Goal: Task Accomplishment & Management: Complete application form

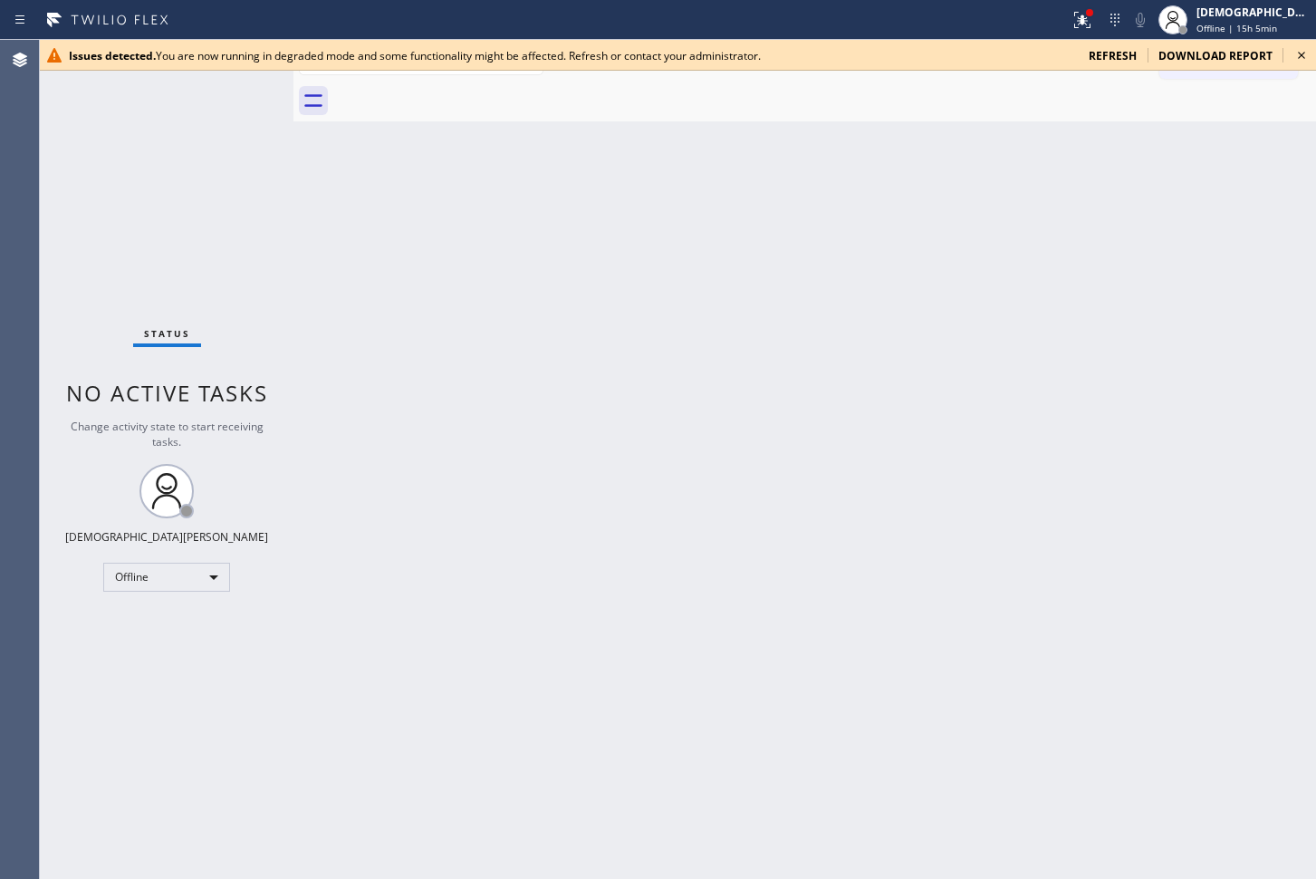
click at [1052, 68] on div "Issues detected. You are now running in degraded mode and some functionality mi…" at bounding box center [678, 55] width 1276 height 31
click at [1052, 57] on span "refresh" at bounding box center [1113, 55] width 48 height 15
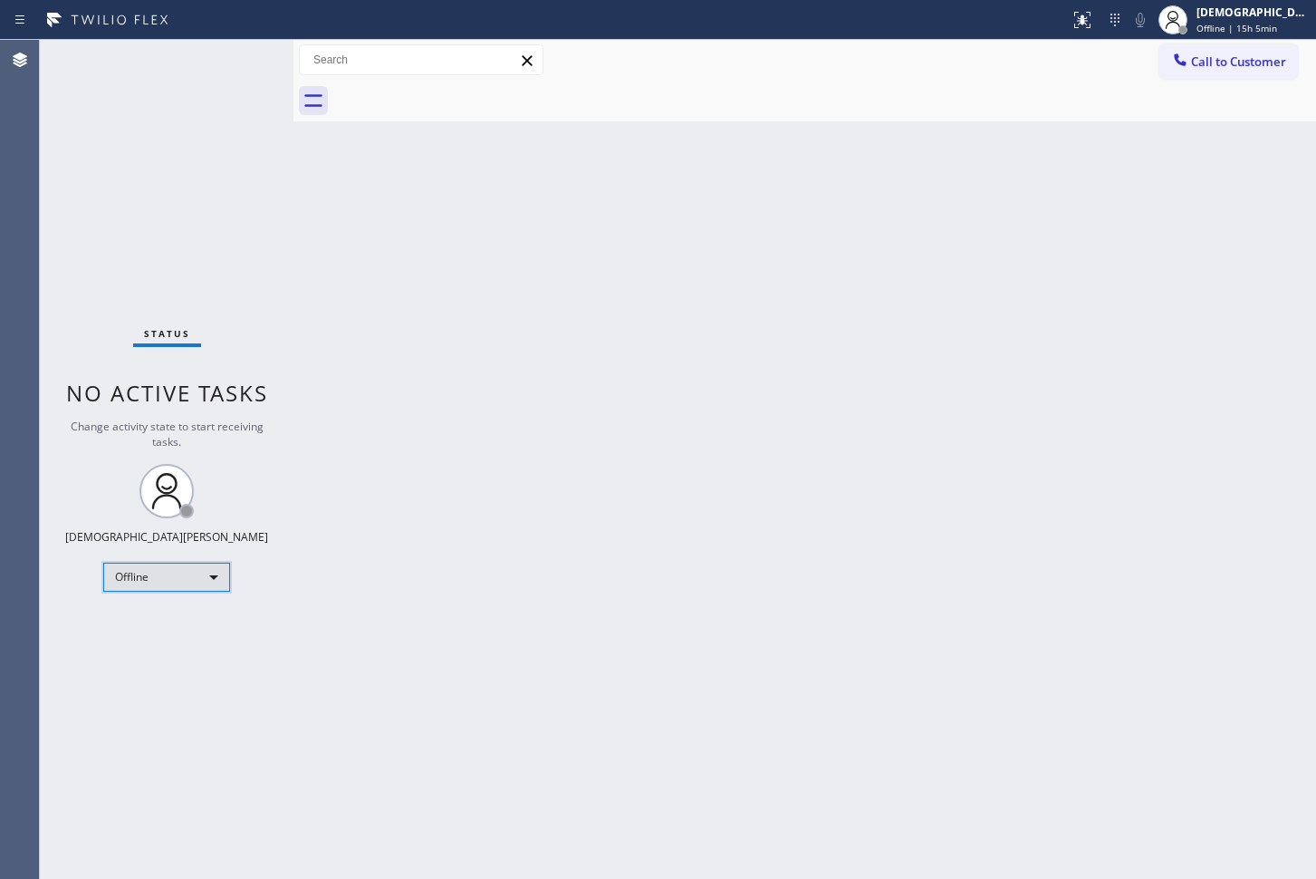
click at [169, 580] on div "Offline" at bounding box center [166, 577] width 127 height 29
click at [166, 632] on li "Available" at bounding box center [165, 625] width 123 height 22
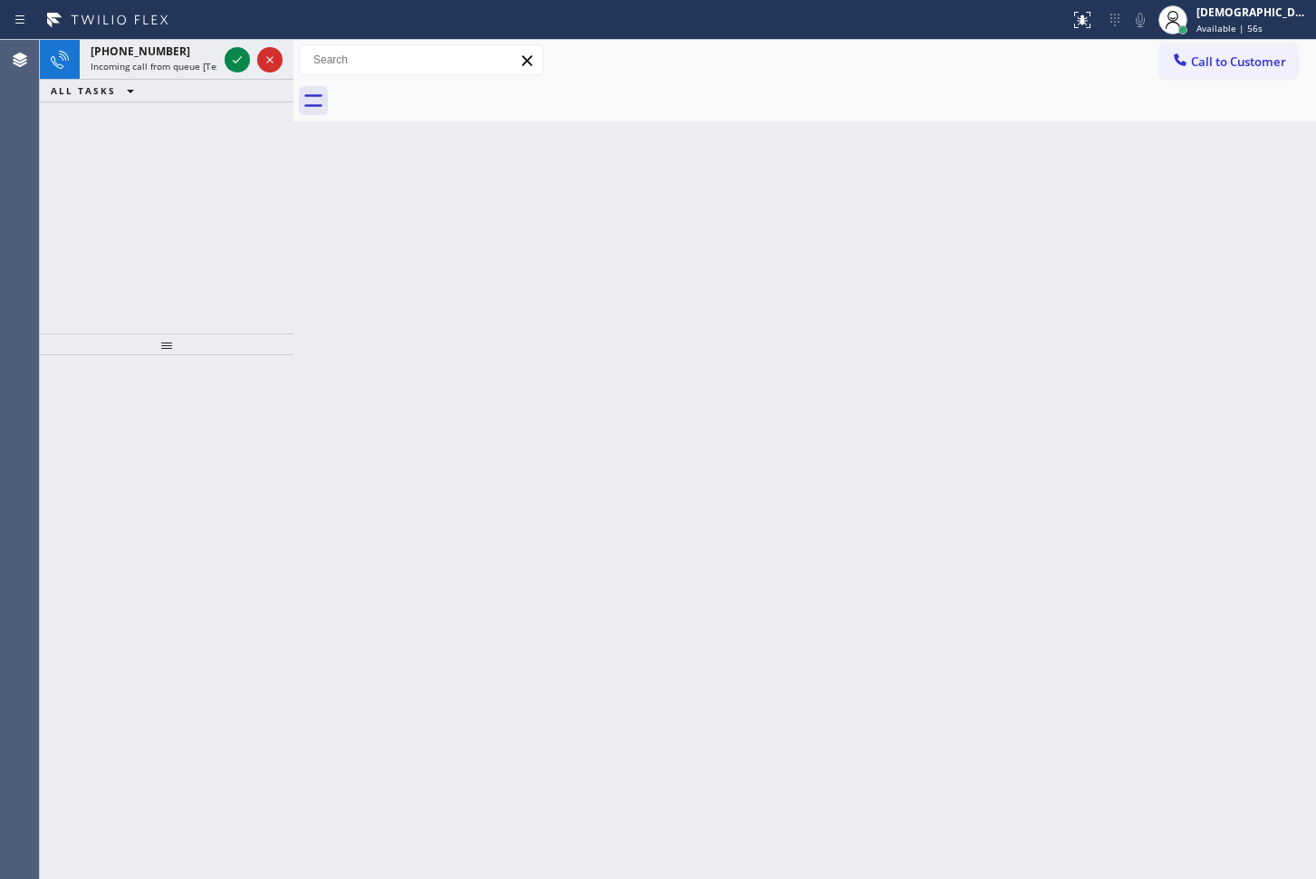
click at [107, 404] on div at bounding box center [167, 617] width 254 height 524
click at [239, 54] on icon at bounding box center [237, 60] width 22 height 22
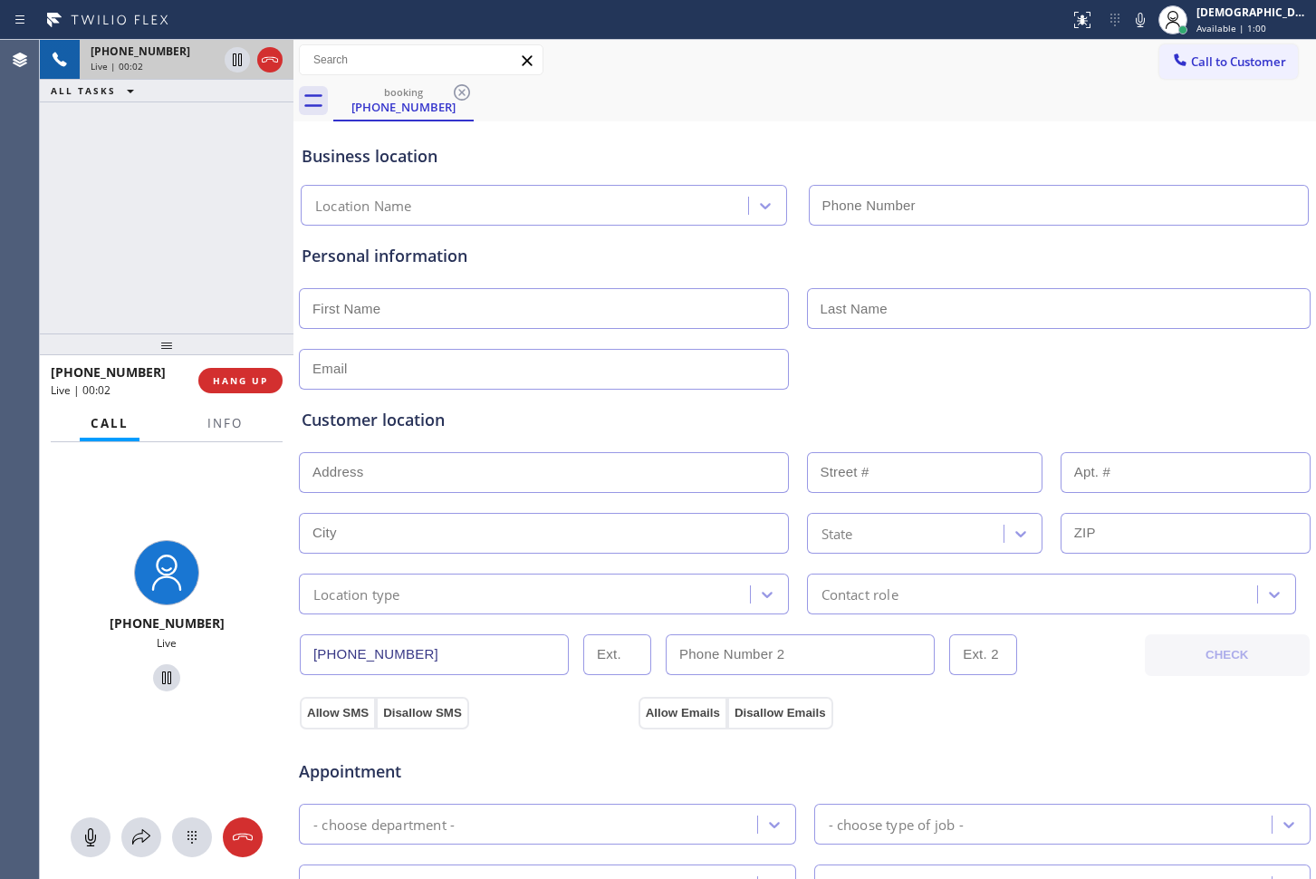
type input "[PHONE_NUMBER]"
click at [271, 62] on icon at bounding box center [270, 60] width 22 height 22
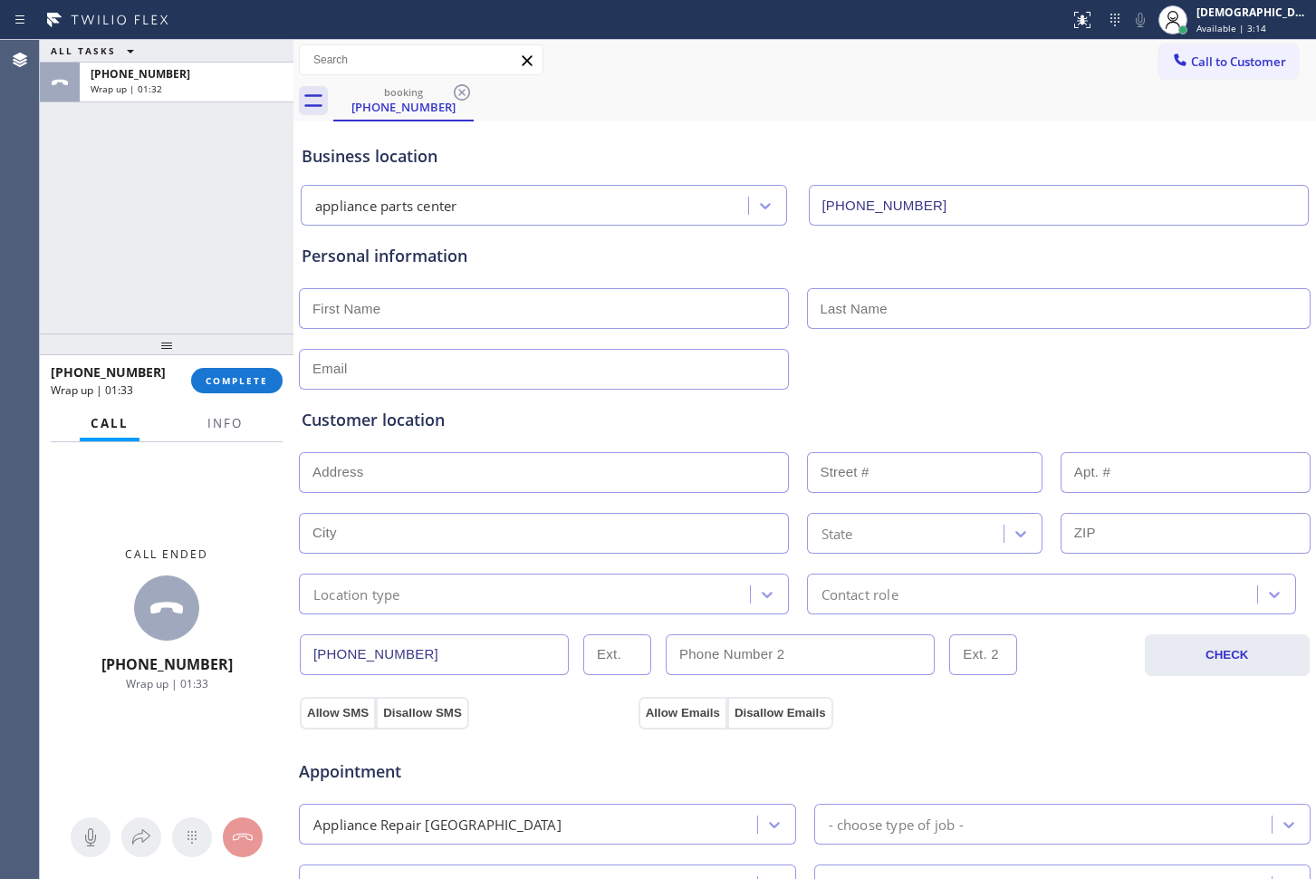
click at [116, 288] on div "ALL TASKS ALL TASKS ACTIVE TASKS TASKS IN WRAP UP [PHONE_NUMBER] Wrap up | 01:32" at bounding box center [167, 187] width 254 height 294
click at [209, 377] on span "COMPLETE" at bounding box center [237, 380] width 63 height 13
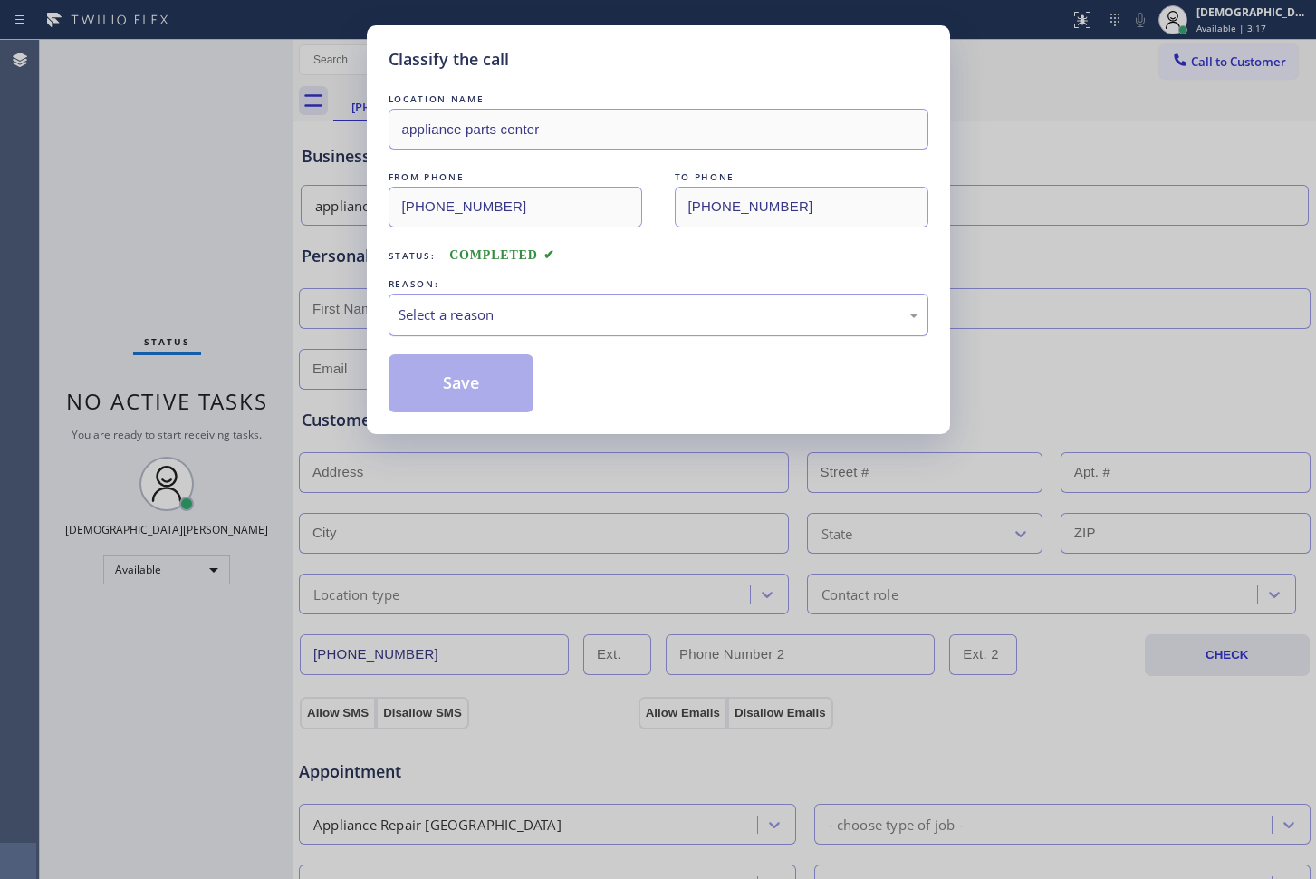
click at [502, 313] on div "Select a reason" at bounding box center [659, 314] width 520 height 21
drag, startPoint x: 479, startPoint y: 390, endPoint x: 633, endPoint y: 389, distance: 154.0
click at [633, 389] on div "Save" at bounding box center [659, 383] width 540 height 58
click at [486, 367] on button "Save" at bounding box center [462, 383] width 146 height 58
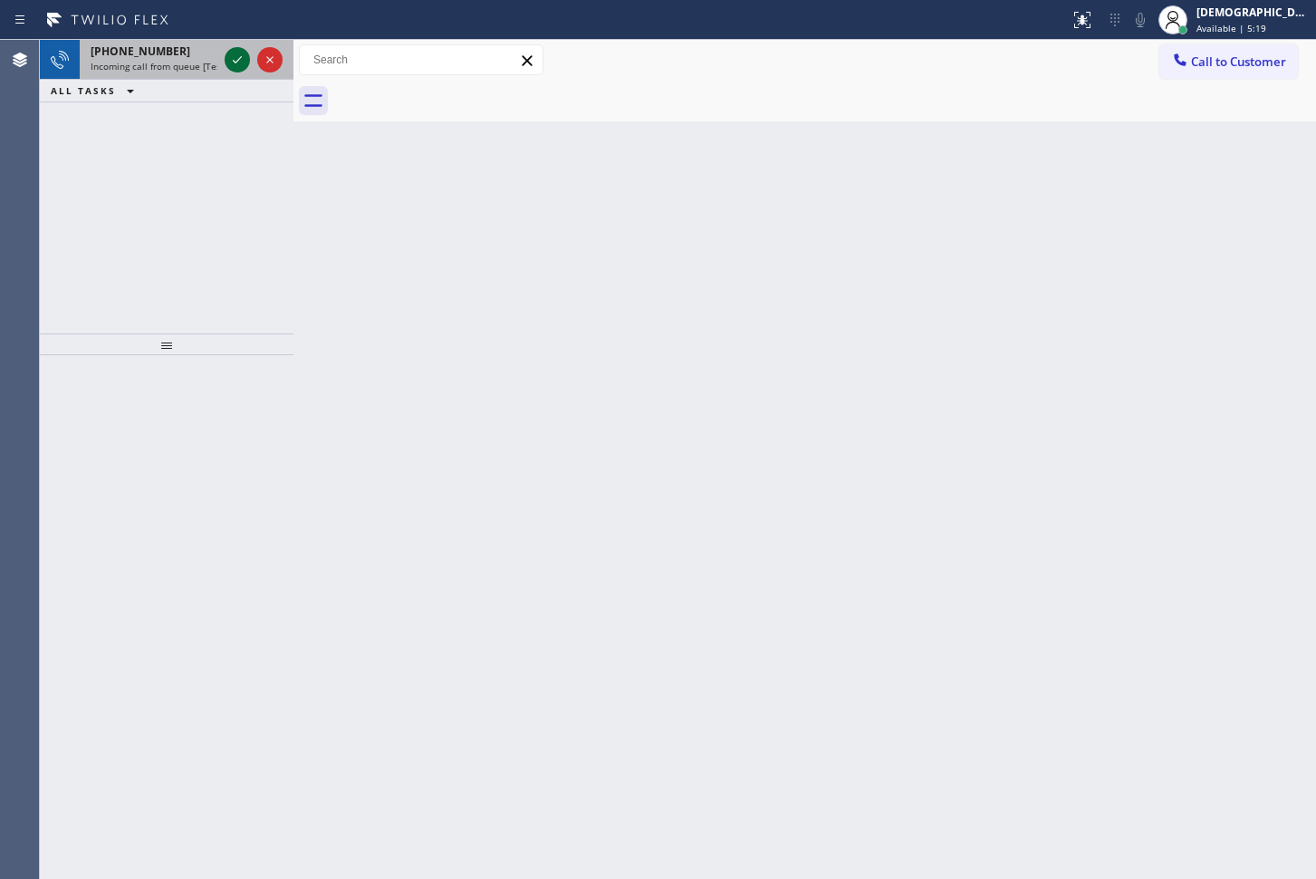
click at [230, 70] on icon at bounding box center [237, 60] width 22 height 22
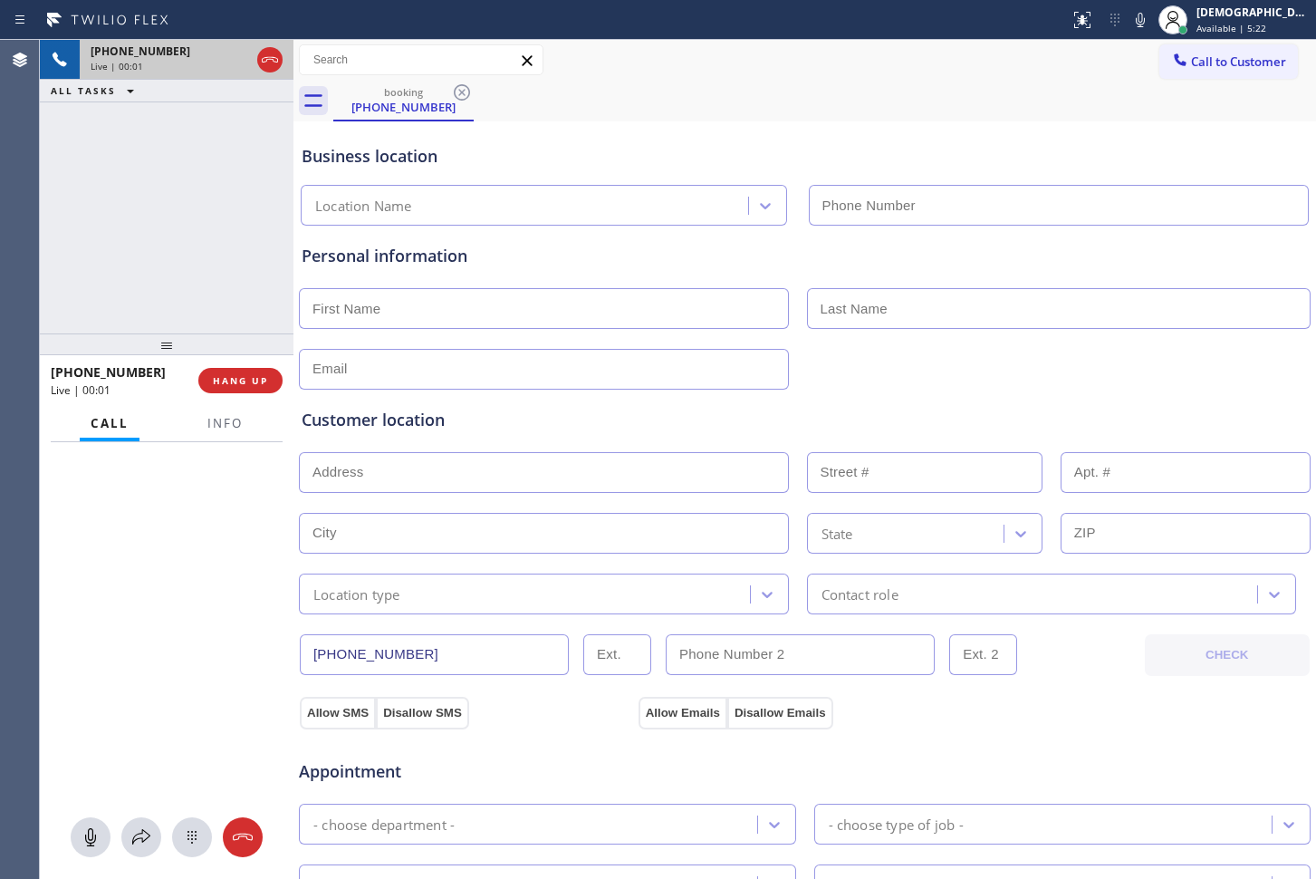
type input "[PHONE_NUMBER]"
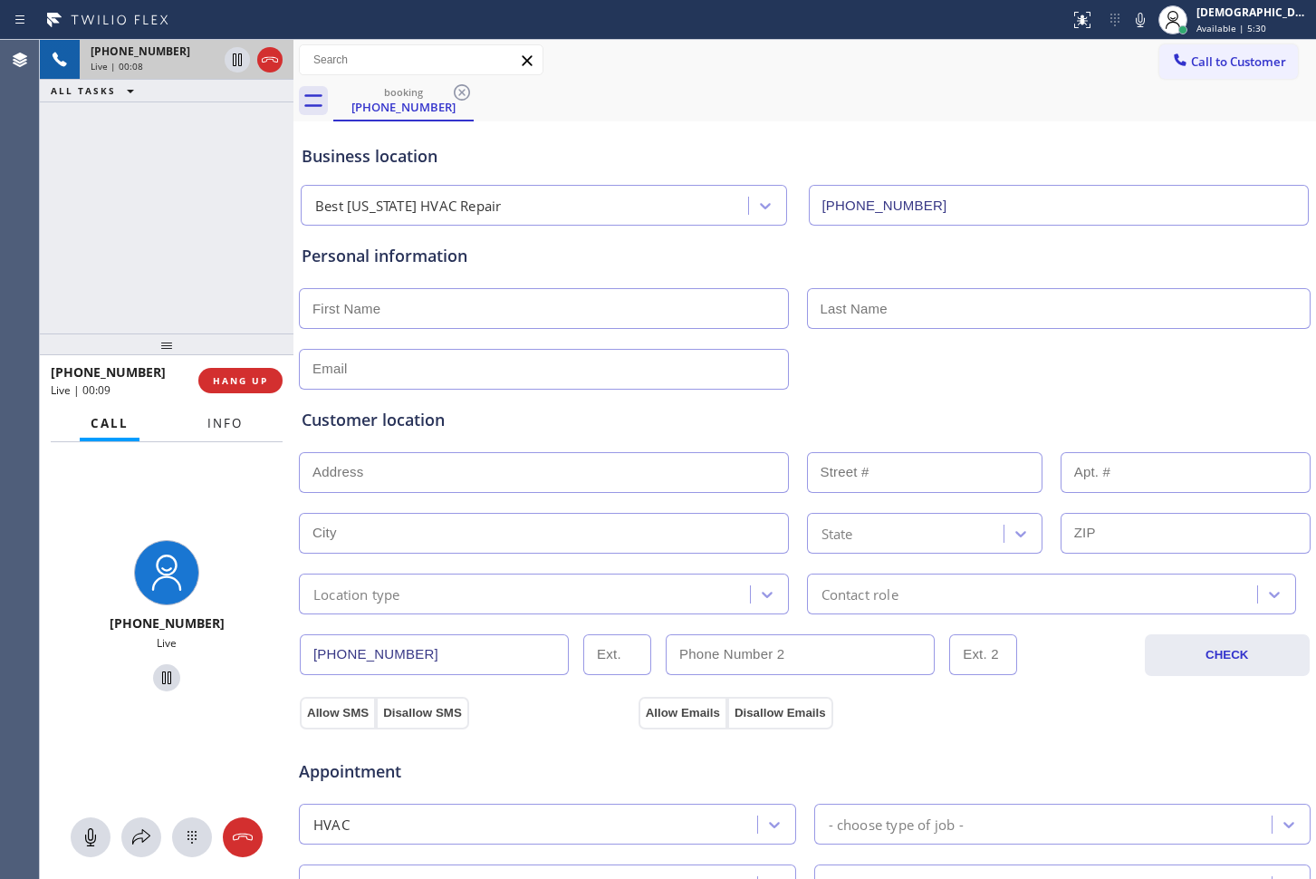
click at [237, 428] on span "Info" at bounding box center [224, 423] width 35 height 16
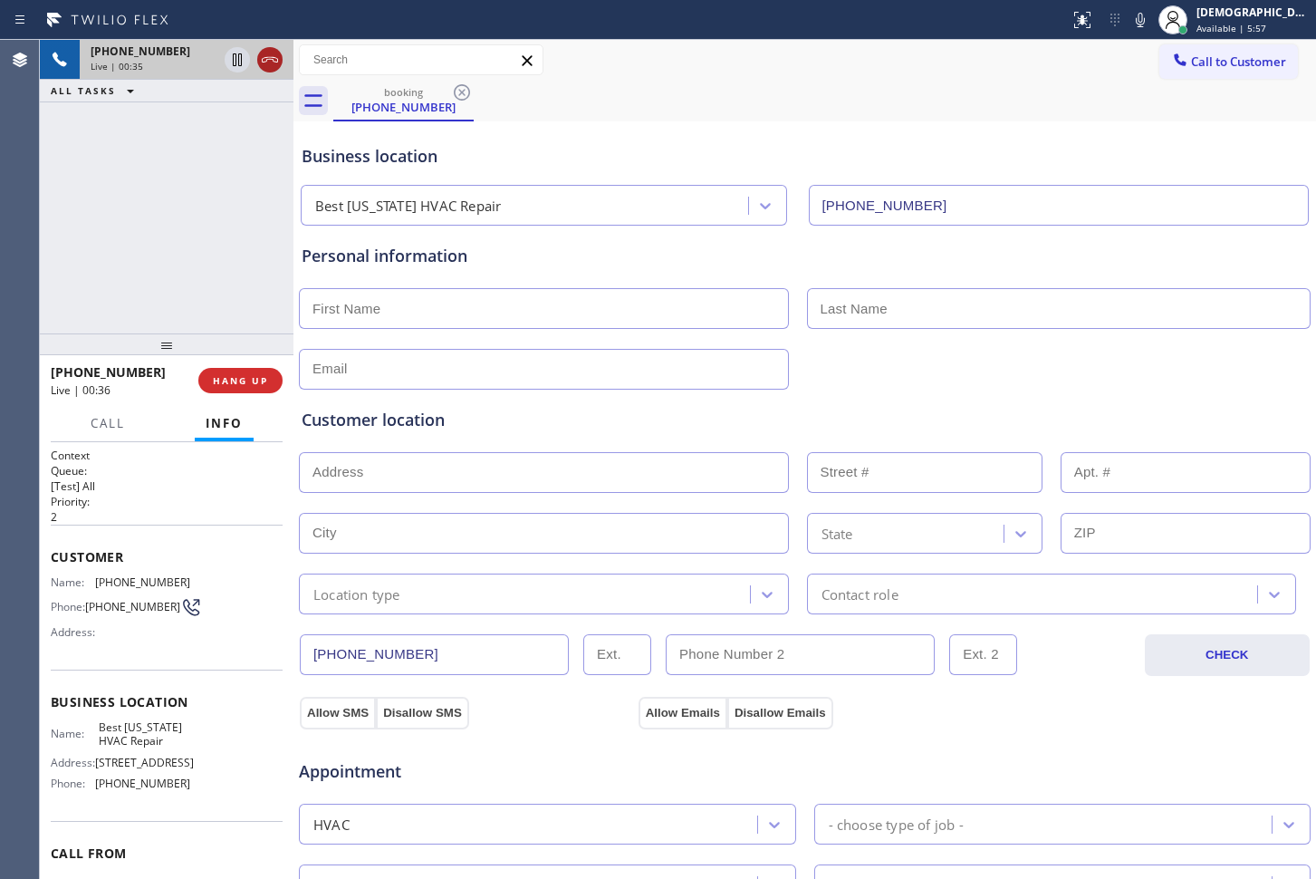
click at [275, 64] on icon at bounding box center [270, 60] width 22 height 22
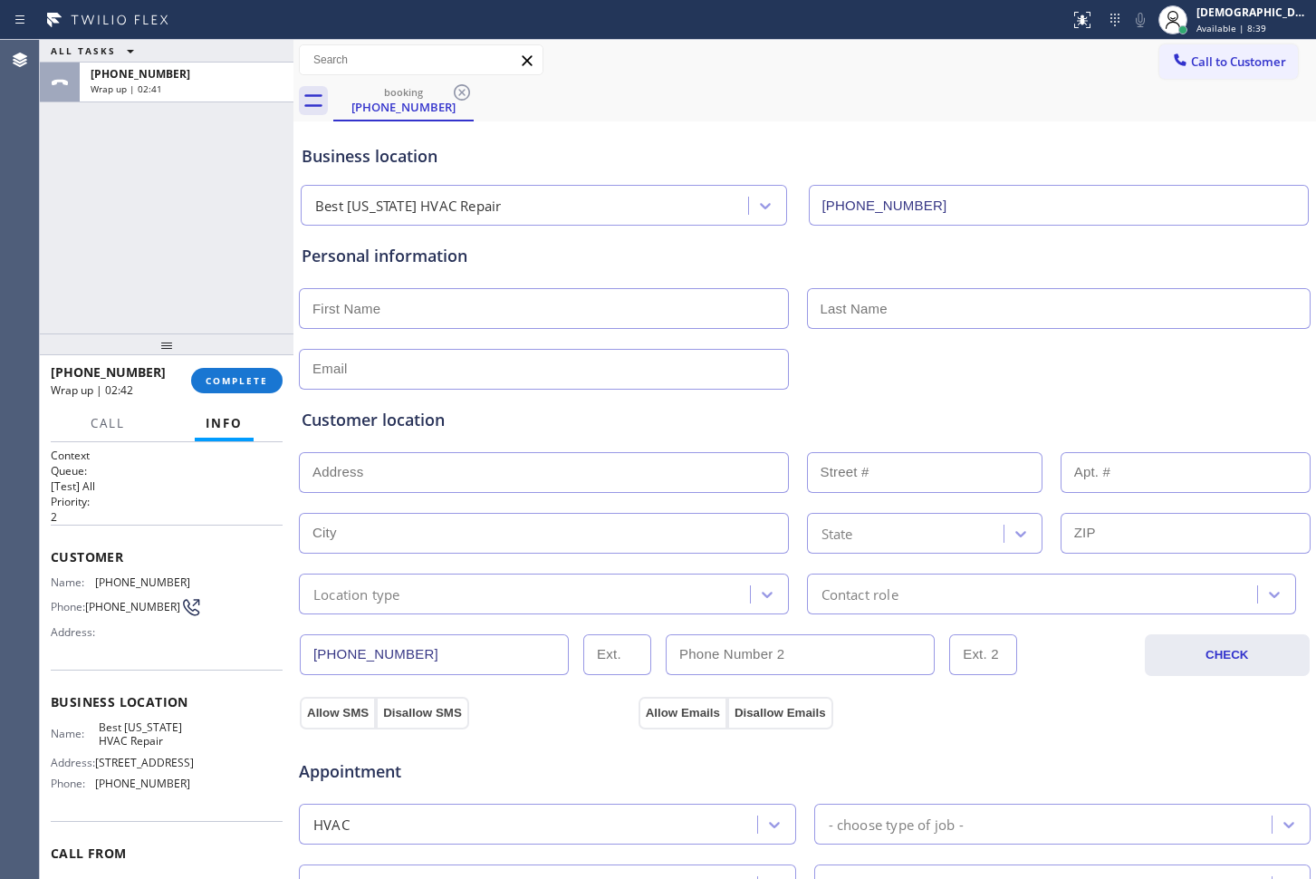
click at [232, 342] on div at bounding box center [167, 344] width 254 height 22
click at [227, 389] on button "COMPLETE" at bounding box center [236, 380] width 91 height 25
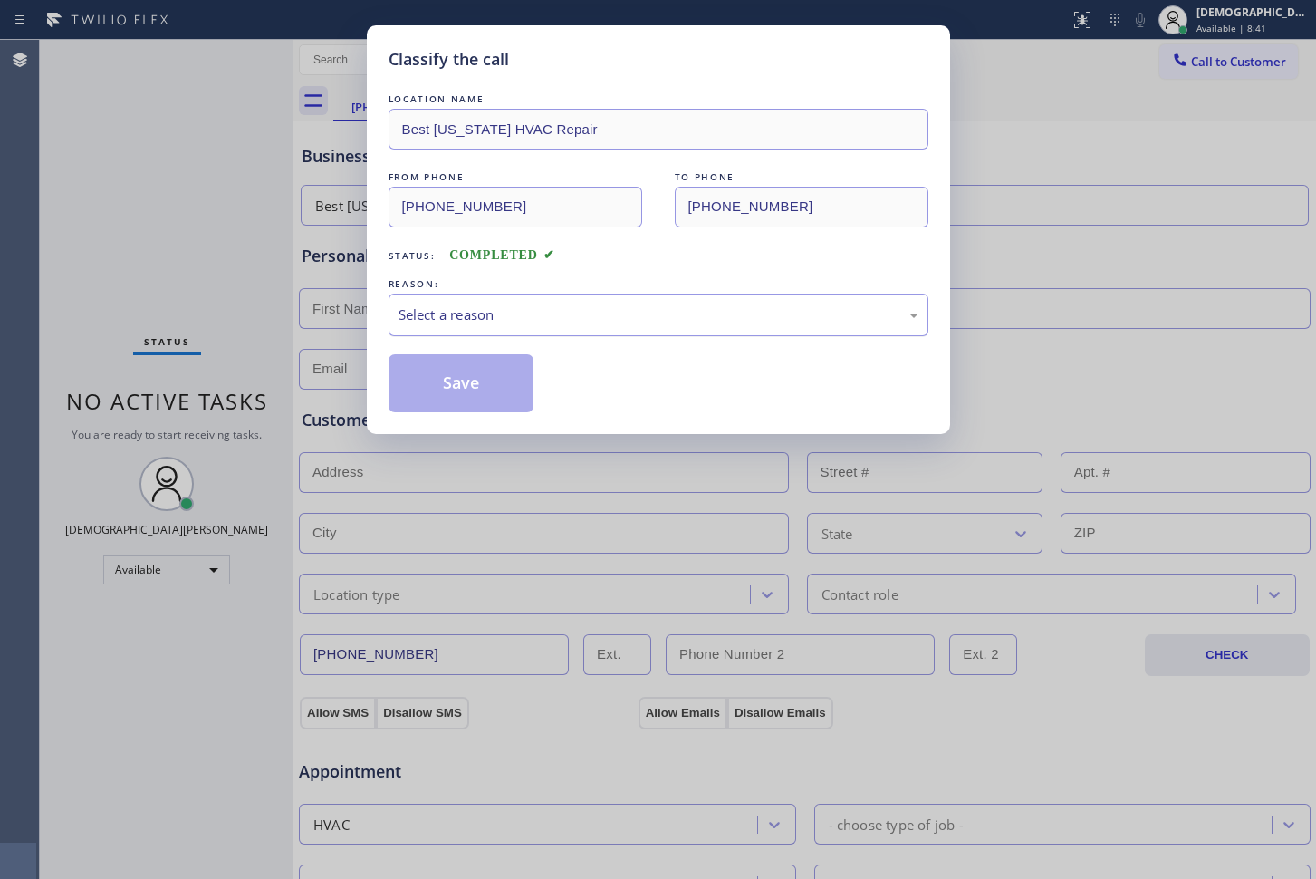
click at [515, 327] on div "Select a reason" at bounding box center [659, 315] width 540 height 43
click at [493, 376] on button "Save" at bounding box center [462, 383] width 146 height 58
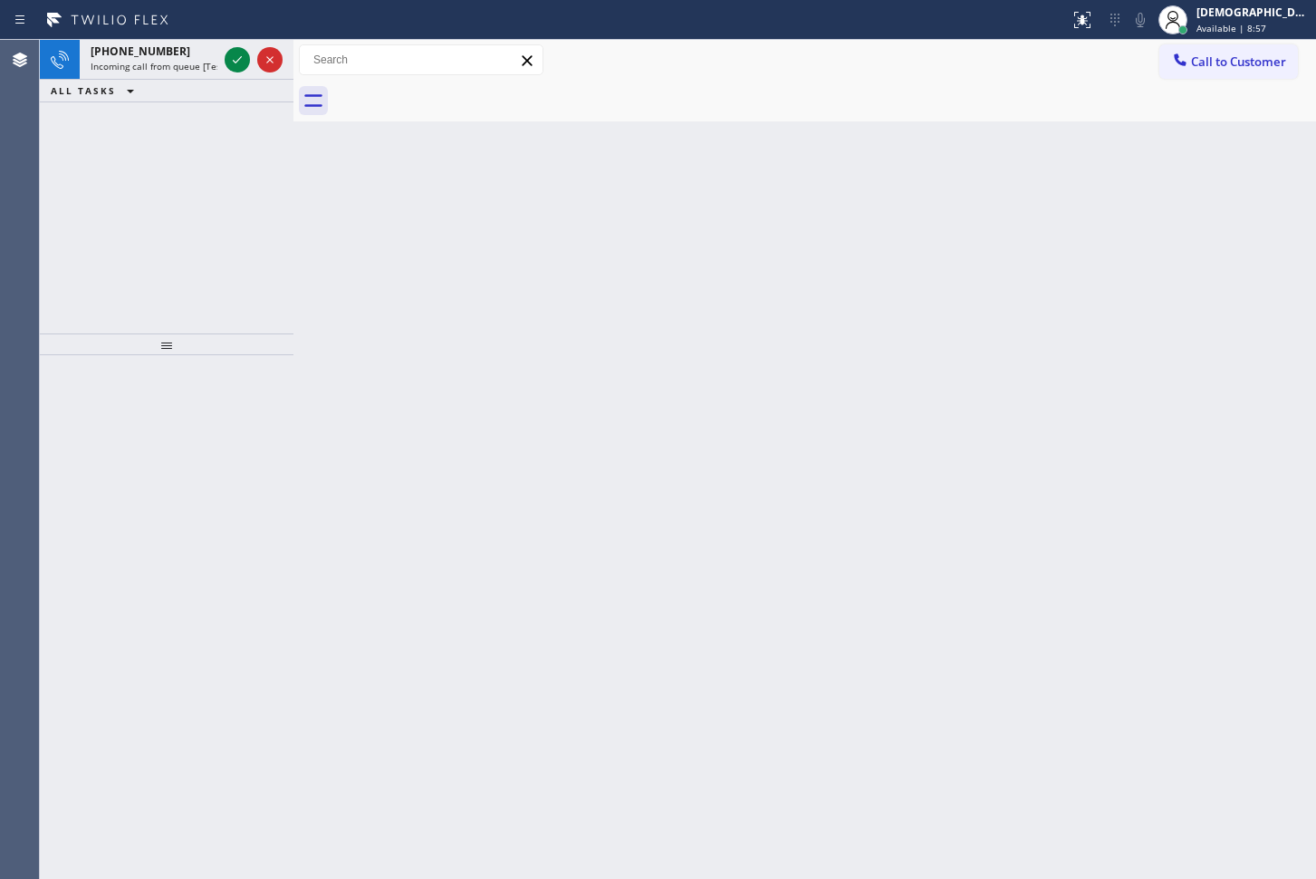
click at [151, 145] on div "[PHONE_NUMBER] Incoming call from queue [Test] All ALL TASKS ALL TASKS ACTIVE T…" at bounding box center [167, 187] width 254 height 294
click at [243, 63] on icon at bounding box center [237, 60] width 22 height 22
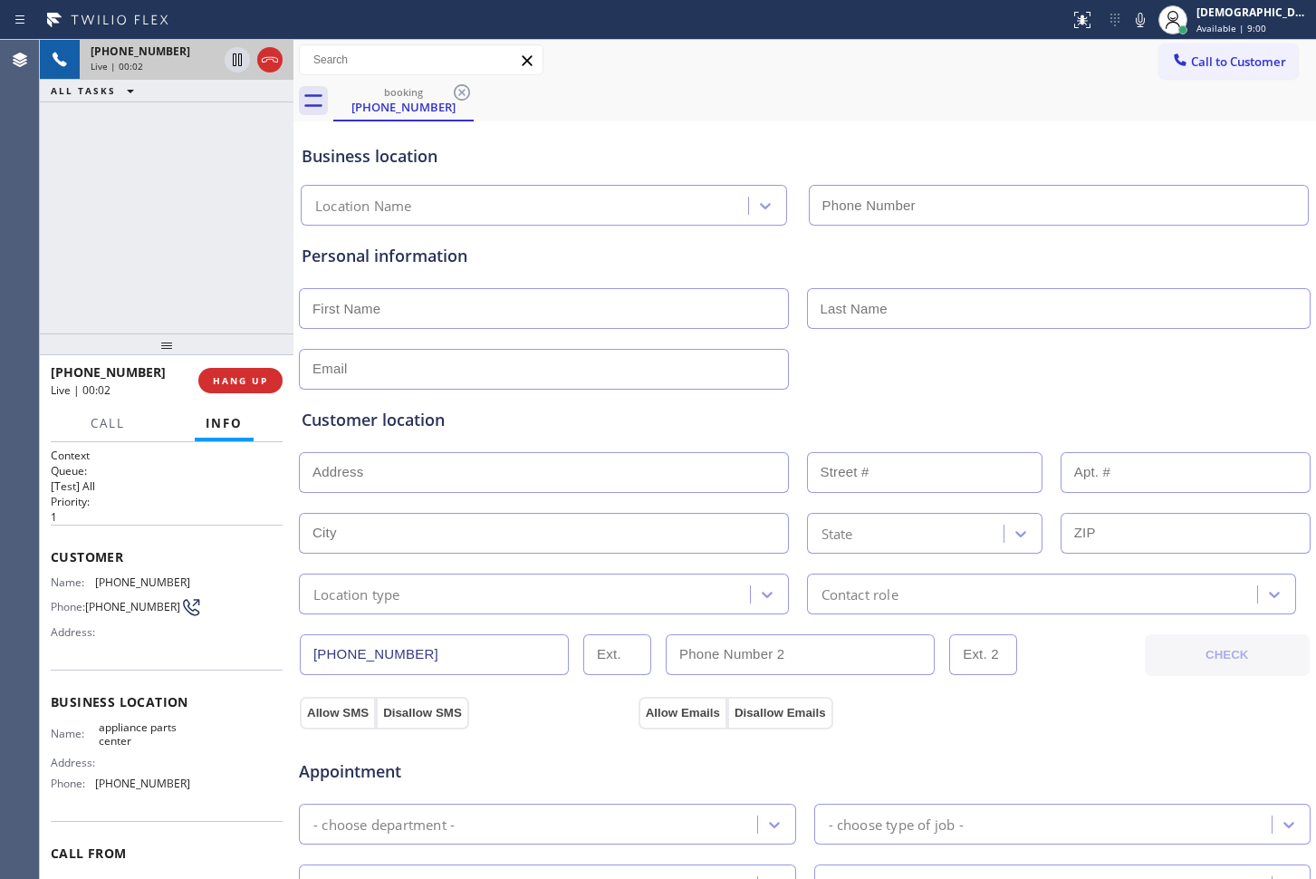
type input "[PHONE_NUMBER]"
click at [274, 62] on div "Live | 00:17" at bounding box center [187, 66] width 192 height 13
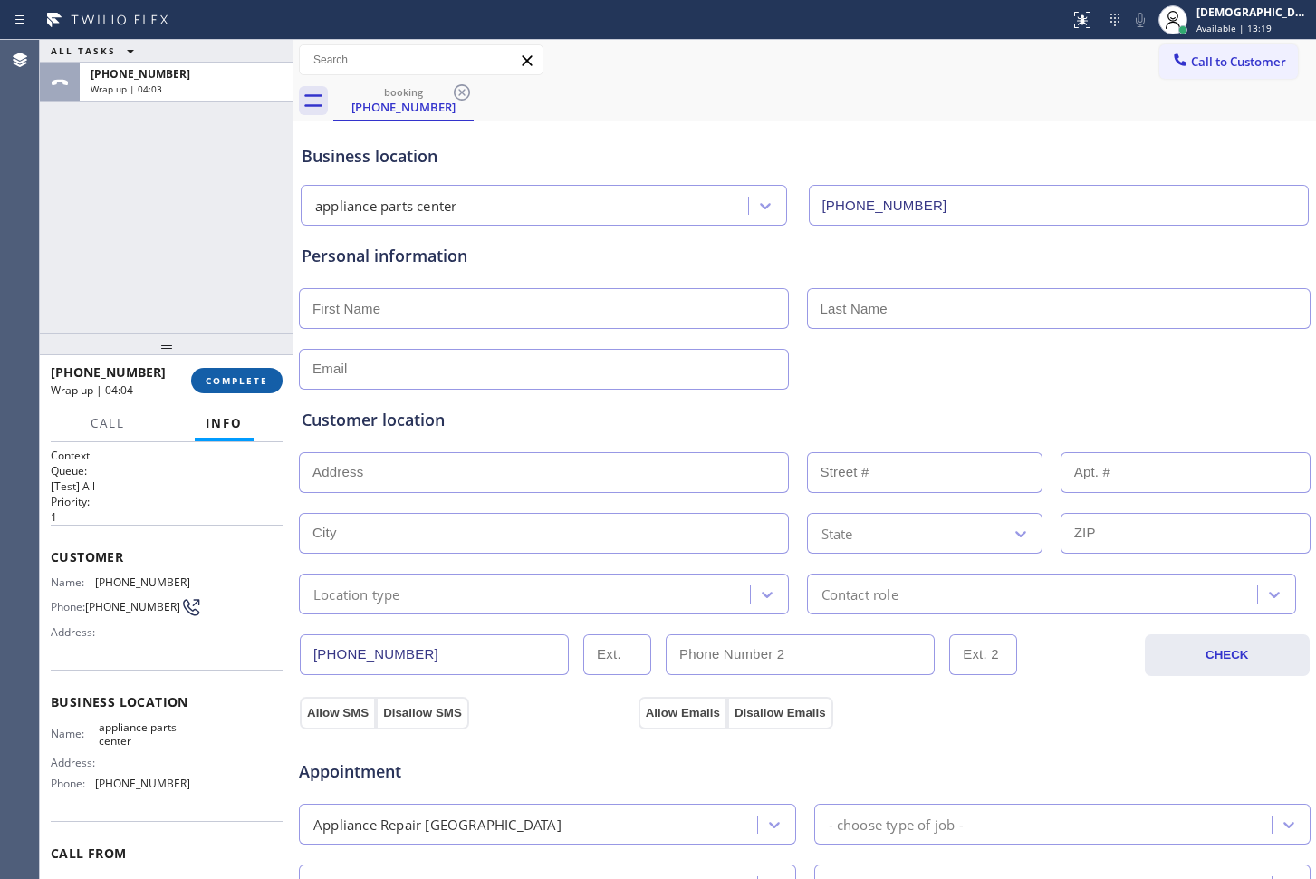
click at [256, 380] on span "COMPLETE" at bounding box center [237, 380] width 63 height 13
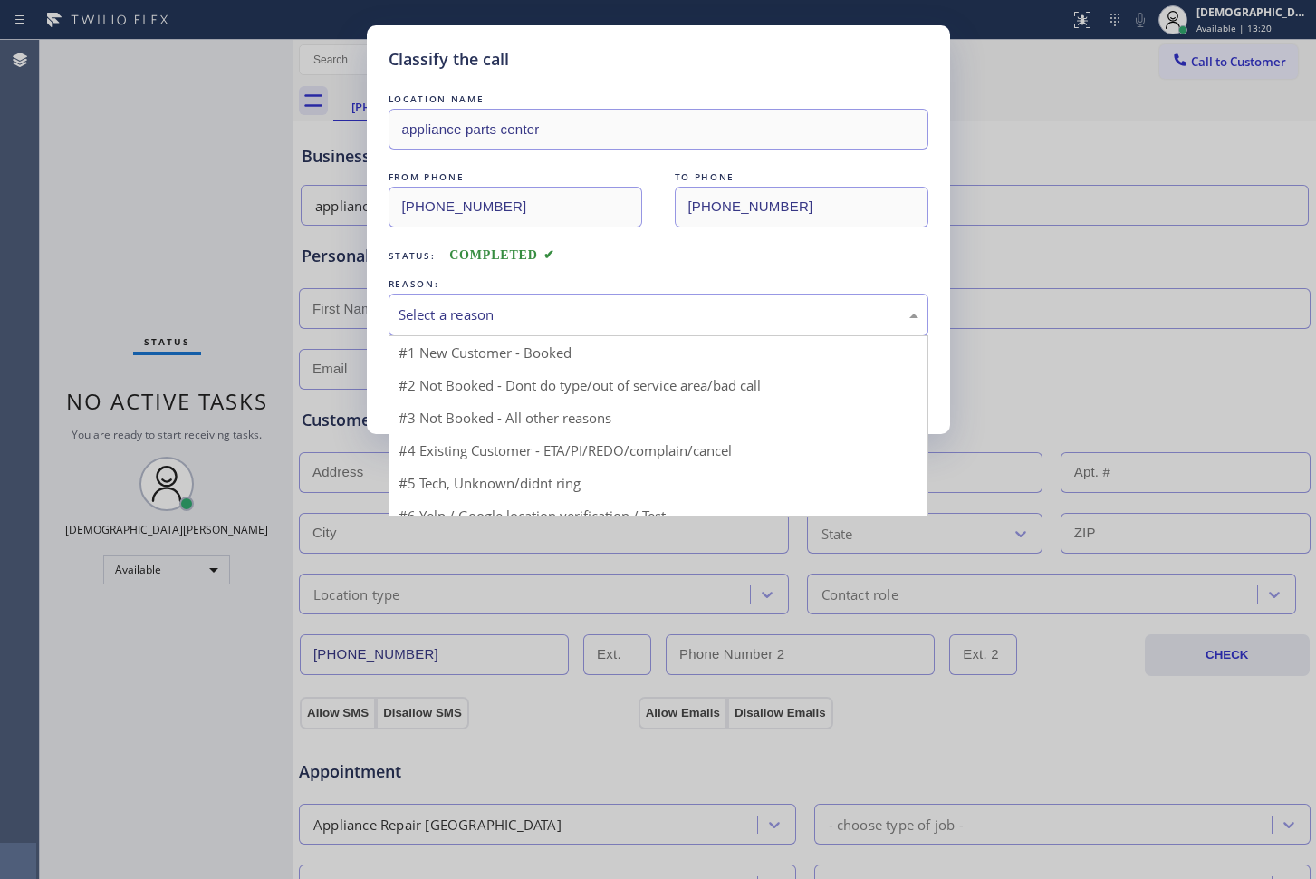
click at [443, 316] on div "Select a reason" at bounding box center [659, 314] width 520 height 21
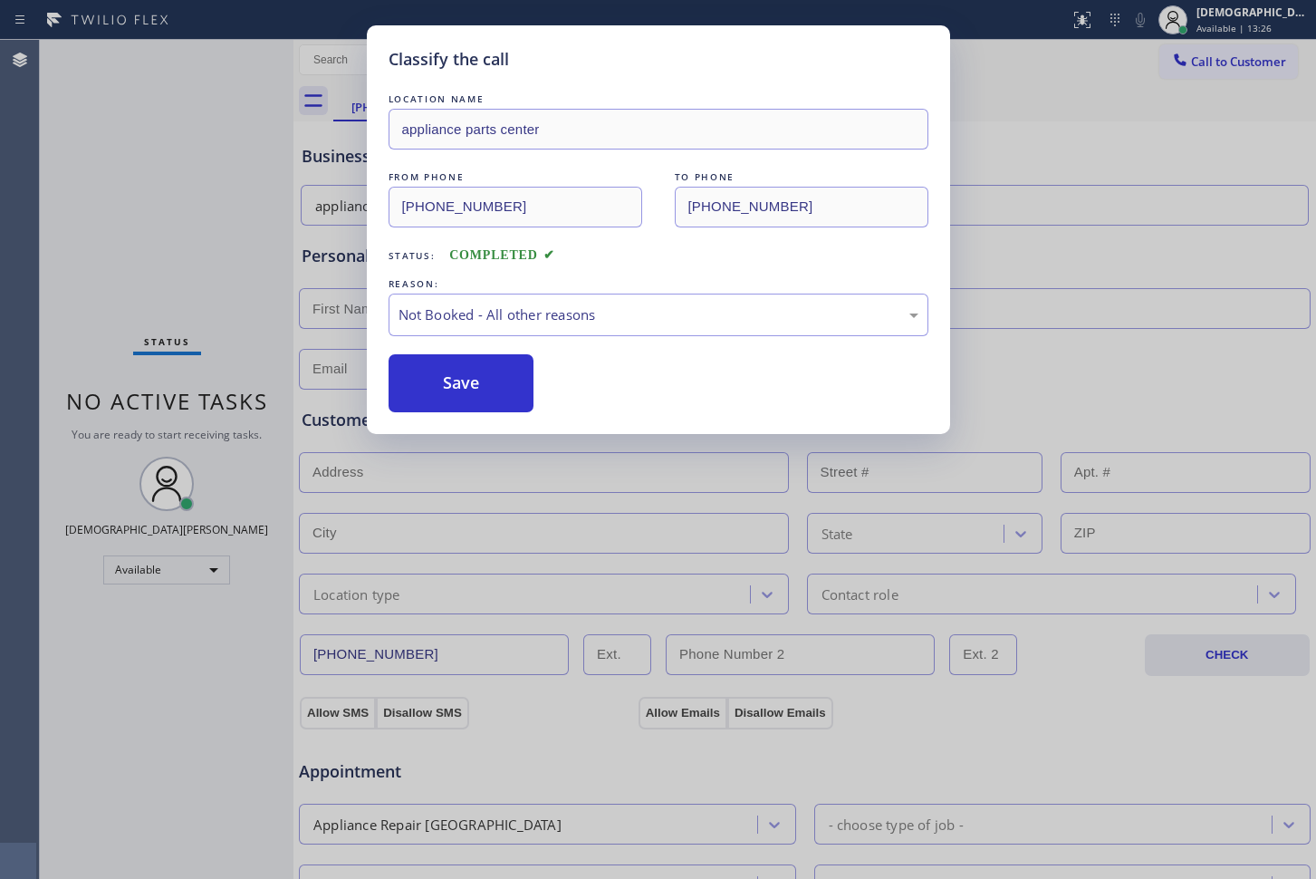
click at [427, 393] on button "Save" at bounding box center [462, 383] width 146 height 58
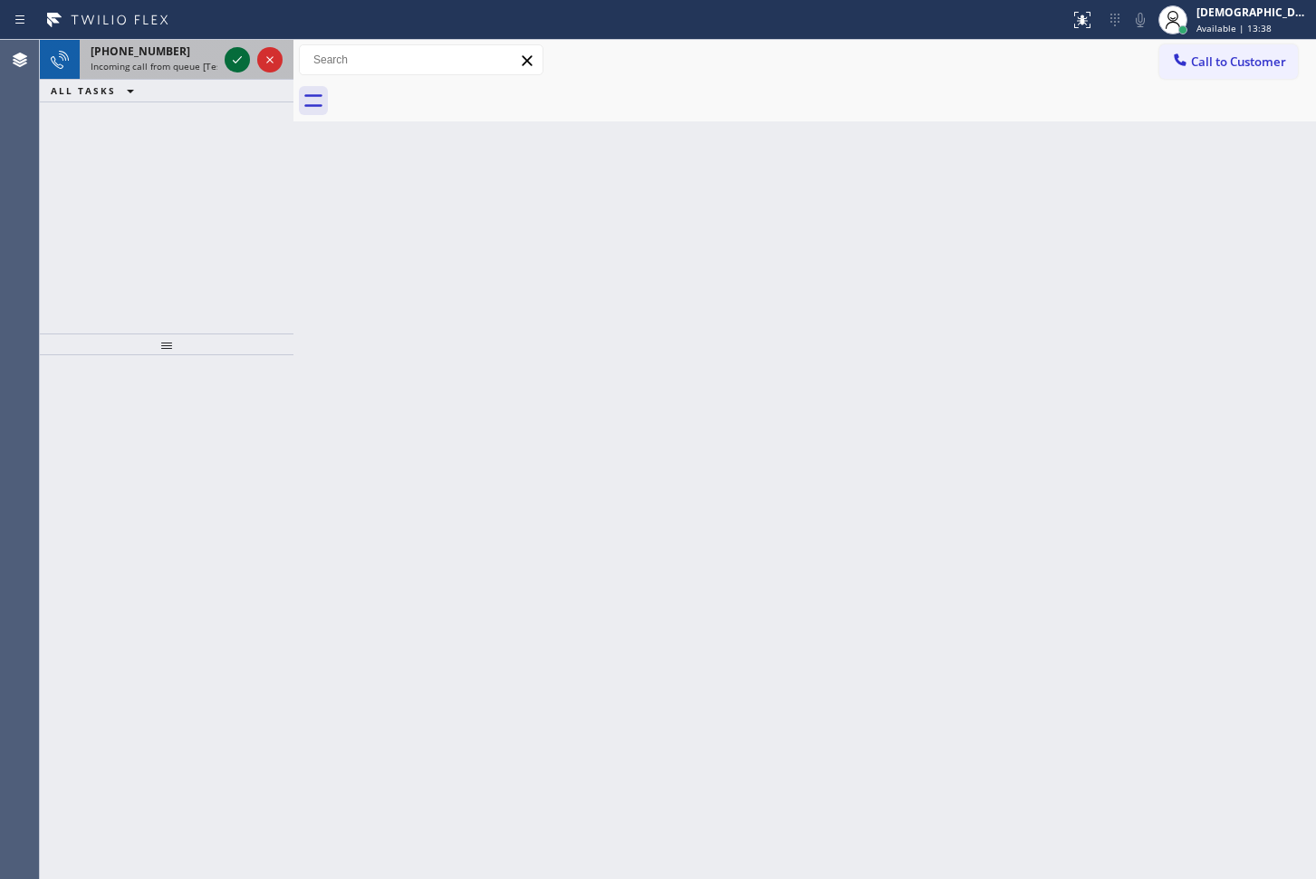
click at [235, 57] on icon at bounding box center [237, 60] width 22 height 22
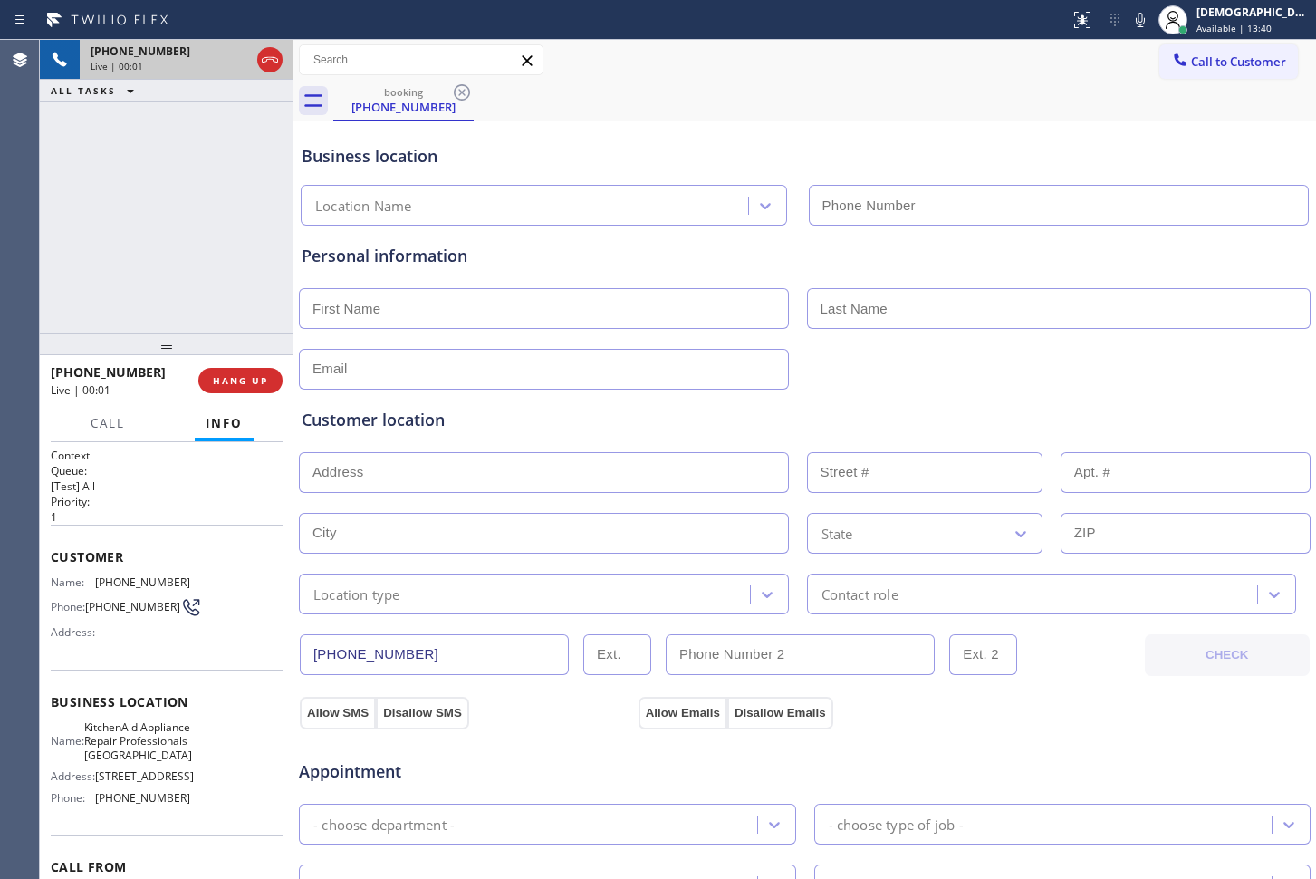
type input "[PHONE_NUMBER]"
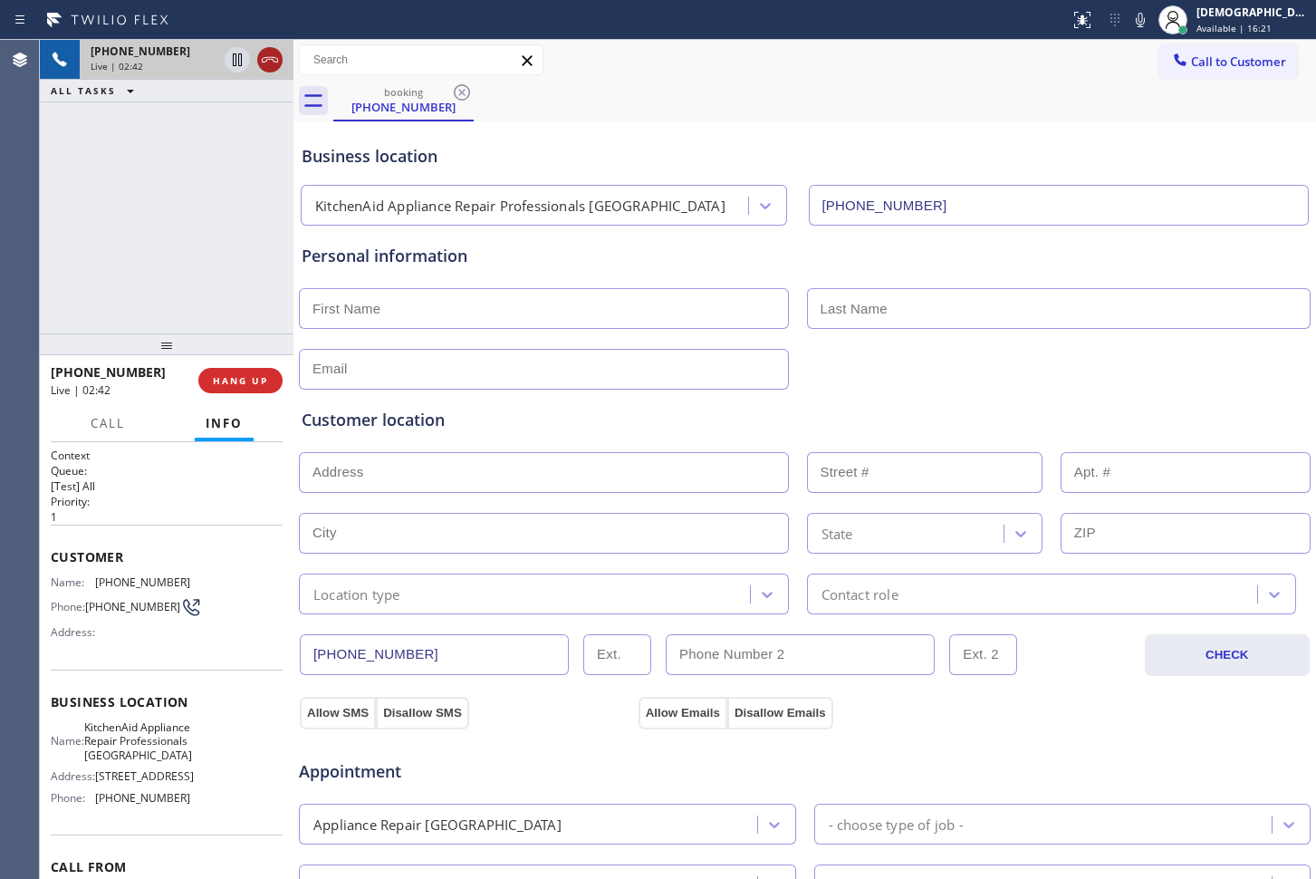
click at [268, 62] on icon at bounding box center [270, 60] width 22 height 22
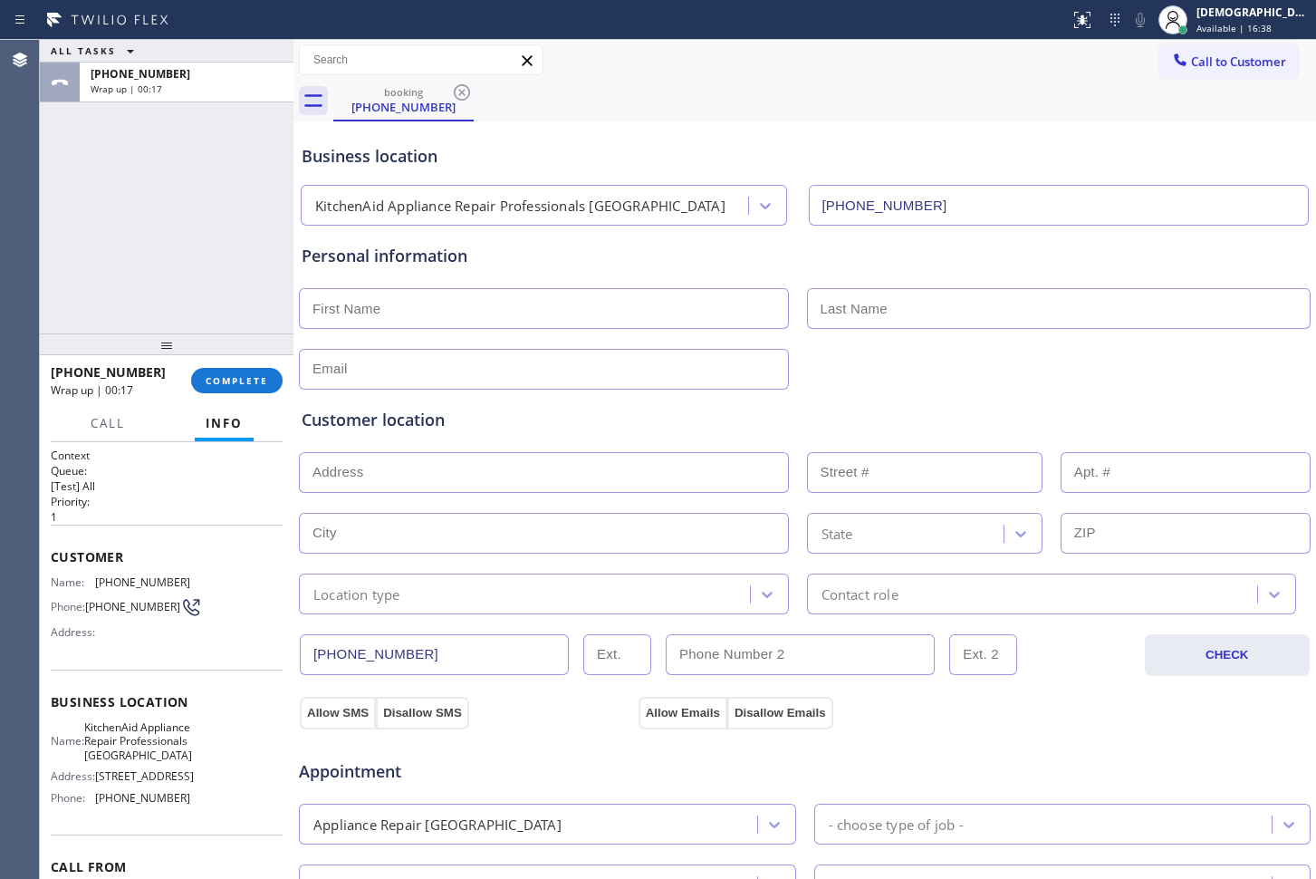
click at [584, 315] on input "text" at bounding box center [544, 308] width 490 height 41
type input "Mr"
click at [848, 295] on input "text" at bounding box center [1059, 308] width 505 height 41
type input "[PERSON_NAME]"
click at [158, 254] on div "ALL TASKS ALL TASKS ACTIVE TASKS TASKS IN WRAP UP [PHONE_NUMBER] Wrap up | 01:25" at bounding box center [167, 187] width 254 height 294
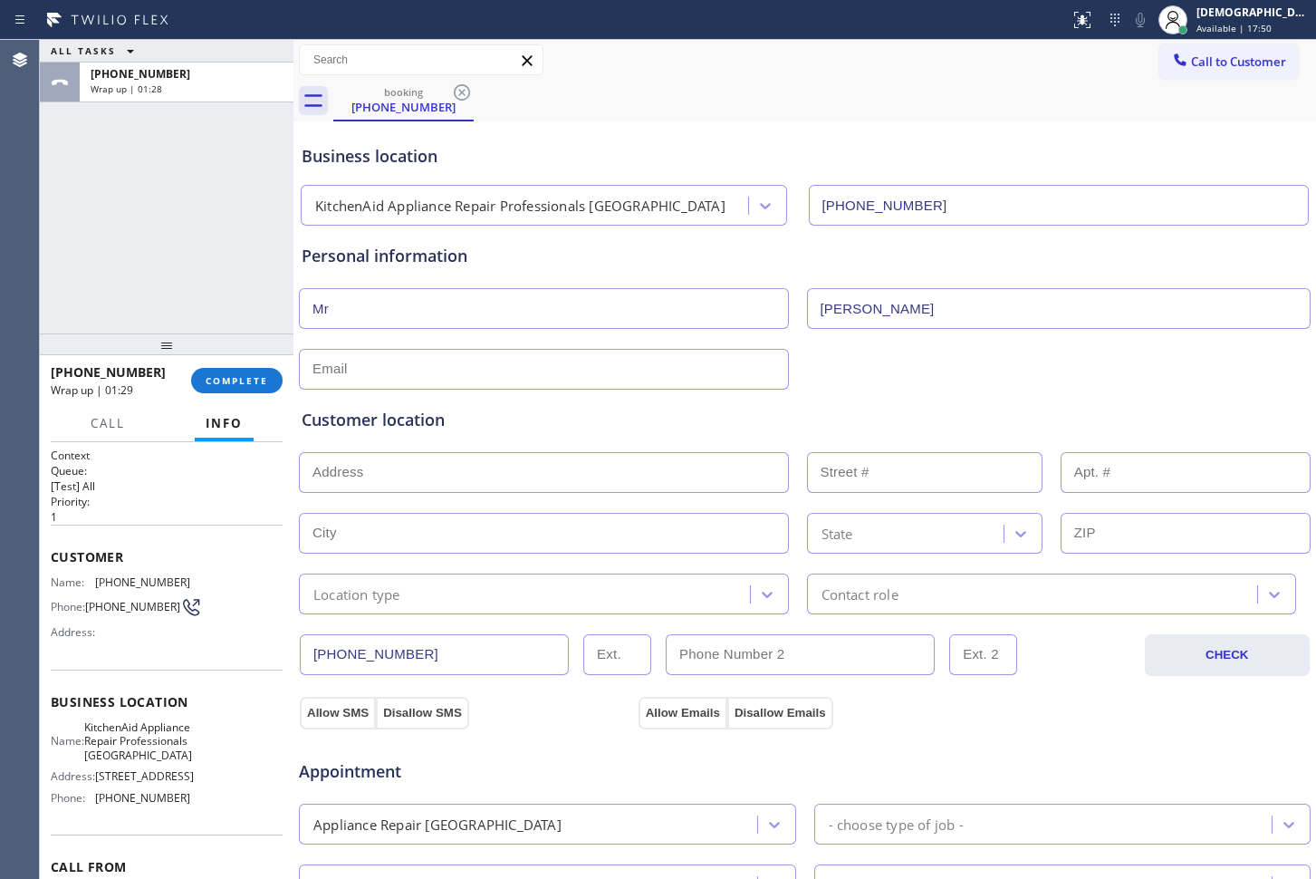
click at [564, 373] on input "text" at bounding box center [544, 369] width 490 height 41
type input "[EMAIL_ADDRESS][DOMAIN_NAME]"
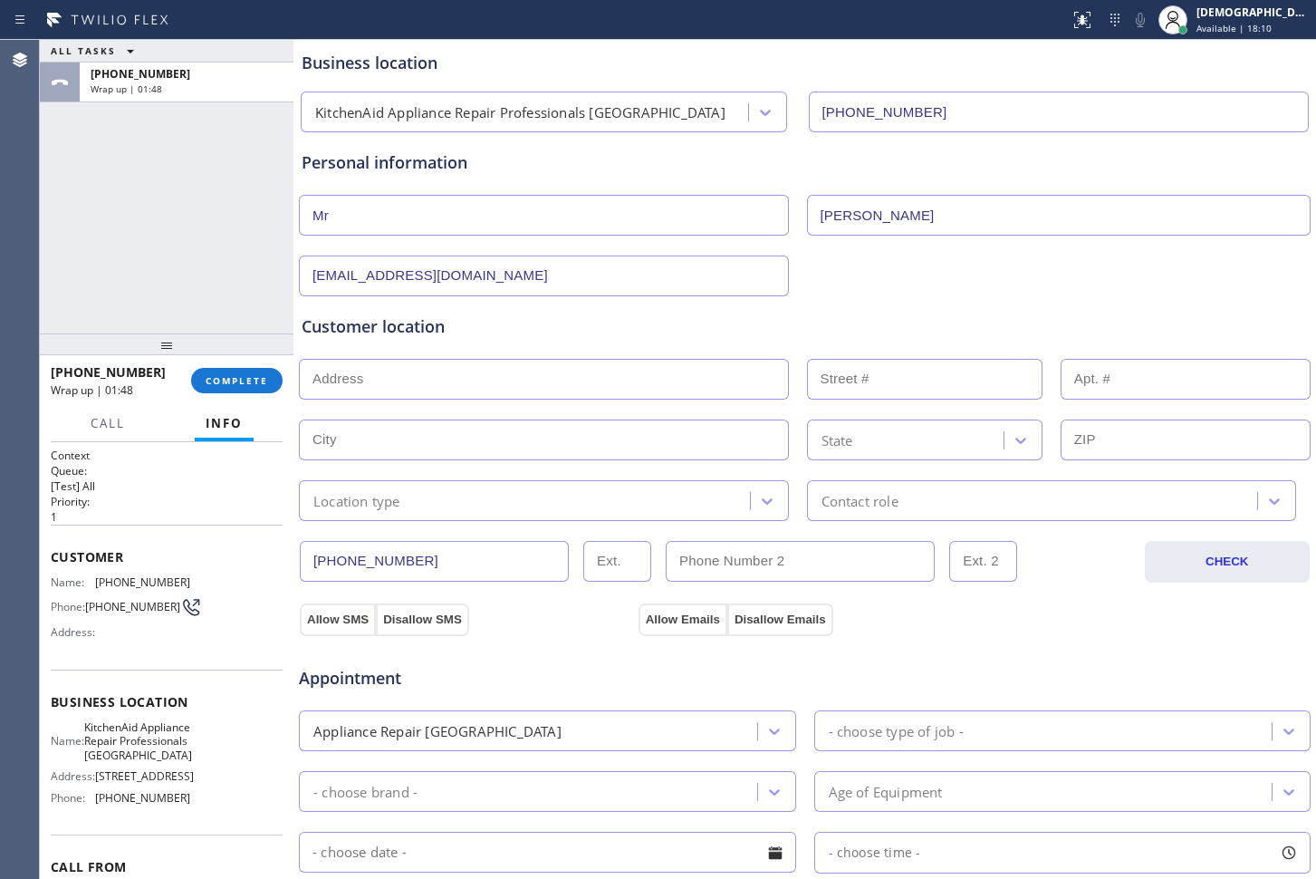
scroll to position [226, 0]
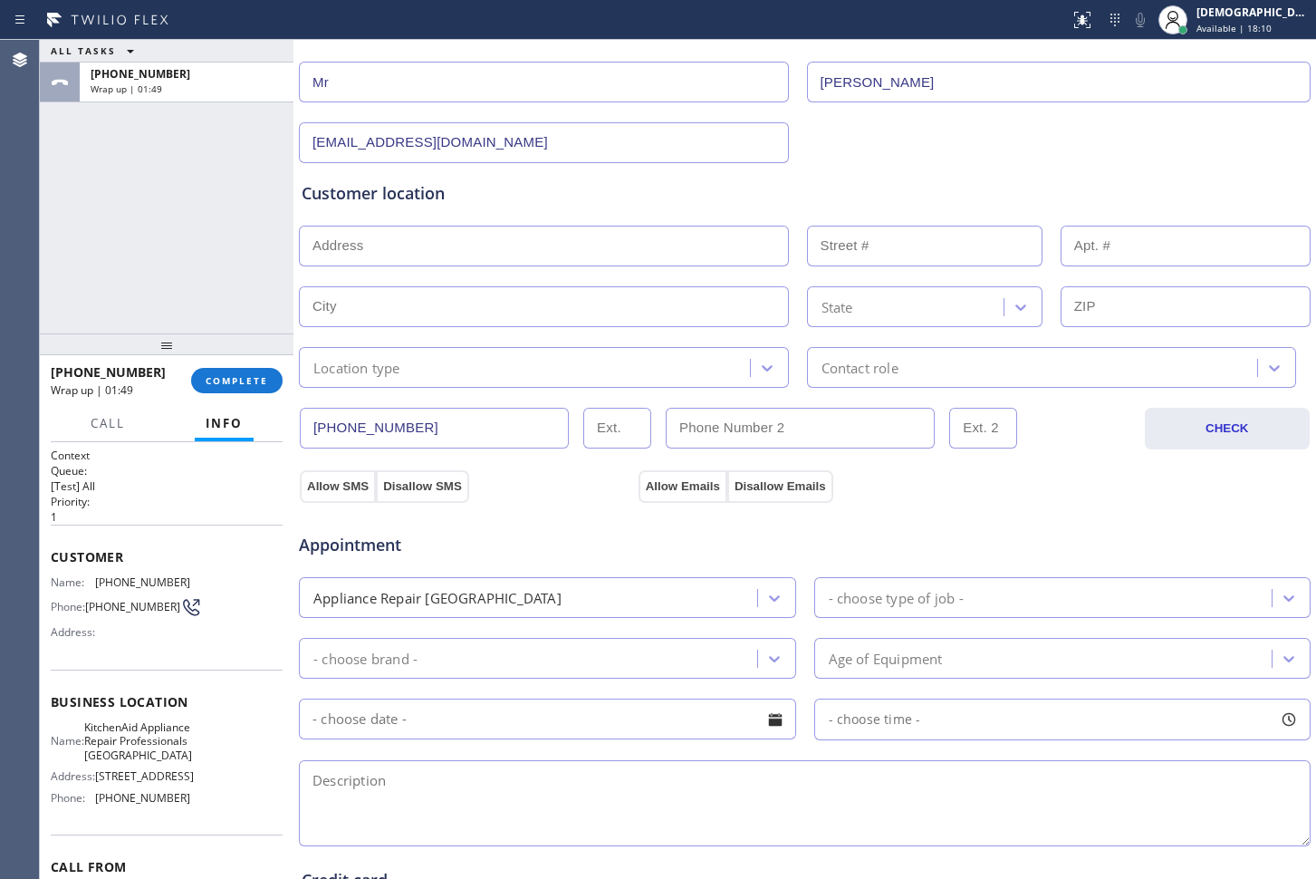
click at [345, 775] on textarea at bounding box center [805, 803] width 1012 height 86
paste textarea "[GEOGRAPHIC_DATA], SC 29910"
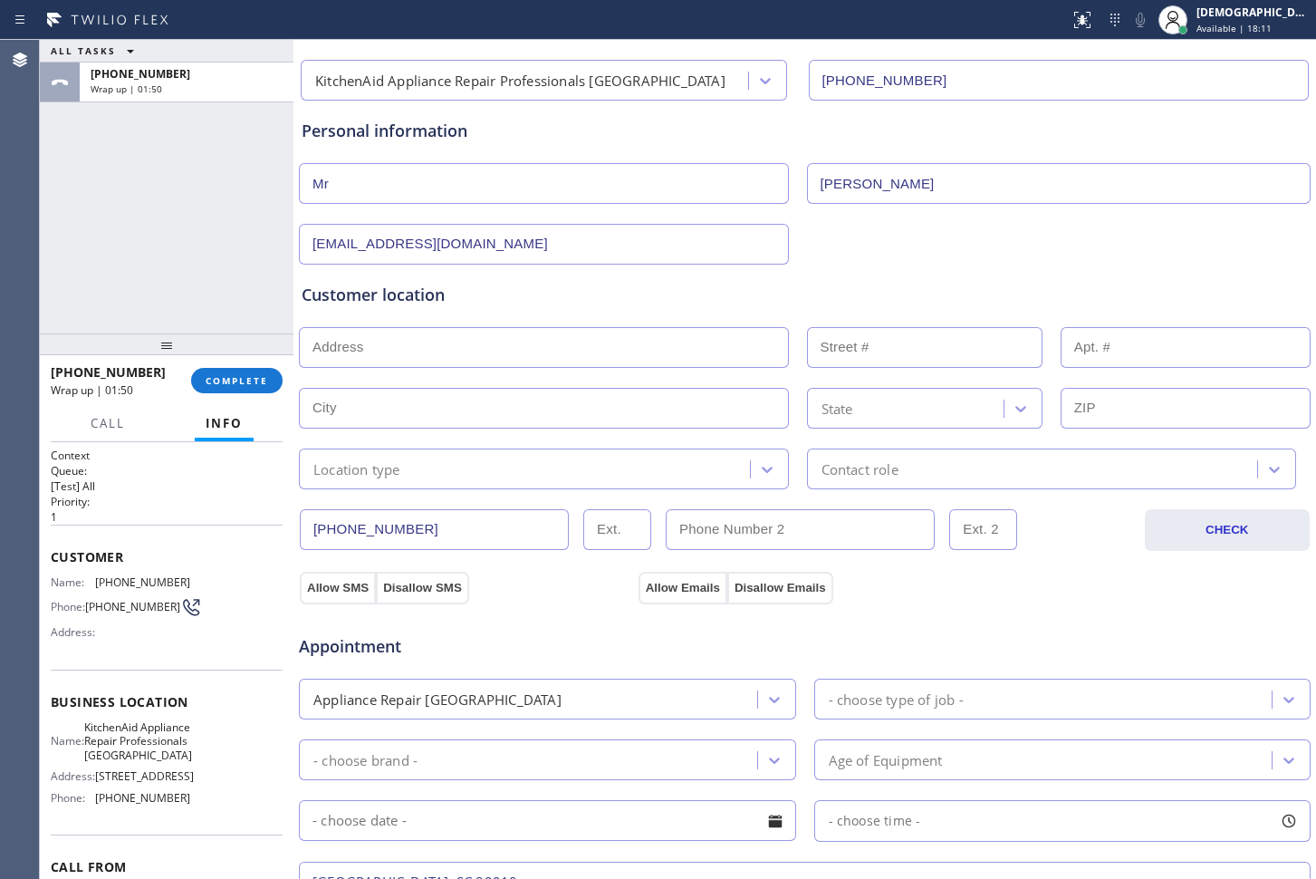
scroll to position [0, 0]
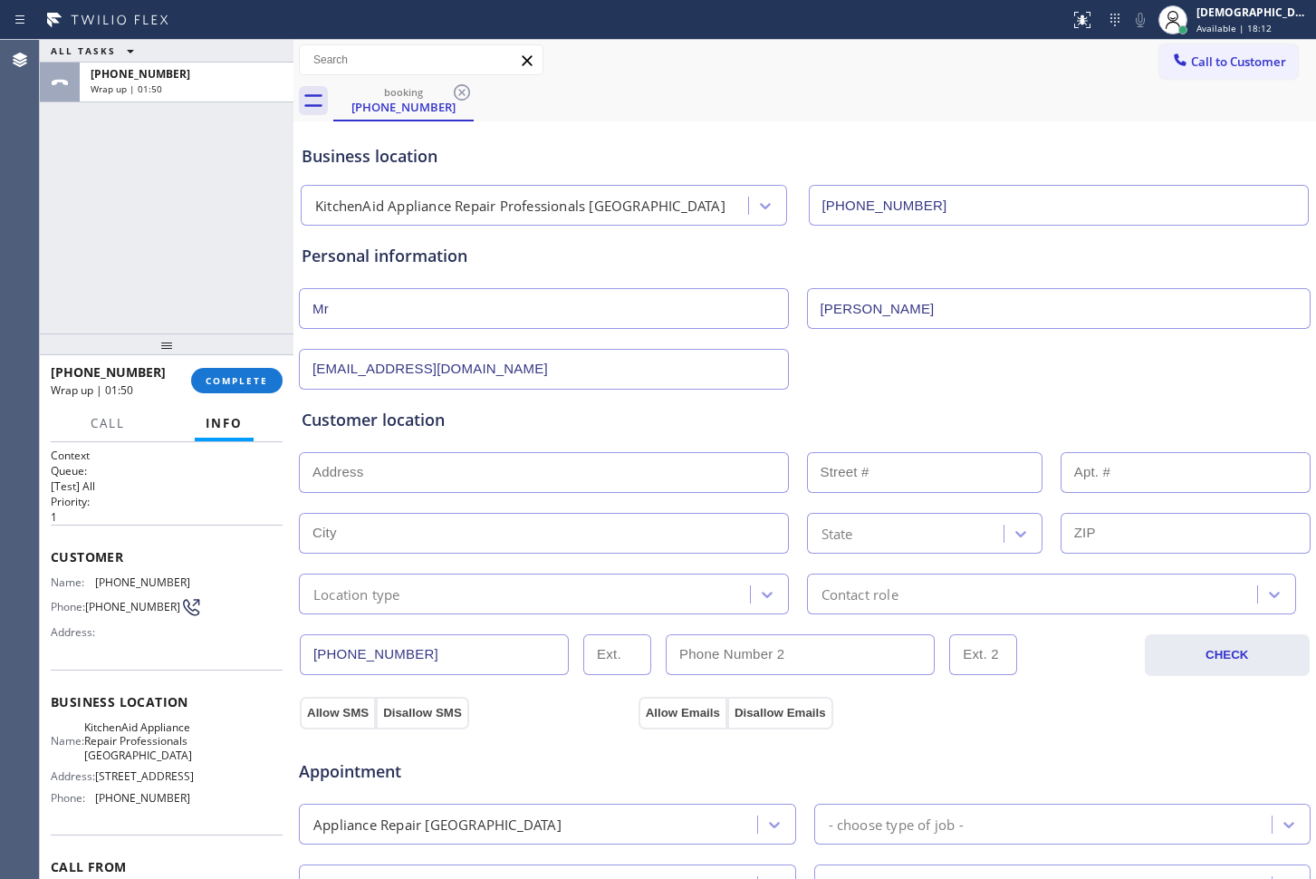
type textarea "[GEOGRAPHIC_DATA], SC 29910"
click at [466, 465] on input "text" at bounding box center [544, 472] width 490 height 41
paste input "[GEOGRAPHIC_DATA], SC 29910"
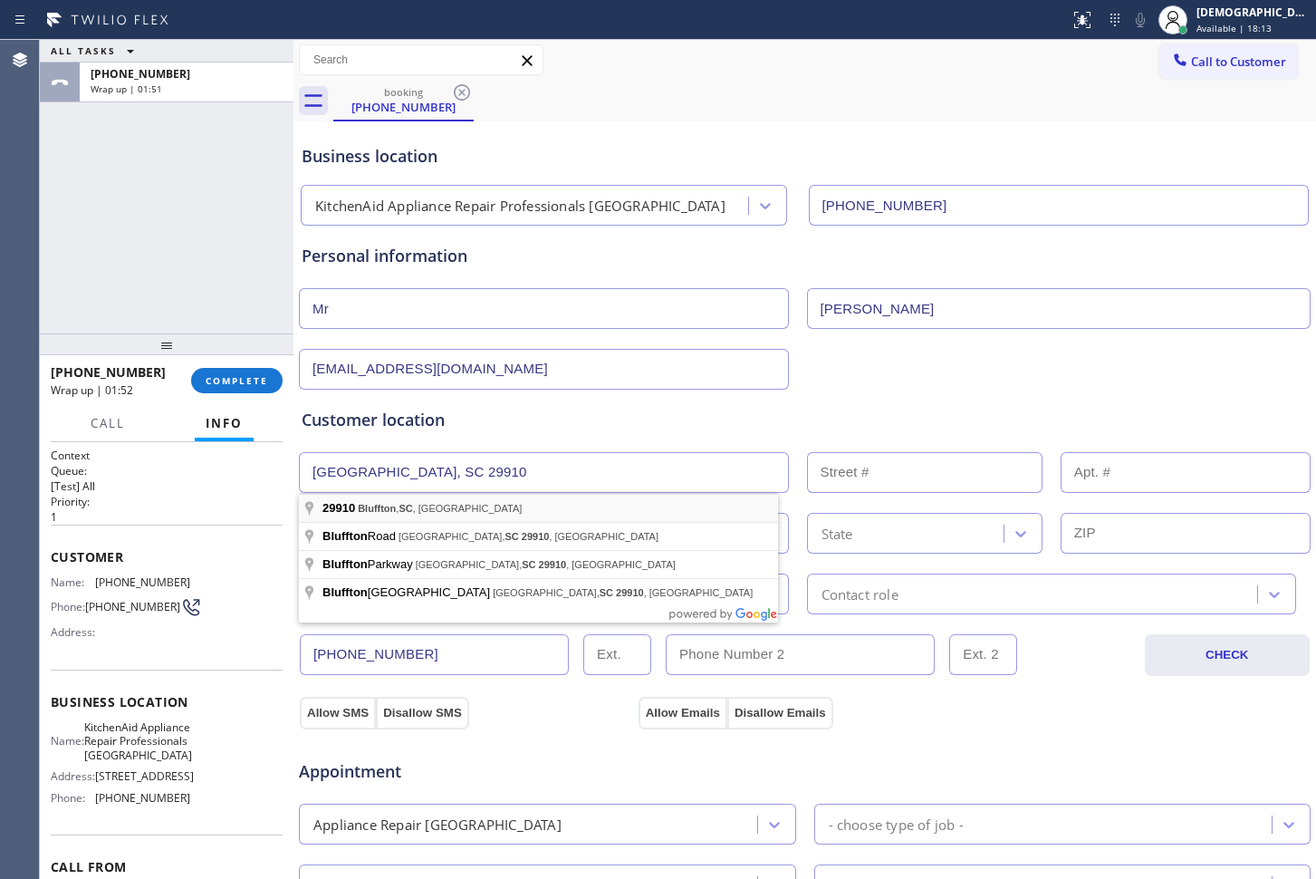
type input "[GEOGRAPHIC_DATA], [GEOGRAPHIC_DATA]"
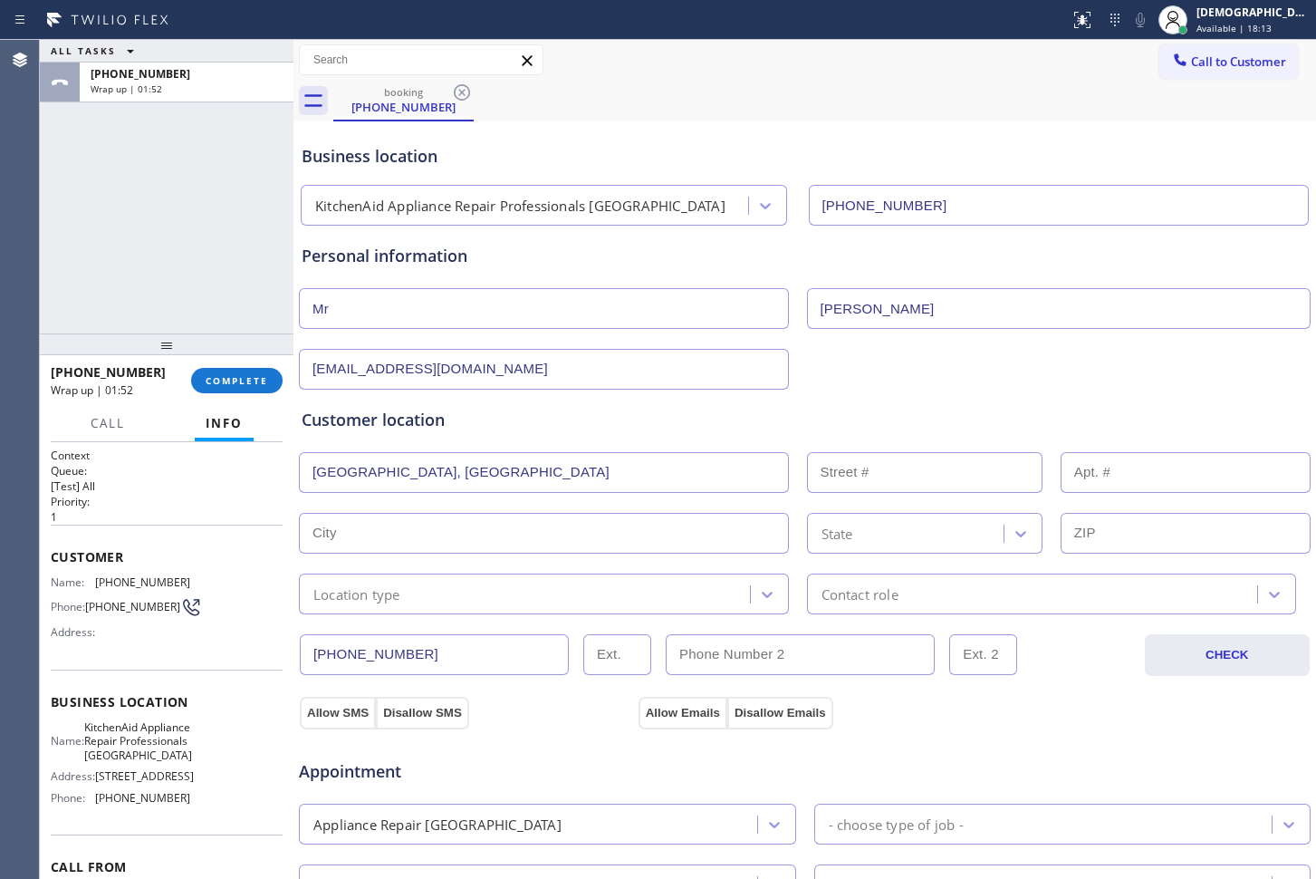
type input "Bluffton"
type input "29910"
click at [487, 486] on input "text" at bounding box center [544, 472] width 490 height 41
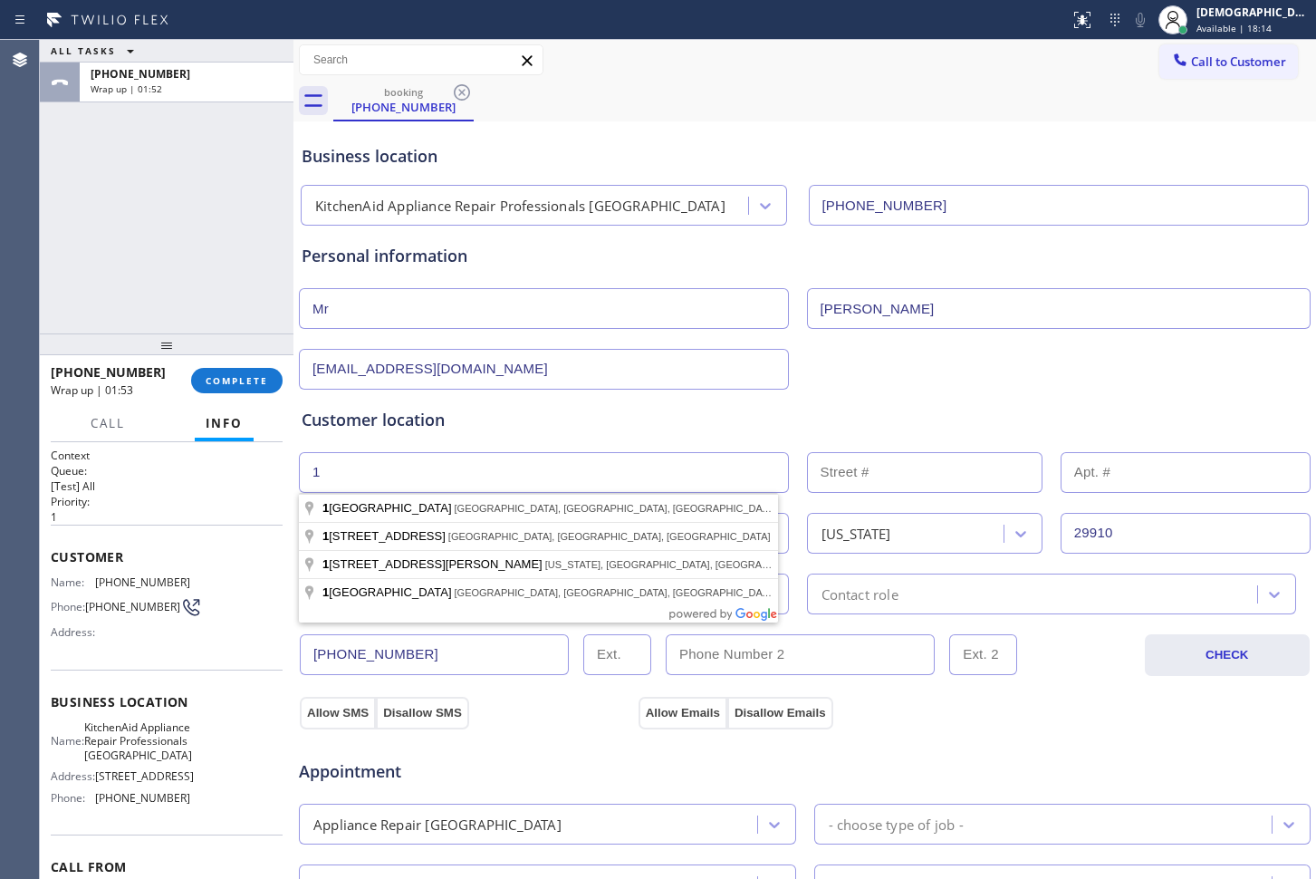
click at [775, 486] on input "1" at bounding box center [544, 472] width 490 height 41
type input "1"
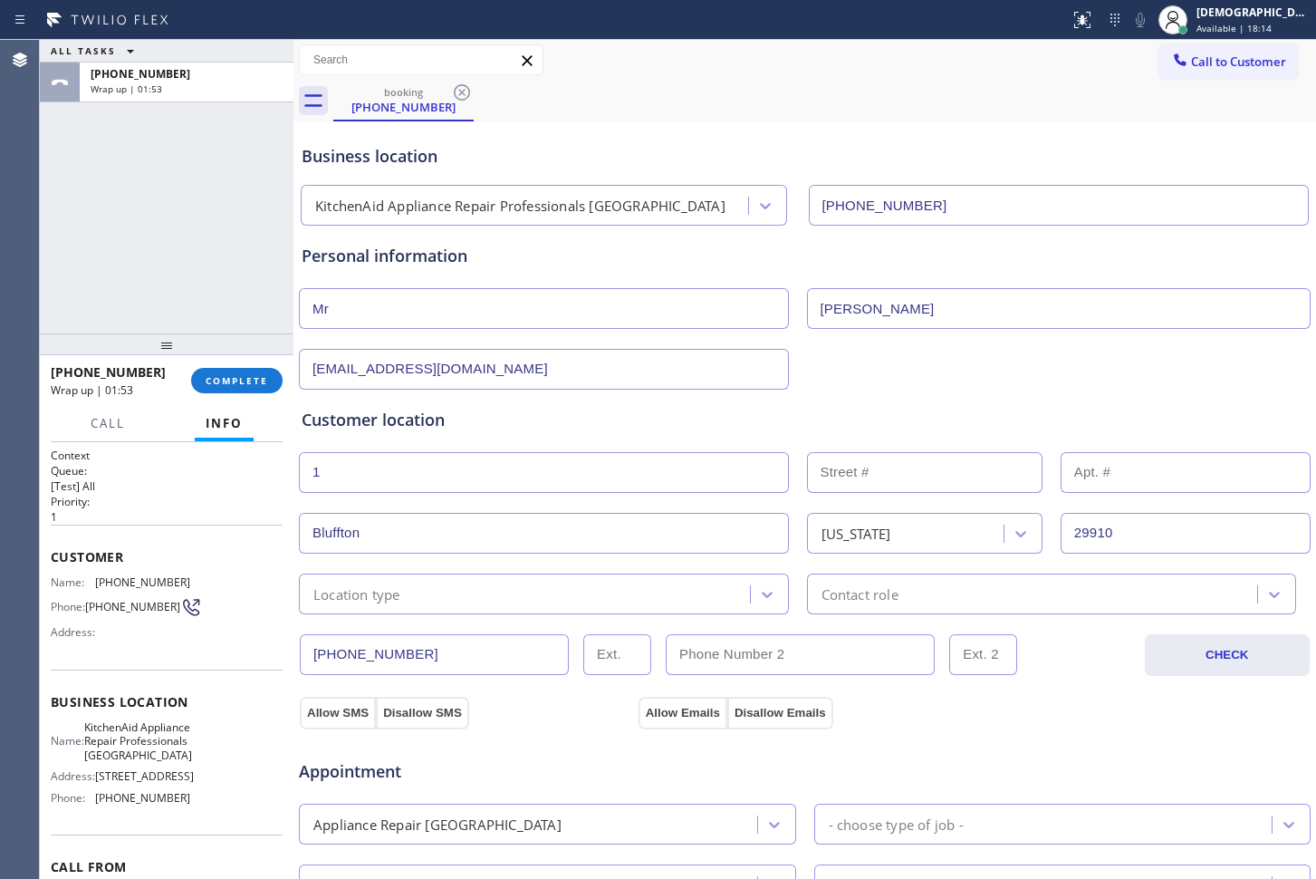
click at [815, 476] on input "text" at bounding box center [925, 472] width 236 height 41
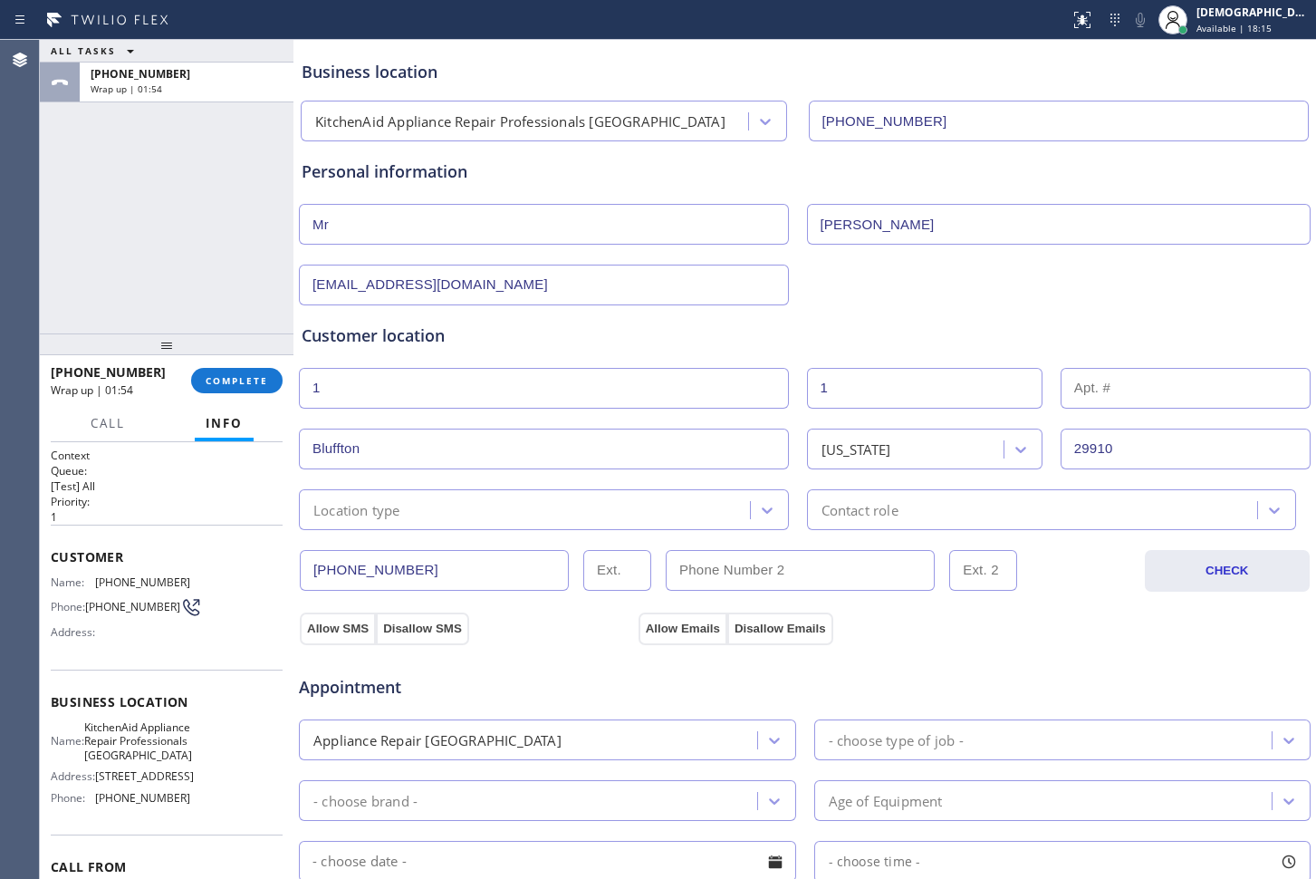
scroll to position [226, 0]
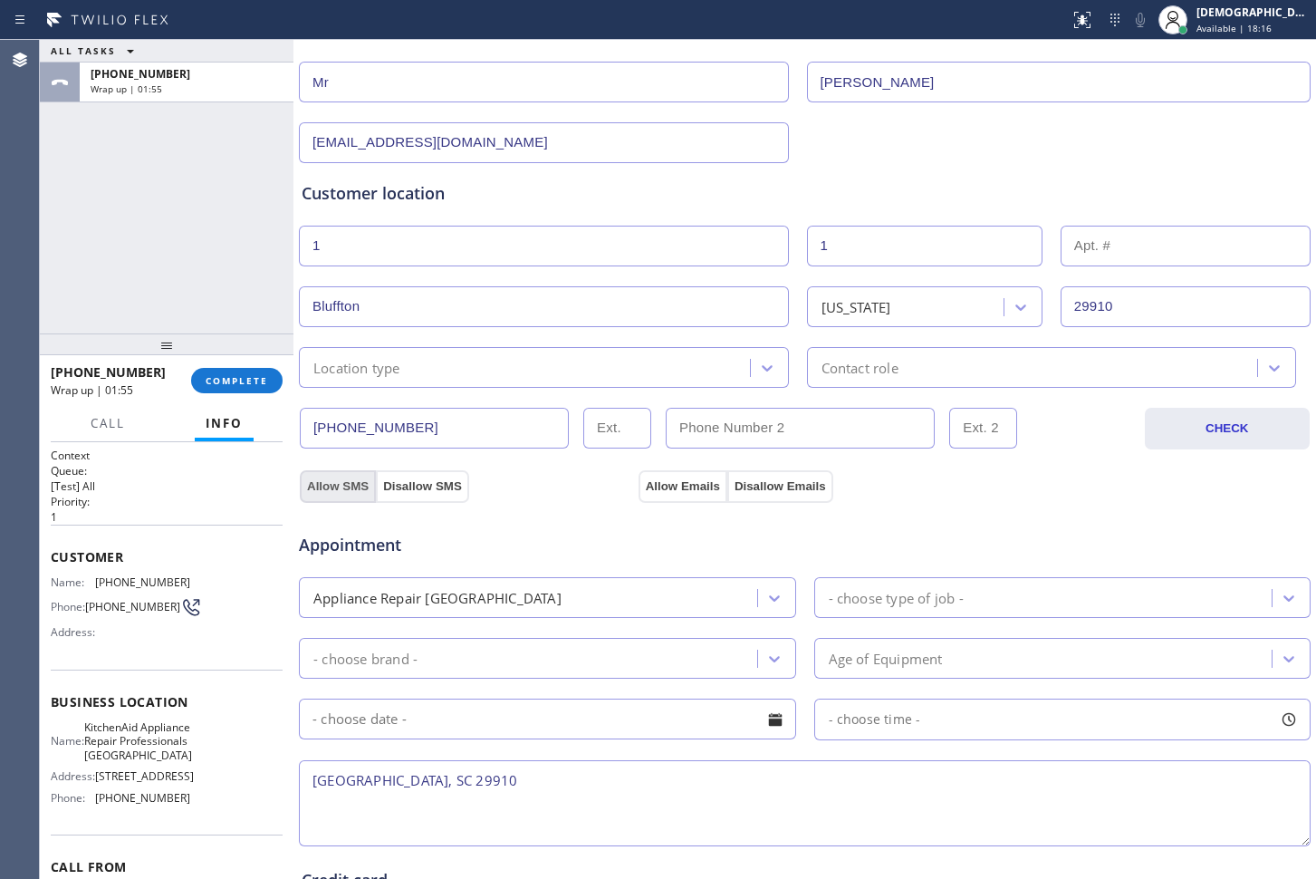
type input "1"
click at [345, 481] on button "Allow SMS" at bounding box center [338, 486] width 76 height 33
click at [651, 478] on button "Allow Emails" at bounding box center [683, 486] width 89 height 33
drag, startPoint x: 649, startPoint y: 604, endPoint x: 644, endPoint y: 613, distance: 10.1
click at [649, 605] on div "Appliance Repair [GEOGRAPHIC_DATA]" at bounding box center [530, 598] width 453 height 32
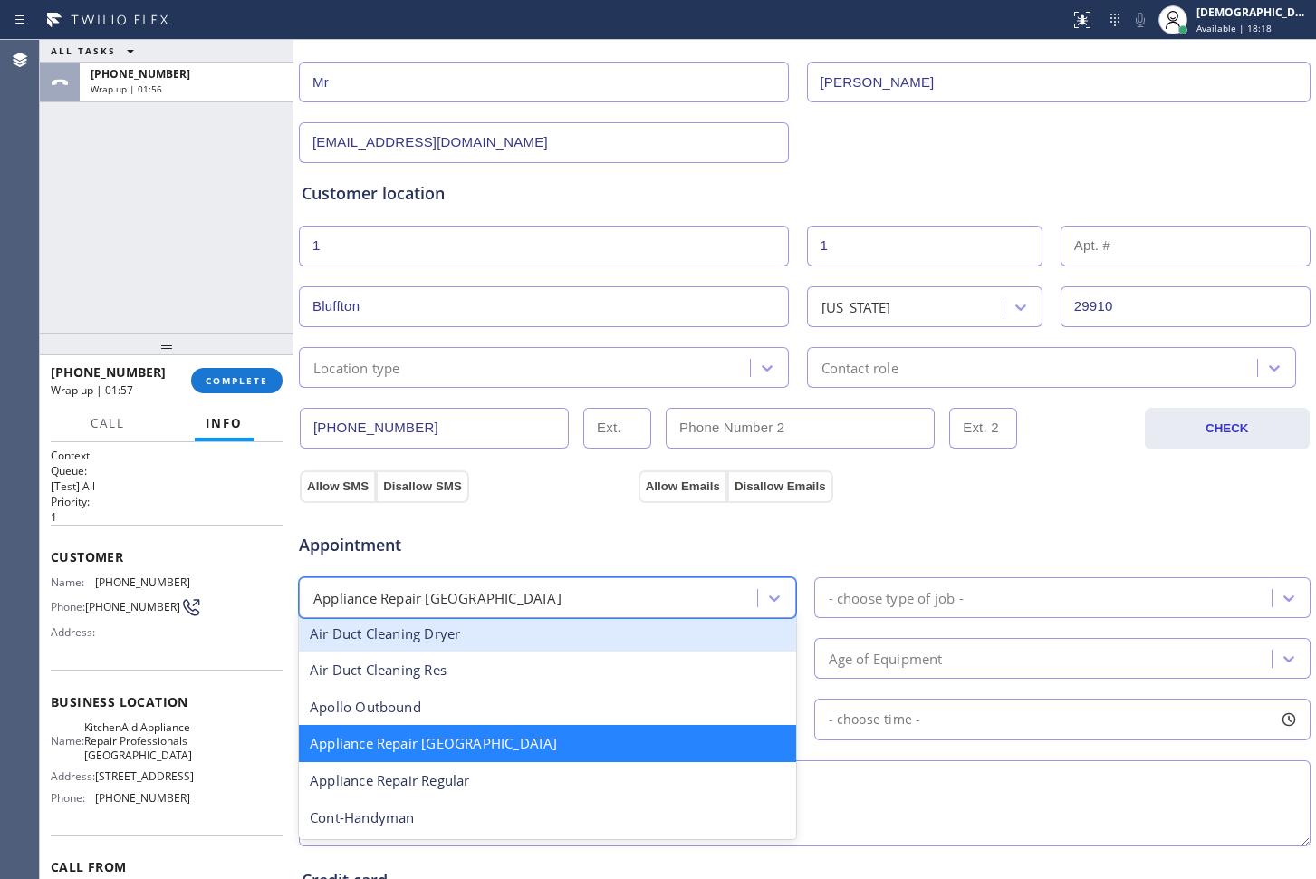
scroll to position [116, 0]
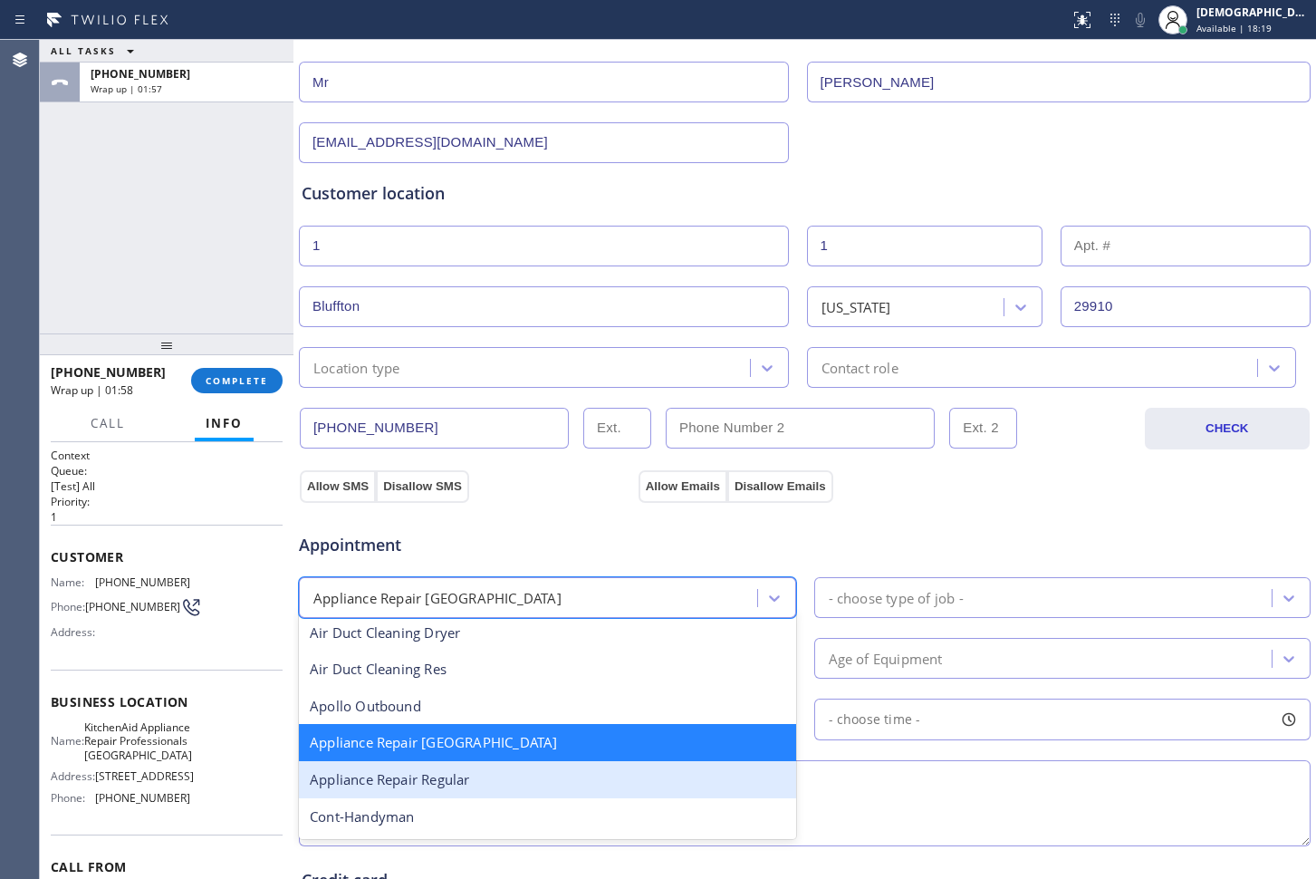
click at [557, 766] on div "Appliance Repair Regular" at bounding box center [547, 779] width 497 height 37
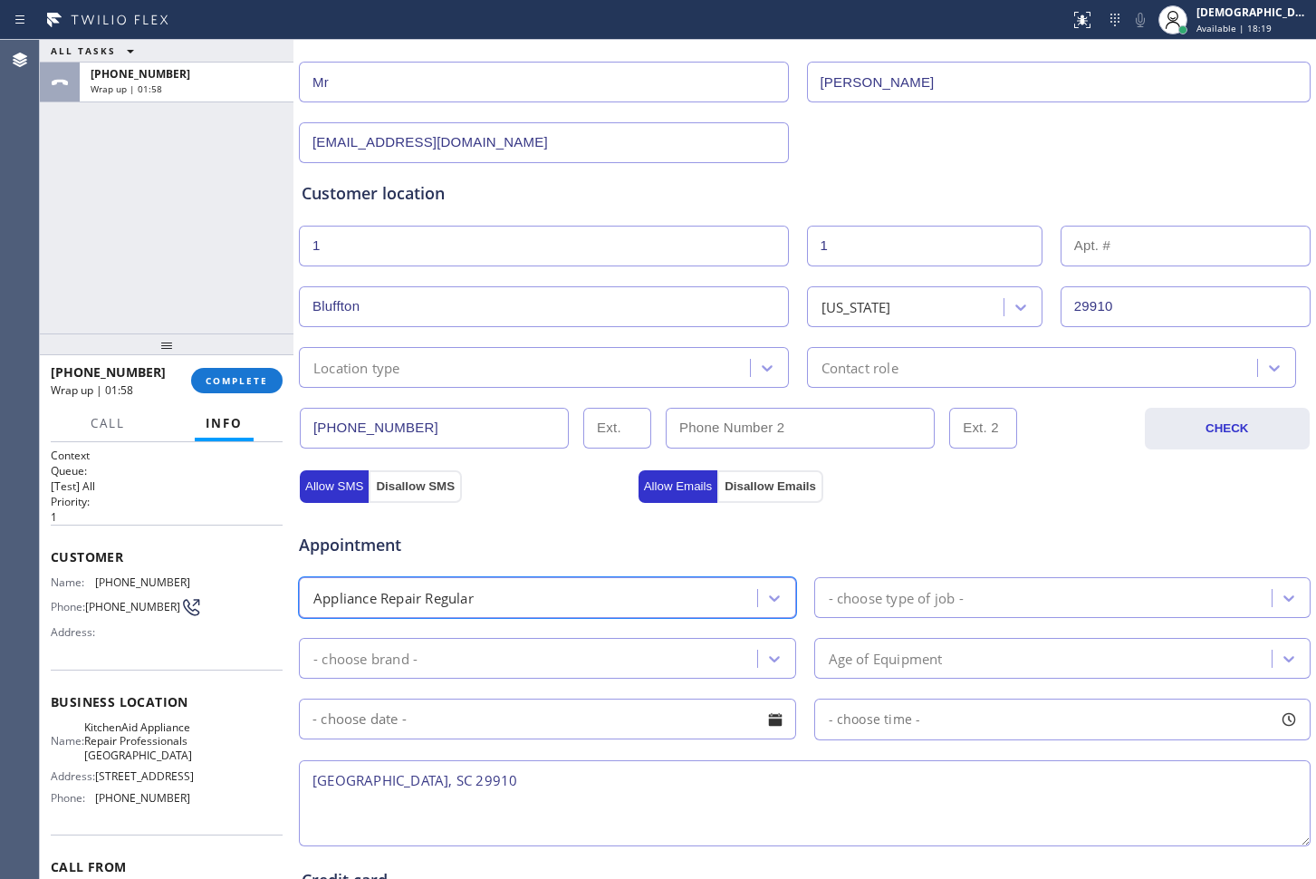
click at [1009, 578] on div "- choose type of job -" at bounding box center [1062, 597] width 497 height 41
click at [1011, 588] on div "- choose type of job -" at bounding box center [1046, 598] width 453 height 32
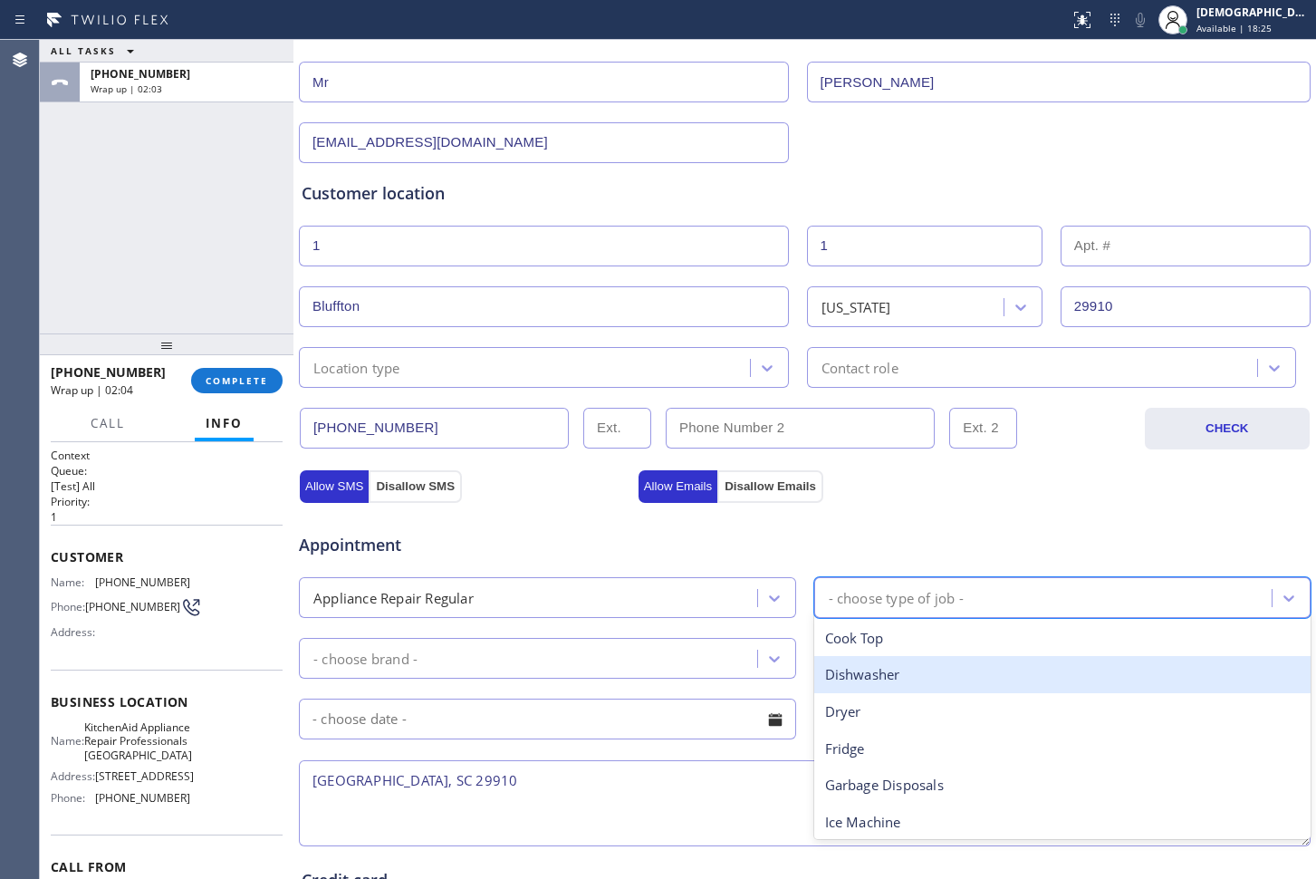
click at [1001, 685] on div "Dishwasher" at bounding box center [1062, 674] width 497 height 37
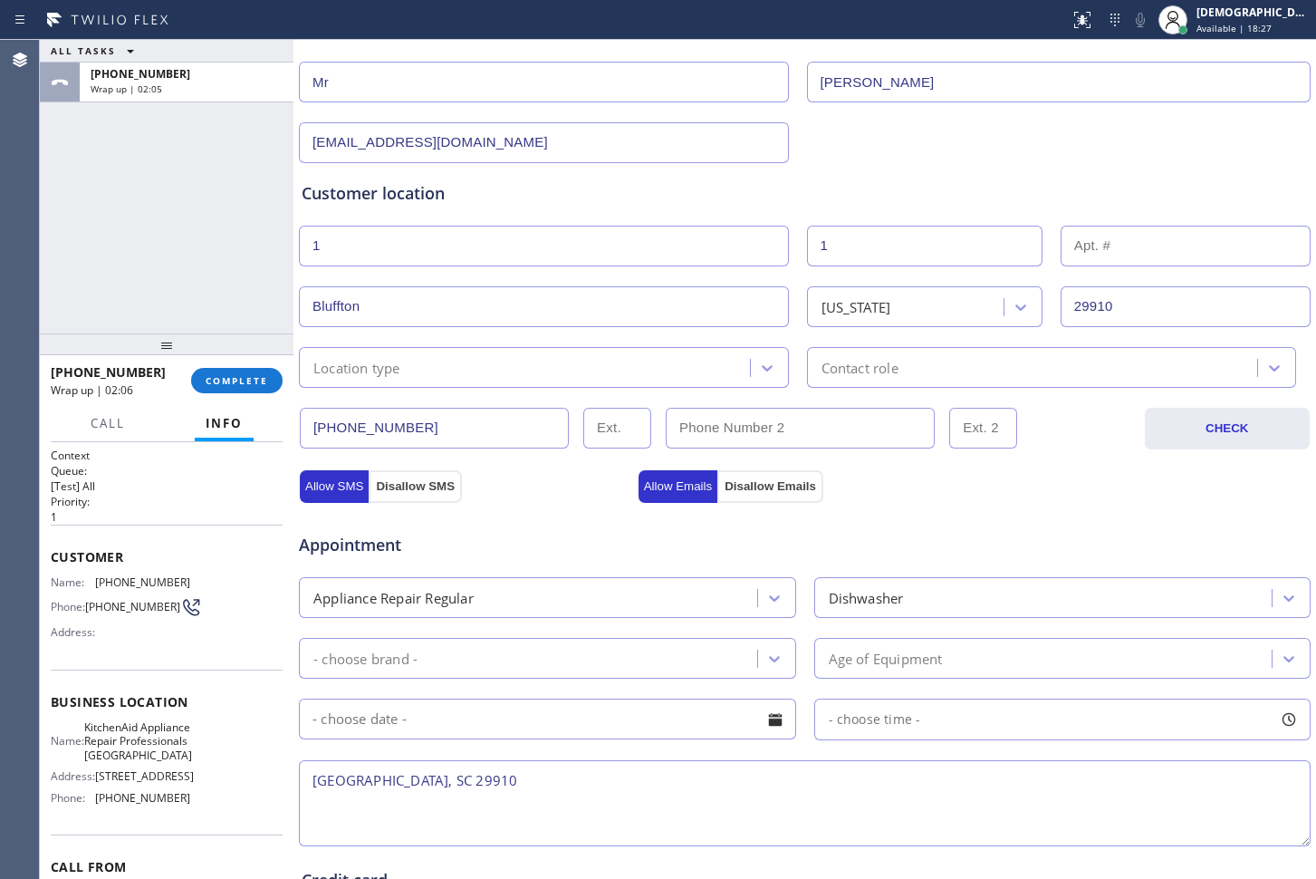
click at [477, 669] on div "- choose brand -" at bounding box center [530, 658] width 453 height 32
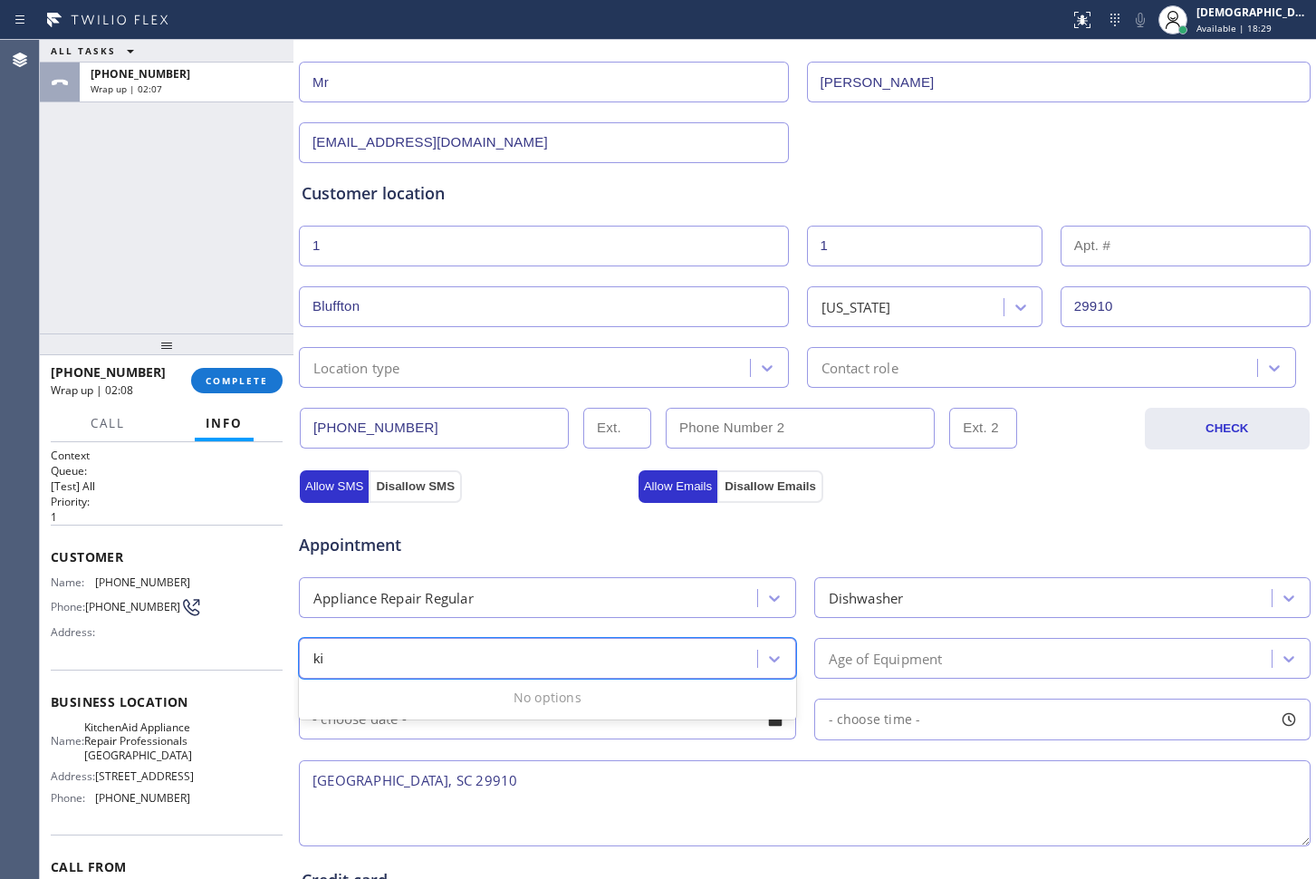
type input "kit"
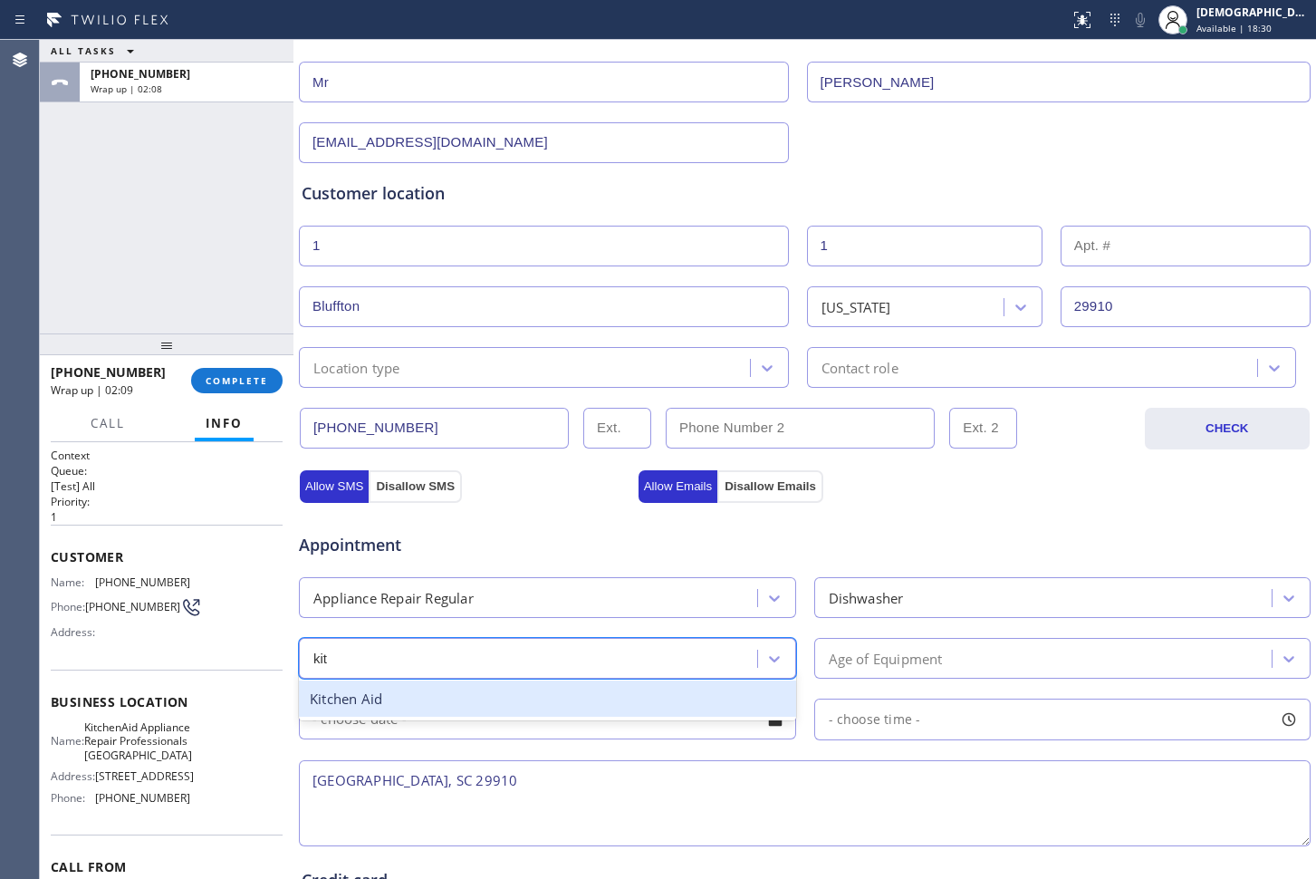
click at [509, 701] on div "Kitchen Aid" at bounding box center [547, 698] width 497 height 37
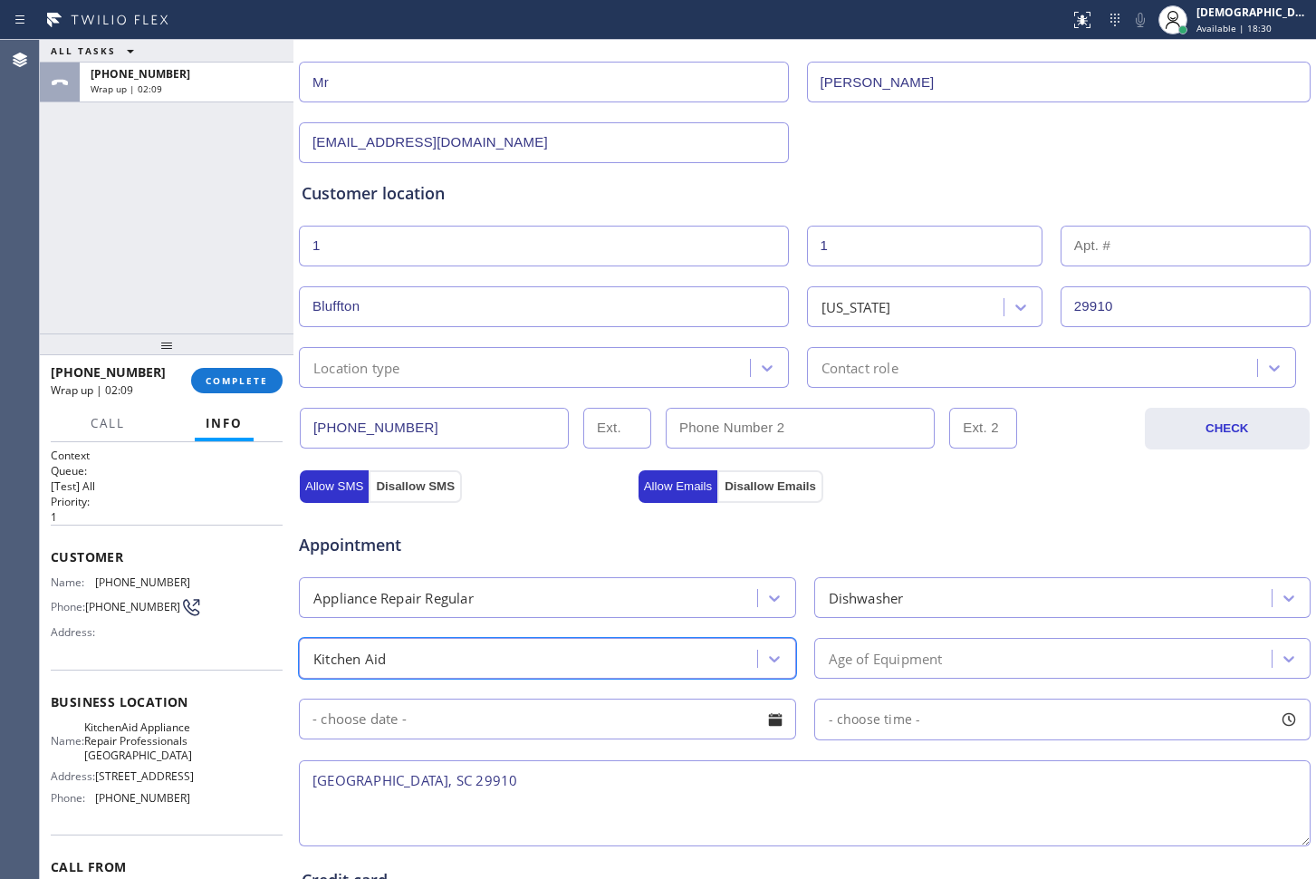
click at [913, 656] on div "Age of Equipment" at bounding box center [886, 658] width 114 height 21
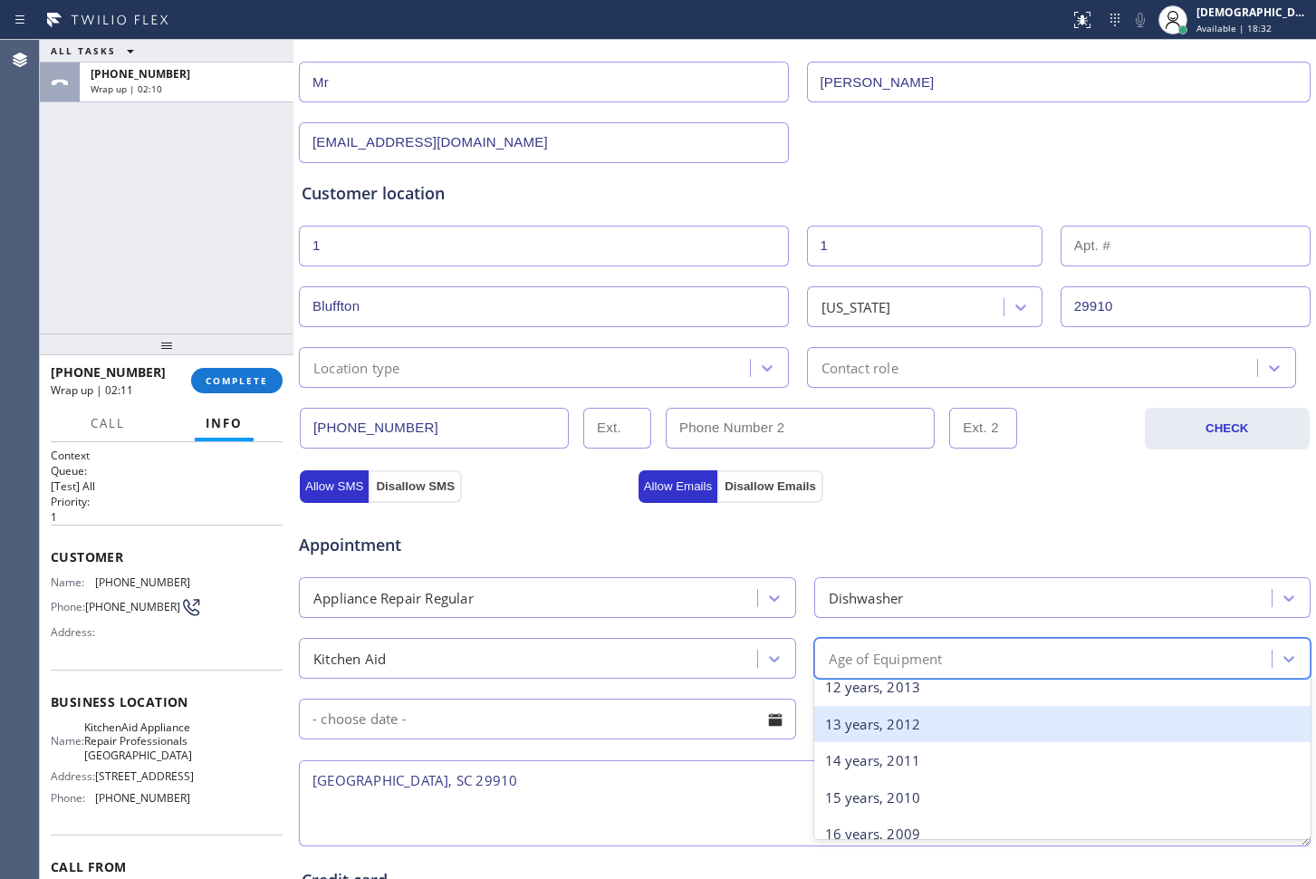
scroll to position [226, 0]
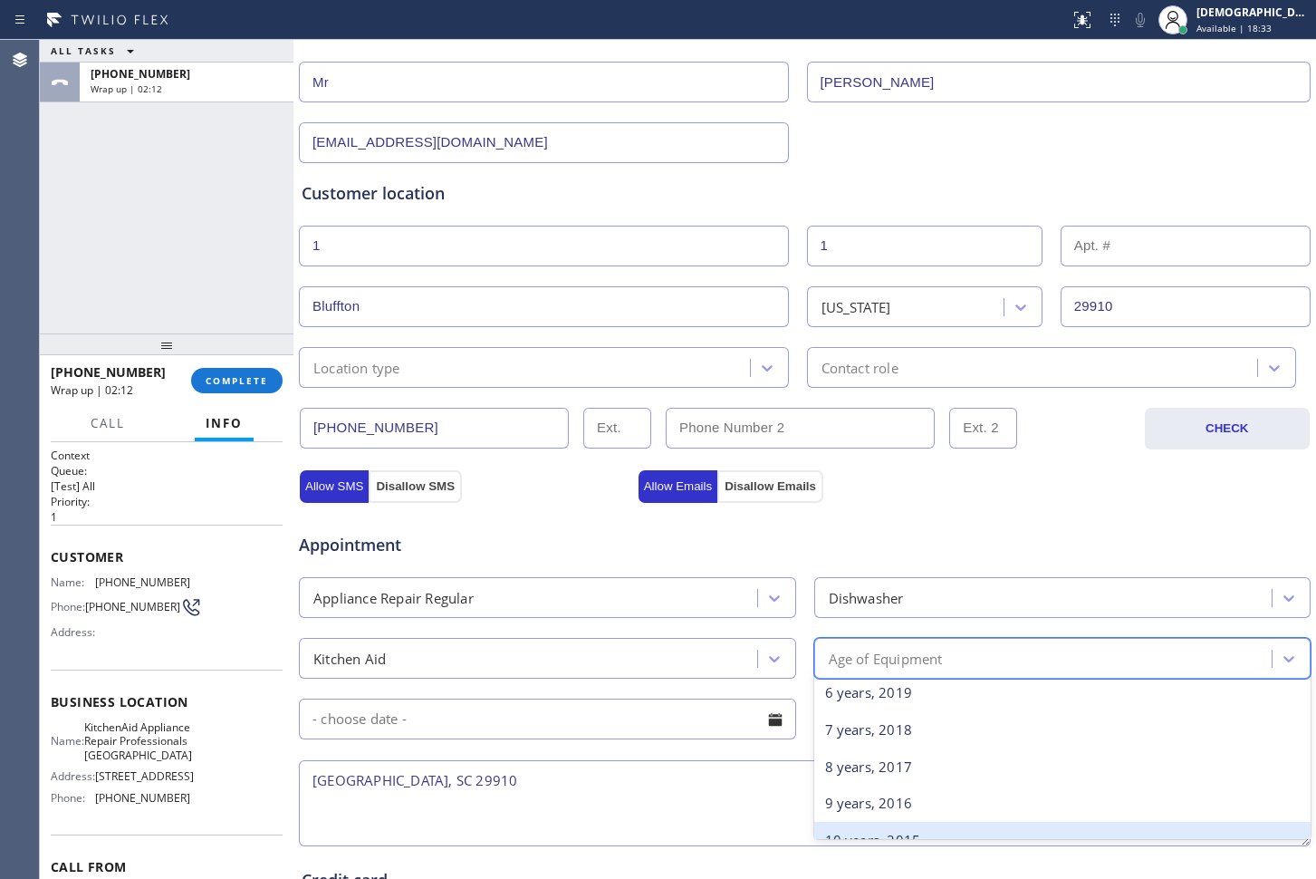
click at [844, 830] on div "10 years, 2015" at bounding box center [1062, 840] width 497 height 37
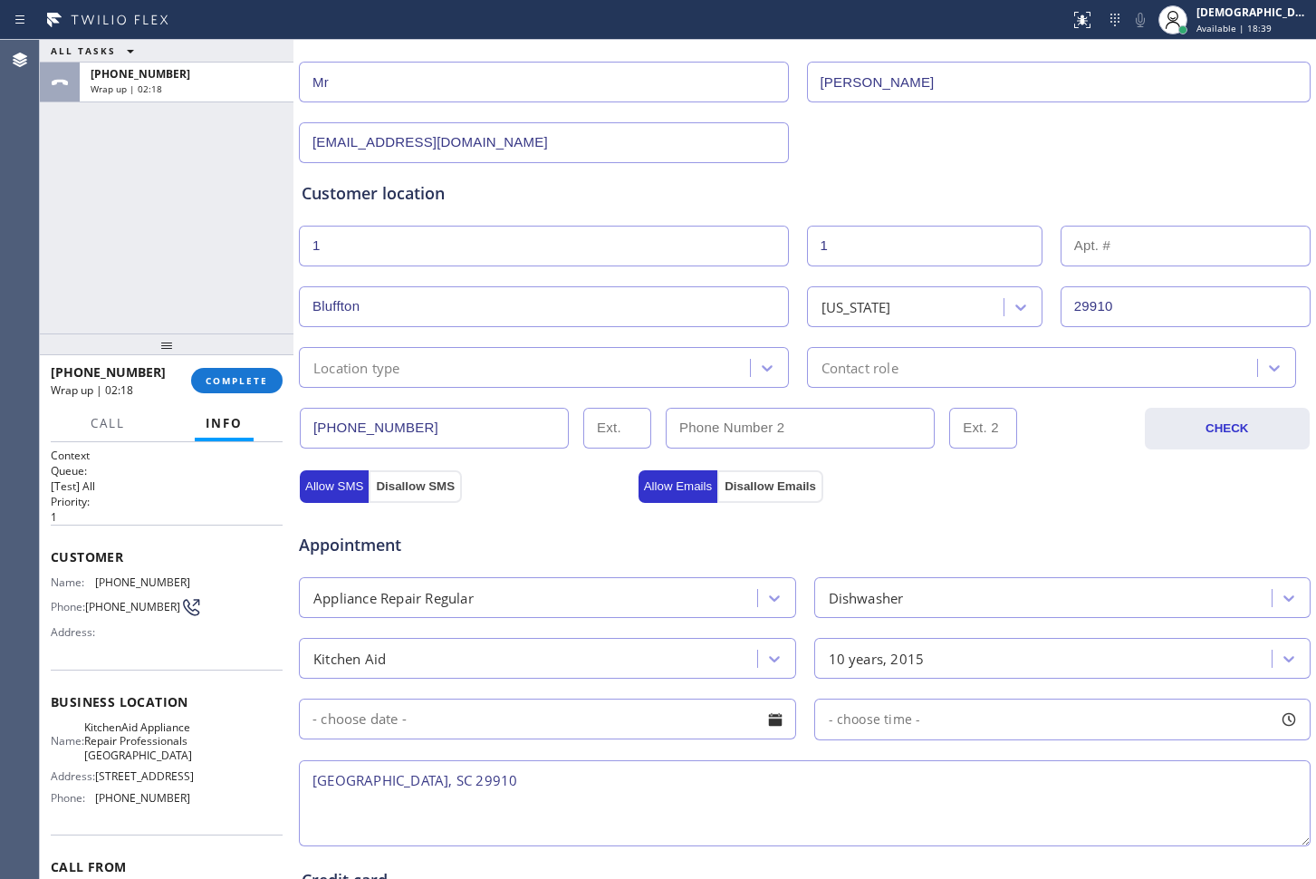
click at [313, 785] on textarea "[GEOGRAPHIC_DATA], SC 29910" at bounding box center [805, 803] width 1012 height 86
paste textarea "dishwasher its leaking / 10 years microwave has an error code / 10 years"
click at [306, 806] on textarea "kitchen Aiid / dishwasher its leaking / 10 years microwave has an error code / …" at bounding box center [805, 803] width 1012 height 86
click at [536, 804] on textarea "kitchen Aiid / dishwasher its leaking / 10 years/ microwave has an error code /…" at bounding box center [805, 803] width 1012 height 86
click at [159, 762] on span "KitchenAid Appliance Repair Professionals [GEOGRAPHIC_DATA]" at bounding box center [138, 741] width 108 height 42
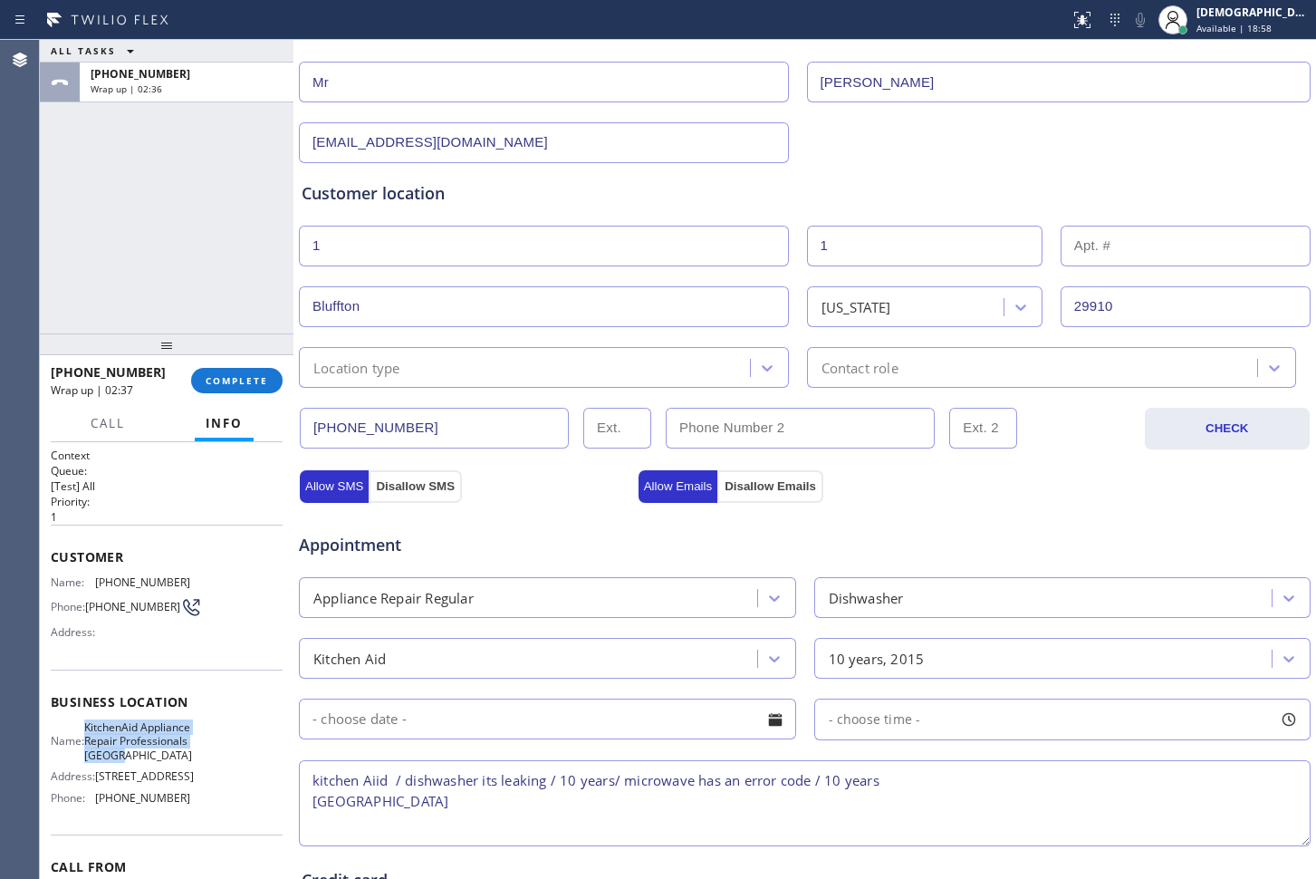
drag, startPoint x: 146, startPoint y: 789, endPoint x: 96, endPoint y: 731, distance: 76.4
click at [96, 731] on span "KitchenAid Appliance Repair Professionals [GEOGRAPHIC_DATA]" at bounding box center [138, 741] width 108 height 42
copy span "KitchenAid Appliance Repair Professionals [GEOGRAPHIC_DATA]"
click at [533, 823] on textarea "kitchen Aiid / dishwasher its leaking / 10 years/ microwave has an error code /…" at bounding box center [805, 803] width 1012 height 86
paste textarea "KitchenAid Appliance Repair Professionals [GEOGRAPHIC_DATA]"
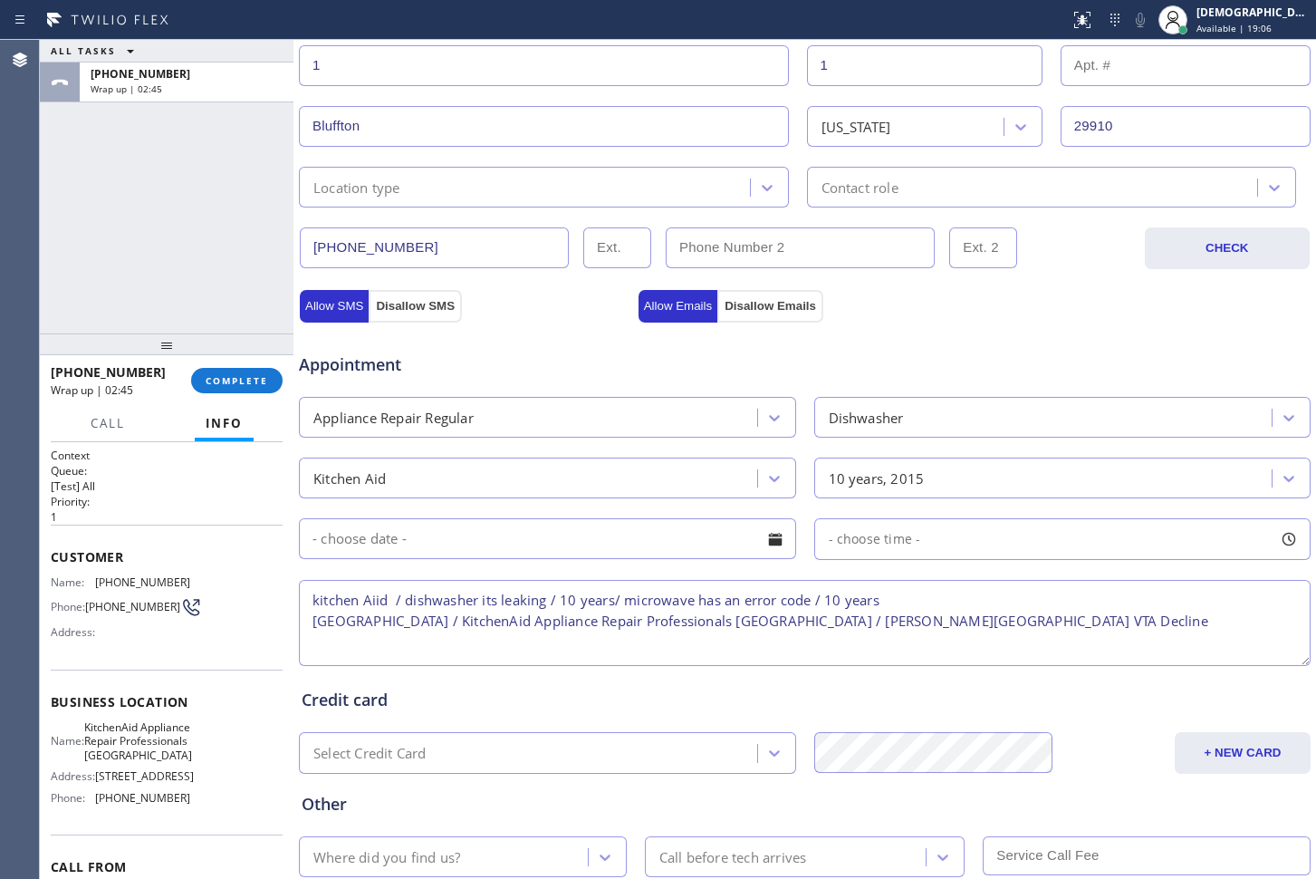
scroll to position [525, 0]
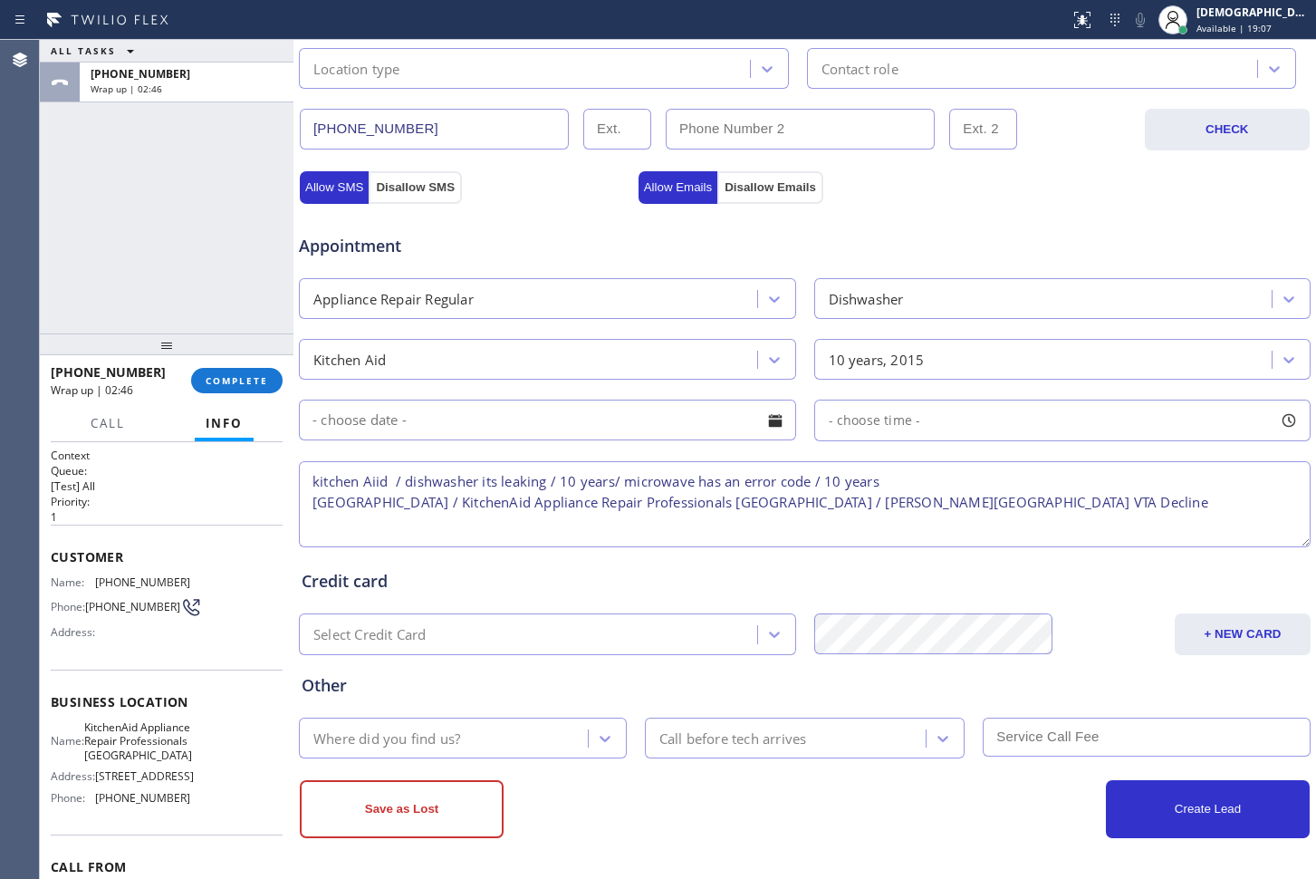
type textarea "kitchen Aiid / dishwasher its leaking / 10 years/ microwave has an error code /…"
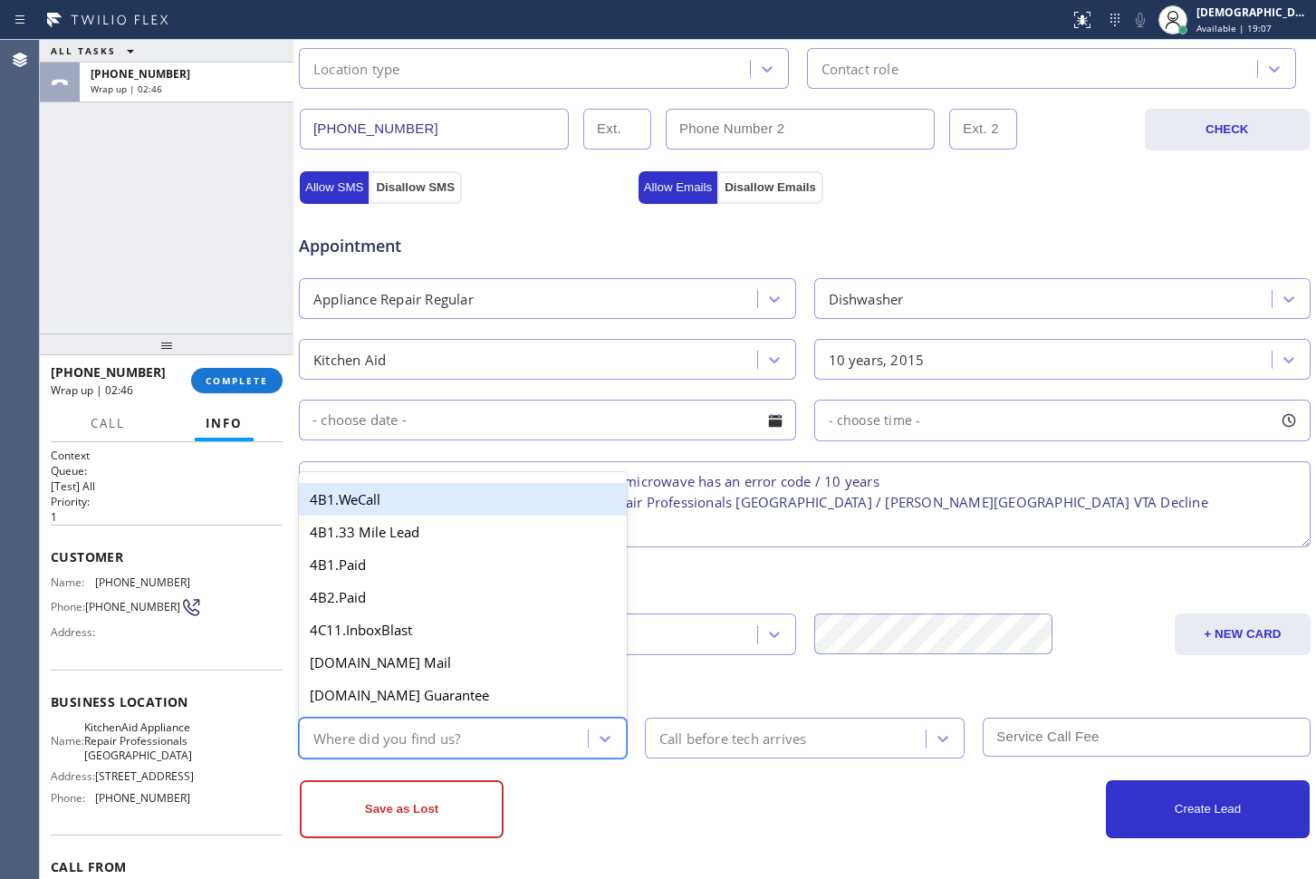
click at [438, 746] on div "Where did you find us?" at bounding box center [386, 737] width 147 height 21
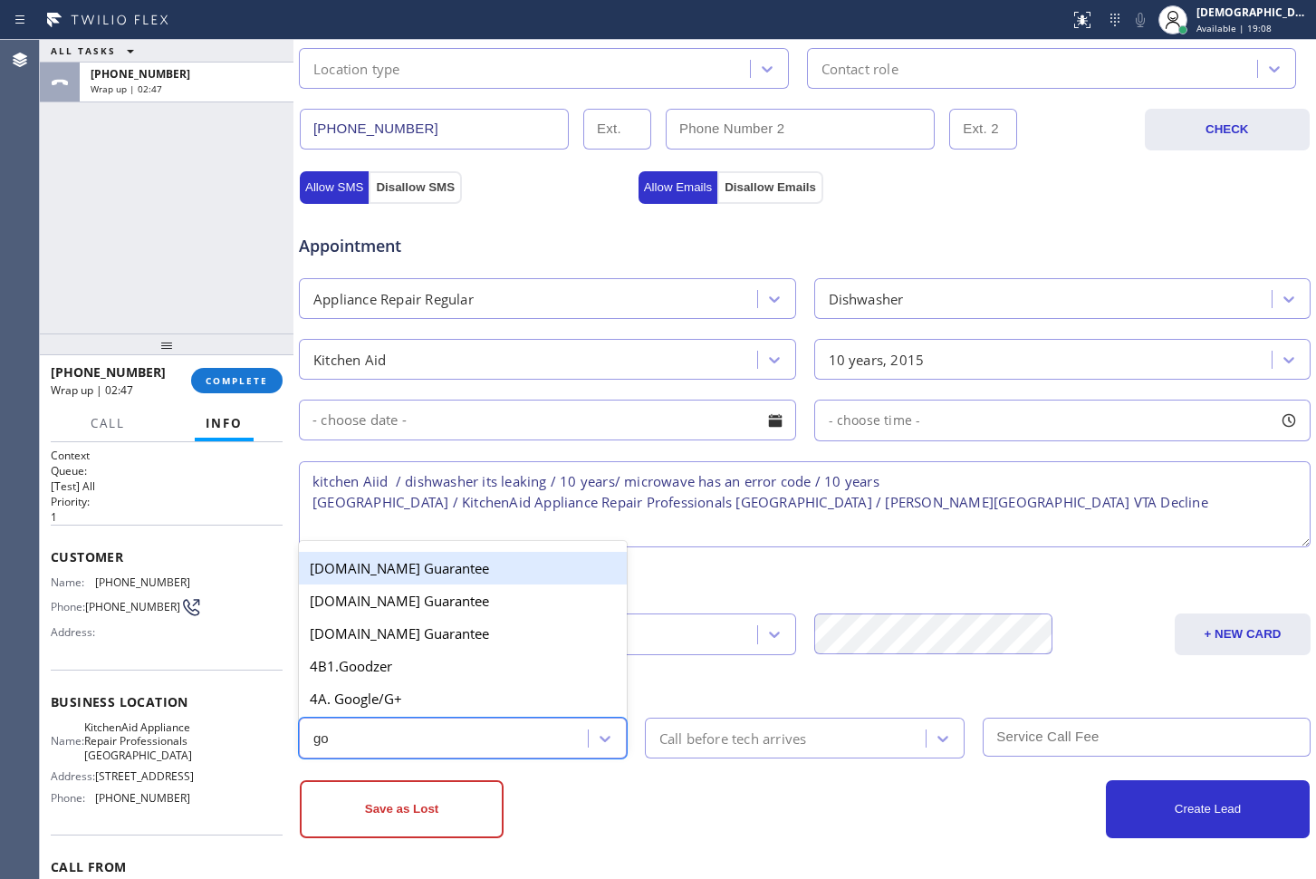
type input "goo"
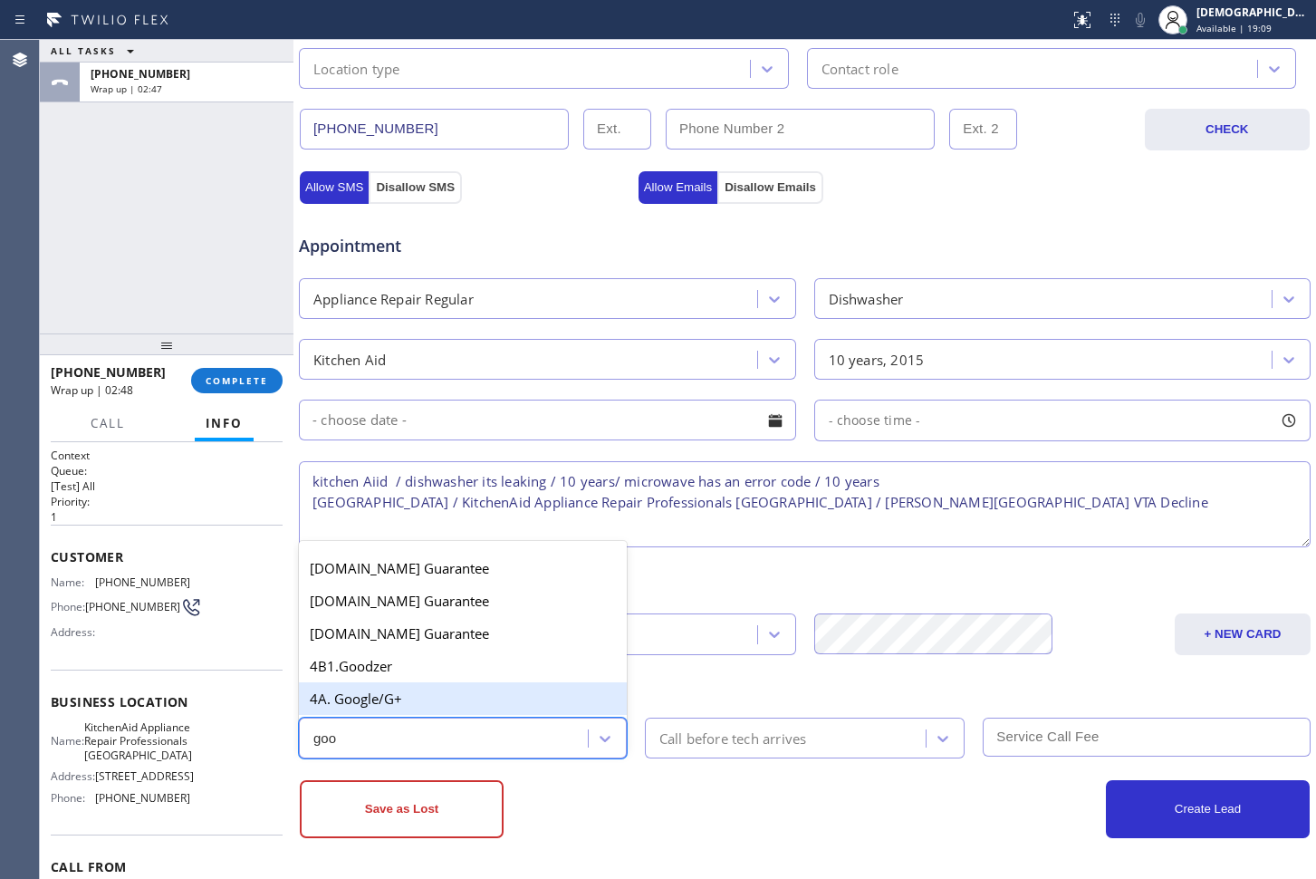
click at [450, 695] on div "4A. Google/G+" at bounding box center [463, 698] width 328 height 33
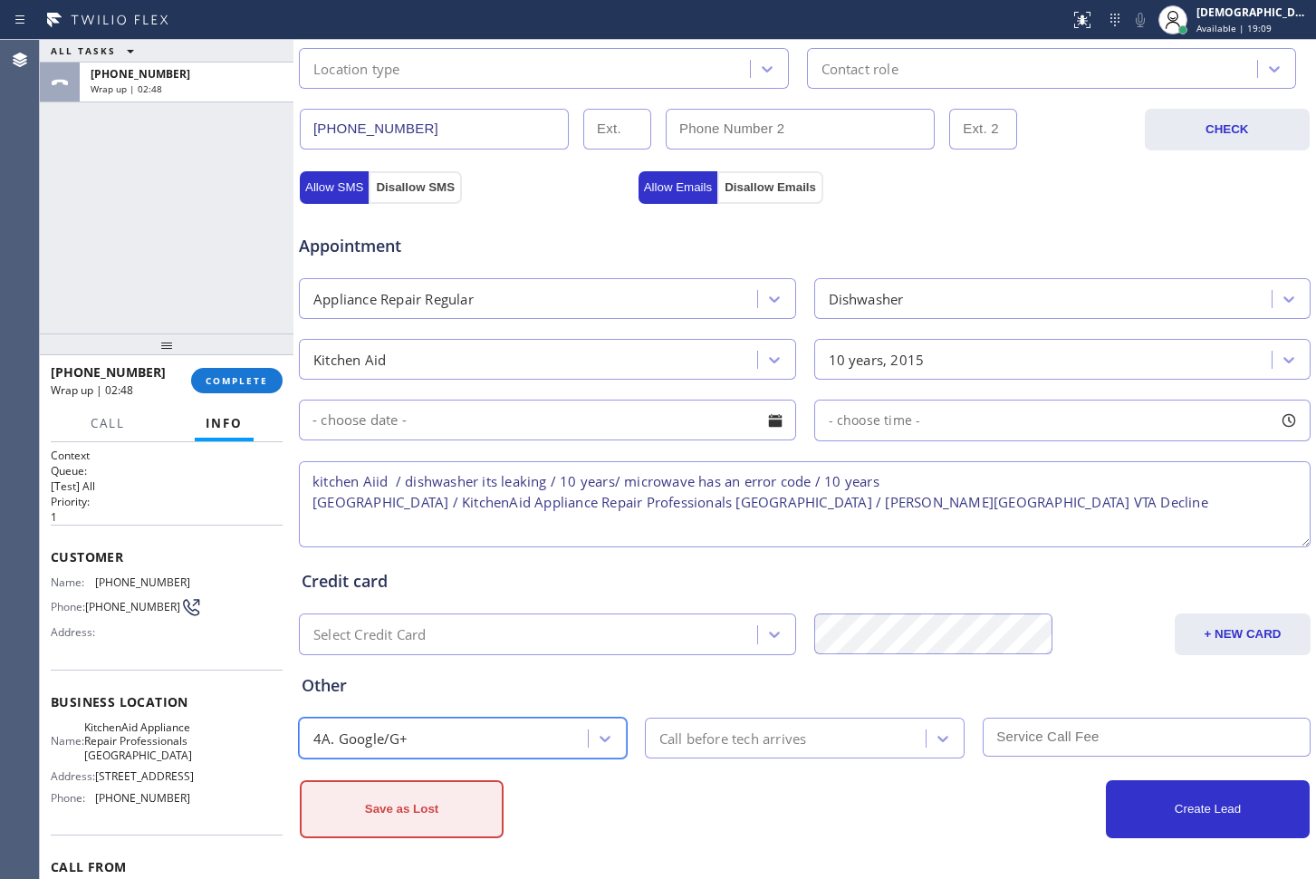
click at [397, 804] on button "Save as Lost" at bounding box center [402, 809] width 204 height 58
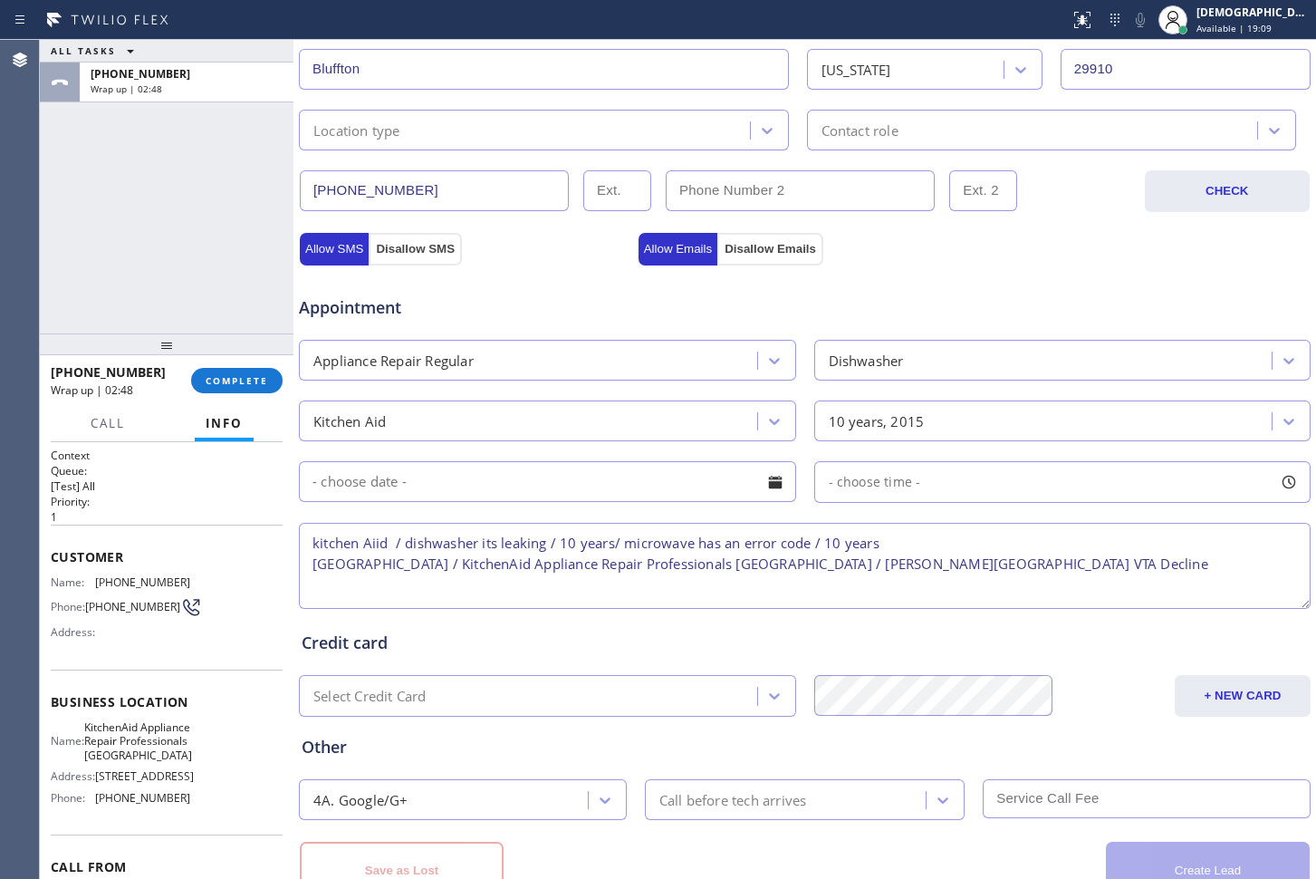
scroll to position [587, 0]
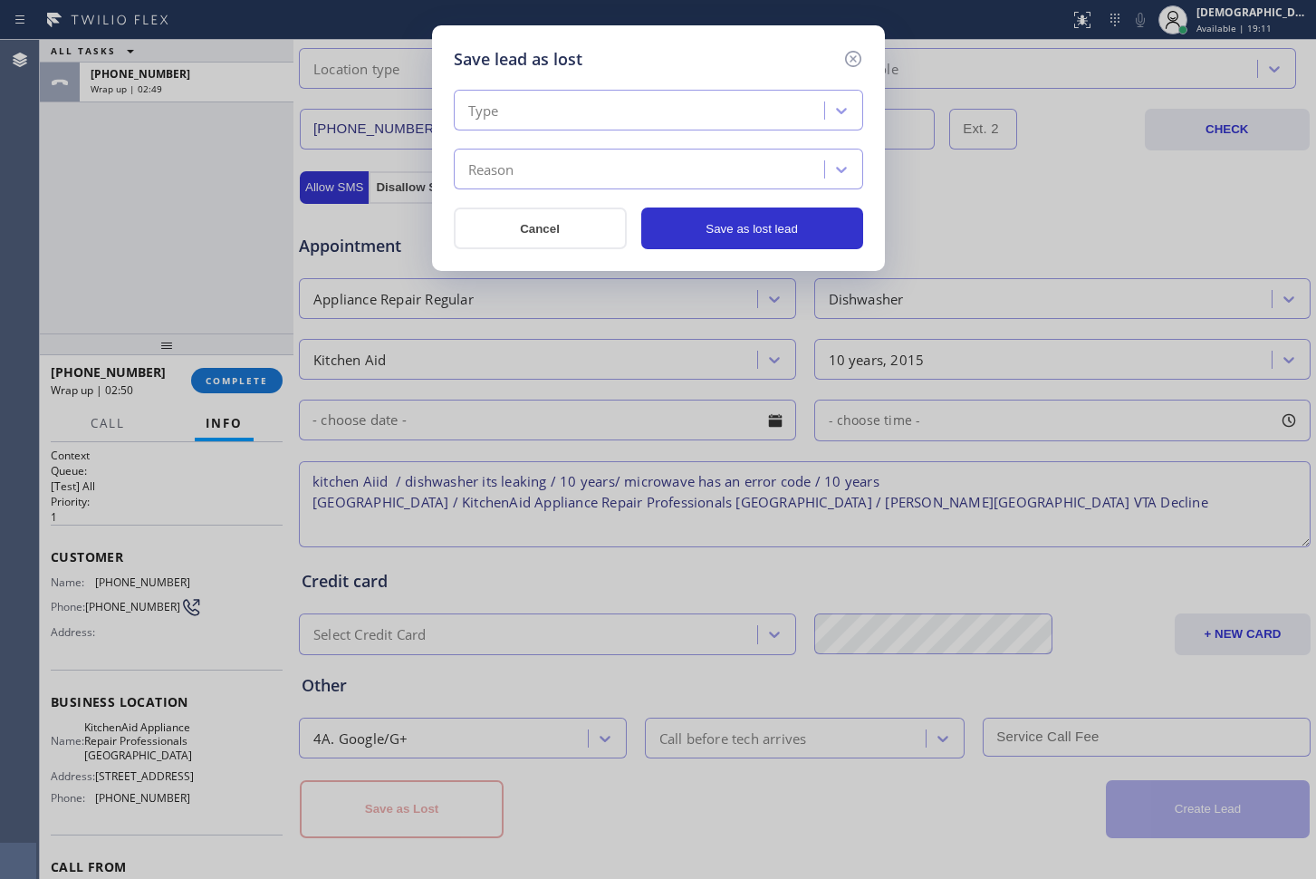
click at [630, 126] on div "Type" at bounding box center [658, 110] width 409 height 41
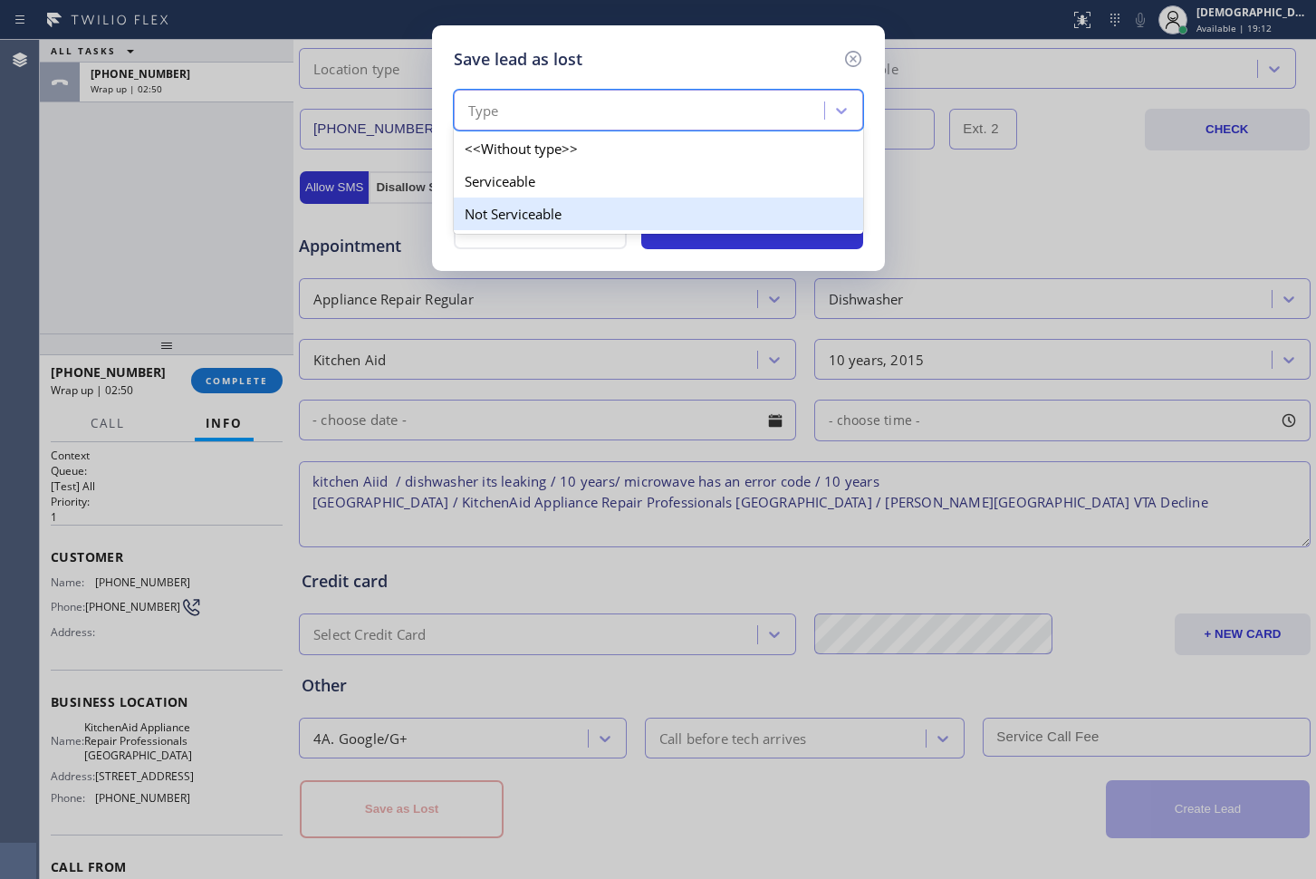
click at [585, 205] on div "Not Serviceable" at bounding box center [658, 213] width 409 height 33
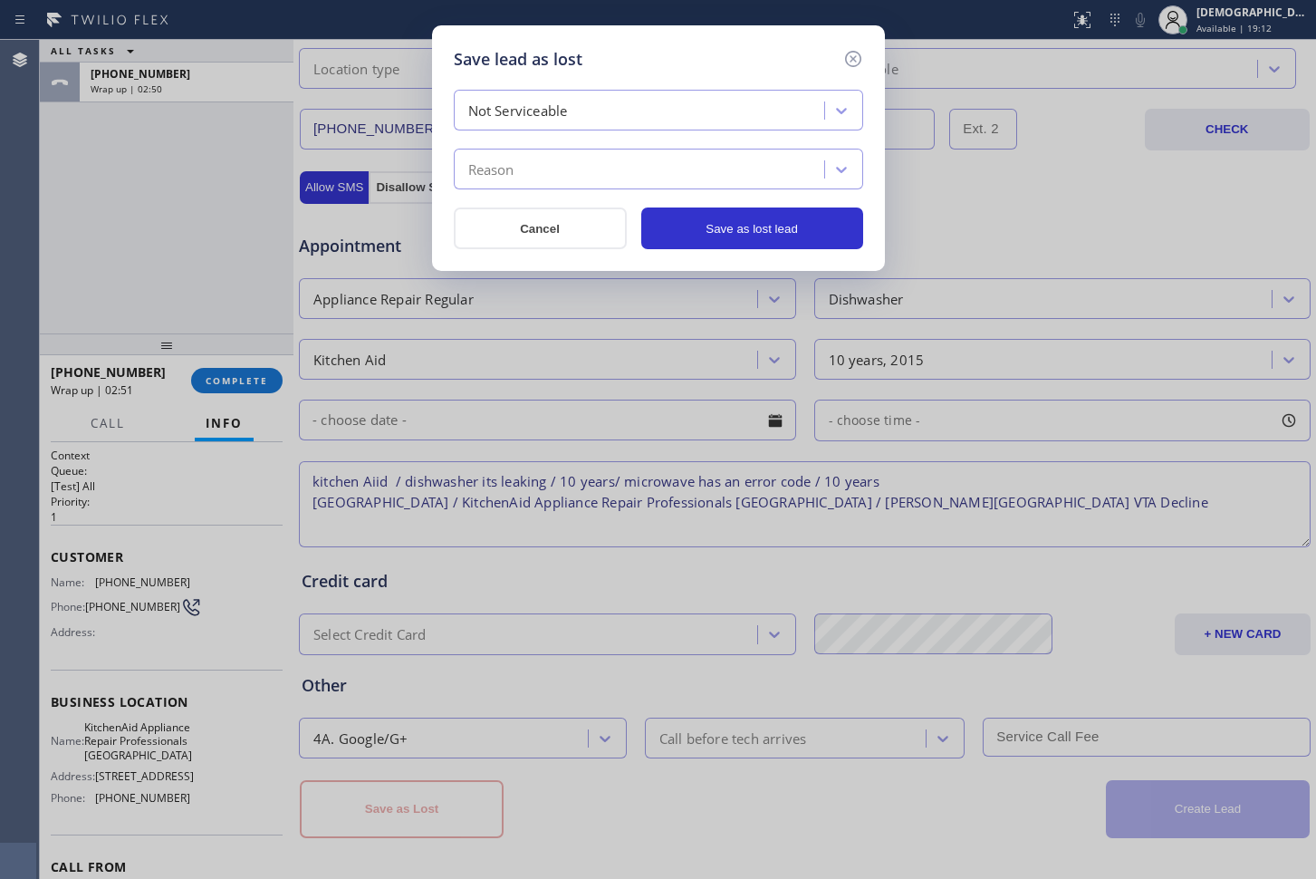
click at [585, 179] on div "Reason" at bounding box center [641, 170] width 365 height 32
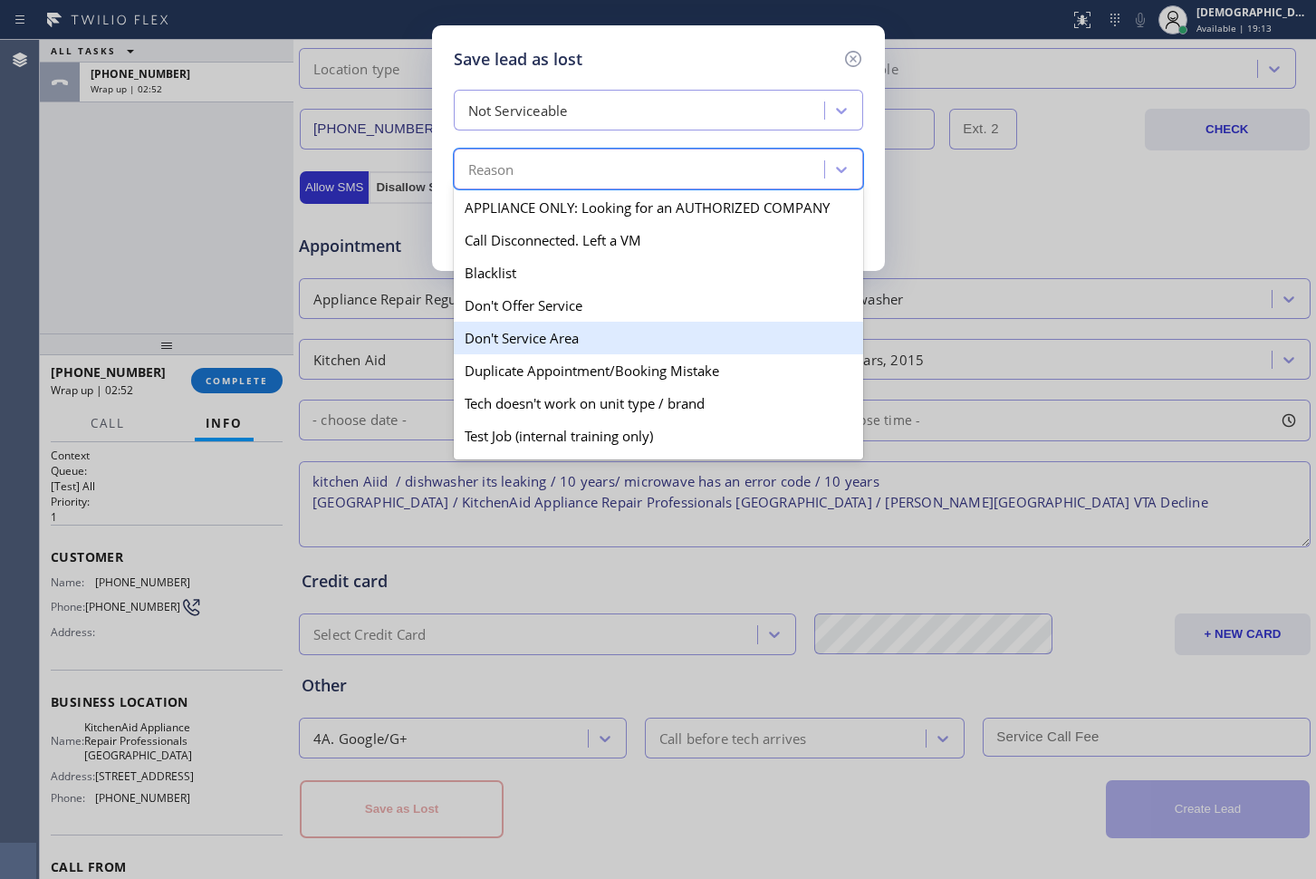
click at [578, 332] on div "Don't Service Area" at bounding box center [658, 338] width 409 height 33
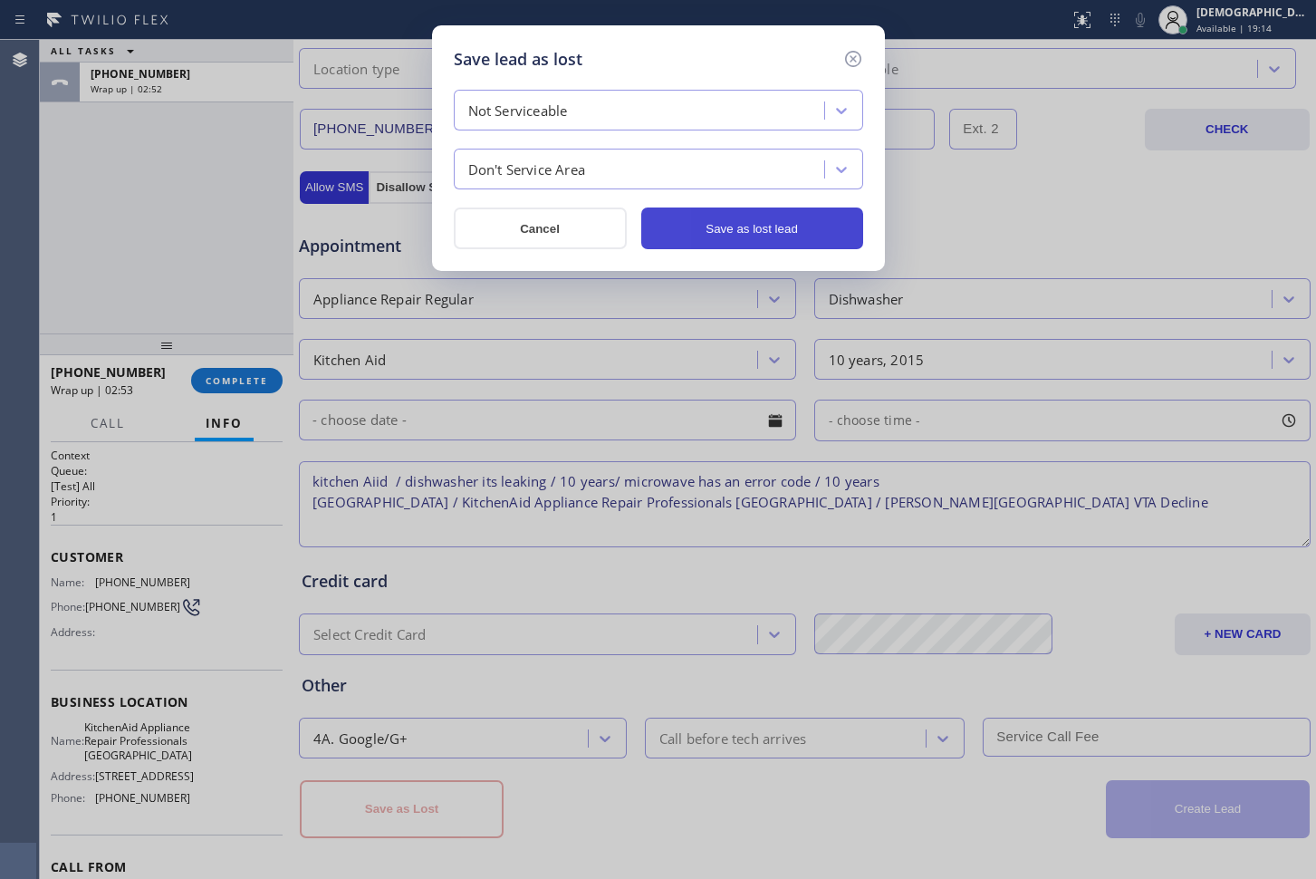
click at [705, 230] on button "Save as lost lead" at bounding box center [752, 228] width 222 height 42
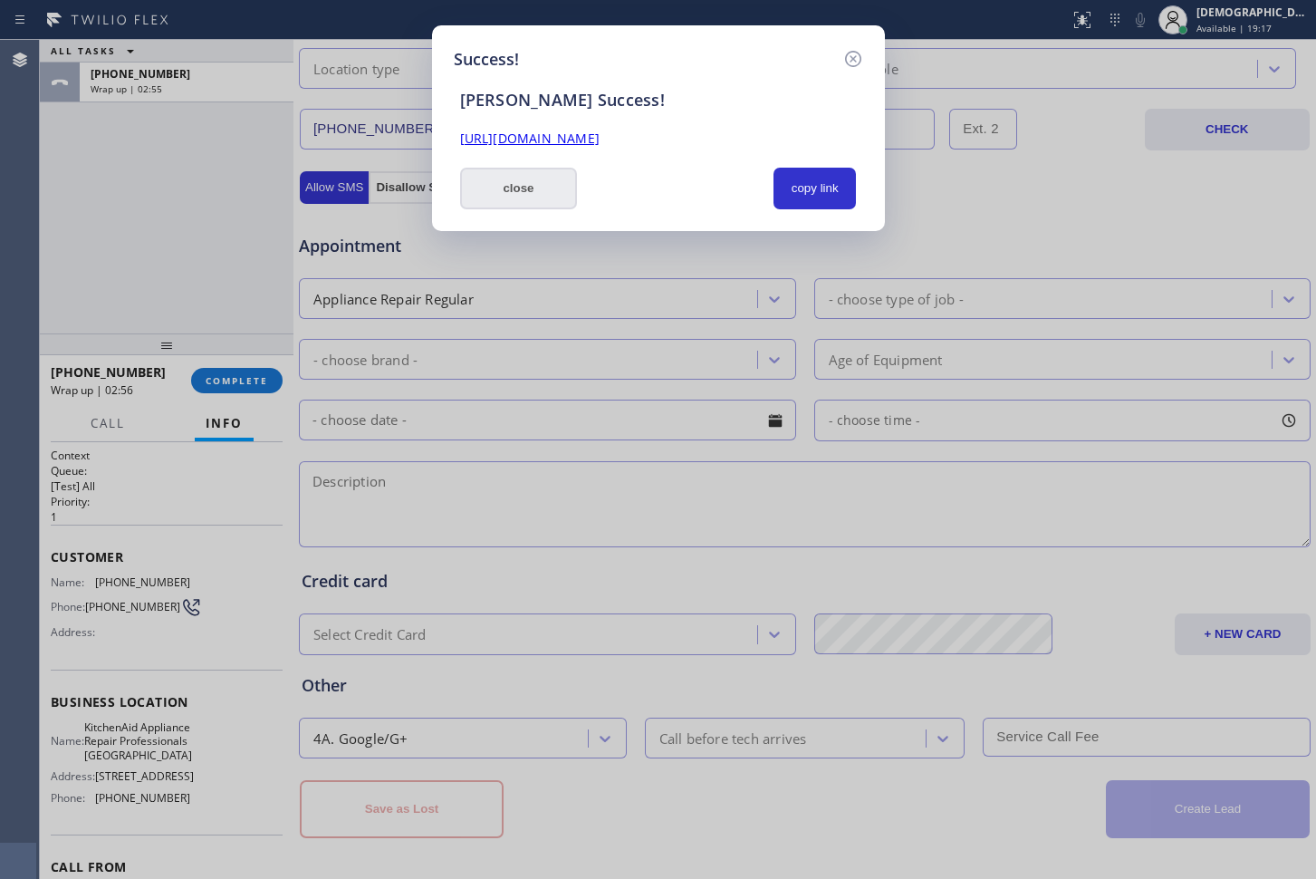
click at [507, 178] on button "close" at bounding box center [519, 189] width 118 height 42
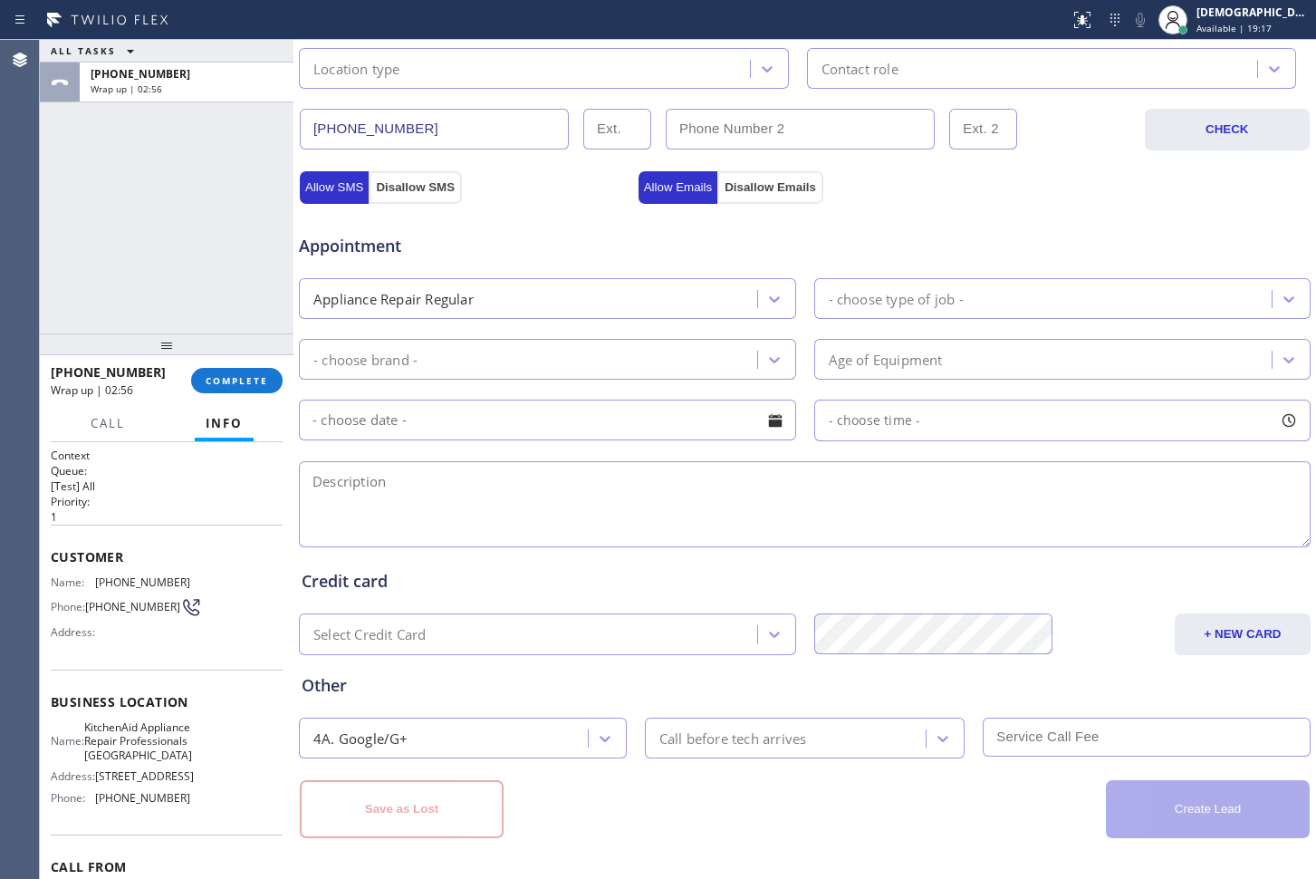
click at [271, 382] on button "COMPLETE" at bounding box center [236, 380] width 91 height 25
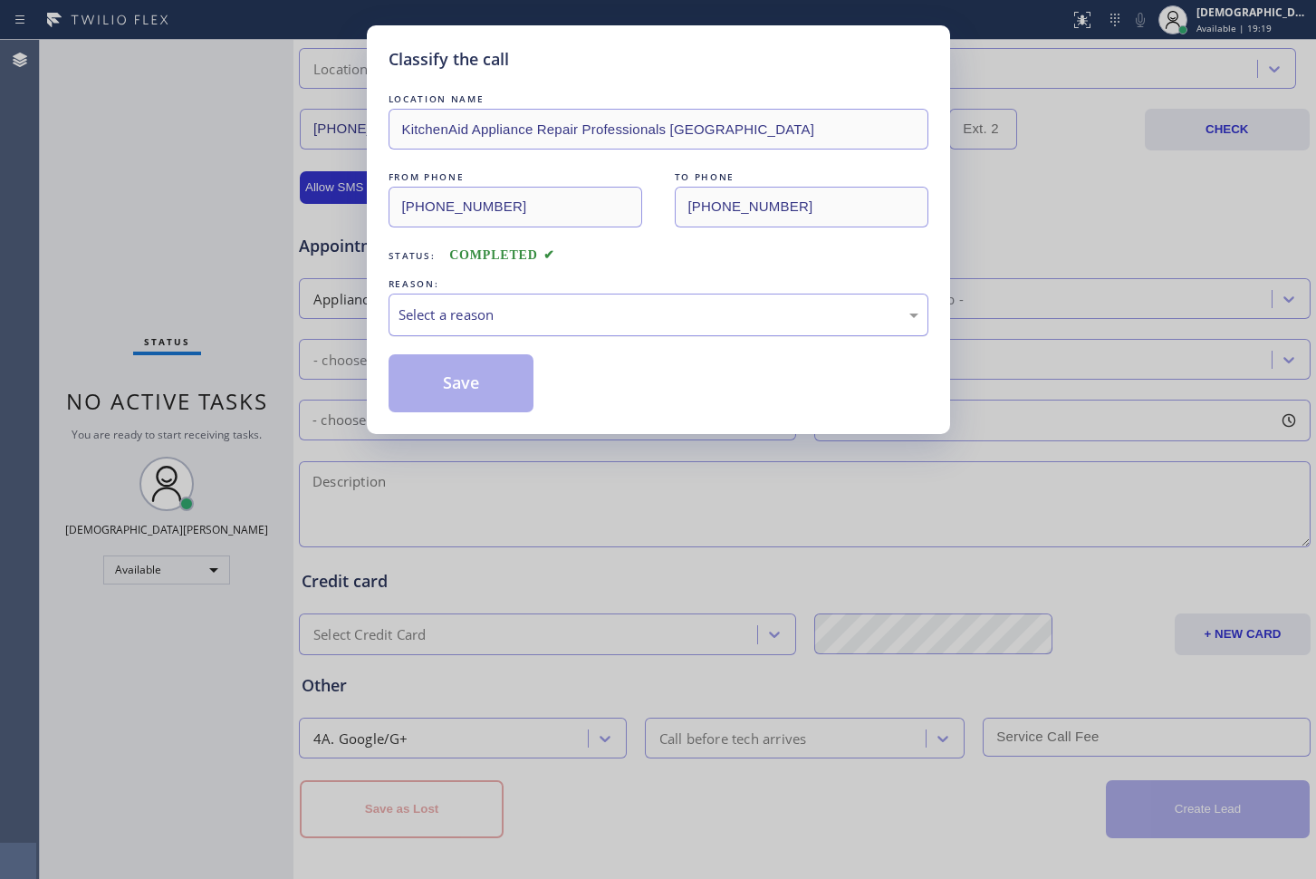
click at [573, 323] on div "Select a reason" at bounding box center [659, 314] width 520 height 21
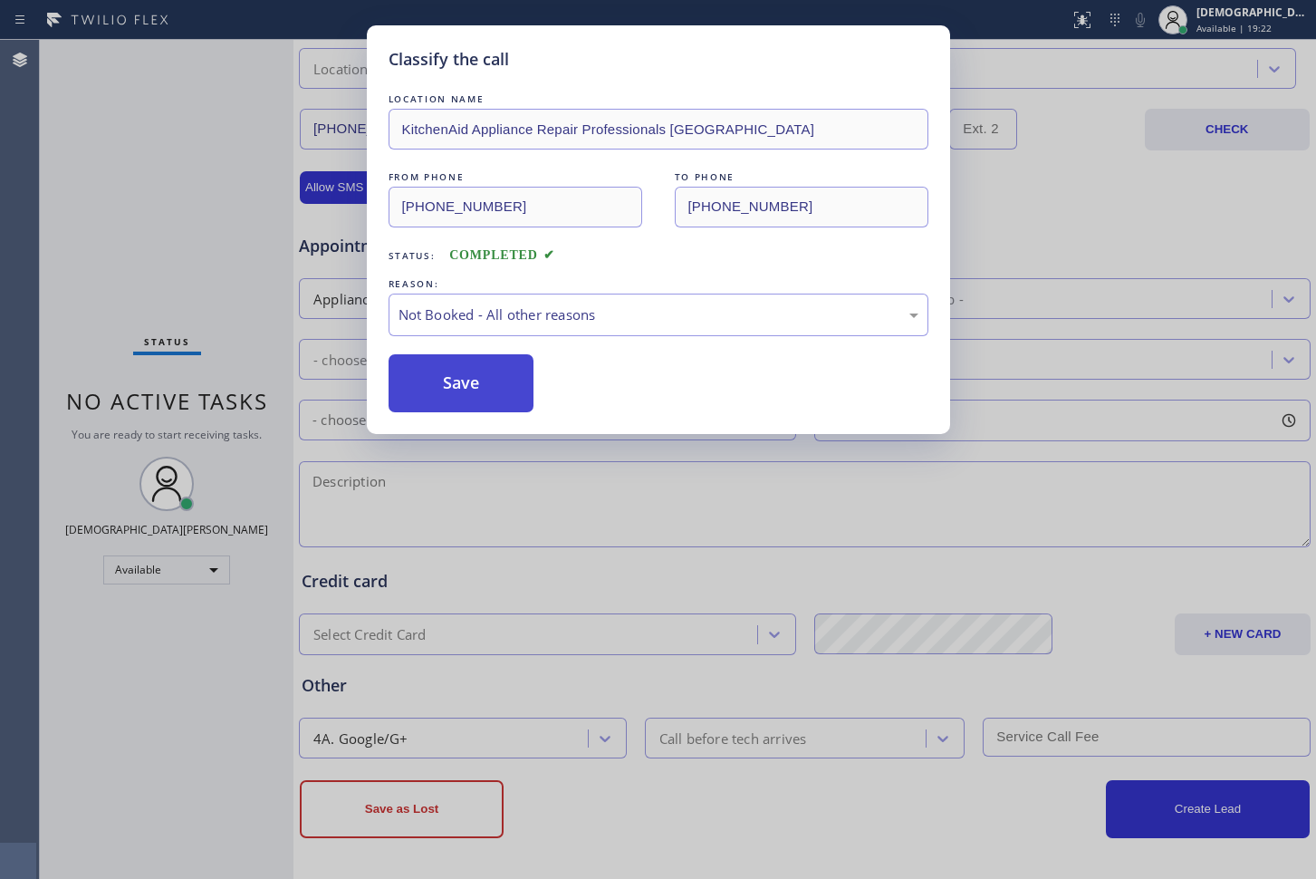
click at [473, 379] on button "Save" at bounding box center [462, 383] width 146 height 58
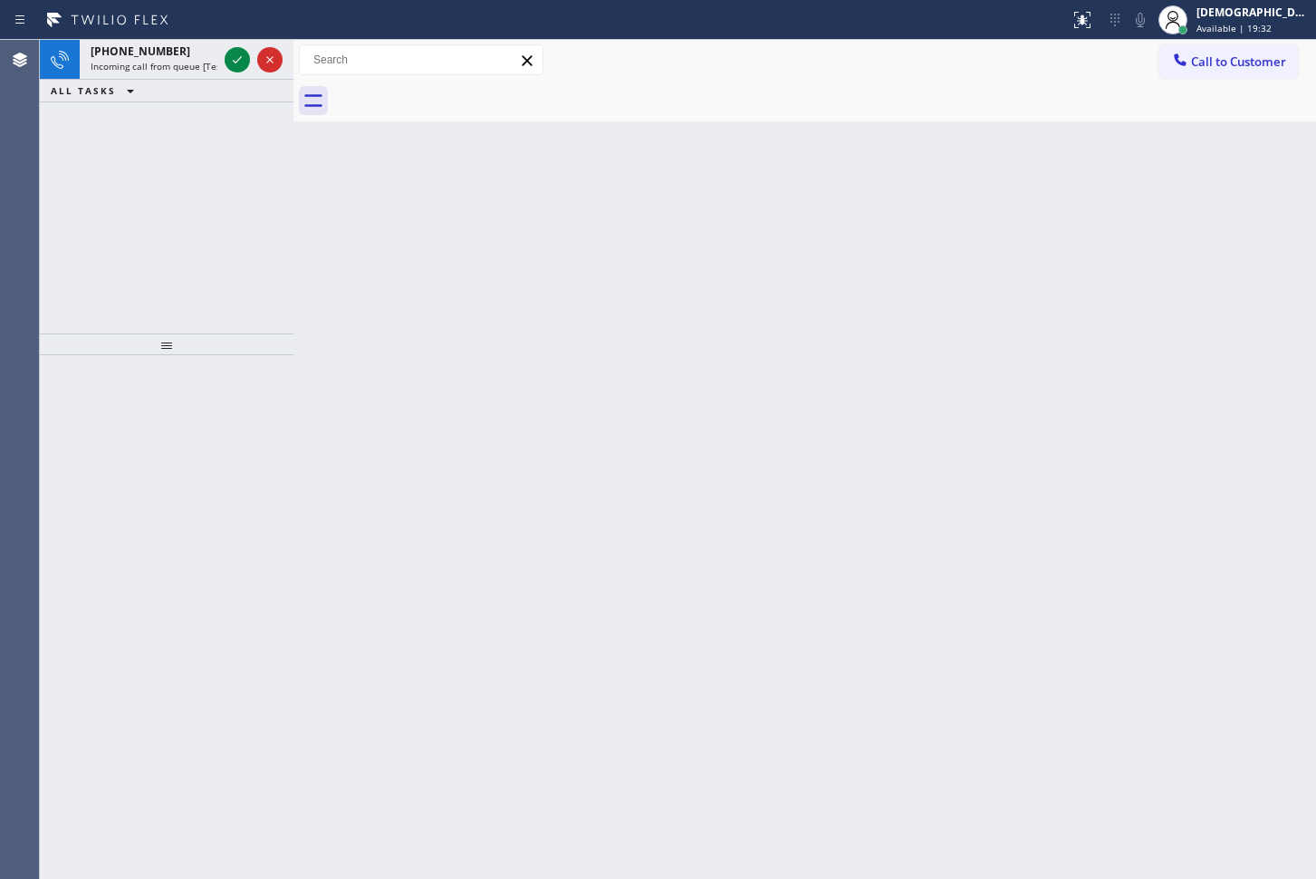
drag, startPoint x: 135, startPoint y: 231, endPoint x: 226, endPoint y: 166, distance: 112.4
click at [135, 230] on div "[PHONE_NUMBER] Incoming call from queue [Test] All ALL TASKS ALL TASKS ACTIVE T…" at bounding box center [167, 187] width 254 height 294
click at [237, 64] on icon at bounding box center [237, 60] width 22 height 22
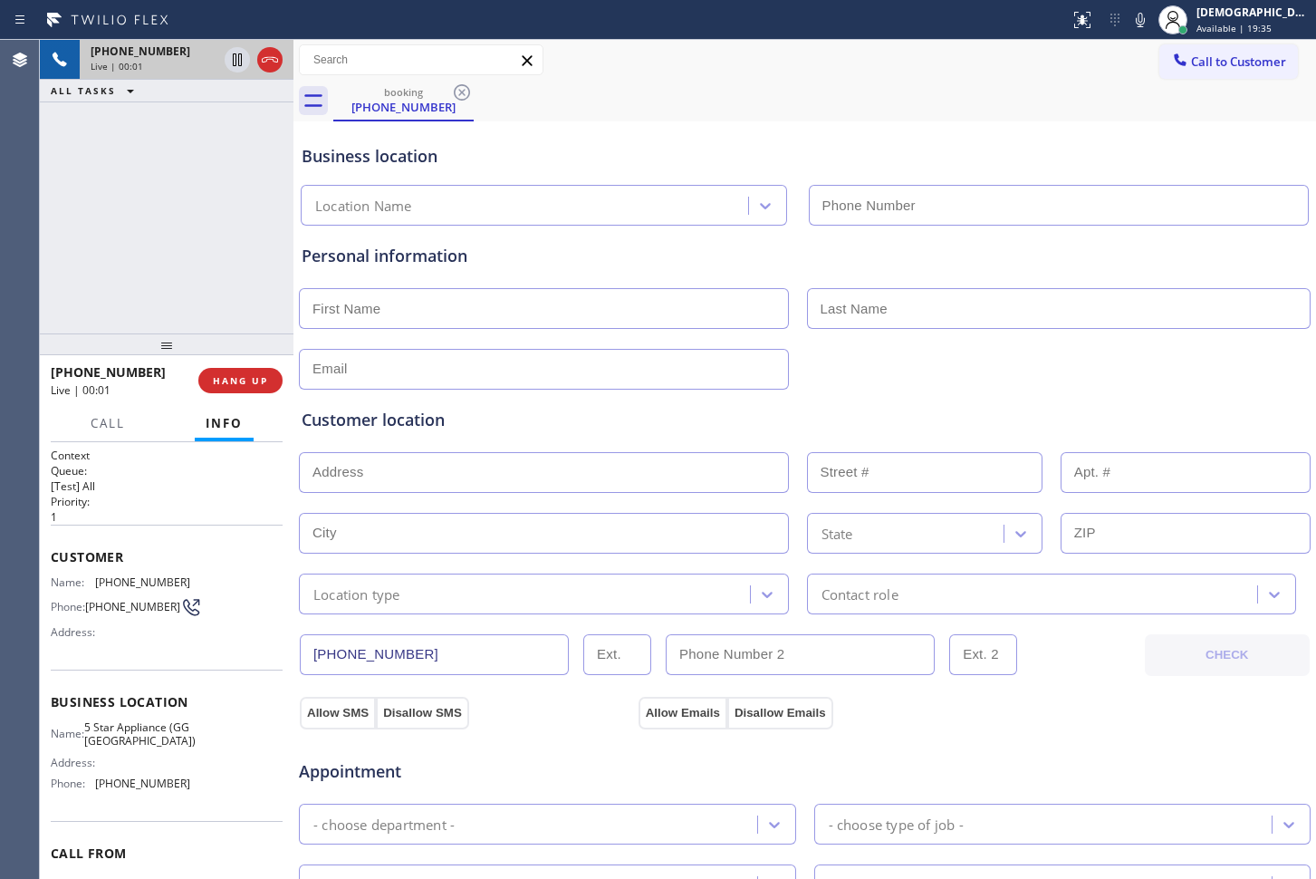
type input "[PHONE_NUMBER]"
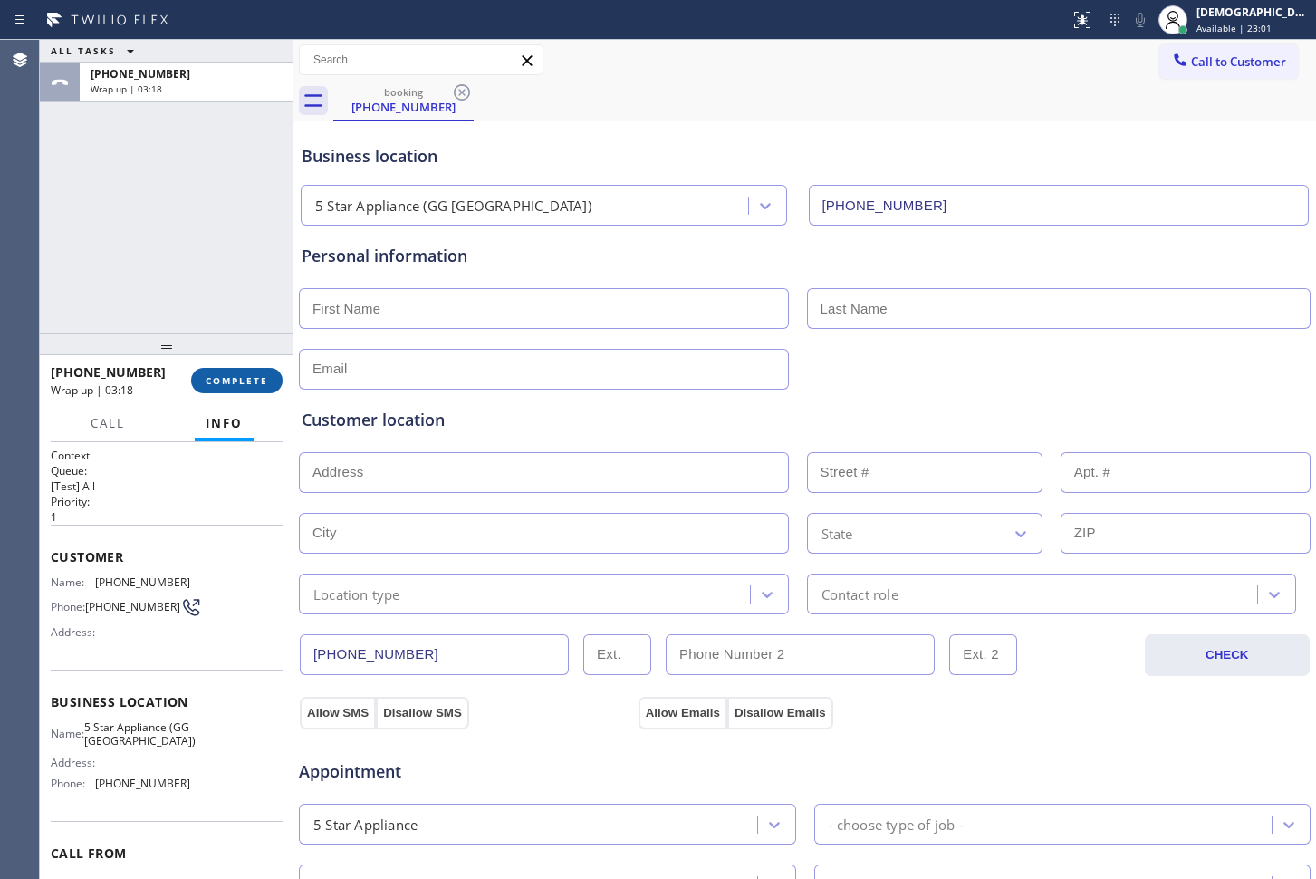
click at [236, 378] on span "COMPLETE" at bounding box center [237, 380] width 63 height 13
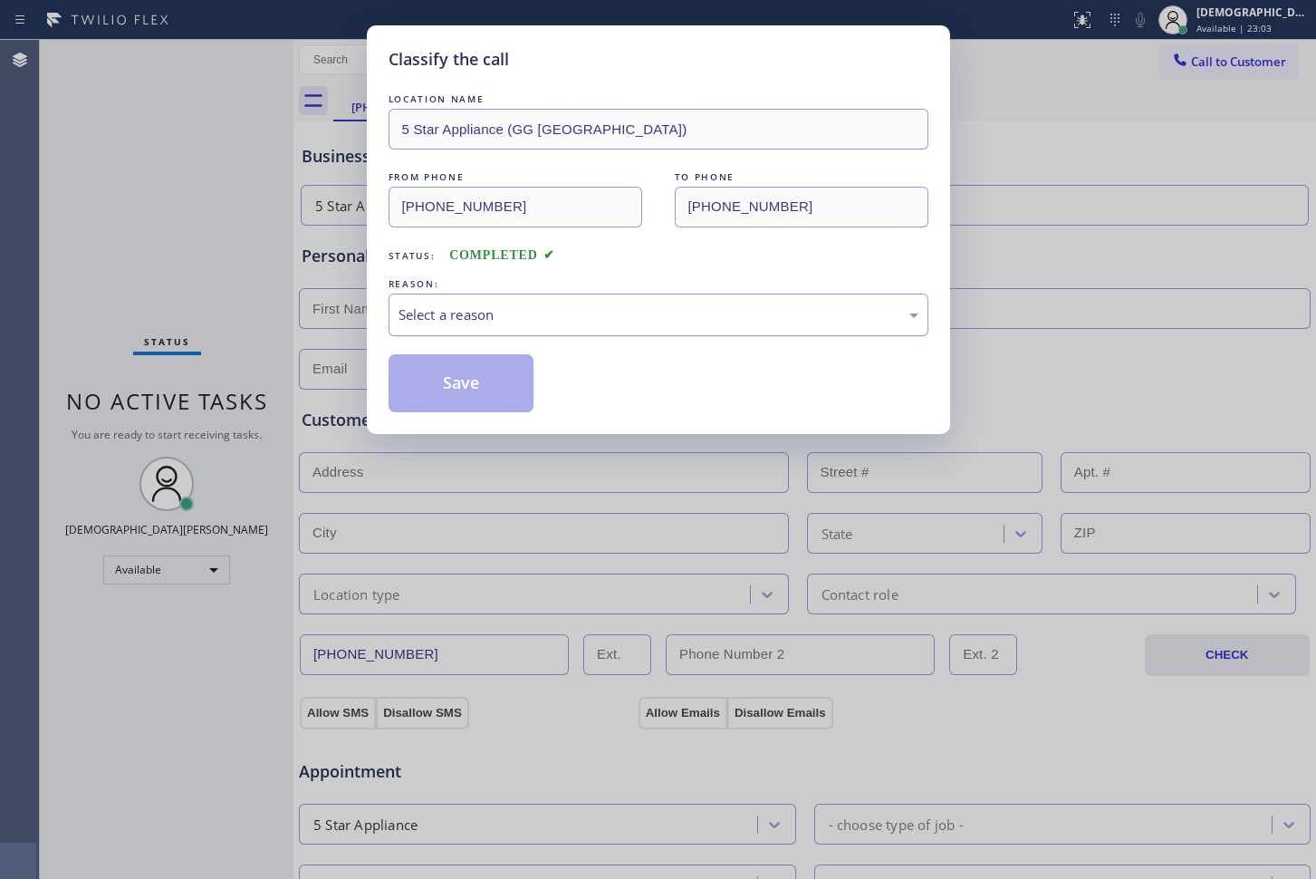
click at [557, 320] on div "Select a reason" at bounding box center [659, 314] width 520 height 21
click at [493, 389] on button "Save" at bounding box center [462, 383] width 146 height 58
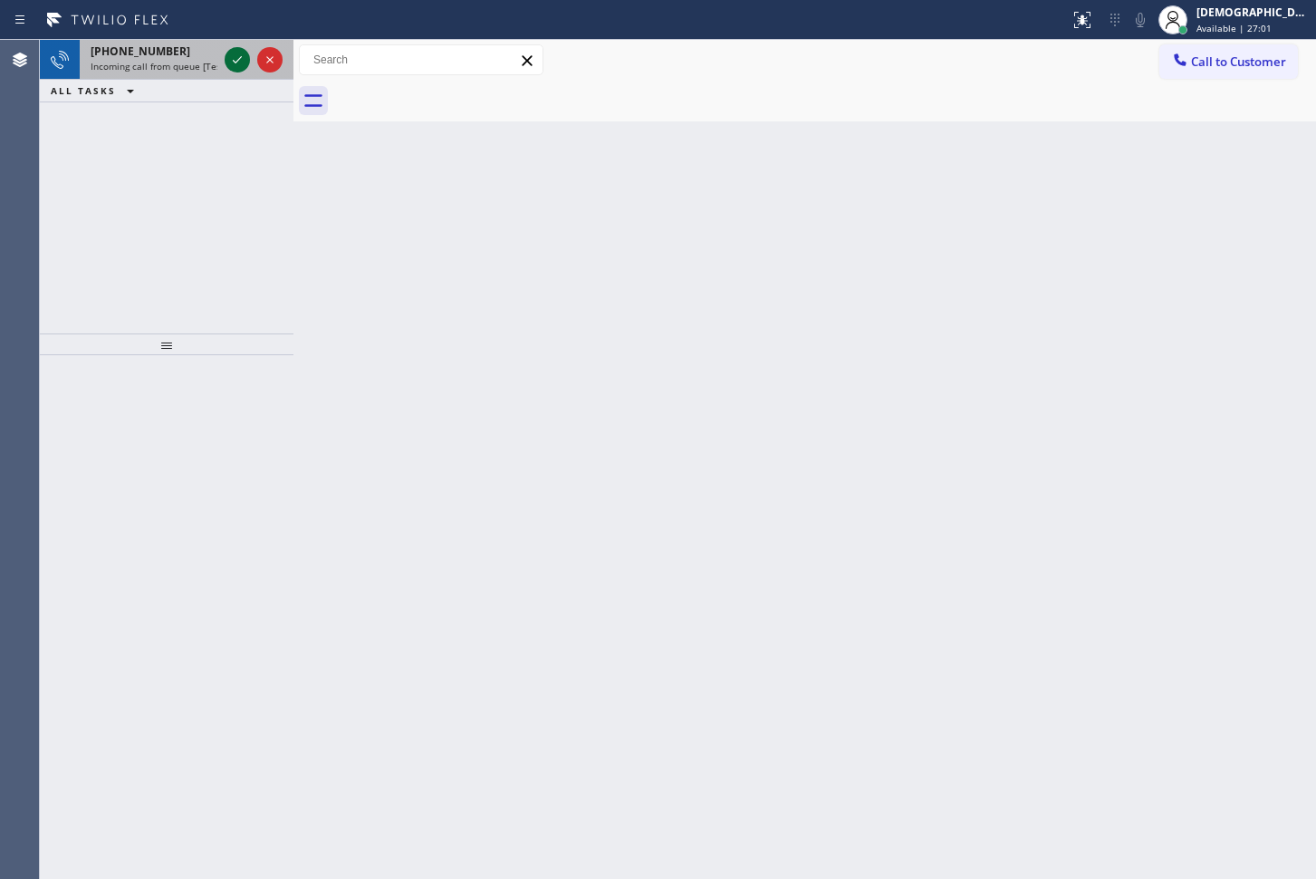
click at [236, 66] on icon at bounding box center [237, 60] width 22 height 22
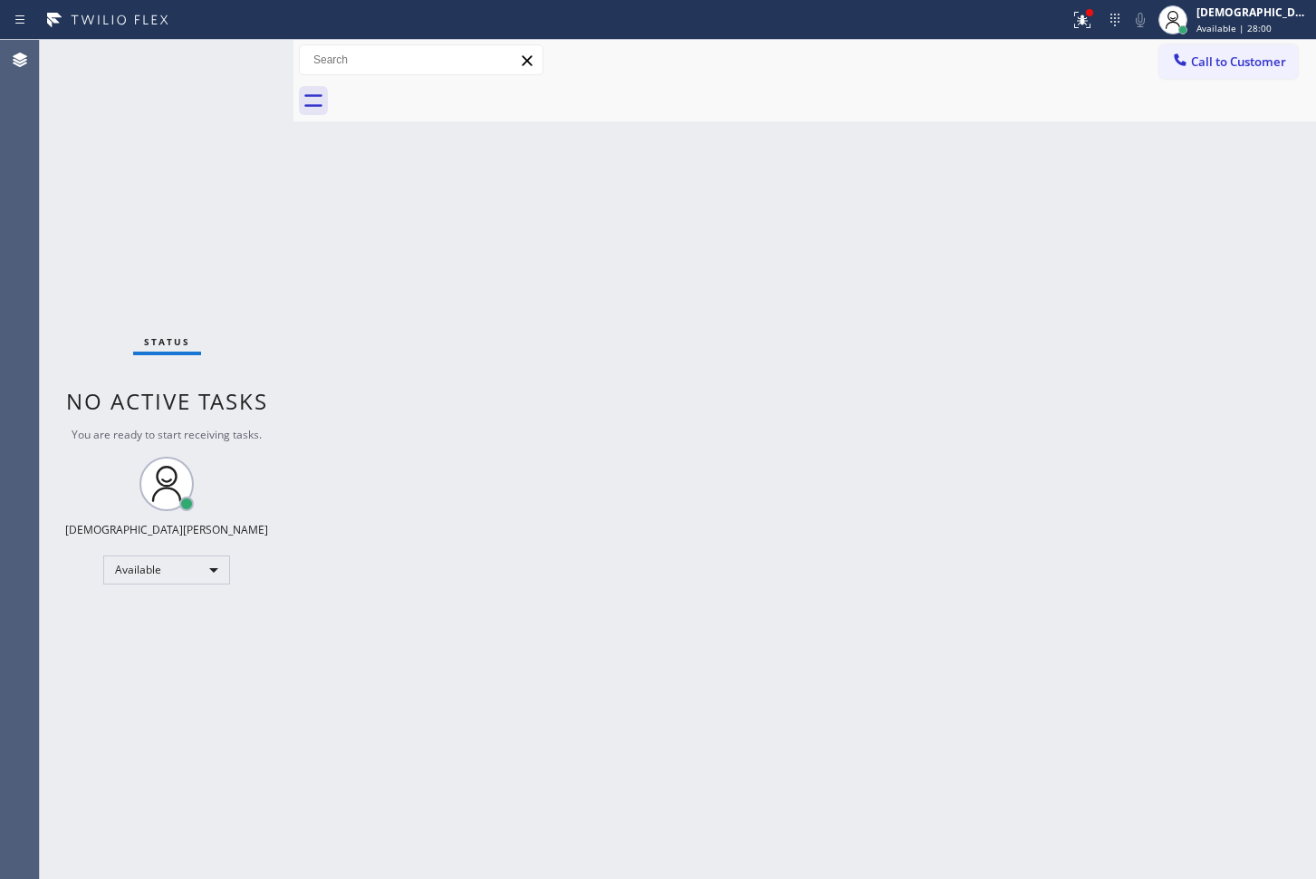
click at [106, 155] on div "Status No active tasks You are ready to start receiving tasks. Christian Cinco …" at bounding box center [167, 459] width 254 height 839
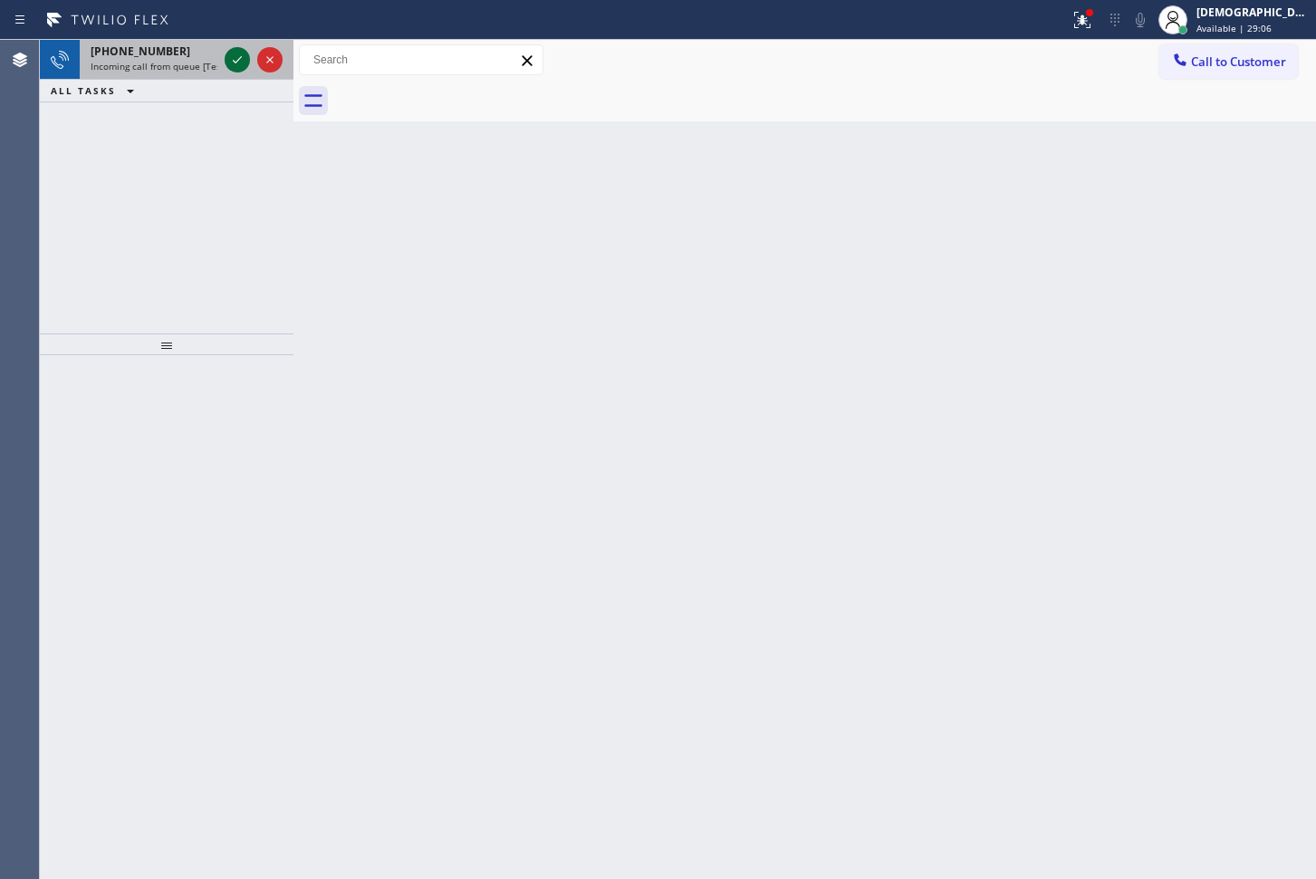
click at [241, 63] on icon at bounding box center [237, 60] width 22 height 22
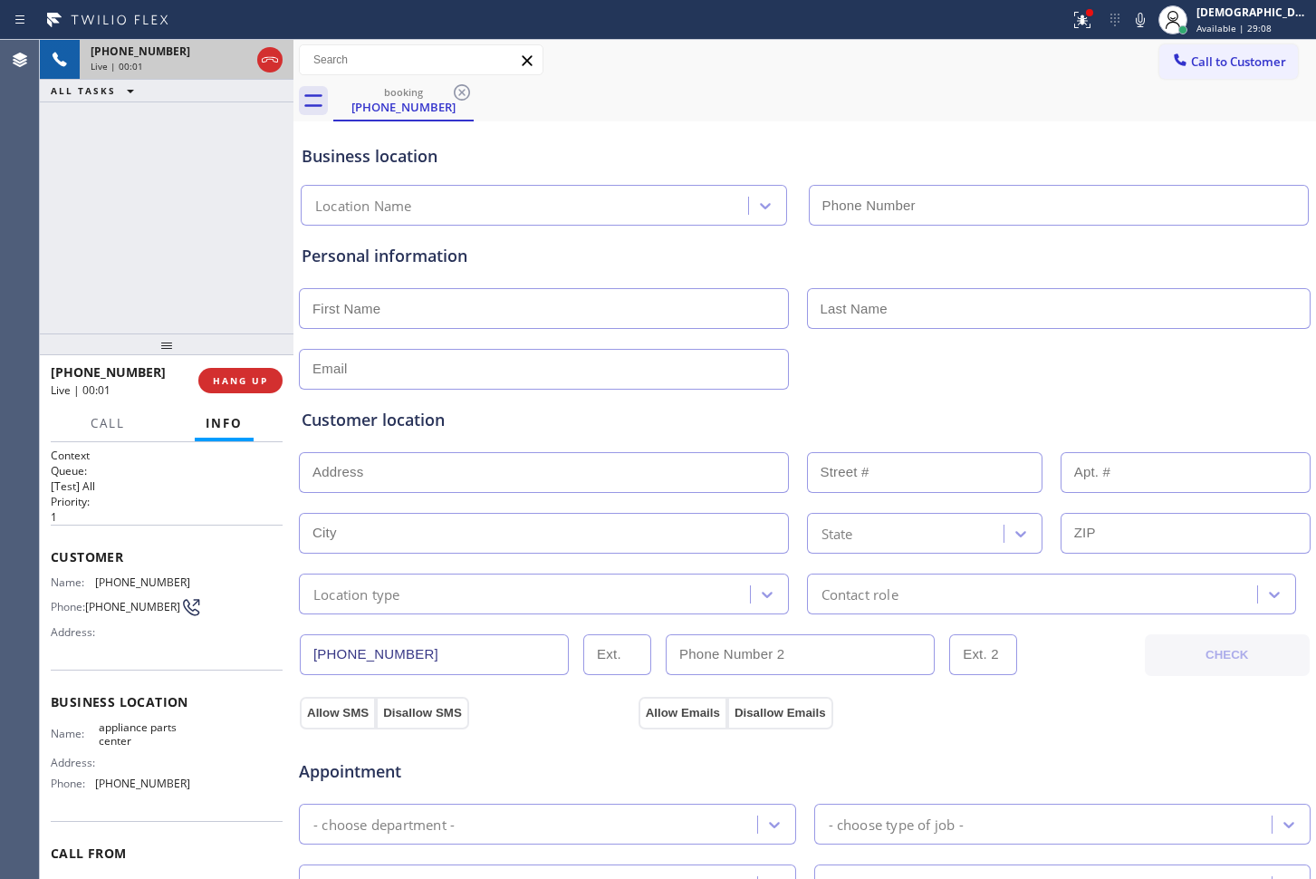
type input "[PHONE_NUMBER]"
click at [269, 64] on icon at bounding box center [270, 60] width 22 height 22
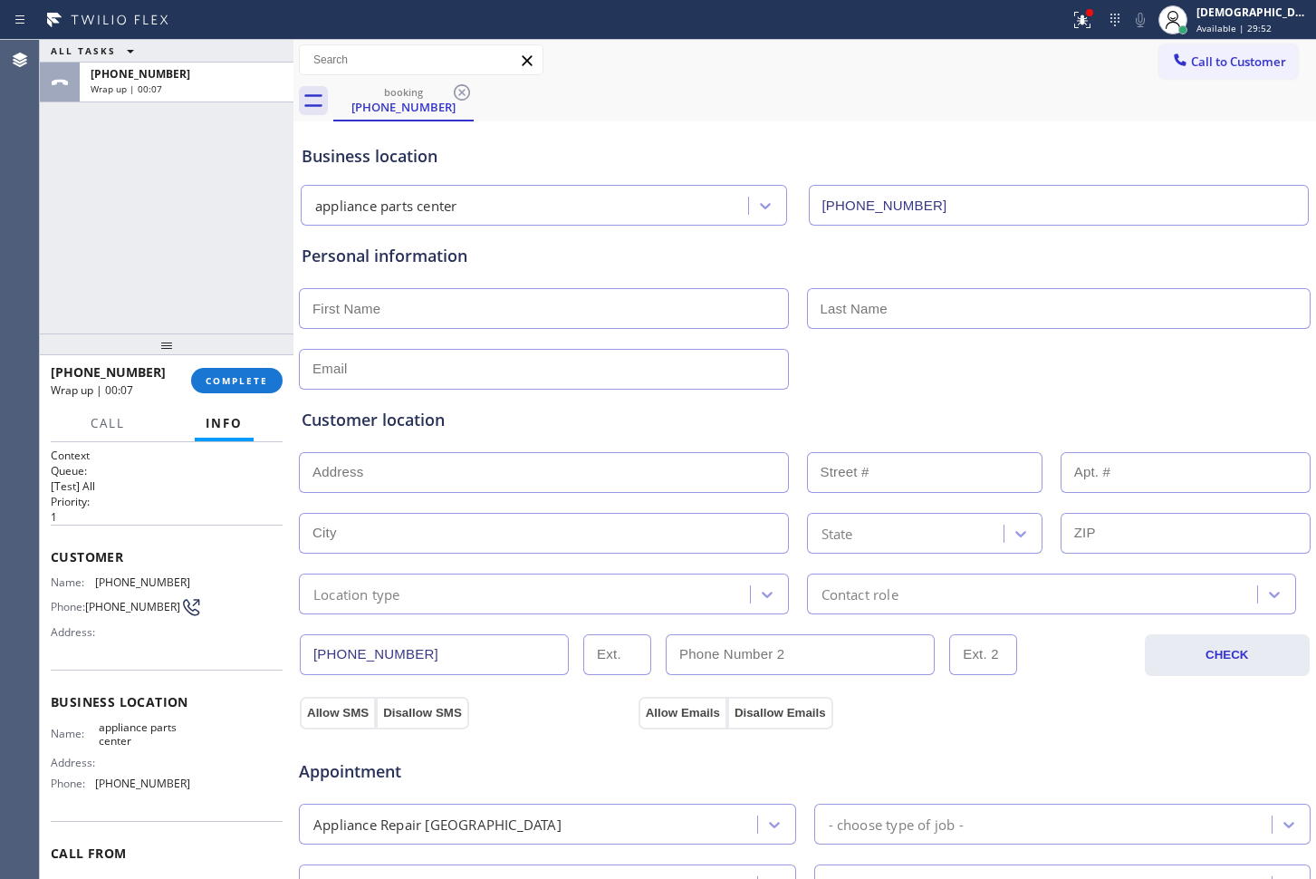
click at [90, 222] on div "ALL TASKS ALL TASKS ACTIVE TASKS TASKS IN WRAP UP [PHONE_NUMBER] Wrap up | 00:07" at bounding box center [167, 187] width 254 height 294
drag, startPoint x: 241, startPoint y: 383, endPoint x: 255, endPoint y: 382, distance: 14.5
click at [240, 385] on span "COMPLETE" at bounding box center [237, 380] width 63 height 13
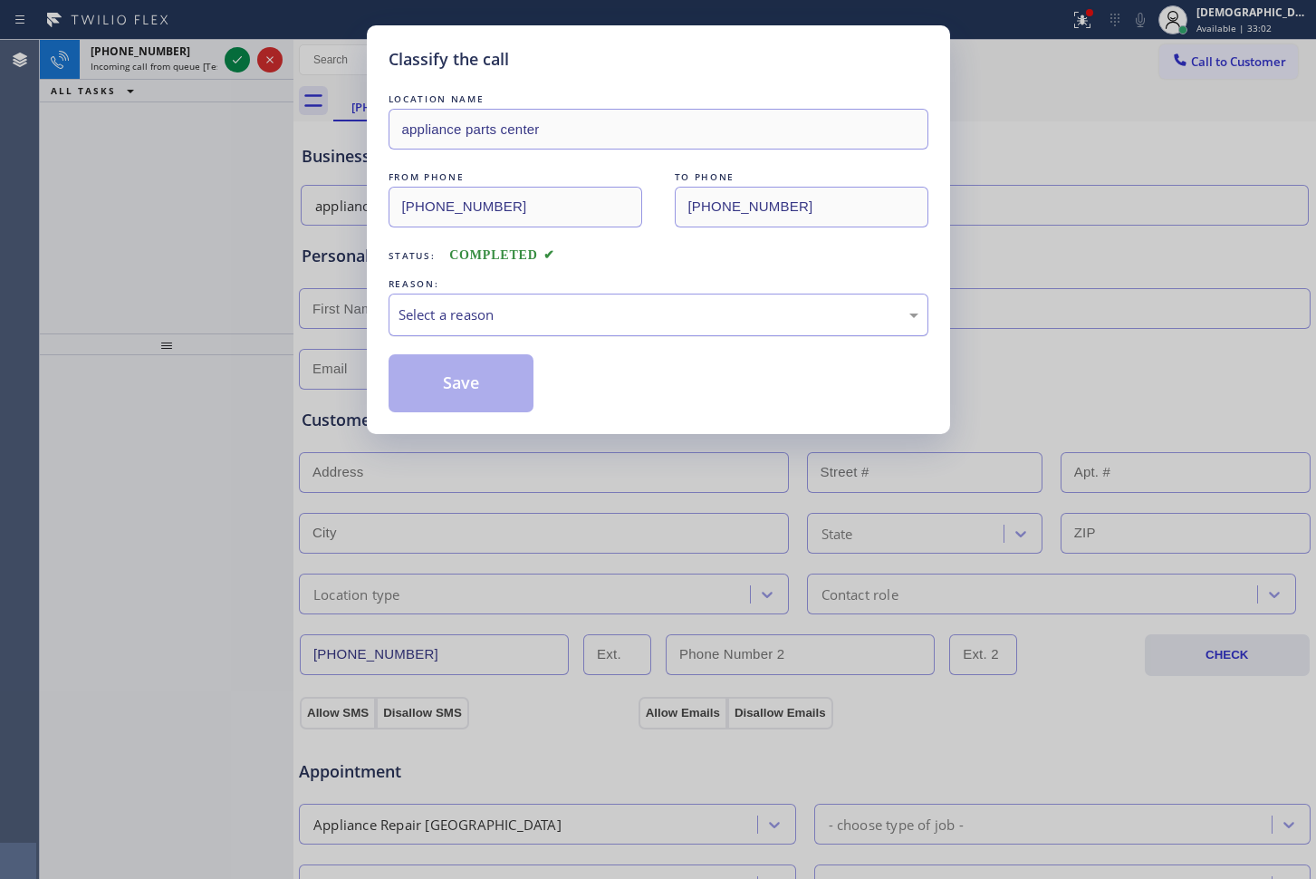
click at [464, 305] on div "Select a reason" at bounding box center [659, 314] width 520 height 21
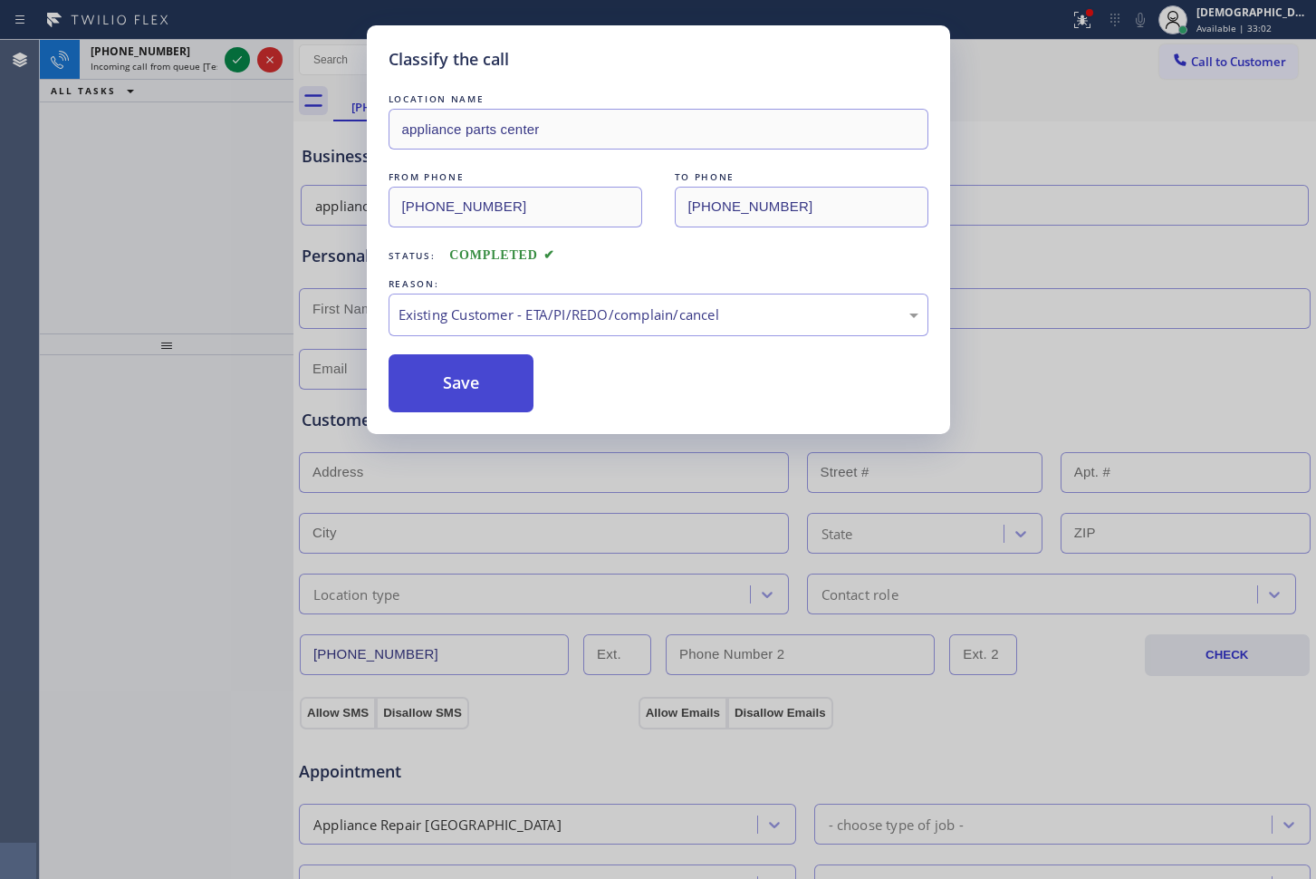
click at [444, 386] on button "Save" at bounding box center [462, 383] width 146 height 58
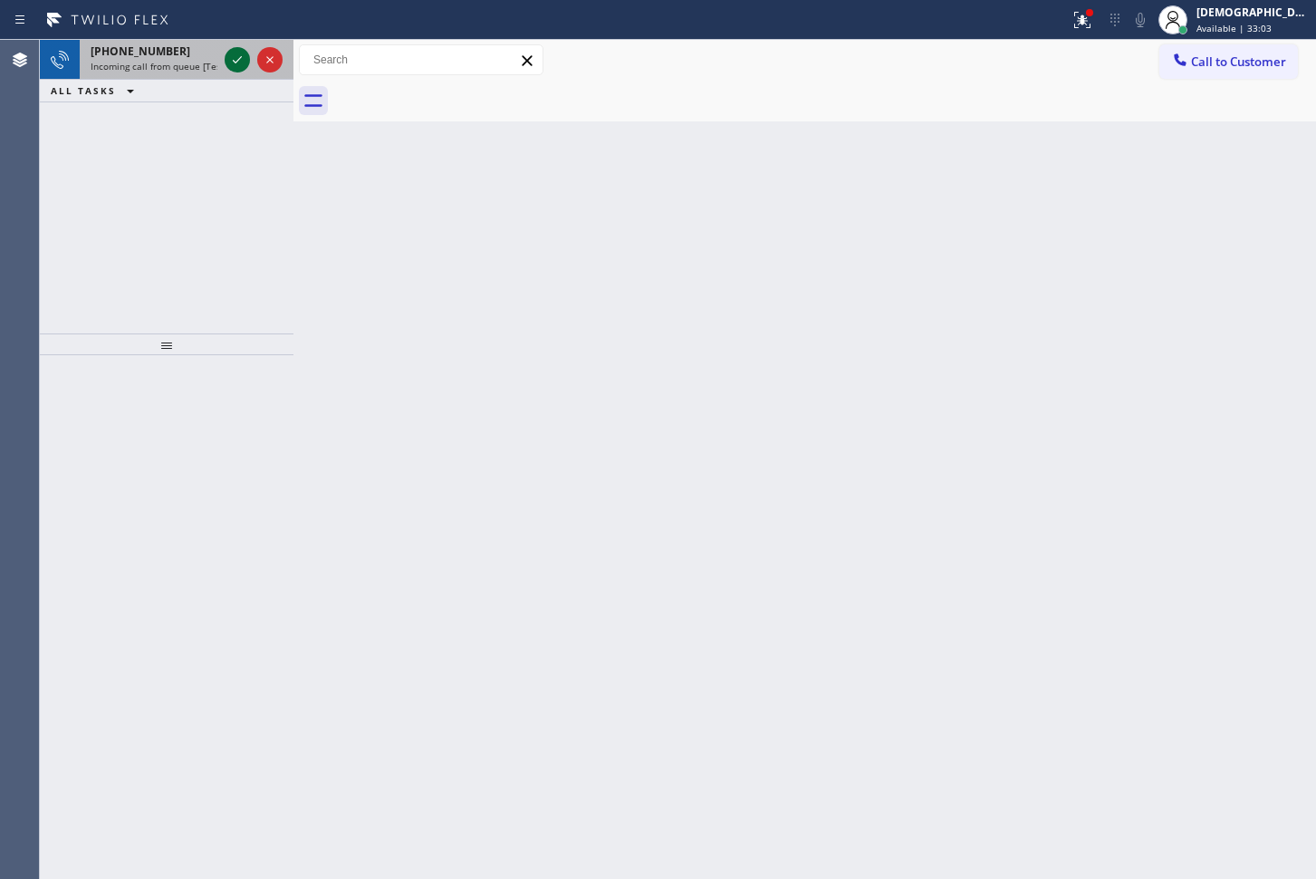
click at [228, 63] on icon at bounding box center [237, 60] width 22 height 22
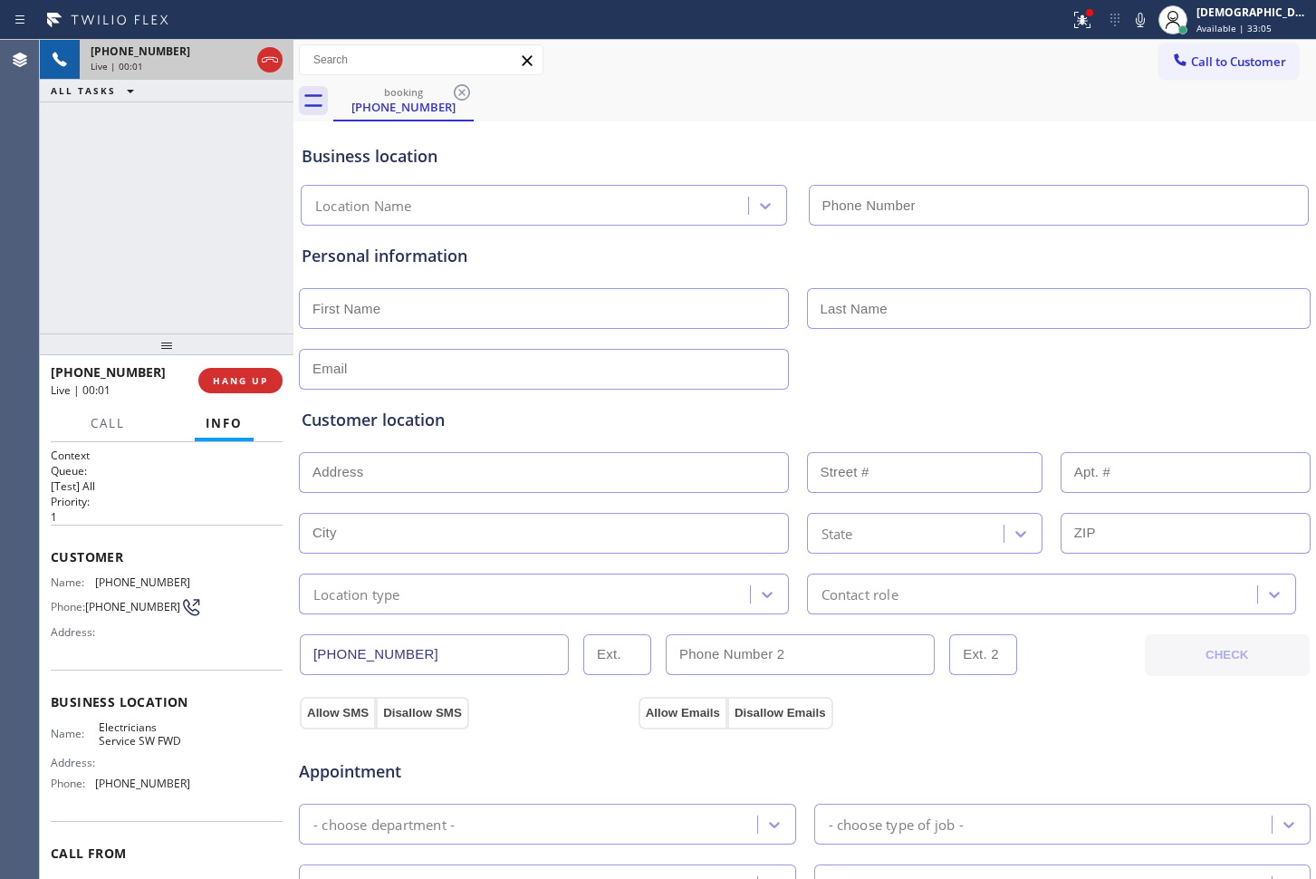
type input "[PHONE_NUMBER]"
click at [263, 61] on icon at bounding box center [270, 59] width 16 height 5
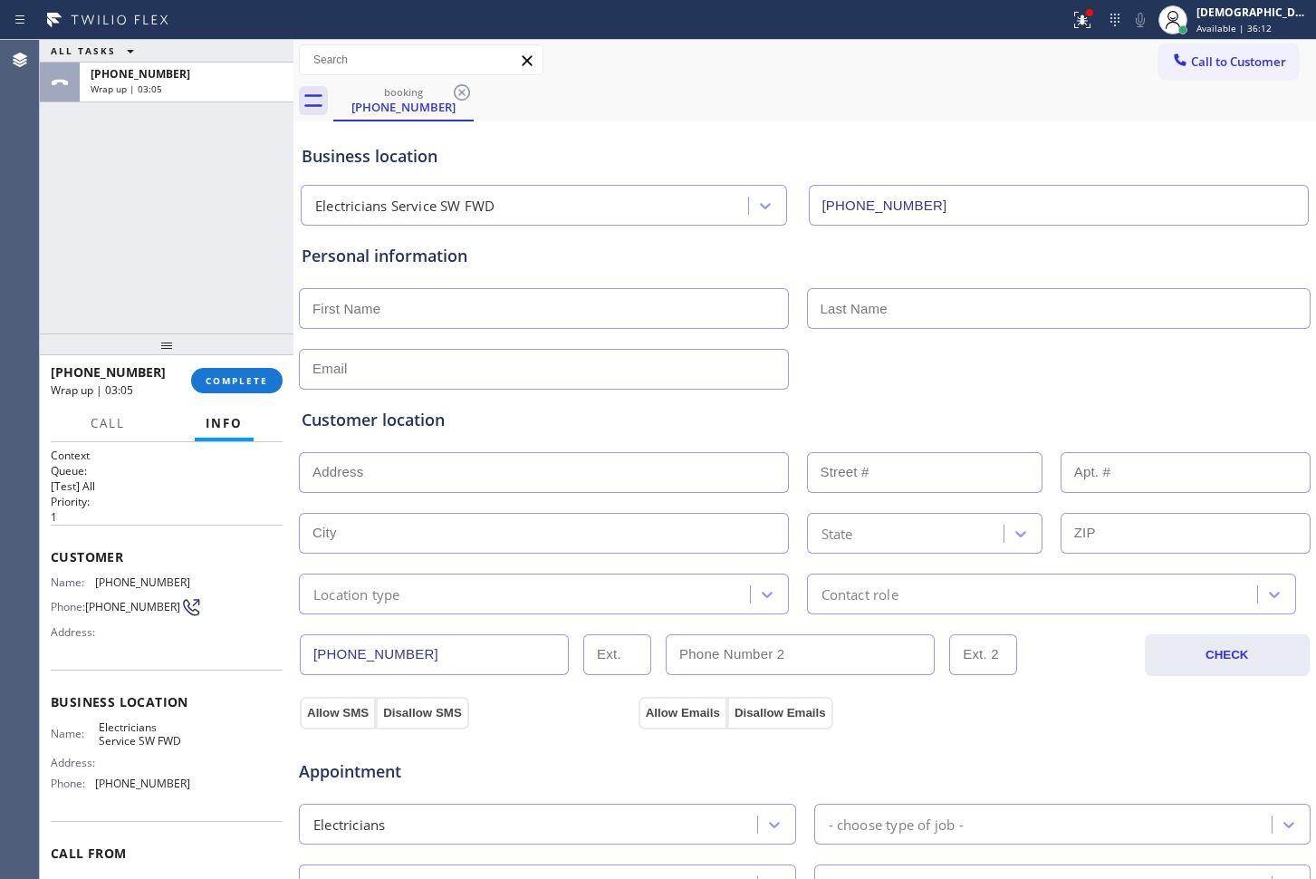
click at [257, 393] on div "[PHONE_NUMBER] Wrap up | 03:05 COMPLETE" at bounding box center [167, 380] width 232 height 47
click at [252, 382] on span "COMPLETE" at bounding box center [237, 380] width 63 height 13
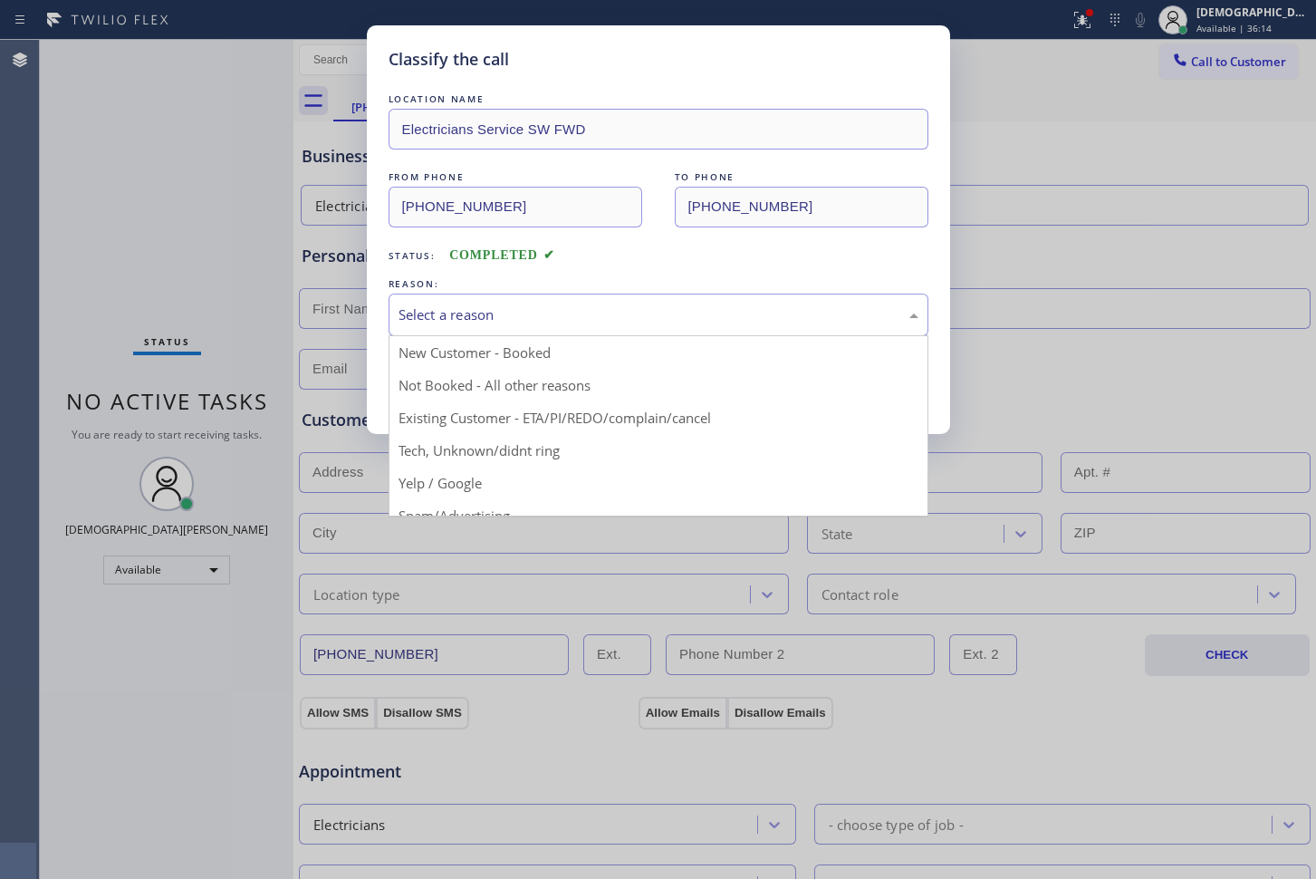
click at [492, 324] on div "Select a reason" at bounding box center [659, 314] width 520 height 21
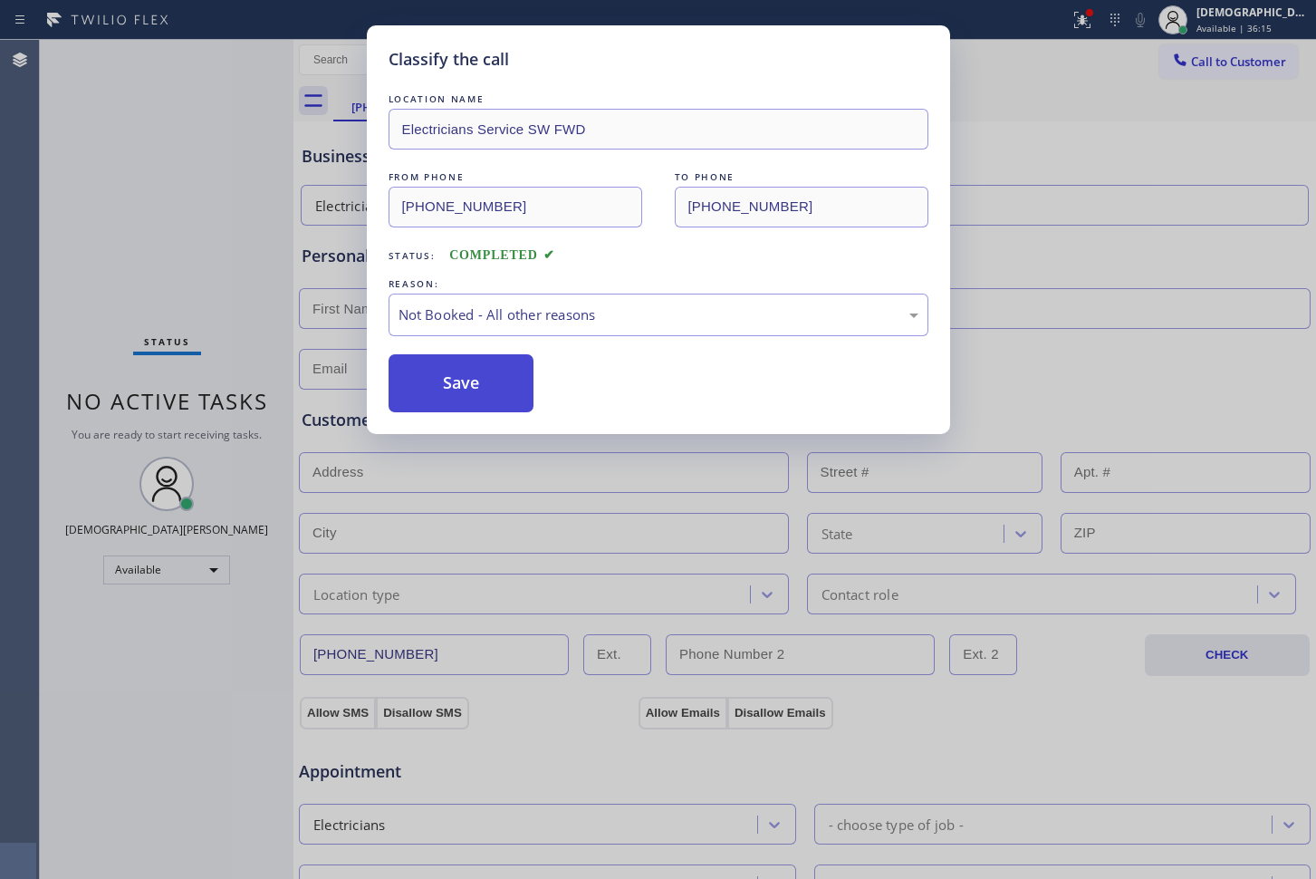
click at [482, 375] on button "Save" at bounding box center [462, 383] width 146 height 58
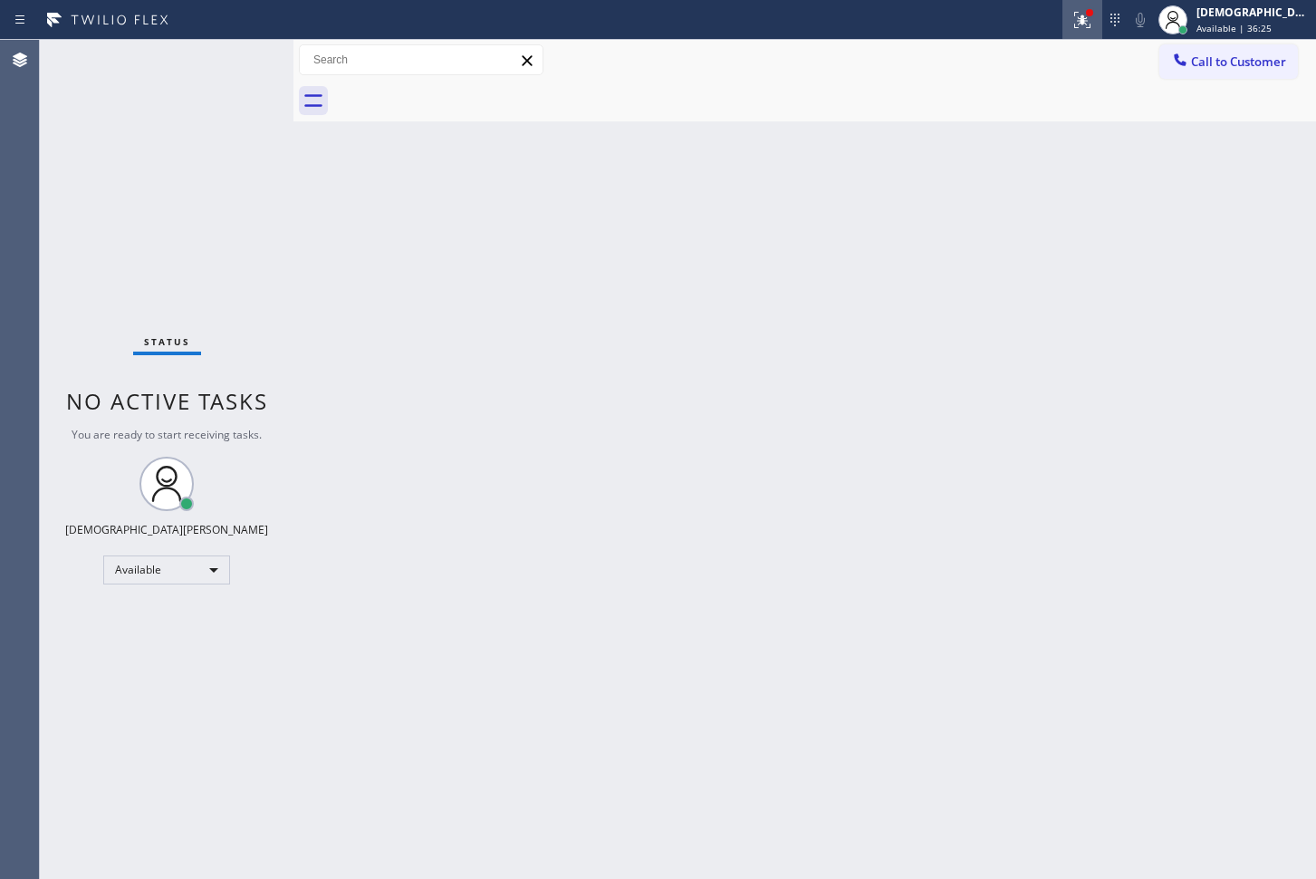
click at [1103, 9] on div at bounding box center [1083, 20] width 40 height 22
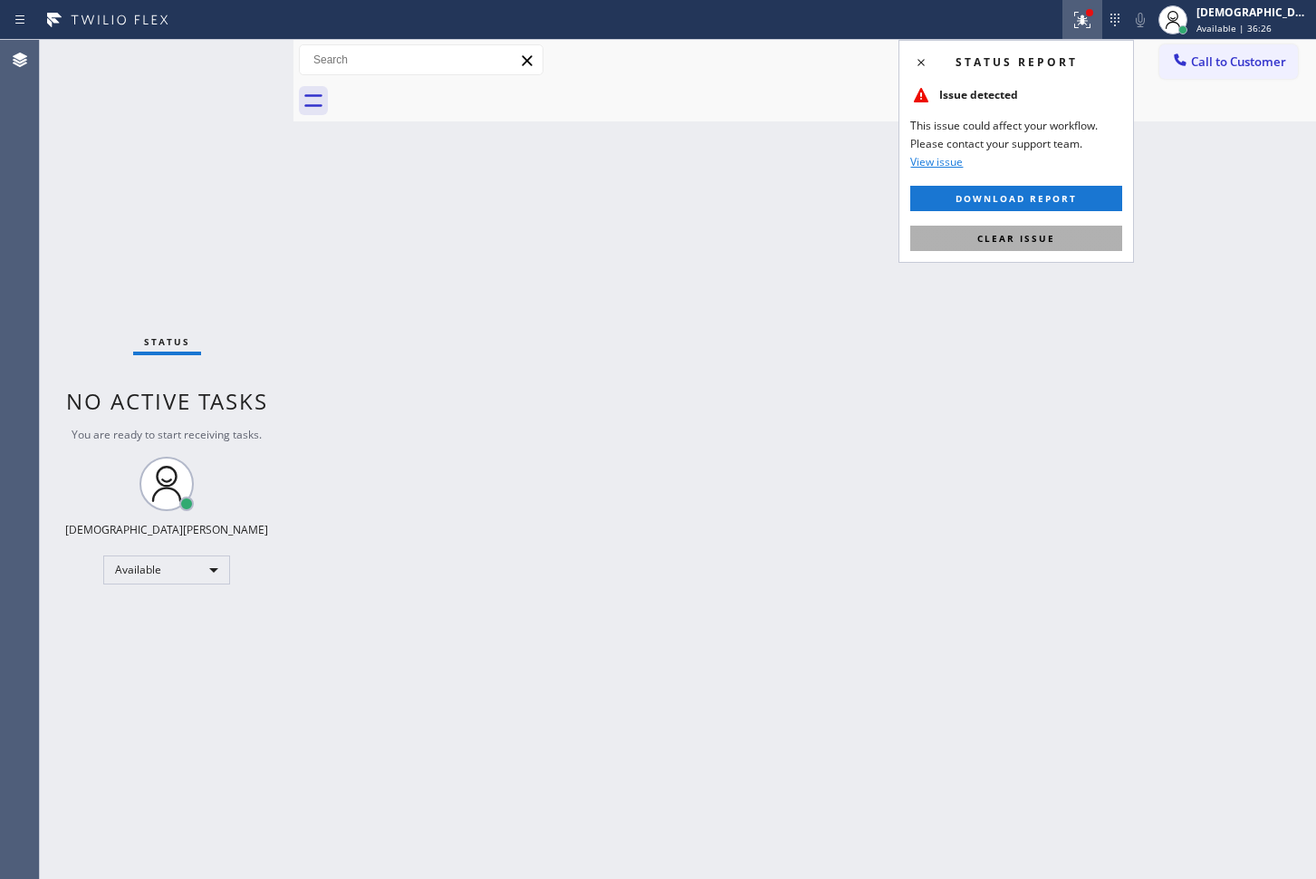
click at [1048, 232] on span "Clear issue" at bounding box center [1017, 238] width 78 height 13
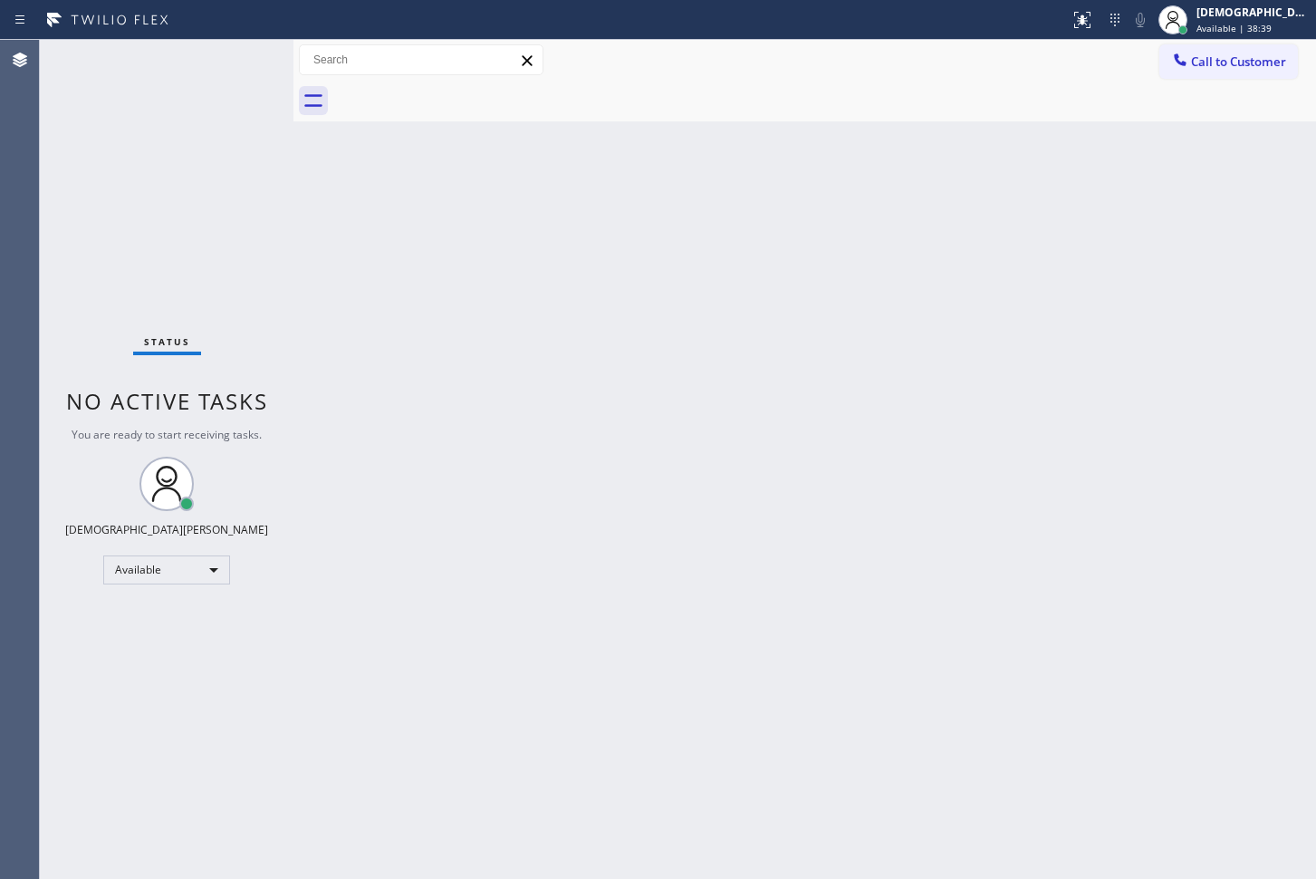
click at [122, 227] on div "Status No active tasks You are ready to start receiving tasks. Christian Cinco …" at bounding box center [167, 459] width 254 height 839
click at [136, 159] on div "Status No active tasks You are ready to start receiving tasks. Christian Cinco …" at bounding box center [167, 459] width 254 height 839
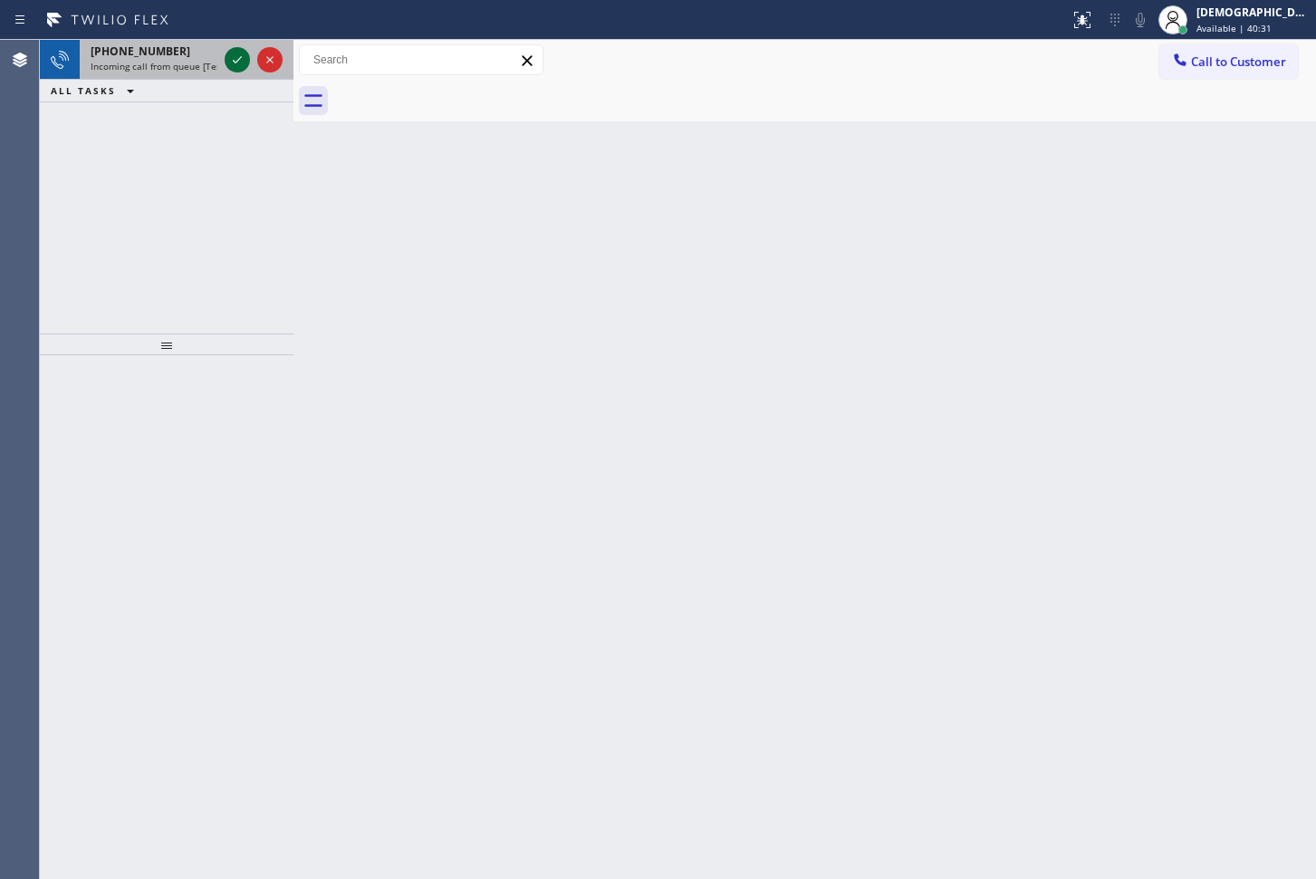
click at [228, 67] on icon at bounding box center [237, 60] width 22 height 22
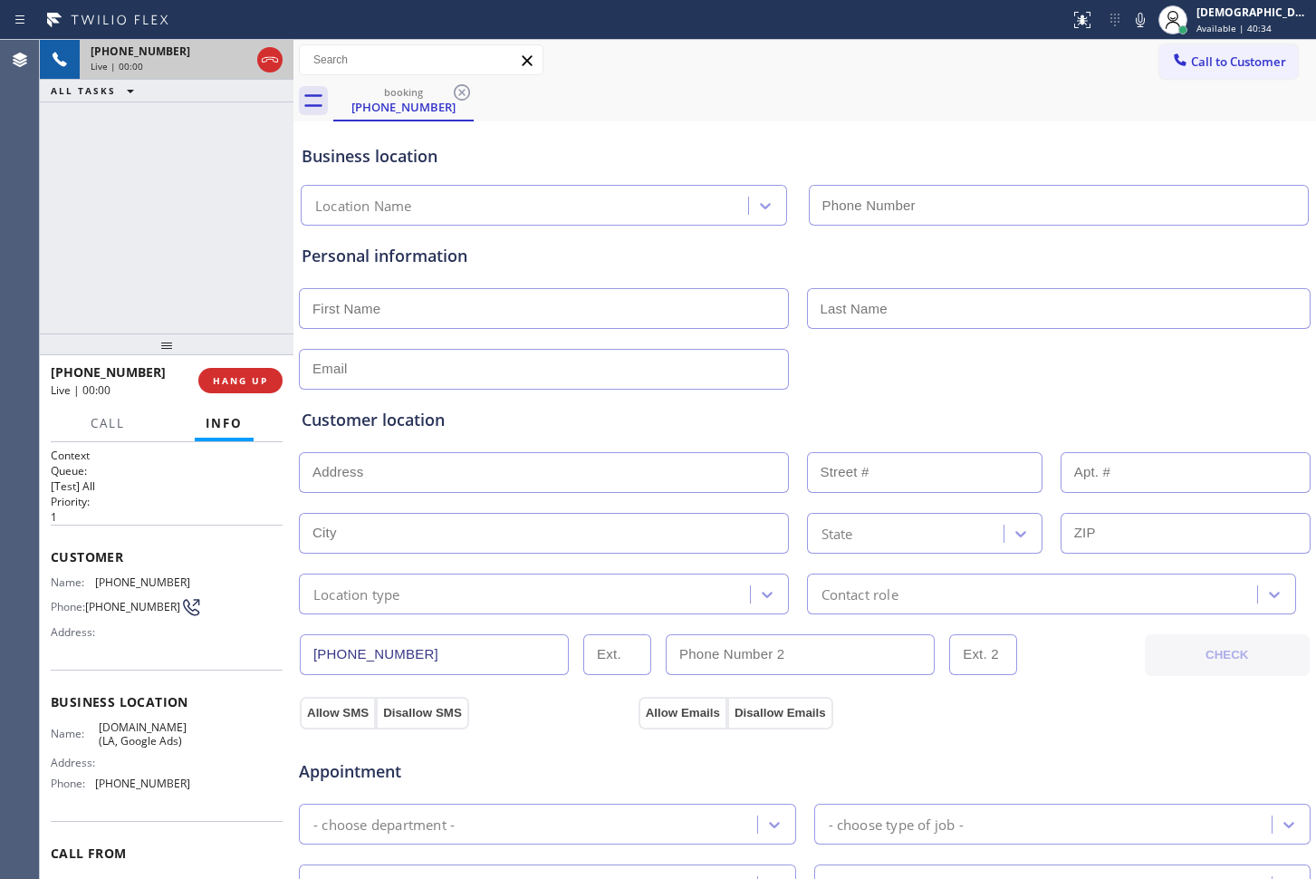
type input "[PHONE_NUMBER]"
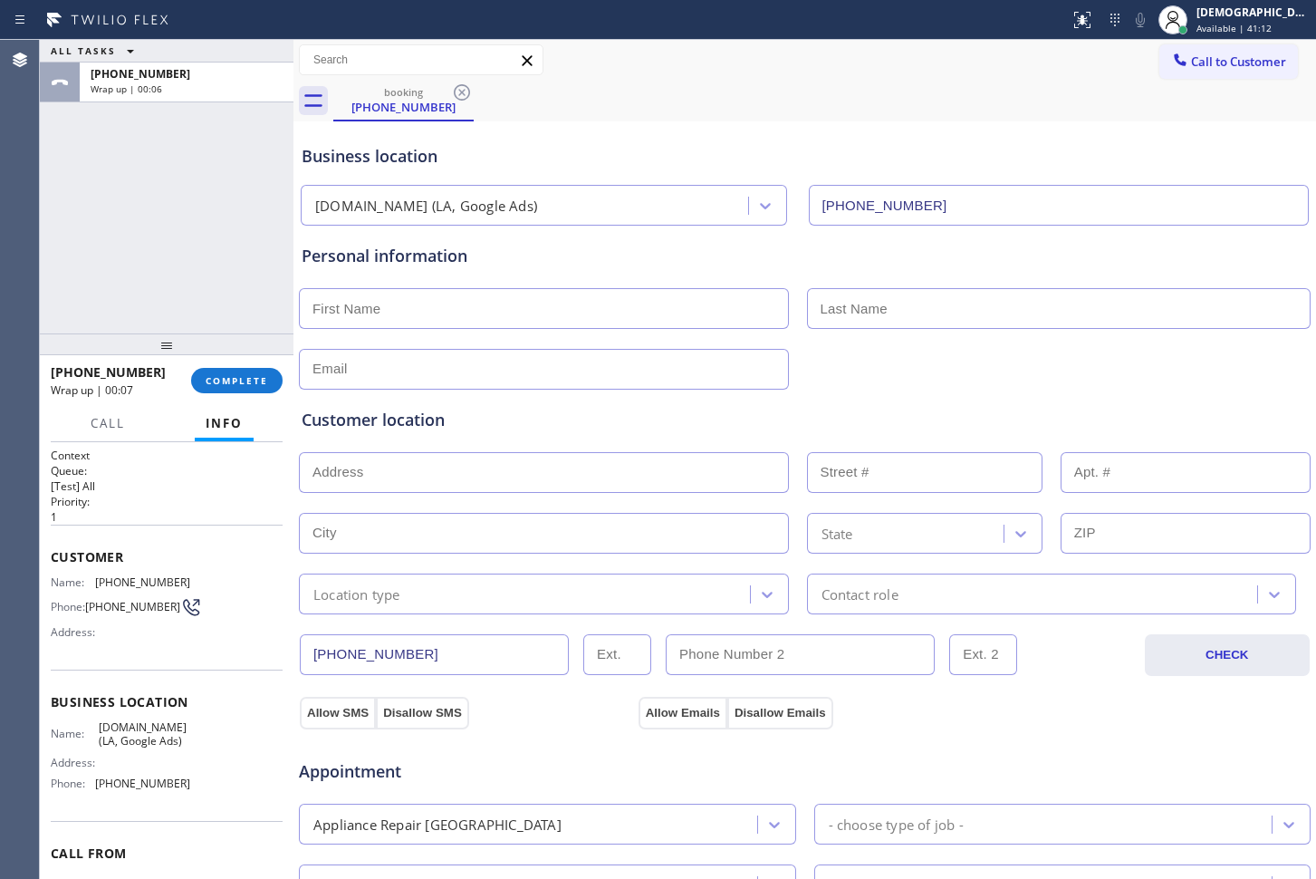
drag, startPoint x: 111, startPoint y: 233, endPoint x: 130, endPoint y: 231, distance: 18.2
click at [111, 233] on div "ALL TASKS ALL TASKS ACTIVE TASKS TASKS IN WRAP UP [PHONE_NUMBER] Wrap up | 00:06" at bounding box center [167, 187] width 254 height 294
click at [243, 379] on span "COMPLETE" at bounding box center [237, 380] width 63 height 13
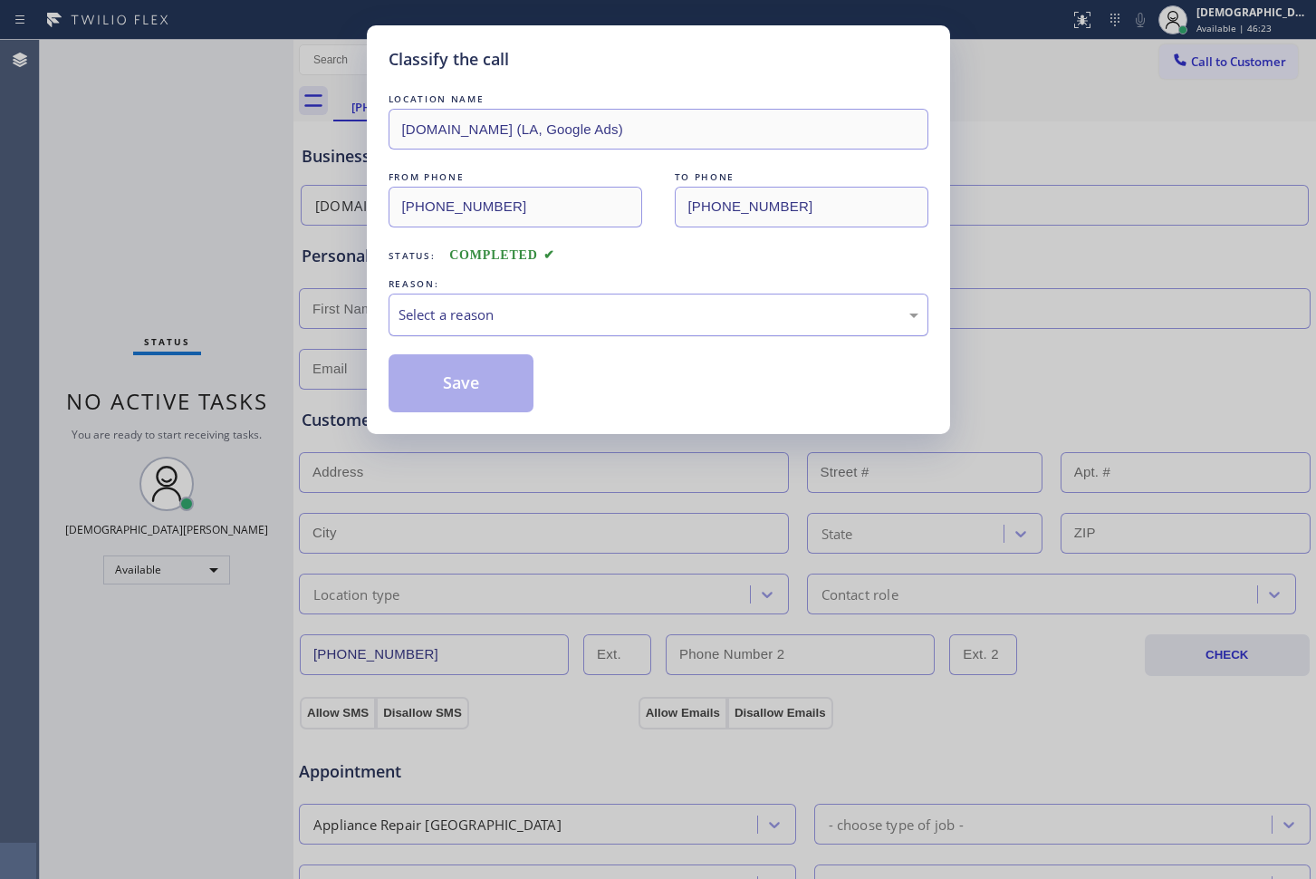
click at [423, 333] on div "Select a reason" at bounding box center [659, 315] width 540 height 43
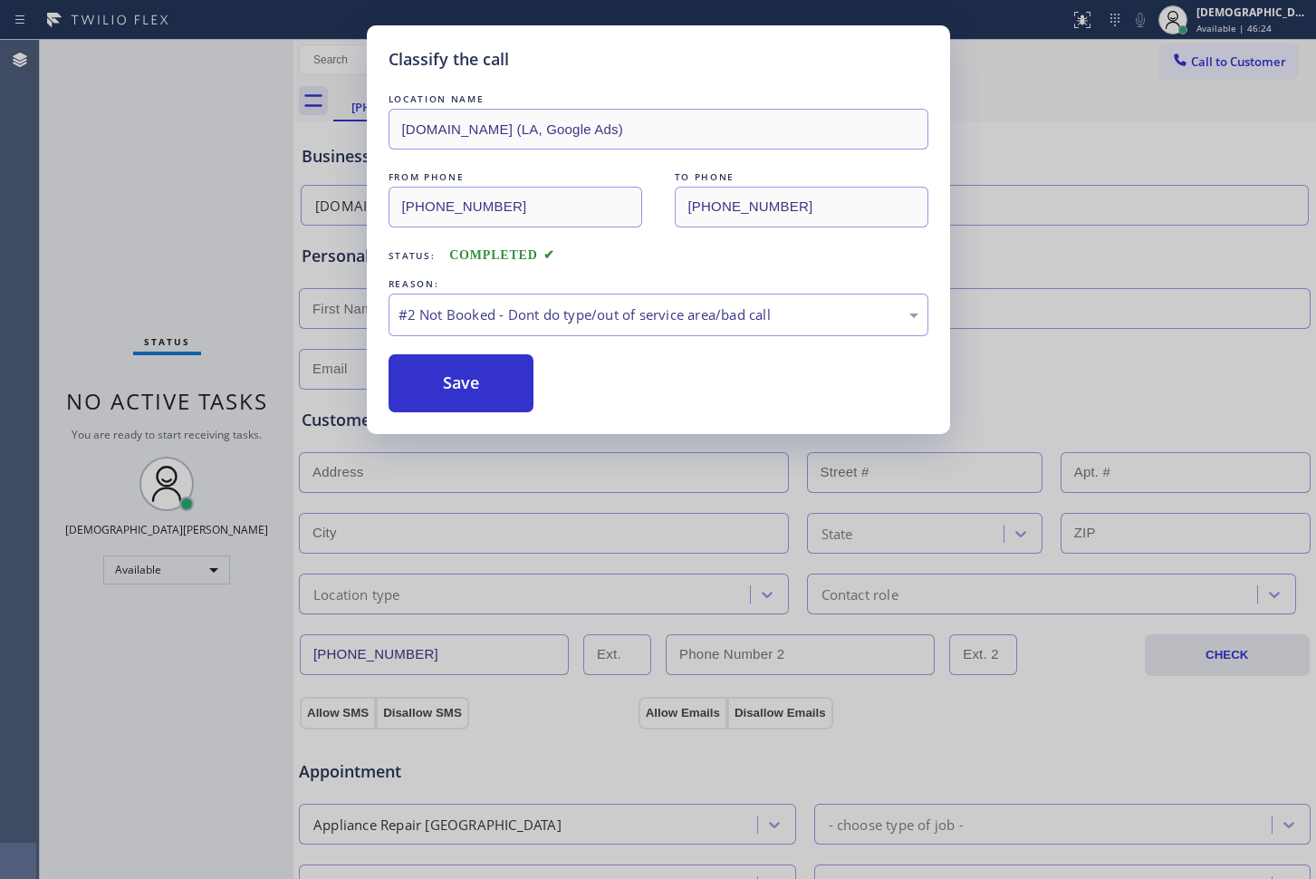
click at [417, 385] on button "Save" at bounding box center [462, 383] width 146 height 58
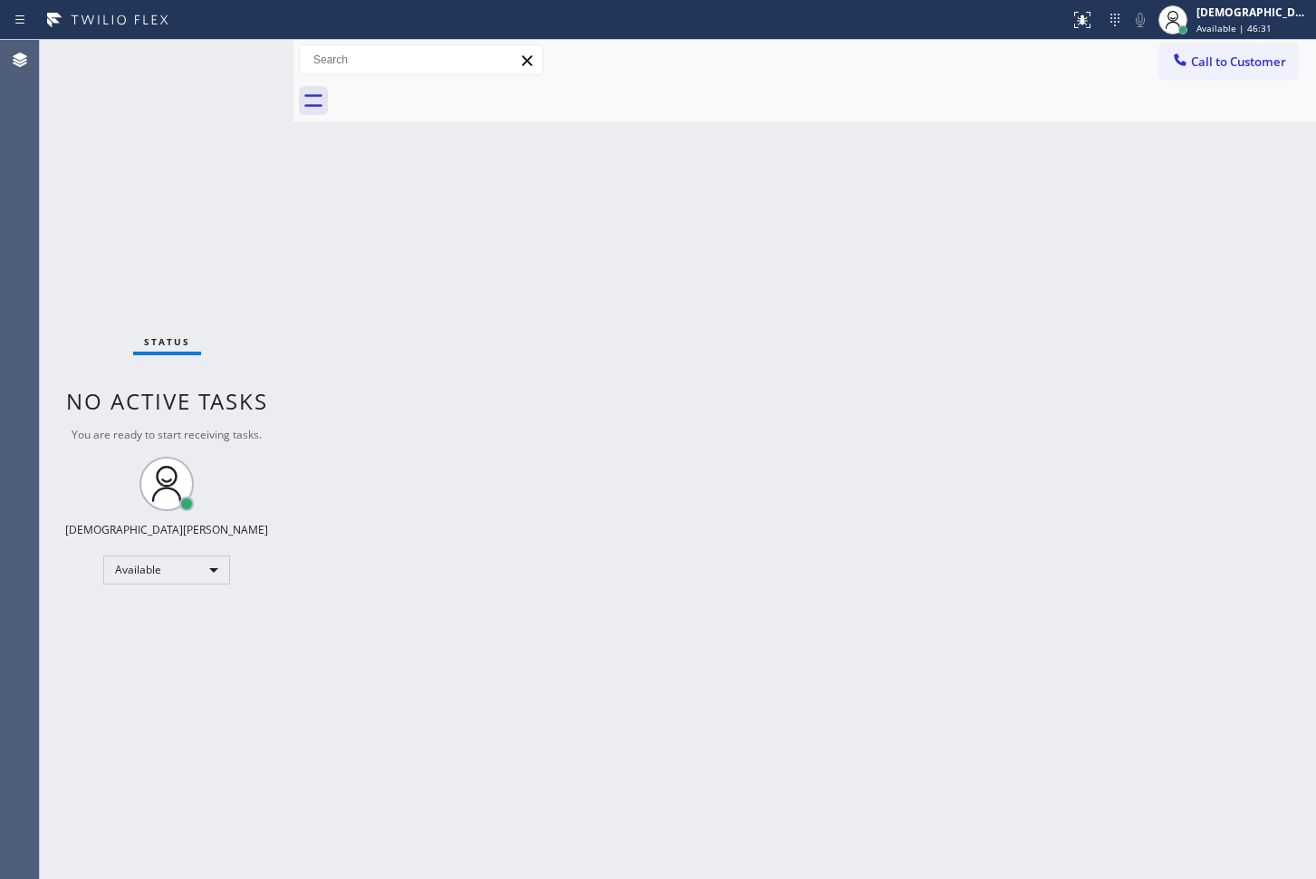
click at [130, 205] on div "Status No active tasks You are ready to start receiving tasks. Christian Cinco …" at bounding box center [167, 459] width 254 height 839
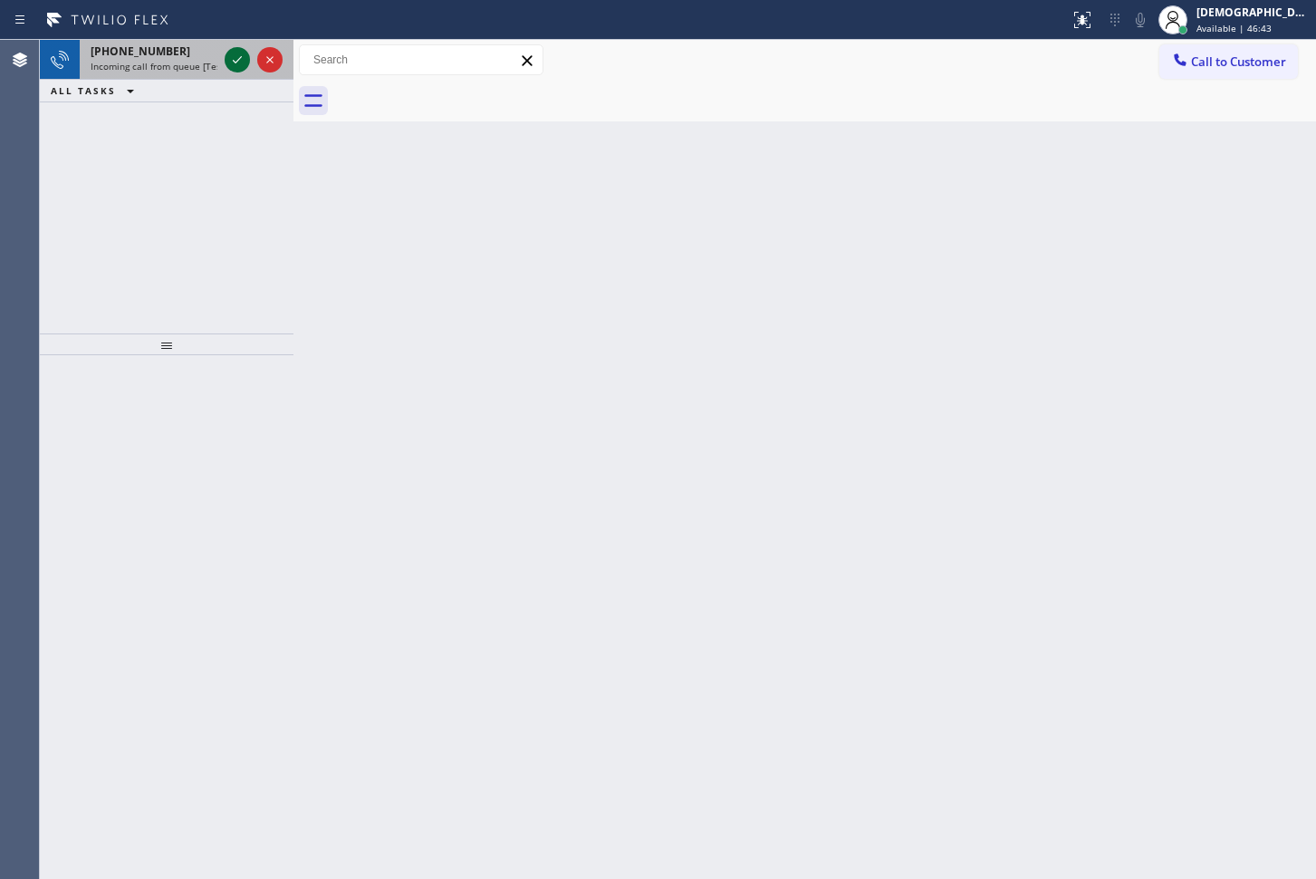
click at [238, 61] on icon at bounding box center [237, 60] width 22 height 22
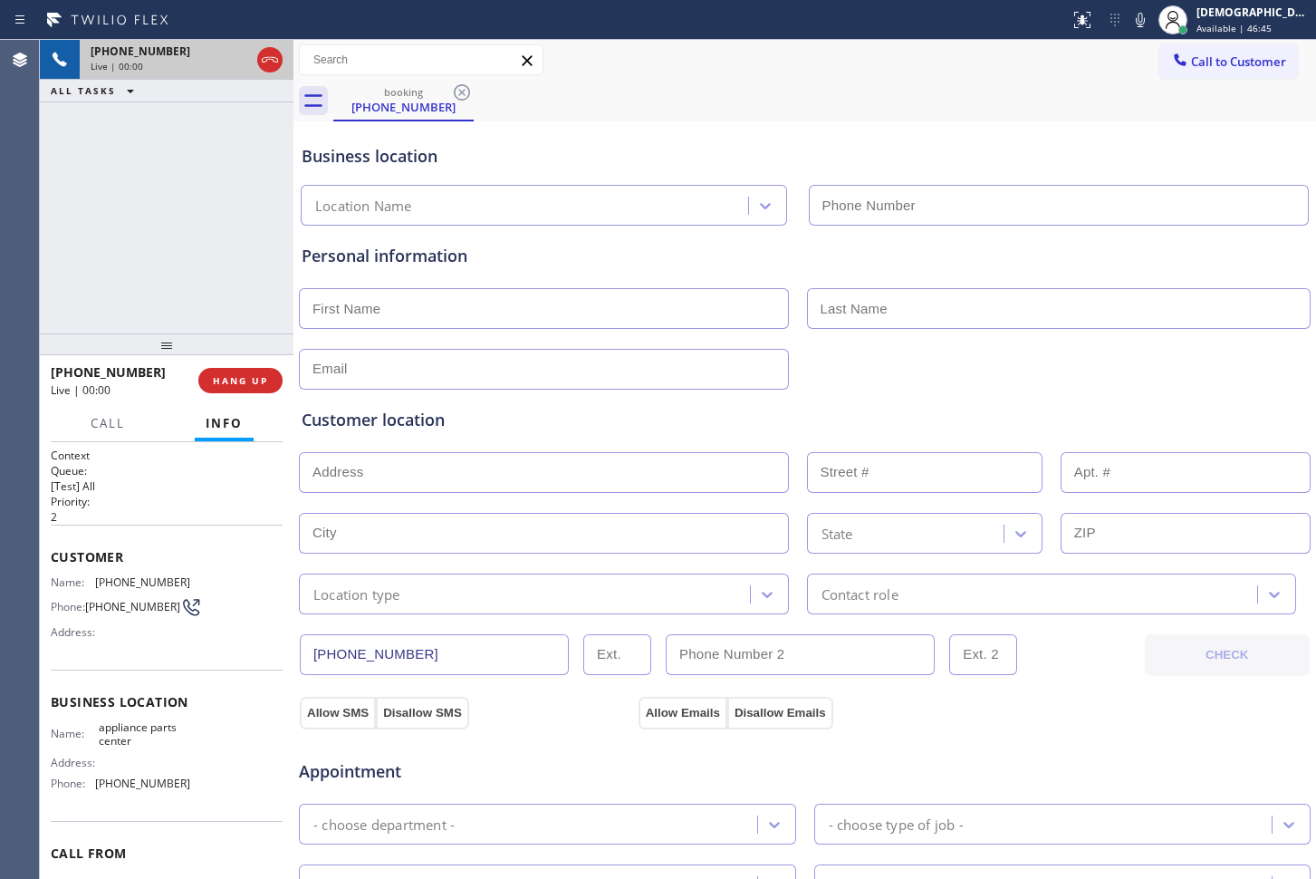
type input "[PHONE_NUMBER]"
click at [274, 51] on icon at bounding box center [270, 60] width 22 height 22
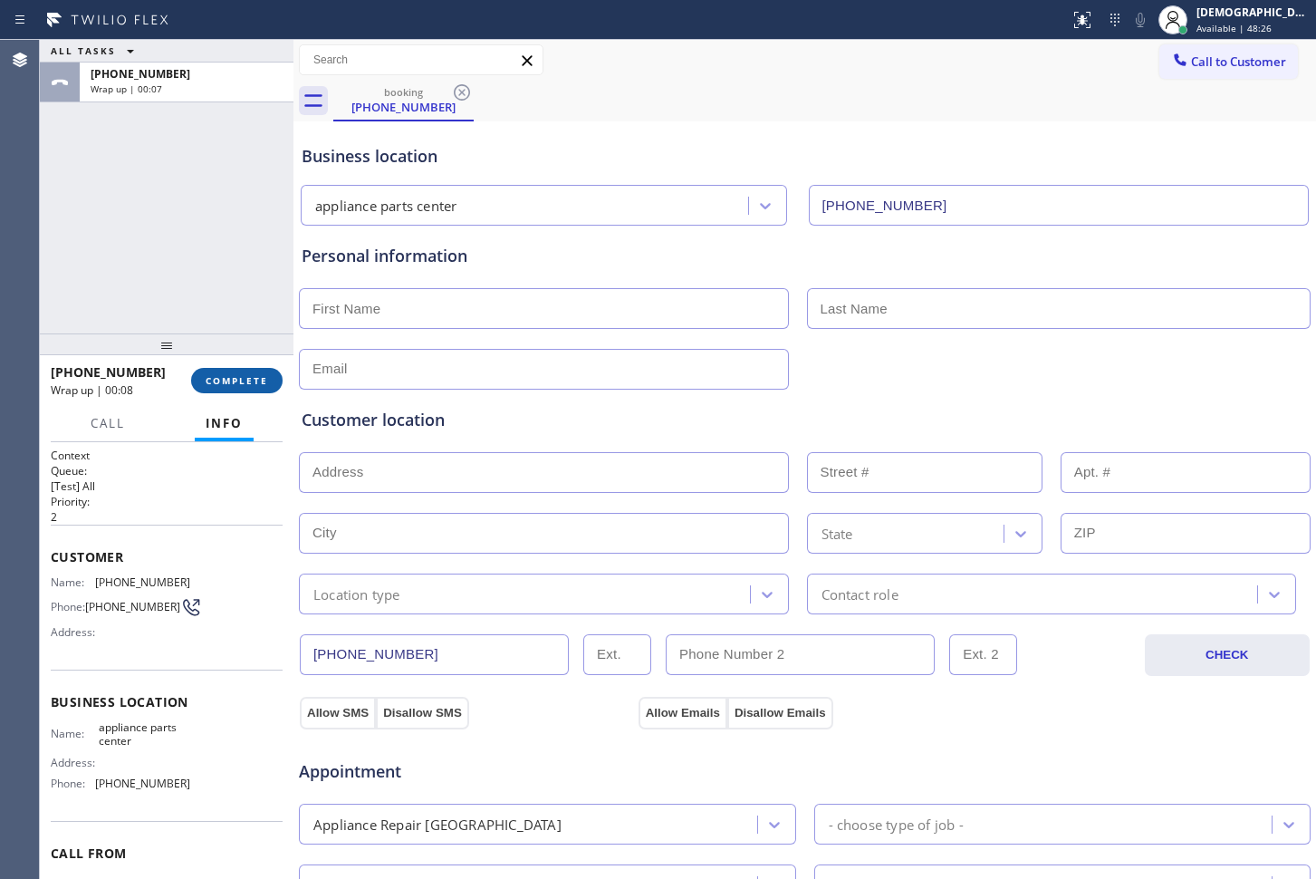
click at [252, 368] on button "COMPLETE" at bounding box center [236, 380] width 91 height 25
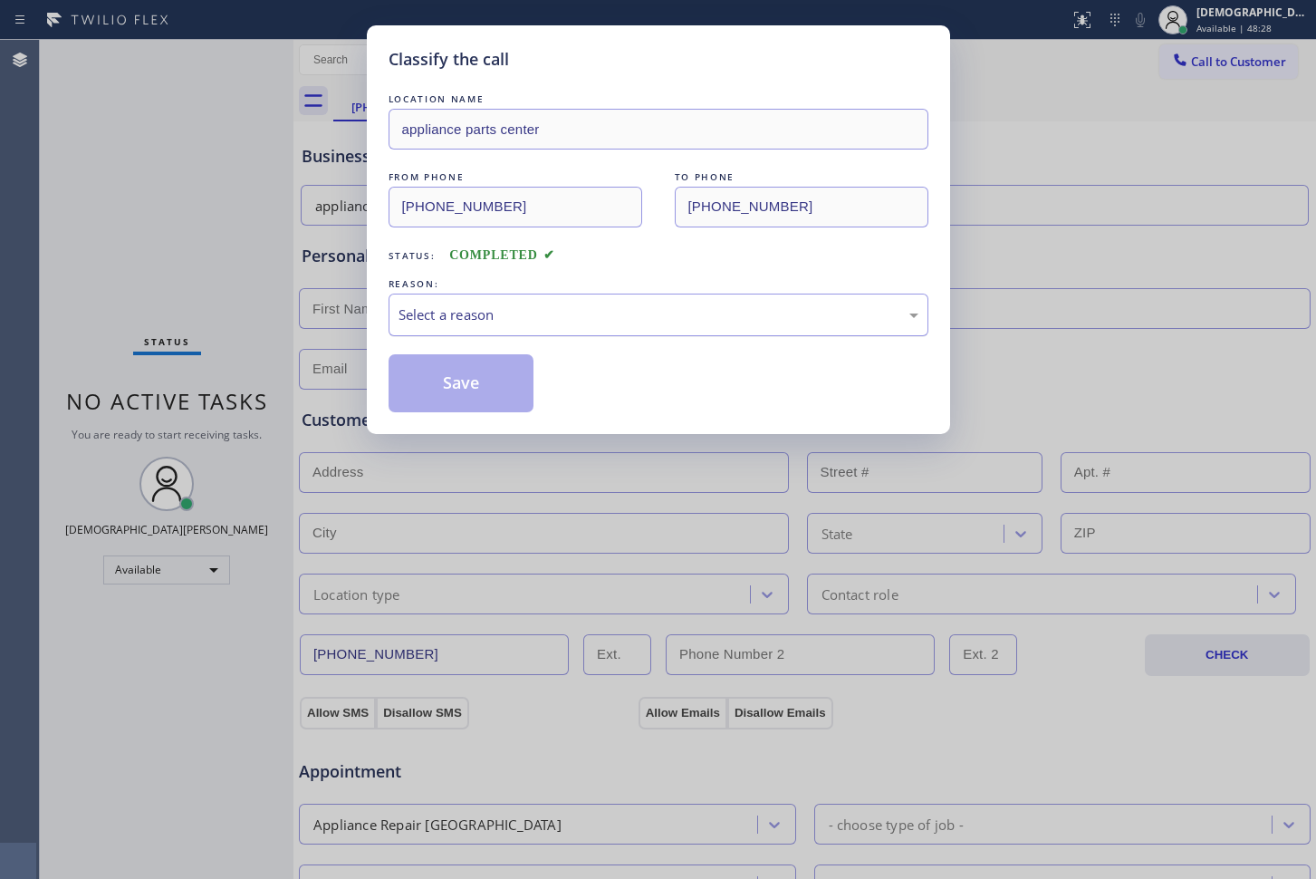
click at [529, 305] on div "Select a reason" at bounding box center [659, 314] width 520 height 21
click at [492, 364] on button "Save" at bounding box center [462, 383] width 146 height 58
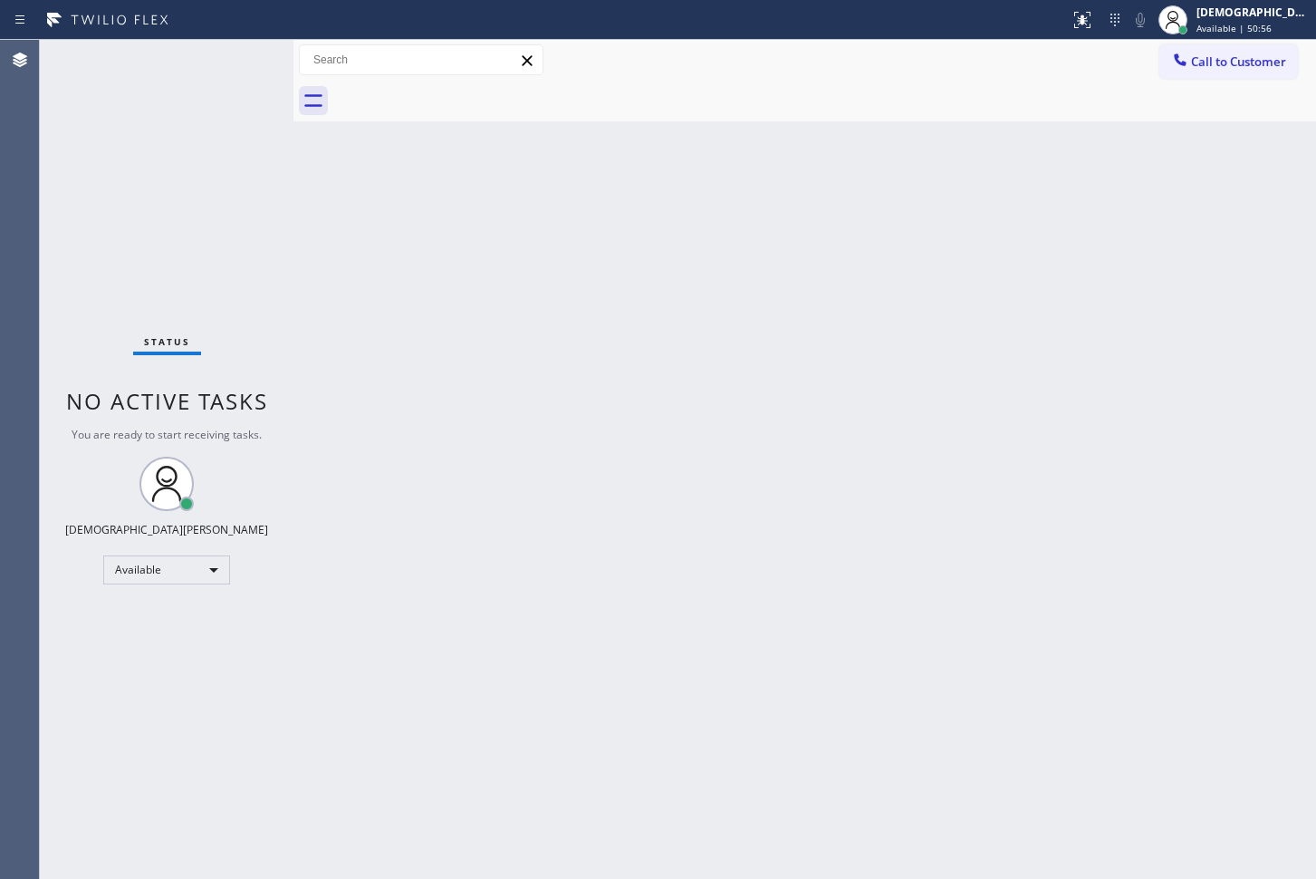
click at [115, 112] on div "Status No active tasks You are ready to start receiving tasks. Christian Cinco …" at bounding box center [167, 459] width 254 height 839
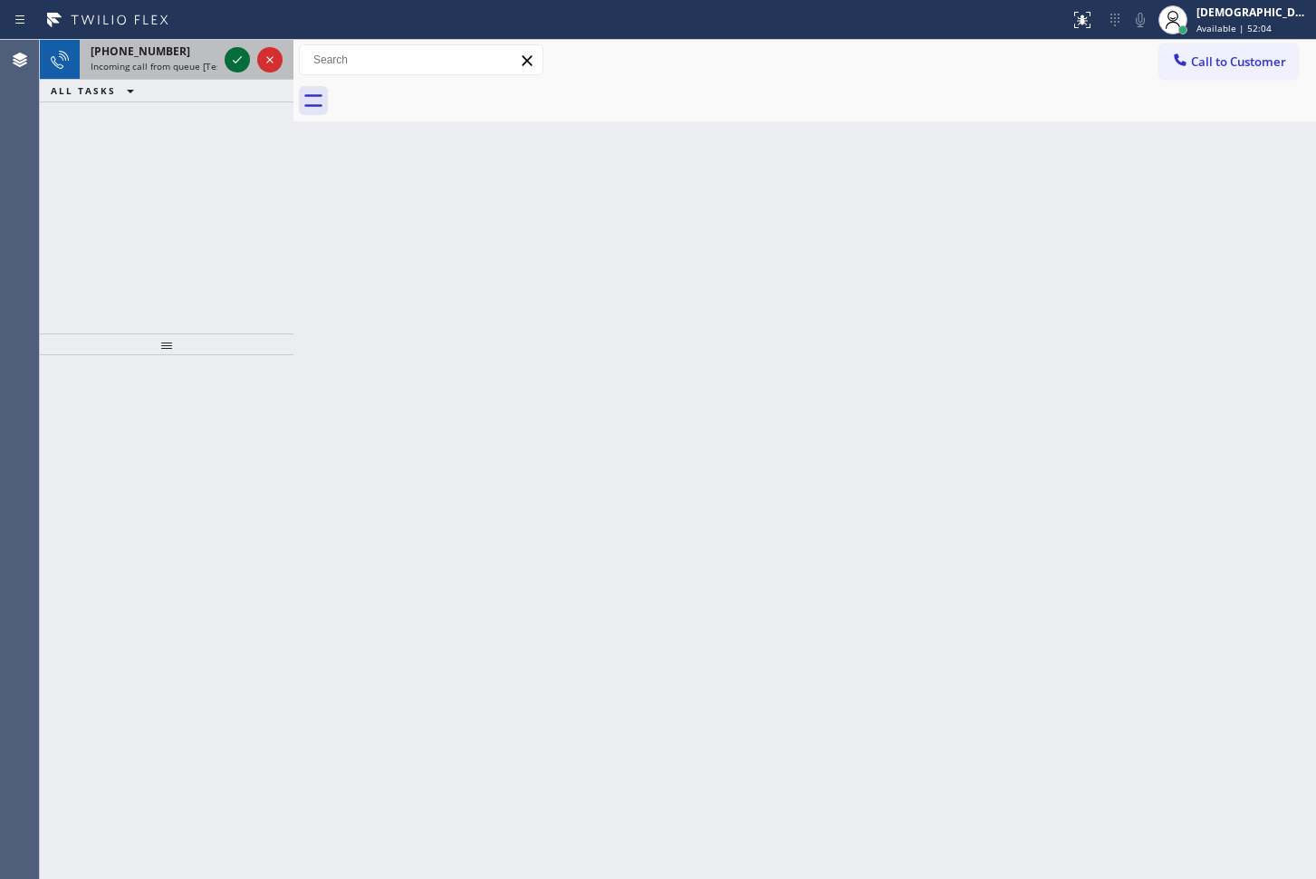
click at [234, 62] on icon at bounding box center [237, 60] width 22 height 22
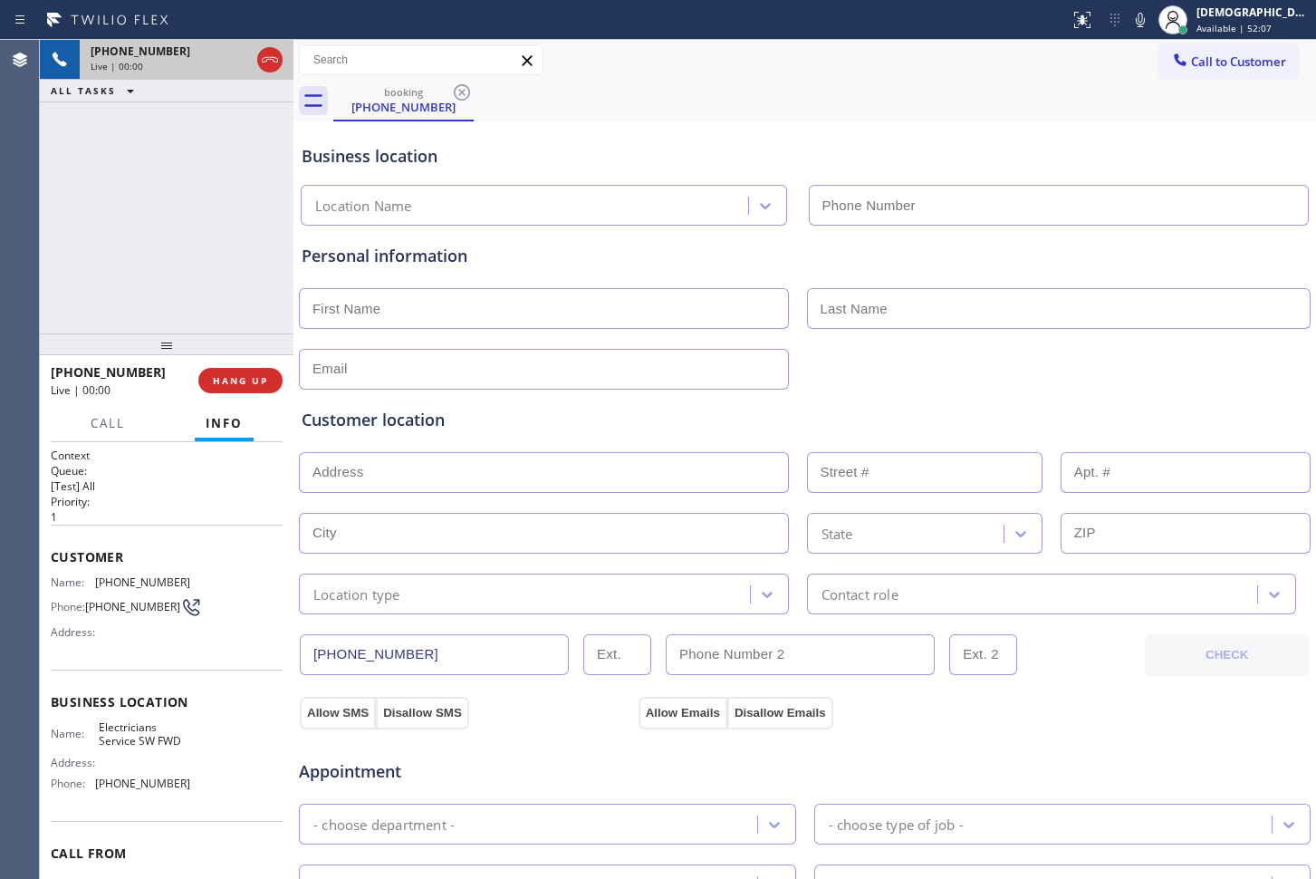
type input "[PHONE_NUMBER]"
click at [274, 61] on icon at bounding box center [270, 59] width 16 height 5
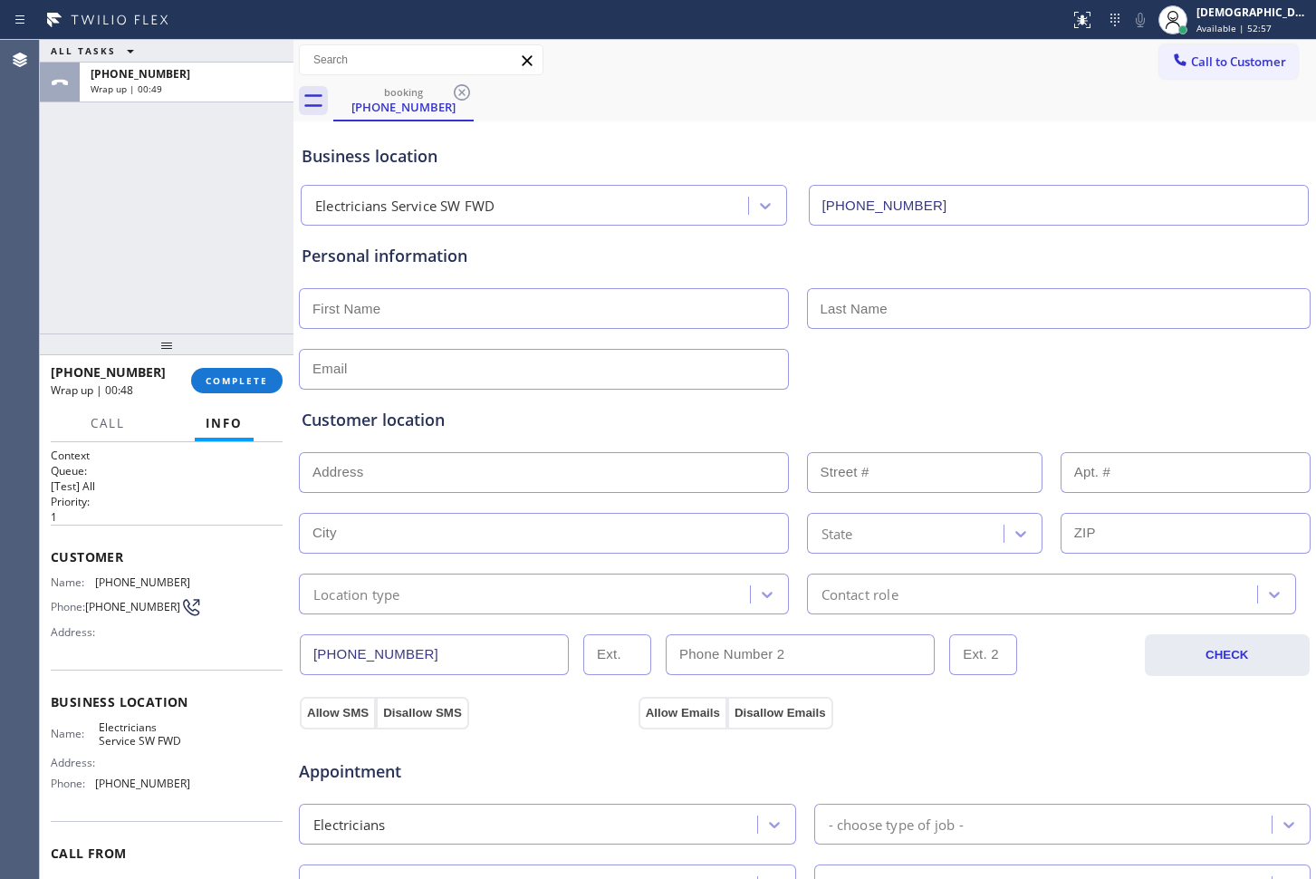
click at [117, 172] on div "ALL TASKS ALL TASKS ACTIVE TASKS TASKS IN WRAP UP [PHONE_NUMBER] Wrap up | 00:49" at bounding box center [167, 187] width 254 height 294
click at [250, 374] on span "COMPLETE" at bounding box center [237, 380] width 63 height 13
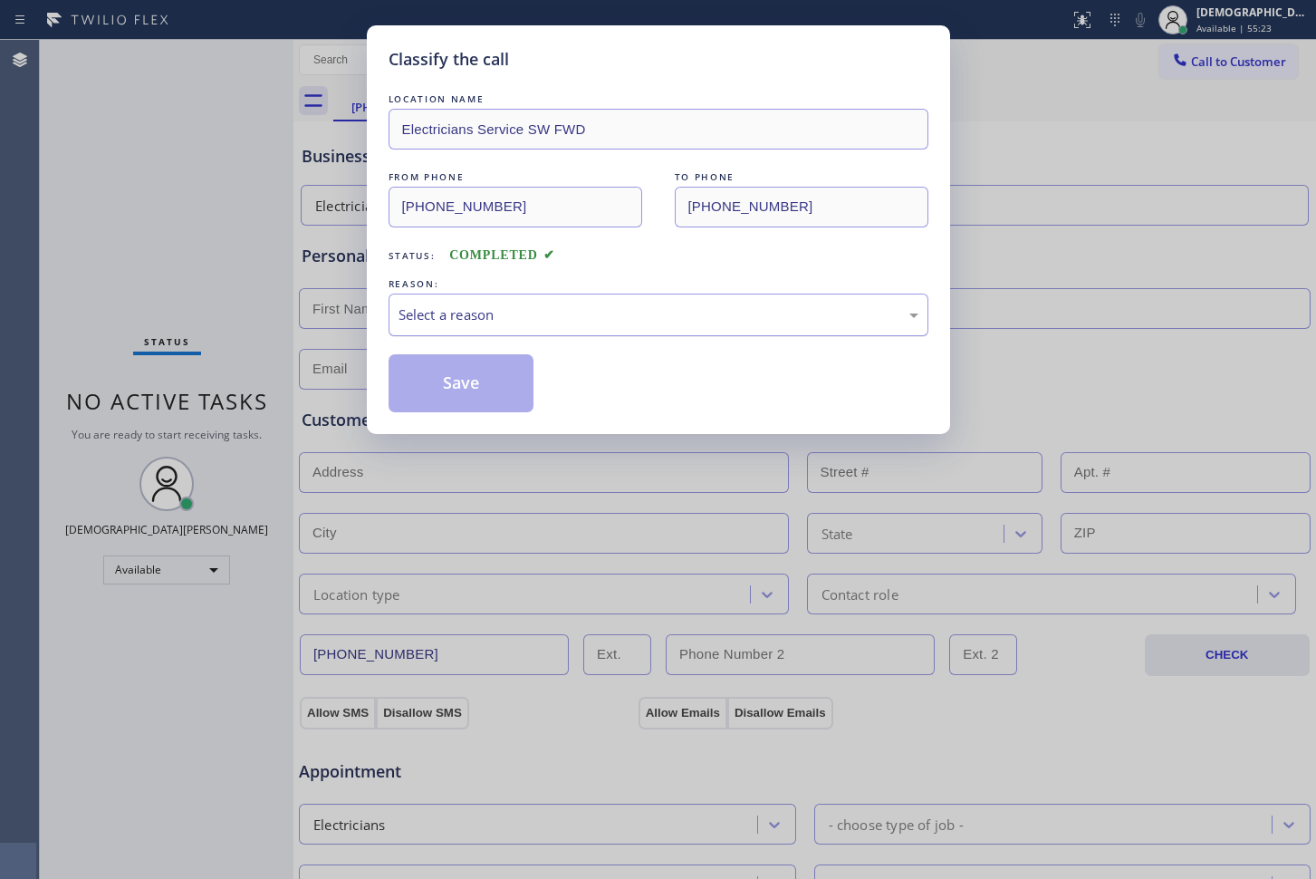
click at [742, 322] on div "Select a reason" at bounding box center [659, 314] width 520 height 21
click at [485, 382] on button "Save" at bounding box center [462, 383] width 146 height 58
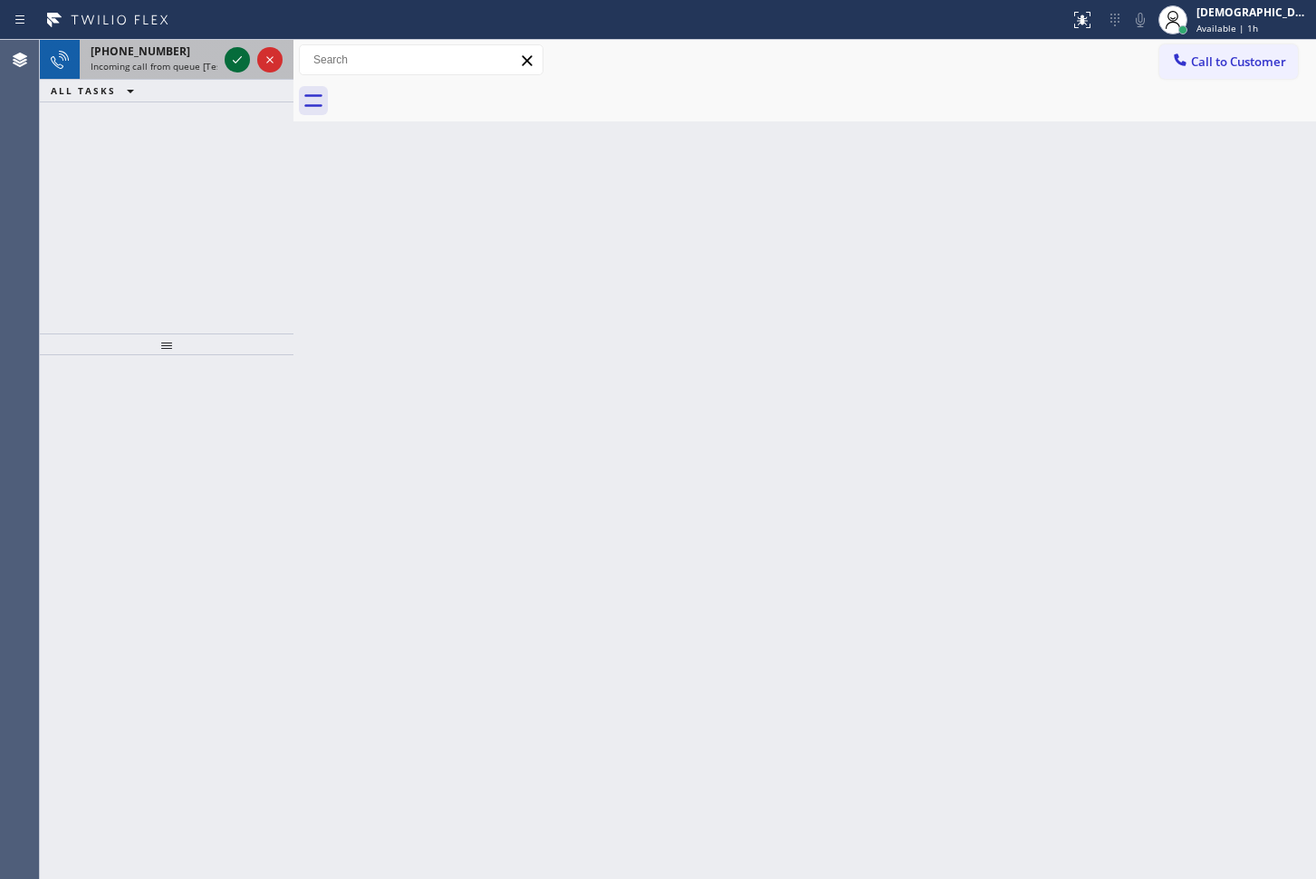
click at [228, 59] on icon at bounding box center [237, 60] width 22 height 22
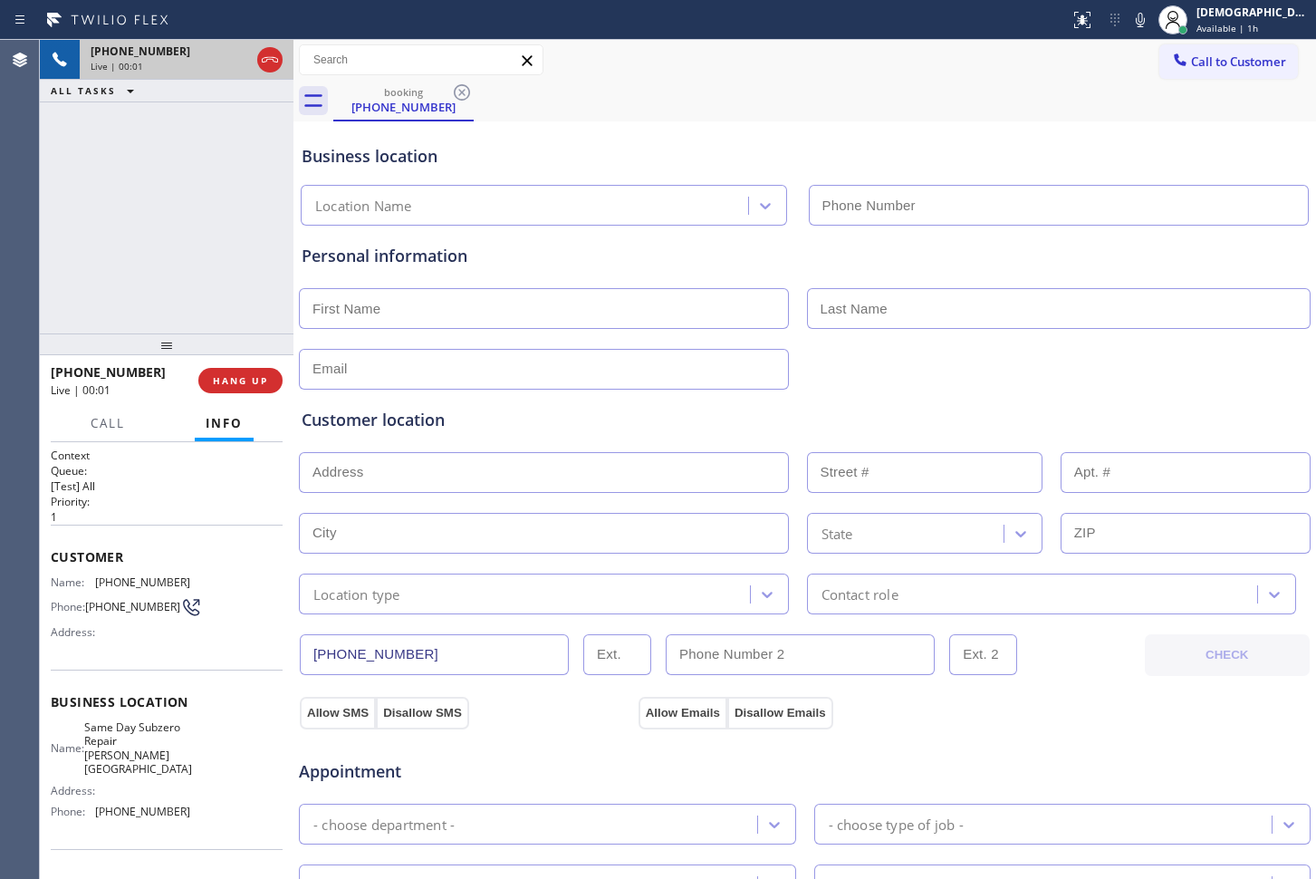
type input "[PHONE_NUMBER]"
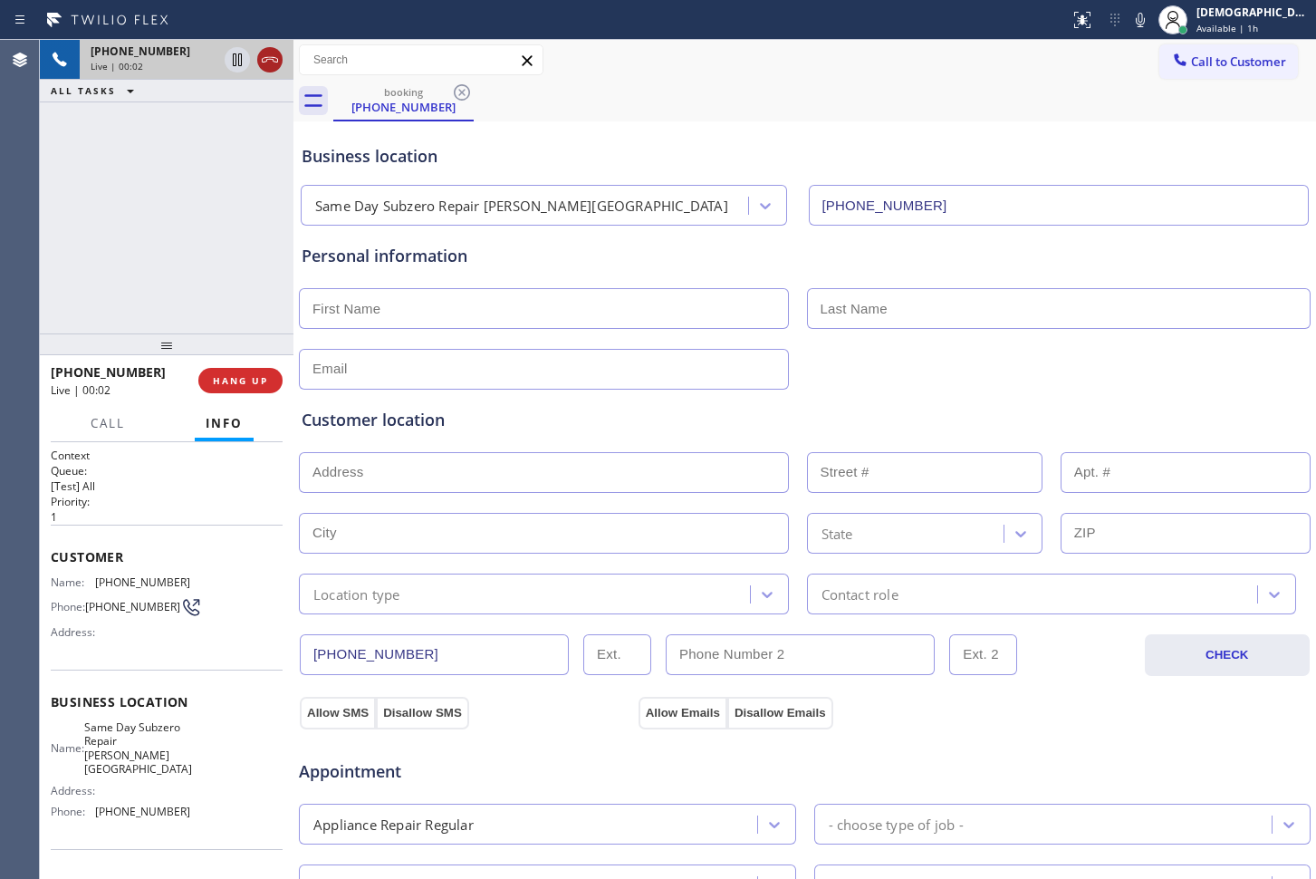
click at [264, 58] on icon at bounding box center [270, 60] width 22 height 22
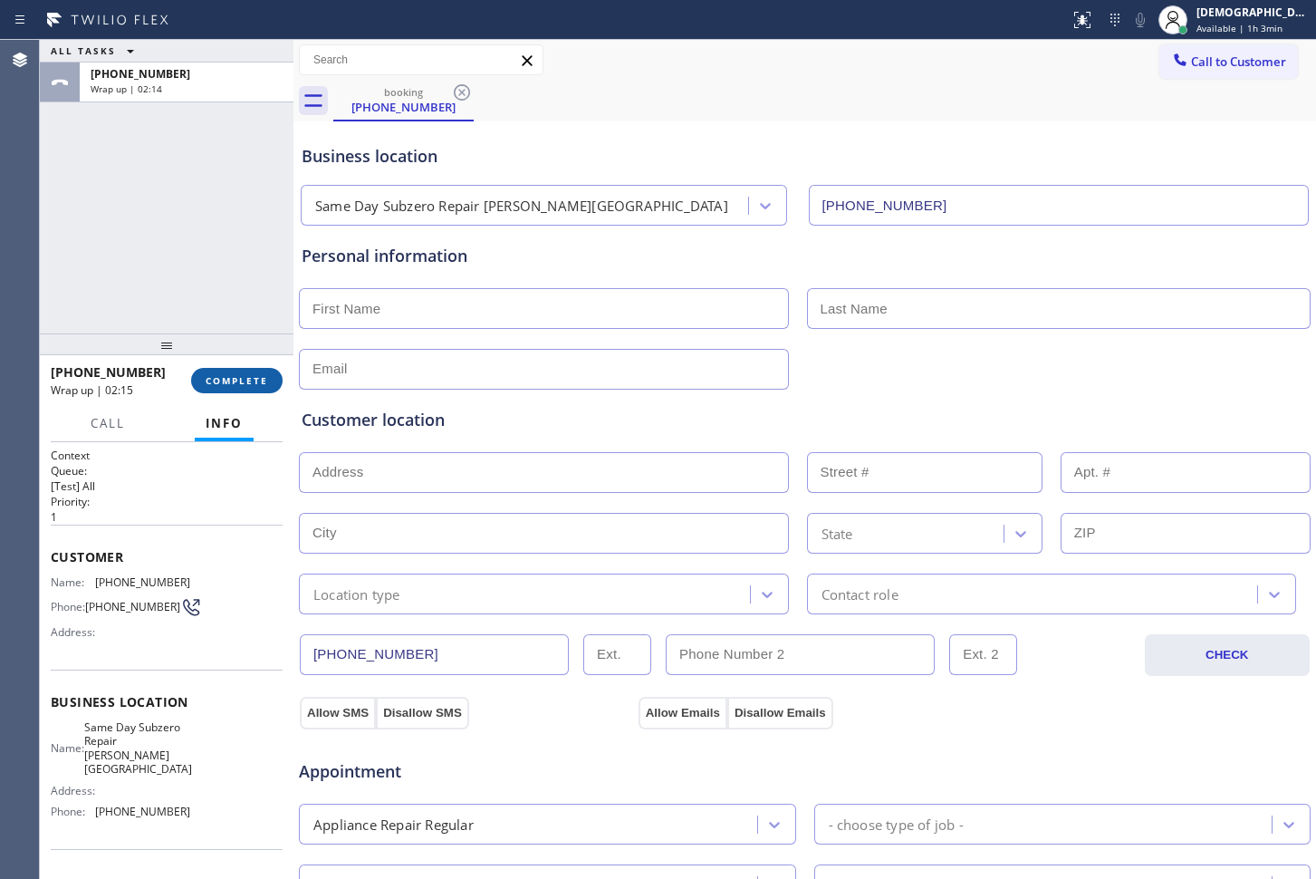
click at [245, 374] on span "COMPLETE" at bounding box center [237, 380] width 63 height 13
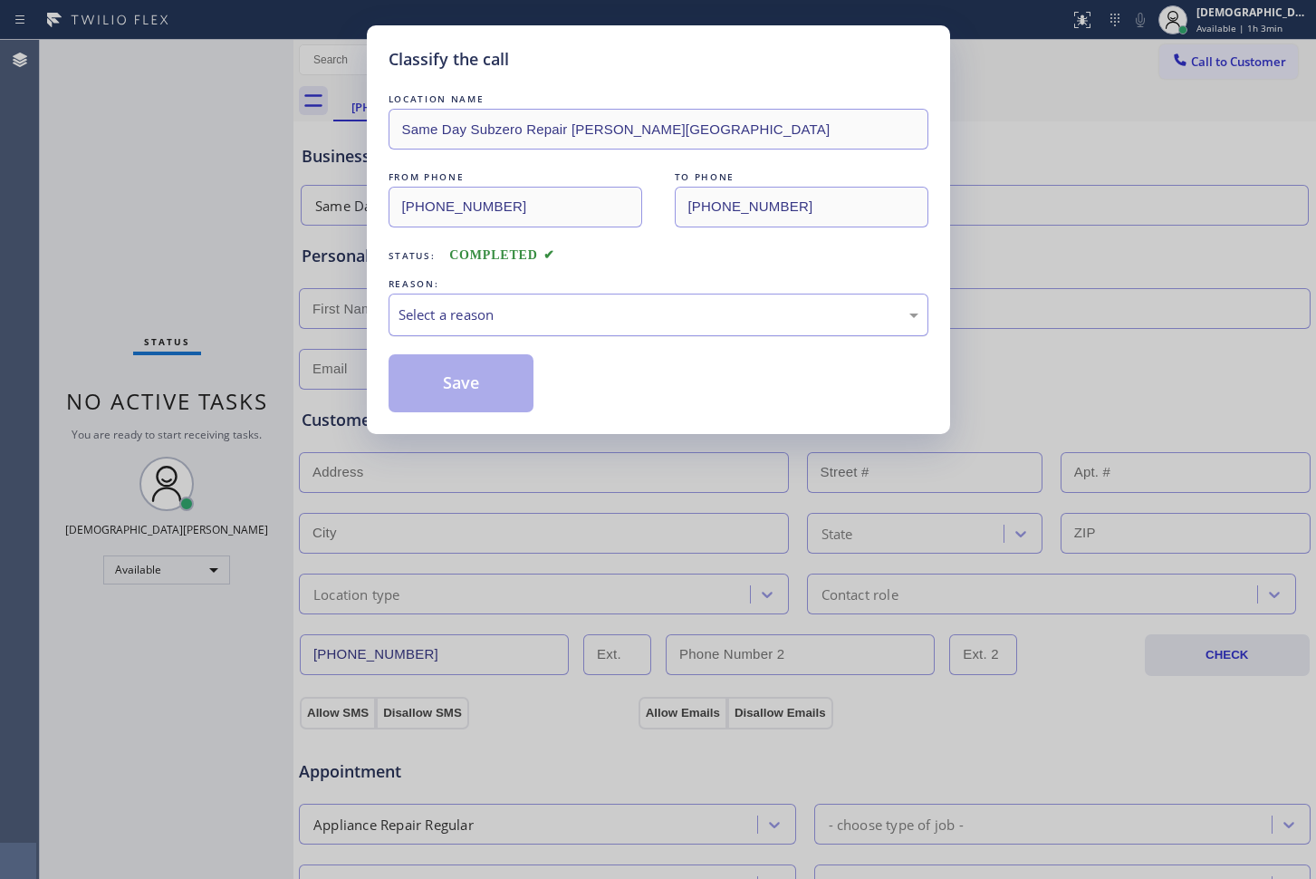
click at [407, 315] on div "Select a reason" at bounding box center [659, 314] width 520 height 21
click at [411, 375] on button "Save" at bounding box center [462, 383] width 146 height 58
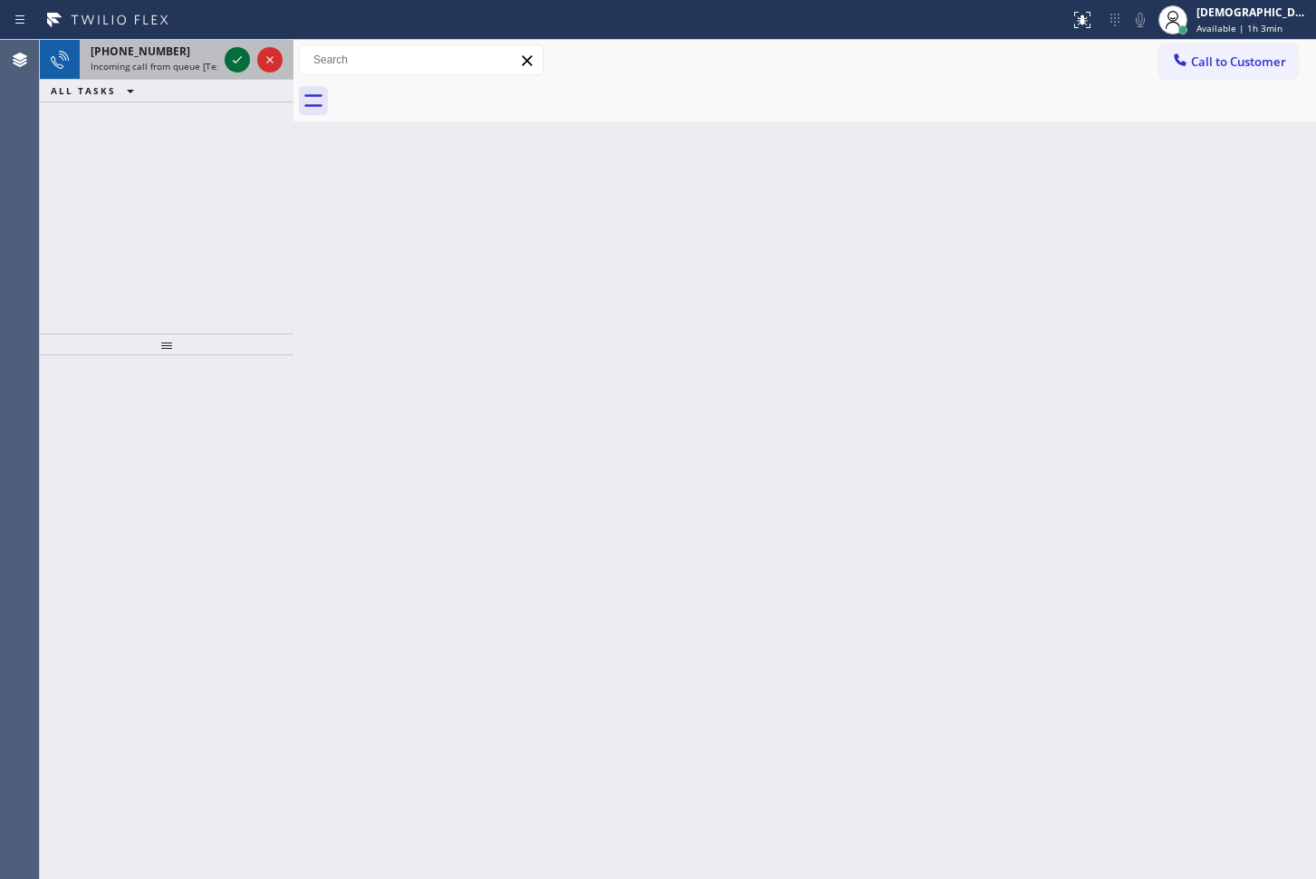
click at [232, 57] on icon at bounding box center [237, 60] width 22 height 22
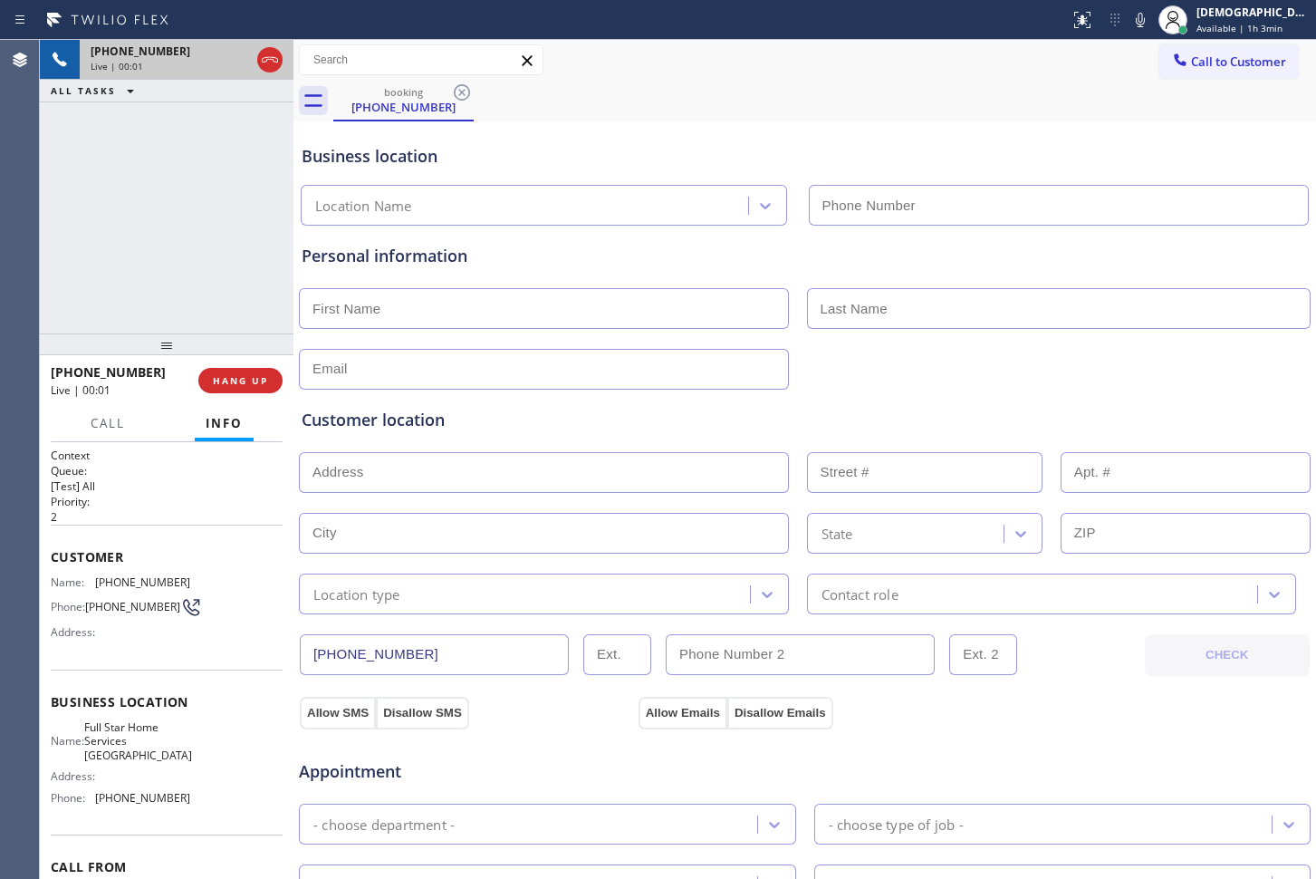
type input "[PHONE_NUMBER]"
click at [264, 63] on icon at bounding box center [270, 60] width 22 height 22
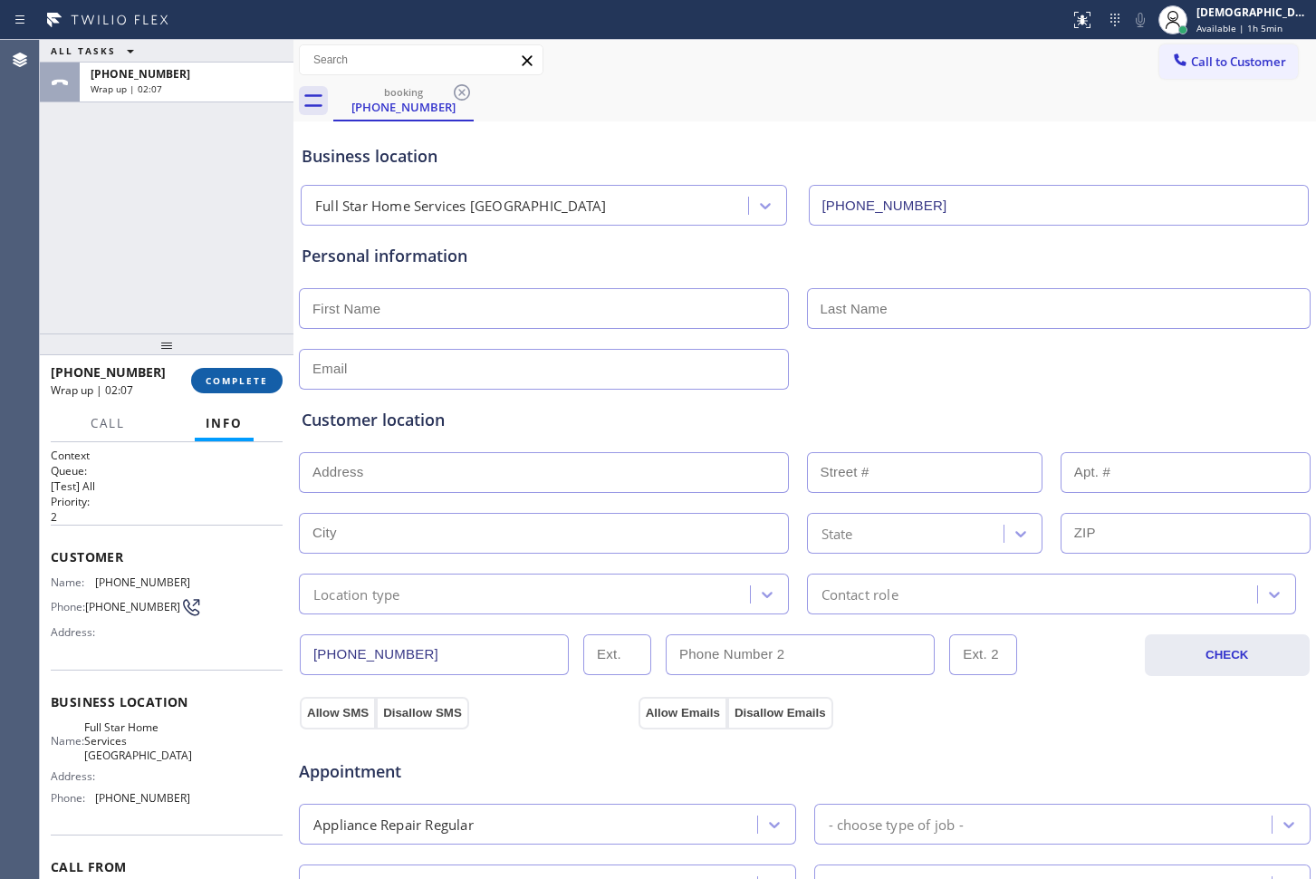
click at [230, 374] on span "COMPLETE" at bounding box center [237, 380] width 63 height 13
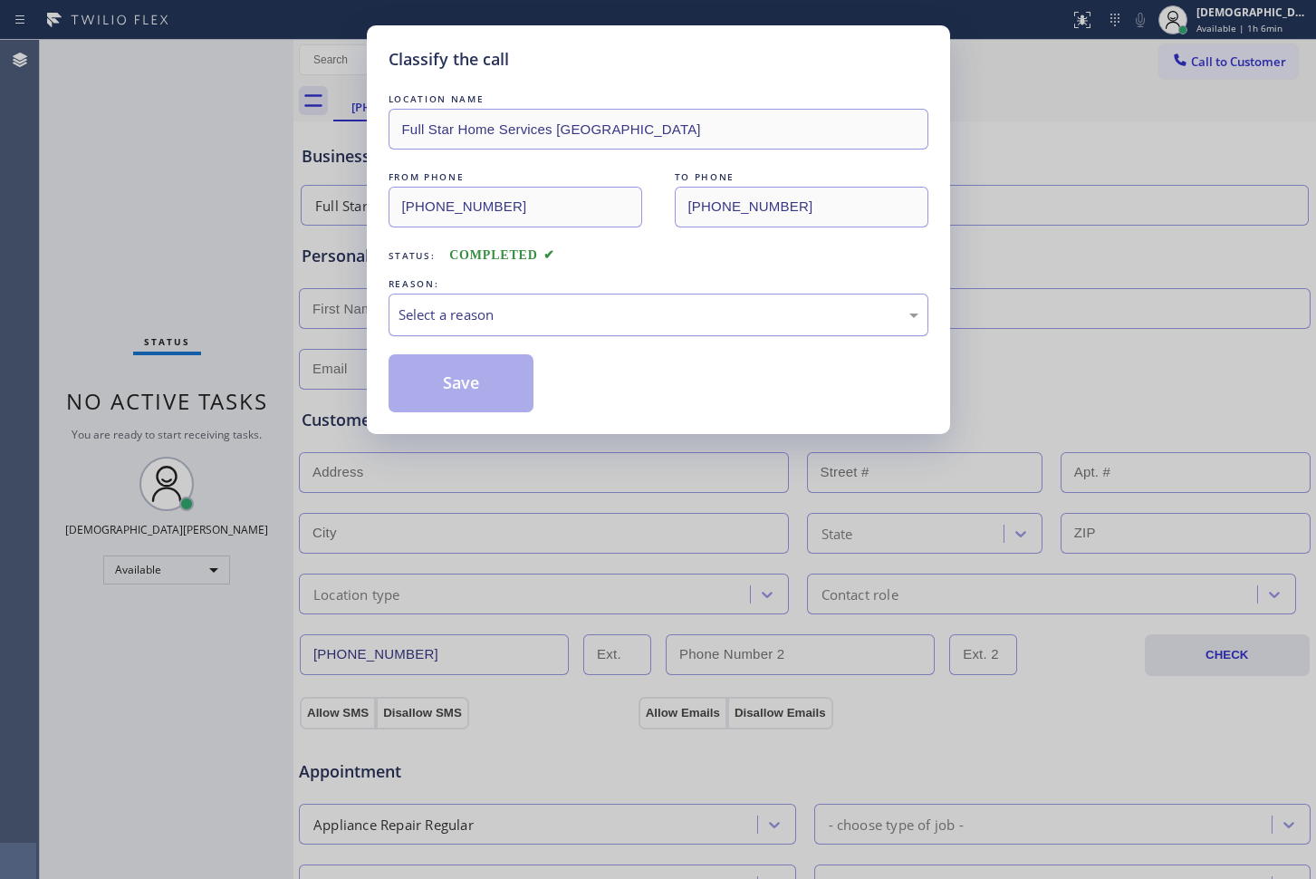
click at [504, 332] on div "Select a reason" at bounding box center [659, 315] width 540 height 43
click at [484, 384] on button "Save" at bounding box center [462, 383] width 146 height 58
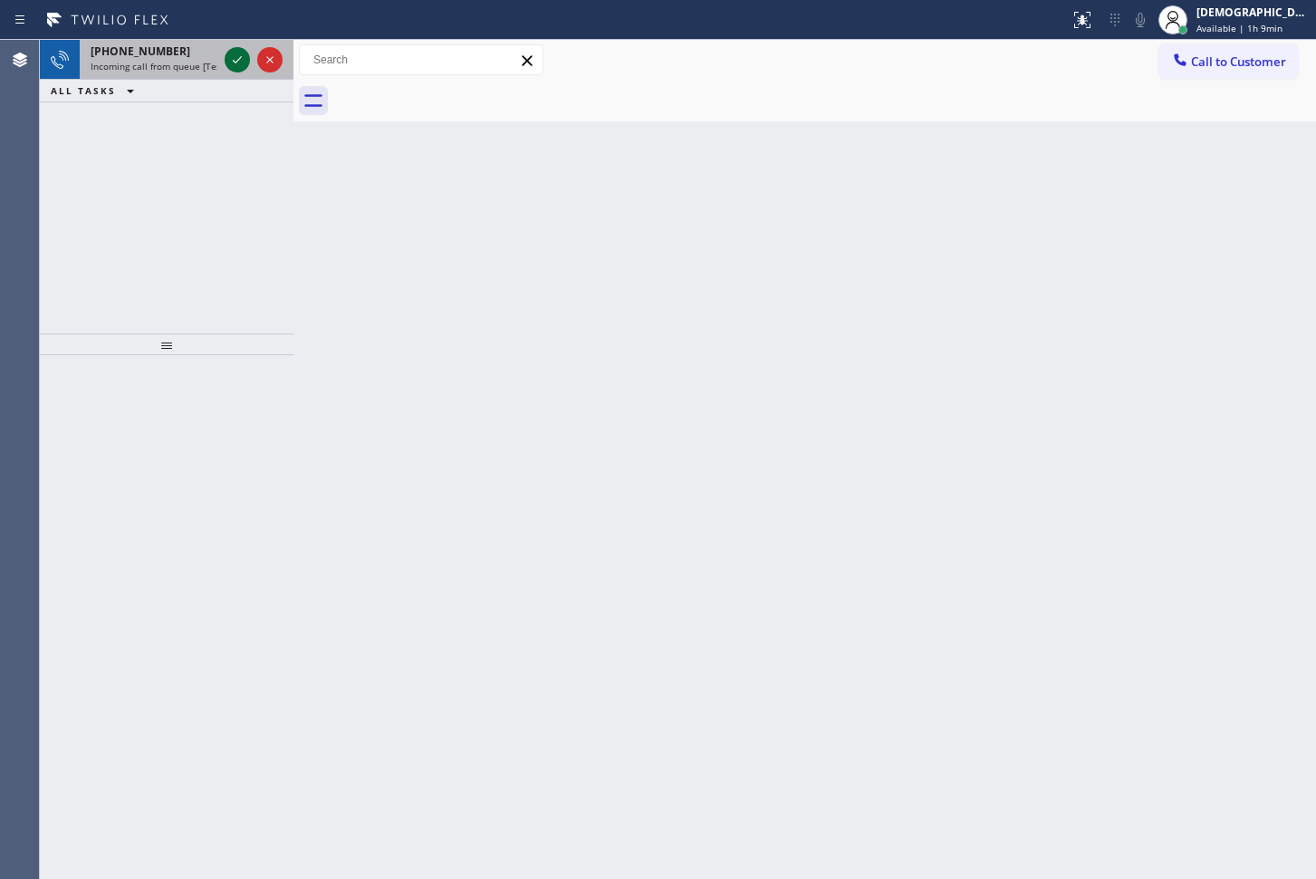
click at [235, 56] on icon at bounding box center [237, 60] width 22 height 22
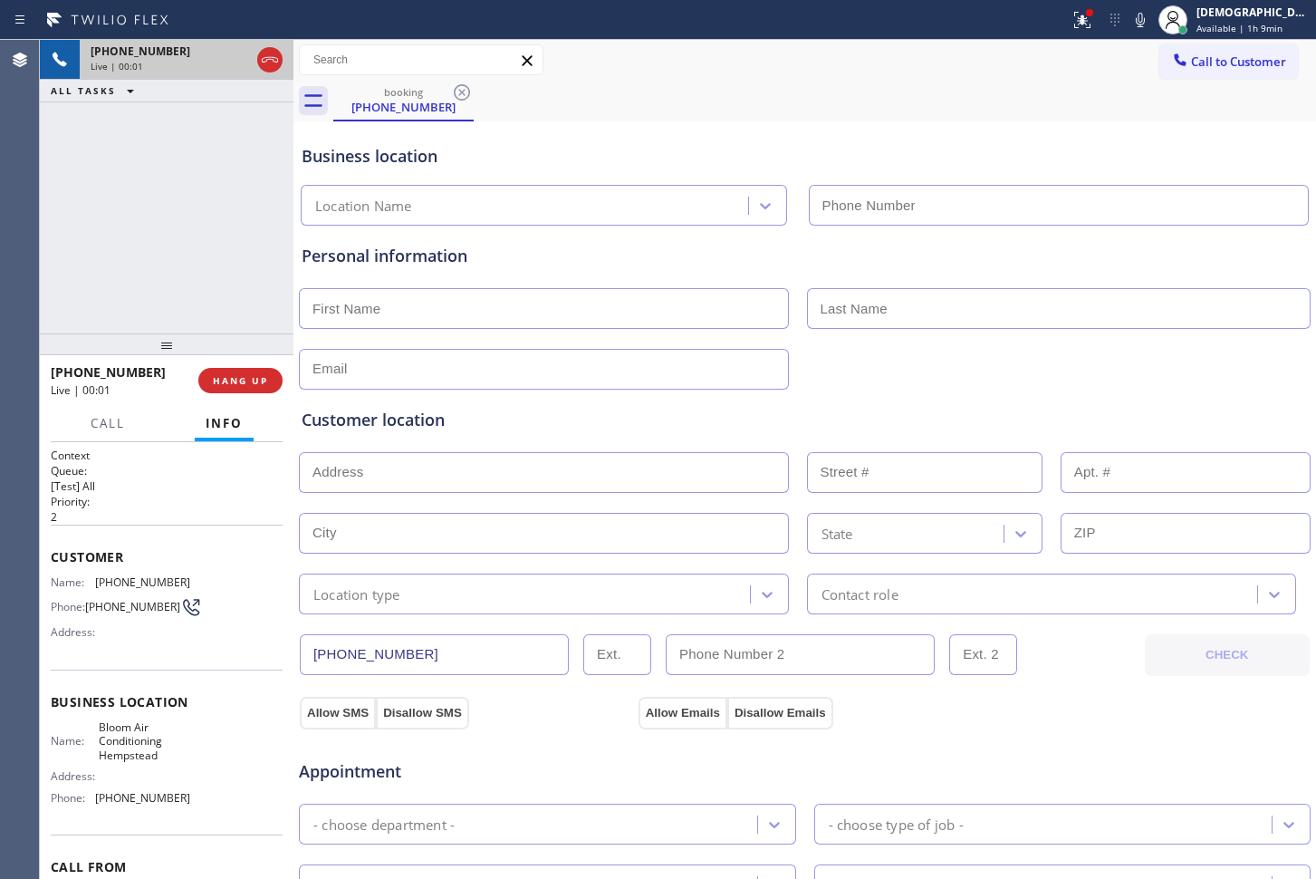
type input "[PHONE_NUMBER]"
click at [280, 63] on icon at bounding box center [270, 60] width 22 height 22
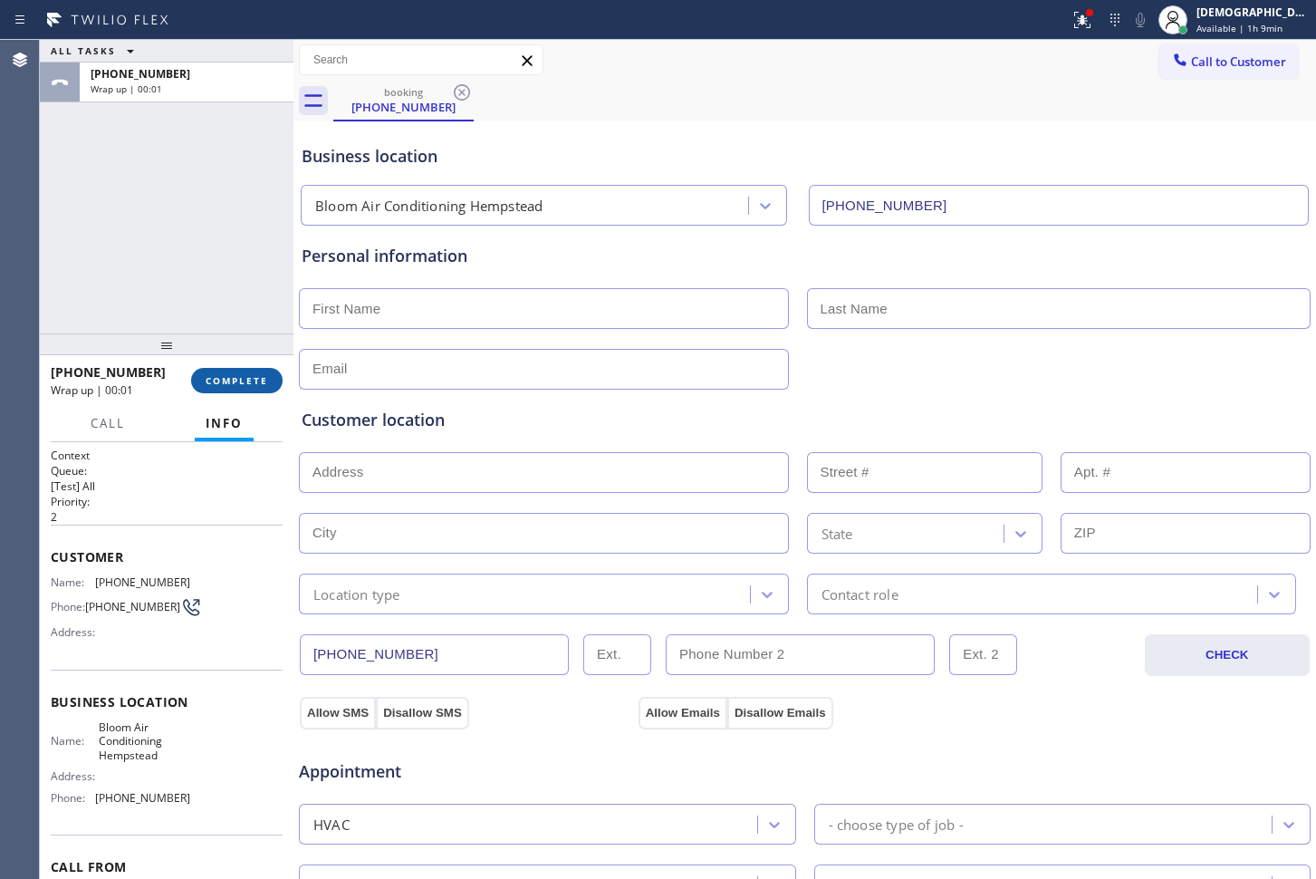
click at [212, 376] on span "COMPLETE" at bounding box center [237, 380] width 63 height 13
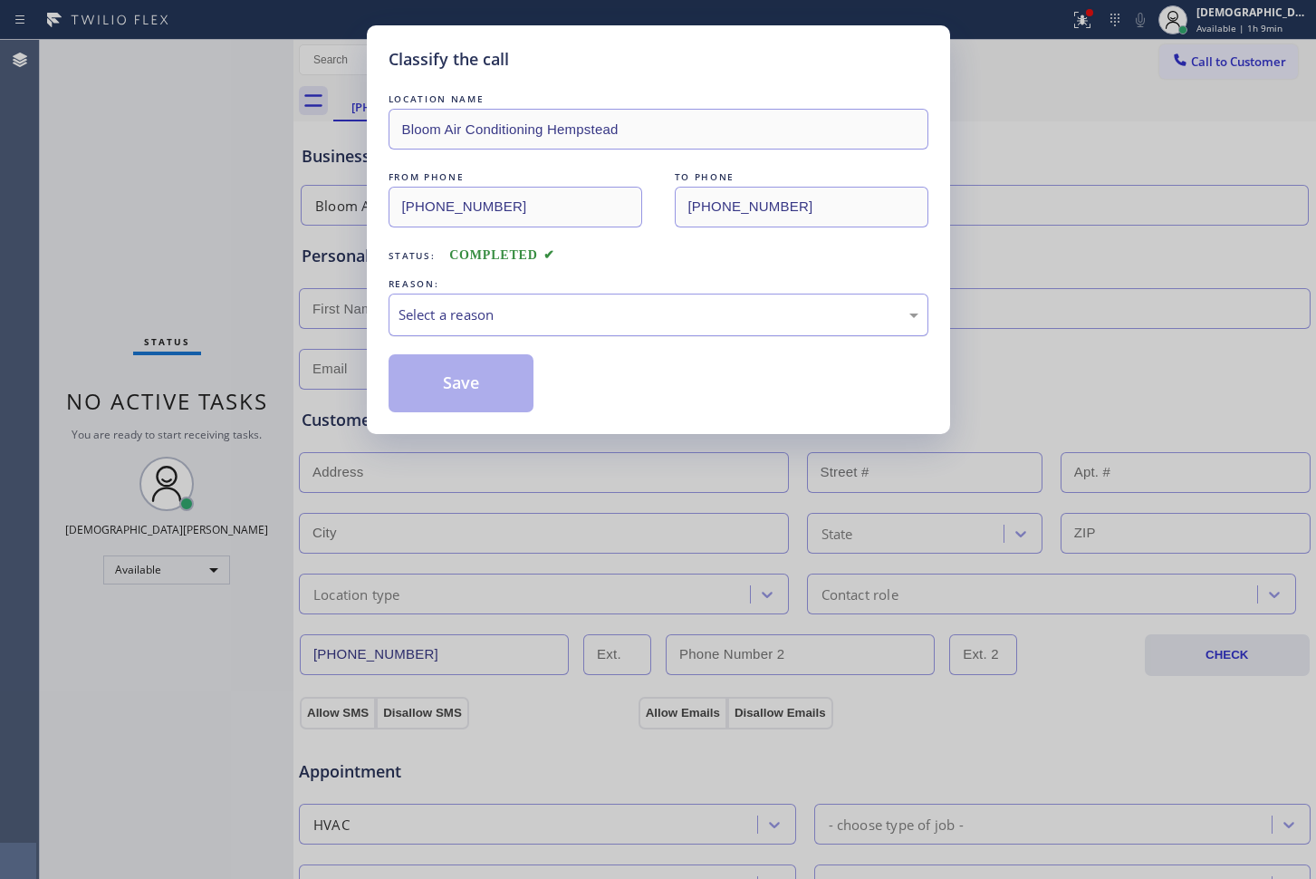
click at [494, 309] on div "Select a reason" at bounding box center [659, 314] width 520 height 21
click at [472, 380] on button "Save" at bounding box center [462, 383] width 146 height 58
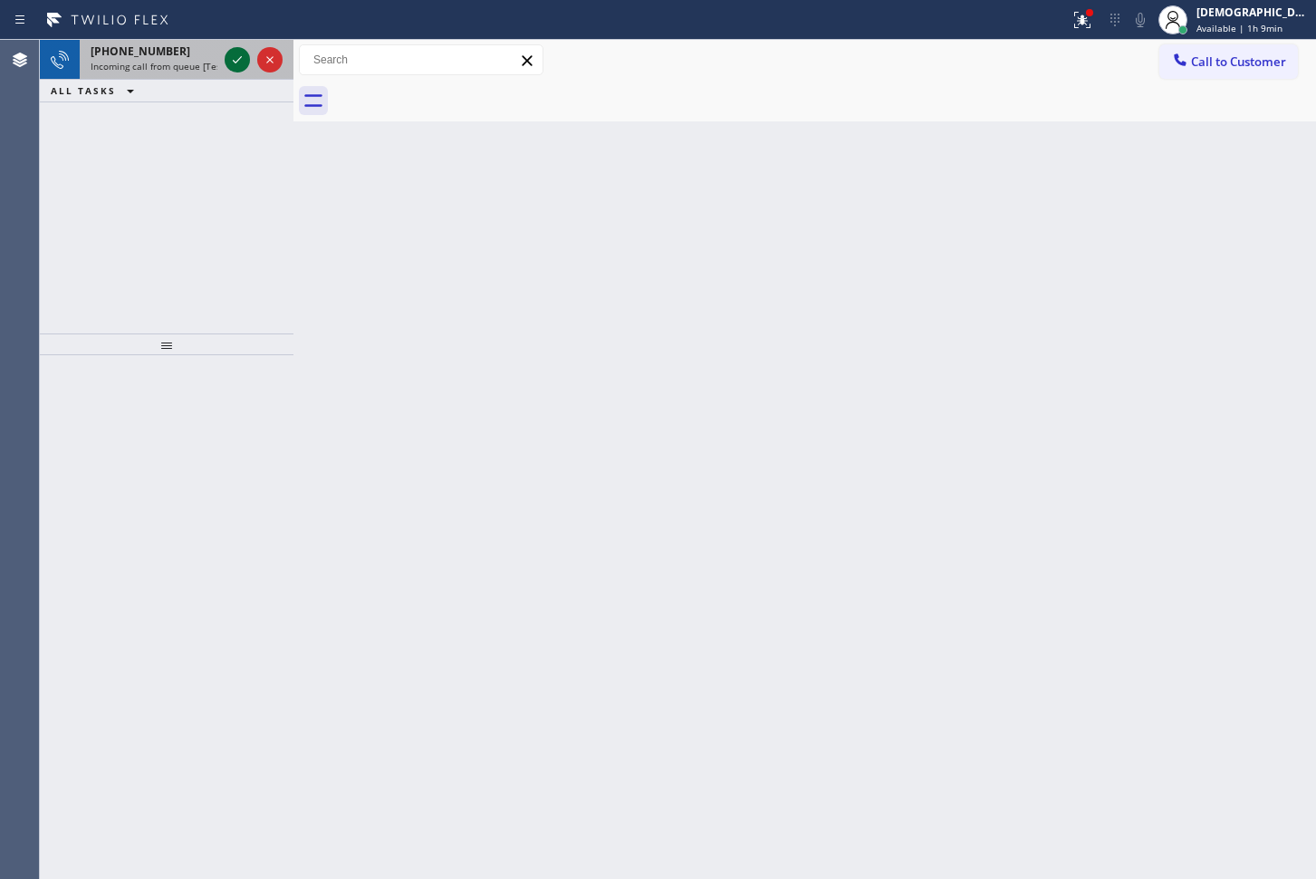
click at [241, 60] on icon at bounding box center [237, 60] width 22 height 22
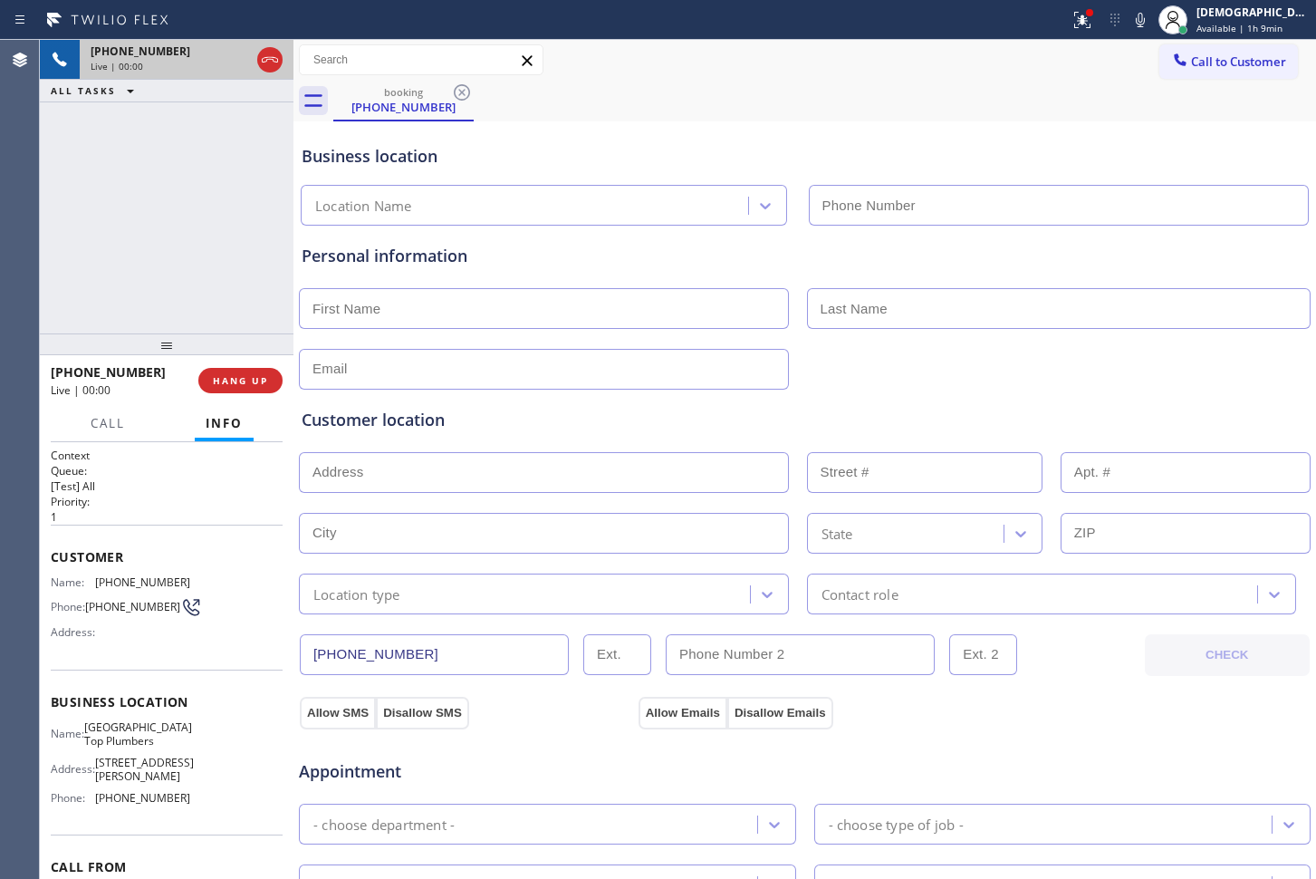
type input "[PHONE_NUMBER]"
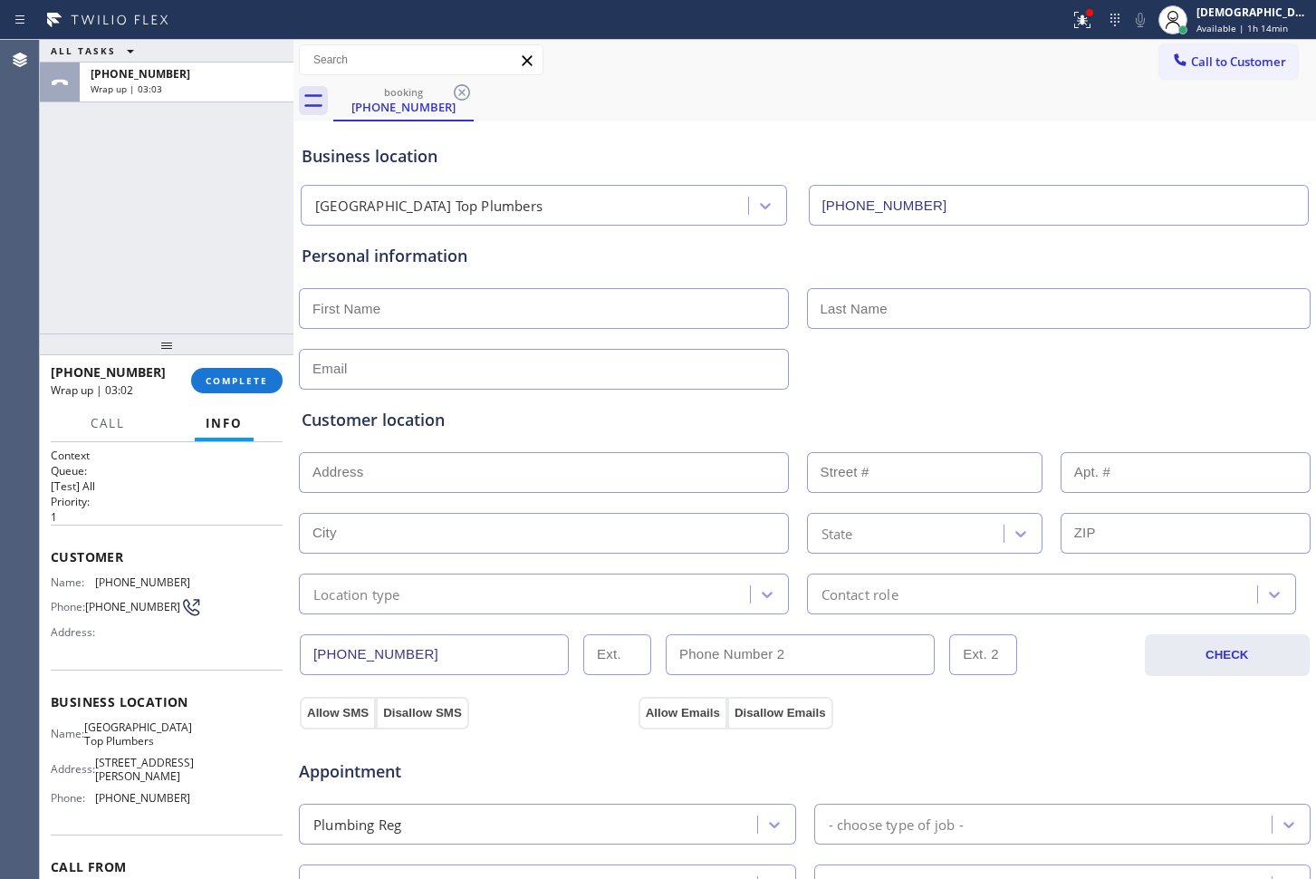
click at [625, 302] on input "text" at bounding box center [544, 308] width 490 height 41
type input "Mr"
click at [973, 317] on input "text" at bounding box center [1059, 308] width 505 height 41
paste input "Adeel"
type input "Adeel"
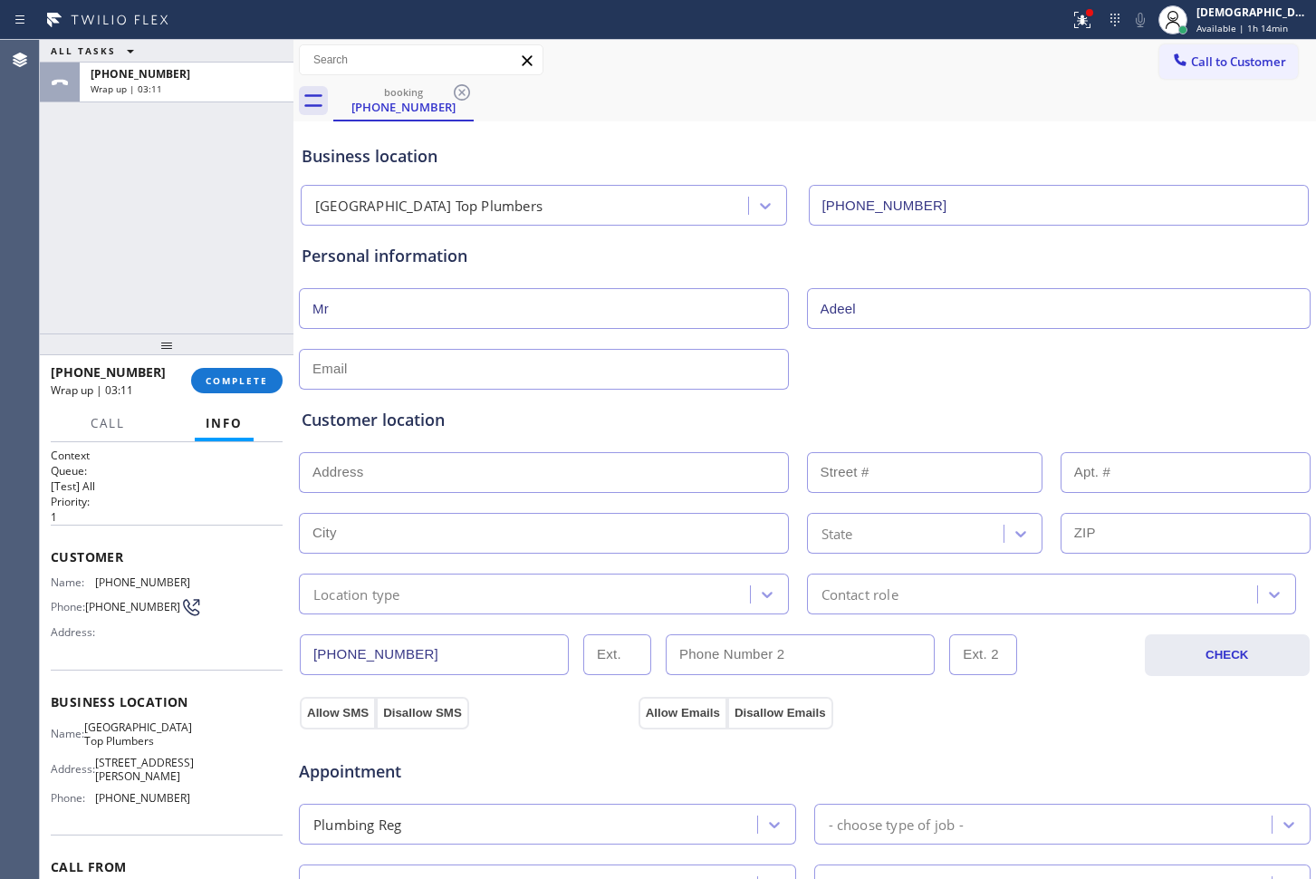
click at [477, 474] on input "text" at bounding box center [544, 472] width 490 height 41
paste input "[STREET_ADDRESS][PERSON_NAME]"
click at [568, 476] on input "[STREET_ADDRESS][PERSON_NAME]" at bounding box center [544, 472] width 490 height 41
type input "[STREET_ADDRESS][PERSON_NAME]"
click at [486, 369] on input "text" at bounding box center [544, 369] width 490 height 41
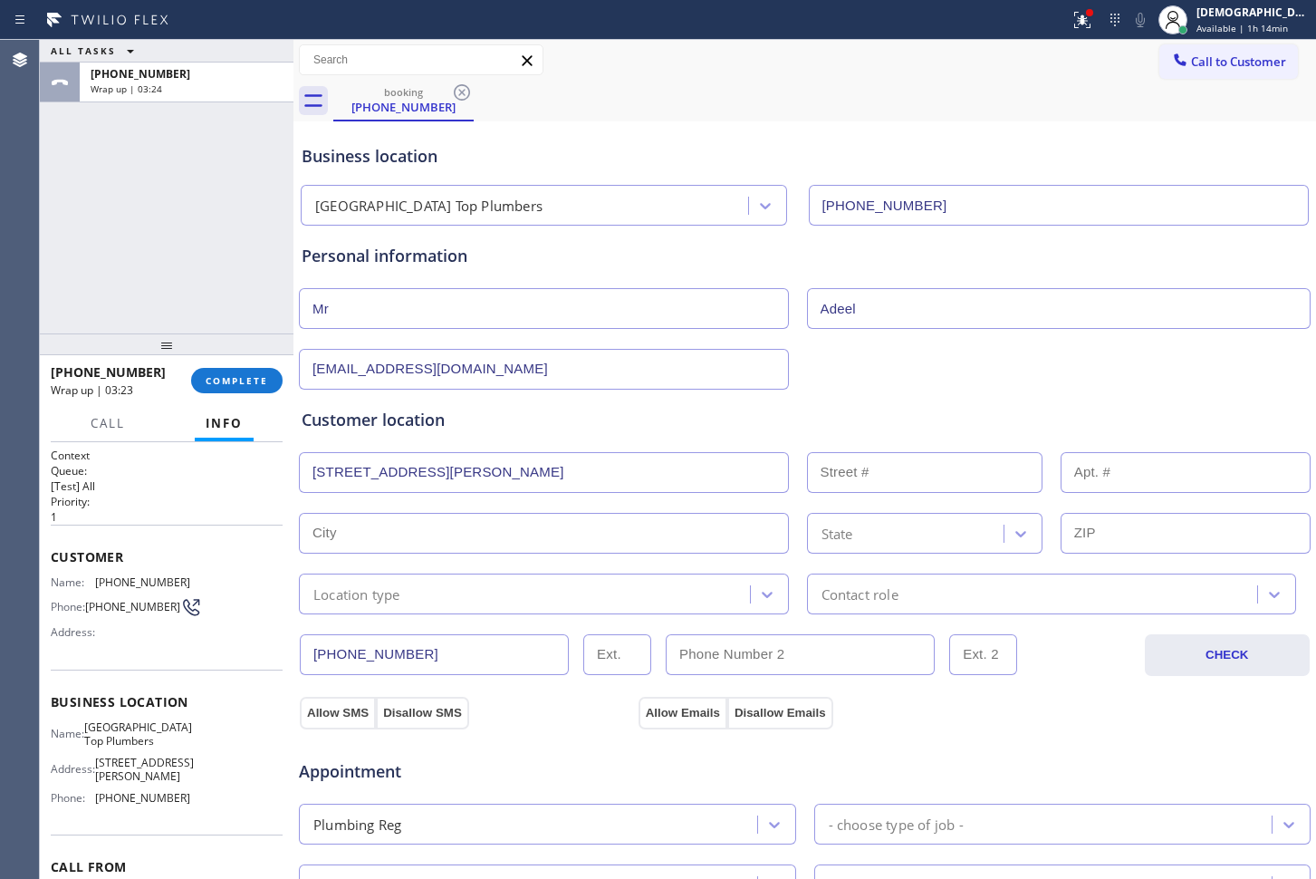
type input "[EMAIL_ADDRESS][DOMAIN_NAME]"
click at [683, 476] on input "[STREET_ADDRESS][PERSON_NAME]" at bounding box center [544, 472] width 490 height 41
click at [682, 477] on input "[STREET_ADDRESS][PERSON_NAME]" at bounding box center [544, 472] width 490 height 41
click at [645, 464] on input "[STREET_ADDRESS][PERSON_NAME]" at bounding box center [544, 472] width 490 height 41
click at [619, 539] on input "text" at bounding box center [544, 533] width 490 height 41
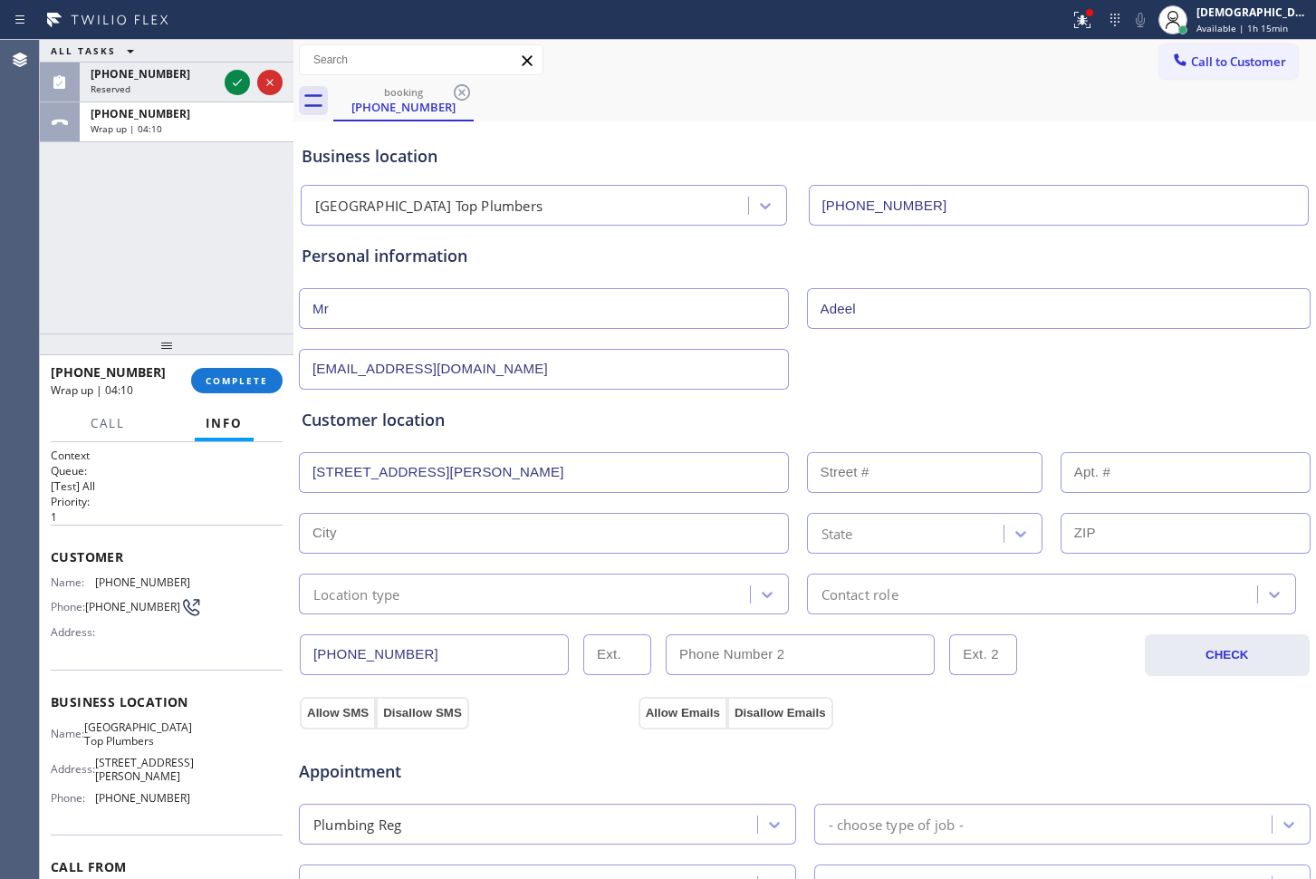
click at [546, 479] on input "[STREET_ADDRESS][PERSON_NAME]" at bounding box center [544, 472] width 490 height 41
click at [557, 469] on input "[STREET_ADDRESS][PERSON_NAME]" at bounding box center [544, 472] width 490 height 41
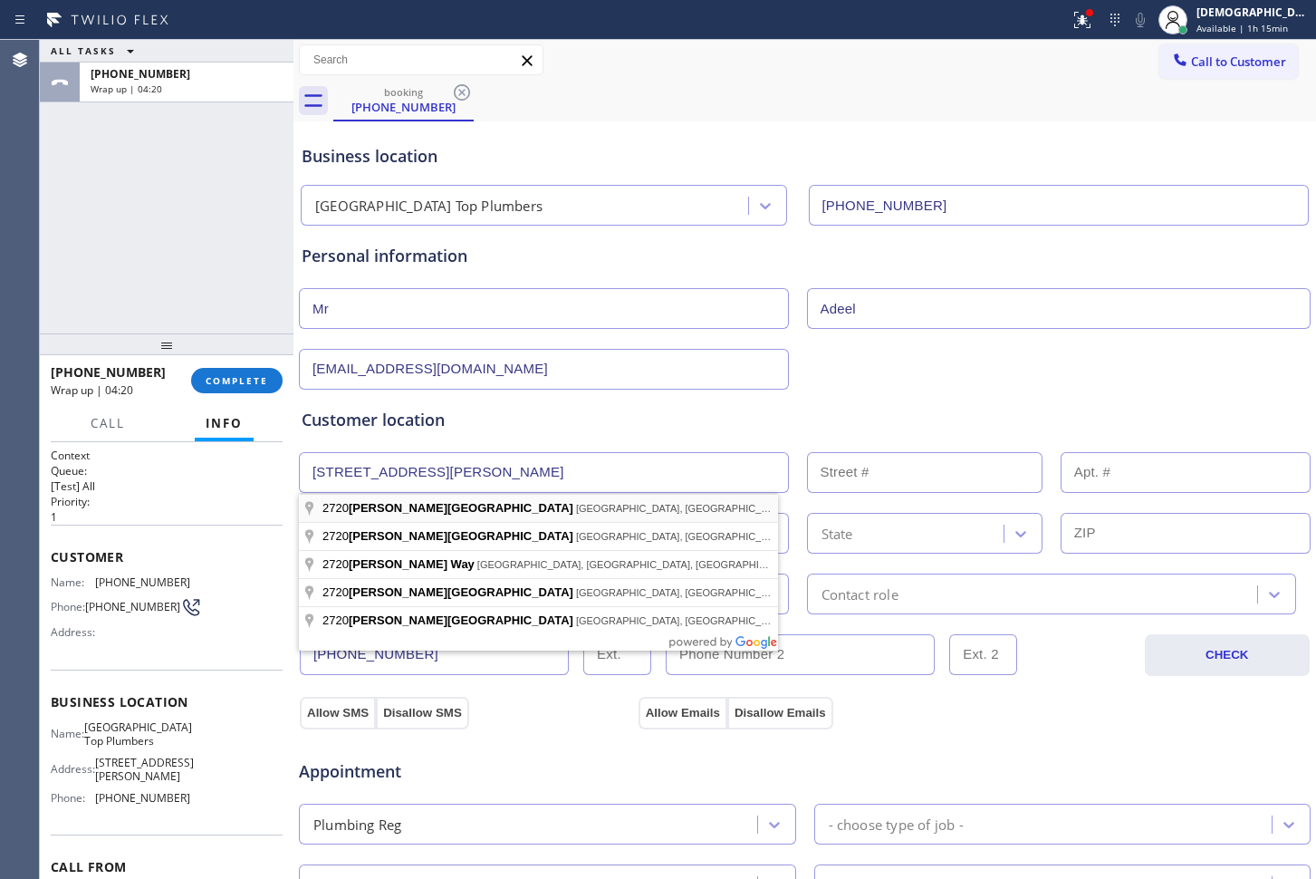
type input "[PERSON_NAME] Dr"
type input "[PERSON_NAME][GEOGRAPHIC_DATA]"
type input "94552"
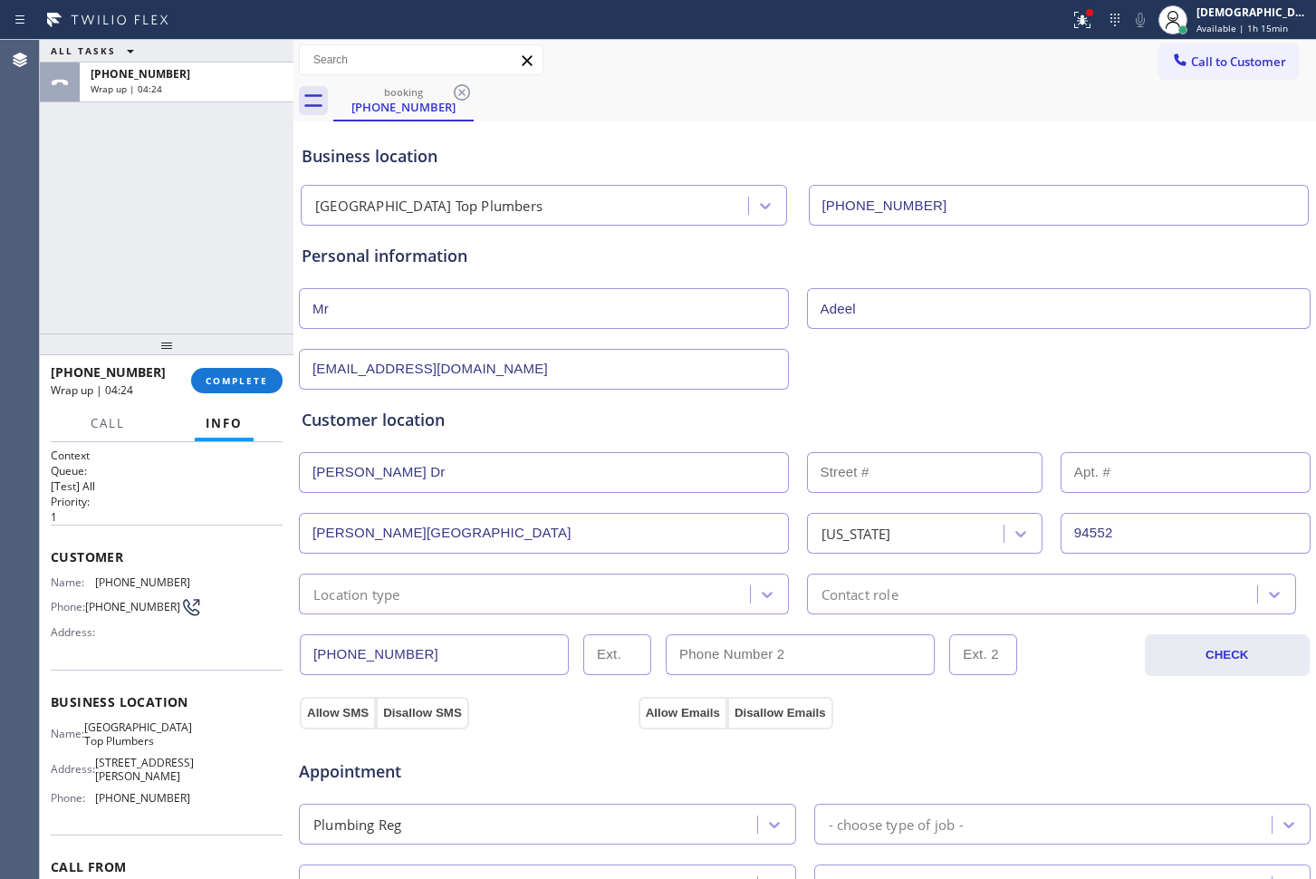
click at [583, 467] on input "[PERSON_NAME] Dr" at bounding box center [544, 472] width 490 height 41
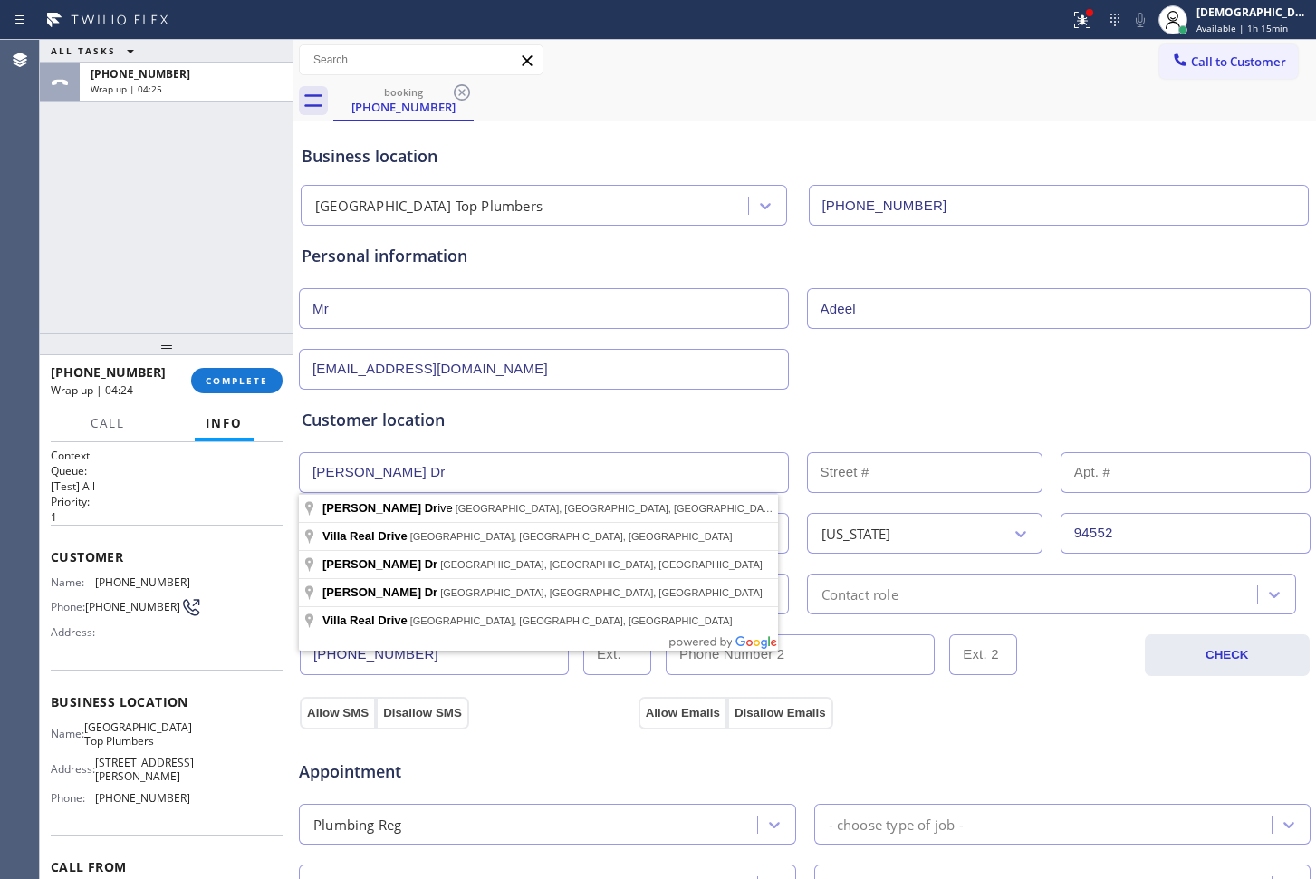
click at [583, 467] on input "[PERSON_NAME] Dr" at bounding box center [544, 472] width 490 height 41
click at [588, 471] on input "[PERSON_NAME] Dr" at bounding box center [544, 472] width 490 height 41
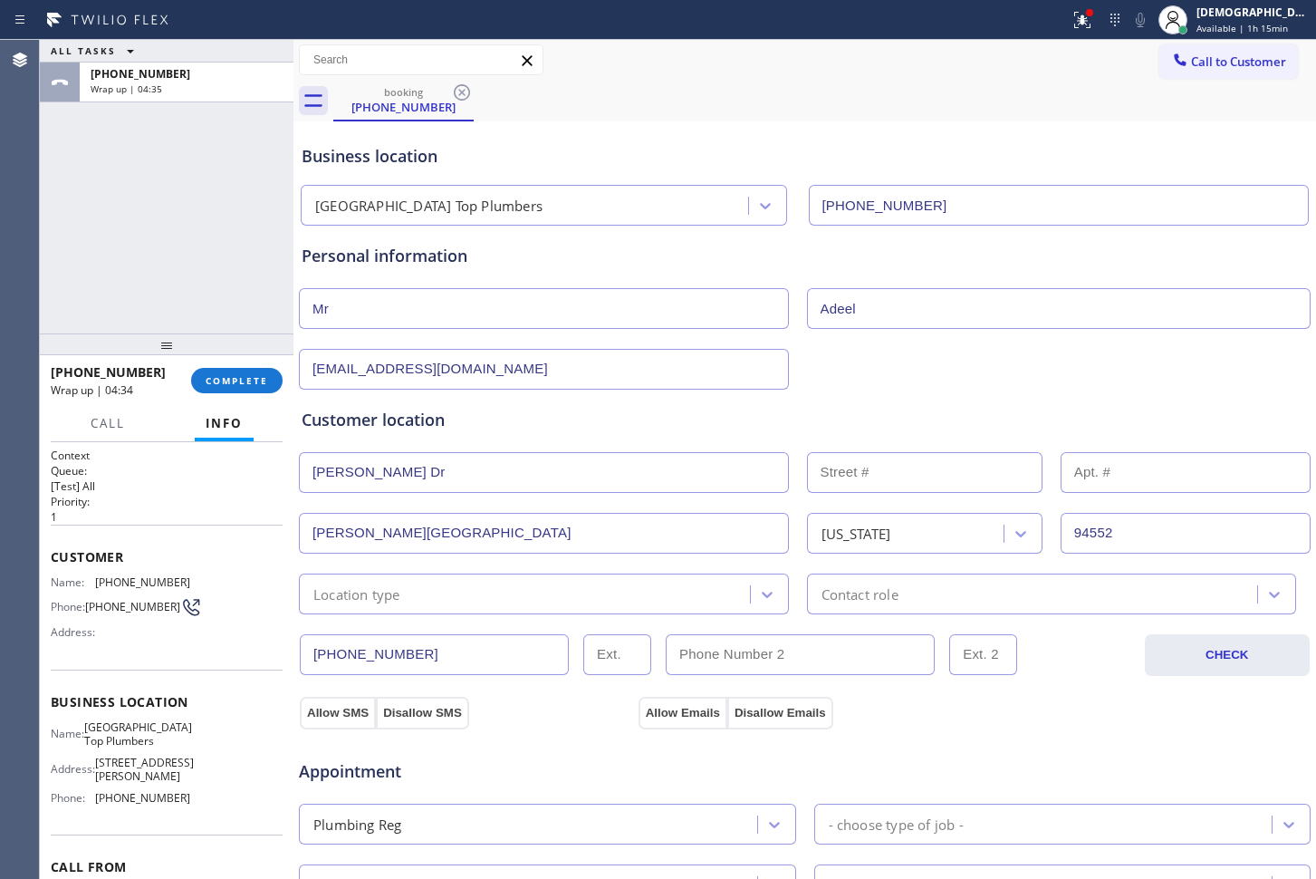
click at [430, 475] on input "[PERSON_NAME] Dr" at bounding box center [544, 472] width 490 height 41
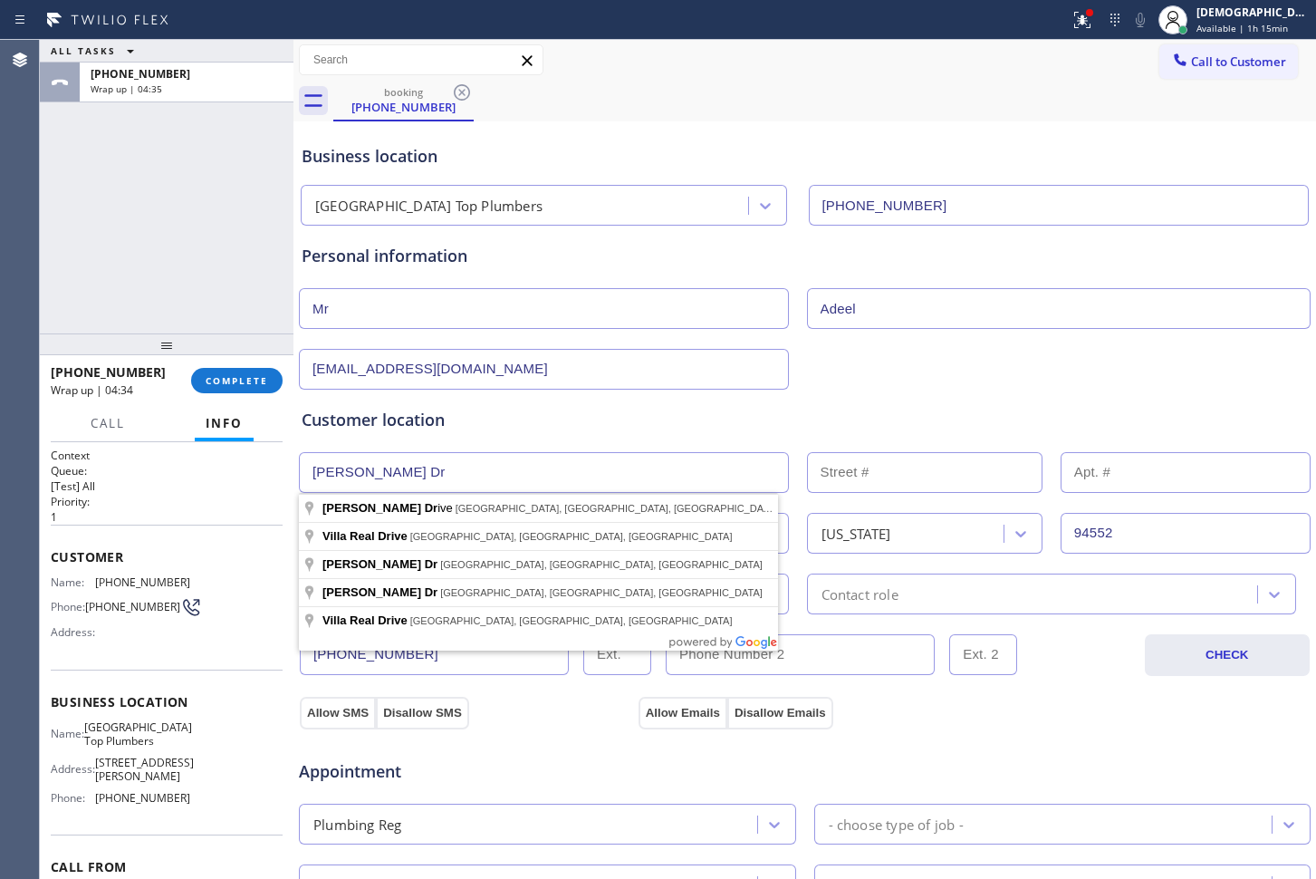
click at [430, 475] on input "[PERSON_NAME] Dr" at bounding box center [544, 472] width 490 height 41
paste input "[STREET_ADDRESS][PERSON_NAME]"
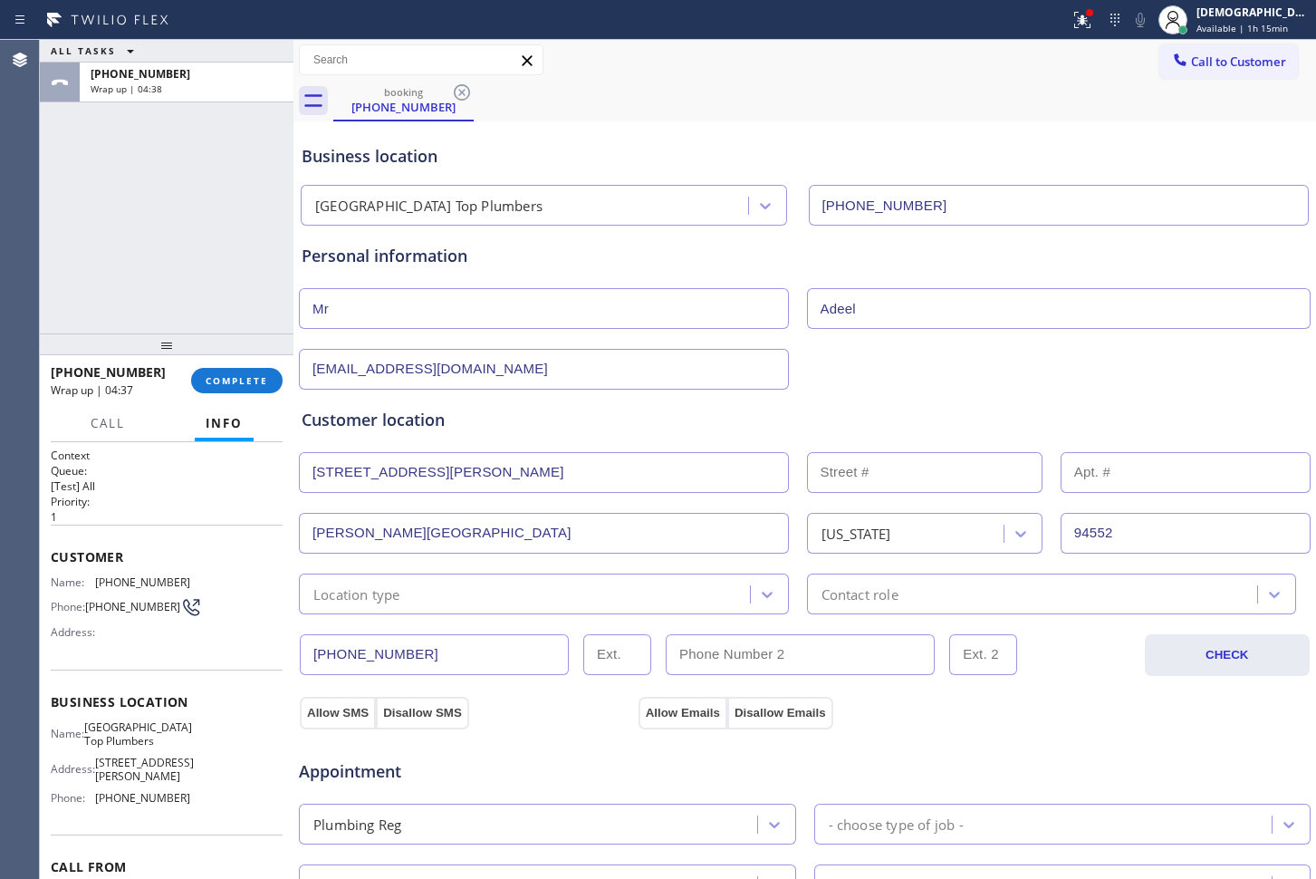
drag, startPoint x: 574, startPoint y: 473, endPoint x: 419, endPoint y: 473, distance: 154.9
click at [419, 473] on input "[STREET_ADDRESS][PERSON_NAME]" at bounding box center [544, 472] width 490 height 41
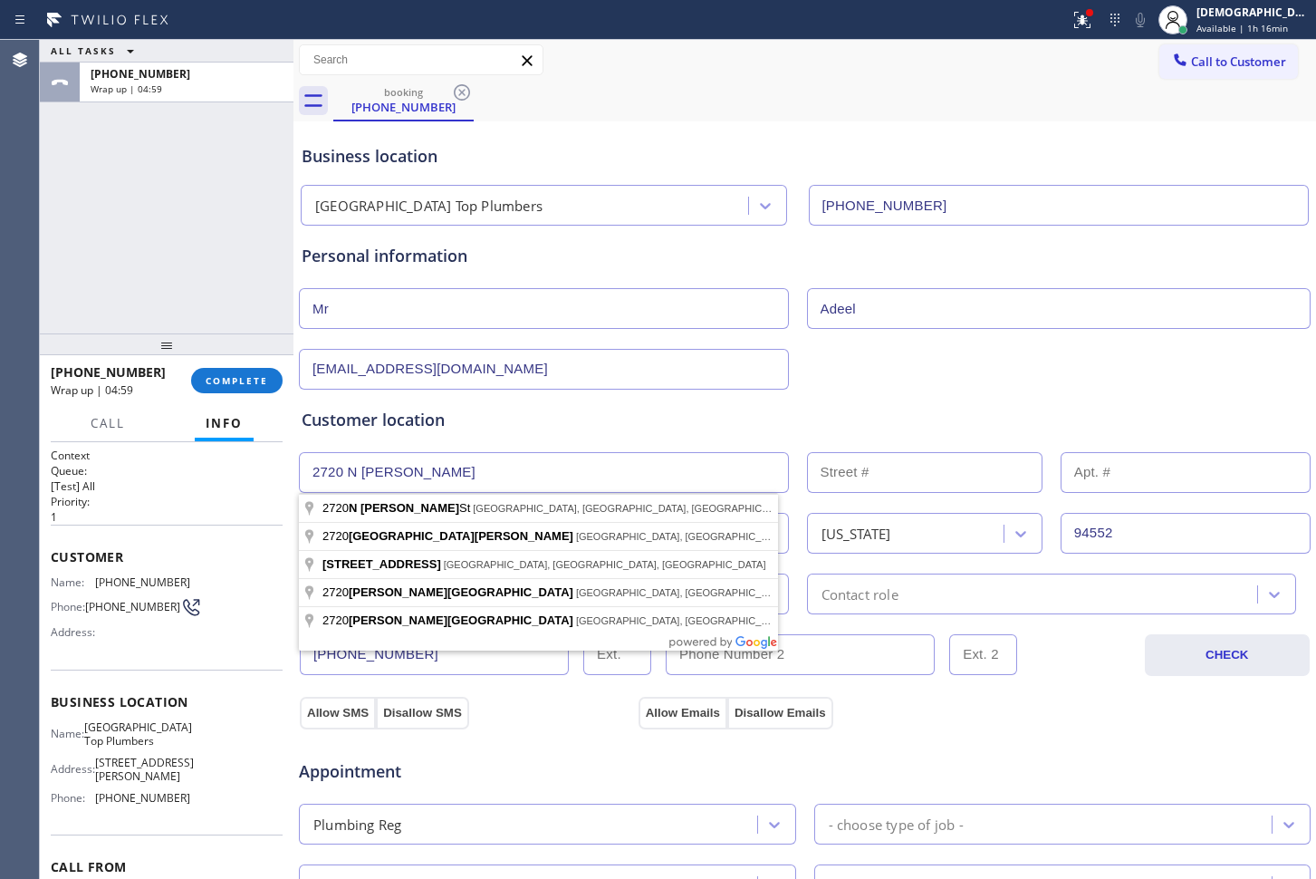
click at [451, 457] on input "2720 N [PERSON_NAME]" at bounding box center [544, 472] width 490 height 41
click at [450, 457] on input "2720 N [PERSON_NAME]" at bounding box center [544, 472] width 490 height 41
click at [449, 457] on input "2720 N [PERSON_NAME]" at bounding box center [544, 472] width 490 height 41
paste input "[GEOGRAPHIC_DATA]"
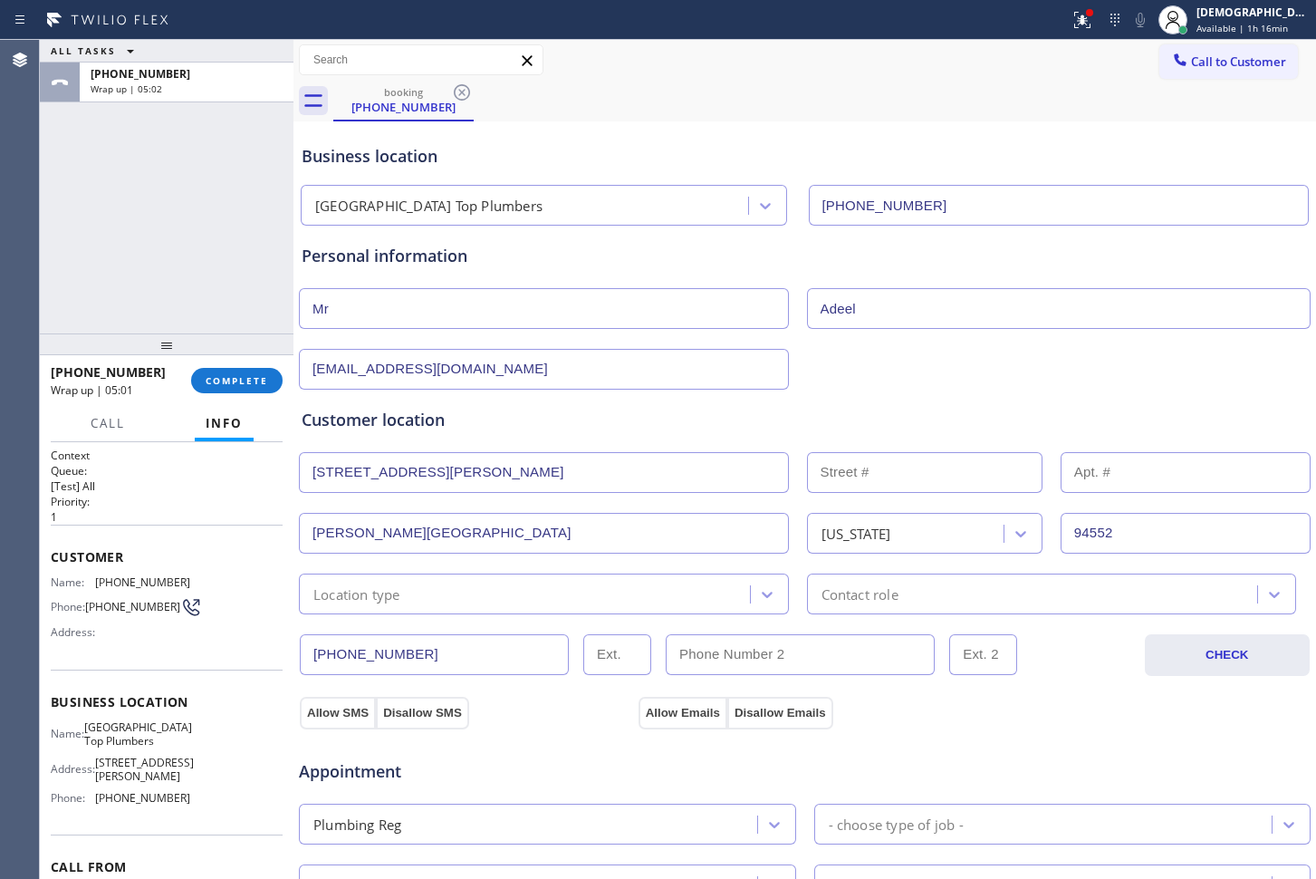
type input "[STREET_ADDRESS][PERSON_NAME]"
click at [355, 703] on button "Allow SMS" at bounding box center [338, 713] width 76 height 33
drag, startPoint x: 645, startPoint y: 700, endPoint x: 646, endPoint y: 689, distance: 11.8
click at [645, 702] on button "Allow Emails" at bounding box center [683, 713] width 89 height 33
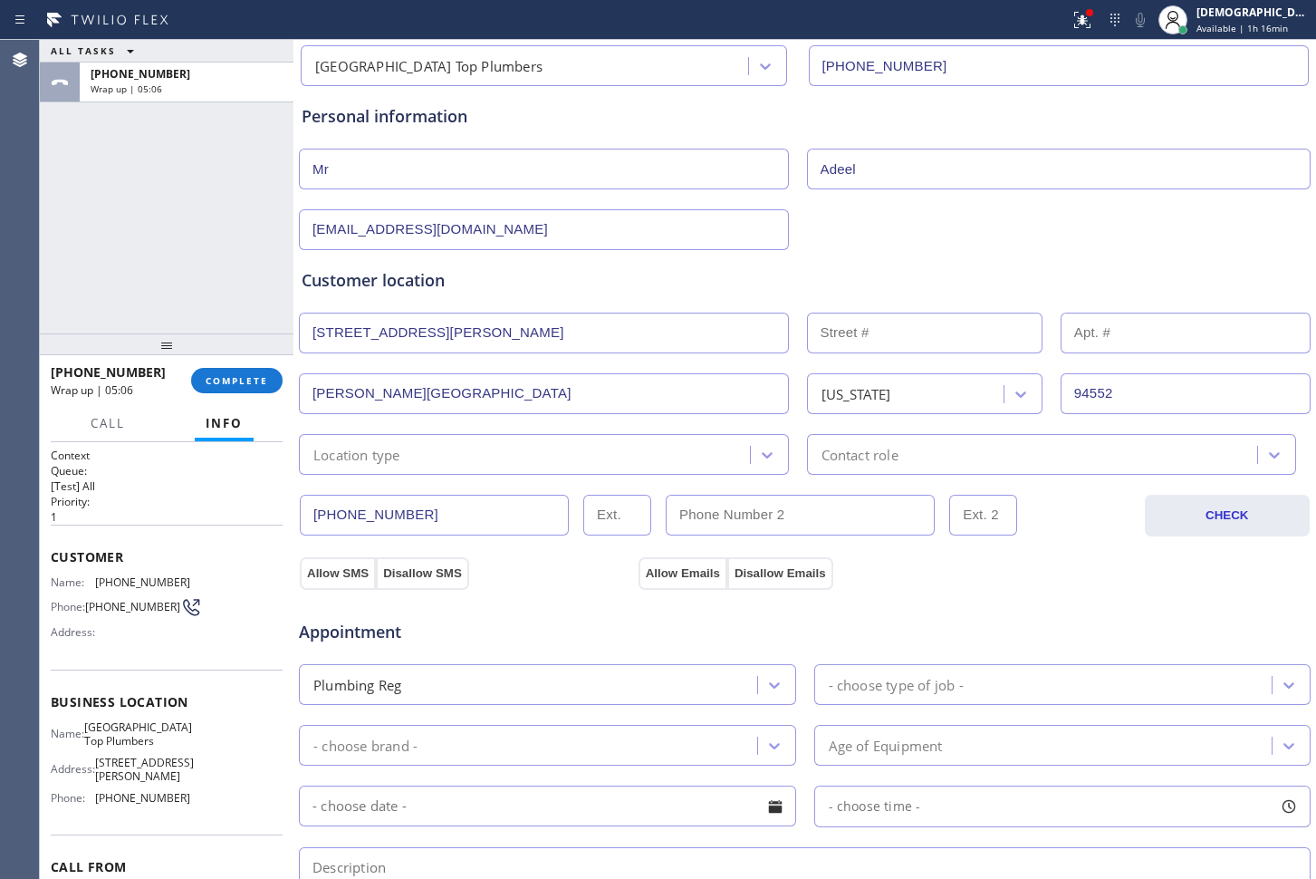
scroll to position [340, 0]
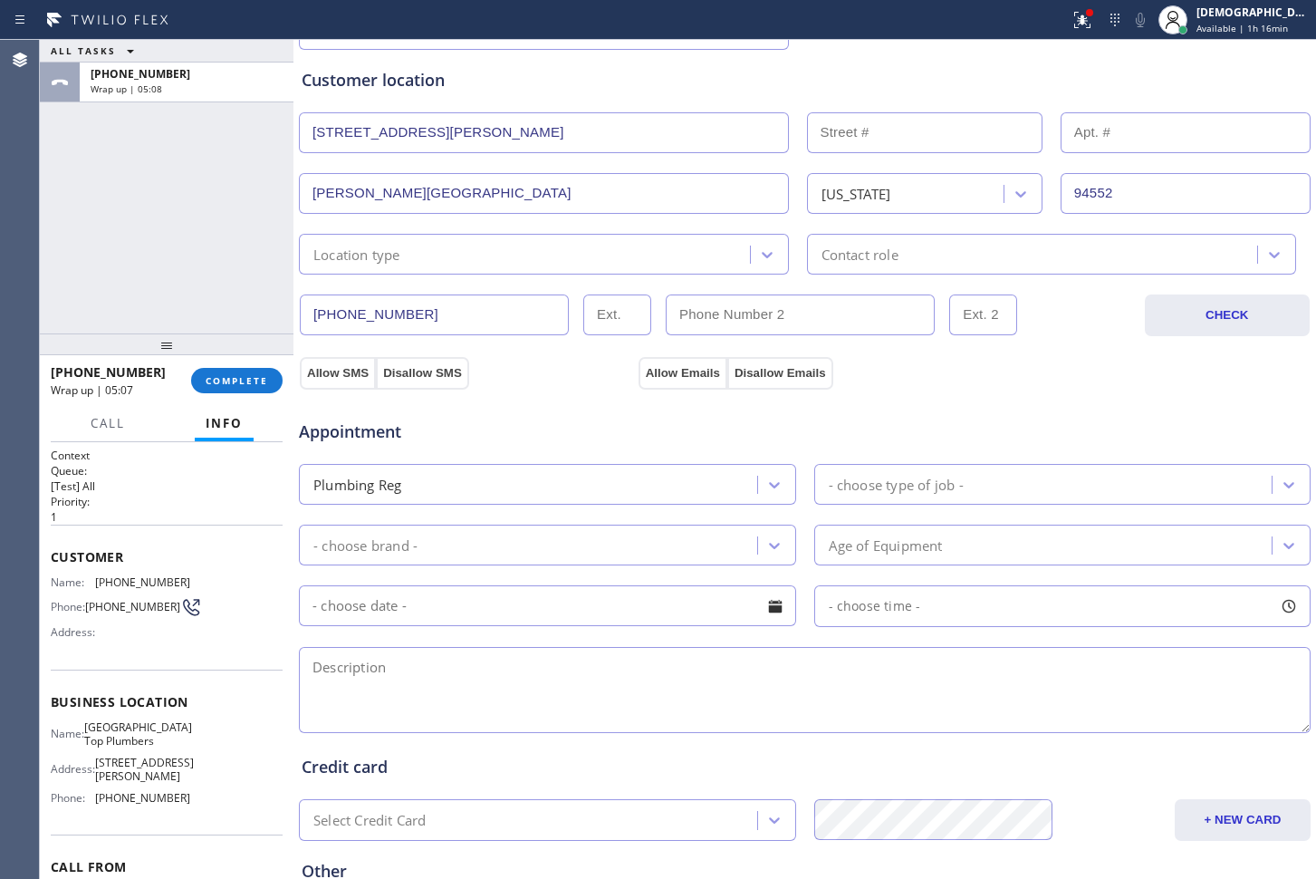
click at [882, 491] on div "- choose type of job -" at bounding box center [896, 484] width 135 height 21
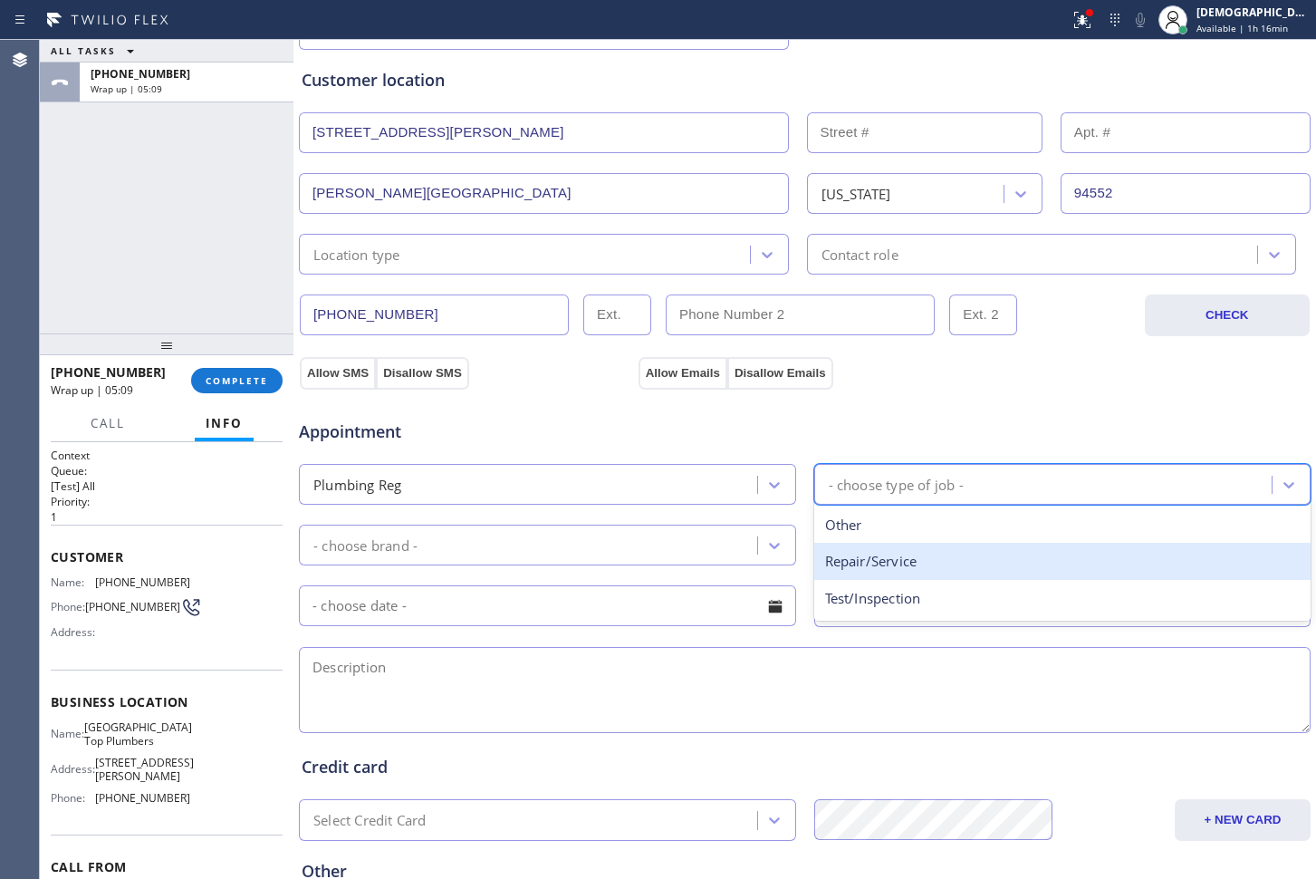
drag, startPoint x: 862, startPoint y: 560, endPoint x: 809, endPoint y: 563, distance: 52.6
click at [861, 561] on div "Repair/Service" at bounding box center [1062, 561] width 497 height 37
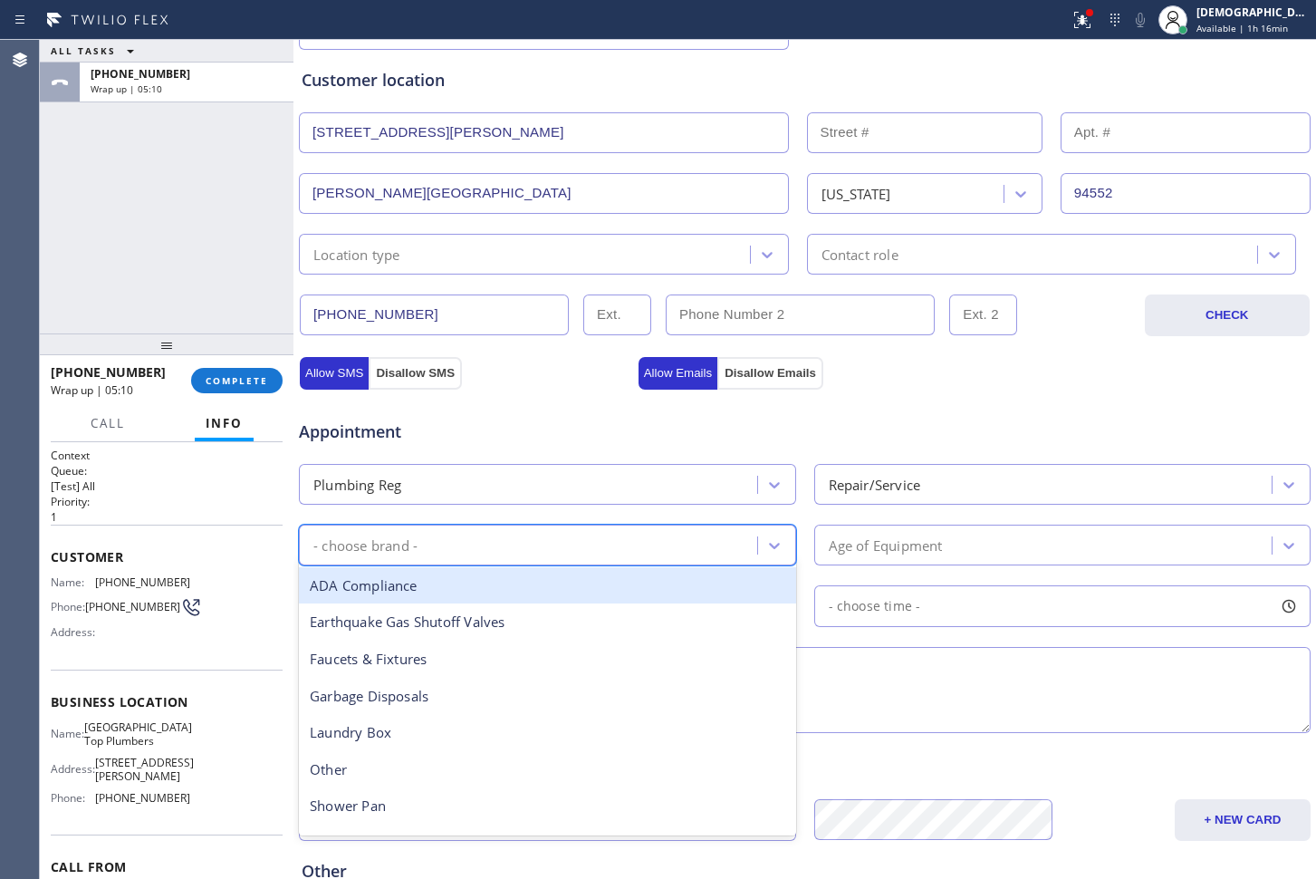
click at [629, 537] on div "- choose brand -" at bounding box center [530, 545] width 453 height 32
type input "w"
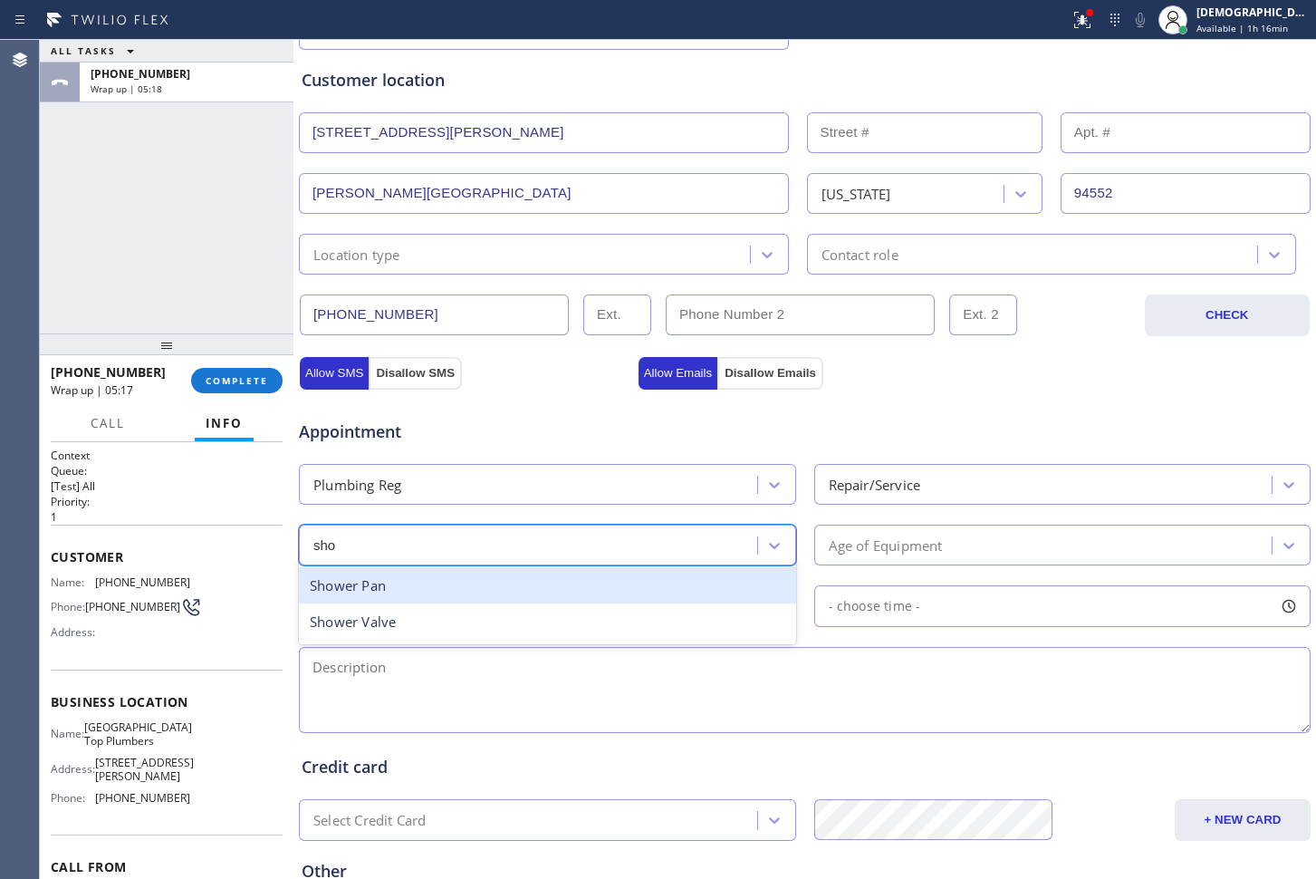
type input "show"
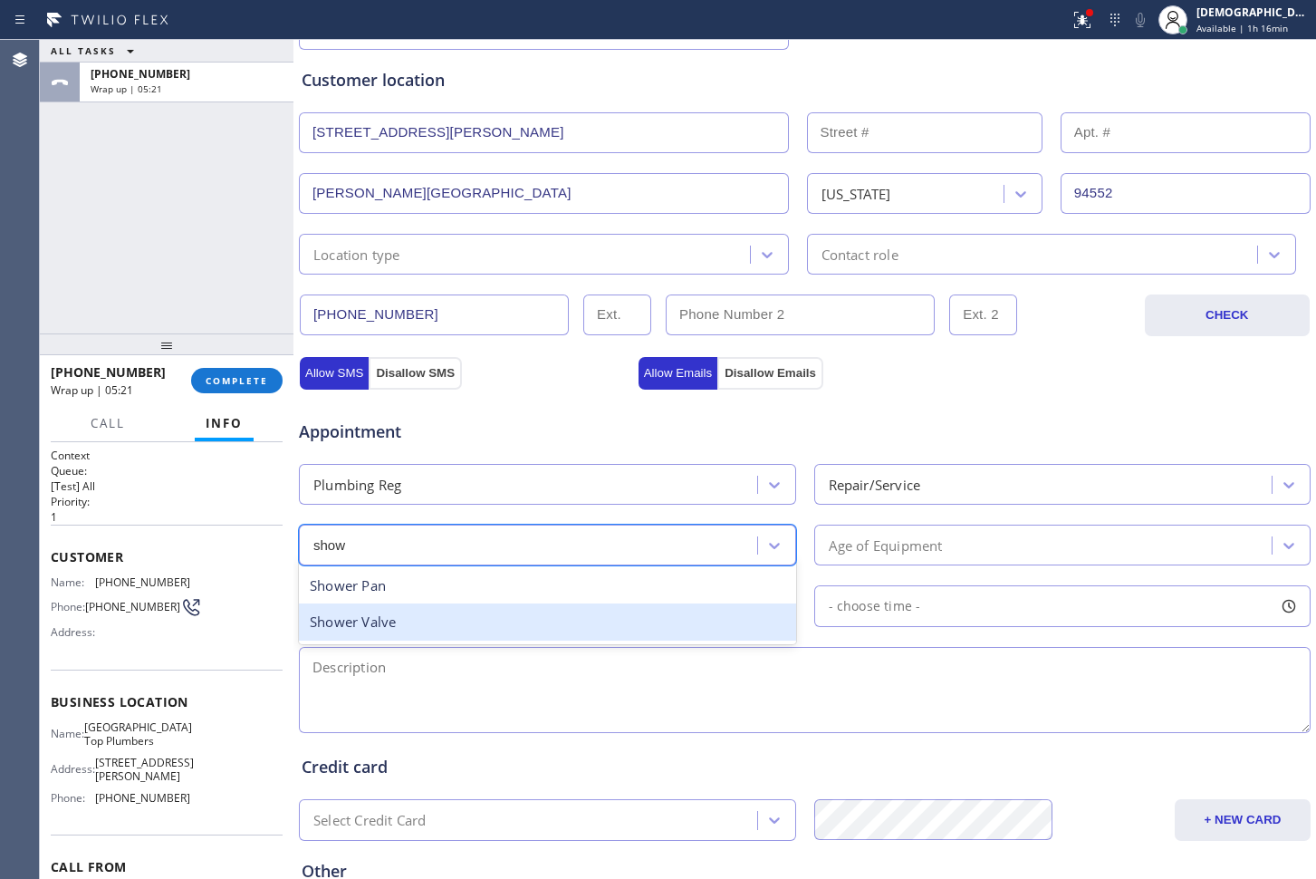
click at [529, 611] on div "Shower Valve" at bounding box center [547, 621] width 497 height 37
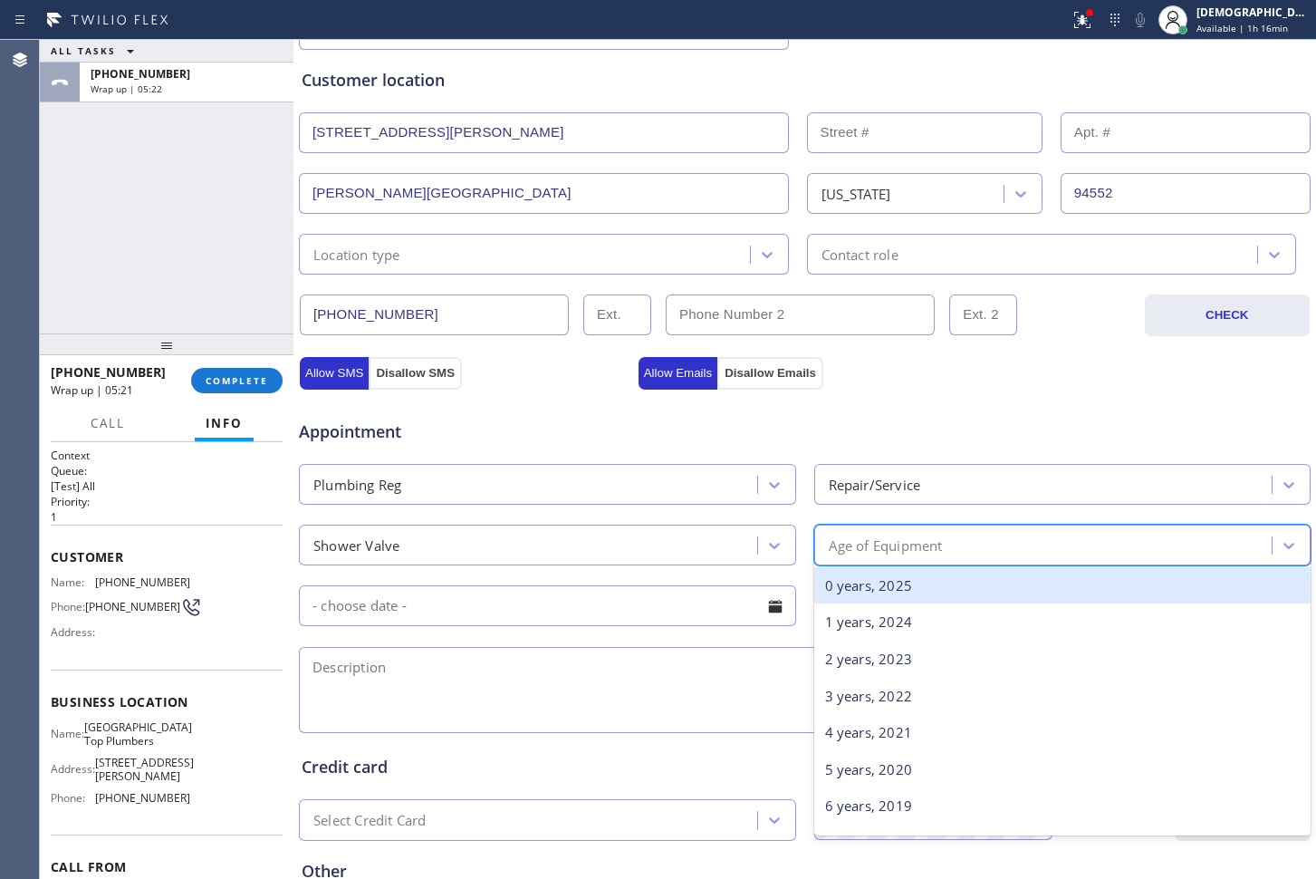
click at [844, 544] on div "Age of Equipment" at bounding box center [886, 545] width 114 height 21
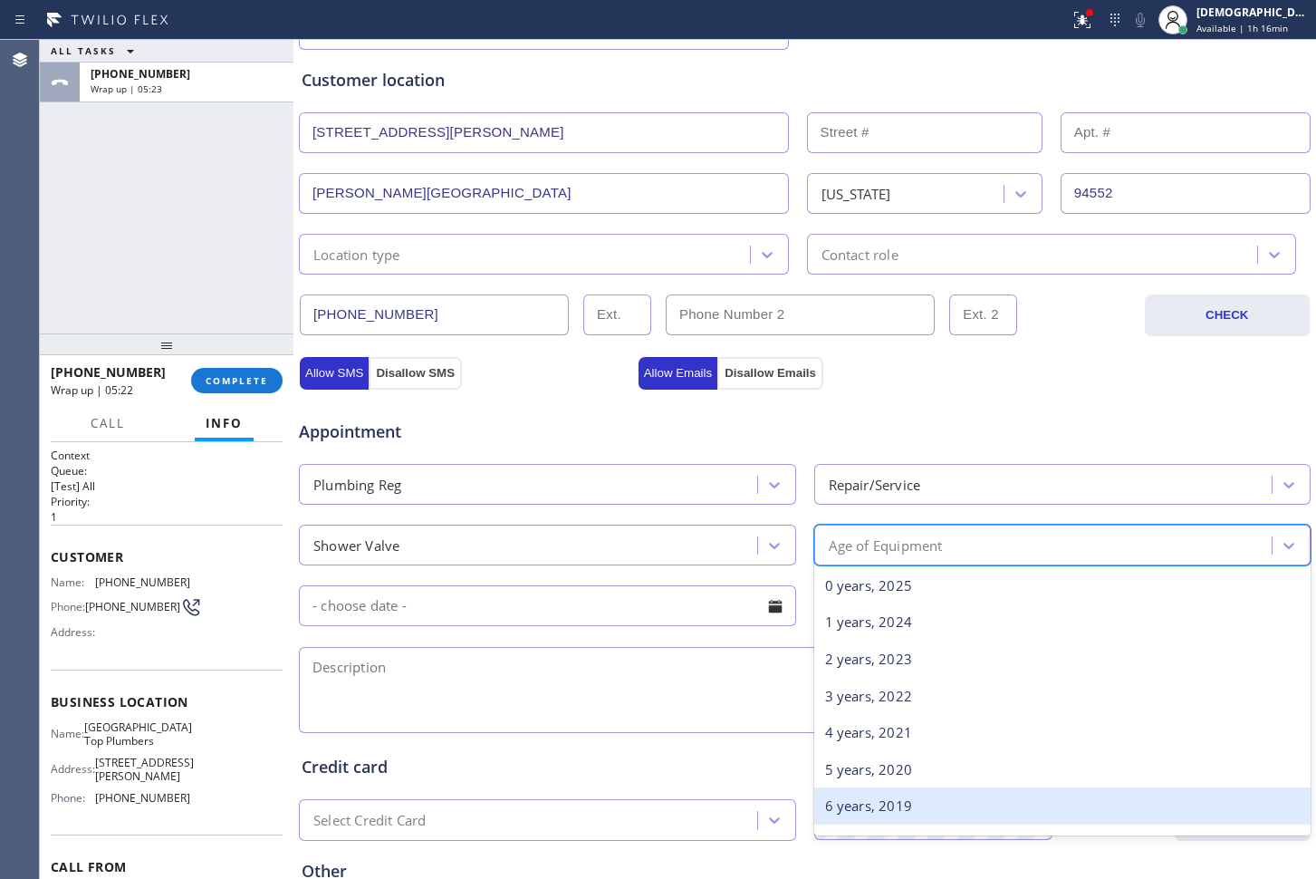
click at [854, 802] on div "6 years, 2019" at bounding box center [1062, 805] width 497 height 37
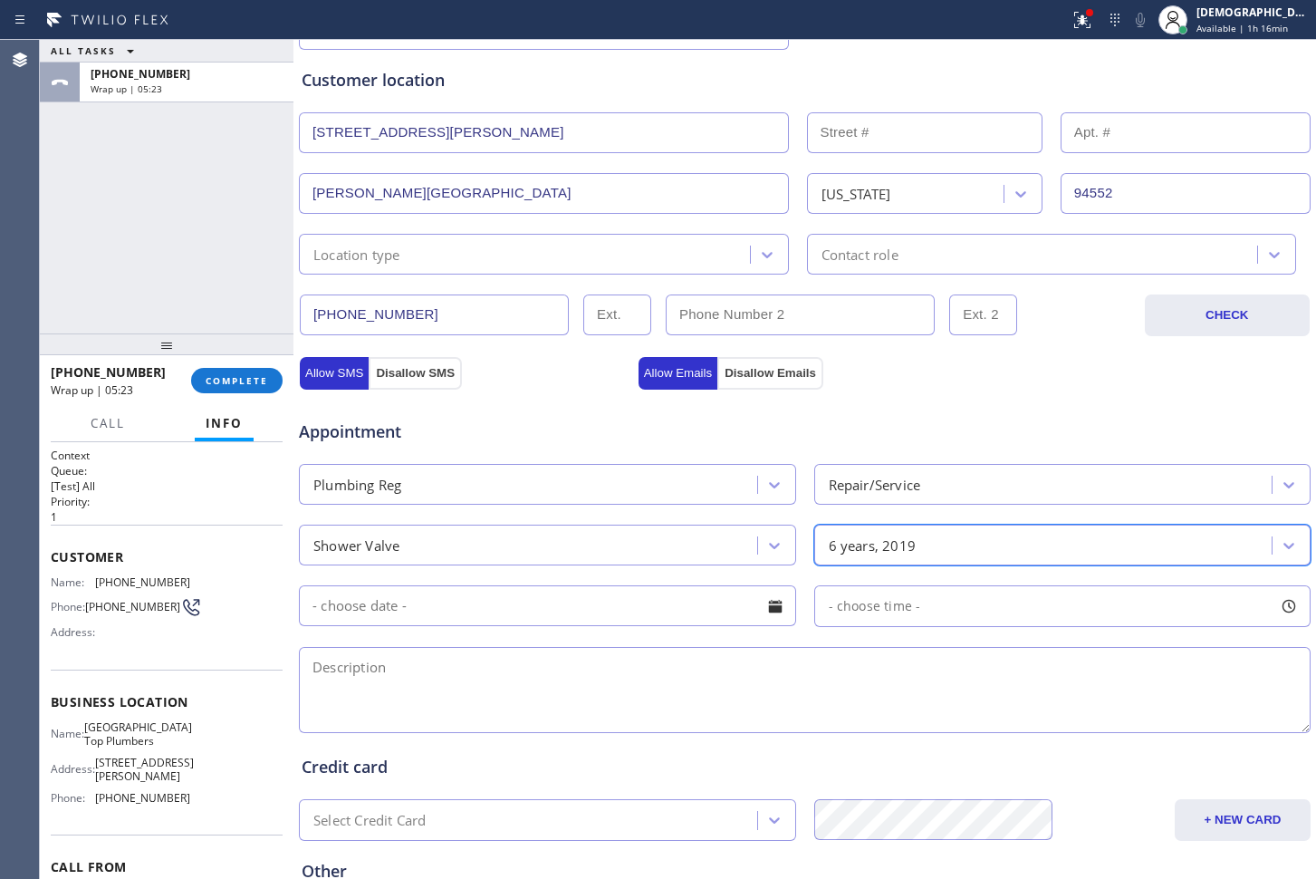
scroll to position [525, 0]
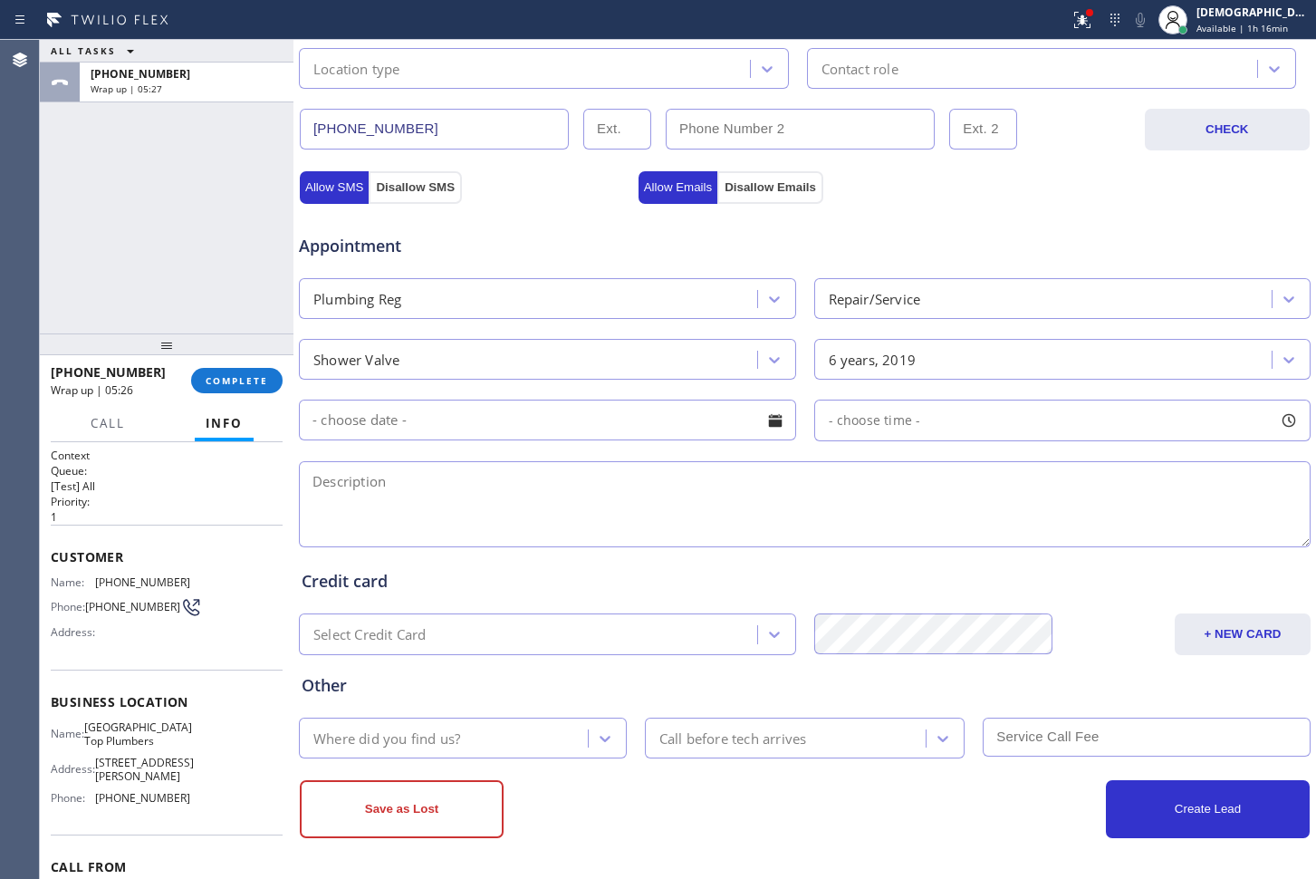
click at [520, 498] on textarea at bounding box center [805, 504] width 1012 height 86
paste textarea "leak in shower head /"
click at [712, 503] on textarea "leak in shower head / /" at bounding box center [805, 504] width 1012 height 86
paste textarea "[STREET_ADDRESS][PERSON_NAME]"
drag, startPoint x: 187, startPoint y: 750, endPoint x: 174, endPoint y: 770, distance: 23.6
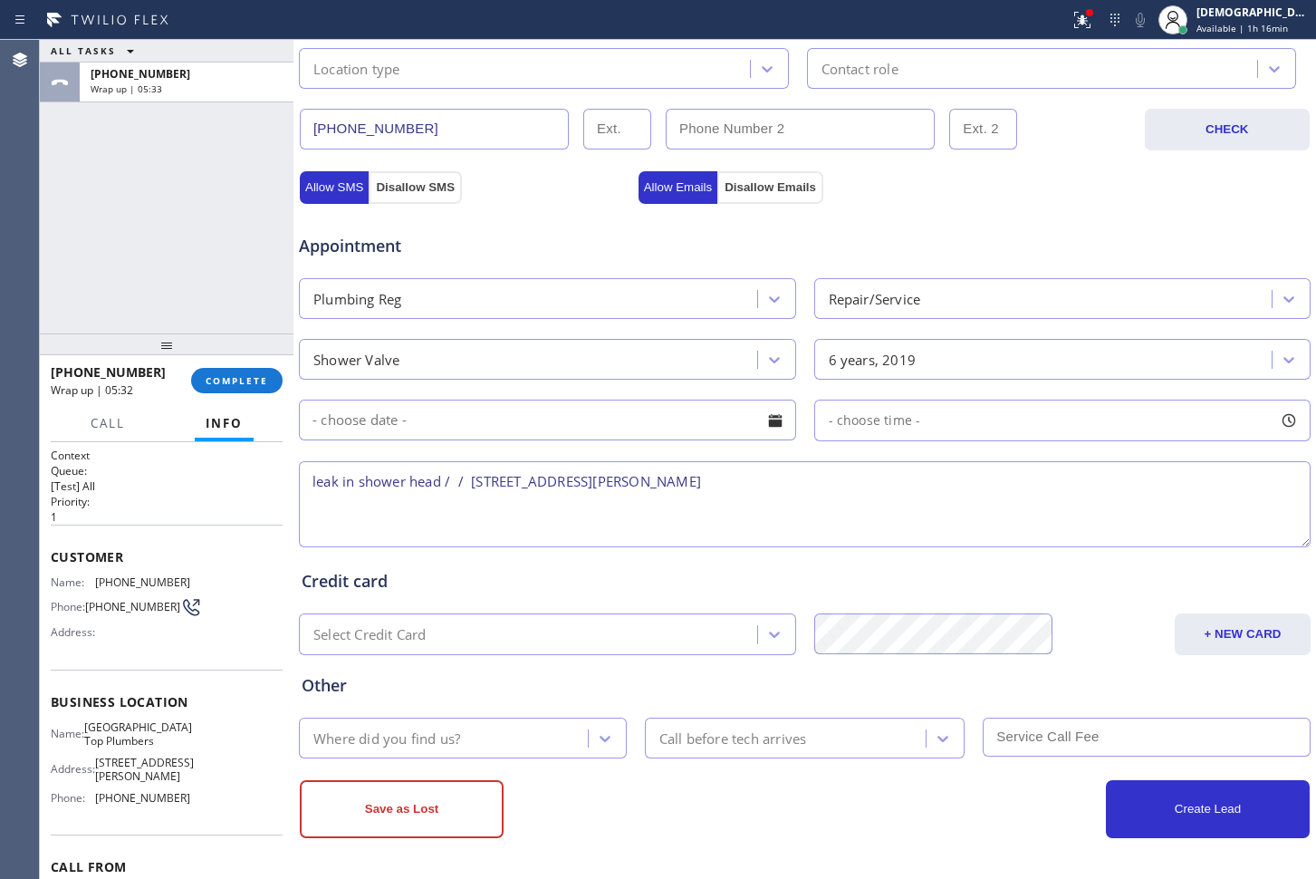
click at [187, 753] on div "Name: [GEOGRAPHIC_DATA] Top Plumbers Address: [STREET_ADDRESS][PERSON_NAME] Pho…" at bounding box center [167, 765] width 232 height 91
drag, startPoint x: 162, startPoint y: 753, endPoint x: 96, endPoint y: 736, distance: 68.3
click at [96, 736] on span "[GEOGRAPHIC_DATA] Top Plumbers" at bounding box center [138, 734] width 108 height 28
copy span "[GEOGRAPHIC_DATA] Top Plumbers"
click at [876, 489] on textarea "leak in shower head / / [STREET_ADDRESS][PERSON_NAME]" at bounding box center [805, 504] width 1012 height 86
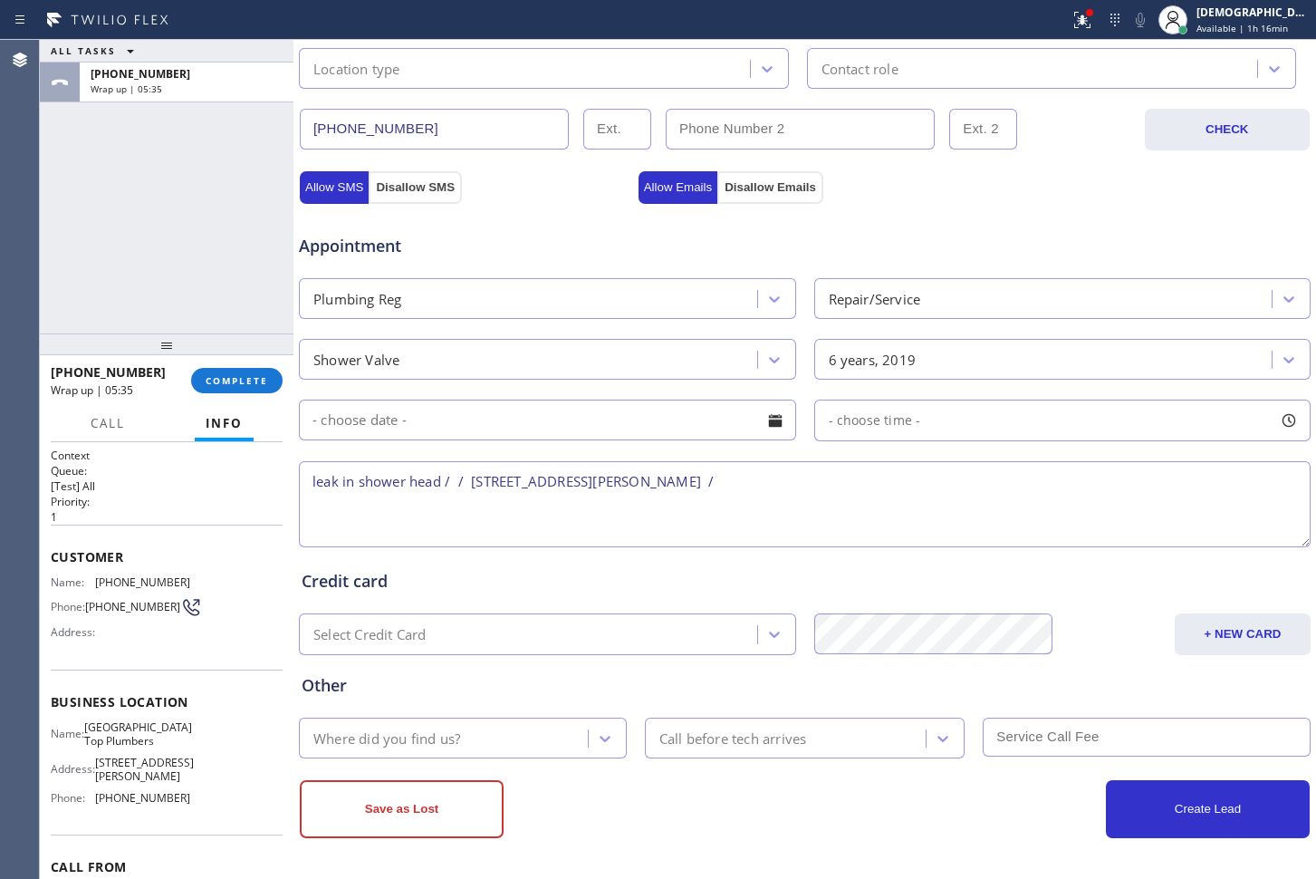
paste textarea "[GEOGRAPHIC_DATA] Top Plumbers"
click at [854, 502] on textarea "leak in shower head / / [STREET_ADDRESS][PERSON_NAME] / [GEOGRAPHIC_DATA] Top P…" at bounding box center [805, 504] width 1012 height 86
click at [866, 505] on textarea "leak in shower head / / [STREET_ADDRESS][PERSON_NAME] / [GEOGRAPHIC_DATA] Top P…" at bounding box center [805, 504] width 1012 height 86
type textarea "leak in shower head / / [STREET_ADDRESS][PERSON_NAME] / [GEOGRAPHIC_DATA] Top P…"
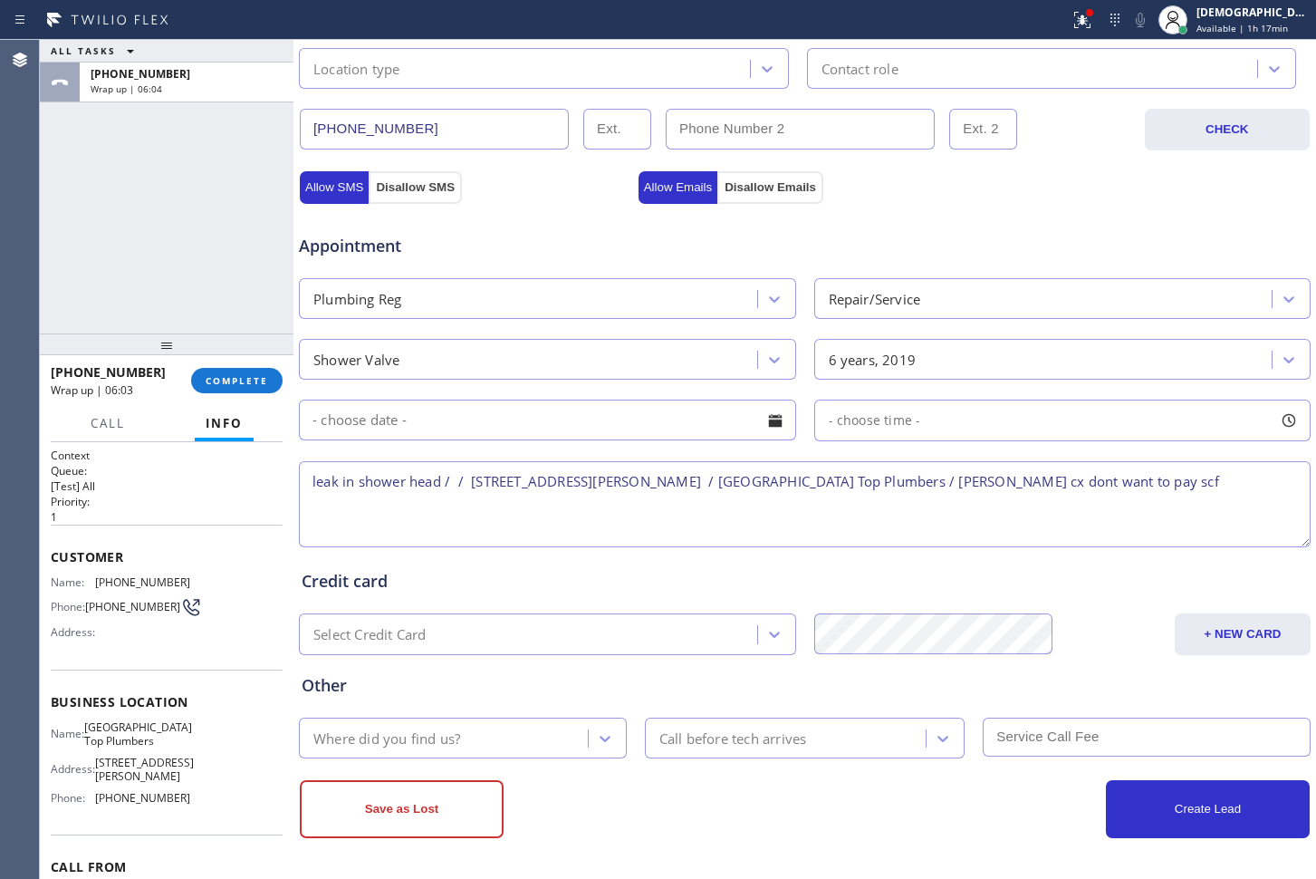
click at [438, 726] on div "Where did you find us?" at bounding box center [446, 738] width 284 height 32
click at [438, 737] on div "Where did you find us?" at bounding box center [386, 737] width 147 height 21
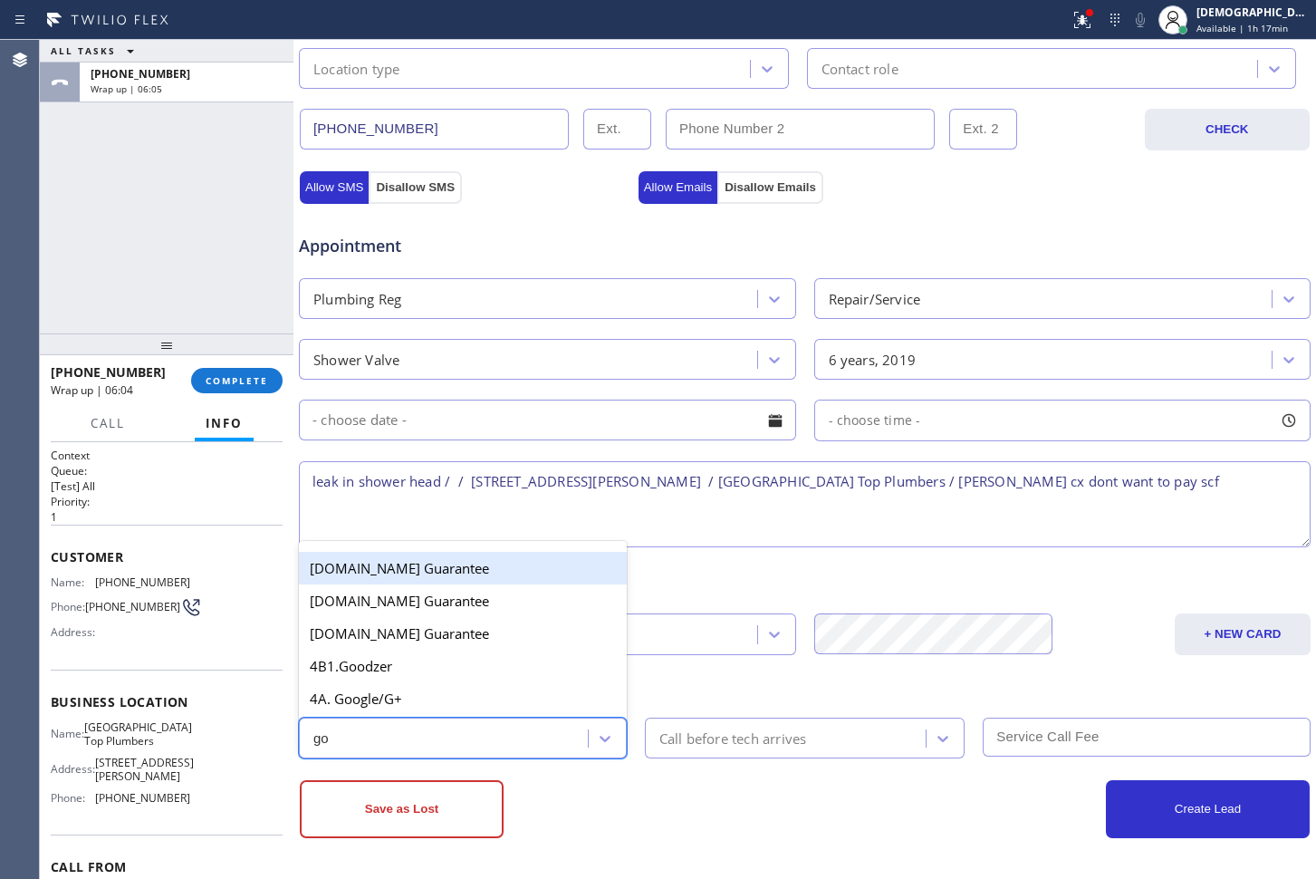
type input "goo"
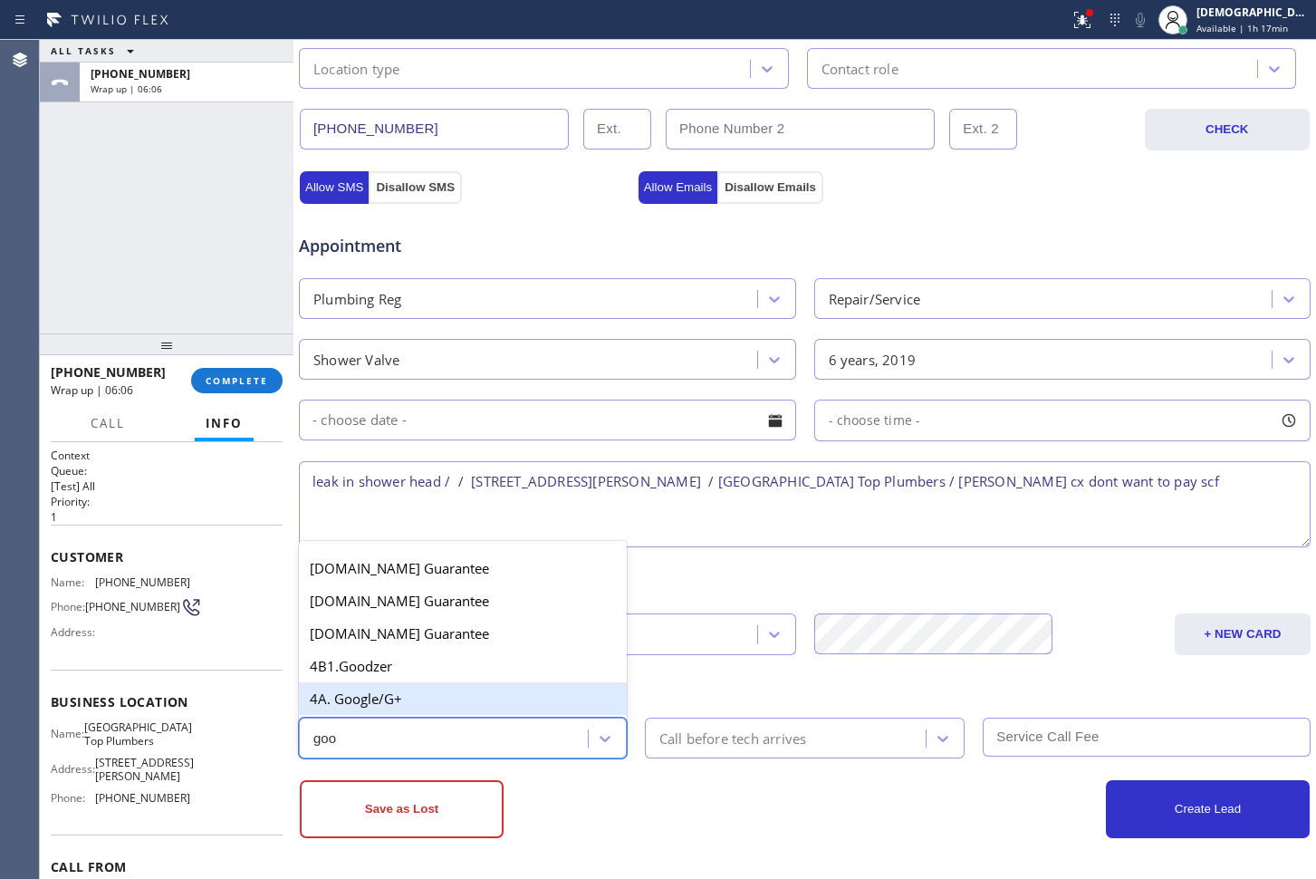
click at [421, 704] on div "4A. Google/G+" at bounding box center [463, 698] width 328 height 33
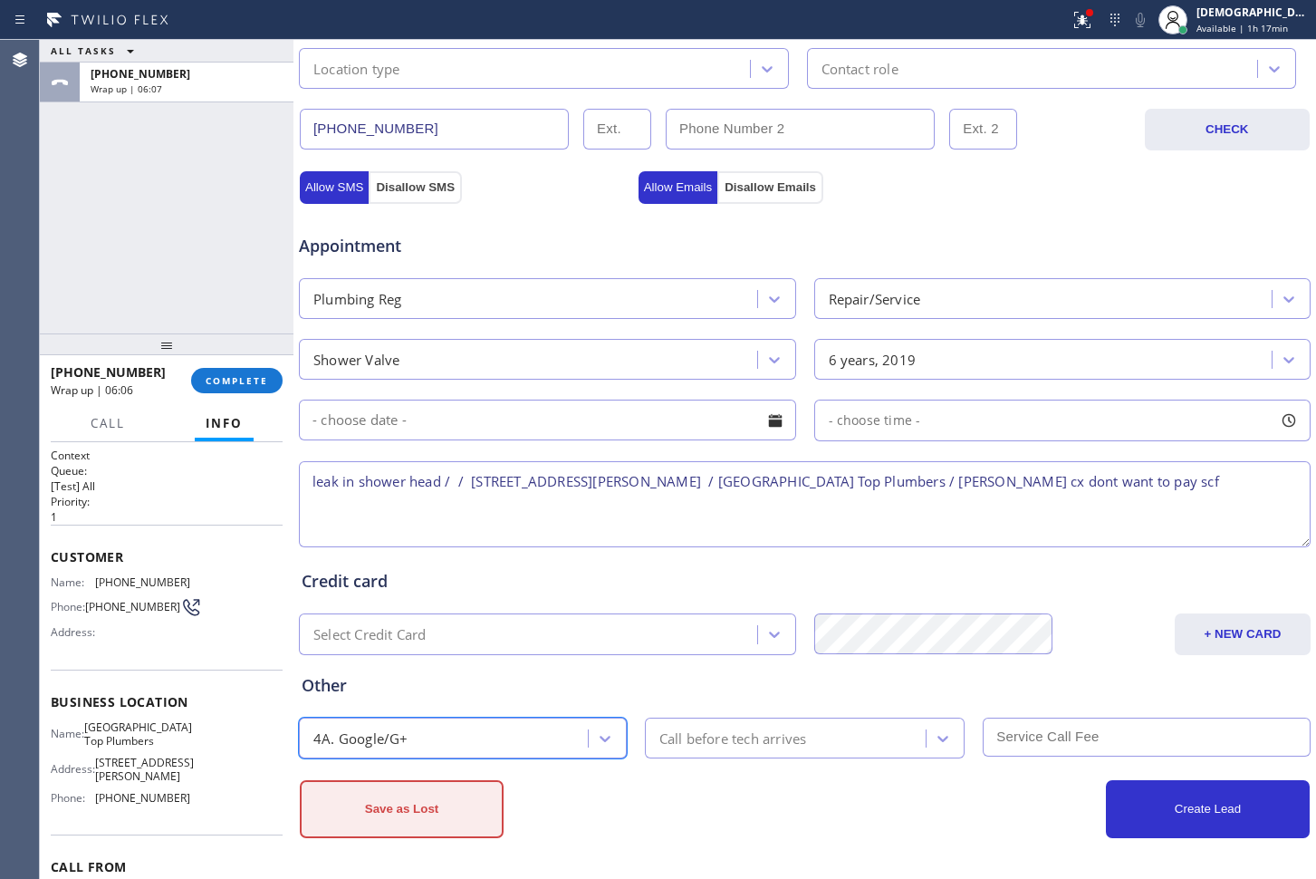
click at [423, 821] on button "Save as Lost" at bounding box center [402, 809] width 204 height 58
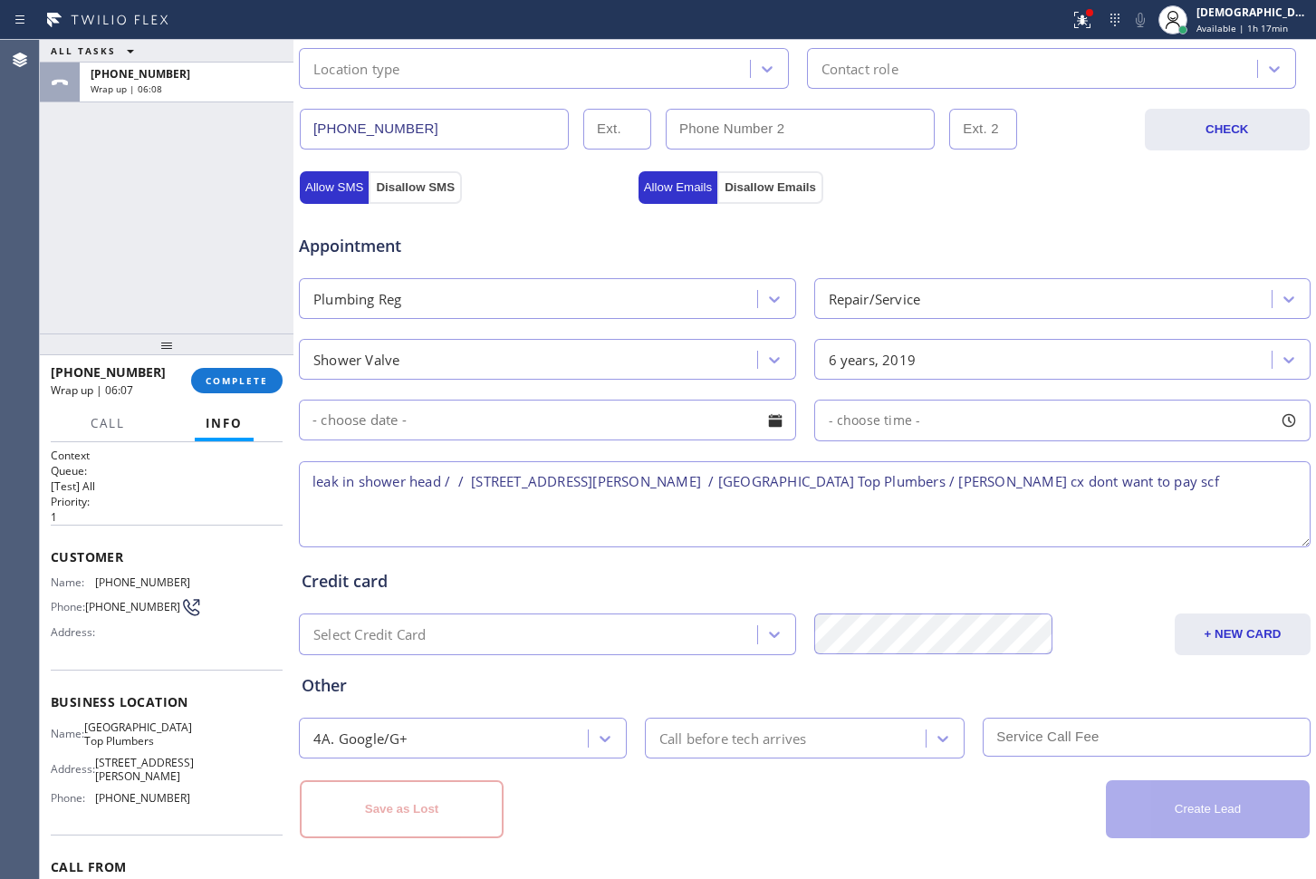
type input "[PERSON_NAME] Dr"
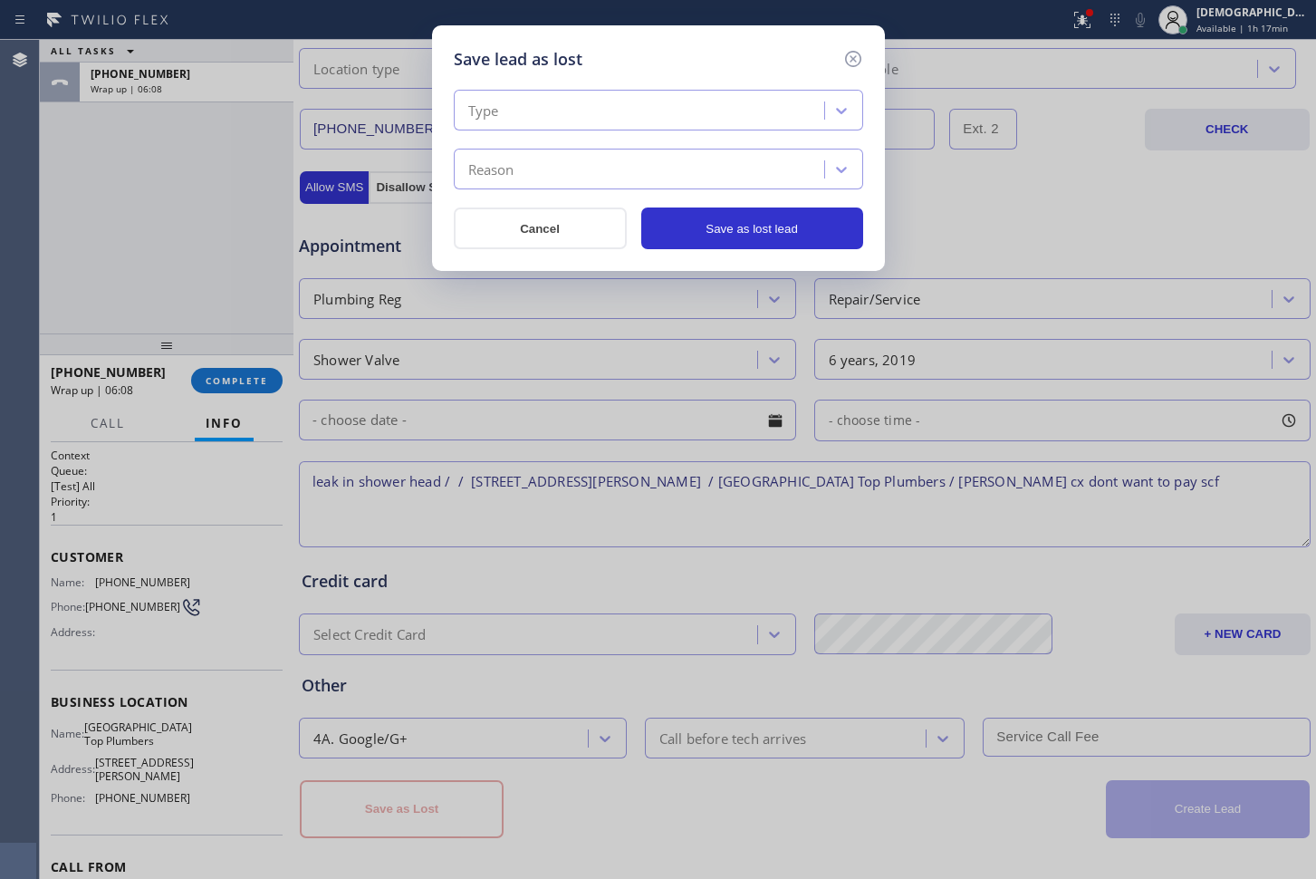
click at [650, 116] on div "Type" at bounding box center [641, 111] width 365 height 32
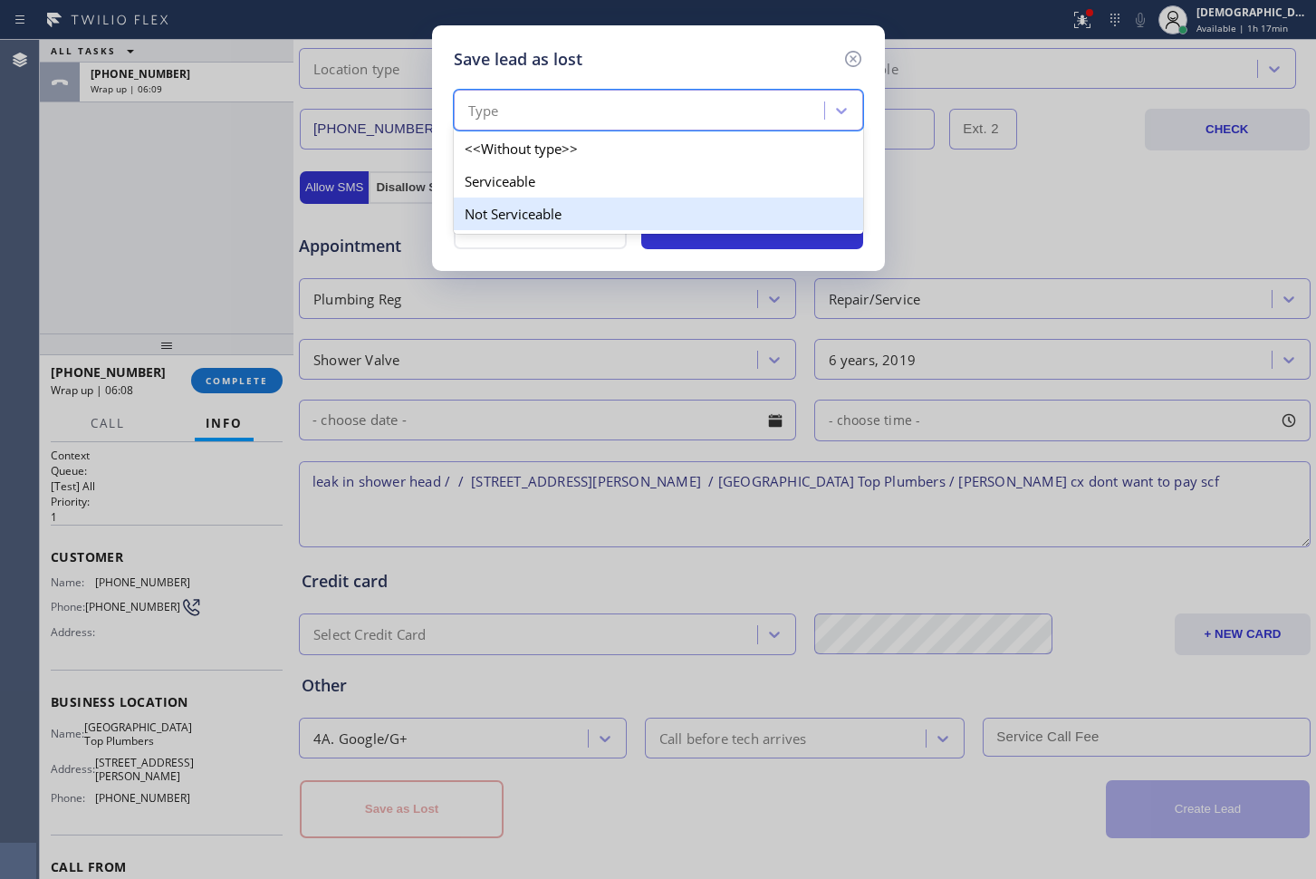
click at [602, 213] on div "Not Serviceable" at bounding box center [658, 213] width 409 height 33
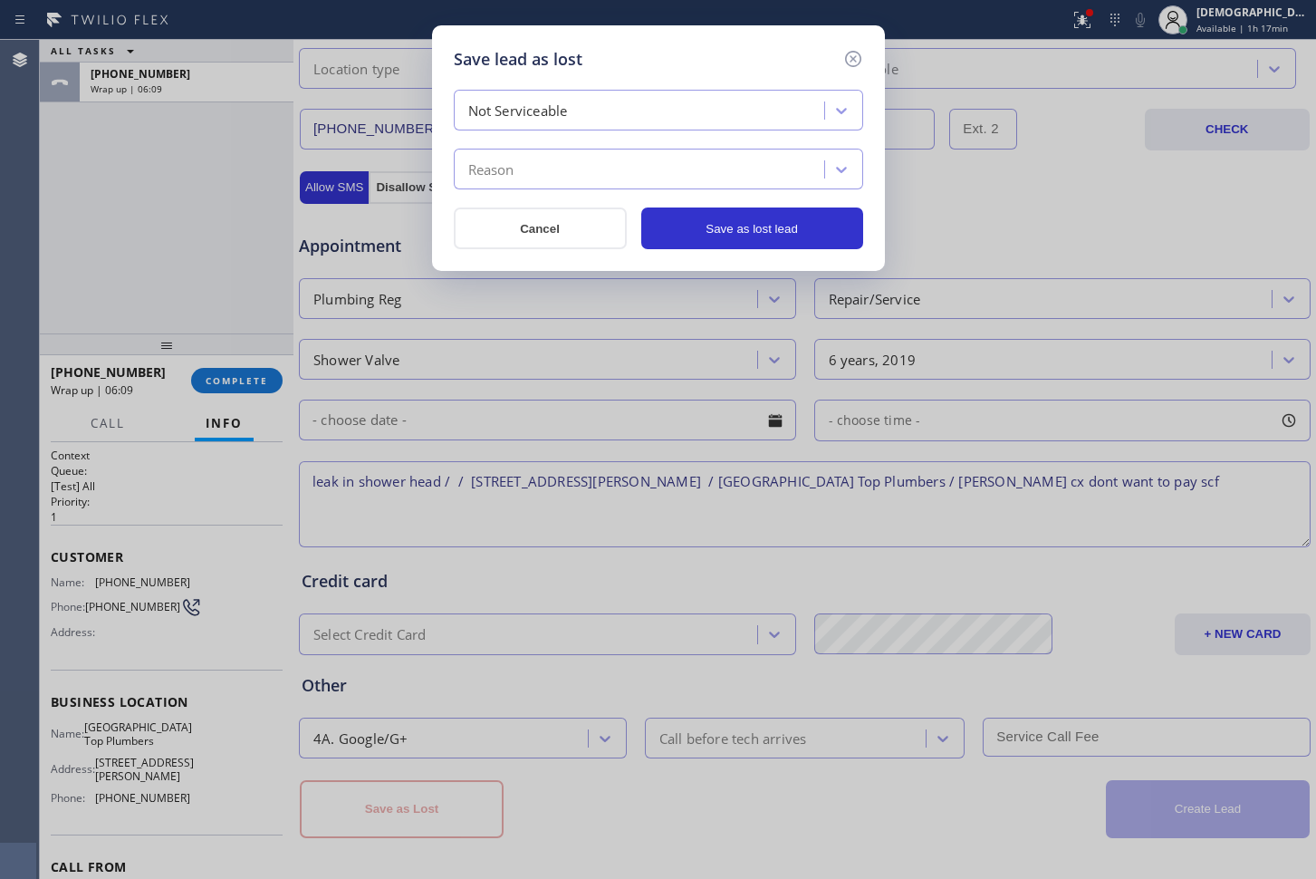
click at [602, 169] on div "Reason" at bounding box center [641, 170] width 365 height 32
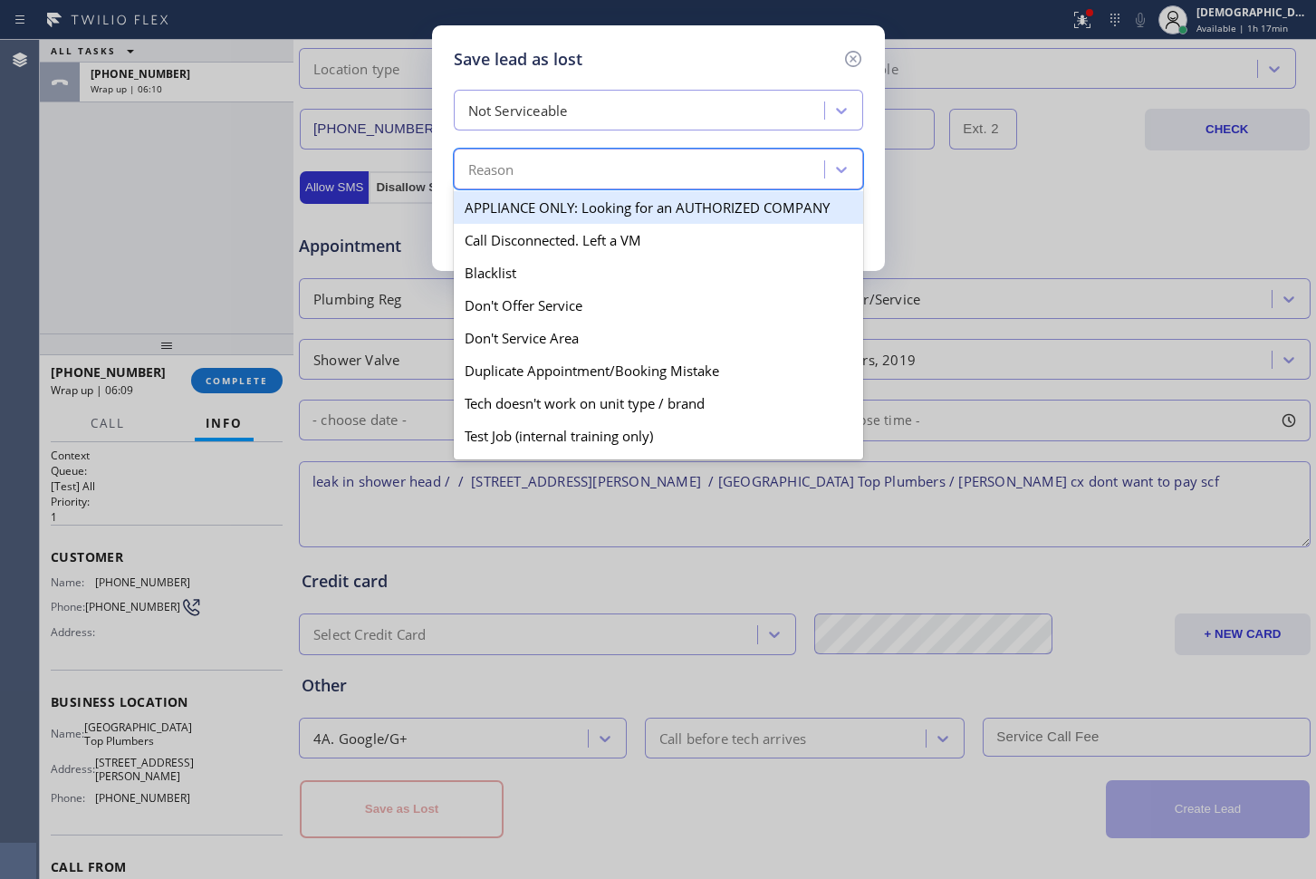
click at [596, 111] on div "Not Serviceable" at bounding box center [641, 111] width 365 height 32
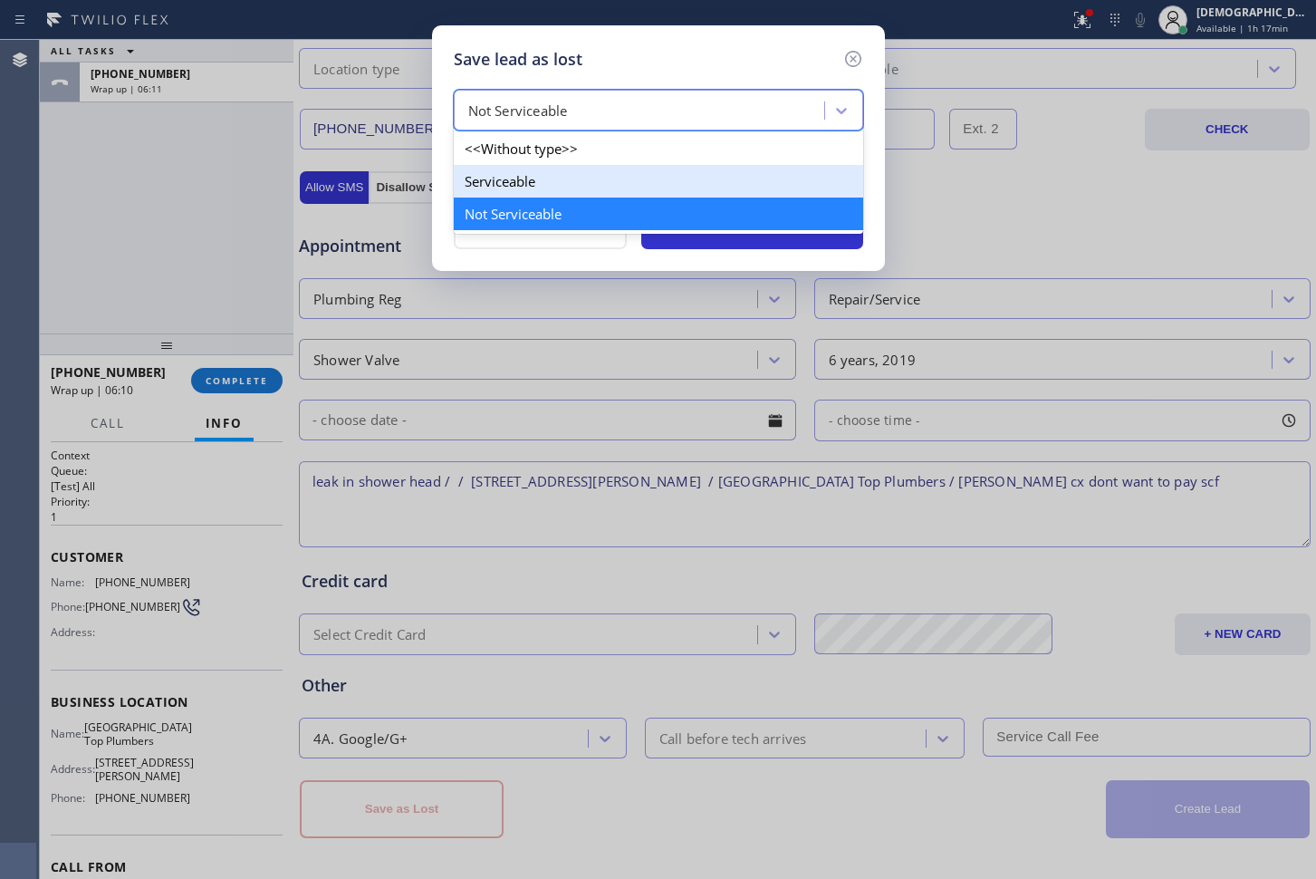
click at [583, 171] on div "Serviceable" at bounding box center [658, 181] width 409 height 33
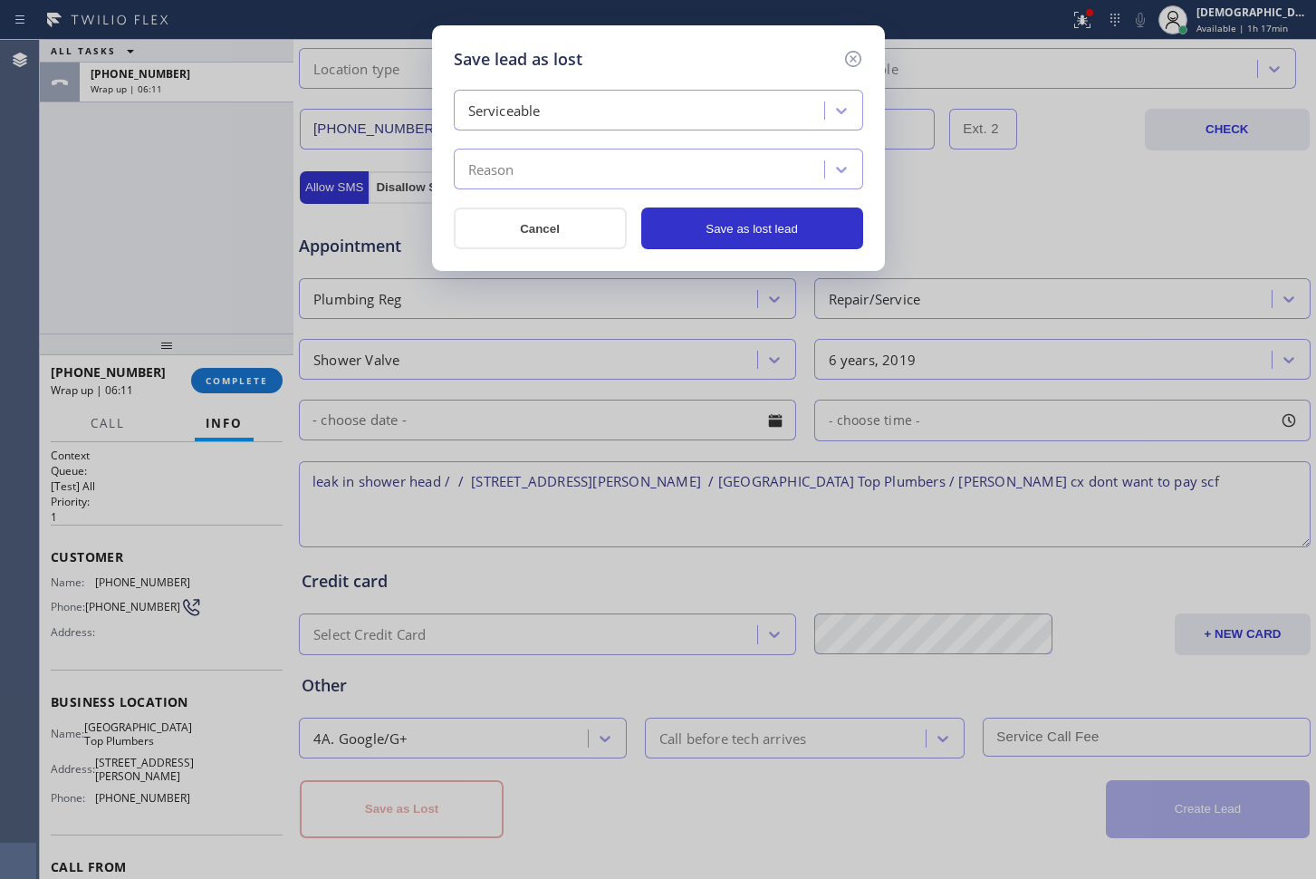
click at [583, 154] on div "Reason" at bounding box center [641, 170] width 365 height 32
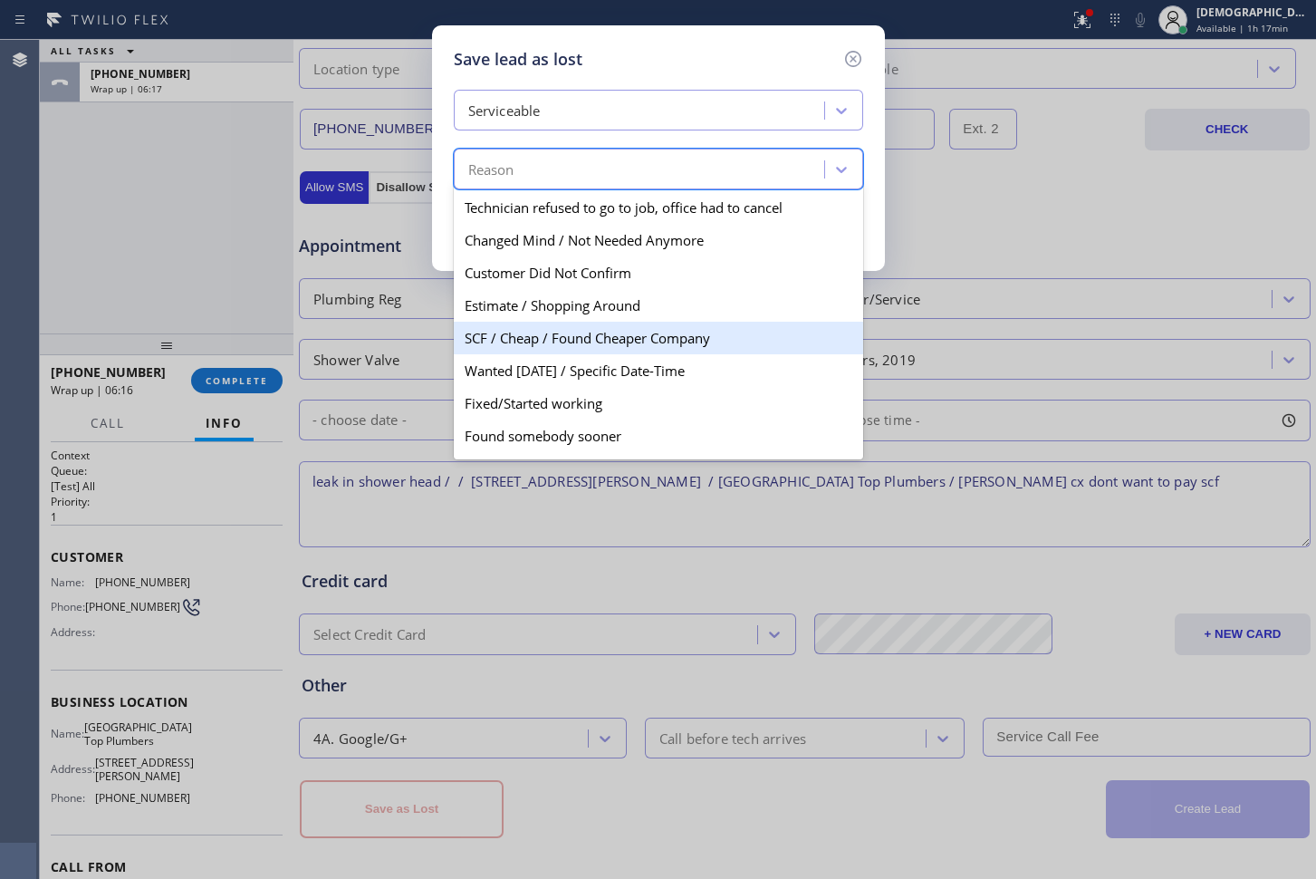
click at [646, 345] on div "SCF / Cheap / Found Cheaper Company" at bounding box center [658, 338] width 409 height 33
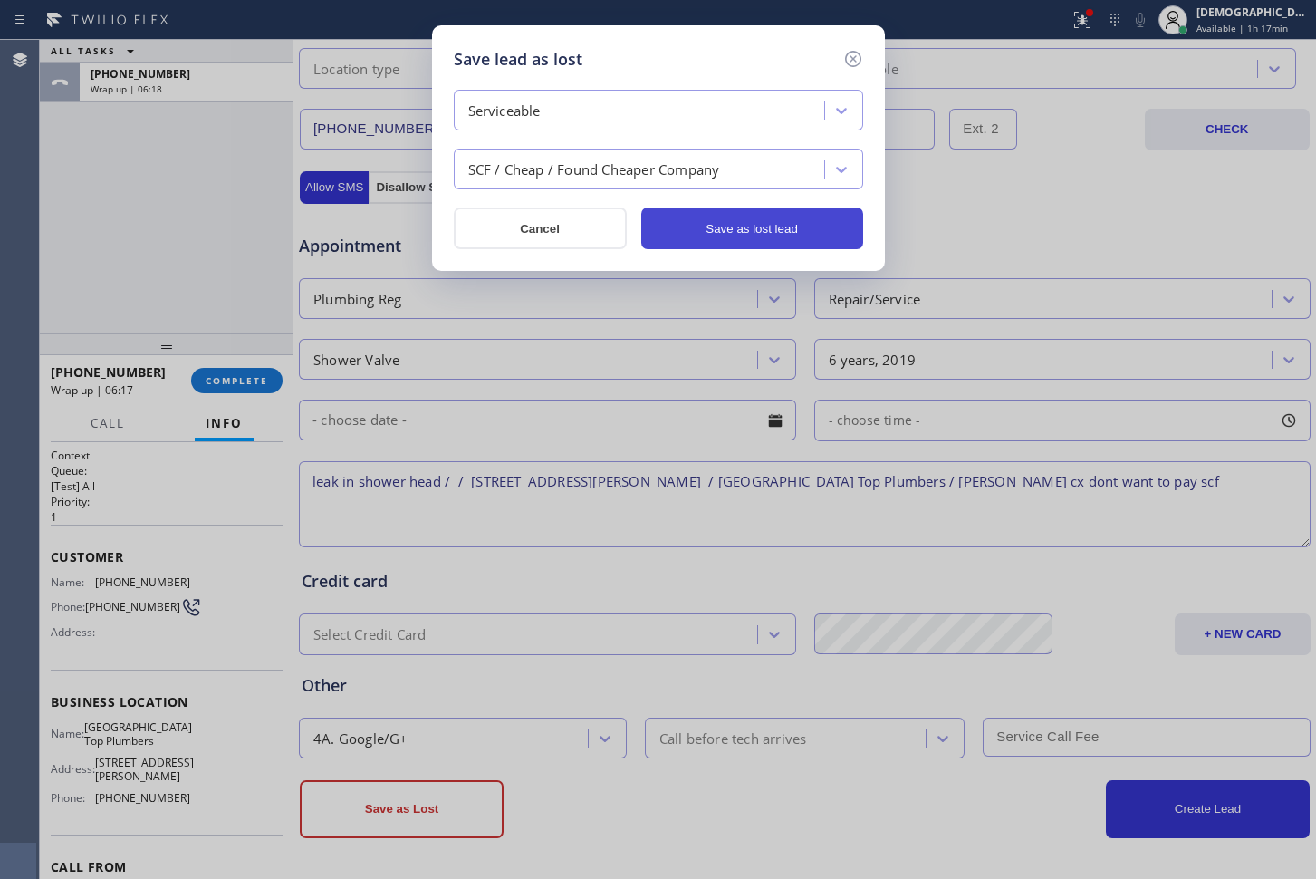
click at [736, 236] on button "Save as lost lead" at bounding box center [752, 228] width 222 height 42
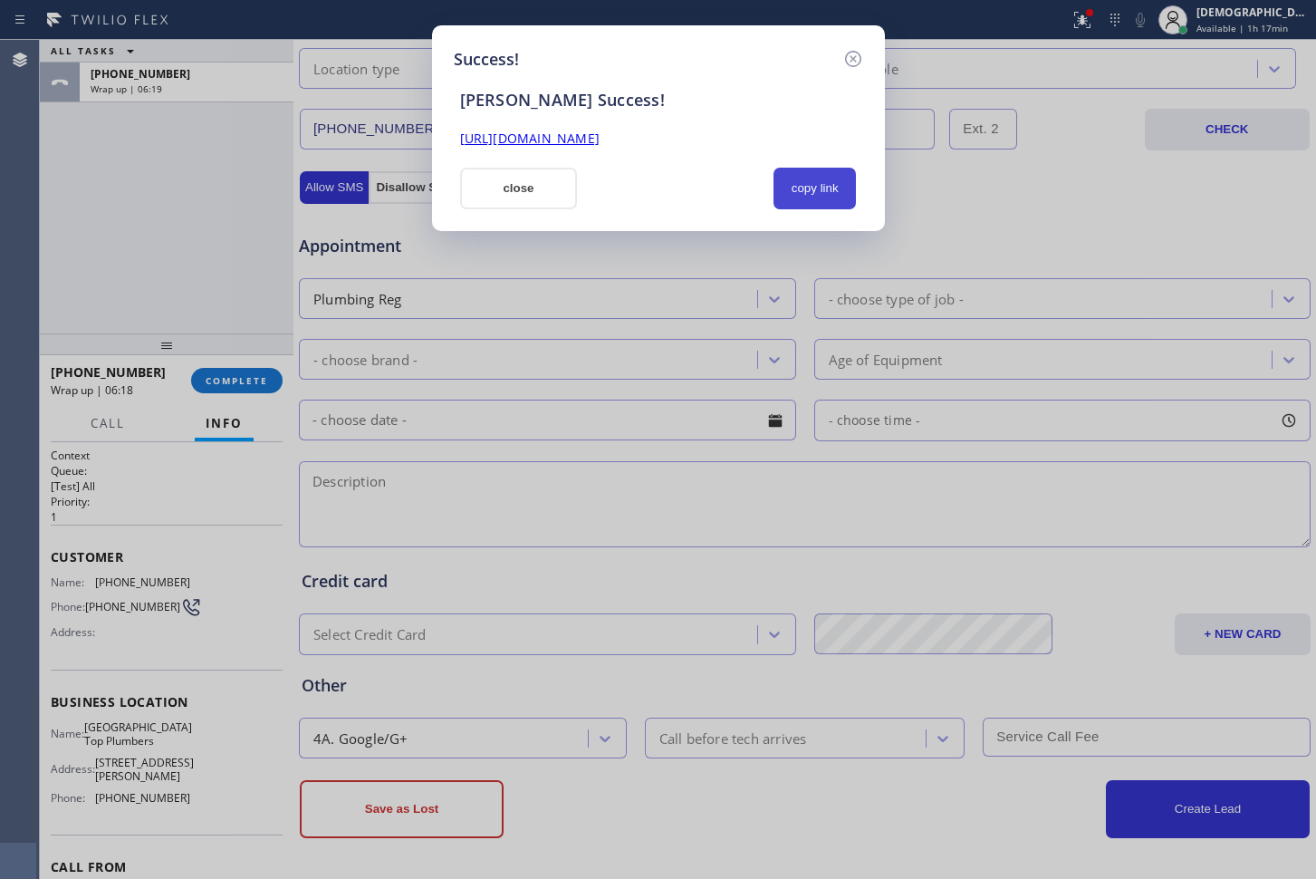
click at [823, 194] on button "copy link" at bounding box center [815, 189] width 83 height 42
click at [524, 185] on button "close" at bounding box center [519, 189] width 118 height 42
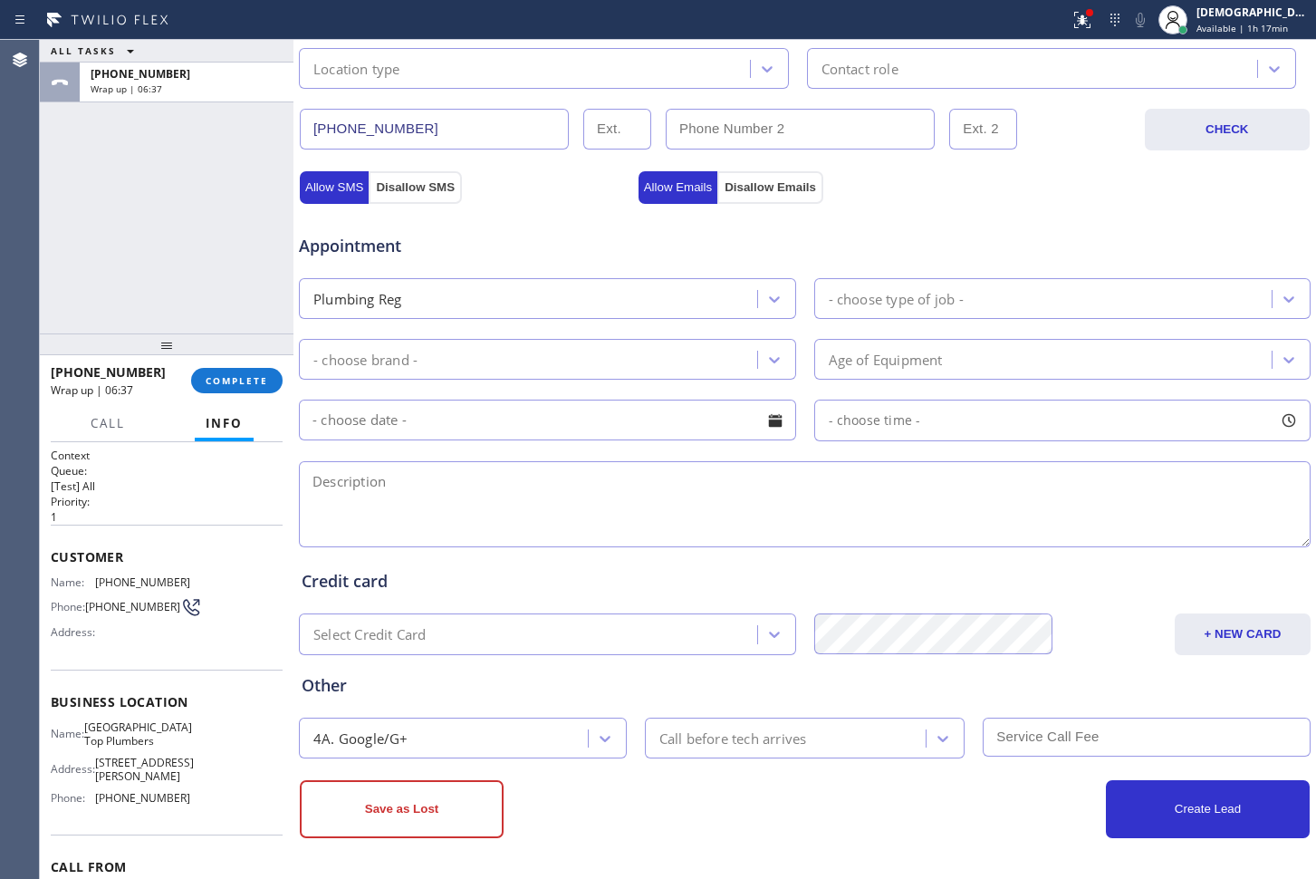
click at [142, 255] on div "ALL TASKS ALL TASKS ACTIVE TASKS TASKS IN WRAP UP [PHONE_NUMBER] Wrap up | 06:37" at bounding box center [167, 187] width 254 height 294
click at [220, 379] on span "COMPLETE" at bounding box center [237, 380] width 63 height 13
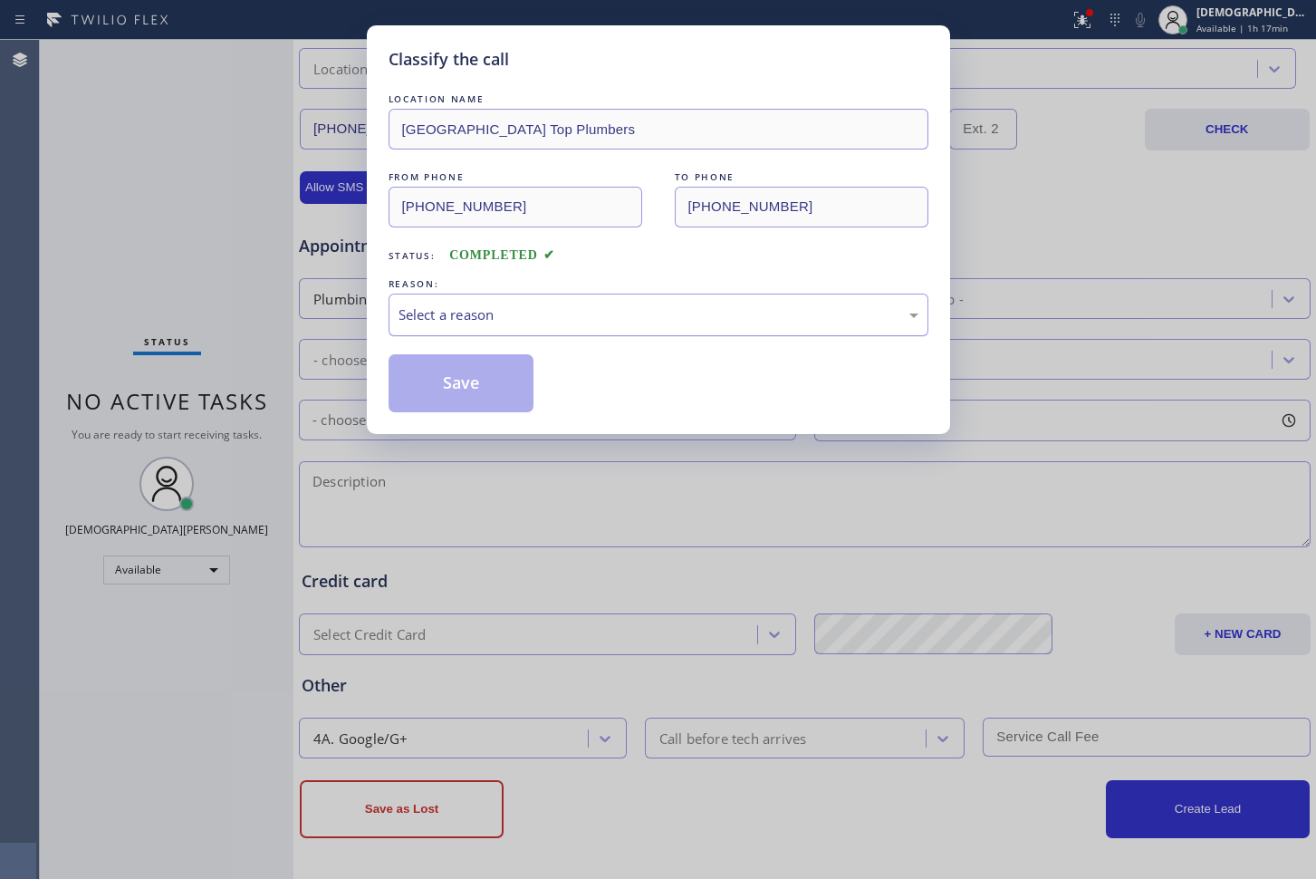
click at [449, 319] on div "Select a reason" at bounding box center [659, 314] width 520 height 21
click at [436, 382] on button "Save" at bounding box center [462, 383] width 146 height 58
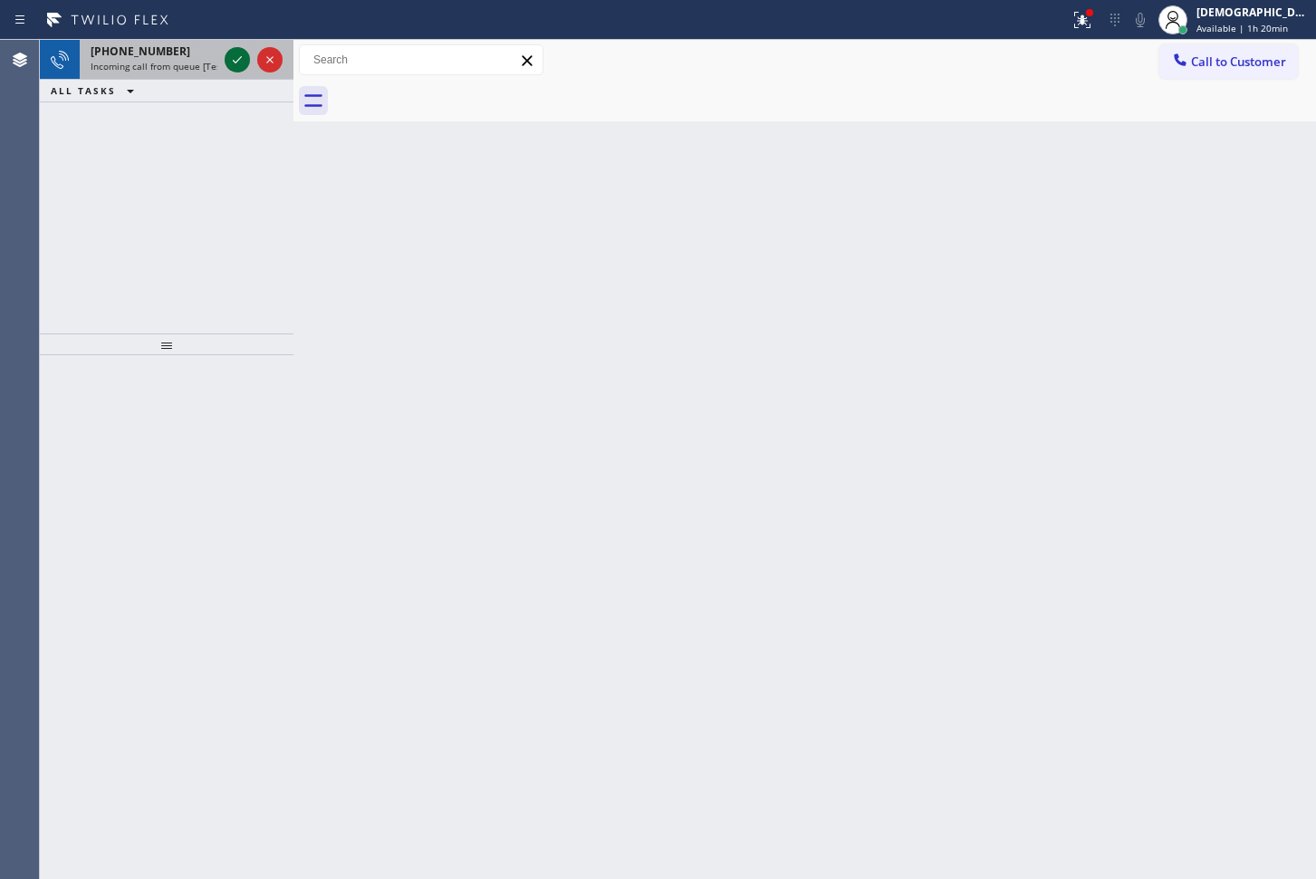
click at [238, 51] on icon at bounding box center [237, 60] width 22 height 22
click at [238, 63] on icon at bounding box center [237, 60] width 22 height 22
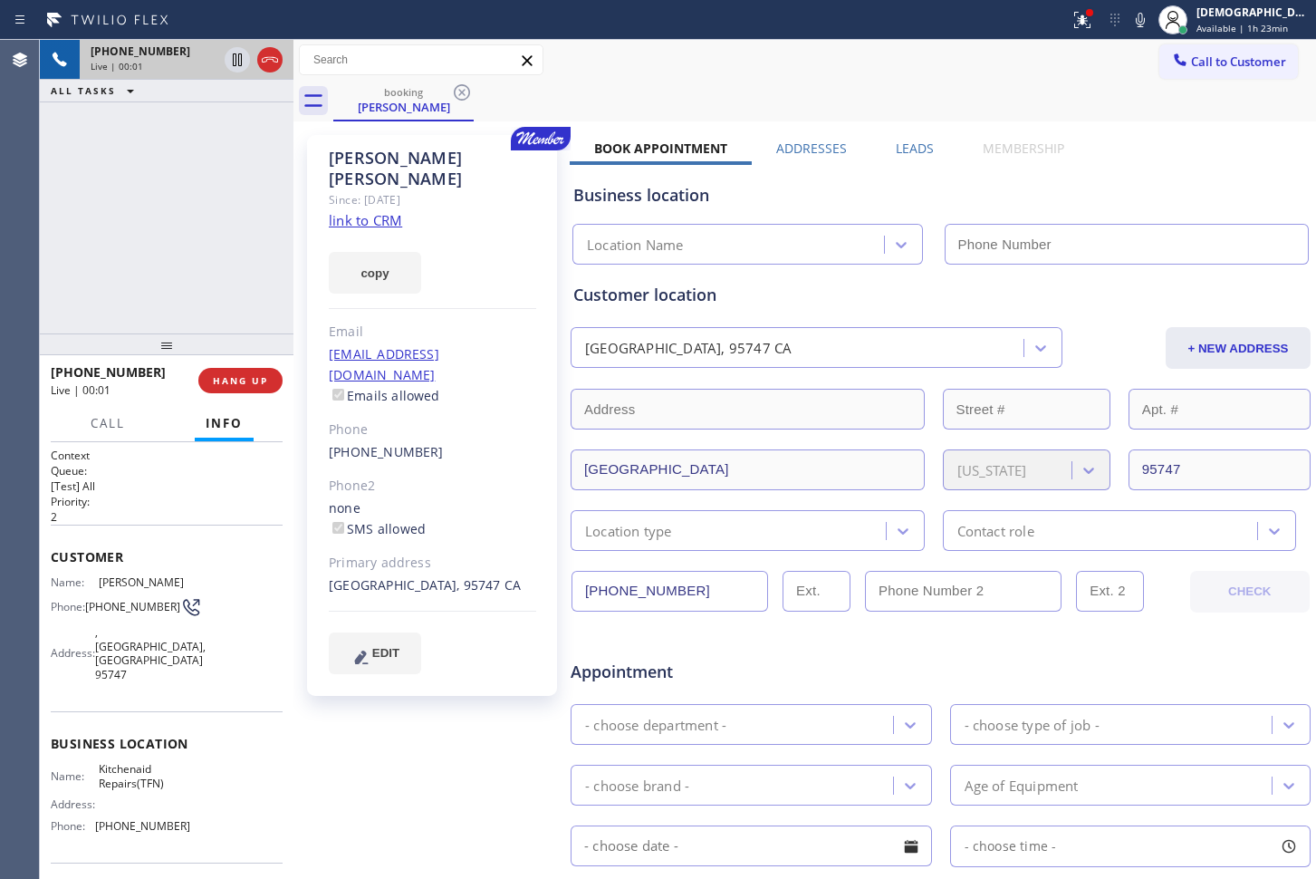
type input "[PHONE_NUMBER]"
click at [378, 211] on link "link to CRM" at bounding box center [365, 220] width 73 height 18
click at [272, 60] on icon at bounding box center [270, 60] width 22 height 22
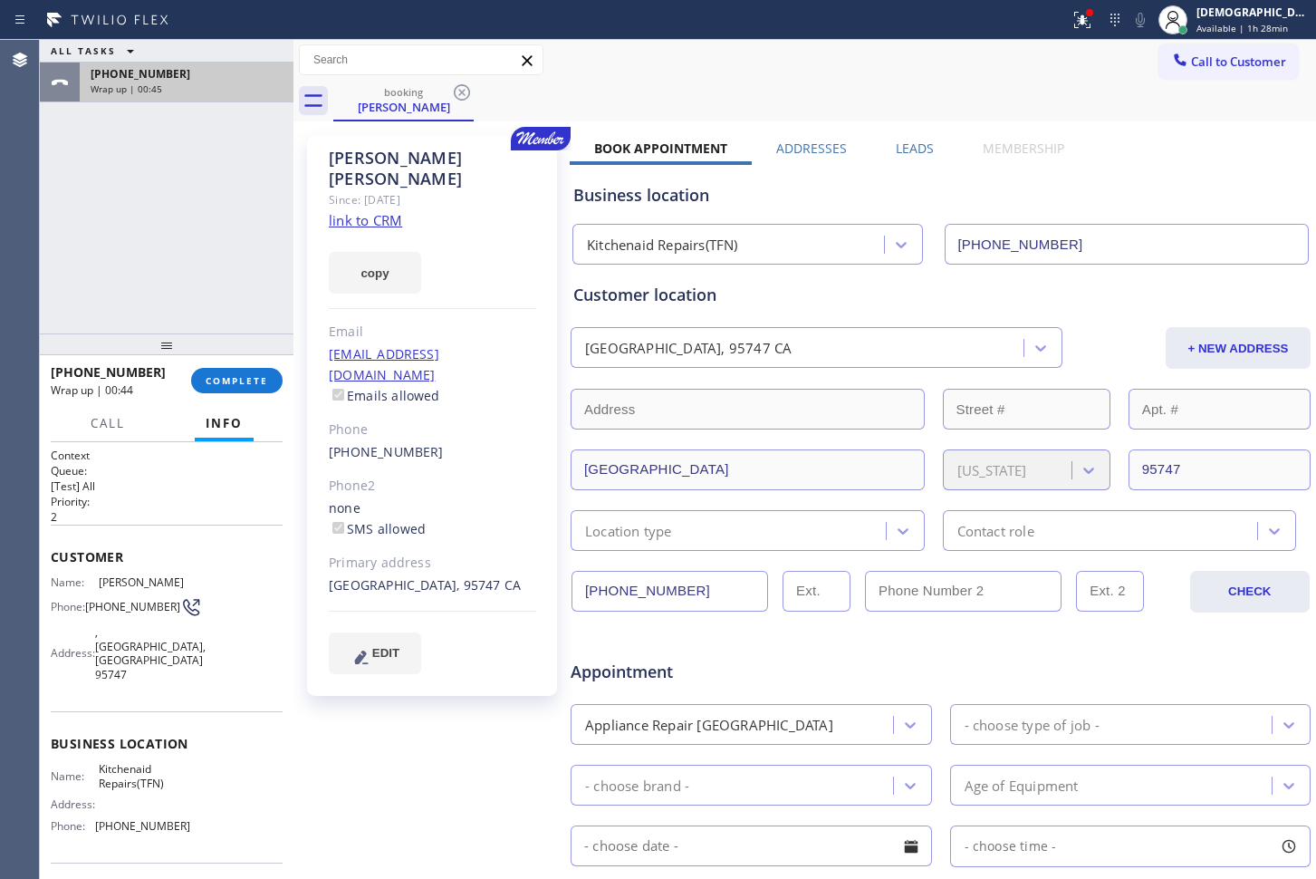
drag, startPoint x: 63, startPoint y: 189, endPoint x: 120, endPoint y: 83, distance: 120.4
click at [63, 188] on div "ALL TASKS ALL TASKS ACTIVE TASKS TASKS IN WRAP UP [PHONE_NUMBER] Wrap up | 00:45" at bounding box center [167, 187] width 254 height 294
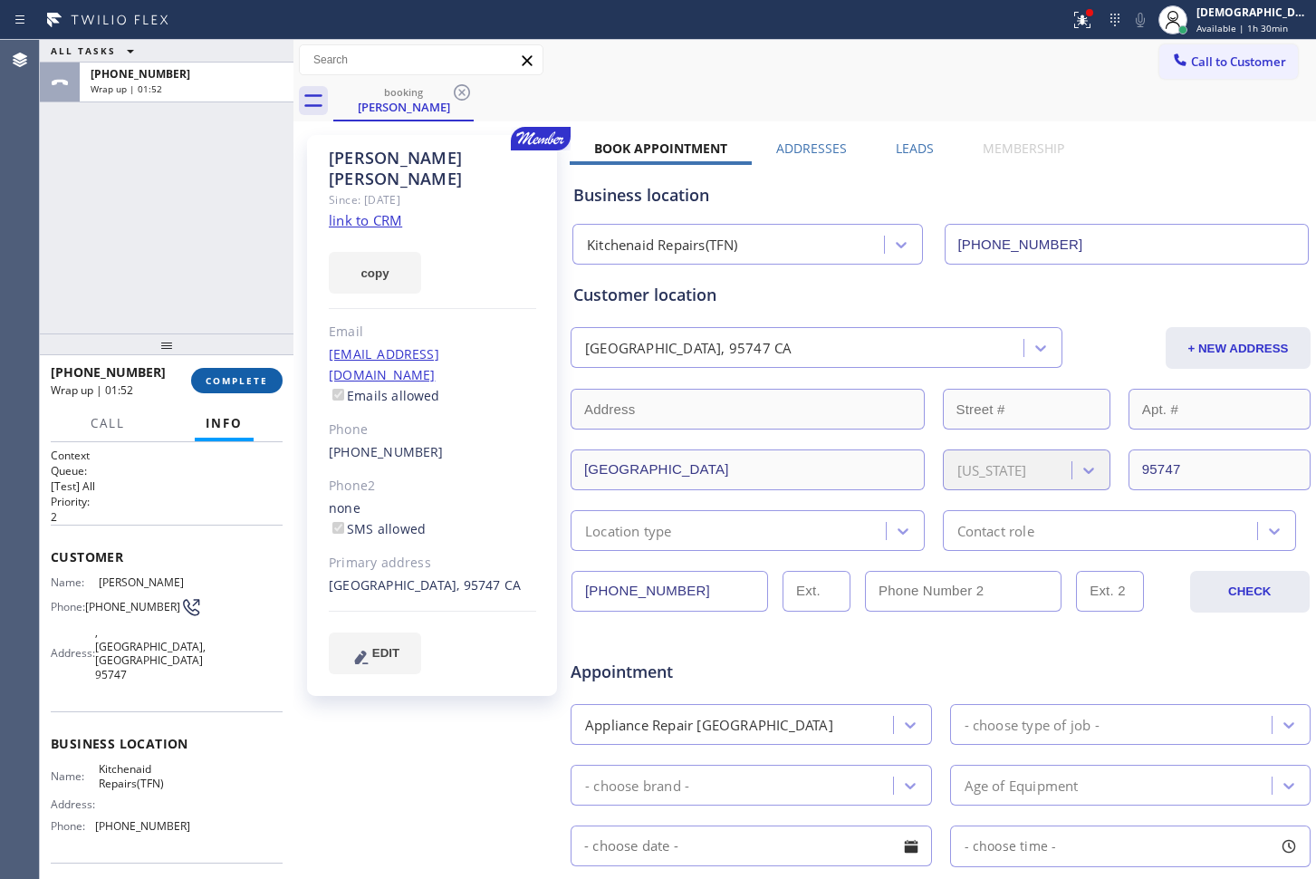
click at [236, 380] on span "COMPLETE" at bounding box center [237, 380] width 63 height 13
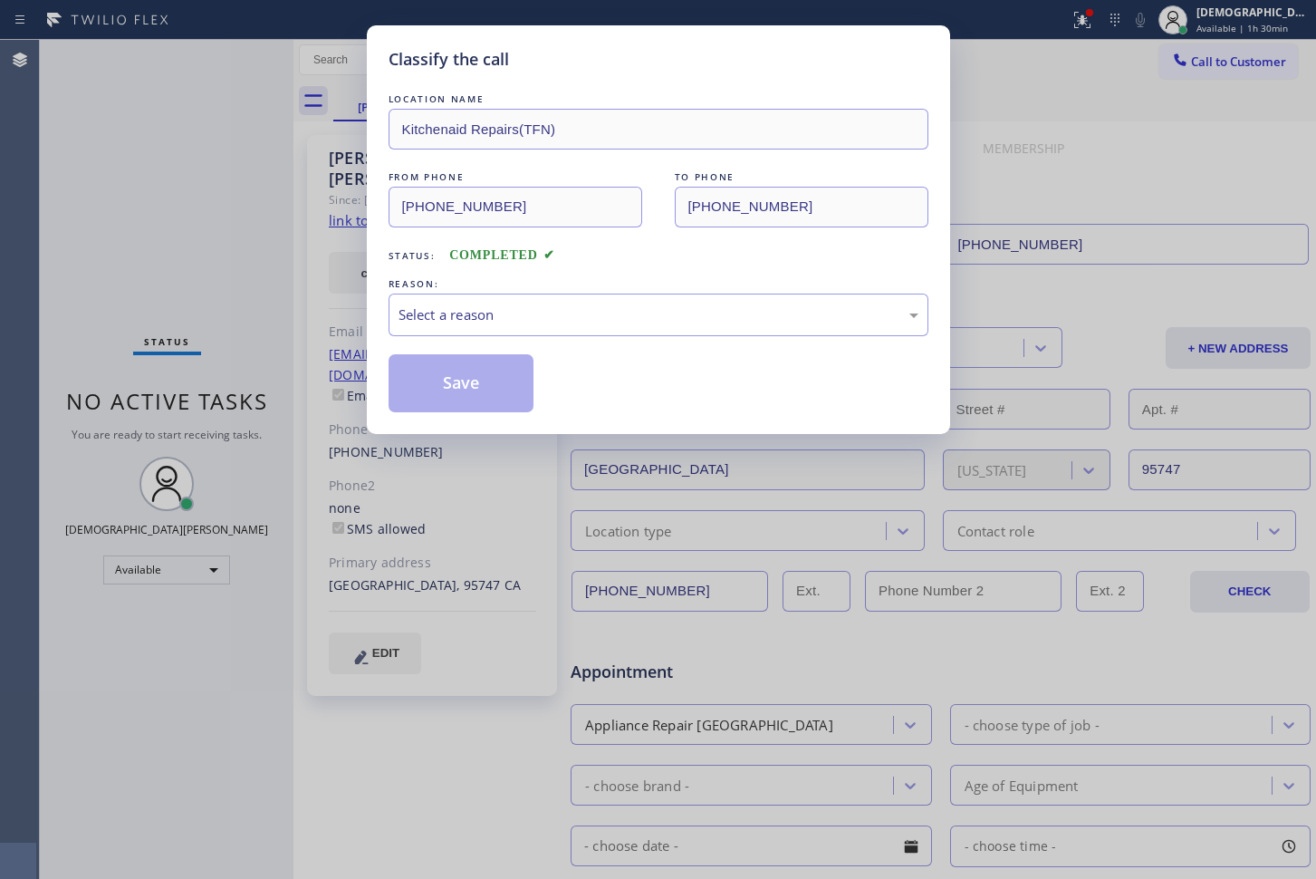
click at [544, 340] on div "LOCATION NAME Kitchenaid Repairs(TFN) FROM PHONE [PHONE_NUMBER] TO PHONE [PHONE…" at bounding box center [659, 251] width 540 height 323
click at [541, 330] on div "Select a reason" at bounding box center [659, 315] width 540 height 43
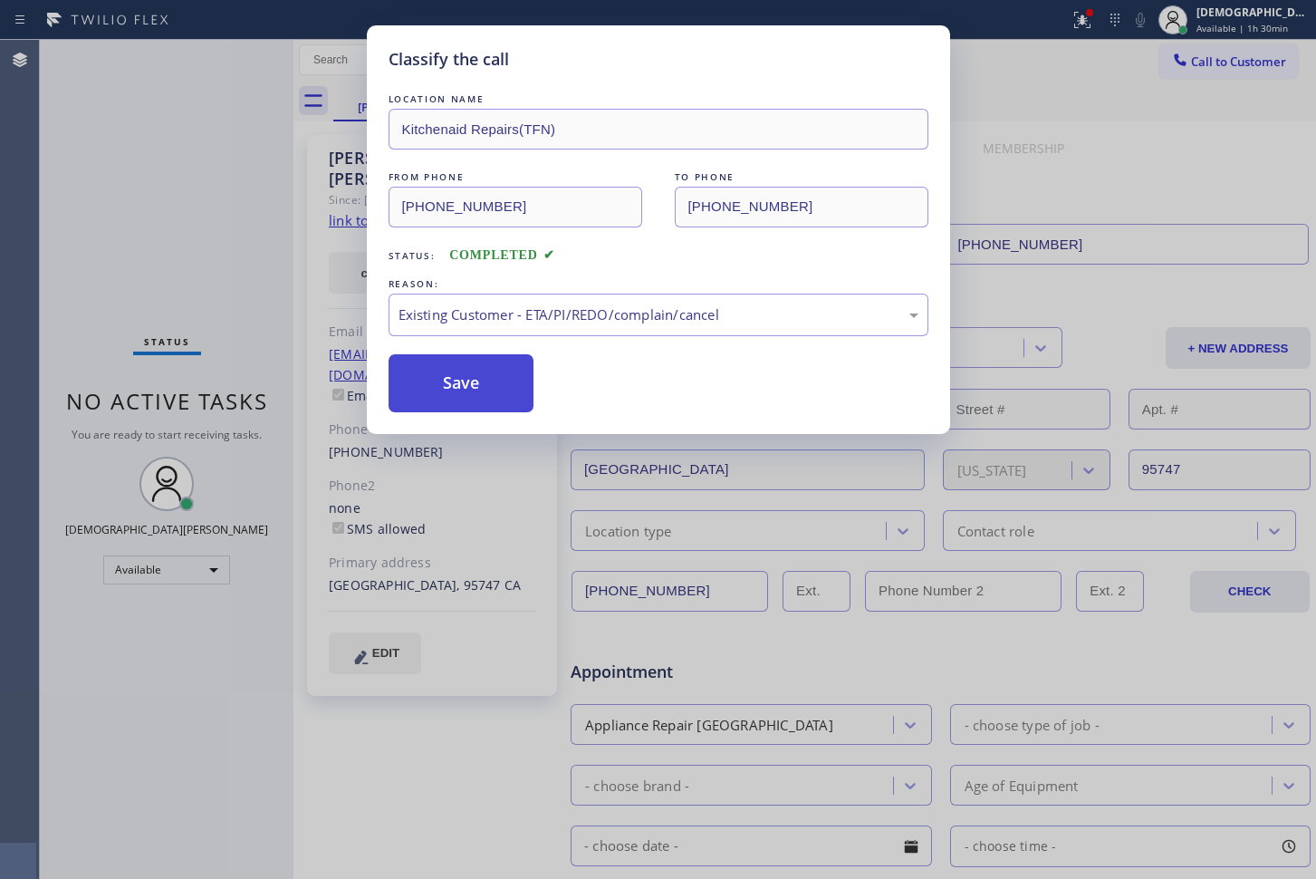
click at [494, 393] on button "Save" at bounding box center [462, 383] width 146 height 58
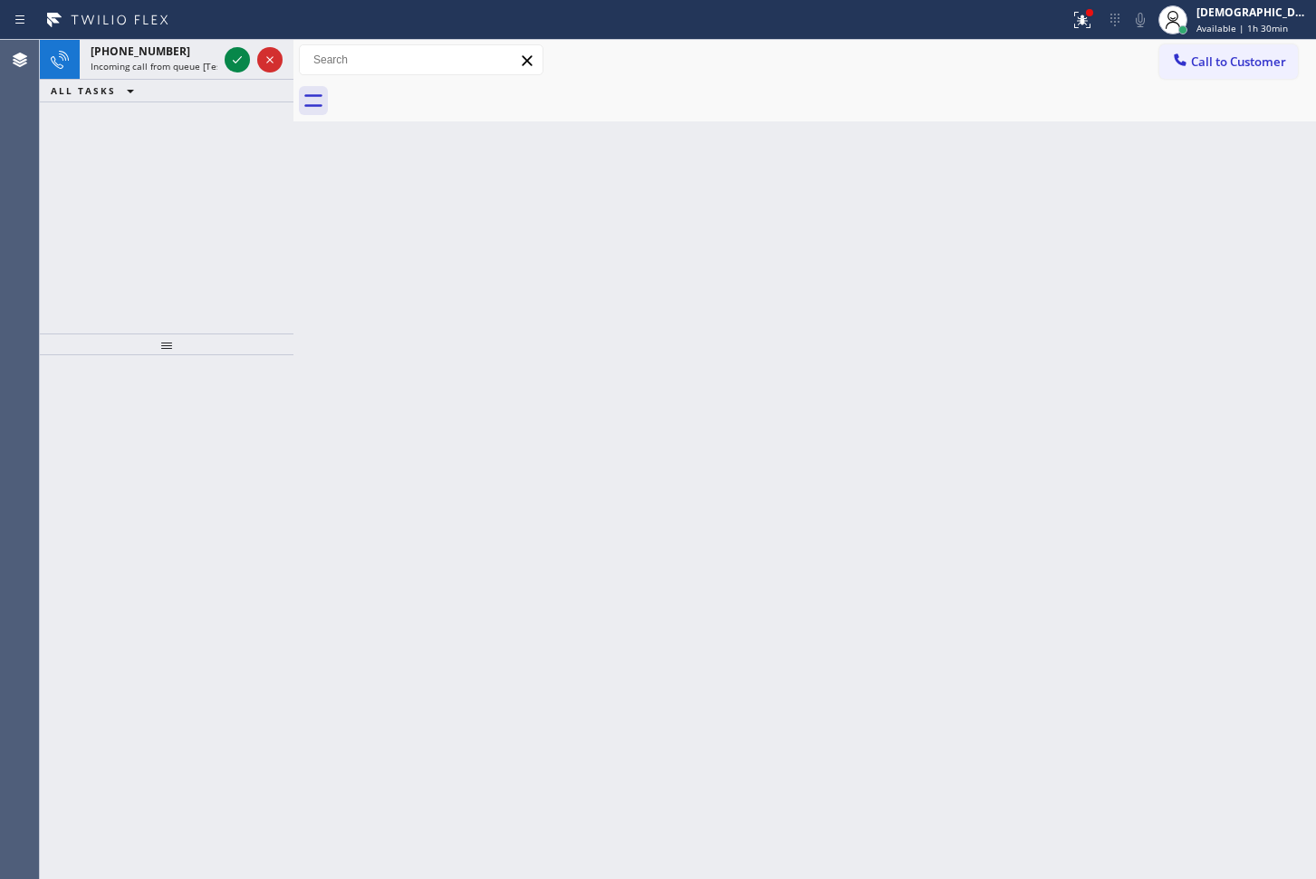
click at [174, 156] on div "[PHONE_NUMBER] Incoming call from queue [Test] All ALL TASKS ALL TASKS ACTIVE T…" at bounding box center [167, 187] width 254 height 294
click at [236, 60] on icon at bounding box center [237, 60] width 22 height 22
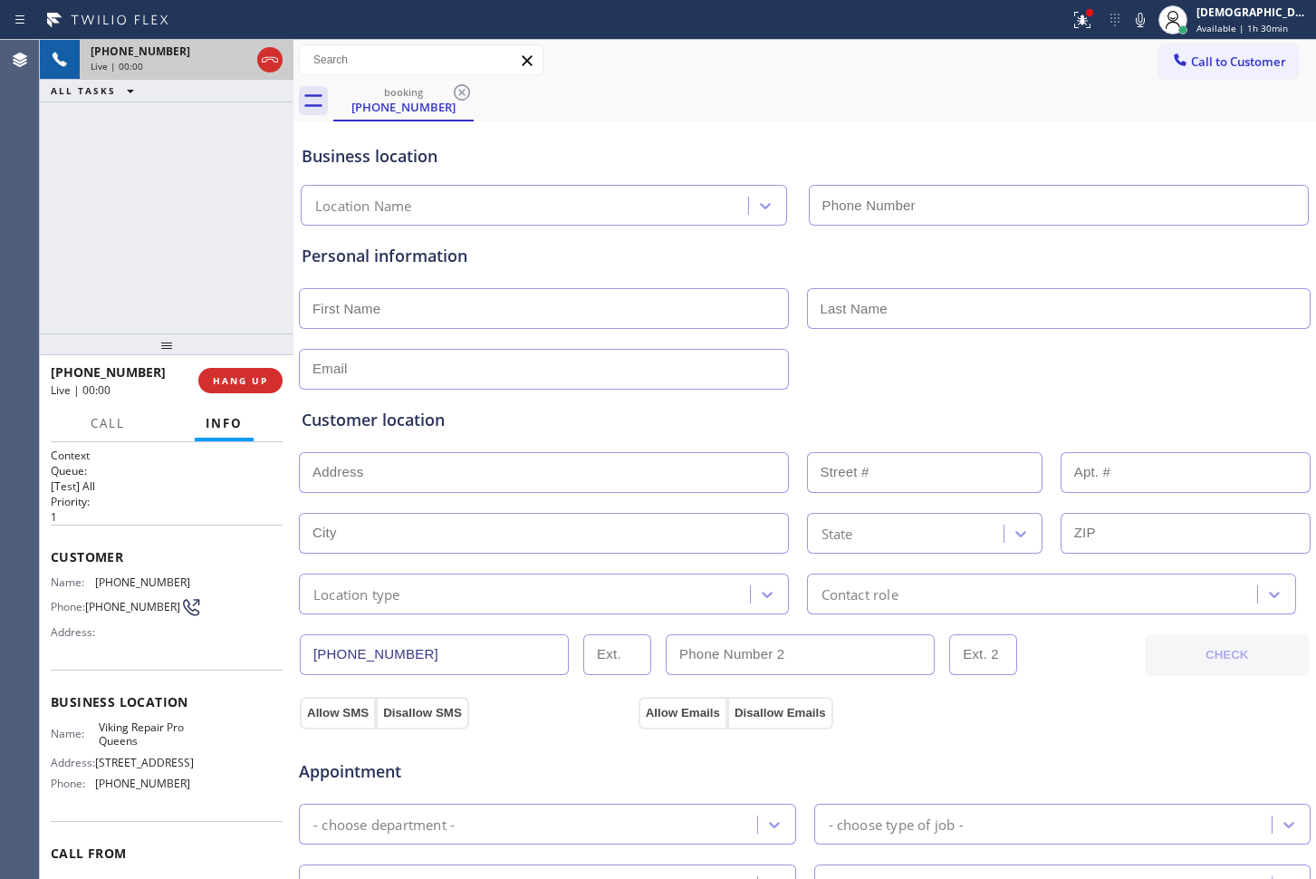
type input "[PHONE_NUMBER]"
click at [280, 63] on icon at bounding box center [270, 60] width 22 height 22
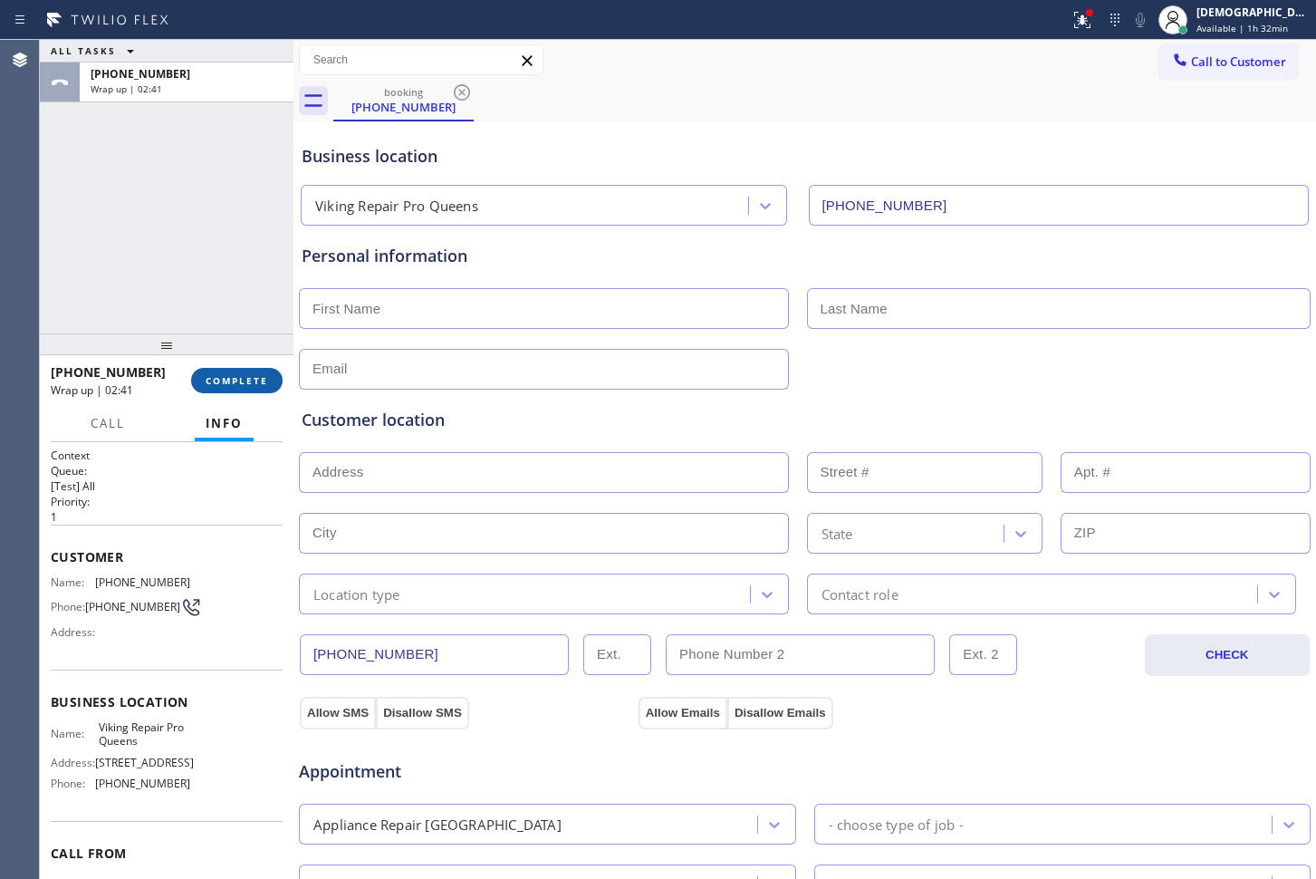
click at [242, 371] on button "COMPLETE" at bounding box center [236, 380] width 91 height 25
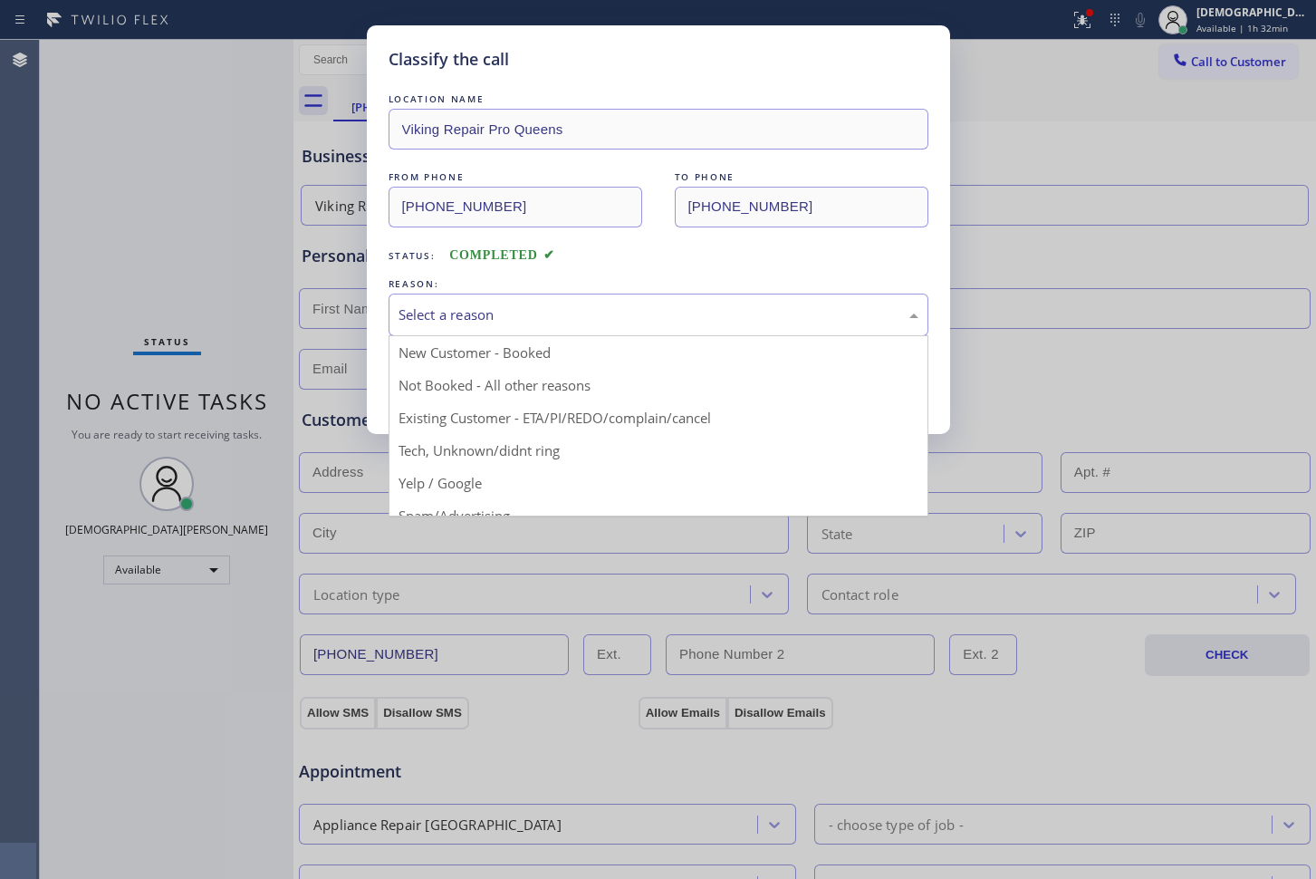
click at [469, 308] on div "Select a reason" at bounding box center [659, 314] width 520 height 21
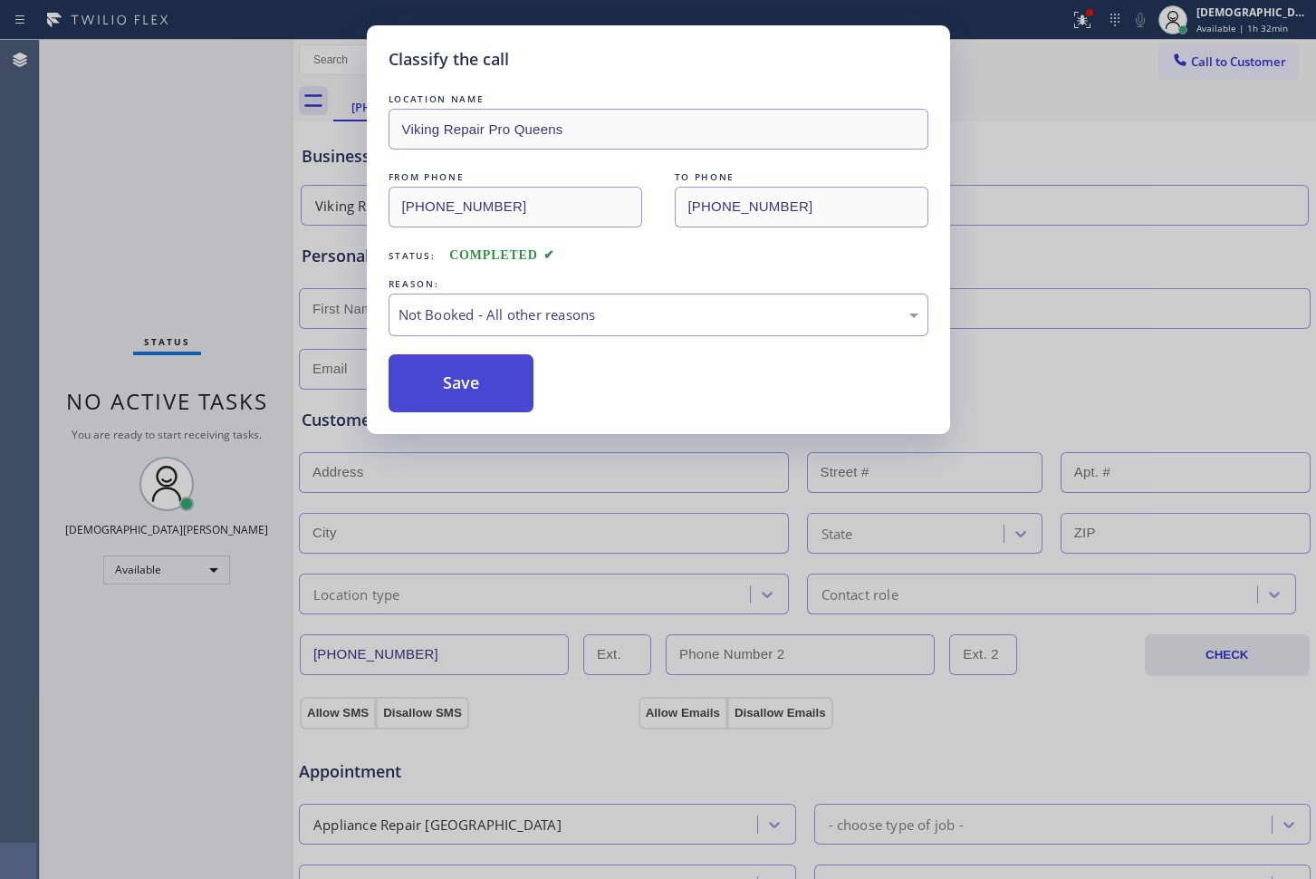
click at [456, 379] on button "Save" at bounding box center [462, 383] width 146 height 58
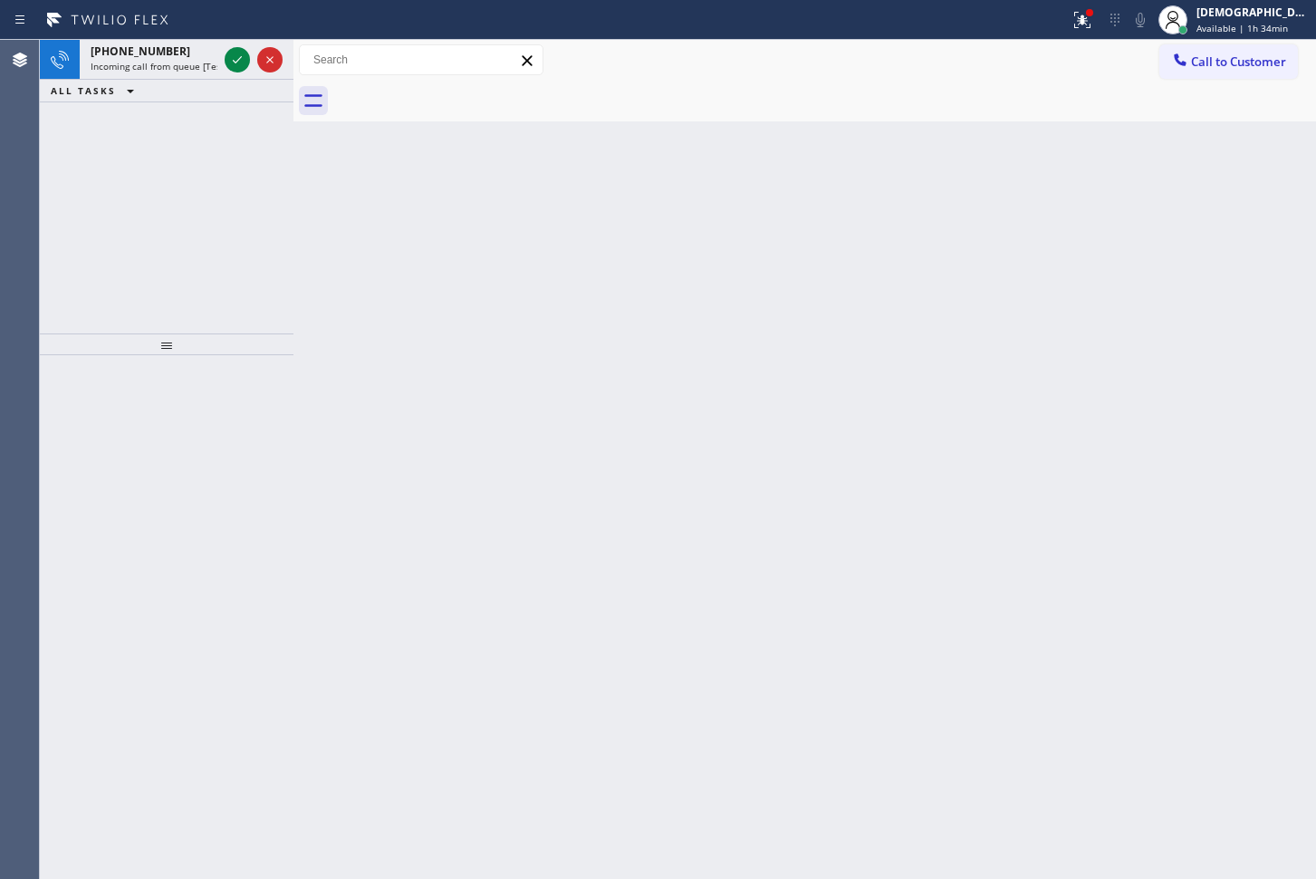
click at [159, 159] on div "[PHONE_NUMBER] Incoming call from queue [Test] All ALL TASKS ALL TASKS ACTIVE T…" at bounding box center [167, 187] width 254 height 294
click at [244, 63] on icon at bounding box center [237, 60] width 22 height 22
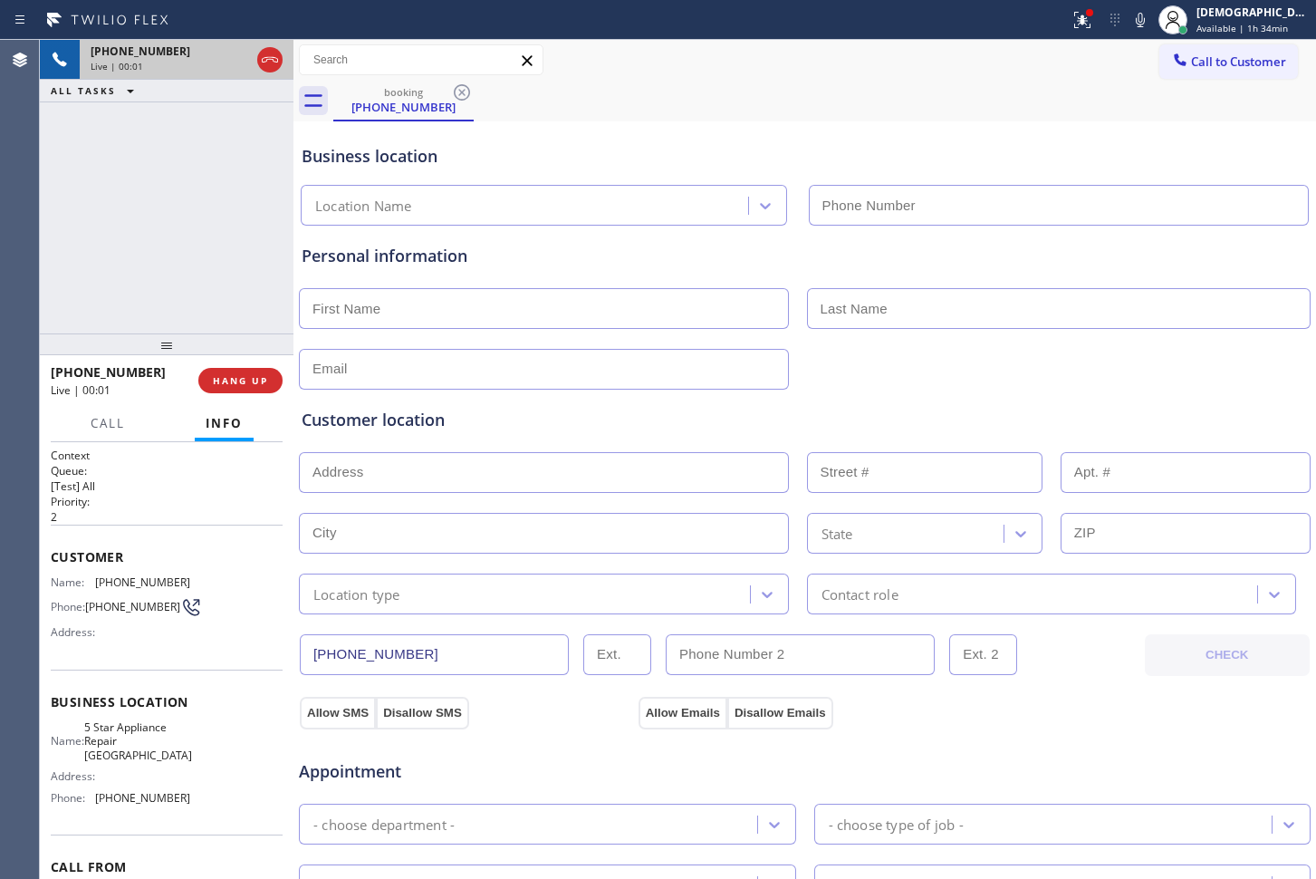
type input "[PHONE_NUMBER]"
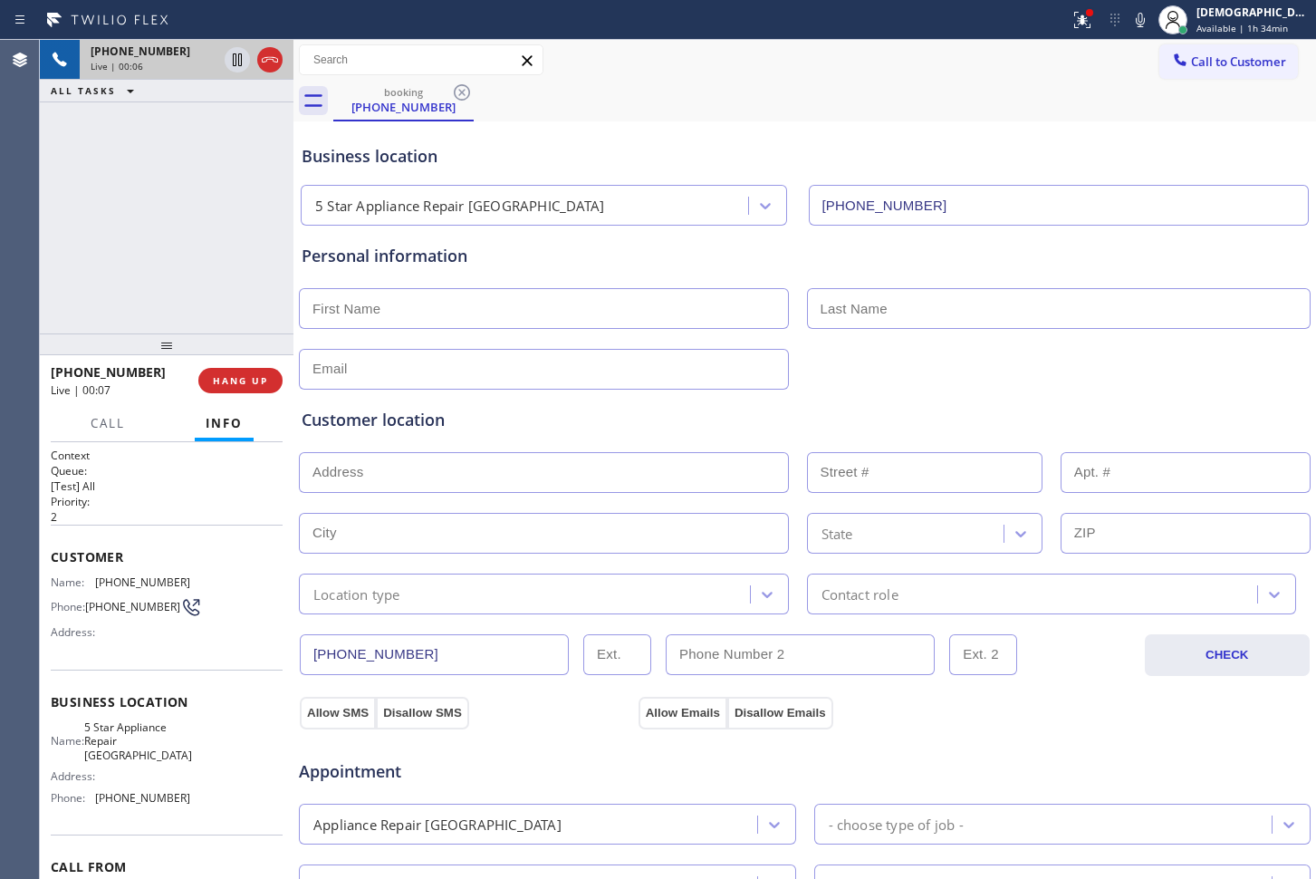
click at [156, 231] on div "[PHONE_NUMBER] Live | 00:06 ALL TASKS ALL TASKS ACTIVE TASKS TASKS IN WRAP UP" at bounding box center [167, 187] width 254 height 294
drag, startPoint x: 266, startPoint y: 57, endPoint x: 275, endPoint y: 54, distance: 9.5
click at [267, 57] on icon at bounding box center [270, 60] width 22 height 22
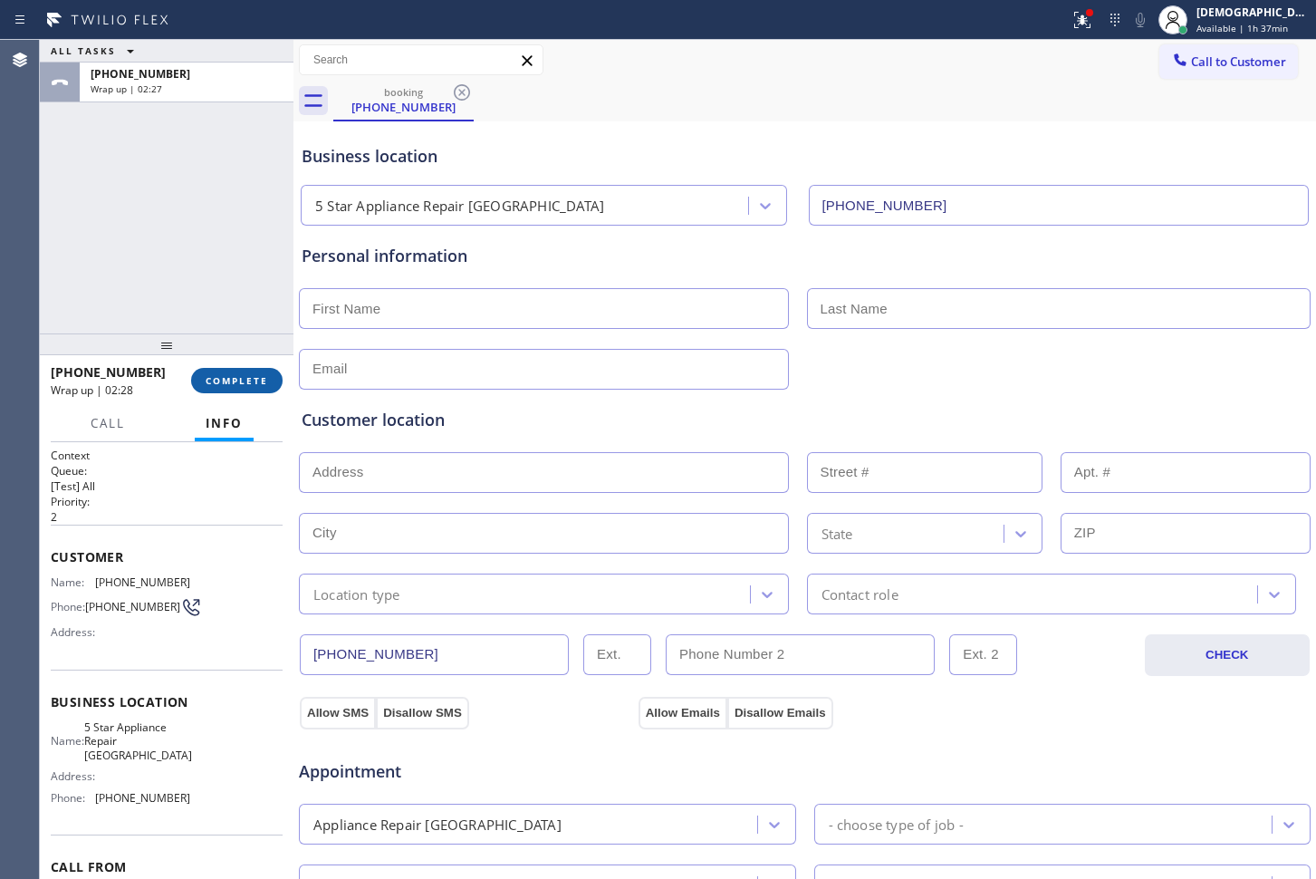
click at [263, 391] on button "COMPLETE" at bounding box center [236, 380] width 91 height 25
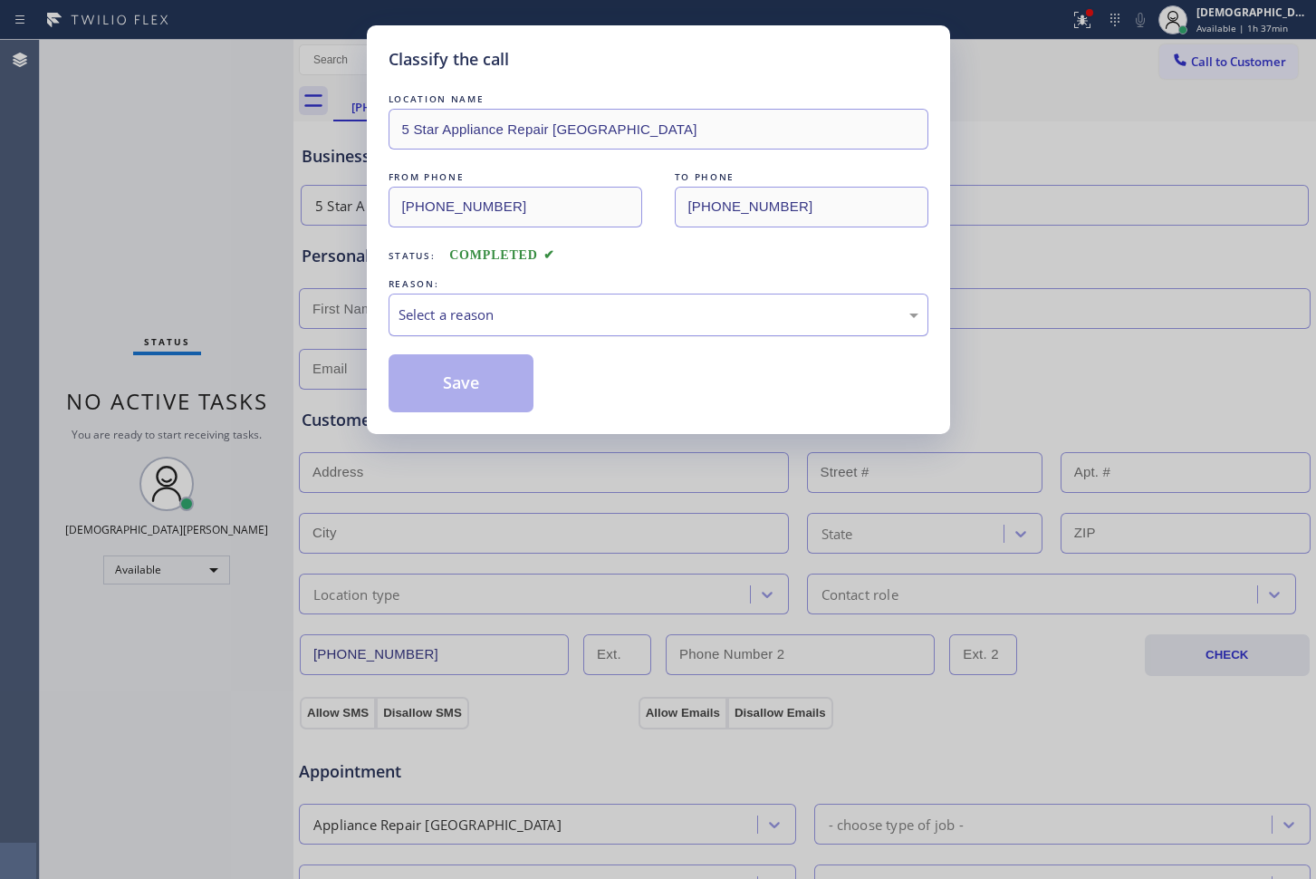
click at [451, 324] on div "Select a reason" at bounding box center [659, 314] width 520 height 21
click at [446, 380] on button "Save" at bounding box center [462, 383] width 146 height 58
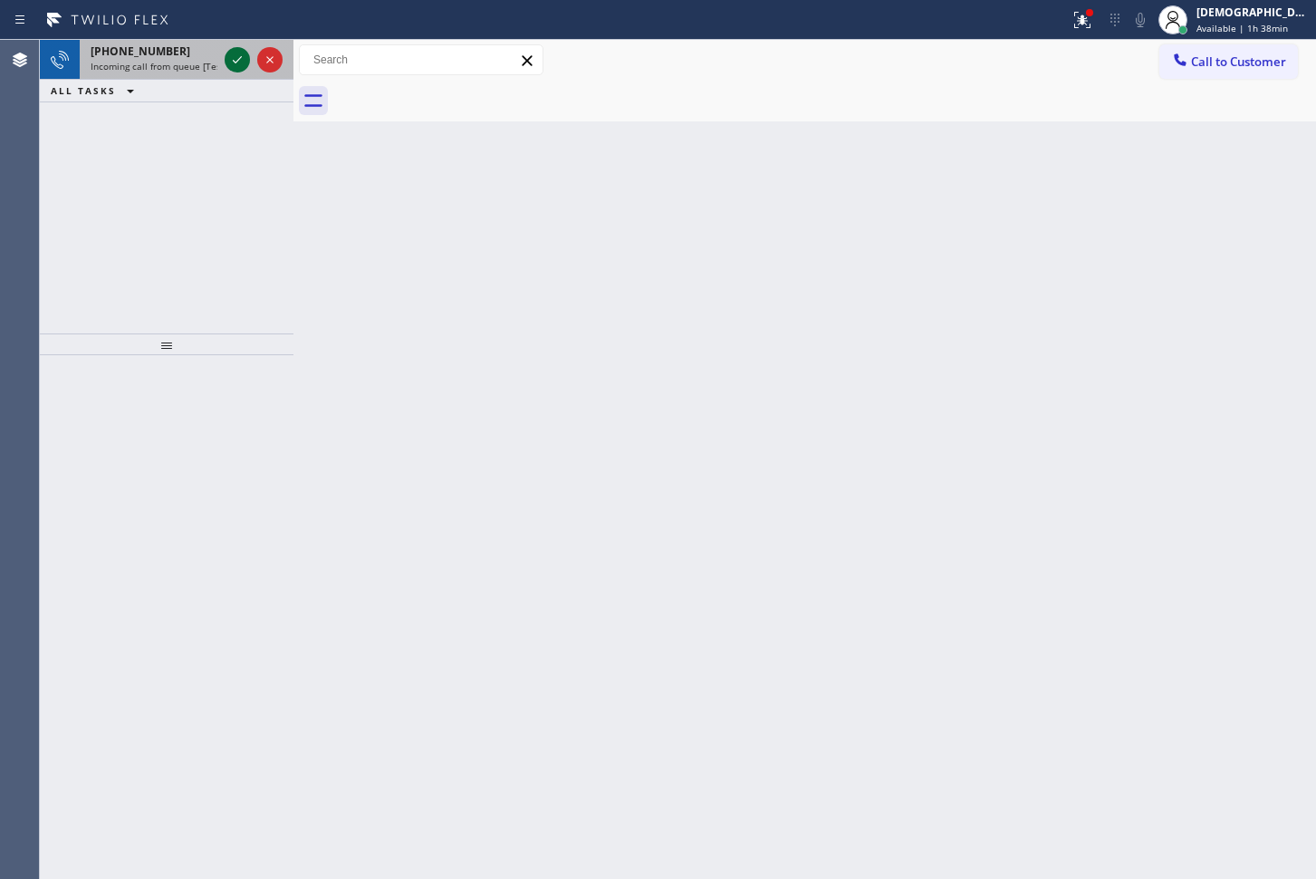
click at [236, 56] on icon at bounding box center [237, 60] width 22 height 22
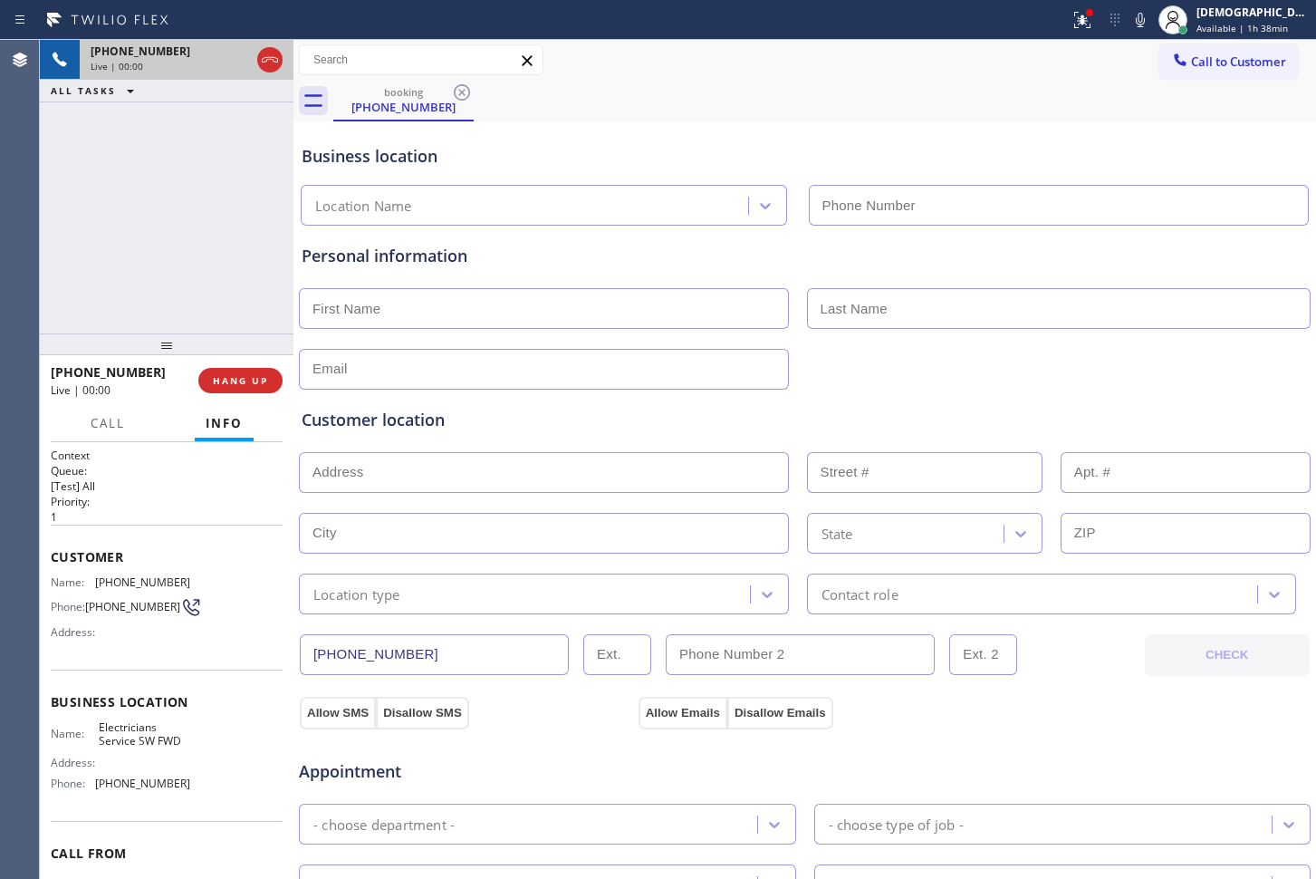
type input "[PHONE_NUMBER]"
click at [274, 61] on icon at bounding box center [270, 59] width 16 height 5
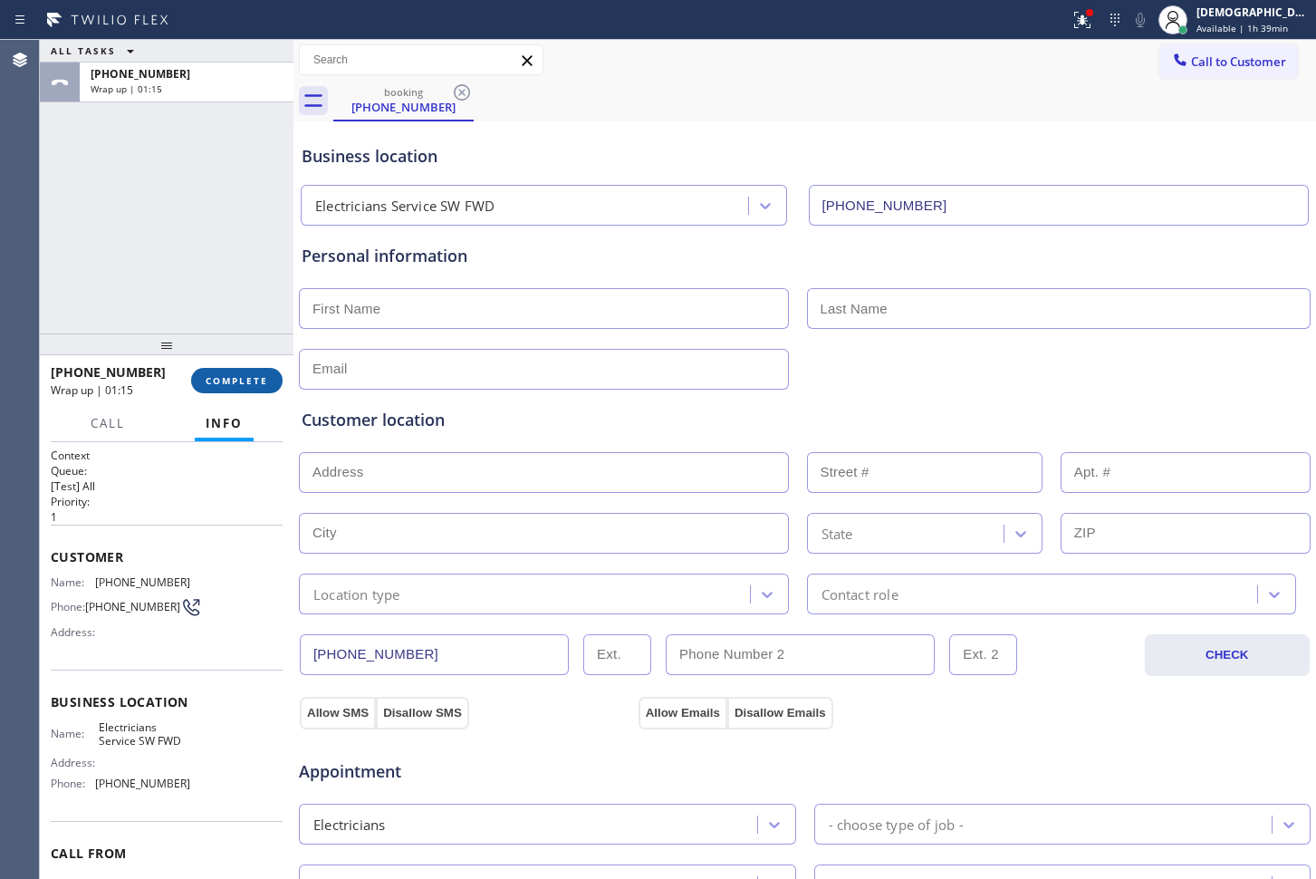
click at [207, 372] on button "COMPLETE" at bounding box center [236, 380] width 91 height 25
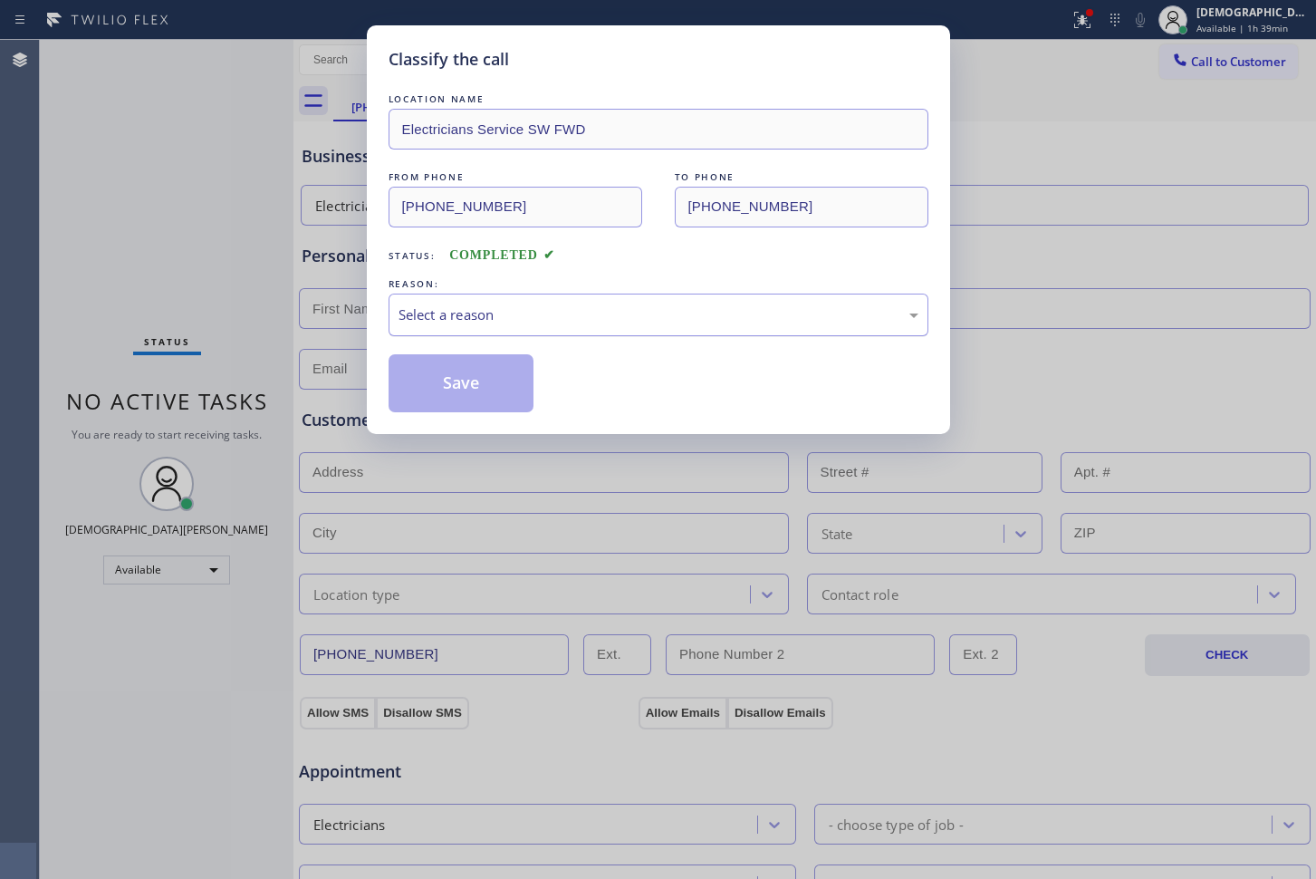
click at [400, 310] on div "Select a reason" at bounding box center [659, 314] width 520 height 21
click at [409, 378] on button "Save" at bounding box center [462, 383] width 146 height 58
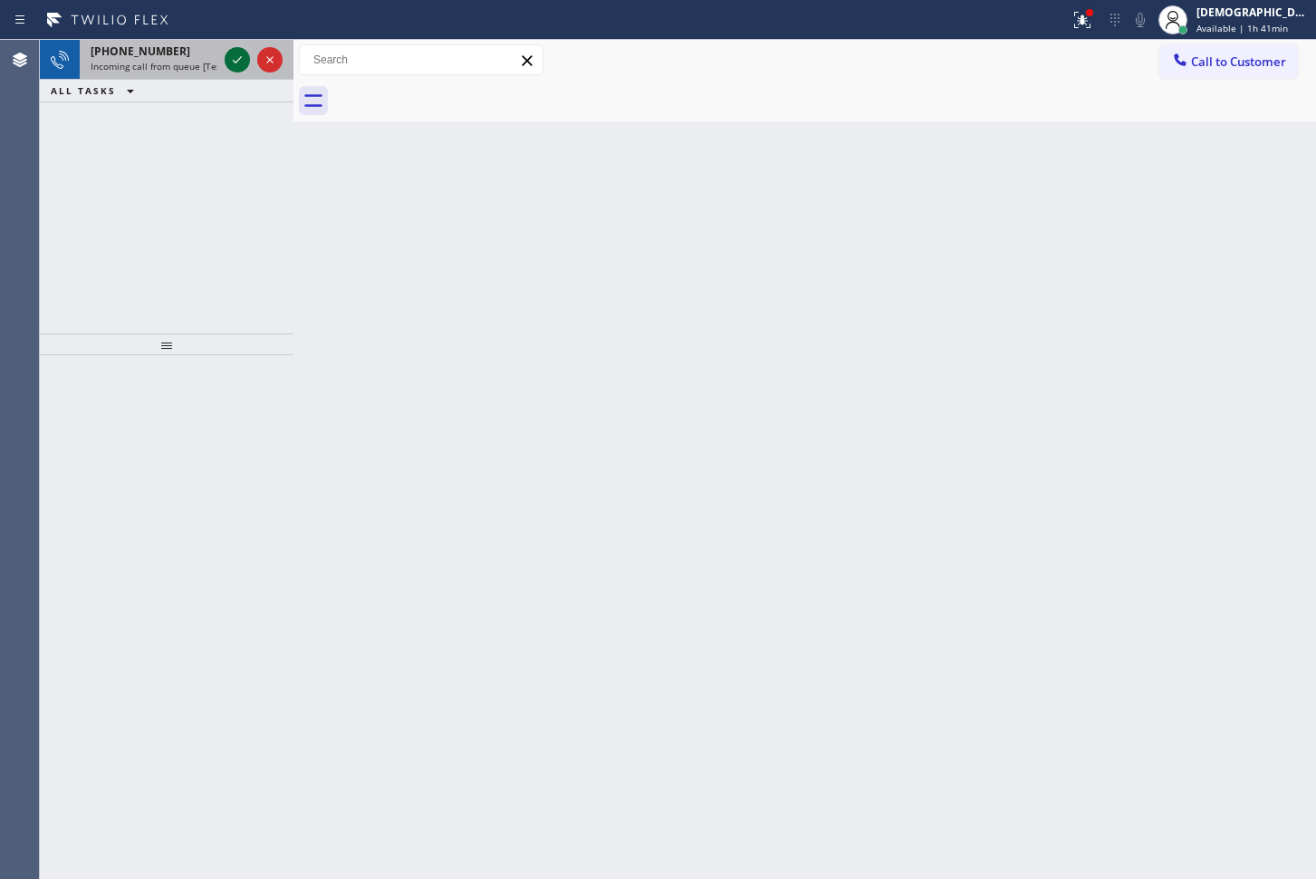
click at [238, 66] on icon at bounding box center [237, 60] width 22 height 22
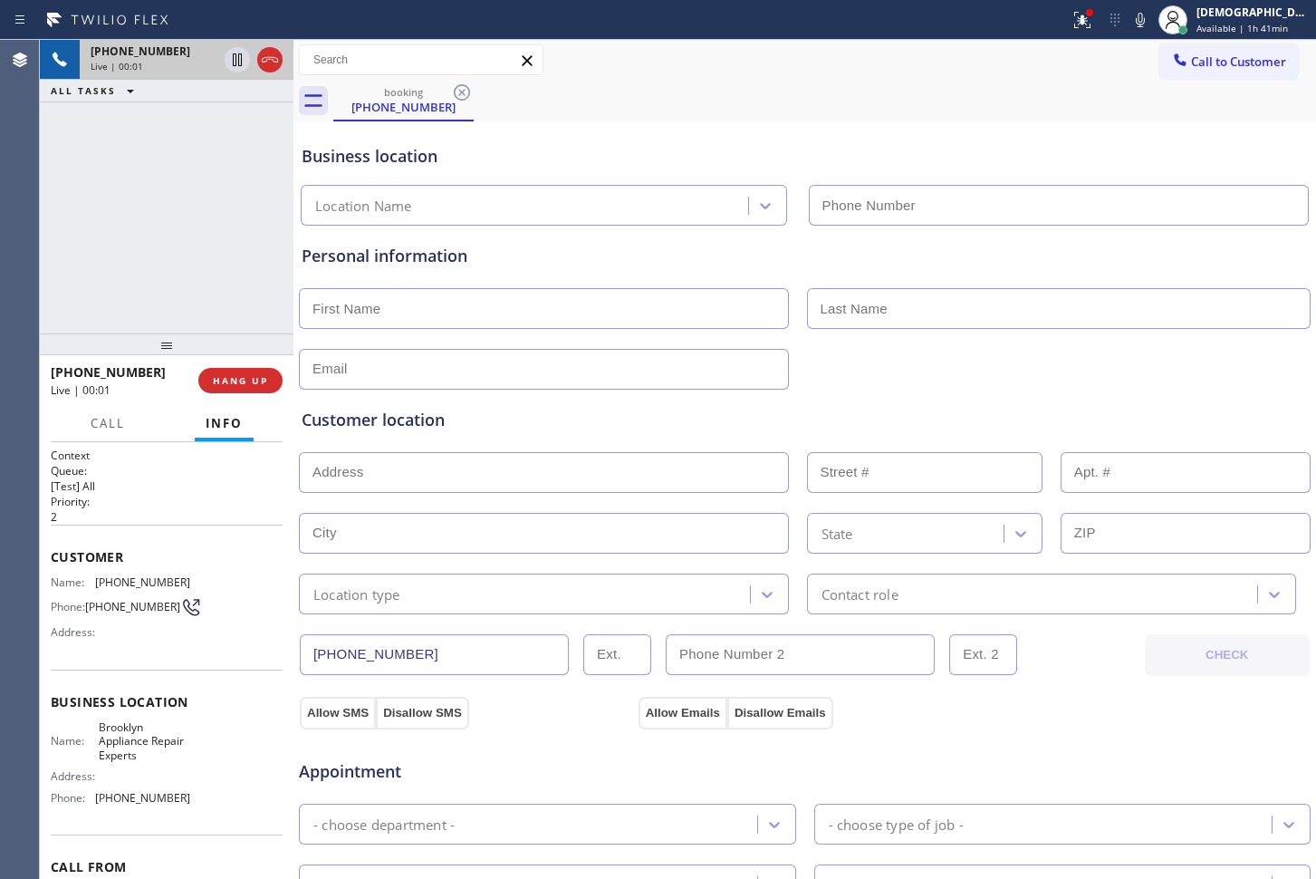
type input "[PHONE_NUMBER]"
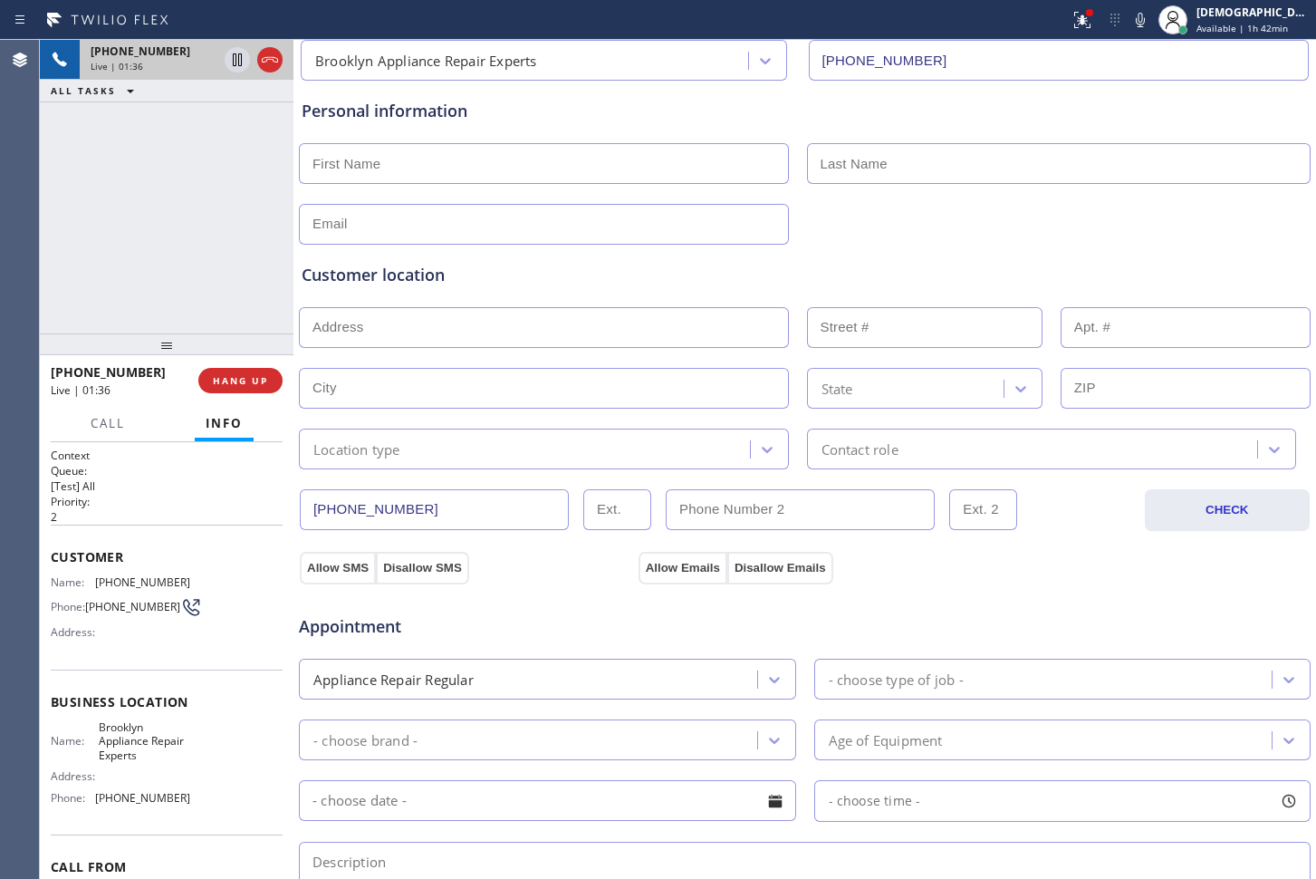
scroll to position [340, 0]
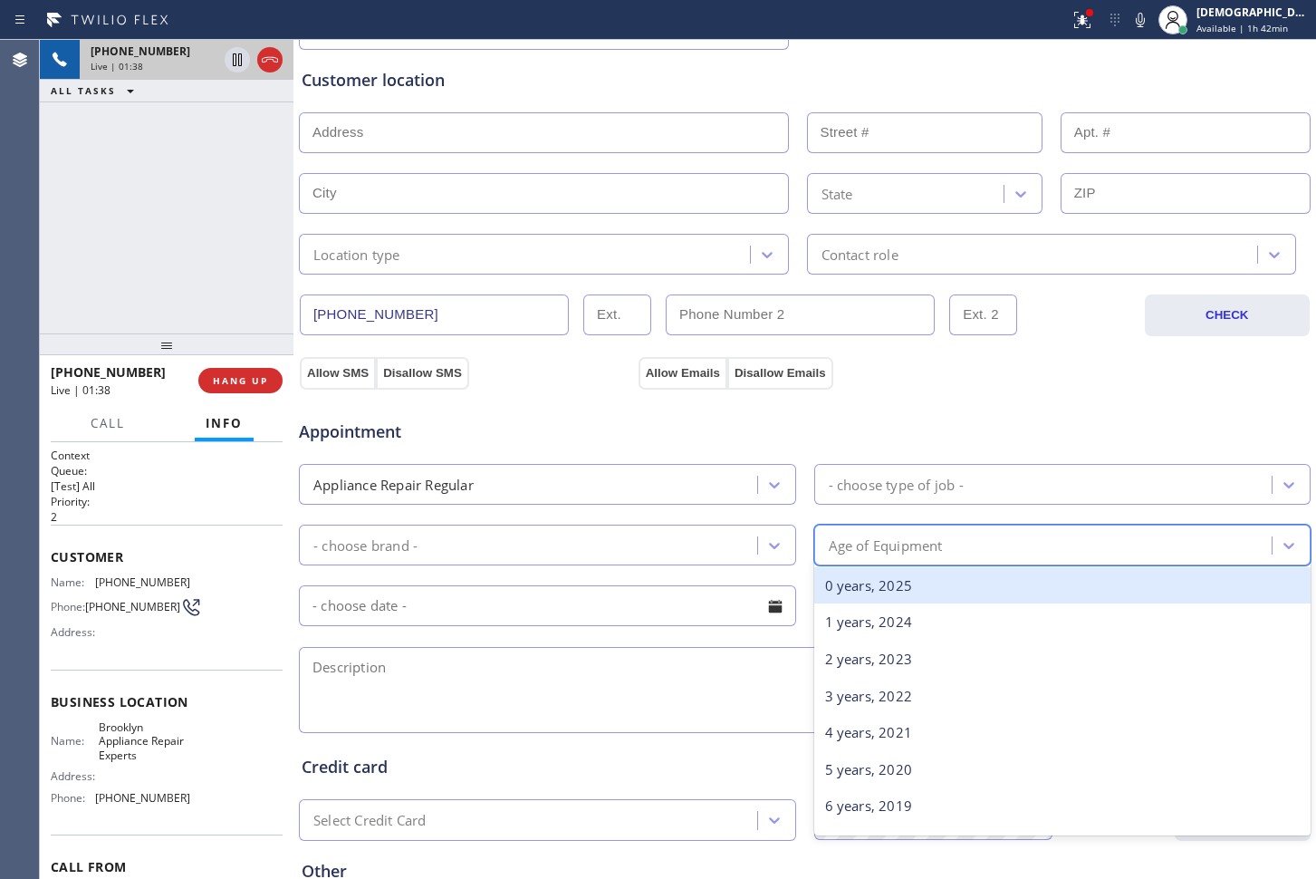
click at [984, 554] on div "Age of Equipment" at bounding box center [1046, 545] width 453 height 32
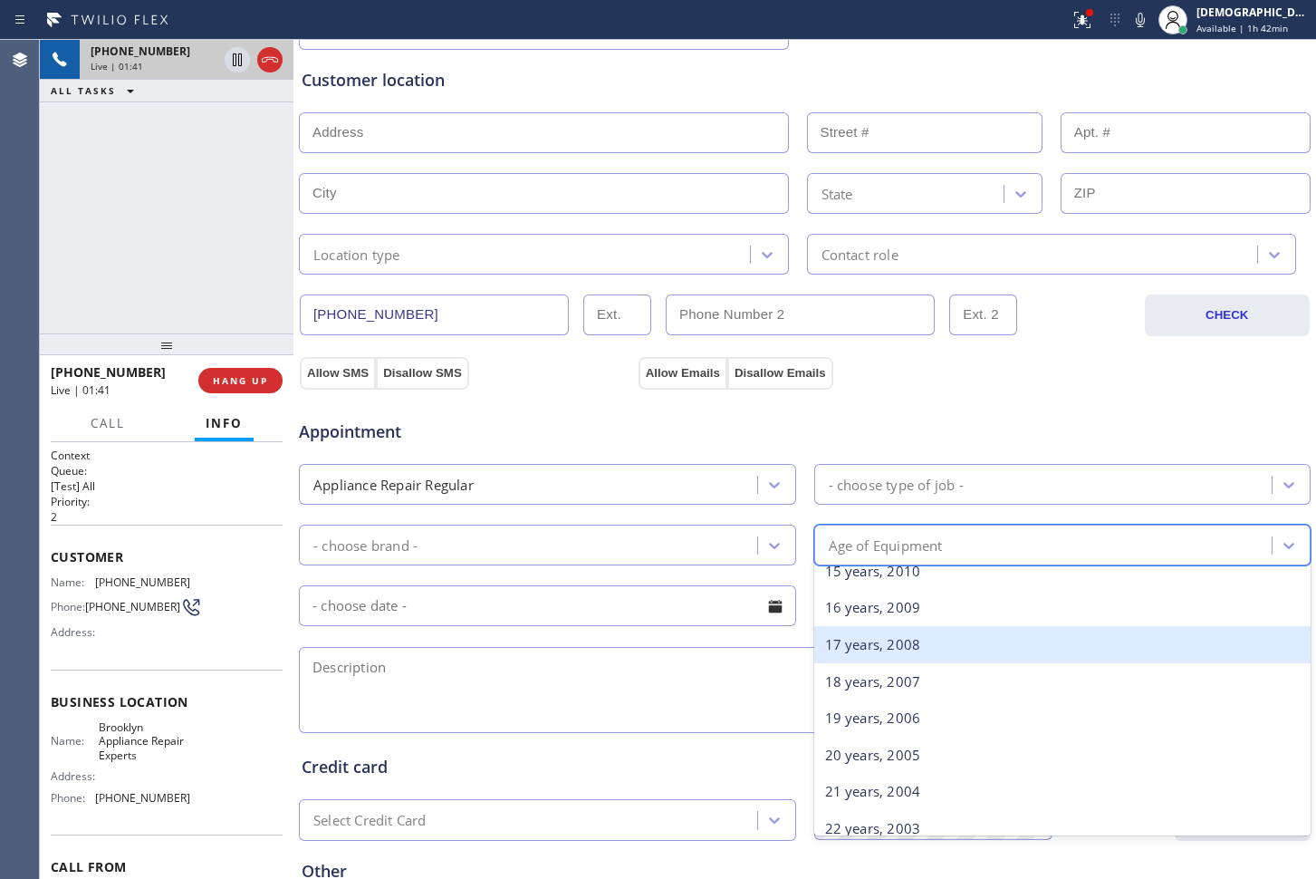
scroll to position [453, 0]
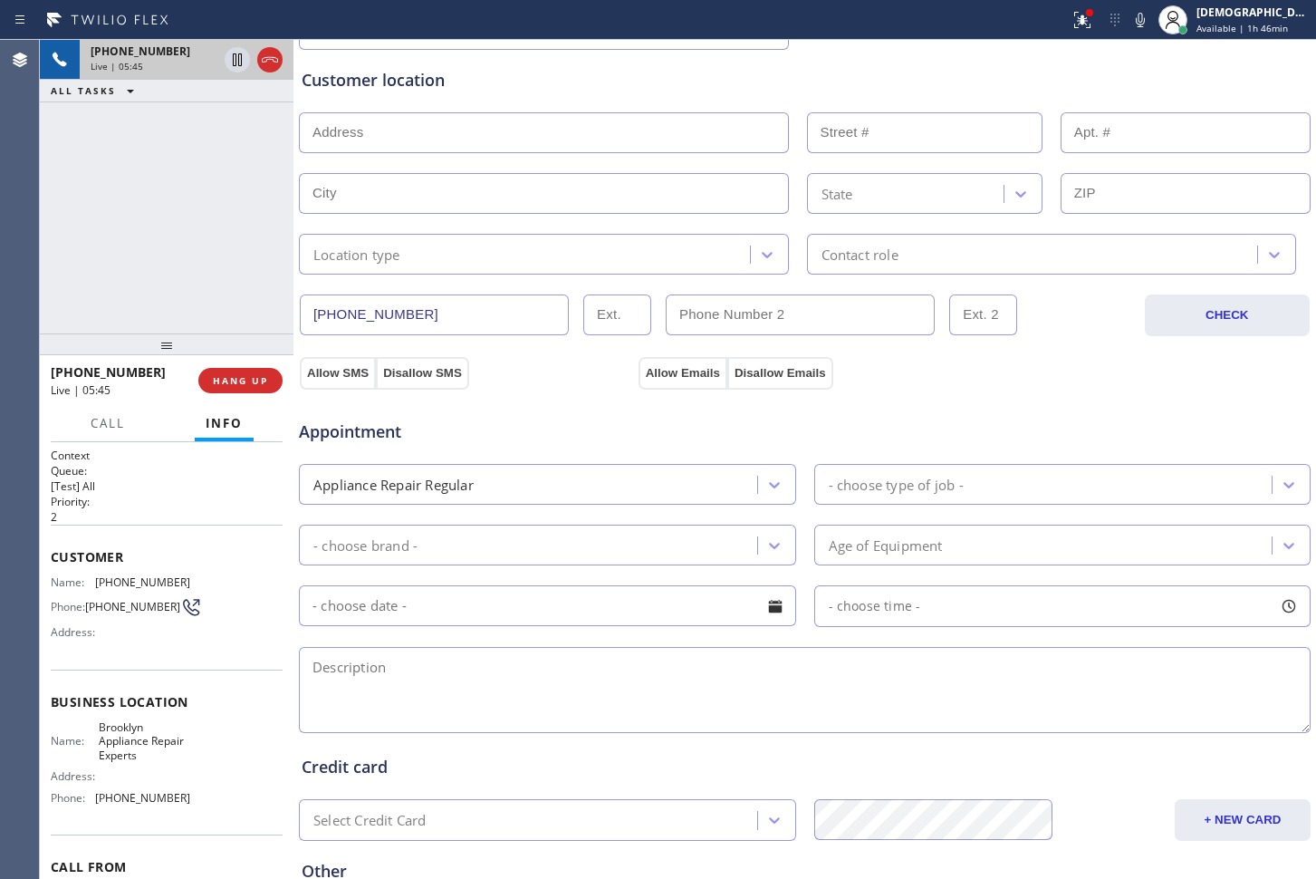
drag, startPoint x: 442, startPoint y: 315, endPoint x: 305, endPoint y: 318, distance: 136.8
click at [305, 318] on input "[PHONE_NUMBER]" at bounding box center [434, 314] width 269 height 41
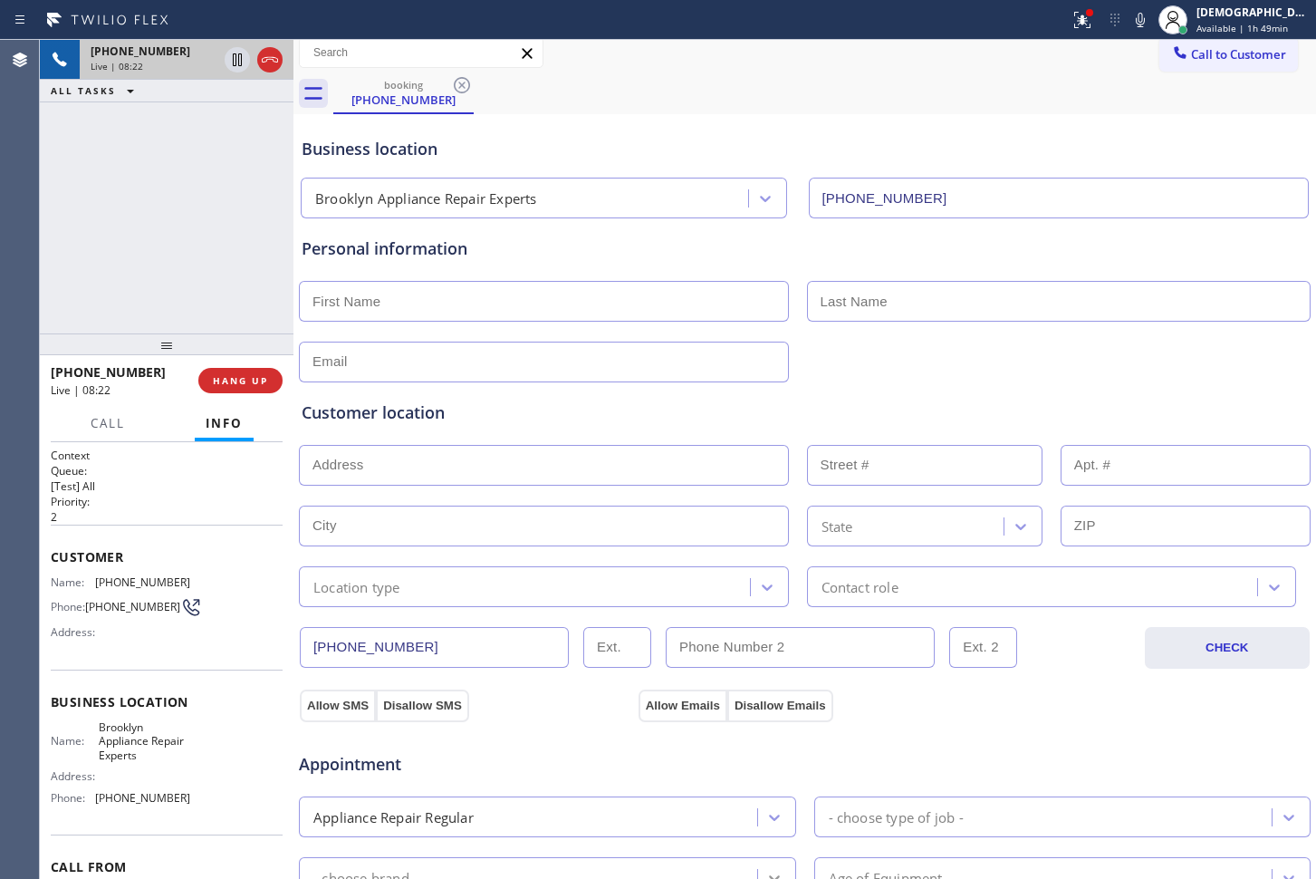
scroll to position [0, 0]
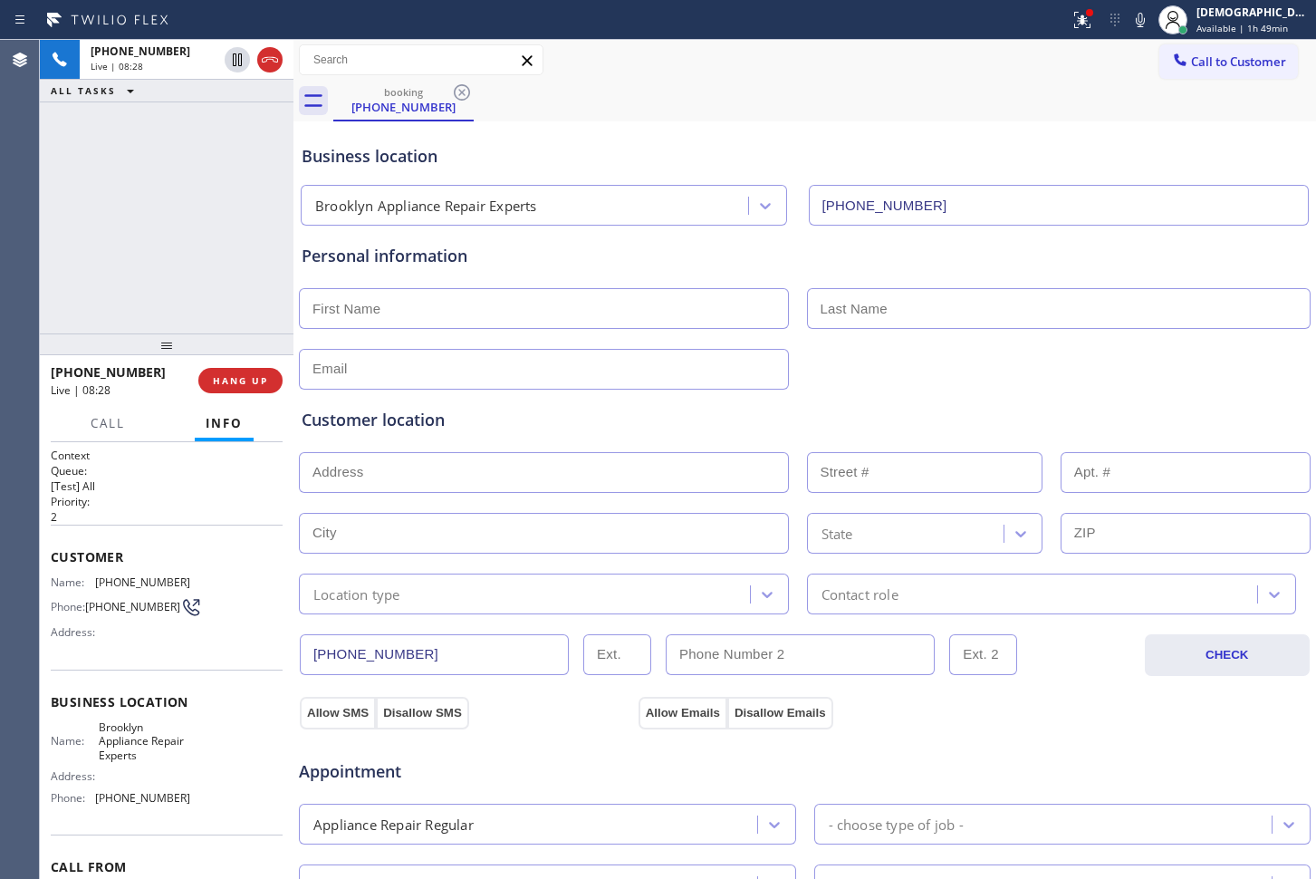
drag, startPoint x: 275, startPoint y: 68, endPoint x: 308, endPoint y: 162, distance: 99.7
click at [274, 68] on icon at bounding box center [270, 60] width 22 height 22
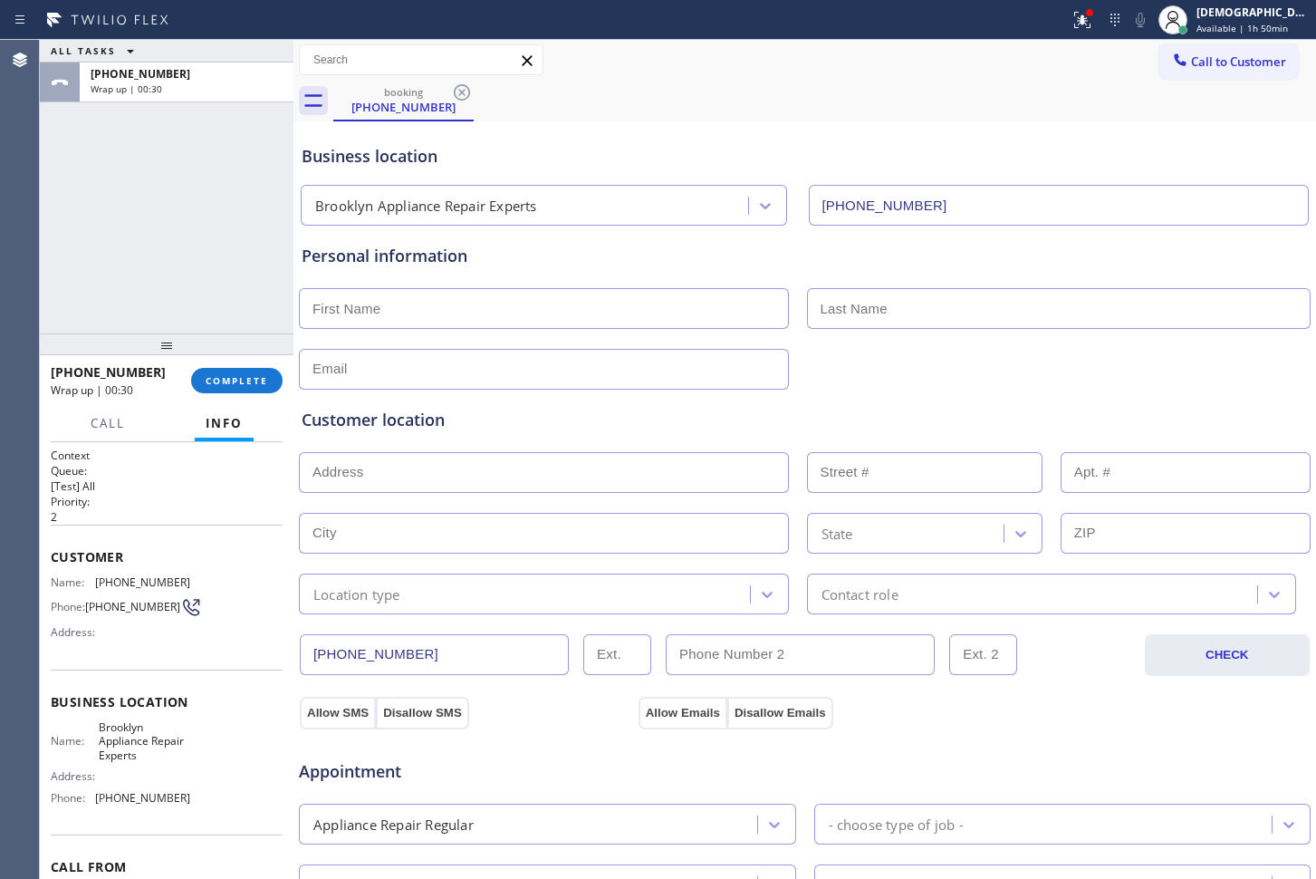
click at [371, 313] on input "text" at bounding box center [544, 308] width 490 height 41
paste input "[PERSON_NAME]"
type input "[PERSON_NAME]"
click at [862, 300] on input "text" at bounding box center [1059, 308] width 505 height 41
paste input "Radisay"
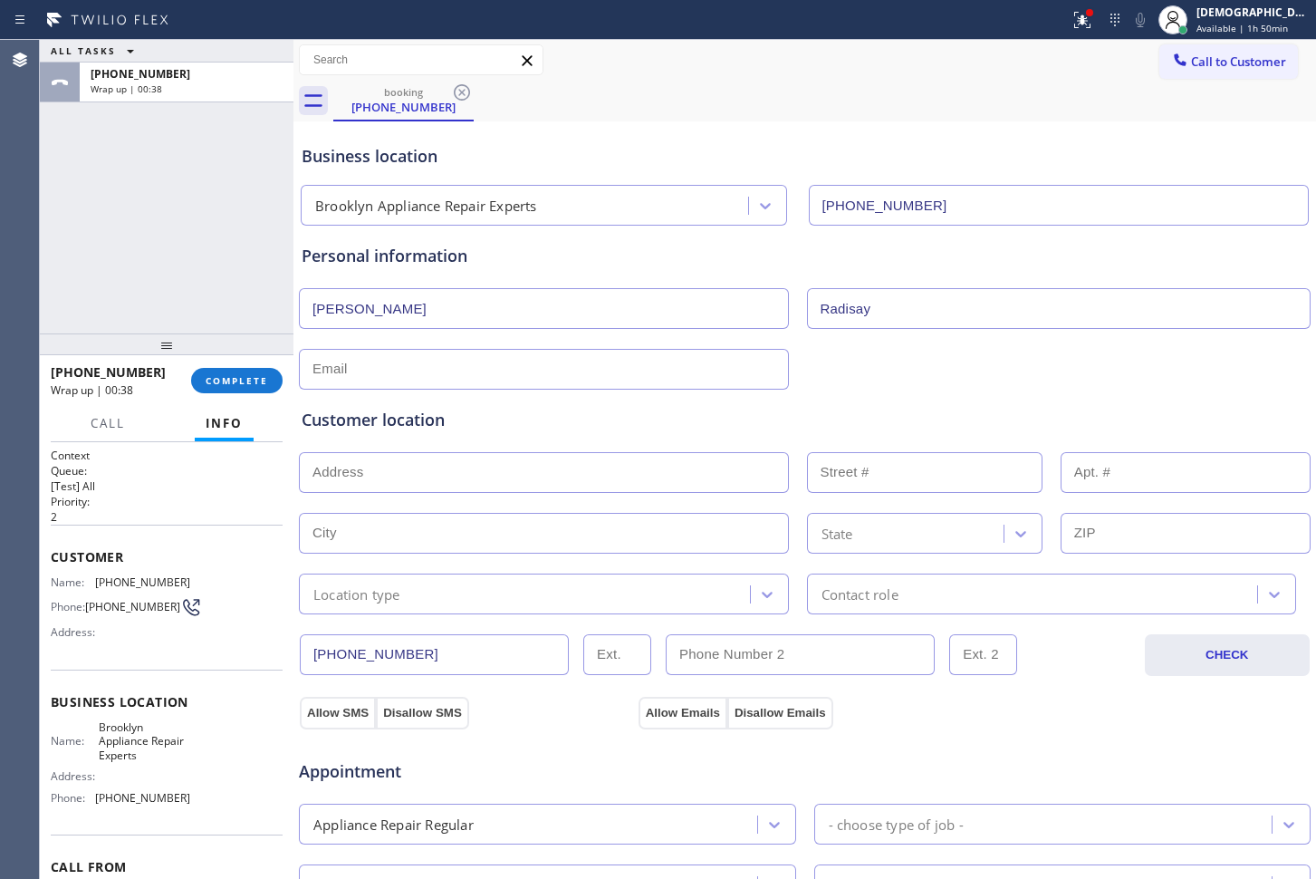
type input "Radisay"
click at [532, 360] on input "text" at bounding box center [544, 369] width 490 height 41
paste input "lisa [EMAIL_ADDRESS][DOMAIN_NAME]"
type input "lisa [EMAIL_ADDRESS][DOMAIN_NAME]"
click at [471, 477] on input "text" at bounding box center [544, 472] width 490 height 41
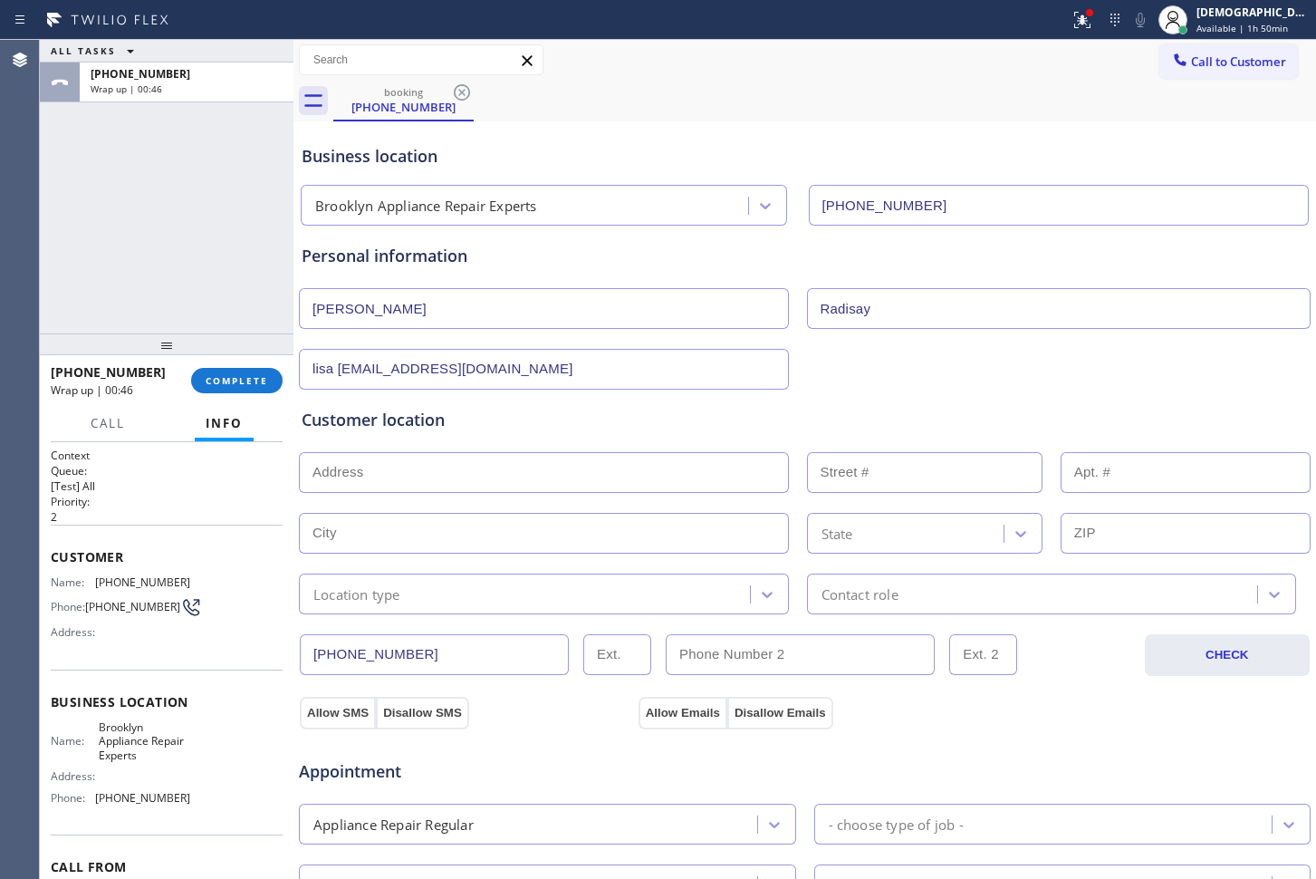
paste input "[STREET_ADDRESS][PERSON_NAME] / APT 2"
type input "[STREET_ADDRESS][PERSON_NAME]"
type input "843"
type input "[GEOGRAPHIC_DATA]"
type input "11222"
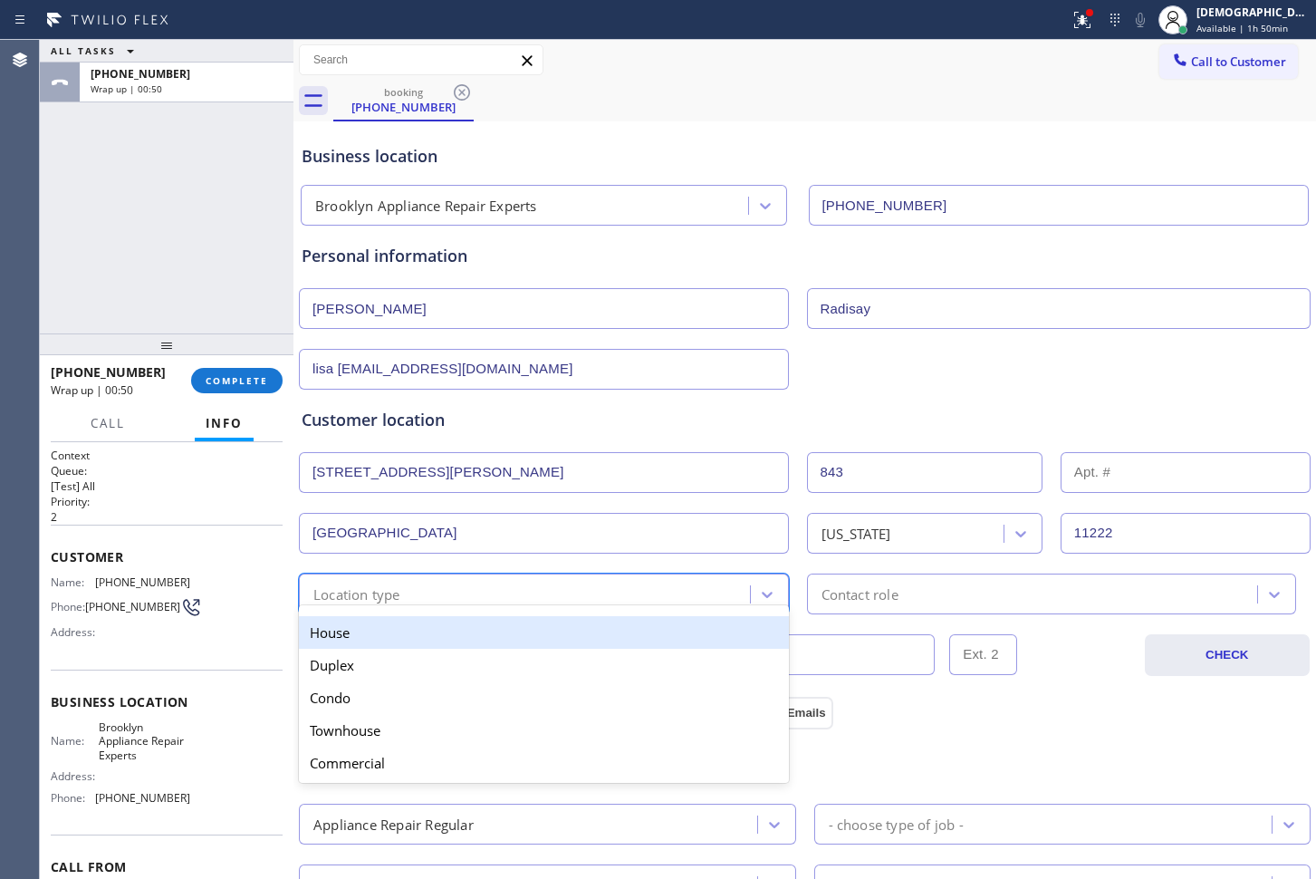
click at [427, 585] on div "Location type" at bounding box center [527, 594] width 446 height 32
drag, startPoint x: 409, startPoint y: 636, endPoint x: 474, endPoint y: 622, distance: 66.6
click at [409, 637] on div "House" at bounding box center [544, 632] width 490 height 33
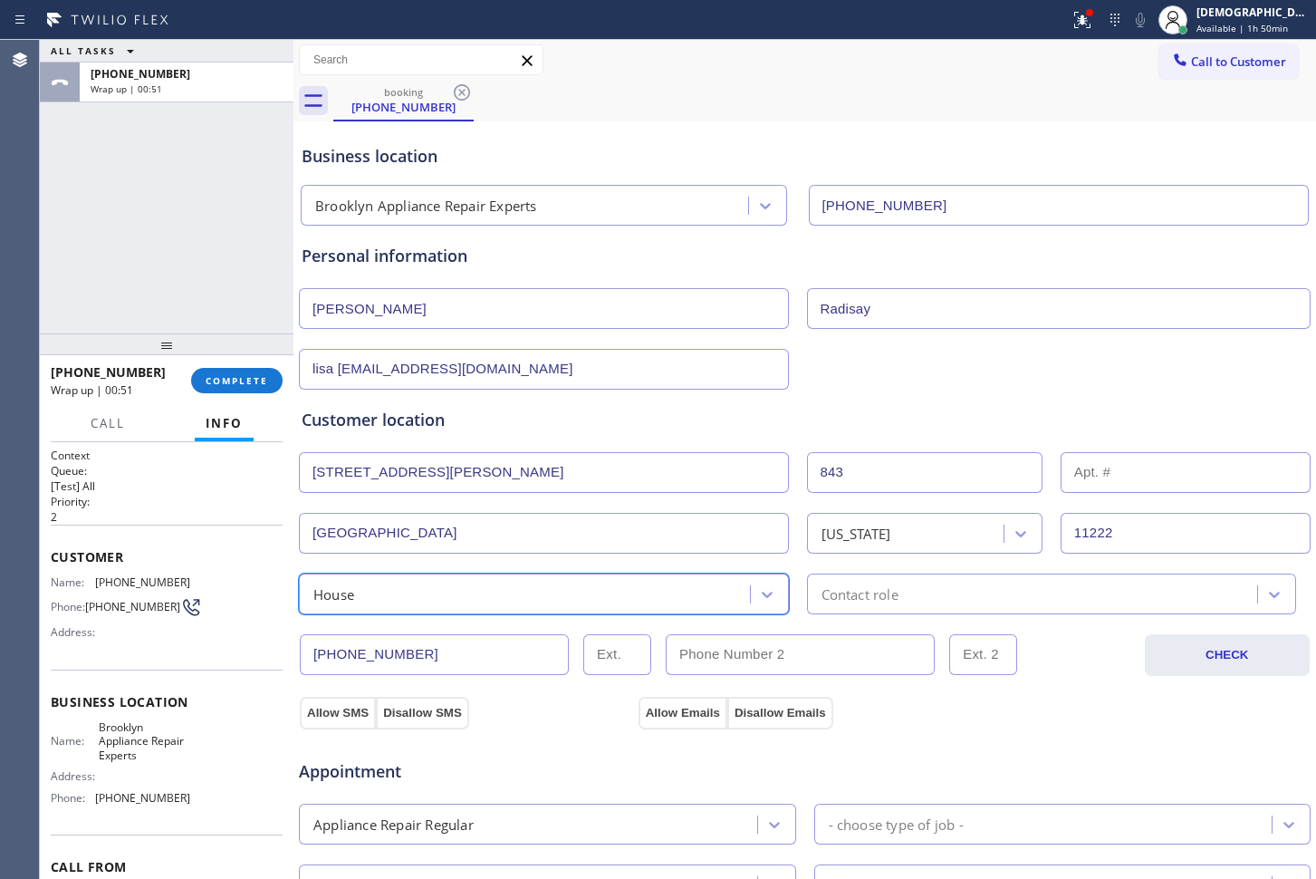
click at [826, 601] on div "Contact role" at bounding box center [860, 593] width 77 height 21
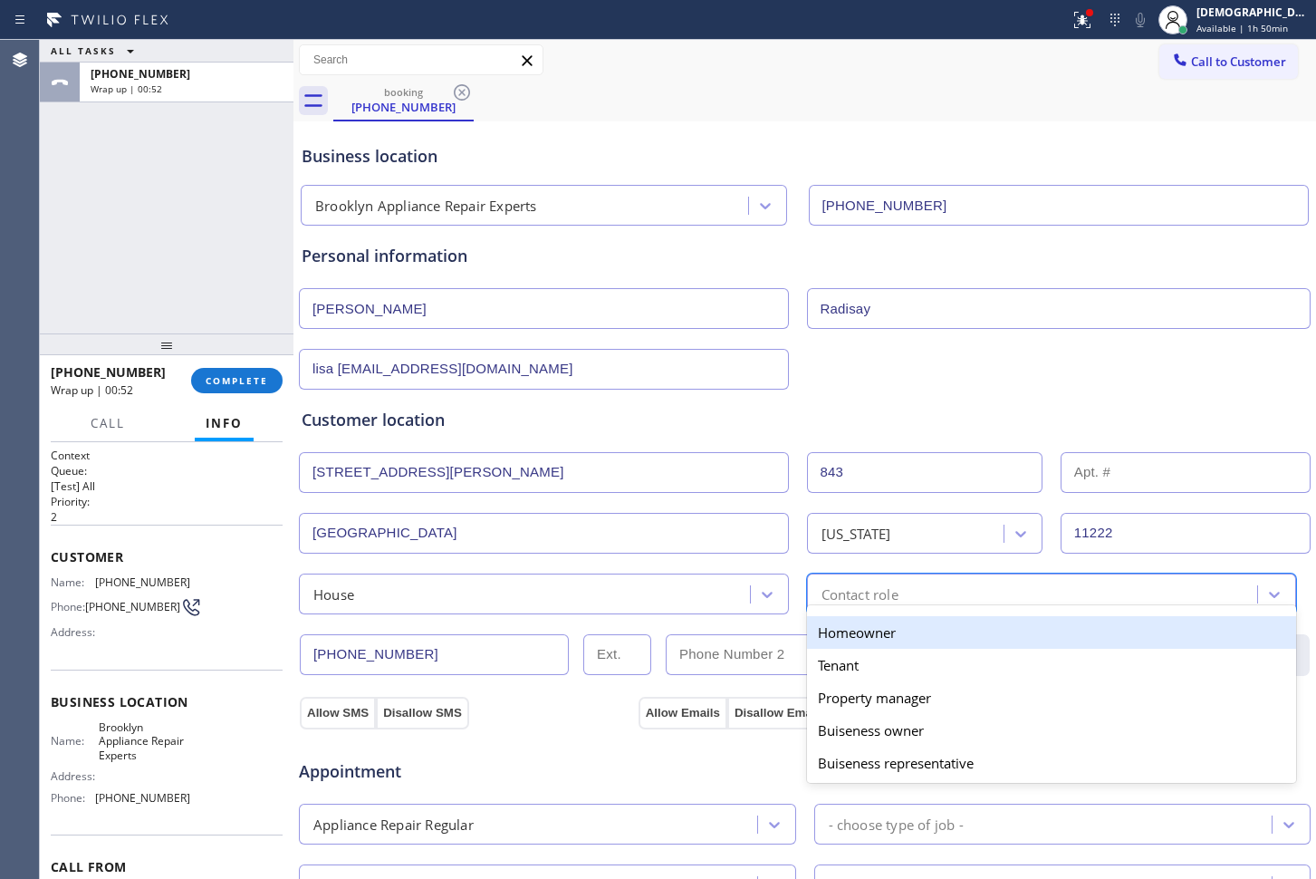
click at [830, 625] on div "Homeowner" at bounding box center [1052, 632] width 490 height 33
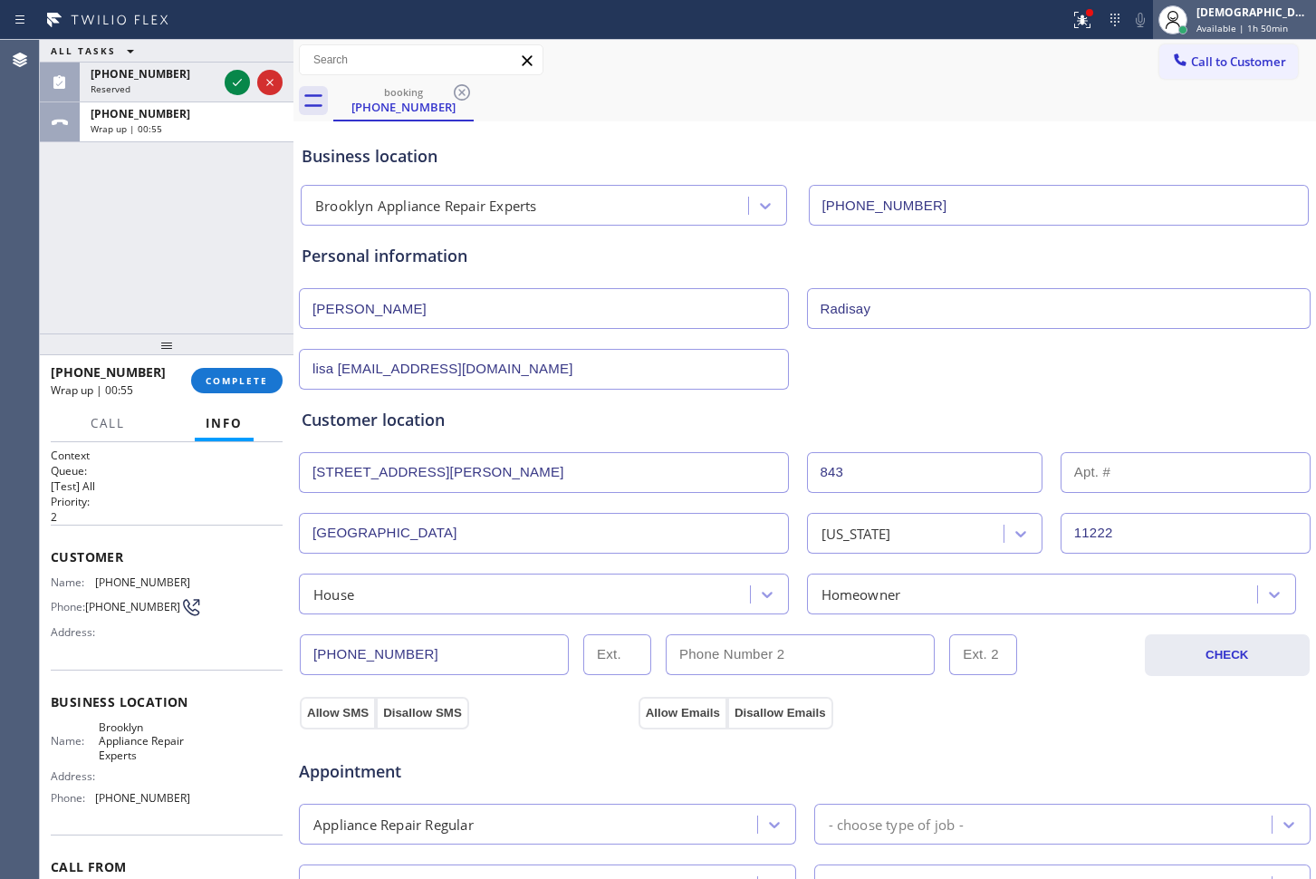
click at [1193, 15] on div at bounding box center [1173, 20] width 40 height 40
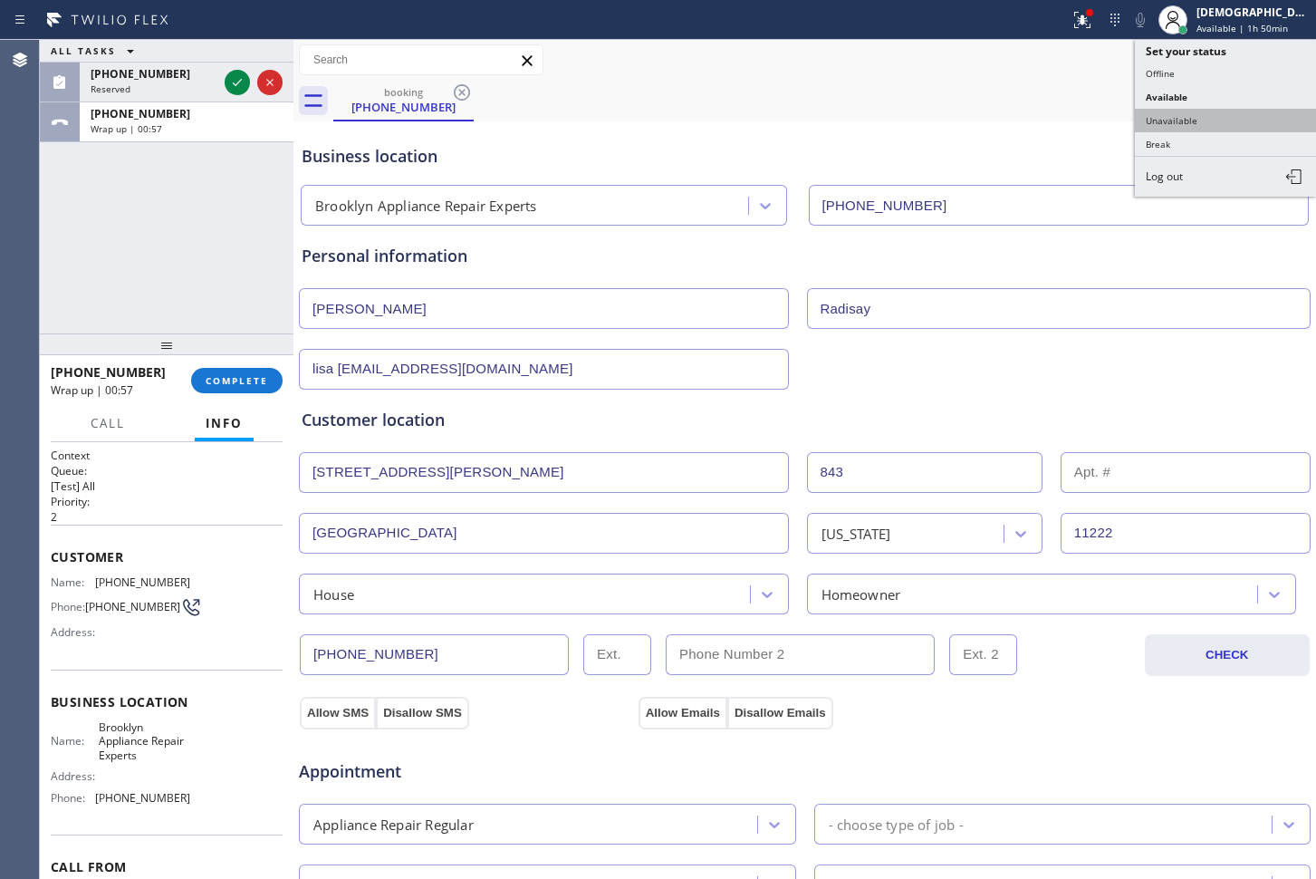
click at [1217, 116] on button "Unavailable" at bounding box center [1225, 121] width 181 height 24
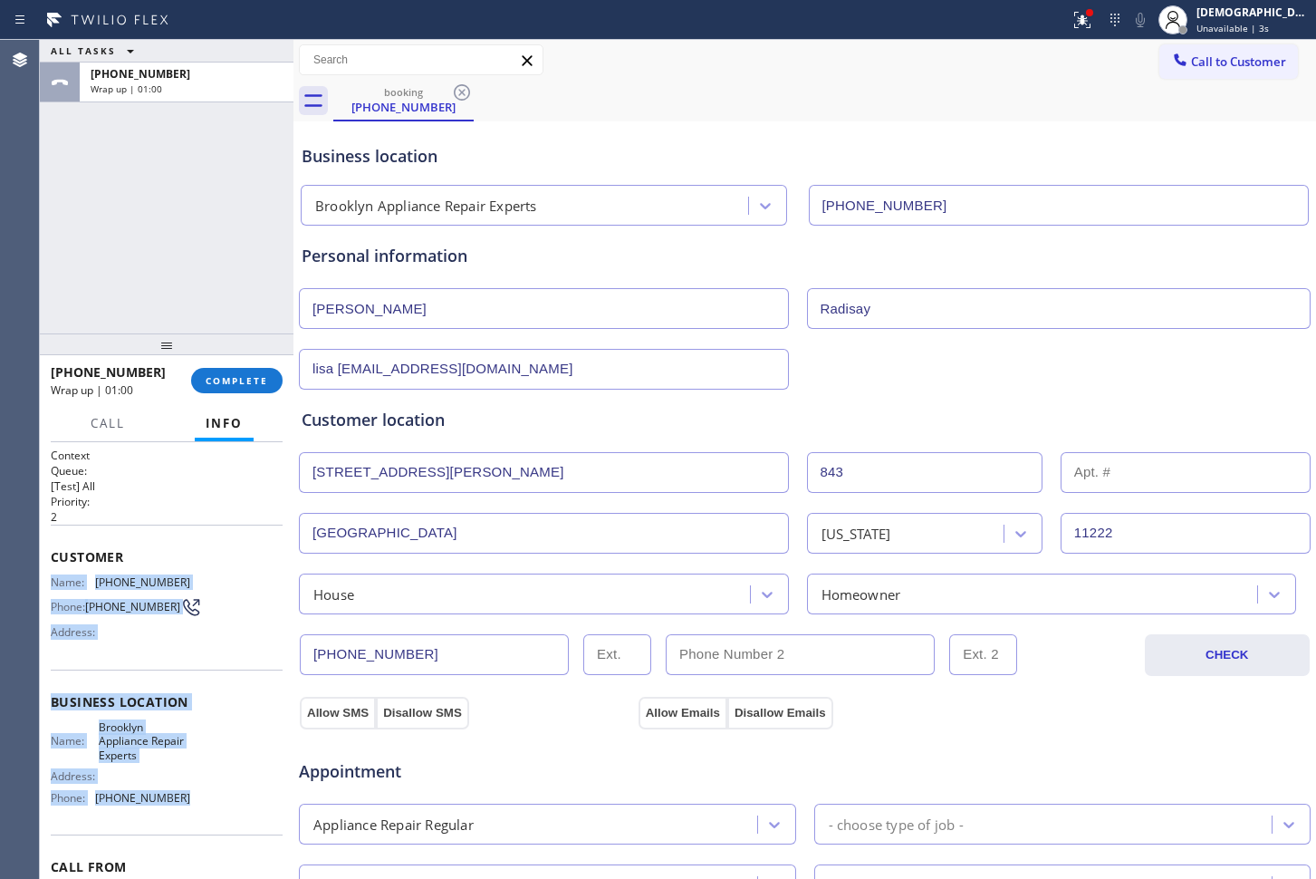
drag, startPoint x: 188, startPoint y: 701, endPoint x: 47, endPoint y: 585, distance: 182.1
click at [47, 585] on div "Context Queue: [Test] All Priority: 2 Customer Name: [PHONE_NUMBER] Phone: [PHO…" at bounding box center [167, 660] width 254 height 437
copy div "Name: [PHONE_NUMBER] Phone: [PHONE_NUMBER] Address: Business location Name: [GE…"
click at [1191, 64] on span "Call to Customer" at bounding box center [1238, 61] width 95 height 16
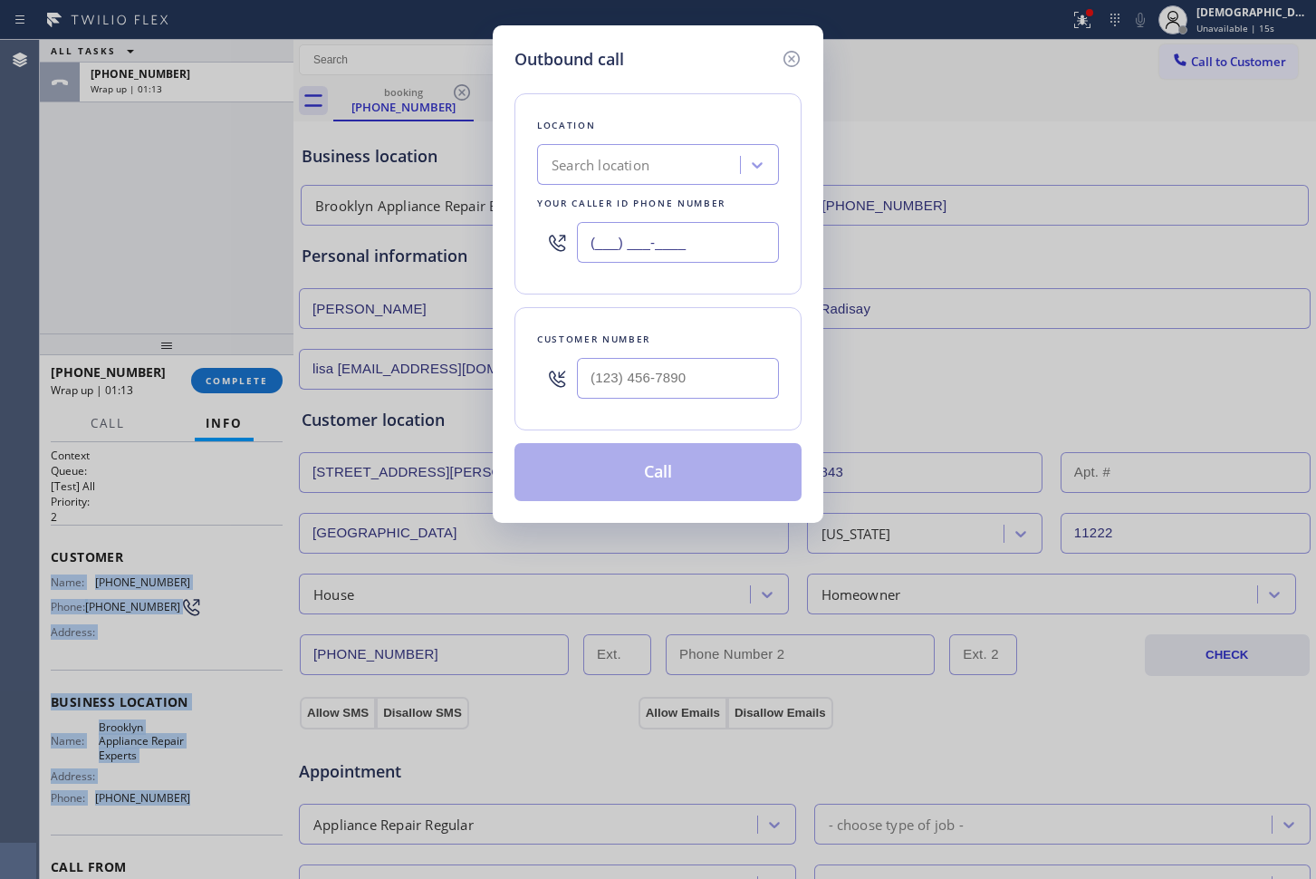
click at [717, 236] on input "(___) ___-____" at bounding box center [678, 242] width 202 height 41
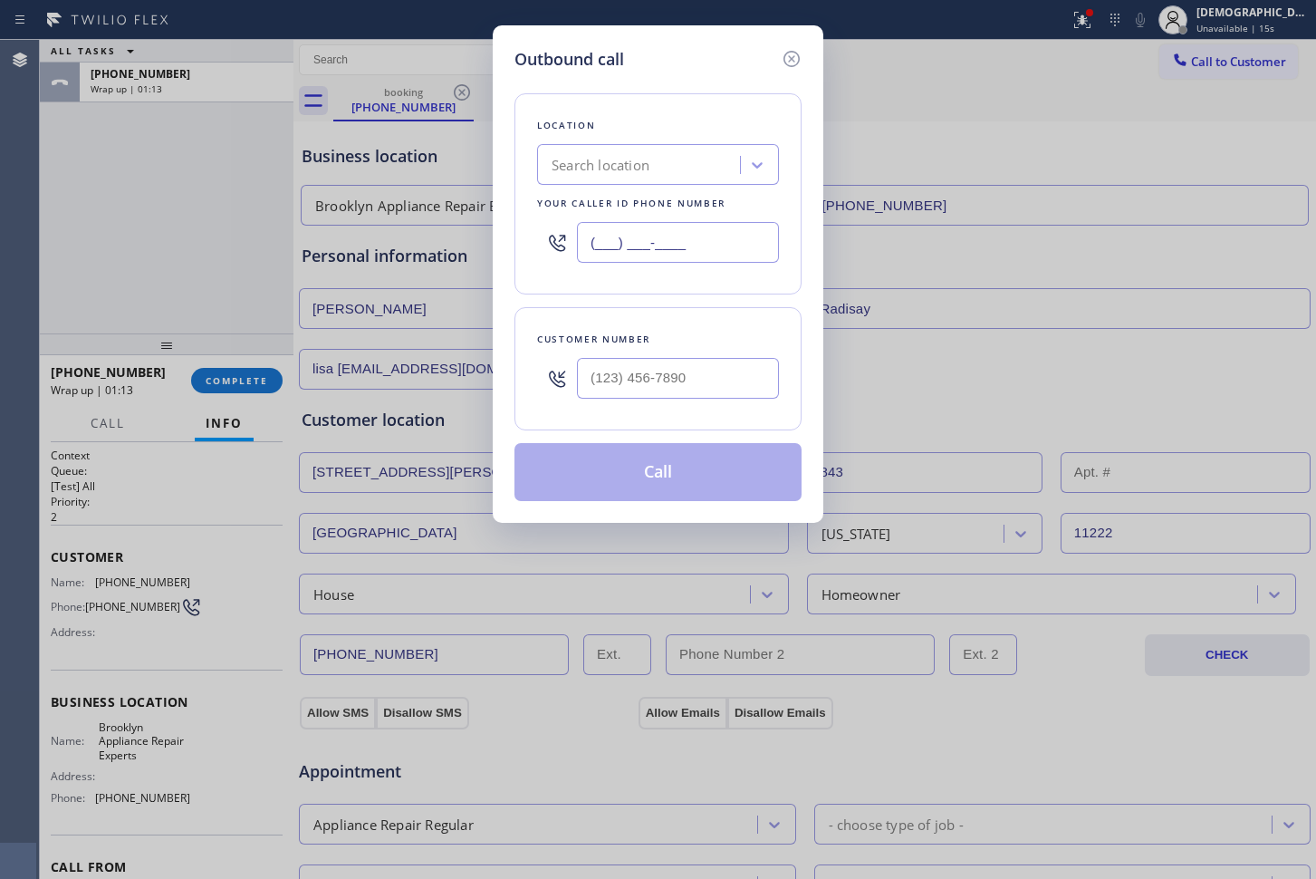
click at [717, 236] on input "(___) ___-____" at bounding box center [678, 242] width 202 height 41
paste input "347) 757-4373"
type input "[PHONE_NUMBER]"
click at [711, 366] on input "(___) ___-____" at bounding box center [678, 378] width 202 height 41
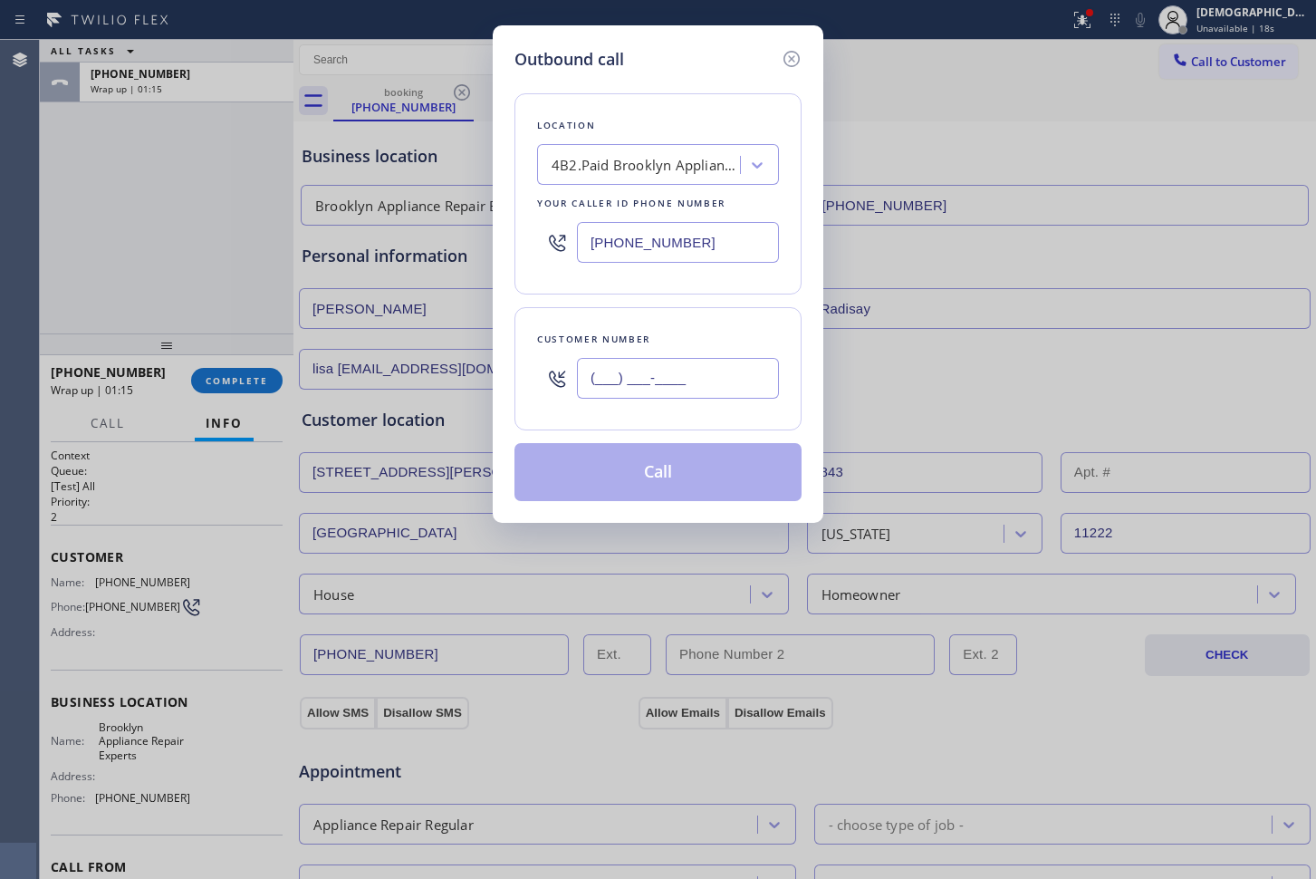
paste input "646) 673-4559"
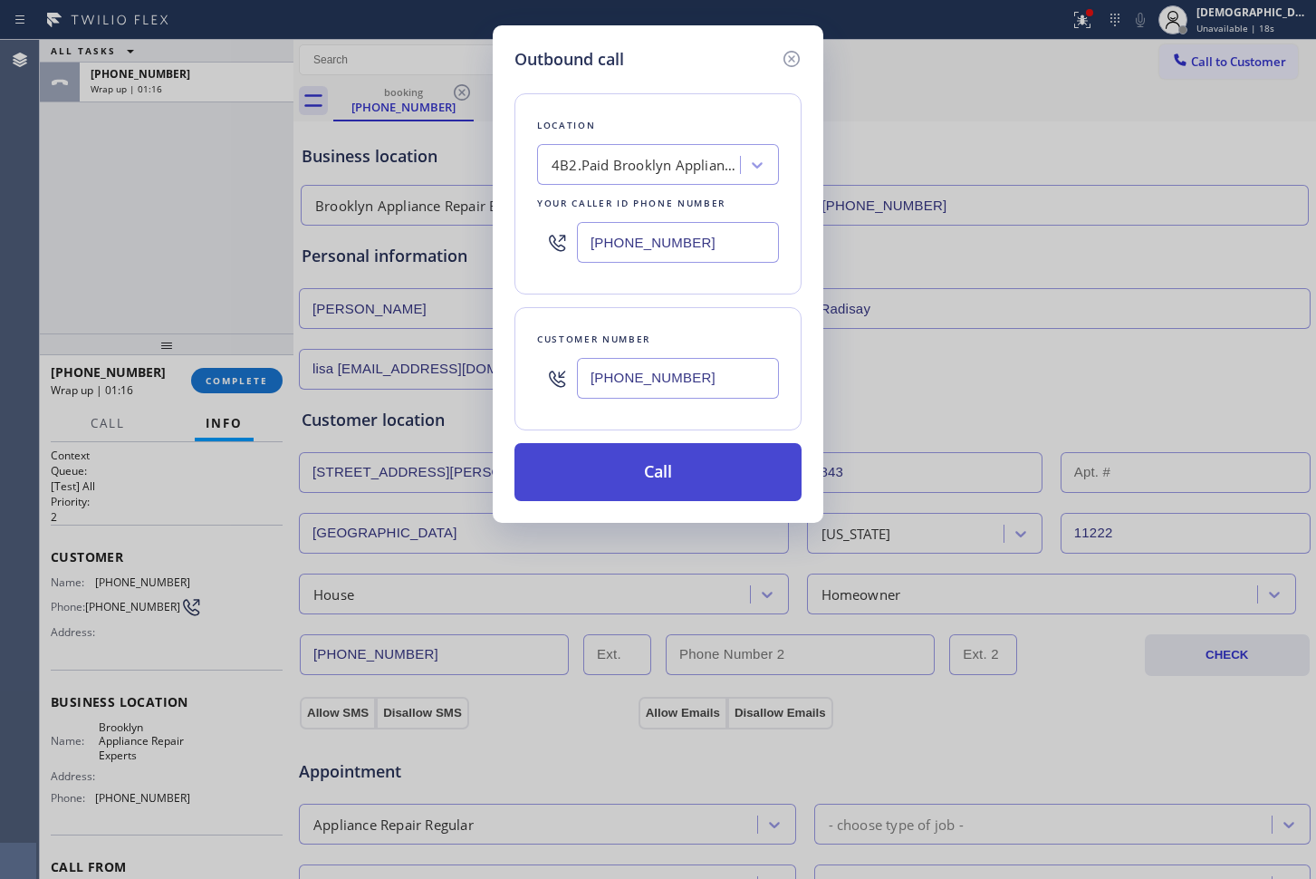
type input "[PHONE_NUMBER]"
click at [745, 465] on button "Call" at bounding box center [658, 472] width 287 height 58
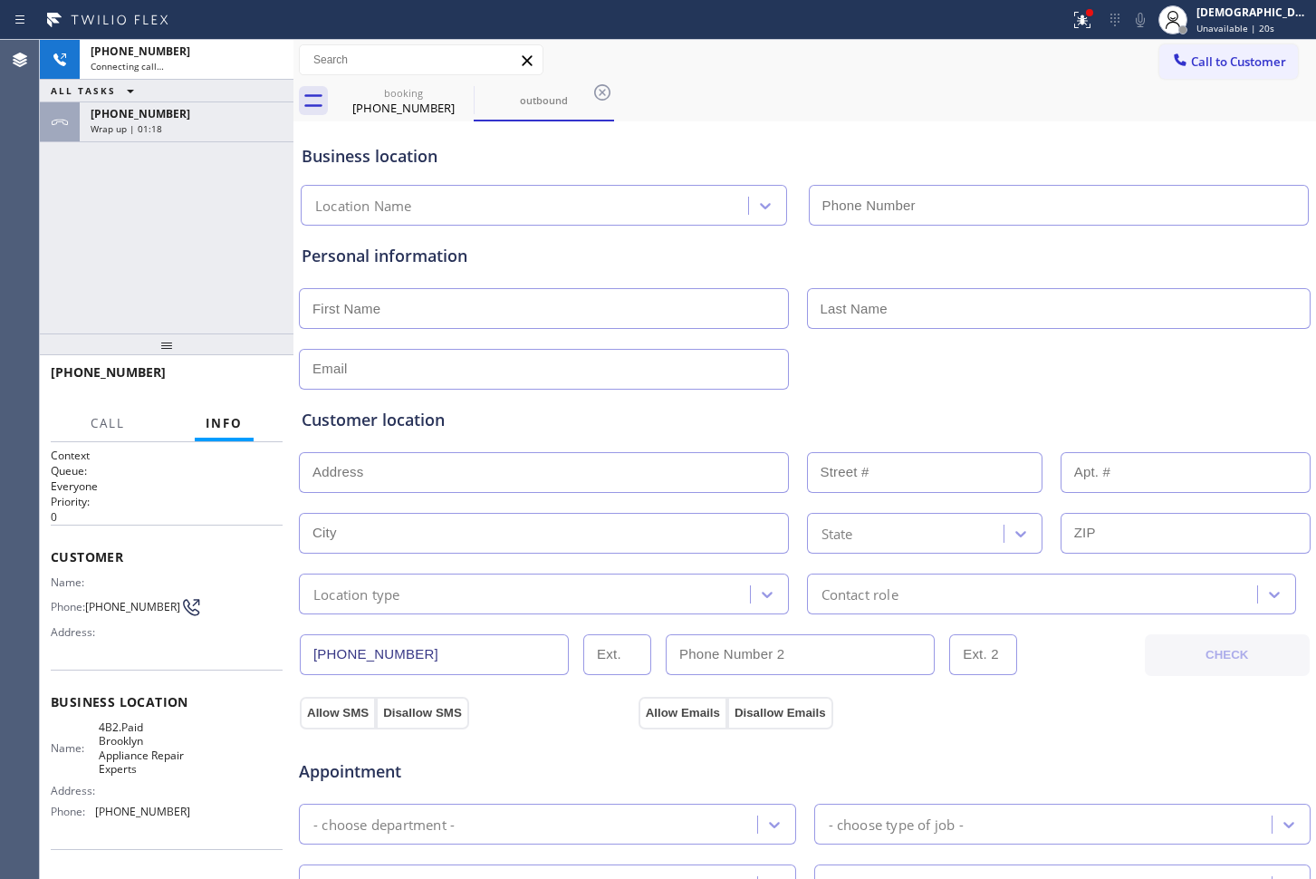
type input "[PHONE_NUMBER]"
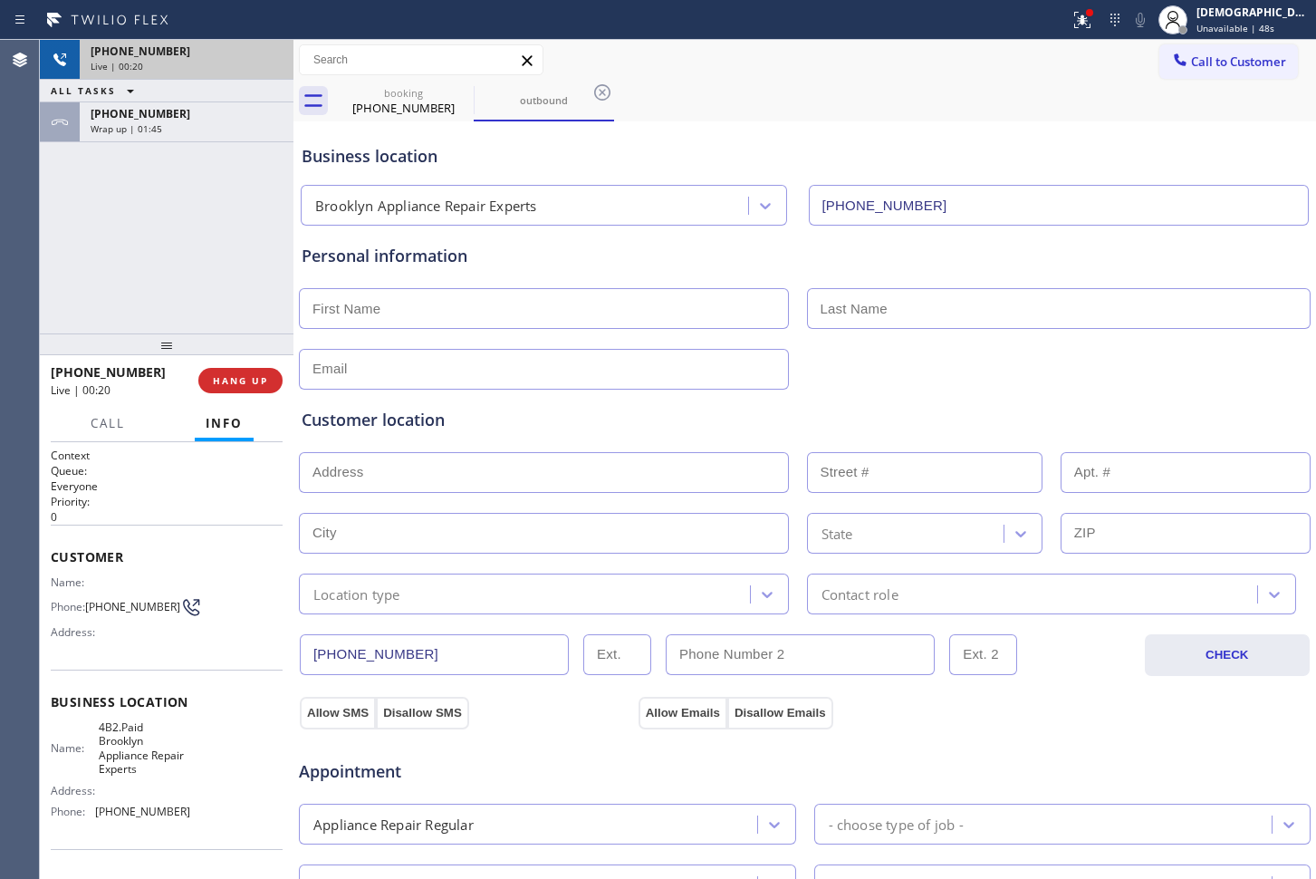
click at [273, 61] on div "Live | 00:20" at bounding box center [187, 66] width 192 height 13
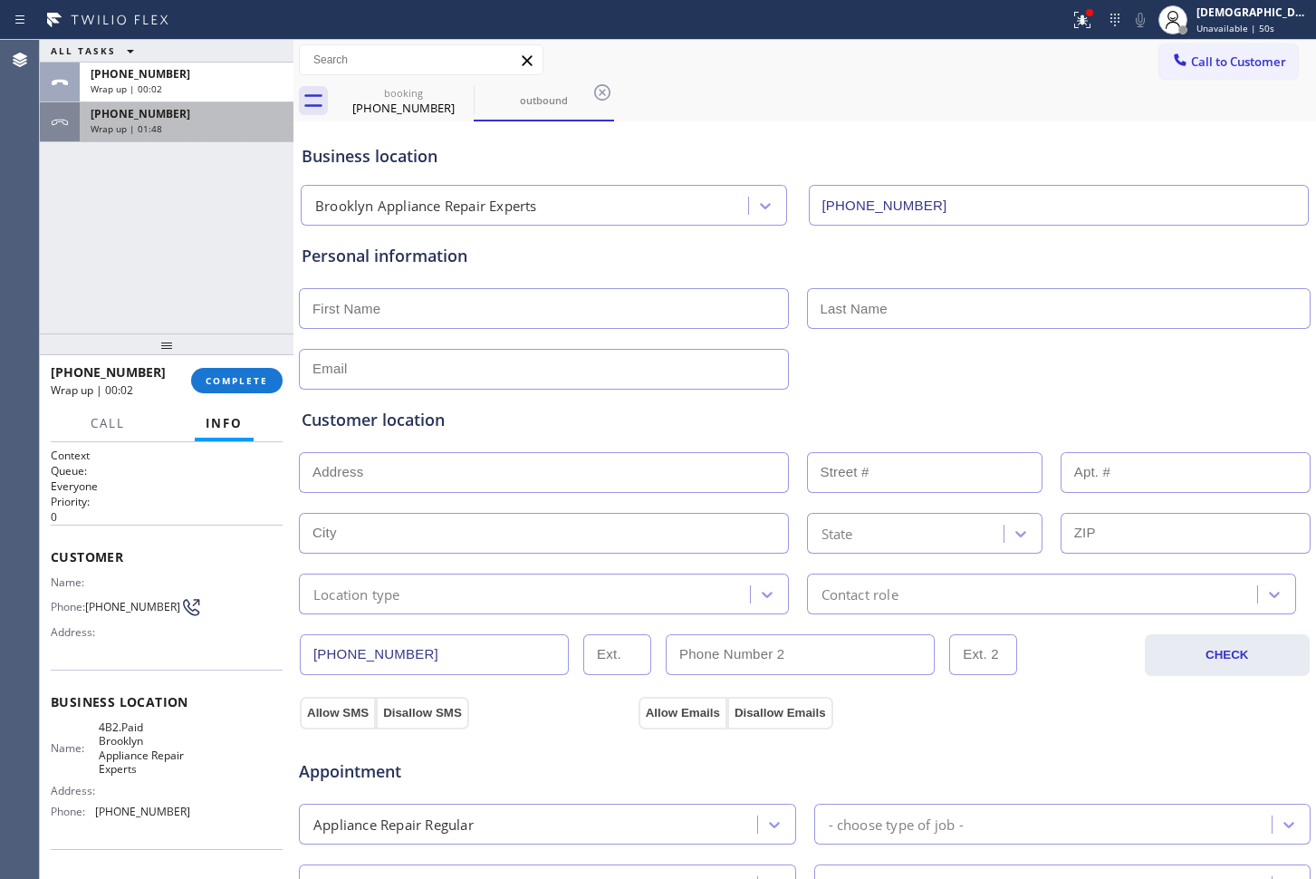
click at [202, 129] on div "Wrap up | 01:48" at bounding box center [187, 128] width 192 height 13
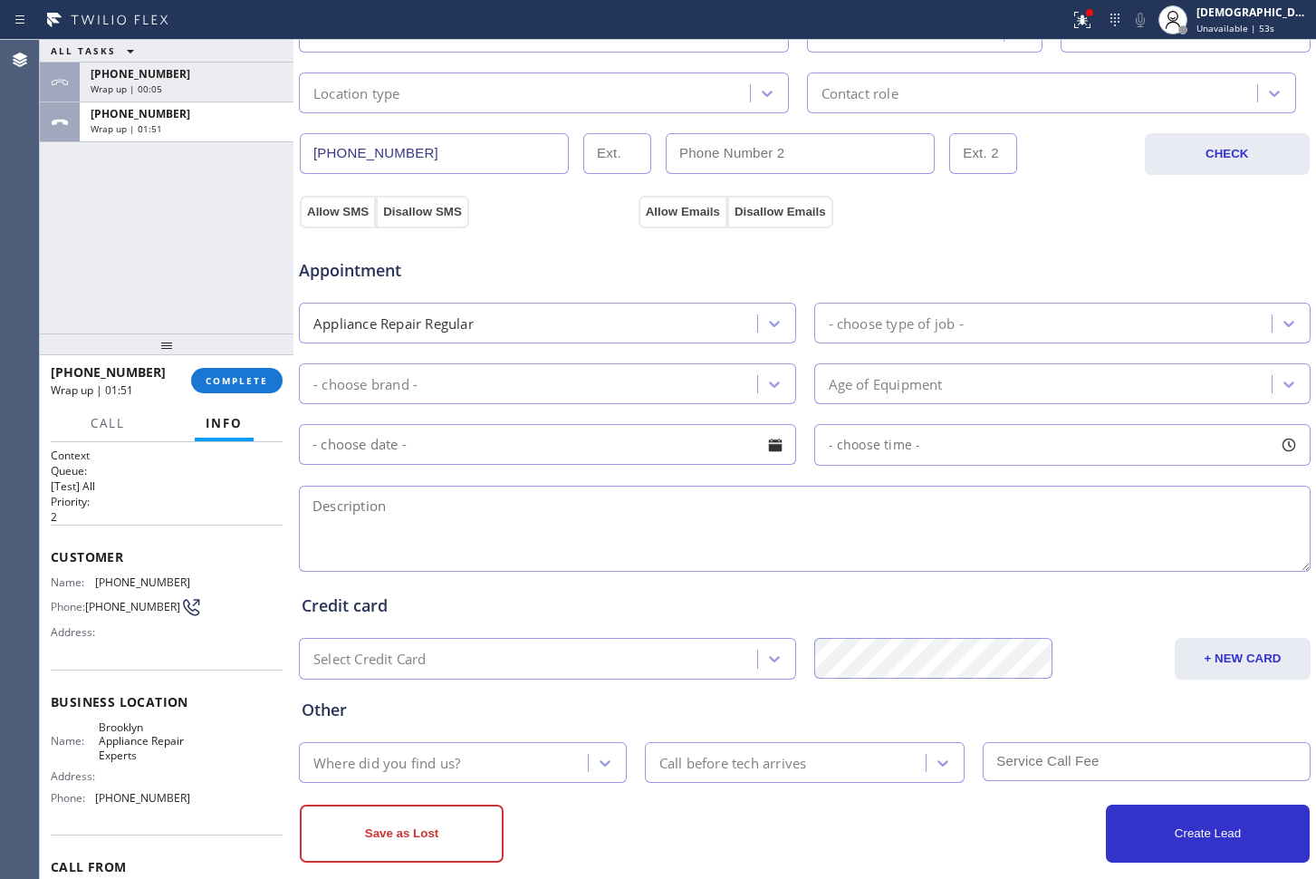
scroll to position [525, 0]
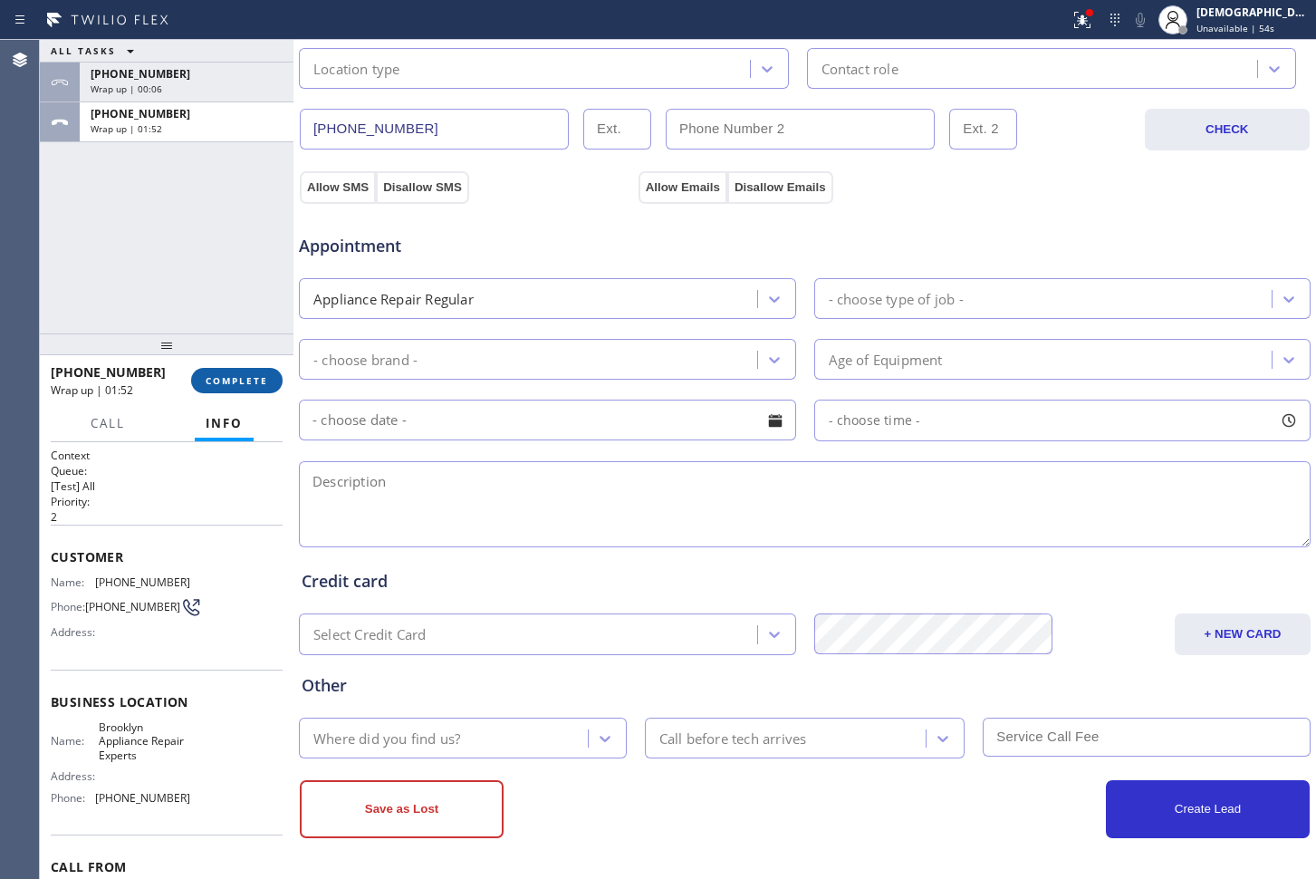
click at [236, 367] on div "[PHONE_NUMBER] Wrap up | 01:52 COMPLETE" at bounding box center [167, 380] width 232 height 47
click at [242, 372] on button "COMPLETE" at bounding box center [236, 380] width 91 height 25
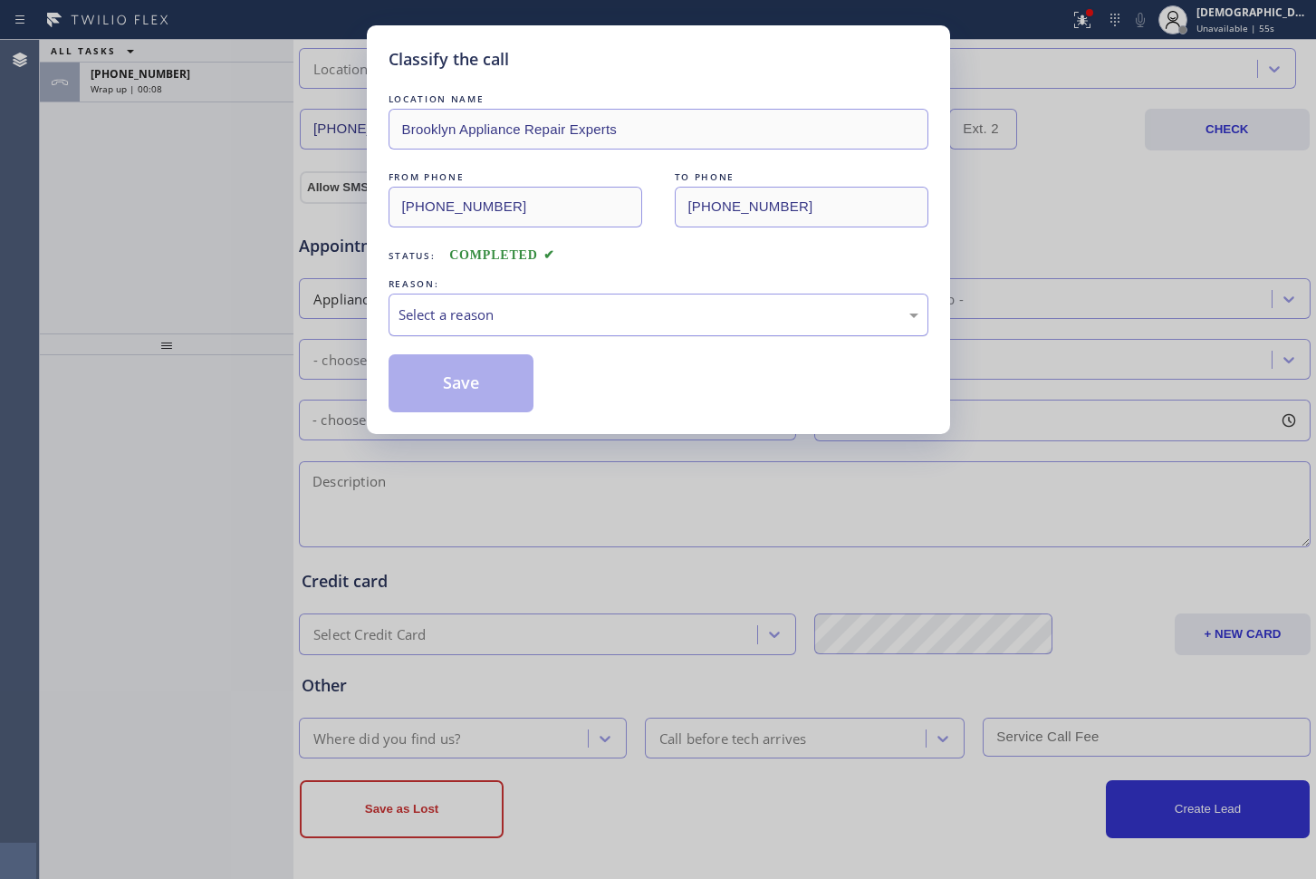
click at [460, 310] on div "Select a reason" at bounding box center [659, 314] width 520 height 21
click at [432, 392] on button "Save" at bounding box center [462, 383] width 146 height 58
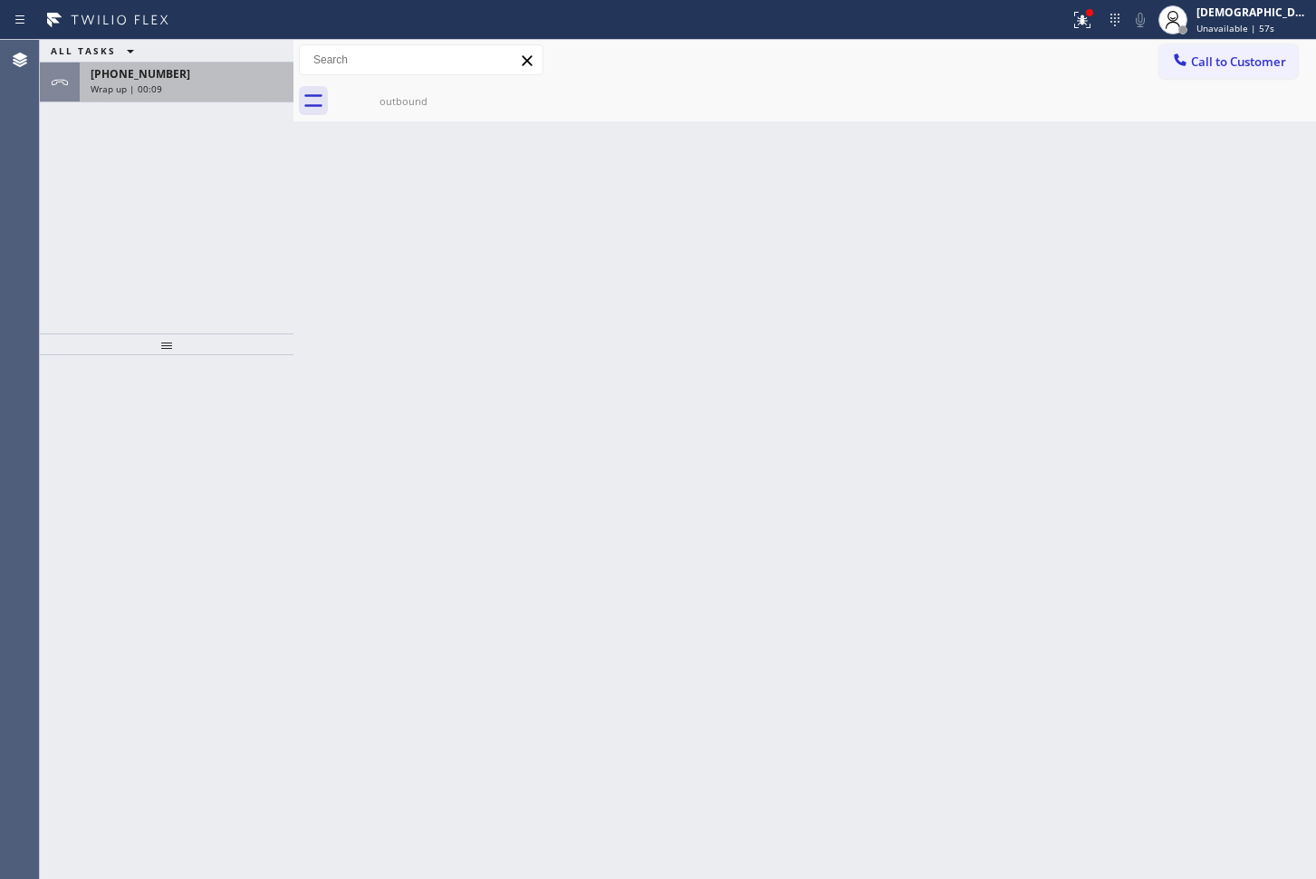
click at [224, 85] on div "Wrap up | 00:09" at bounding box center [187, 88] width 192 height 13
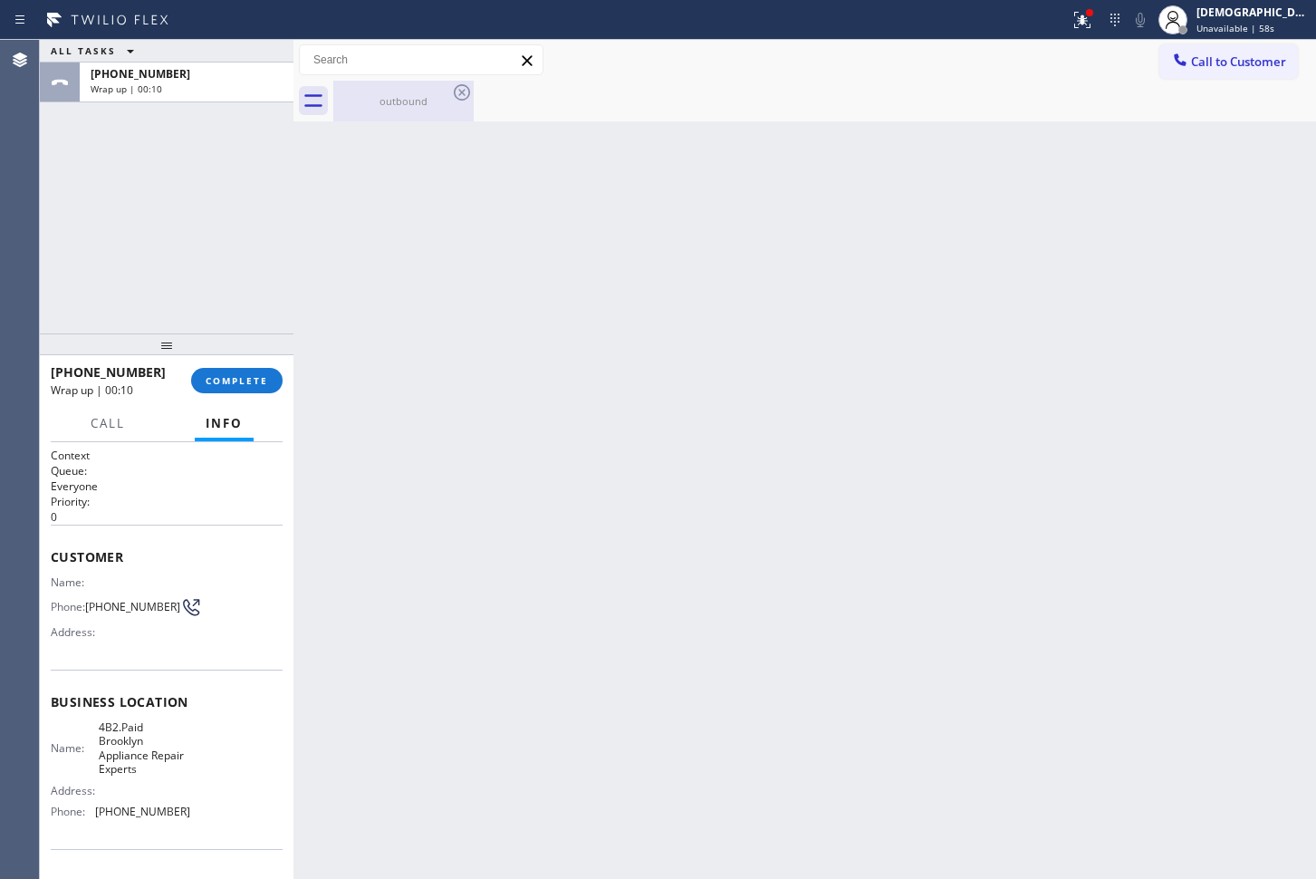
click at [404, 111] on div "outbound" at bounding box center [403, 101] width 137 height 41
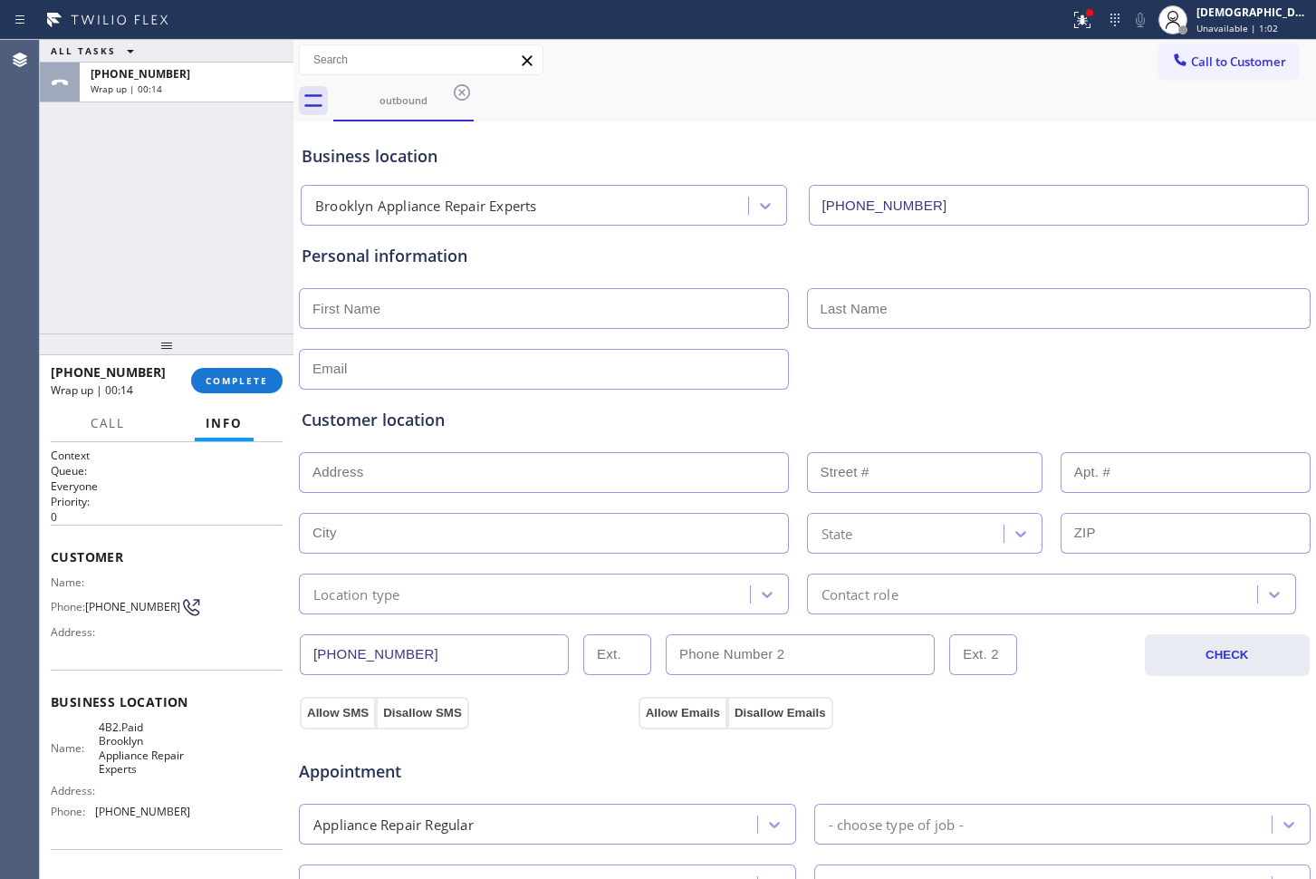
click at [478, 307] on input "text" at bounding box center [544, 308] width 490 height 41
paste input "[PERSON_NAME]"
type input "[PERSON_NAME]"
click at [842, 314] on input "text" at bounding box center [1059, 308] width 505 height 41
paste input "Radisay"
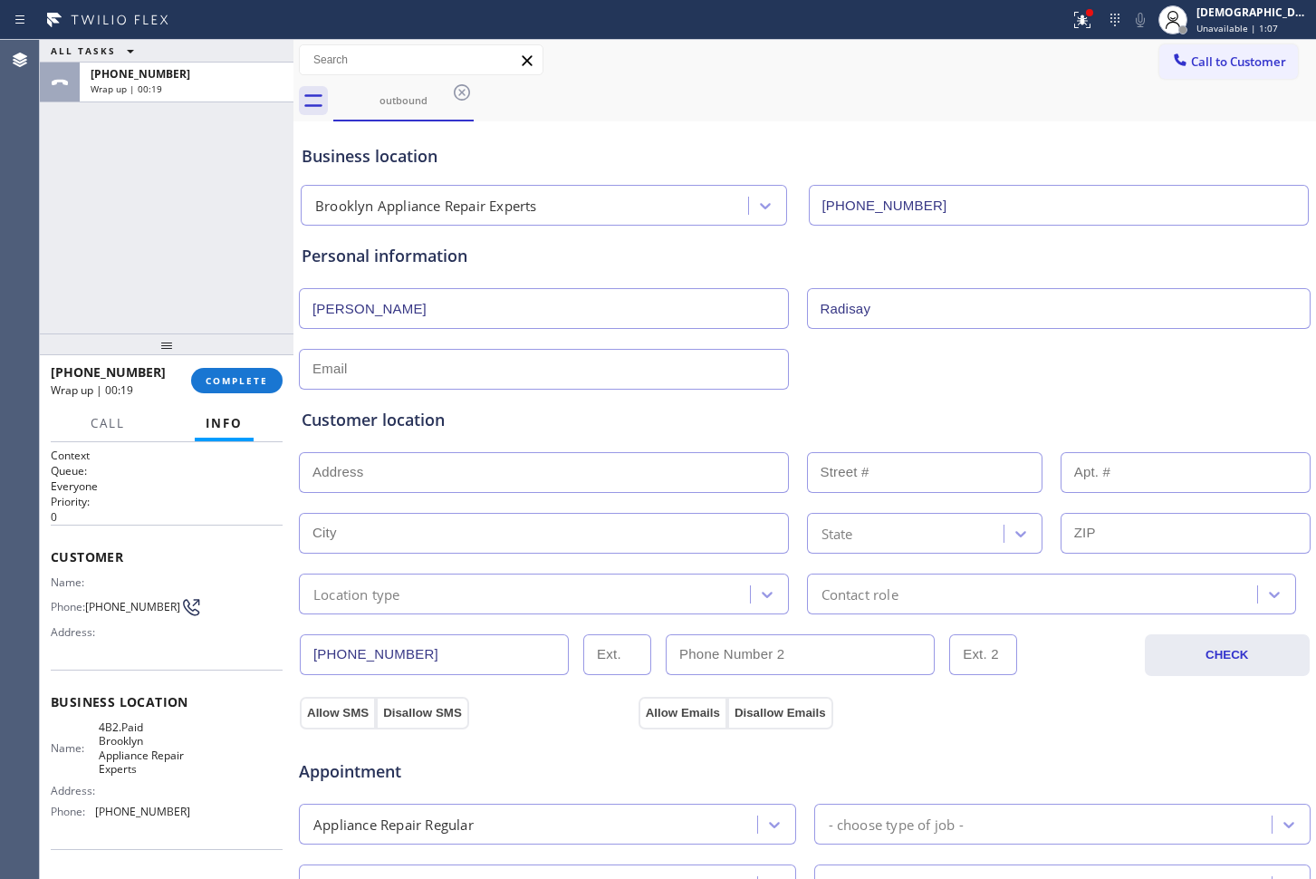
type input "Radisay"
click at [493, 377] on input "text" at bounding box center [544, 369] width 490 height 41
paste input "lisa [EMAIL_ADDRESS][DOMAIN_NAME]"
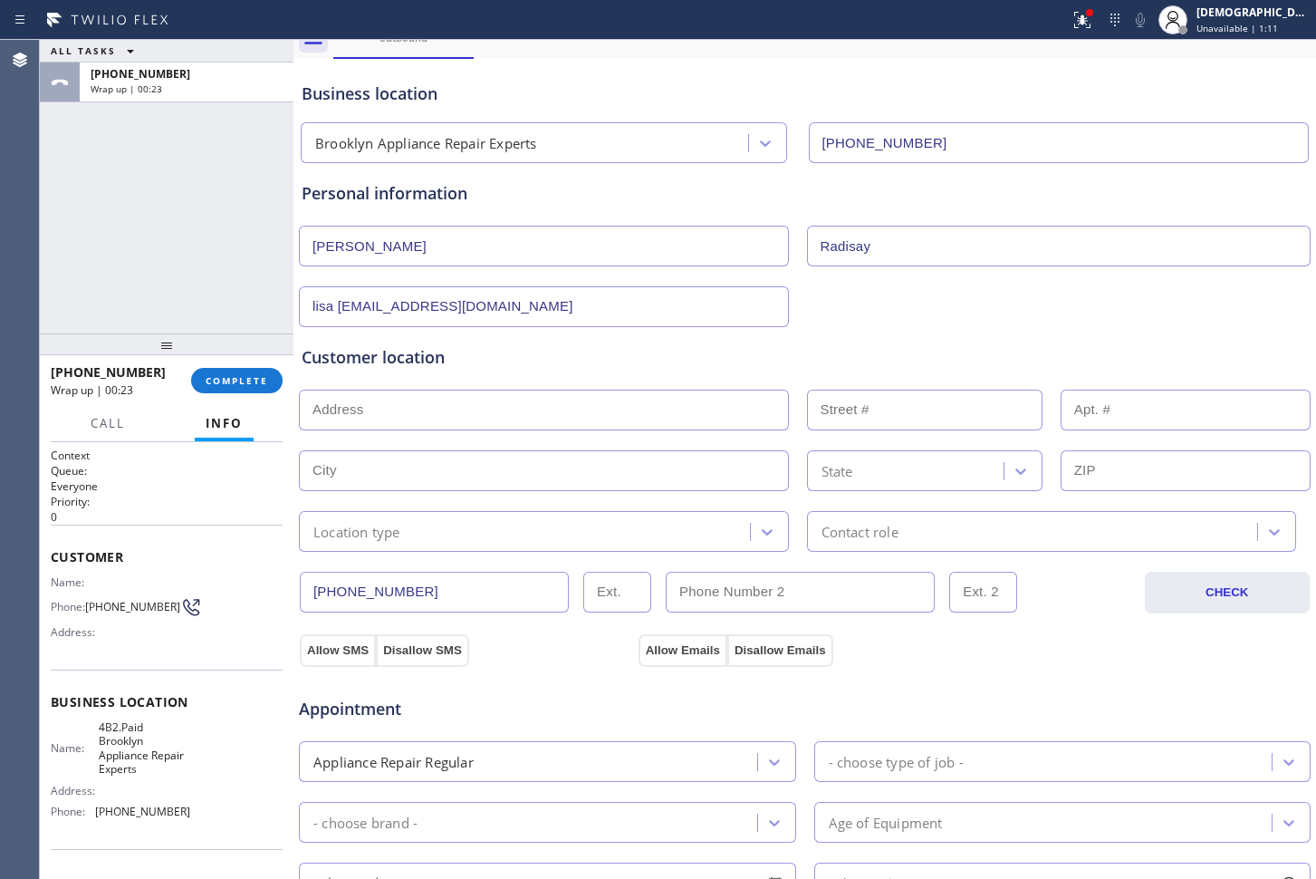
scroll to position [226, 0]
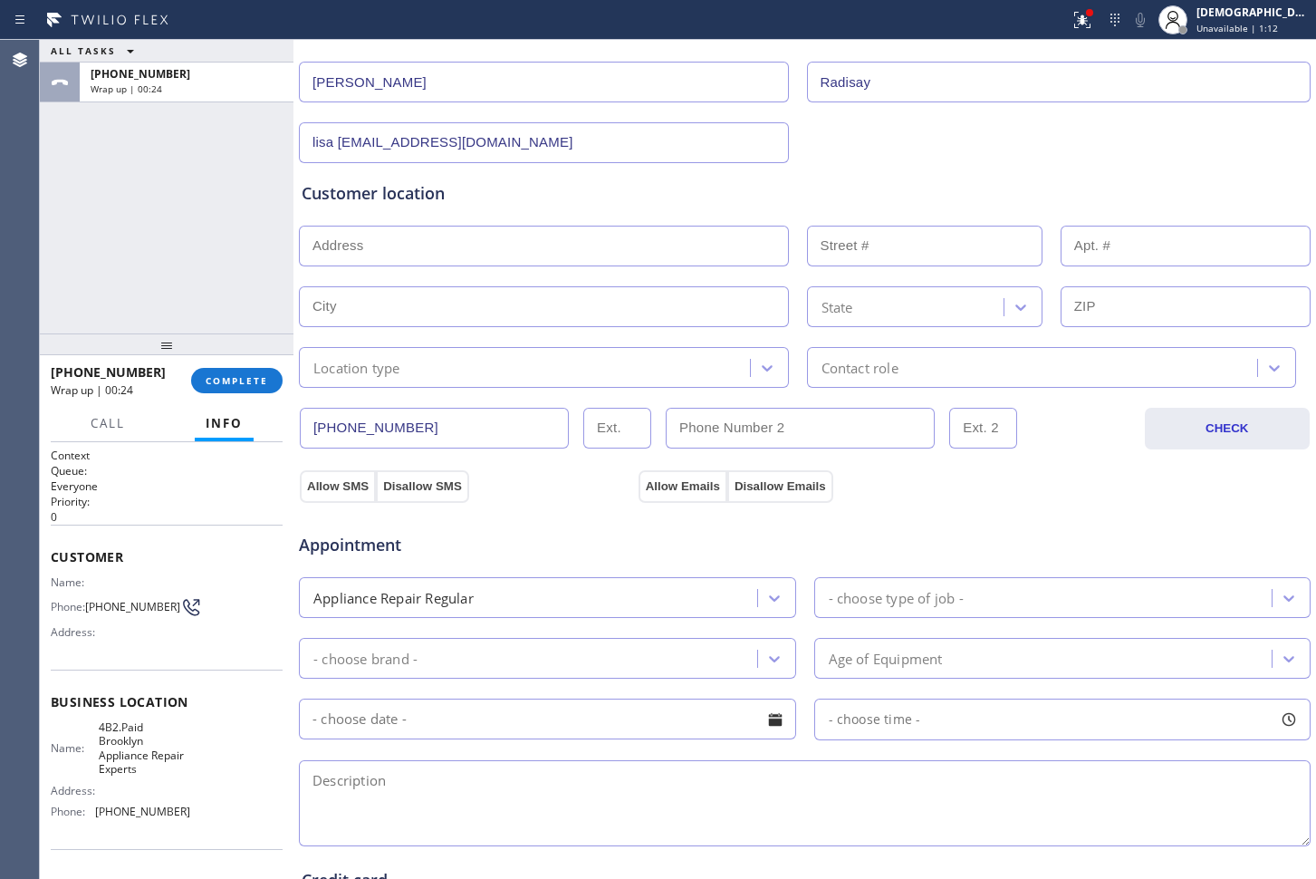
type input "lisa [EMAIL_ADDRESS][DOMAIN_NAME]"
click at [363, 238] on input "text" at bounding box center [544, 246] width 490 height 41
paste input "[STREET_ADDRESS][PERSON_NAME]"
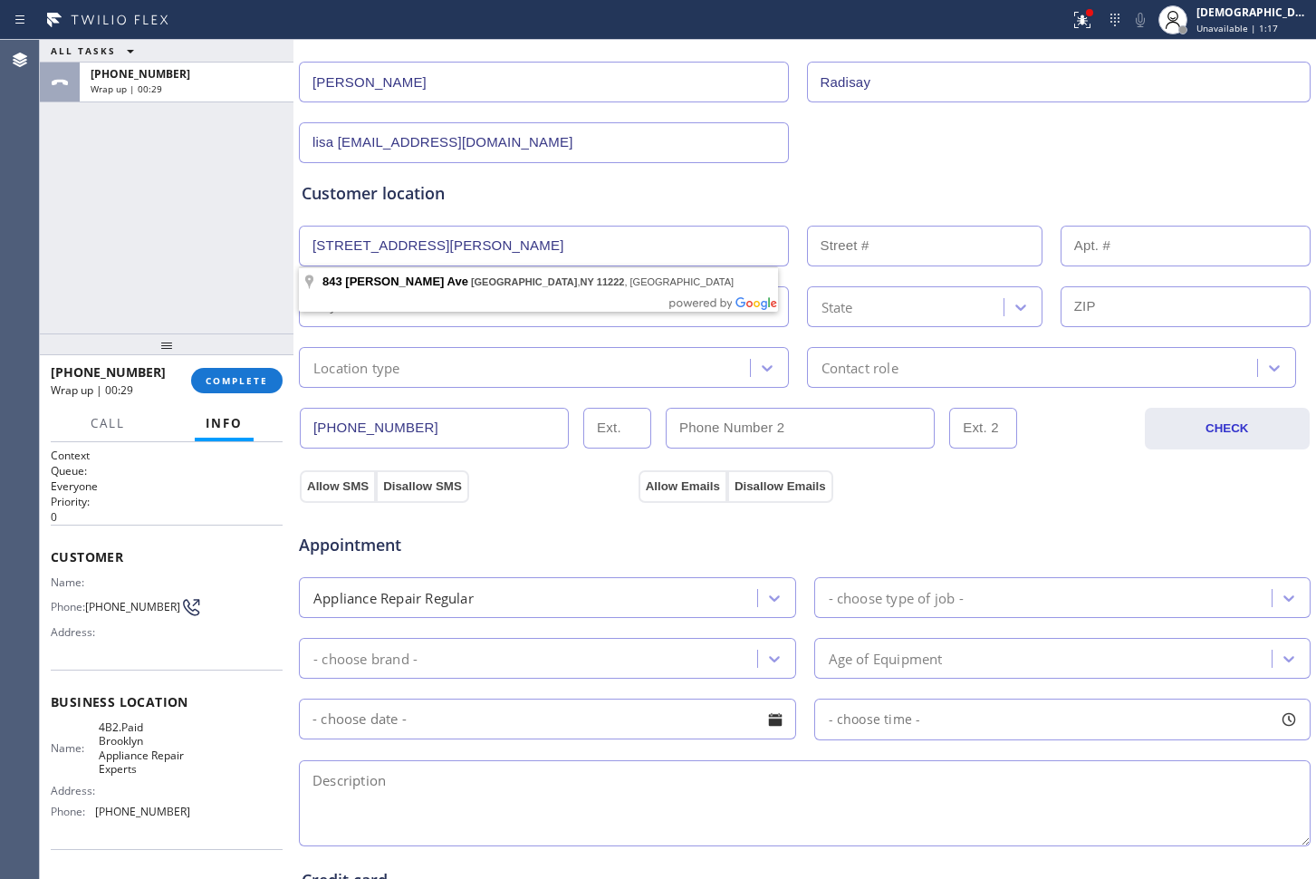
type input "[STREET_ADDRESS][PERSON_NAME]"
type input "843"
type input "[GEOGRAPHIC_DATA]"
type input "11222"
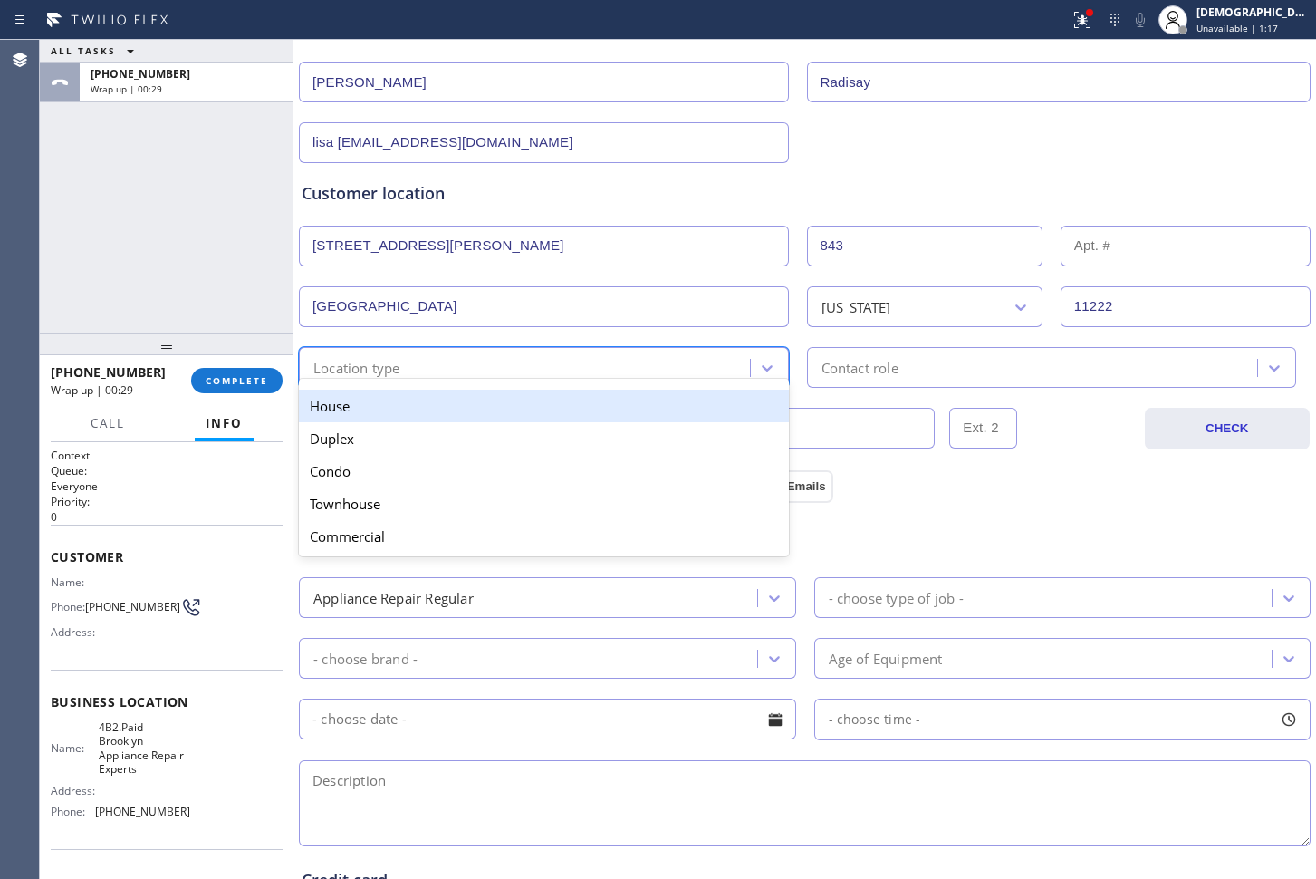
click at [391, 370] on div "Location type" at bounding box center [356, 367] width 87 height 21
drag, startPoint x: 391, startPoint y: 399, endPoint x: 650, endPoint y: 392, distance: 258.3
click at [392, 399] on div "House" at bounding box center [544, 406] width 490 height 33
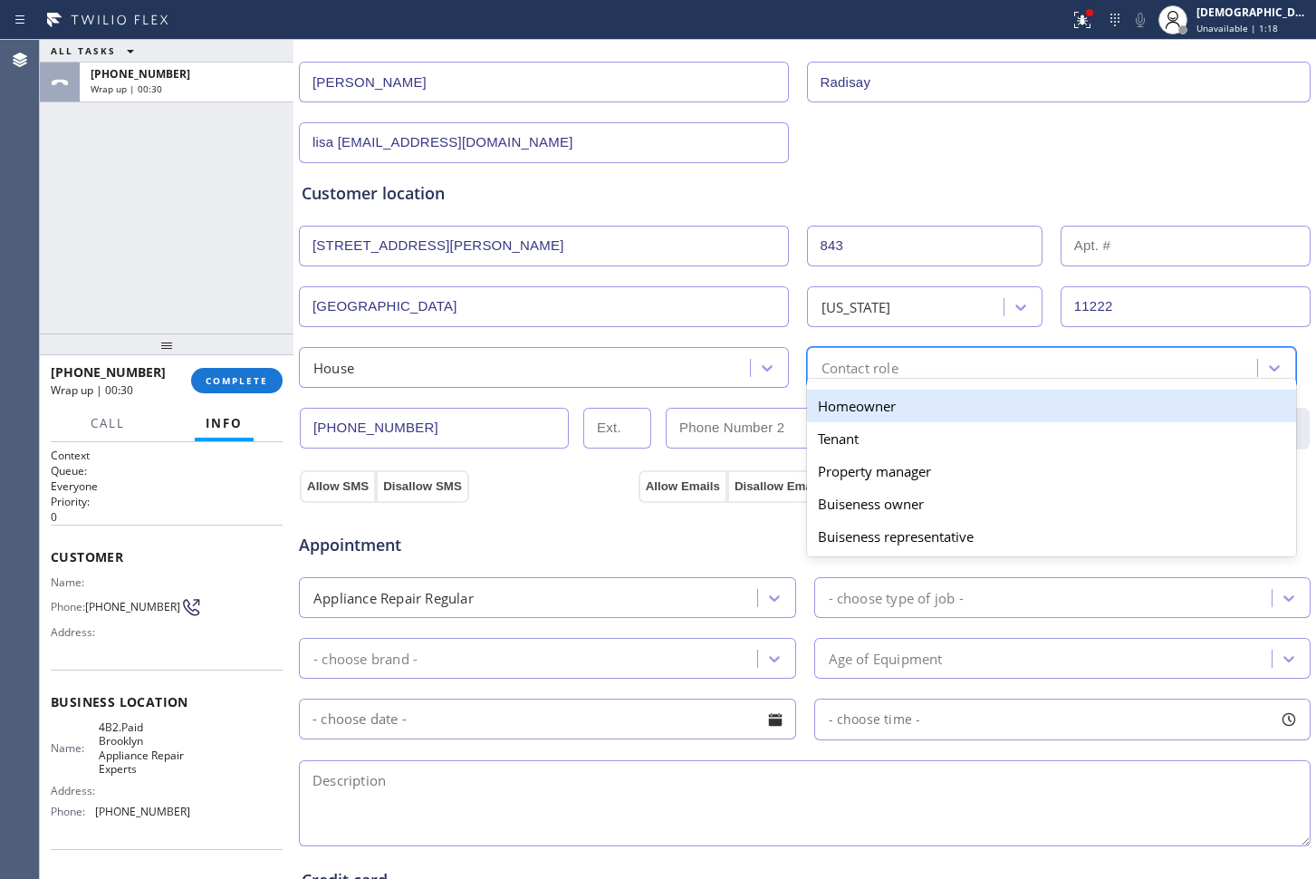
click at [828, 375] on div "Contact role" at bounding box center [860, 367] width 77 height 21
click at [819, 409] on div "Homeowner" at bounding box center [1052, 406] width 490 height 33
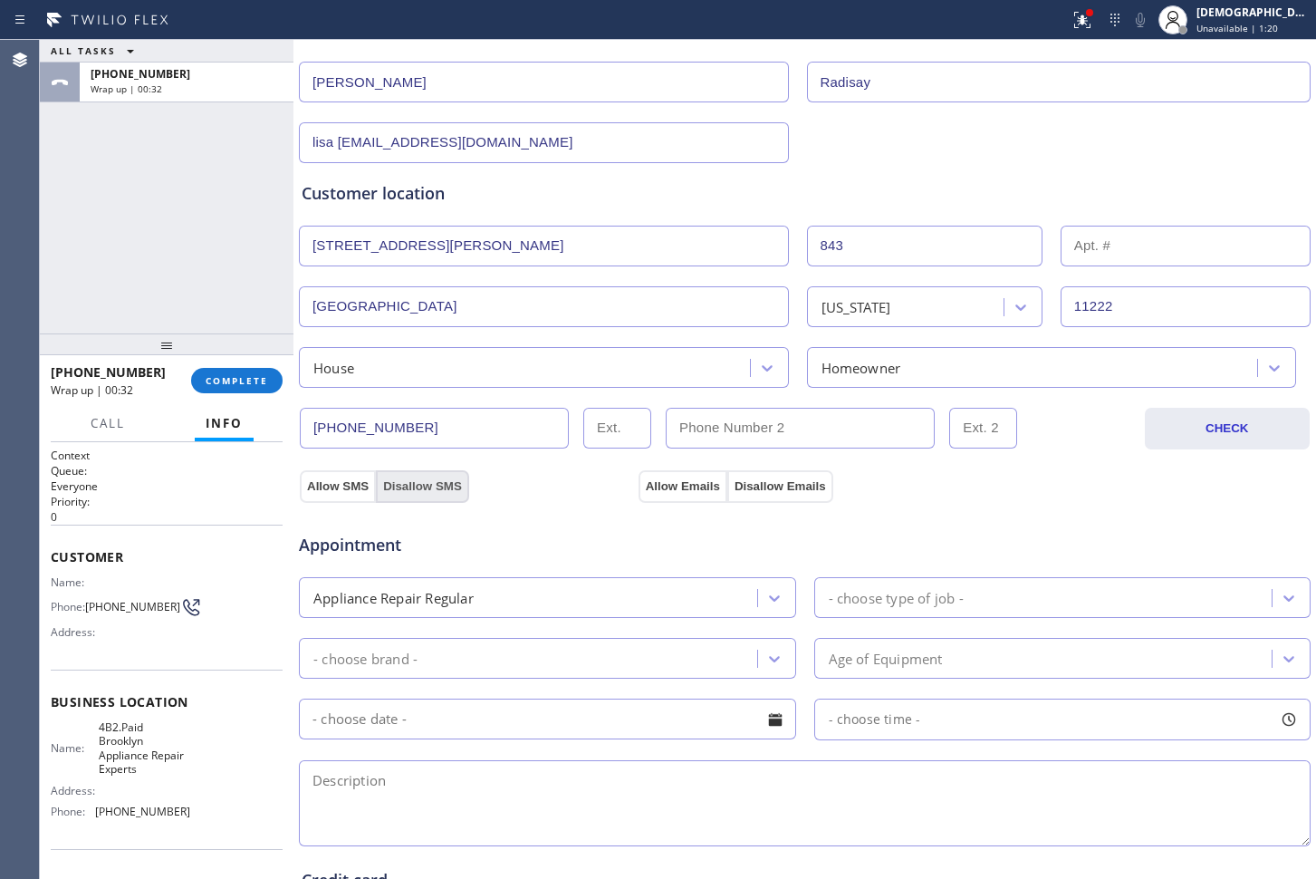
drag, startPoint x: 341, startPoint y: 492, endPoint x: 413, endPoint y: 493, distance: 72.5
click at [341, 494] on div "Business location [GEOGRAPHIC_DATA] Appliance Repair Experts [PHONE_NUMBER] Per…" at bounding box center [805, 518] width 1014 height 1238
click at [332, 488] on button "Allow SMS" at bounding box center [338, 486] width 76 height 33
click at [687, 496] on div "Appointment Appliance Repair Regular - choose type of job - - choose brand - Ag…" at bounding box center [805, 672] width 1014 height 355
click at [683, 488] on button "Allow Emails" at bounding box center [683, 486] width 89 height 33
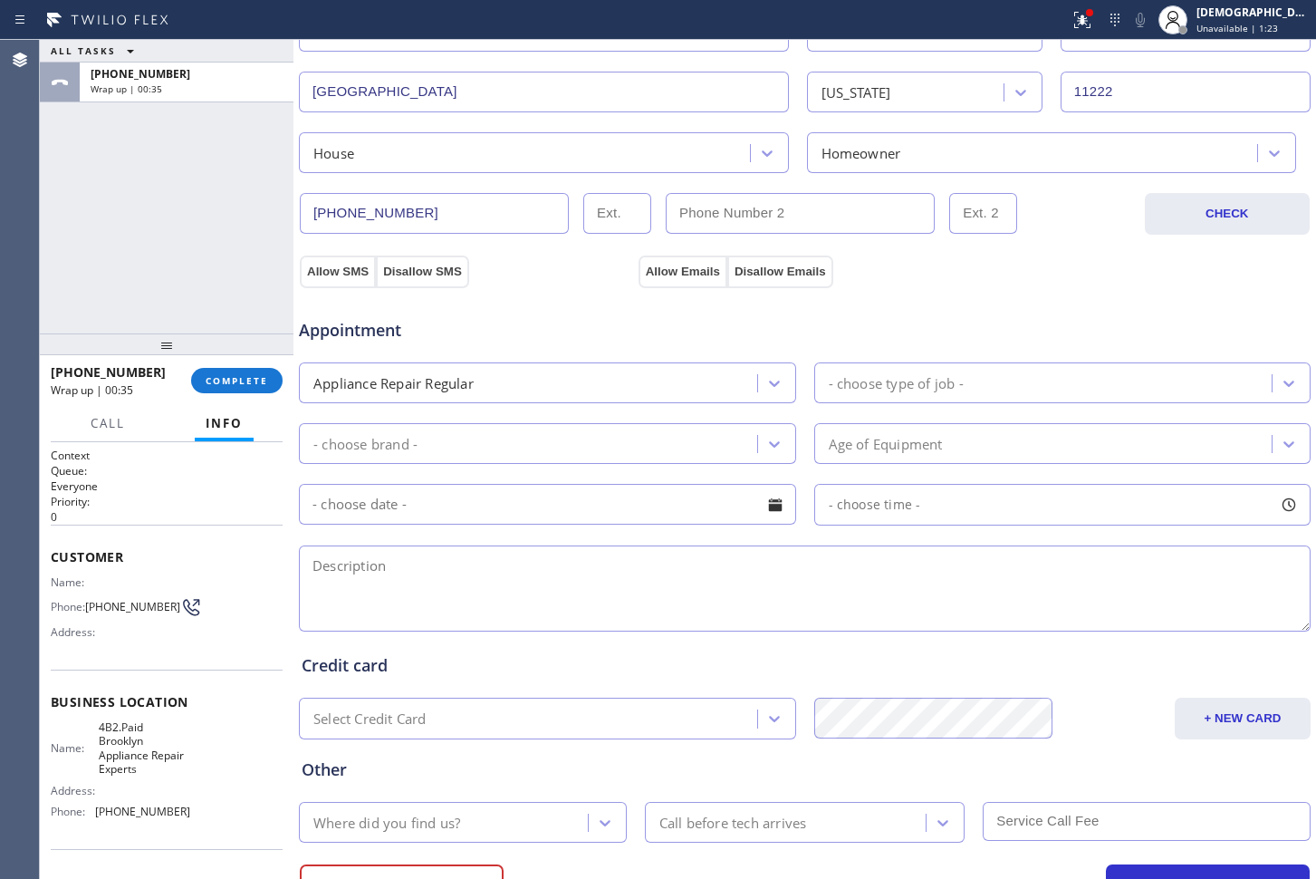
scroll to position [453, 0]
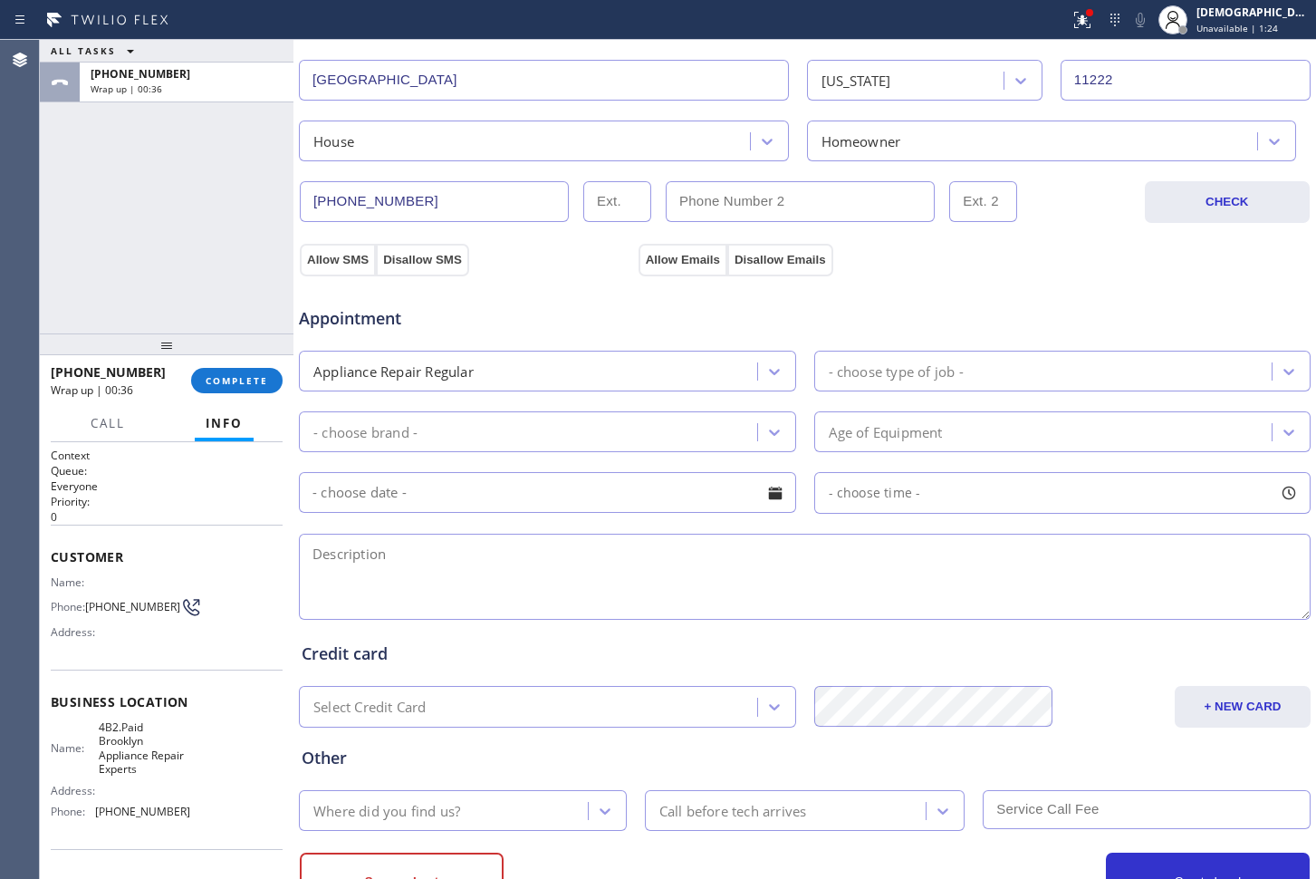
click at [920, 371] on div "- choose type of job -" at bounding box center [896, 371] width 135 height 21
click at [864, 366] on div "- choose type of job -" at bounding box center [896, 371] width 135 height 21
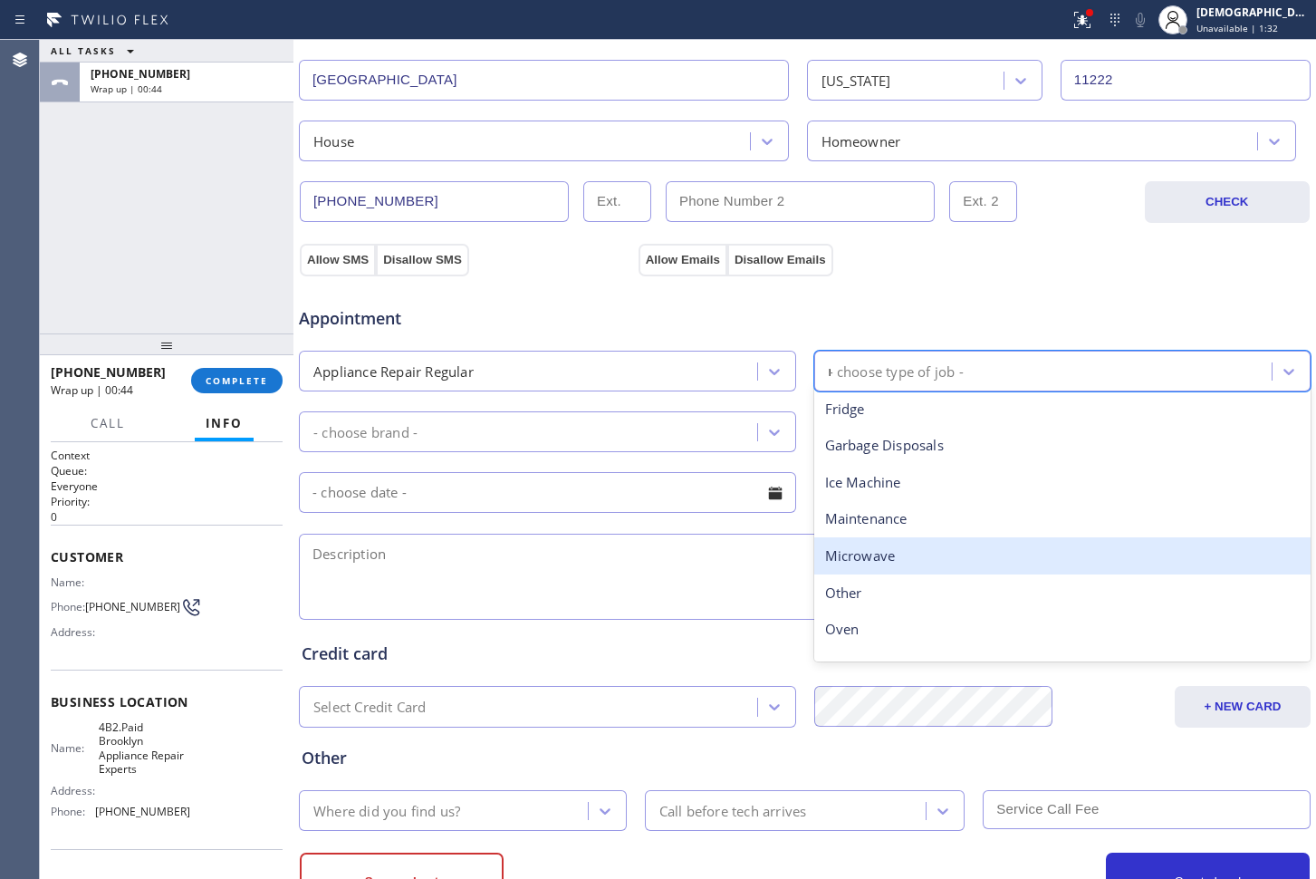
scroll to position [0, 0]
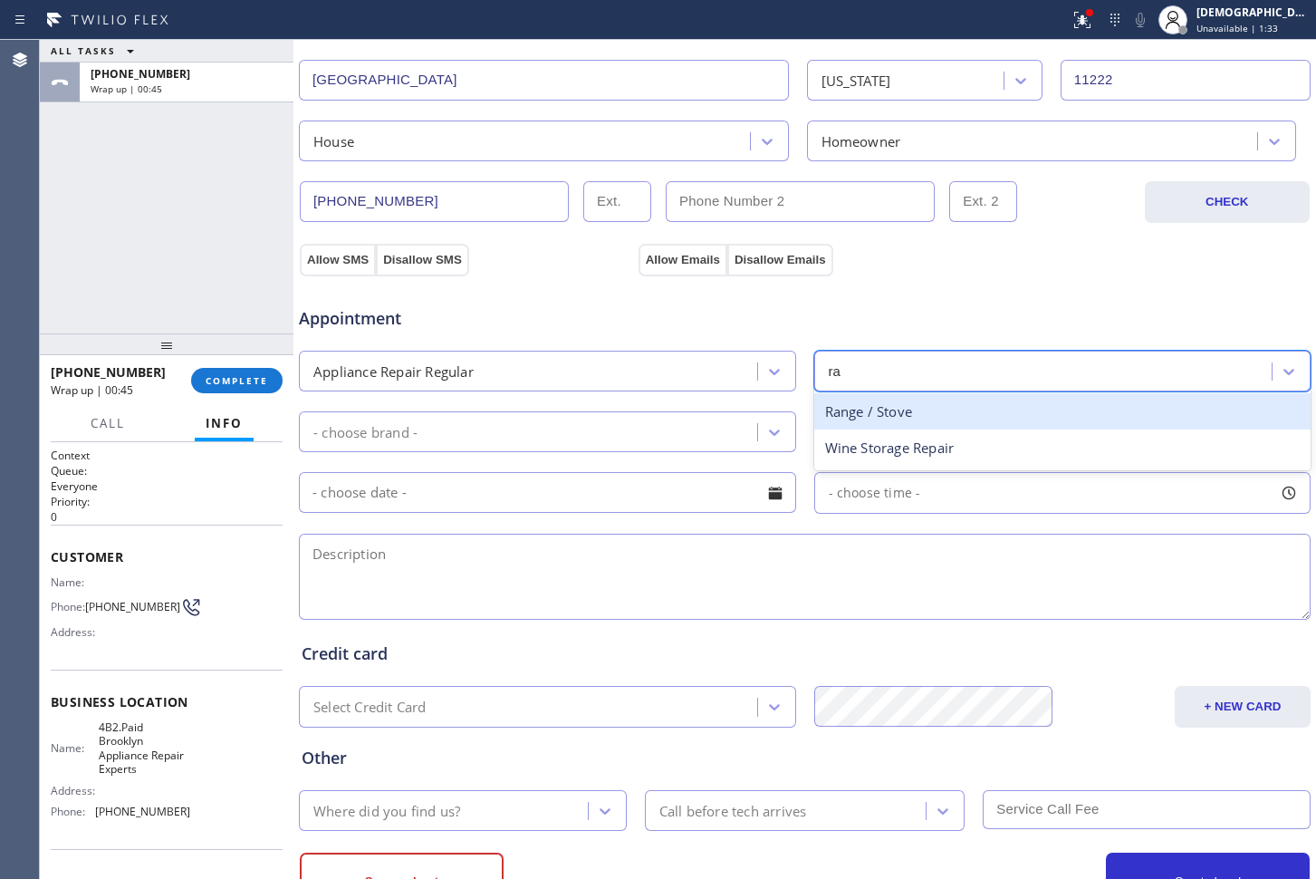
type input "ran"
click at [863, 410] on div "Range / Stove" at bounding box center [1062, 411] width 497 height 37
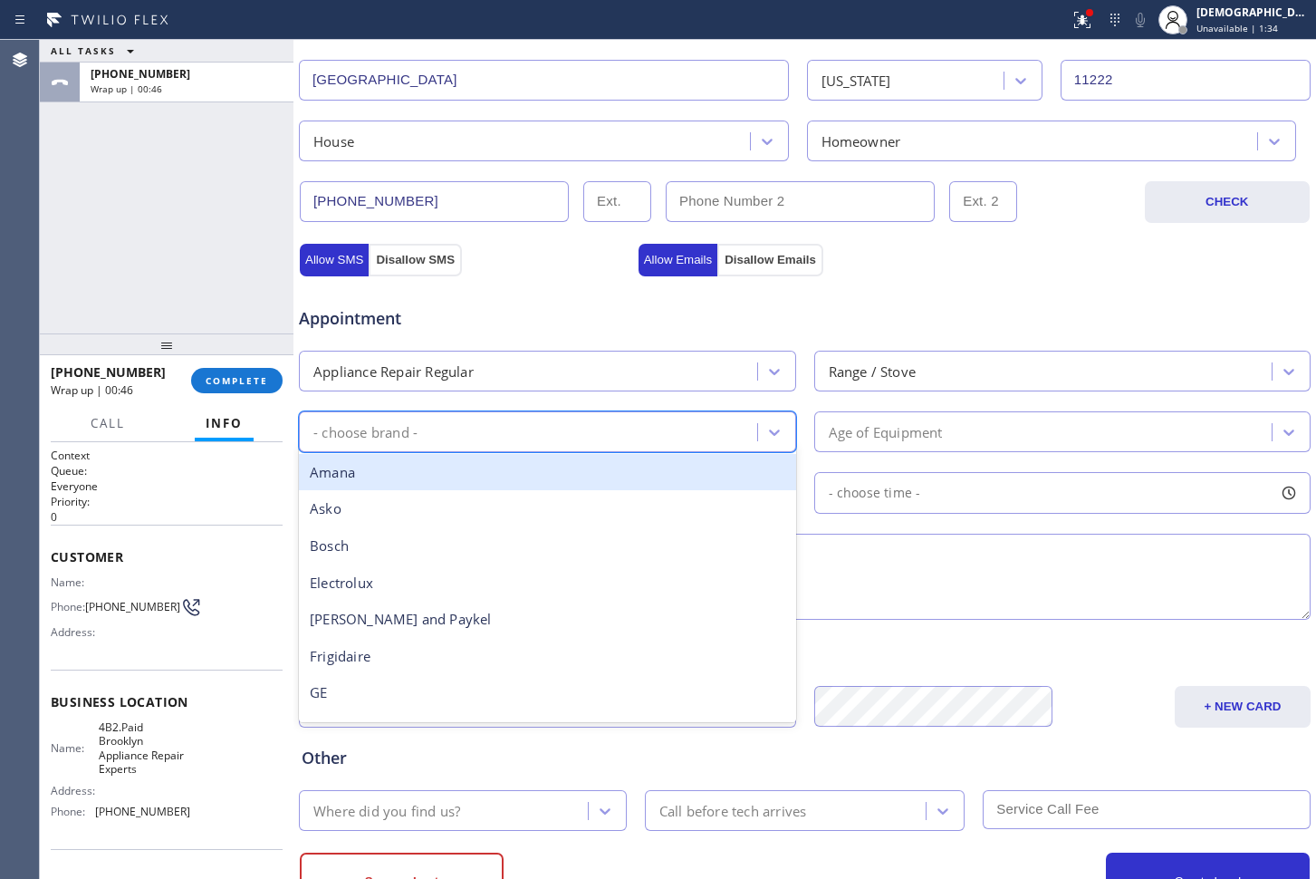
click at [612, 414] on div "- choose brand -" at bounding box center [547, 431] width 497 height 41
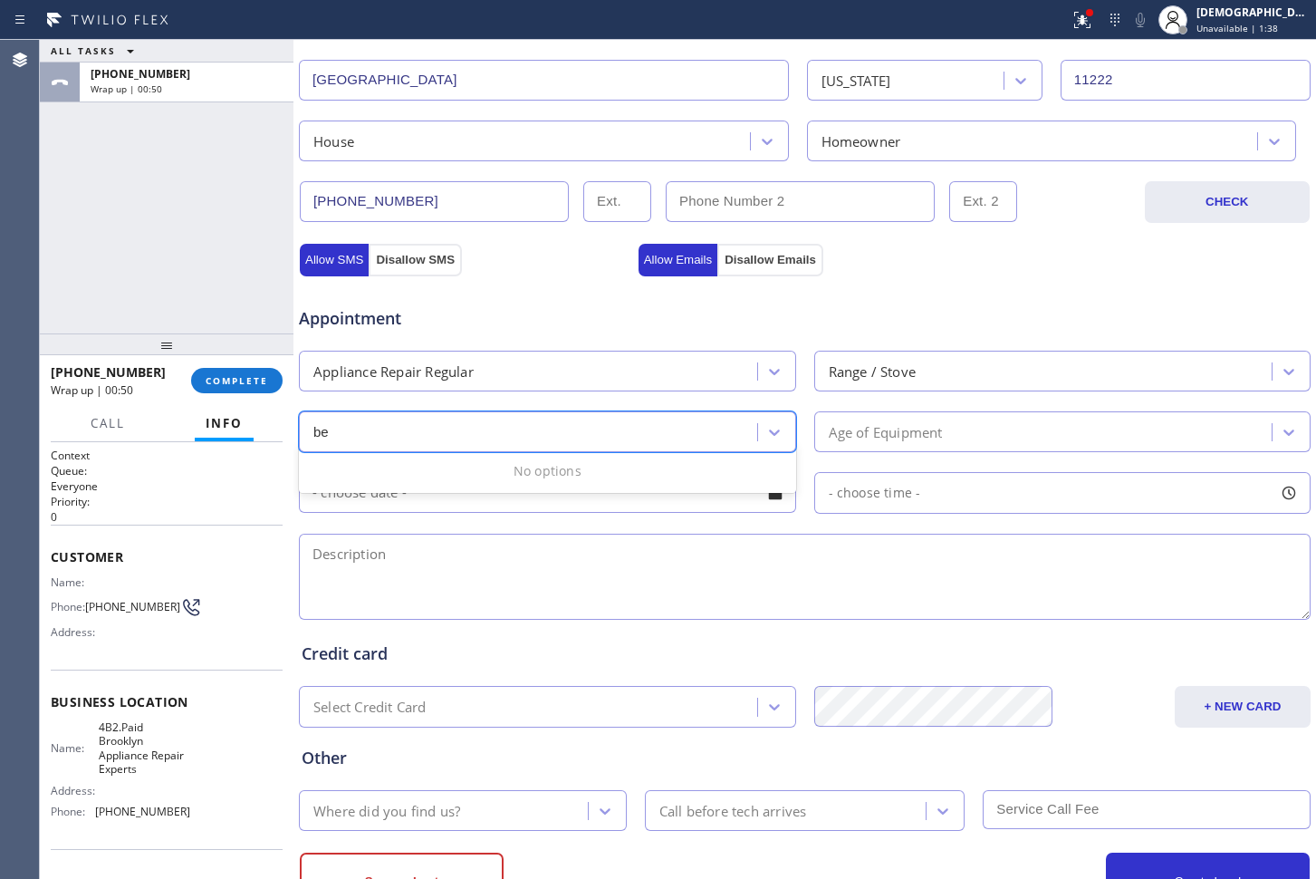
type input "b"
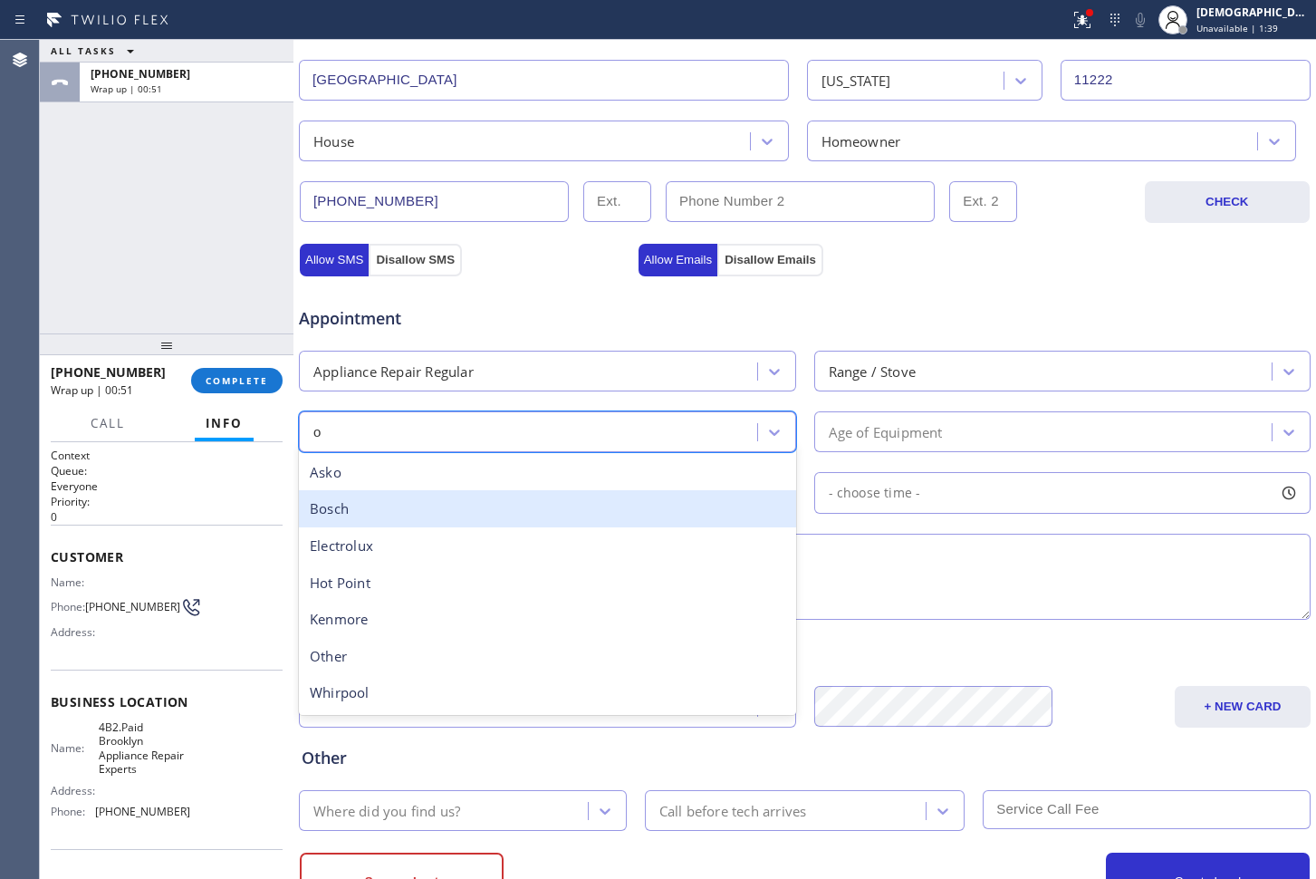
type input "ot"
click at [594, 515] on div "Other" at bounding box center [547, 508] width 497 height 37
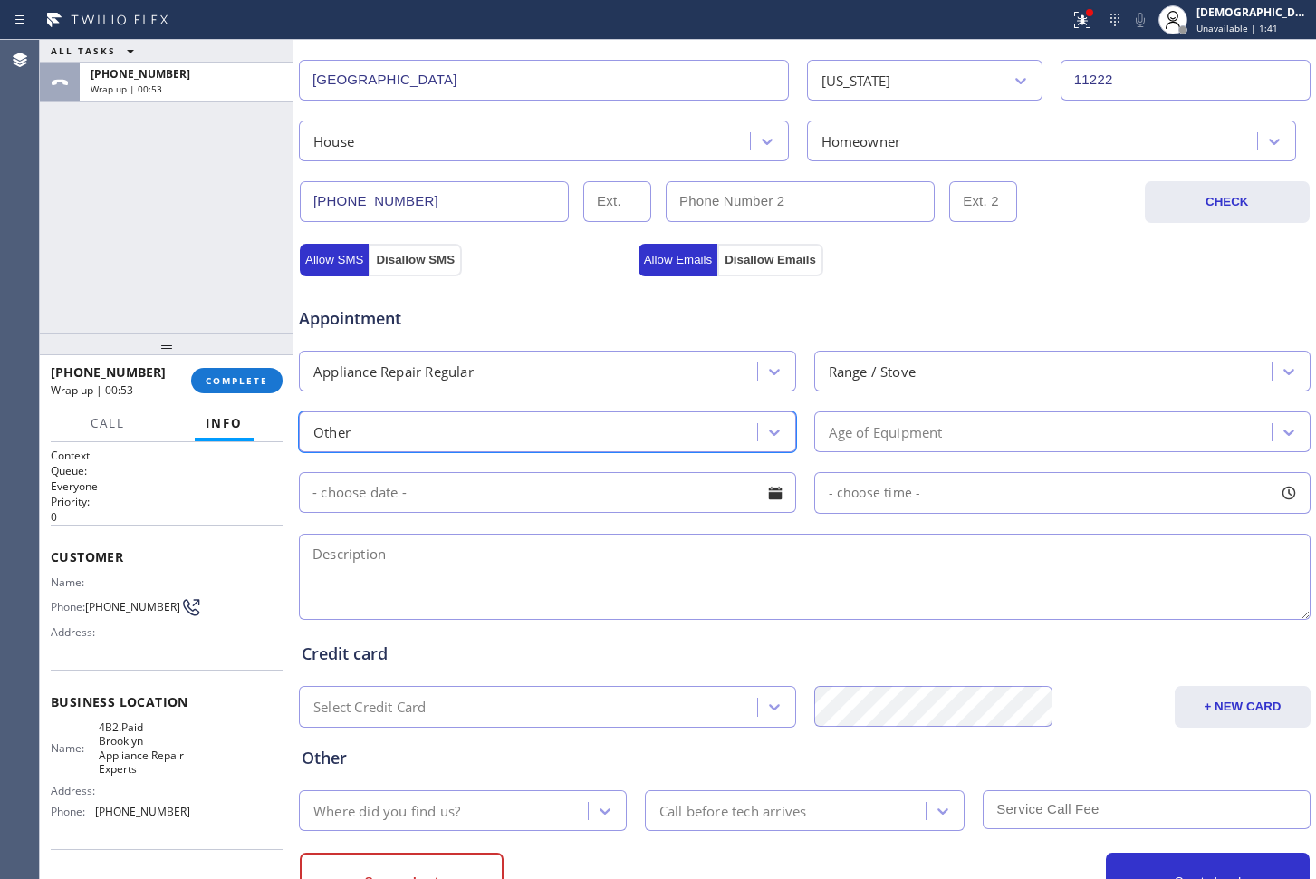
click at [872, 422] on div "Age of Equipment" at bounding box center [886, 431] width 114 height 21
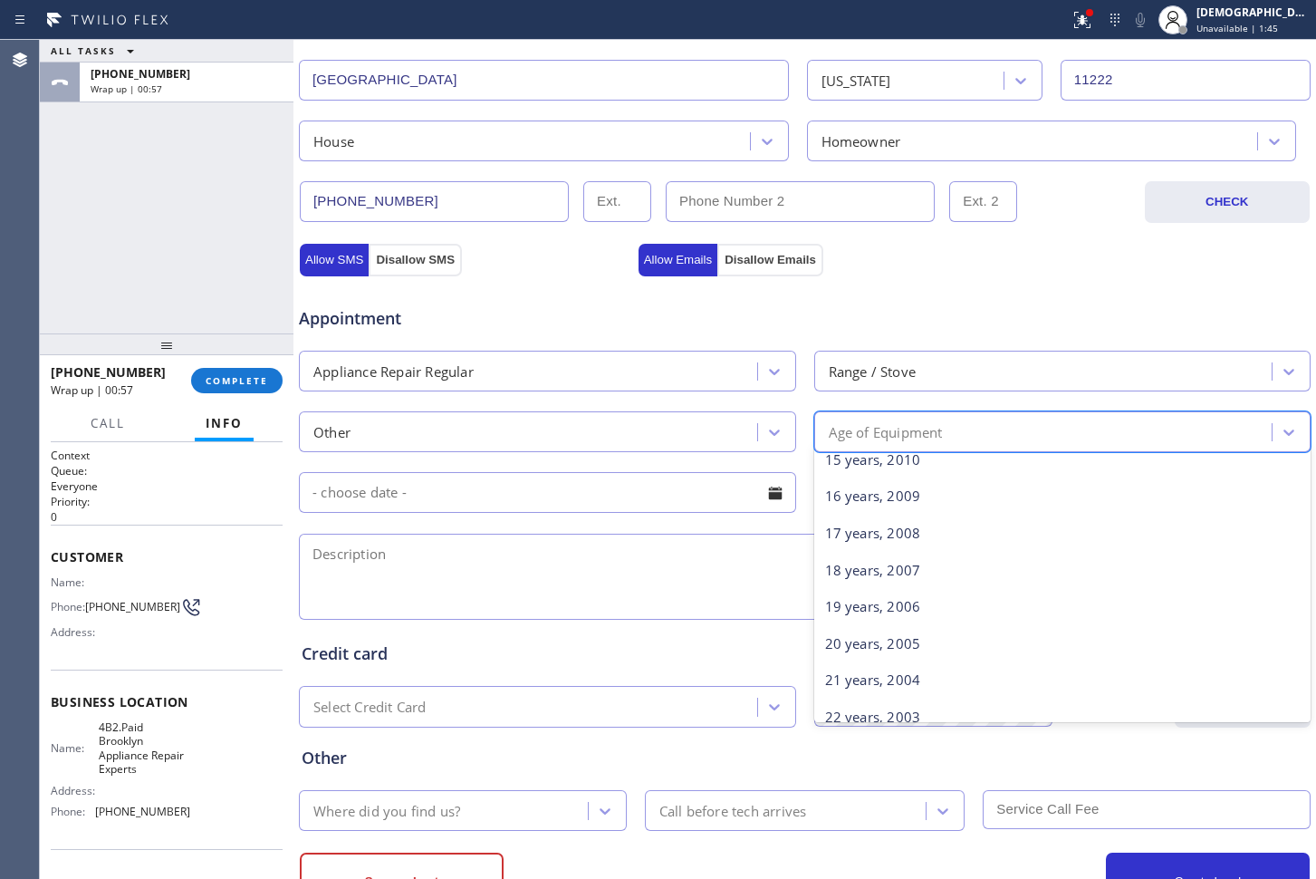
scroll to position [566, 0]
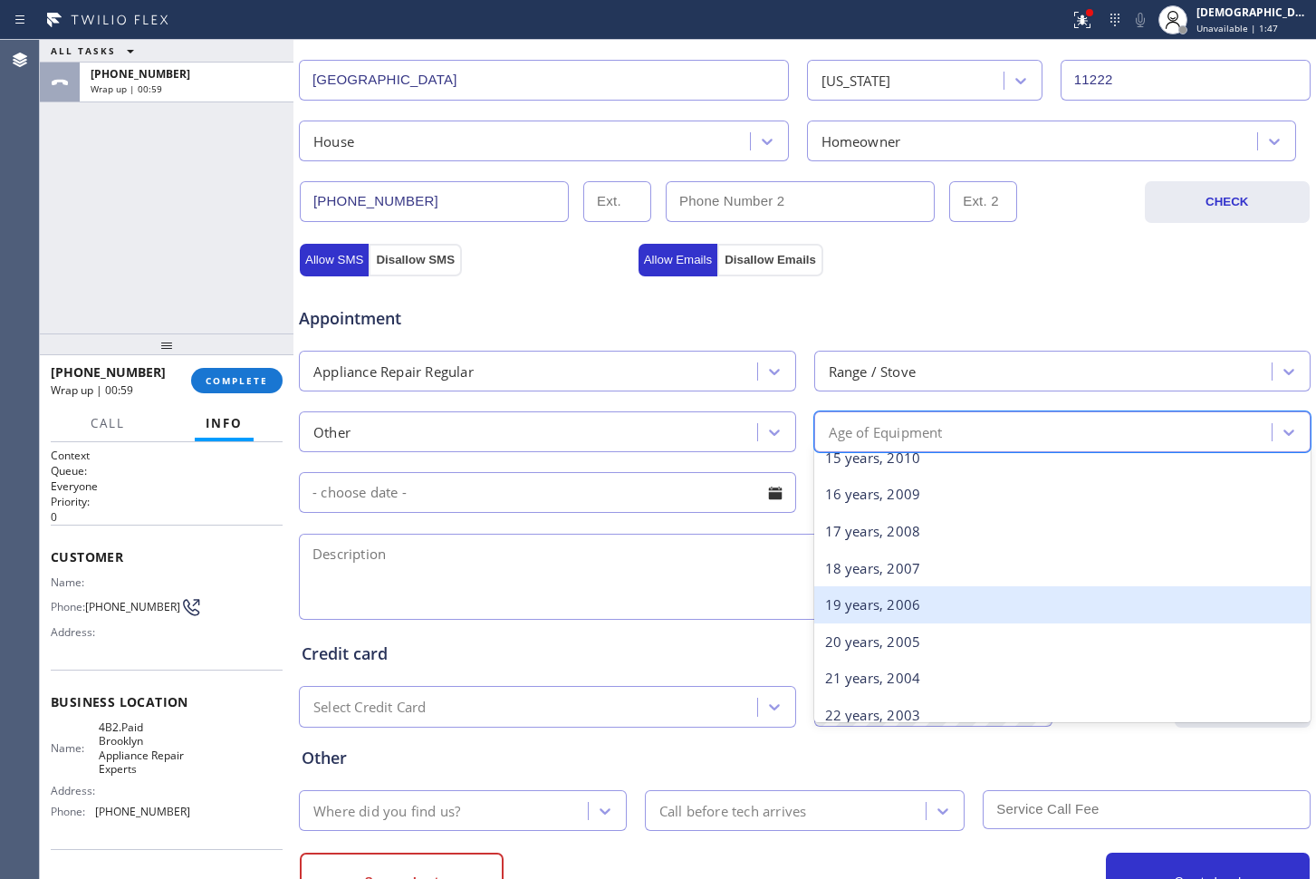
click at [912, 603] on div "19 years, 2006" at bounding box center [1062, 604] width 497 height 37
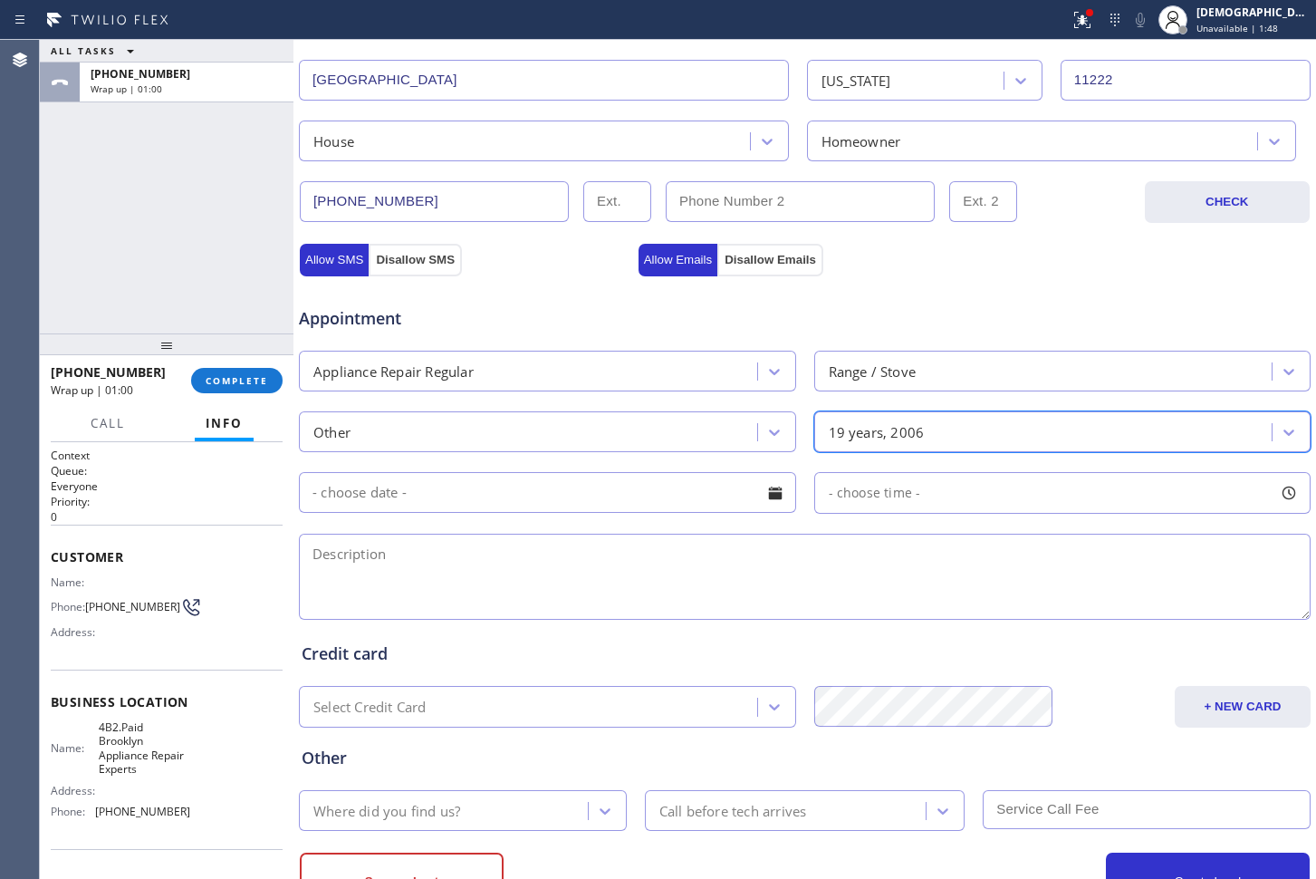
click at [555, 496] on input "text" at bounding box center [547, 492] width 497 height 41
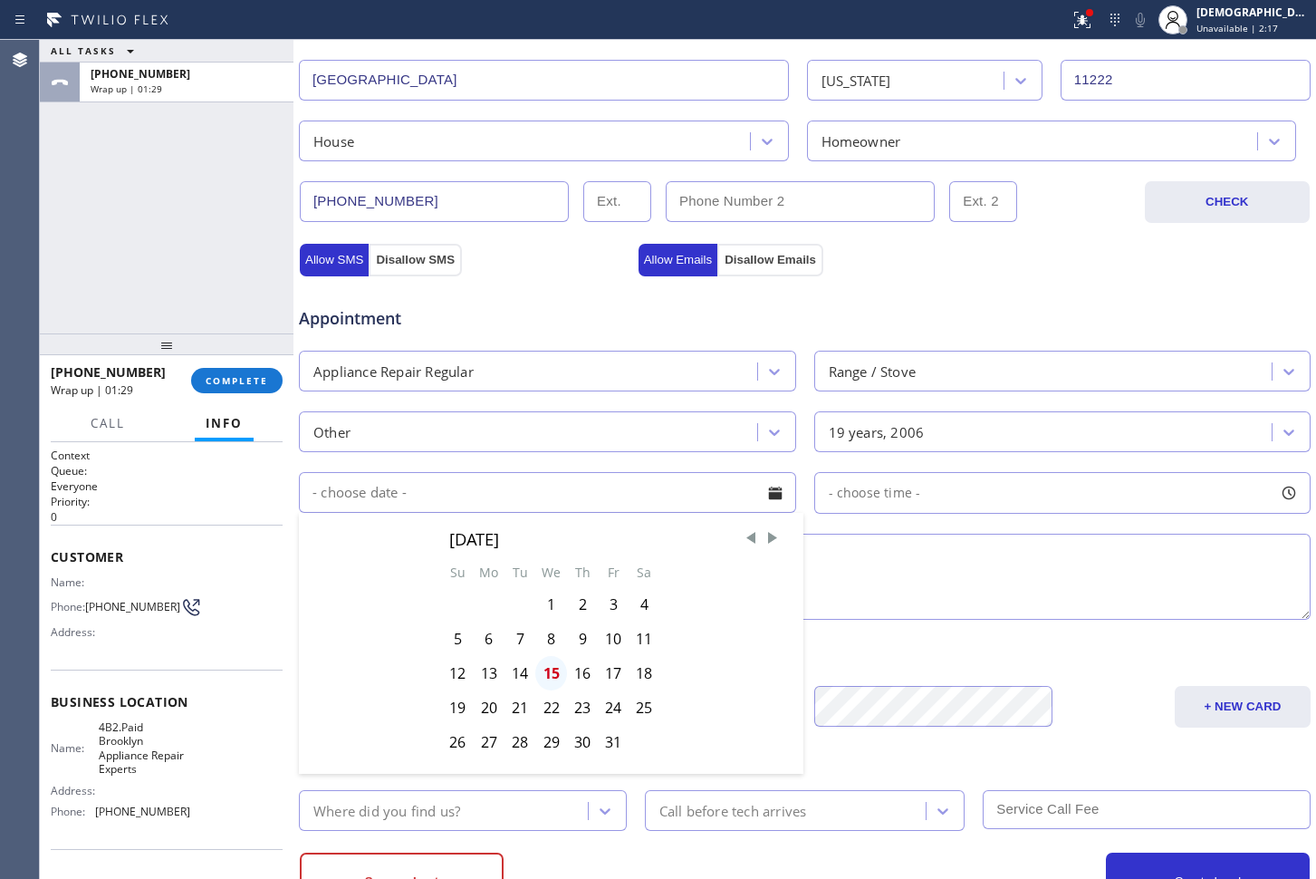
click at [553, 673] on div "15" at bounding box center [551, 673] width 32 height 34
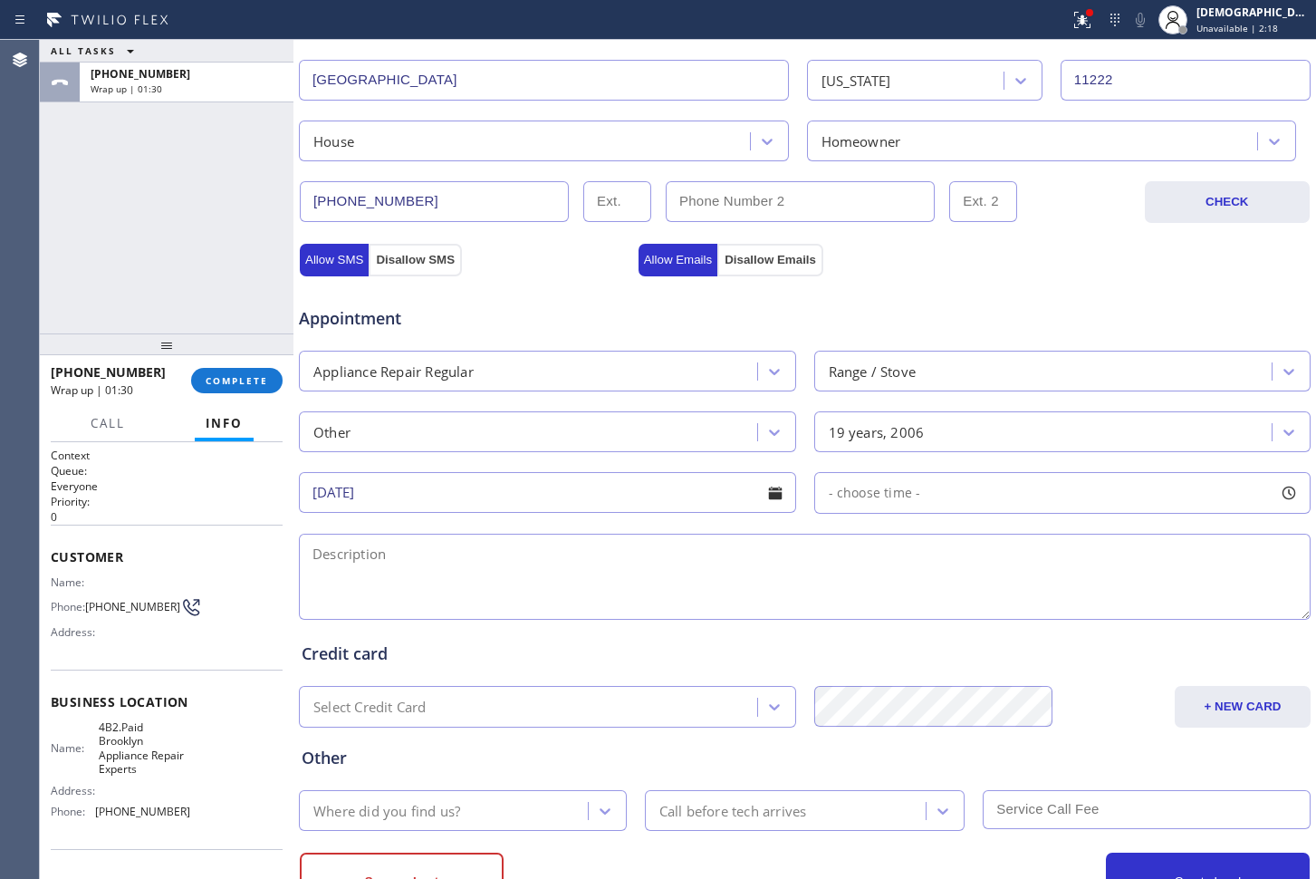
click at [680, 501] on input "[DATE]" at bounding box center [547, 492] width 497 height 41
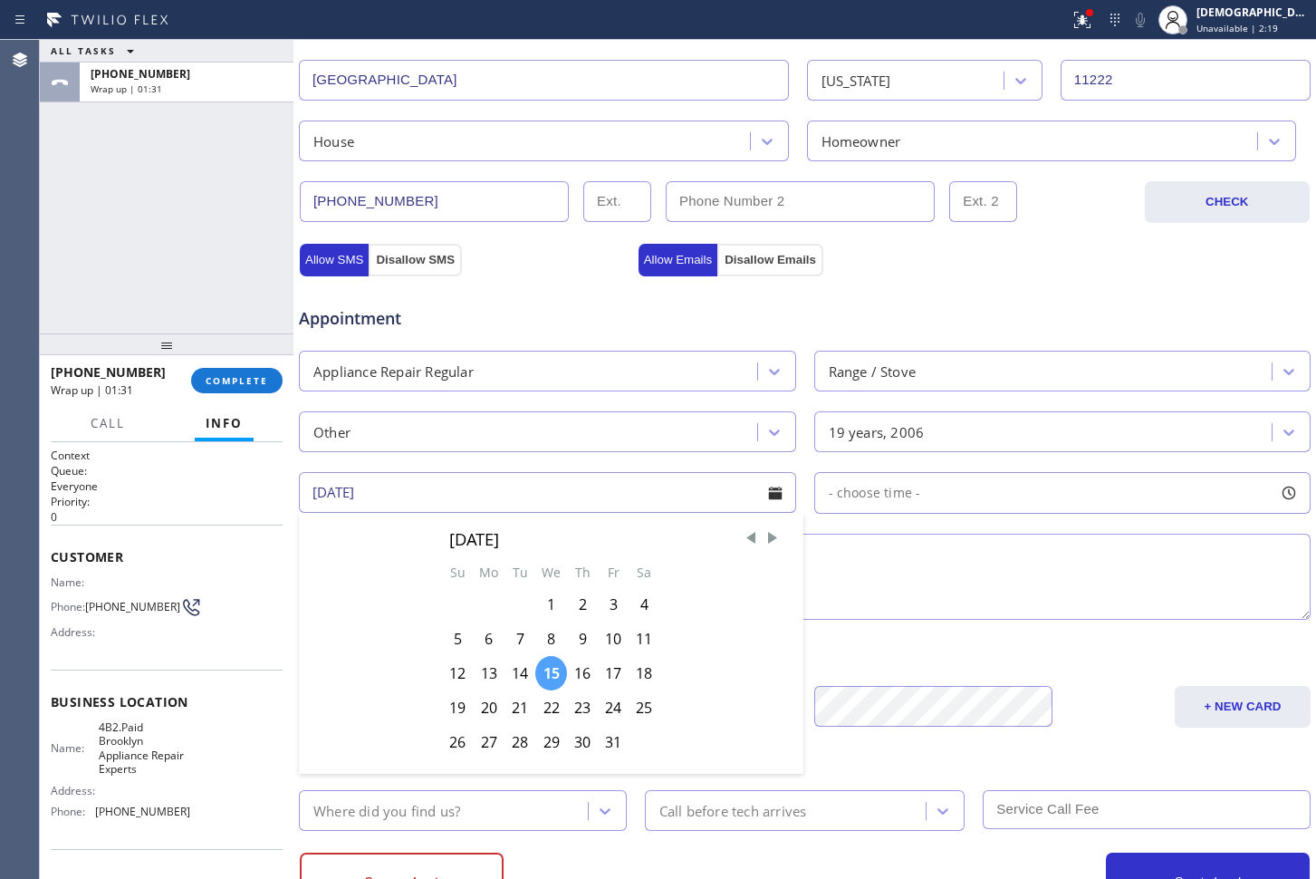
click at [553, 669] on div "15" at bounding box center [551, 673] width 32 height 34
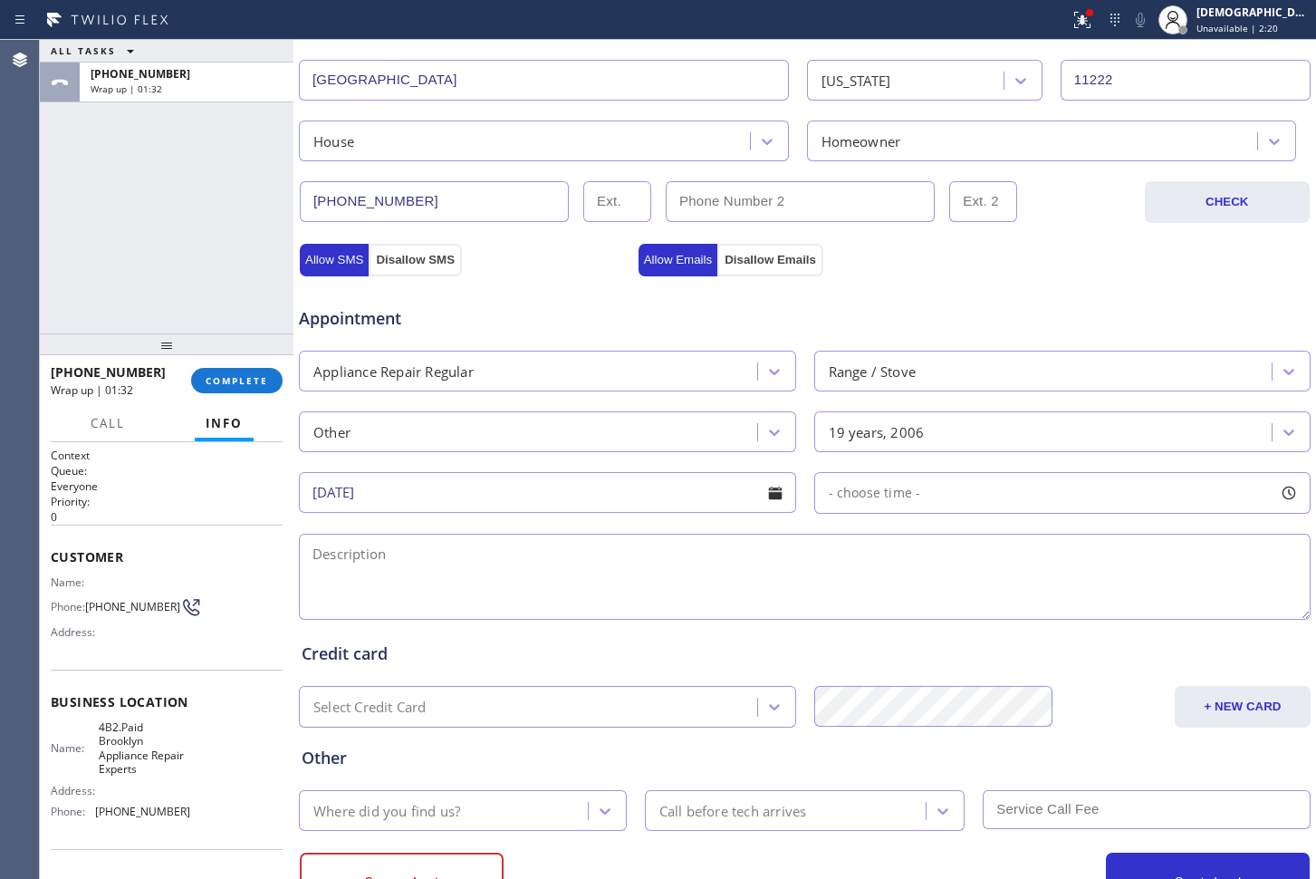
click at [636, 481] on input "[DATE]" at bounding box center [547, 492] width 497 height 41
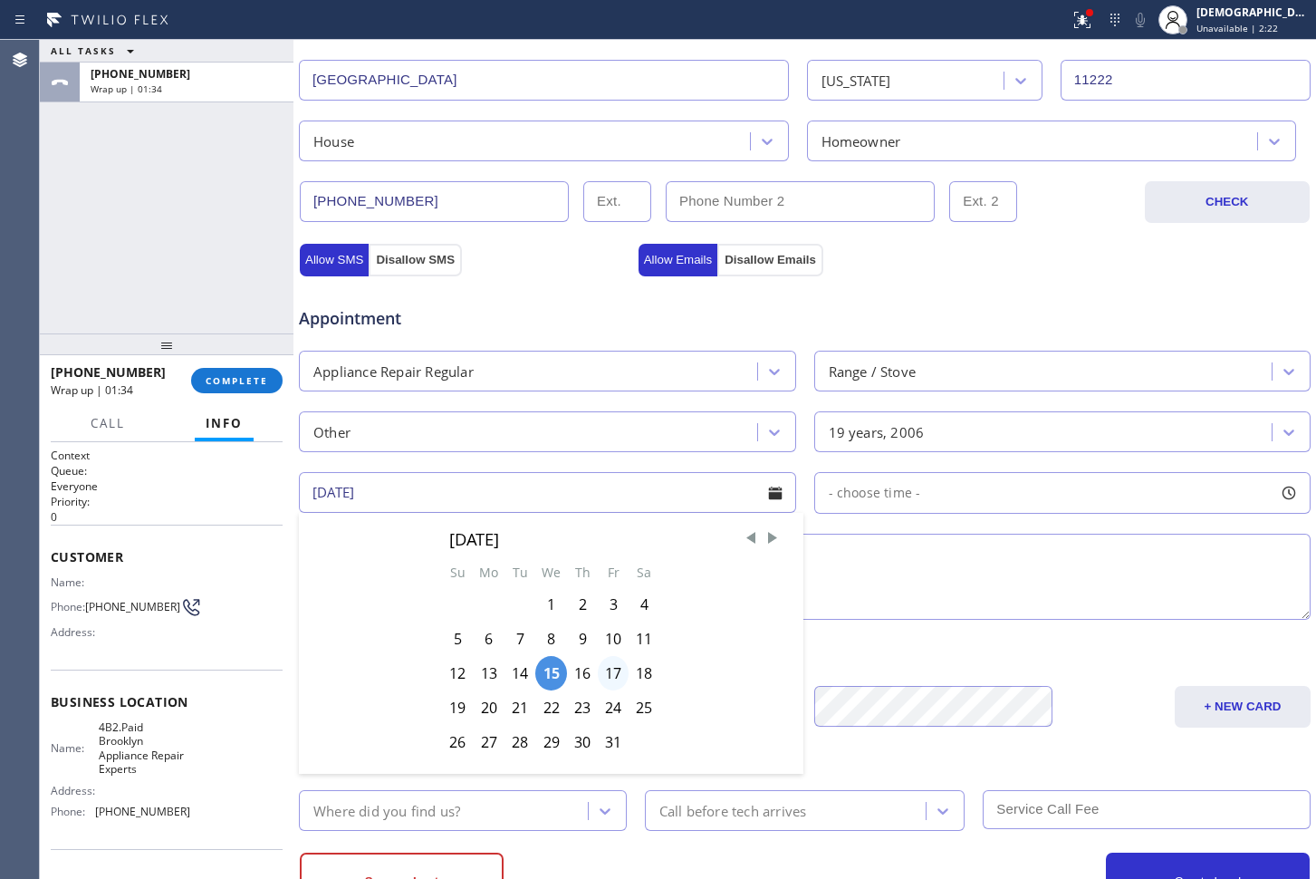
click at [603, 673] on div "17" at bounding box center [613, 673] width 31 height 34
type input "[DATE]"
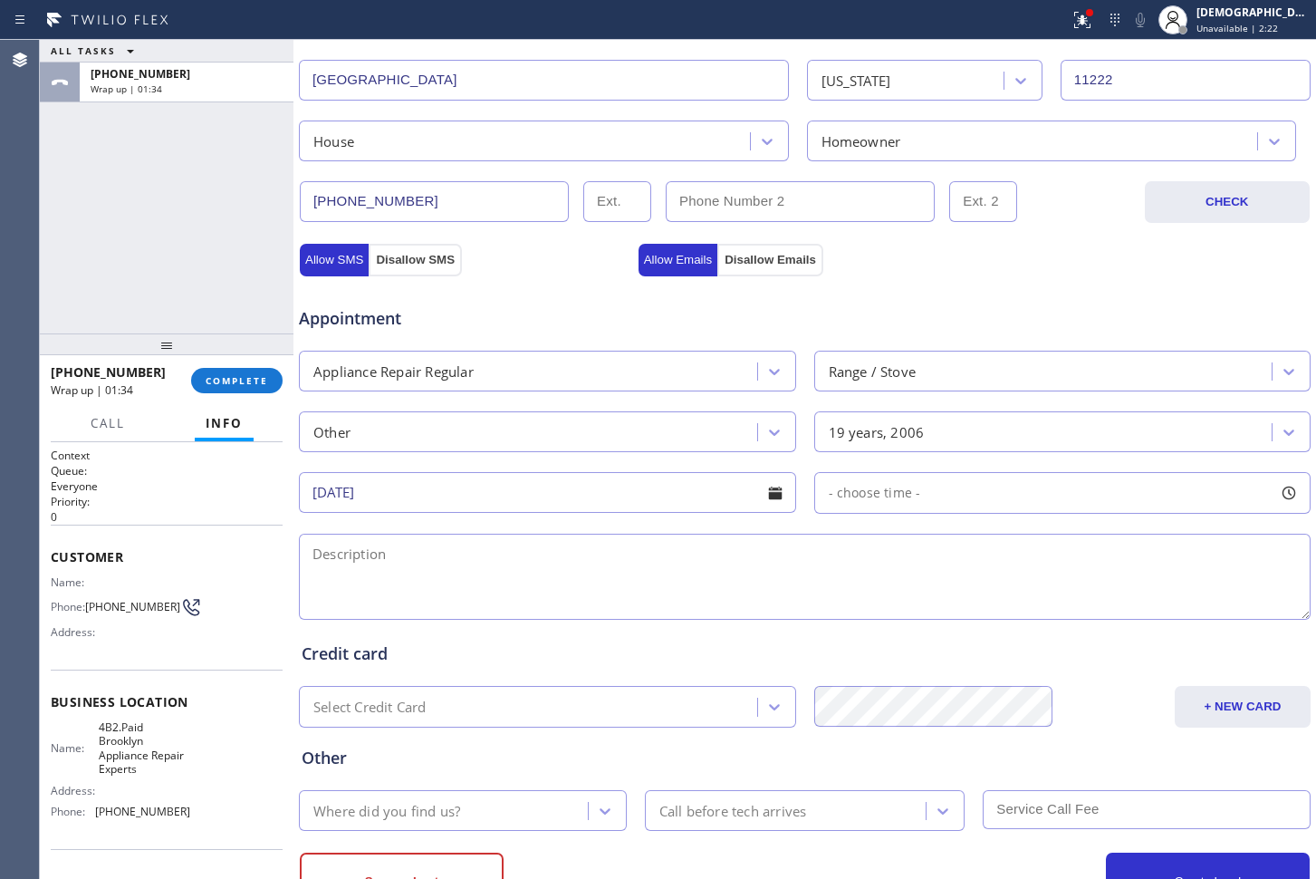
click at [889, 477] on div "- choose time -" at bounding box center [1062, 493] width 497 height 42
click at [881, 492] on span "- choose time -" at bounding box center [875, 492] width 92 height 17
drag, startPoint x: 833, startPoint y: 598, endPoint x: 1100, endPoint y: 606, distance: 266.5
click at [1107, 606] on div at bounding box center [1118, 603] width 22 height 38
drag, startPoint x: 827, startPoint y: 602, endPoint x: 992, endPoint y: 610, distance: 165.1
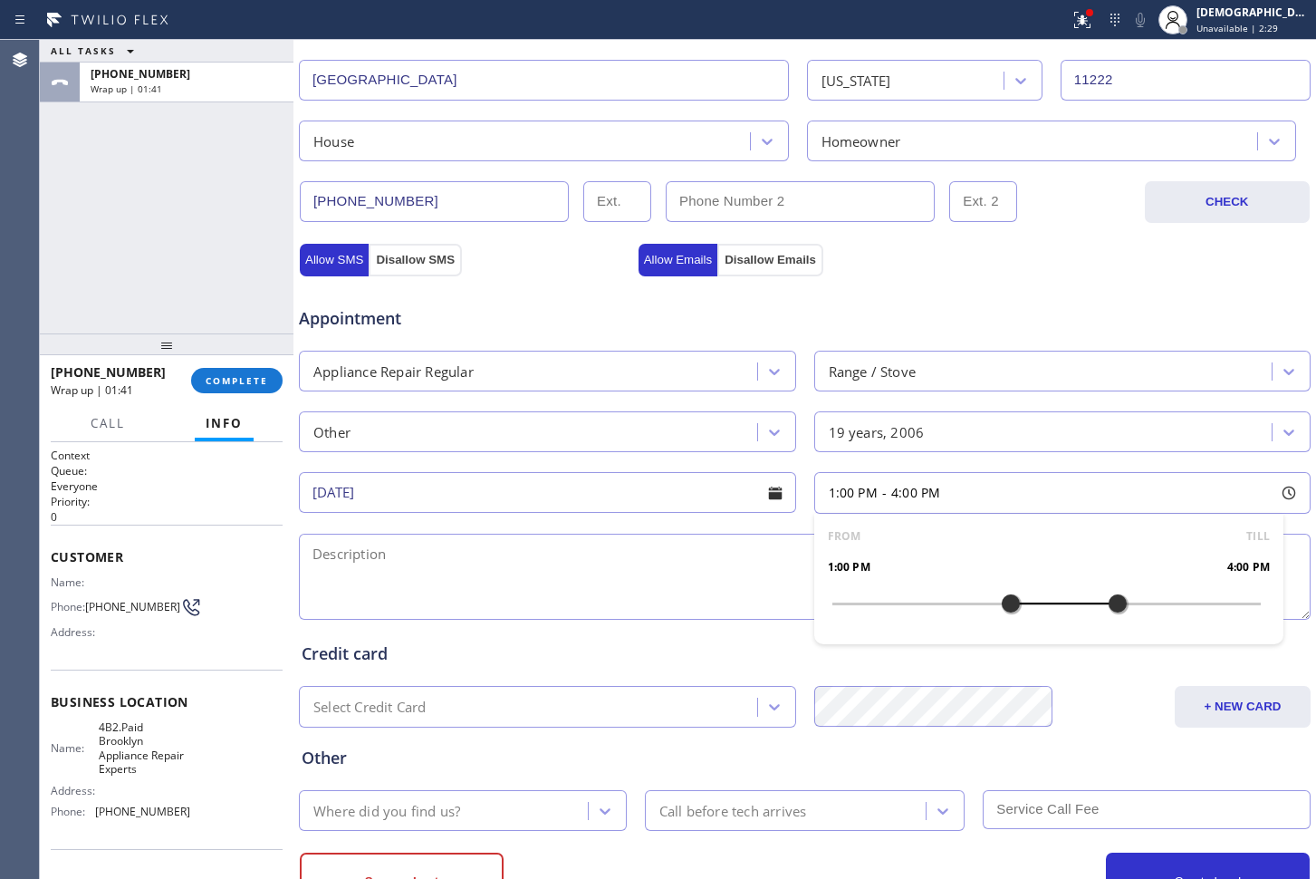
click at [1000, 610] on div at bounding box center [1011, 603] width 22 height 38
click at [506, 544] on textarea at bounding box center [805, 577] width 1012 height 86
click at [477, 559] on textarea "1-4 / No SCF /" at bounding box center [805, 577] width 1012 height 86
paste textarea "[PERSON_NAME]/range / / one of the burners makes clicking noise / 10 years"
drag, startPoint x: 443, startPoint y: 560, endPoint x: 865, endPoint y: 576, distance: 422.5
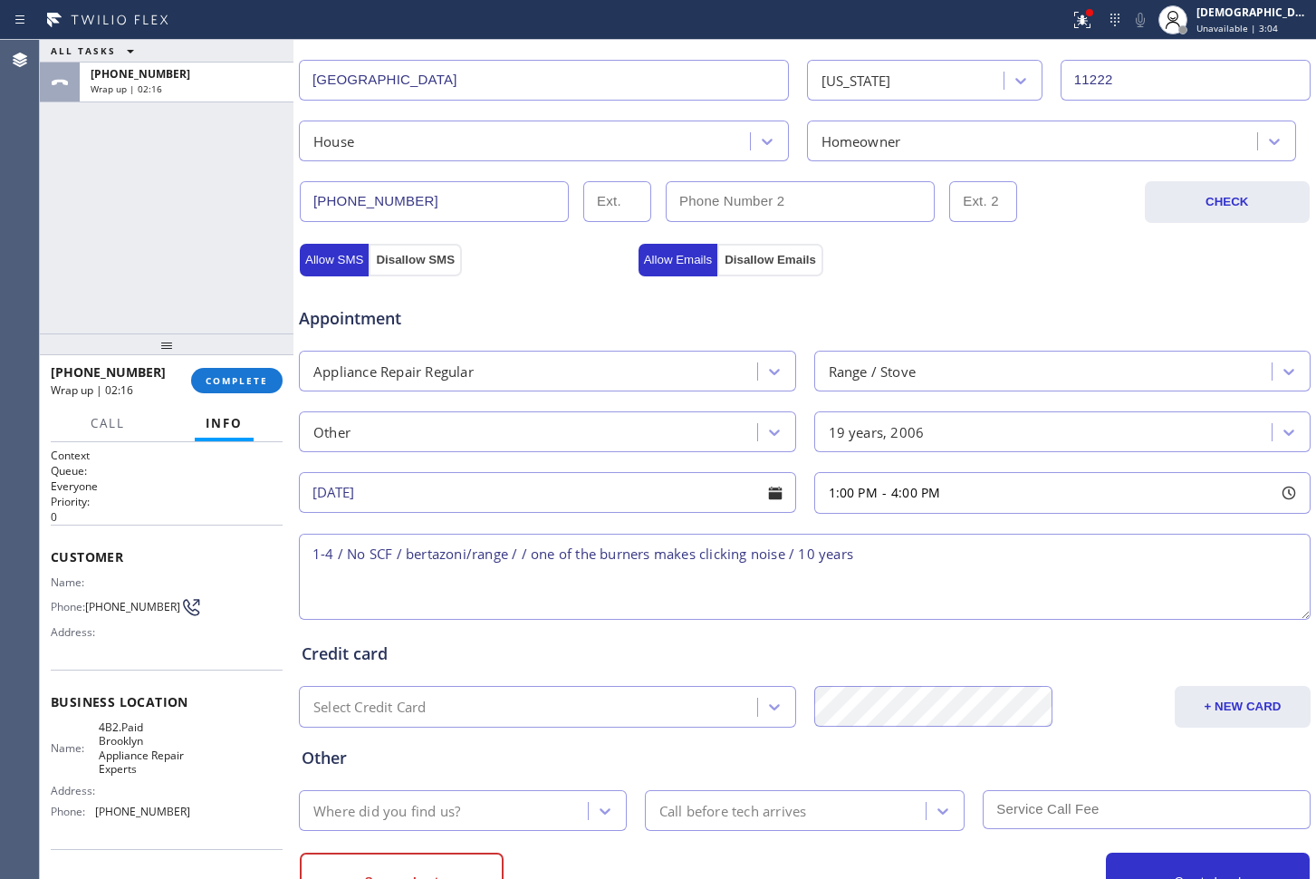
click at [862, 583] on textarea "1-4 / No SCF / bertazoni/range / / one of the burners makes clicking noise / 10…" at bounding box center [805, 577] width 1012 height 86
click at [874, 548] on textarea "1-4 / No SCF / bertazoni/range / / one of the burners makes clicking noise / 10…" at bounding box center [805, 577] width 1012 height 86
click at [1050, 561] on textarea "1-4 / No SCF / bertazoni/range / / one of the burners makes clicking noise / 10…" at bounding box center [805, 577] width 1012 height 86
paste textarea "[STREET_ADDRESS][PERSON_NAME]"
click at [1037, 554] on textarea "1-4 / No SCF / bertazoni/range / / one of the burners makes clicking noise / 10…" at bounding box center [805, 577] width 1012 height 86
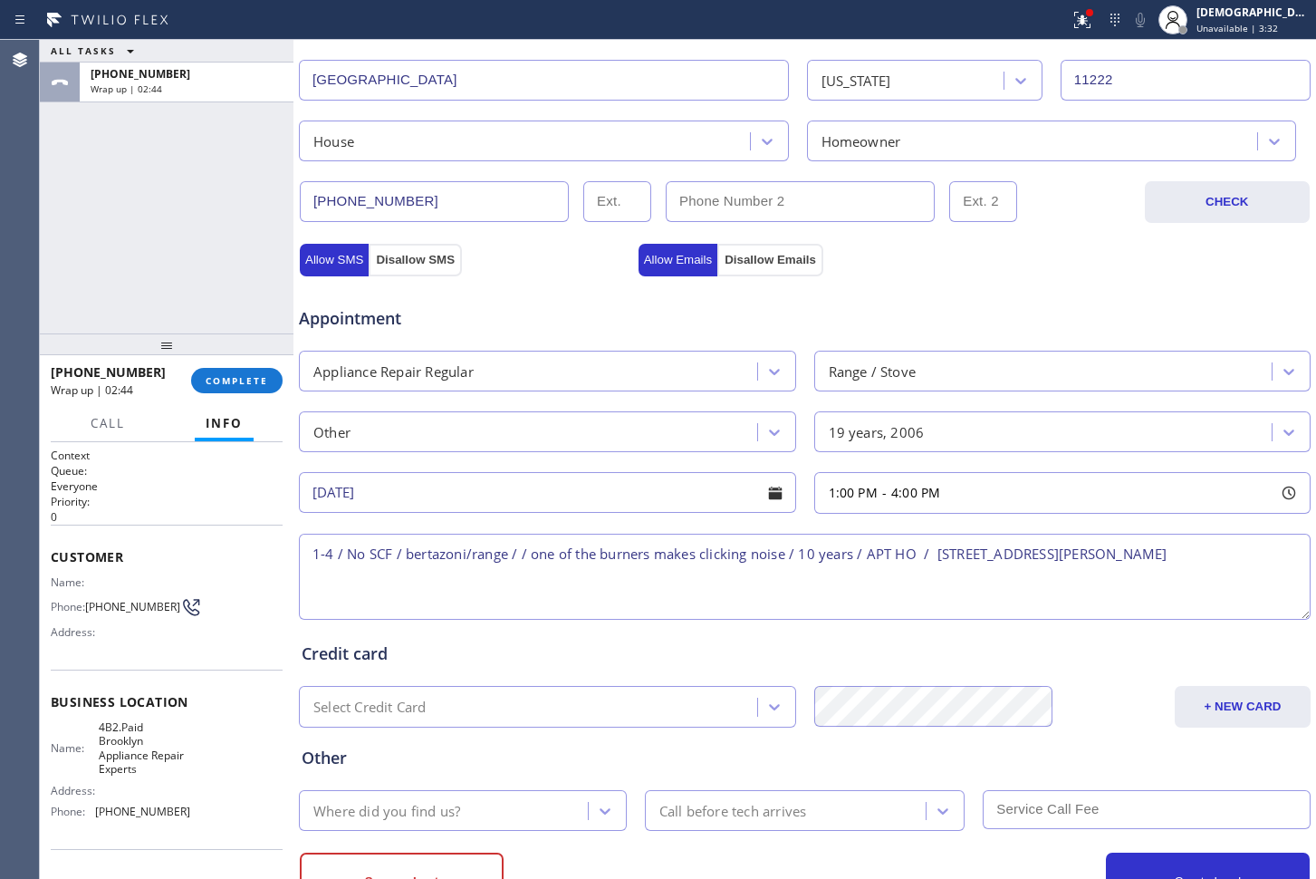
click at [1205, 550] on textarea "1-4 / No SCF / bertazoni/range / / one of the burners makes clicking noise / 10…" at bounding box center [805, 577] width 1012 height 86
drag, startPoint x: 166, startPoint y: 771, endPoint x: 193, endPoint y: 771, distance: 27.2
click at [169, 771] on span "4B2.Paid Brooklyn Appliance Repair Experts" at bounding box center [144, 748] width 91 height 56
click at [166, 746] on span "4B2.Paid Brooklyn Appliance Repair Experts" at bounding box center [144, 748] width 91 height 56
drag, startPoint x: 183, startPoint y: 778, endPoint x: 96, endPoint y: 737, distance: 96.4
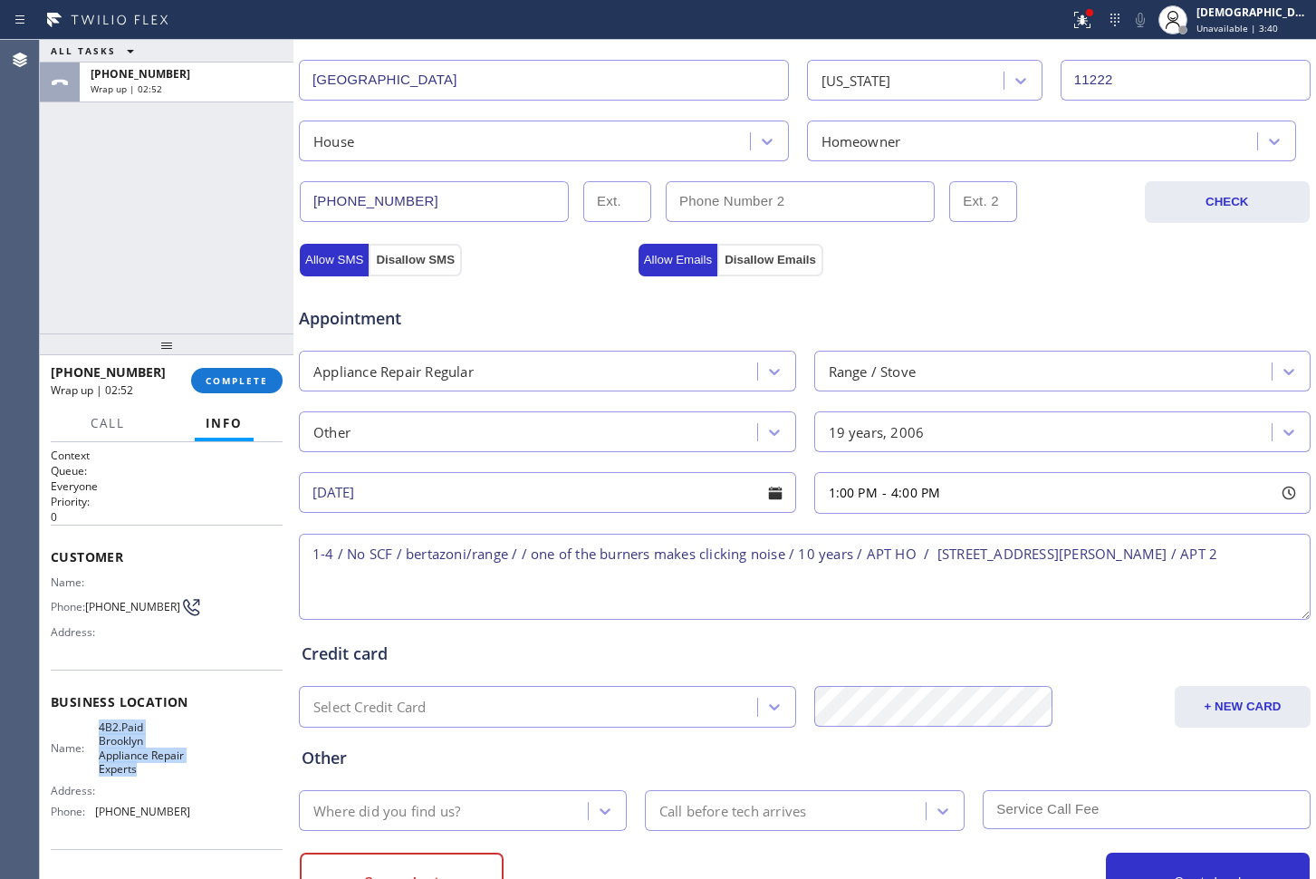
click at [96, 737] on div "Name: 4B2.Paid Brooklyn Appliance Repair Experts Address: Phone: [PHONE_NUMBER]" at bounding box center [167, 773] width 232 height 106
copy span "4B2.Paid Brooklyn Appliance Repair Experts"
click at [1244, 548] on textarea "1-4 / No SCF / bertazoni/range / / one of the burners makes clicking noise / 10…" at bounding box center [805, 577] width 1012 height 86
paste textarea "4B2.Paid Brooklyn Appliance Repair Experts"
type textarea "1-4 / No SCF / bertazoni/range / / one of the burners makes clicking noise / 10…"
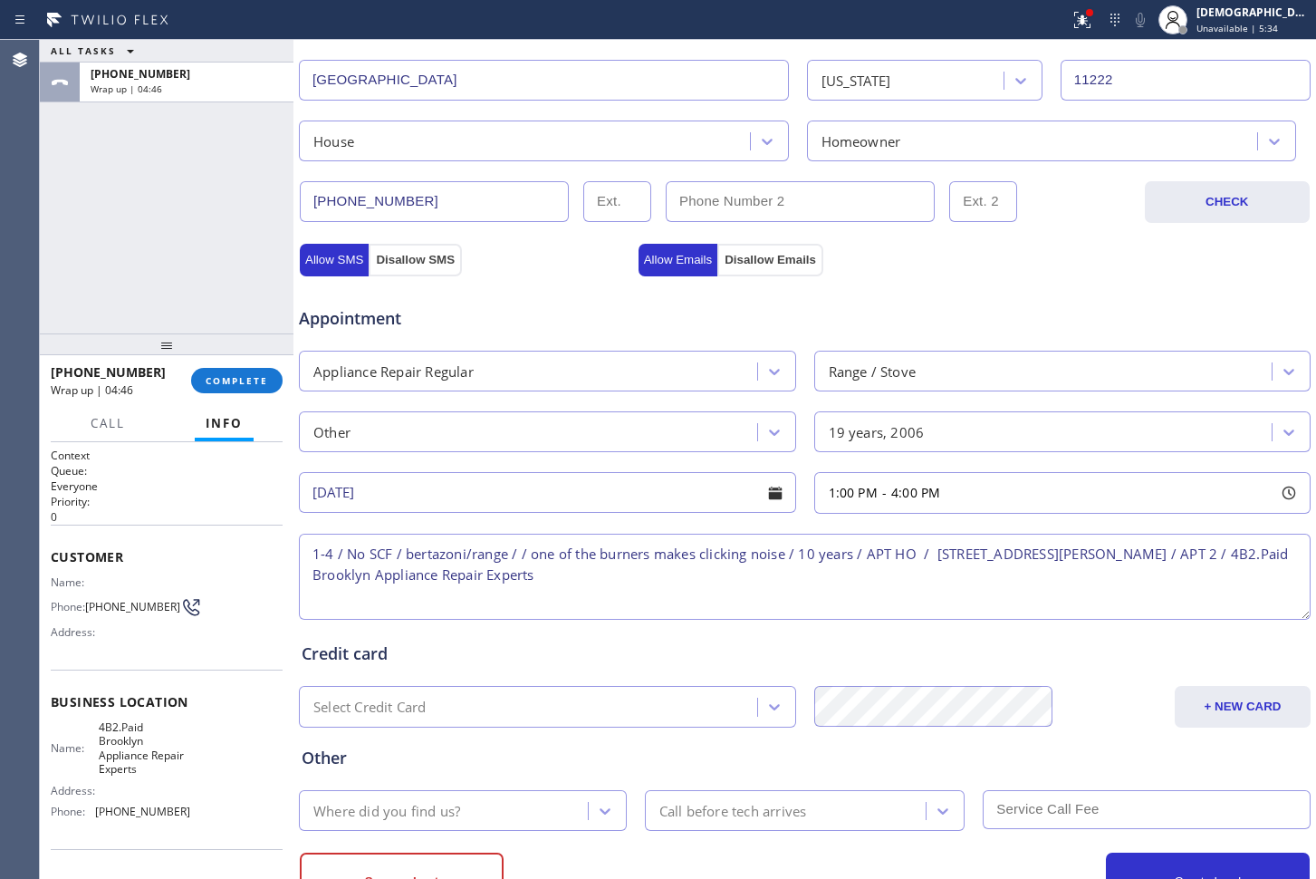
click at [689, 573] on textarea "1-4 / No SCF / bertazoni/range / / one of the burners makes clicking noise / 10…" at bounding box center [805, 577] width 1012 height 86
click at [638, 573] on textarea "1-4 / No SCF / bertazoni/range / / one of the burners makes clicking noise / 10…" at bounding box center [805, 577] width 1012 height 86
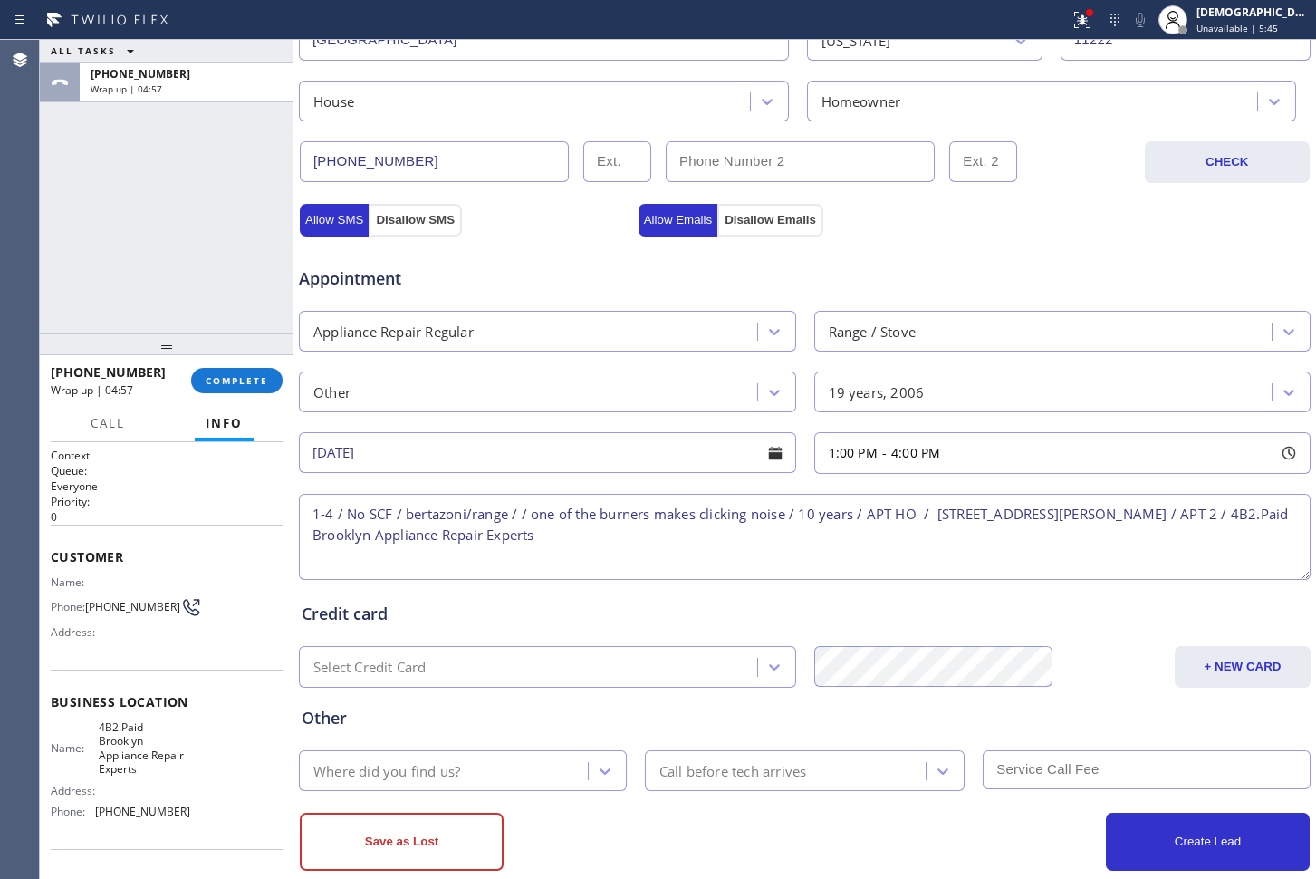
scroll to position [525, 0]
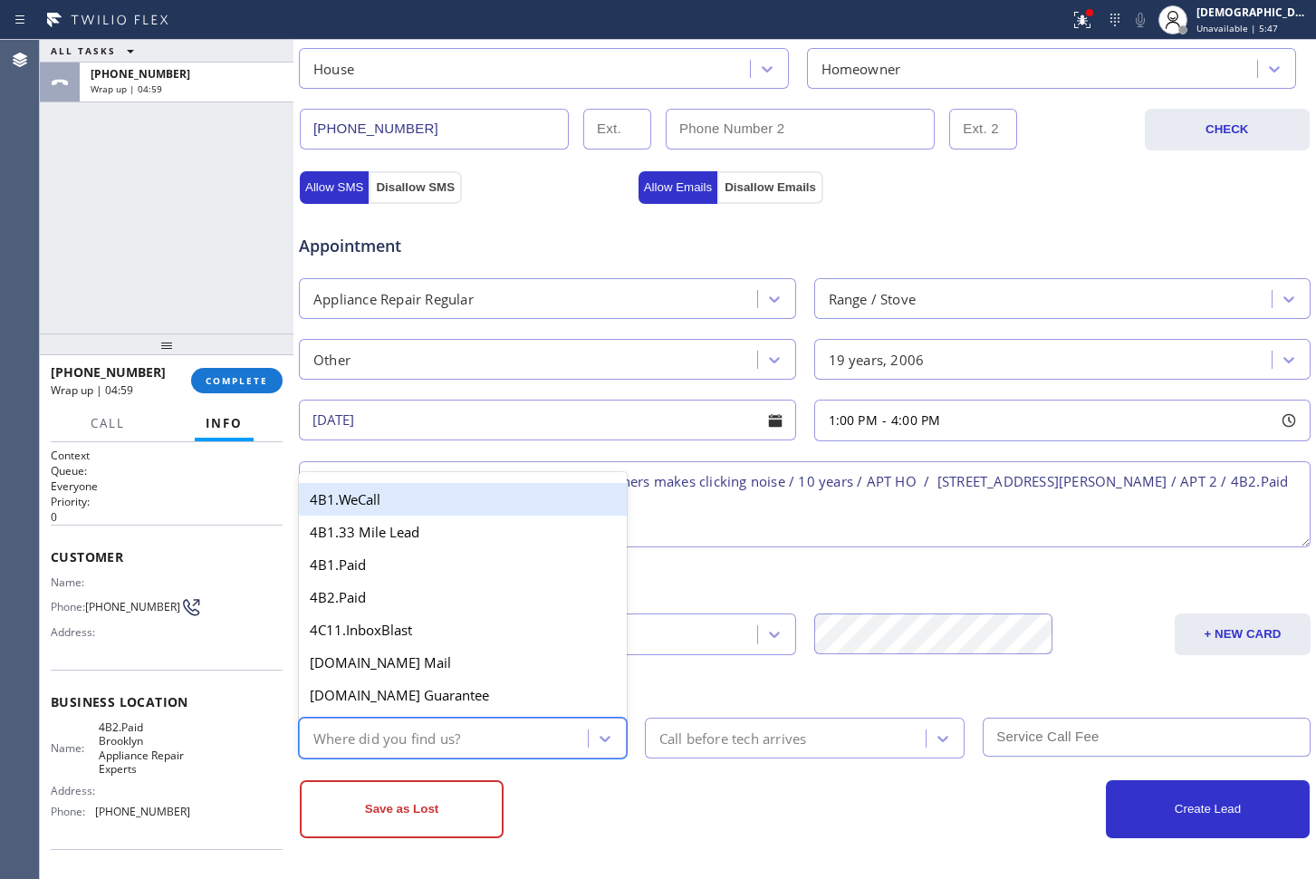
click at [502, 730] on div "Where did you find us?" at bounding box center [446, 738] width 284 height 32
type input "4b2"
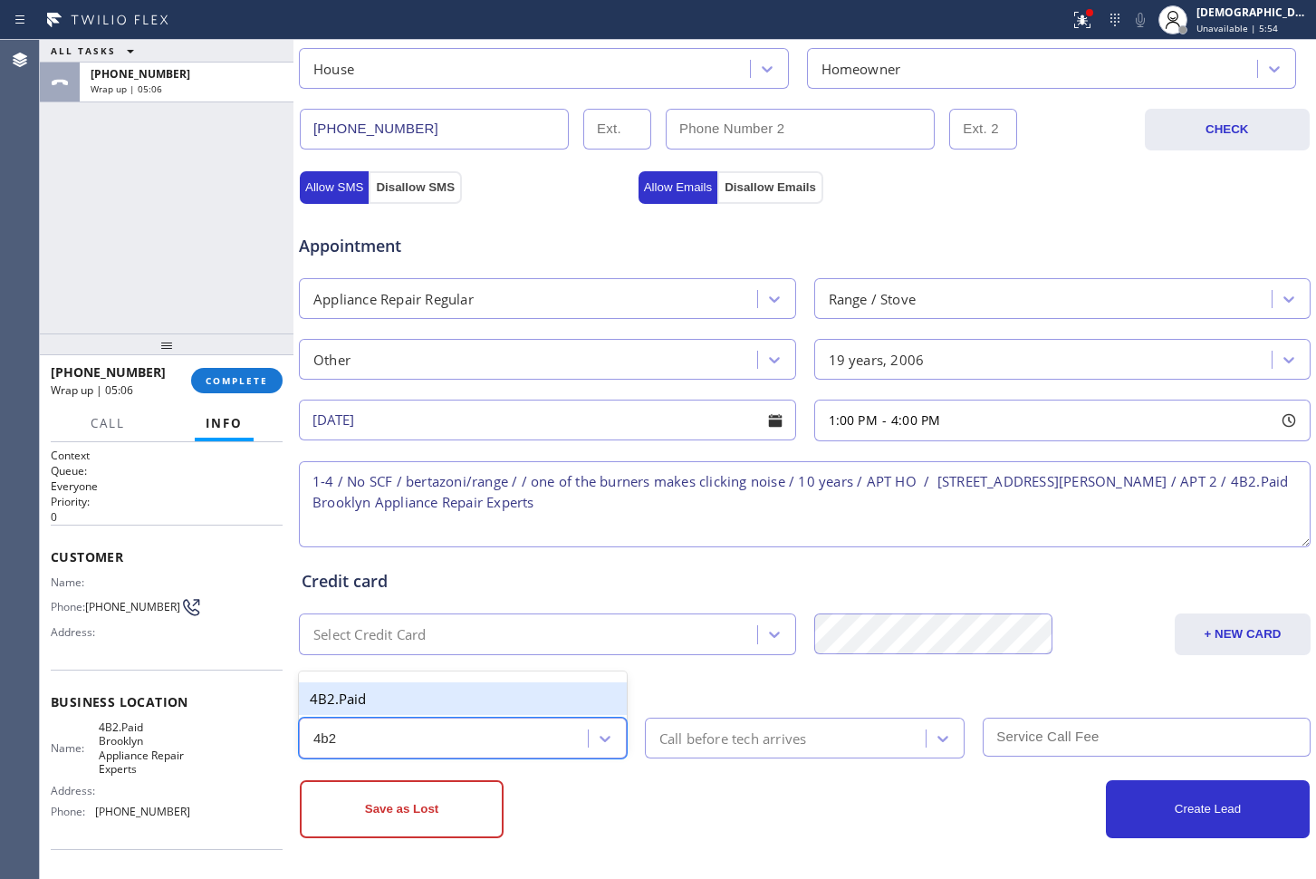
click at [490, 691] on div "4B2.Paid" at bounding box center [463, 698] width 328 height 33
click at [698, 494] on textarea "1-4 / No SCF / bertazoni/range / / one of the burners makes clicking noise / 10…" at bounding box center [805, 504] width 1012 height 86
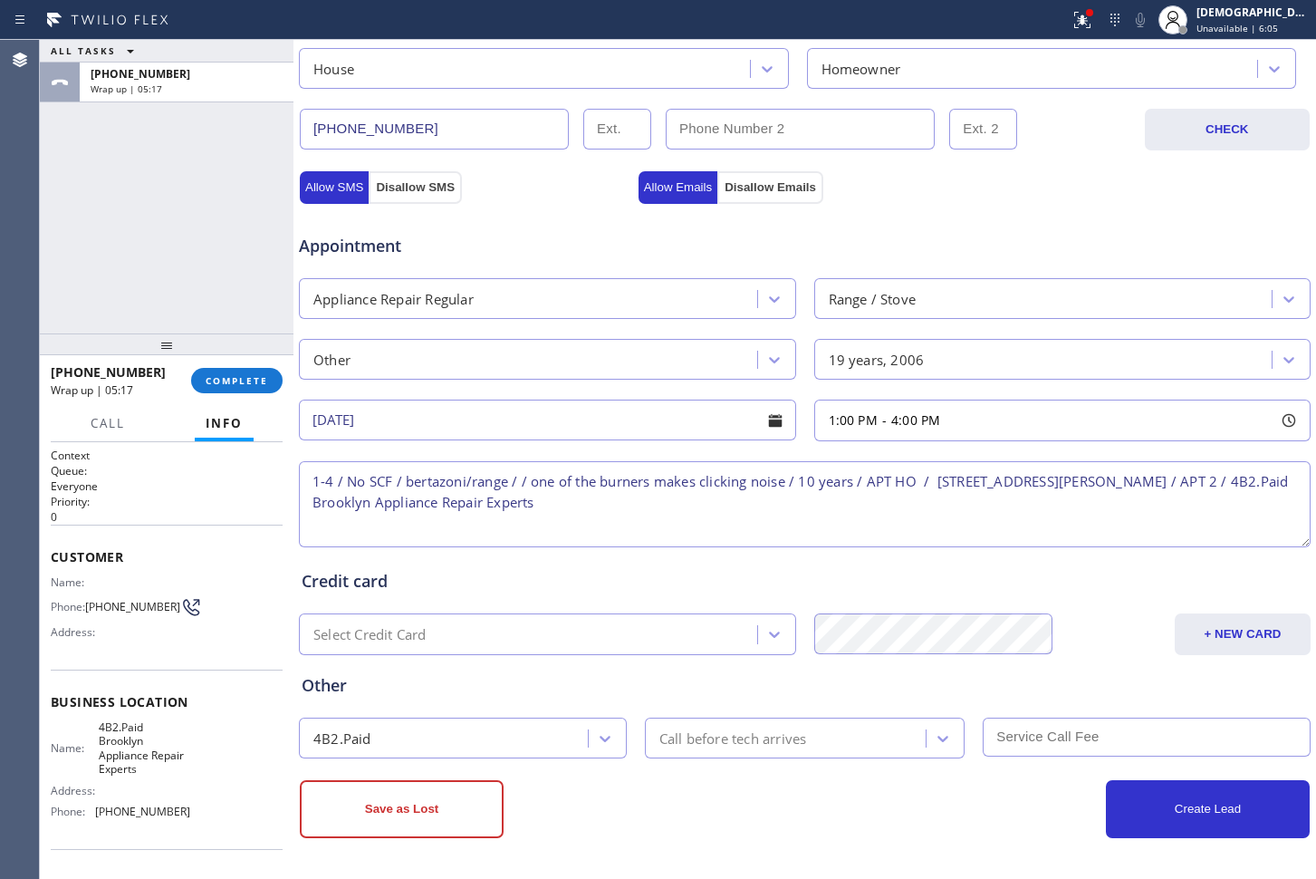
click at [725, 516] on textarea "1-4 / No SCF / bertazoni/range / / one of the burners makes clicking noise / 10…" at bounding box center [805, 504] width 1012 height 86
paste textarea "Please call customer 30 minutes prior to arrival"
type textarea "1-4 / No SCF / bertazoni/range / / one of the burners makes clicking noise / 10…"
click at [761, 723] on div "Call before tech arrives" at bounding box center [788, 738] width 276 height 32
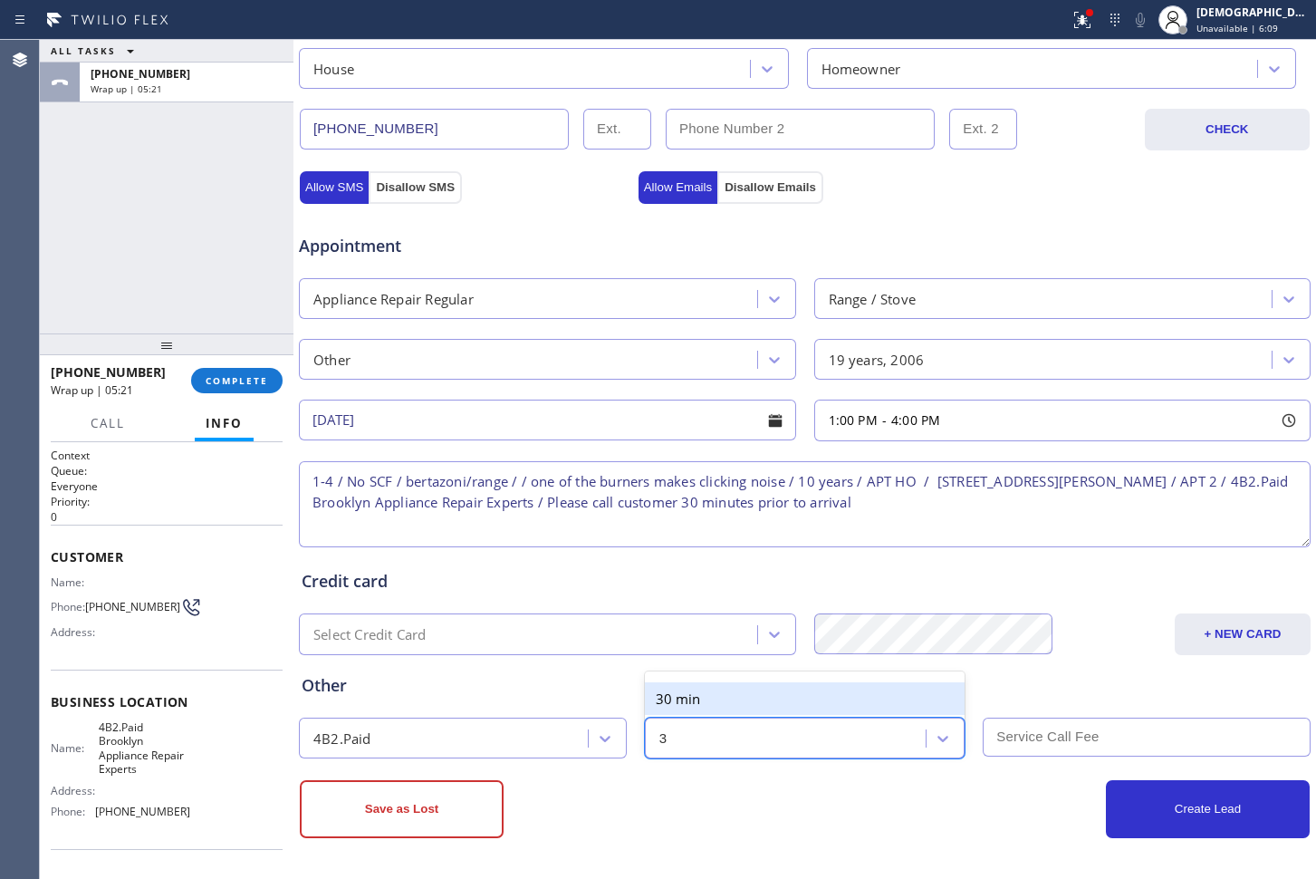
type input "30"
click at [762, 706] on div "30 min" at bounding box center [805, 698] width 321 height 33
click at [1002, 737] on input "text" at bounding box center [1147, 736] width 328 height 39
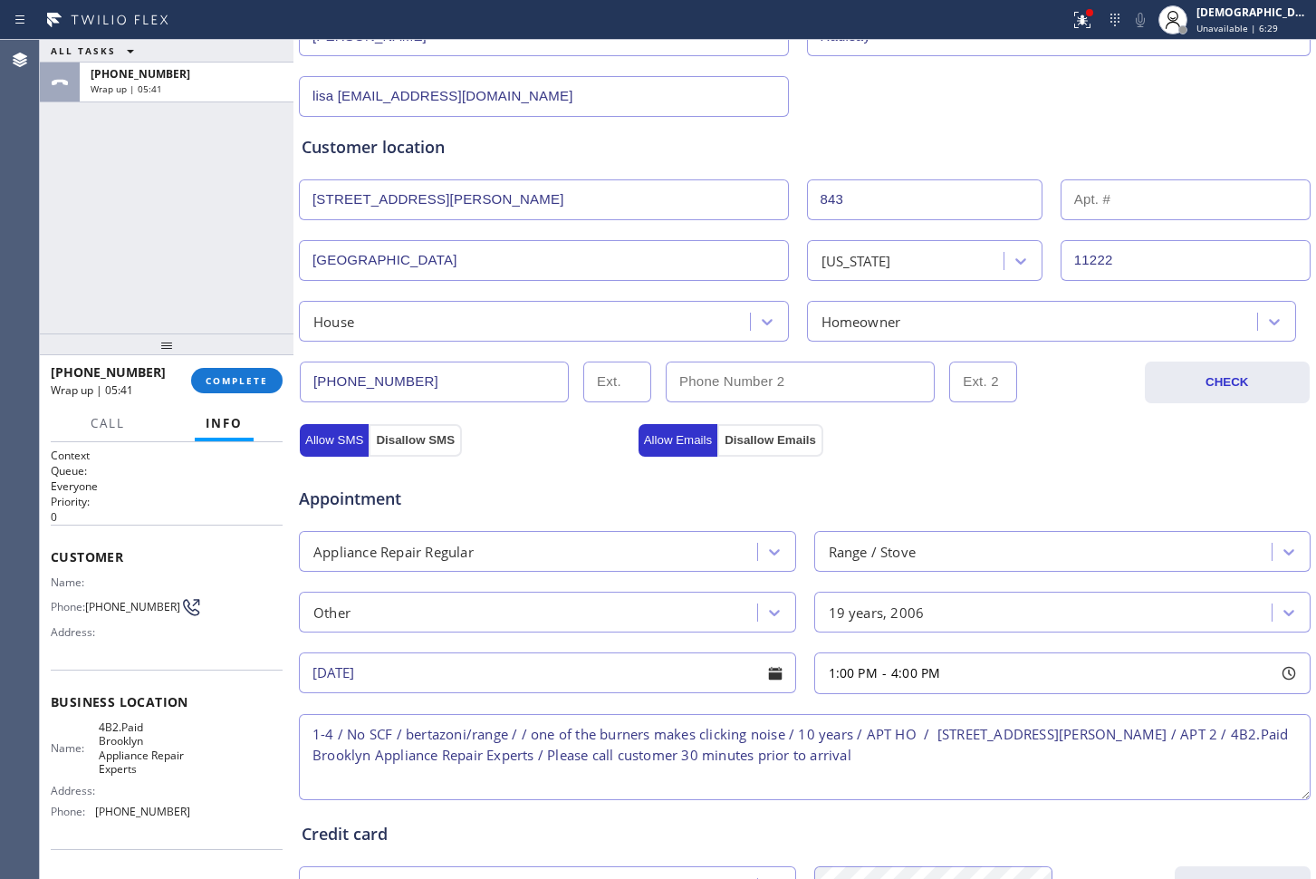
scroll to position [299, 0]
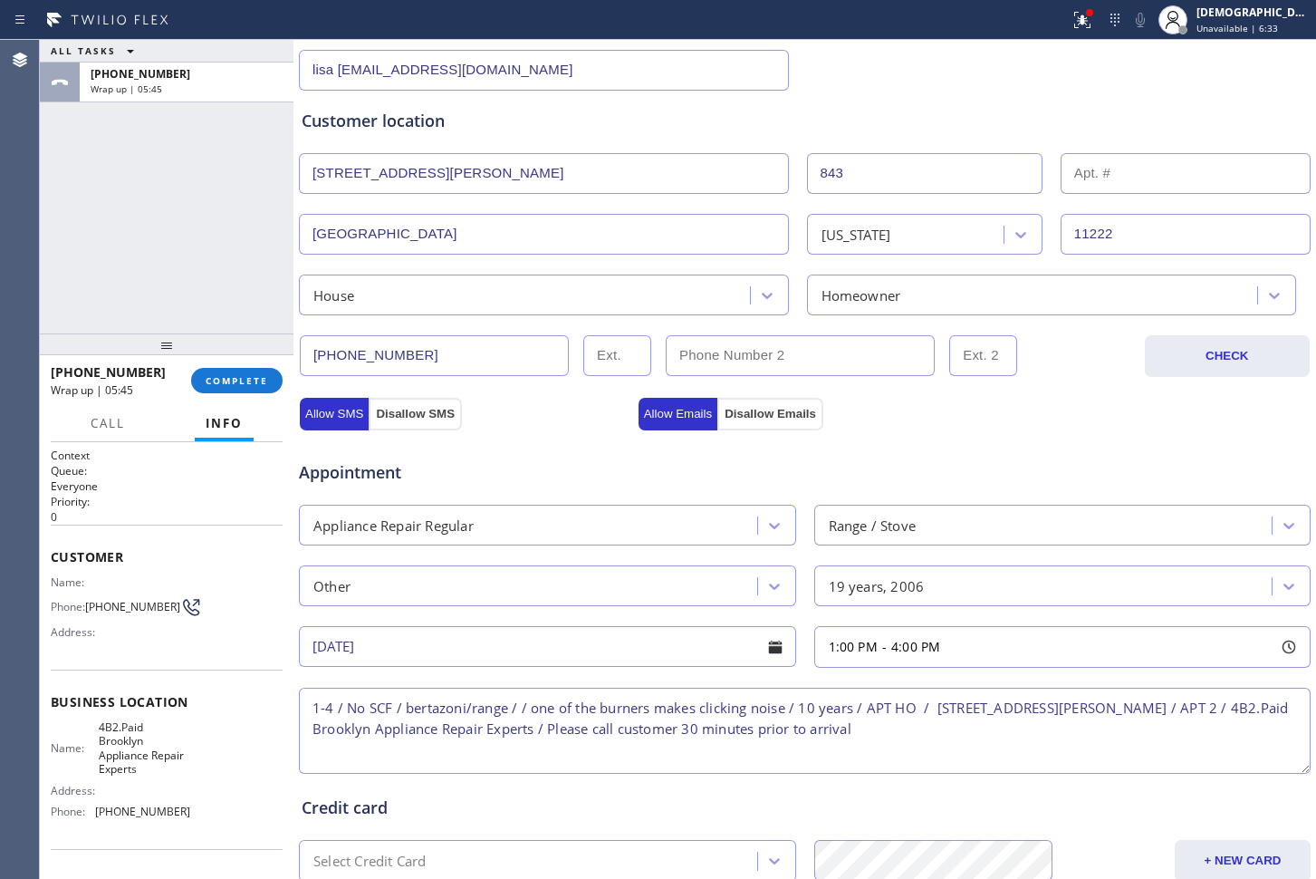
type input "0"
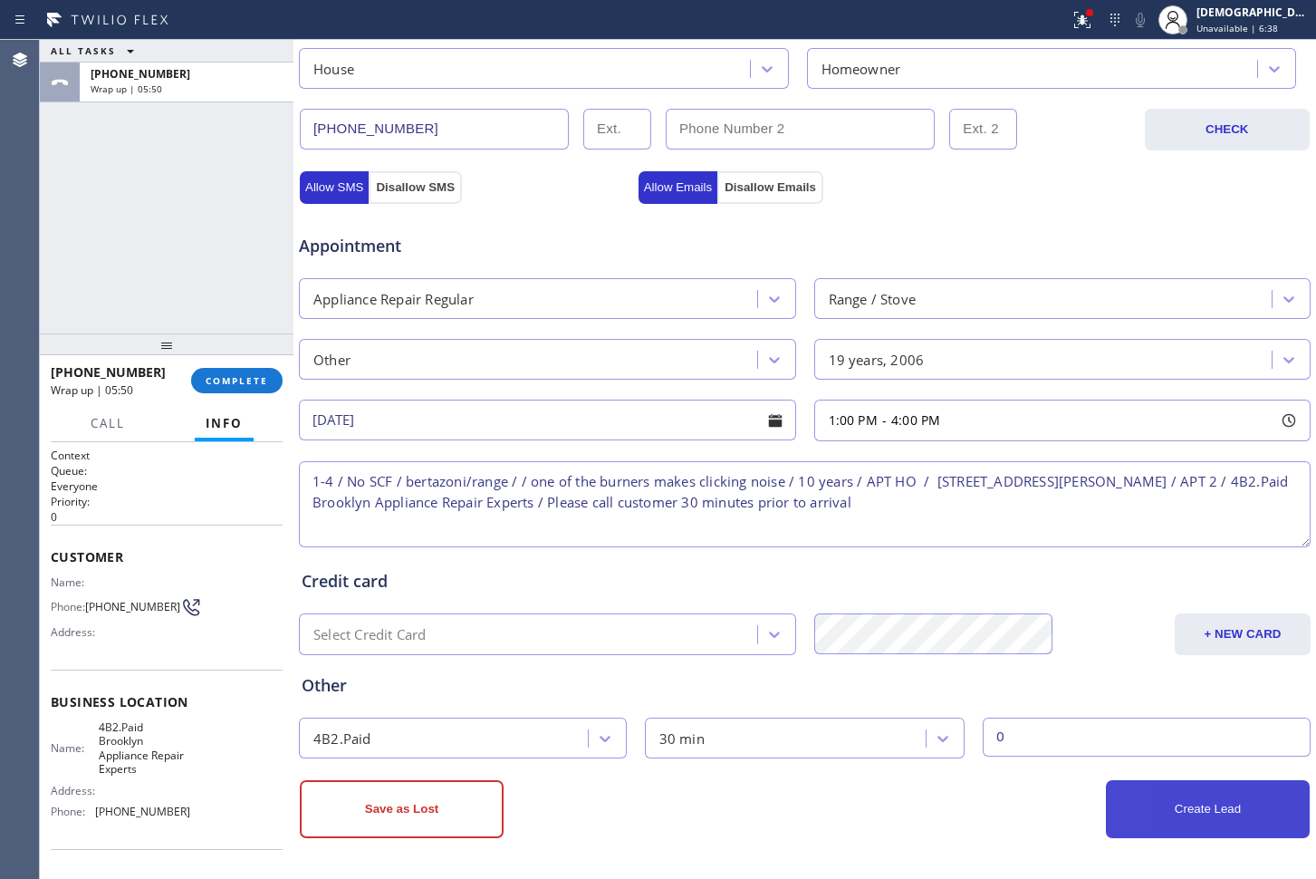
click at [1120, 812] on button "Create Lead" at bounding box center [1208, 809] width 204 height 58
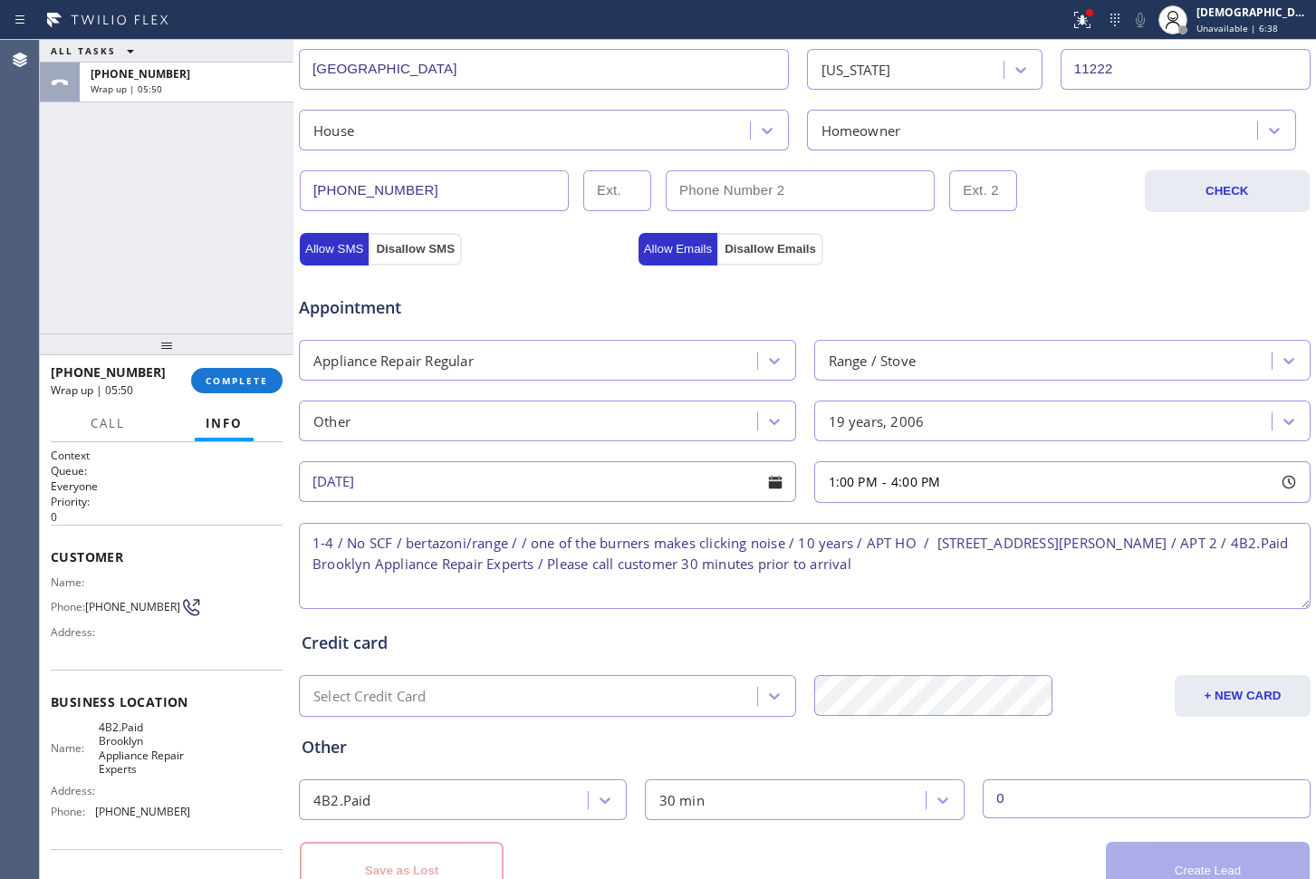
scroll to position [587, 0]
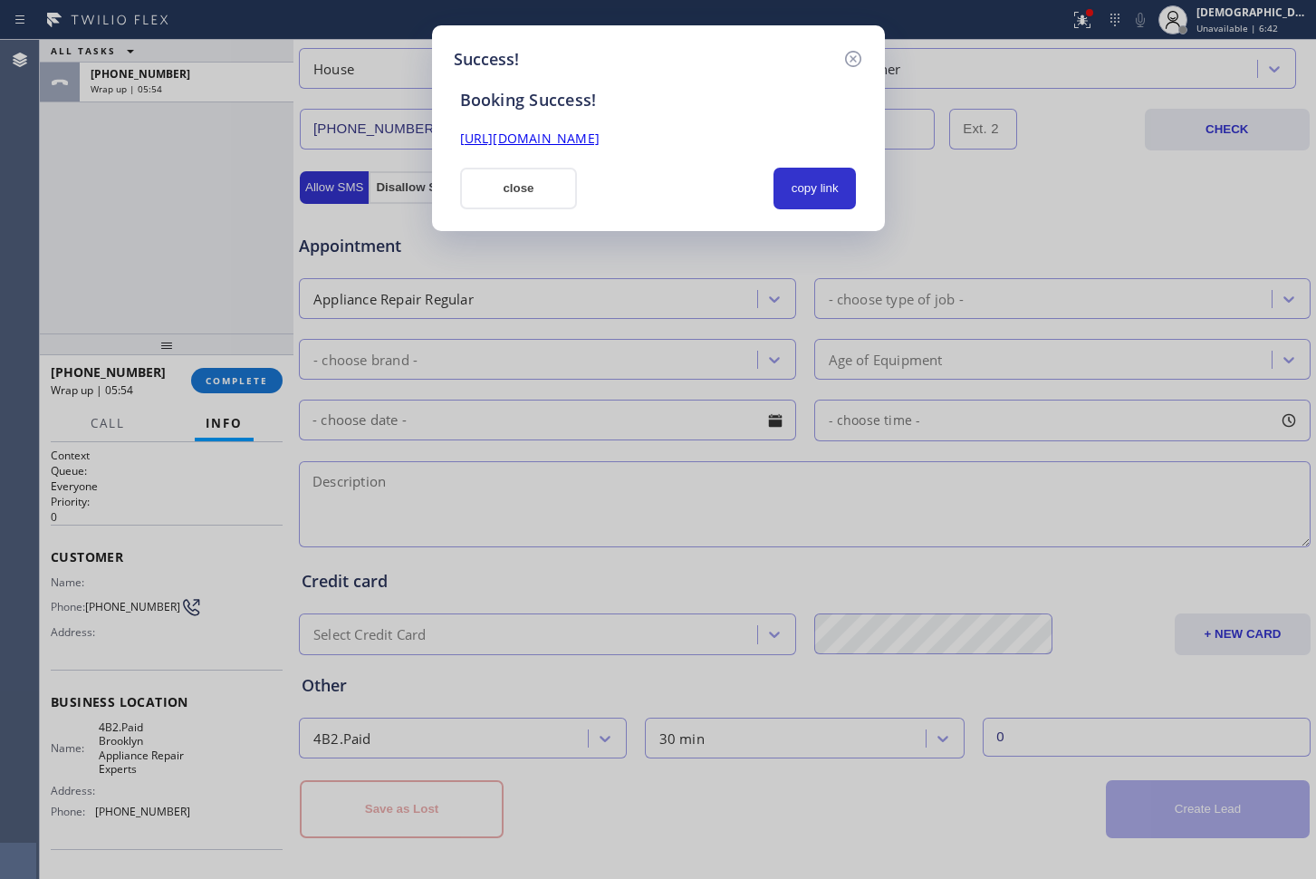
click at [840, 165] on div "Booking Success! [URL][DOMAIN_NAME] close copy link" at bounding box center [658, 141] width 409 height 138
drag, startPoint x: 788, startPoint y: 180, endPoint x: 783, endPoint y: 170, distance: 11.4
click at [788, 181] on button "copy link" at bounding box center [815, 189] width 83 height 42
click at [755, 123] on div "[URL][DOMAIN_NAME]" at bounding box center [658, 130] width 419 height 39
click at [600, 130] on link "[URL][DOMAIN_NAME]" at bounding box center [530, 138] width 140 height 17
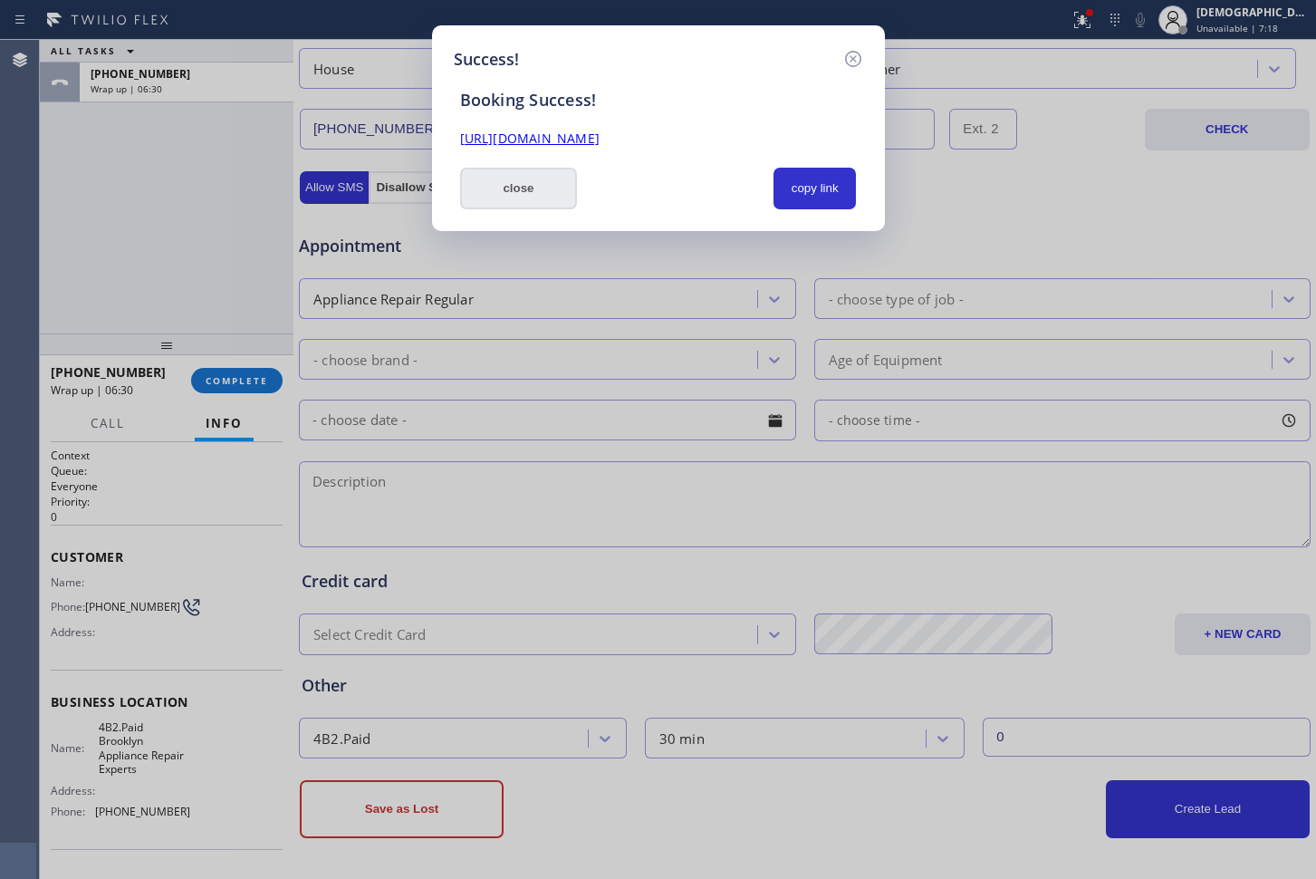
click at [506, 188] on button "close" at bounding box center [519, 189] width 118 height 42
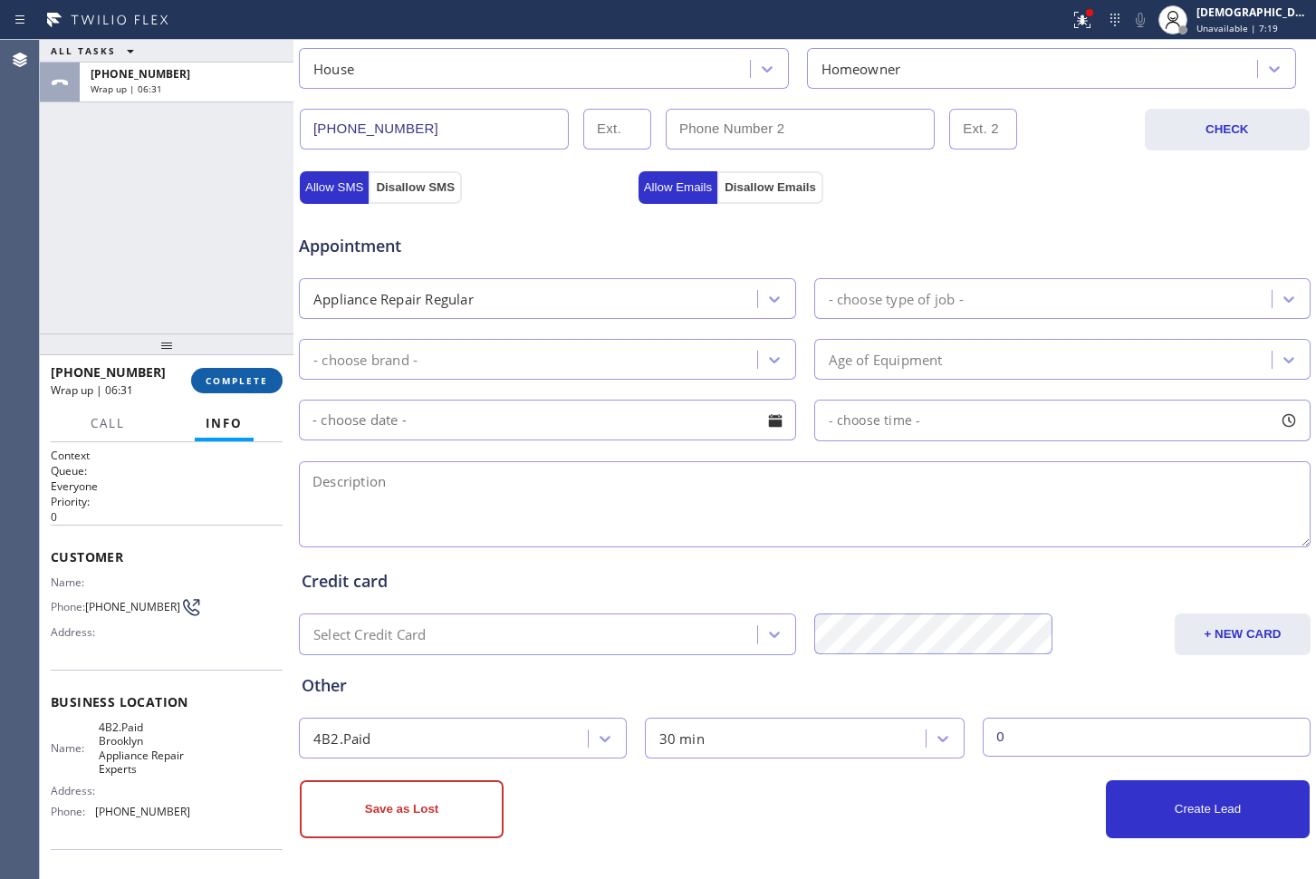
click at [224, 374] on span "COMPLETE" at bounding box center [237, 380] width 63 height 13
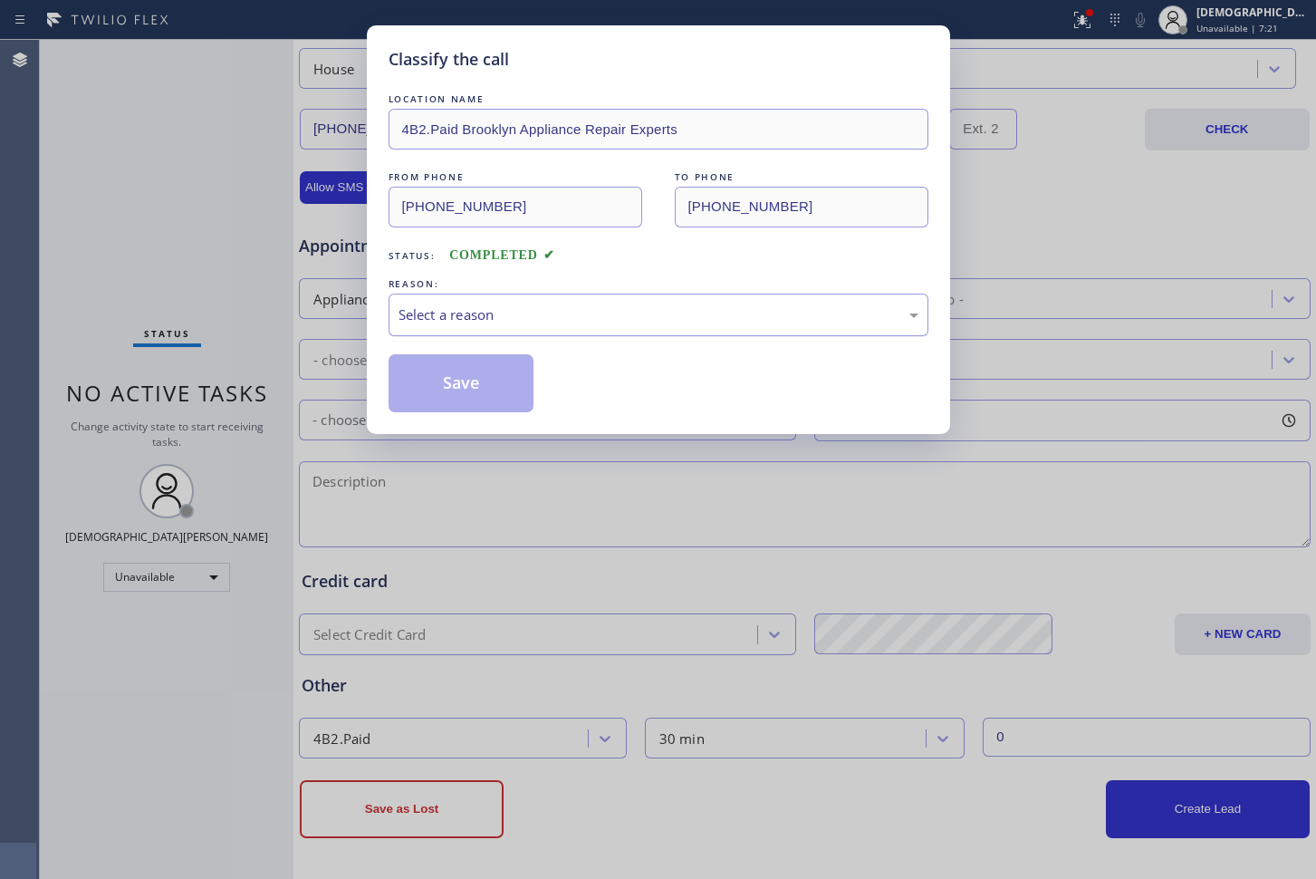
click at [497, 304] on div "Select a reason" at bounding box center [659, 314] width 520 height 21
click at [478, 362] on button "Save" at bounding box center [462, 383] width 146 height 58
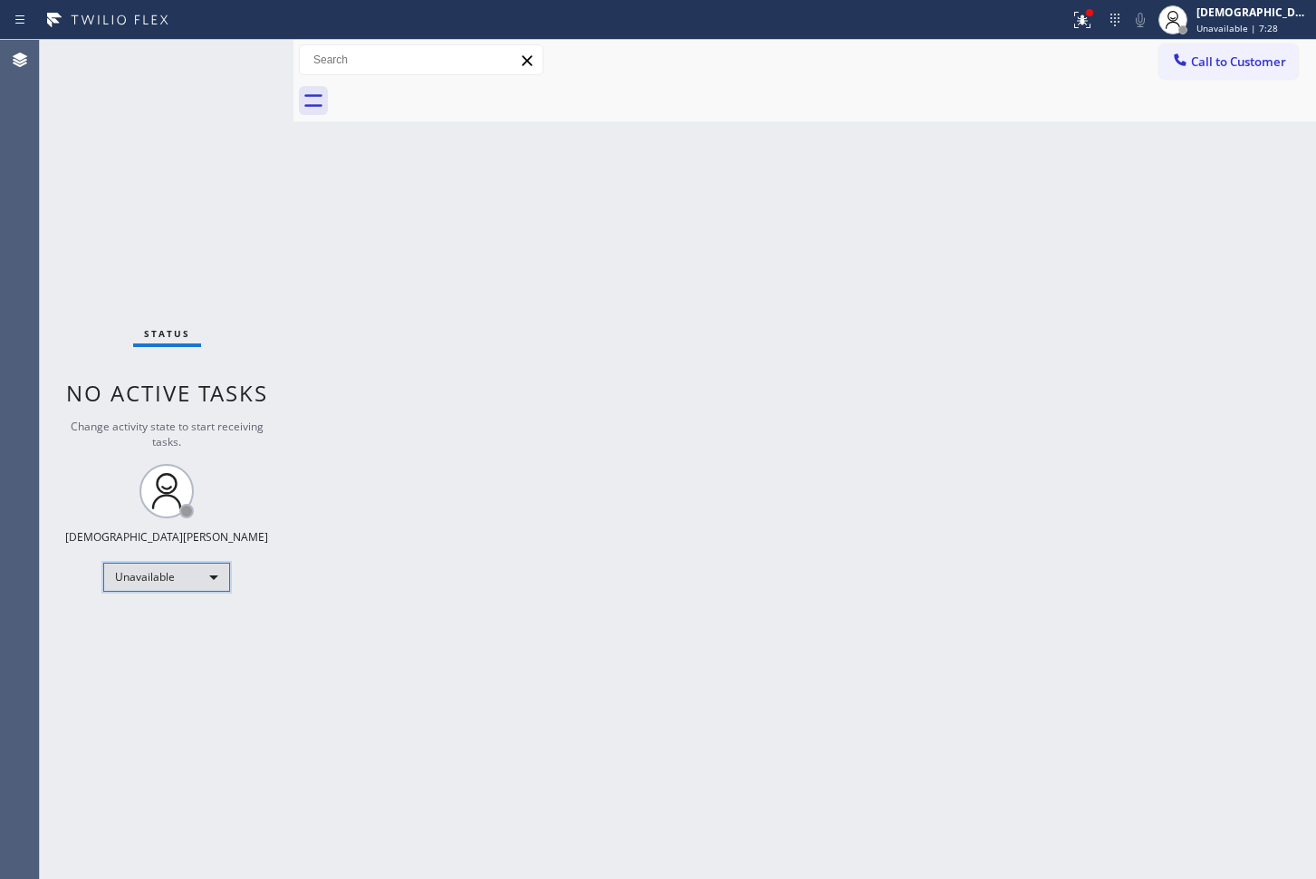
click at [186, 571] on div "Unavailable" at bounding box center [166, 577] width 127 height 29
click at [159, 622] on li "Available" at bounding box center [165, 625] width 123 height 22
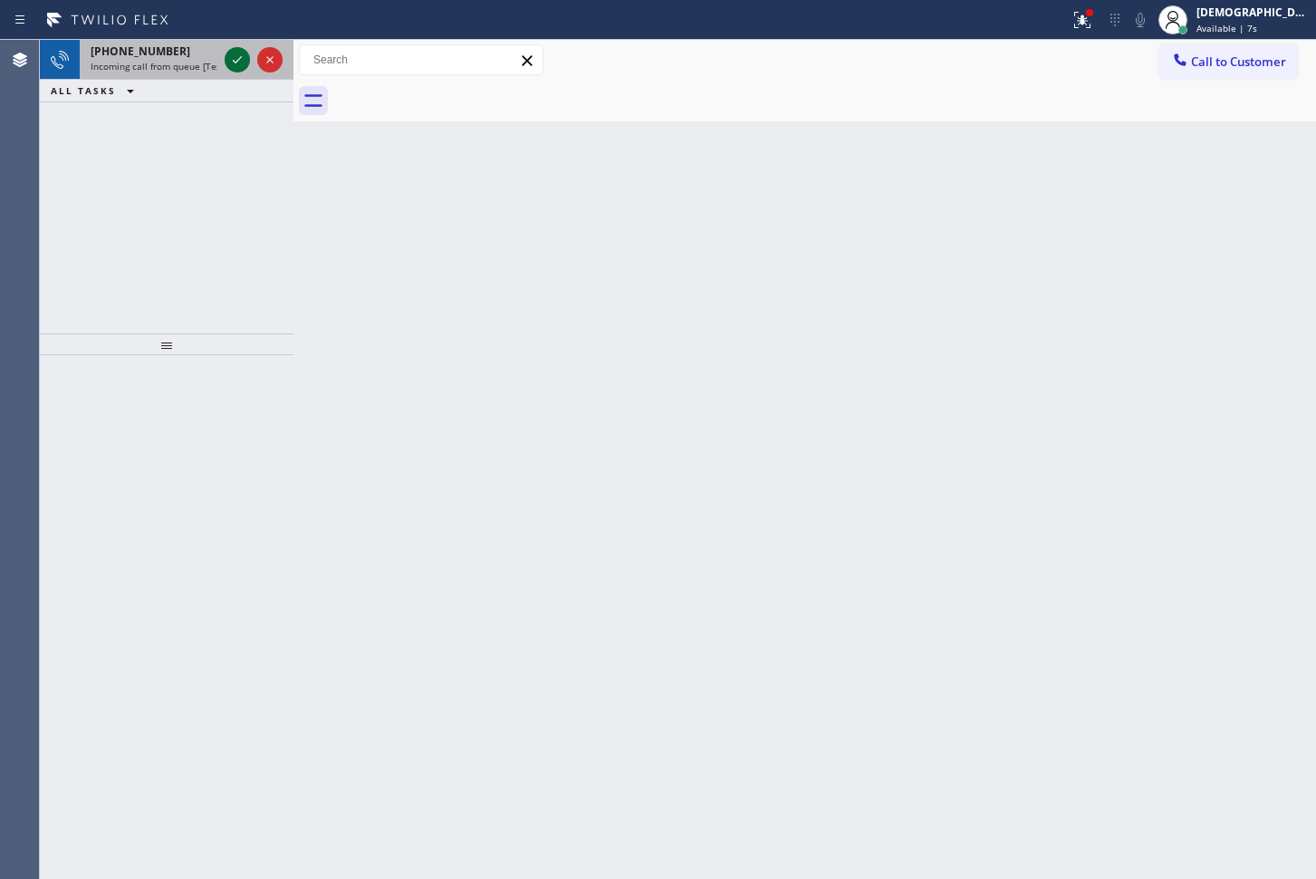
click at [233, 62] on icon at bounding box center [237, 60] width 22 height 22
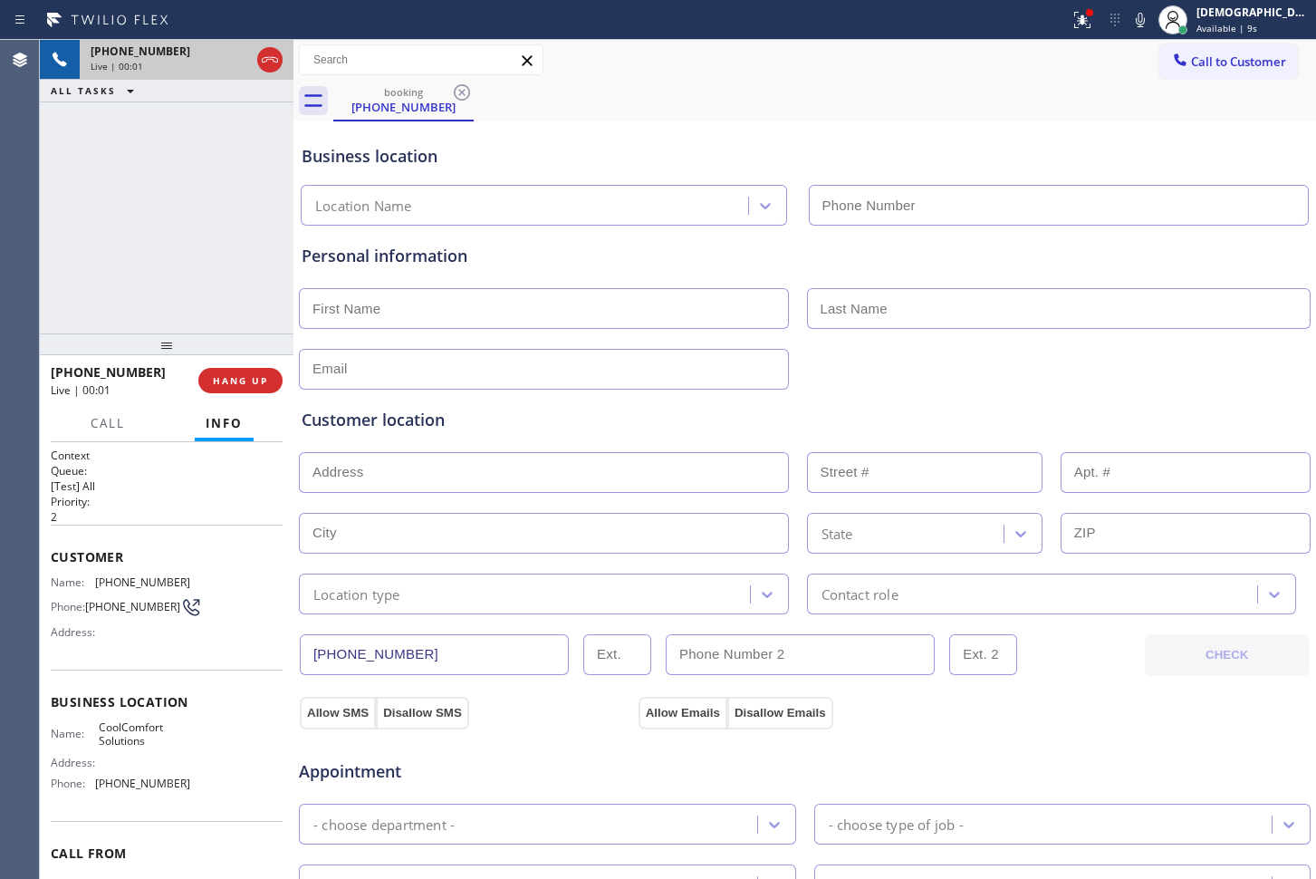
type input "[PHONE_NUMBER]"
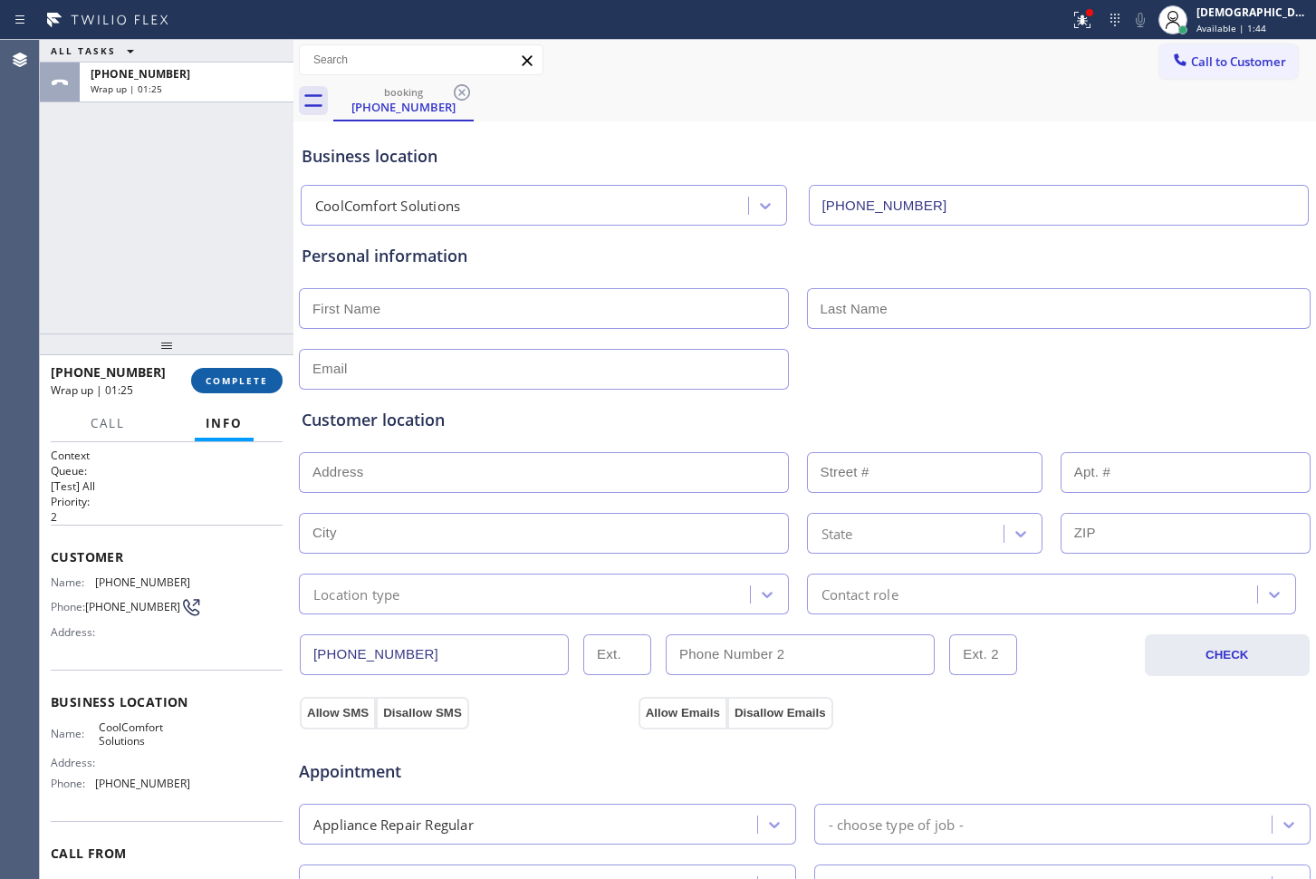
click at [231, 383] on span "COMPLETE" at bounding box center [237, 380] width 63 height 13
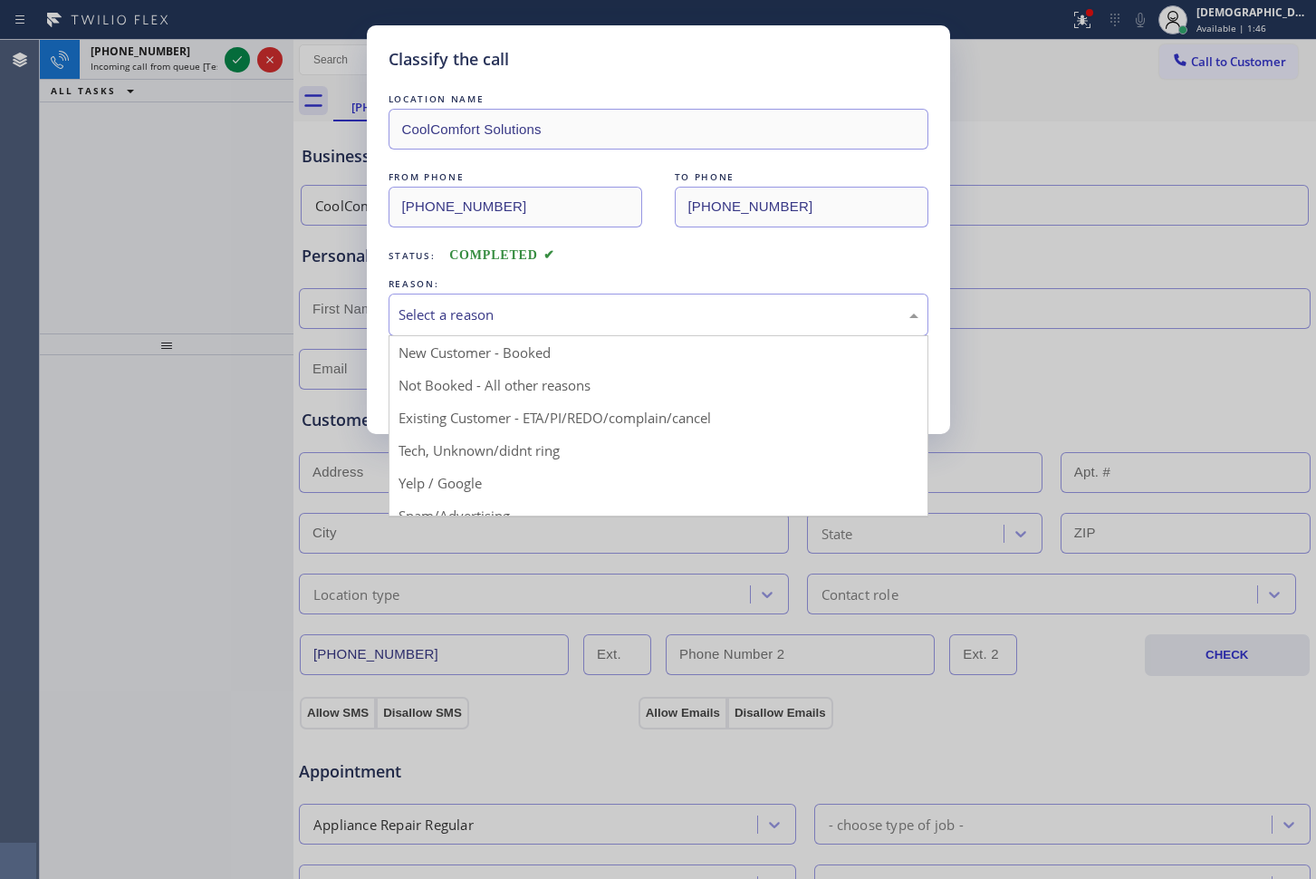
click at [516, 320] on div "Select a reason" at bounding box center [659, 314] width 520 height 21
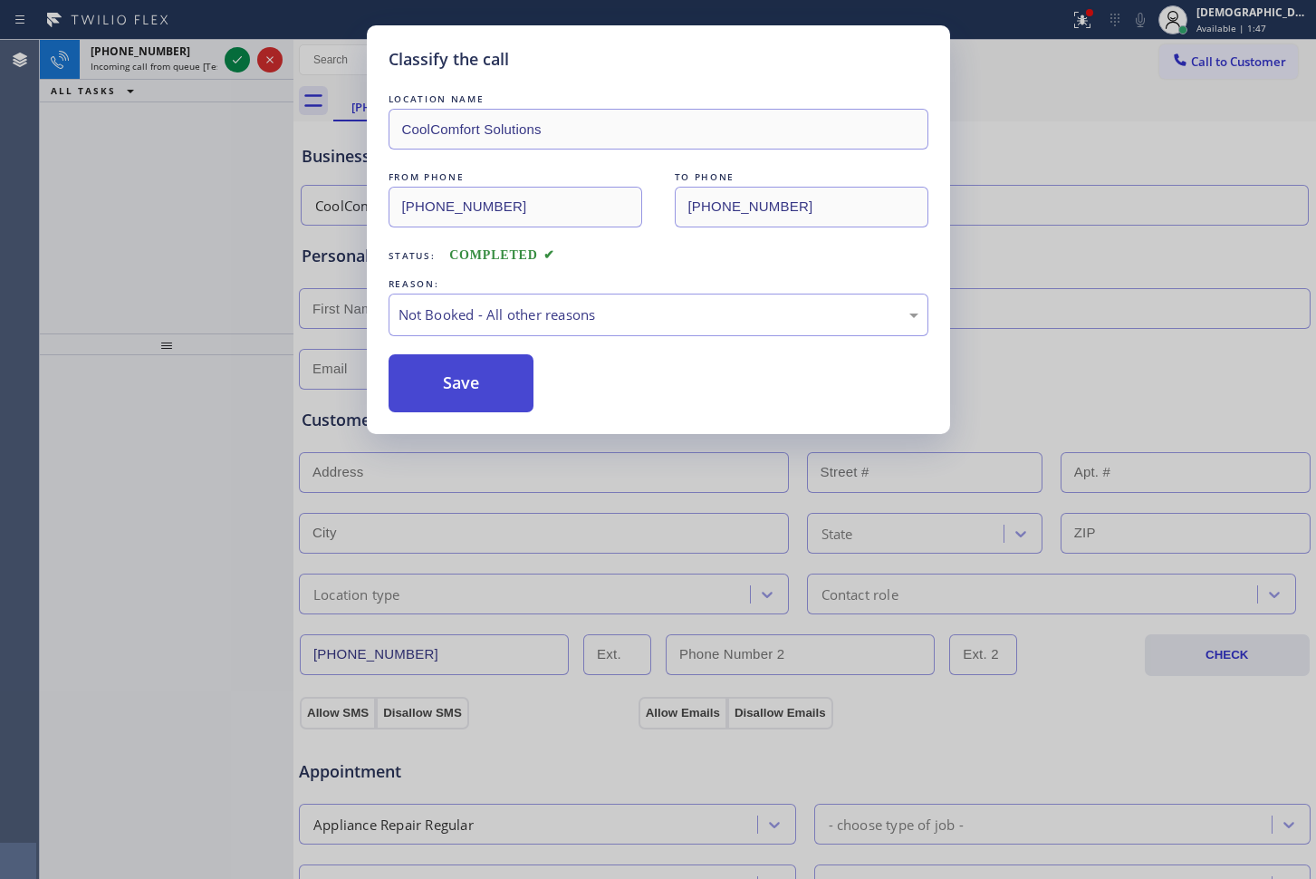
click at [486, 382] on button "Save" at bounding box center [462, 383] width 146 height 58
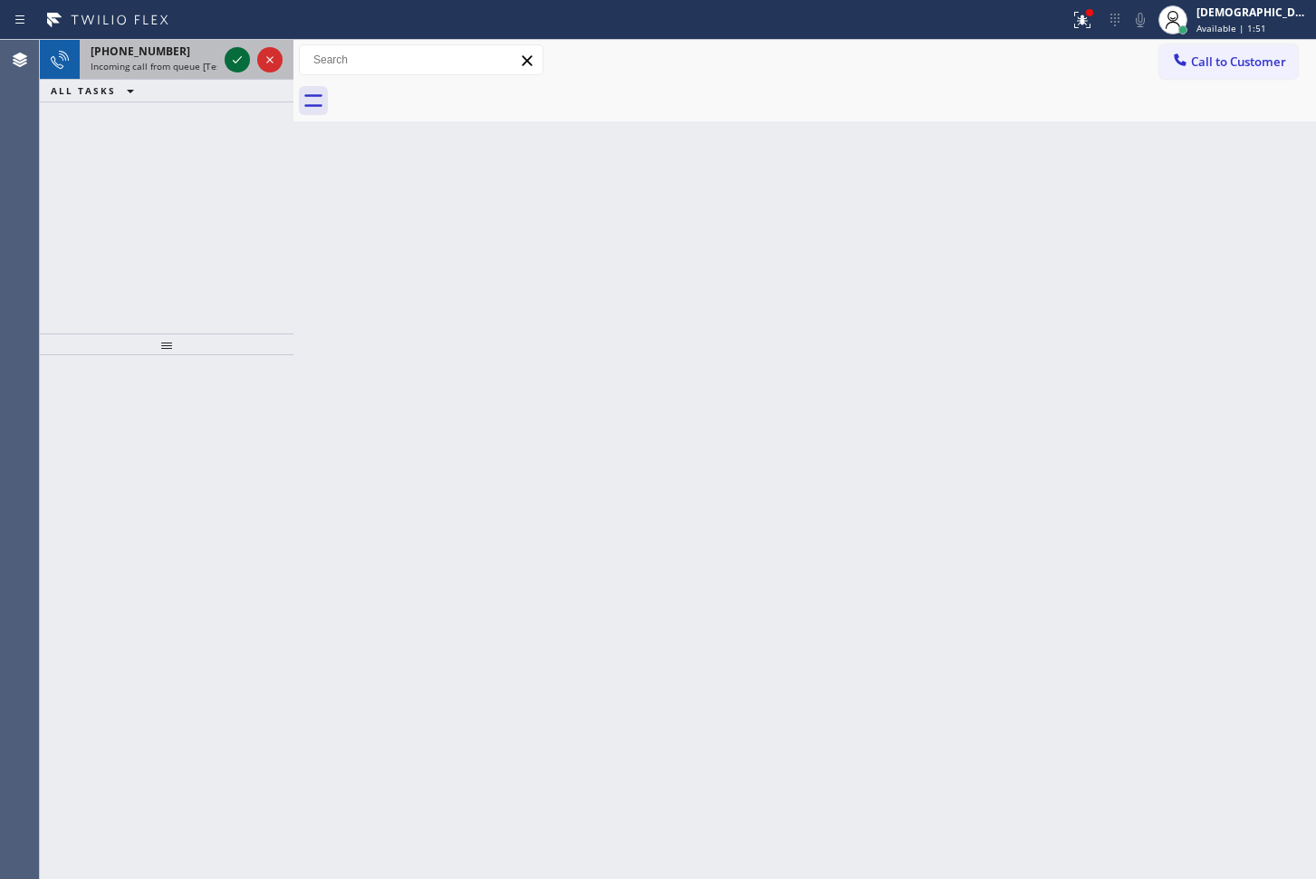
click at [245, 58] on icon at bounding box center [237, 60] width 22 height 22
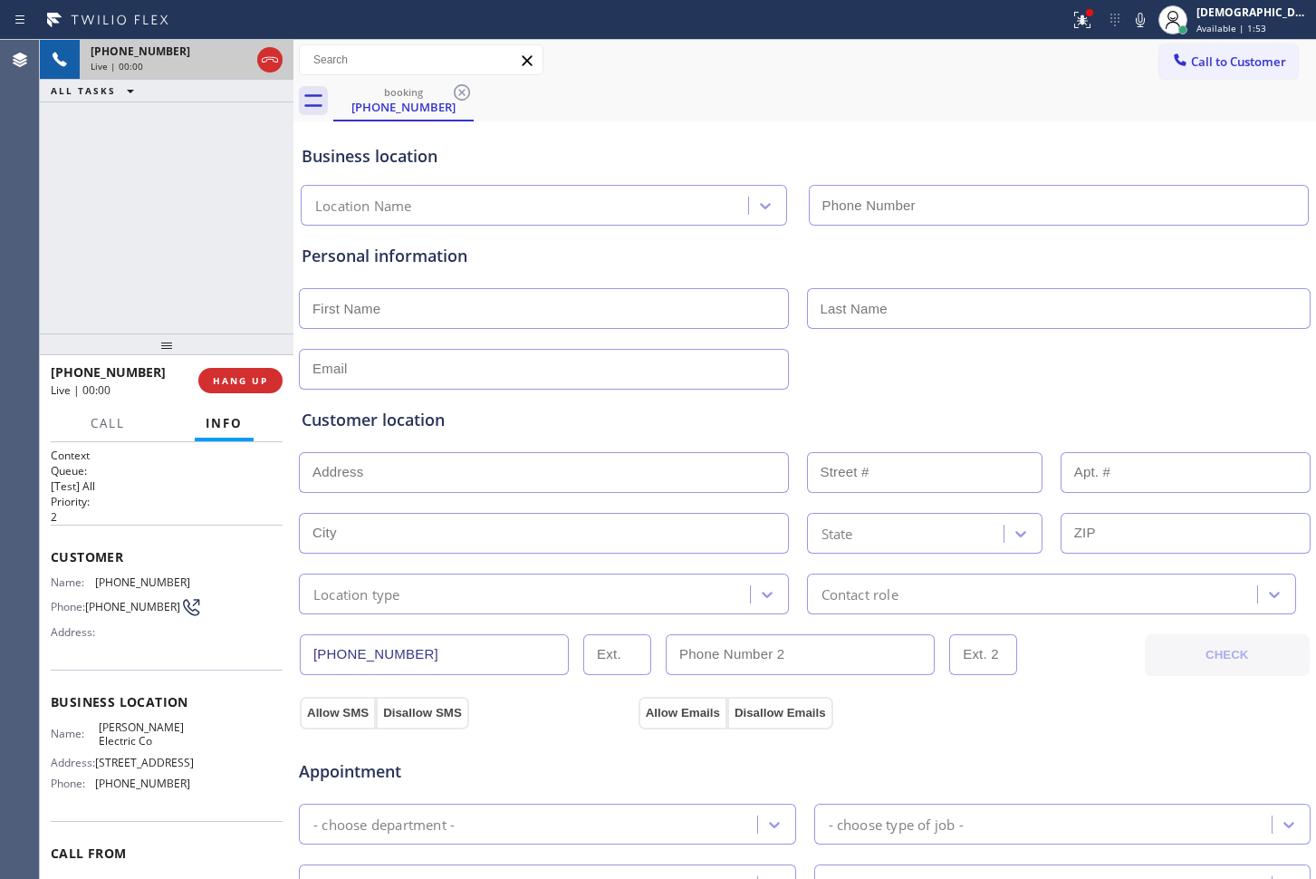
type input "[PHONE_NUMBER]"
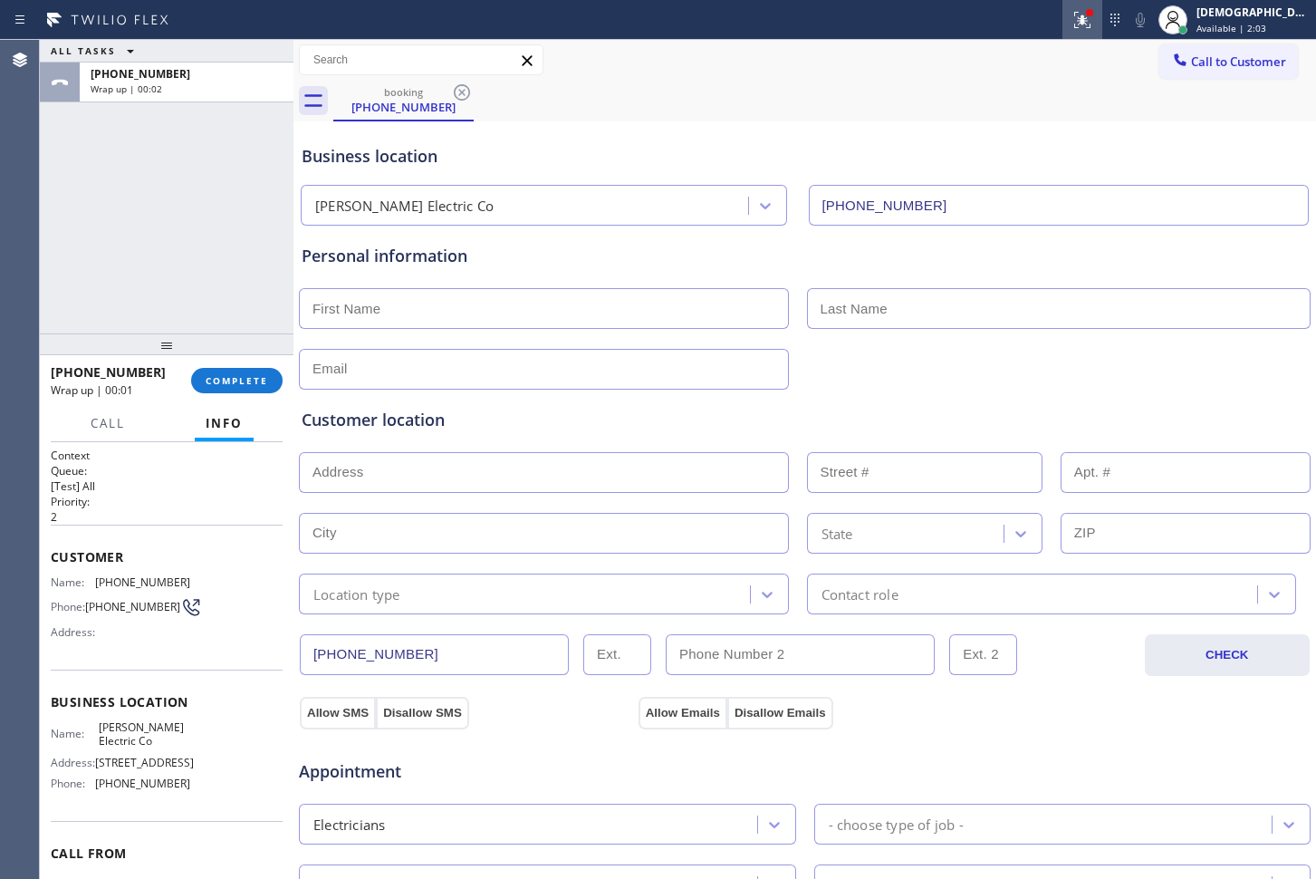
click at [1103, 30] on button at bounding box center [1083, 20] width 40 height 40
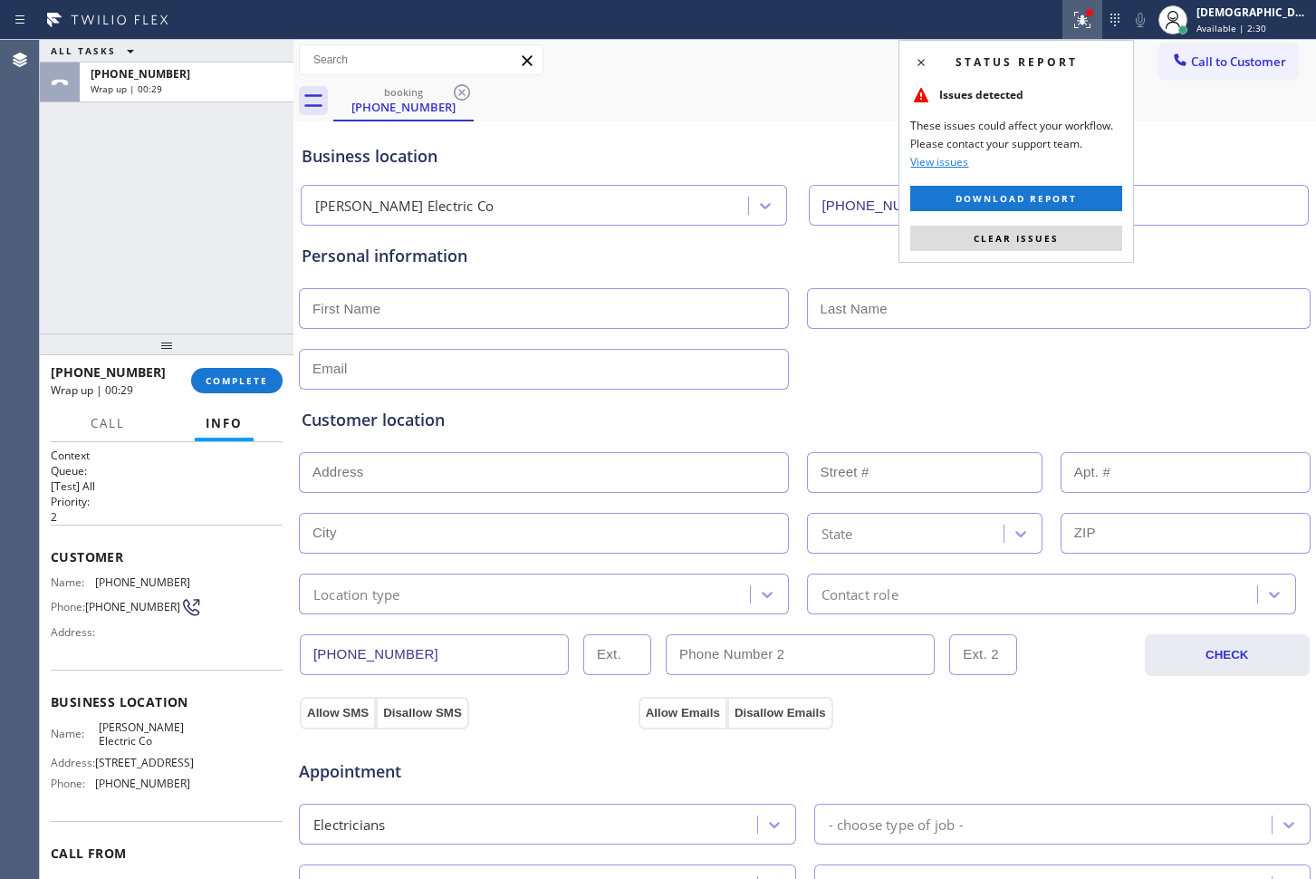
click at [97, 191] on div "ALL TASKS ALL TASKS ACTIVE TASKS TASKS IN WRAP UP [PHONE_NUMBER] Wrap up | 00:29" at bounding box center [167, 187] width 254 height 294
drag, startPoint x: 129, startPoint y: 145, endPoint x: 153, endPoint y: 131, distance: 28.0
click at [129, 145] on div "ALL TASKS ALL TASKS ACTIVE TASKS TASKS IN WRAP UP [PHONE_NUMBER] Wrap up | 00:47" at bounding box center [167, 187] width 254 height 294
click at [251, 380] on span "COMPLETE" at bounding box center [237, 380] width 63 height 13
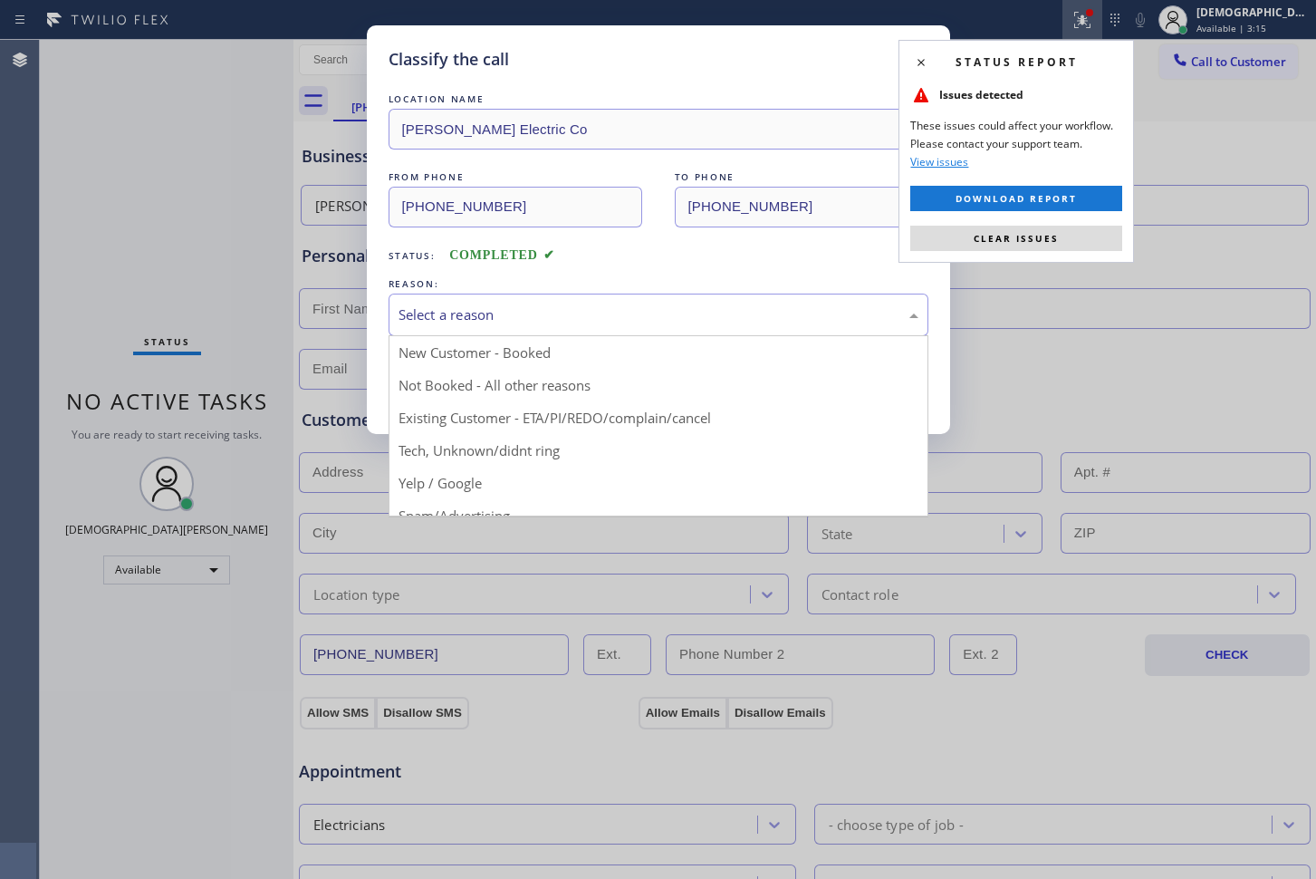
click at [417, 317] on div "Select a reason" at bounding box center [659, 314] width 520 height 21
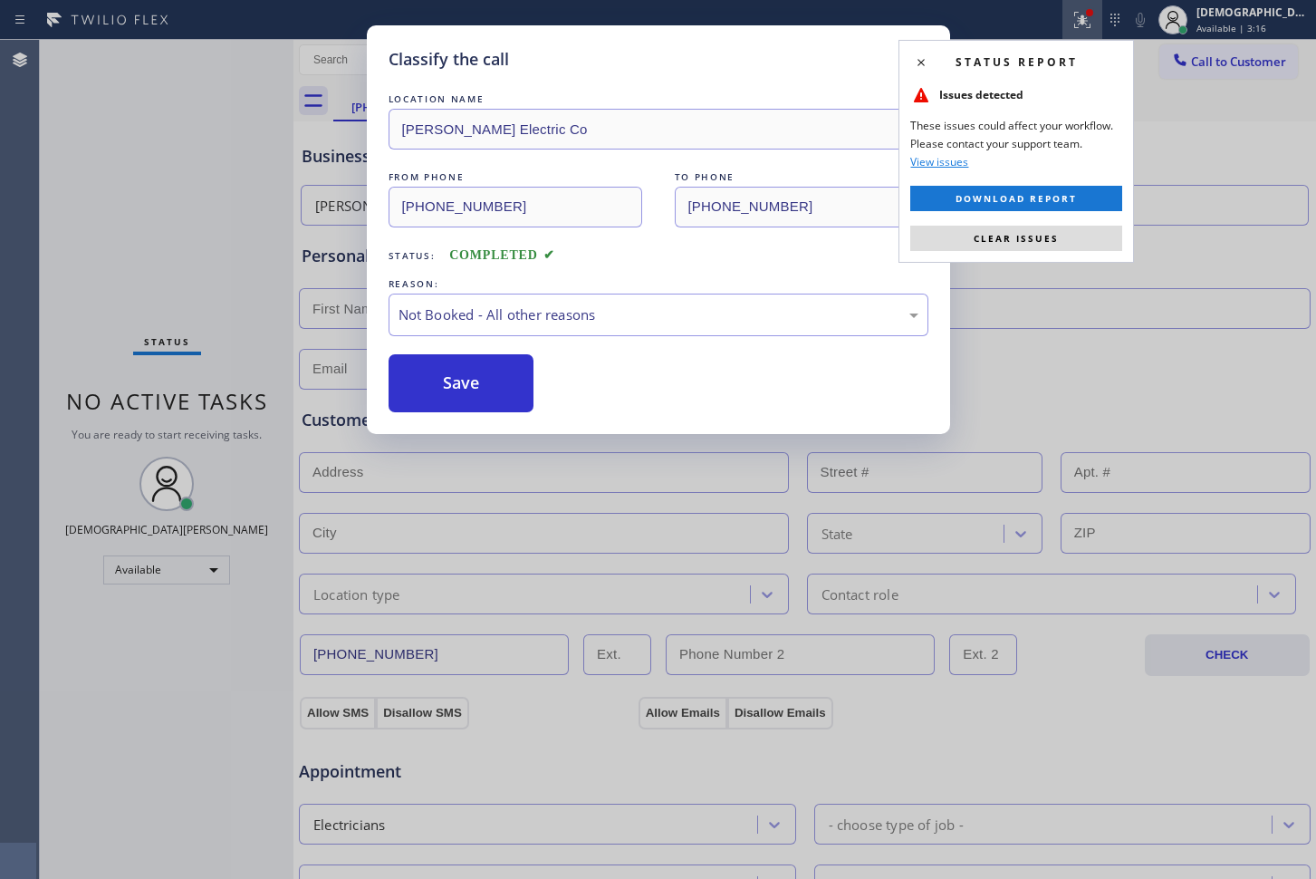
drag, startPoint x: 440, startPoint y: 379, endPoint x: 491, endPoint y: 344, distance: 61.3
click at [442, 379] on button "Save" at bounding box center [462, 383] width 146 height 58
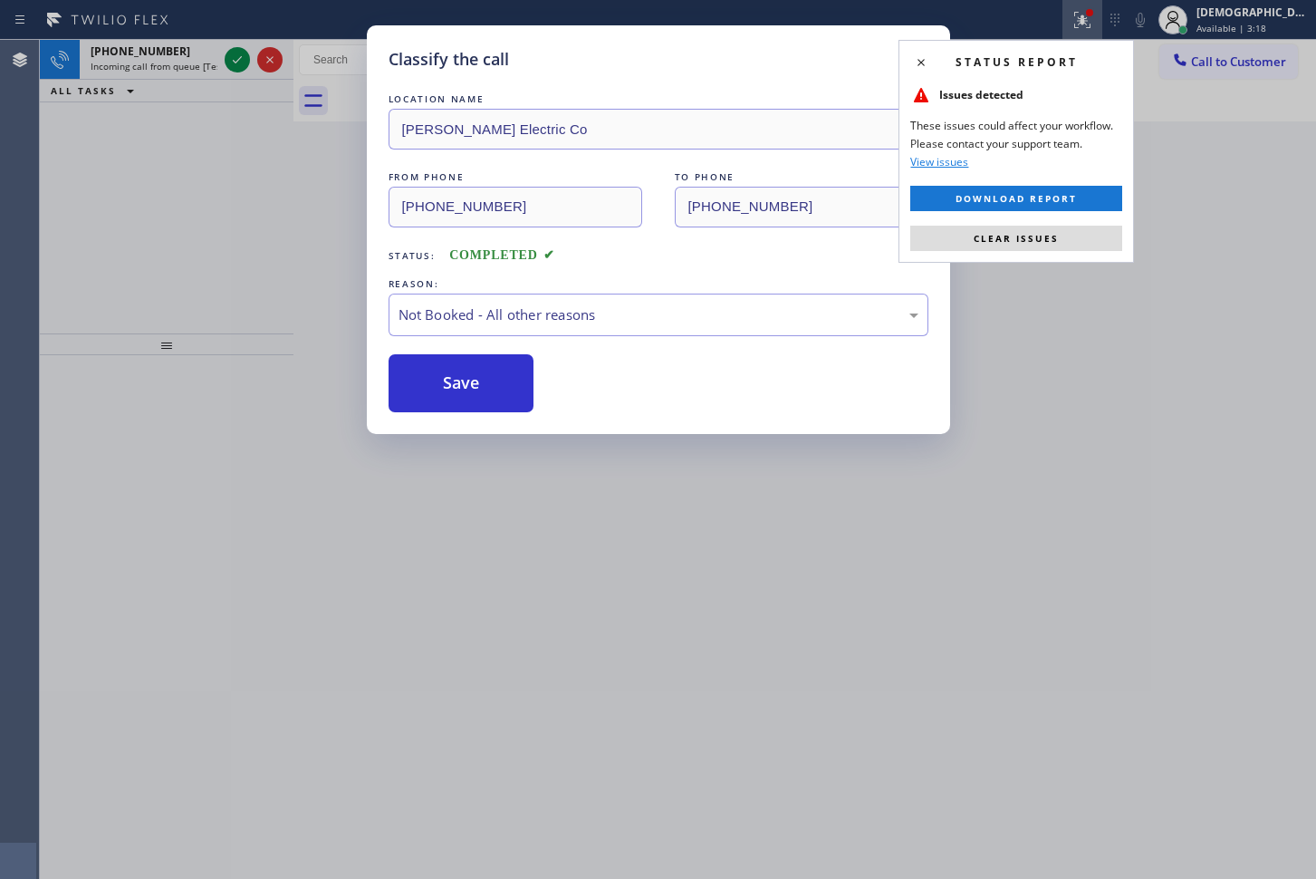
click at [1201, 181] on div "Classify the call LOCATION NAME [PERSON_NAME] Electric Co FROM PHONE [PHONE_NUM…" at bounding box center [658, 439] width 1316 height 879
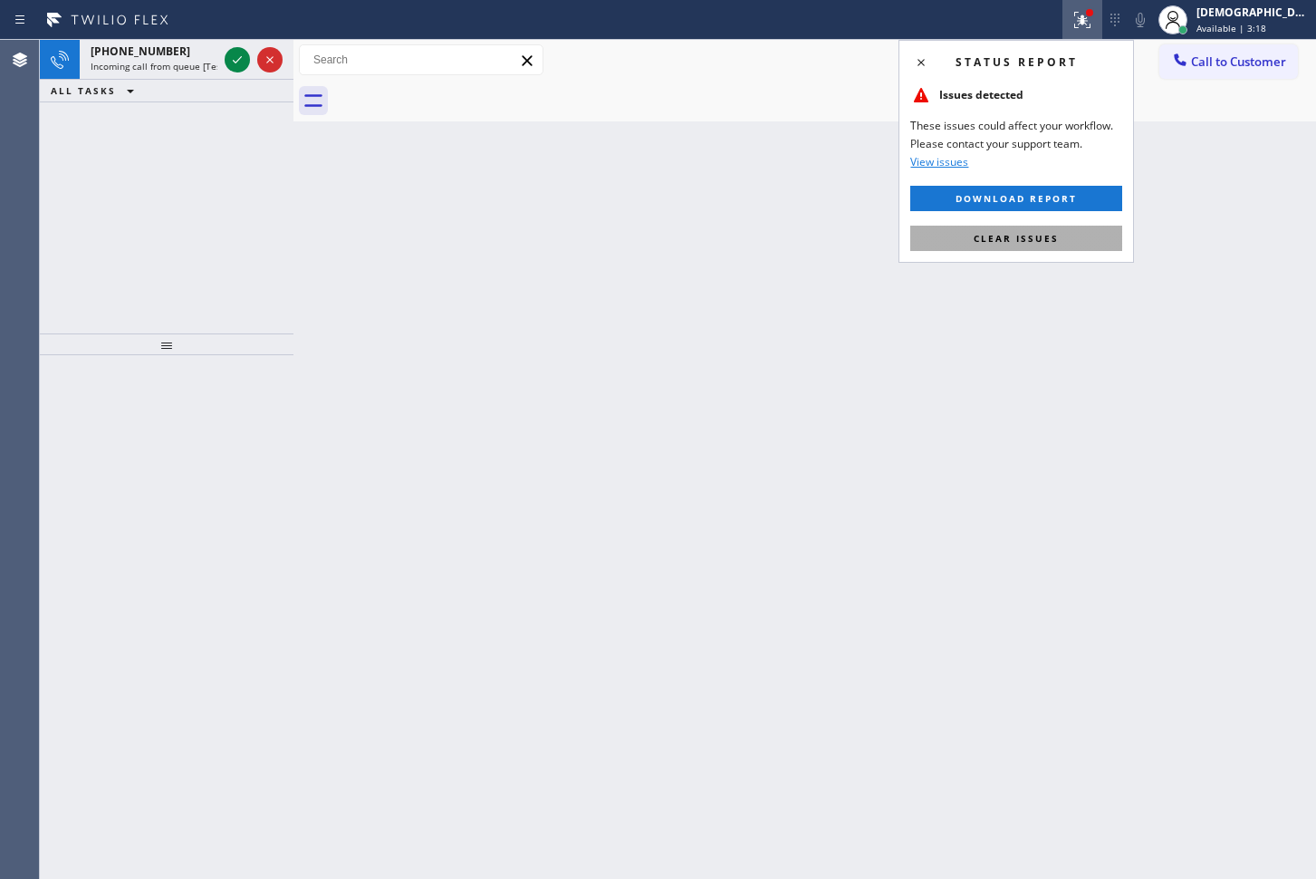
click at [1100, 244] on button "Clear issues" at bounding box center [1016, 238] width 212 height 25
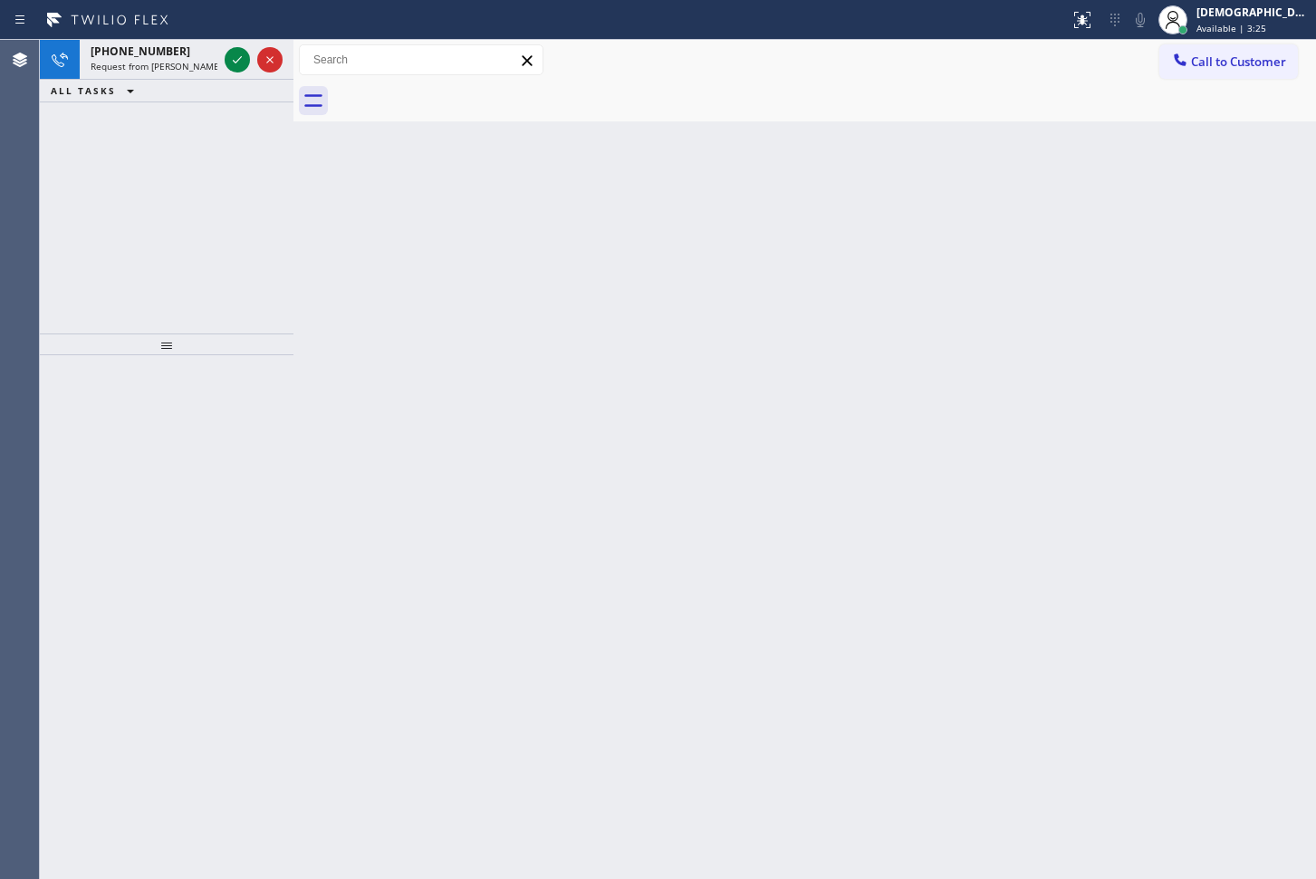
drag, startPoint x: 101, startPoint y: 197, endPoint x: 123, endPoint y: 184, distance: 25.6
click at [104, 197] on div "[PHONE_NUMBER] Request from [PERSON_NAME] (direct) ALL TASKS ALL TASKS ACTIVE T…" at bounding box center [167, 187] width 254 height 294
click at [235, 57] on icon at bounding box center [237, 60] width 22 height 22
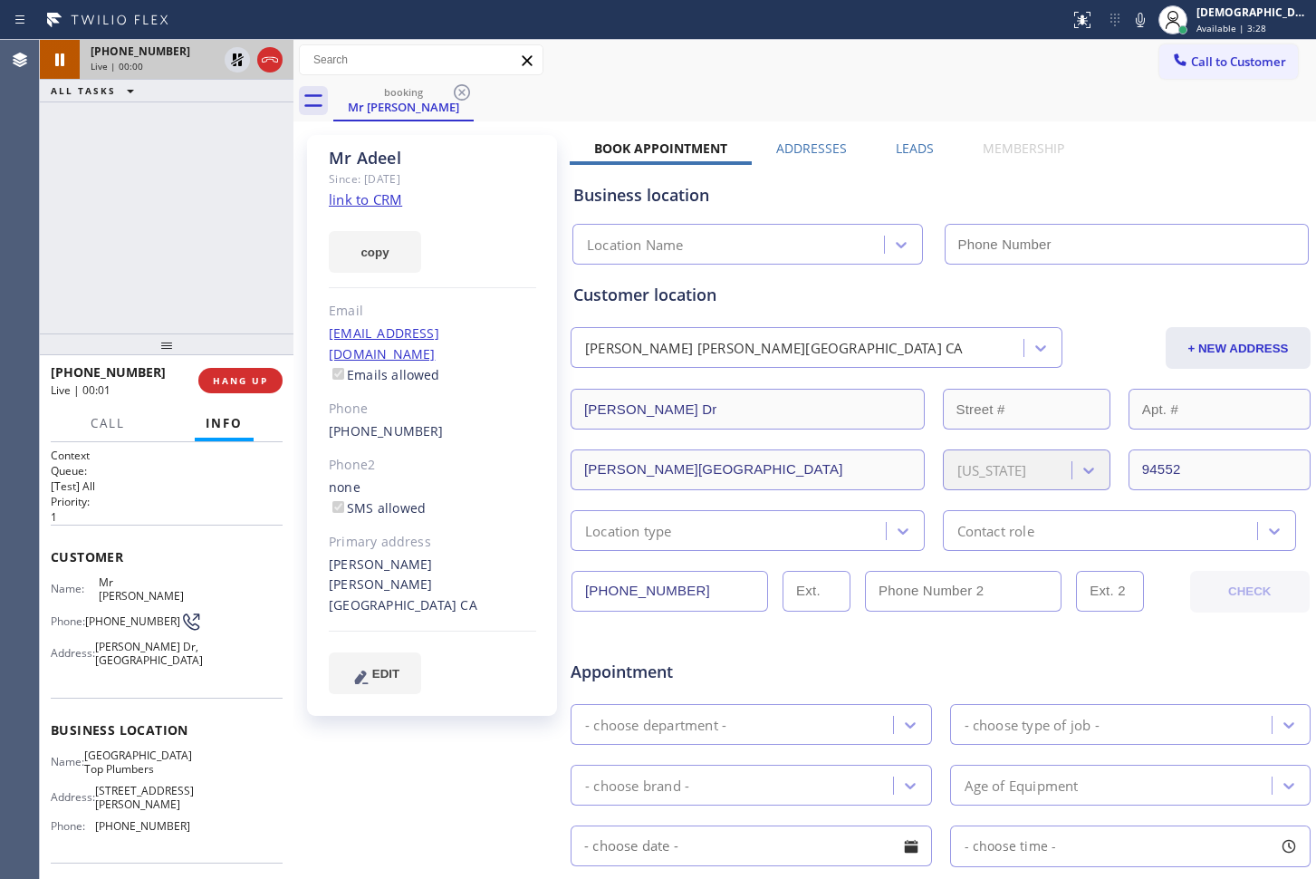
type input "[PHONE_NUMBER]"
click at [233, 63] on icon at bounding box center [237, 59] width 9 height 13
drag, startPoint x: 83, startPoint y: 199, endPoint x: 91, endPoint y: 187, distance: 14.6
click at [83, 198] on div "[PHONE_NUMBER] Live | 01:44 ALL TASKS ALL TASKS ACTIVE TASKS TASKS IN WRAP UP" at bounding box center [167, 187] width 254 height 294
click at [127, 145] on div "[PHONE_NUMBER] Live | 01:55 ALL TASKS ALL TASKS ACTIVE TASKS TASKS IN WRAP UP" at bounding box center [167, 187] width 254 height 294
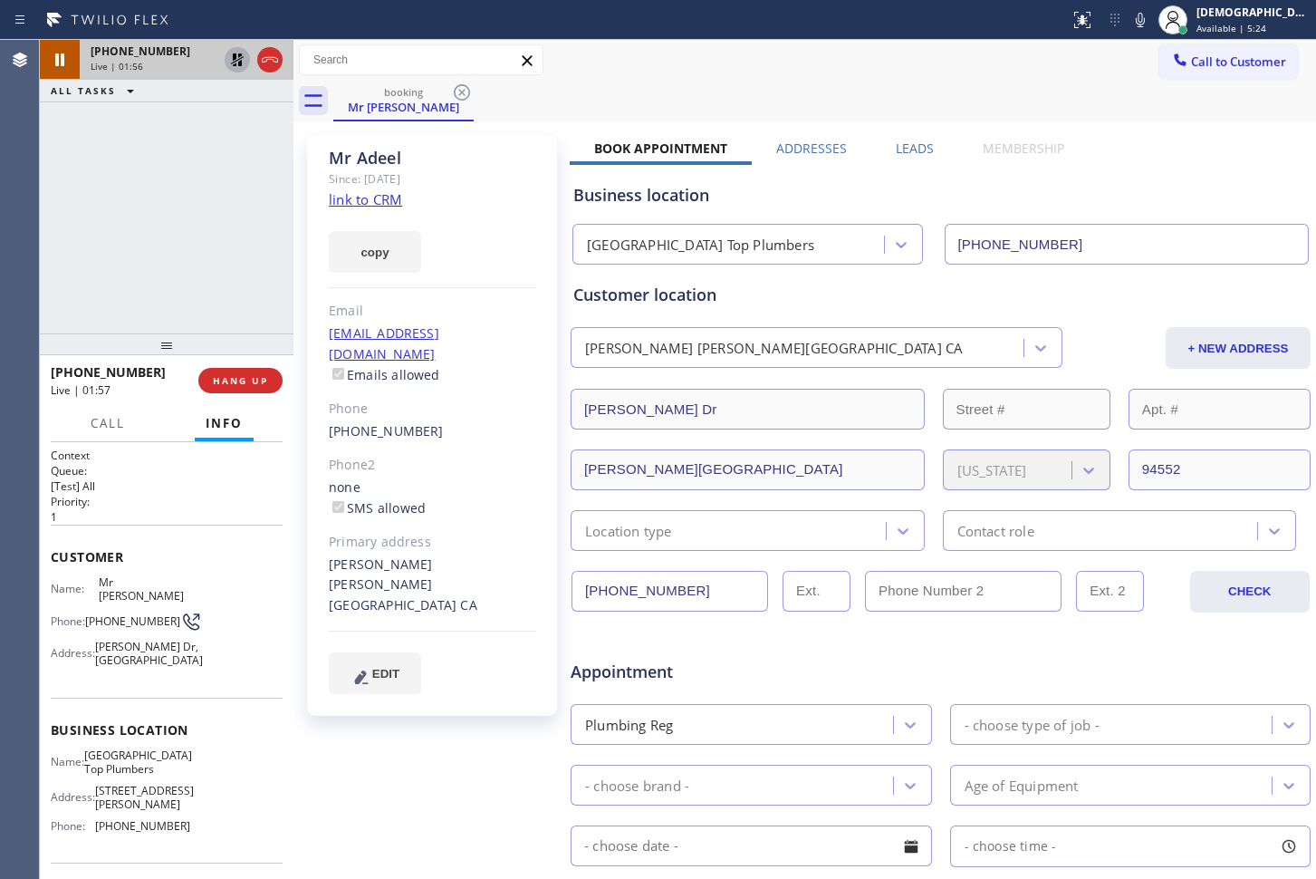
click at [354, 207] on link "link to CRM" at bounding box center [365, 199] width 73 height 18
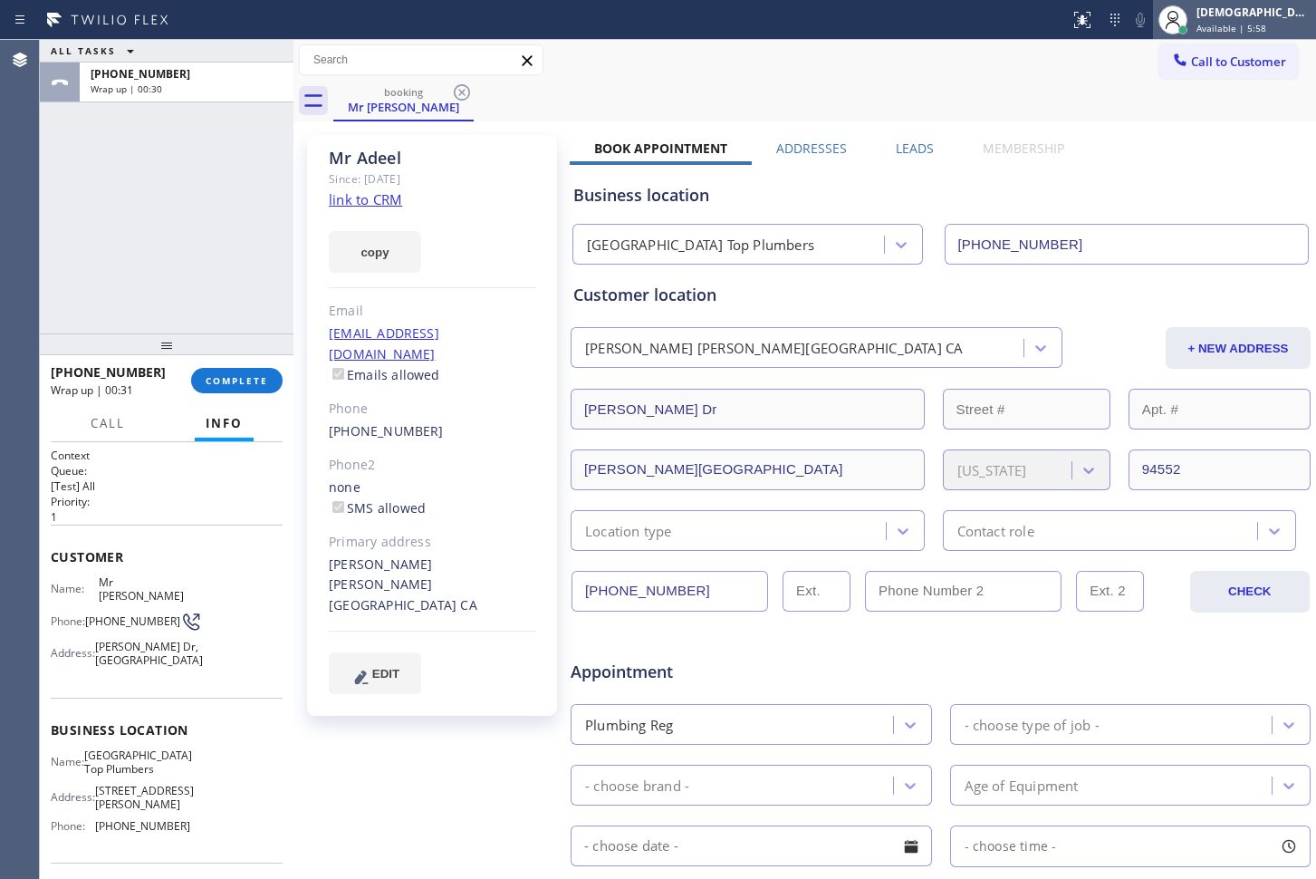
click at [1247, 22] on span "Available | 5:58" at bounding box center [1232, 28] width 70 height 13
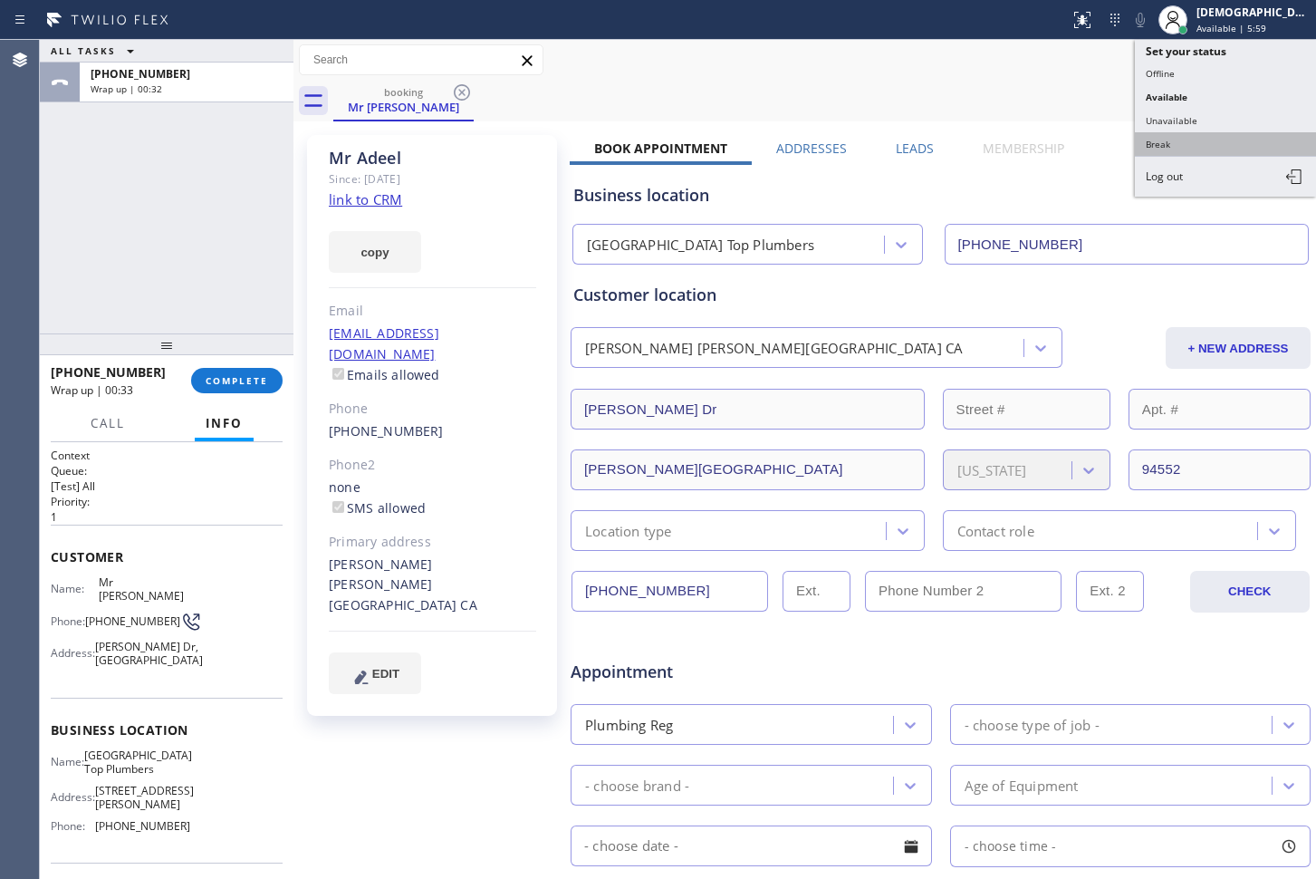
click at [1181, 140] on button "Break" at bounding box center [1225, 144] width 181 height 24
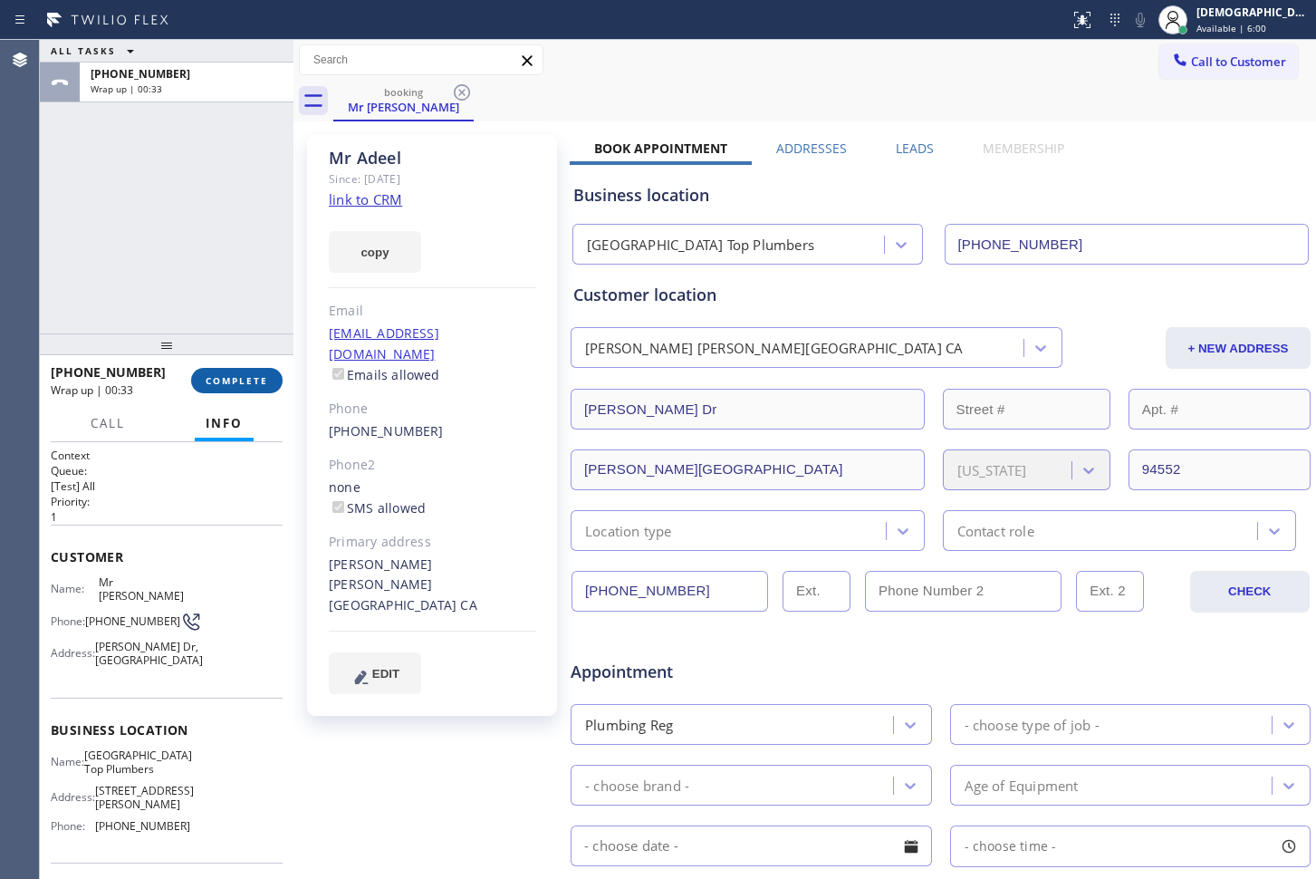
click at [219, 371] on button "COMPLETE" at bounding box center [236, 380] width 91 height 25
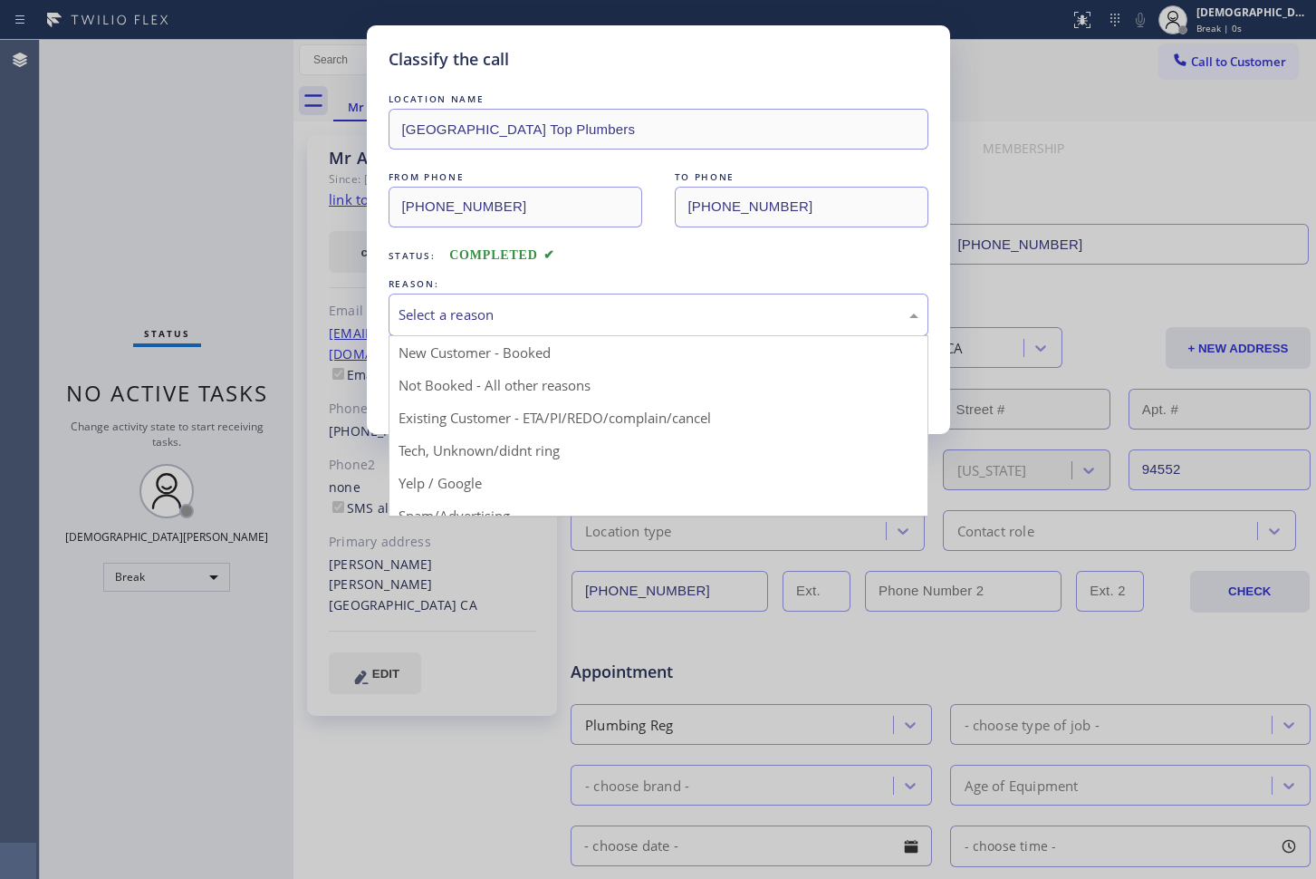
click at [528, 323] on div "Select a reason" at bounding box center [659, 314] width 520 height 21
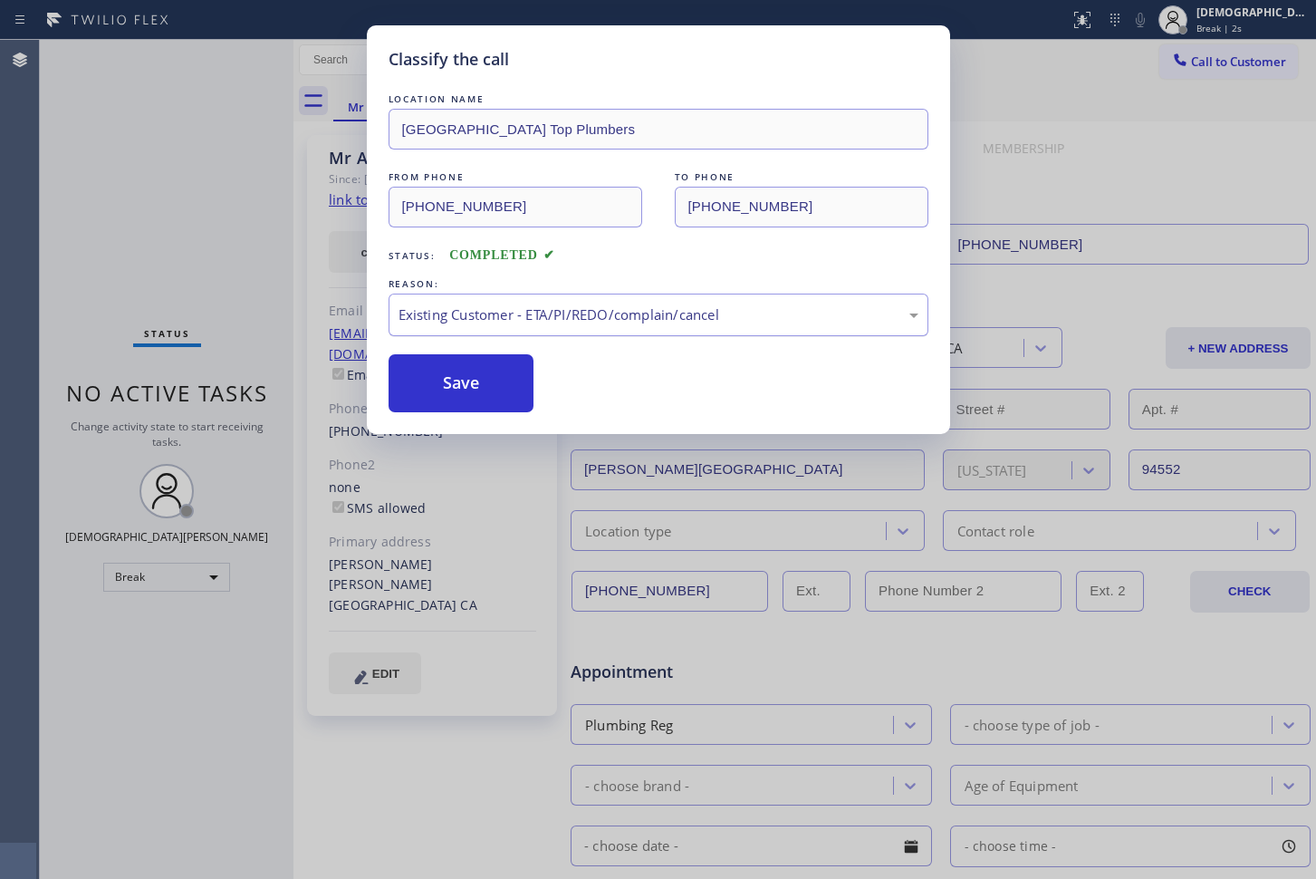
click at [491, 319] on div "Existing Customer - ETA/PI/REDO/complain/cancel" at bounding box center [659, 314] width 520 height 21
click at [477, 394] on button "Save" at bounding box center [462, 383] width 146 height 58
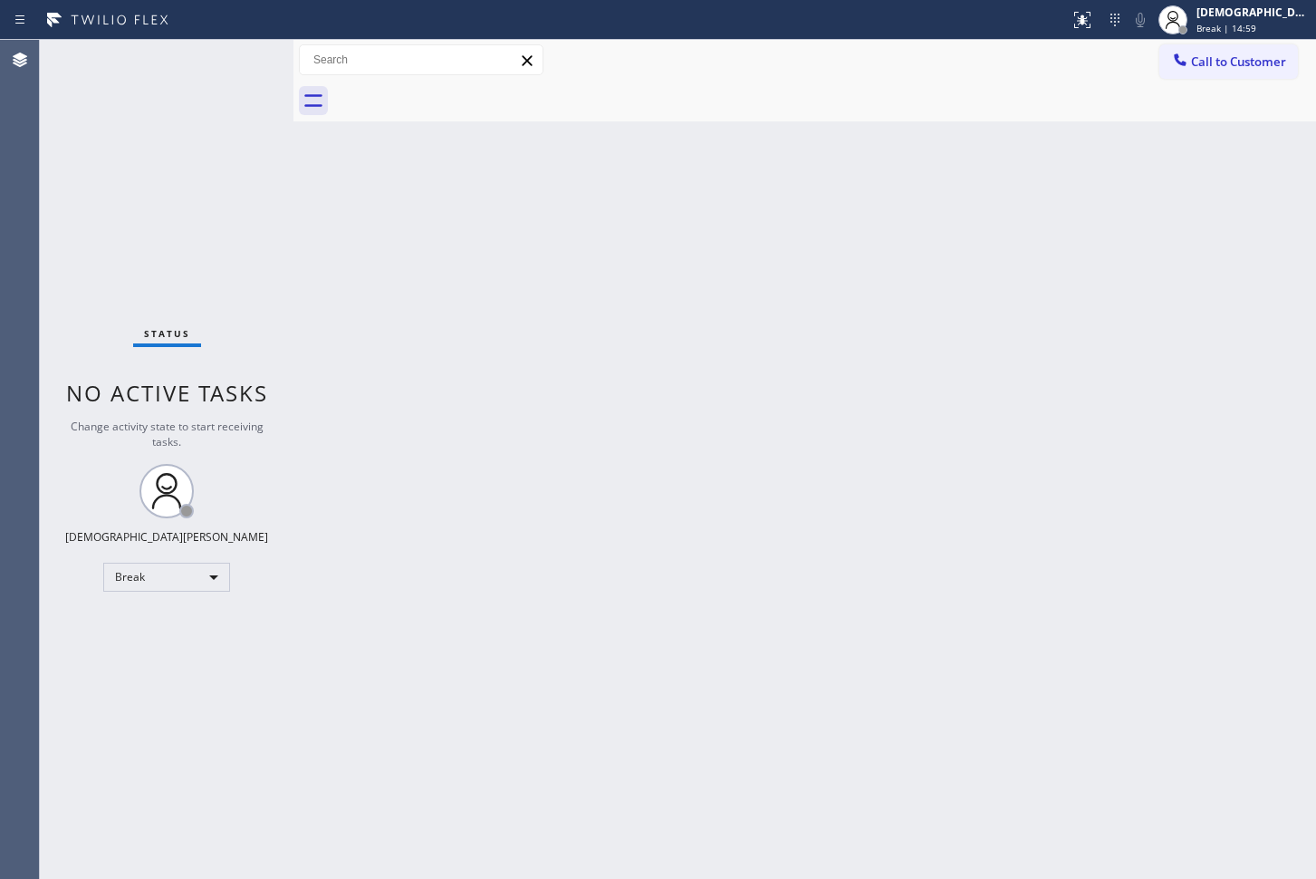
click at [167, 238] on div "Status No active tasks Change activity state to start receiving tasks. Christia…" at bounding box center [167, 459] width 254 height 839
click at [159, 265] on div "Status No active tasks Change activity state to start receiving tasks. Christia…" at bounding box center [167, 459] width 254 height 839
click at [173, 504] on icon at bounding box center [166, 490] width 43 height 43
click at [155, 580] on div "Break" at bounding box center [166, 577] width 127 height 29
click at [173, 621] on li "Available" at bounding box center [165, 625] width 123 height 22
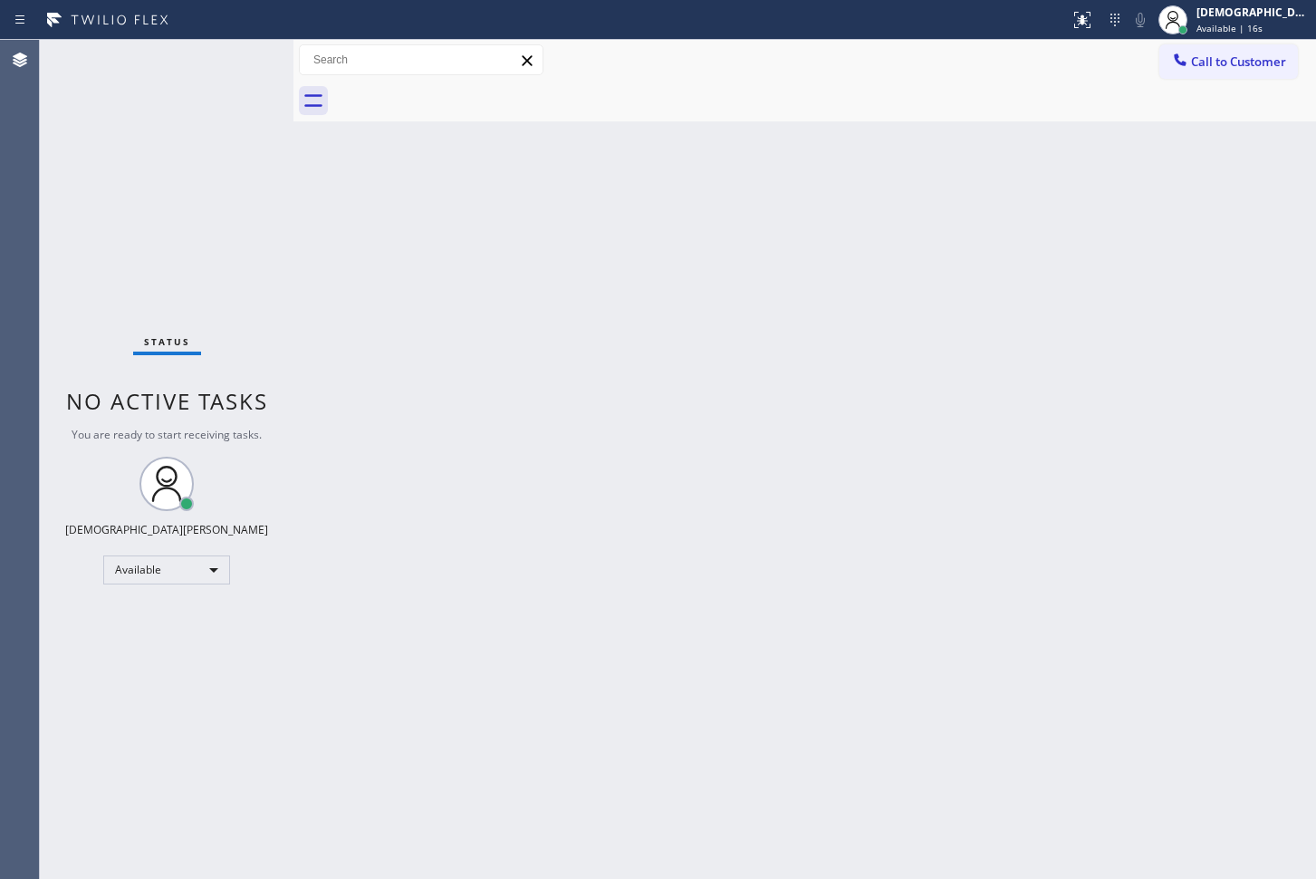
click at [85, 255] on div "Status No active tasks You are ready to start receiving tasks. Christian Cinco …" at bounding box center [167, 459] width 254 height 839
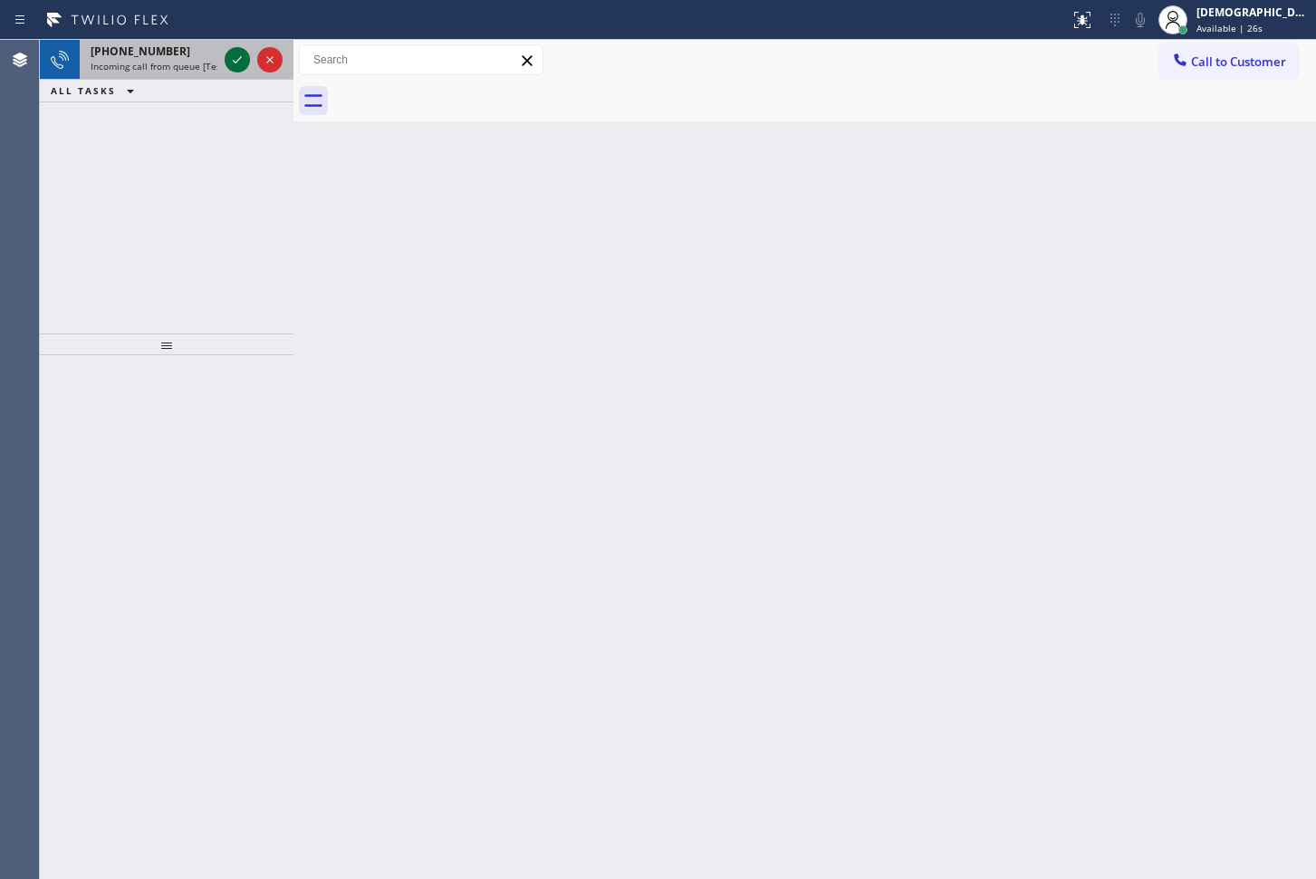
click at [239, 55] on icon at bounding box center [237, 60] width 22 height 22
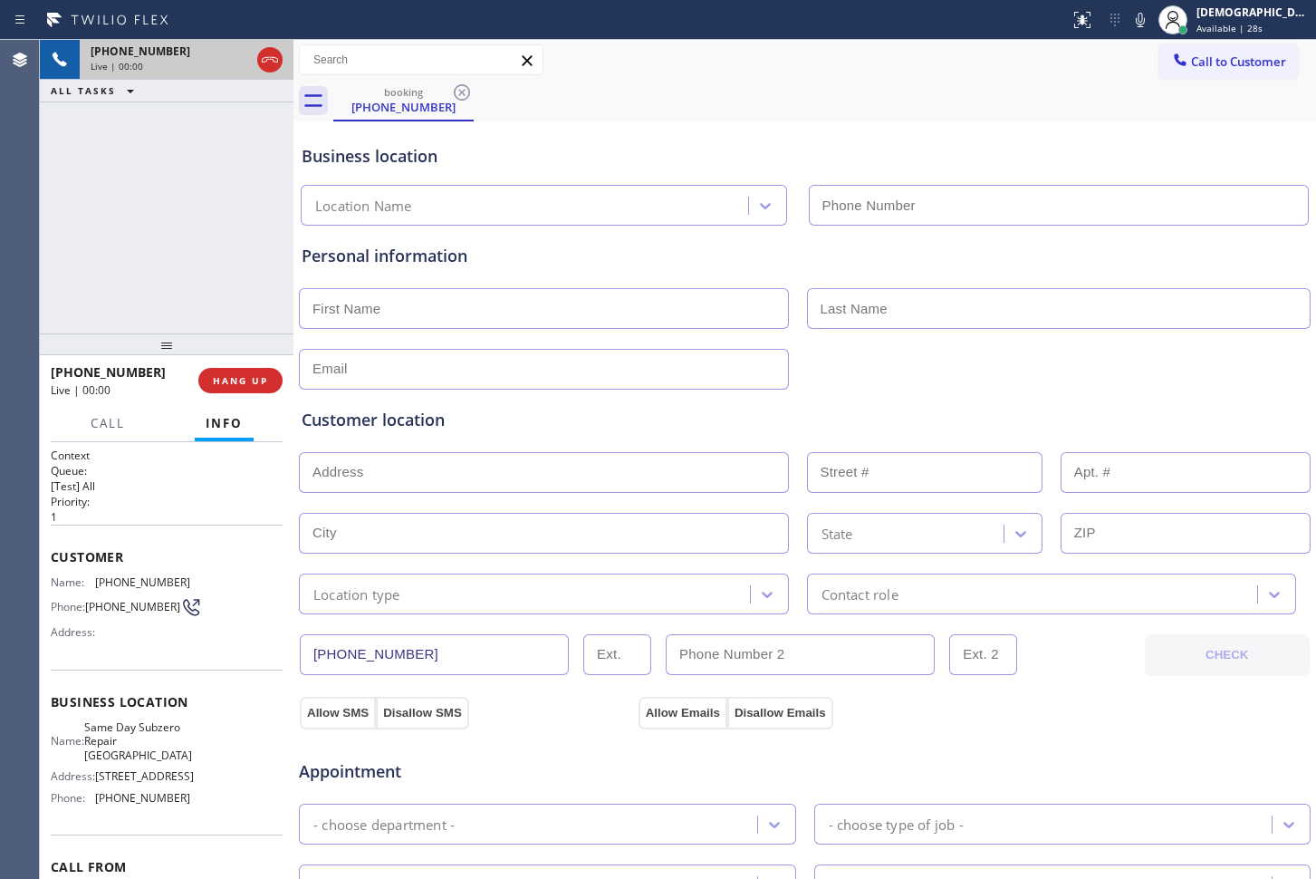
type input "[PHONE_NUMBER]"
drag, startPoint x: 445, startPoint y: 651, endPoint x: 247, endPoint y: 643, distance: 197.7
click at [247, 643] on div "[PHONE_NUMBER] Live | 05:14 ALL TASKS ALL TASKS ACTIVE TASKS TASKS IN WRAP UP […" at bounding box center [678, 459] width 1276 height 839
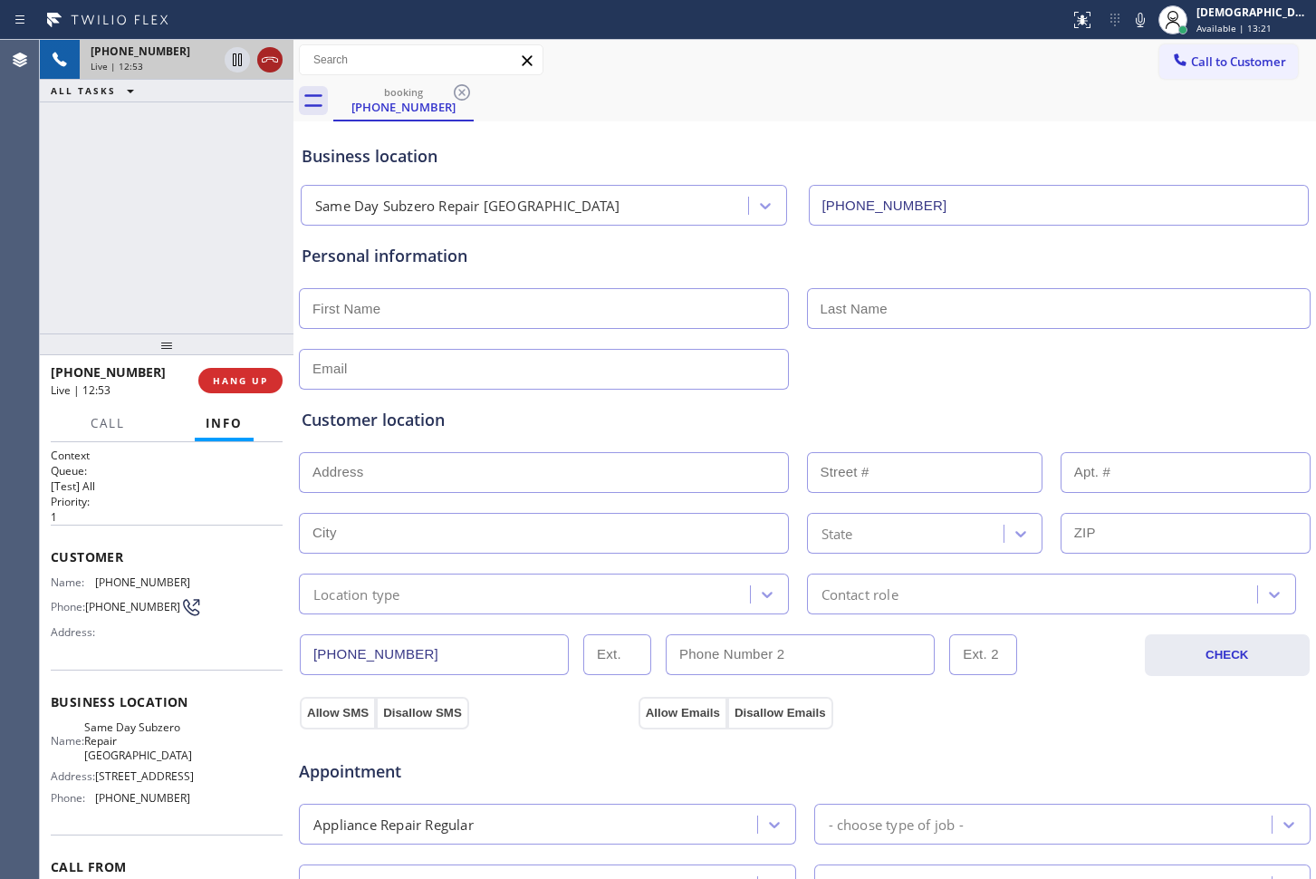
click at [265, 58] on icon at bounding box center [270, 60] width 22 height 22
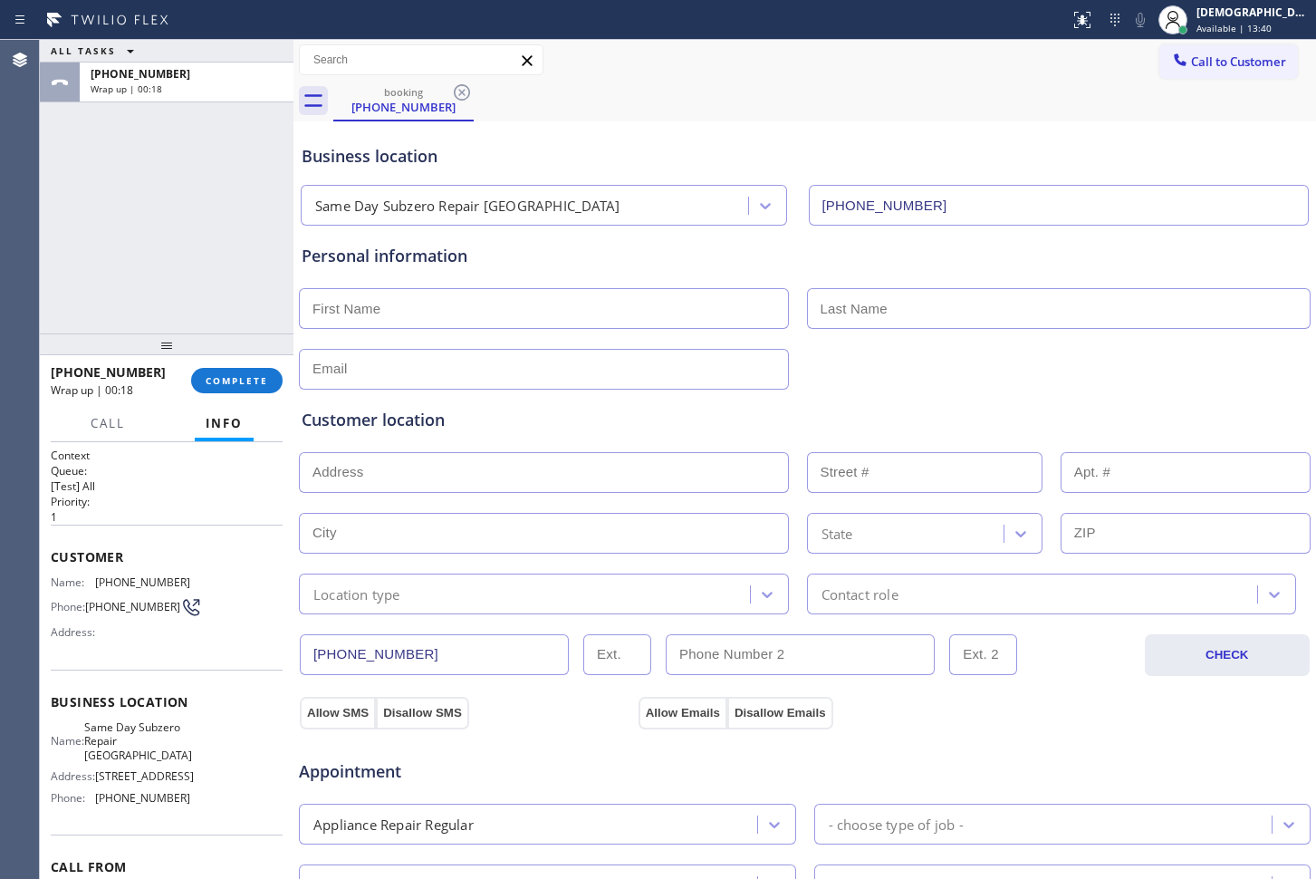
click at [357, 313] on input "text" at bounding box center [544, 308] width 490 height 41
paste input "Ferratti"
type input "Ferratti"
click at [927, 295] on input "text" at bounding box center [1059, 308] width 505 height 41
paste input "[PERSON_NAME]"
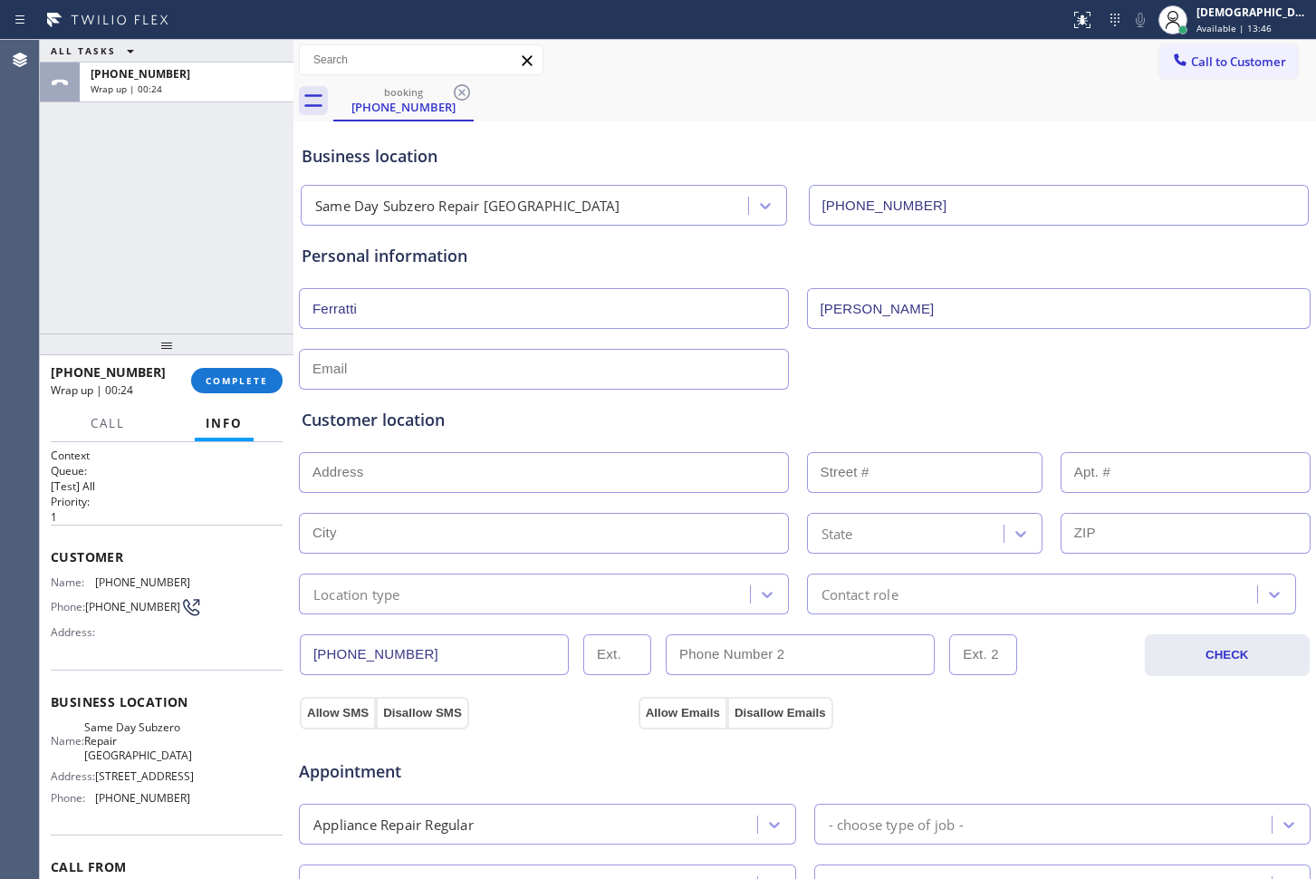
type input "[PERSON_NAME]"
click at [457, 367] on input "text" at bounding box center [544, 369] width 490 height 41
paste input "[EMAIL_ADDRESS][DOMAIN_NAME]"
type input "[EMAIL_ADDRESS][DOMAIN_NAME]"
click at [550, 425] on div "Customer location" at bounding box center [805, 420] width 1006 height 24
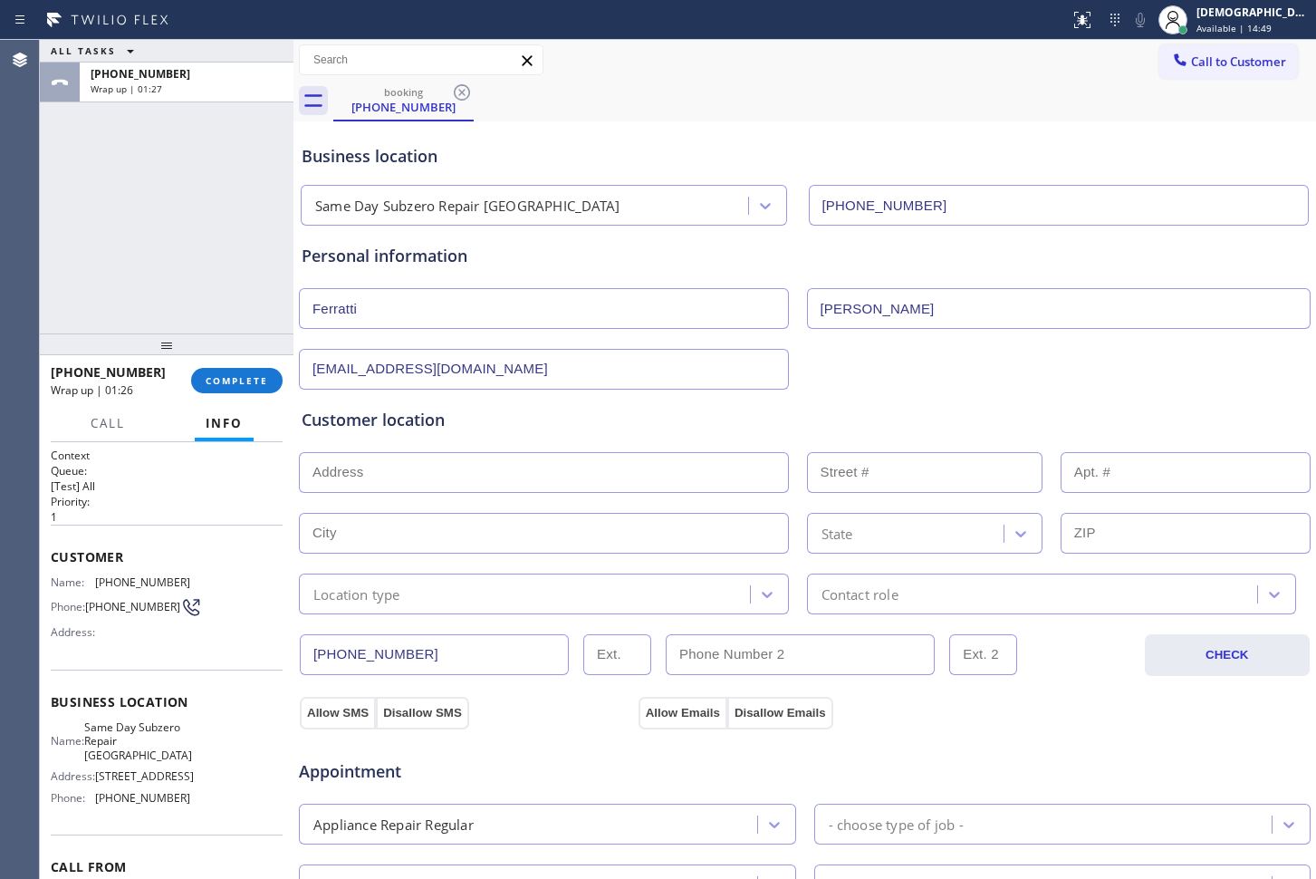
click at [379, 458] on input "text" at bounding box center [544, 472] width 490 height 41
paste input "[STREET_ADDRESS]"
type input "[STREET_ADDRESS]"
type input "102"
type input "[GEOGRAPHIC_DATA]"
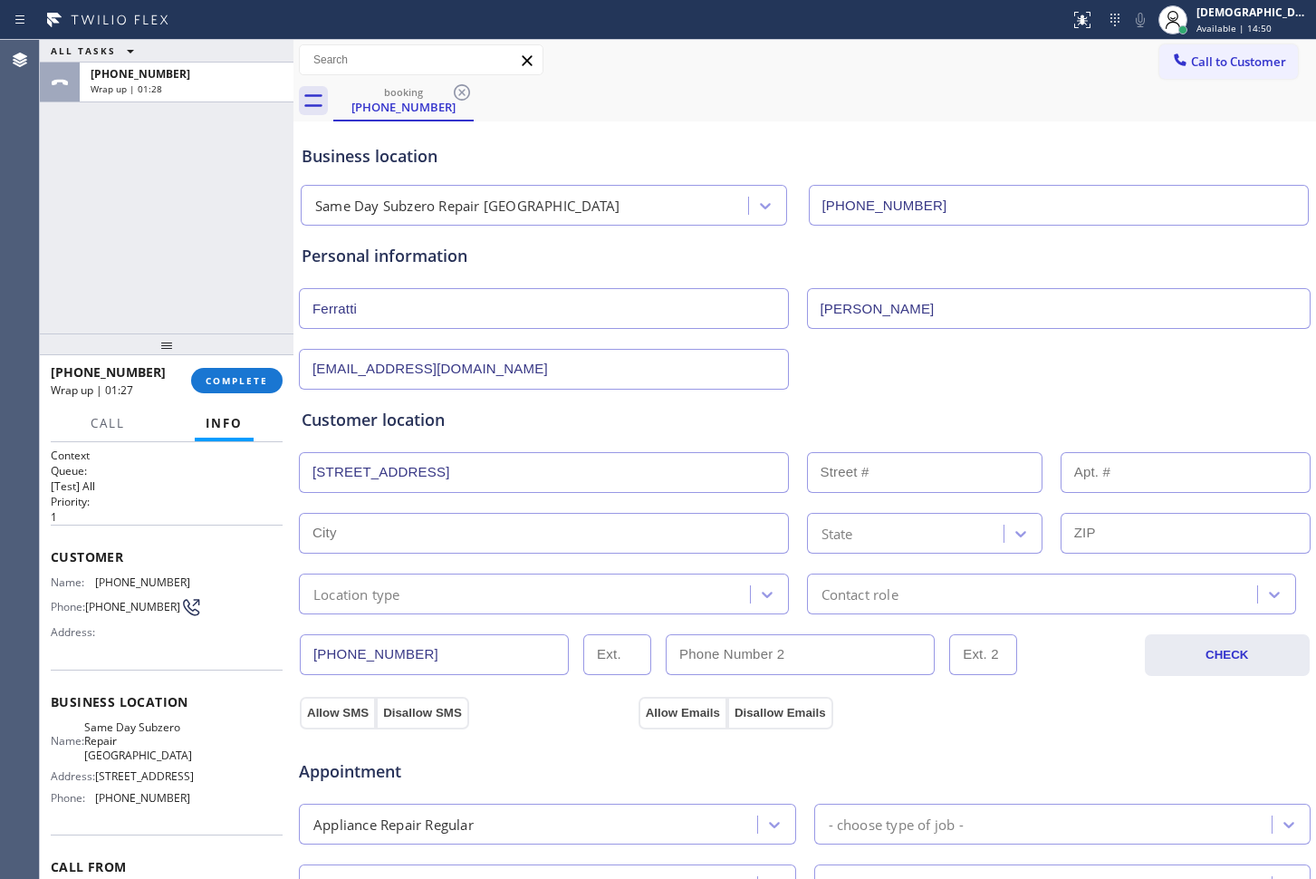
type input "11238"
click at [411, 591] on div "Location type" at bounding box center [527, 594] width 446 height 32
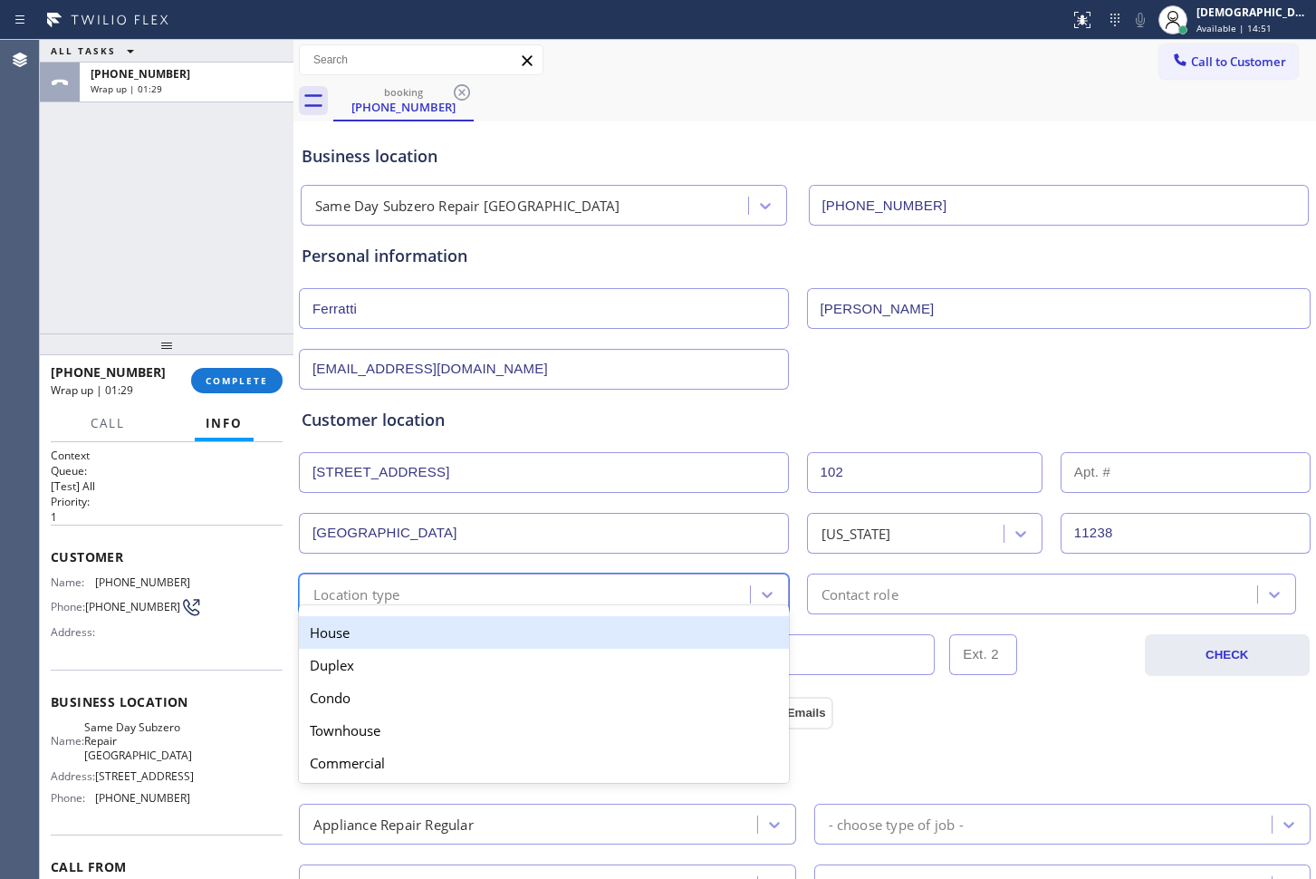
click at [404, 644] on div "House" at bounding box center [544, 632] width 490 height 33
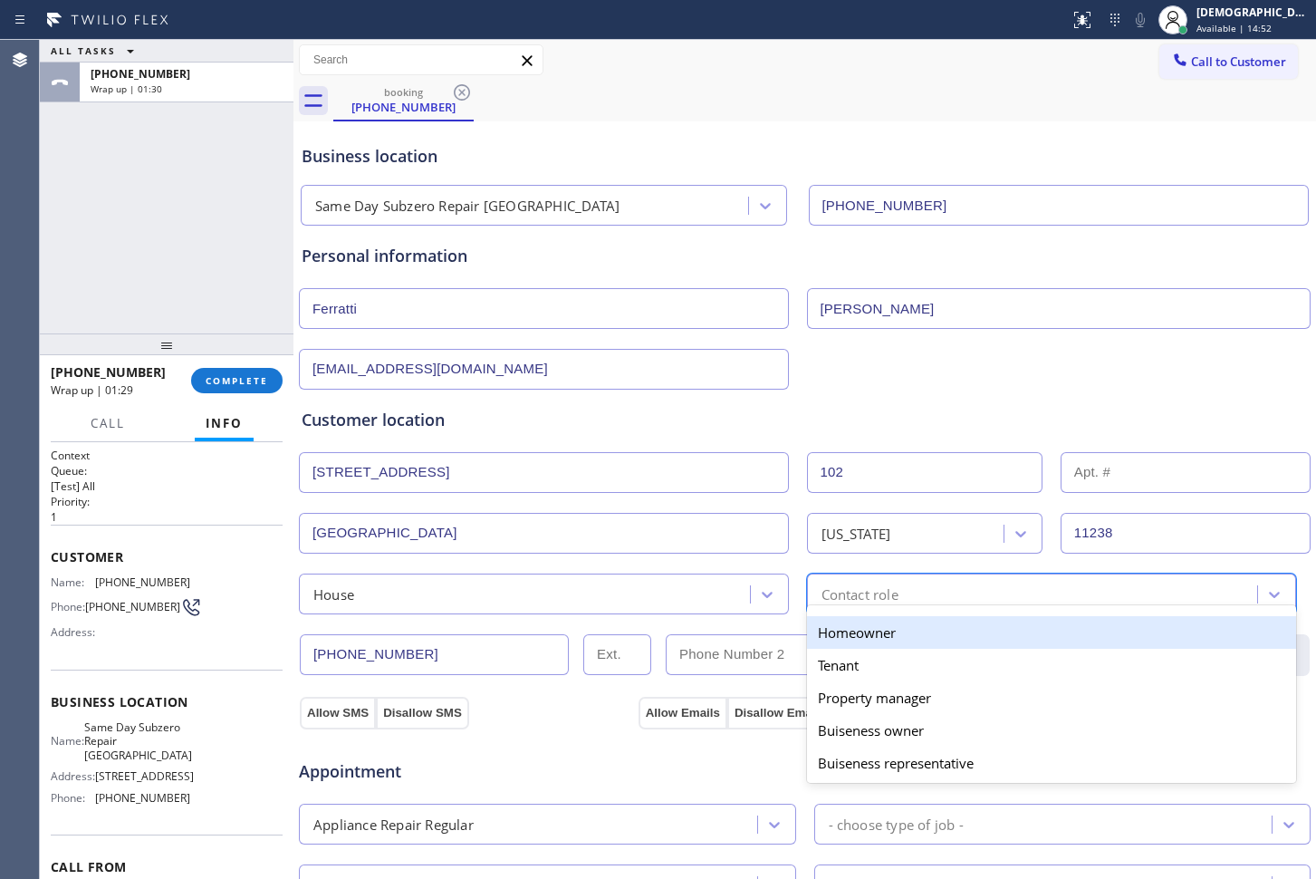
click at [831, 599] on div "Contact role" at bounding box center [860, 593] width 77 height 21
click at [831, 625] on div "Homeowner" at bounding box center [1052, 632] width 490 height 33
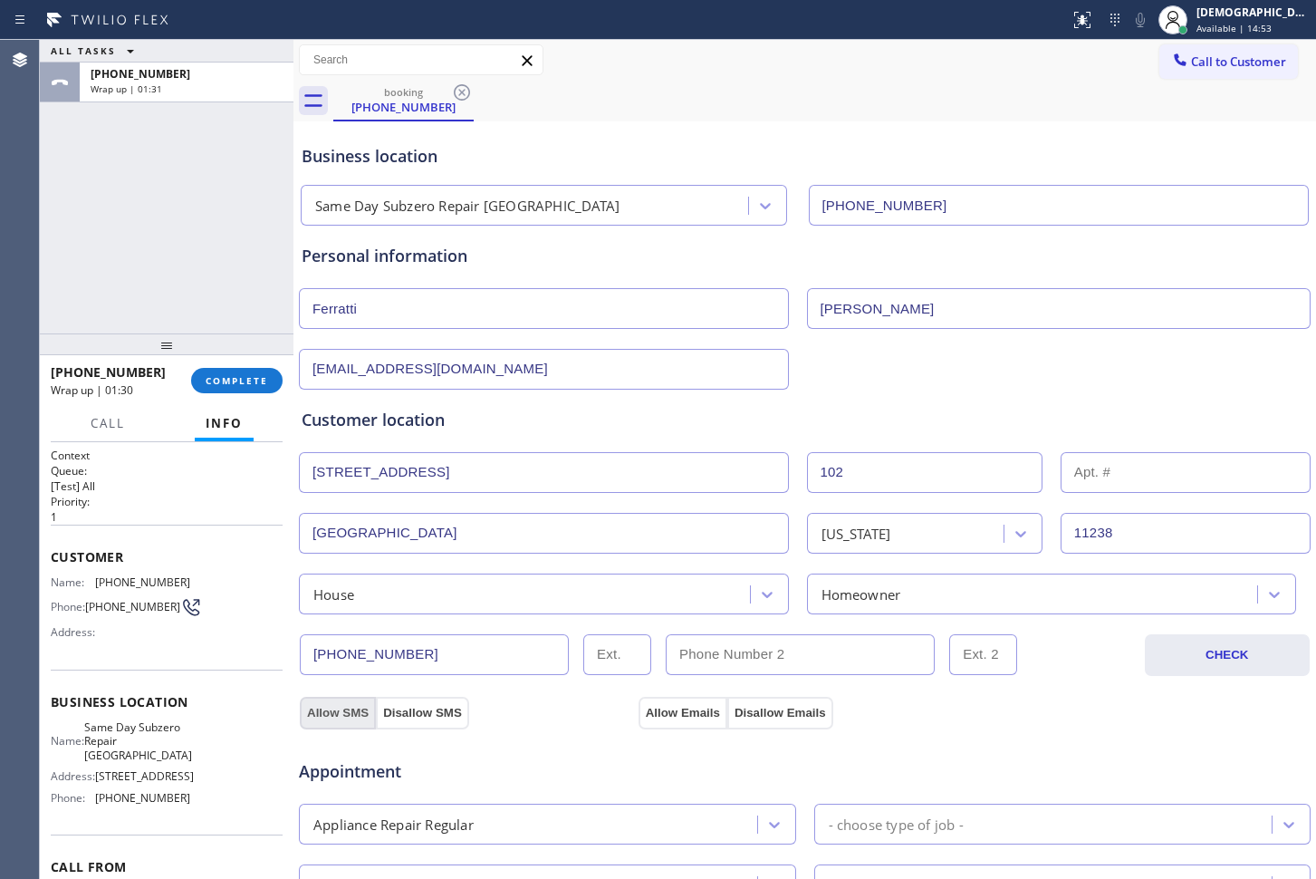
click at [344, 719] on button "Allow SMS" at bounding box center [338, 713] width 76 height 33
click at [711, 717] on button "Allow Emails" at bounding box center [683, 713] width 89 height 33
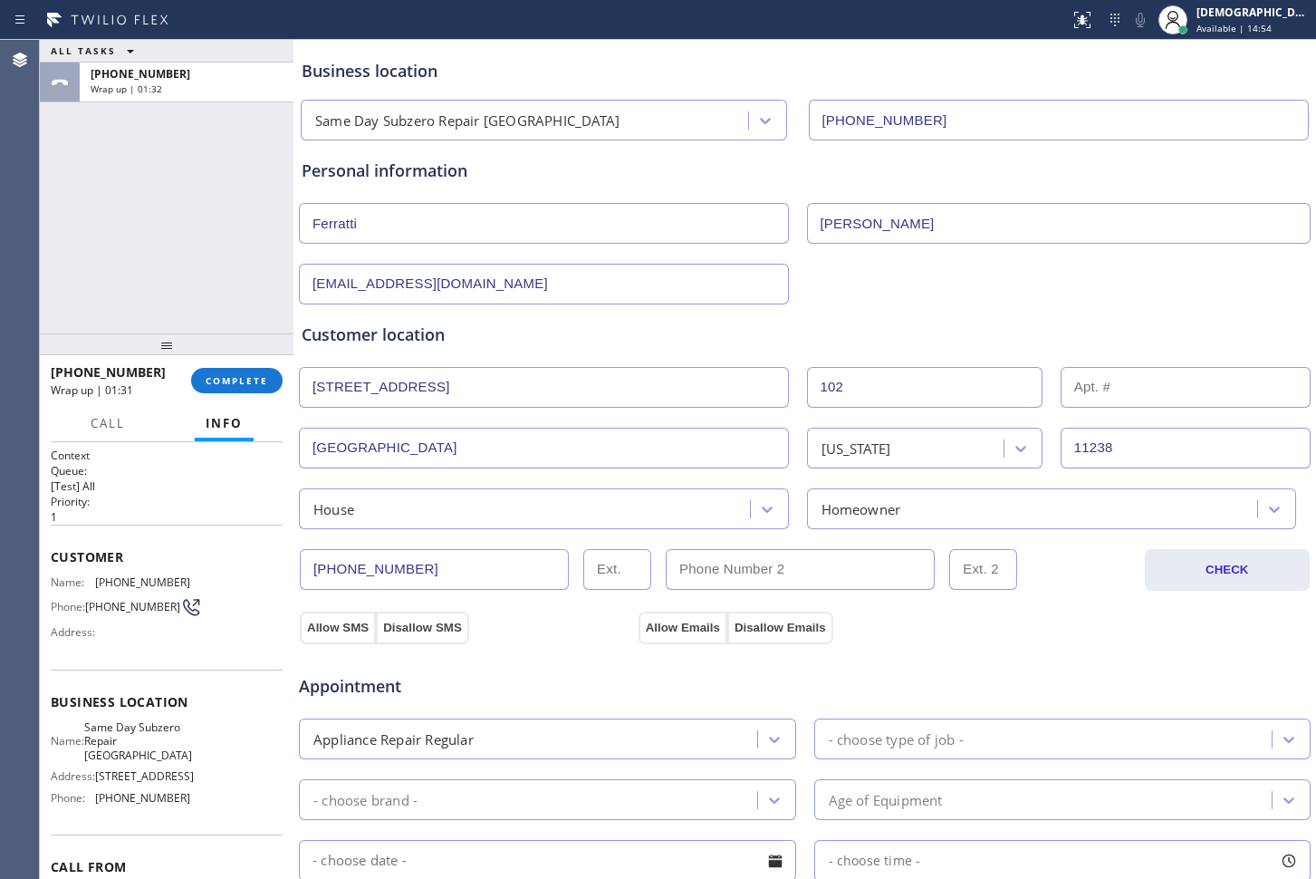
scroll to position [226, 0]
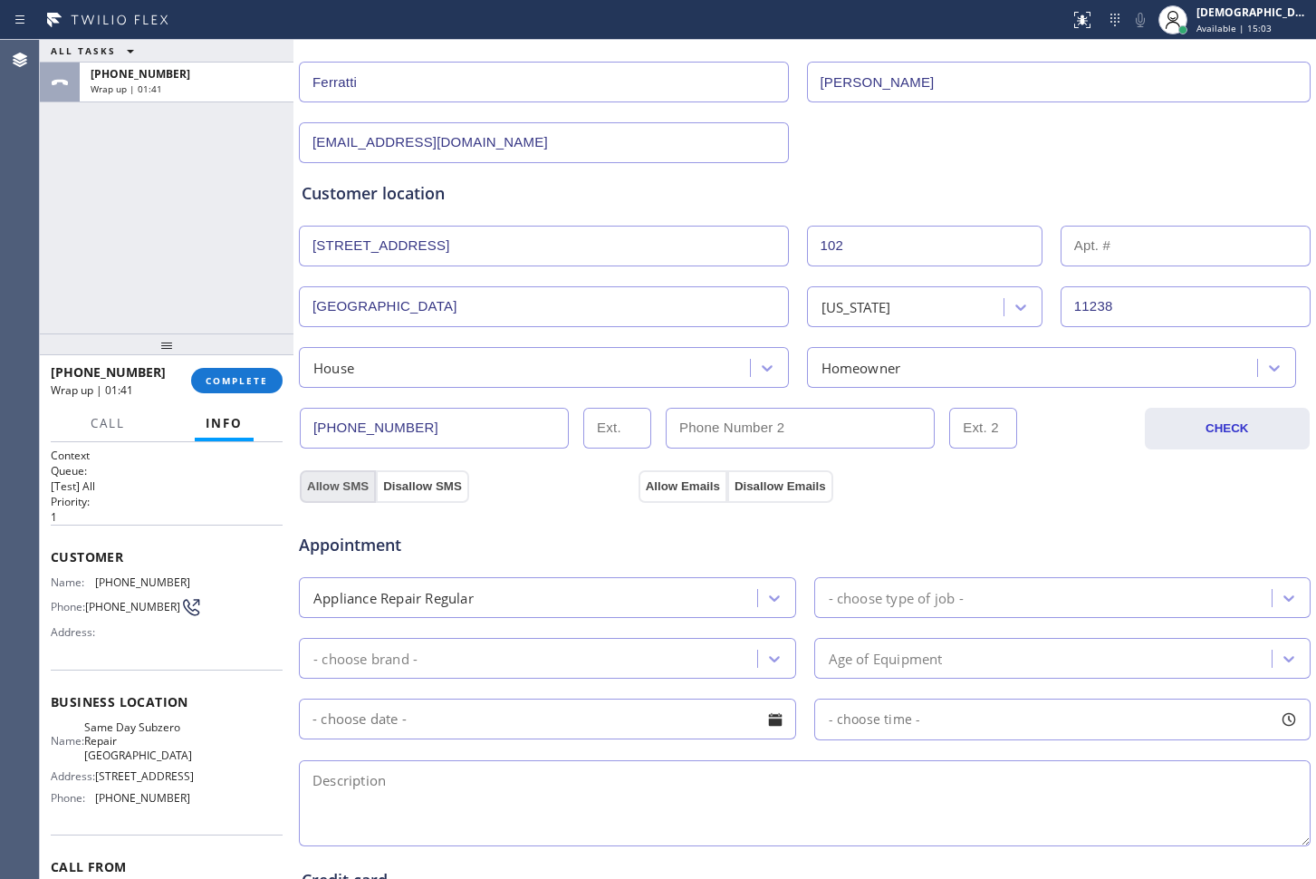
click at [339, 492] on button "Allow SMS" at bounding box center [338, 486] width 76 height 33
click at [336, 484] on button "Allow SMS" at bounding box center [338, 486] width 76 height 33
click at [650, 485] on button "Allow Emails" at bounding box center [683, 486] width 89 height 33
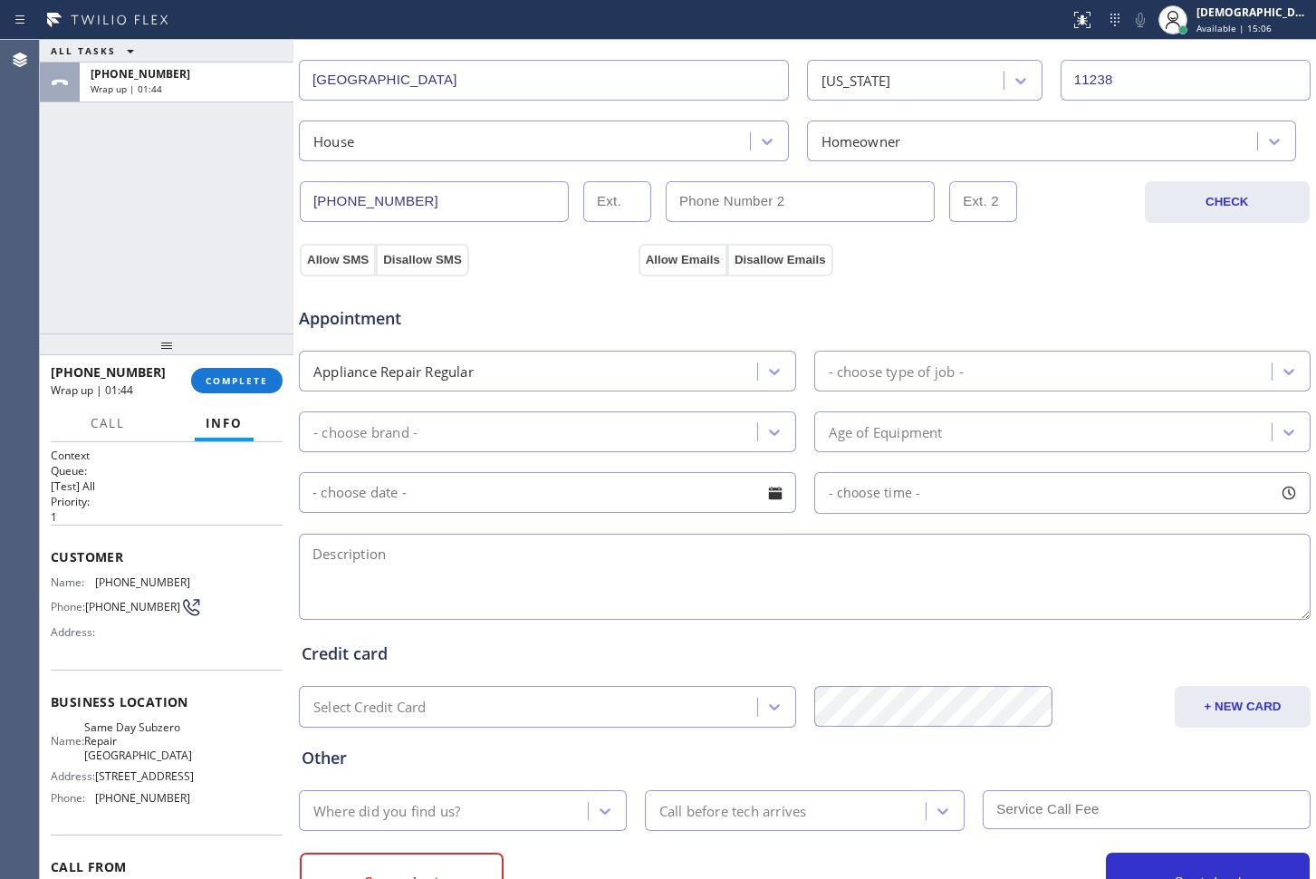
click at [728, 366] on div "Appliance Repair Regular" at bounding box center [530, 371] width 453 height 32
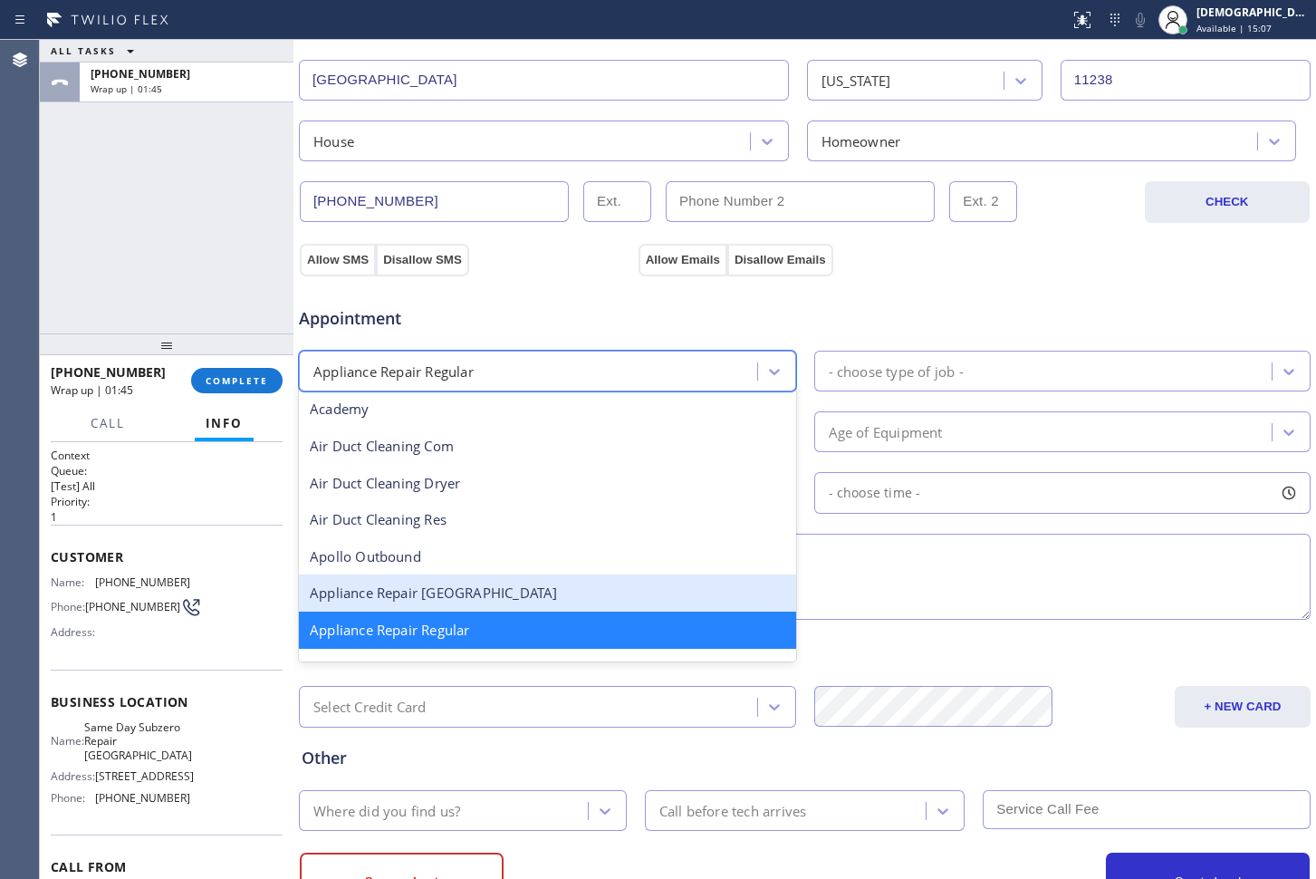
scroll to position [152, 0]
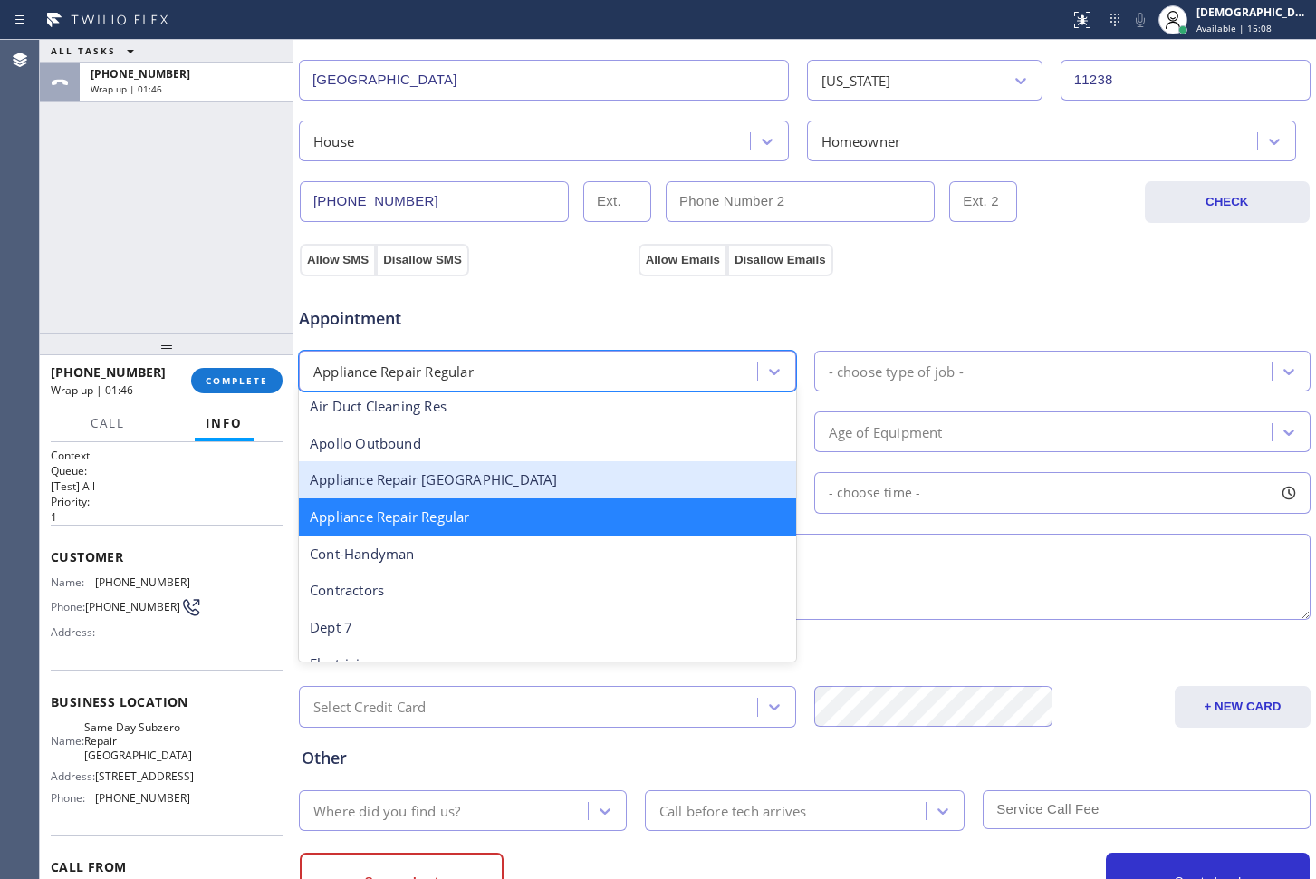
click at [561, 486] on div "Appliance Repair [GEOGRAPHIC_DATA]" at bounding box center [547, 479] width 497 height 37
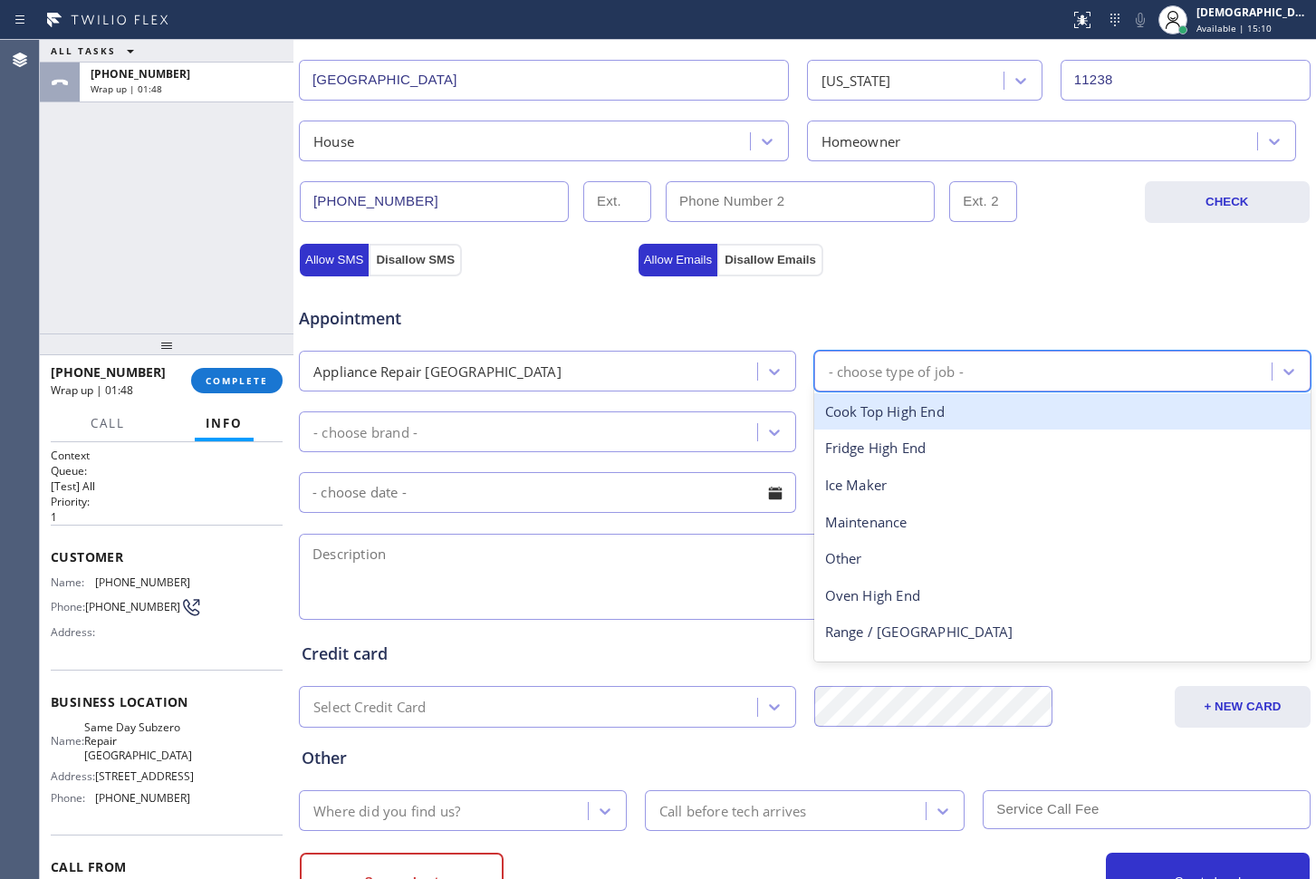
click at [887, 366] on div "- choose type of job -" at bounding box center [896, 371] width 135 height 21
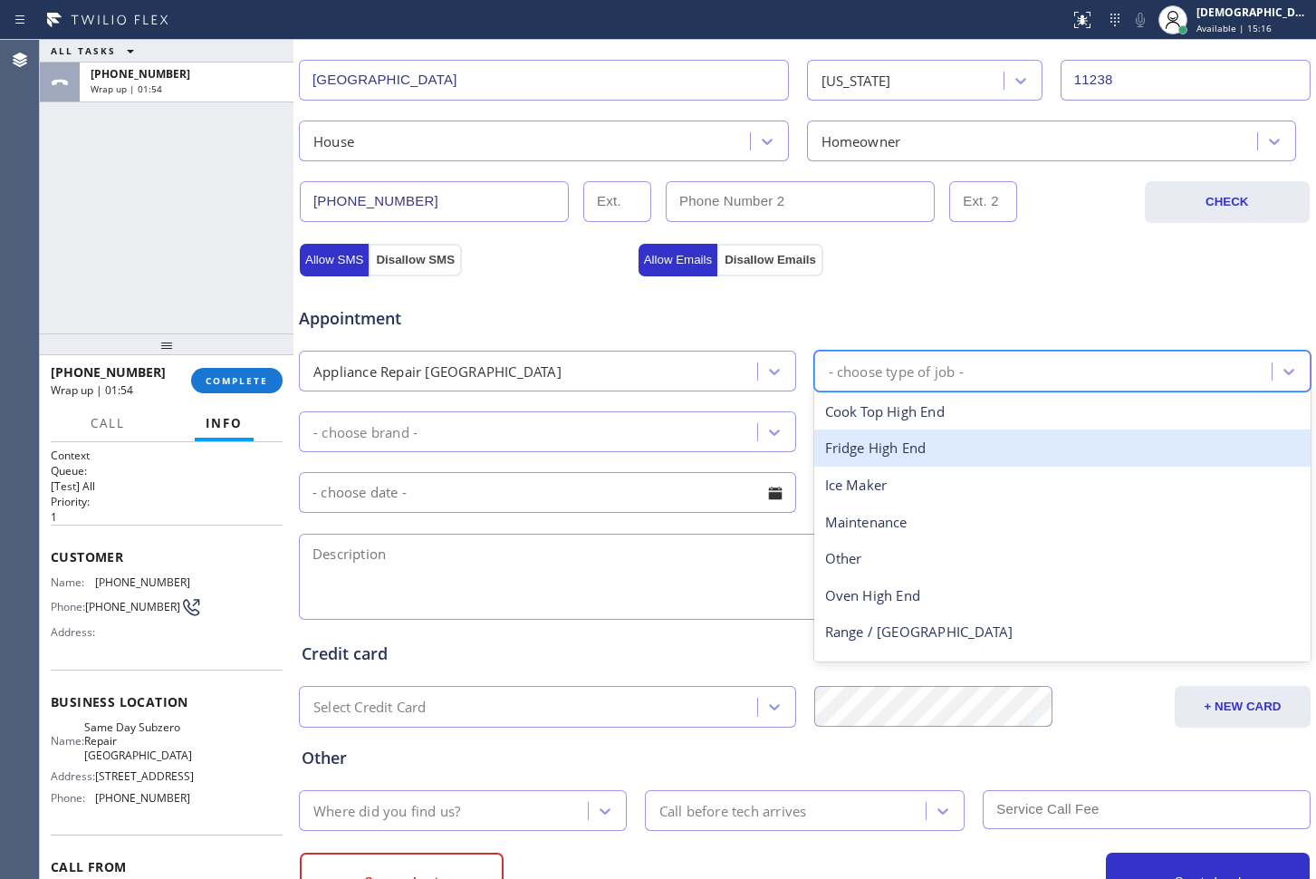
click at [937, 434] on div "Fridge High End" at bounding box center [1062, 447] width 497 height 37
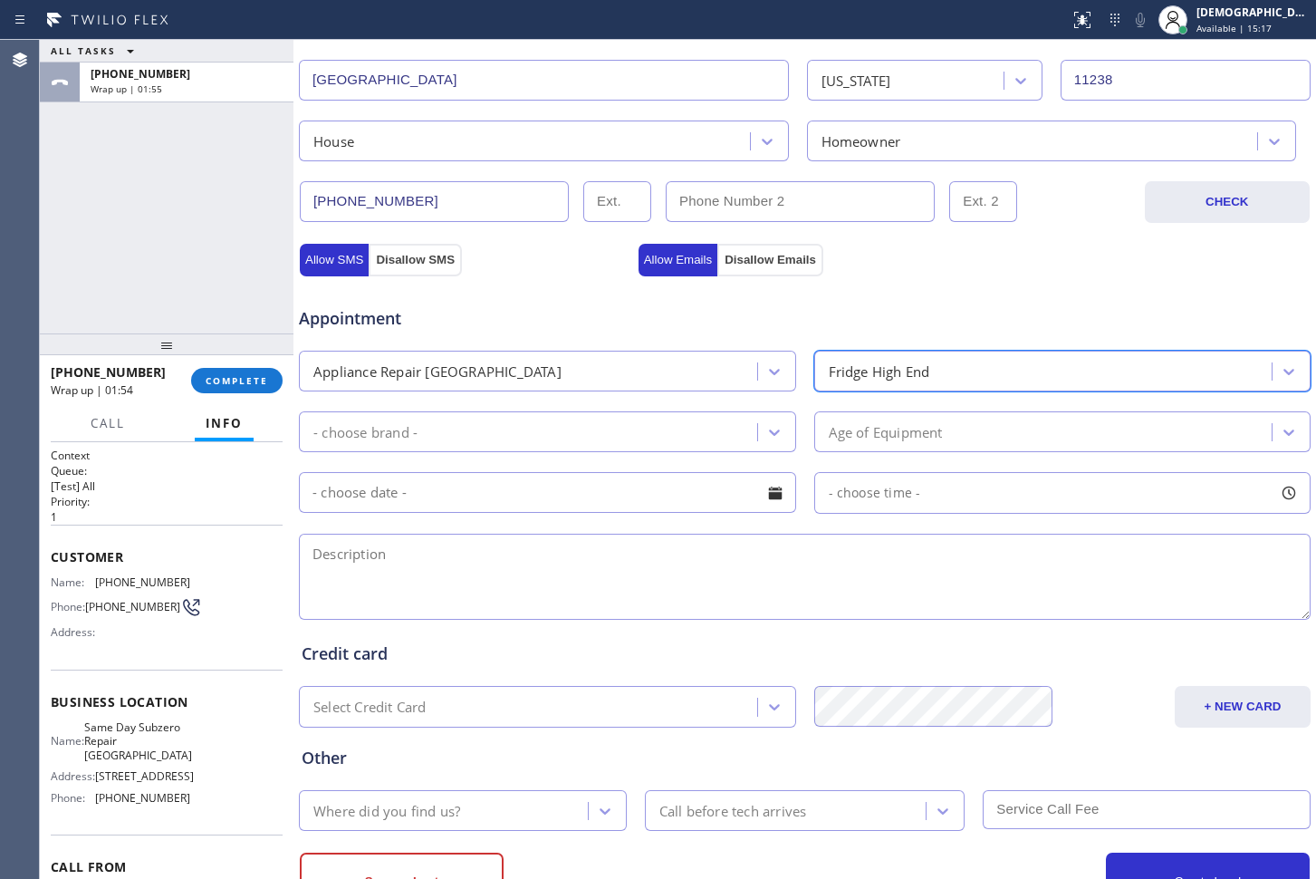
click at [663, 435] on div "- choose brand -" at bounding box center [530, 432] width 453 height 32
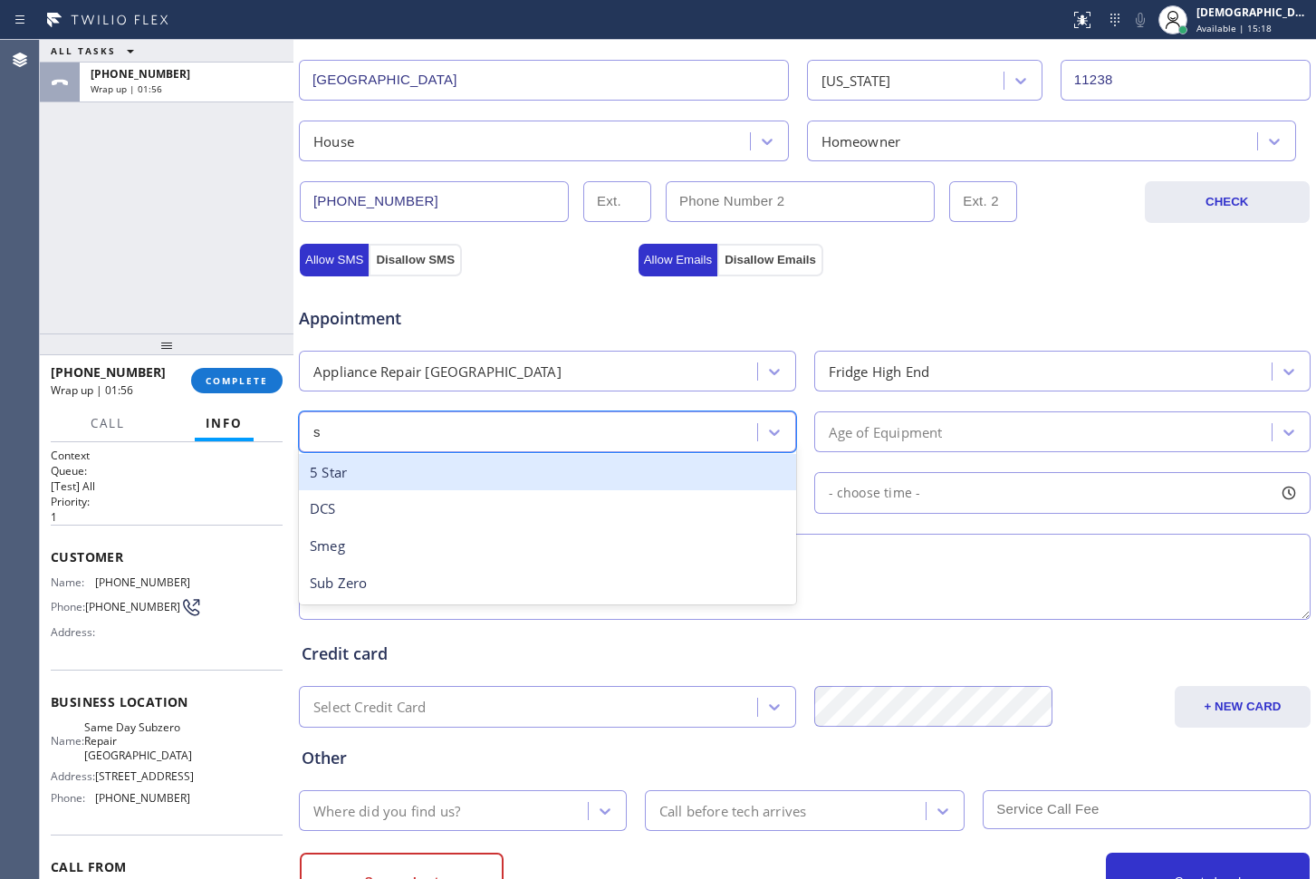
type input "su"
click at [629, 468] on div "Sub Zero" at bounding box center [547, 472] width 497 height 37
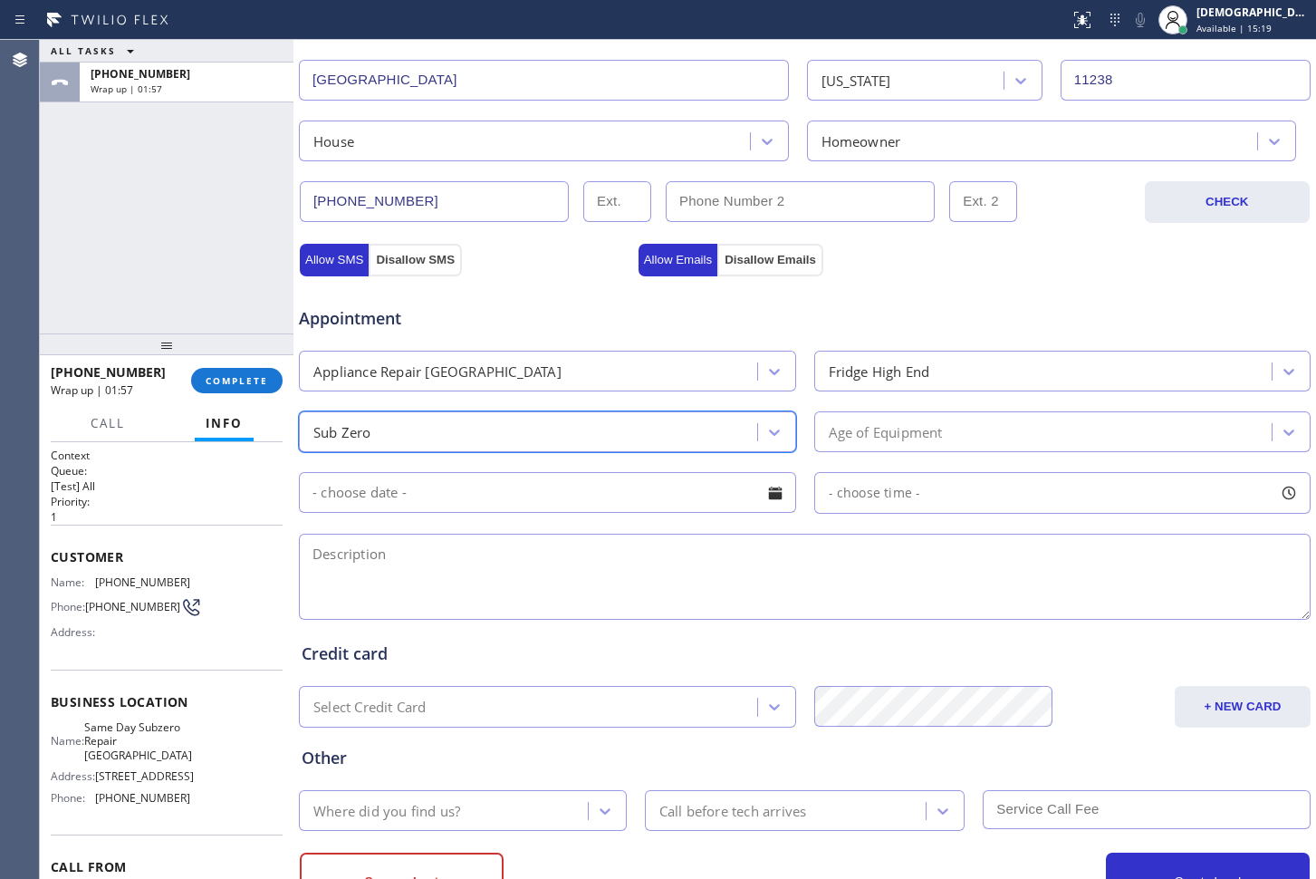
click at [885, 438] on div "Age of Equipment" at bounding box center [886, 431] width 114 height 21
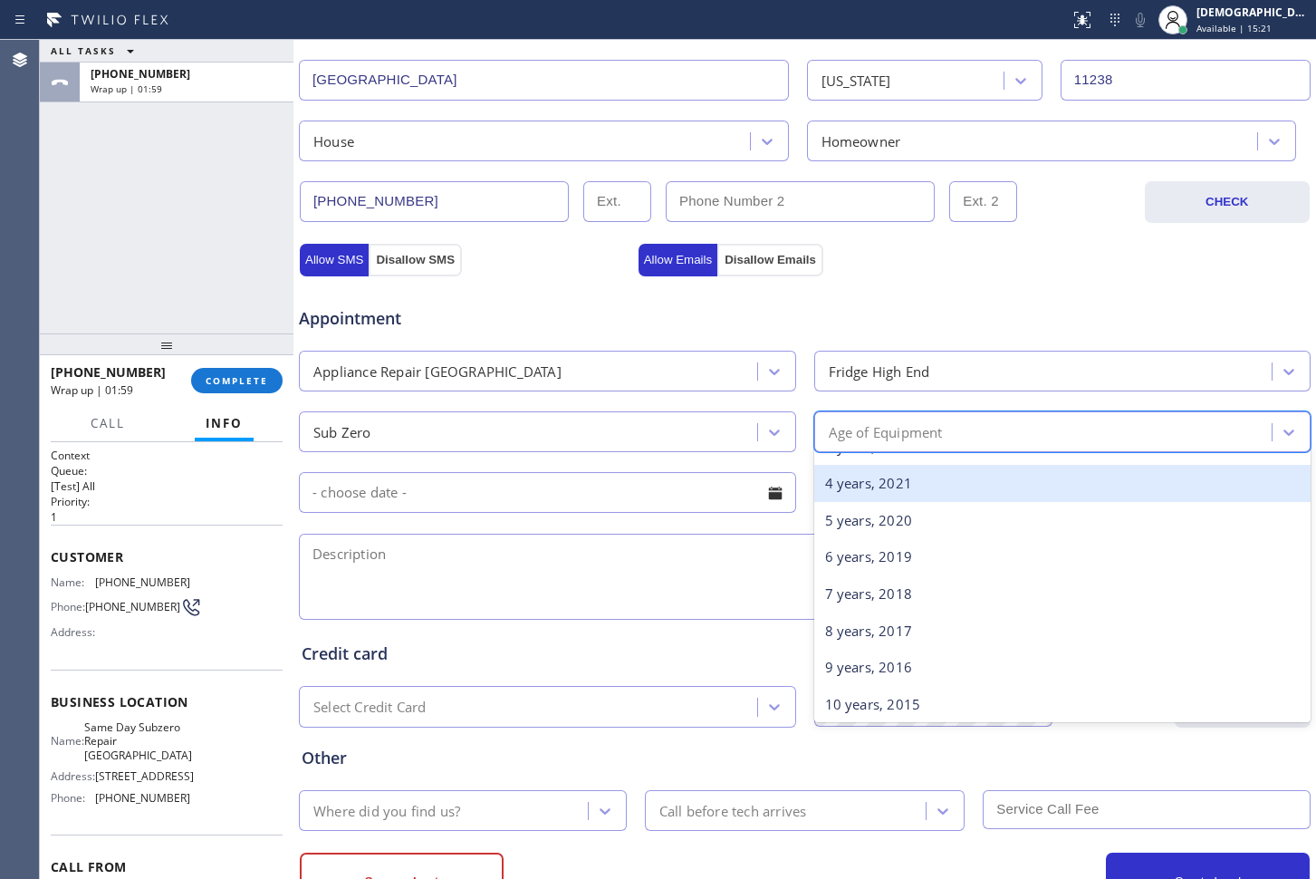
scroll to position [340, 0]
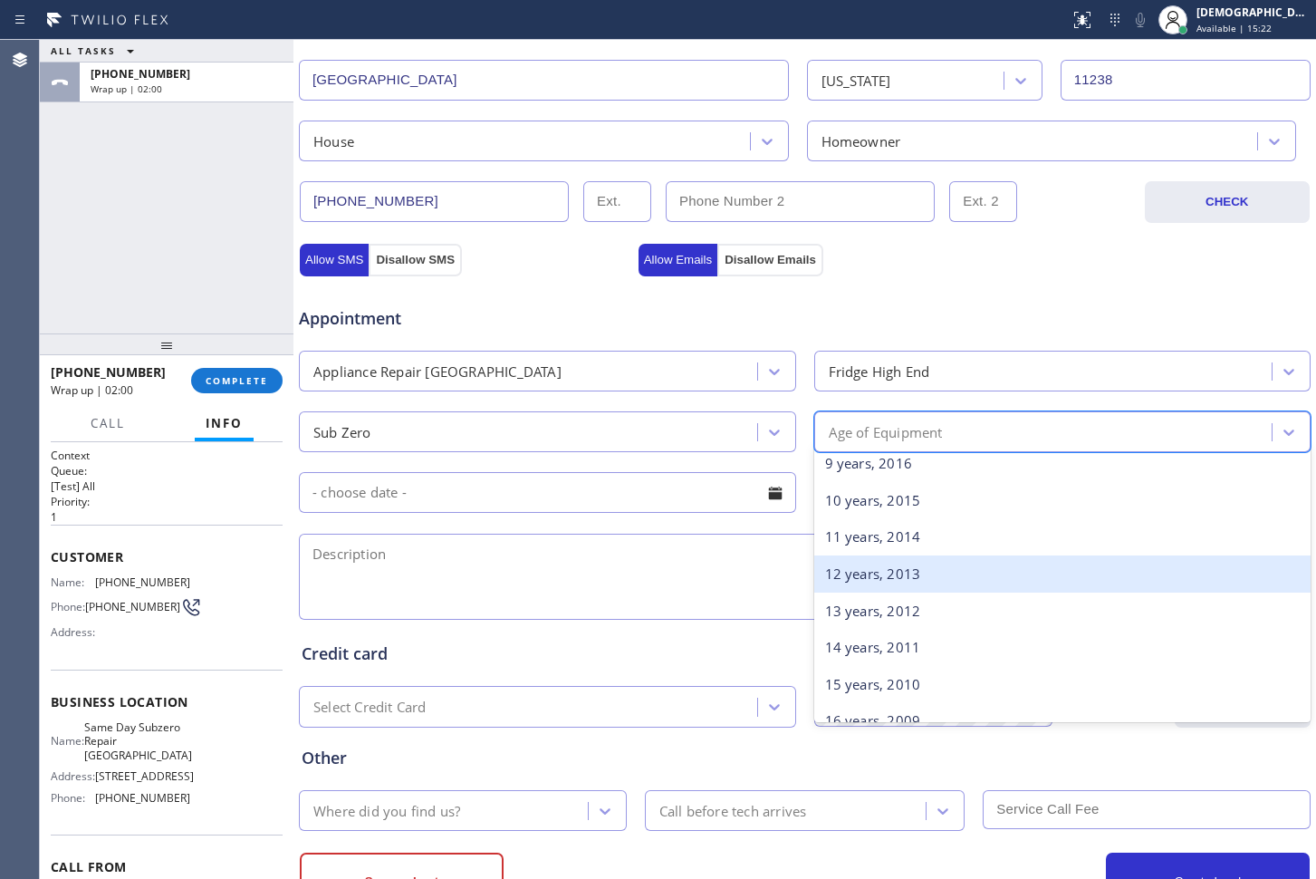
click at [878, 575] on div "12 years, 2013" at bounding box center [1062, 573] width 497 height 37
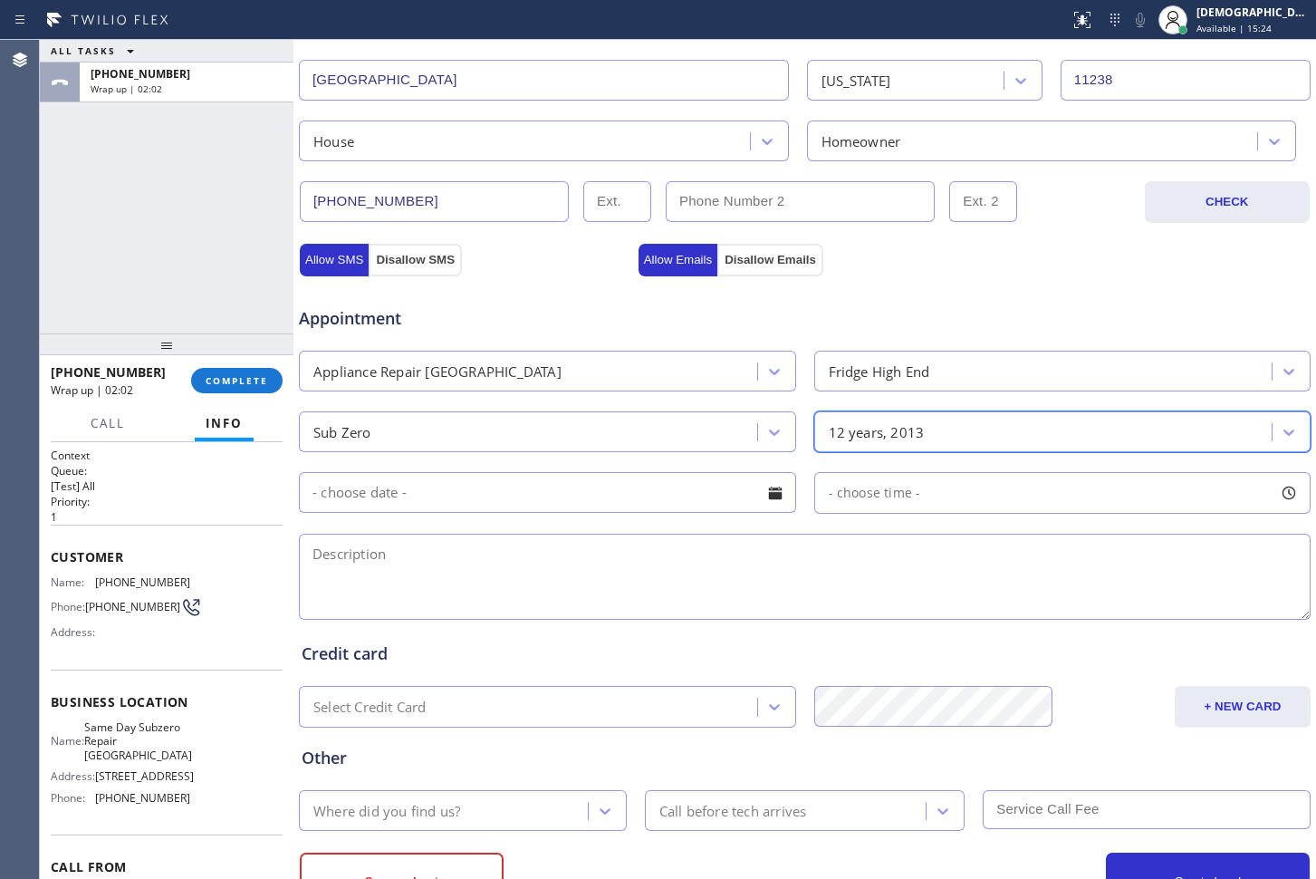
click at [630, 500] on input "text" at bounding box center [547, 492] width 497 height 41
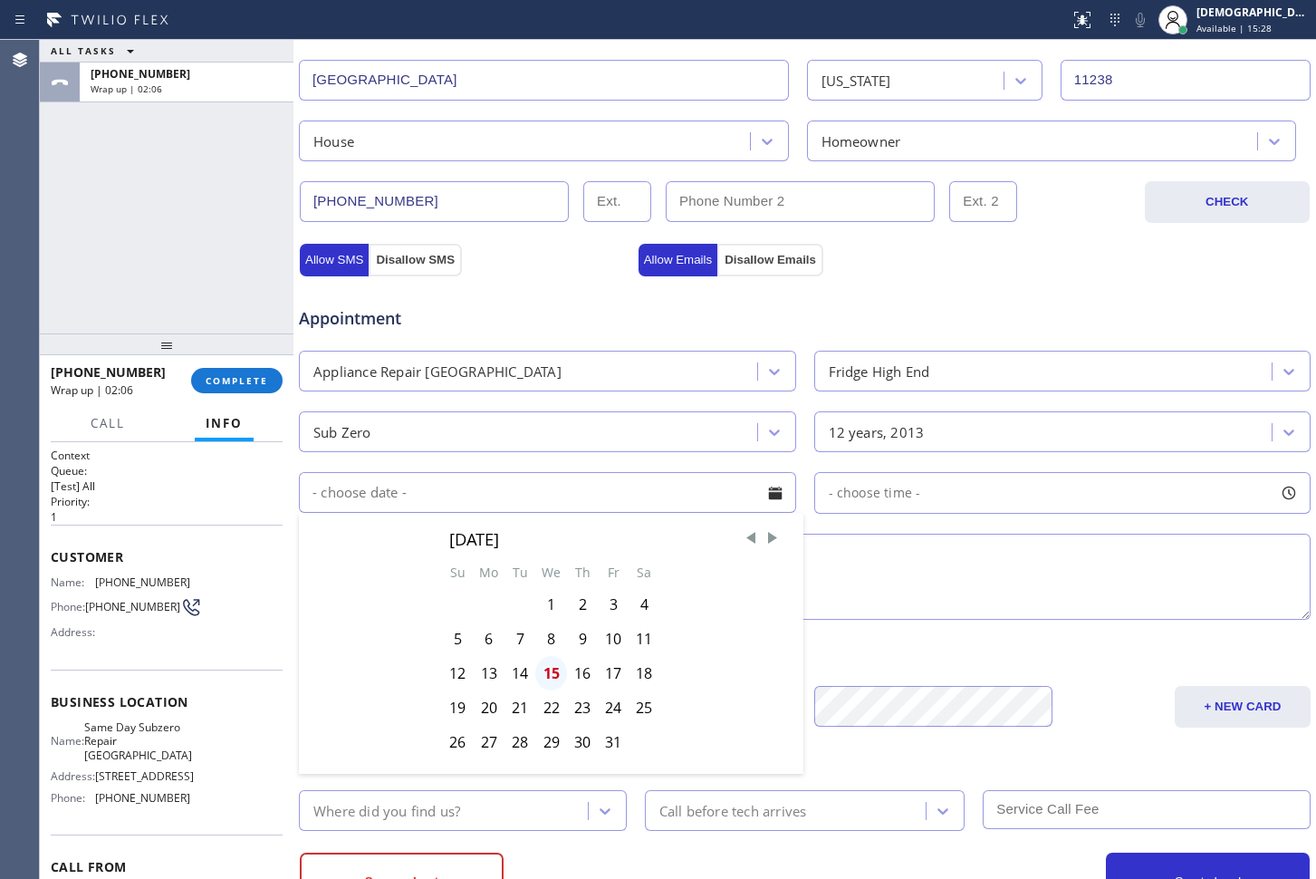
click at [556, 669] on div "15" at bounding box center [551, 673] width 32 height 34
type input "[DATE]"
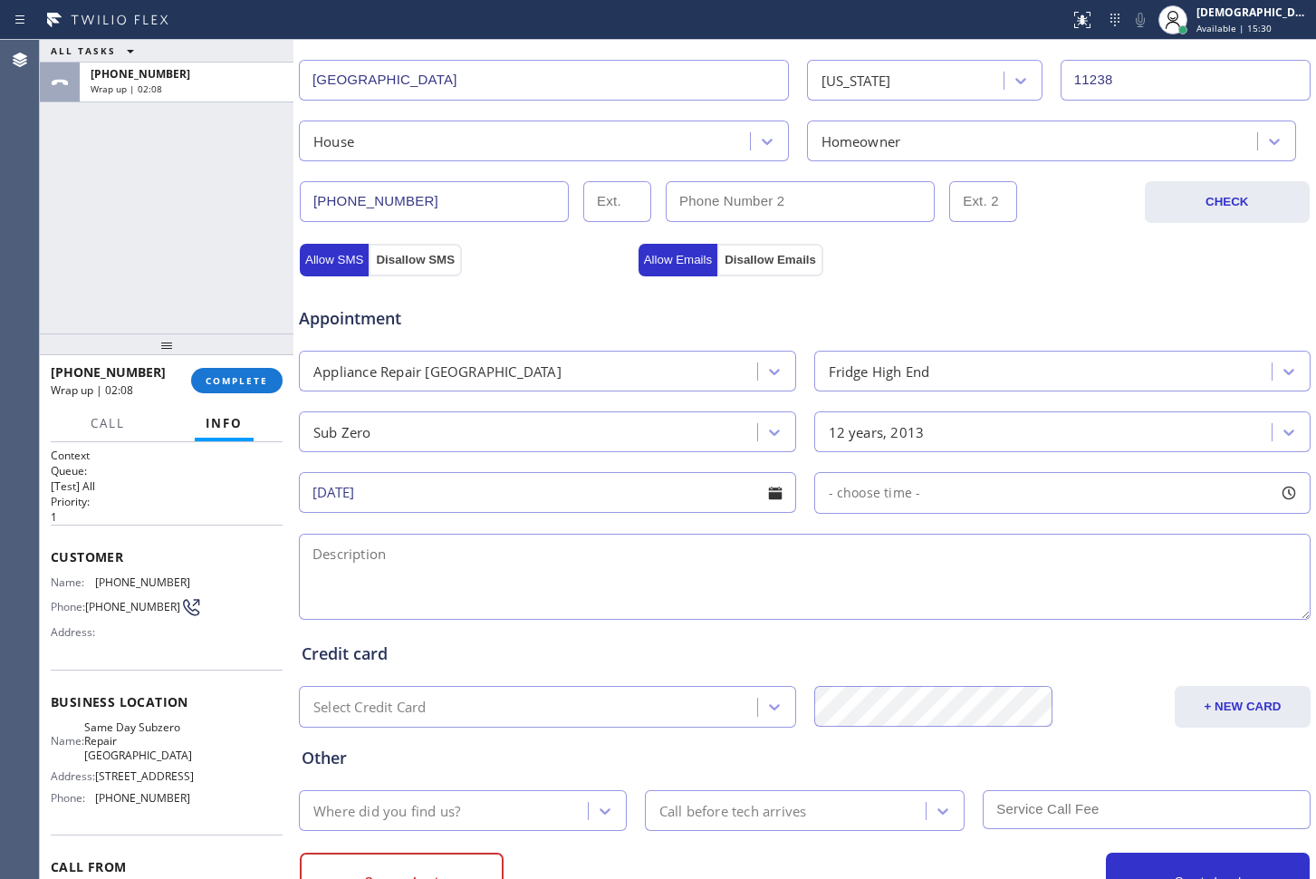
click at [918, 480] on div "- choose time -" at bounding box center [1062, 493] width 497 height 42
drag, startPoint x: 832, startPoint y: 590, endPoint x: 1014, endPoint y: 585, distance: 182.1
click at [1015, 585] on div at bounding box center [1011, 603] width 22 height 38
drag, startPoint x: 809, startPoint y: 598, endPoint x: 866, endPoint y: 597, distance: 57.1
click at [866, 597] on div "FROM TILL 8:00 AM 1:30 PM" at bounding box center [1049, 579] width 470 height 130
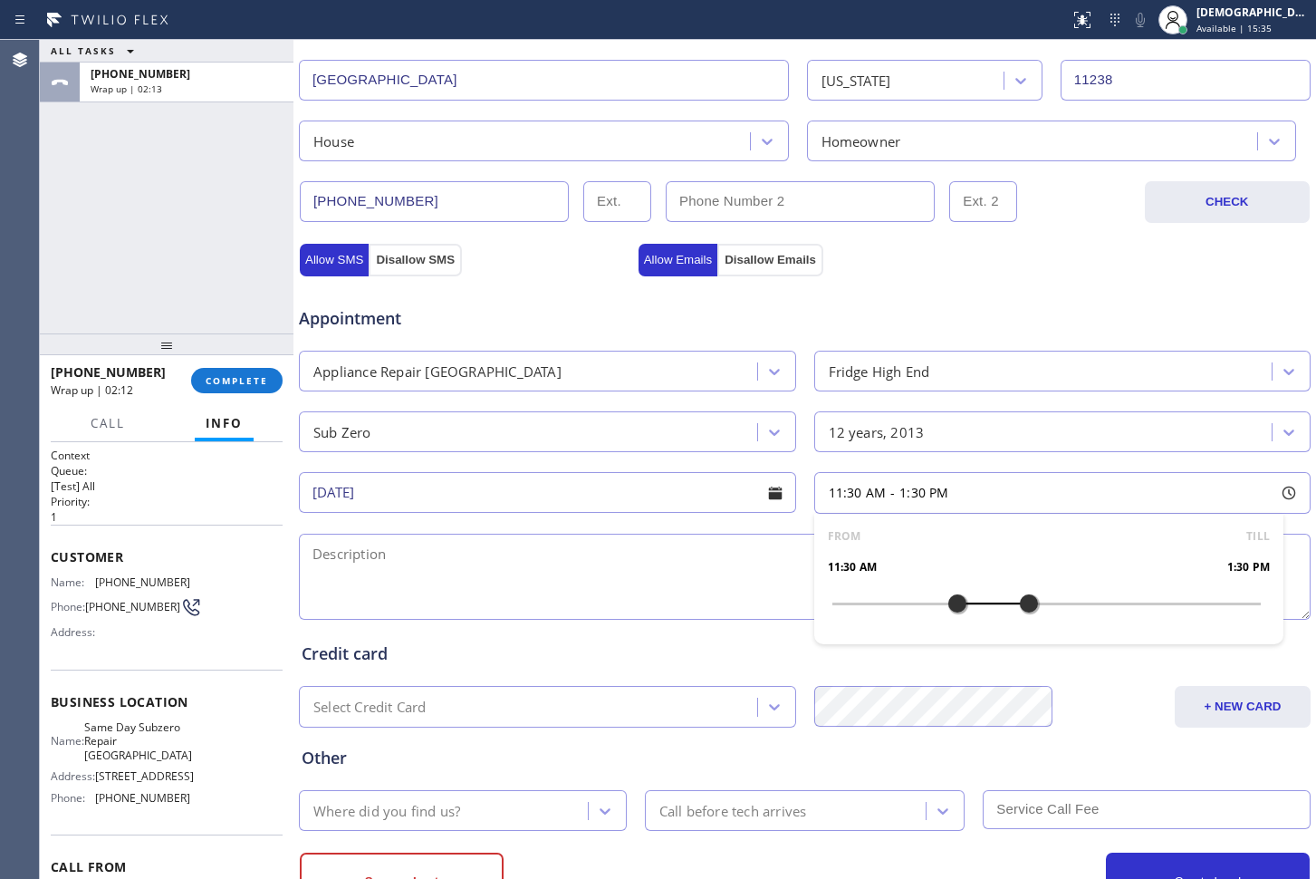
drag, startPoint x: 827, startPoint y: 597, endPoint x: 952, endPoint y: 595, distance: 125.0
click at [952, 595] on div at bounding box center [958, 603] width 22 height 38
drag, startPoint x: 1026, startPoint y: 601, endPoint x: 1107, endPoint y: 614, distance: 81.8
click at [1107, 614] on div at bounding box center [1118, 603] width 22 height 38
drag, startPoint x: 952, startPoint y: 597, endPoint x: 1035, endPoint y: 609, distance: 84.2
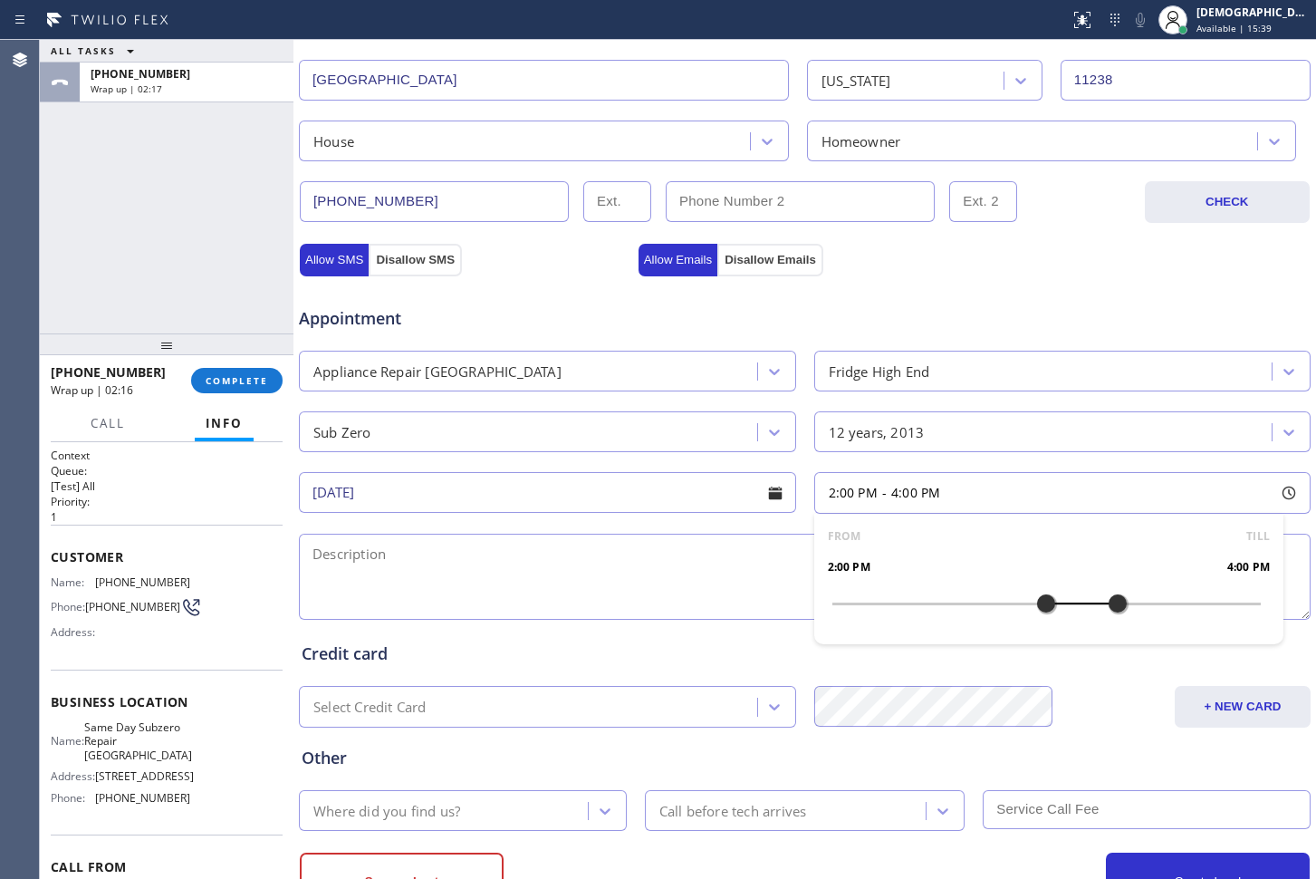
click at [1035, 609] on div at bounding box center [1046, 603] width 22 height 38
drag, startPoint x: 1099, startPoint y: 602, endPoint x: 1141, endPoint y: 603, distance: 41.7
click at [1143, 603] on div at bounding box center [1154, 603] width 22 height 38
click at [394, 566] on textarea at bounding box center [805, 577] width 1012 height 86
click at [485, 563] on textarea "2-5 /" at bounding box center [805, 577] width 1012 height 86
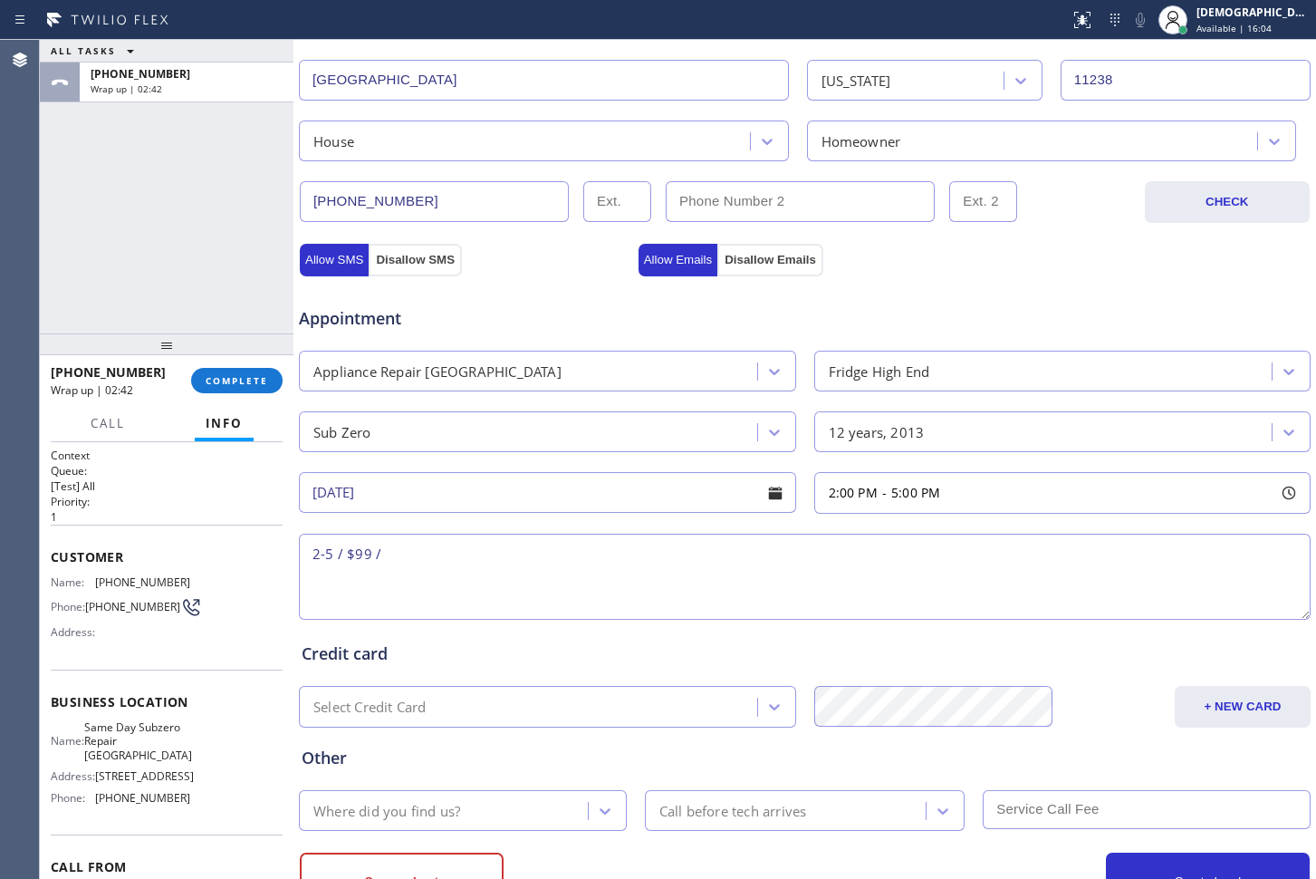
click at [514, 550] on textarea "2-5 / $99 /" at bounding box center [805, 577] width 1012 height 86
paste textarea "subzero fridge / ice maker is not making ice / / 12 years / / model # it-30ci"
click at [319, 581] on textarea "2-5 / $99 / subzero fridge / ice maker is not making ice / / 12 years / / model…" at bounding box center [805, 577] width 1012 height 86
click at [945, 556] on textarea "2-5 / $99 / subzero fridge / ice maker is not making ice / / 12 years / / model…" at bounding box center [805, 577] width 1012 height 86
click at [1023, 563] on textarea "2-5 / $99 / subzero fridge / ice maker is not making ice / / 12 years / / model…" at bounding box center [805, 577] width 1012 height 86
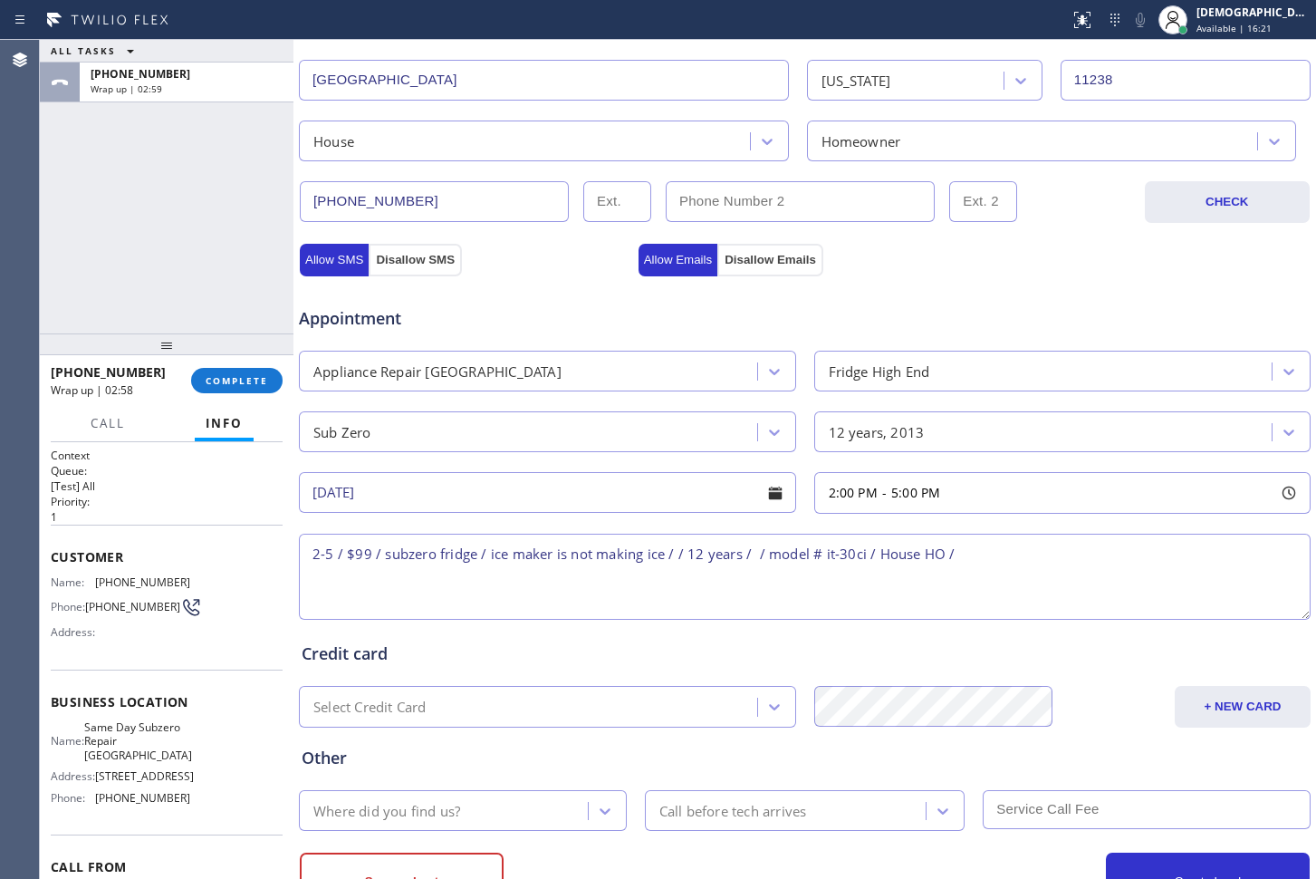
paste textarea "[STREET_ADDRESS]"
click at [135, 783] on span "[STREET_ADDRESS]" at bounding box center [144, 776] width 99 height 14
drag, startPoint x: 142, startPoint y: 765, endPoint x: 94, endPoint y: 740, distance: 53.9
click at [94, 740] on div "Name: Same Day Subzero Repair [GEOGRAPHIC_DATA]" at bounding box center [121, 741] width 140 height 42
copy div "Same Day Subzero Repair [GEOGRAPHIC_DATA]"
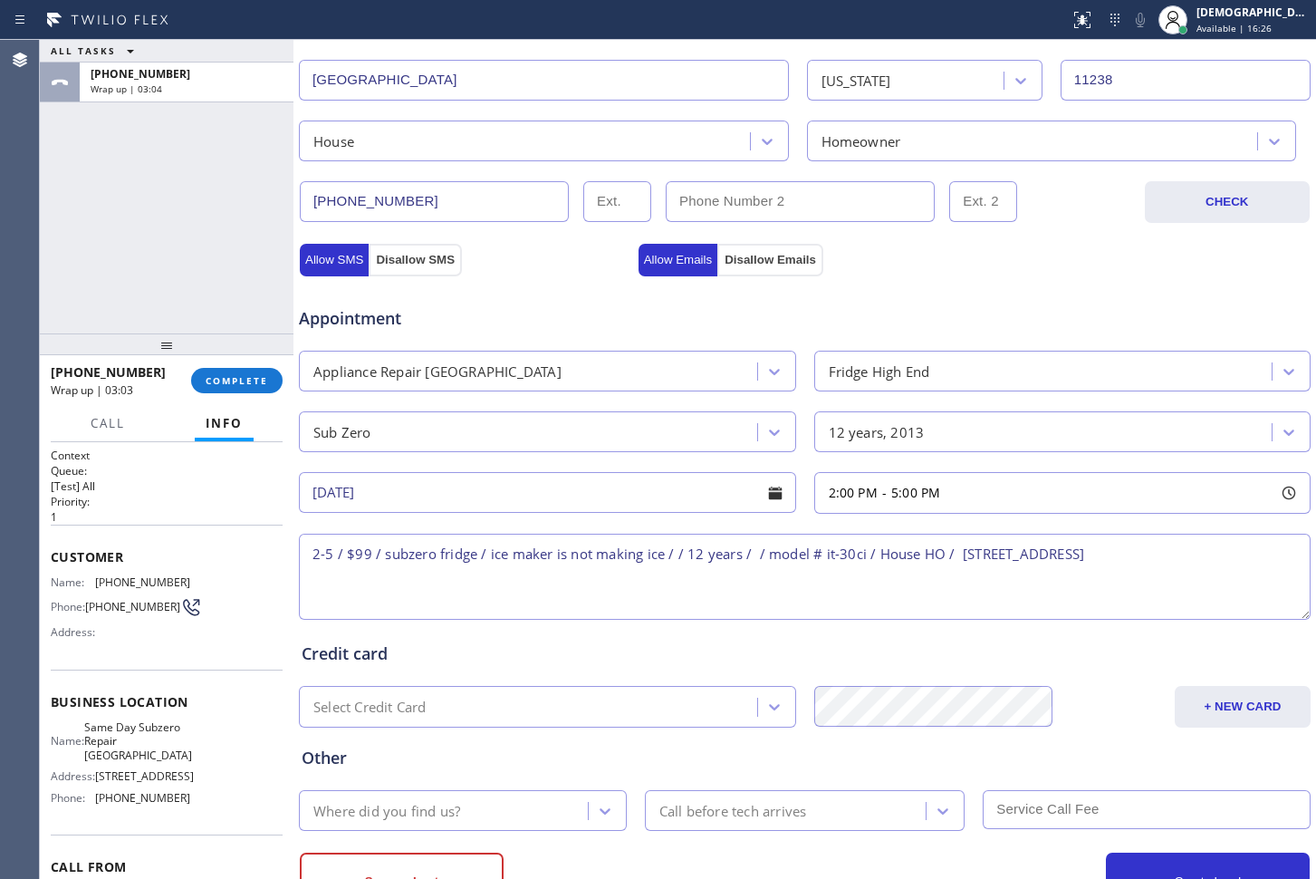
click at [1193, 540] on textarea "2-5 / $99 / subzero fridge / ice maker is not making ice / / 12 years / / model…" at bounding box center [805, 577] width 1012 height 86
paste textarea "Same Day Subzero Repair [GEOGRAPHIC_DATA]"
click at [636, 568] on textarea "2-5 / $99 / subzero fridge / ice maker is not making ice / / 12 years / / model…" at bounding box center [805, 577] width 1012 height 86
paste textarea "Please call customer 30 minutes prior to arrival"
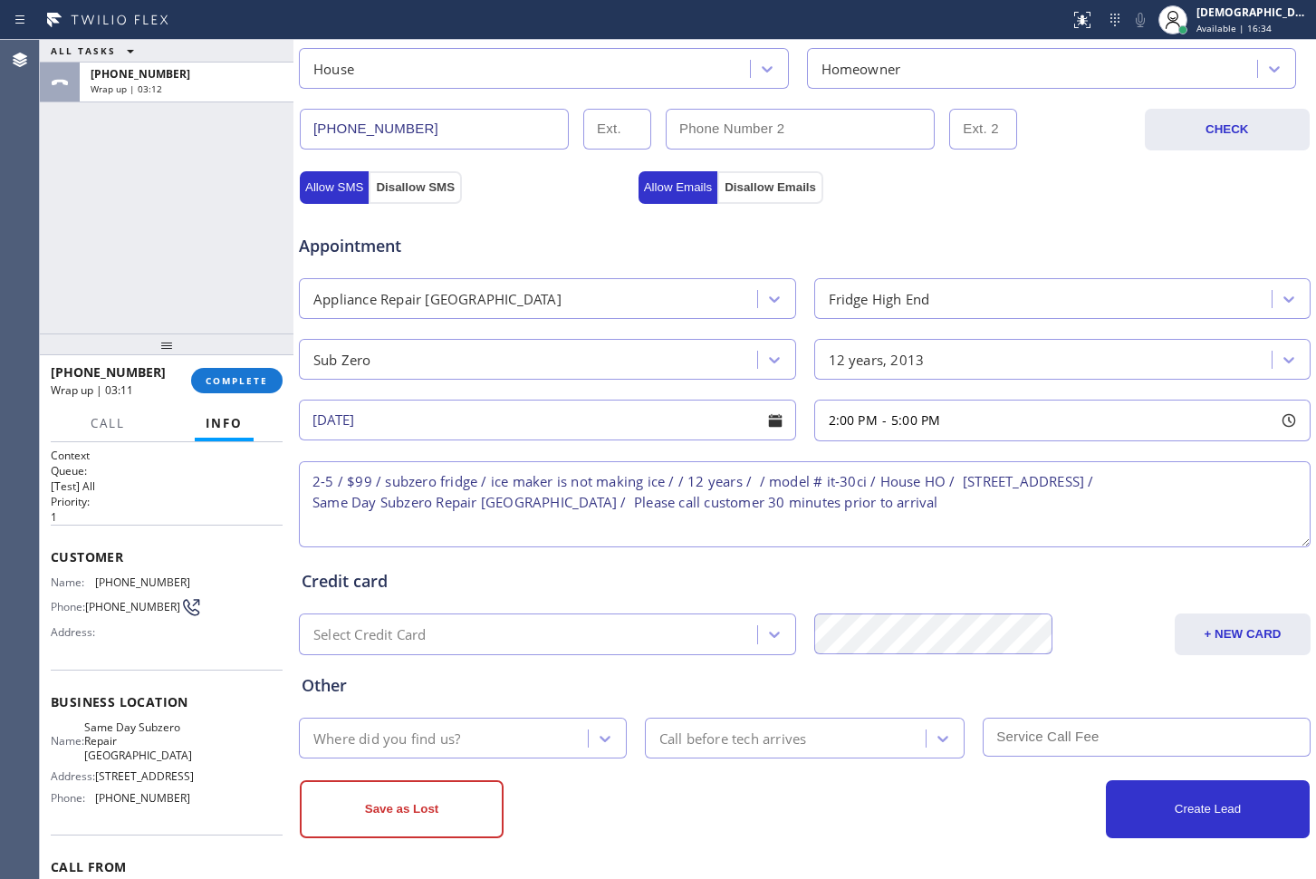
type textarea "2-5 / $99 / subzero fridge / ice maker is not making ice / / 12 years / / model…"
click at [514, 730] on div "Where did you find us?" at bounding box center [446, 738] width 284 height 32
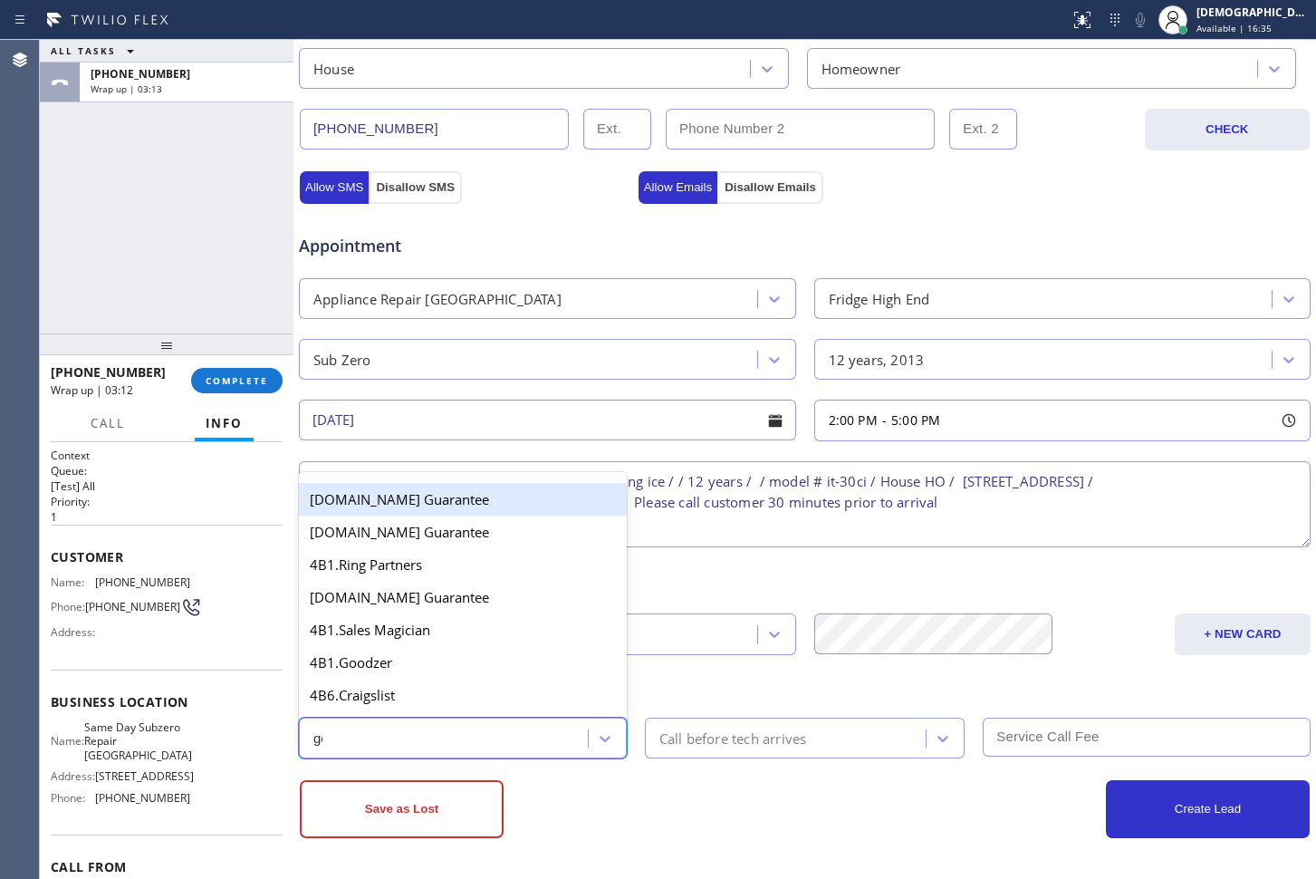
type input "goo"
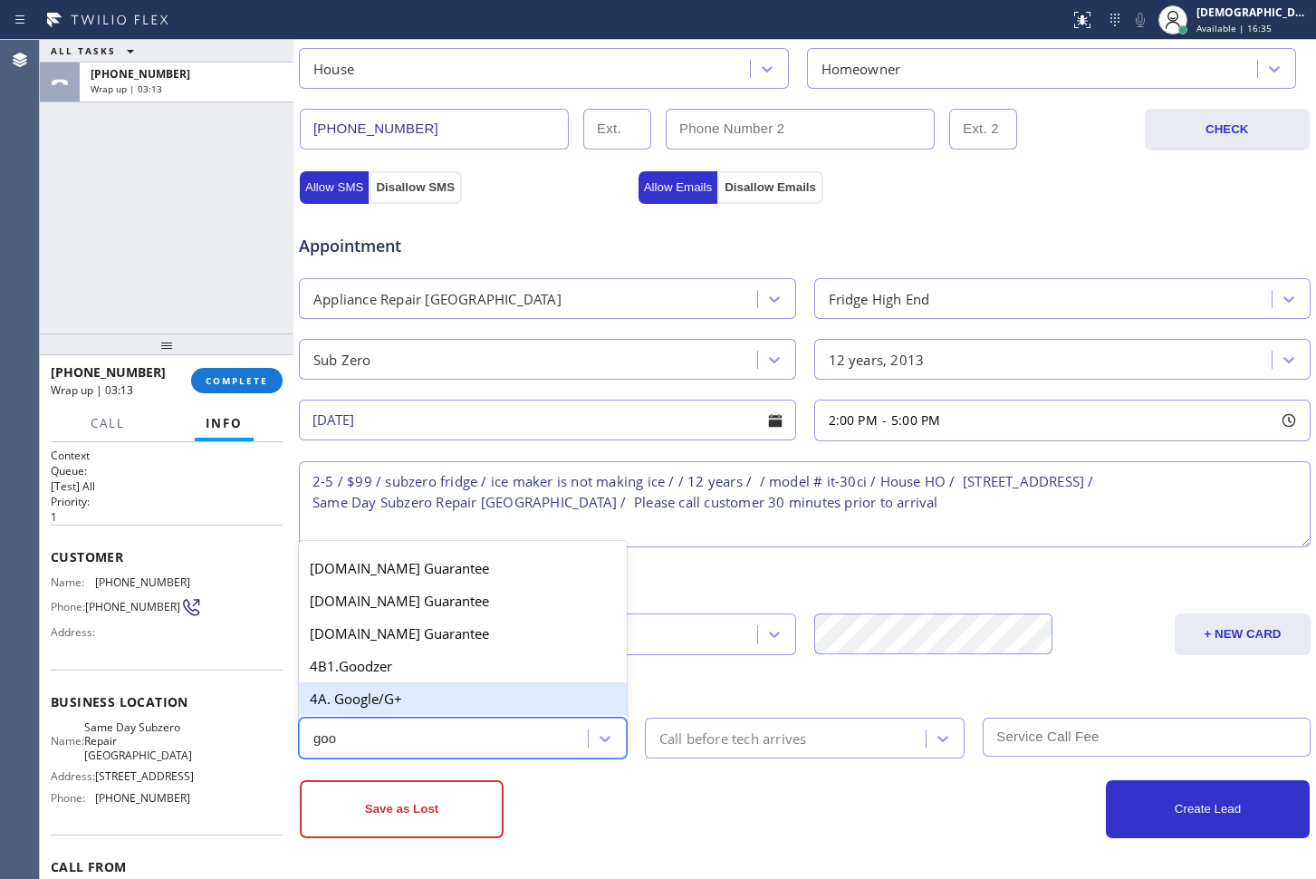
click at [474, 695] on div "4A. Google/G+" at bounding box center [463, 698] width 328 height 33
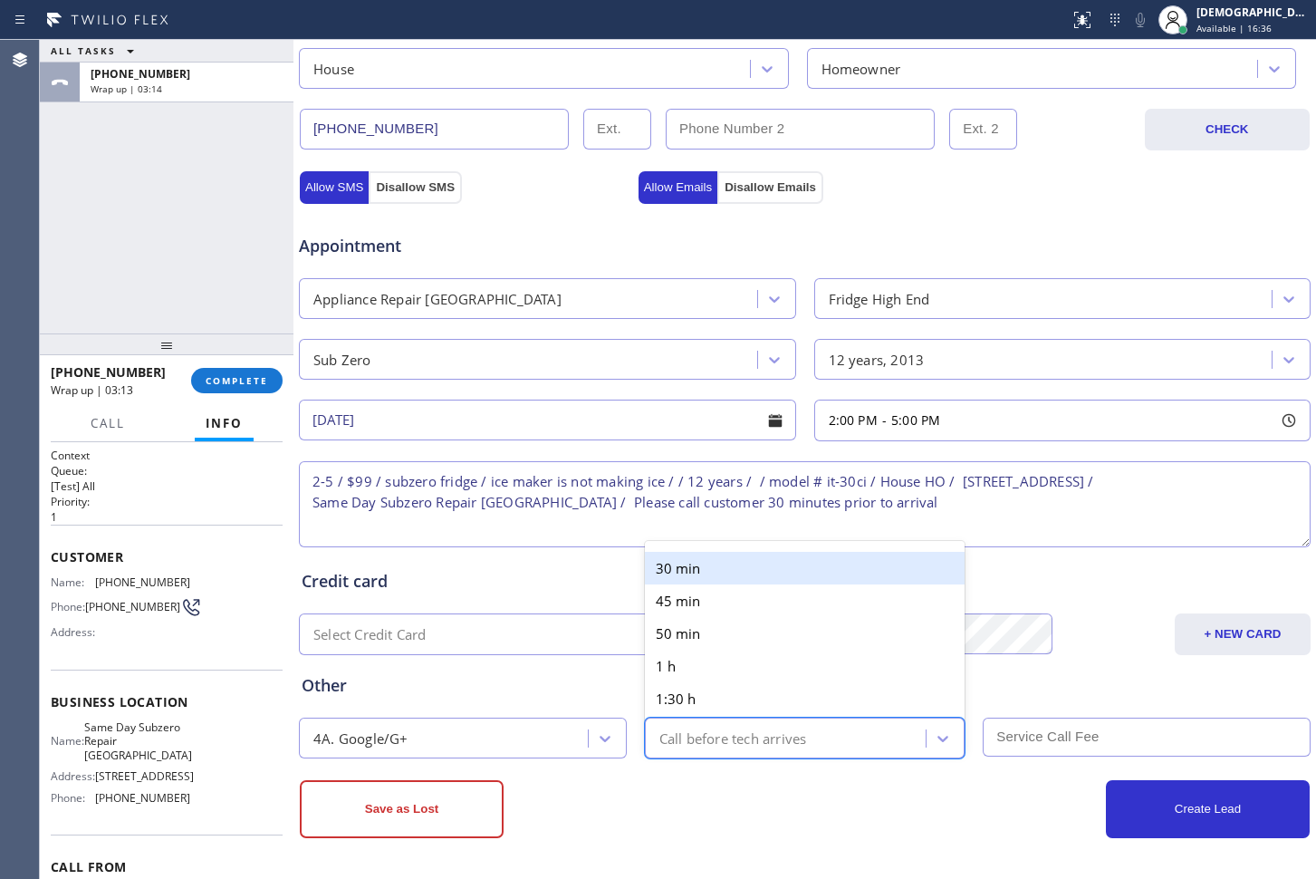
click at [700, 751] on div "Call before tech arrives" at bounding box center [788, 738] width 276 height 32
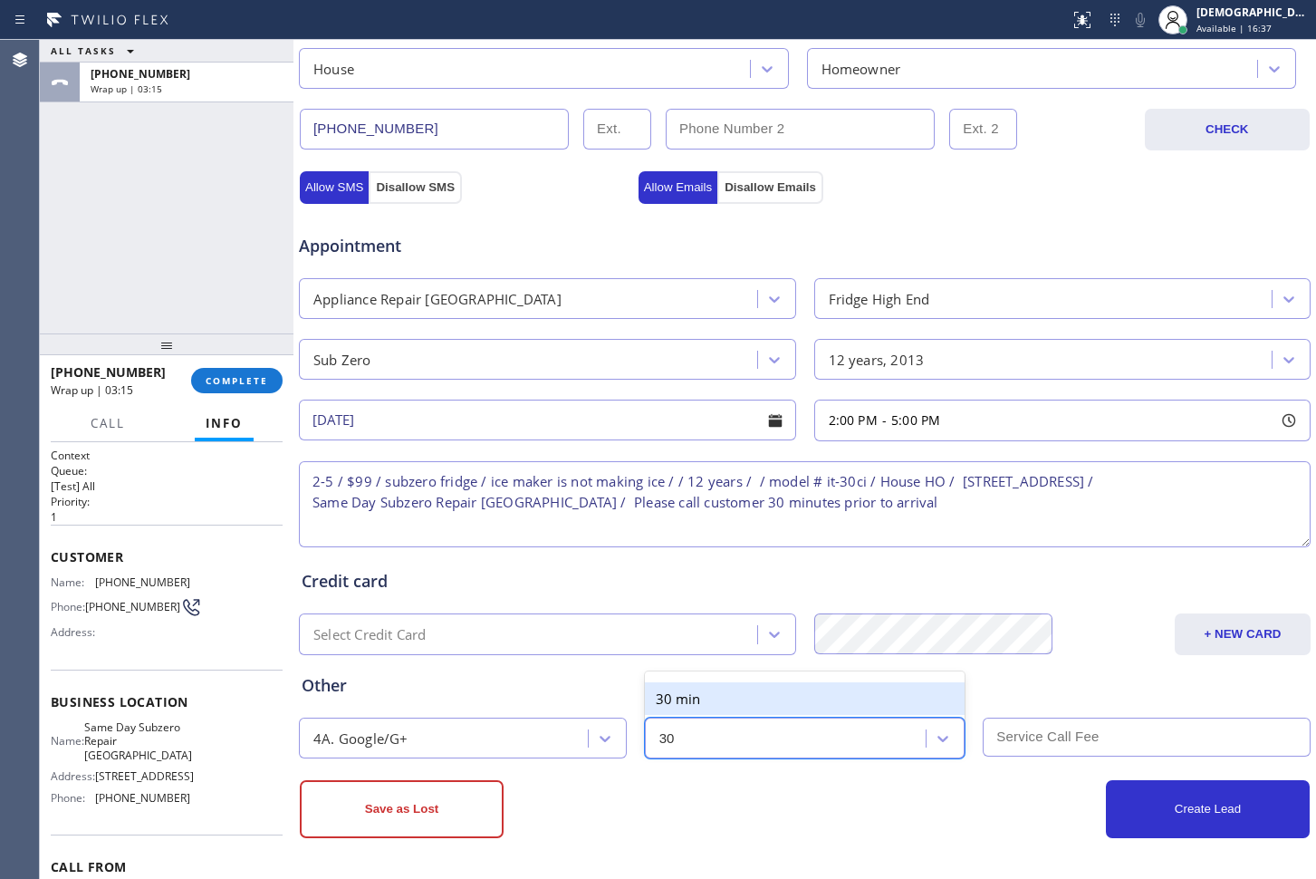
type input "30"
click at [718, 669] on div "Other 4A. Google/G+ option 30 min focused, 1 of 6. 2 results available for sear…" at bounding box center [805, 706] width 1014 height 103
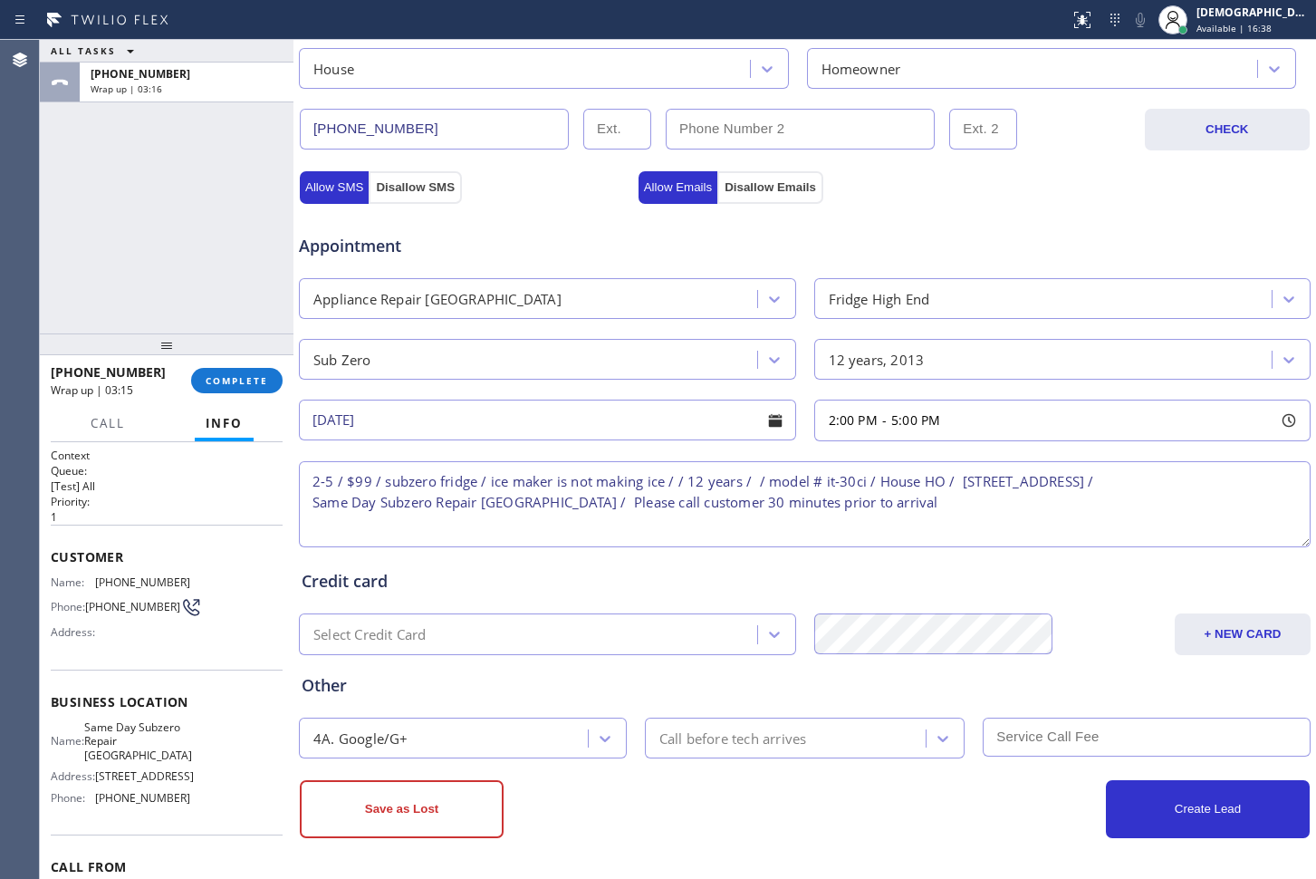
click at [690, 724] on div "Call before tech arrives" at bounding box center [788, 738] width 276 height 32
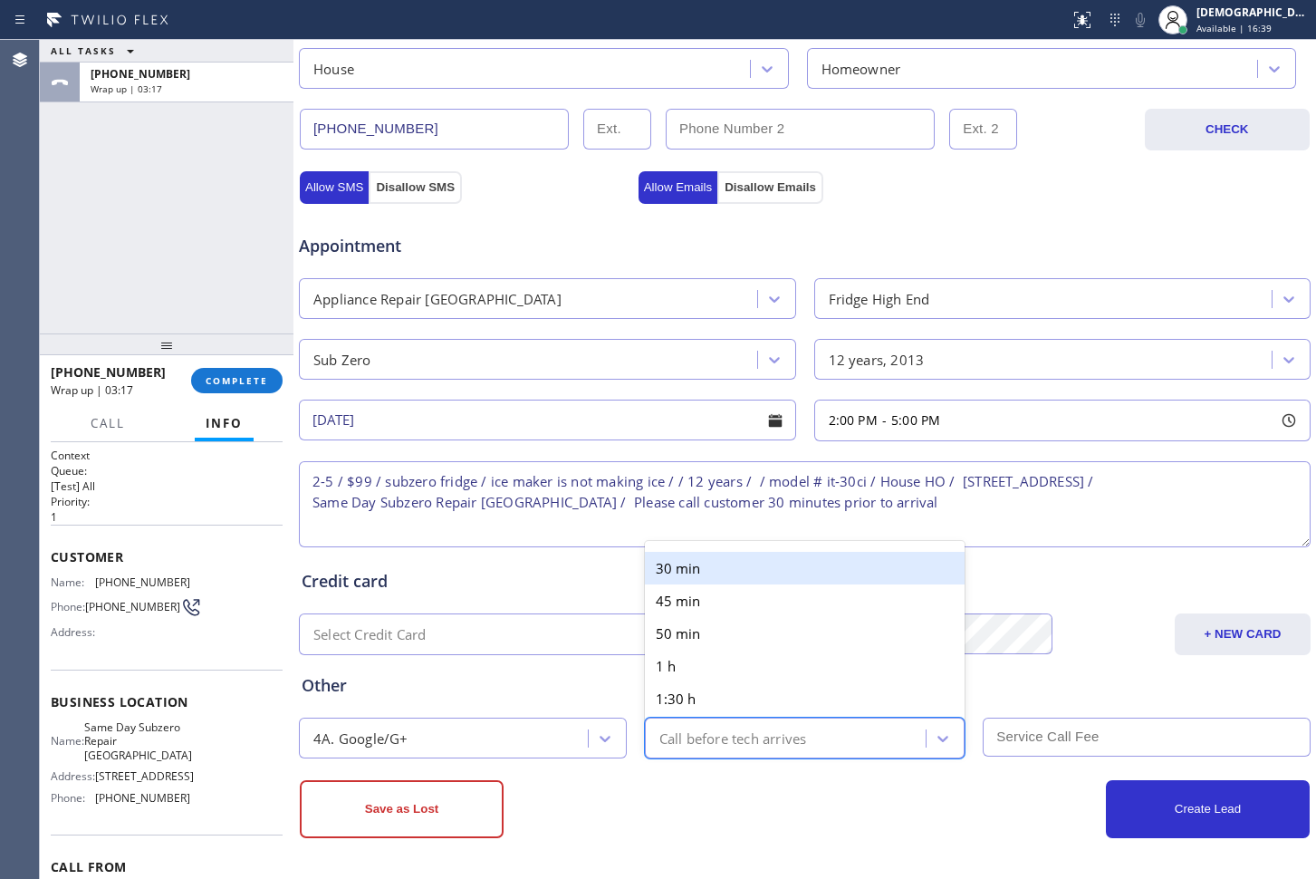
click at [700, 581] on div "30 min" at bounding box center [805, 568] width 321 height 33
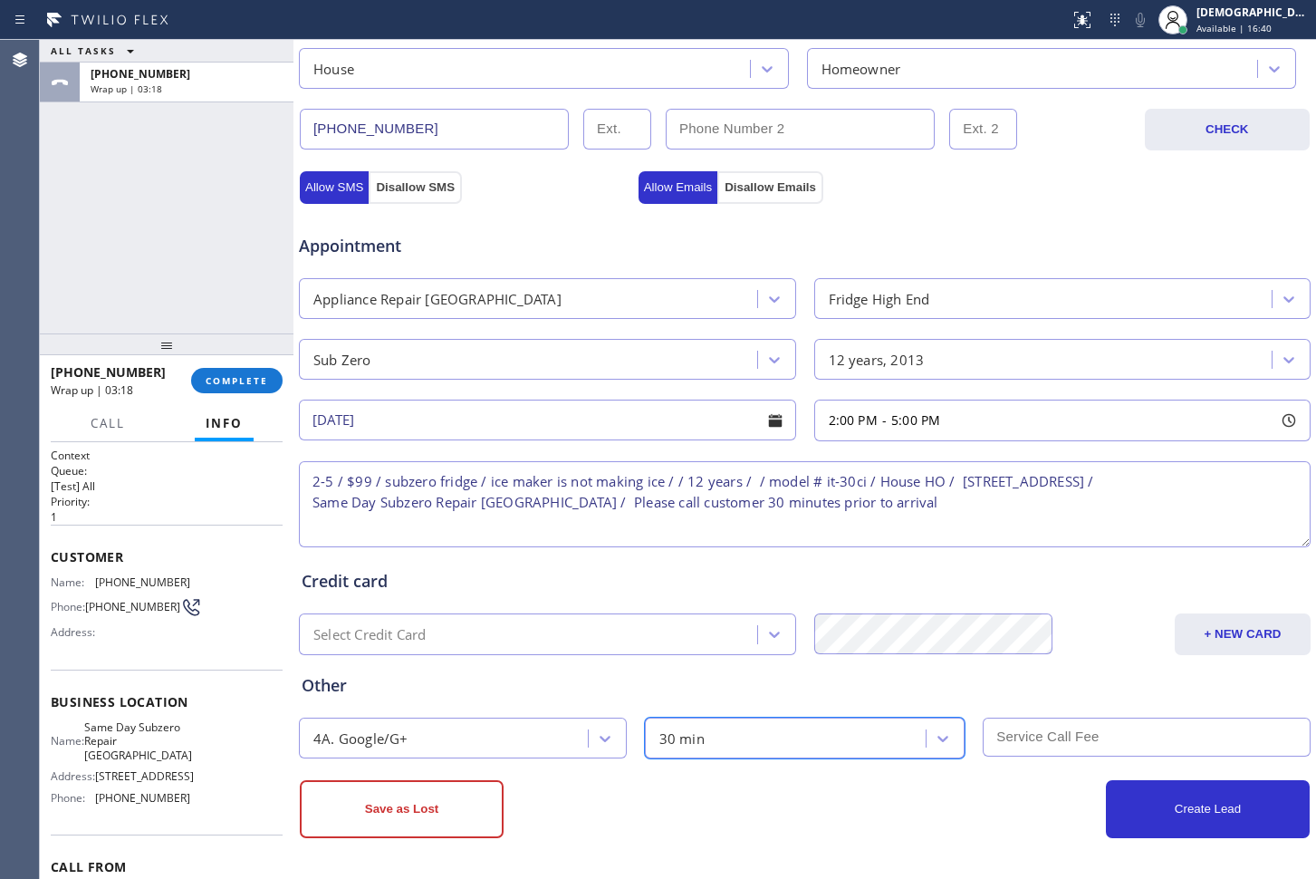
click at [1105, 742] on input "text" at bounding box center [1147, 736] width 328 height 39
click at [1031, 749] on input "text" at bounding box center [1147, 736] width 328 height 39
type input "99"
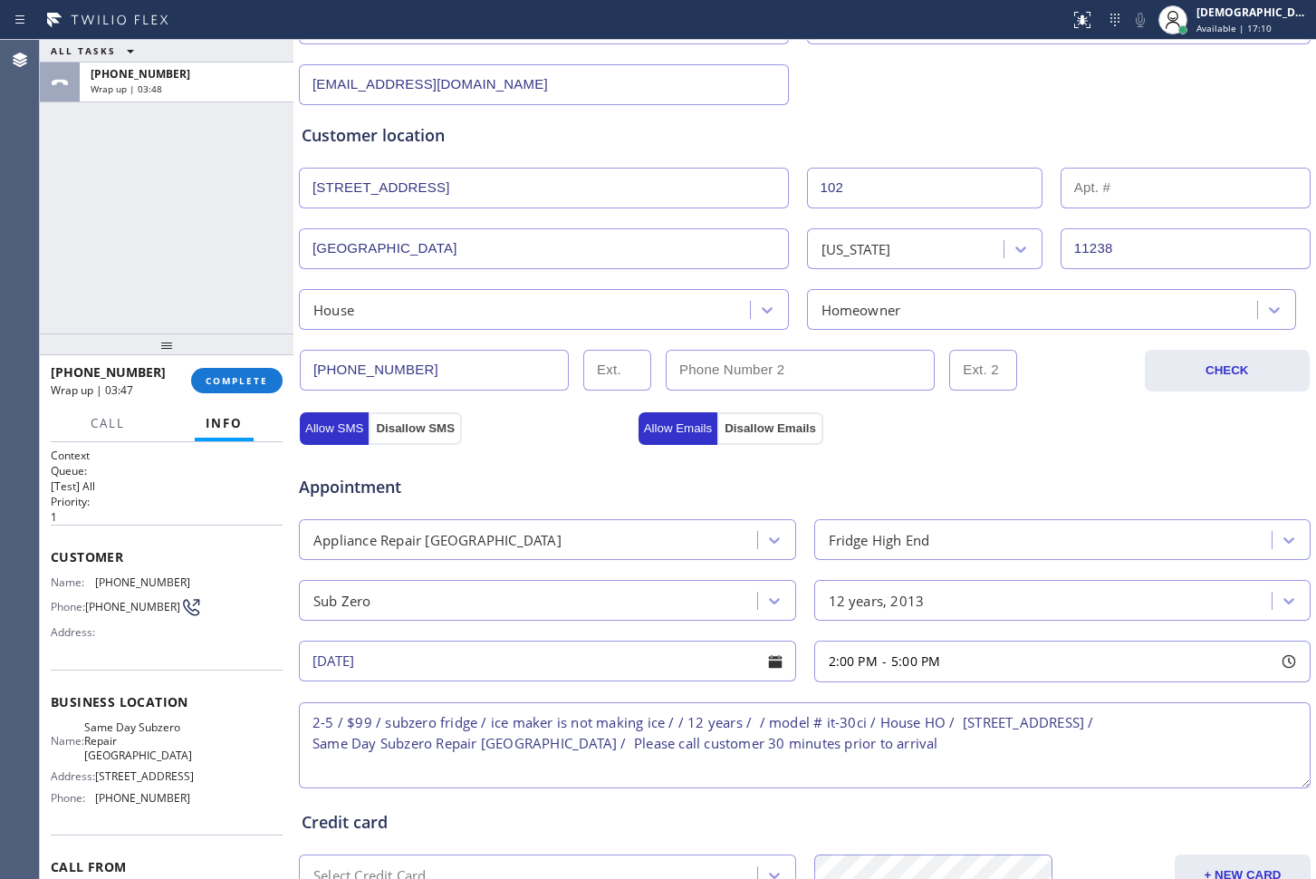
scroll to position [0, 0]
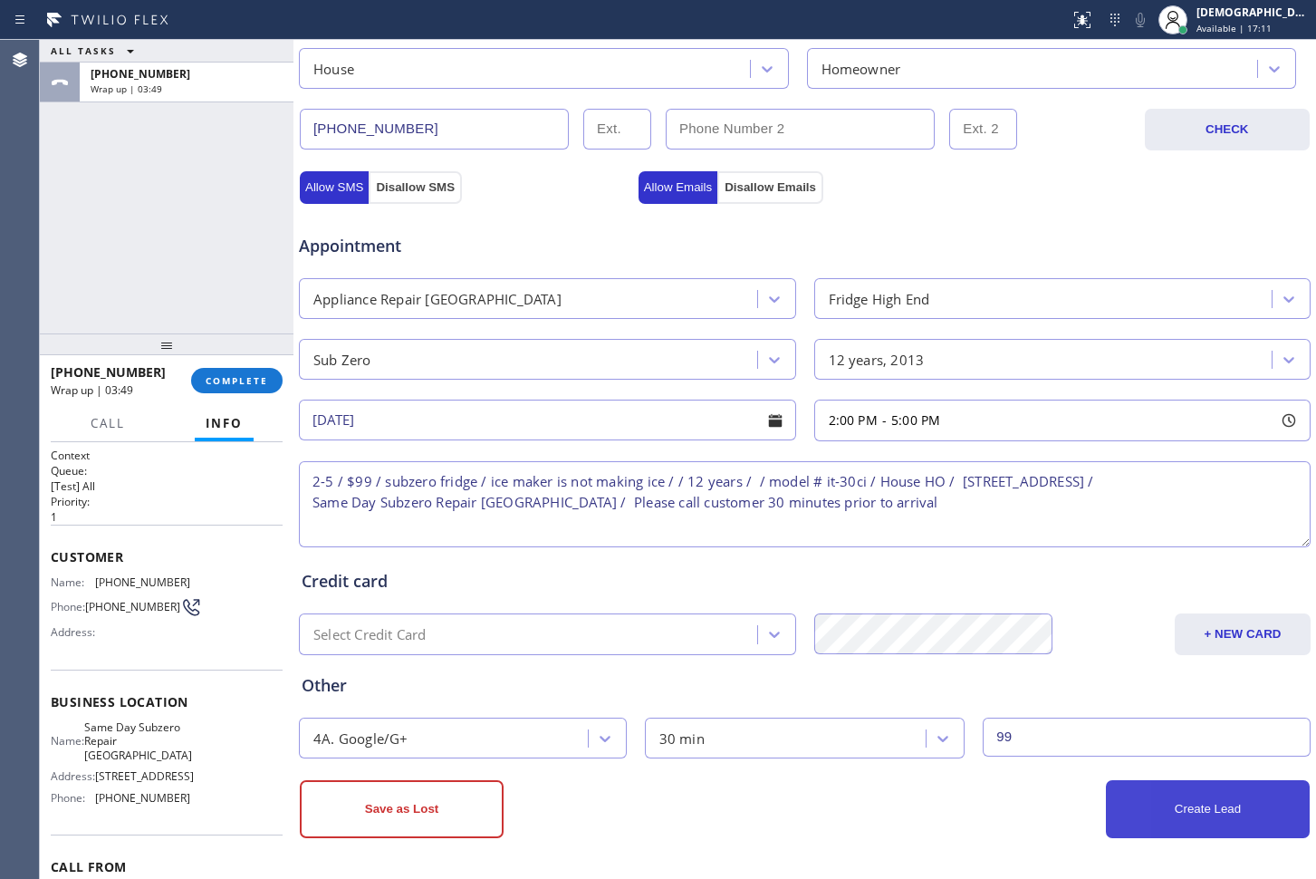
click at [1209, 819] on button "Create Lead" at bounding box center [1208, 809] width 204 height 58
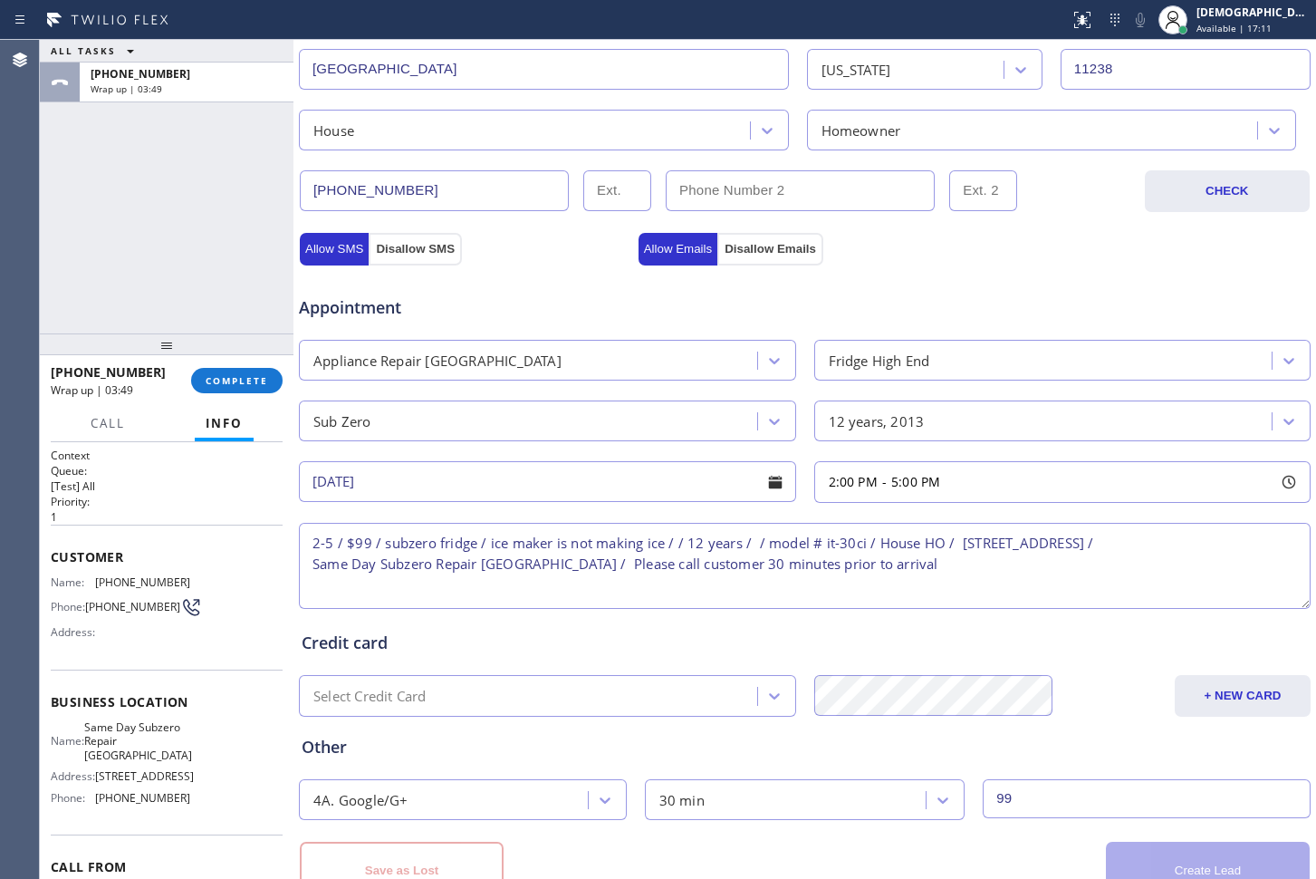
scroll to position [587, 0]
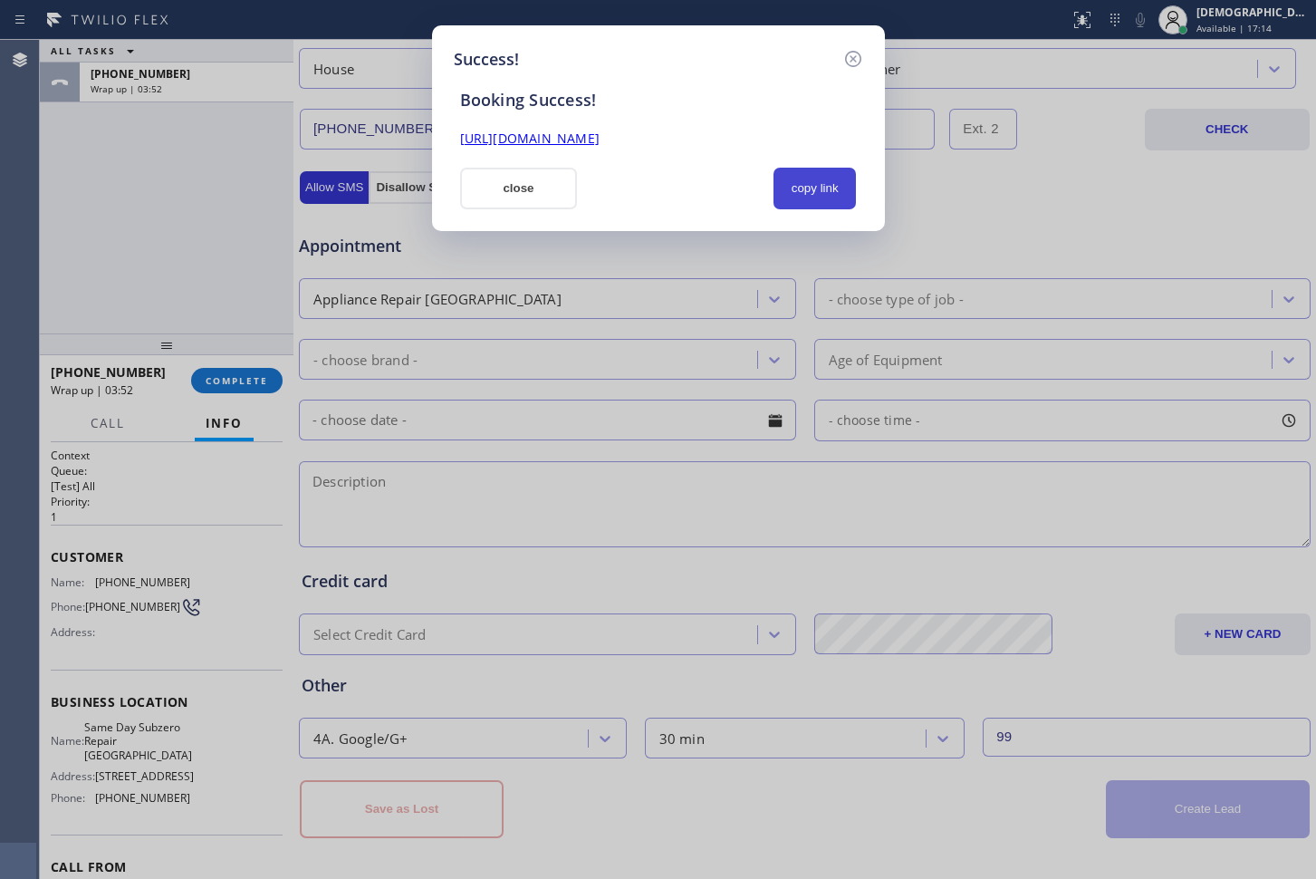
click at [810, 183] on button "copy link" at bounding box center [815, 189] width 83 height 42
click at [600, 139] on link "[URL][DOMAIN_NAME]" at bounding box center [530, 138] width 140 height 17
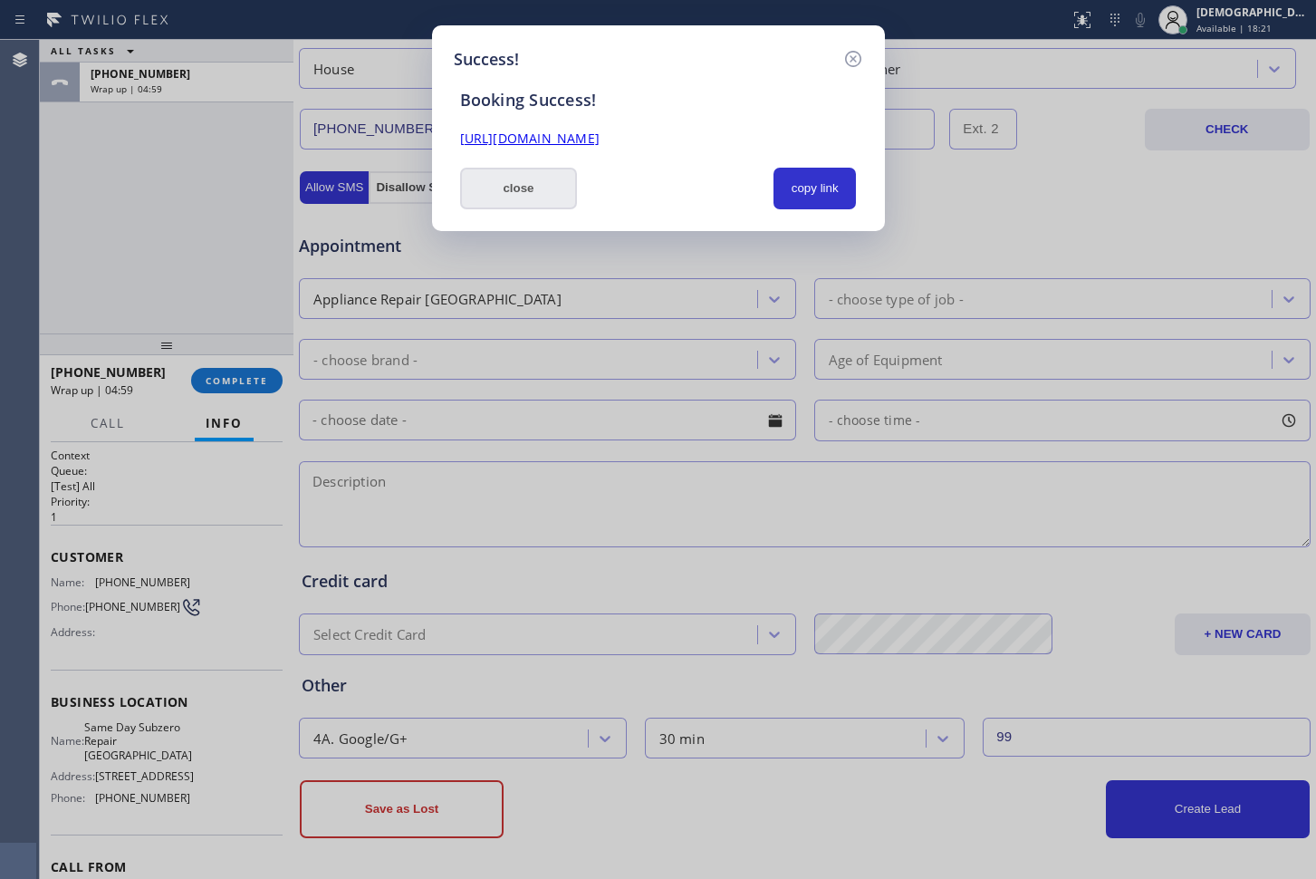
click at [493, 199] on button "close" at bounding box center [519, 189] width 118 height 42
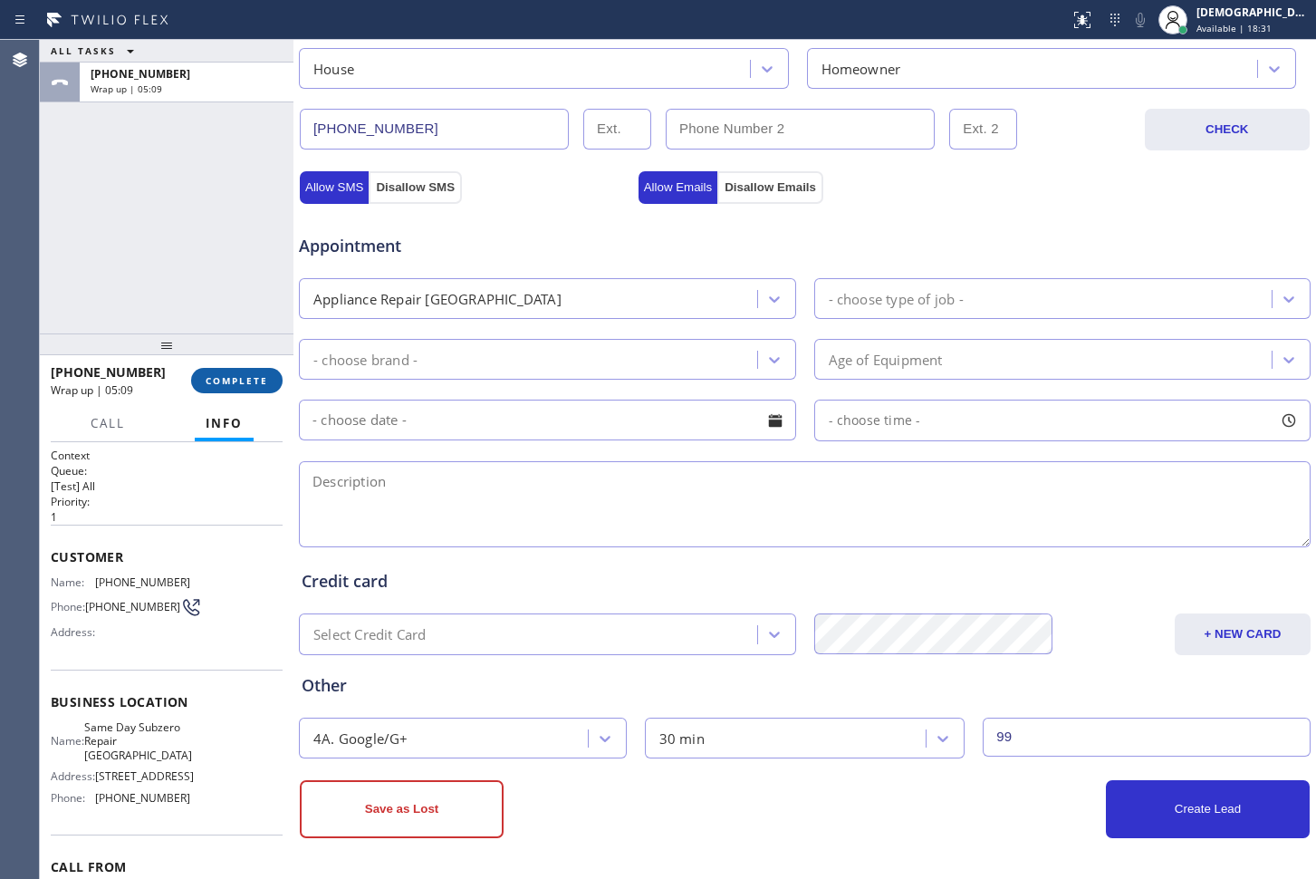
click at [252, 381] on span "COMPLETE" at bounding box center [237, 380] width 63 height 13
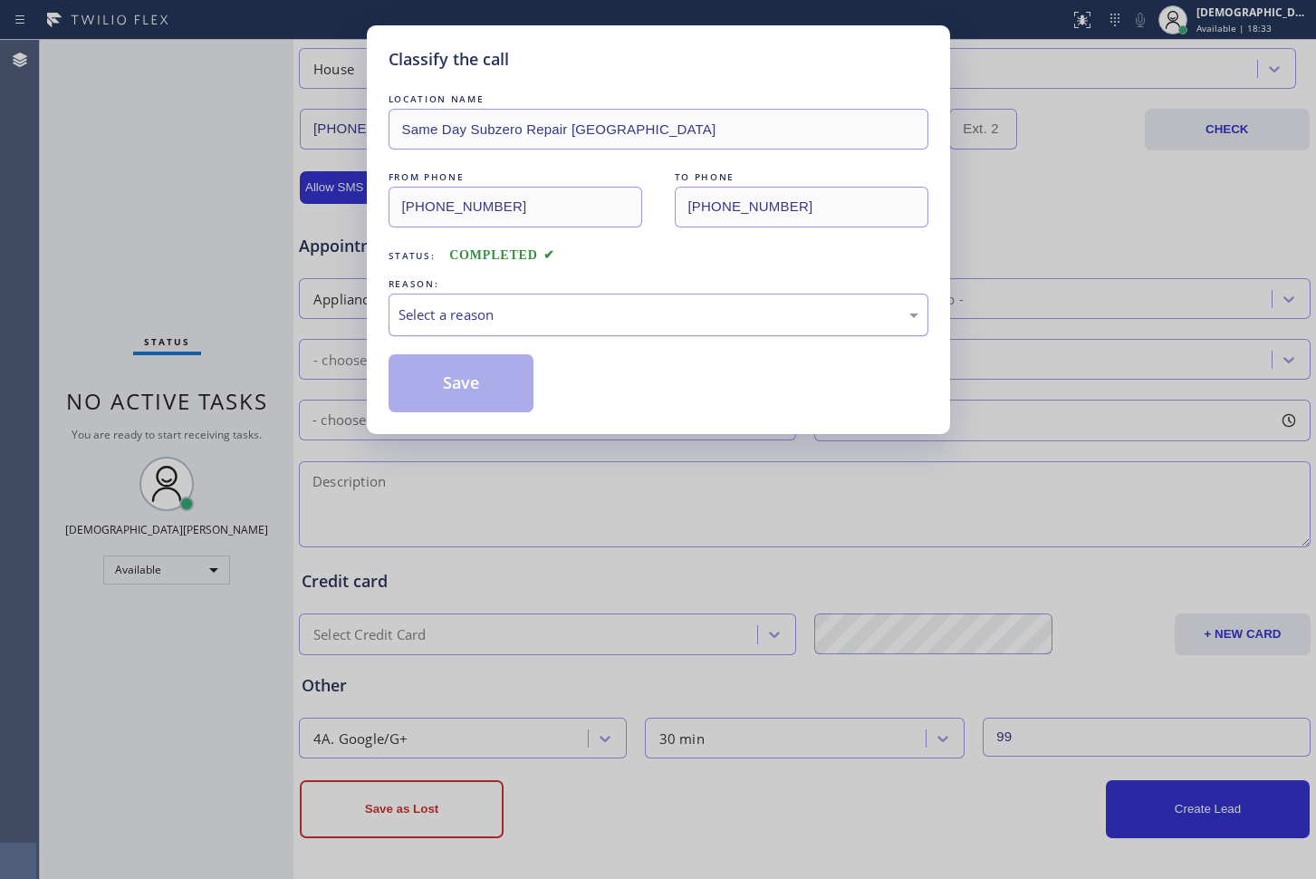
click at [482, 304] on div "Select a reason" at bounding box center [659, 314] width 520 height 21
click at [460, 380] on button "Save" at bounding box center [462, 383] width 146 height 58
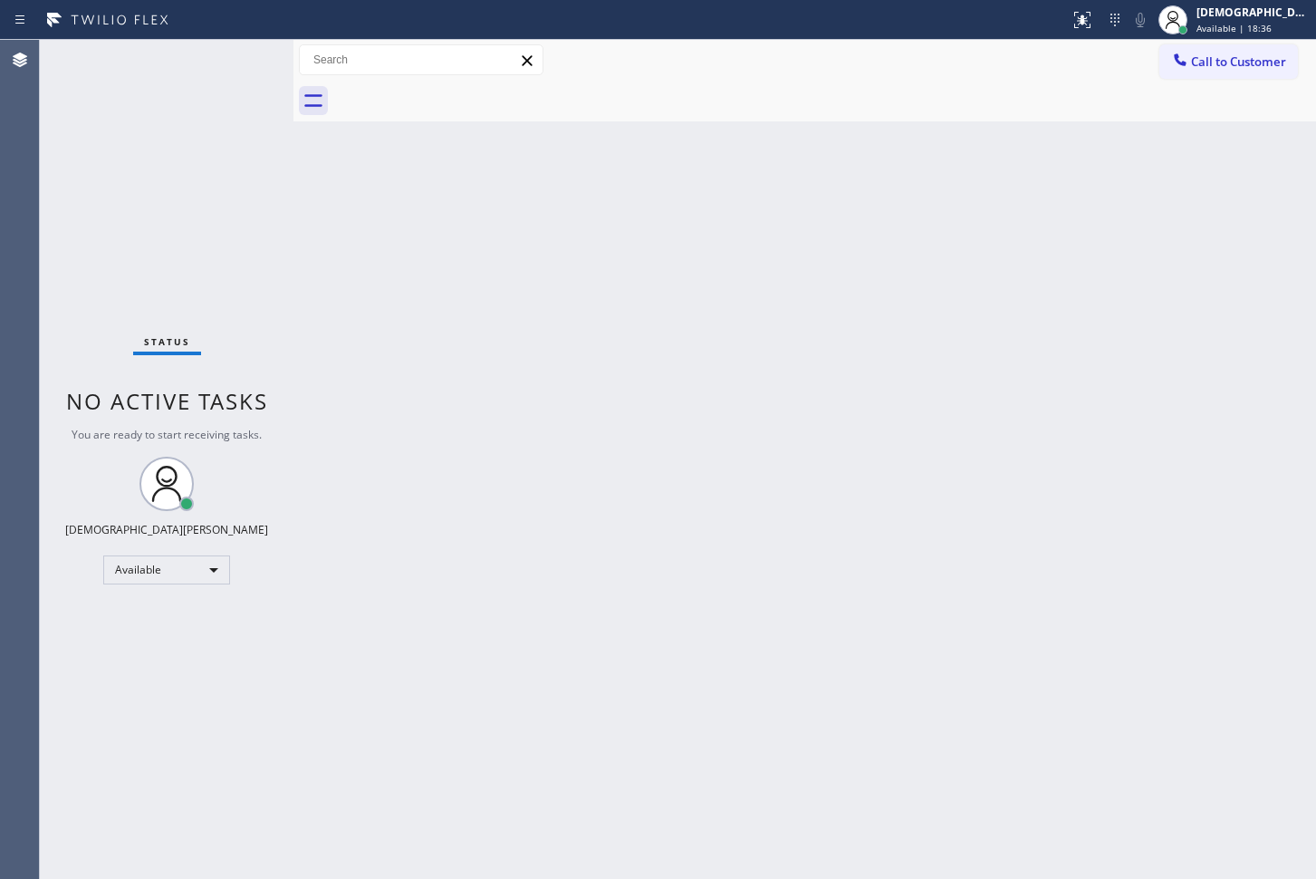
drag, startPoint x: 460, startPoint y: 380, endPoint x: 478, endPoint y: 420, distance: 43.8
click at [469, 387] on div "Classify the call LOCATION NAME appliance parts center FROM PHONE [PHONE_NUMBER…" at bounding box center [678, 459] width 1276 height 839
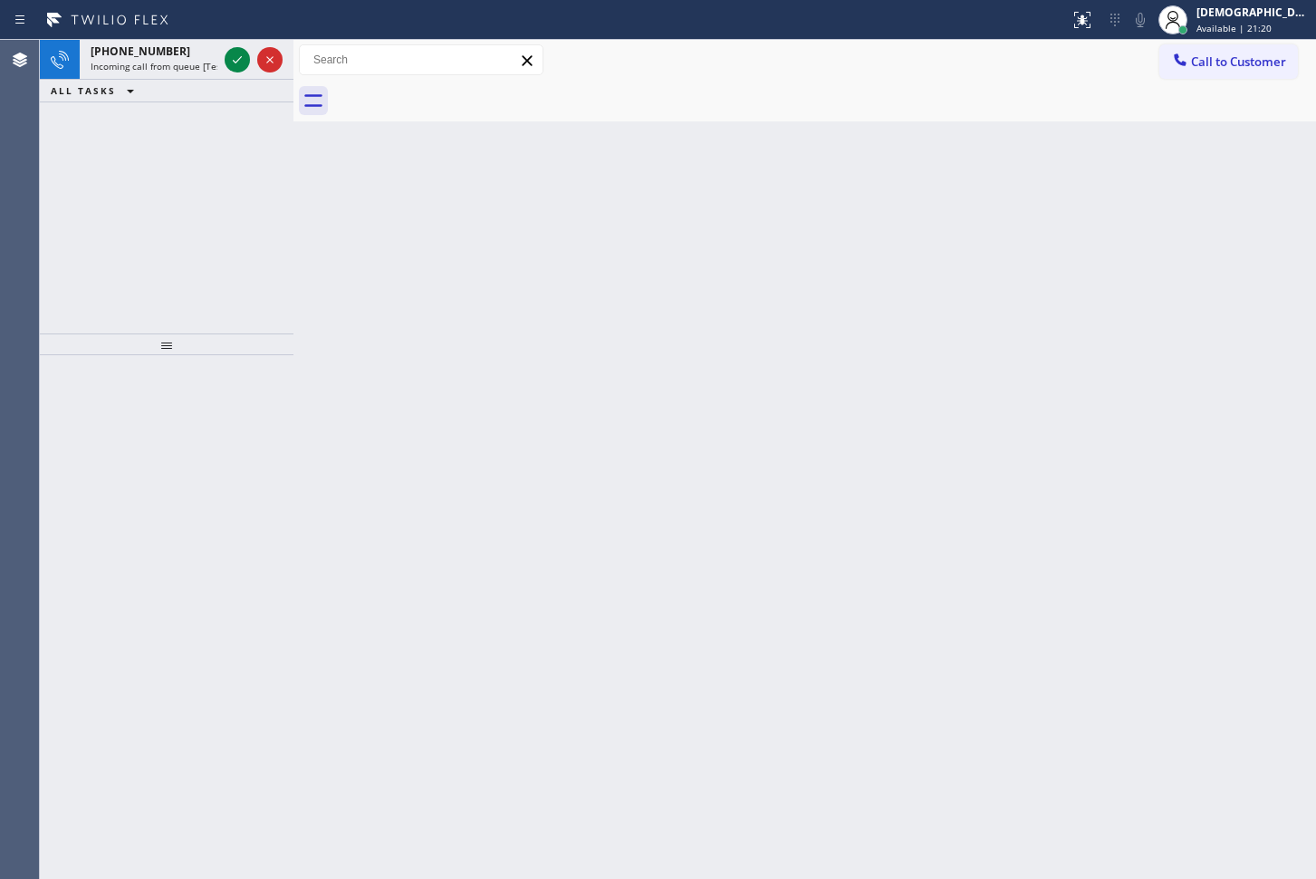
drag, startPoint x: 5, startPoint y: 231, endPoint x: 65, endPoint y: 190, distance: 72.4
click at [8, 230] on div "Agent Desktop" at bounding box center [19, 459] width 39 height 839
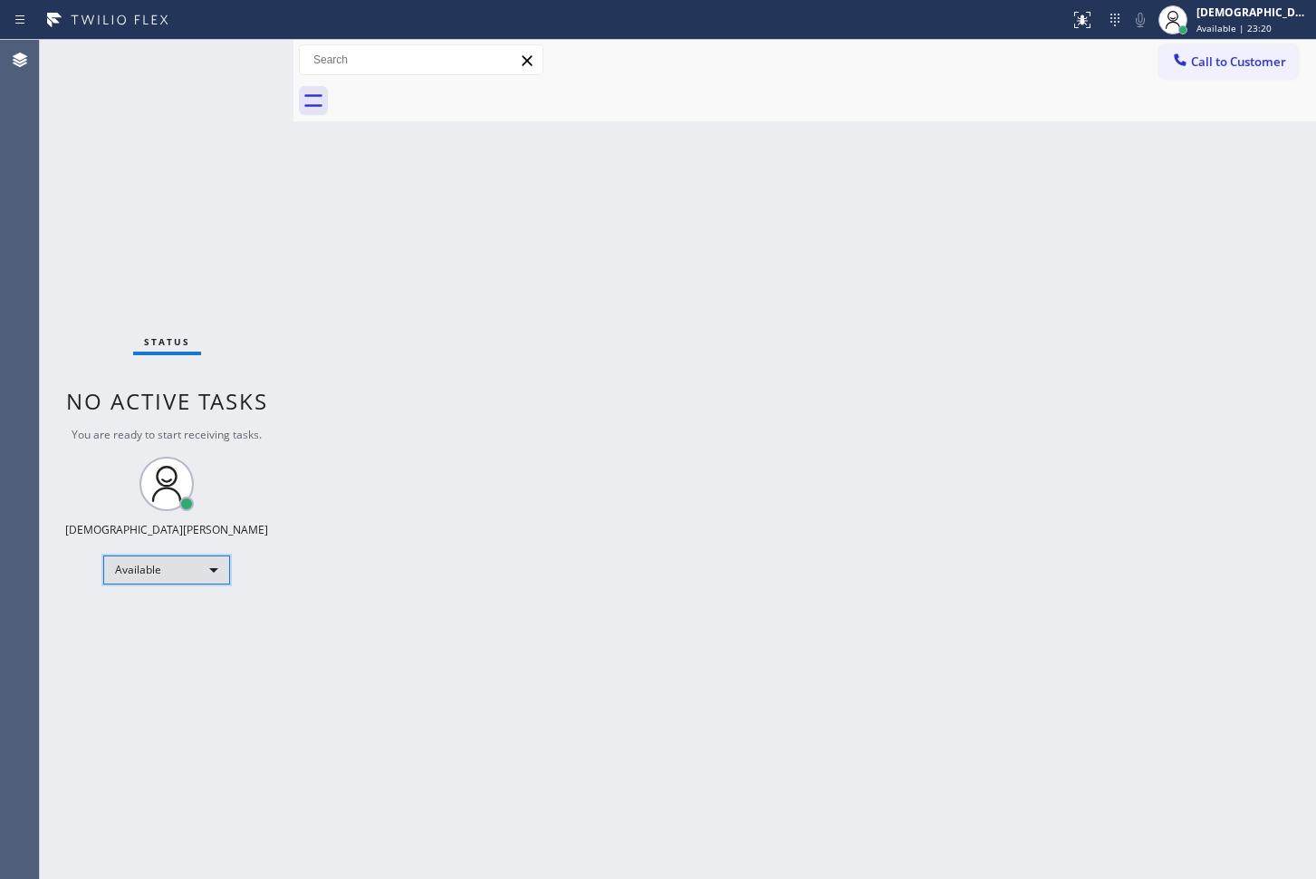
click at [147, 569] on div "Available" at bounding box center [166, 569] width 127 height 29
click at [149, 632] on li "Unavailable" at bounding box center [165, 641] width 123 height 22
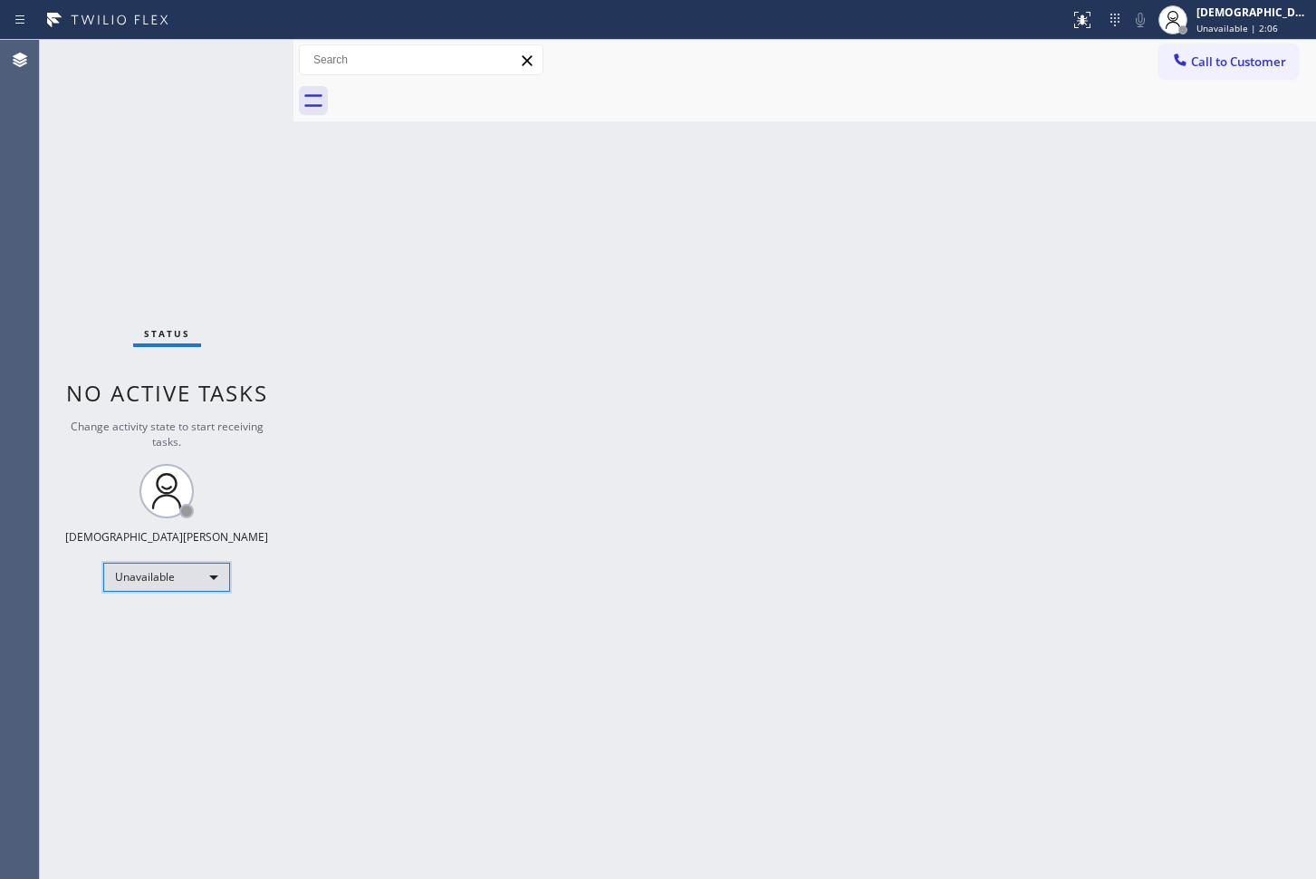
click at [166, 586] on div "Unavailable" at bounding box center [166, 577] width 127 height 29
click at [161, 625] on li "Available" at bounding box center [165, 625] width 123 height 22
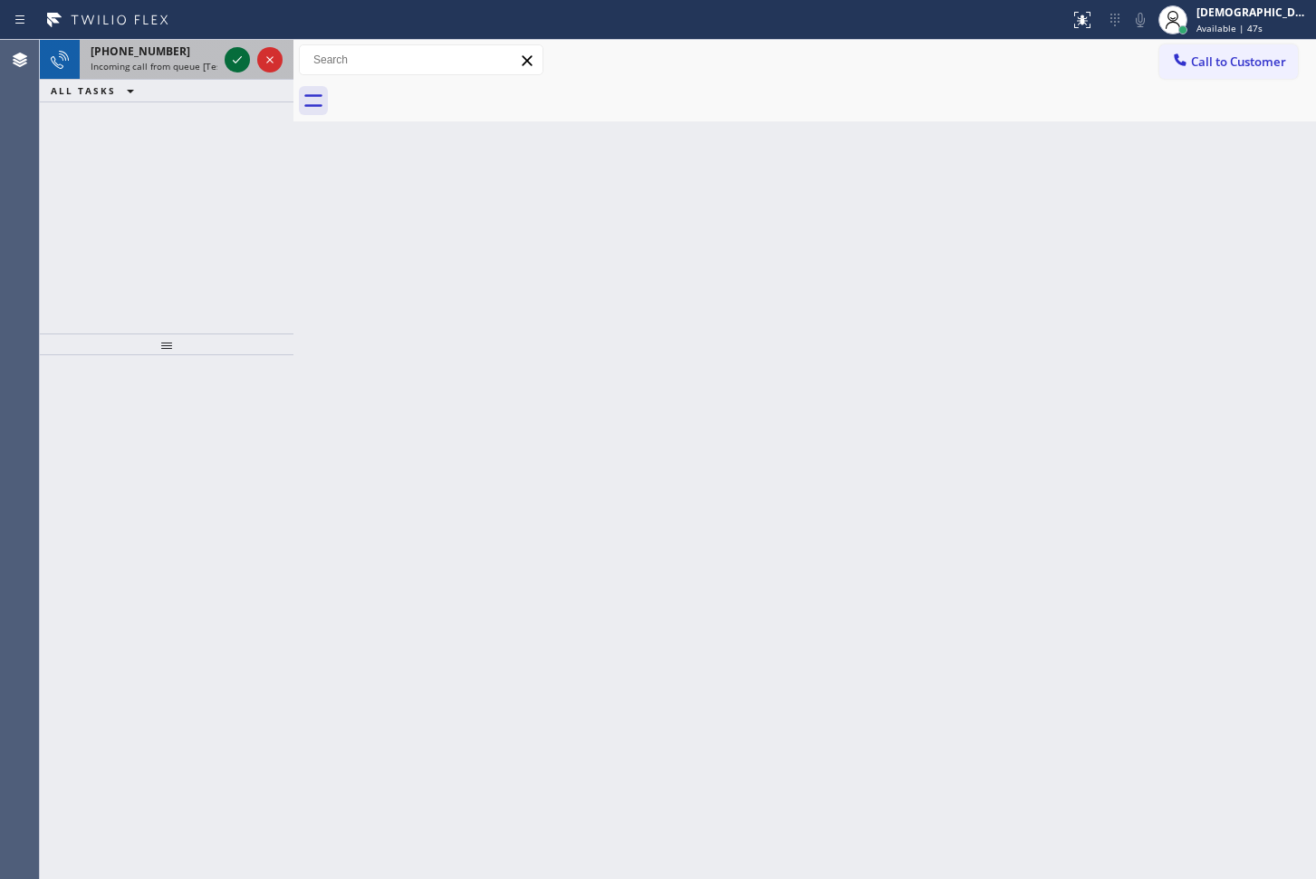
click at [234, 59] on icon at bounding box center [237, 60] width 22 height 22
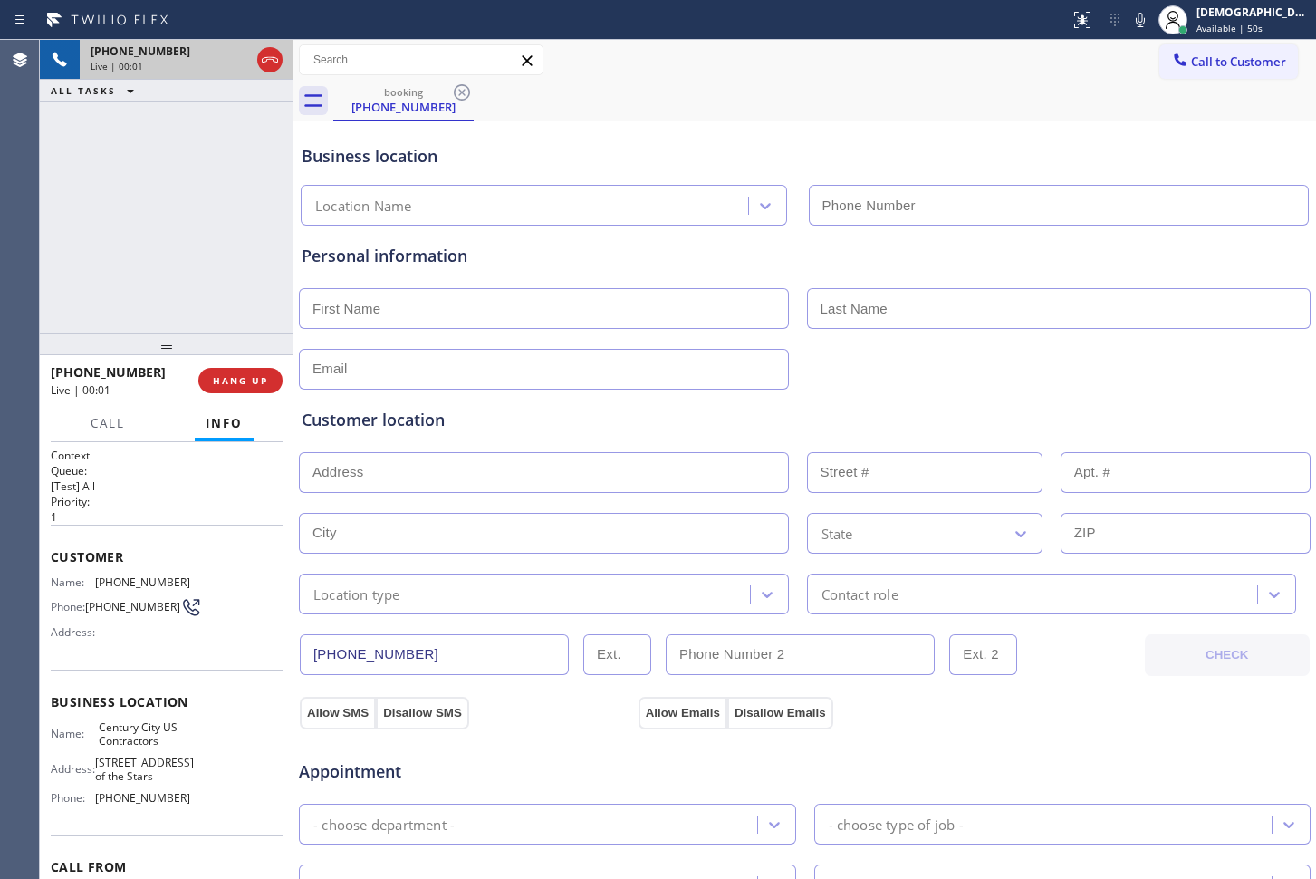
type input "[PHONE_NUMBER]"
click at [275, 64] on icon at bounding box center [270, 60] width 22 height 22
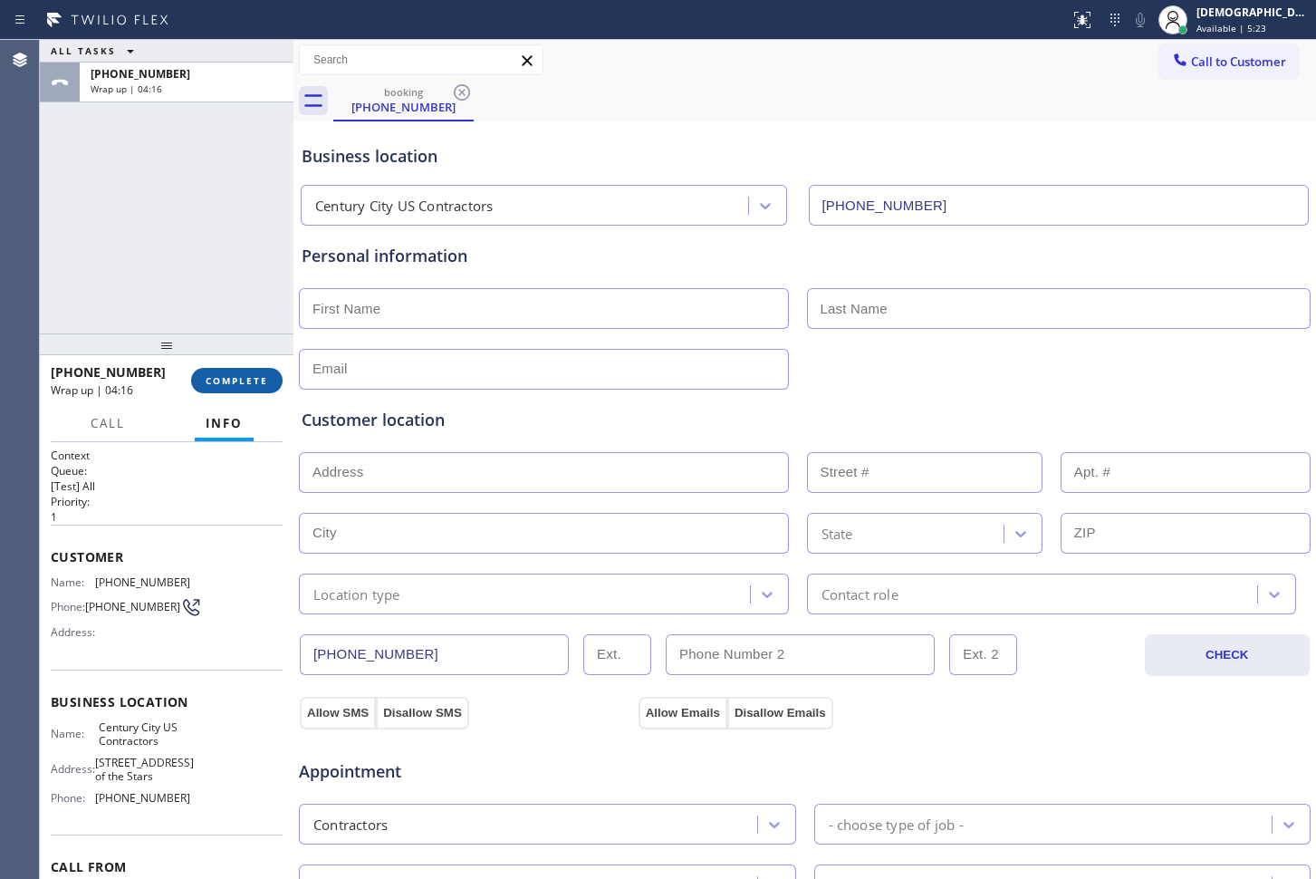
click at [261, 390] on button "COMPLETE" at bounding box center [236, 380] width 91 height 25
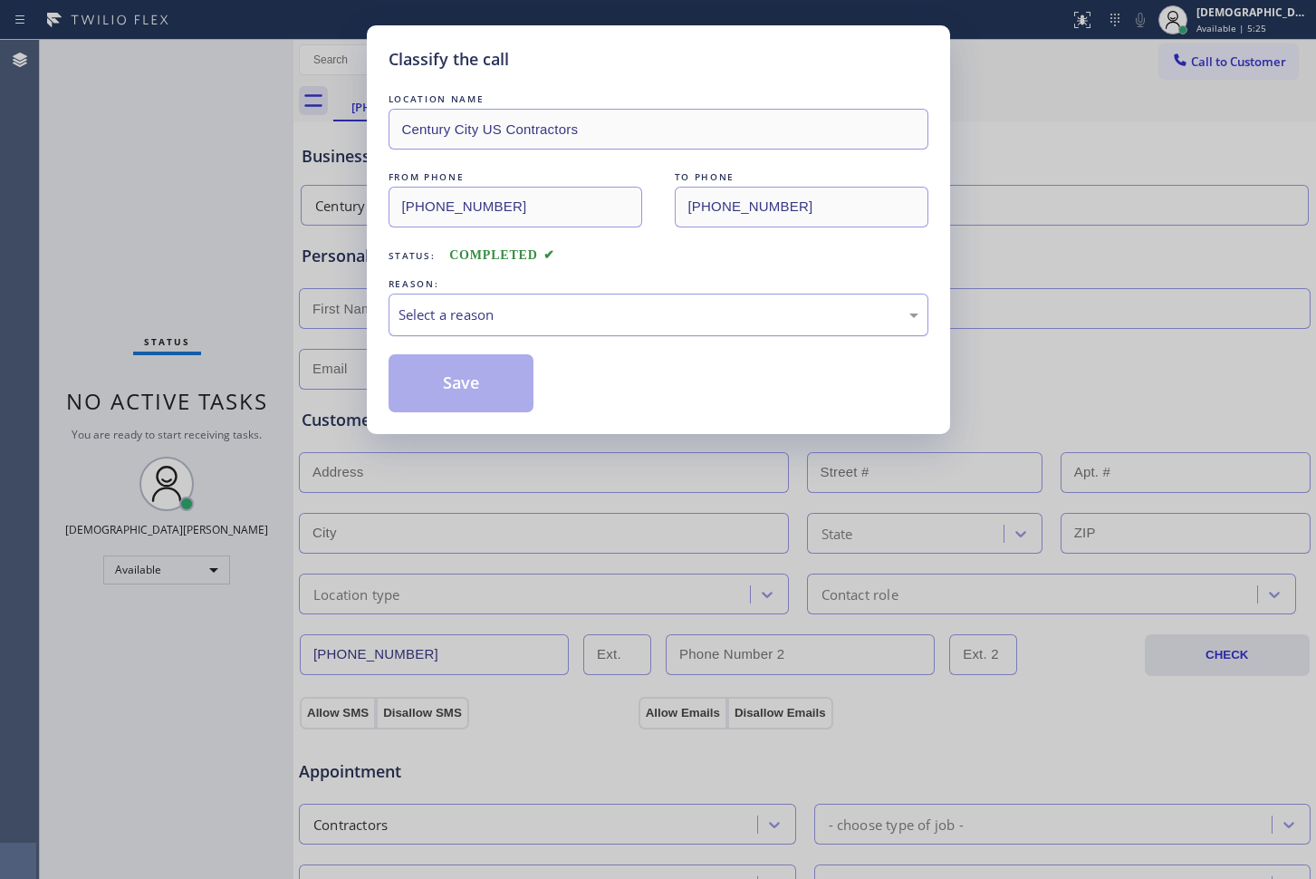
click at [431, 315] on div "Select a reason" at bounding box center [659, 314] width 520 height 21
drag, startPoint x: 436, startPoint y: 391, endPoint x: 1295, endPoint y: 391, distance: 858.8
click at [438, 391] on button "Save" at bounding box center [462, 383] width 146 height 58
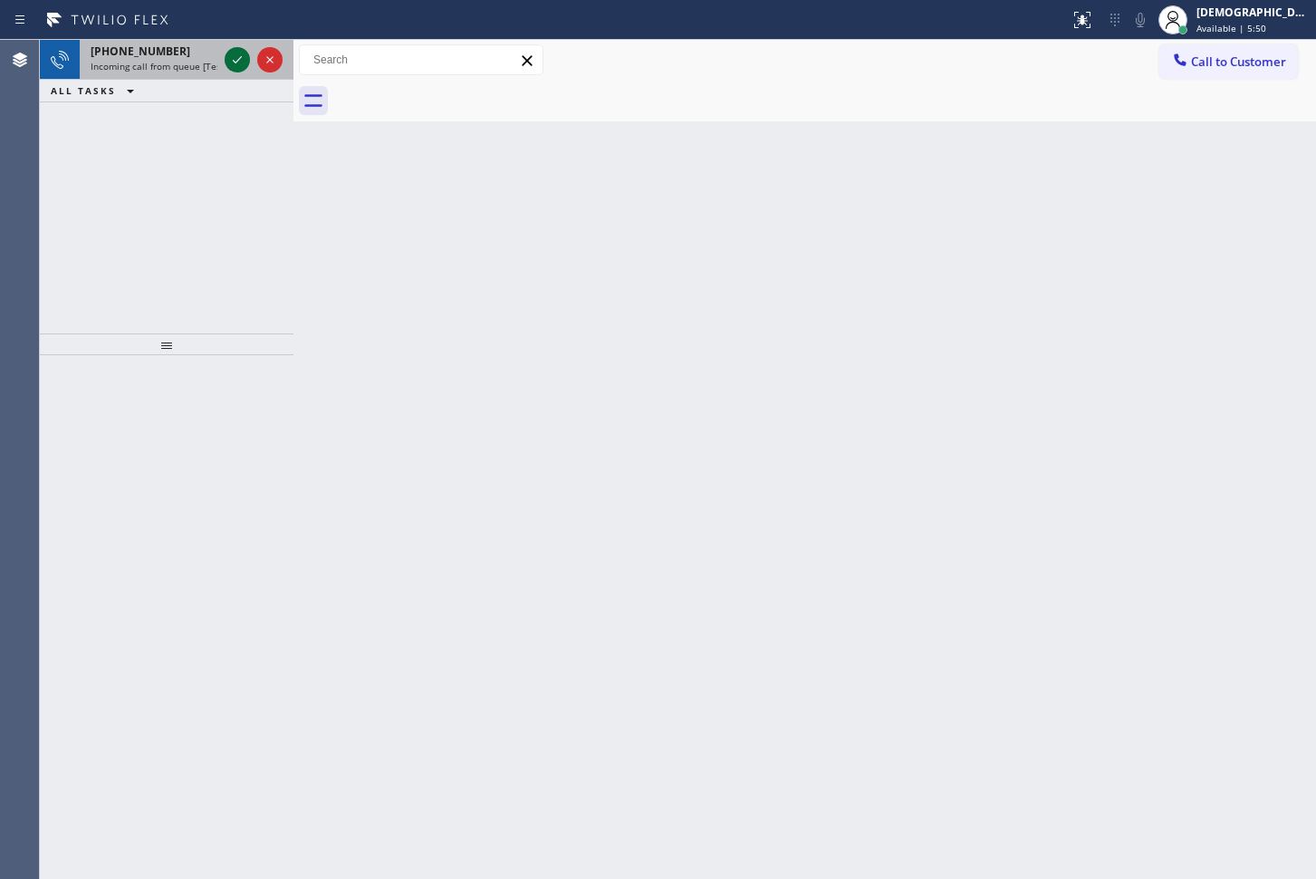
click at [239, 57] on icon at bounding box center [237, 60] width 22 height 22
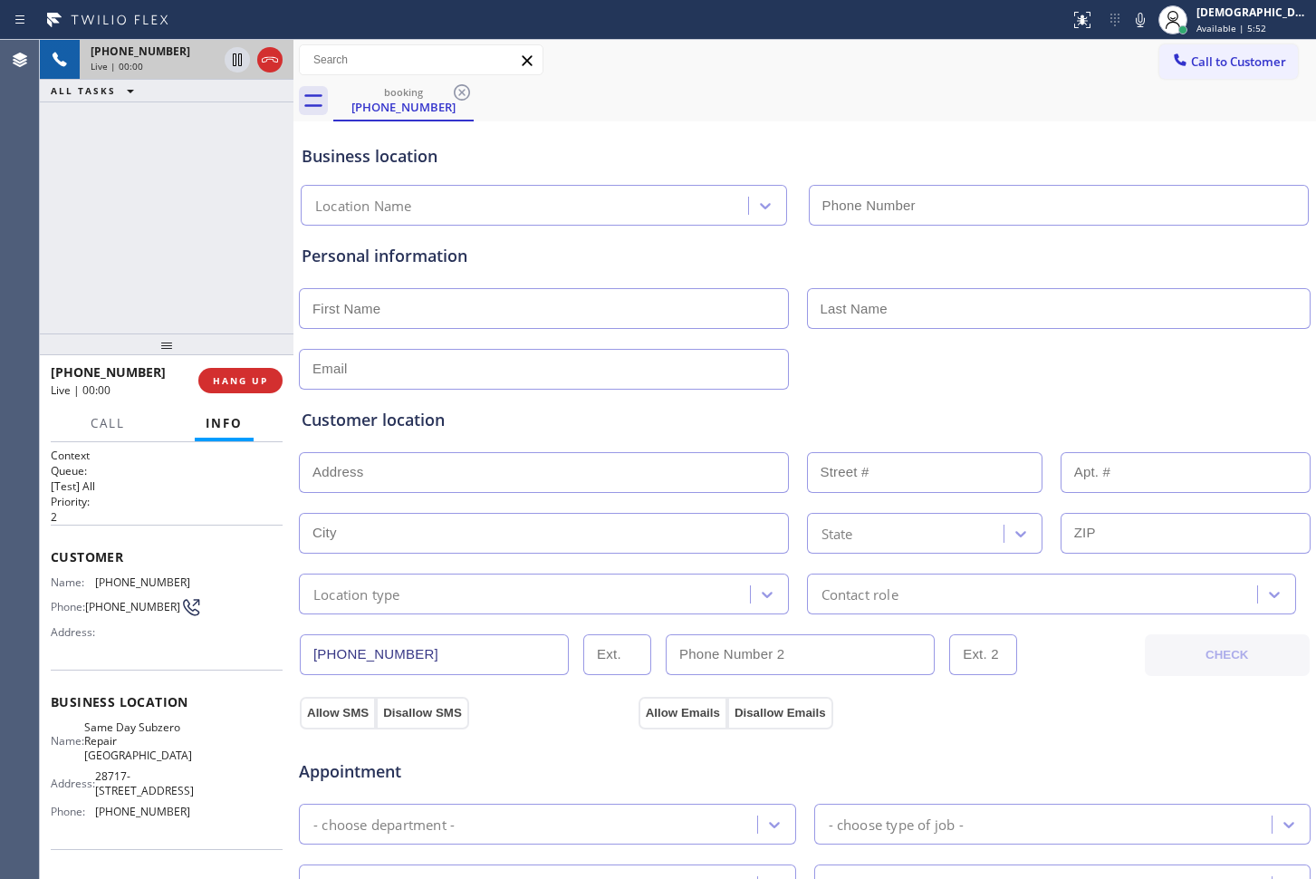
type input "[PHONE_NUMBER]"
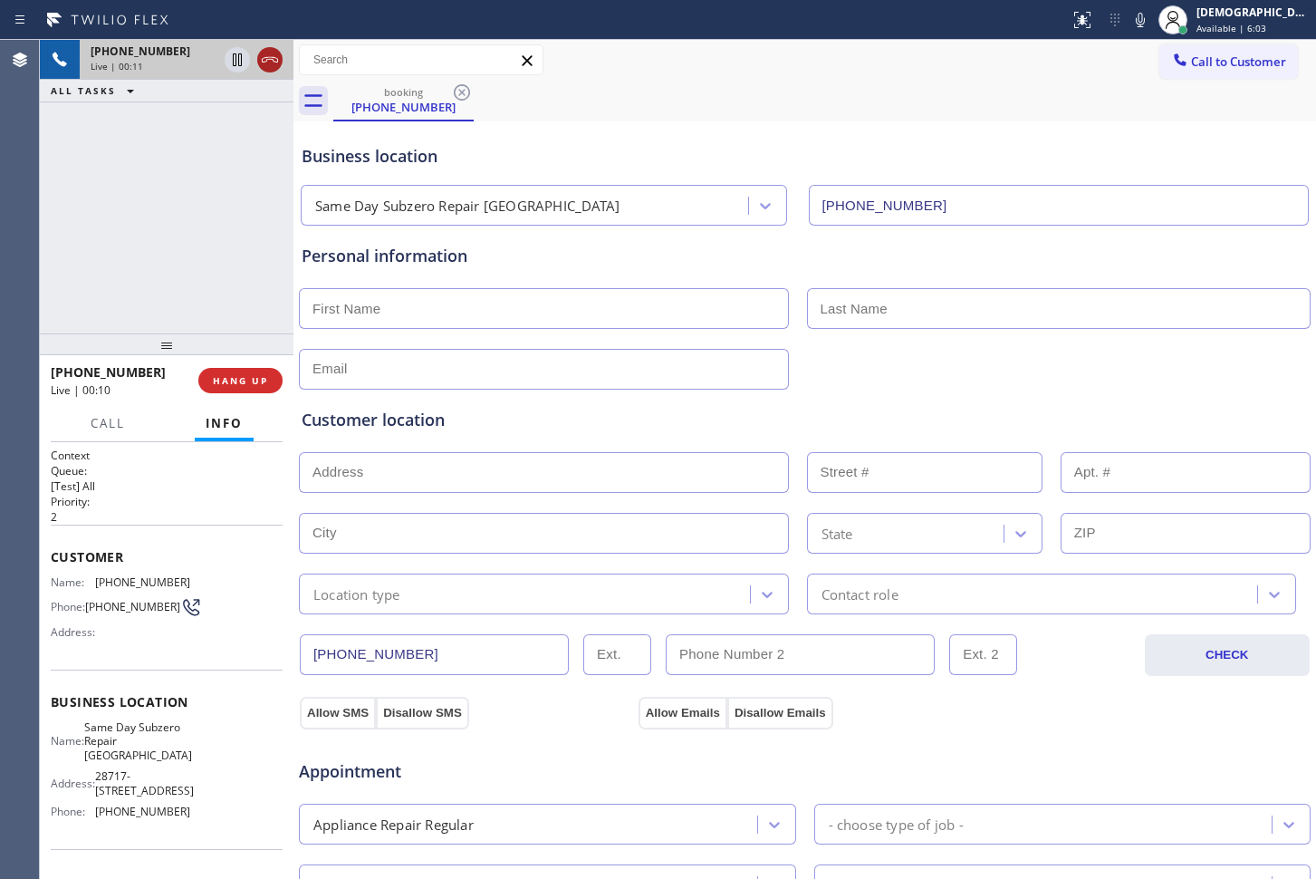
click at [274, 64] on icon at bounding box center [270, 60] width 22 height 22
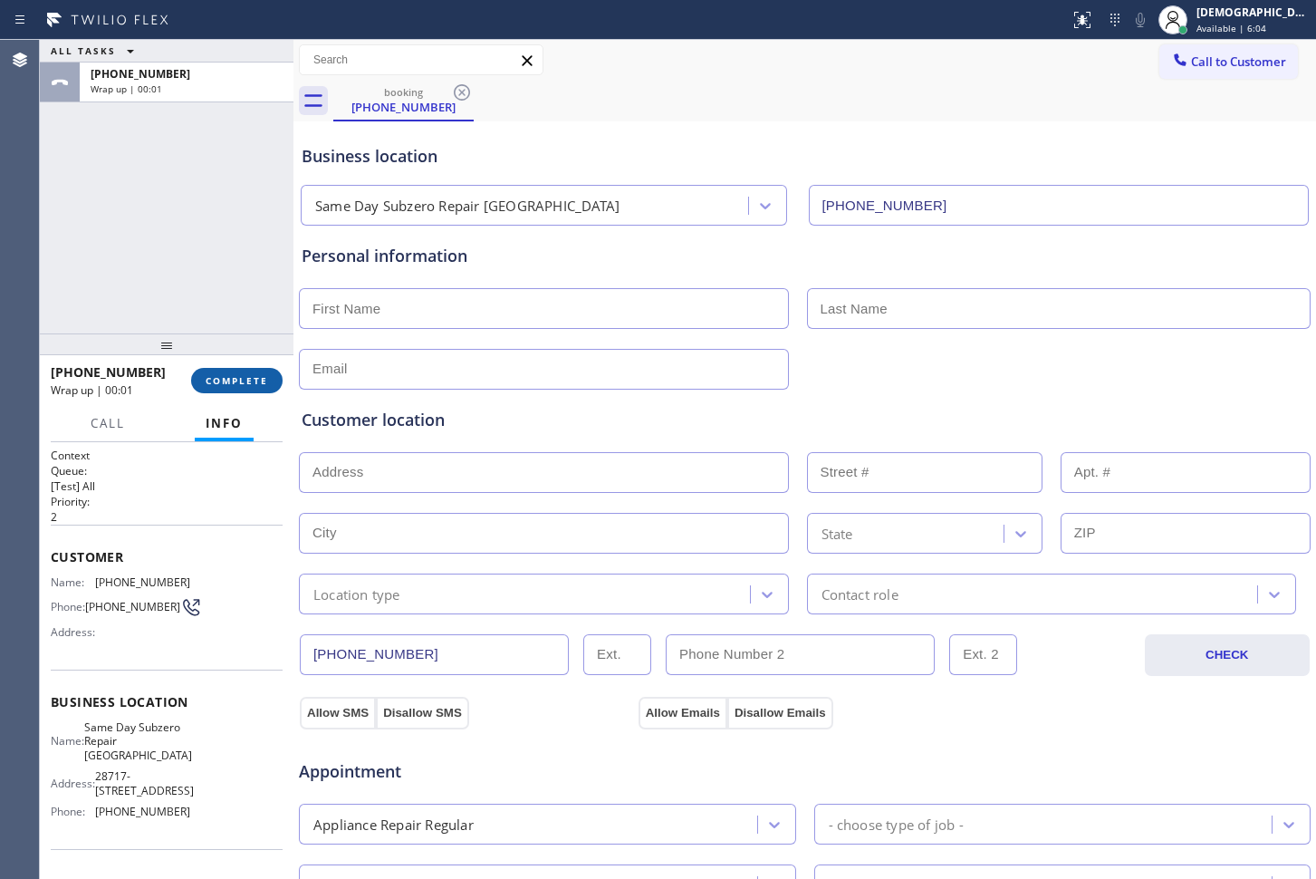
click at [255, 383] on span "COMPLETE" at bounding box center [237, 380] width 63 height 13
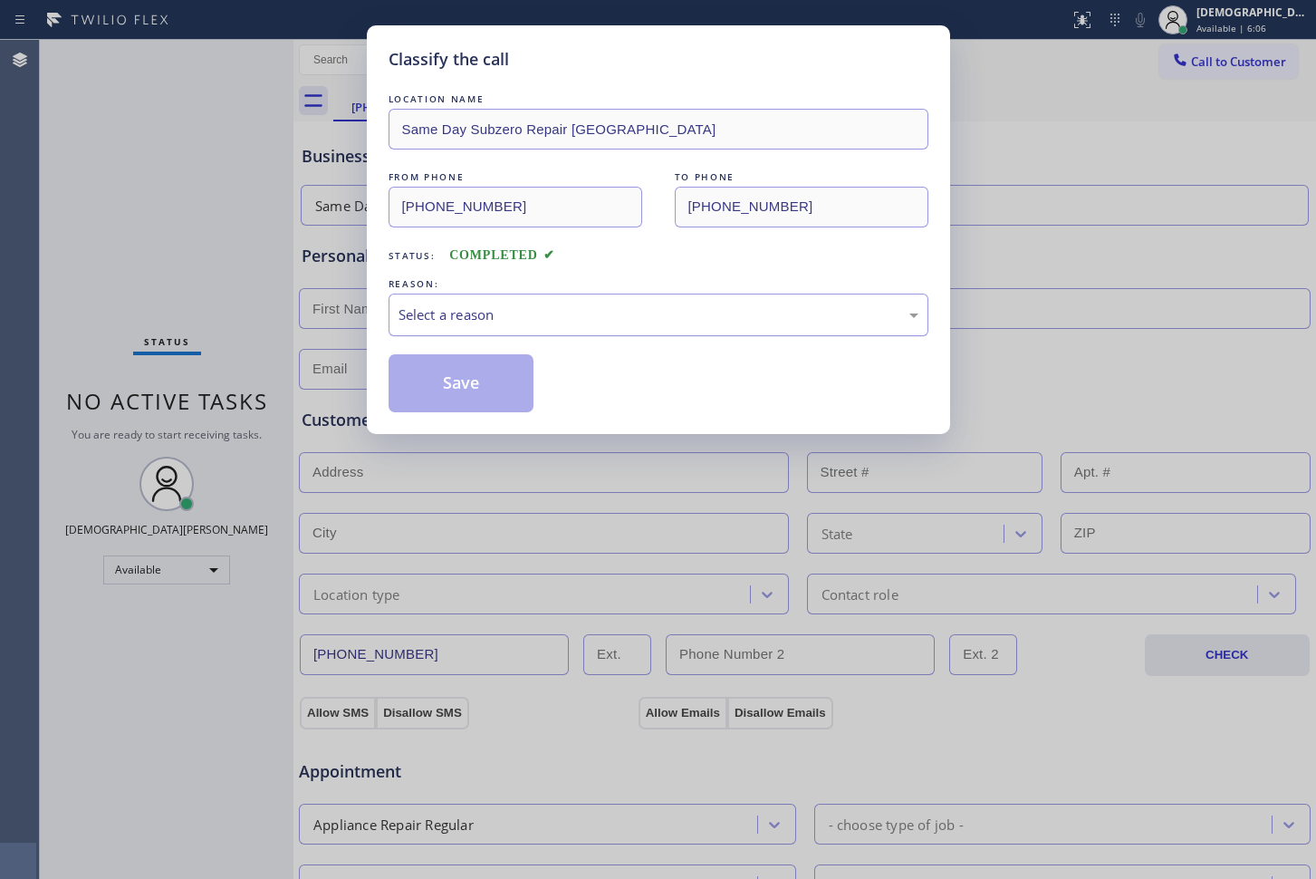
click at [492, 312] on div "Select a reason" at bounding box center [659, 314] width 520 height 21
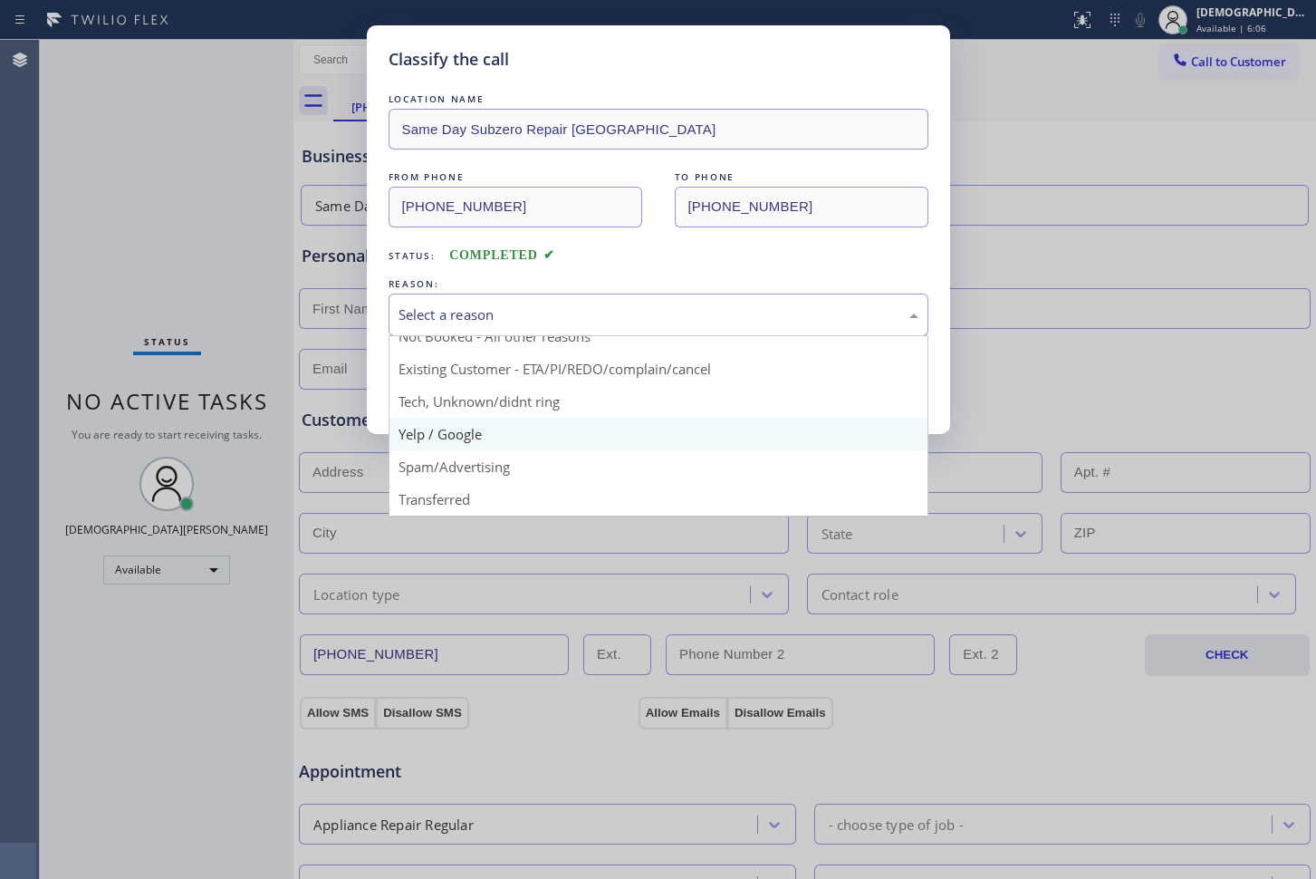
scroll to position [114, 0]
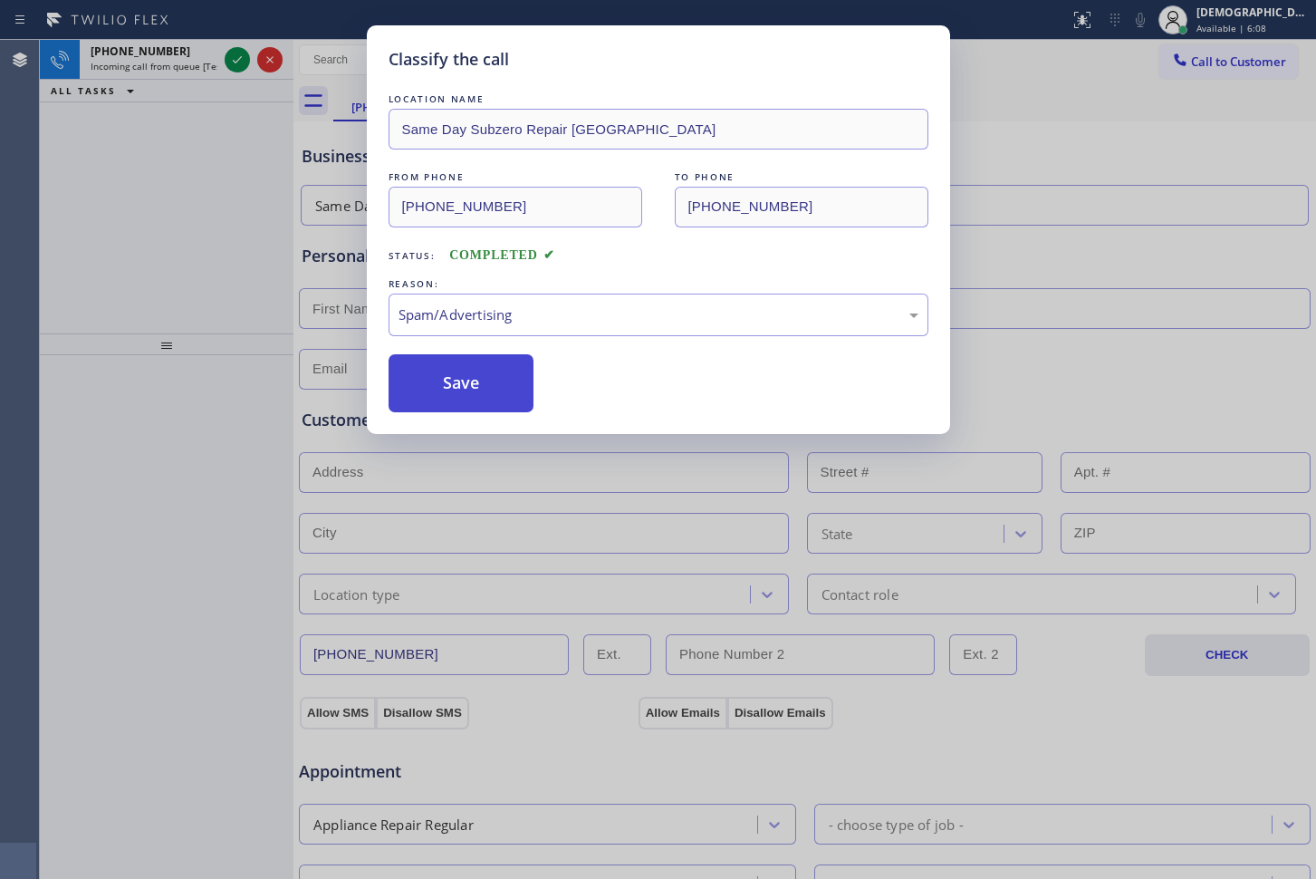
click at [459, 389] on button "Save" at bounding box center [462, 383] width 146 height 58
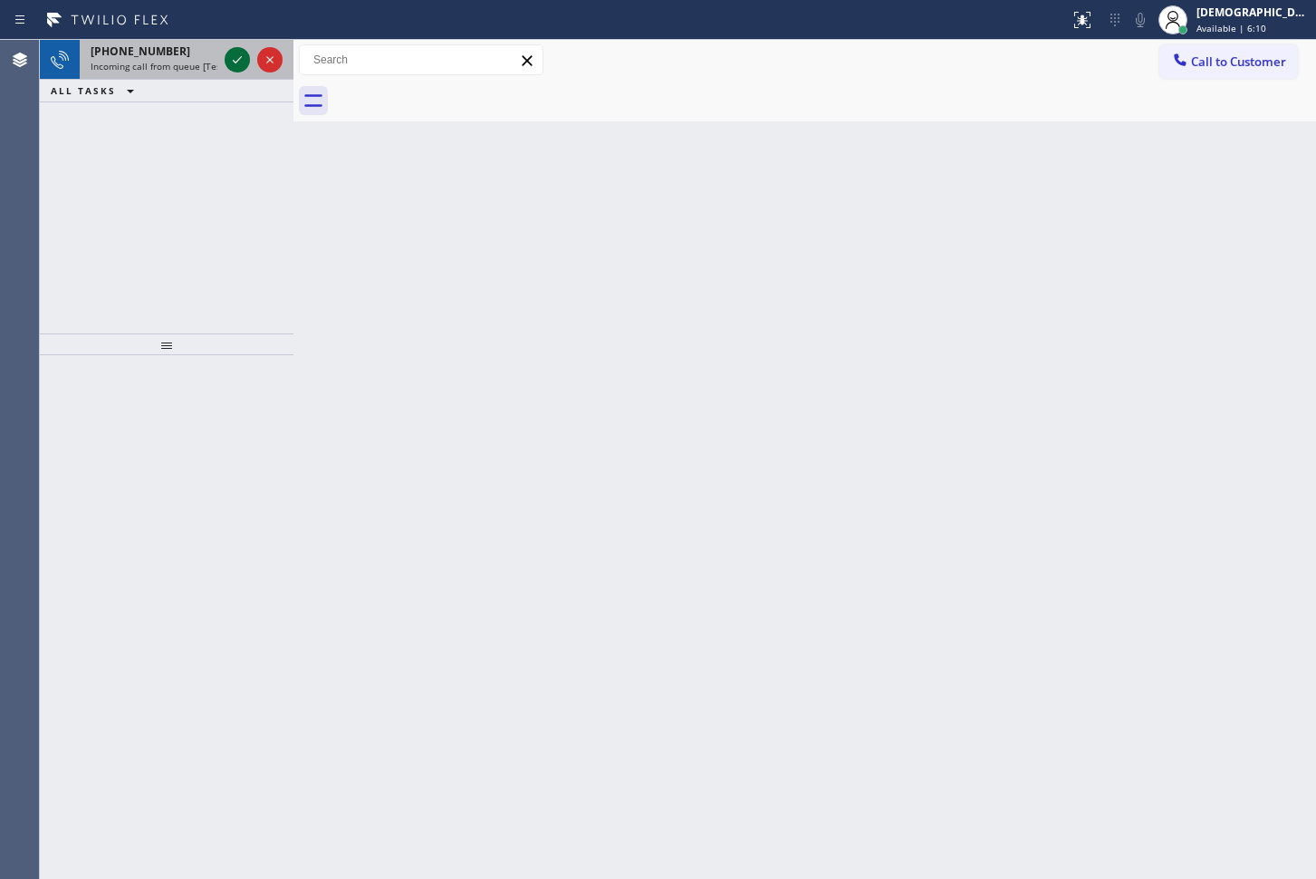
click at [239, 65] on icon at bounding box center [237, 60] width 22 height 22
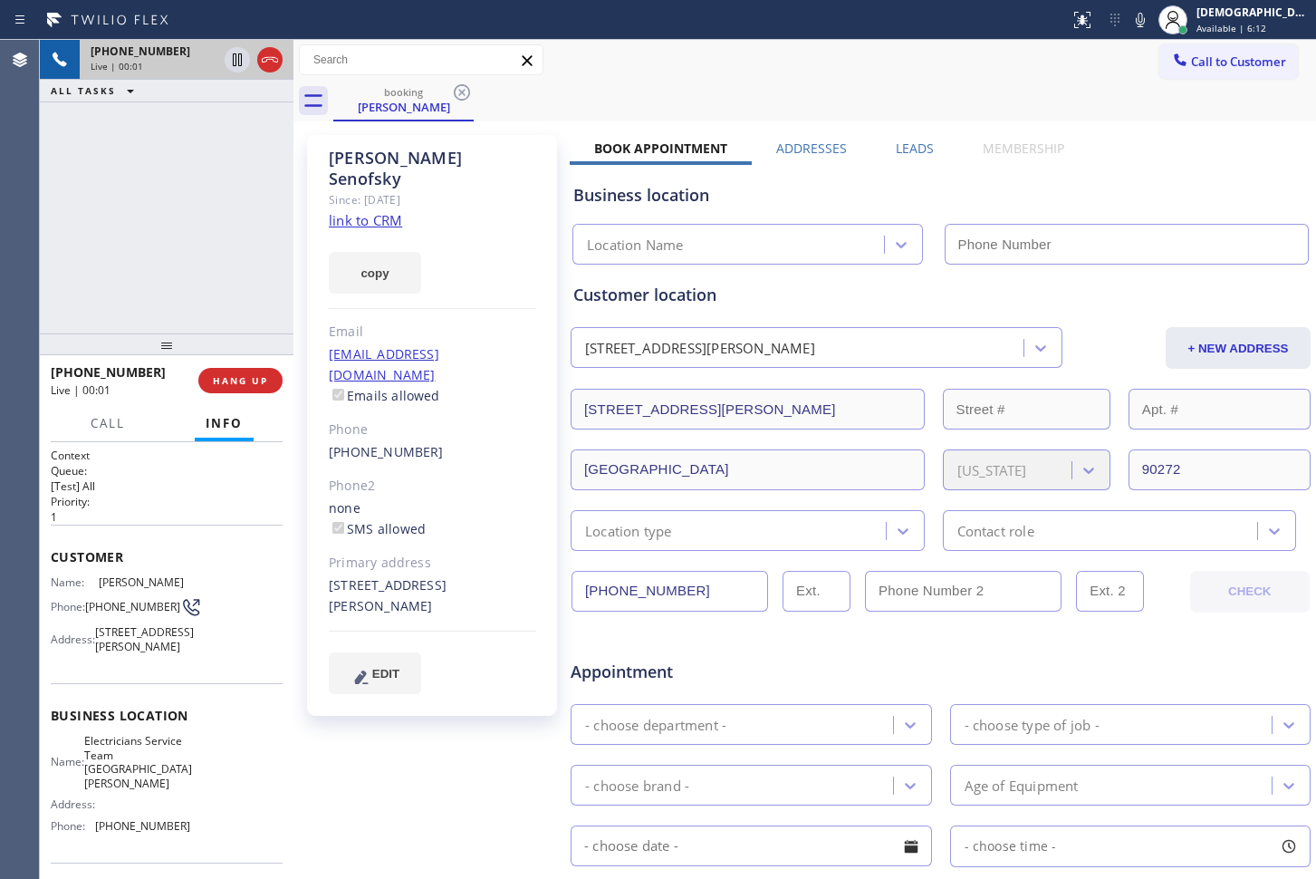
type input "[PHONE_NUMBER]"
click at [389, 211] on link "link to CRM" at bounding box center [365, 220] width 73 height 18
click at [226, 51] on icon at bounding box center [237, 60] width 22 height 22
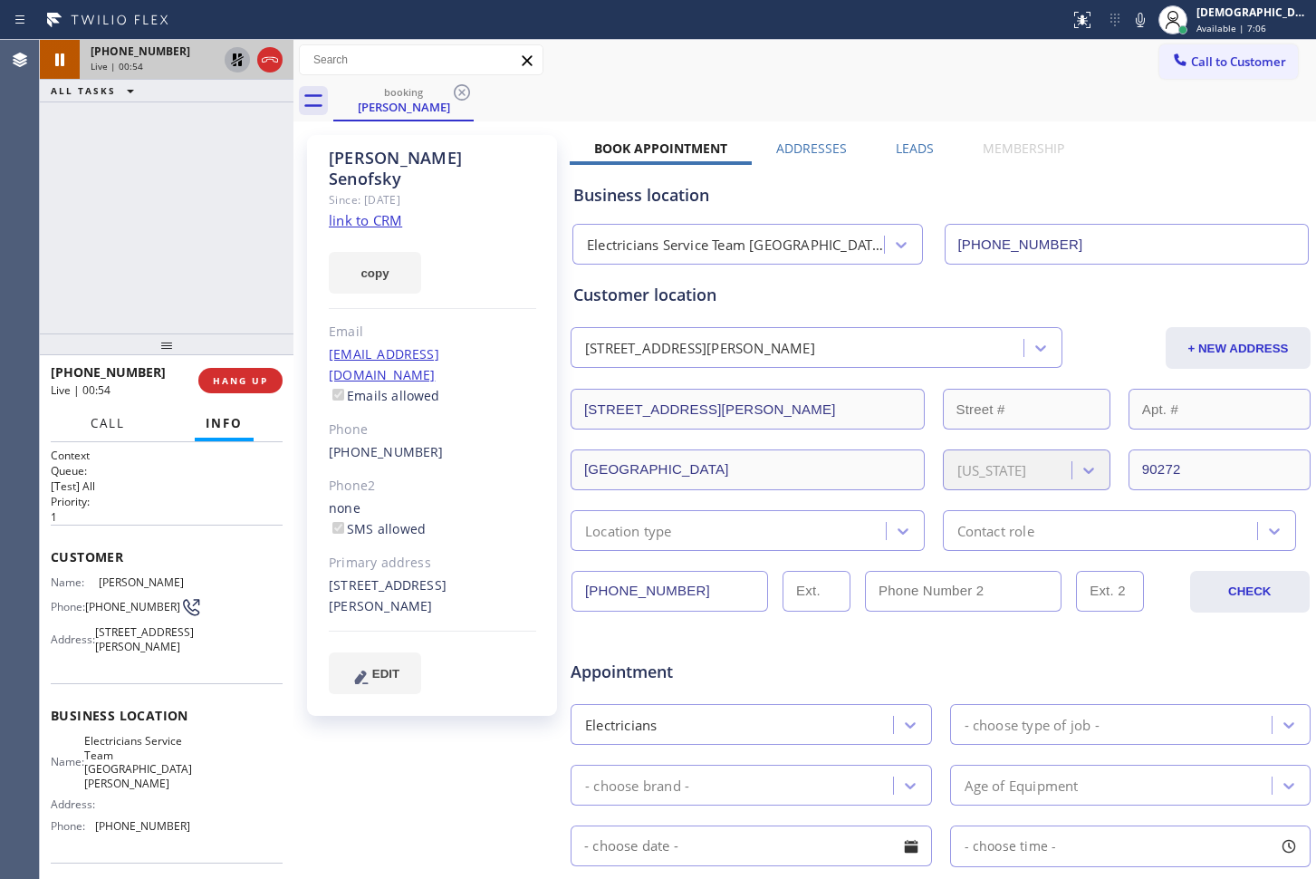
click at [105, 430] on span "Call" at bounding box center [108, 423] width 34 height 16
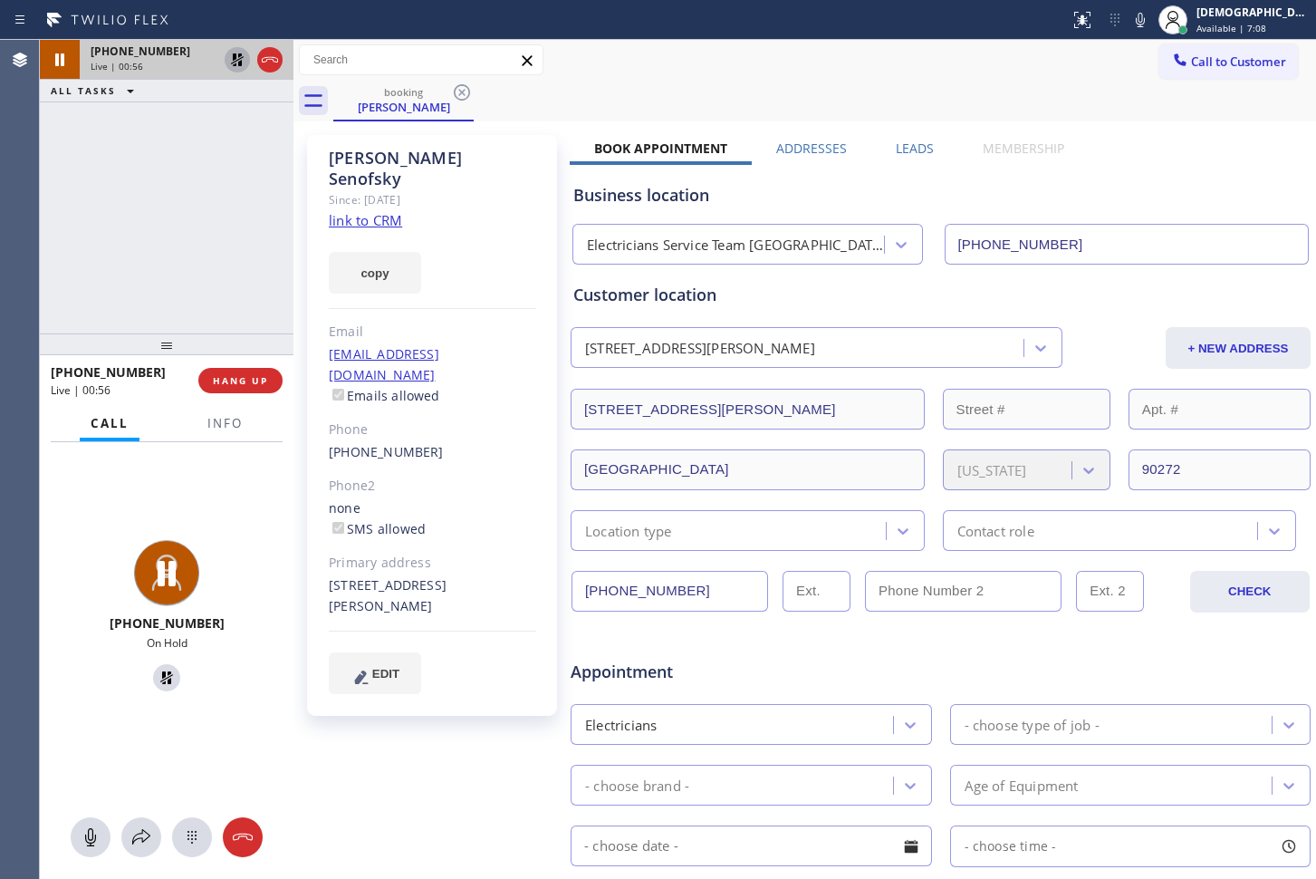
click at [141, 857] on div "[PHONE_NUMBER] On Hold" at bounding box center [167, 660] width 254 height 437
click at [137, 839] on icon at bounding box center [141, 837] width 22 height 22
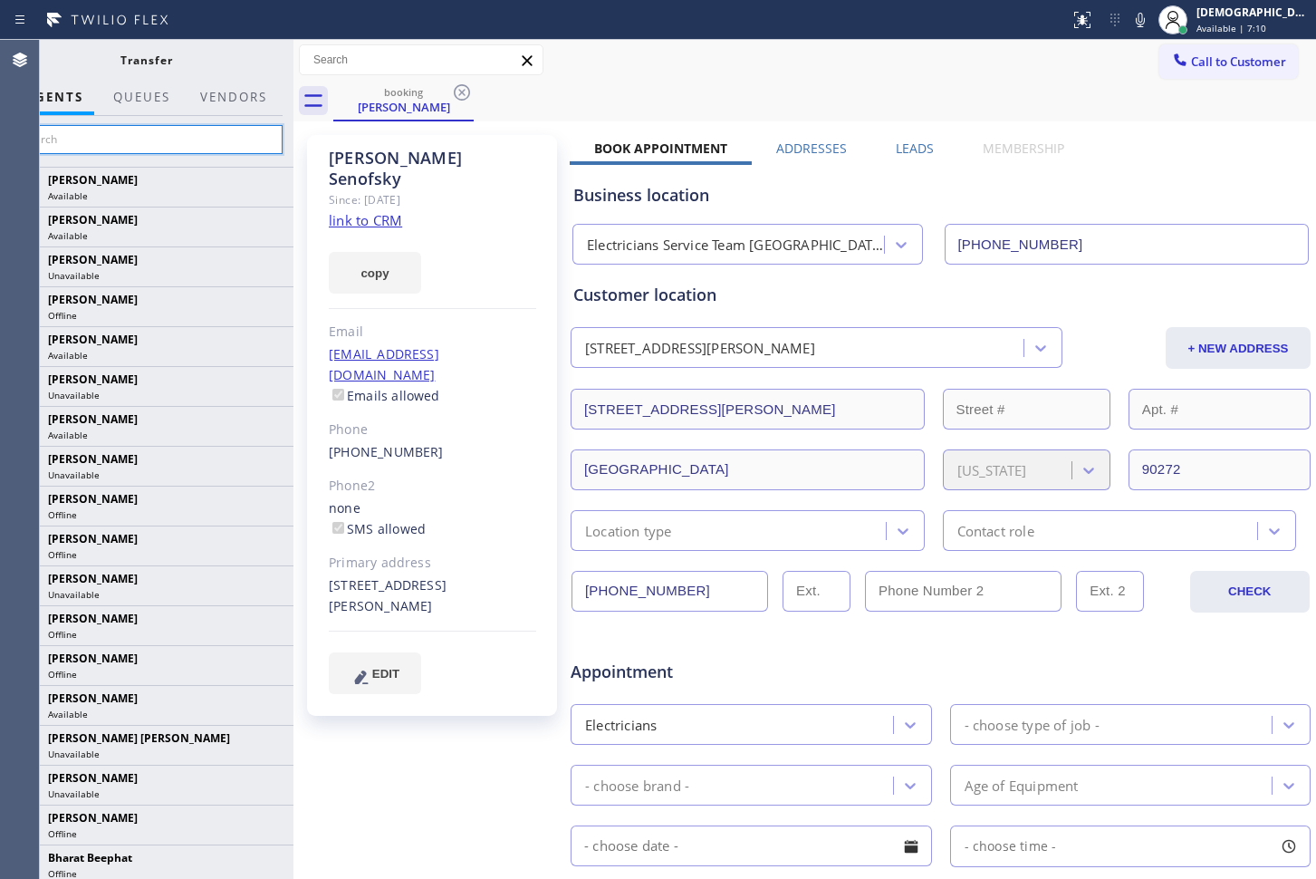
click at [185, 140] on input "text" at bounding box center [146, 139] width 273 height 29
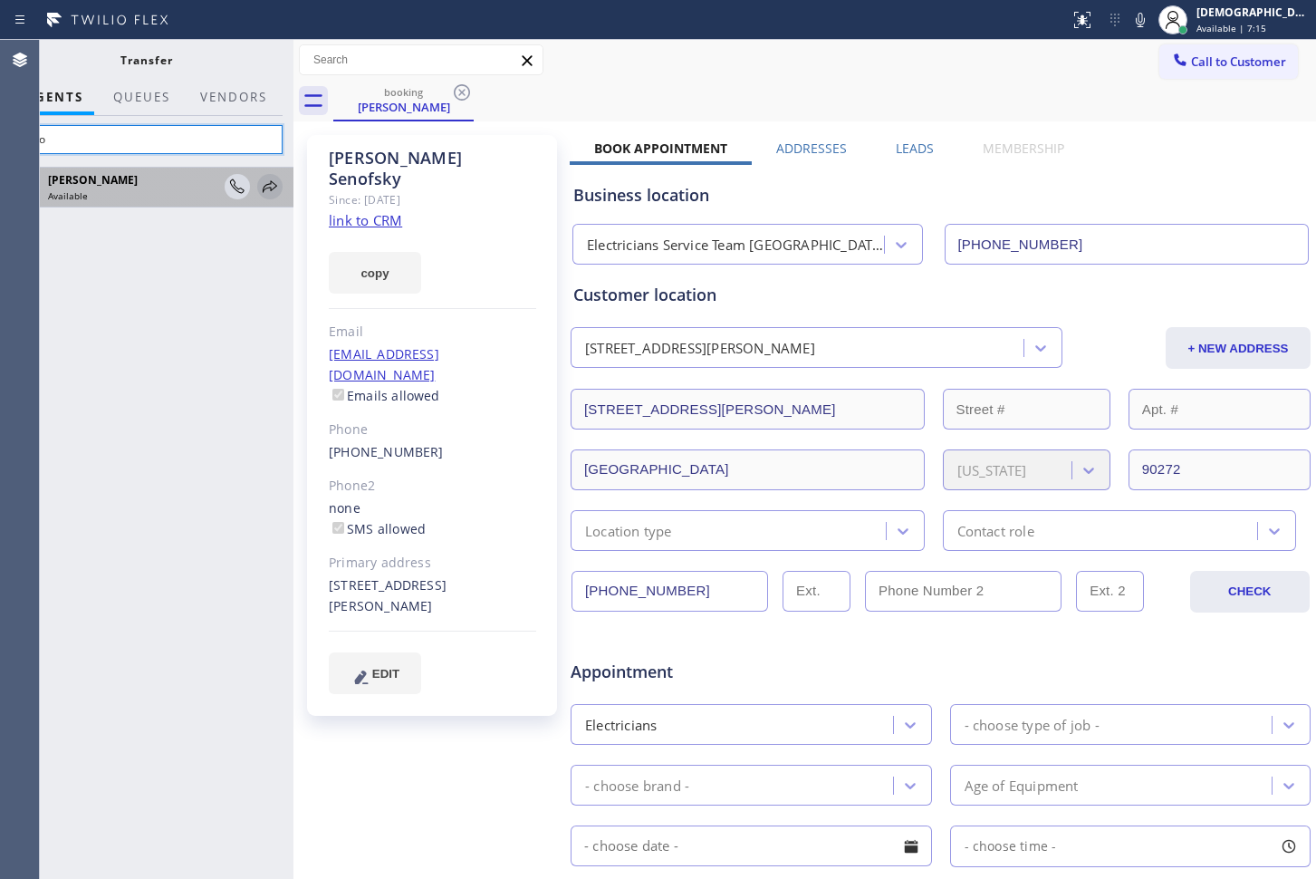
type input "arno"
click at [272, 188] on icon at bounding box center [270, 187] width 22 height 22
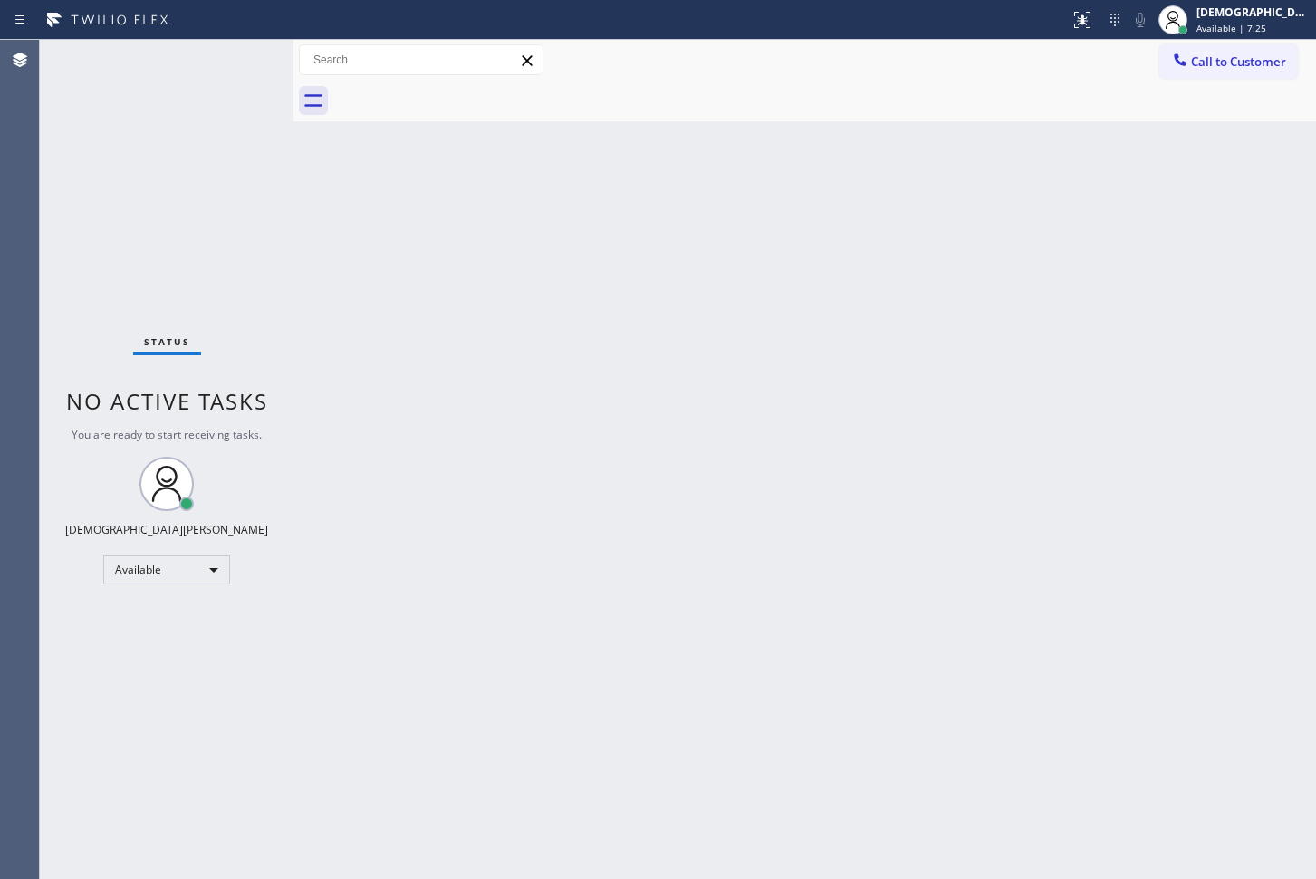
click at [135, 255] on div "Status No active tasks You are ready to start receiving tasks. Christian Cinco …" at bounding box center [167, 459] width 254 height 839
click at [135, 219] on div "Status No active tasks You are ready to start receiving tasks. Christian Cinco …" at bounding box center [167, 459] width 254 height 839
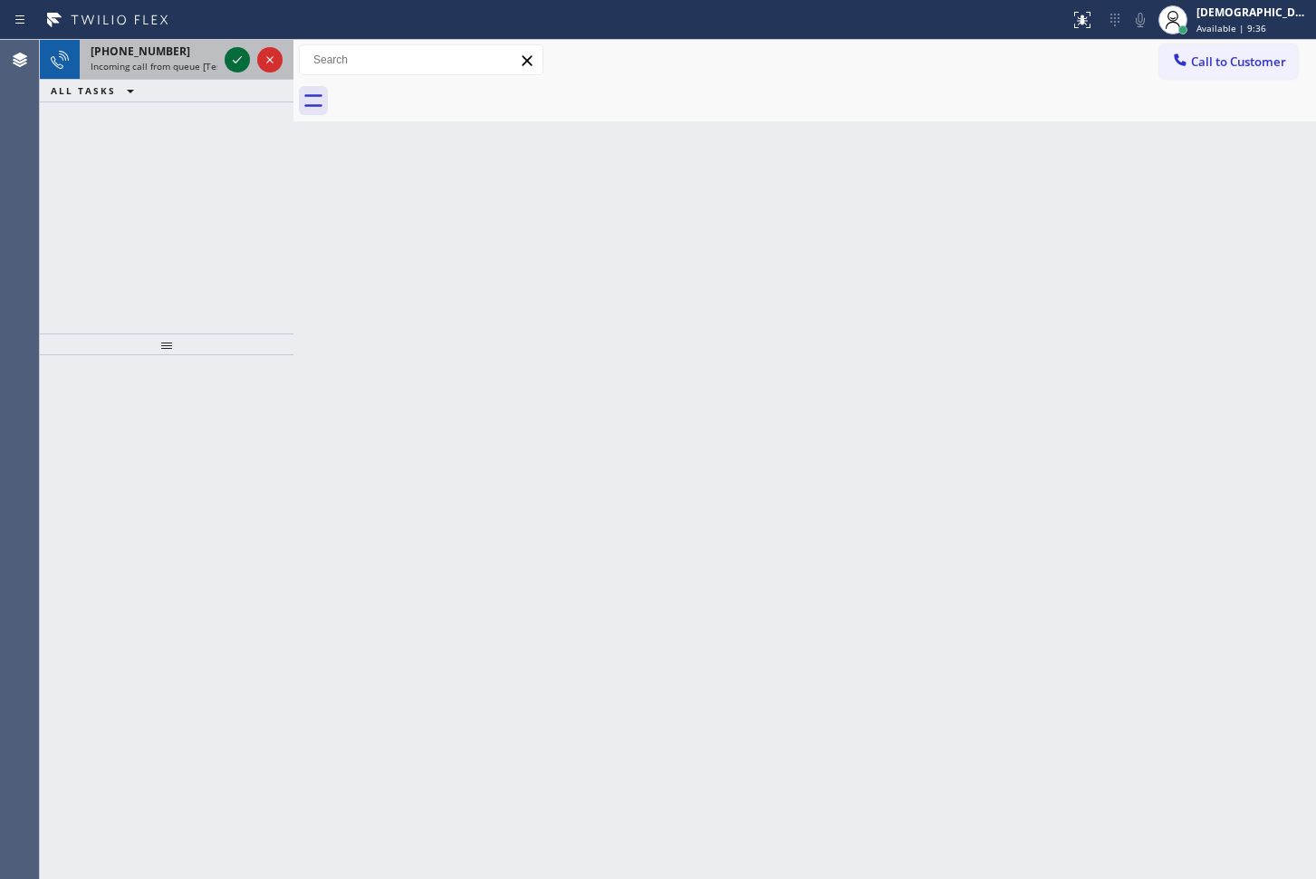
click at [231, 59] on icon at bounding box center [237, 60] width 22 height 22
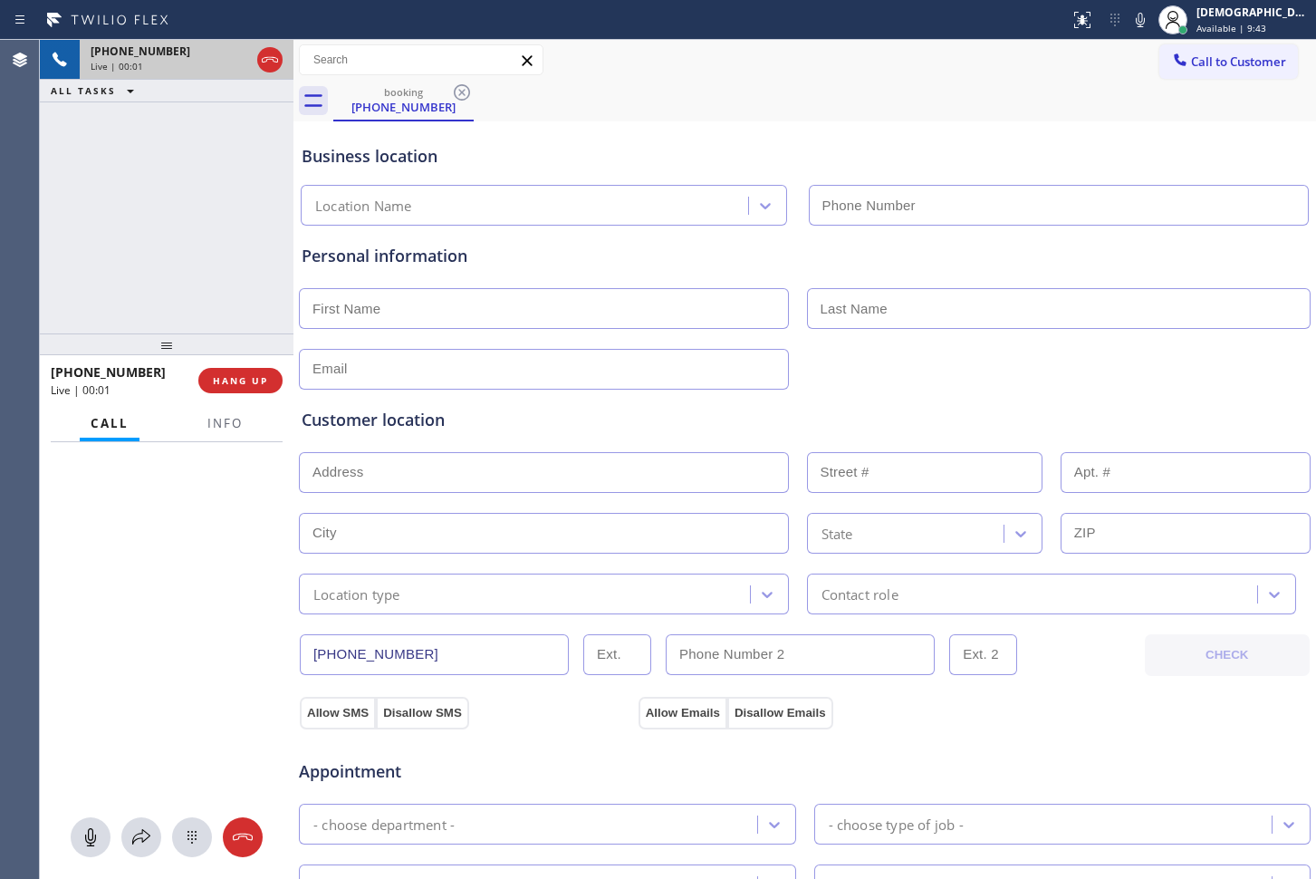
type input "[PHONE_NUMBER]"
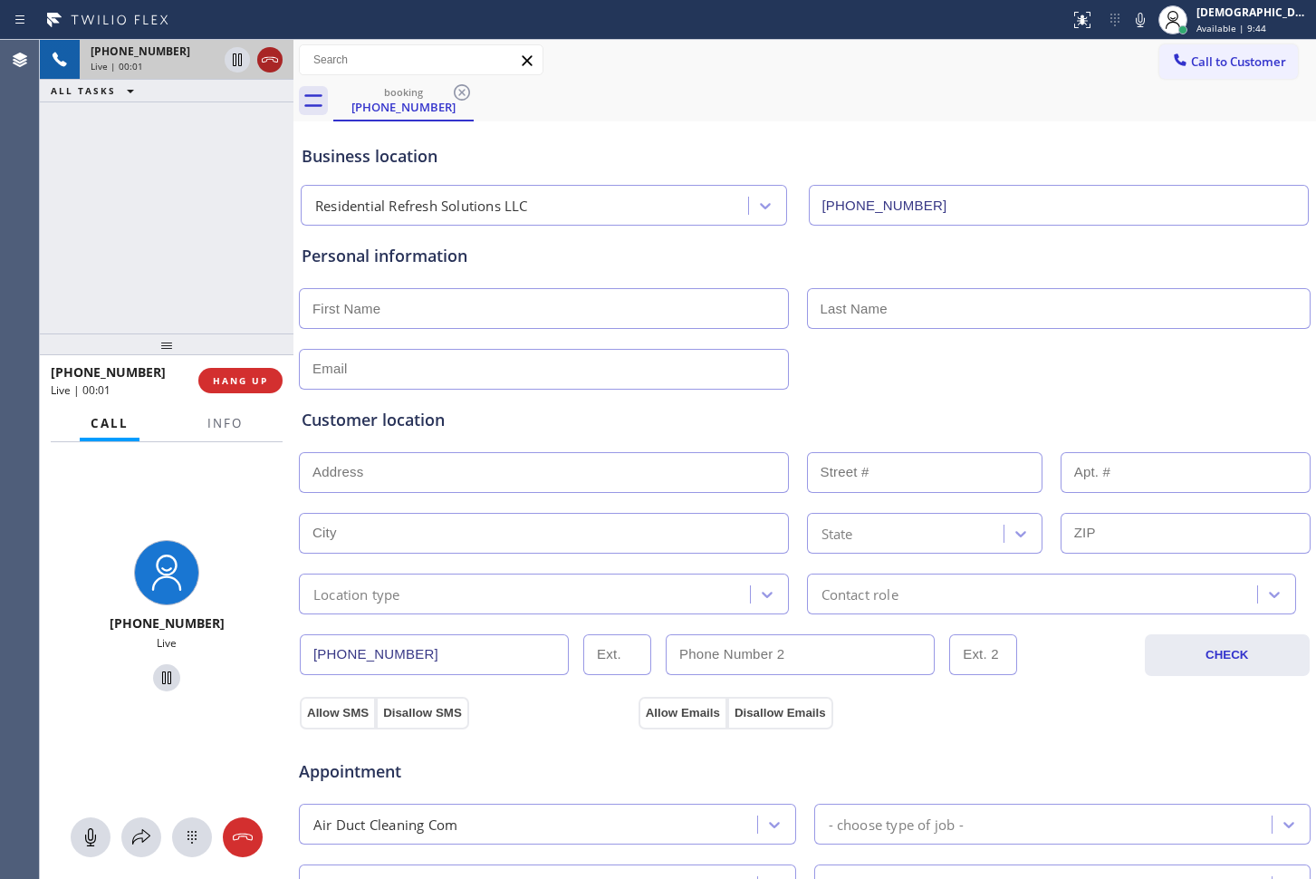
click at [274, 64] on icon at bounding box center [270, 60] width 22 height 22
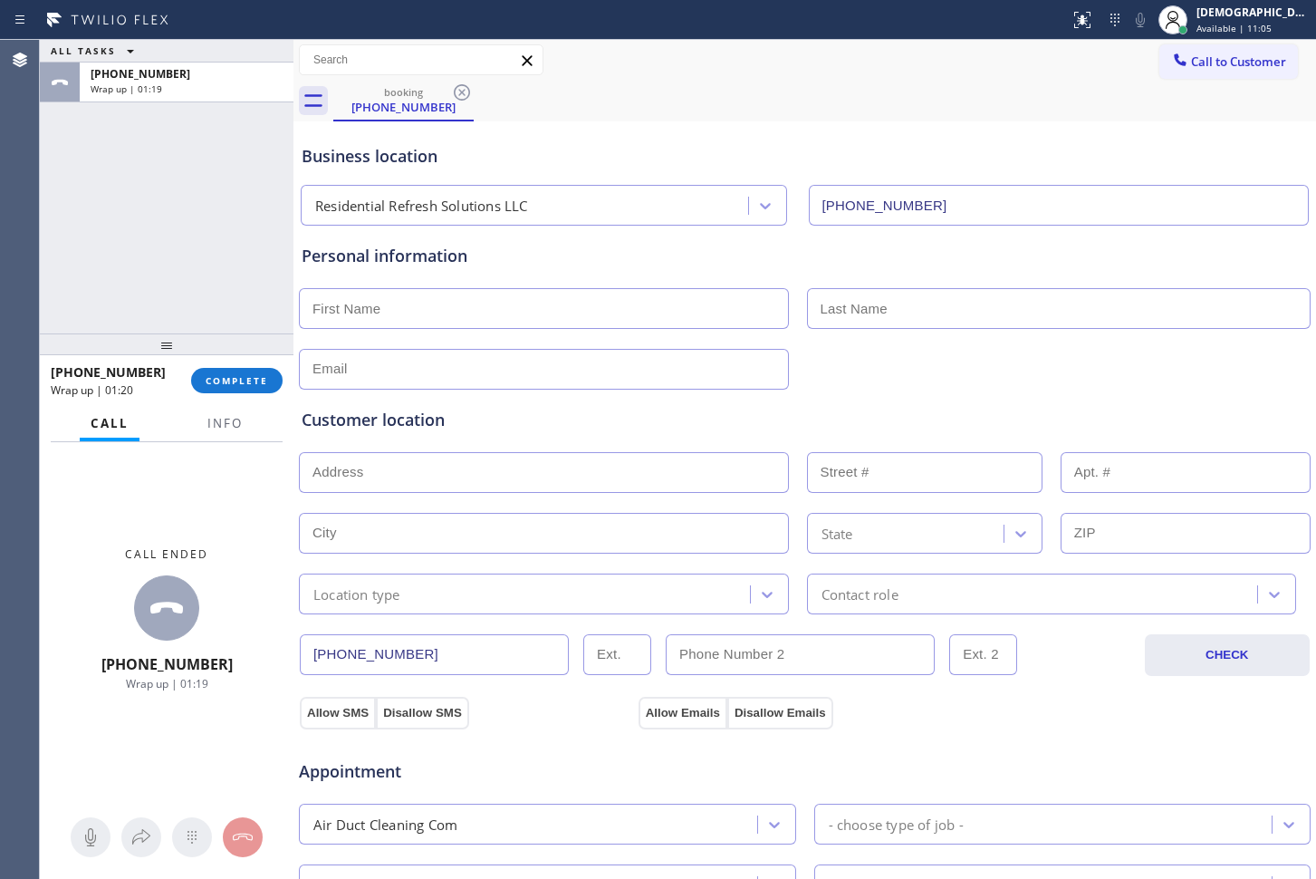
click at [72, 294] on div "ALL TASKS ALL TASKS ACTIVE TASKS TASKS IN WRAP UP [PHONE_NUMBER] Wrap up | 01:19" at bounding box center [167, 187] width 254 height 294
click at [223, 374] on span "COMPLETE" at bounding box center [237, 380] width 63 height 13
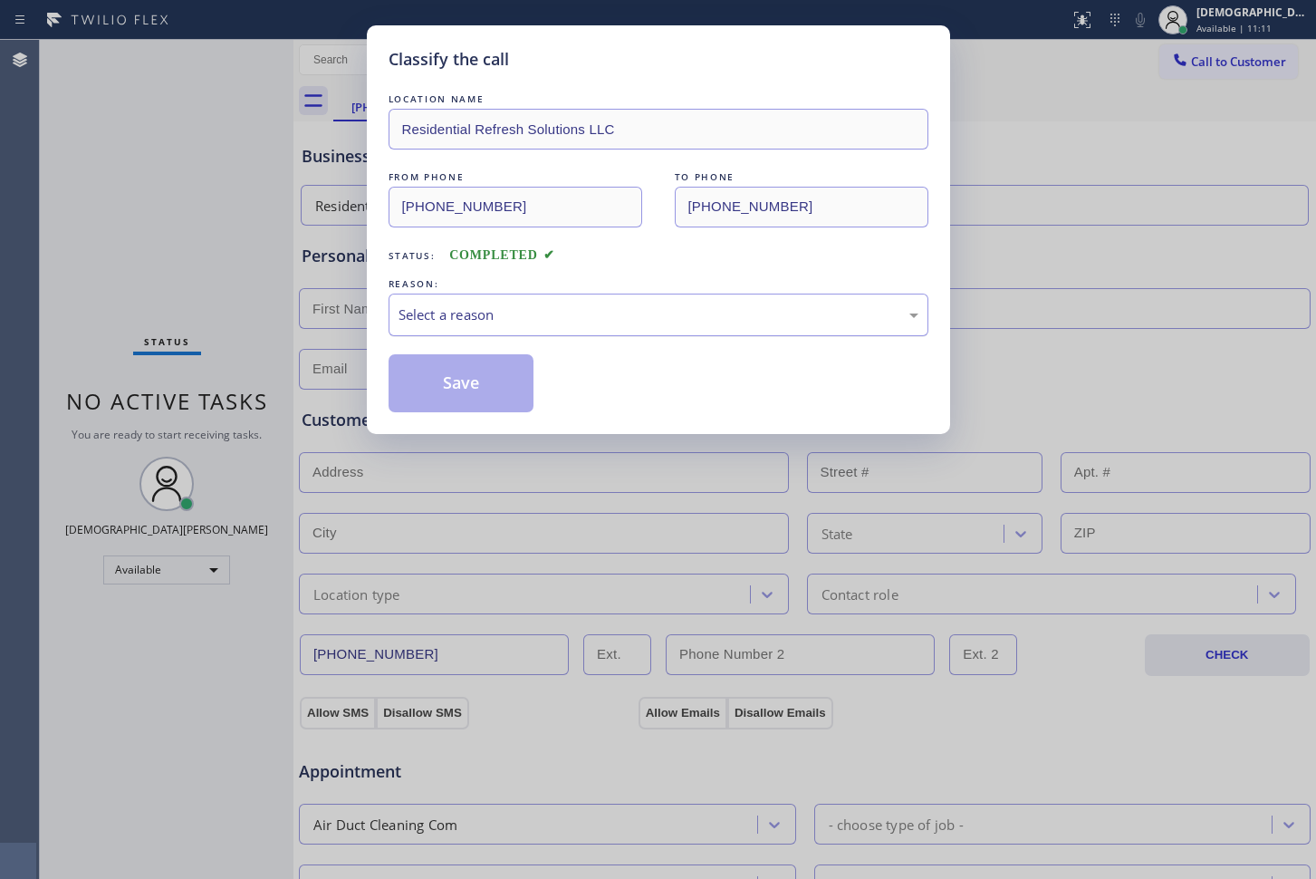
click at [612, 314] on div "Select a reason" at bounding box center [659, 314] width 520 height 21
click at [568, 316] on div "Not Booked - All other reasons" at bounding box center [659, 314] width 520 height 21
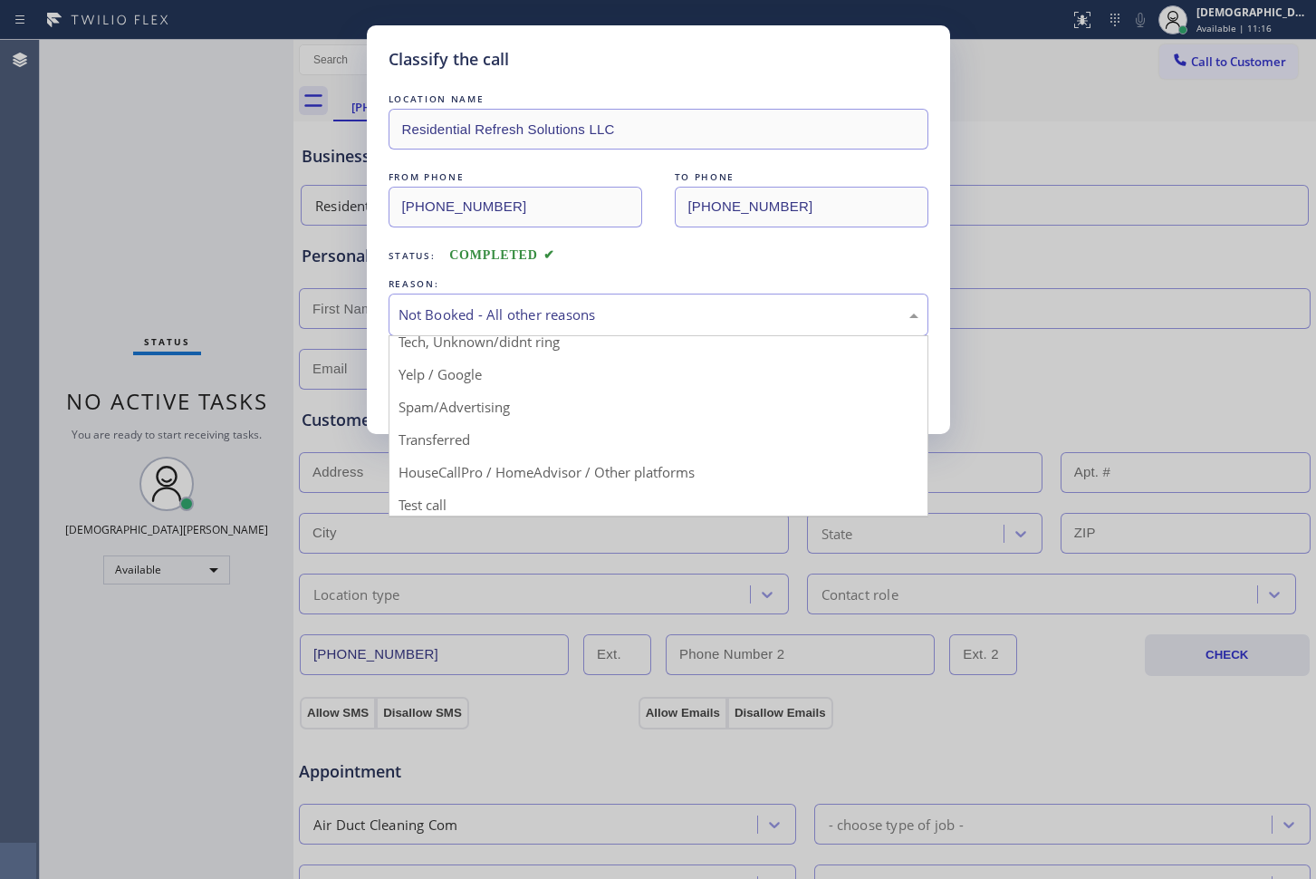
scroll to position [114, 0]
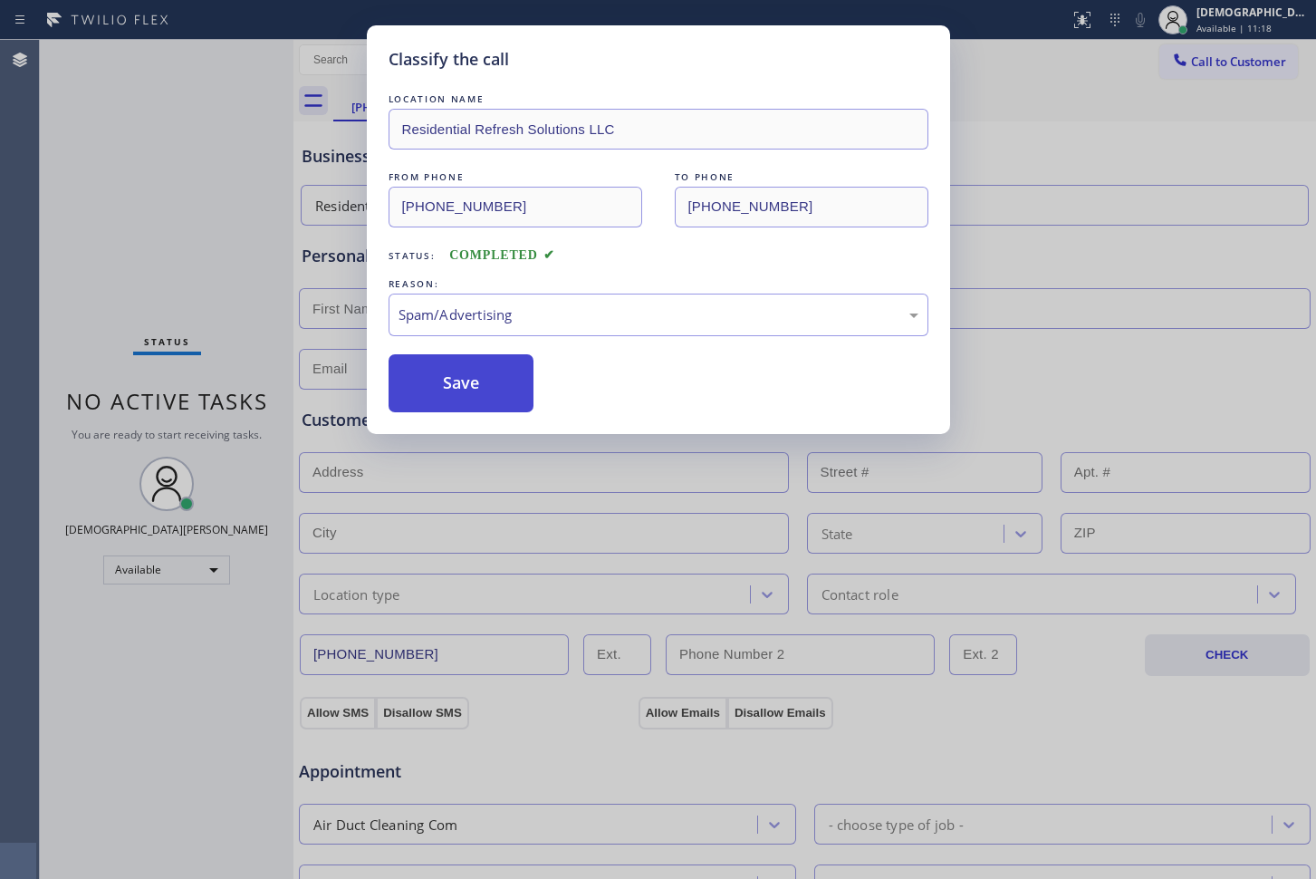
click at [495, 383] on button "Save" at bounding box center [462, 383] width 146 height 58
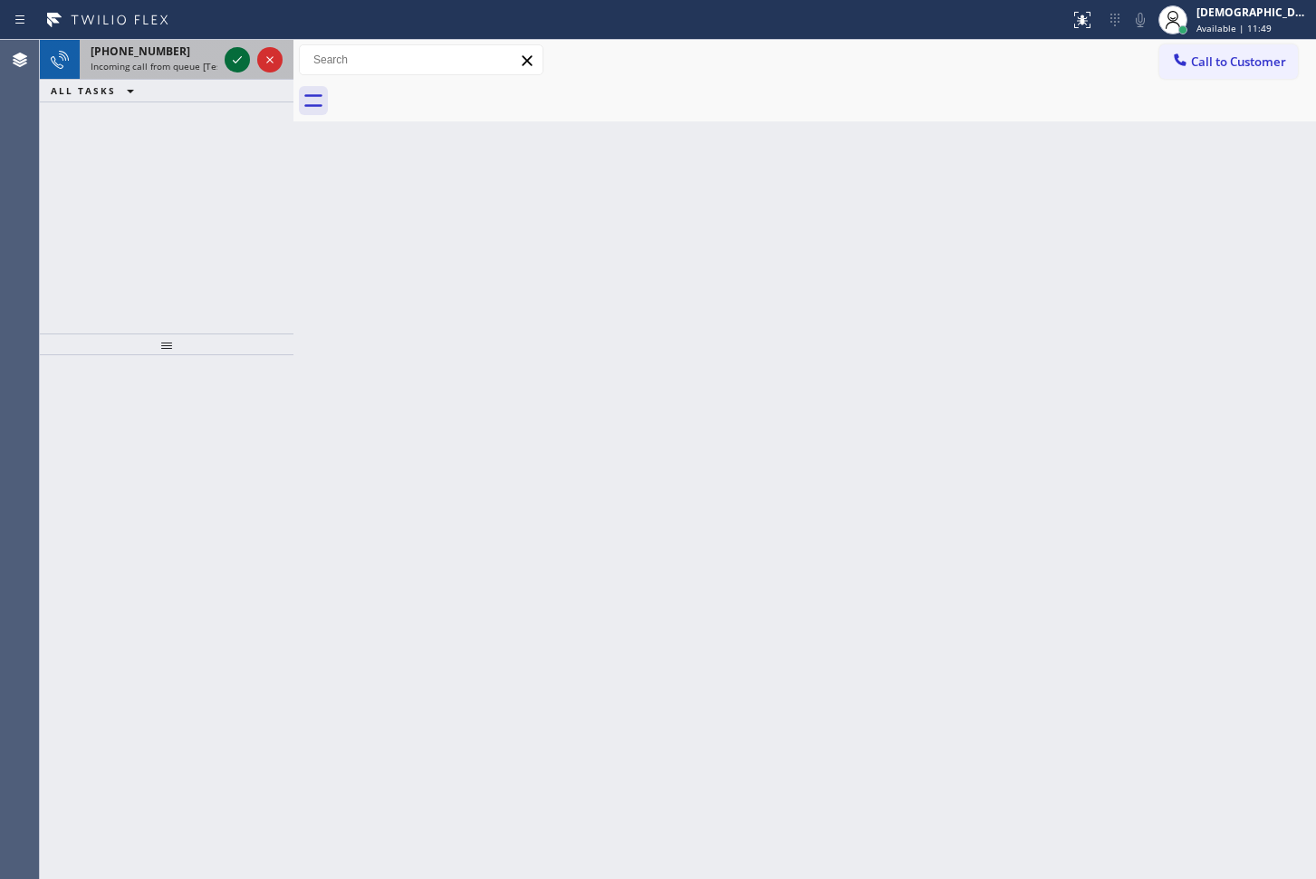
click at [241, 57] on icon at bounding box center [237, 59] width 9 height 7
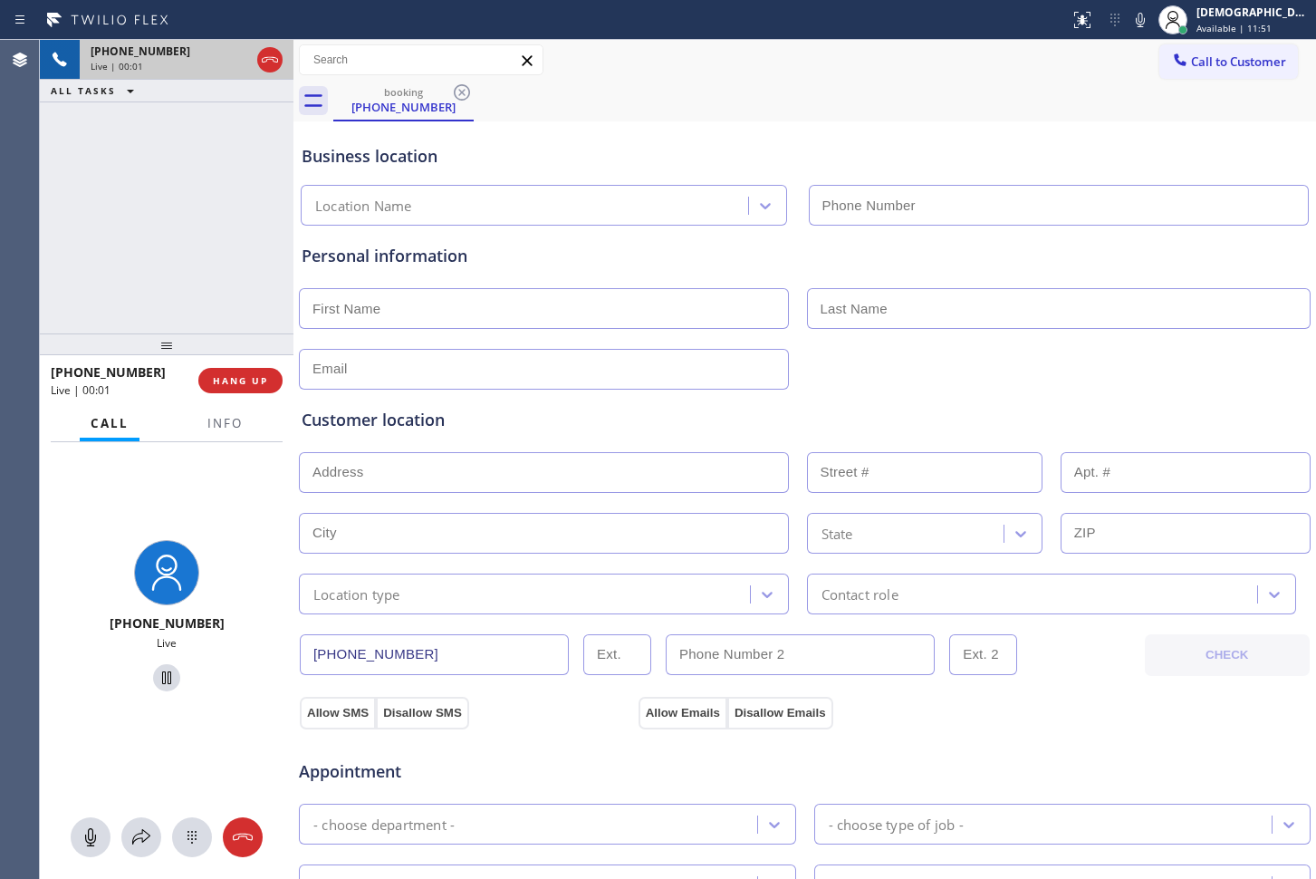
type input "[PHONE_NUMBER]"
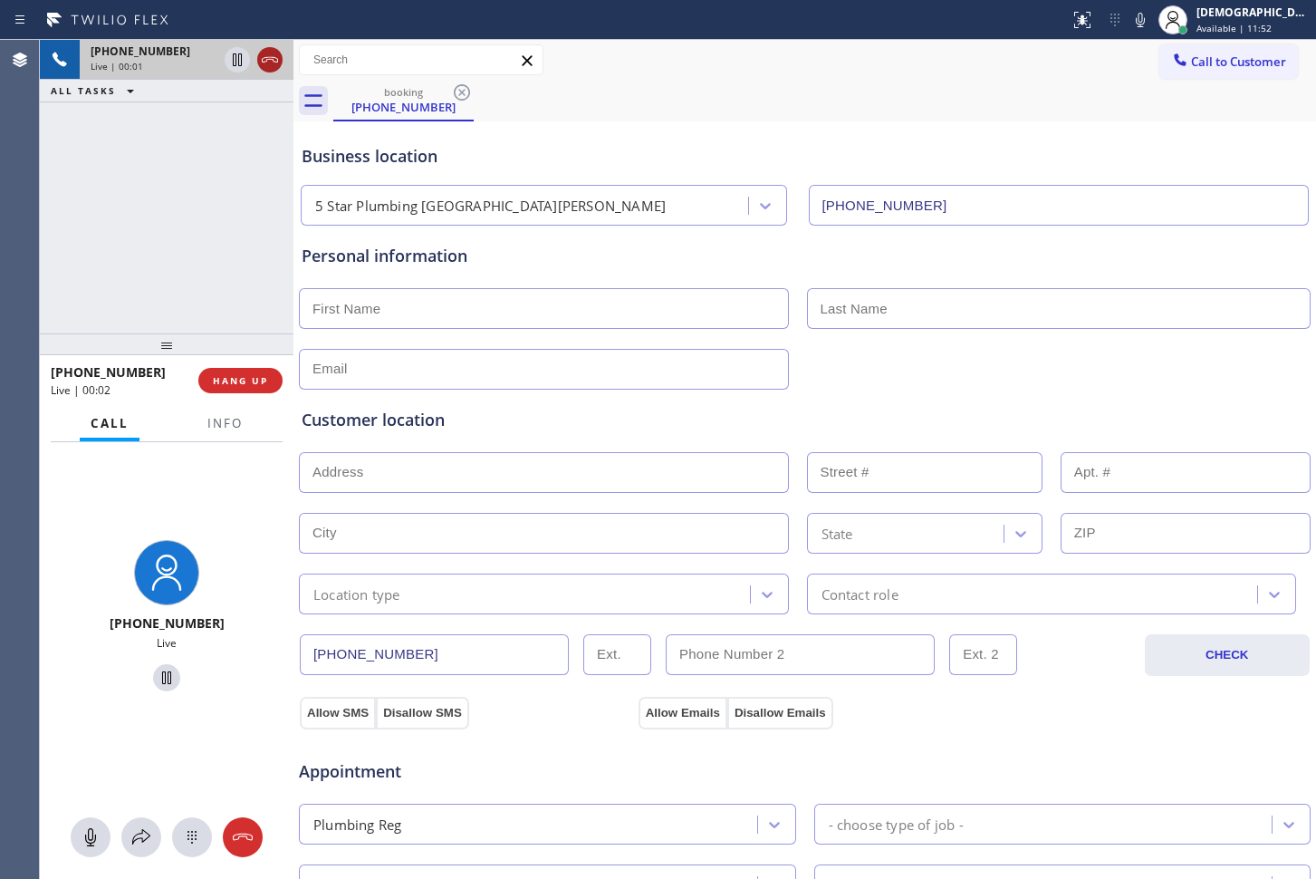
click at [261, 59] on icon at bounding box center [270, 60] width 22 height 22
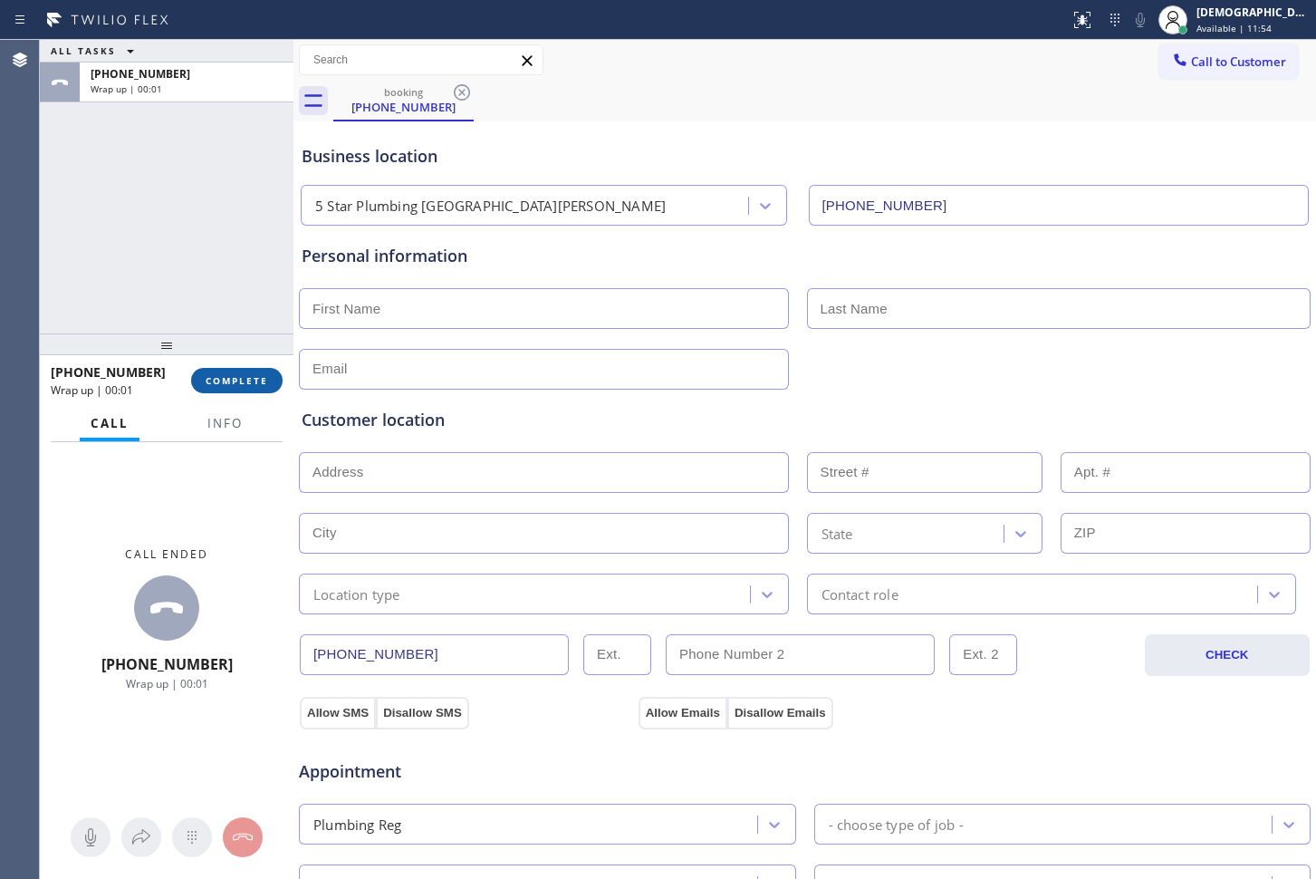
click at [251, 378] on span "COMPLETE" at bounding box center [237, 380] width 63 height 13
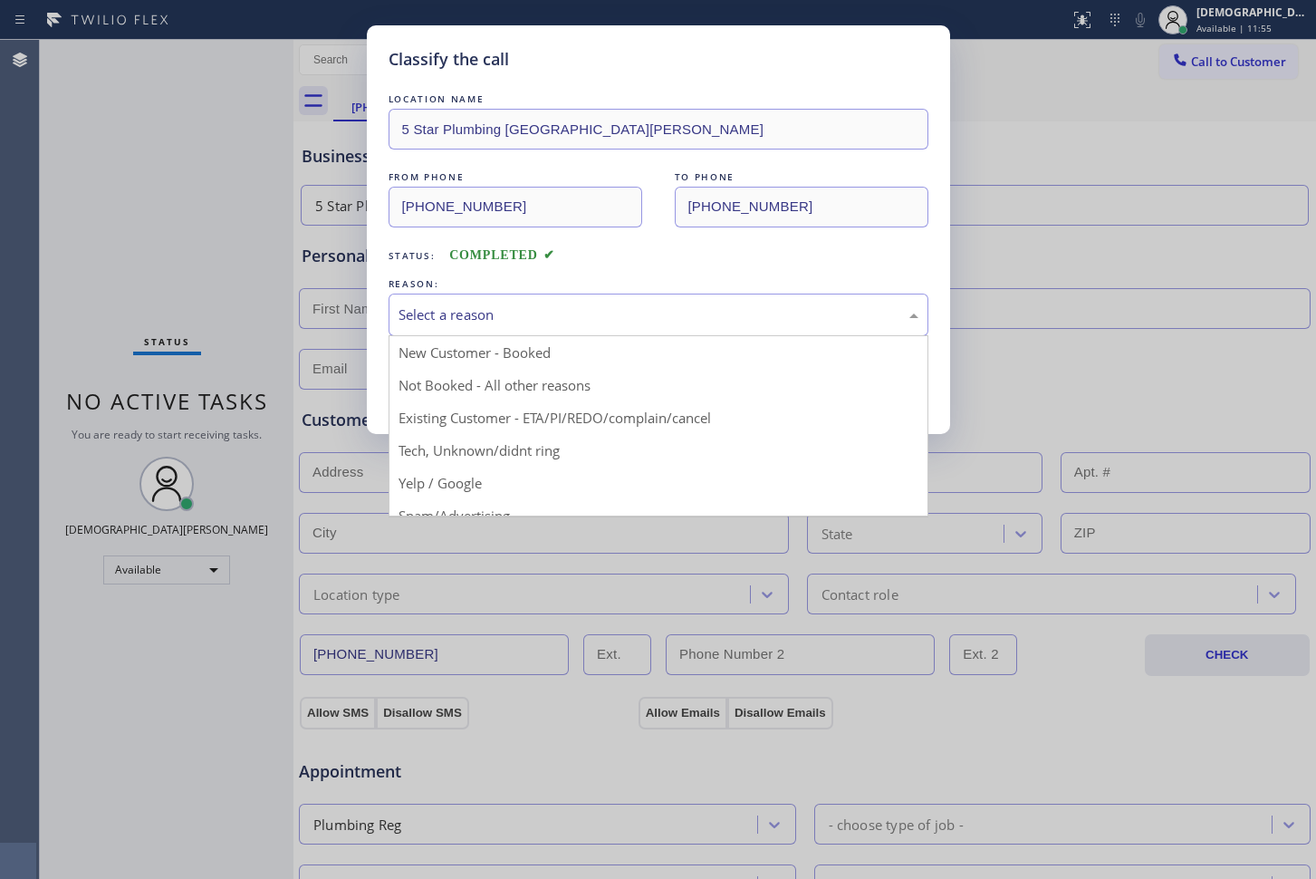
click at [534, 307] on div "Select a reason" at bounding box center [659, 314] width 520 height 21
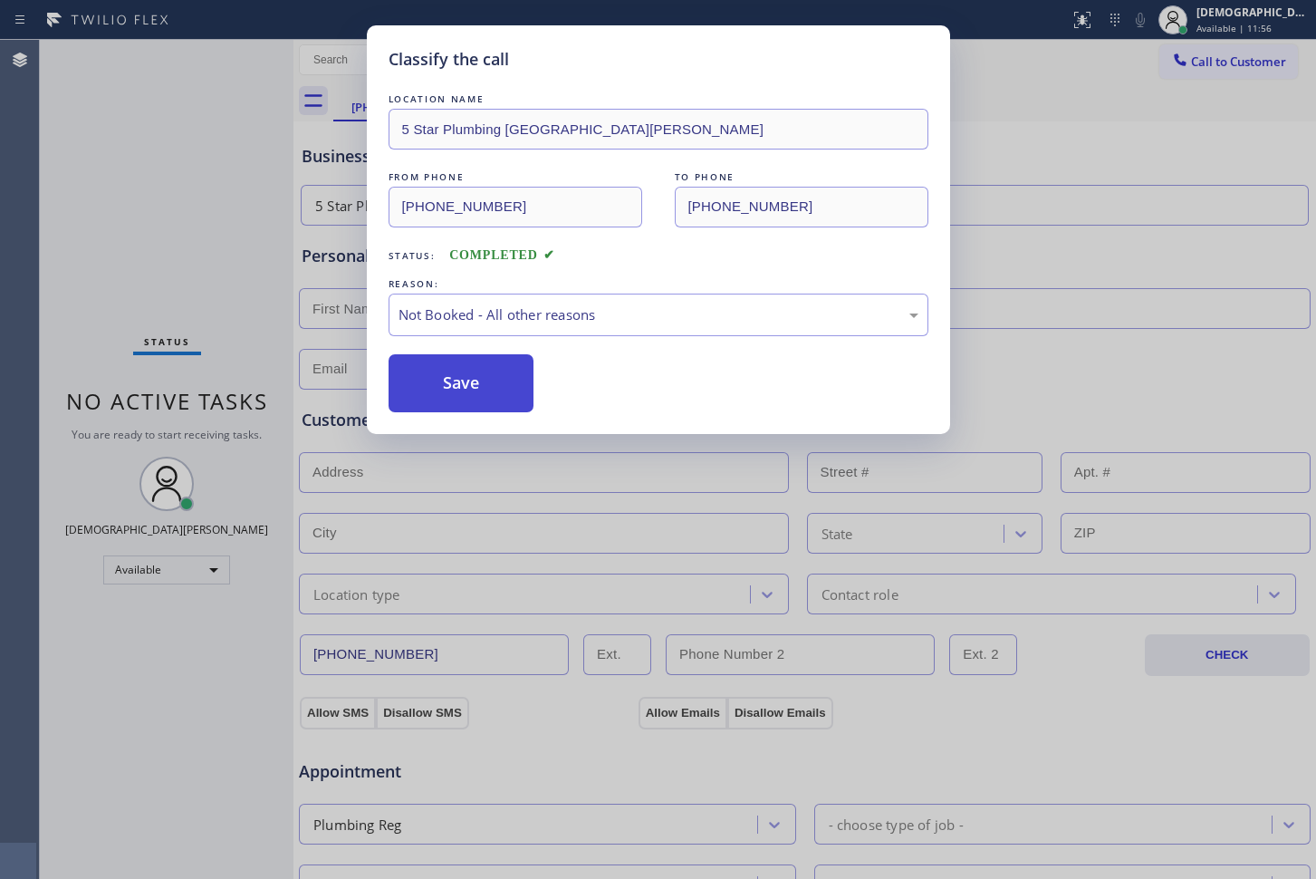
click at [458, 386] on button "Save" at bounding box center [462, 383] width 146 height 58
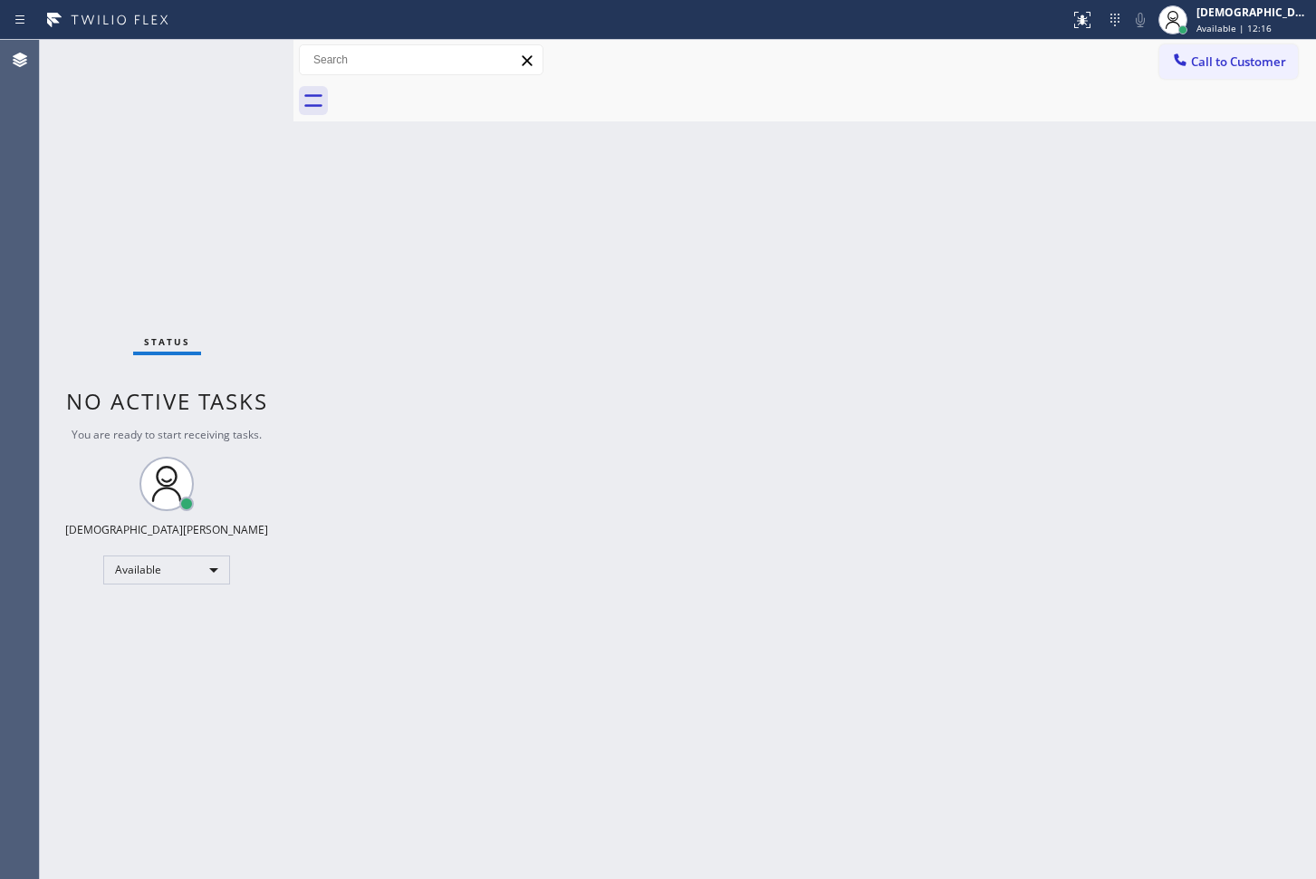
click at [122, 226] on div "Status No active tasks You are ready to start receiving tasks. Christian Cinco …" at bounding box center [167, 459] width 254 height 839
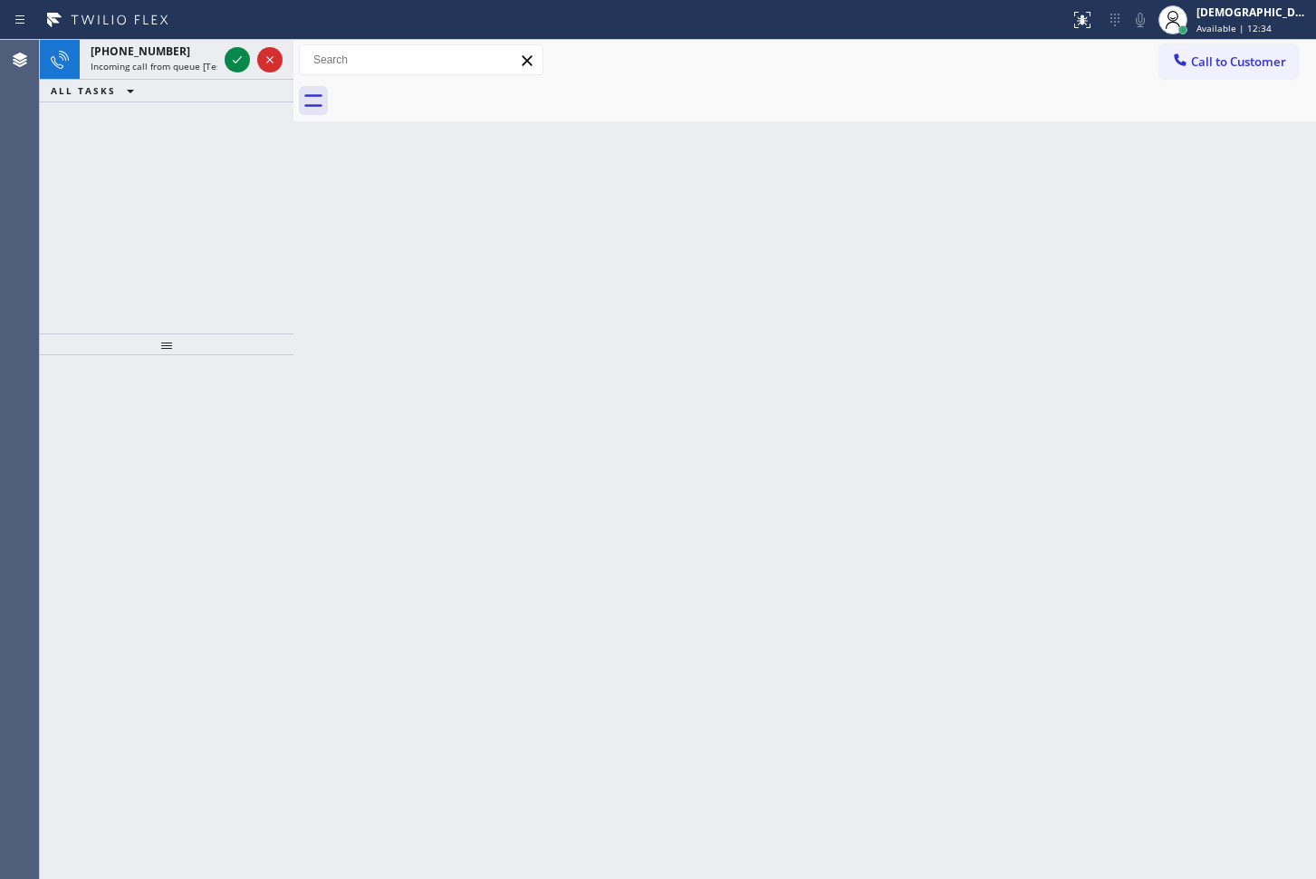
click at [129, 198] on div "[PHONE_NUMBER] Incoming call from queue [Test] All ALL TASKS ALL TASKS ACTIVE T…" at bounding box center [167, 187] width 254 height 294
click at [231, 55] on icon at bounding box center [237, 60] width 22 height 22
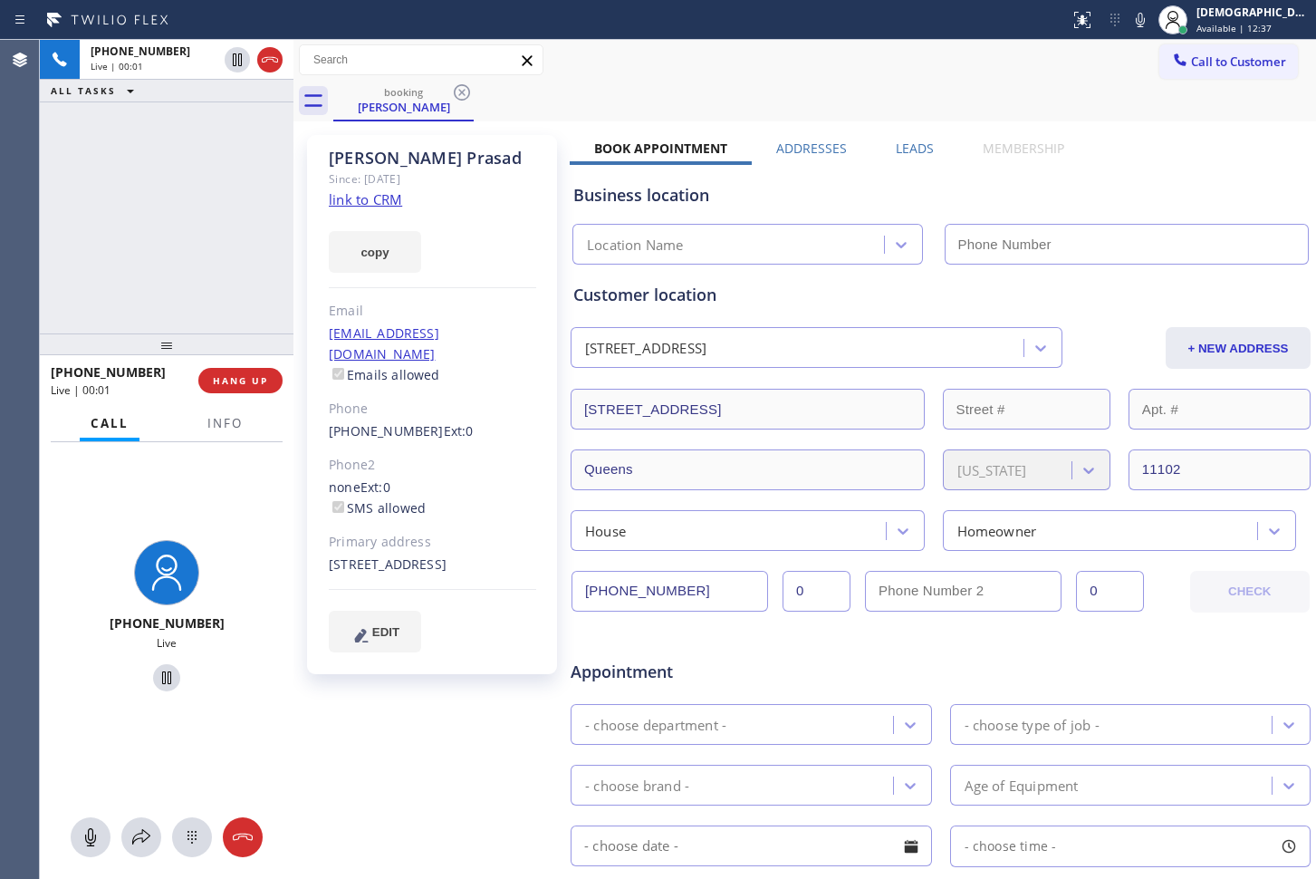
type input "[PHONE_NUMBER]"
click at [380, 197] on link "link to CRM" at bounding box center [365, 199] width 73 height 18
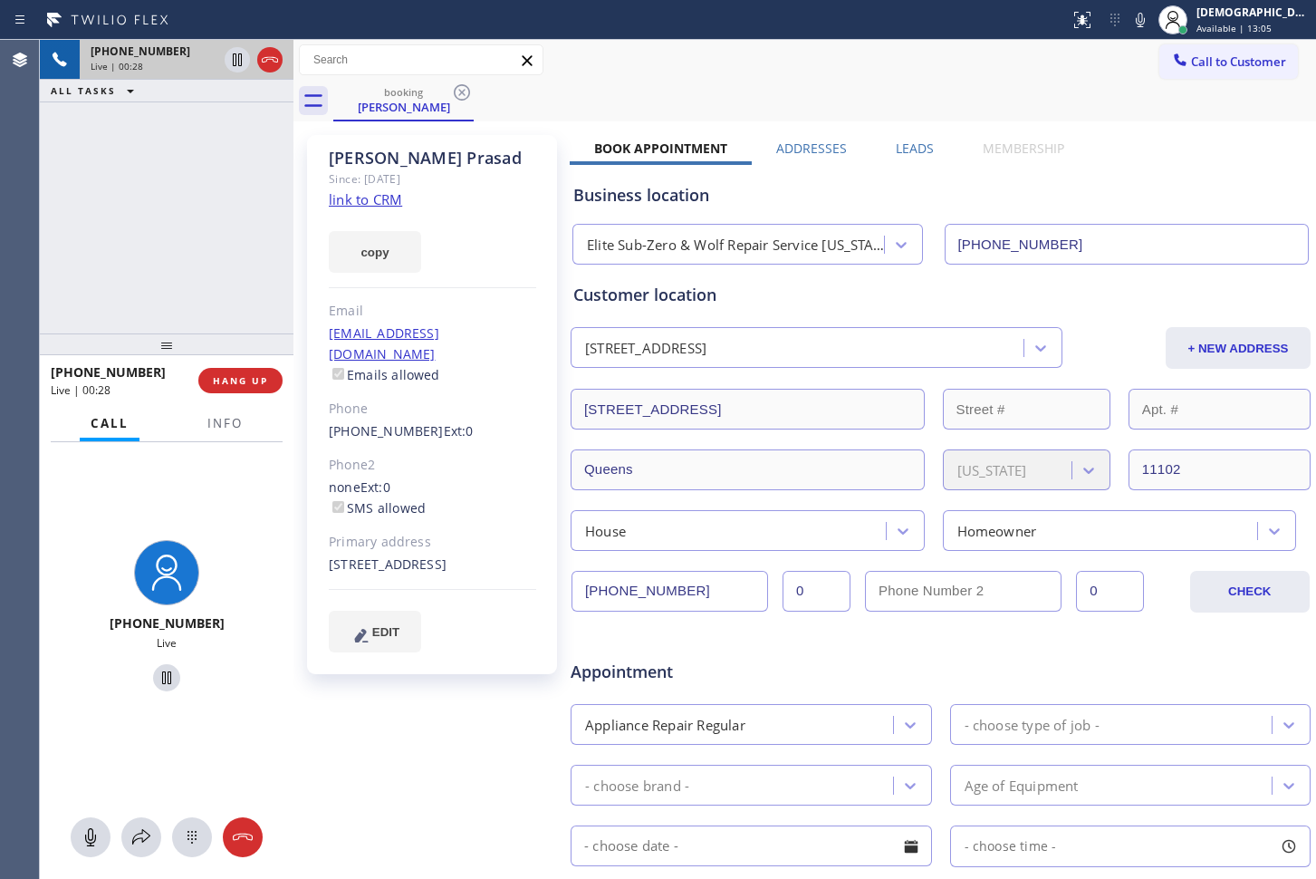
click at [271, 55] on icon at bounding box center [270, 60] width 22 height 22
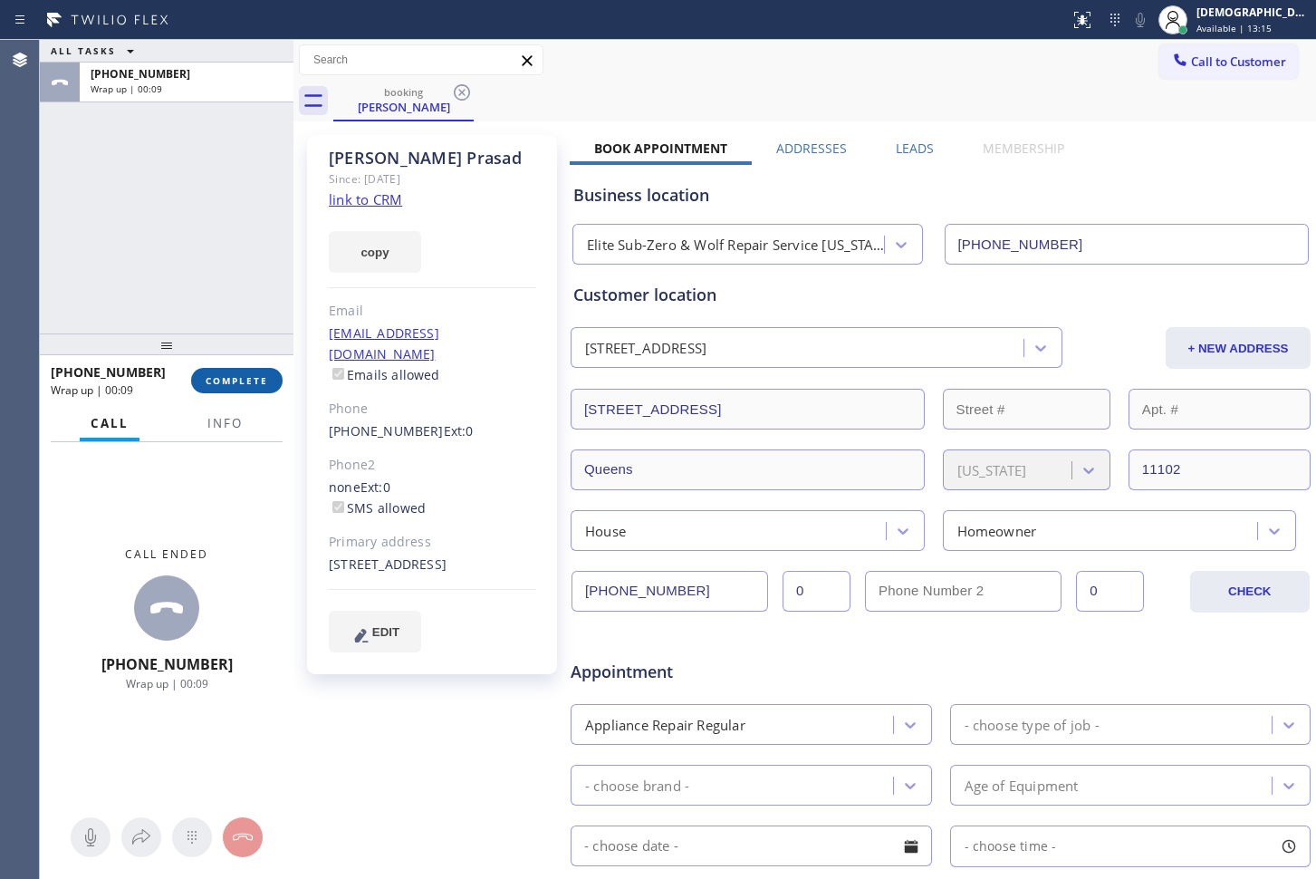
click at [258, 371] on button "COMPLETE" at bounding box center [236, 380] width 91 height 25
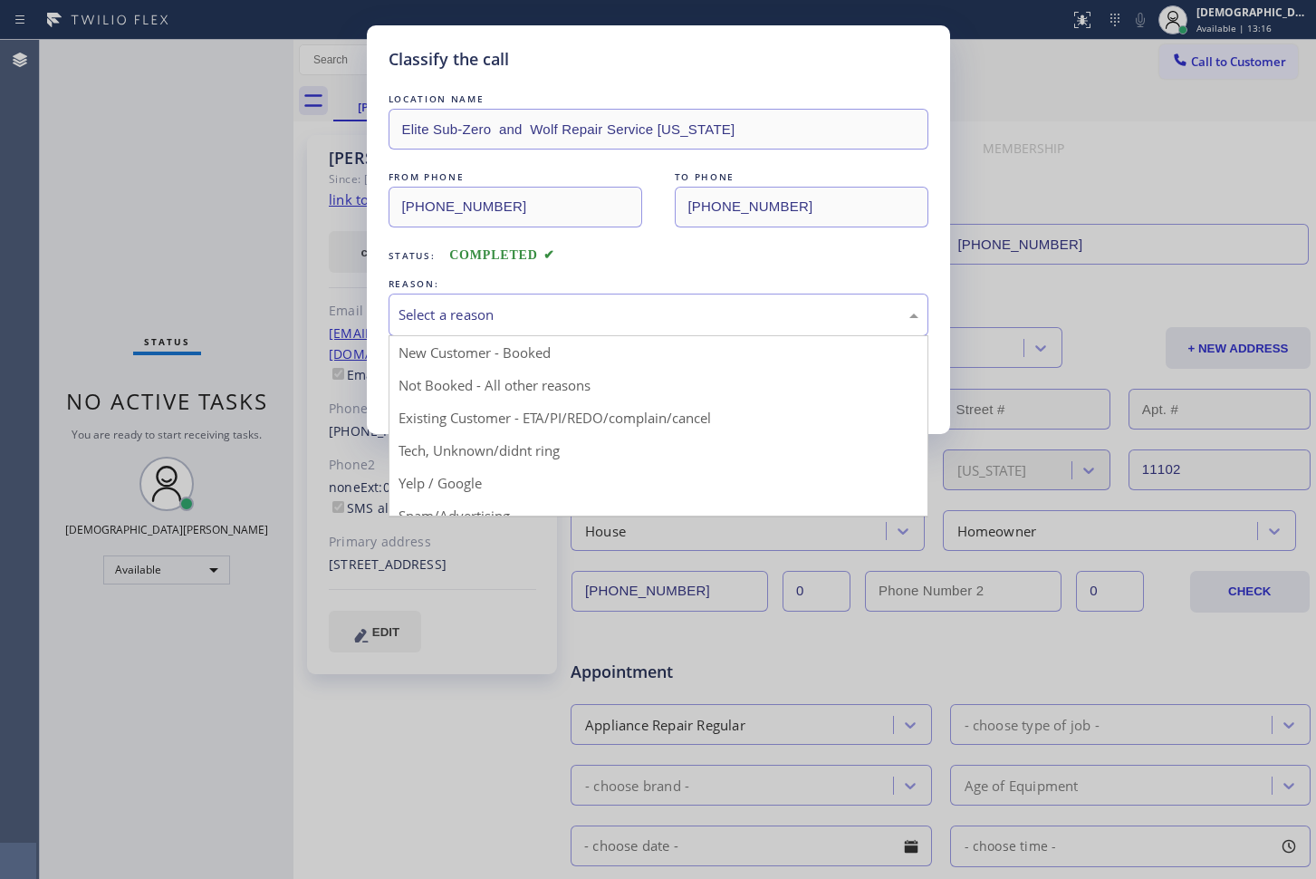
click at [603, 315] on div "Select a reason" at bounding box center [659, 314] width 520 height 21
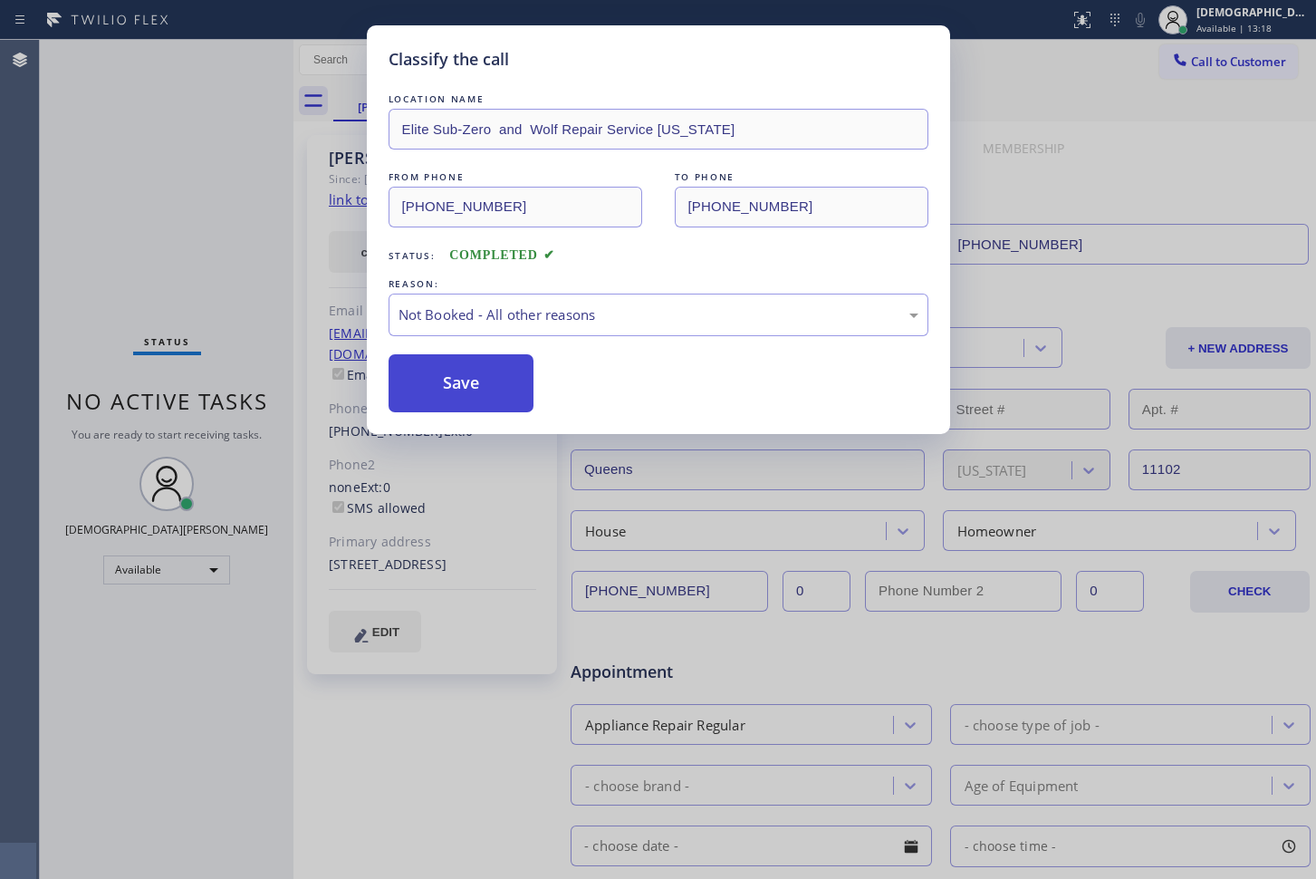
click at [507, 378] on button "Save" at bounding box center [462, 383] width 146 height 58
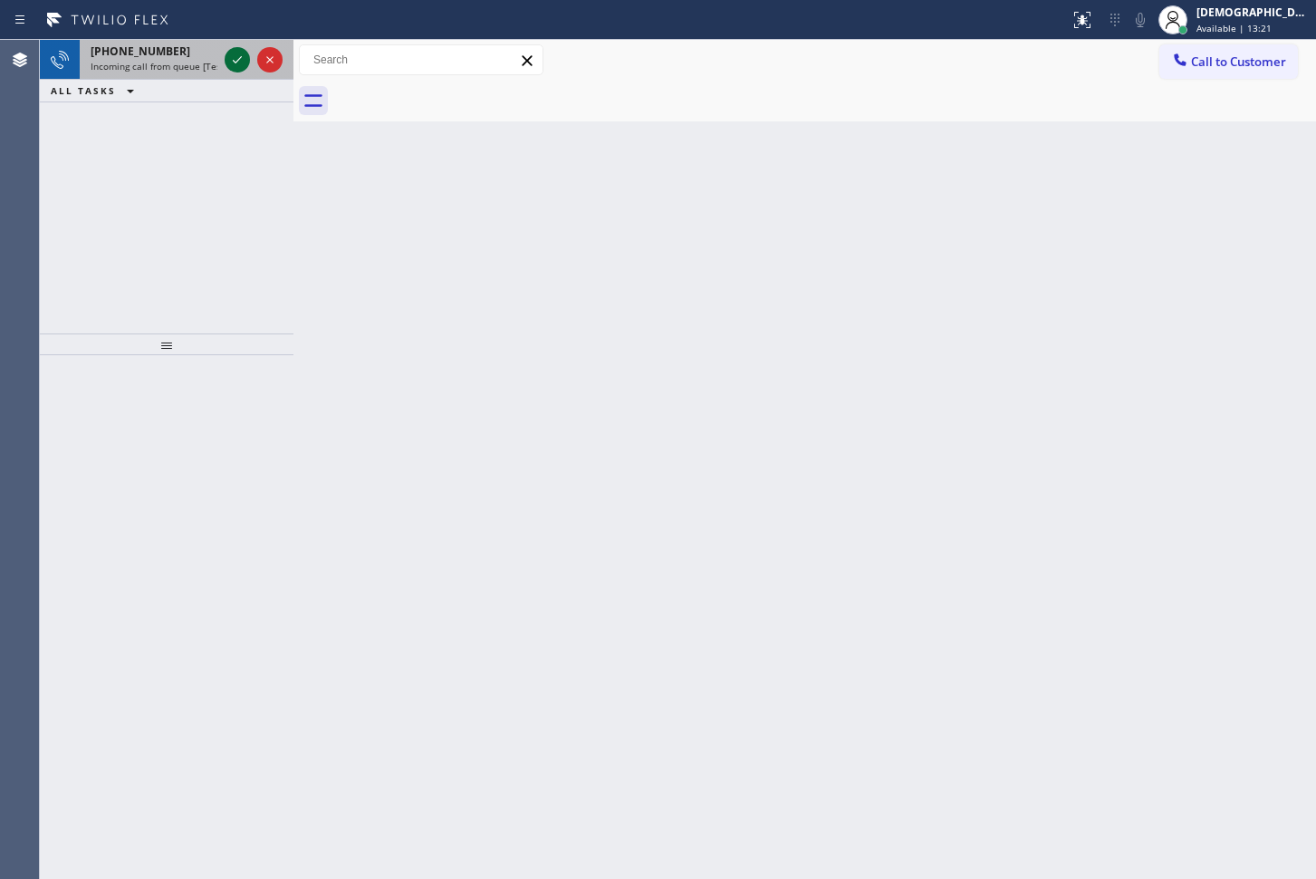
click at [239, 52] on icon at bounding box center [237, 60] width 22 height 22
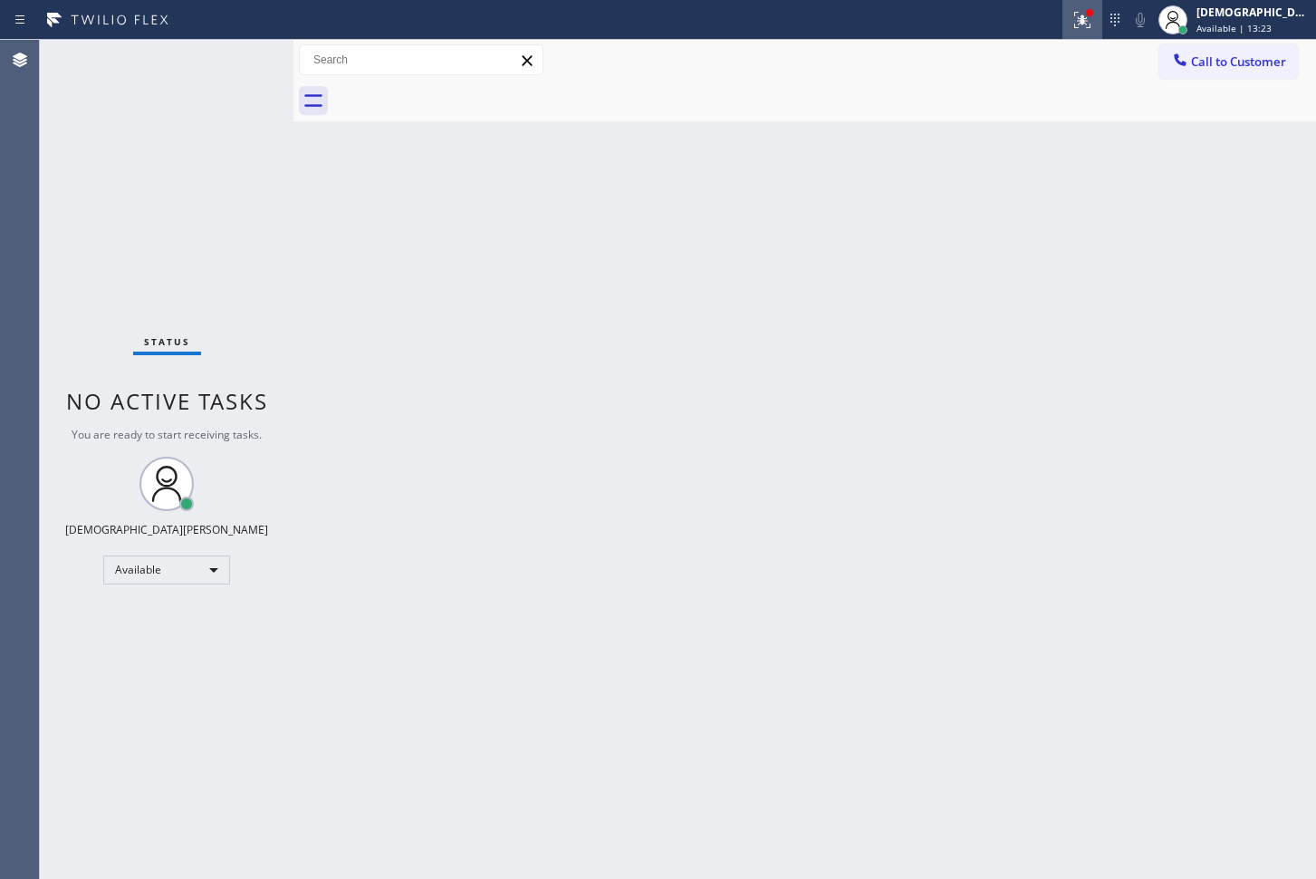
click at [1093, 24] on icon at bounding box center [1083, 20] width 22 height 22
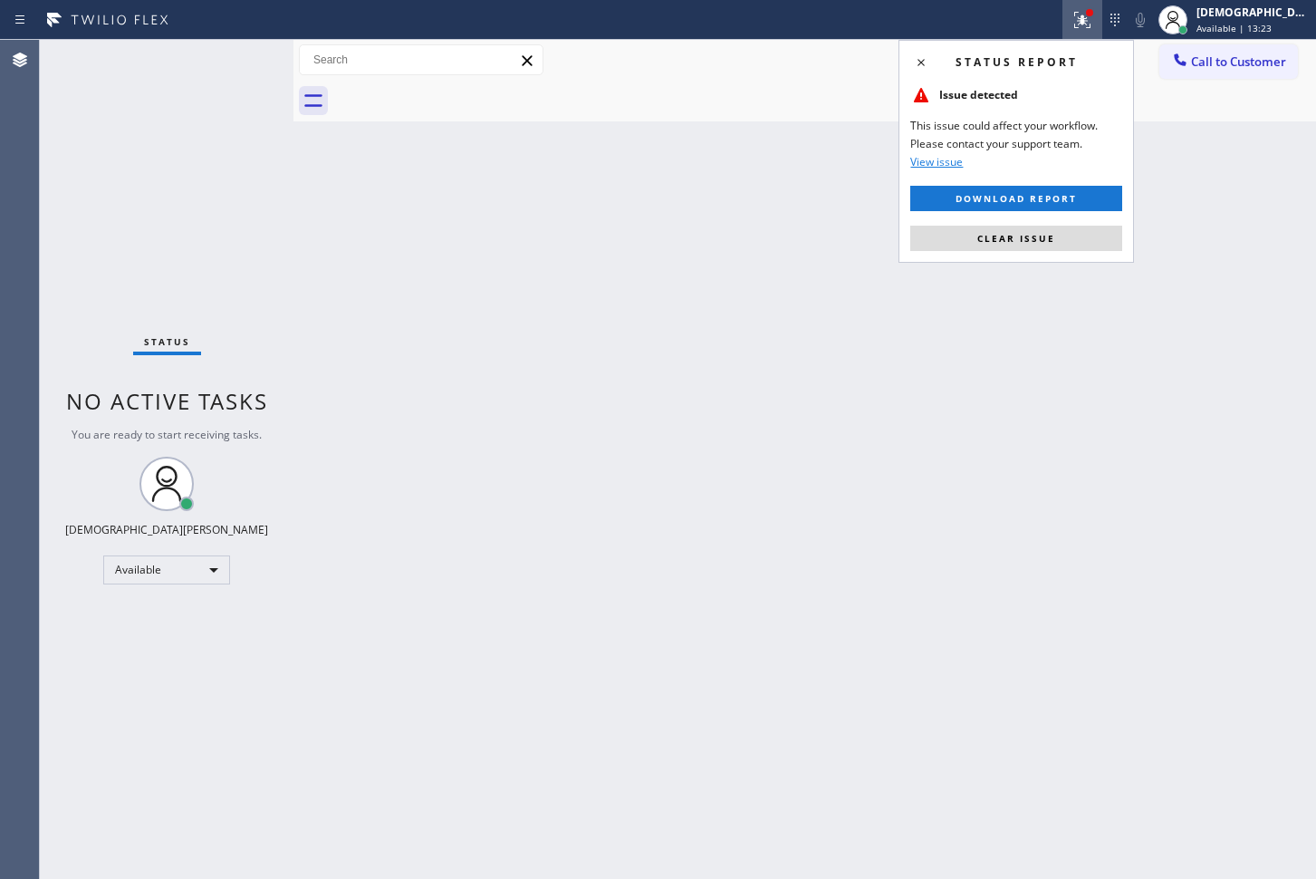
drag, startPoint x: 1055, startPoint y: 222, endPoint x: 1006, endPoint y: 222, distance: 48.0
click at [1054, 222] on div "Status report Issue detected This issue could affect your workflow. Please cont…" at bounding box center [1017, 151] width 236 height 223
click at [1001, 242] on span "Clear issue" at bounding box center [1017, 238] width 78 height 13
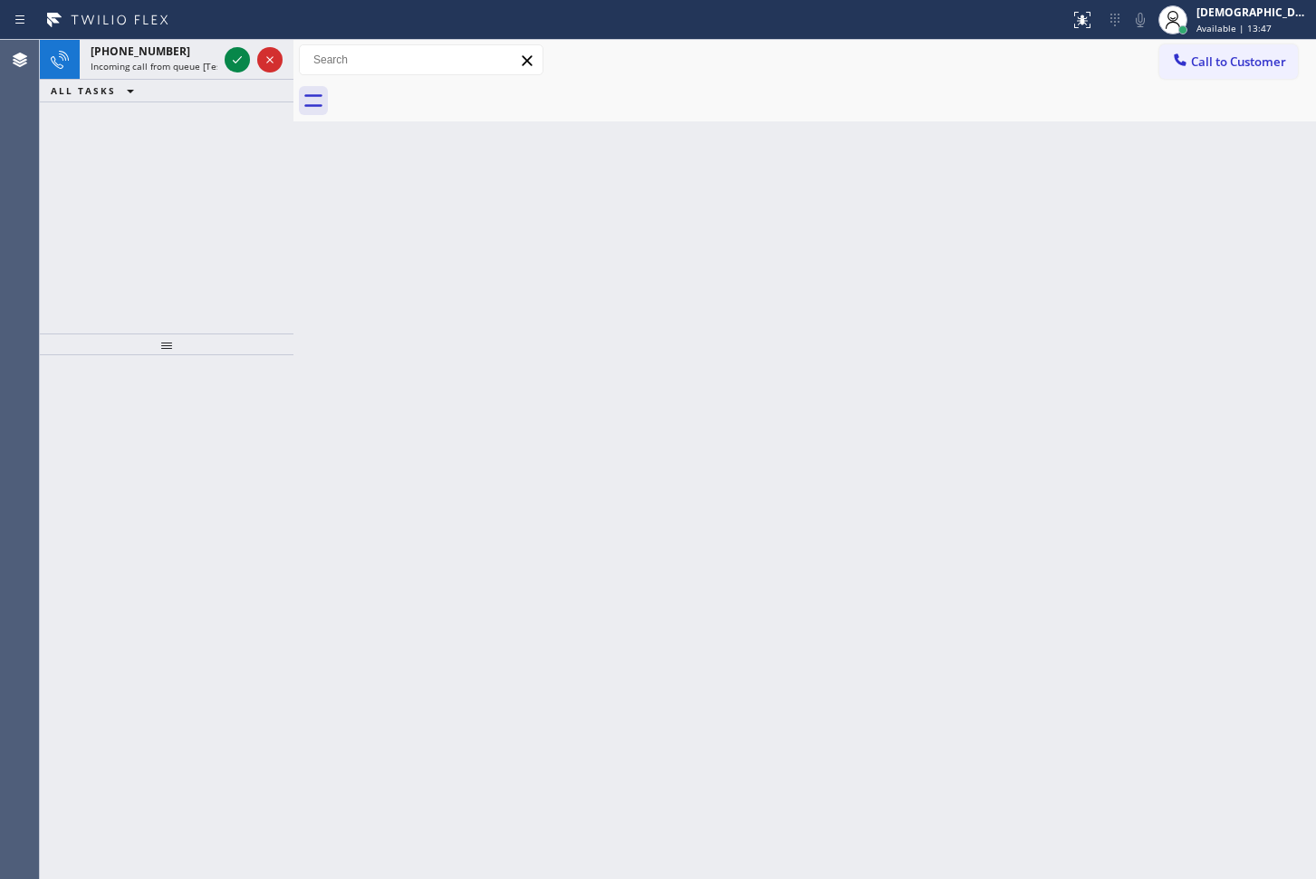
click at [130, 152] on div "[PHONE_NUMBER] Incoming call from queue [Test] All ALL TASKS ALL TASKS ACTIVE T…" at bounding box center [167, 187] width 254 height 294
click at [234, 65] on icon at bounding box center [237, 60] width 22 height 22
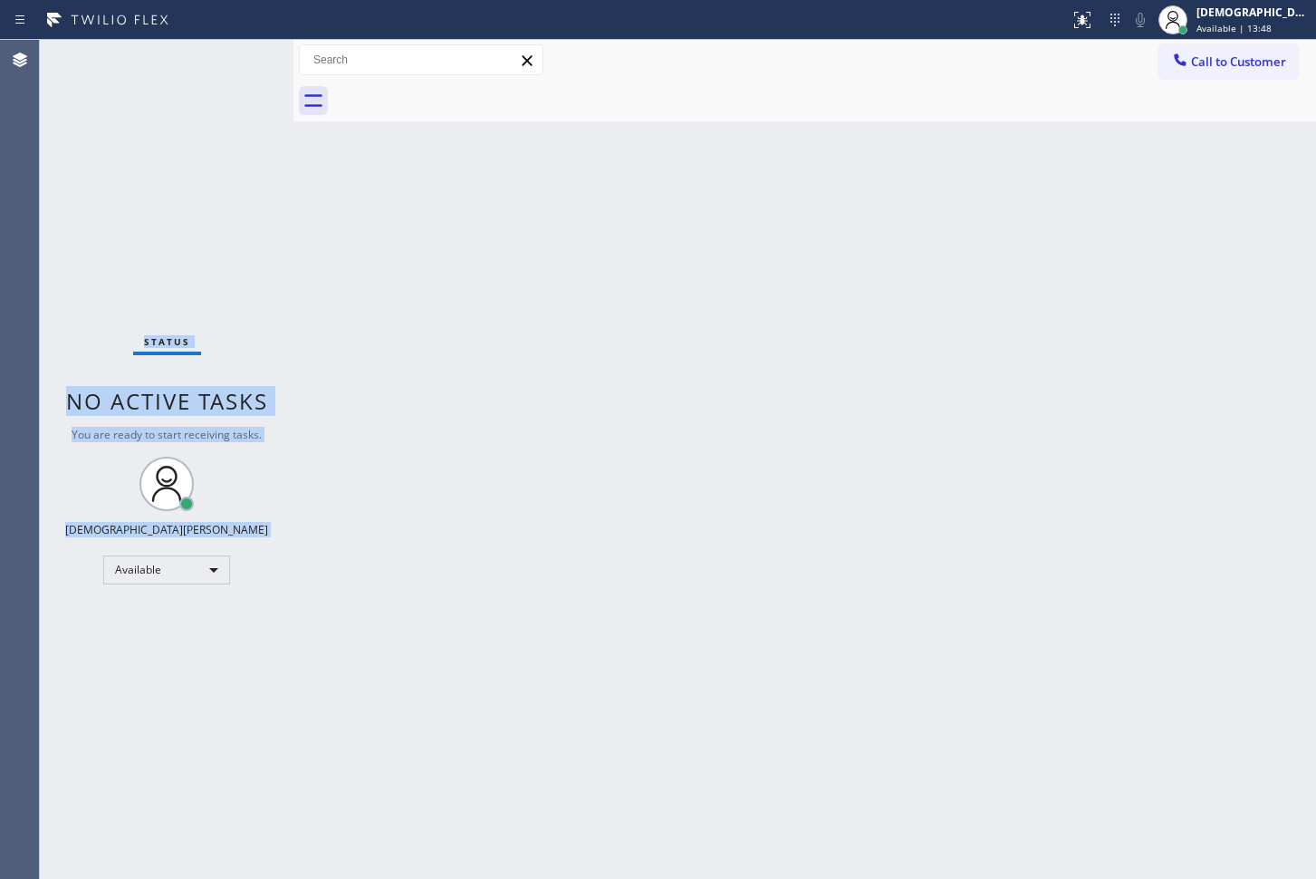
click at [234, 65] on div "Status No active tasks You are ready to start receiving tasks. Christian Cinco …" at bounding box center [167, 459] width 254 height 839
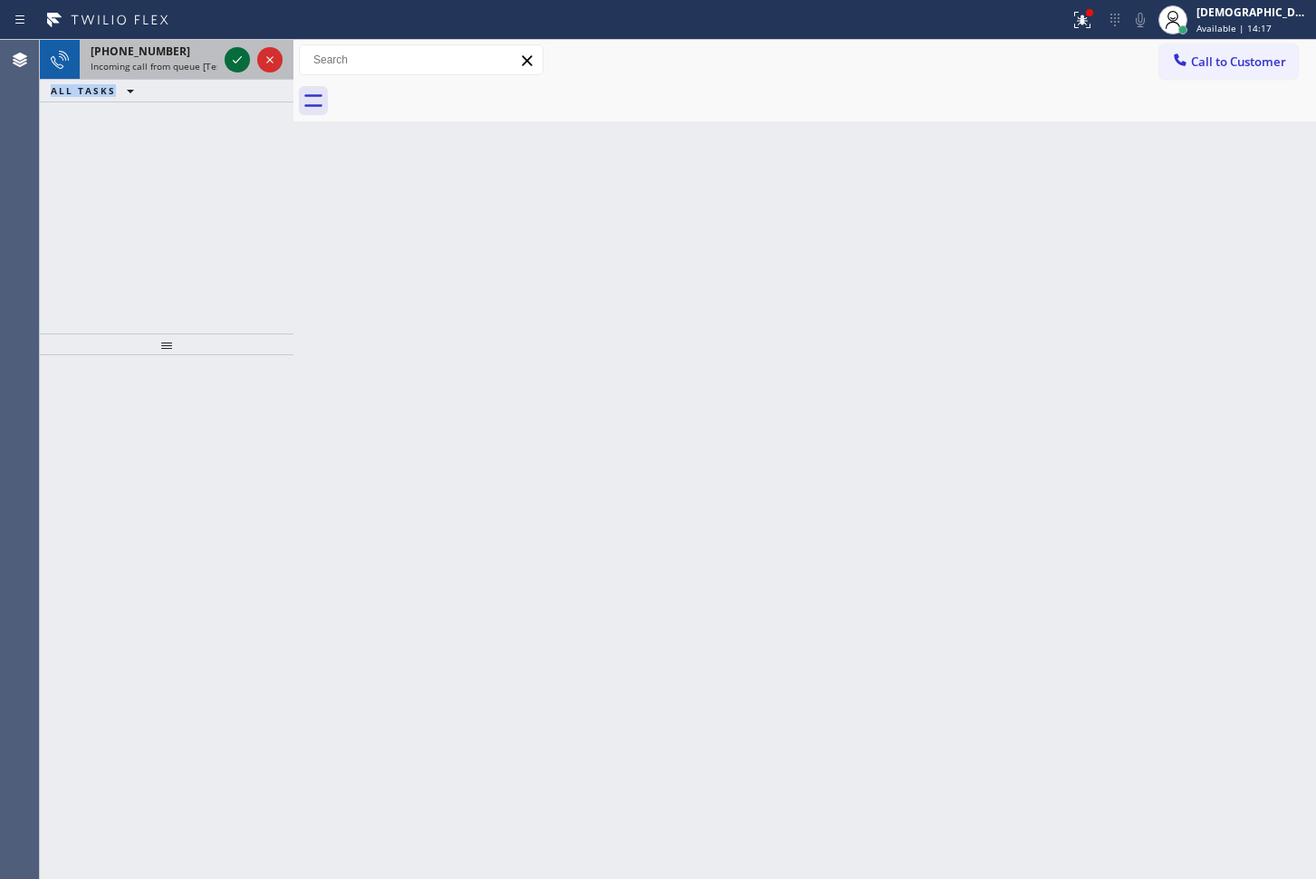
click at [240, 64] on icon at bounding box center [237, 60] width 22 height 22
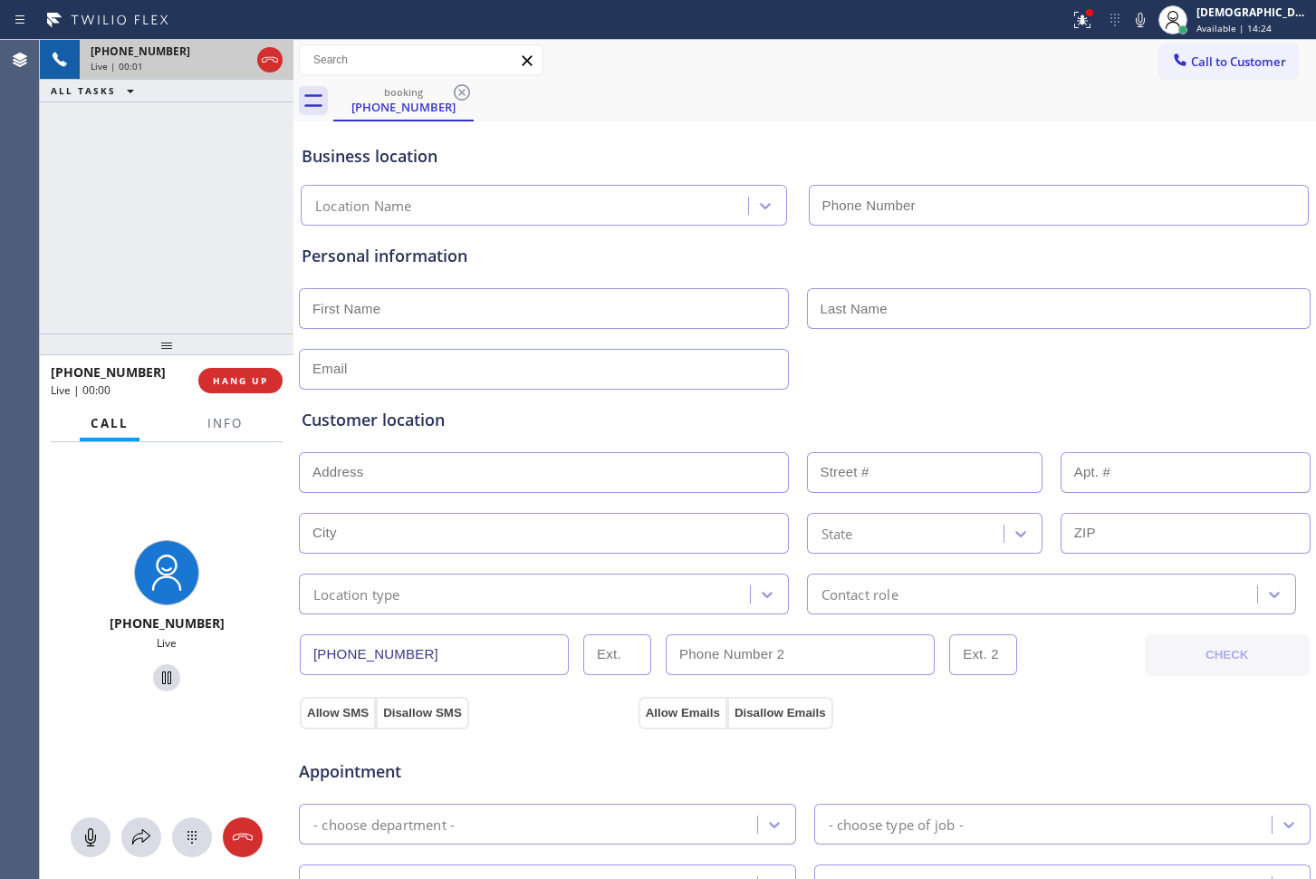
type input "[PHONE_NUMBER]"
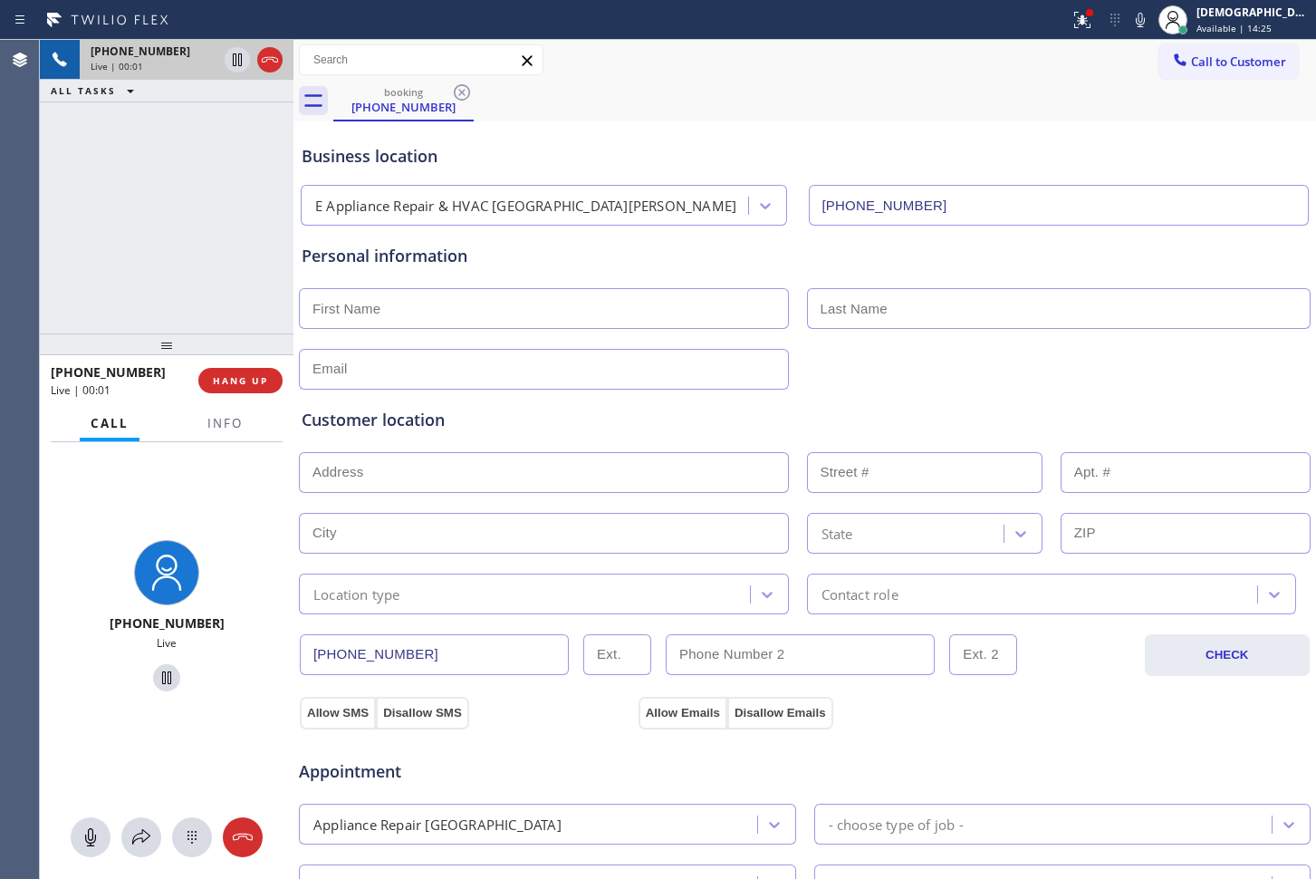
click at [265, 71] on button at bounding box center [269, 59] width 25 height 25
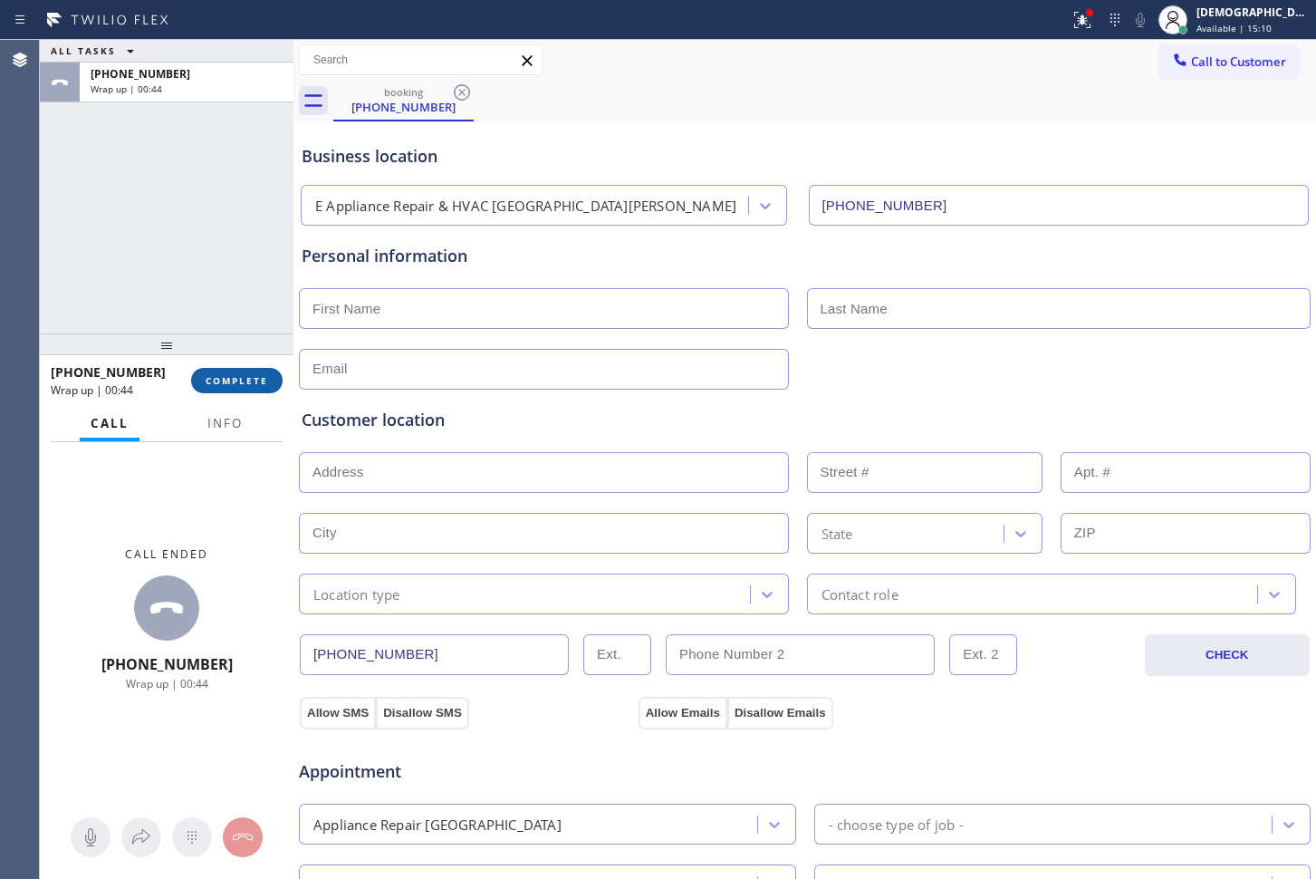
click at [255, 382] on span "COMPLETE" at bounding box center [237, 380] width 63 height 13
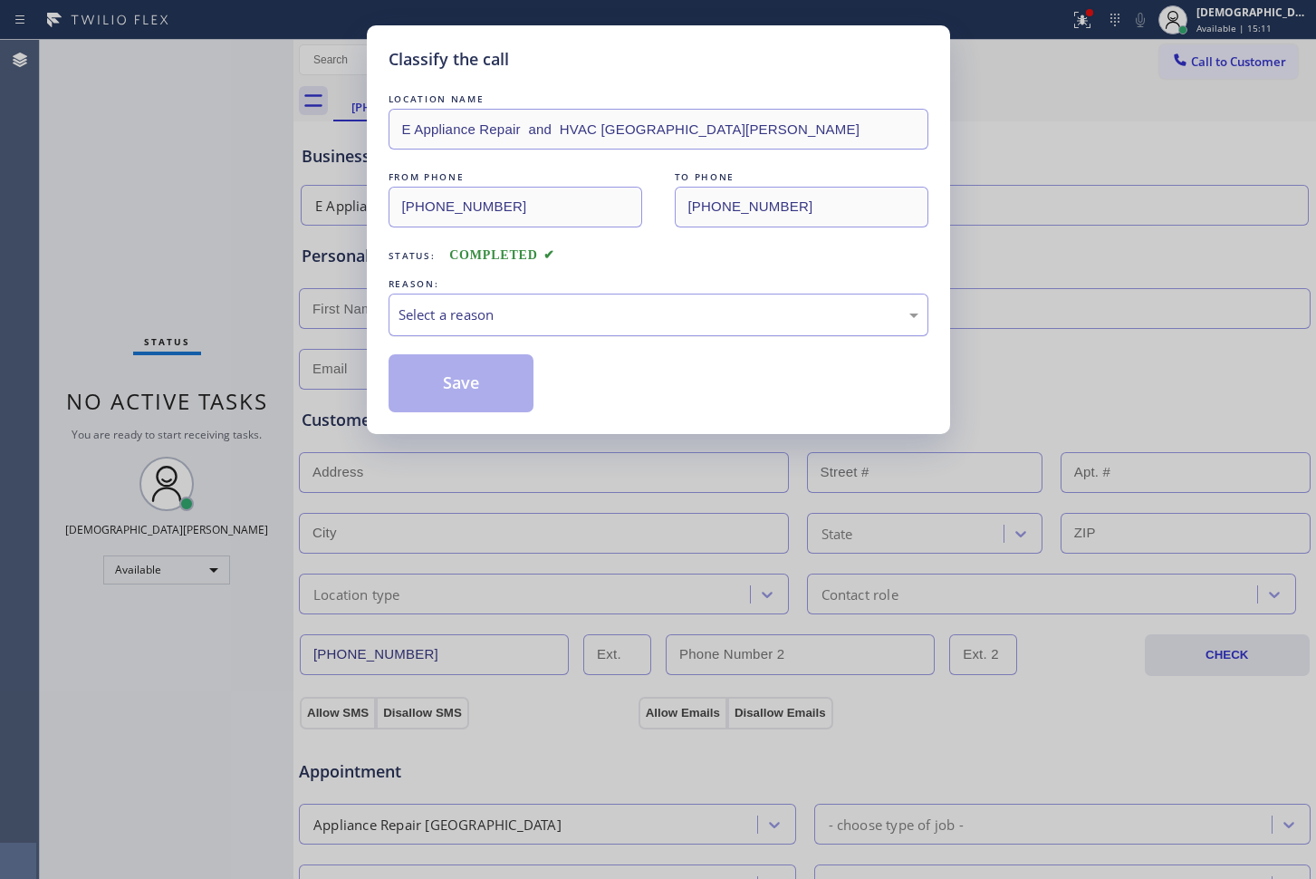
click at [600, 323] on div "Select a reason" at bounding box center [659, 314] width 520 height 21
click at [555, 389] on div "Save" at bounding box center [659, 383] width 540 height 58
click at [507, 390] on button "Save" at bounding box center [462, 383] width 146 height 58
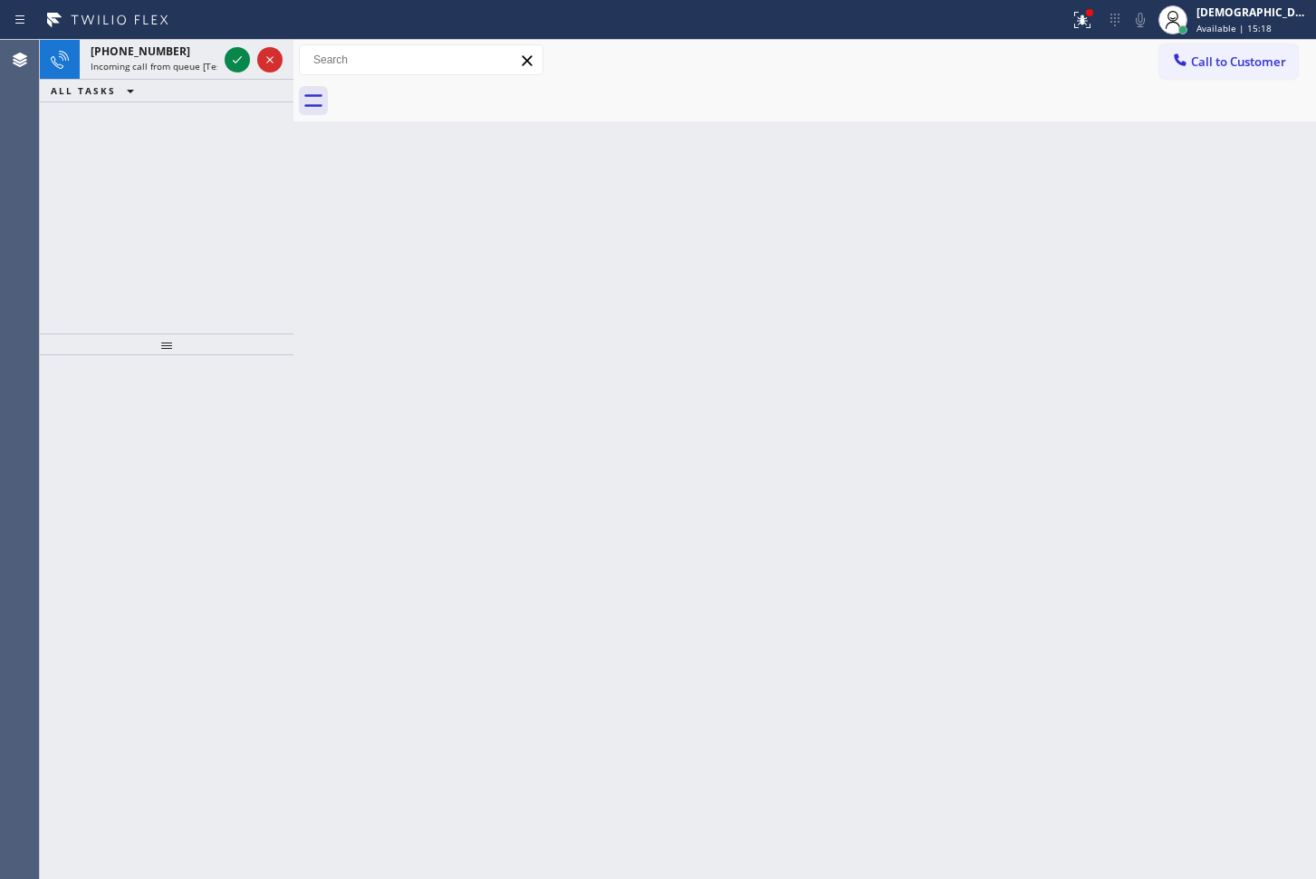
click at [130, 144] on div "[PHONE_NUMBER] Incoming call from queue [Test] All ALL TASKS ALL TASKS ACTIVE T…" at bounding box center [167, 187] width 254 height 294
click at [231, 57] on icon at bounding box center [237, 60] width 22 height 22
click at [248, 61] on div at bounding box center [237, 60] width 25 height 22
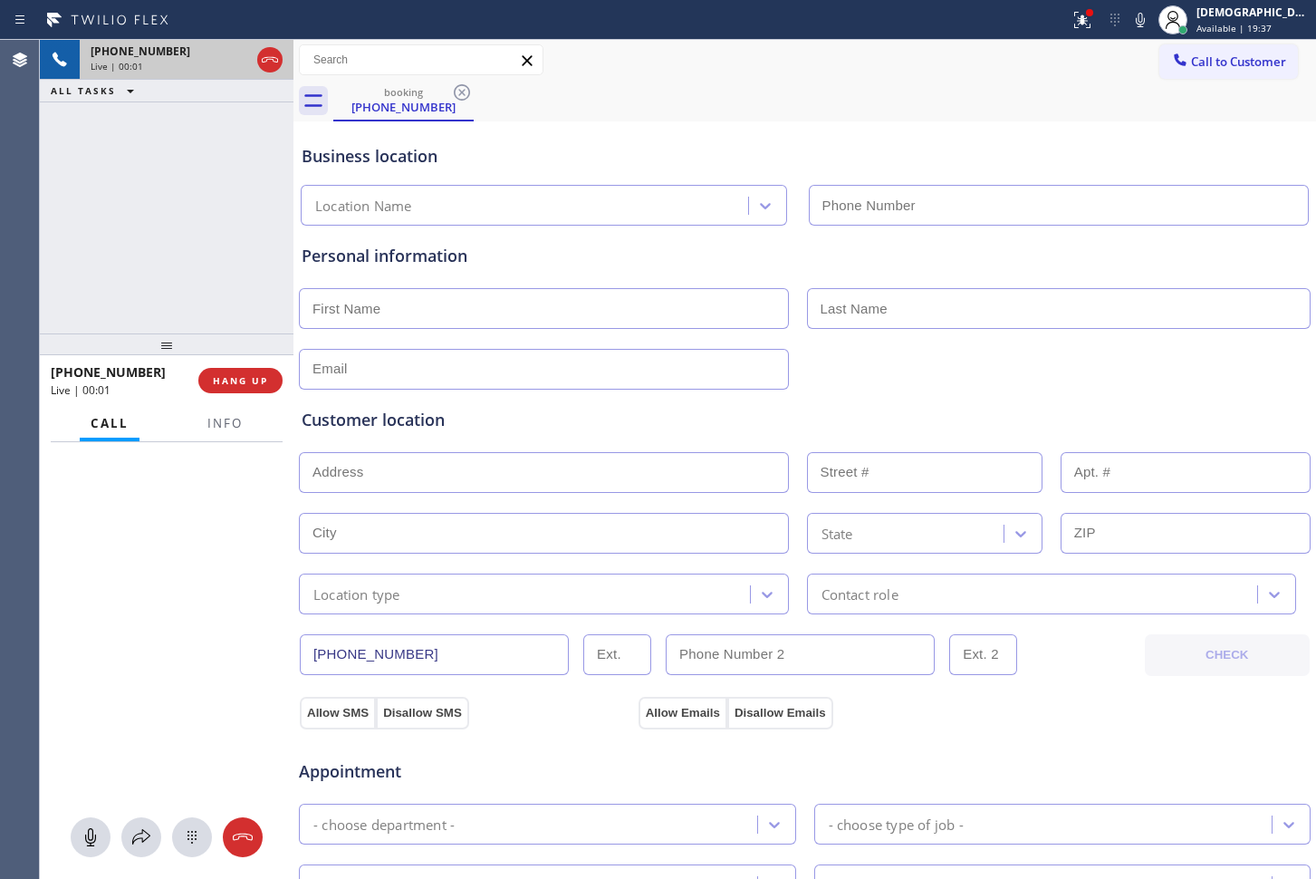
type input "[PHONE_NUMBER]"
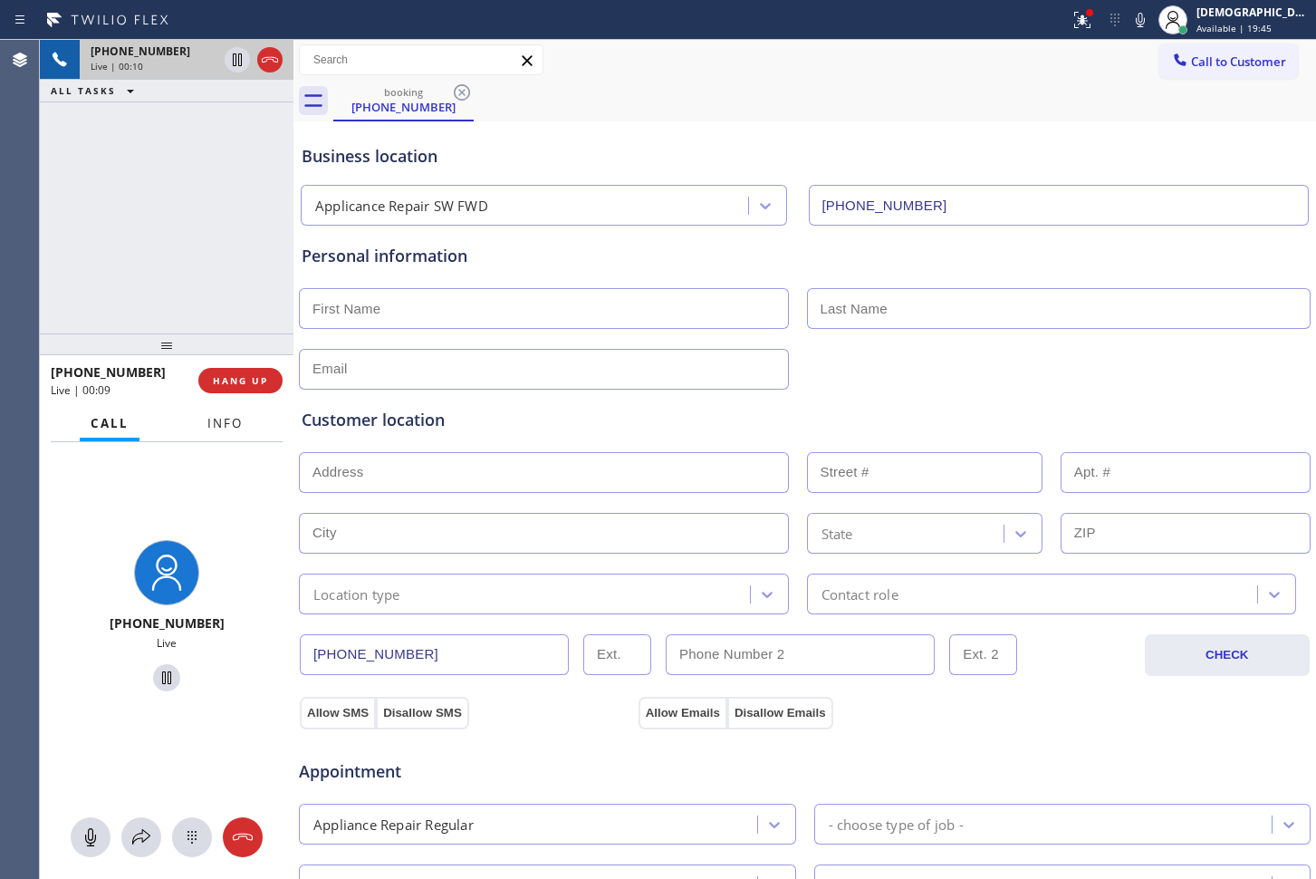
click at [211, 418] on span "Info" at bounding box center [224, 423] width 35 height 16
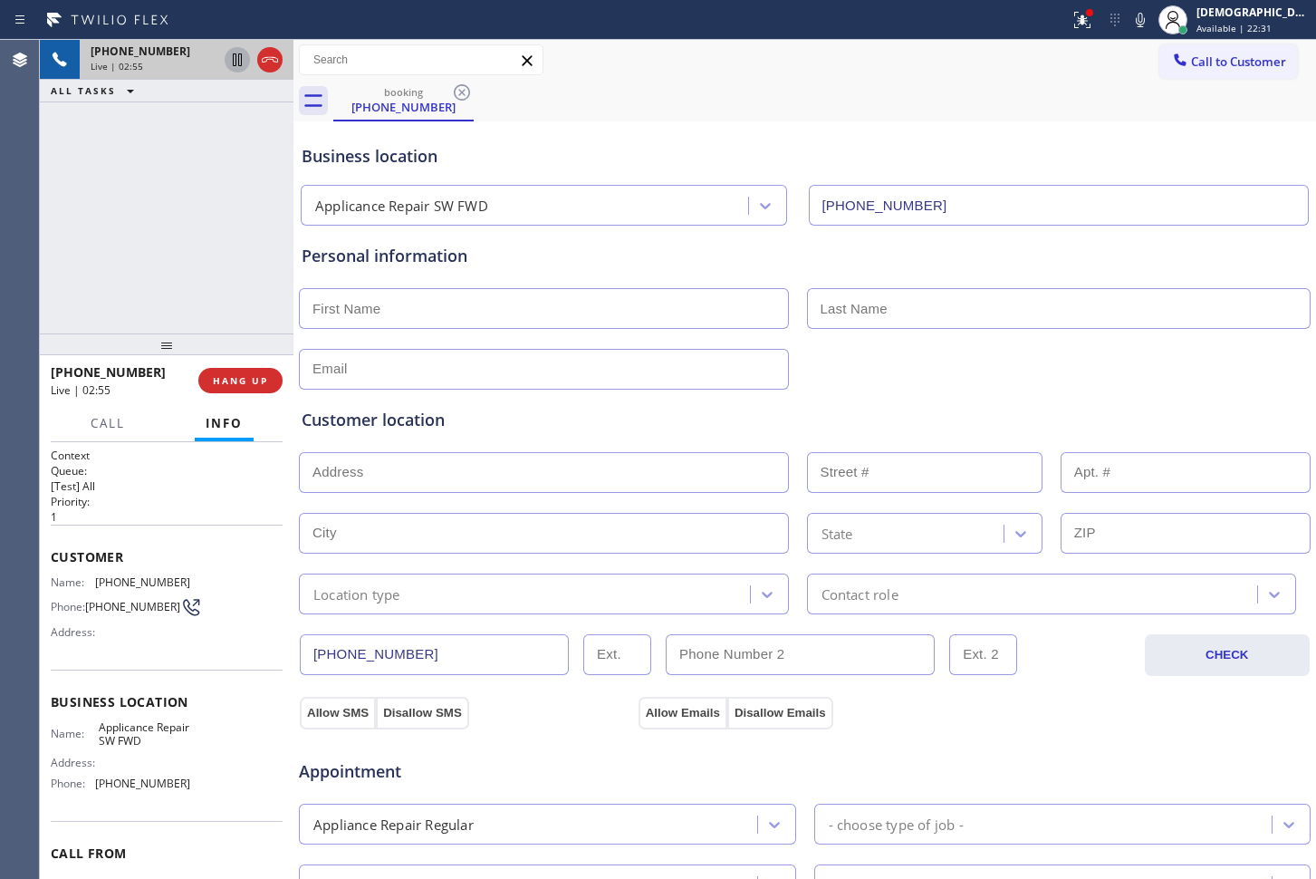
click at [231, 57] on icon at bounding box center [237, 60] width 22 height 22
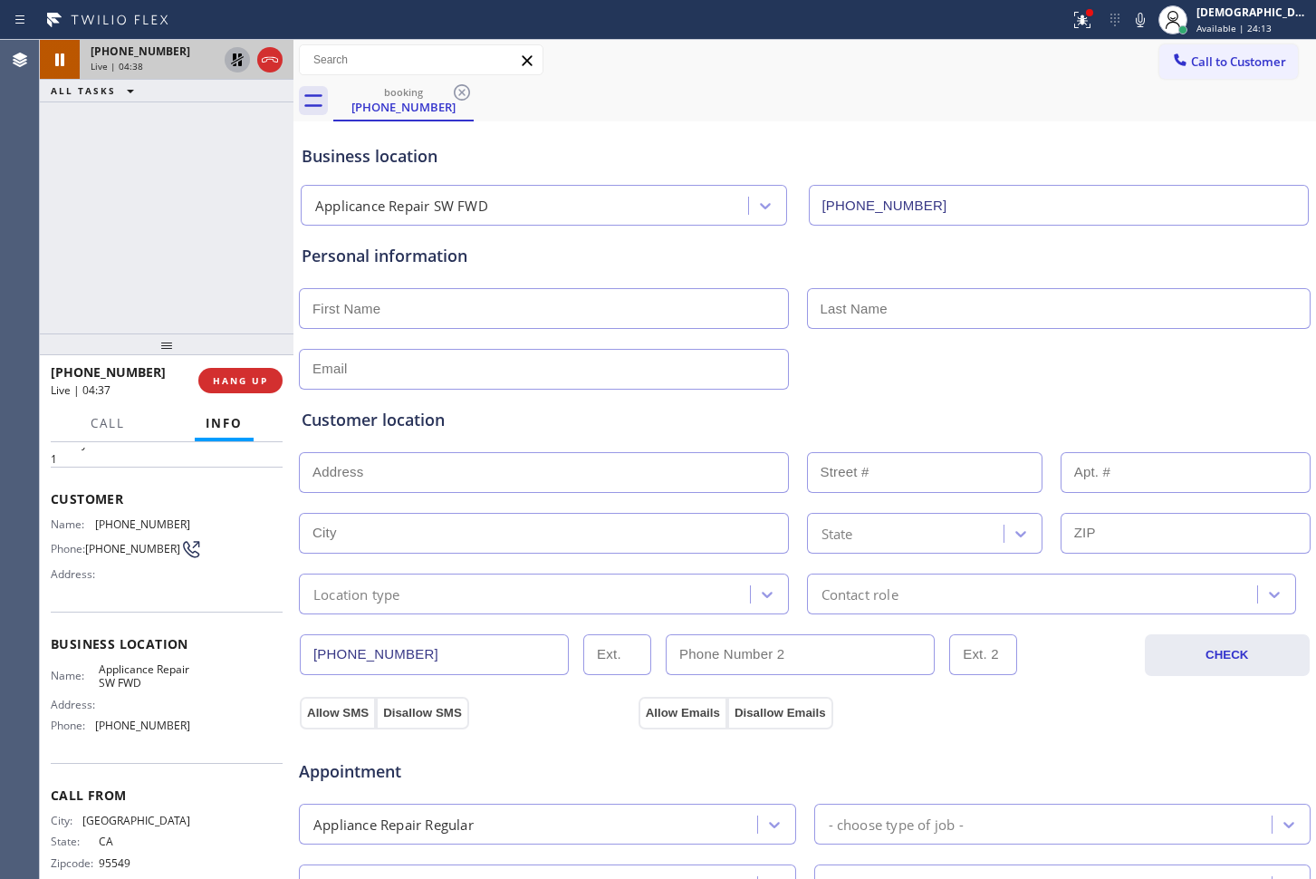
scroll to position [91, 0]
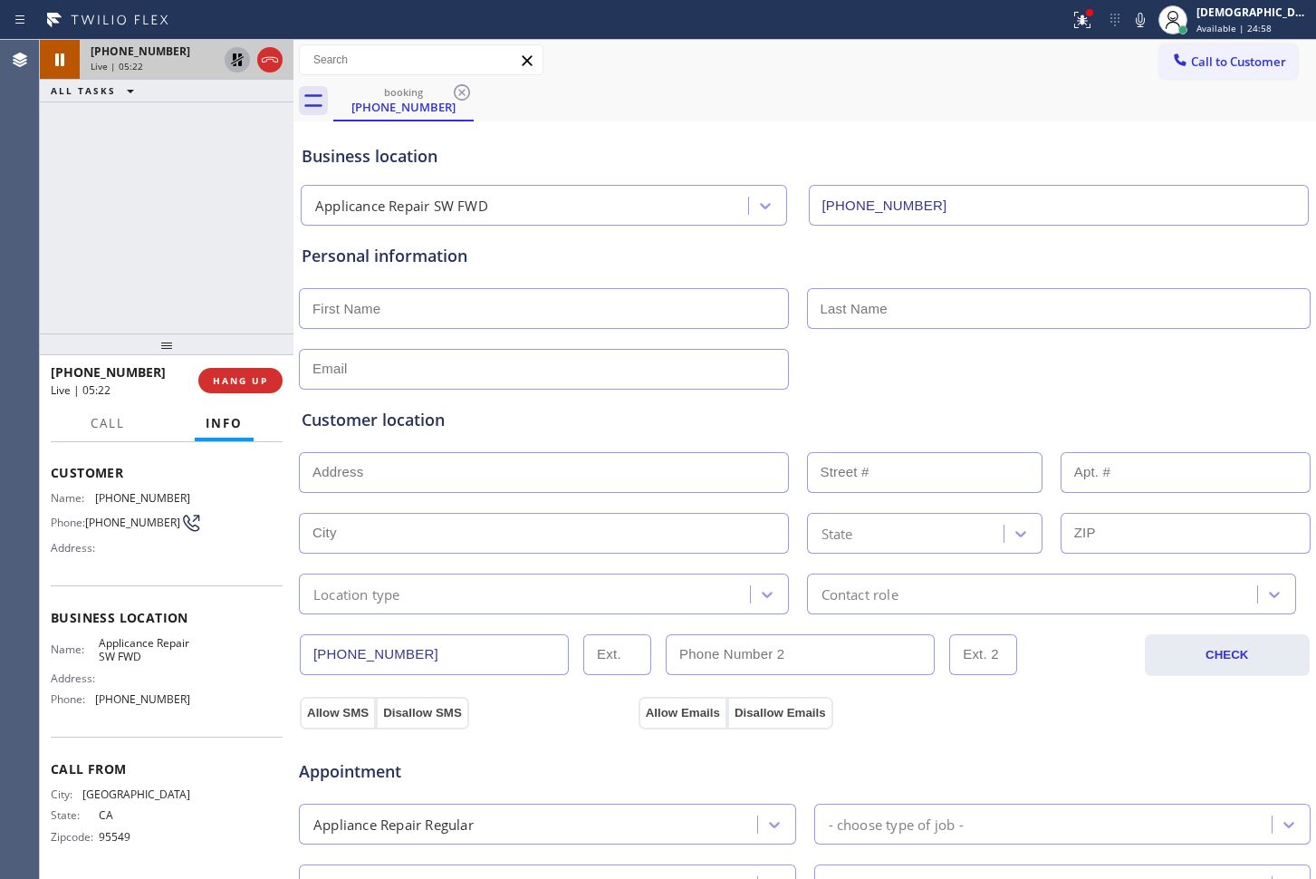
click at [235, 62] on icon at bounding box center [237, 59] width 13 height 13
click at [274, 61] on icon at bounding box center [270, 59] width 16 height 5
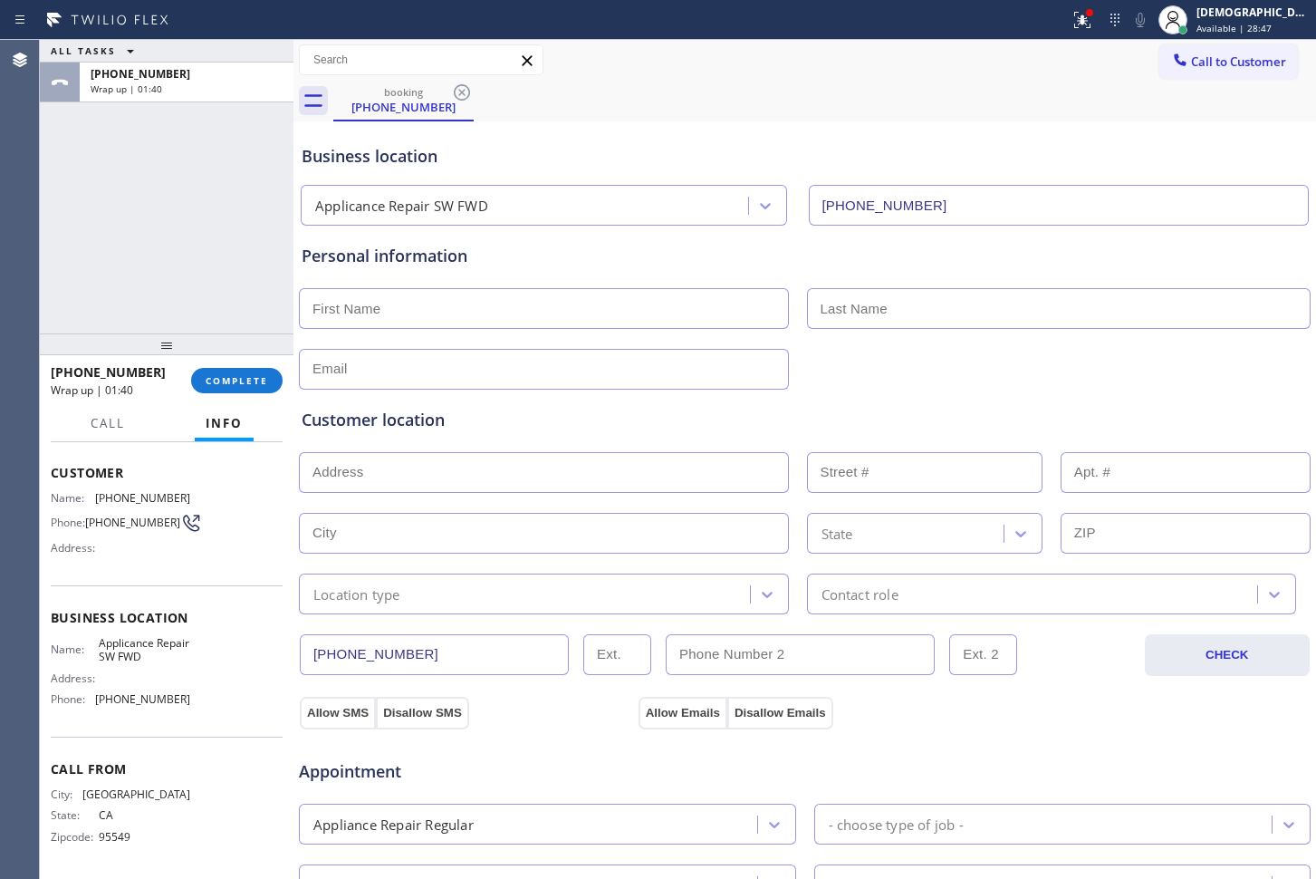
drag, startPoint x: 320, startPoint y: 312, endPoint x: 330, endPoint y: 320, distance: 12.9
click at [320, 312] on input "text" at bounding box center [544, 308] width 490 height 41
paste input "[PERSON_NAME]"
type input "[PERSON_NAME]"
click at [901, 312] on input "text" at bounding box center [1059, 308] width 505 height 41
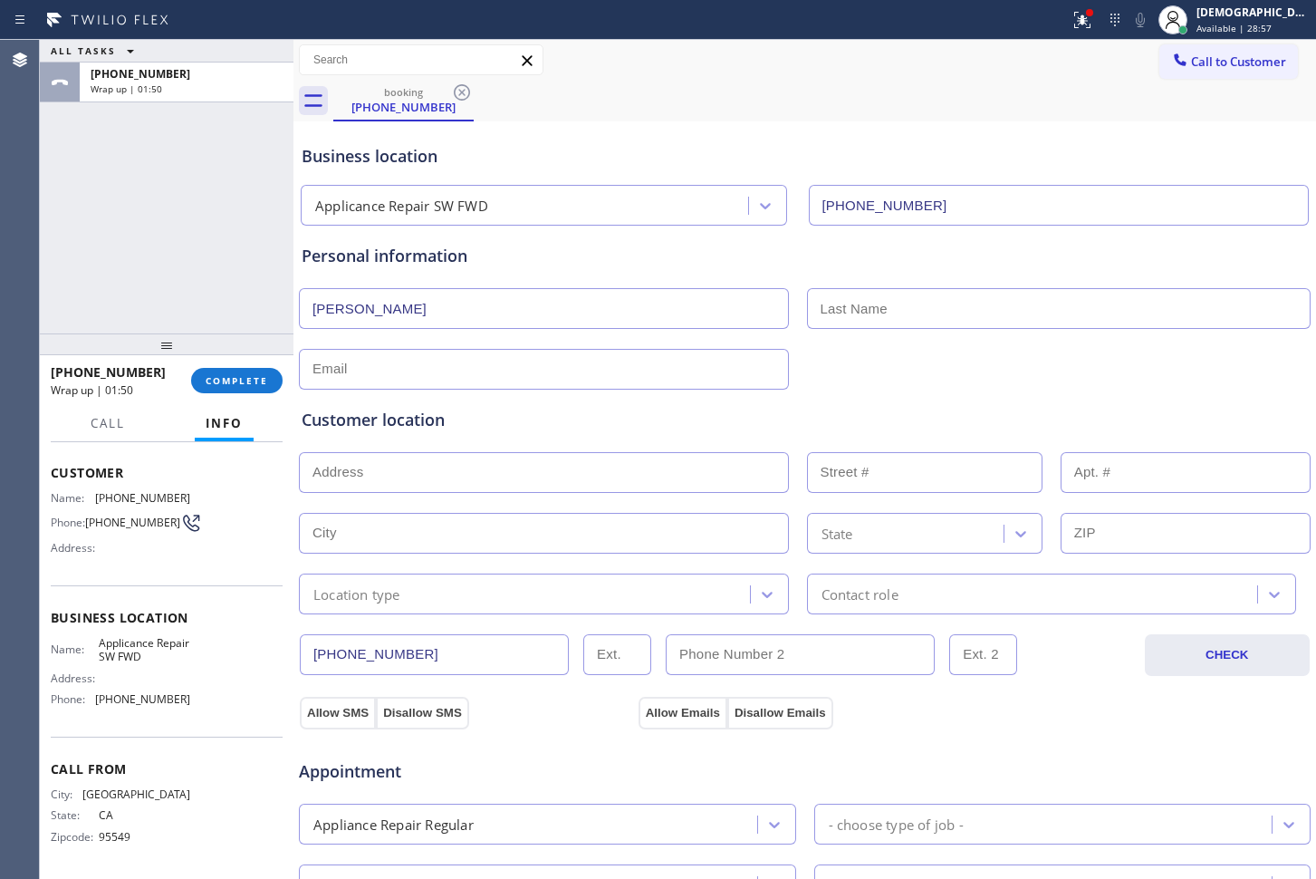
paste input "Otul"
type input "Otul"
click at [582, 384] on div "Customer location >> ADD NEW ADDRESS << + NEW ADDRESS State Location type Conta…" at bounding box center [805, 498] width 1014 height 232
click at [583, 372] on input "text" at bounding box center [544, 369] width 490 height 41
type input "[EMAIL_ADDRESS][DOMAIN_NAME]"
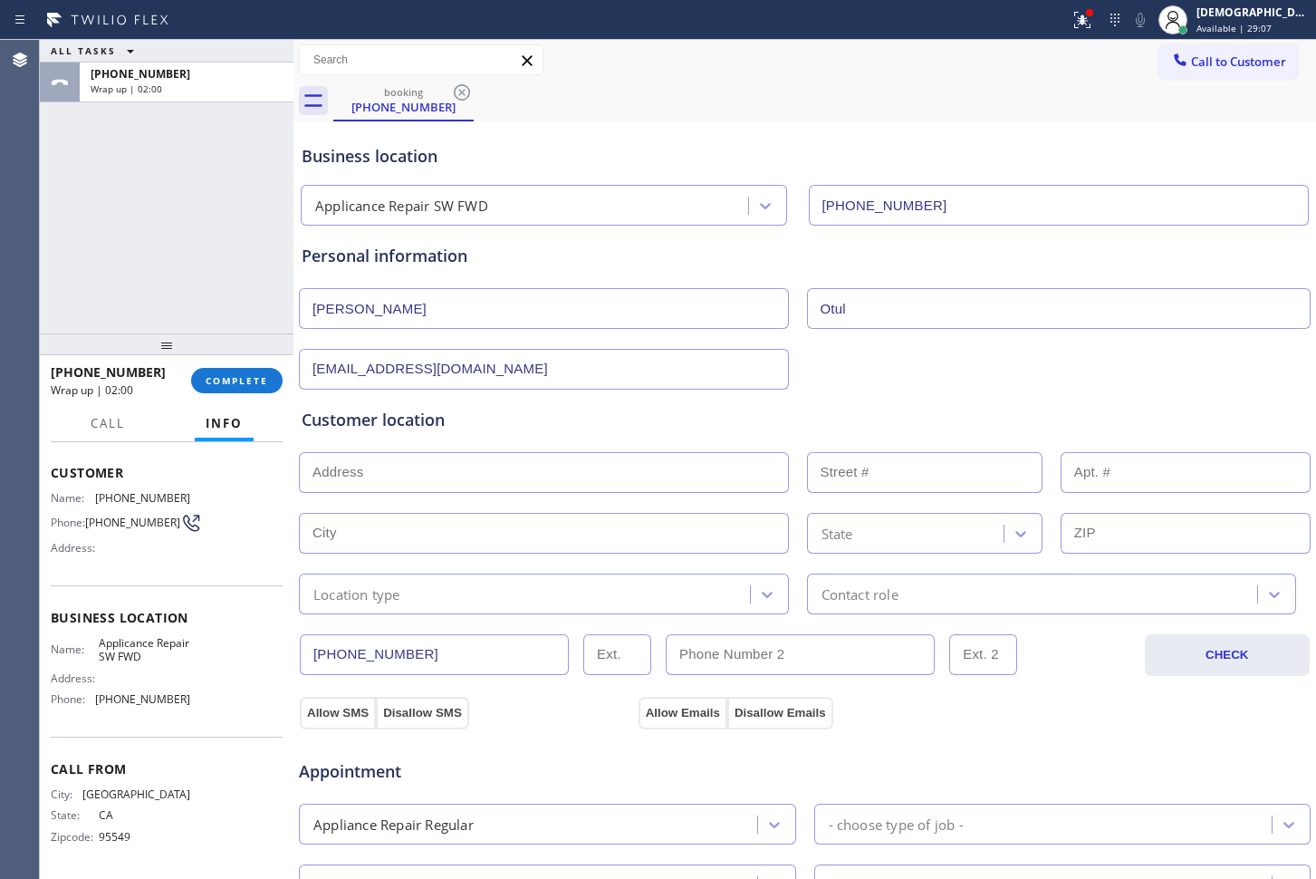
click at [510, 476] on input "text" at bounding box center [544, 472] width 490 height 41
paste input "[STREET_ADDRESS]"
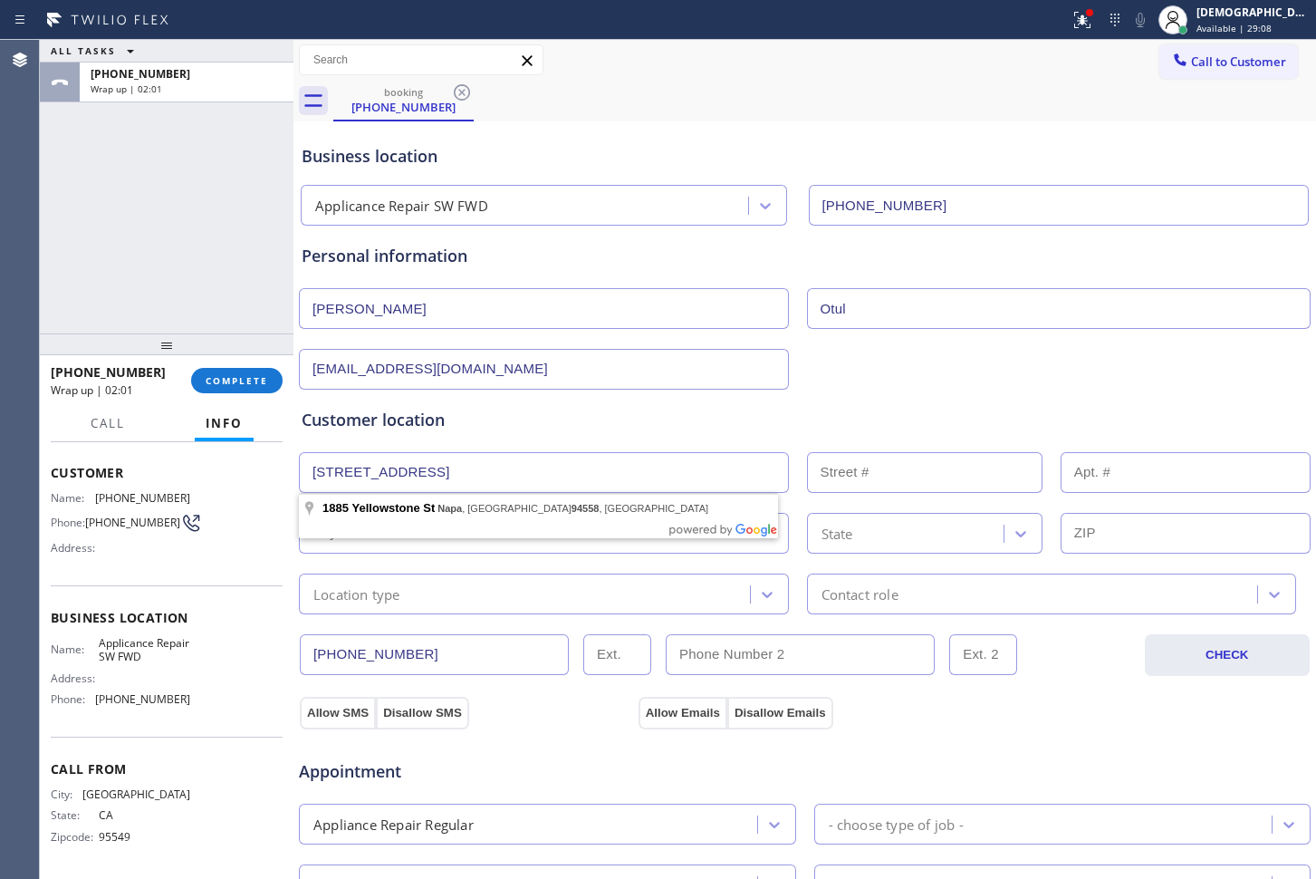
type input "1885 Yellowstone St"
type input "1885"
type input "Napa"
type input "94558"
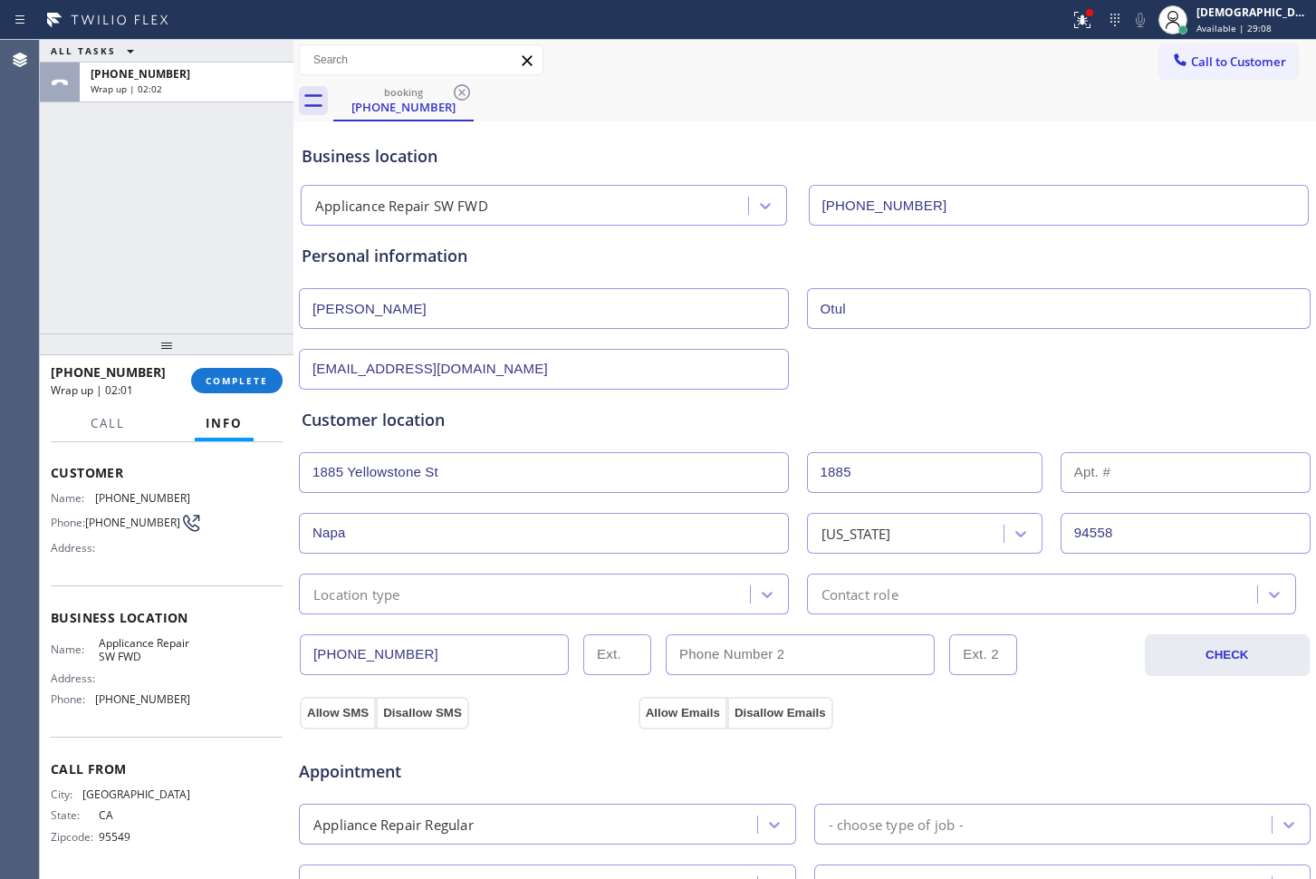
click at [451, 595] on div "Location type" at bounding box center [527, 594] width 446 height 32
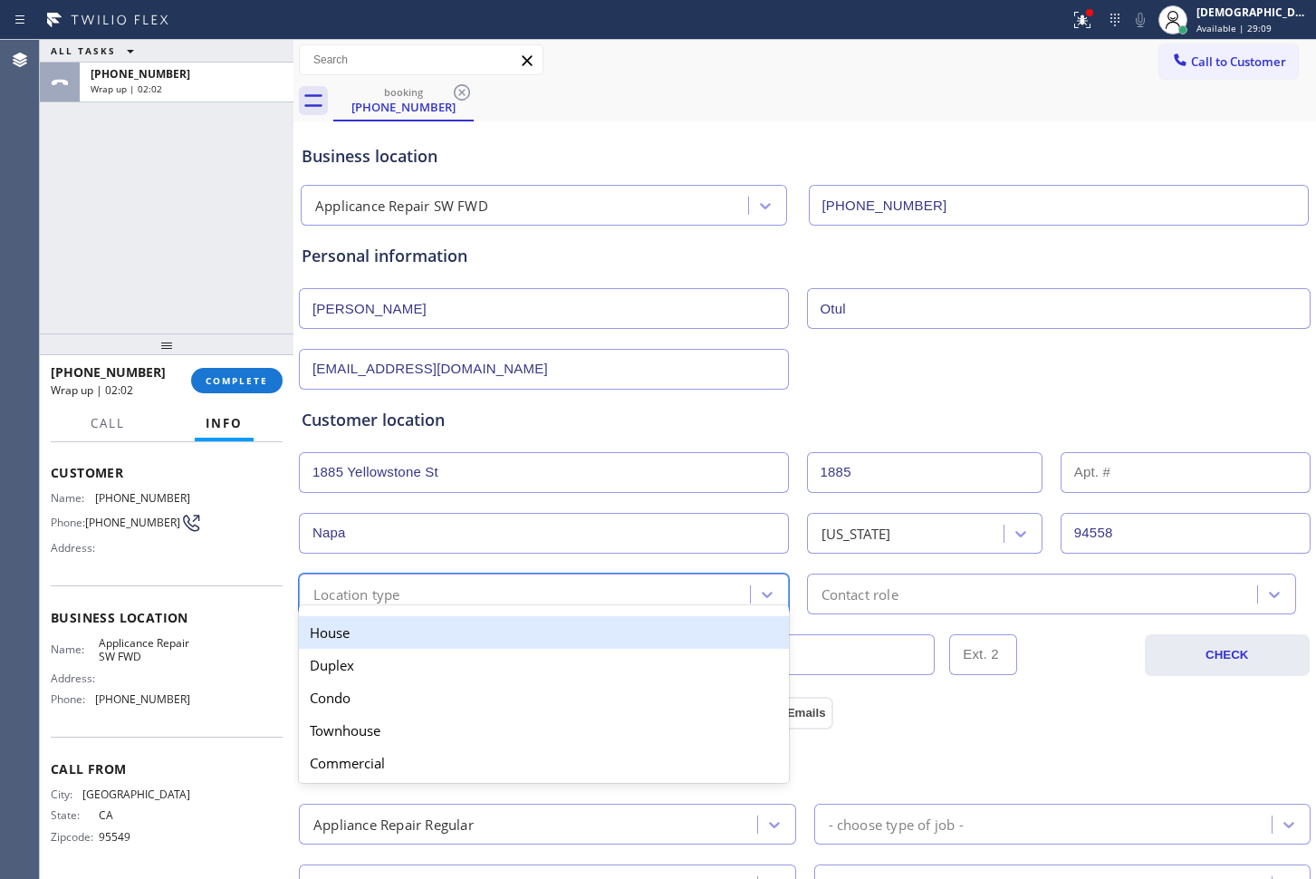
click at [448, 631] on div "House" at bounding box center [544, 632] width 490 height 33
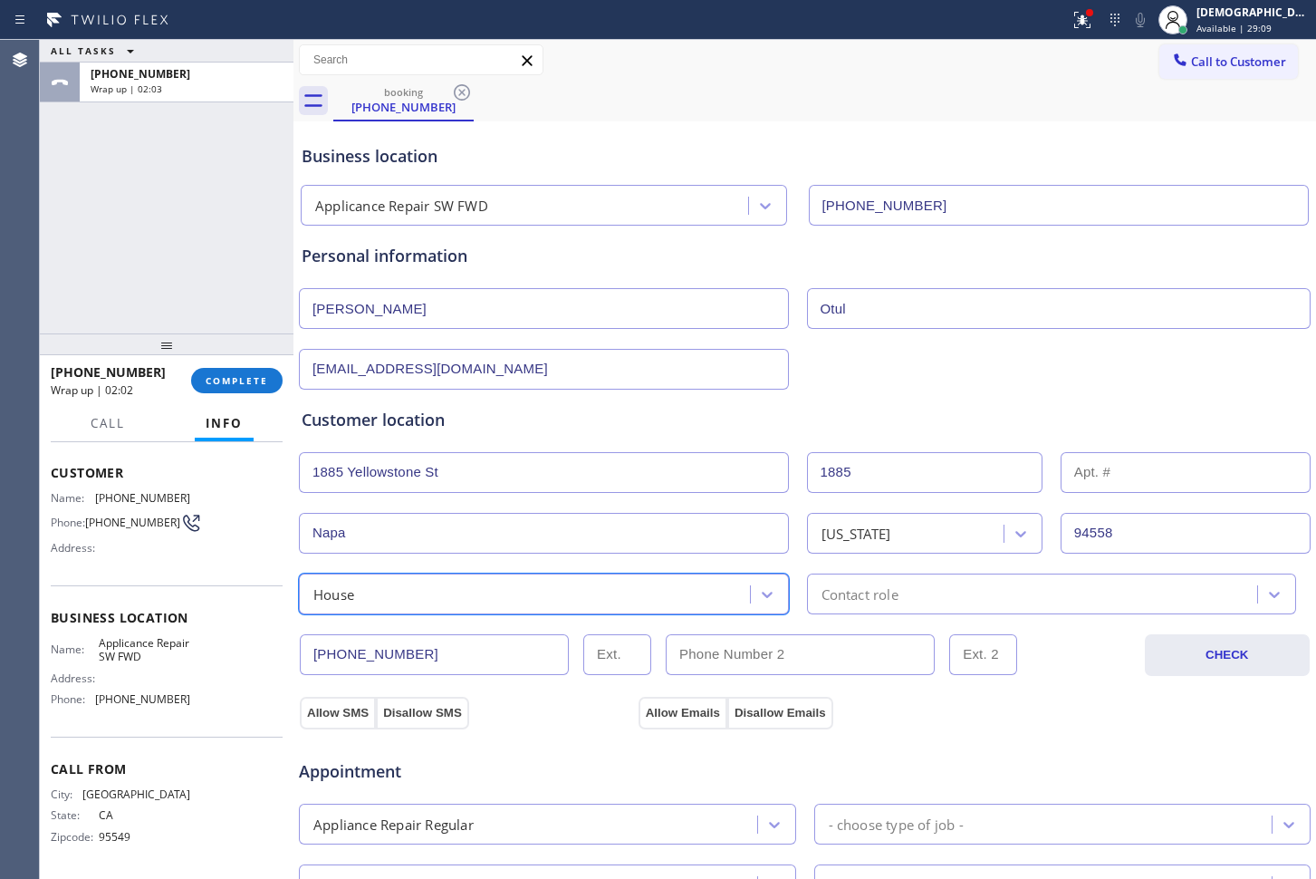
click at [826, 589] on div "Contact role" at bounding box center [860, 593] width 77 height 21
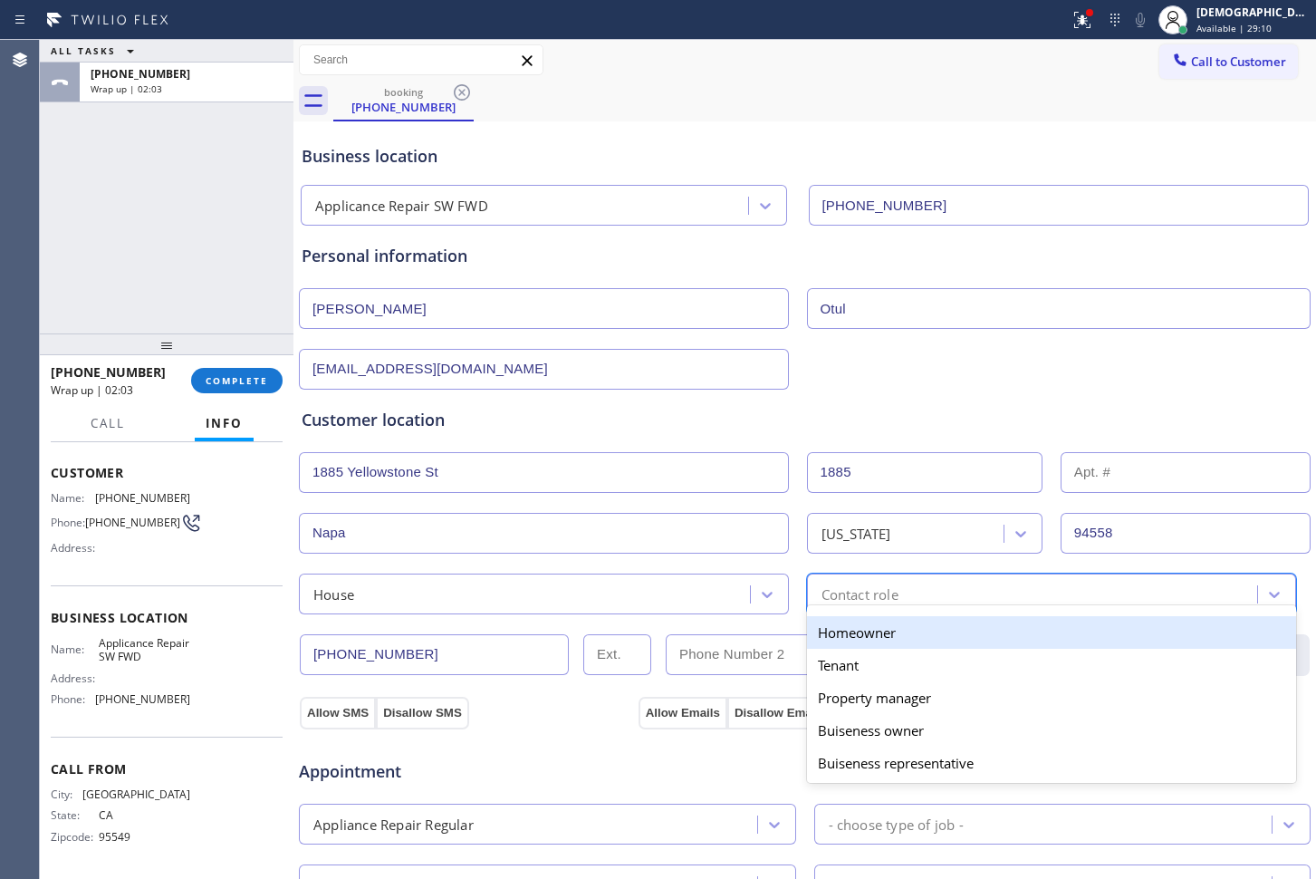
drag, startPoint x: 828, startPoint y: 621, endPoint x: 798, endPoint y: 629, distance: 30.8
click at [827, 622] on div "Homeowner" at bounding box center [1052, 632] width 490 height 33
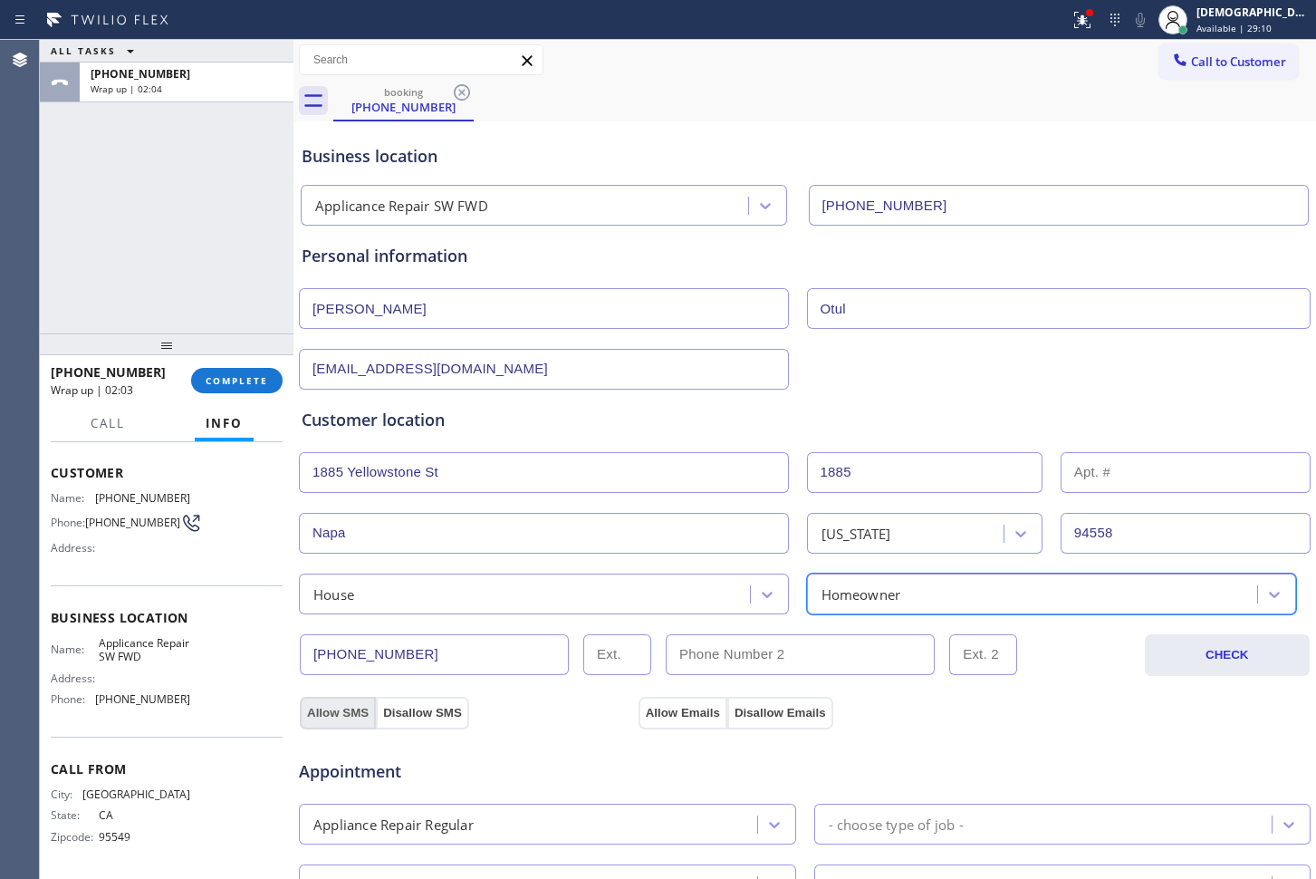
click at [340, 711] on button "Allow SMS" at bounding box center [338, 713] width 76 height 33
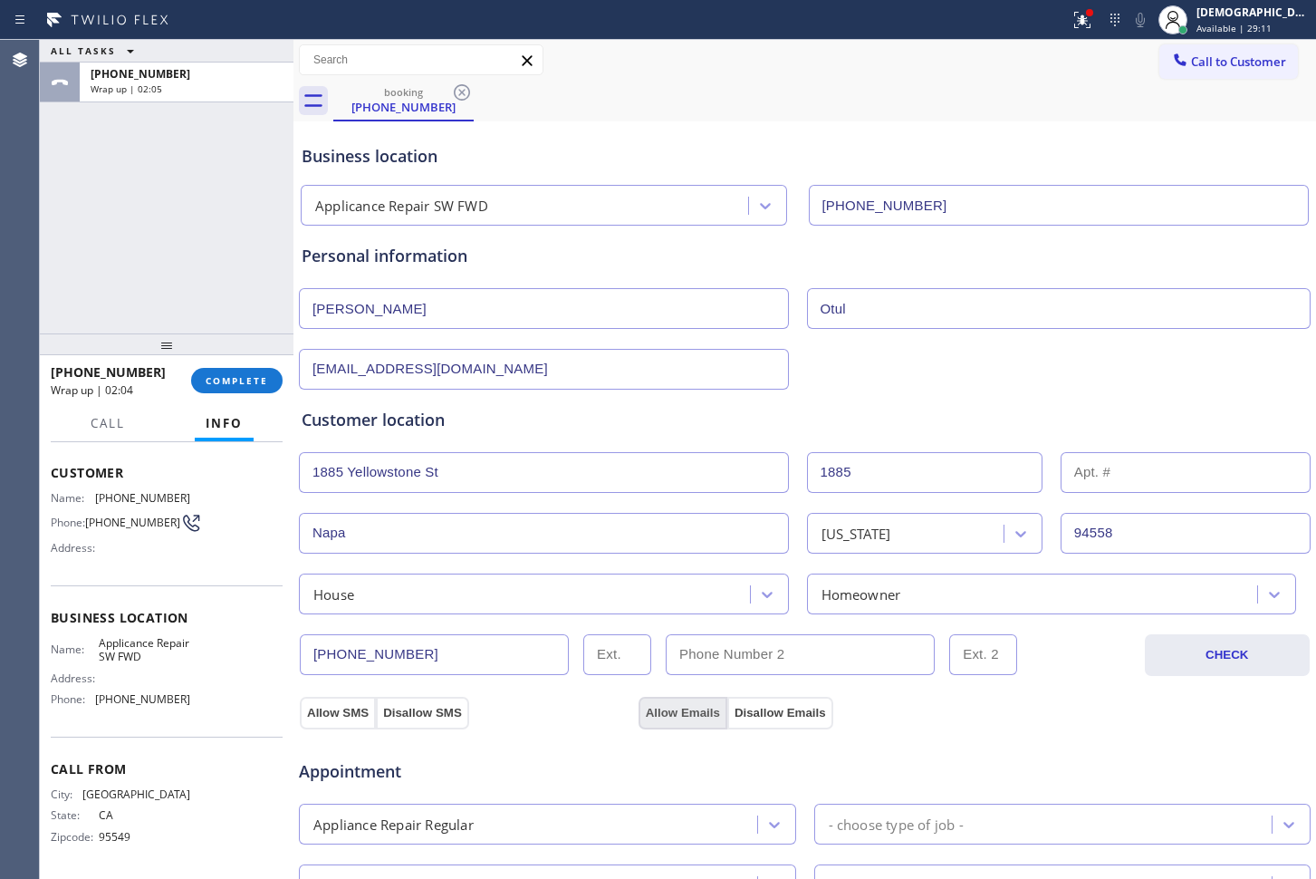
click at [650, 701] on button "Allow Emails" at bounding box center [683, 713] width 89 height 33
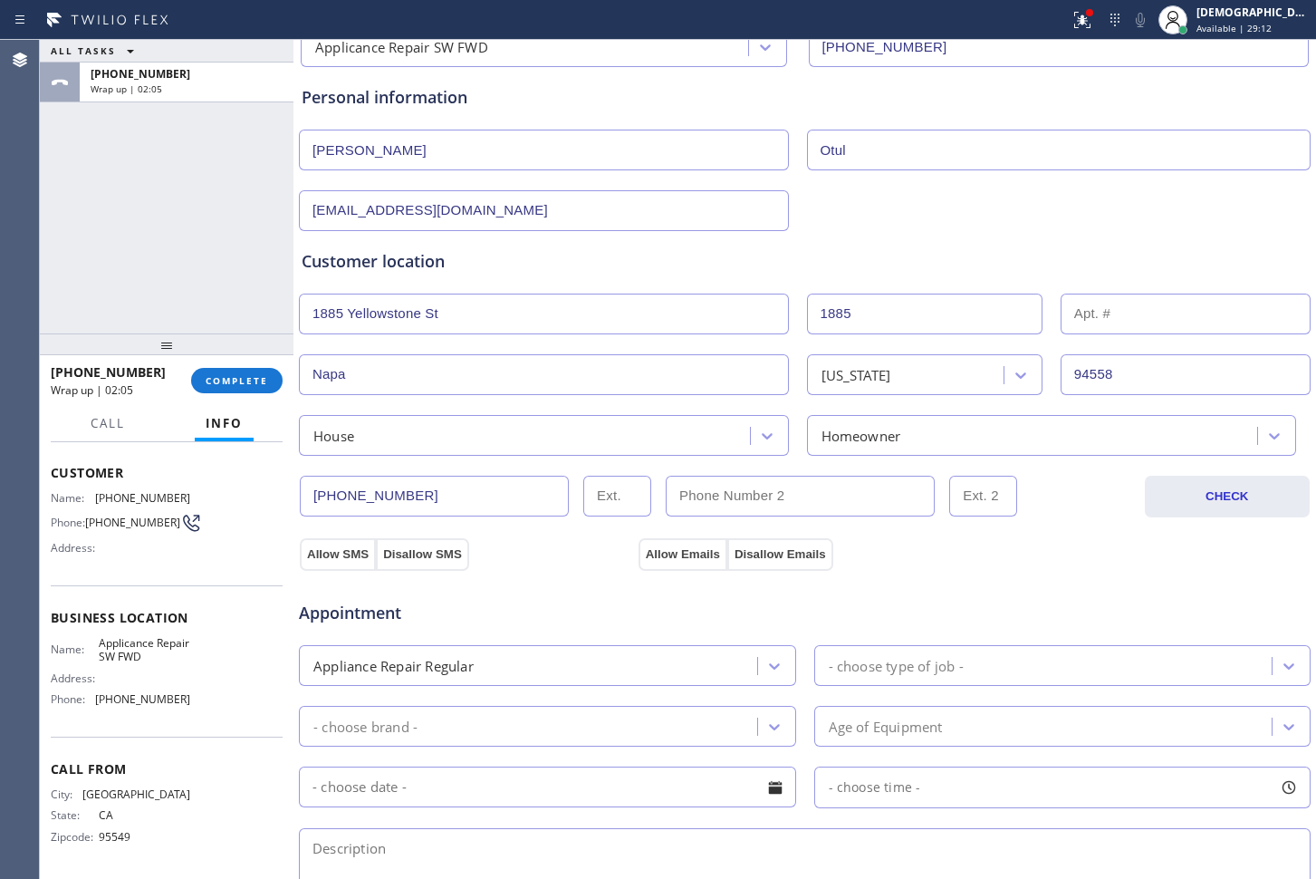
scroll to position [226, 0]
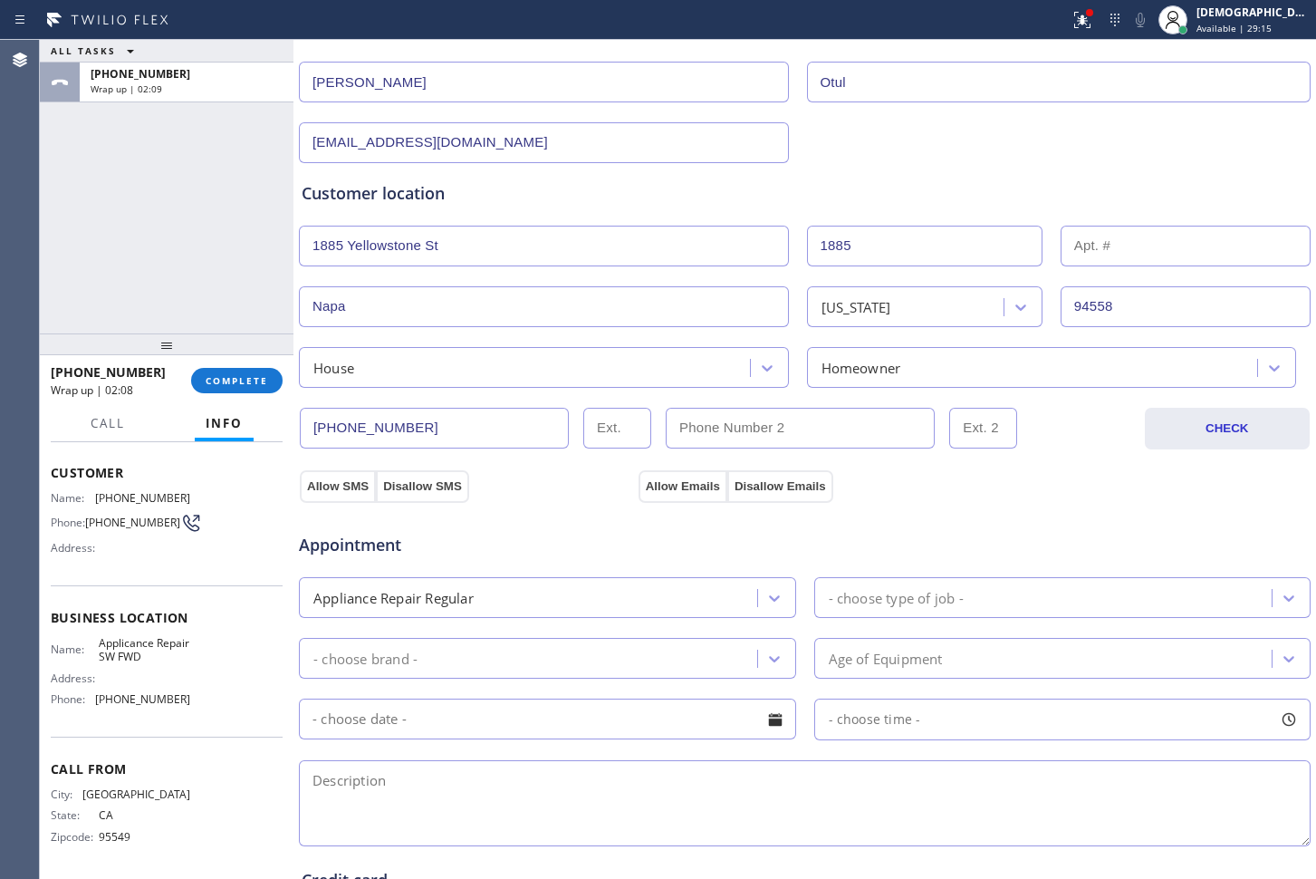
click at [619, 591] on div "Appliance Repair Regular" at bounding box center [530, 598] width 453 height 32
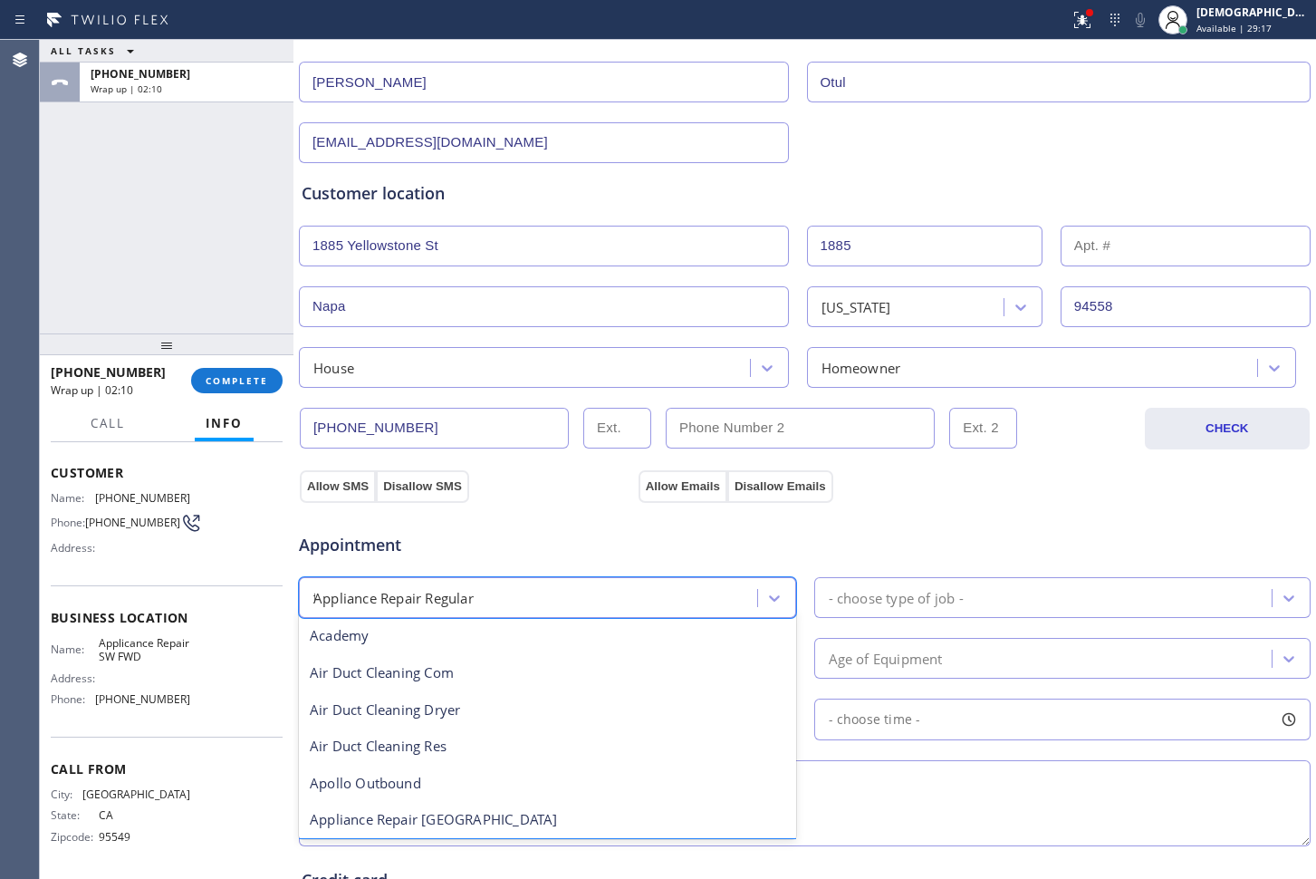
scroll to position [0, 0]
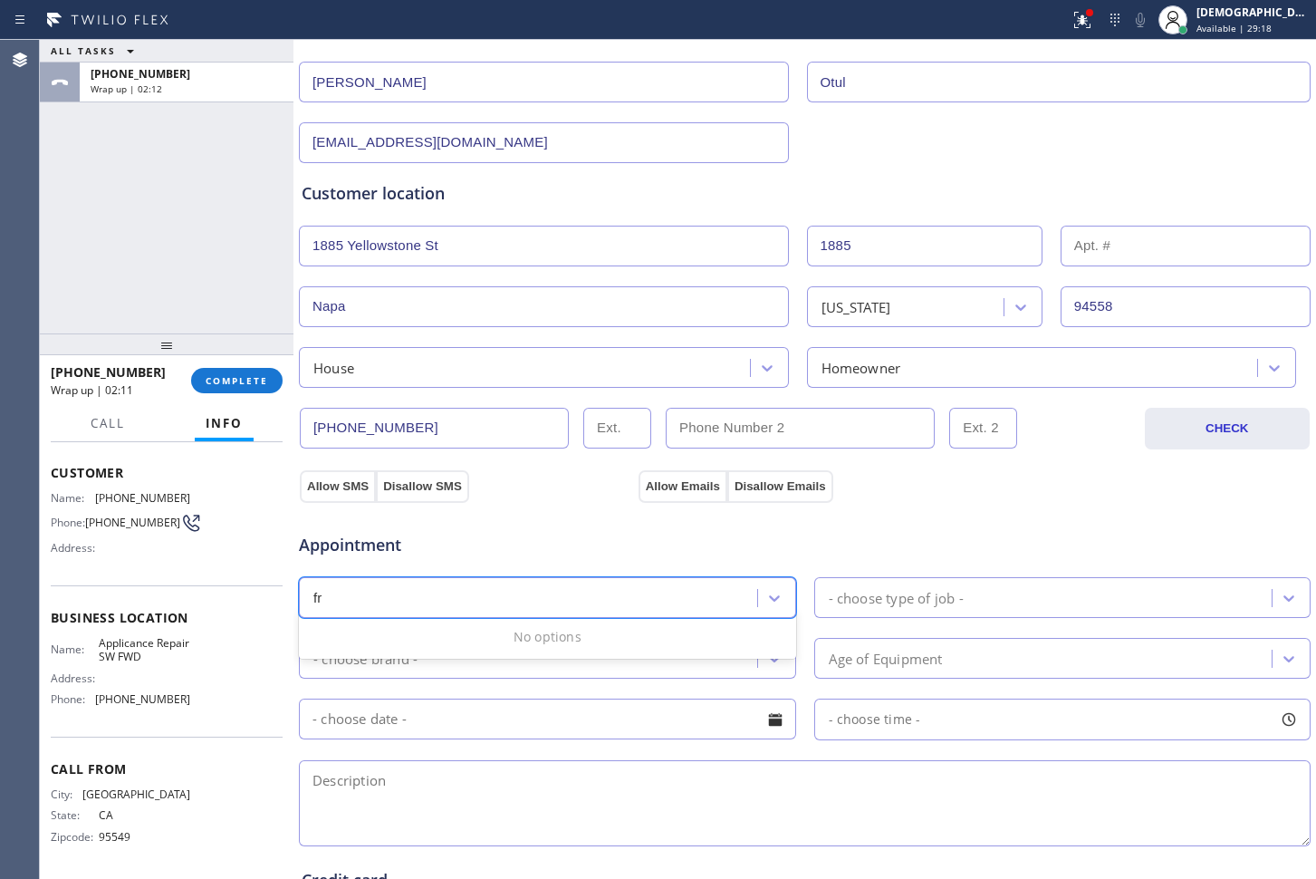
type input "f"
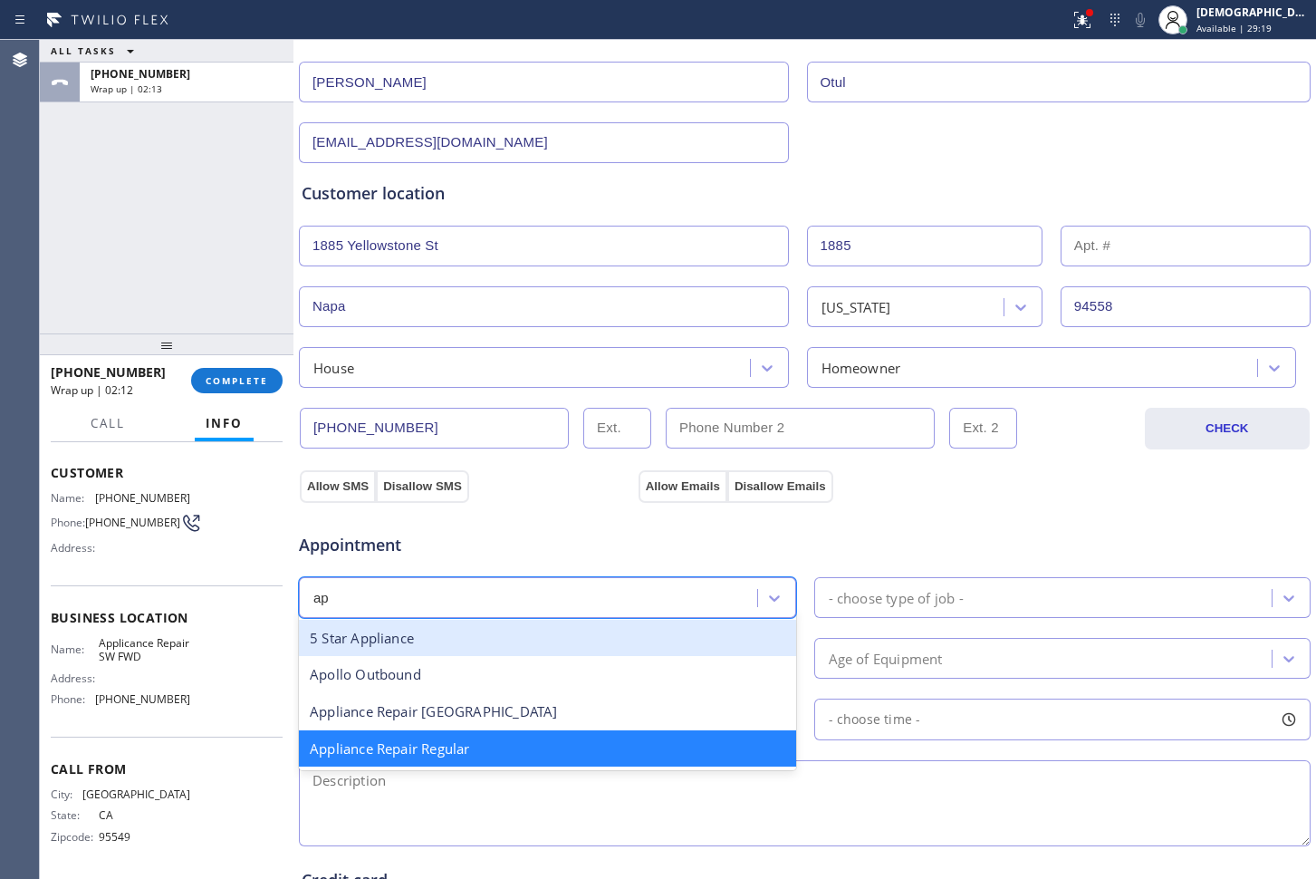
type input "app"
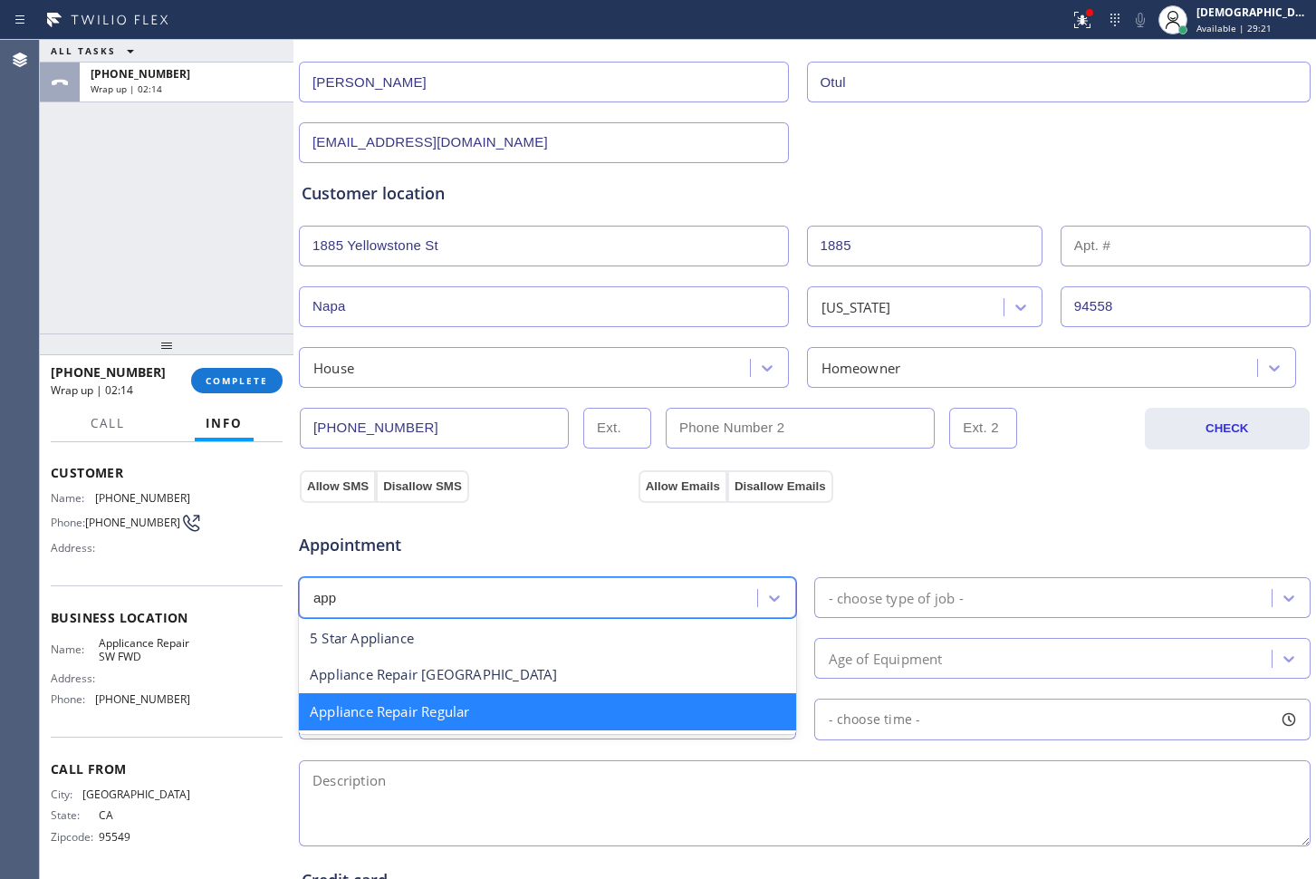
click at [496, 712] on div "Appliance Repair Regular" at bounding box center [547, 711] width 497 height 37
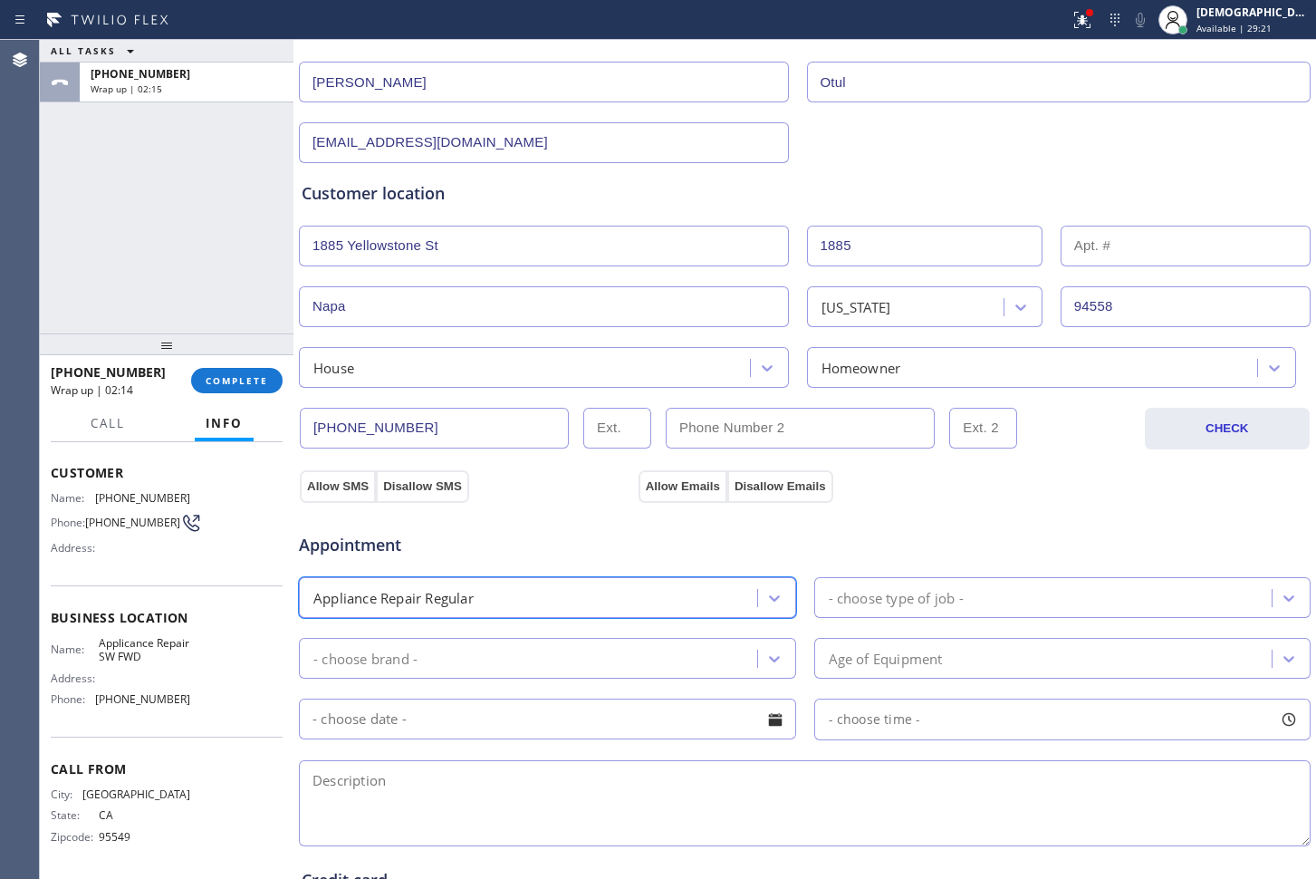
click at [837, 602] on div "- choose type of job -" at bounding box center [896, 597] width 135 height 21
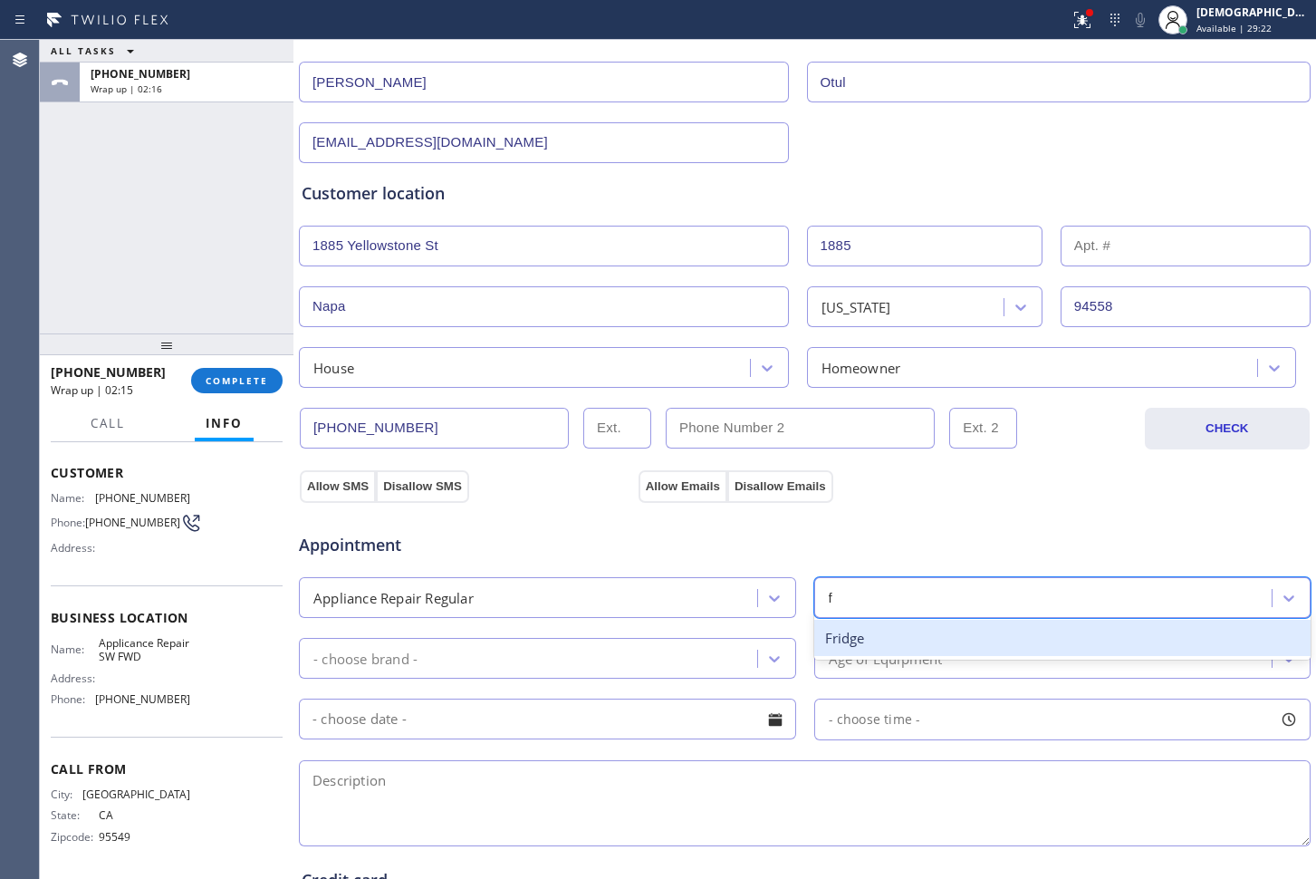
type input "fr"
click at [829, 639] on div "Fridge" at bounding box center [1062, 638] width 497 height 37
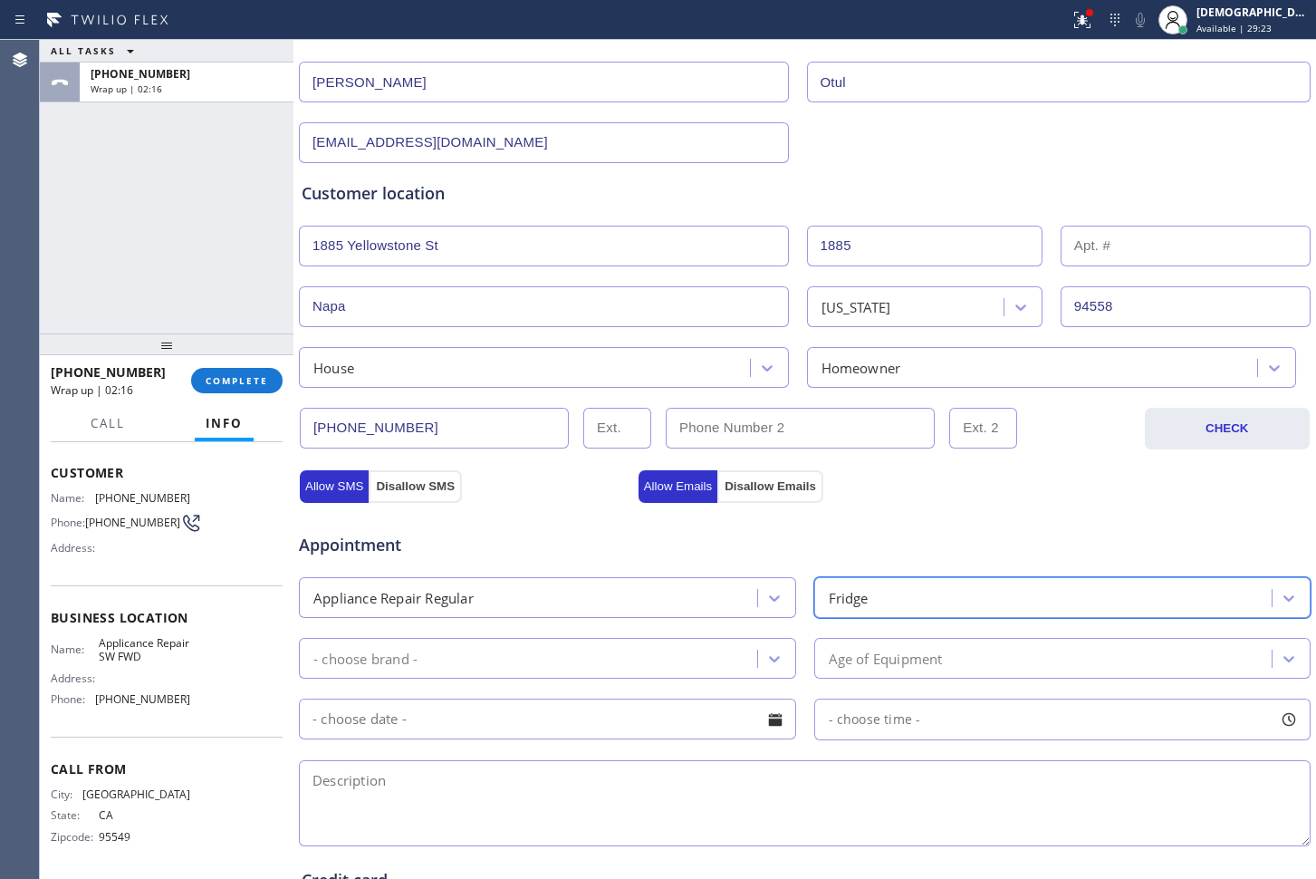
click at [591, 679] on div "- choose brand -" at bounding box center [547, 658] width 497 height 41
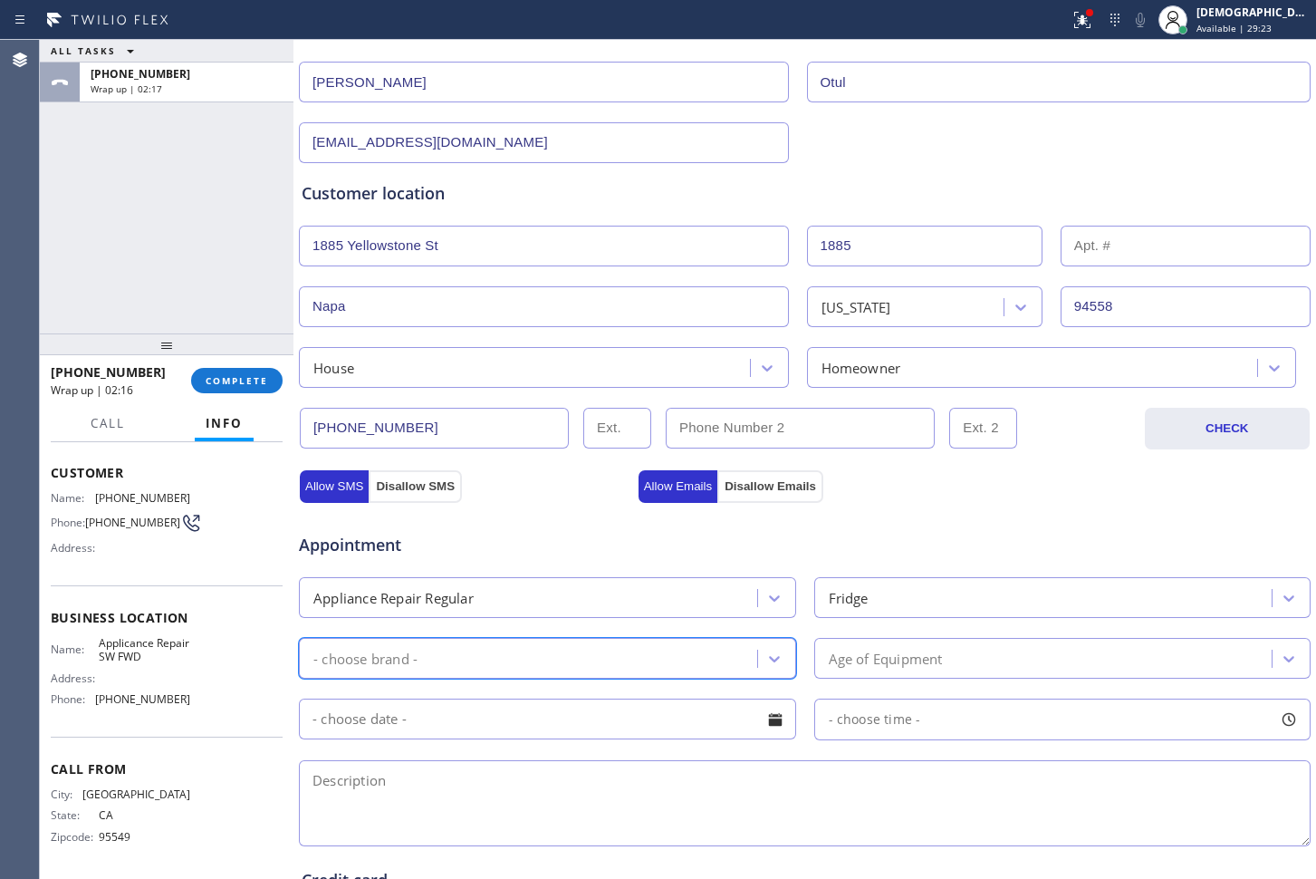
click at [578, 658] on div "- choose brand -" at bounding box center [530, 658] width 453 height 32
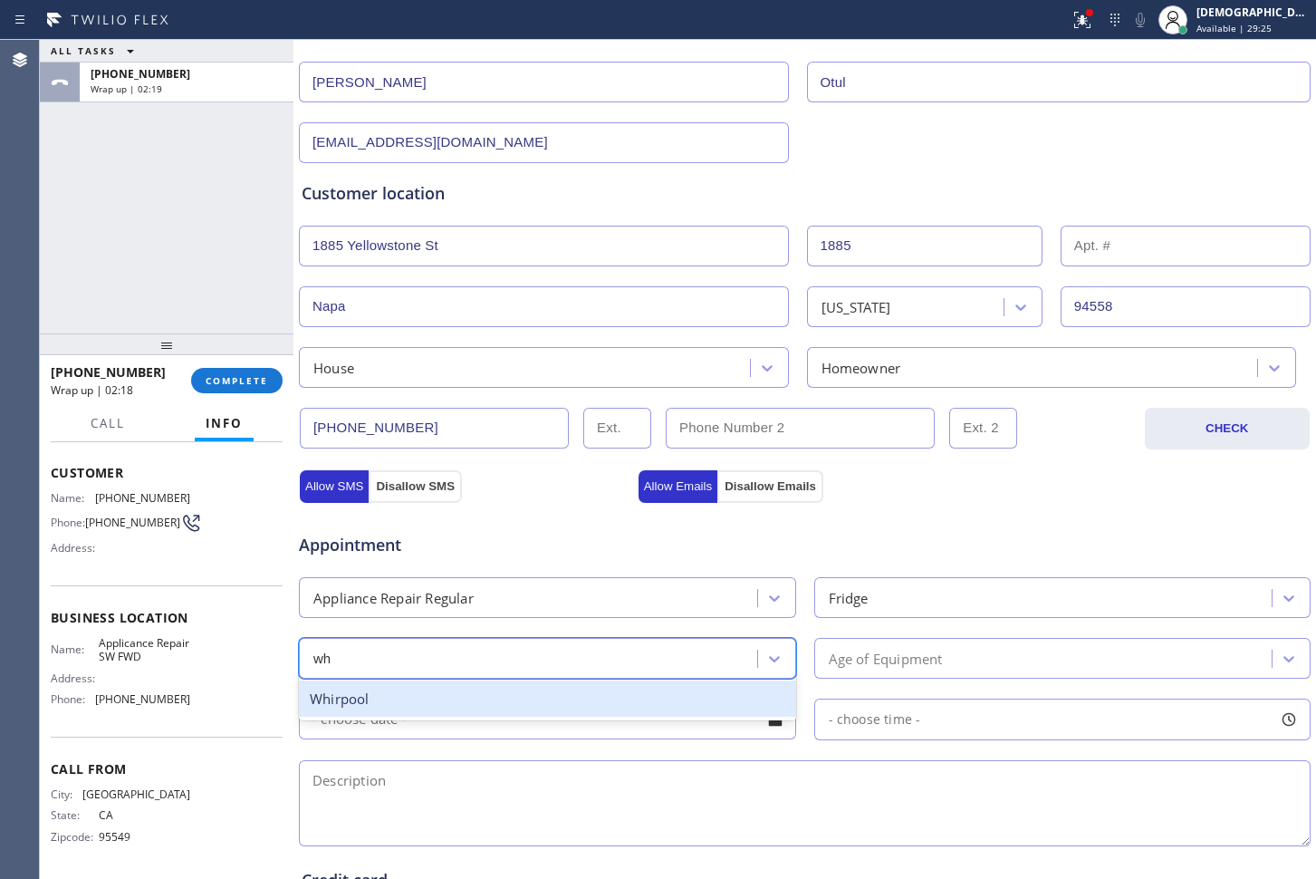
type input "whi"
click at [558, 710] on div "Whirpool" at bounding box center [547, 698] width 497 height 37
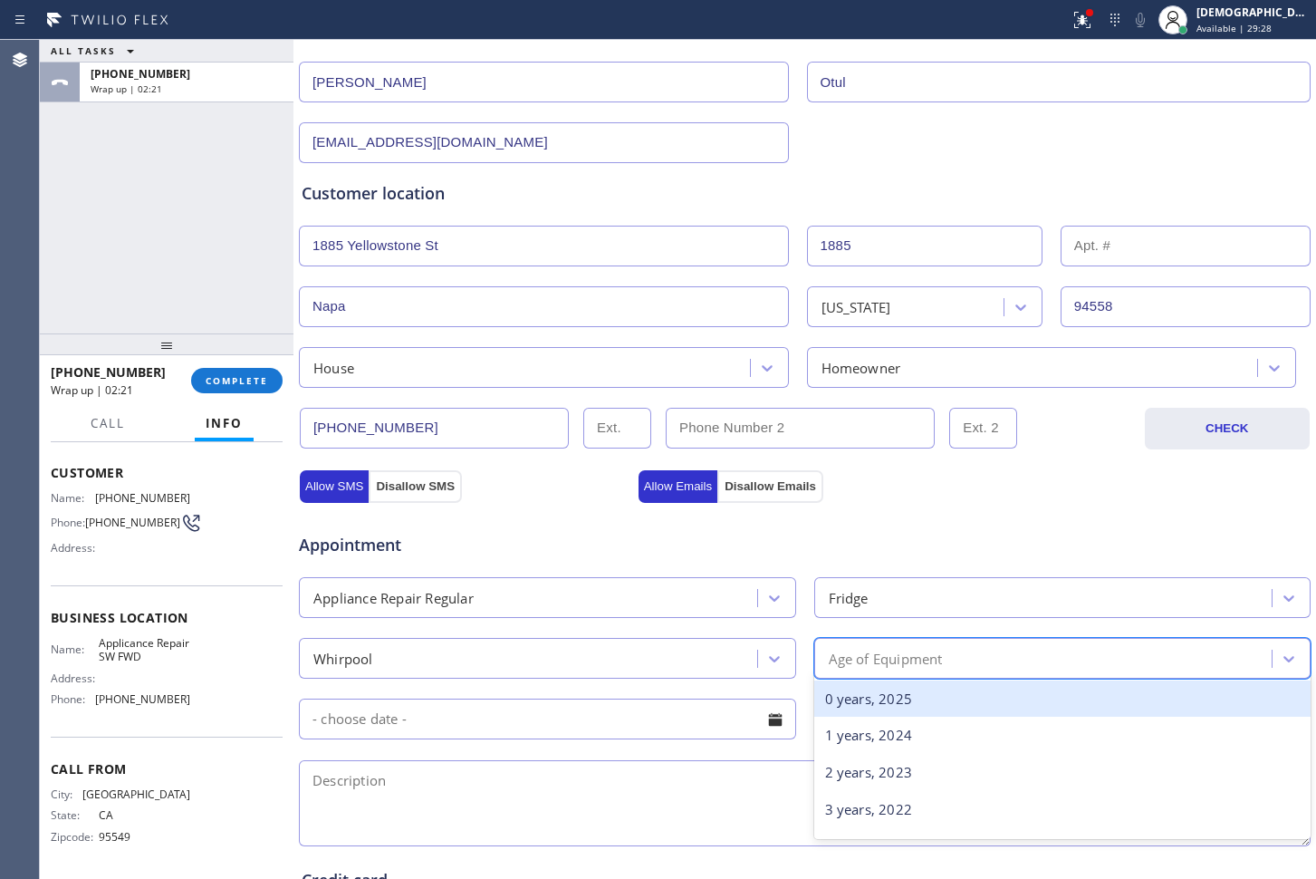
click at [879, 653] on div "Age of Equipment" at bounding box center [886, 658] width 114 height 21
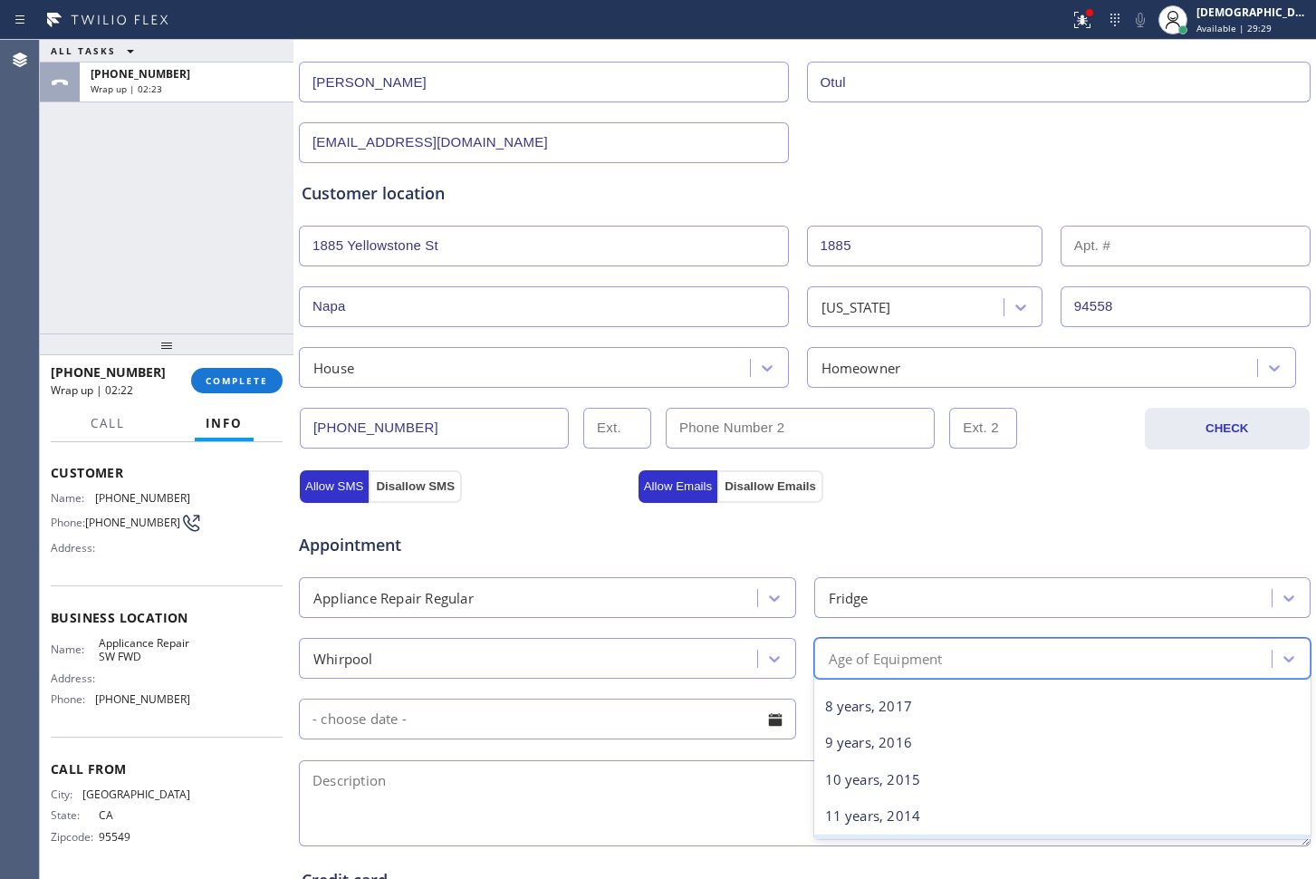
scroll to position [226, 0]
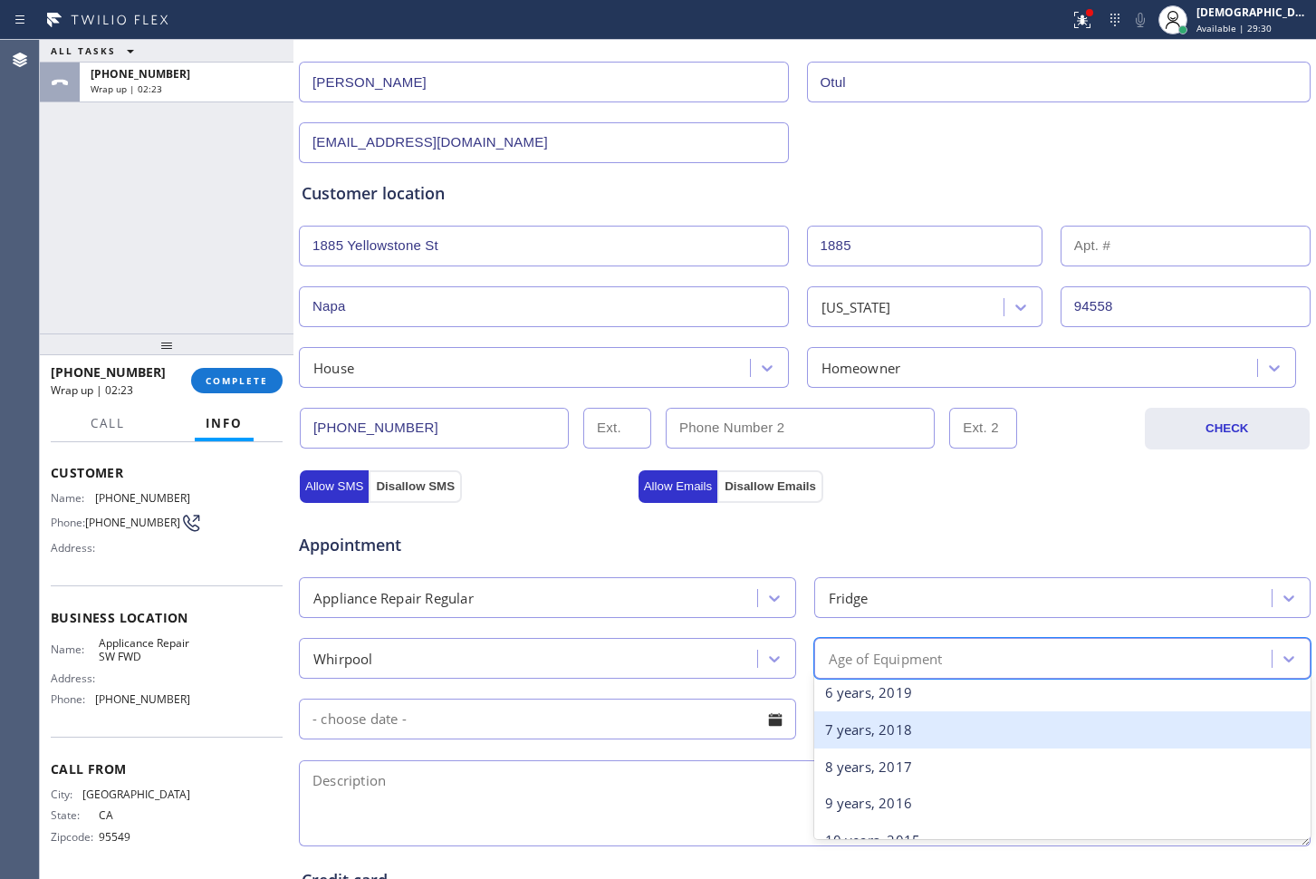
drag, startPoint x: 878, startPoint y: 732, endPoint x: 888, endPoint y: 724, distance: 12.9
click at [877, 732] on div "7 years, 2018" at bounding box center [1062, 729] width 497 height 37
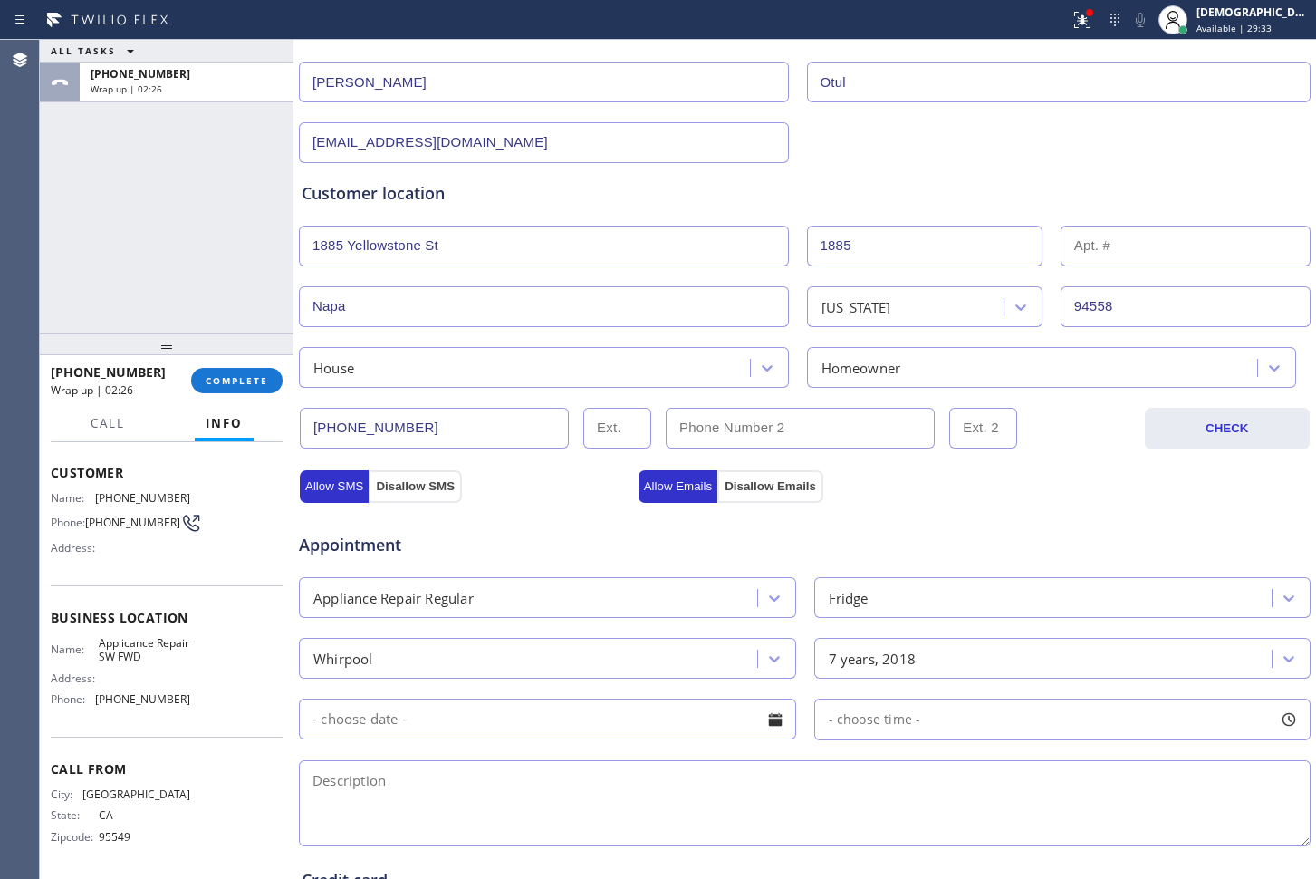
click at [409, 773] on textarea at bounding box center [805, 803] width 1012 height 86
paste textarea "whirlpool /Fridge / leaking water in the side of the ice maker / 7 years"
click at [806, 780] on textarea "whirlpool /Fridge / leaking water in the side of the ice maker / 7 years" at bounding box center [805, 803] width 1012 height 86
click at [977, 770] on textarea "whirlpool /Fridge / leaking water in the side of the ice maker / 7 years / Hous…" at bounding box center [805, 803] width 1012 height 86
paste textarea "[STREET_ADDRESS]"
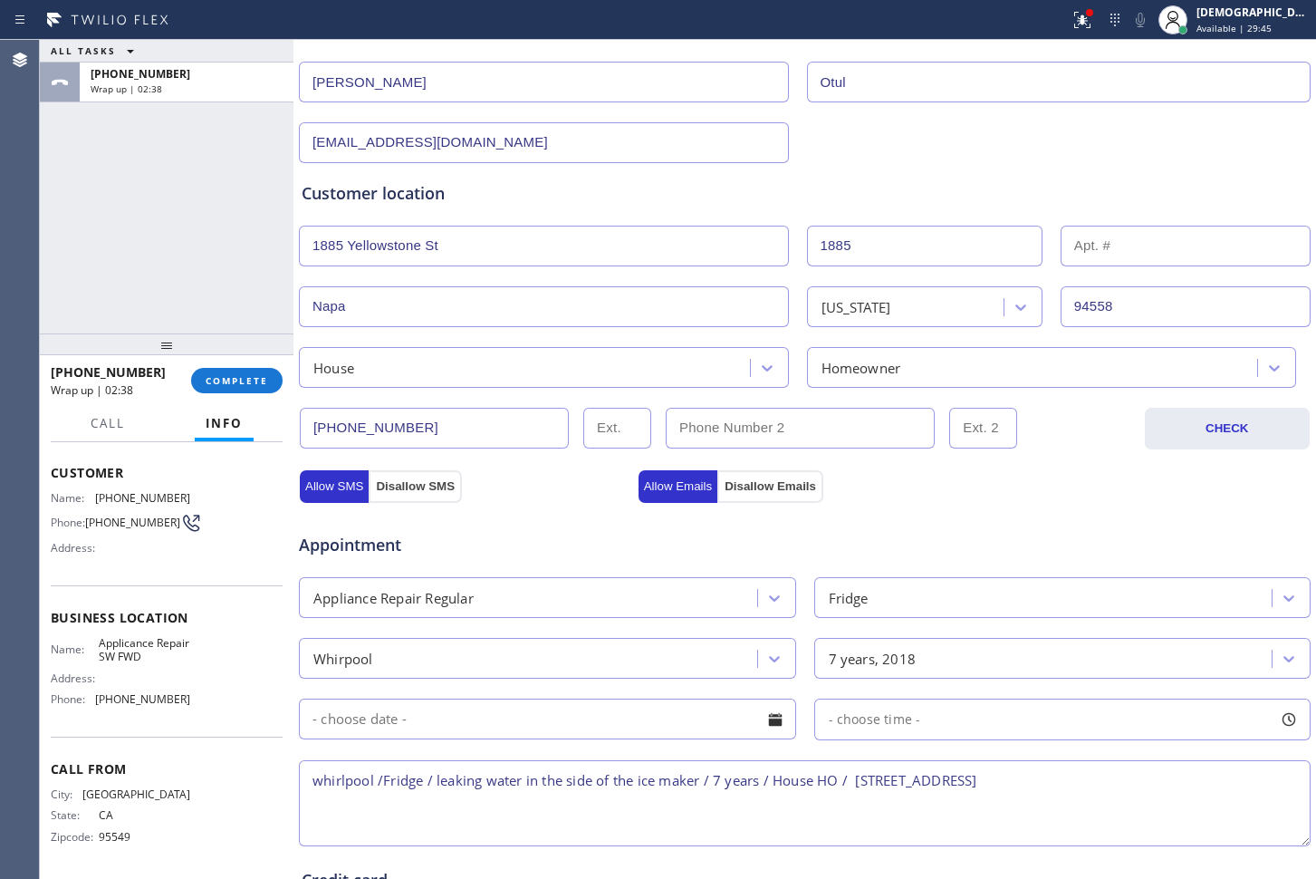
click at [934, 785] on textarea "whirlpool /Fridge / leaking water in the side of the ice maker / 7 years / Hous…" at bounding box center [805, 803] width 1012 height 86
click at [1091, 795] on textarea "whirlpool /Fridge / leaking water in the side of the ice maker / 7 years / Hous…" at bounding box center [805, 803] width 1012 height 86
click at [1086, 781] on textarea "whirlpool /Fridge / leaking water in the side of the ice maker / 7 years / Hous…" at bounding box center [805, 803] width 1012 height 86
drag, startPoint x: 170, startPoint y: 657, endPoint x: 95, endPoint y: 643, distance: 76.4
click at [99, 643] on span "Applicance Repair SW FWD" at bounding box center [144, 650] width 91 height 28
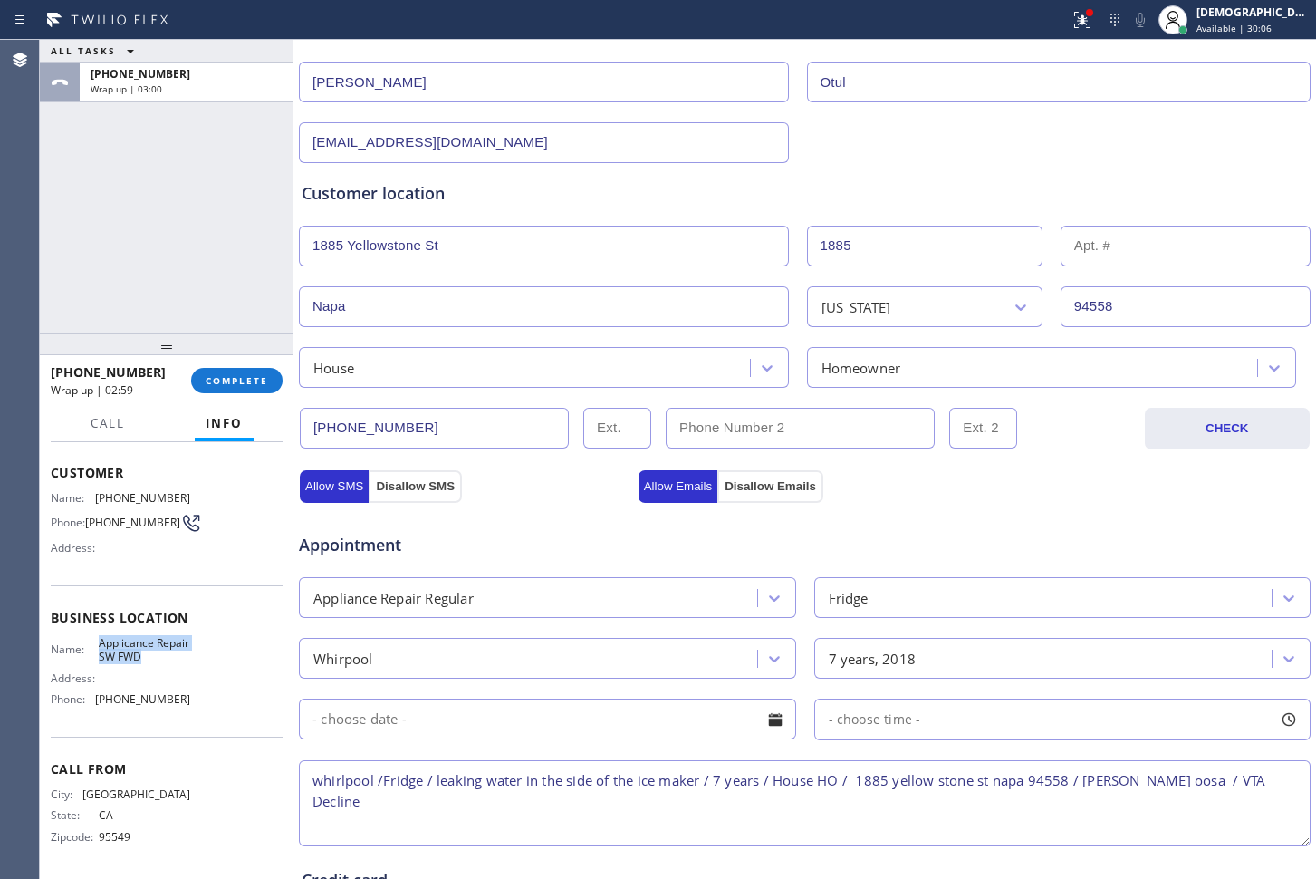
copy span "Applicance Repair SW FWD"
click at [1079, 809] on textarea "whirlpool /Fridge / leaking water in the side of the ice maker / 7 years / Hous…" at bounding box center [805, 803] width 1012 height 86
click at [1079, 781] on textarea "whirlpool /Fridge / leaking water in the side of the ice maker / 7 years / Hous…" at bounding box center [805, 803] width 1012 height 86
paste textarea "Applicance Repair SW FWD"
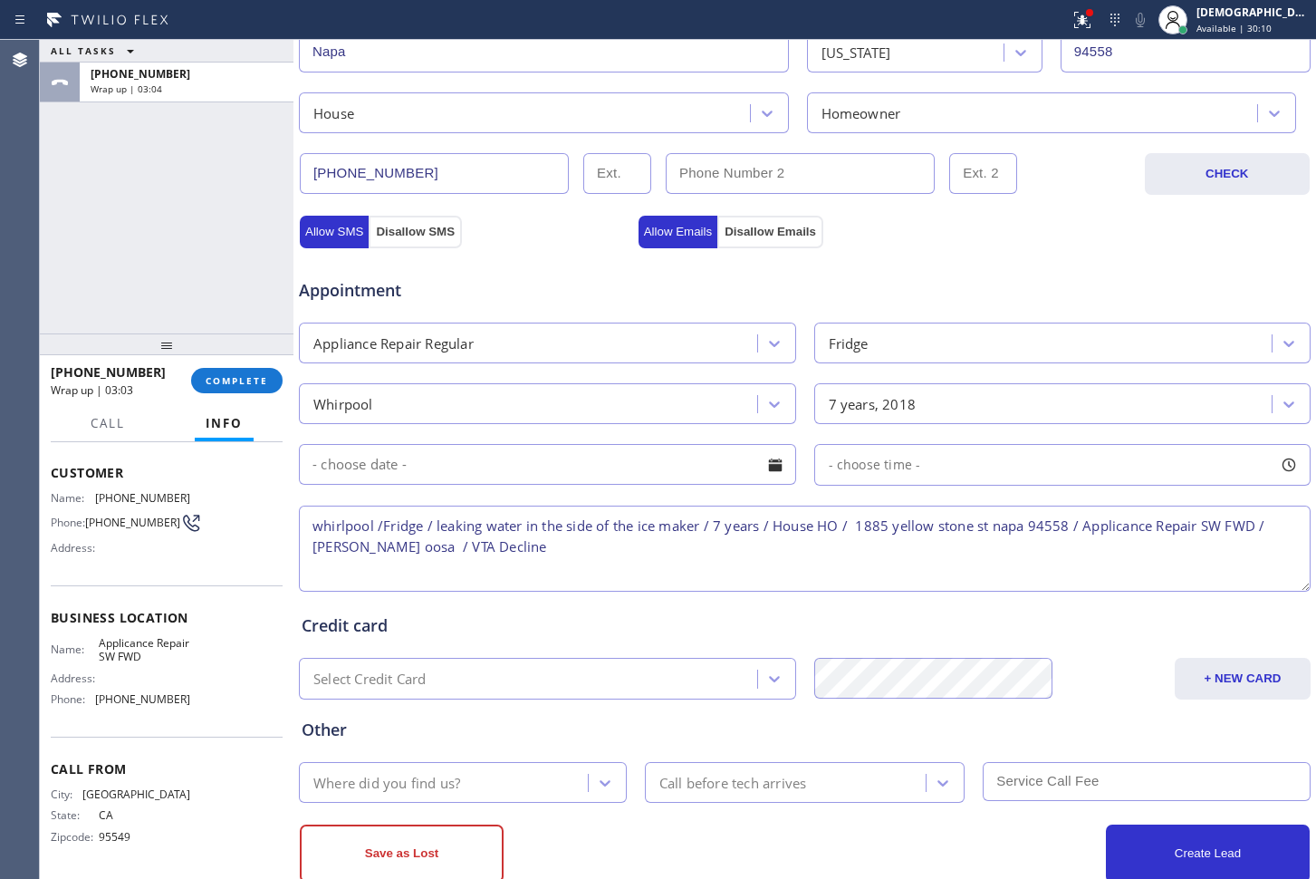
scroll to position [525, 0]
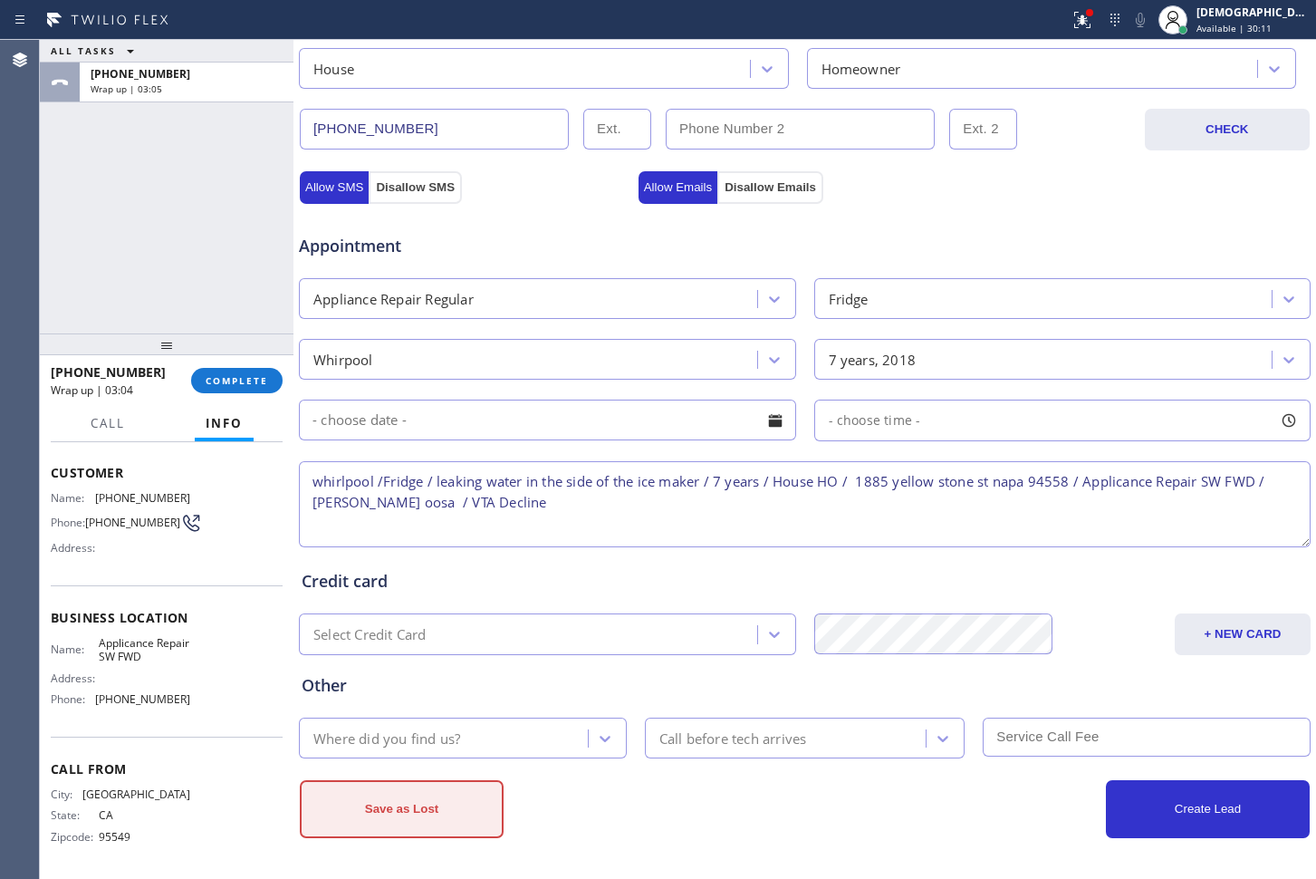
type textarea "whirlpool /Fridge / leaking water in the side of the ice maker / 7 years / Hous…"
click at [477, 796] on button "Save as Lost" at bounding box center [402, 809] width 204 height 58
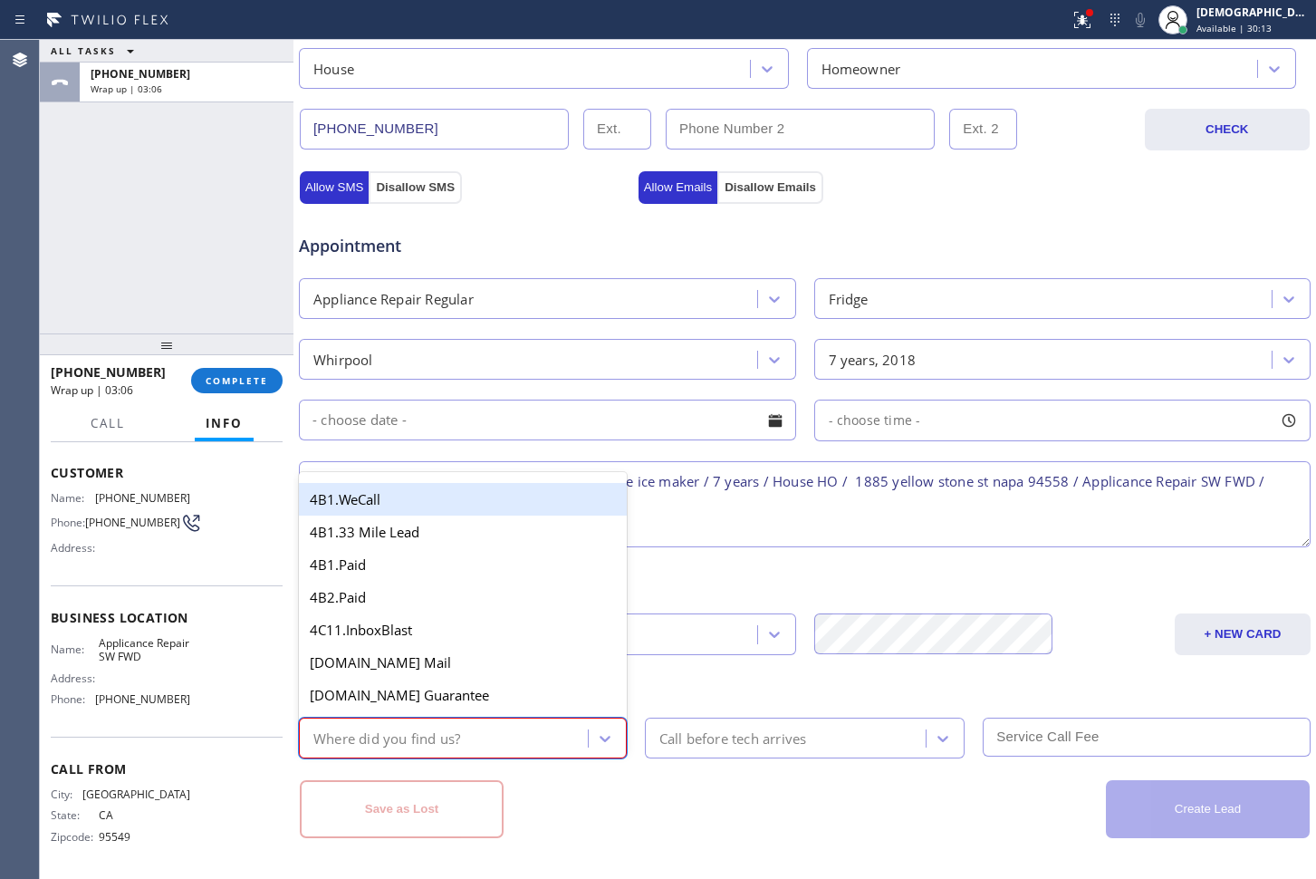
click at [511, 733] on div "Where did you find us?" at bounding box center [446, 738] width 284 height 32
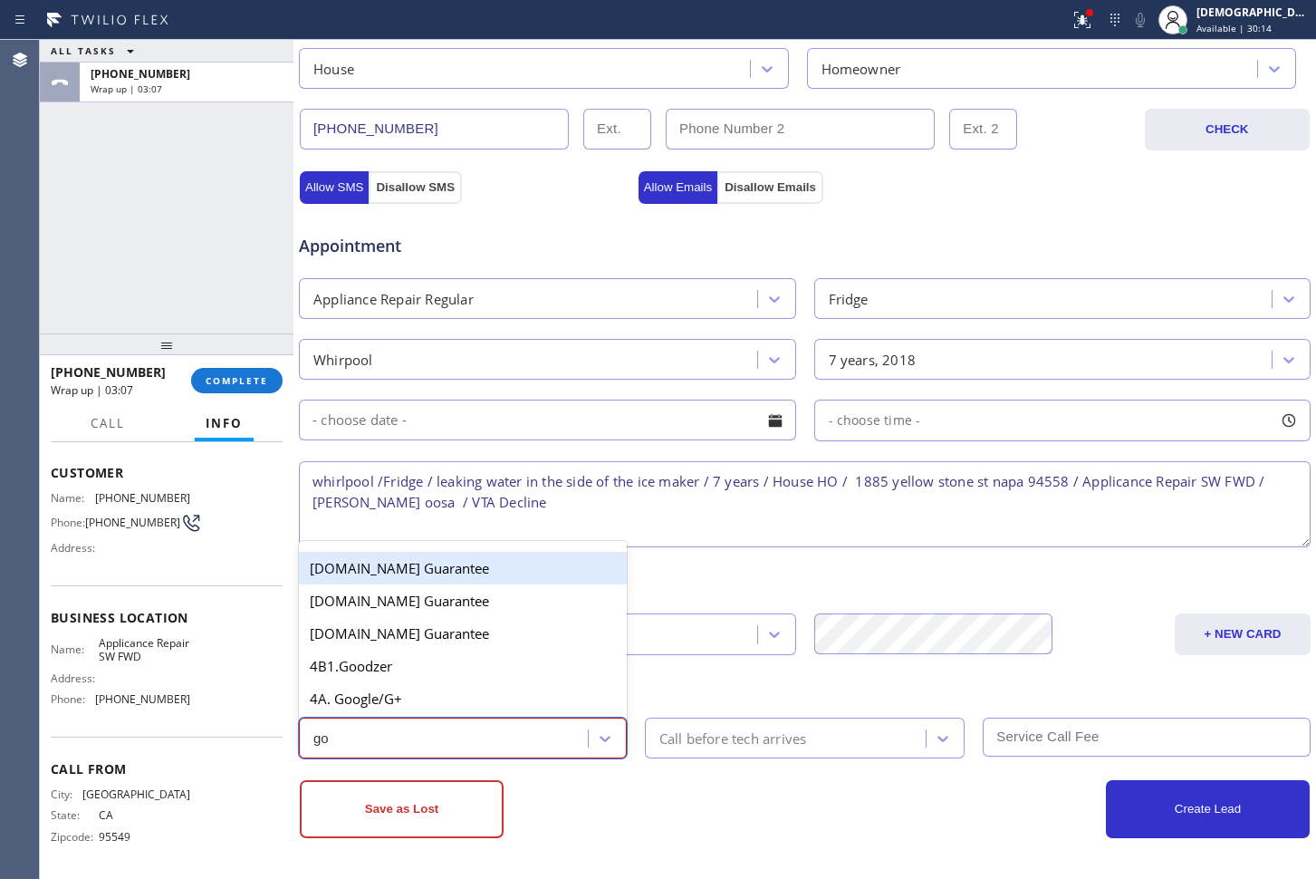
type input "goo"
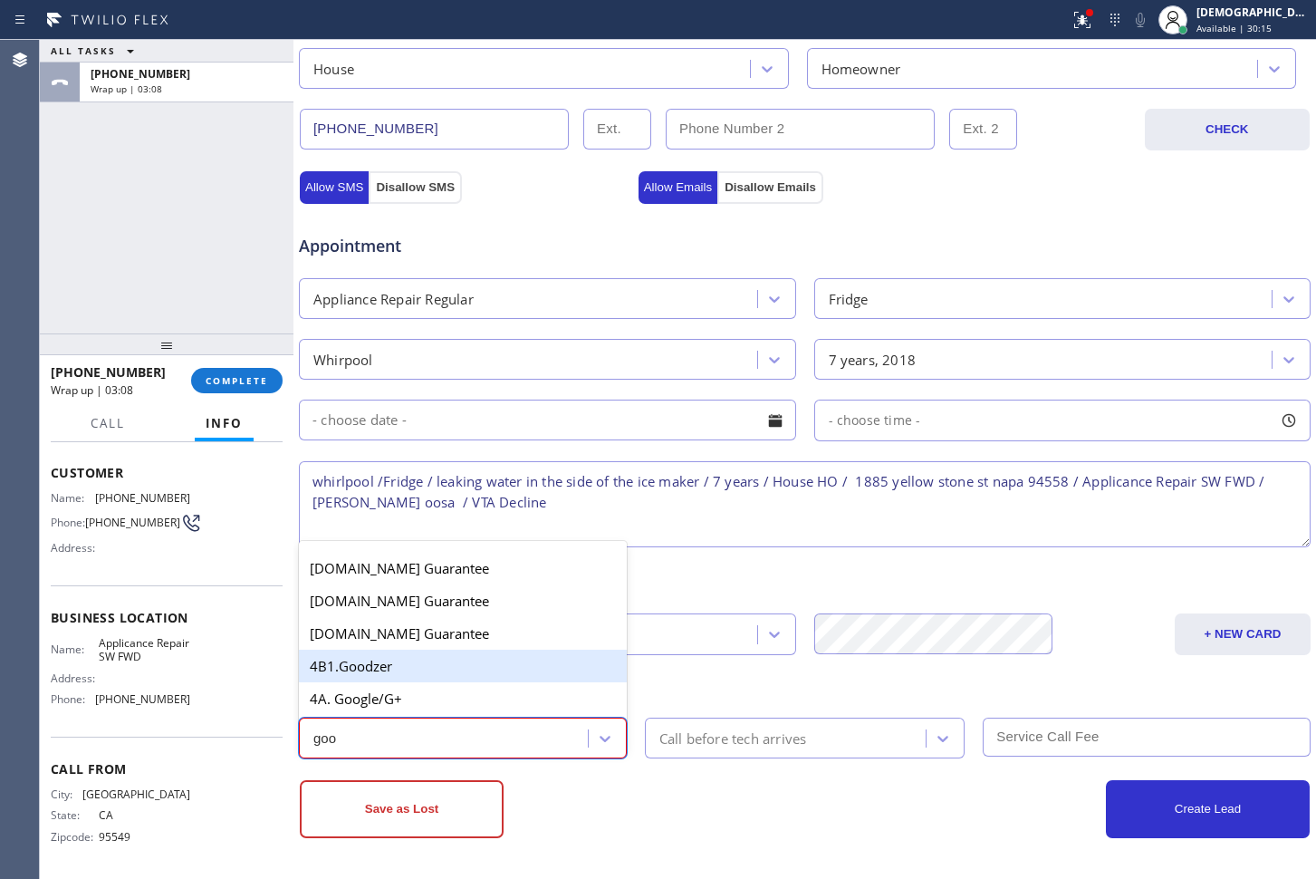
click at [468, 679] on div "4B1.Goodzer" at bounding box center [463, 666] width 328 height 33
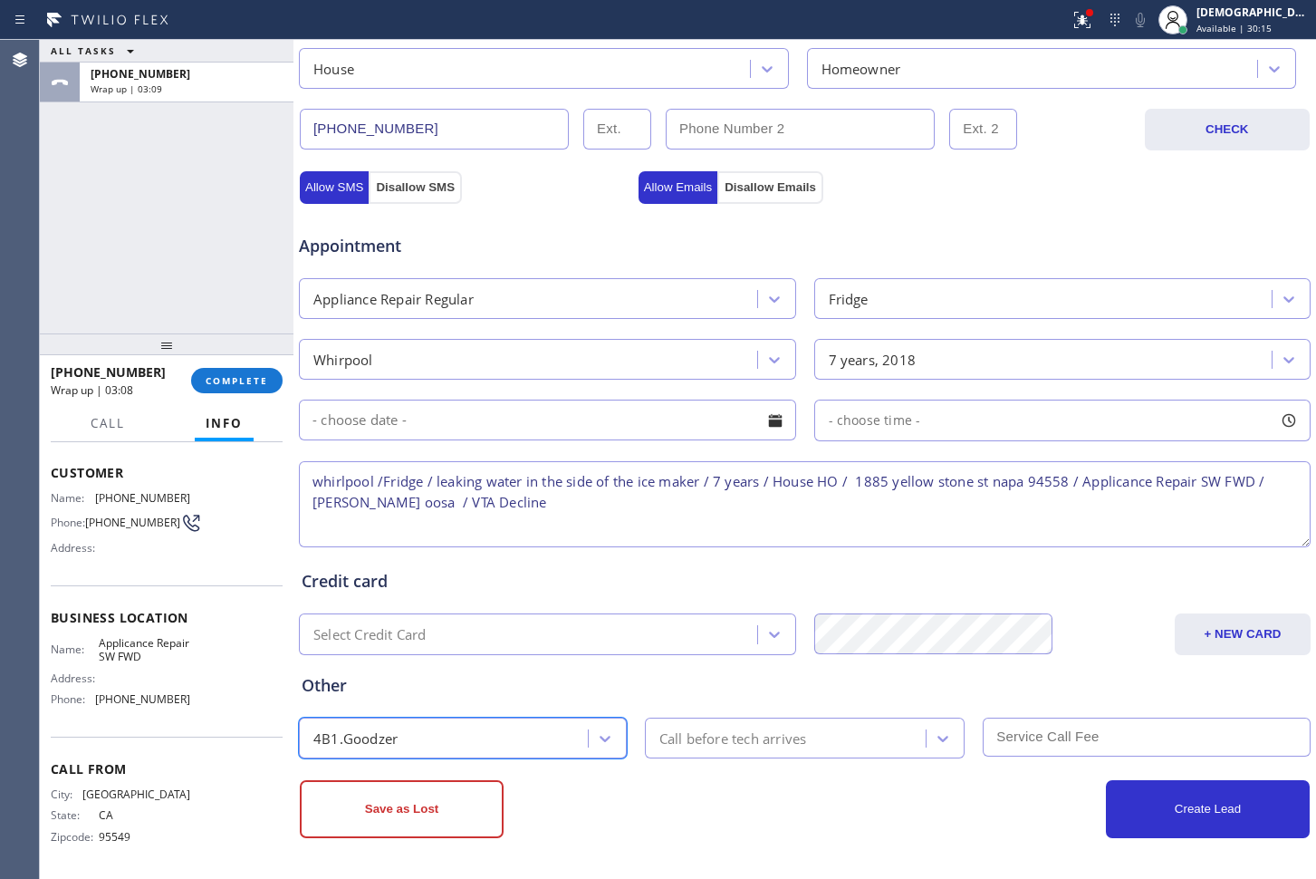
click at [441, 734] on div "4B1.Goodzer" at bounding box center [446, 738] width 284 height 32
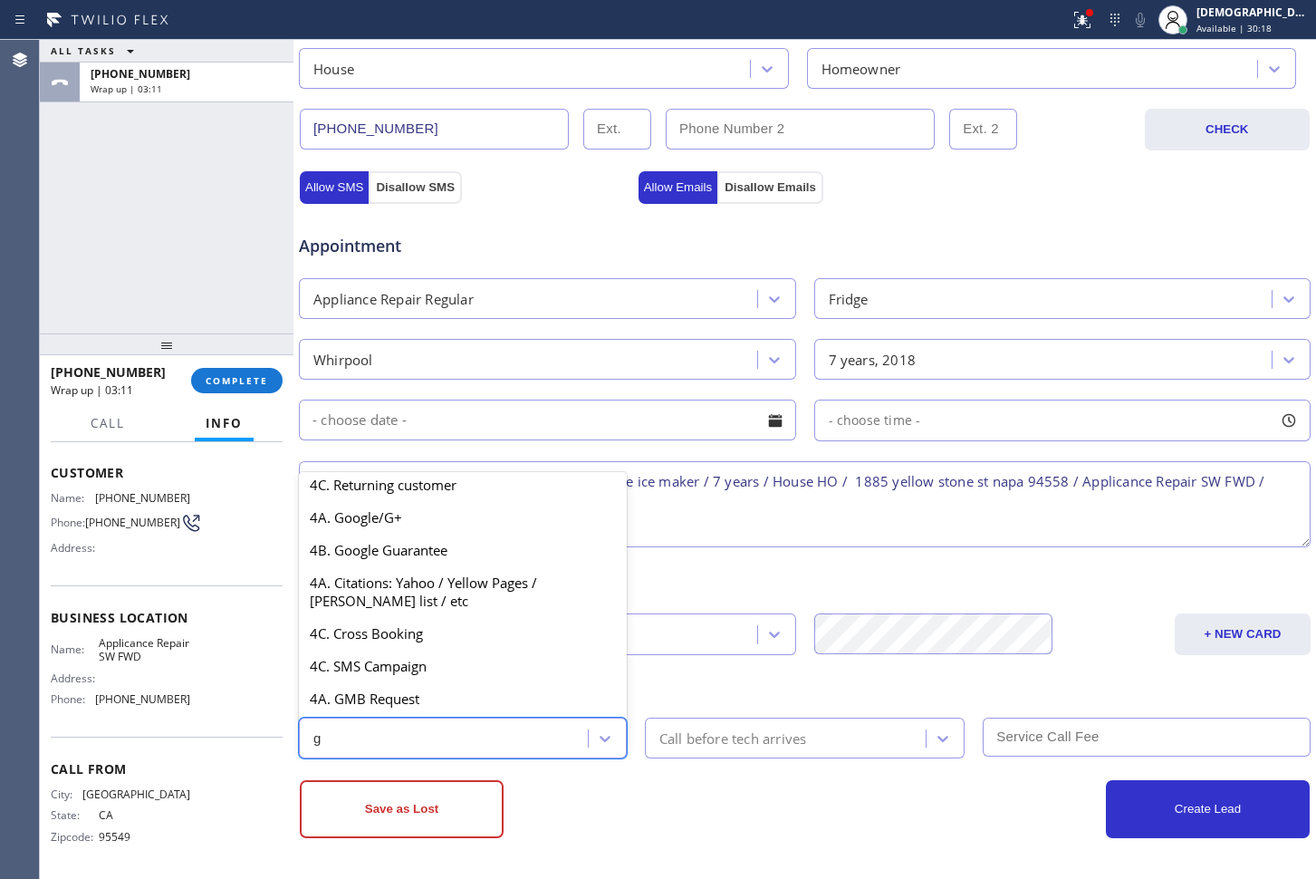
scroll to position [84, 0]
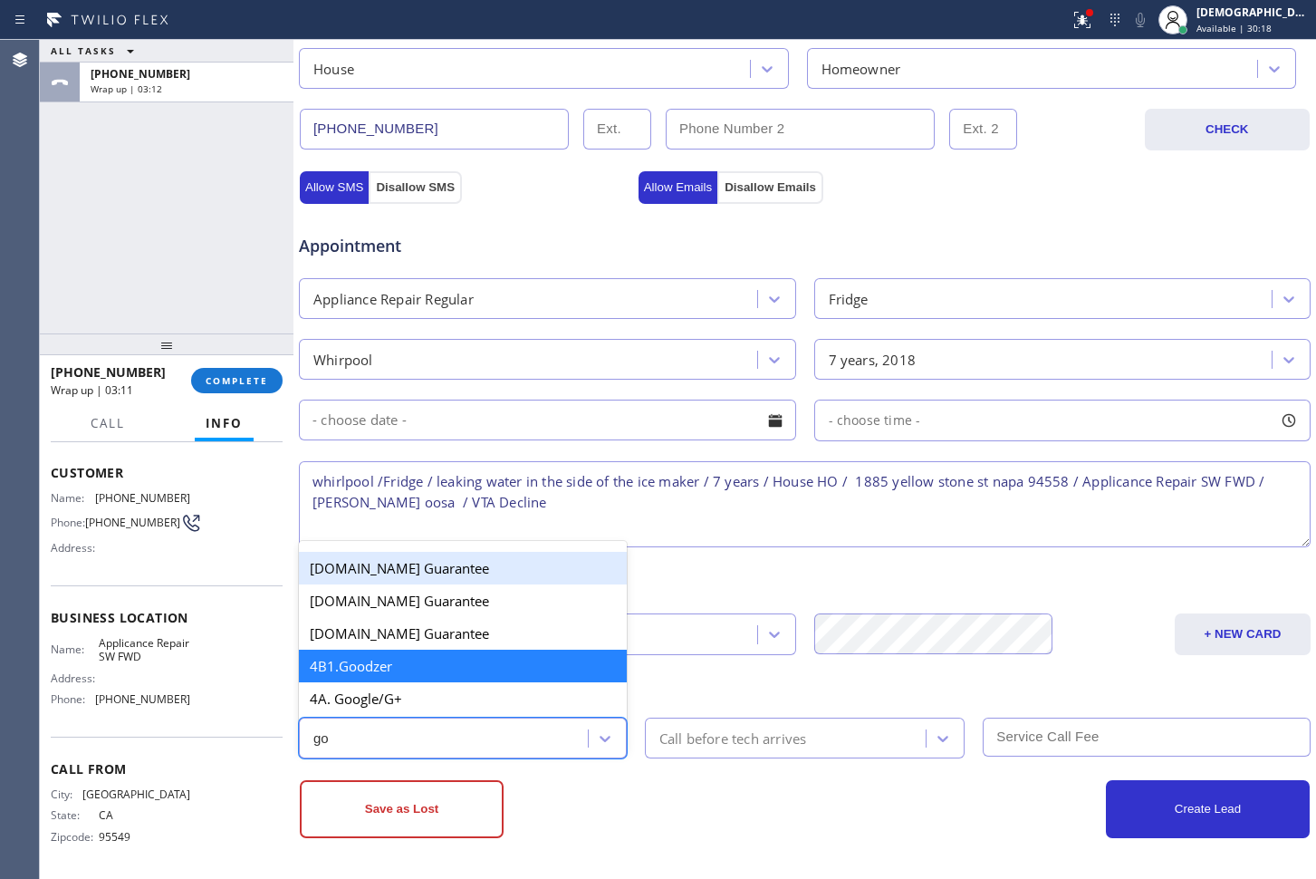
type input "goo"
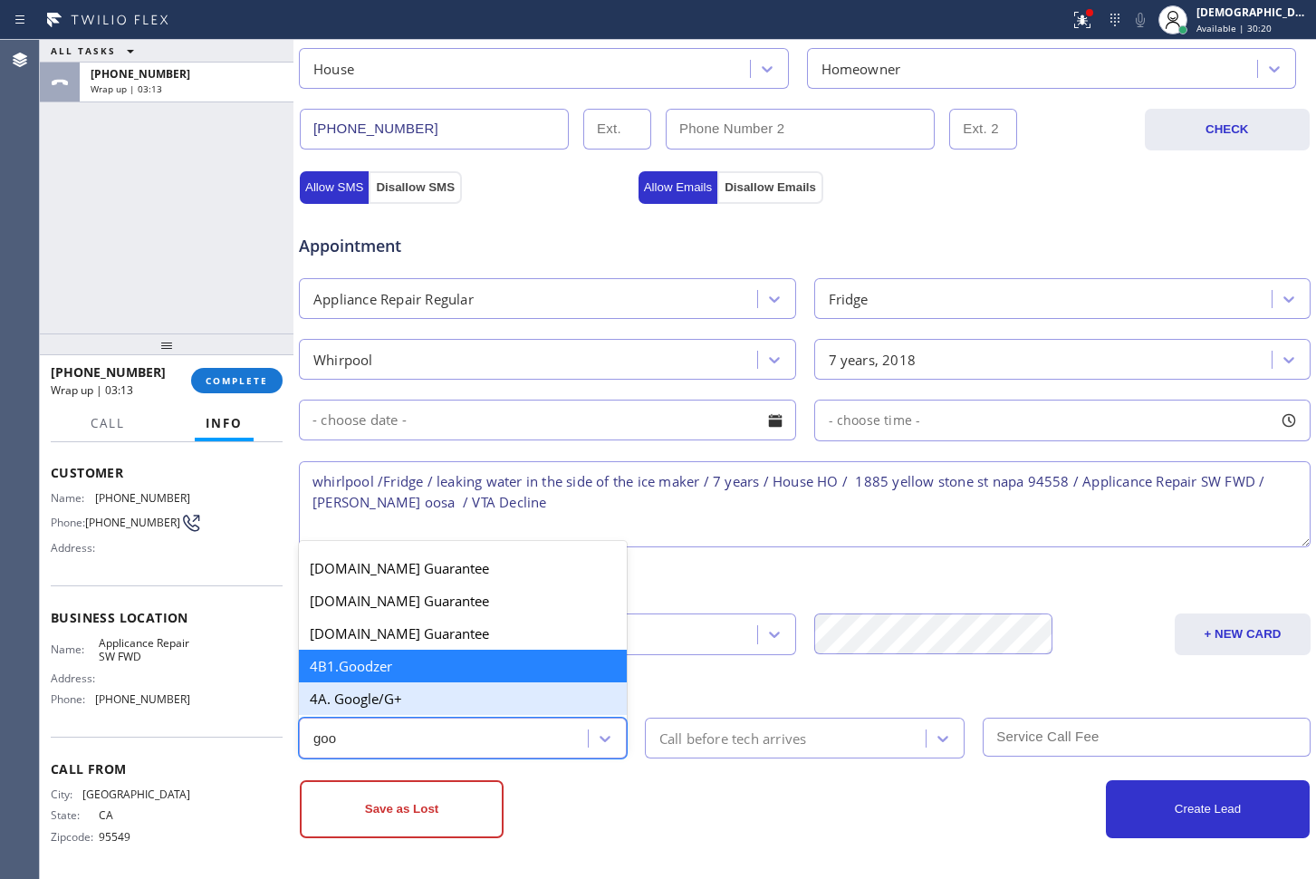
click at [417, 688] on div "4A. Google/G+" at bounding box center [463, 698] width 328 height 33
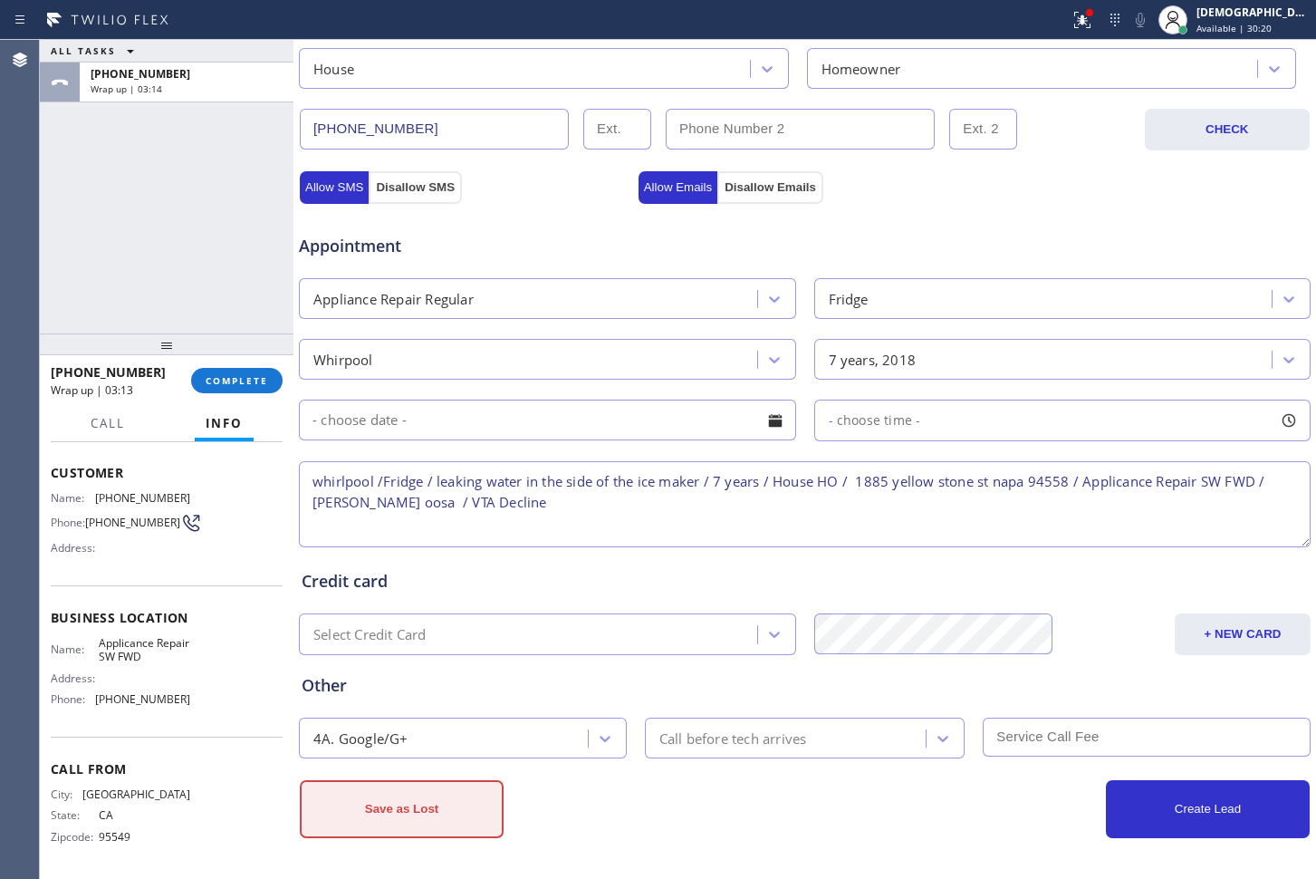
click at [409, 819] on button "Save as Lost" at bounding box center [402, 809] width 204 height 58
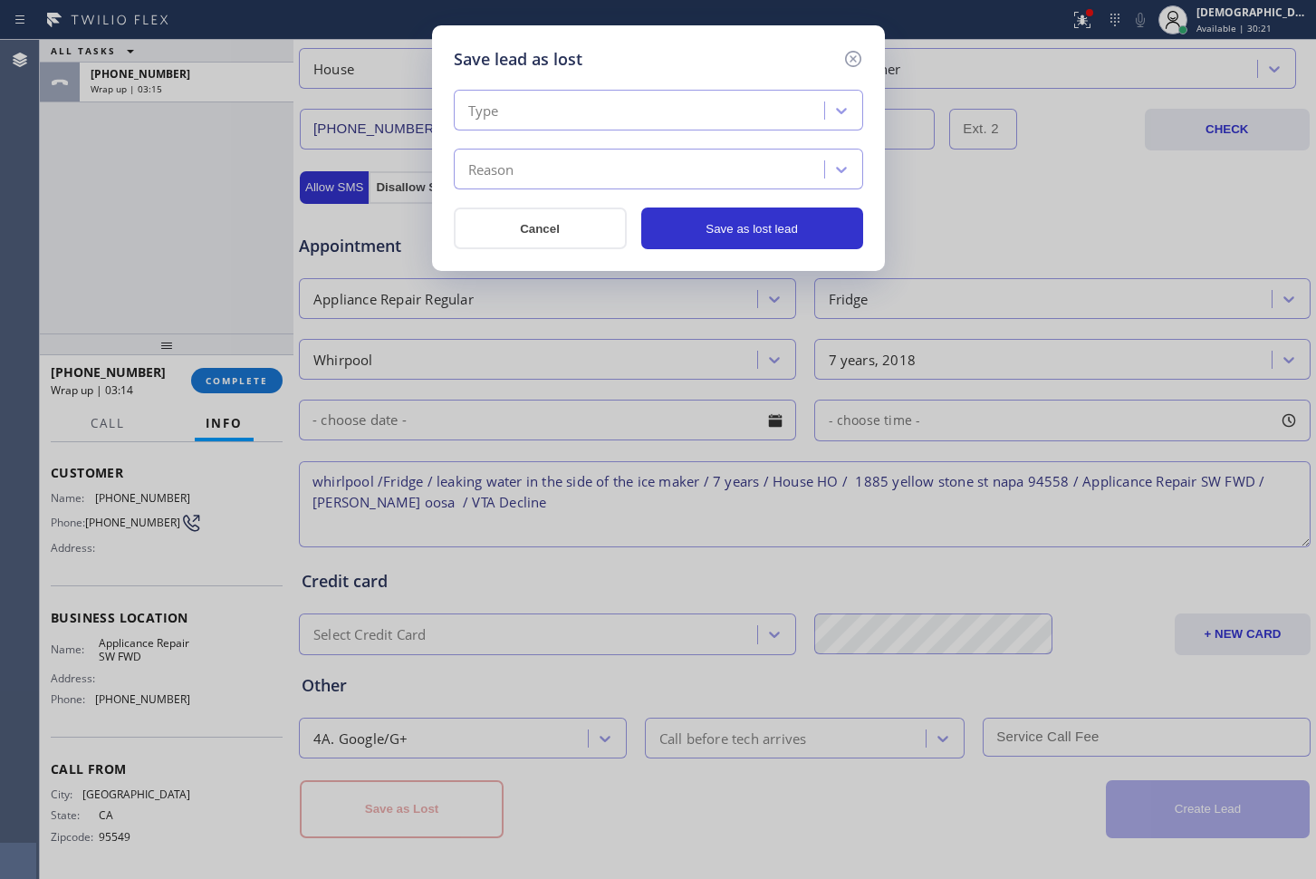
drag, startPoint x: 706, startPoint y: 109, endPoint x: 704, endPoint y: 118, distance: 9.2
click at [706, 113] on div "Type" at bounding box center [641, 111] width 365 height 32
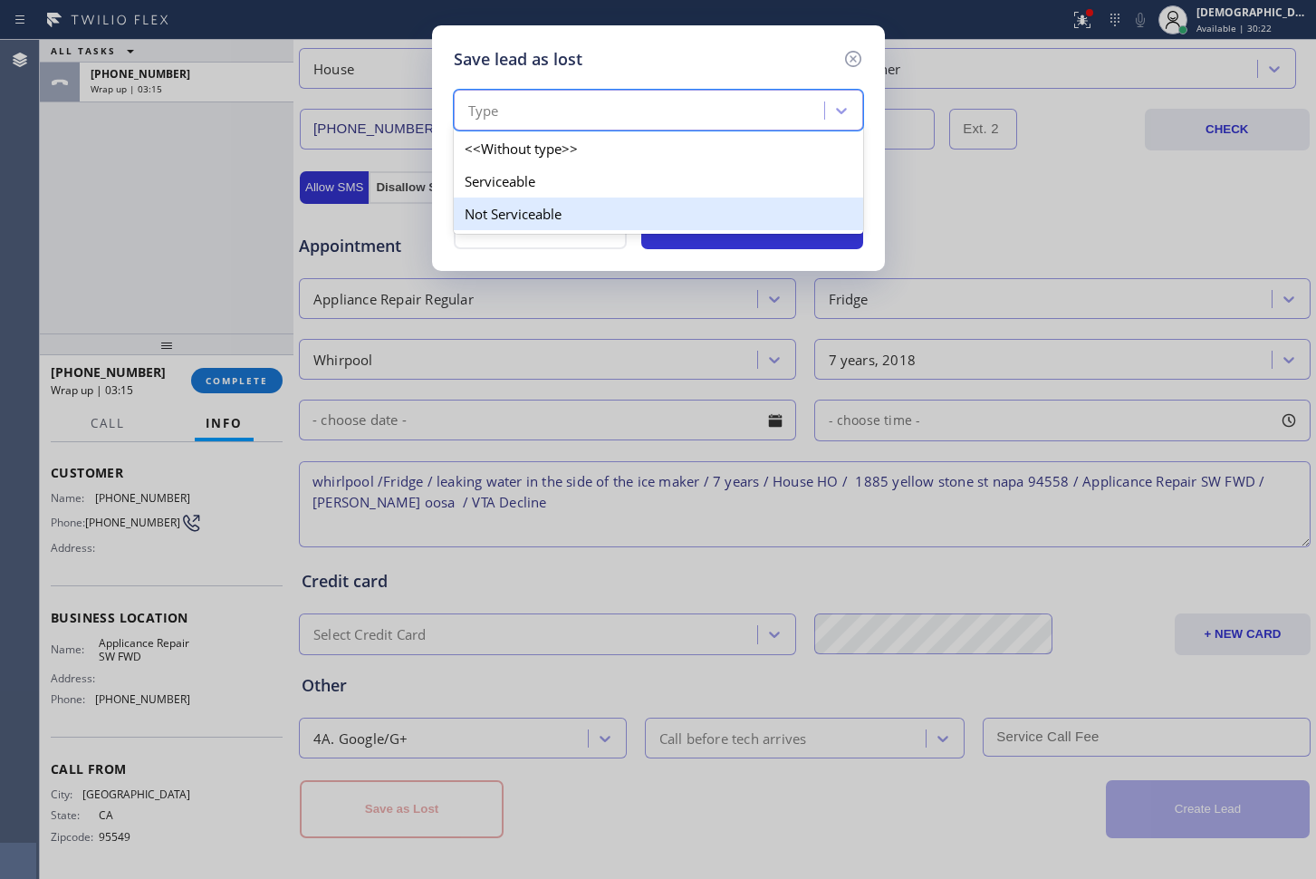
click at [627, 218] on div "Not Serviceable" at bounding box center [658, 213] width 409 height 33
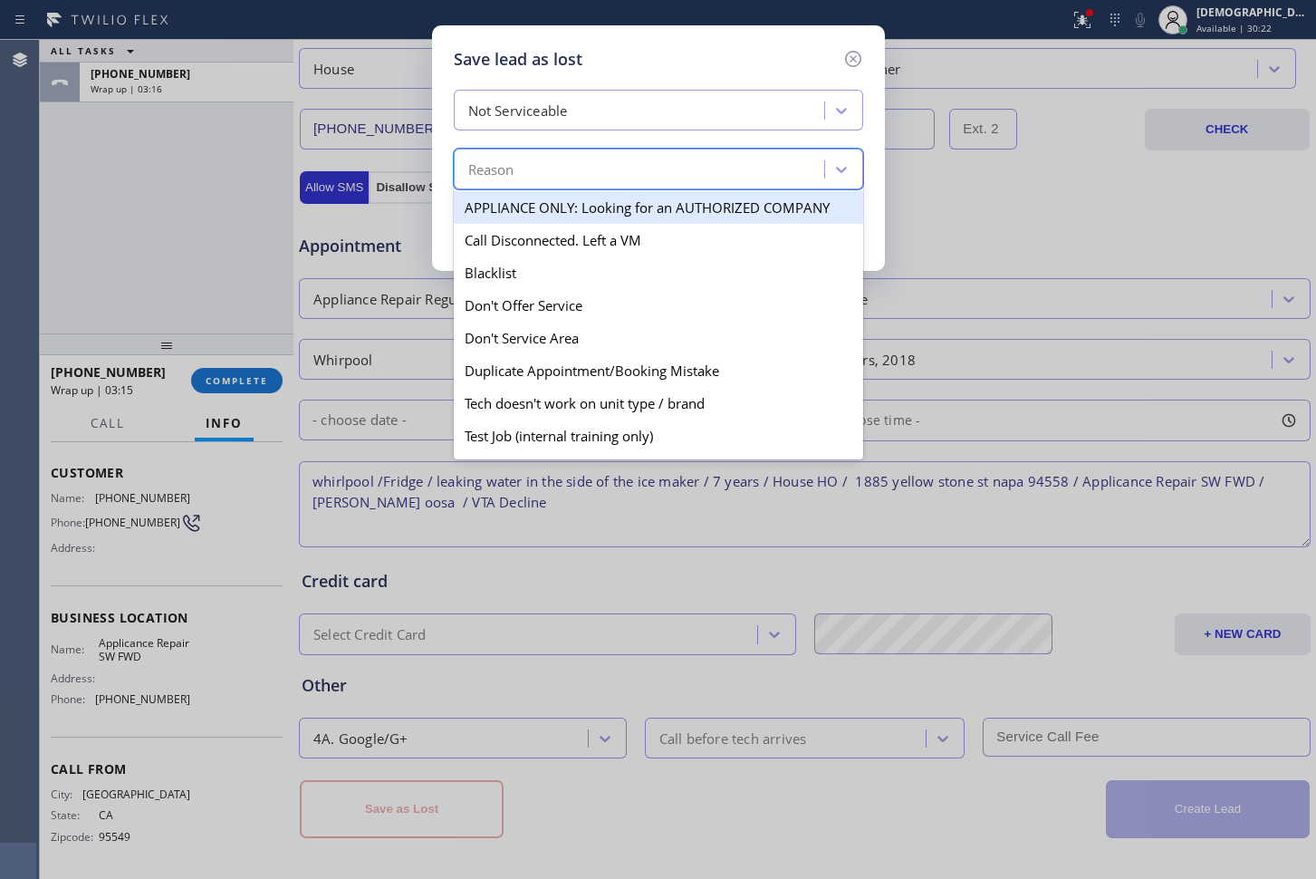
click at [613, 178] on div "Reason" at bounding box center [641, 170] width 365 height 32
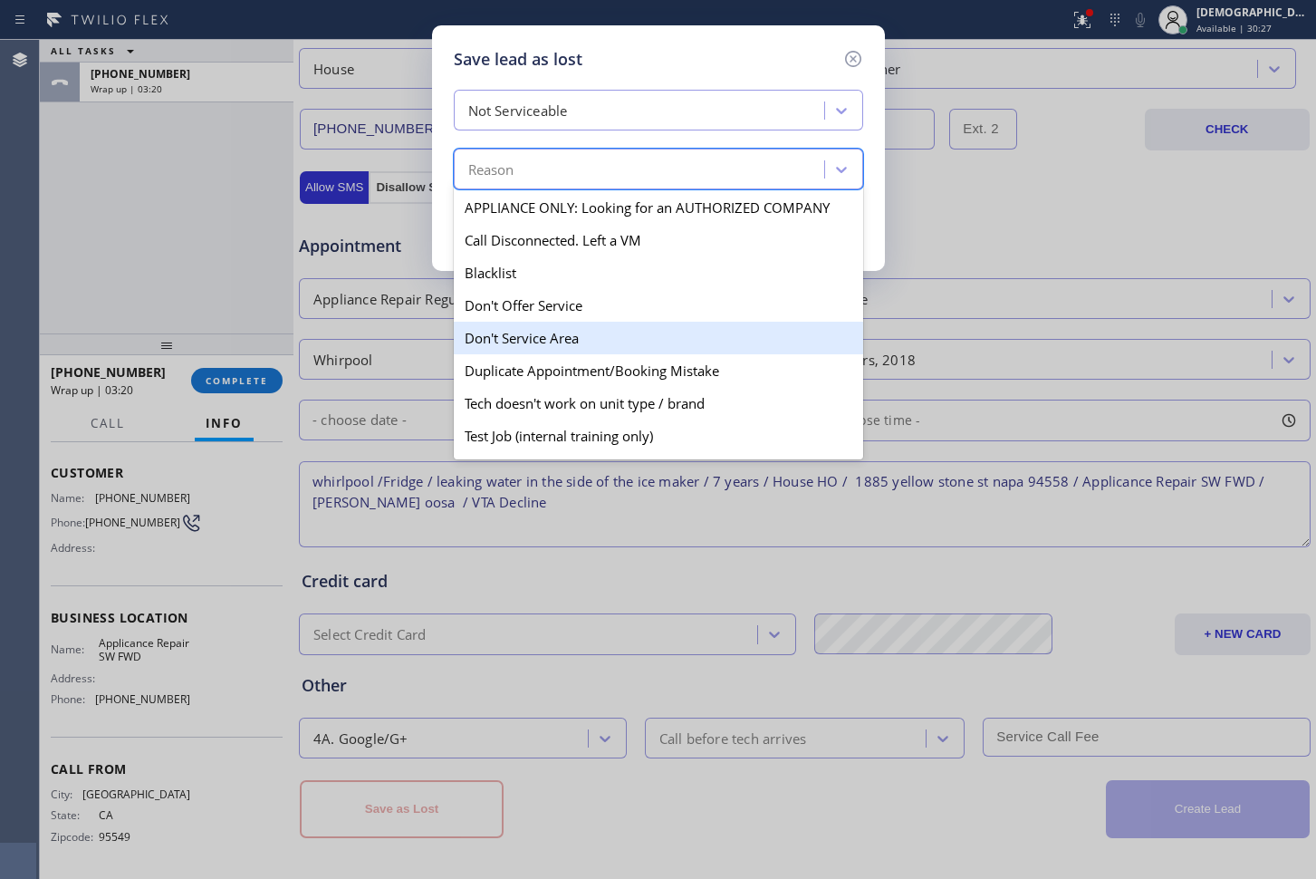
click at [610, 324] on div "Don't Service Area" at bounding box center [658, 338] width 409 height 33
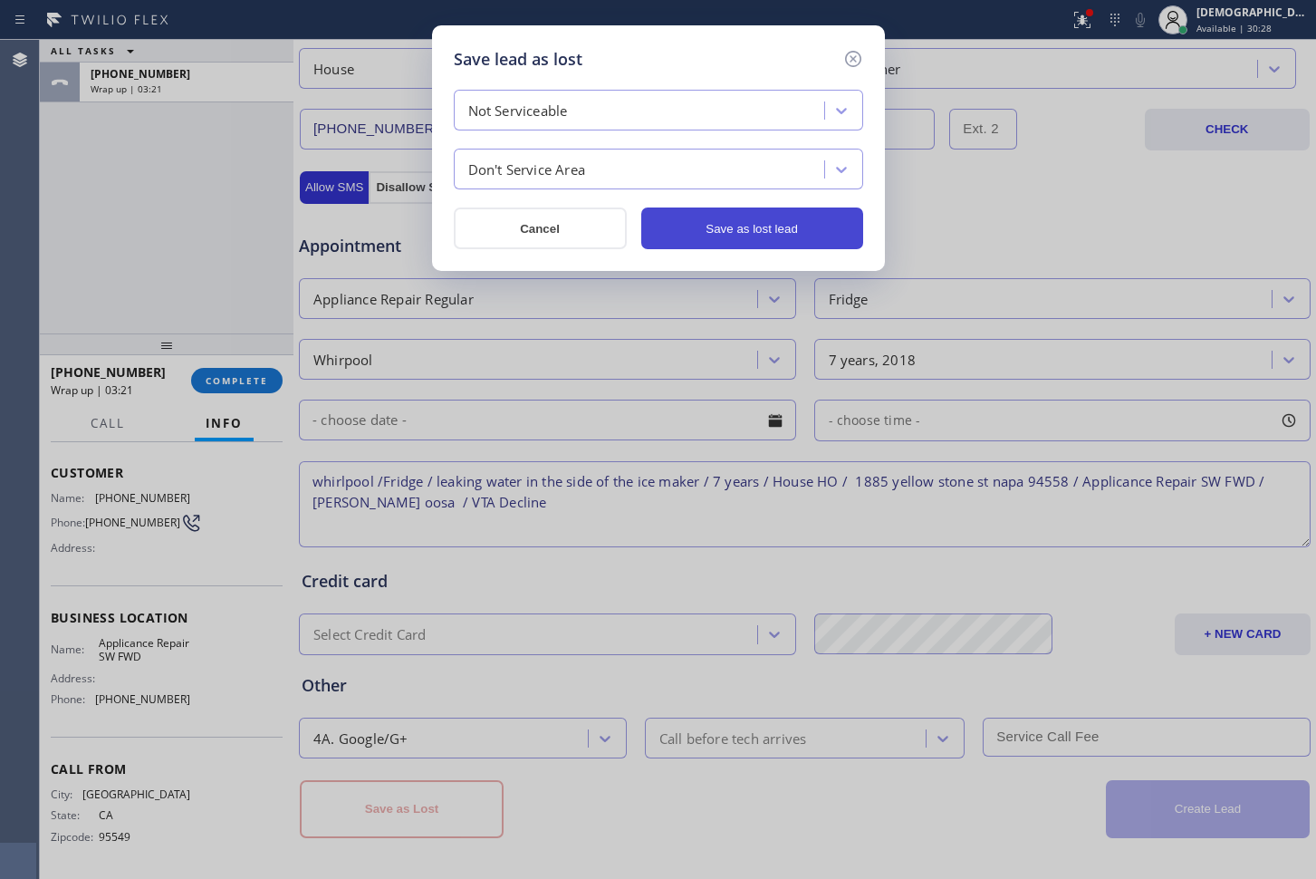
click at [718, 233] on button "Save as lost lead" at bounding box center [752, 228] width 222 height 42
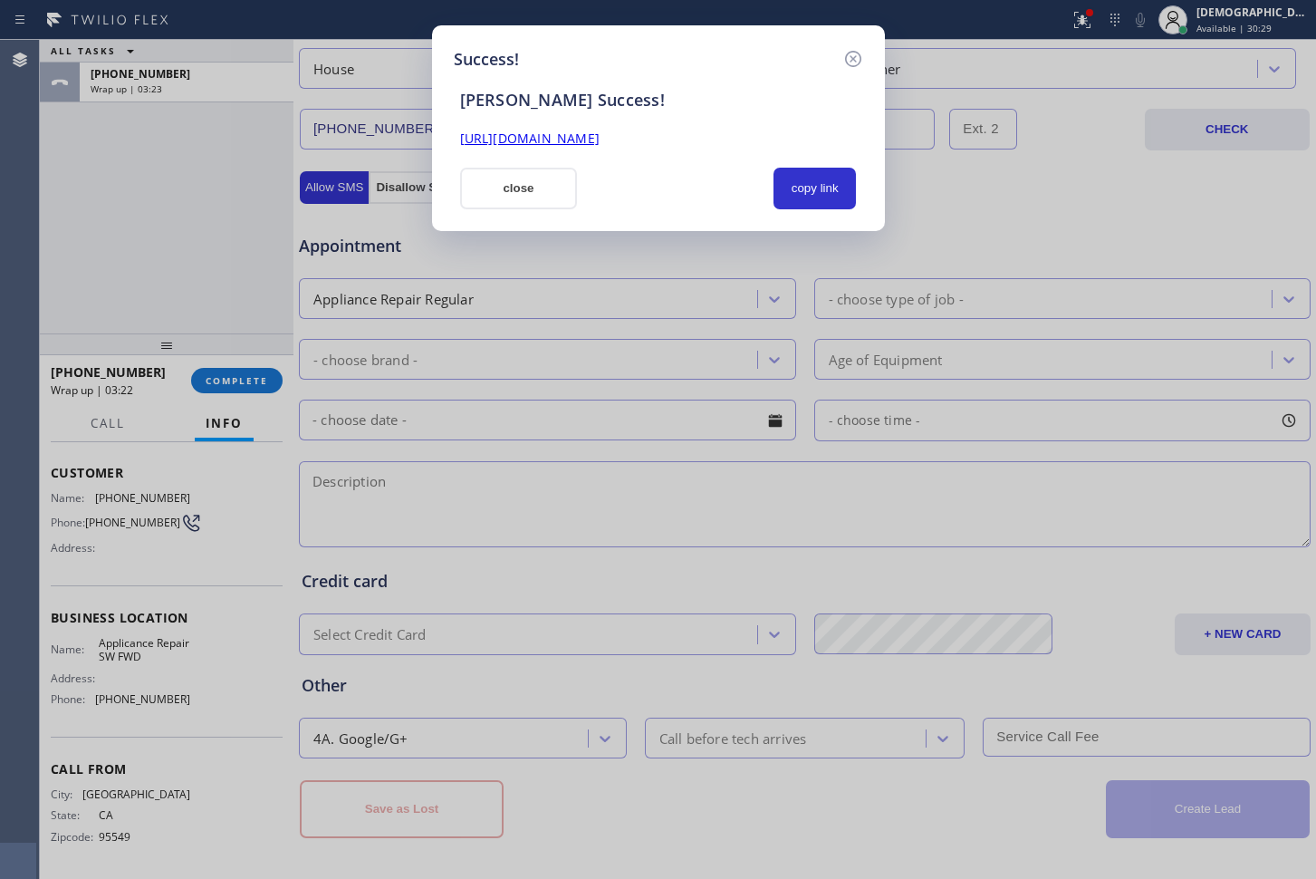
drag, startPoint x: 538, startPoint y: 199, endPoint x: 302, endPoint y: 346, distance: 278.3
click at [535, 199] on button "close" at bounding box center [519, 189] width 118 height 42
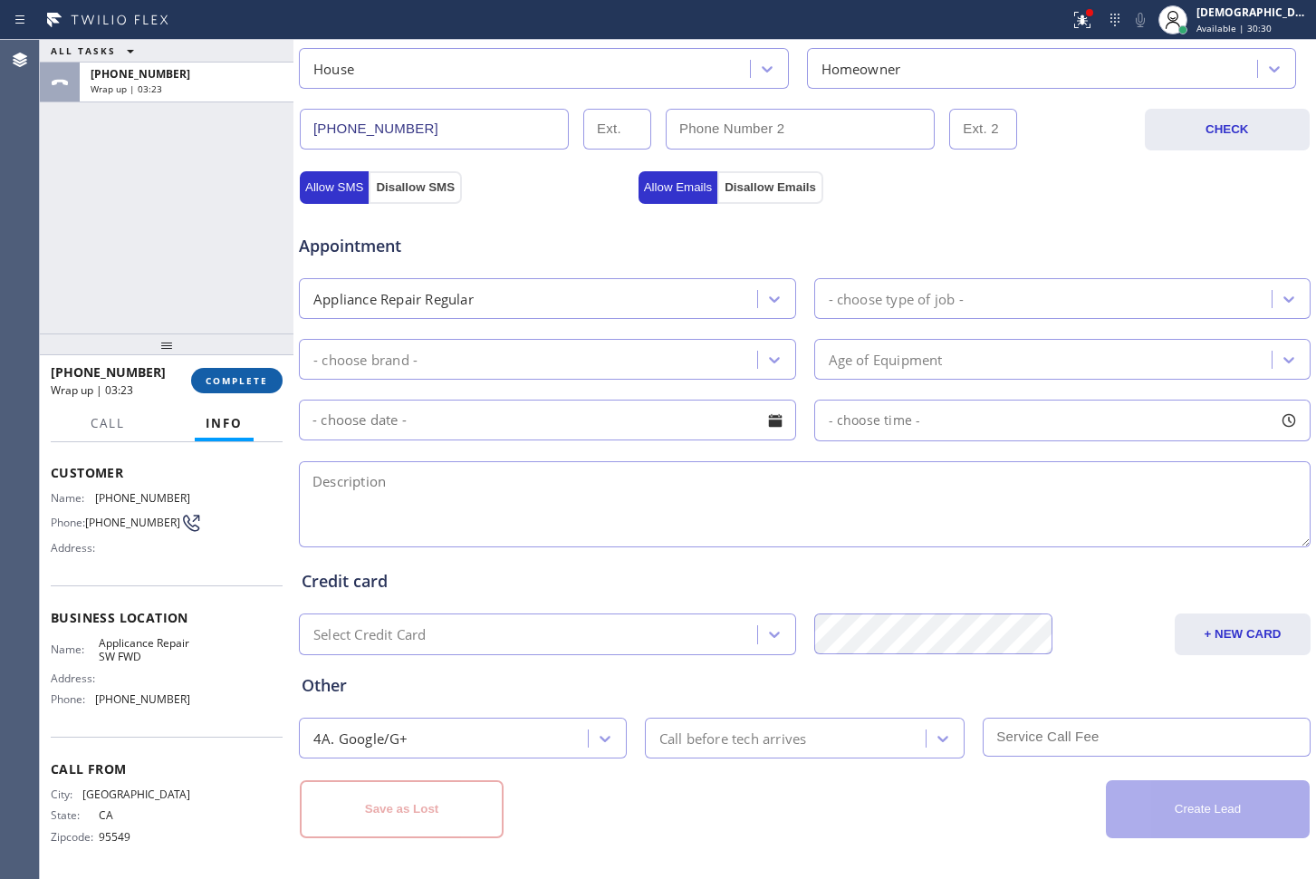
click at [258, 371] on button "COMPLETE" at bounding box center [236, 380] width 91 height 25
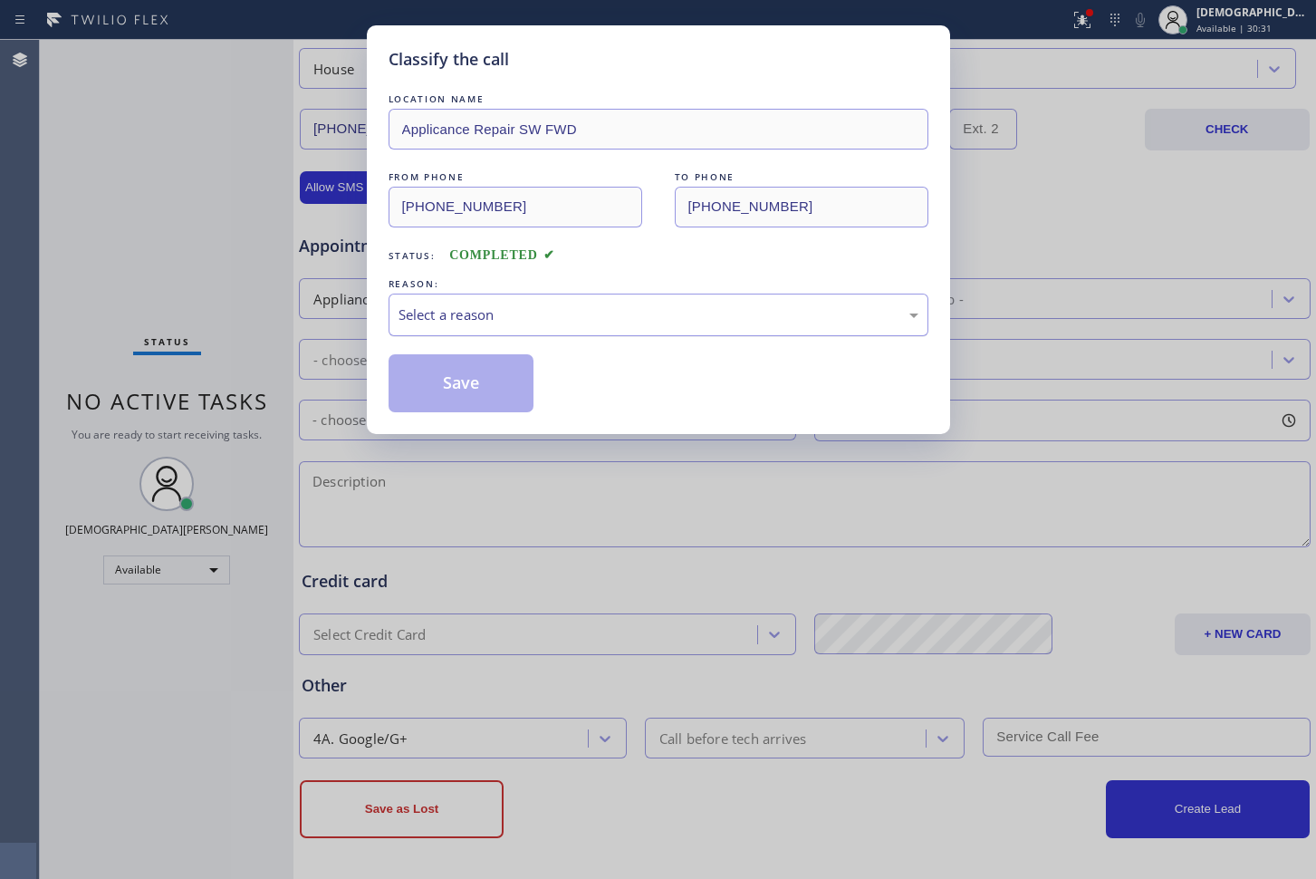
click at [490, 302] on div "Select a reason" at bounding box center [659, 315] width 540 height 43
click at [469, 379] on button "Save" at bounding box center [462, 383] width 146 height 58
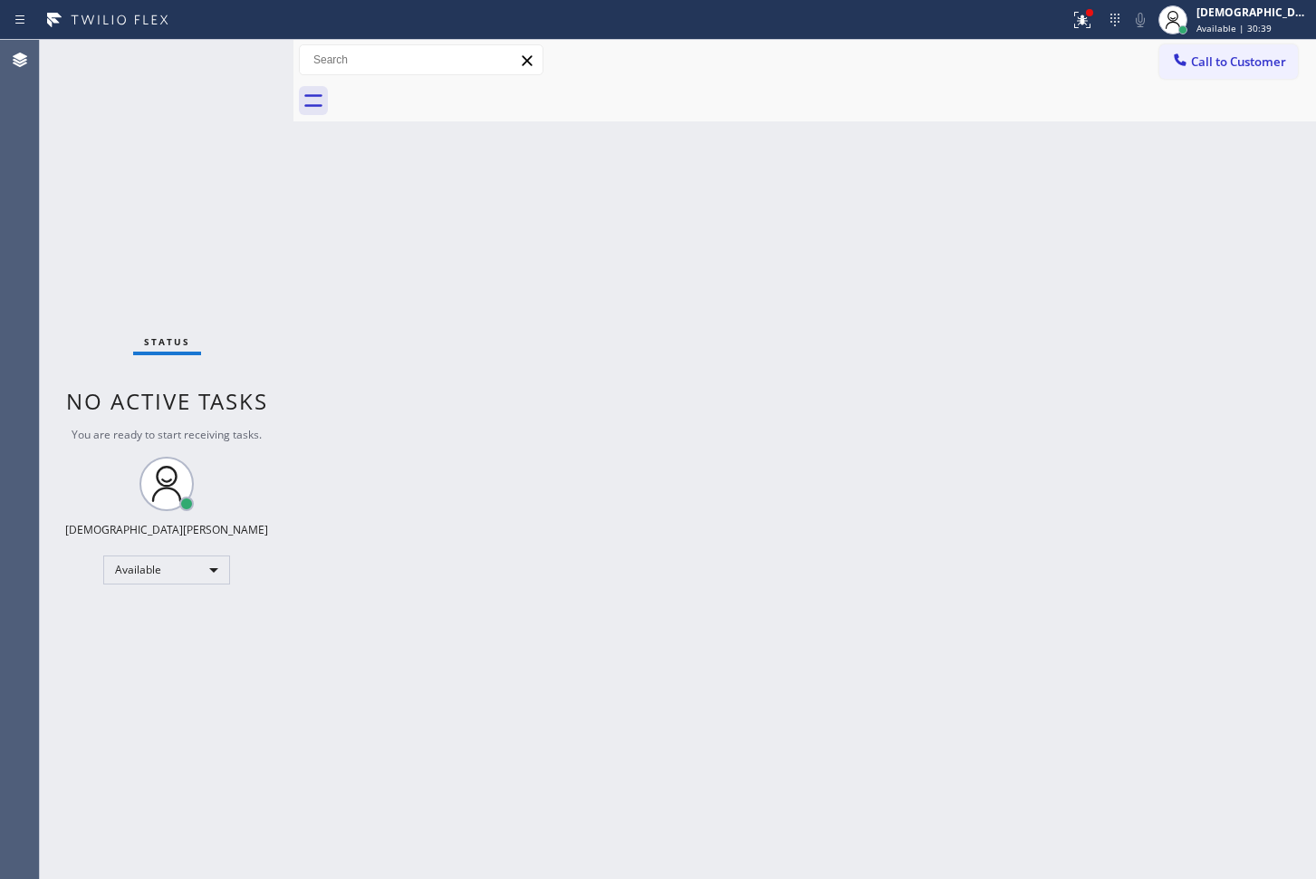
click at [242, 58] on div "Status No active tasks You are ready to start receiving tasks. Christian Cinco …" at bounding box center [167, 459] width 254 height 839
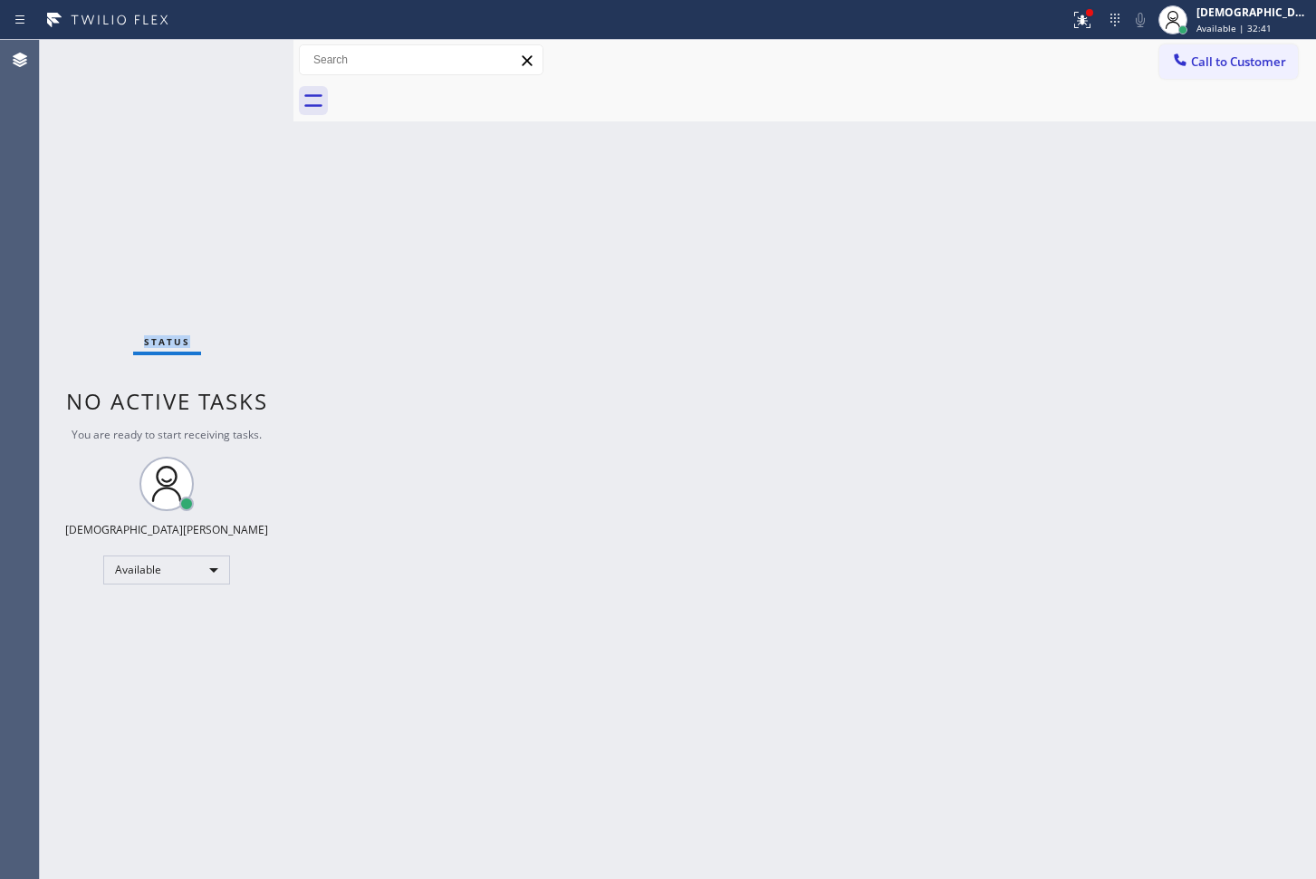
click at [125, 146] on div "Status No active tasks You are ready to start receiving tasks. Christian Cinco …" at bounding box center [167, 459] width 254 height 839
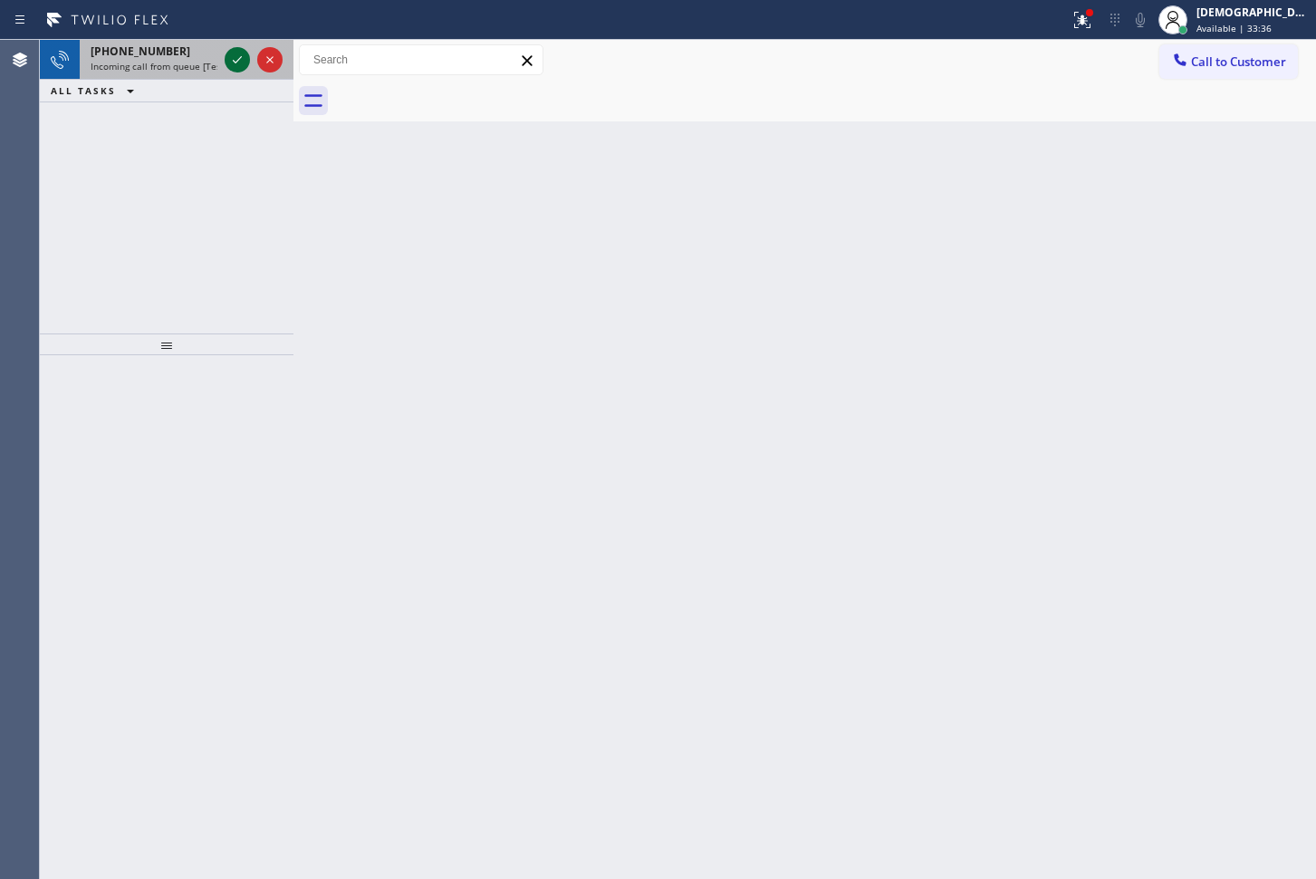
click at [232, 61] on icon at bounding box center [237, 60] width 22 height 22
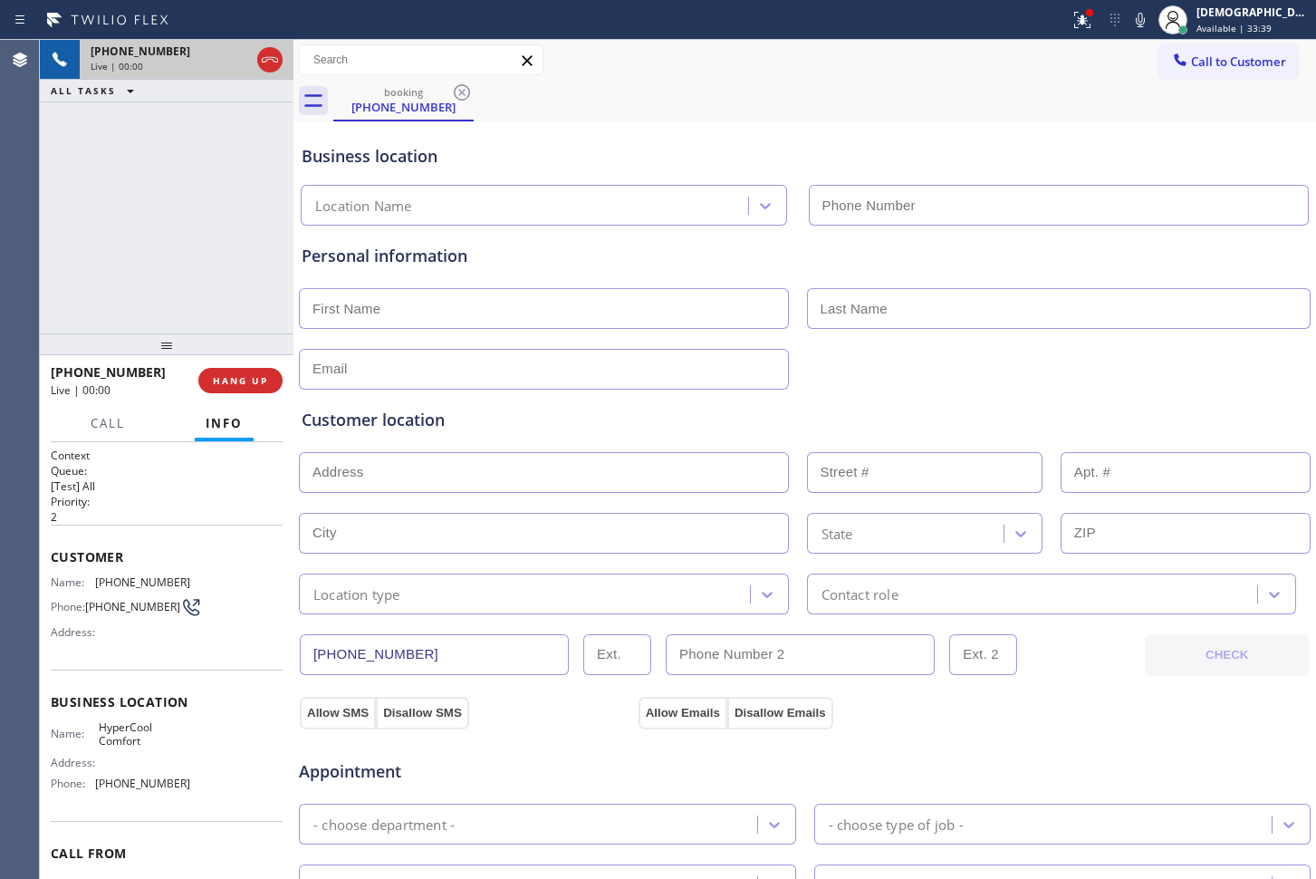
type input "[PHONE_NUMBER]"
click at [271, 63] on icon at bounding box center [270, 60] width 22 height 22
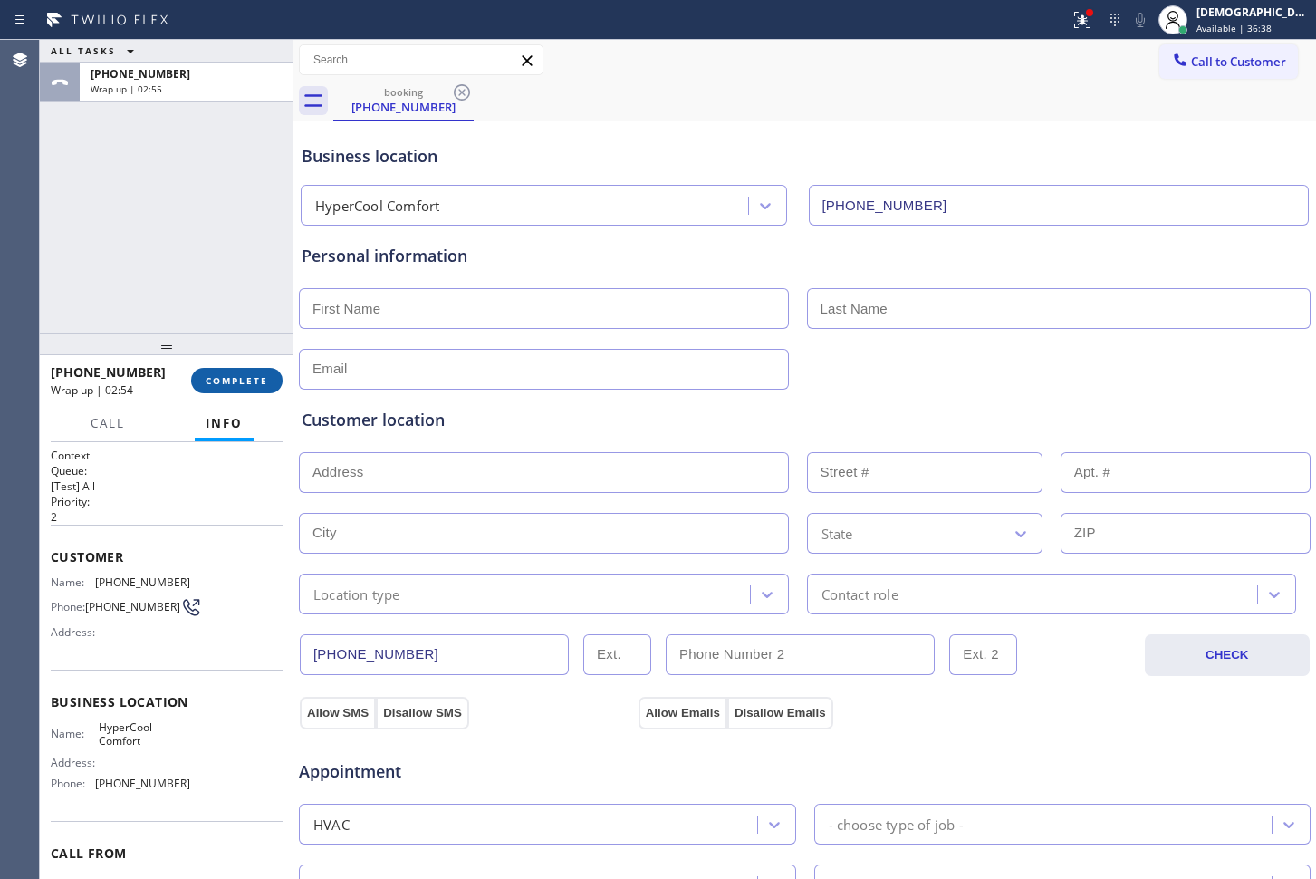
click at [230, 374] on span "COMPLETE" at bounding box center [237, 380] width 63 height 13
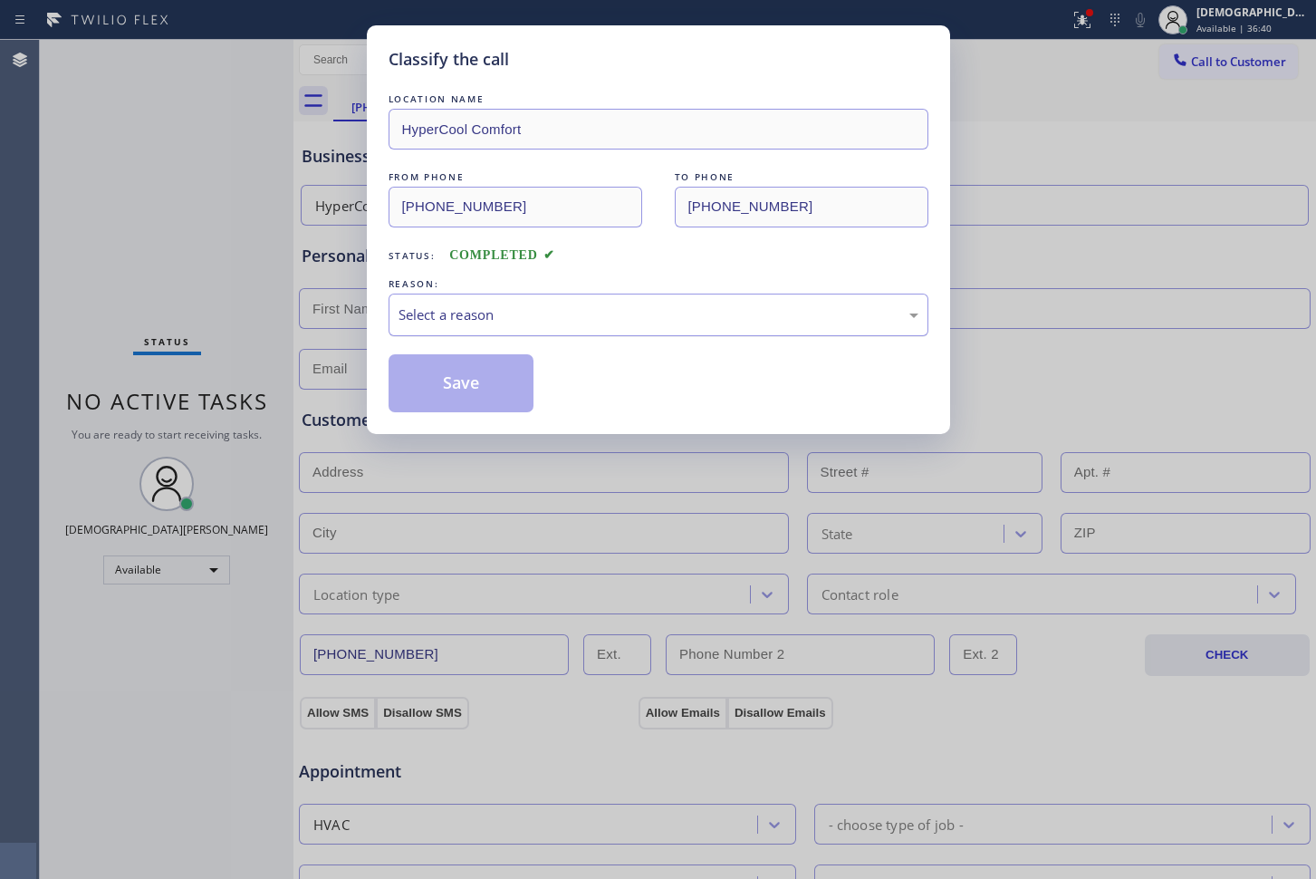
click at [435, 314] on div "Select a reason" at bounding box center [659, 314] width 520 height 21
click at [435, 384] on button "Save" at bounding box center [462, 383] width 146 height 58
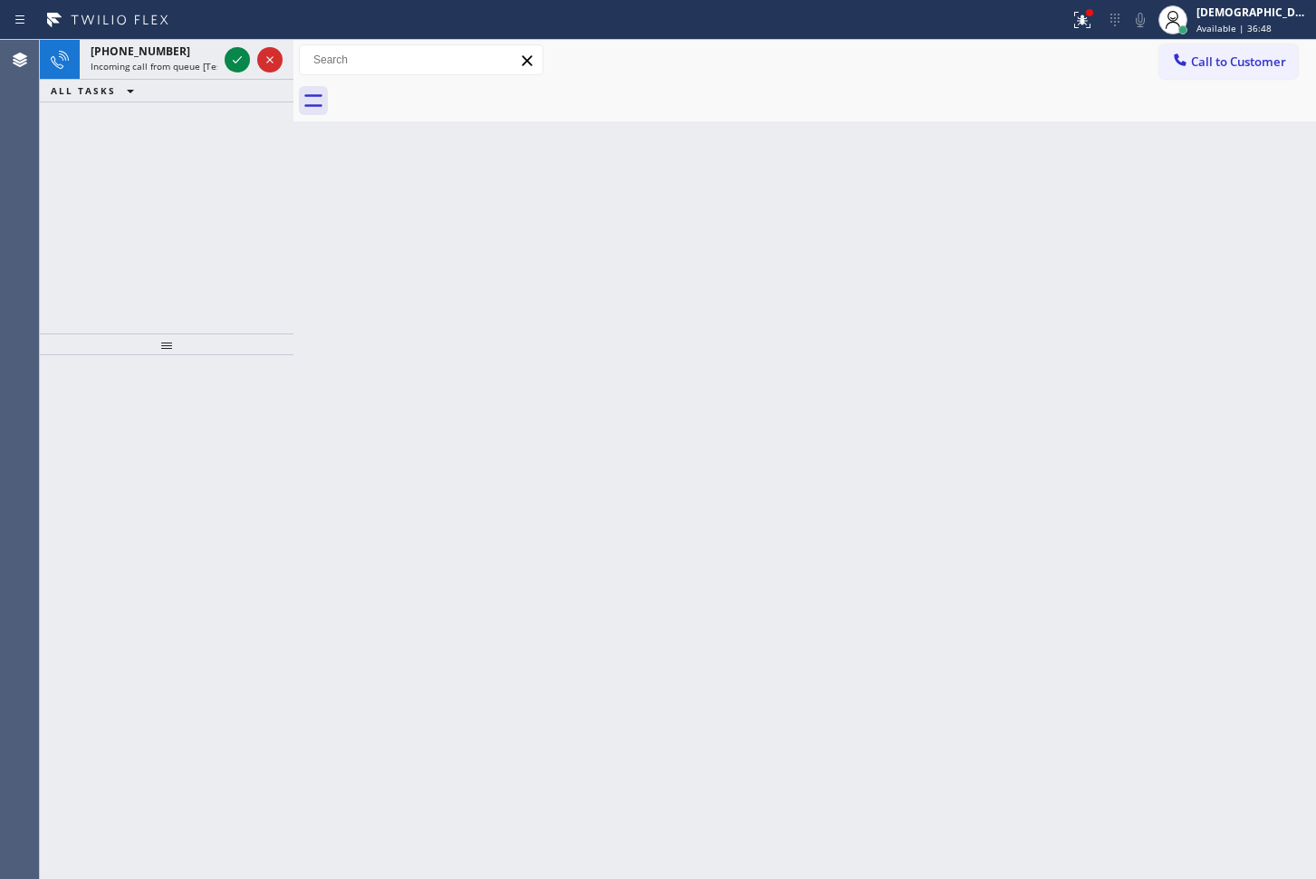
click at [226, 63] on icon at bounding box center [237, 60] width 22 height 22
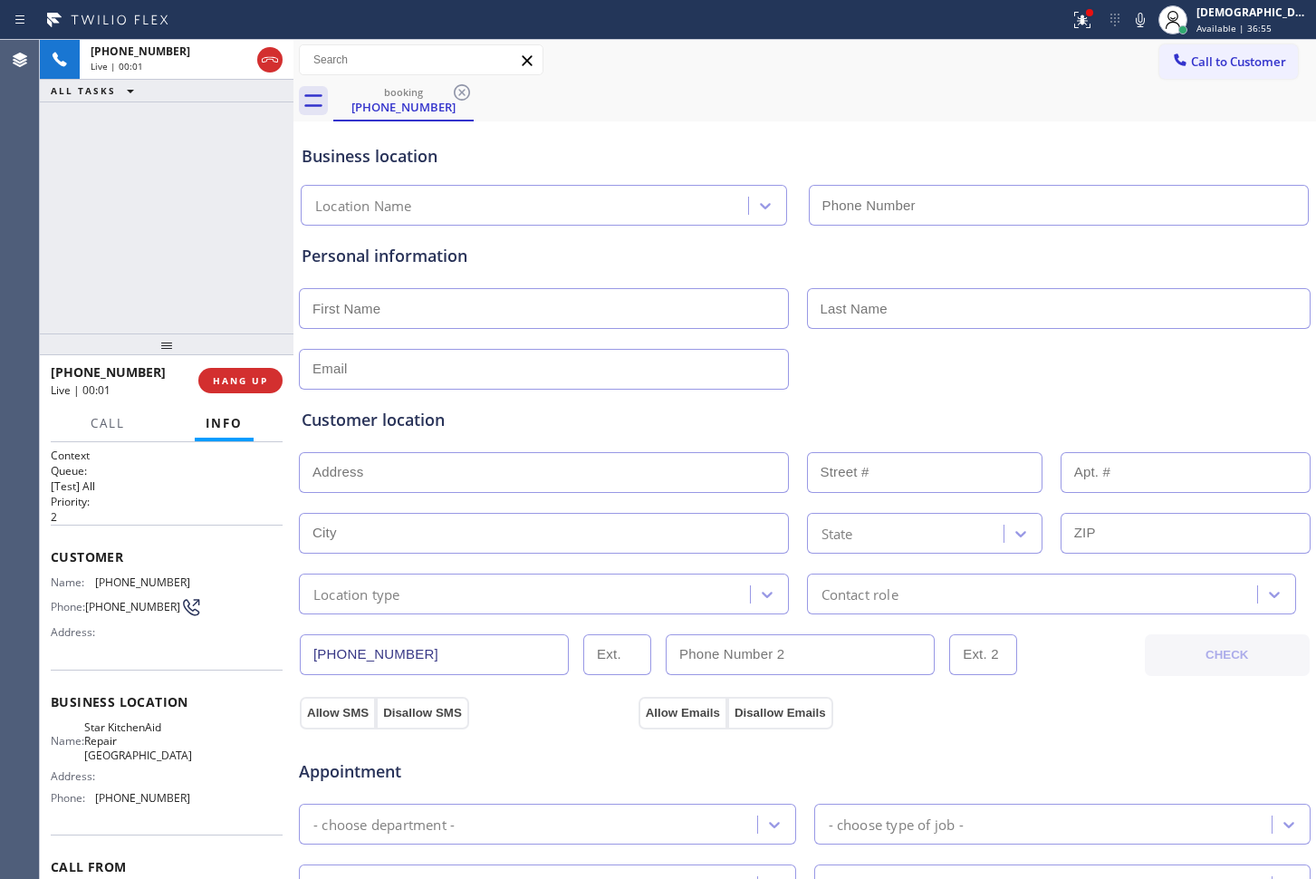
type input "[PHONE_NUMBER]"
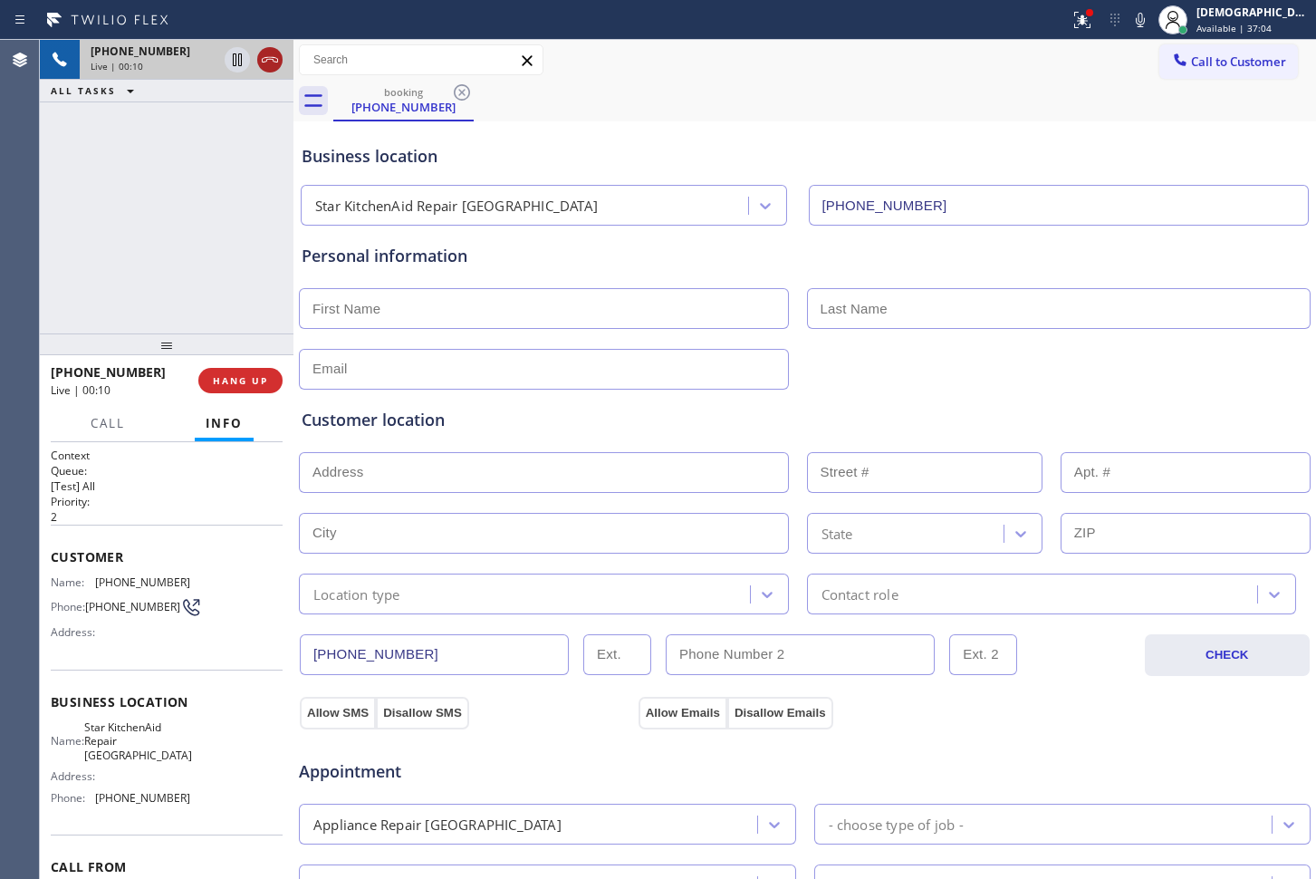
click at [269, 57] on icon at bounding box center [270, 60] width 22 height 22
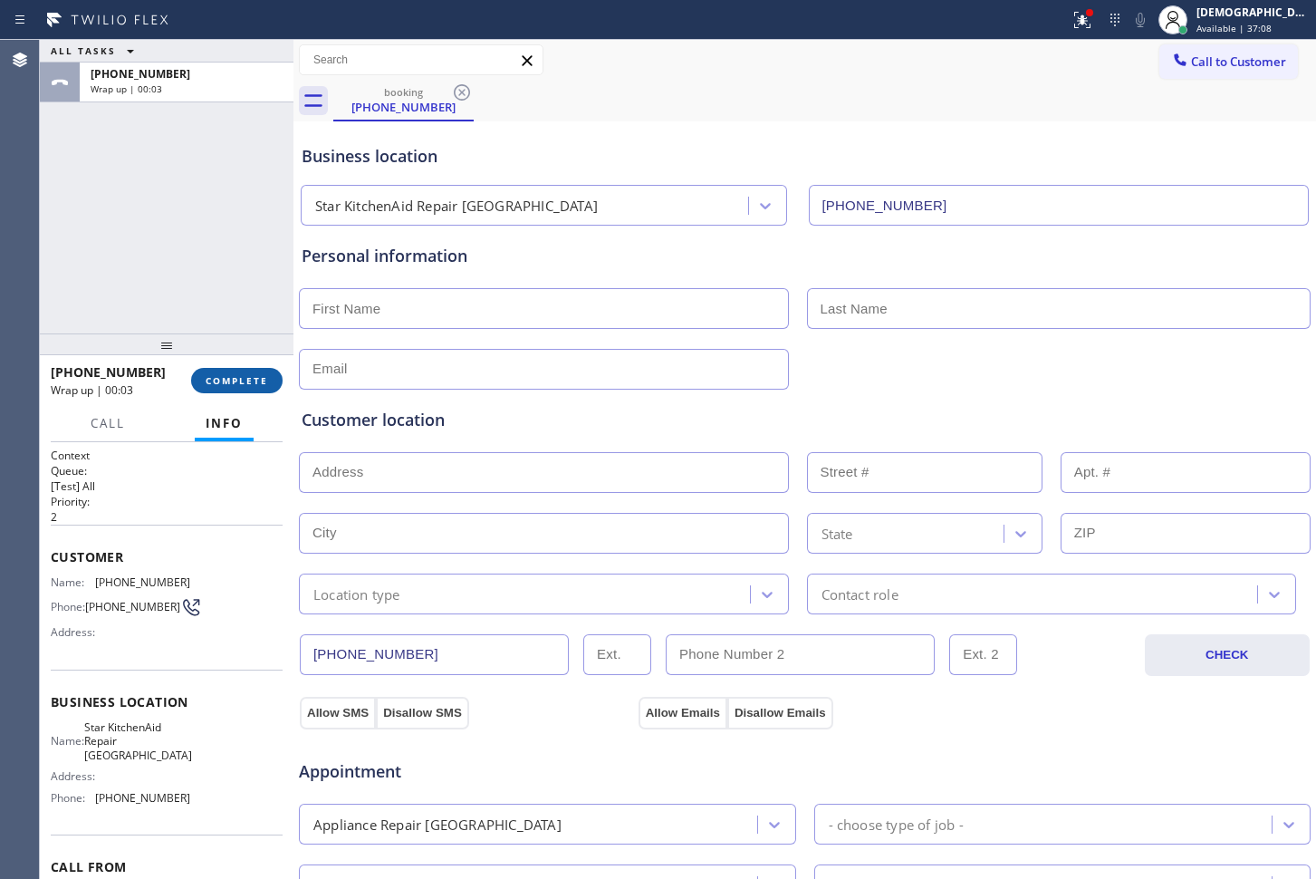
click at [237, 374] on span "COMPLETE" at bounding box center [237, 380] width 63 height 13
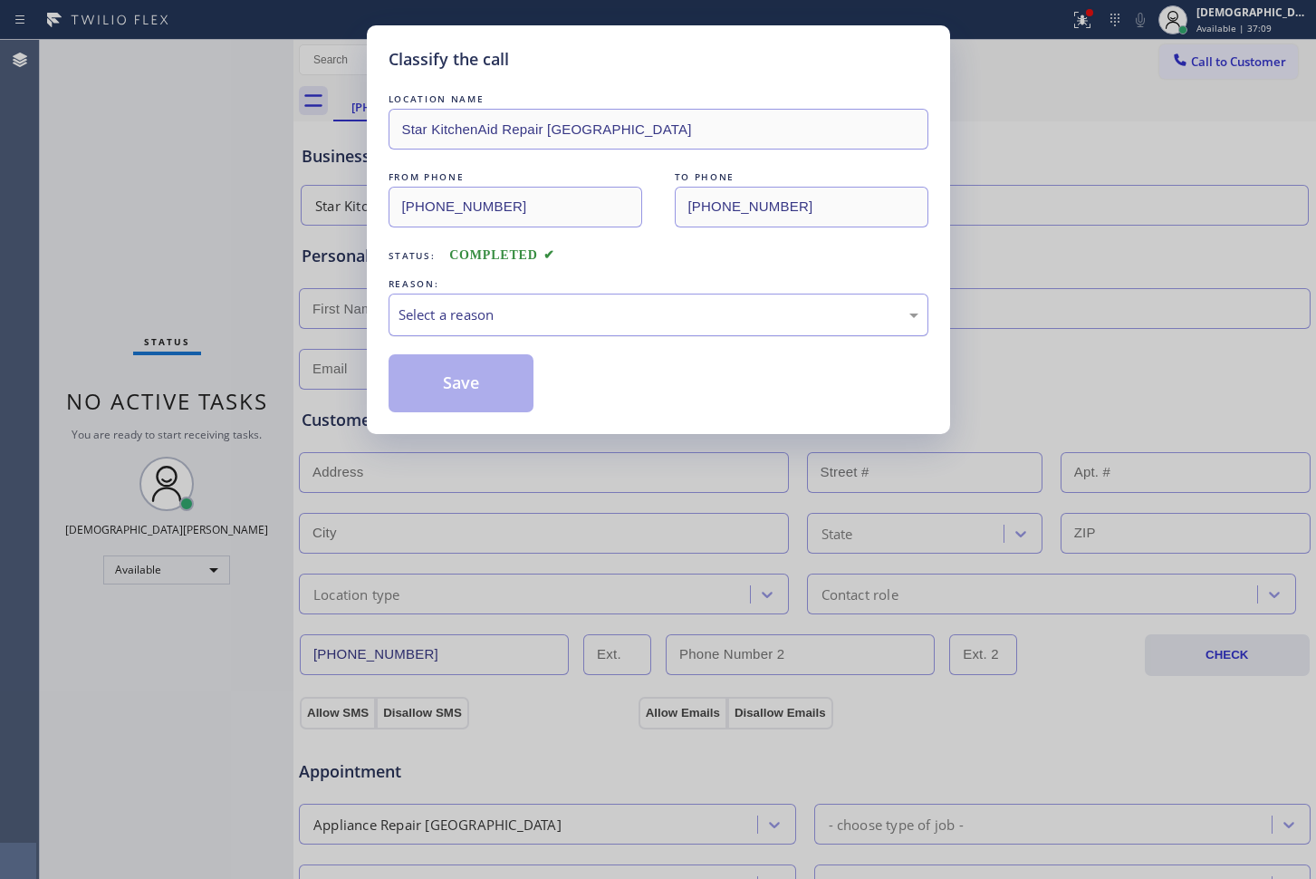
click at [457, 318] on div "Select a reason" at bounding box center [659, 314] width 520 height 21
click at [447, 373] on button "Save" at bounding box center [462, 383] width 146 height 58
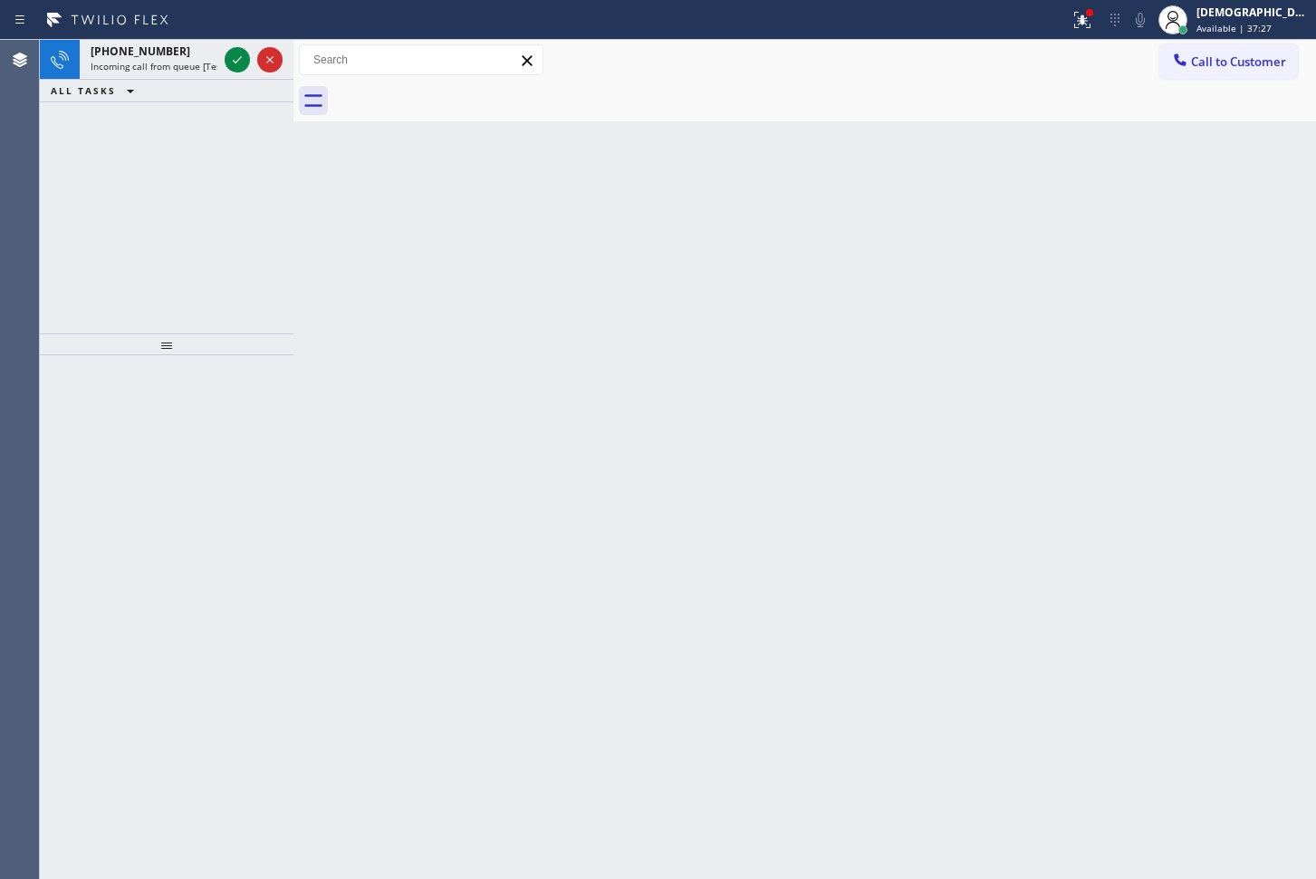
click at [102, 191] on div "[PHONE_NUMBER] Incoming call from queue [Test] All ALL TASKS ALL TASKS ACTIVE T…" at bounding box center [167, 187] width 254 height 294
click at [228, 60] on icon at bounding box center [237, 60] width 22 height 22
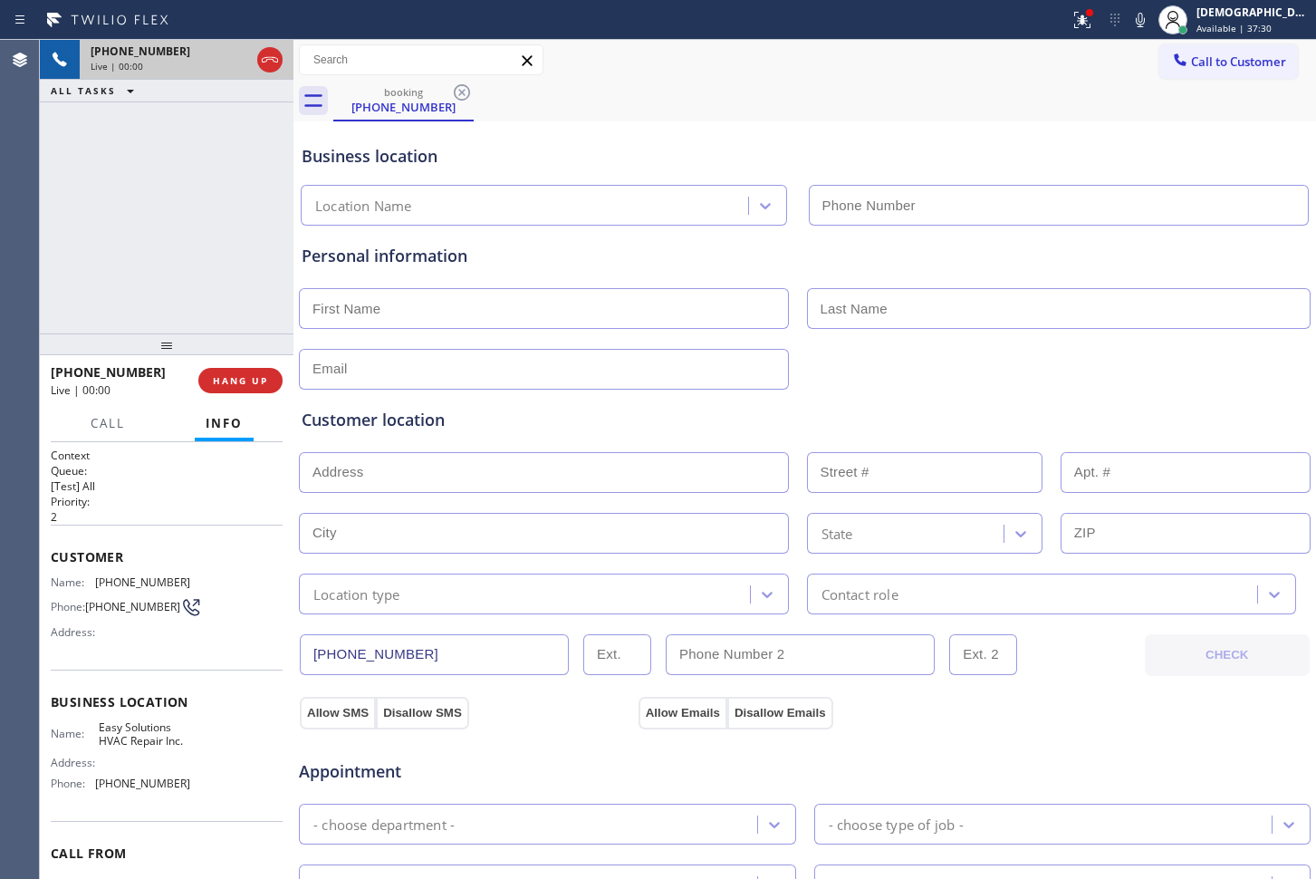
type input "[PHONE_NUMBER]"
click at [264, 61] on icon at bounding box center [270, 60] width 22 height 22
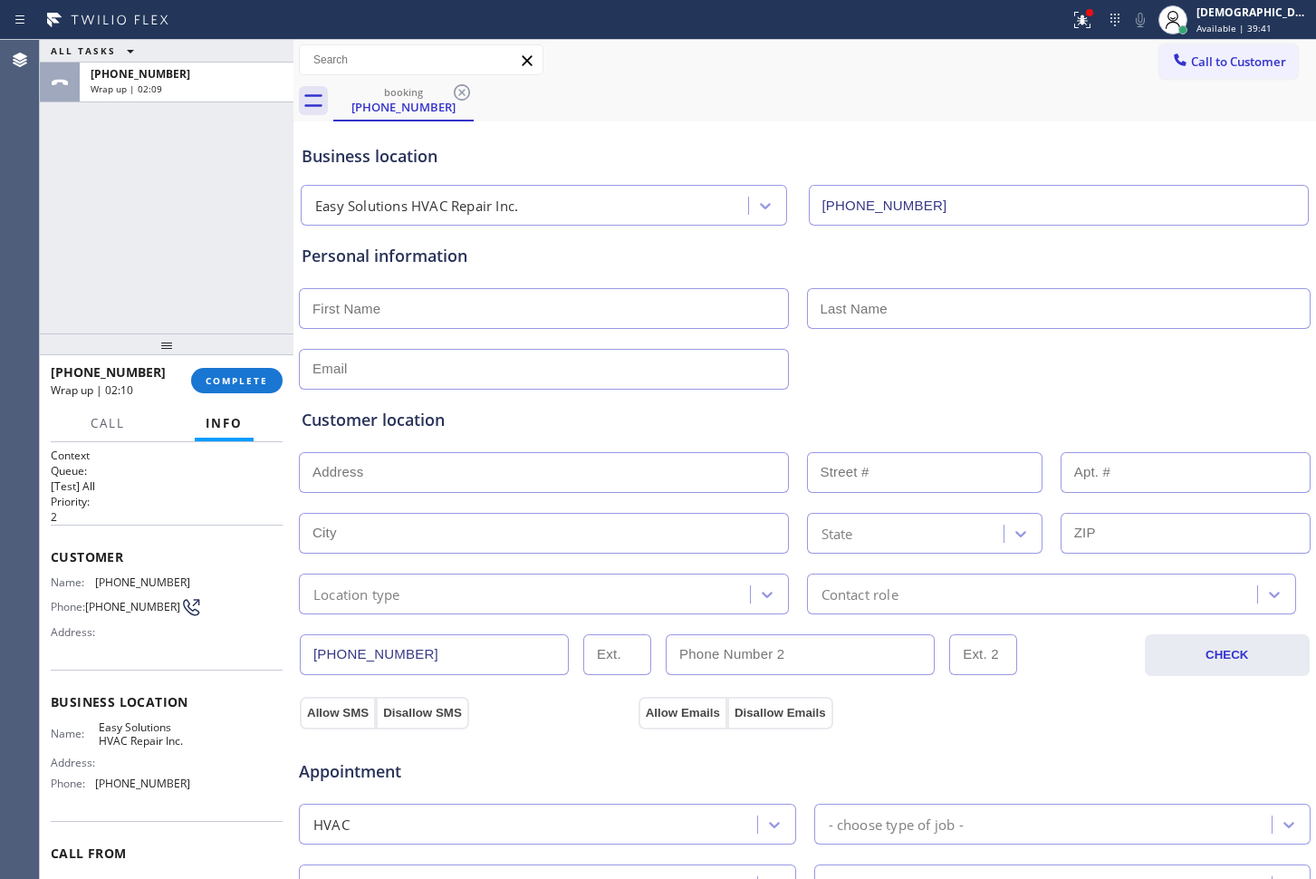
click at [117, 285] on div "ALL TASKS ALL TASKS ACTIVE TASKS TASKS IN WRAP UP [PHONE_NUMBER] Wrap up | 02:09" at bounding box center [167, 187] width 254 height 294
click at [215, 390] on button "COMPLETE" at bounding box center [236, 380] width 91 height 25
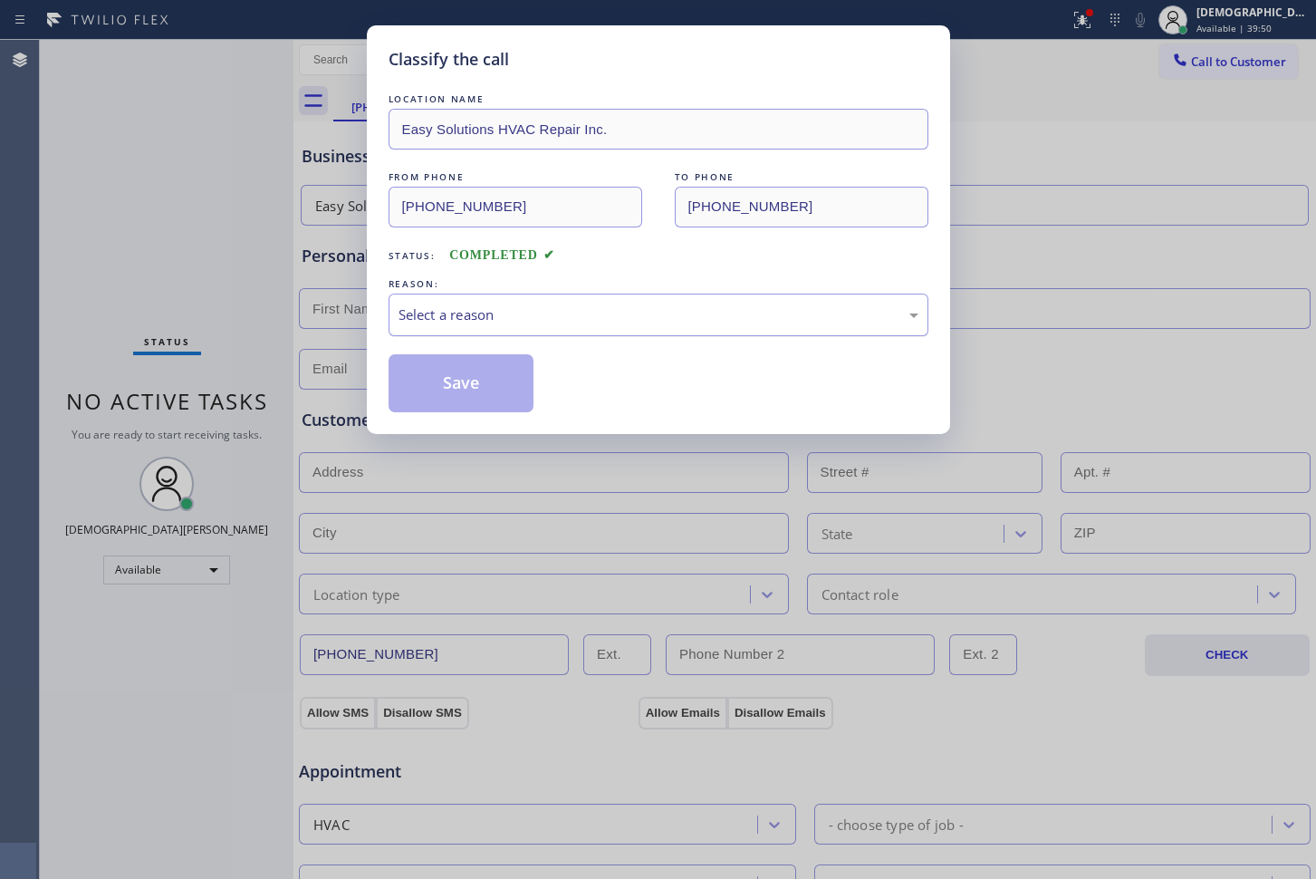
click at [442, 313] on div "Select a reason" at bounding box center [659, 314] width 520 height 21
click at [451, 379] on button "Save" at bounding box center [462, 383] width 146 height 58
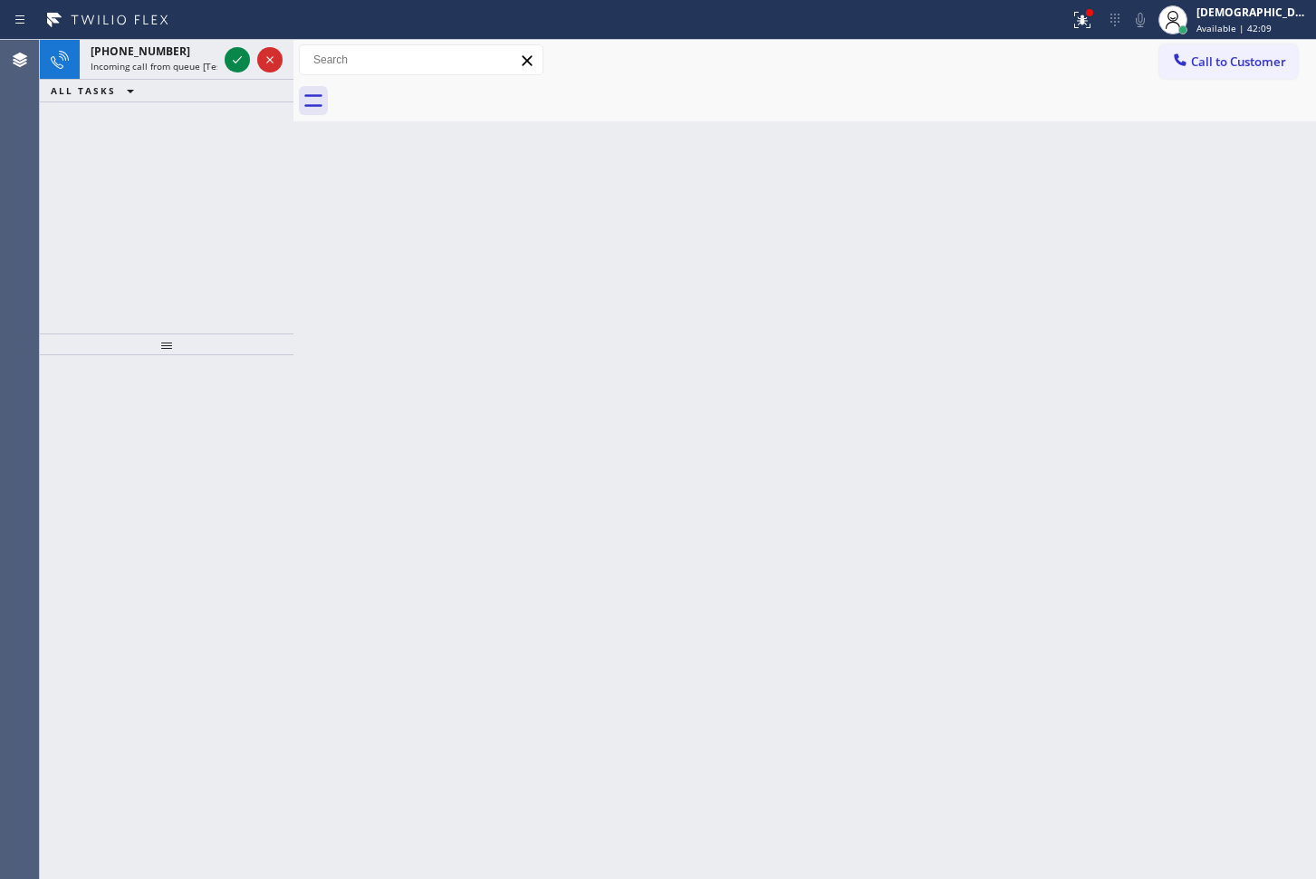
click at [159, 158] on div "[PHONE_NUMBER] Incoming call from queue [Test] All ALL TASKS ALL TASKS ACTIVE T…" at bounding box center [167, 187] width 254 height 294
click at [234, 55] on icon at bounding box center [237, 60] width 22 height 22
click at [235, 58] on icon at bounding box center [237, 60] width 22 height 22
click at [231, 59] on icon at bounding box center [237, 60] width 22 height 22
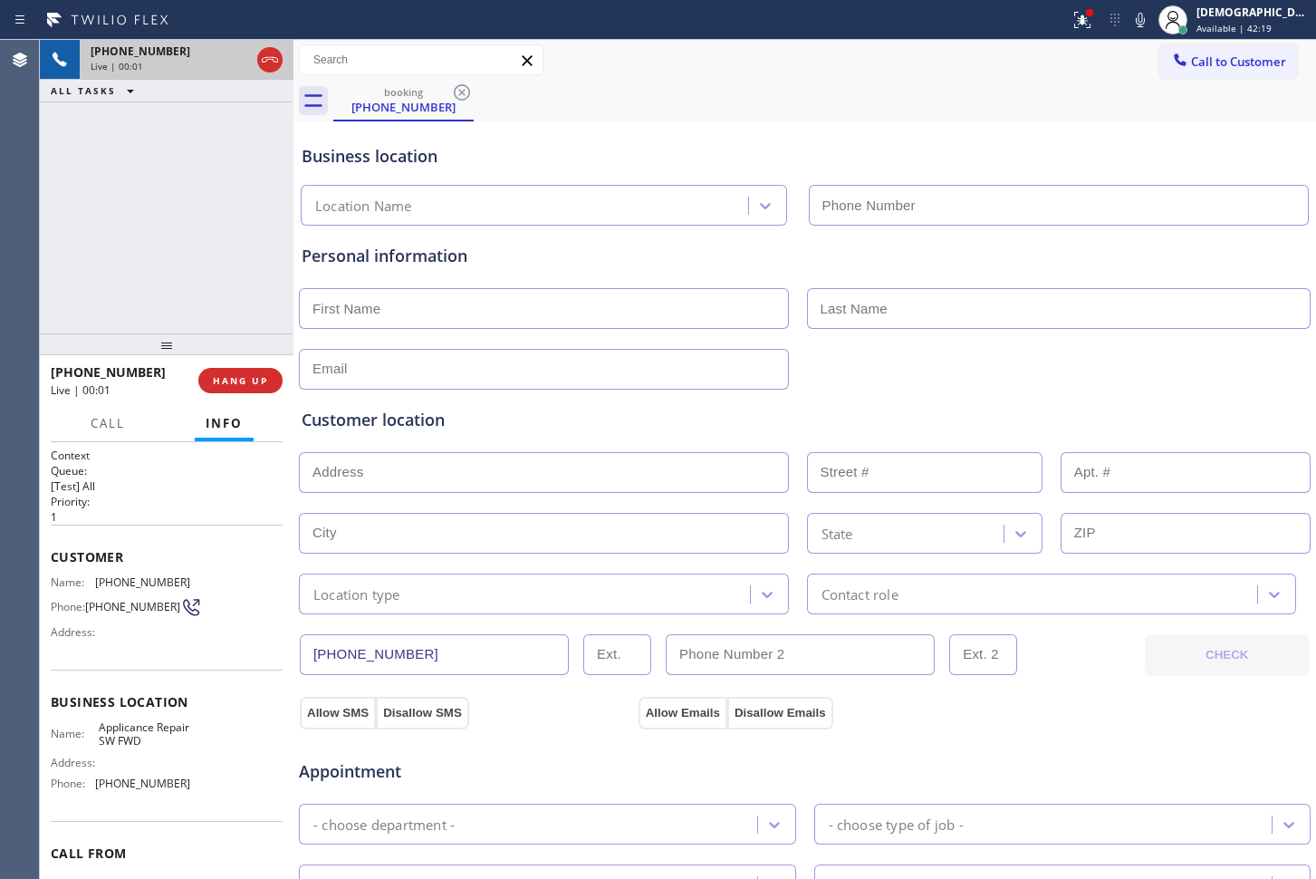
type input "[PHONE_NUMBER]"
click at [259, 60] on icon at bounding box center [270, 60] width 22 height 22
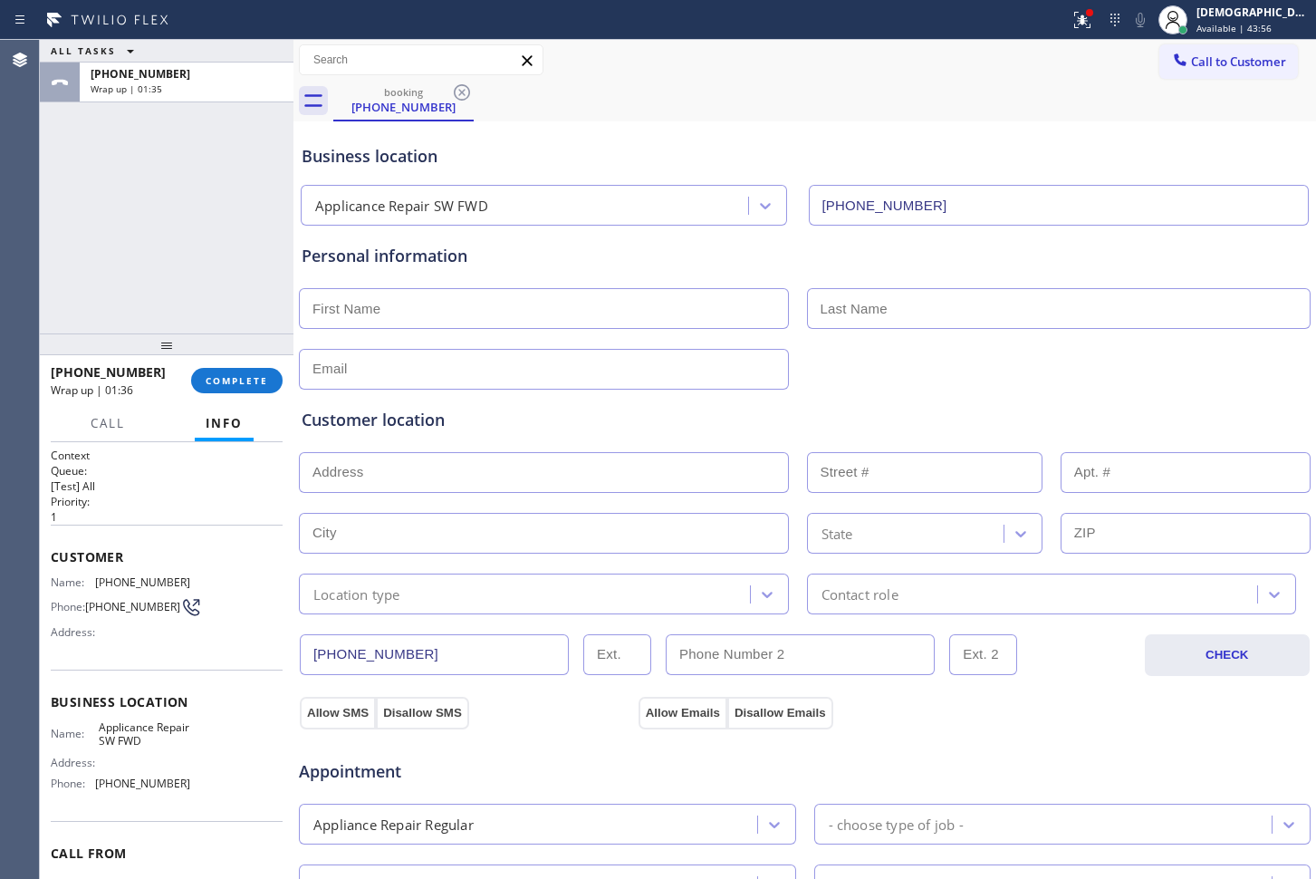
drag, startPoint x: 163, startPoint y: 226, endPoint x: 202, endPoint y: 201, distance: 46.5
click at [163, 226] on div "ALL TASKS ALL TASKS ACTIVE TASKS TASKS IN WRAP UP [PHONE_NUMBER] Wrap up | 01:35" at bounding box center [167, 187] width 254 height 294
click at [255, 374] on span "COMPLETE" at bounding box center [237, 380] width 63 height 13
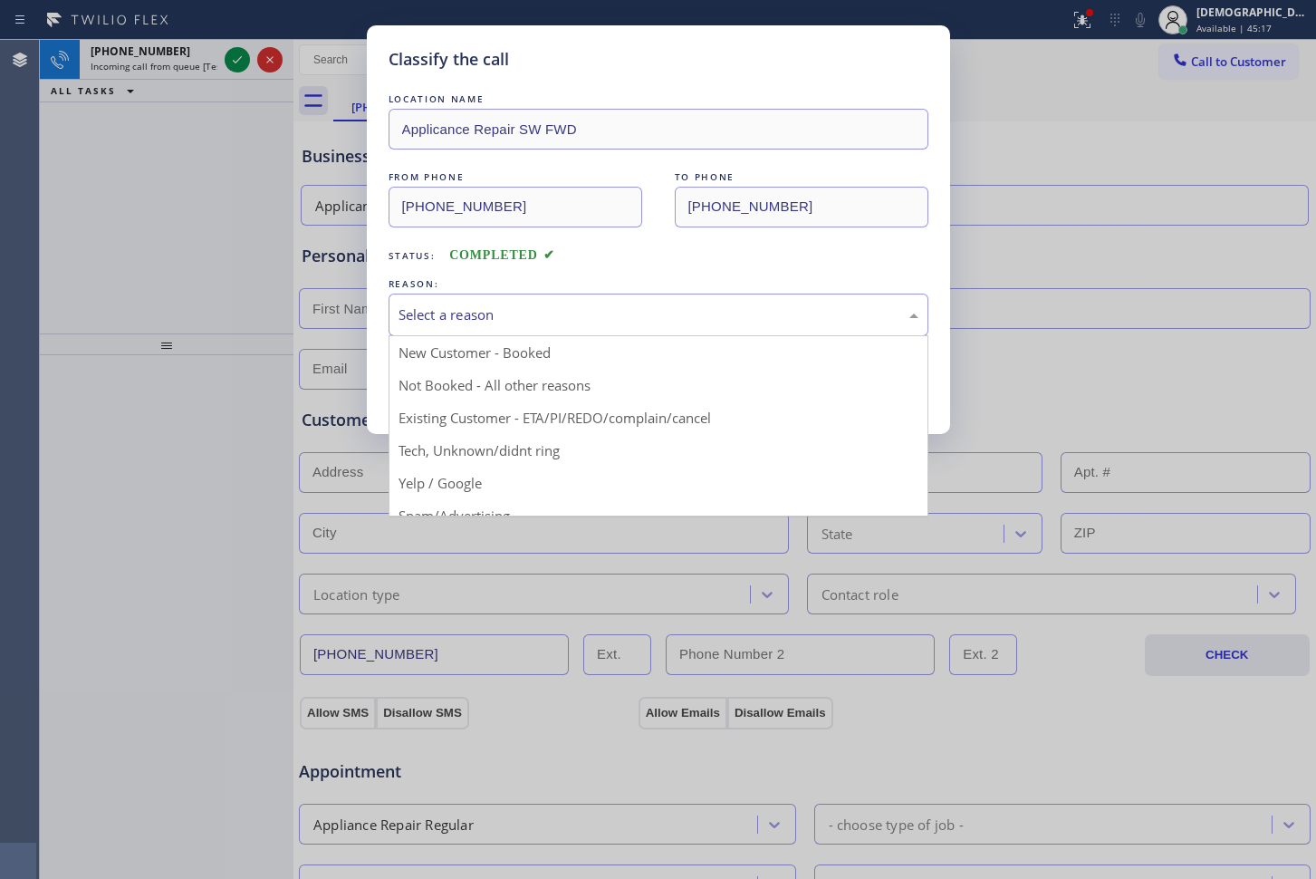
click at [412, 324] on div "Select a reason" at bounding box center [659, 314] width 520 height 21
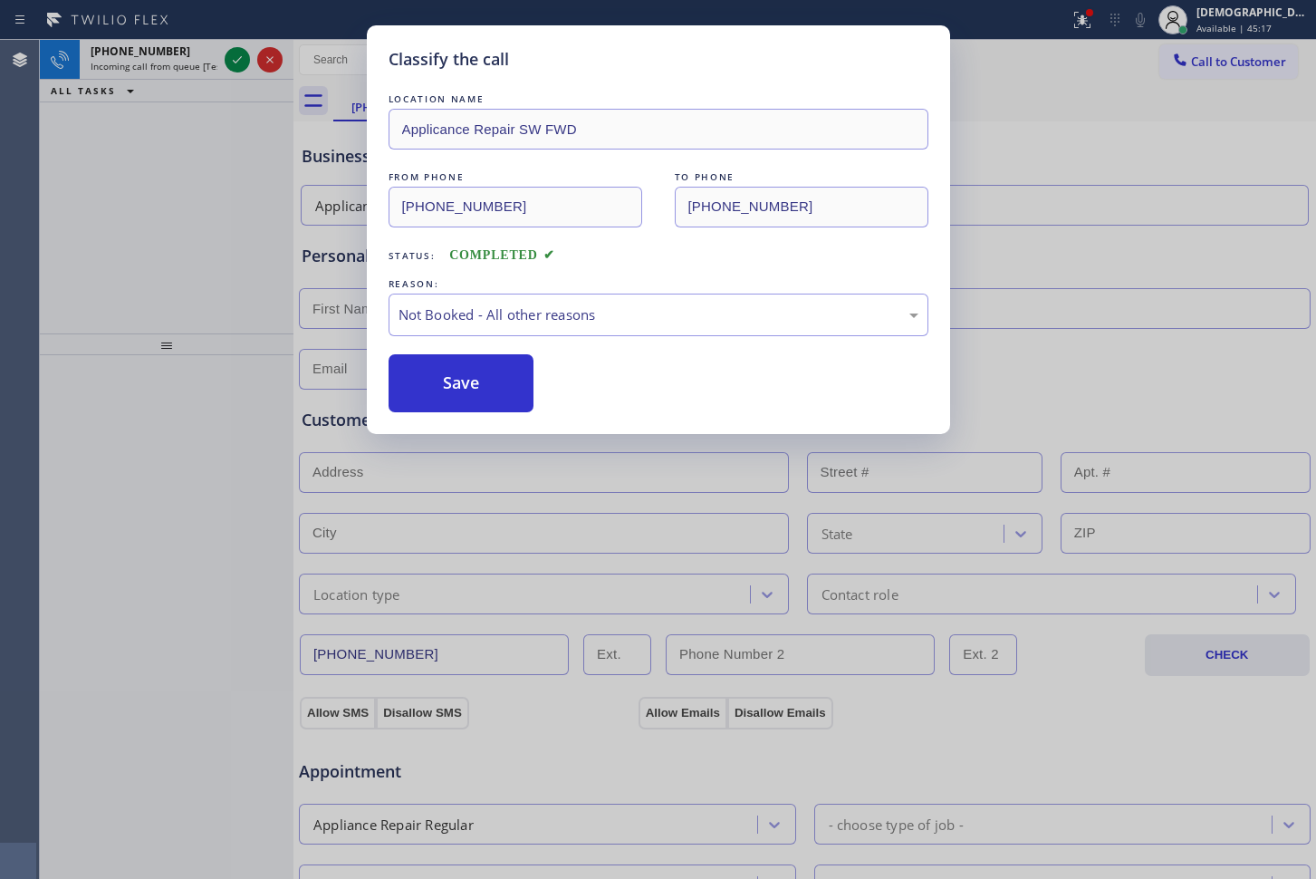
click at [415, 394] on button "Save" at bounding box center [462, 383] width 146 height 58
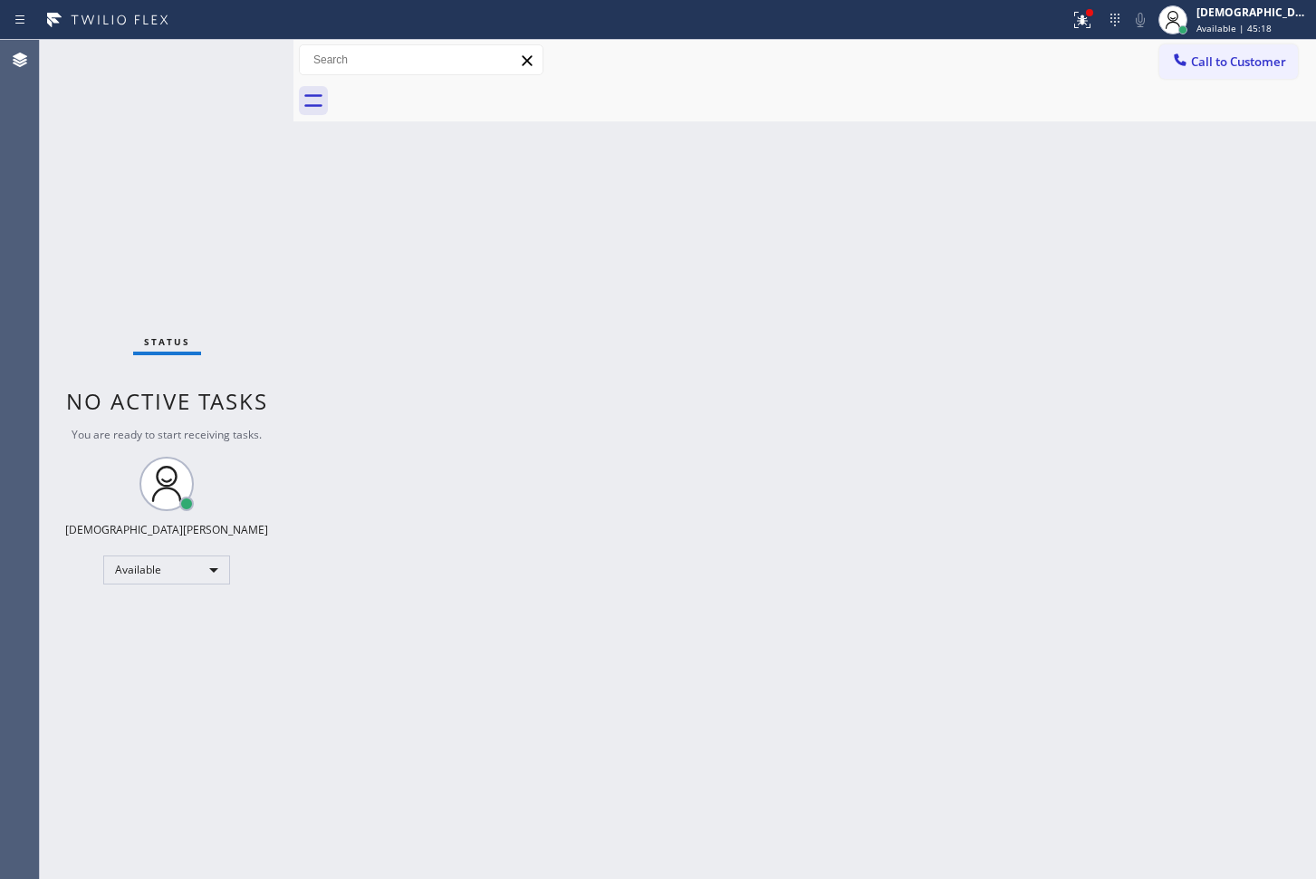
click at [230, 63] on div "Status No active tasks You are ready to start receiving tasks. Christian Cinco …" at bounding box center [167, 459] width 254 height 839
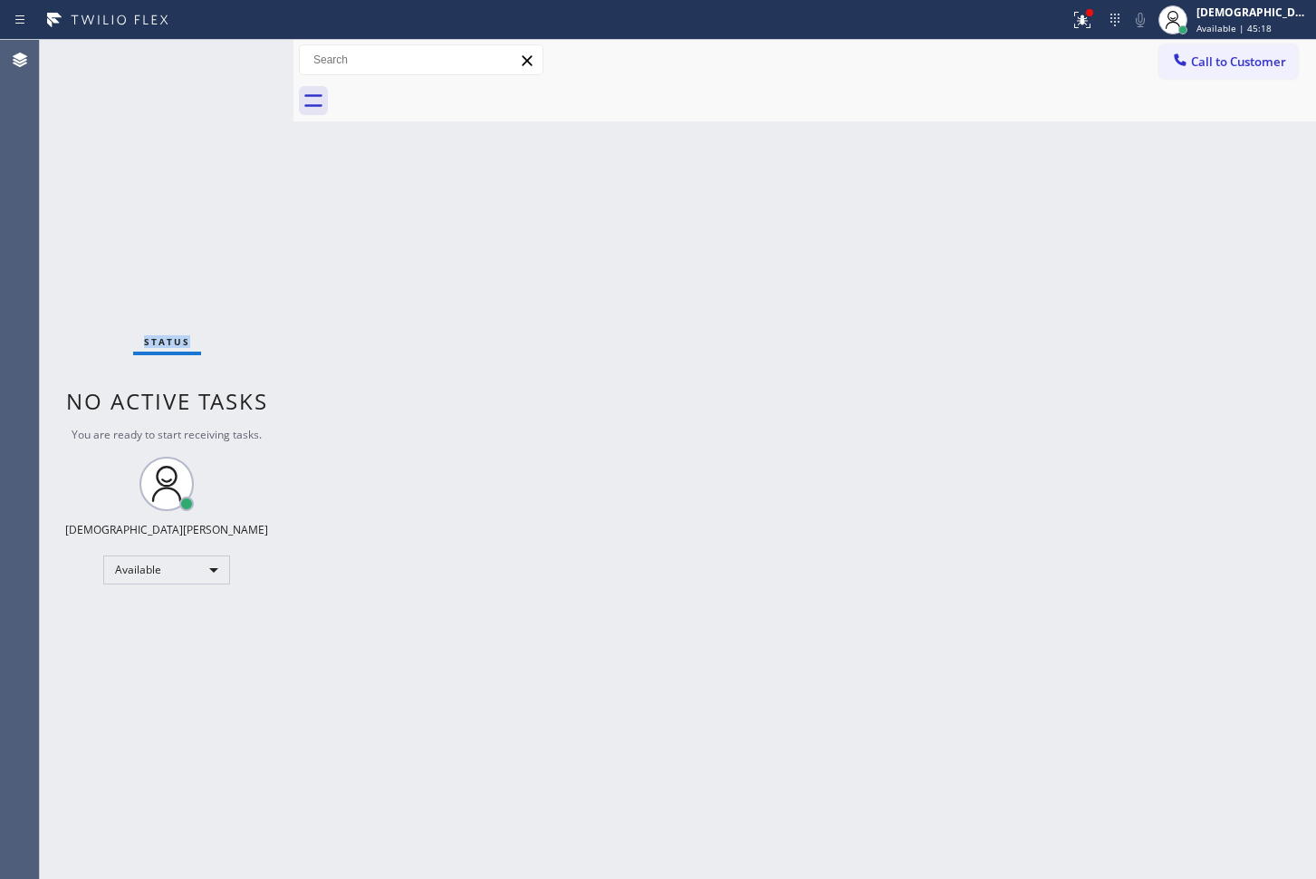
click at [230, 62] on div "Status No active tasks You are ready to start receiving tasks. Christian Cinco …" at bounding box center [167, 459] width 254 height 839
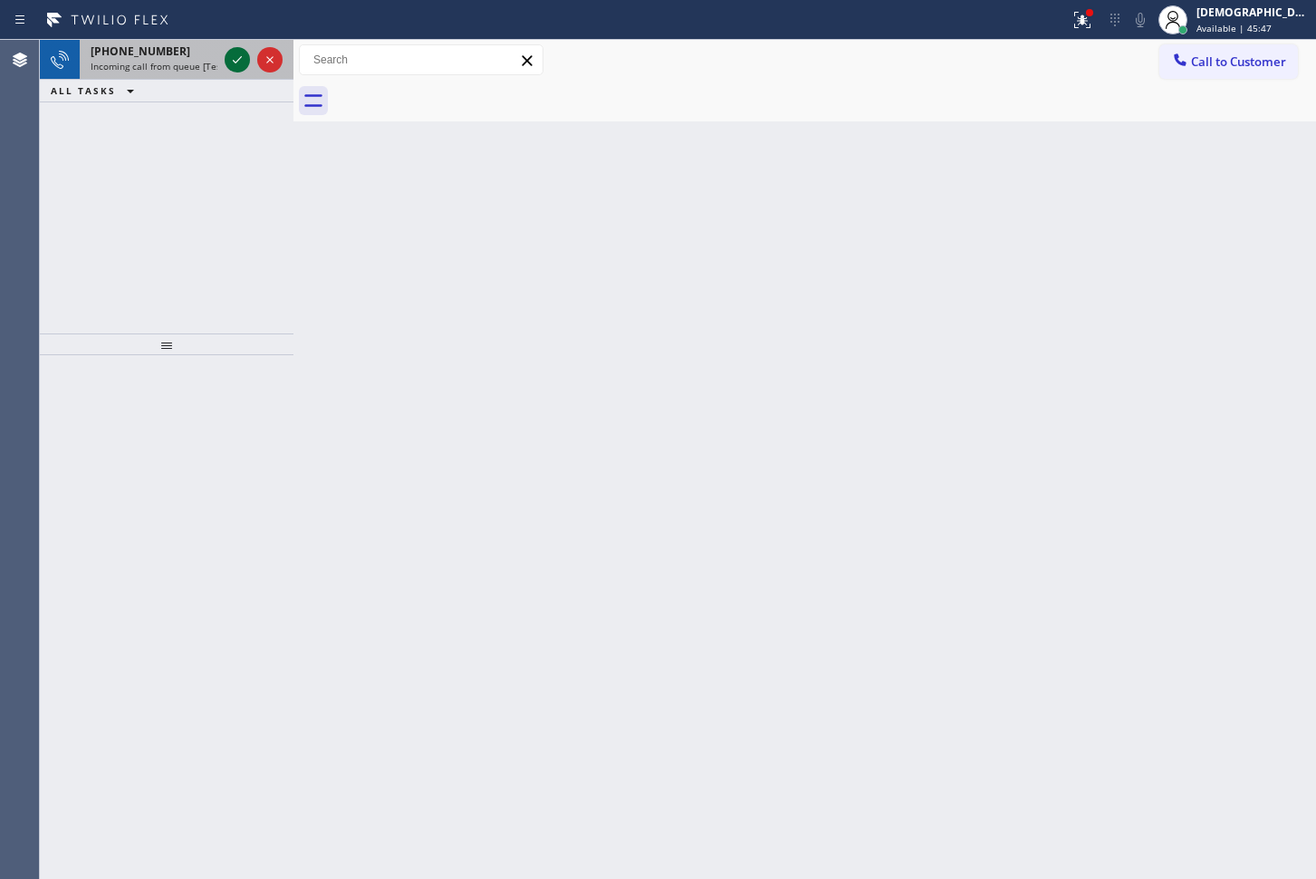
click at [235, 61] on icon at bounding box center [237, 59] width 9 height 7
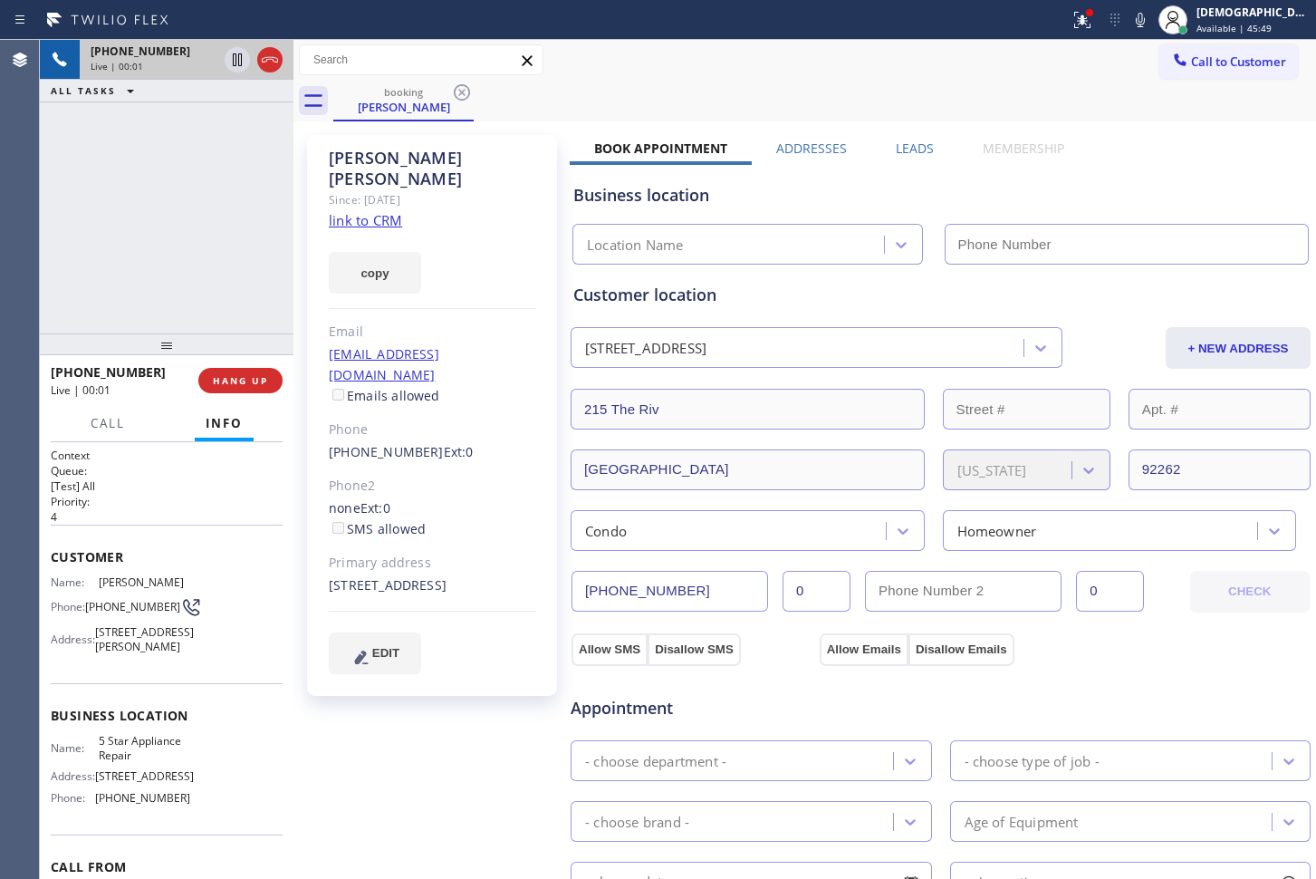
type input "[PHONE_NUMBER]"
click at [381, 211] on link "link to CRM" at bounding box center [365, 220] width 73 height 18
click at [229, 63] on icon at bounding box center [237, 60] width 22 height 22
click at [232, 53] on icon at bounding box center [237, 60] width 22 height 22
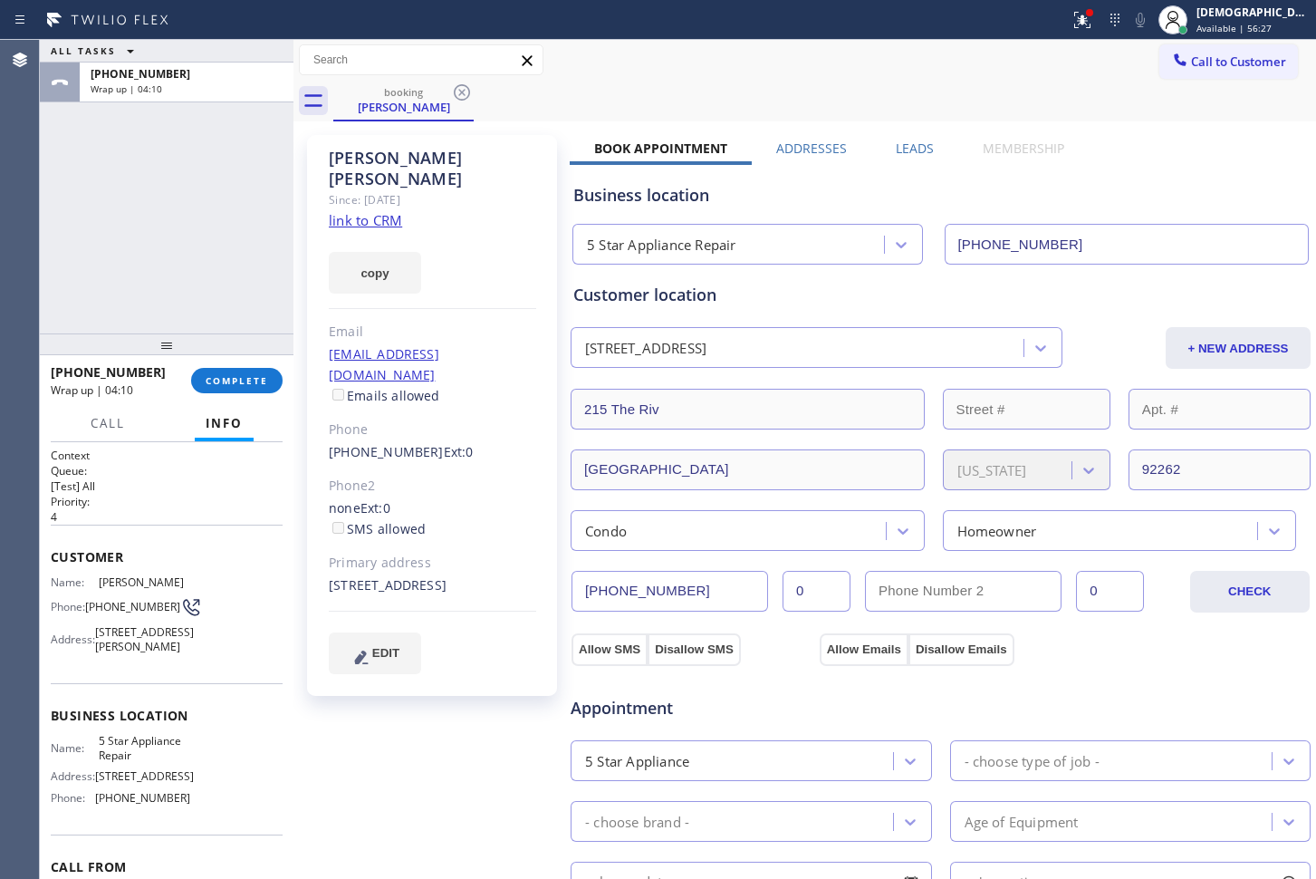
click at [182, 247] on div "ALL TASKS ALL TASKS ACTIVE TASKS TASKS IN WRAP UP [PHONE_NUMBER] Wrap up | 04:10" at bounding box center [167, 187] width 254 height 294
click at [233, 380] on span "COMPLETE" at bounding box center [237, 380] width 63 height 13
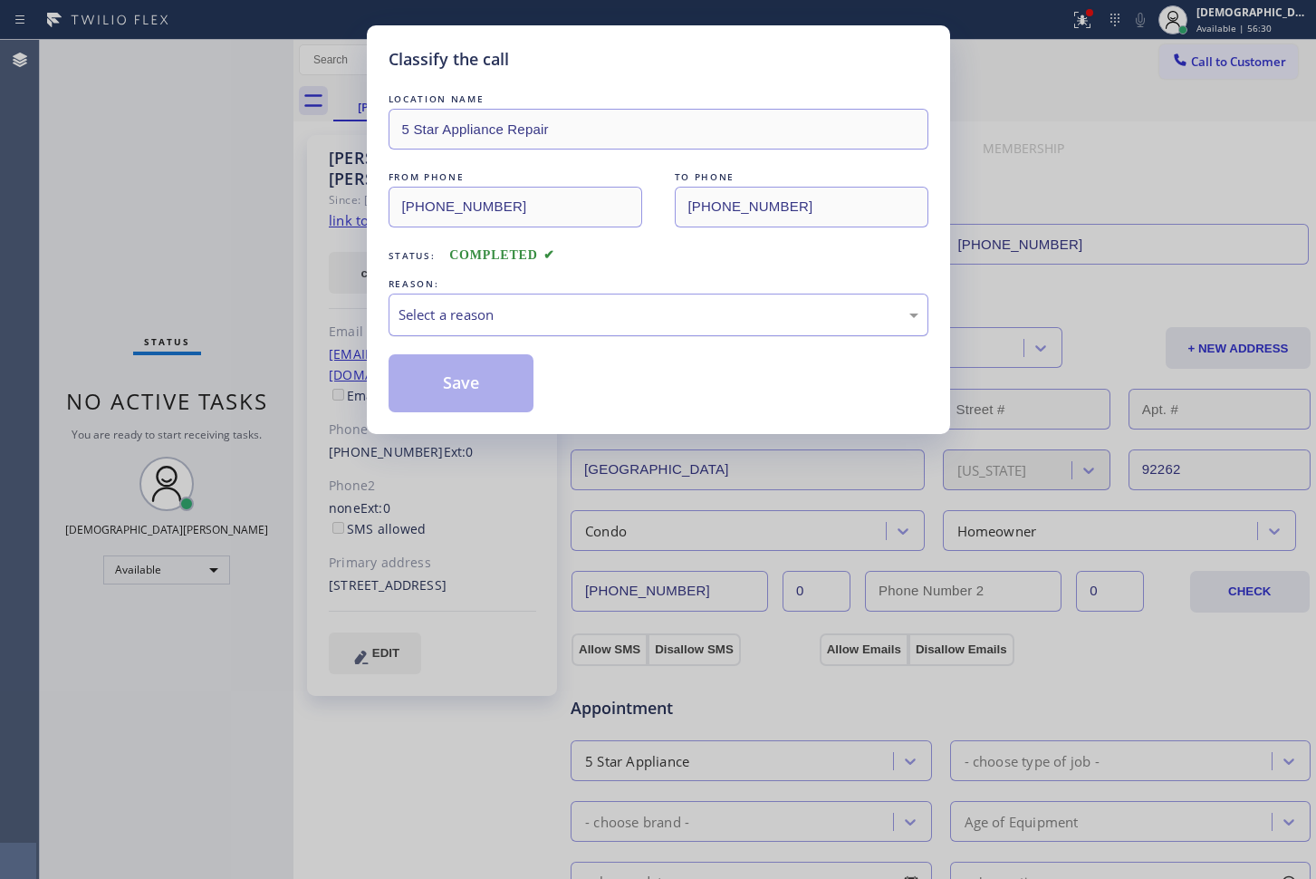
click at [584, 316] on div "Select a reason" at bounding box center [659, 314] width 520 height 21
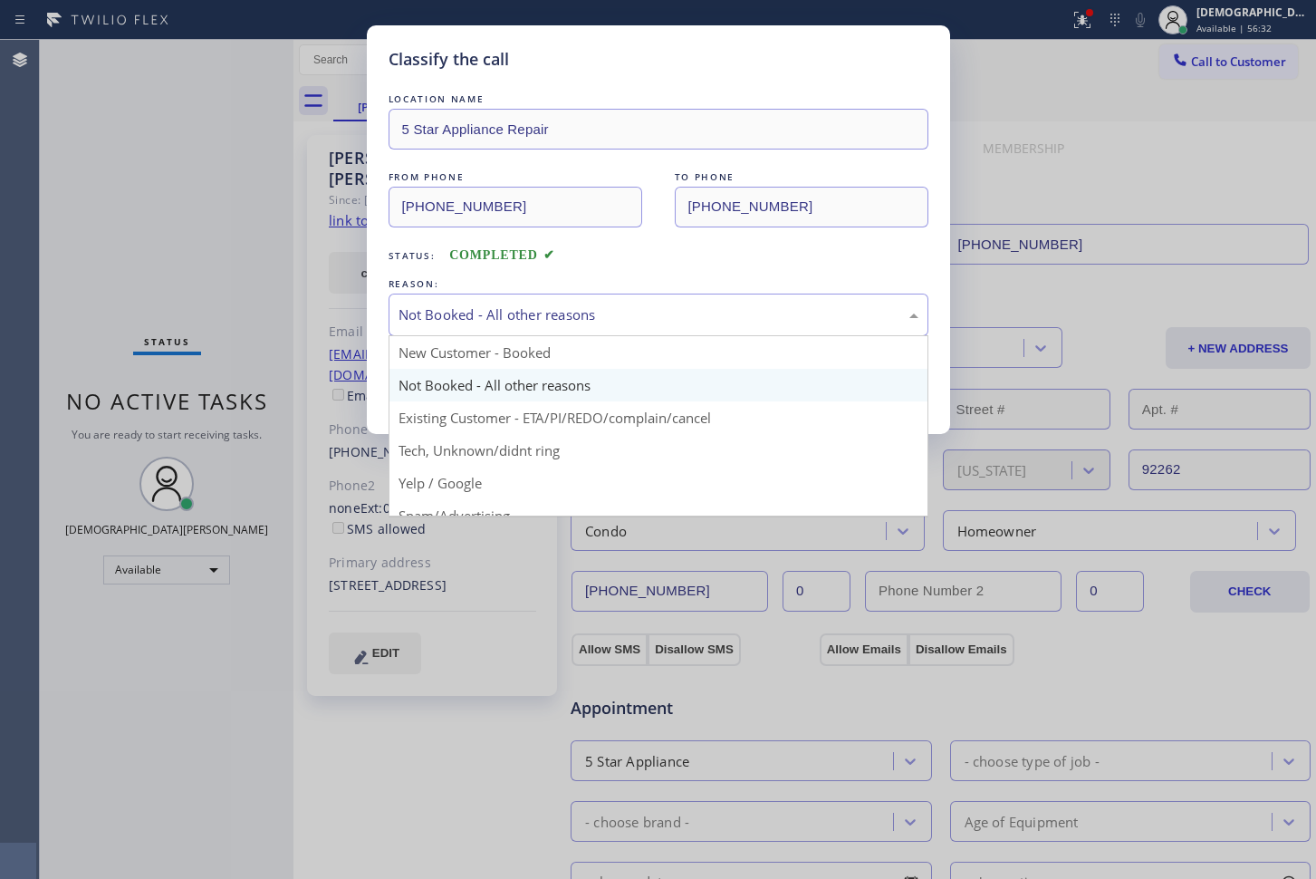
click at [587, 308] on div "Not Booked - All other reasons" at bounding box center [659, 314] width 520 height 21
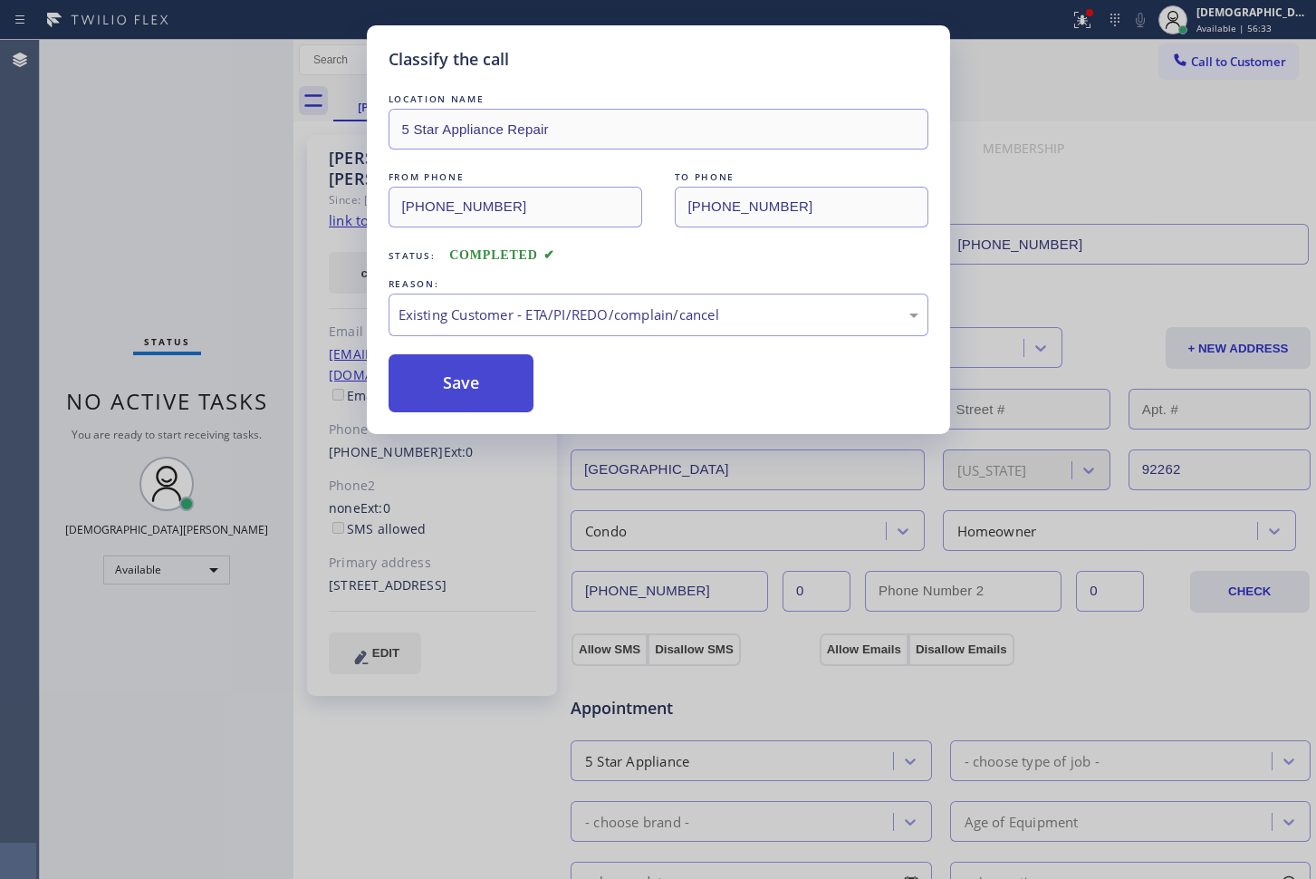
click at [470, 396] on button "Save" at bounding box center [462, 383] width 146 height 58
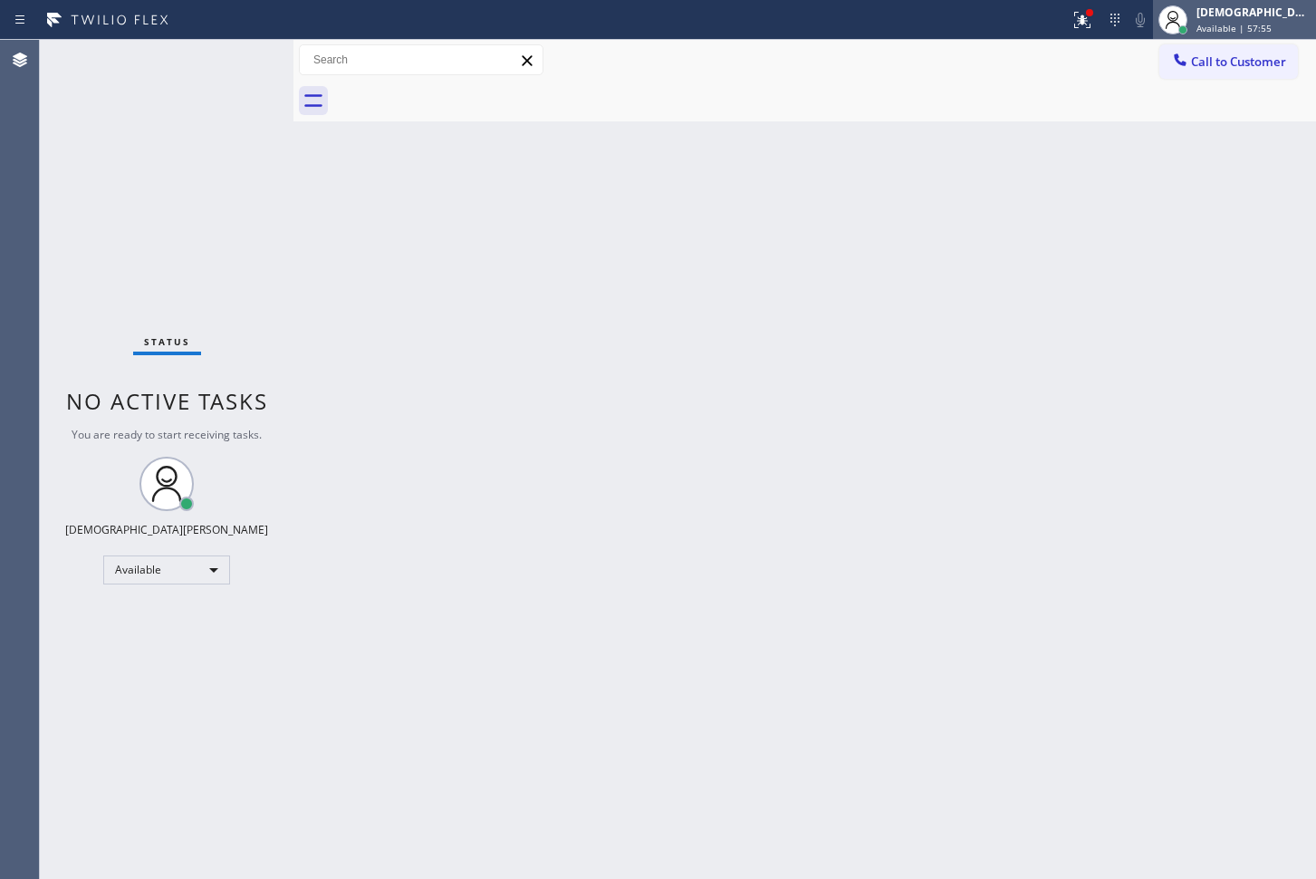
click at [1188, 31] on div at bounding box center [1183, 29] width 9 height 9
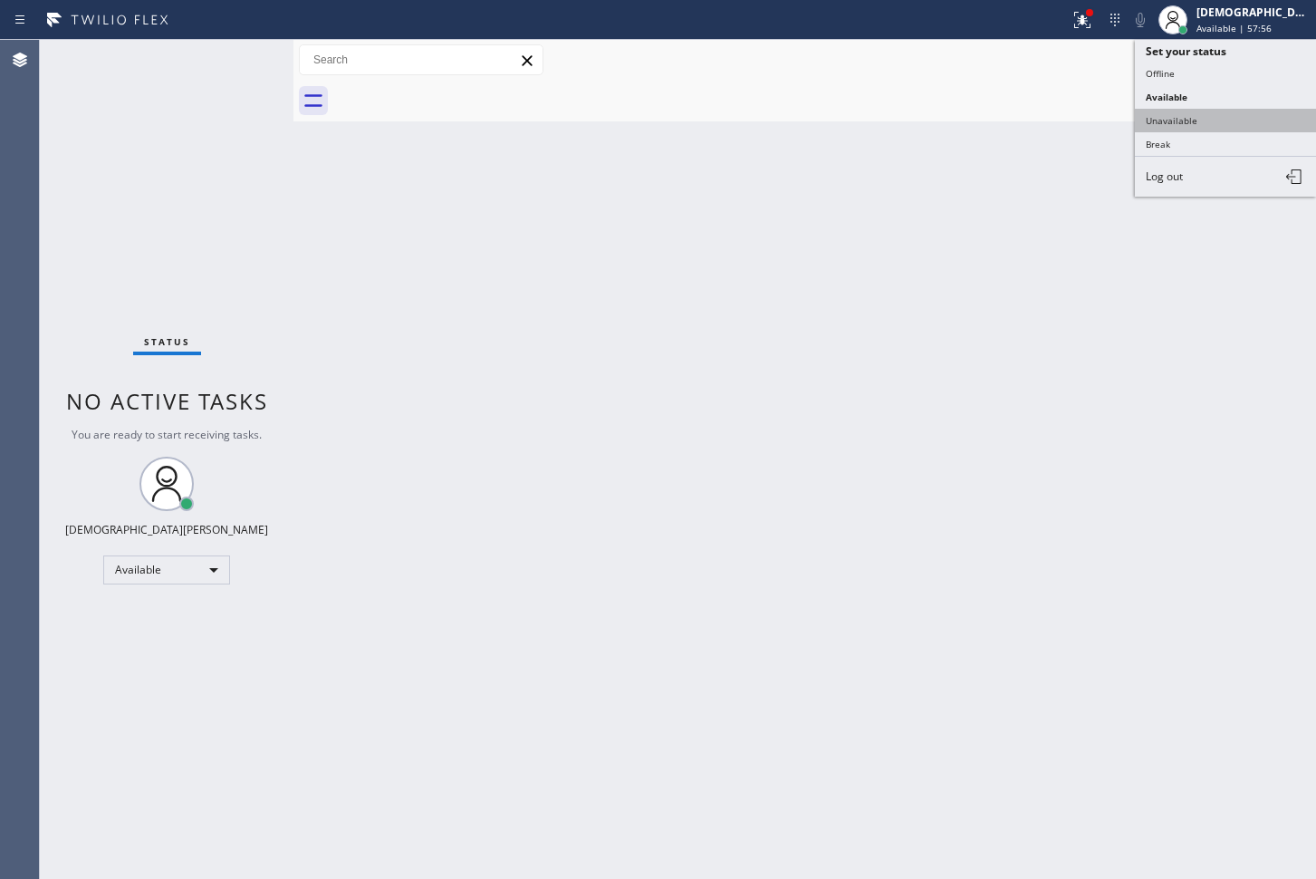
click at [1183, 109] on button "Unavailable" at bounding box center [1225, 121] width 181 height 24
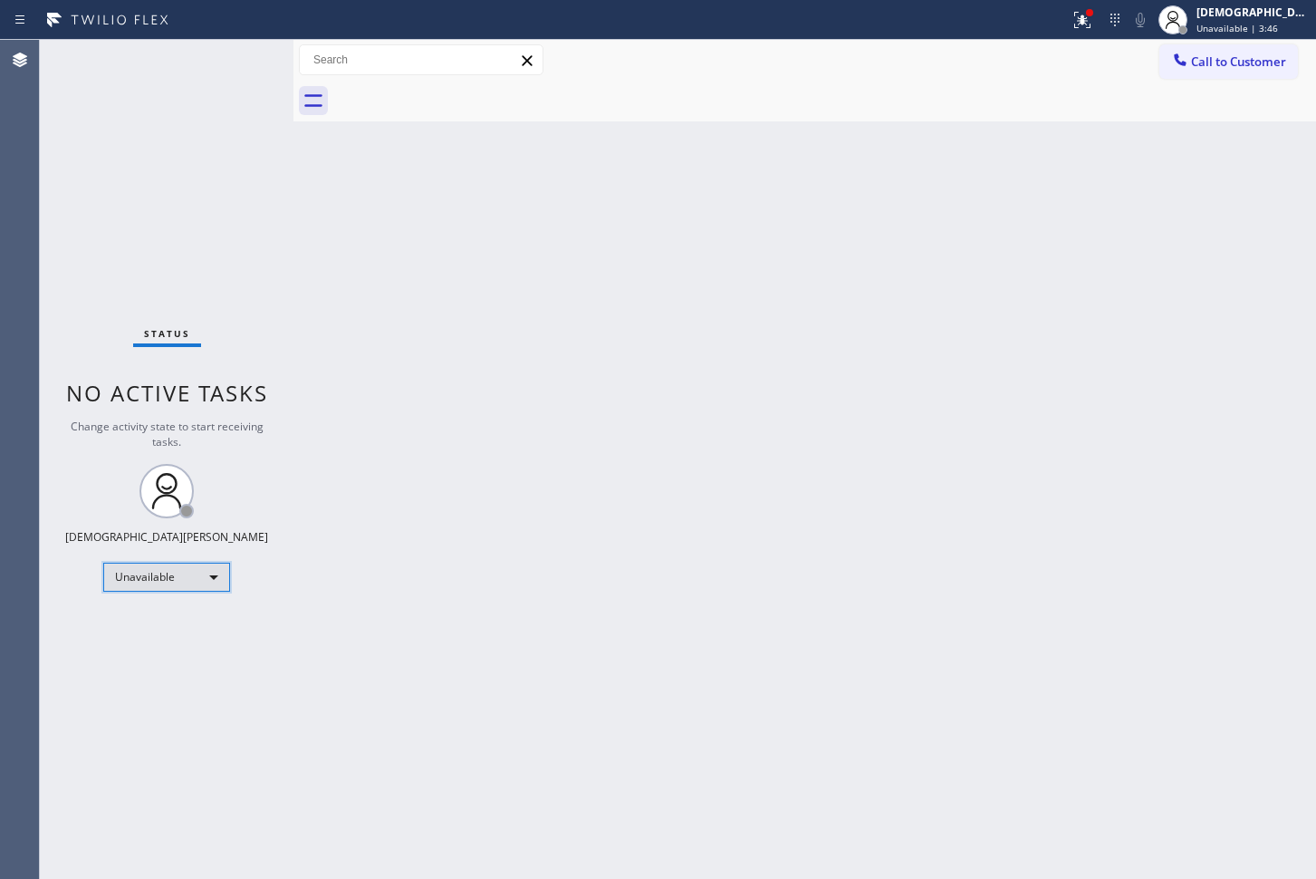
click at [172, 578] on div "Unavailable" at bounding box center [166, 577] width 127 height 29
click at [169, 621] on li "Available" at bounding box center [165, 625] width 123 height 22
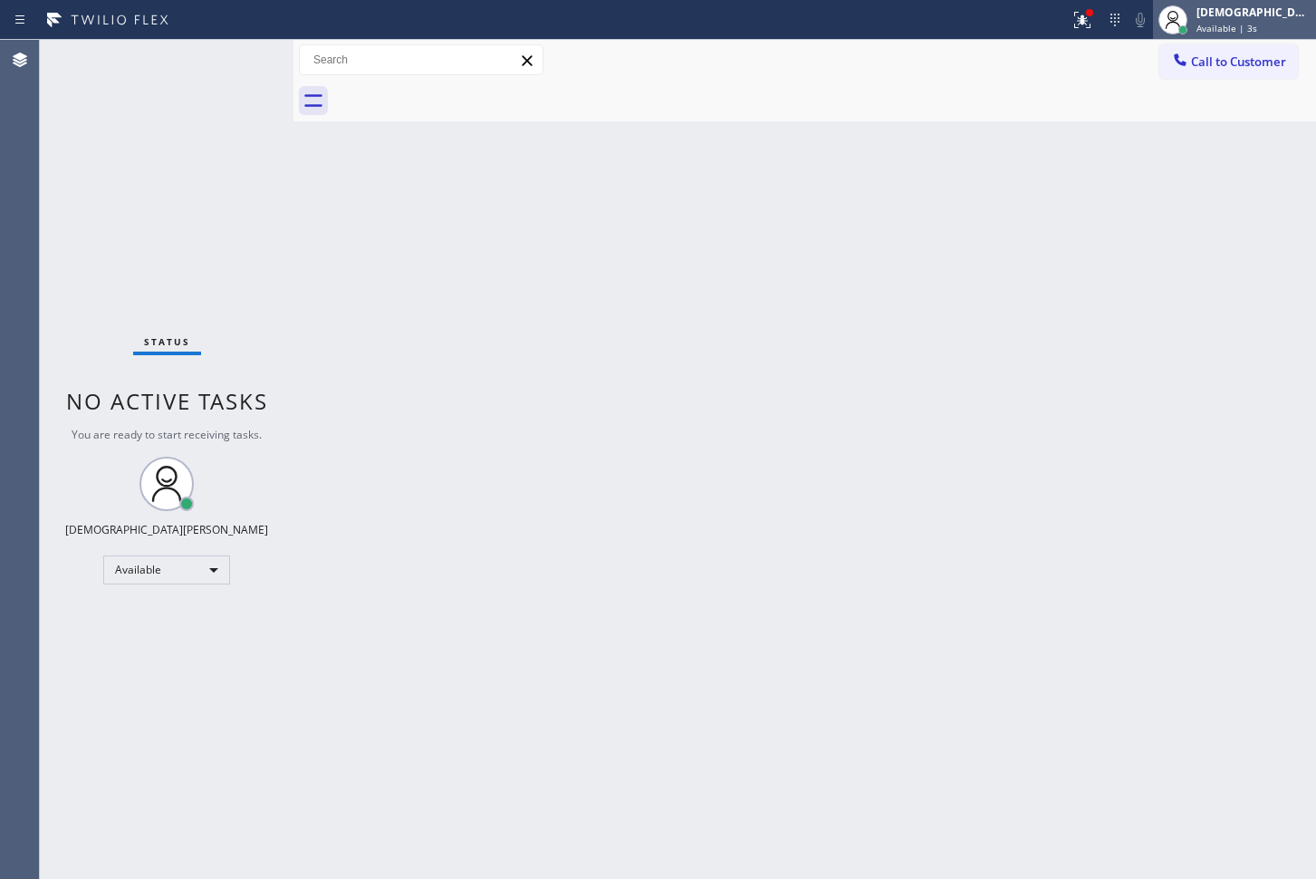
click at [1189, 26] on div at bounding box center [1183, 30] width 13 height 13
click at [735, 344] on div "Back to Dashboard Change Sender ID Customers Technicians Select a contact Outbo…" at bounding box center [805, 459] width 1023 height 839
click at [170, 153] on div "Status No active tasks You are ready to start receiving tasks. Christian Cinco …" at bounding box center [167, 459] width 254 height 839
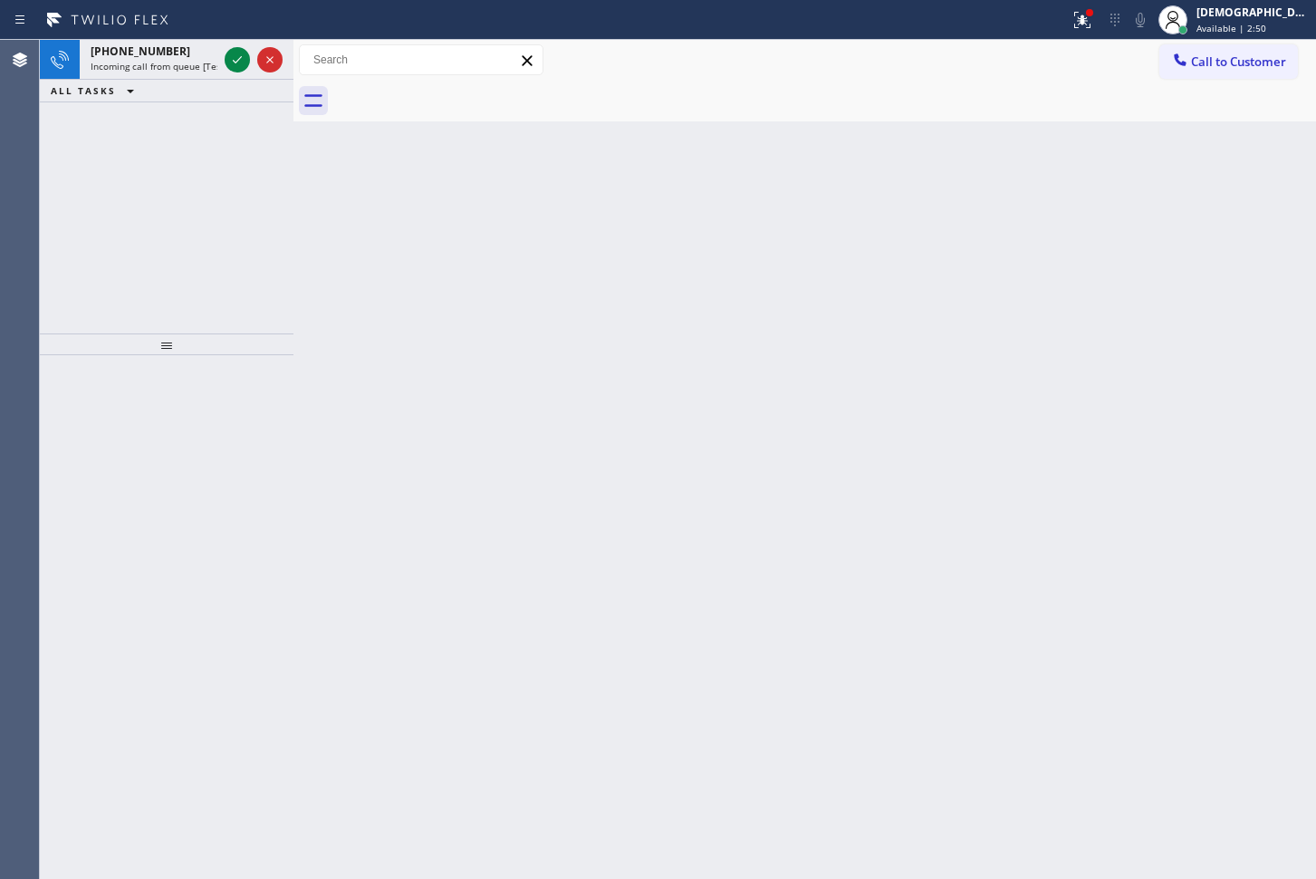
click at [125, 181] on div "[PHONE_NUMBER] Incoming call from queue [Test] All ALL TASKS ALL TASKS ACTIVE T…" at bounding box center [167, 187] width 254 height 294
click at [235, 63] on icon at bounding box center [237, 60] width 22 height 22
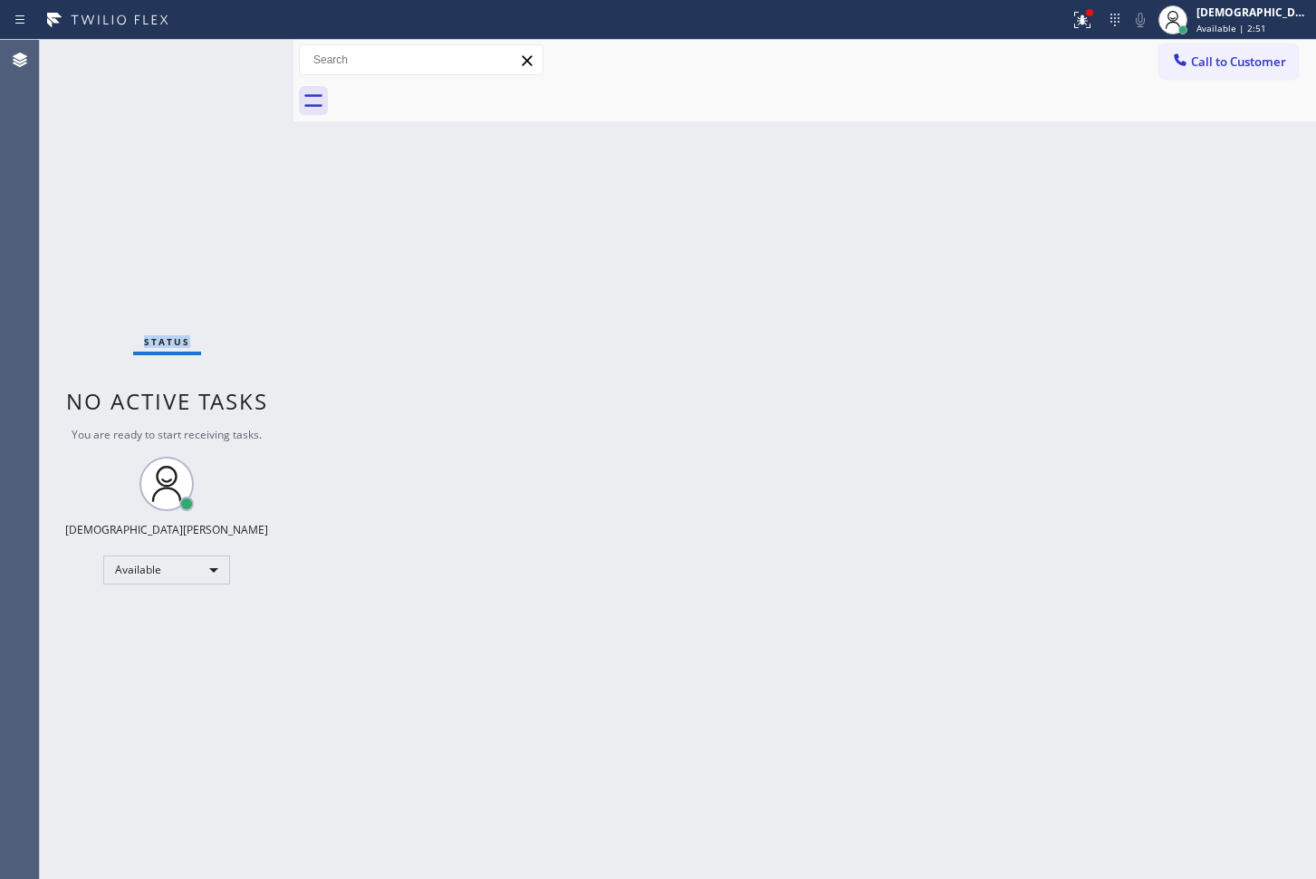
click at [235, 63] on div "Status No active tasks You are ready to start receiving tasks. Christian Cinco …" at bounding box center [167, 459] width 254 height 839
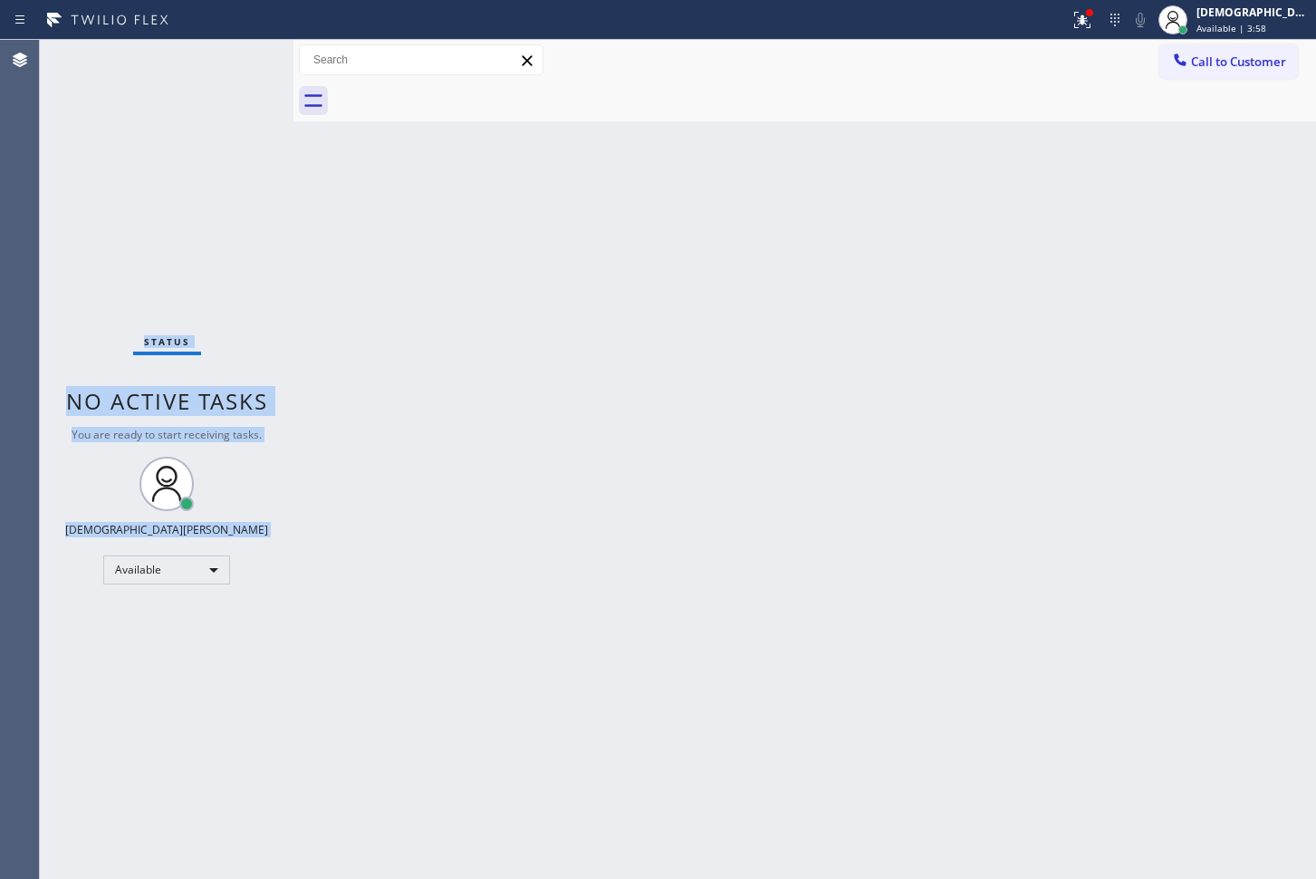
drag, startPoint x: 132, startPoint y: 137, endPoint x: 199, endPoint y: 105, distance: 74.2
click at [132, 137] on div "Status No active tasks You are ready to start receiving tasks. Christian Cinco …" at bounding box center [167, 459] width 254 height 839
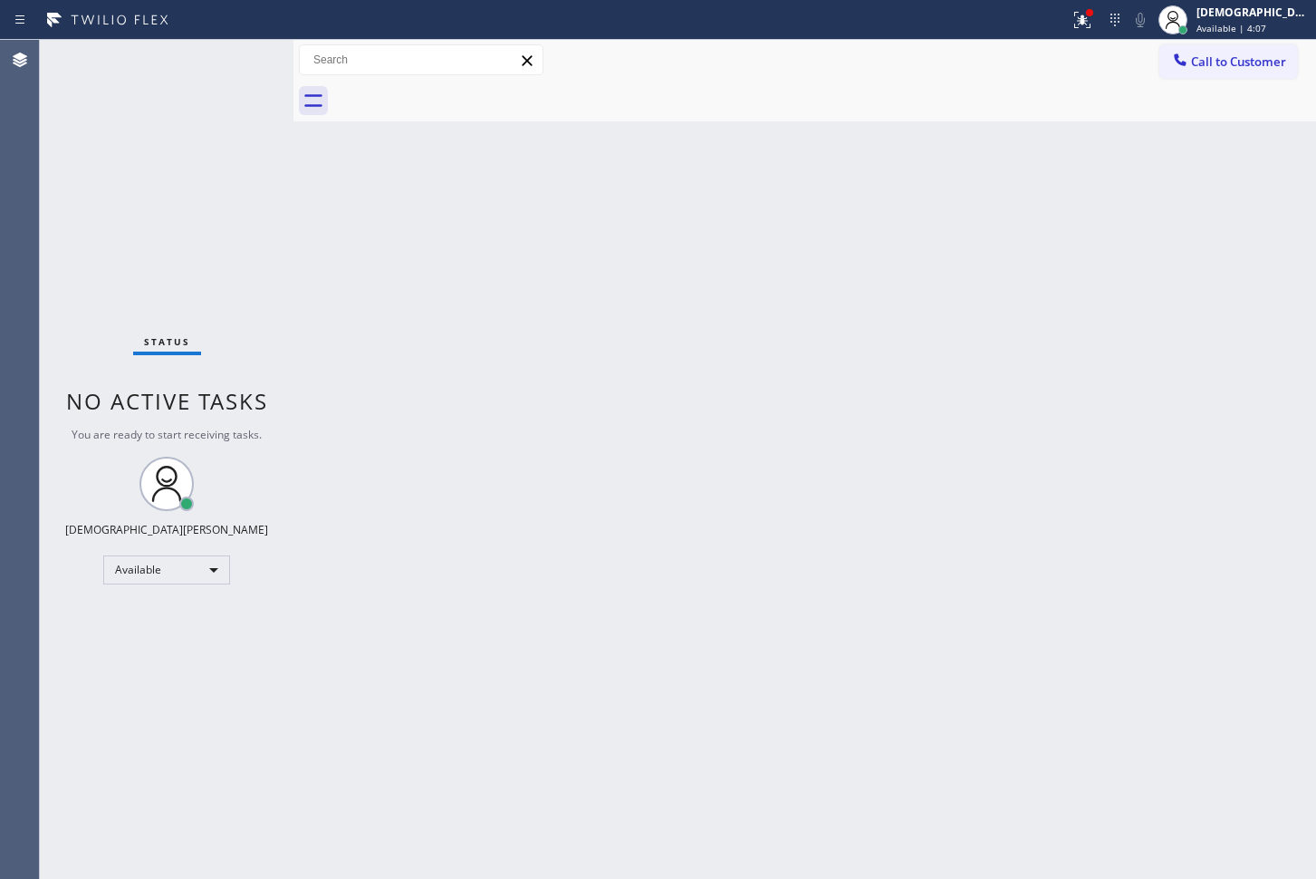
click at [115, 89] on div "Status No active tasks You are ready to start receiving tasks. Christian Cinco …" at bounding box center [167, 459] width 254 height 839
click at [113, 193] on div "Status No active tasks You are ready to start receiving tasks. Christian Cinco …" at bounding box center [167, 459] width 254 height 839
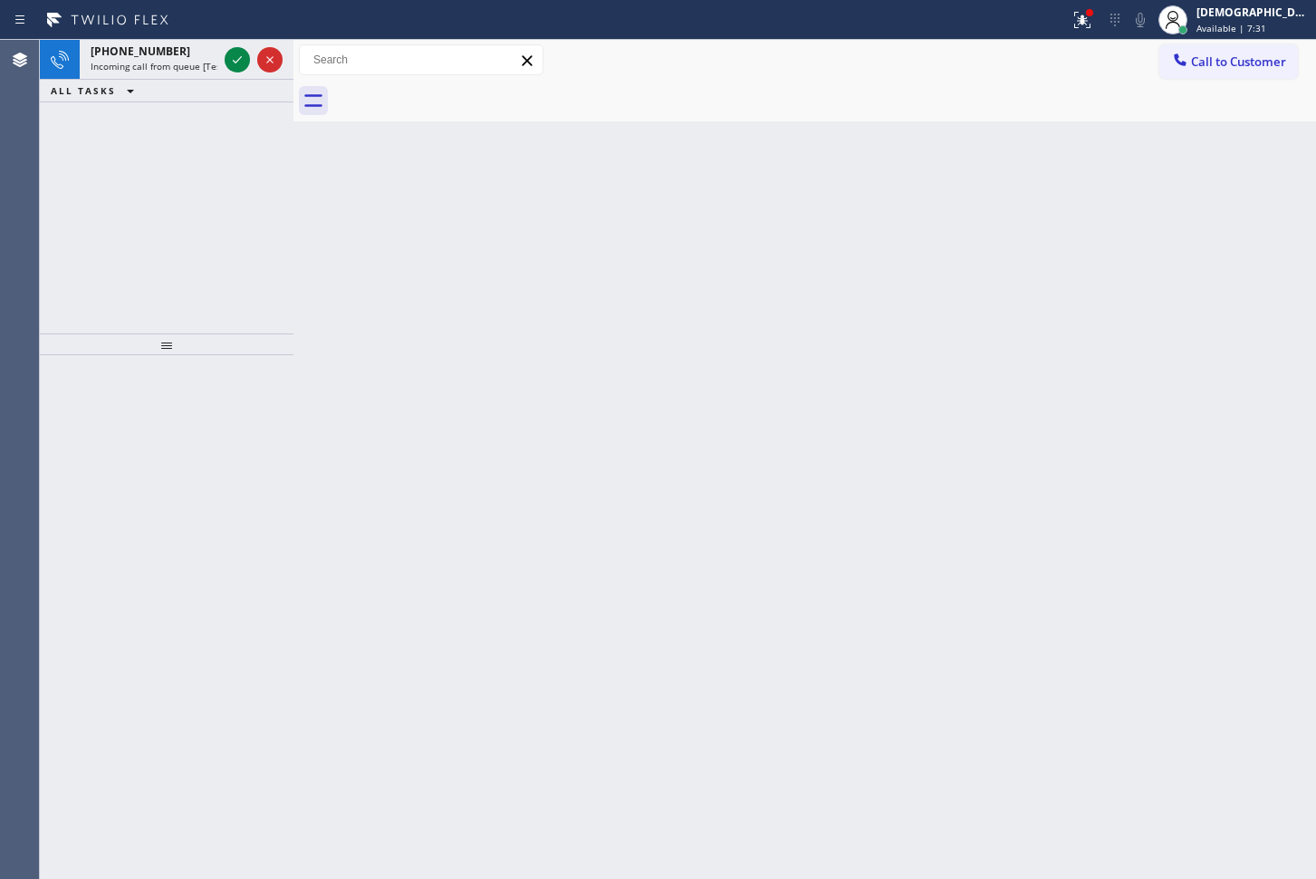
click at [143, 161] on div "[PHONE_NUMBER] Incoming call from queue [Test] All ALL TASKS ALL TASKS ACTIVE T…" at bounding box center [167, 187] width 254 height 294
click at [243, 60] on icon at bounding box center [237, 60] width 22 height 22
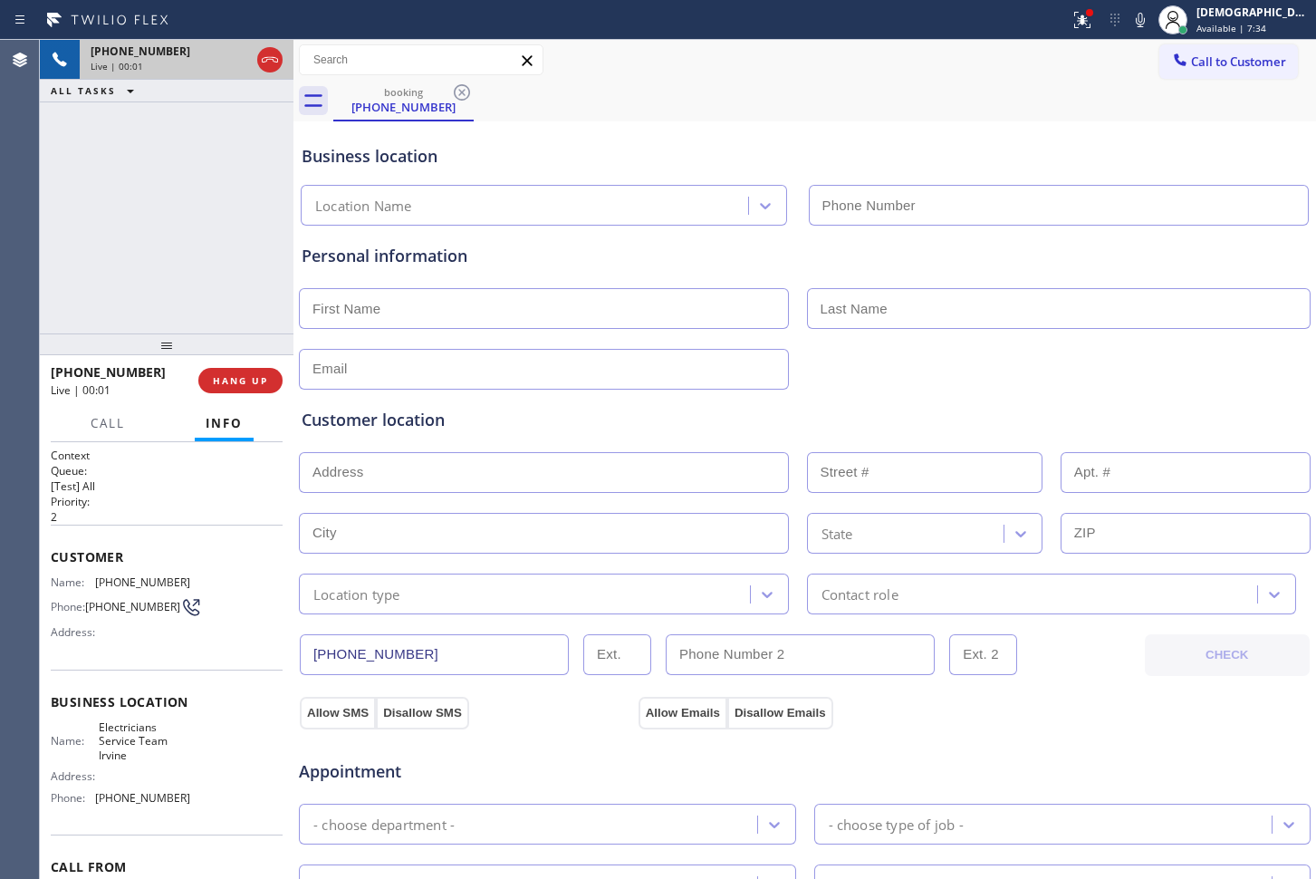
type input "[PHONE_NUMBER]"
click at [238, 53] on icon at bounding box center [237, 60] width 22 height 22
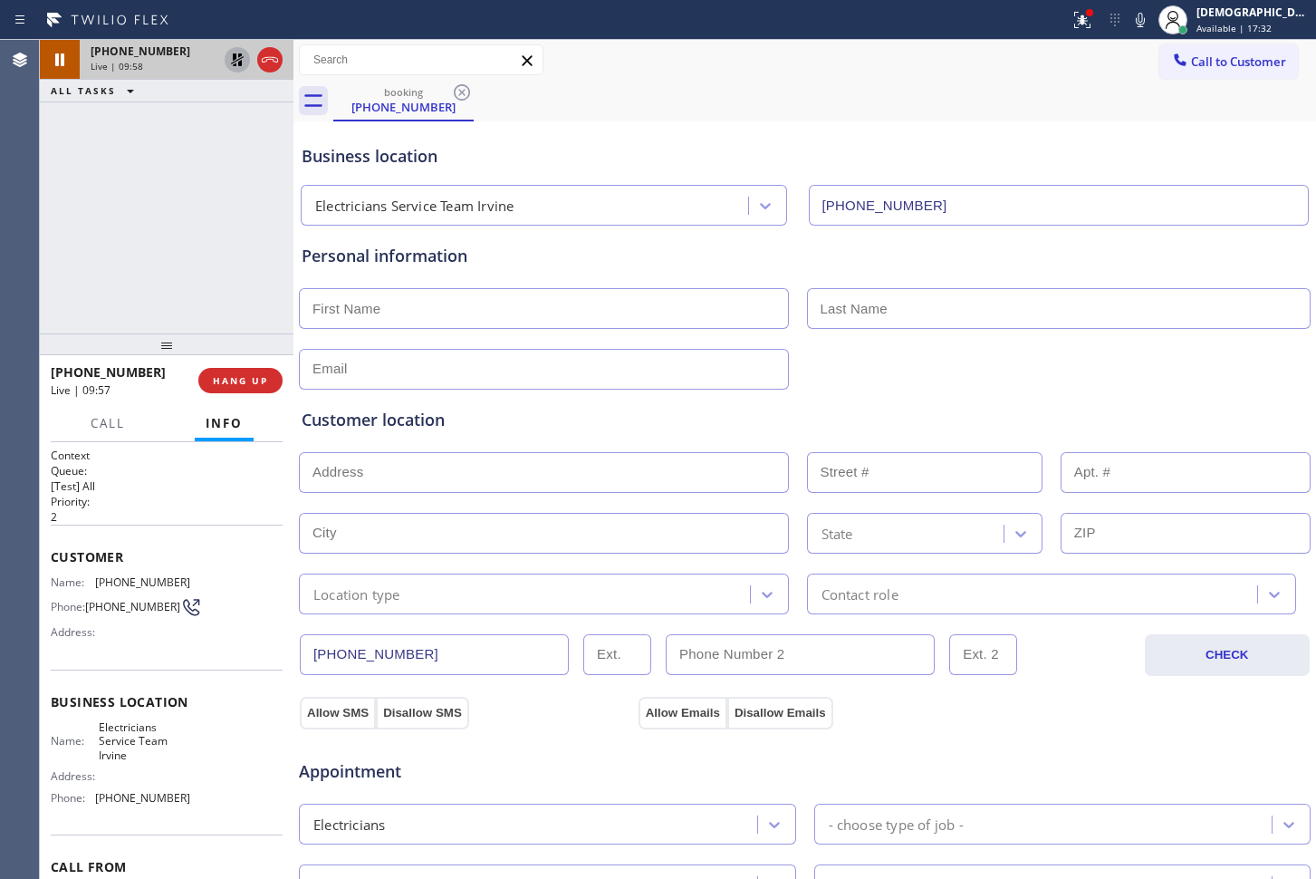
drag, startPoint x: 120, startPoint y: 196, endPoint x: 188, endPoint y: 146, distance: 84.3
click at [120, 196] on div "[PHONE_NUMBER] Live | 09:58 ALL TASKS ALL TASKS ACTIVE TASKS TASKS IN WRAP UP" at bounding box center [167, 187] width 254 height 294
click at [231, 61] on icon at bounding box center [237, 60] width 22 height 22
click at [170, 208] on div "[PHONE_NUMBER] Live | 10:02 ALL TASKS ALL TASKS ACTIVE TASKS TASKS IN WRAP UP" at bounding box center [167, 187] width 254 height 294
drag, startPoint x: 165, startPoint y: 294, endPoint x: 176, endPoint y: 299, distance: 12.2
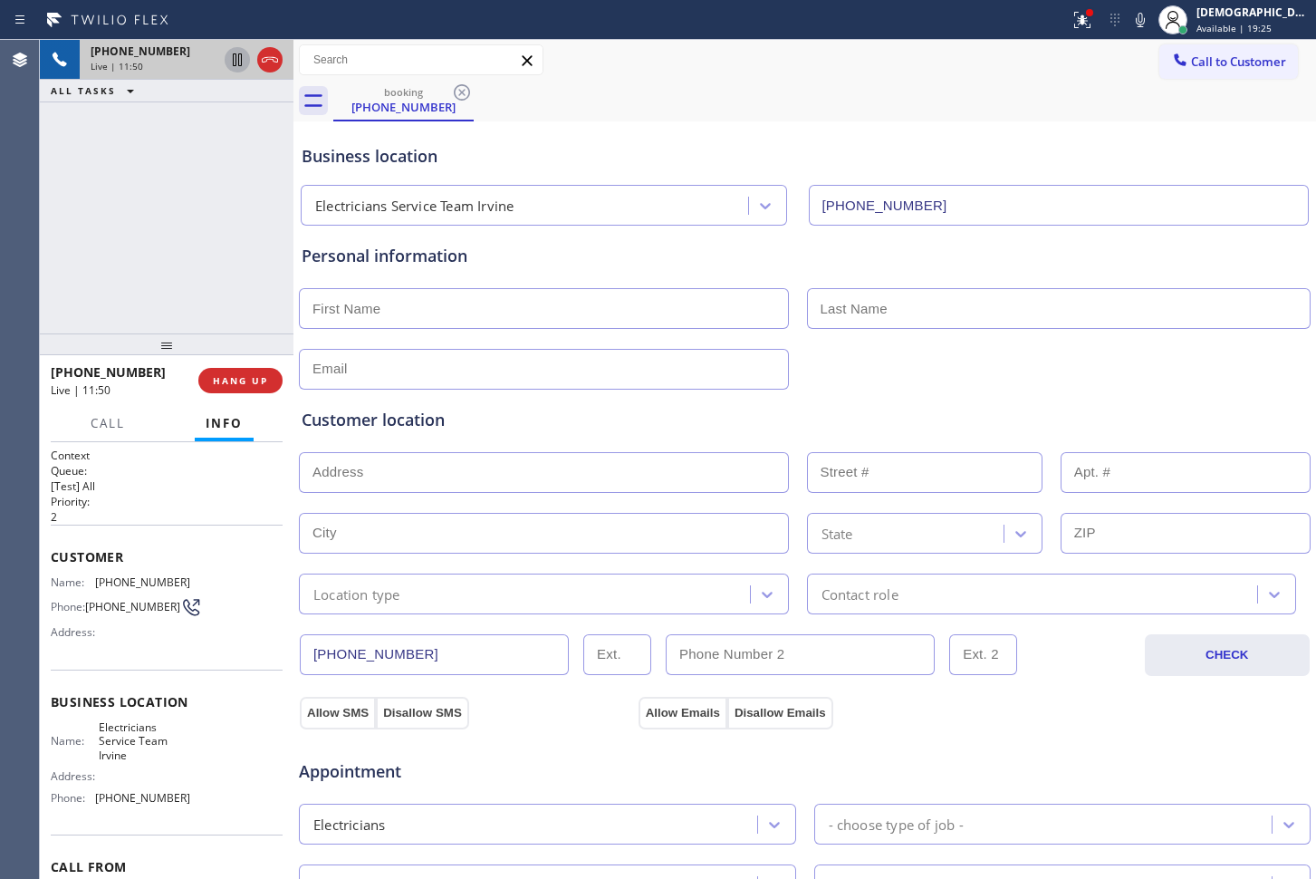
click at [165, 294] on div "[PHONE_NUMBER] Live | 11:50 ALL TASKS ALL TASKS ACTIVE TASKS TASKS IN WRAP UP" at bounding box center [167, 187] width 254 height 294
click at [496, 427] on div "Customer location" at bounding box center [805, 420] width 1006 height 24
drag, startPoint x: 176, startPoint y: 176, endPoint x: 467, endPoint y: 55, distance: 314.8
click at [176, 176] on div "[PHONE_NUMBER] Live | 12:43 ALL TASKS ALL TASKS ACTIVE TASKS TASKS IN WRAP UP" at bounding box center [167, 187] width 254 height 294
click at [236, 58] on icon at bounding box center [237, 59] width 9 height 13
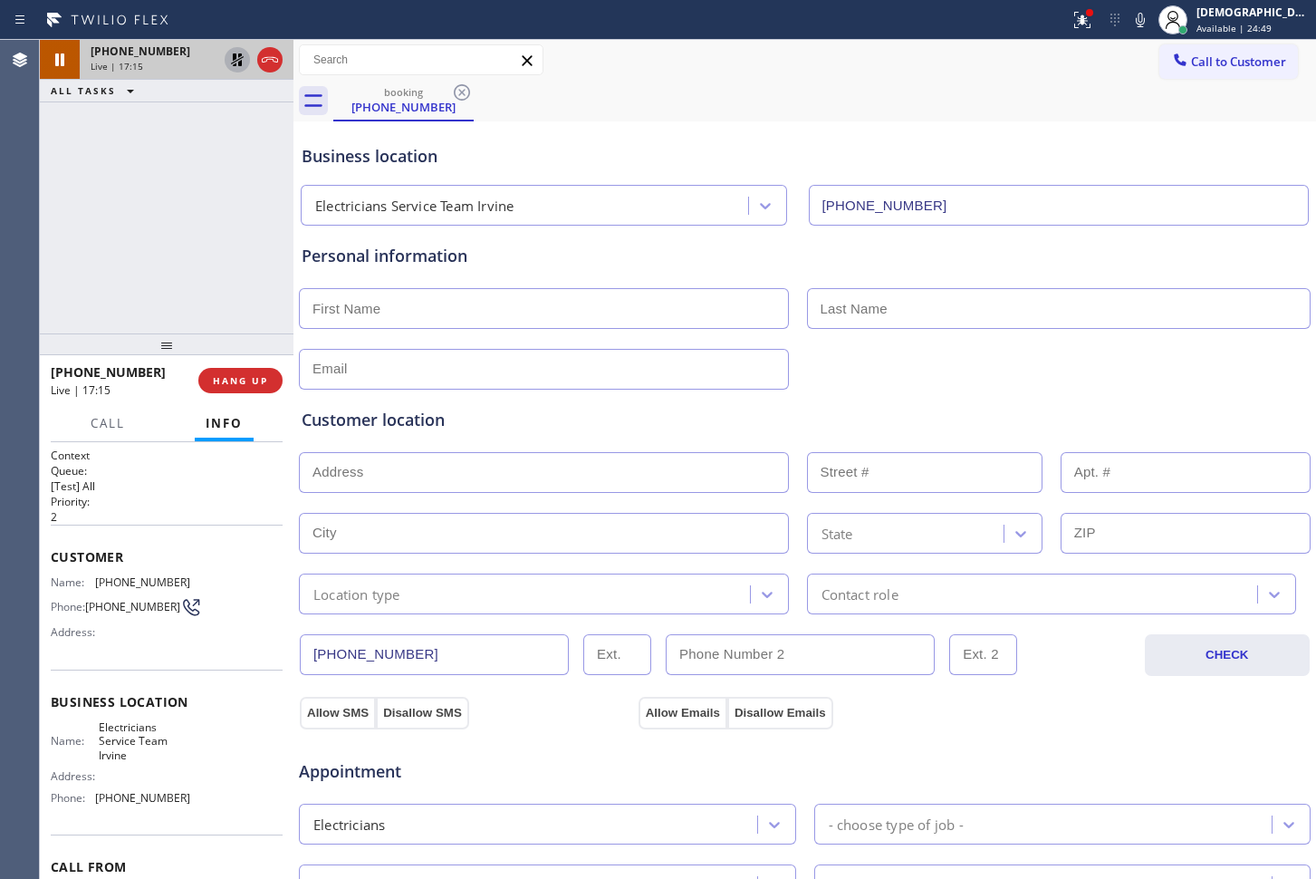
click at [89, 152] on div "[PHONE_NUMBER] Live | 17:15 ALL TASKS ALL TASKS ACTIVE TASKS TASKS IN WRAP UP" at bounding box center [167, 187] width 254 height 294
click at [110, 139] on div "[PHONE_NUMBER] Live | 17:22 ALL TASKS ALL TASKS ACTIVE TASKS TASKS IN WRAP UP" at bounding box center [167, 187] width 254 height 294
drag, startPoint x: 92, startPoint y: 203, endPoint x: 112, endPoint y: 185, distance: 26.9
click at [94, 202] on div "[PHONE_NUMBER] Live | 18:07 ALL TASKS ALL TASKS ACTIVE TASKS TASKS IN WRAP UP" at bounding box center [167, 187] width 254 height 294
click at [224, 61] on div at bounding box center [253, 60] width 65 height 40
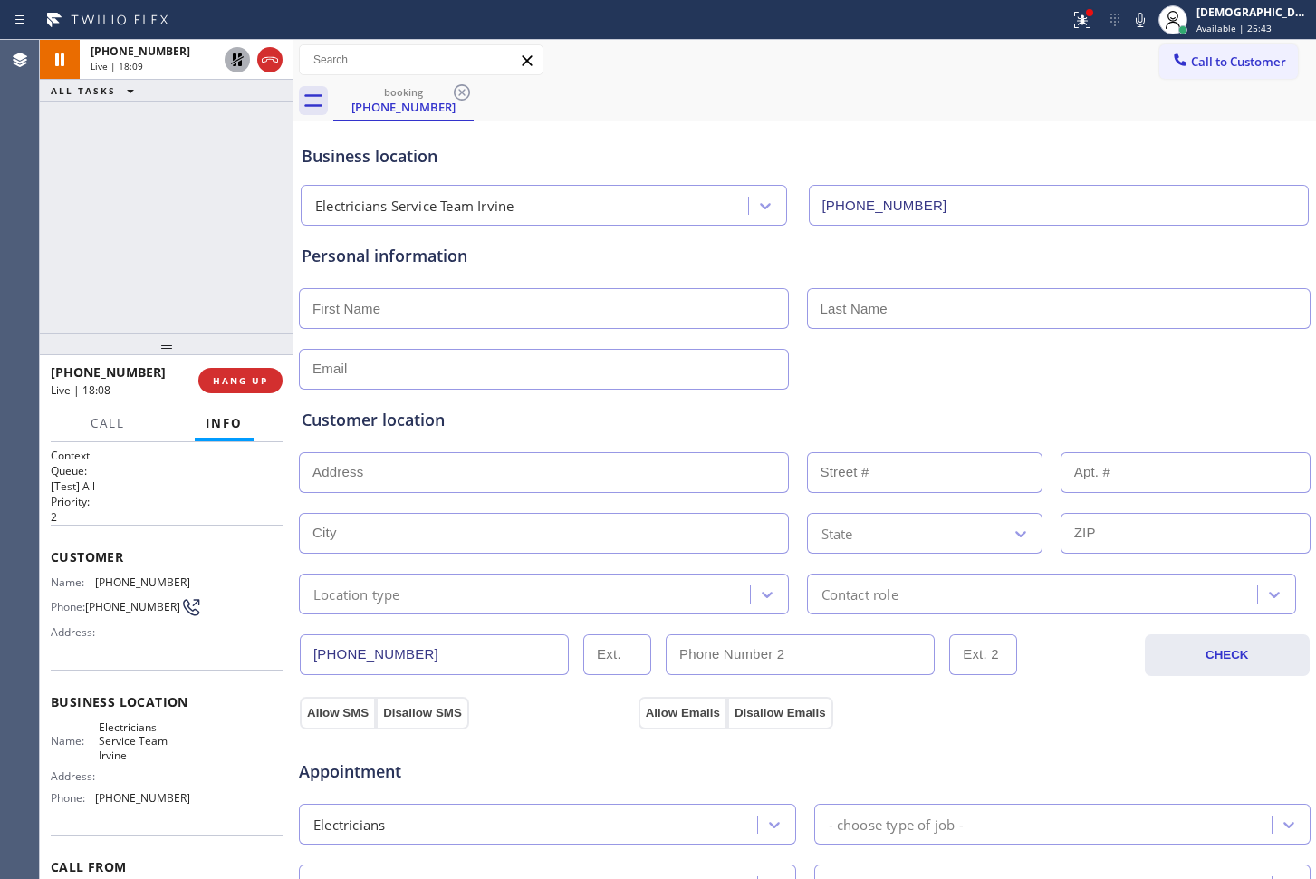
click at [226, 61] on icon at bounding box center [237, 60] width 22 height 22
click at [32, 259] on div "Agent Desktop" at bounding box center [19, 459] width 39 height 839
drag, startPoint x: 433, startPoint y: 657, endPoint x: 298, endPoint y: 661, distance: 135.1
click at [294, 659] on div "[PHONE_NUMBER] Live | 24:57 ALL TASKS ALL TASKS ACTIVE TASKS TASKS IN WRAP UP […" at bounding box center [678, 459] width 1276 height 839
click at [794, 359] on div at bounding box center [551, 369] width 508 height 41
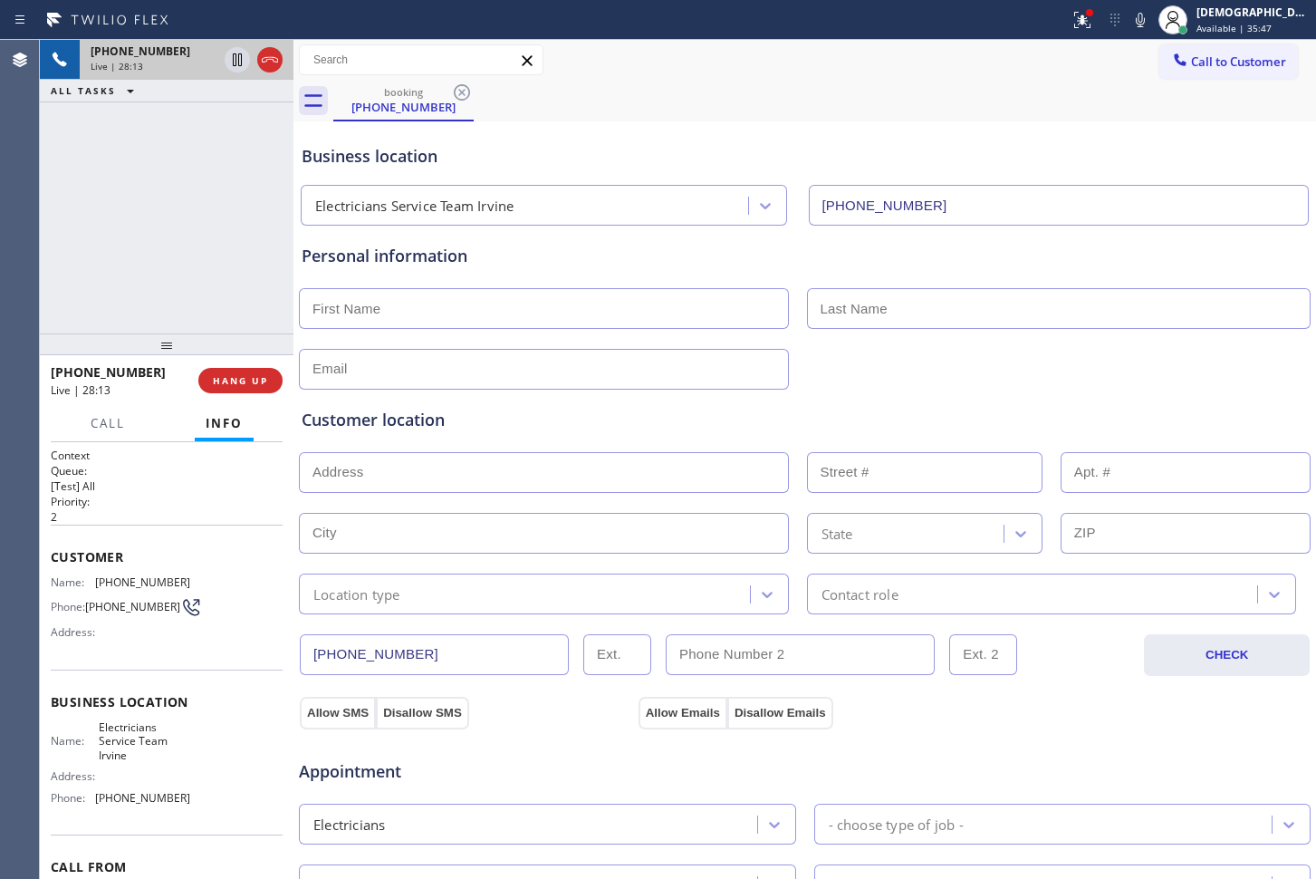
click at [271, 58] on icon at bounding box center [270, 60] width 22 height 22
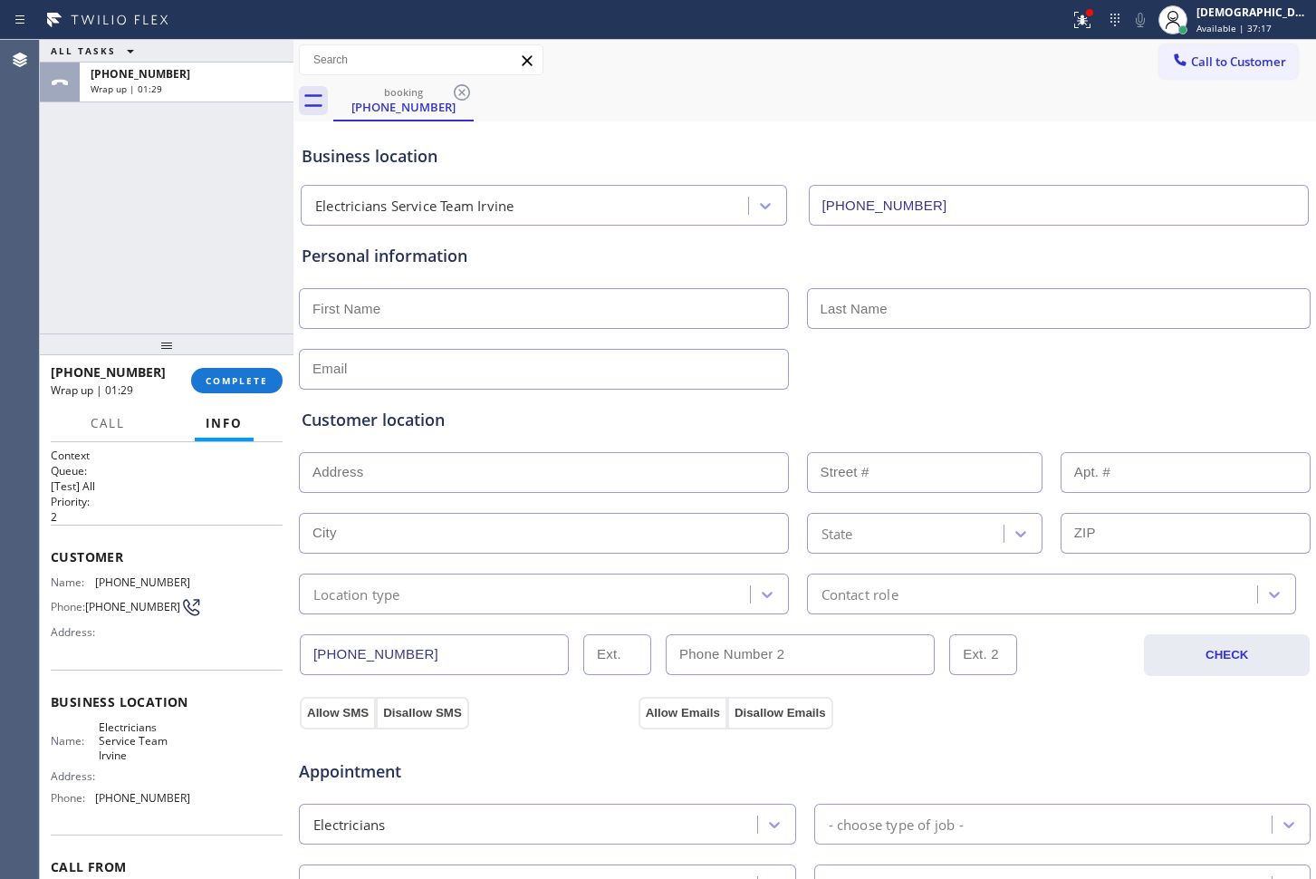
click at [120, 239] on div "ALL TASKS ALL TASKS ACTIVE TASKS TASKS IN WRAP UP +19495729179 Wrap up | 01:29" at bounding box center [167, 187] width 254 height 294
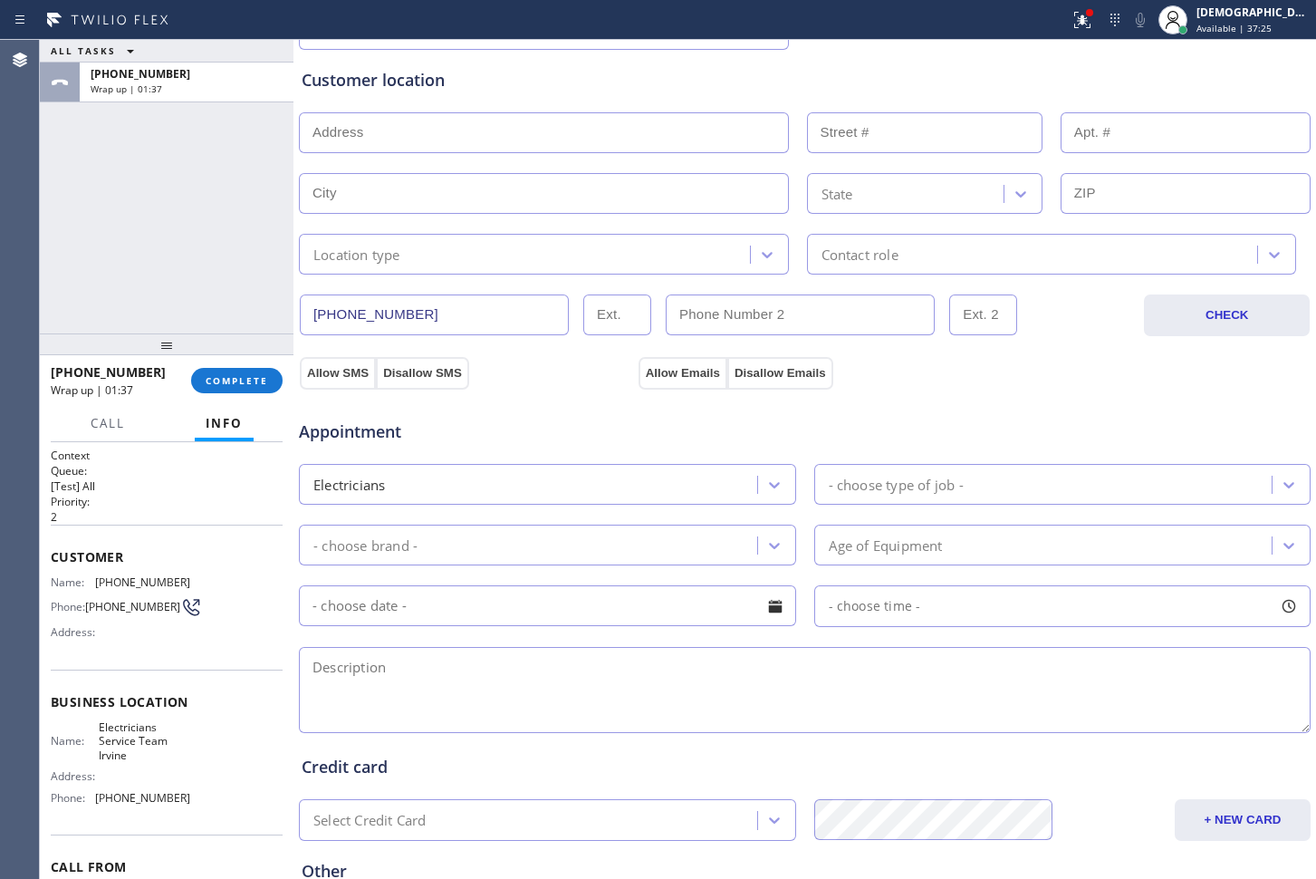
click at [418, 685] on textarea at bounding box center [805, 690] width 1012 height 86
paste textarea "wants to create sub pannel for the solar panel this was installed 3 weeks age b…"
click at [308, 693] on textarea "wants to create sub pannel for the solar panel this was installed 3 weeks age b…" at bounding box center [805, 690] width 1012 height 86
click at [968, 666] on textarea "wants to create sub pannel for the solar panel / this was installed 3 weeks age…" at bounding box center [805, 690] width 1012 height 86
click at [466, 670] on textarea "wants to create sub pannel for the solar panel / this was installed 3 weeks age…" at bounding box center [805, 690] width 1012 height 86
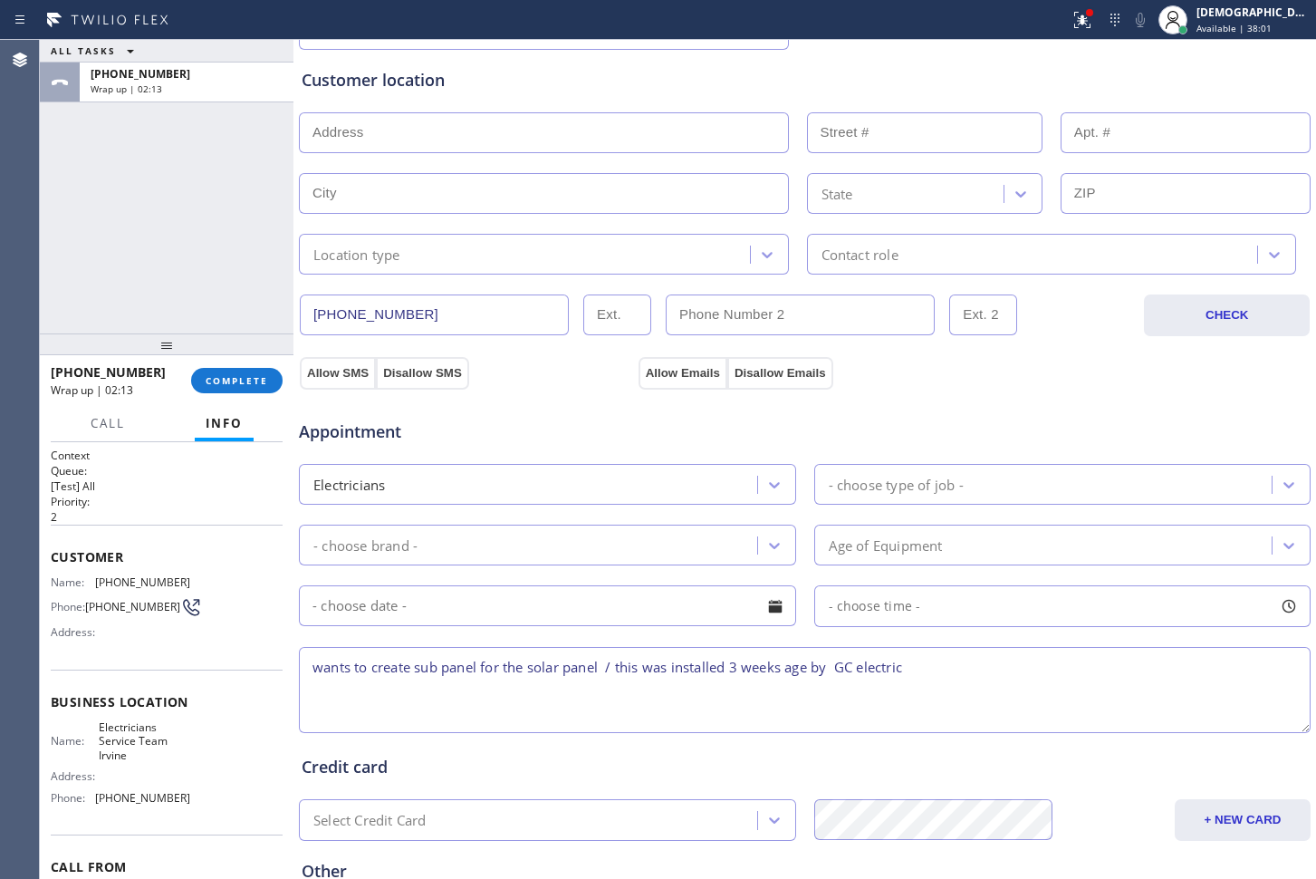
click at [311, 666] on textarea "wants to create sub panel for the solar panel / this was installed 3 weeks age …" at bounding box center [805, 690] width 1012 height 86
drag, startPoint x: 308, startPoint y: 670, endPoint x: 317, endPoint y: 669, distance: 9.1
click at [309, 669] on textarea "wants to create sub panel for the solar panel / this was installed 3 weeks age …" at bounding box center [805, 690] width 1012 height 86
click at [1018, 668] on textarea "12-3 / $ 60 / wants to create sub panel for the solar panel / this was installe…" at bounding box center [805, 690] width 1012 height 86
click at [127, 269] on div "ALL TASKS ALL TASKS ACTIVE TASKS TASKS IN WRAP UP +19495729179 Wrap up | 03:23" at bounding box center [167, 187] width 254 height 294
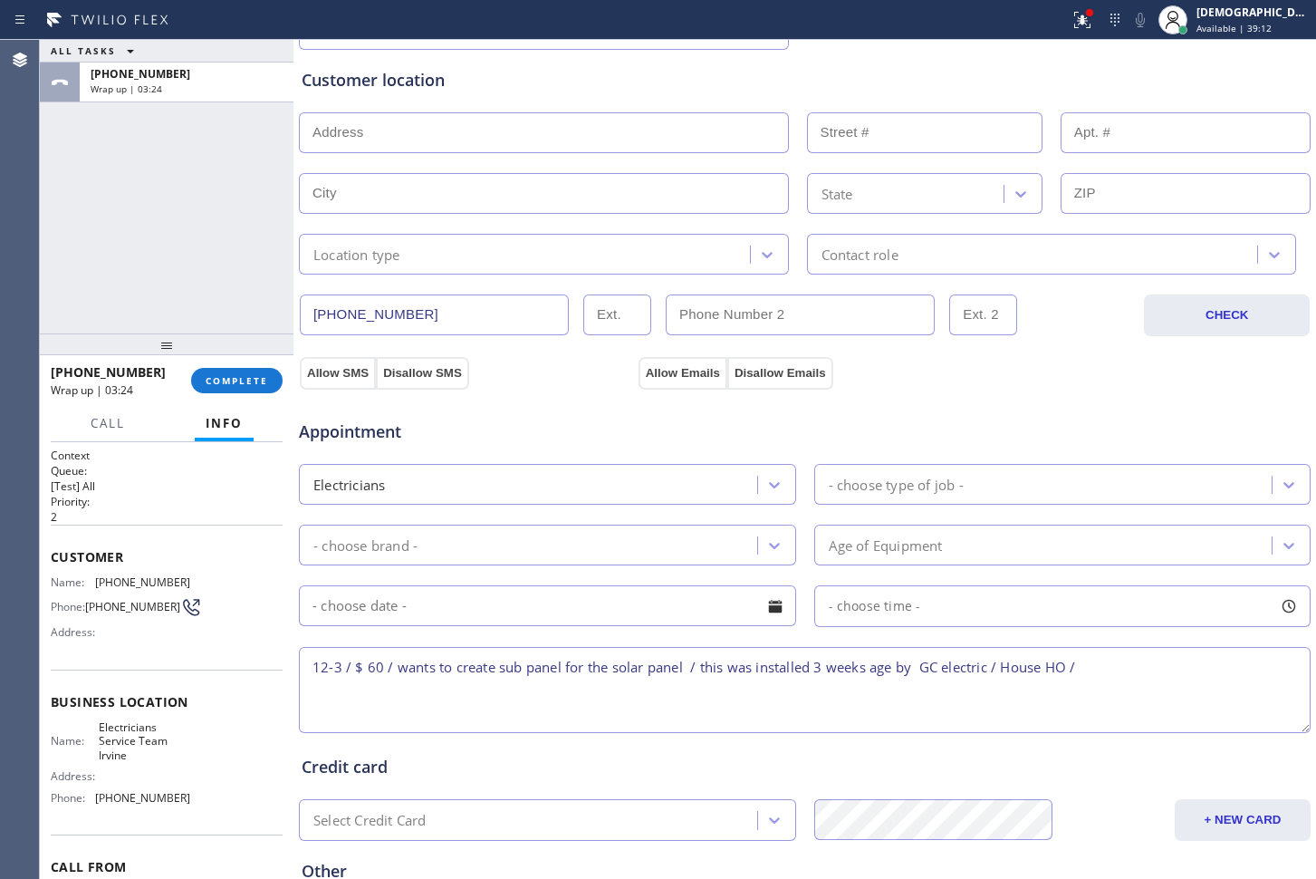
click at [1115, 670] on textarea "12-3 / $ 60 / wants to create sub panel for the solar panel / this was installe…" at bounding box center [805, 690] width 1012 height 86
click at [1110, 670] on textarea "12-3 / $ 60 / wants to create sub panel for the solar panel / this was installe…" at bounding box center [805, 690] width 1012 height 86
click at [1118, 669] on textarea "12-3 / $ 60 / wants to create sub panel for the solar panel / this was installe…" at bounding box center [805, 690] width 1012 height 86
paste textarea "101 ThatchIrvine, CA 92618"
click at [127, 781] on div "Address:" at bounding box center [121, 776] width 140 height 14
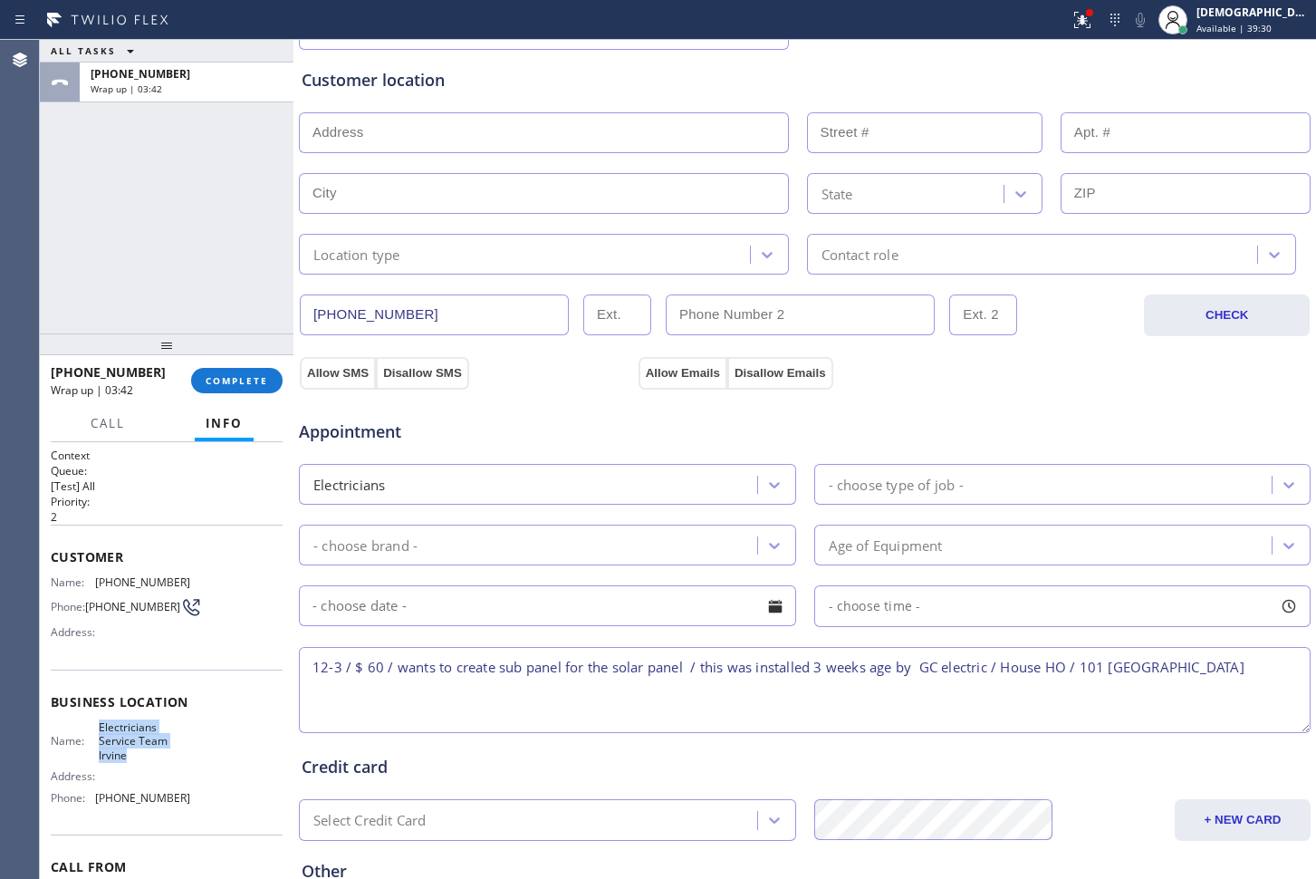
drag, startPoint x: 130, startPoint y: 766, endPoint x: 93, endPoint y: 732, distance: 50.6
click at [93, 732] on div "Name: Electricians Service Team Irvine" at bounding box center [121, 741] width 140 height 42
copy span "Electricians Service Team Irvine"
click at [1268, 668] on textarea "12-3 / $ 60 / wants to create sub panel for the solar panel / this was installe…" at bounding box center [805, 690] width 1012 height 86
paste textarea "Electricians Service Team Irvine"
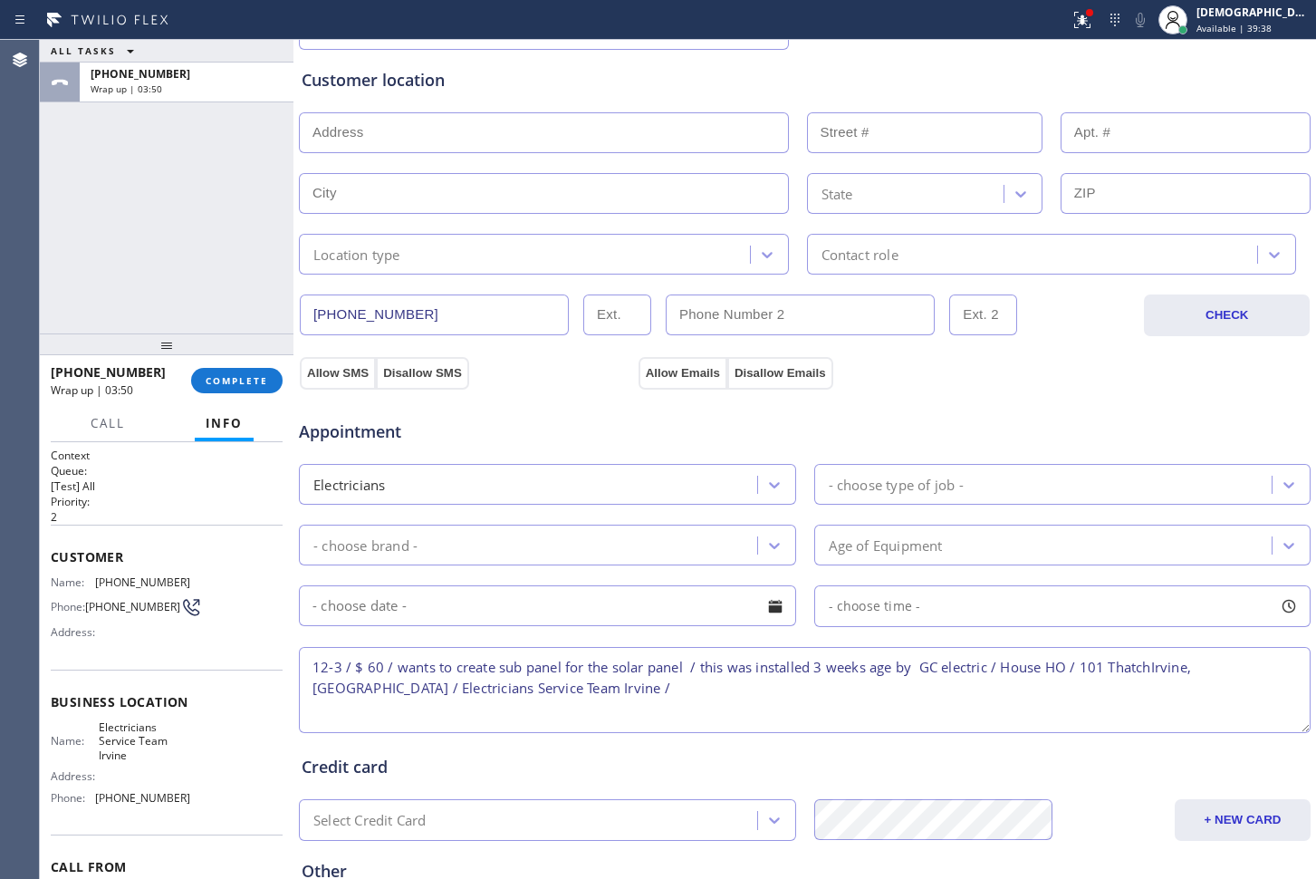
click at [592, 688] on textarea "12-3 / $ 60 / wants to create sub panel for the solar panel / this was installe…" at bounding box center [805, 690] width 1012 height 86
paste textarea "Please call customer 30 minutes prior to arrival"
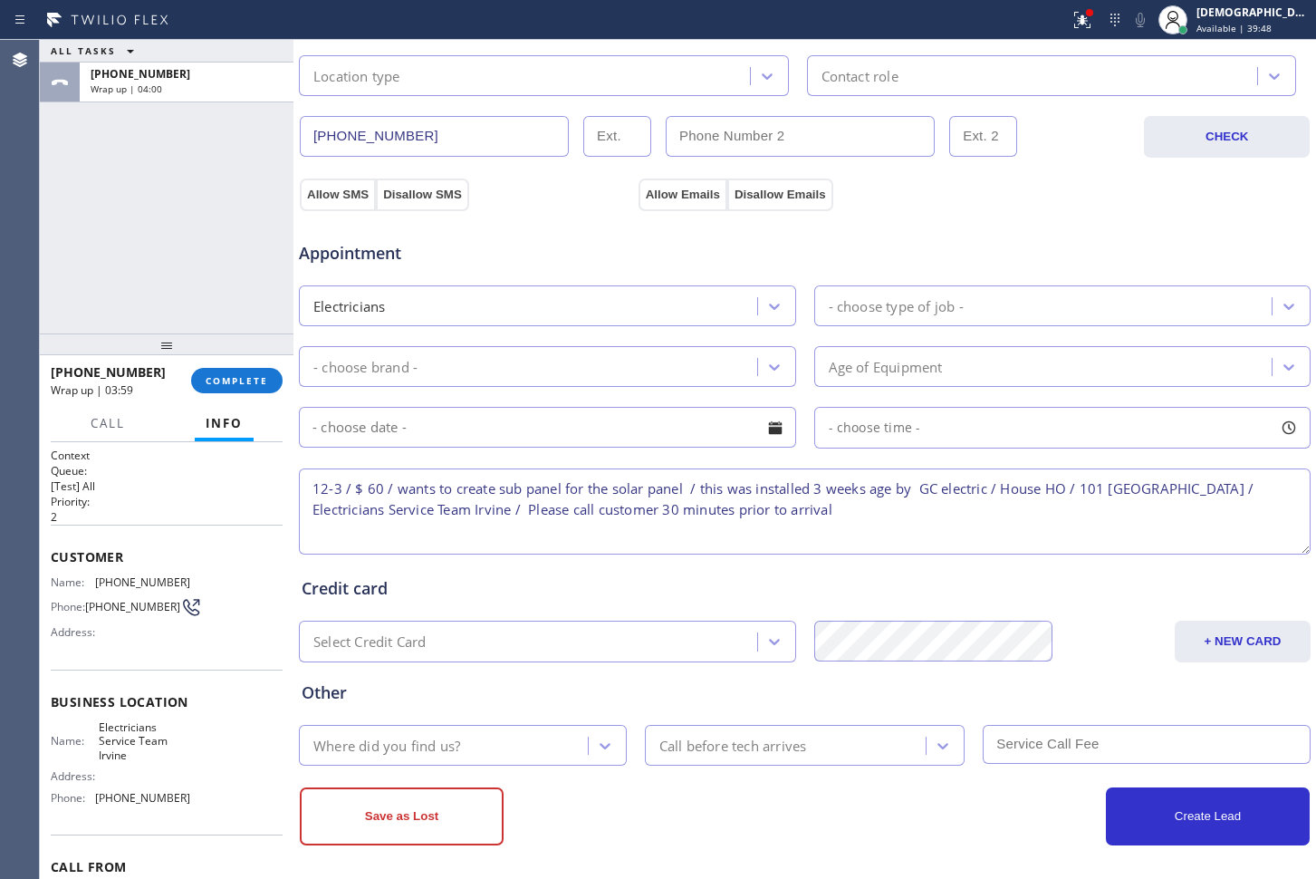
scroll to position [525, 0]
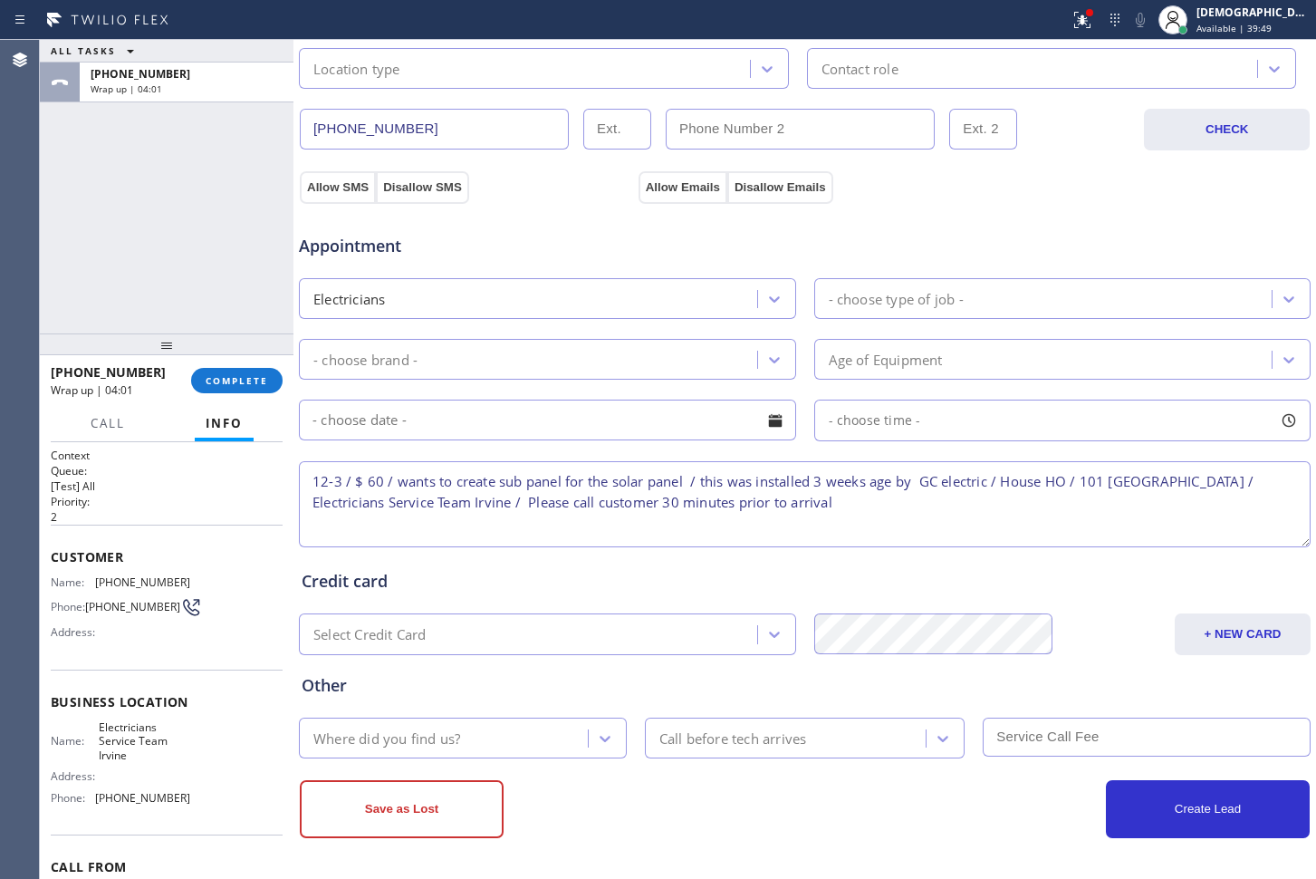
type textarea "12-3 / $ 60 / wants to create sub panel for the solar panel / this was installe…"
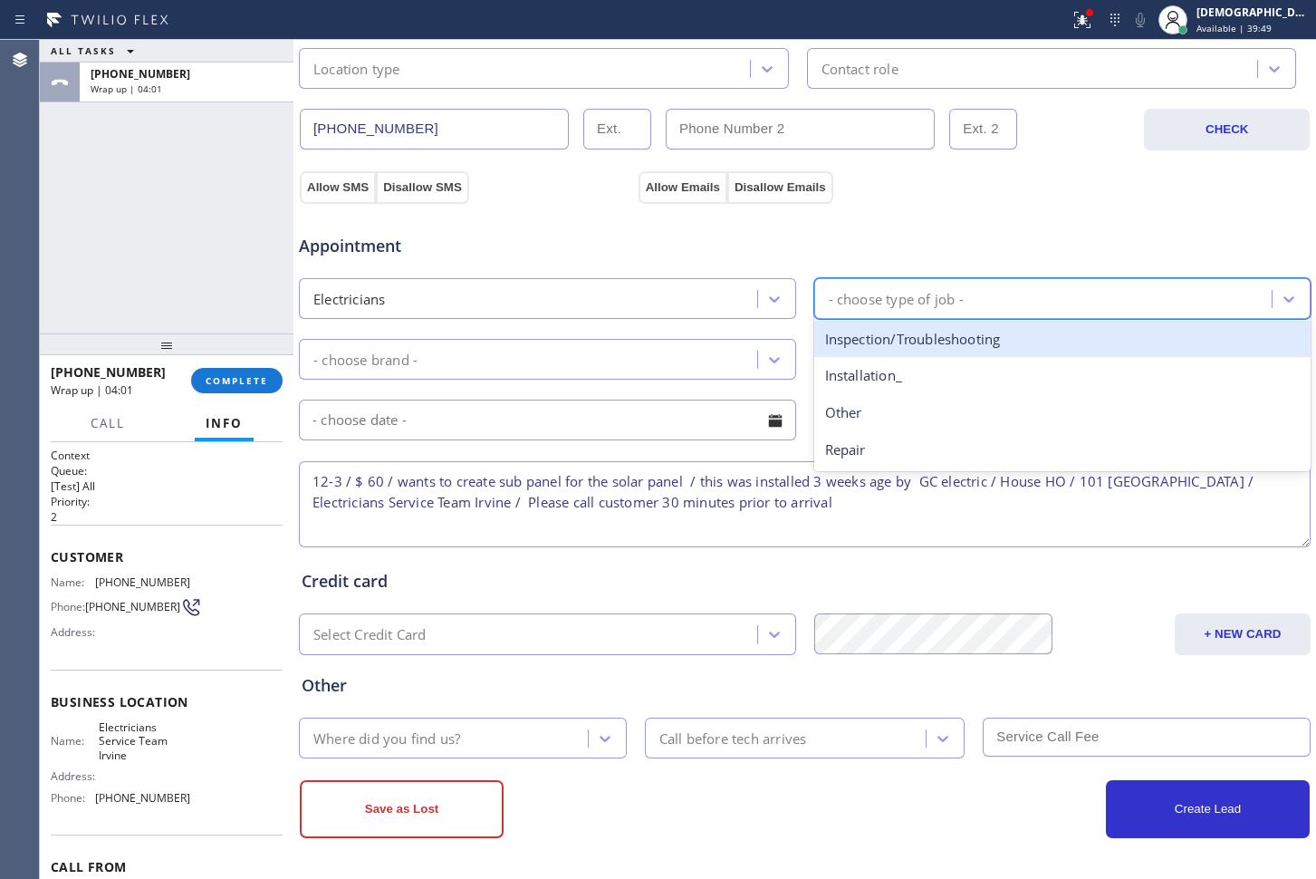
click at [893, 299] on div "- choose type of job -" at bounding box center [896, 298] width 135 height 21
type input "pa"
click at [878, 340] on div "Repair" at bounding box center [1062, 339] width 497 height 37
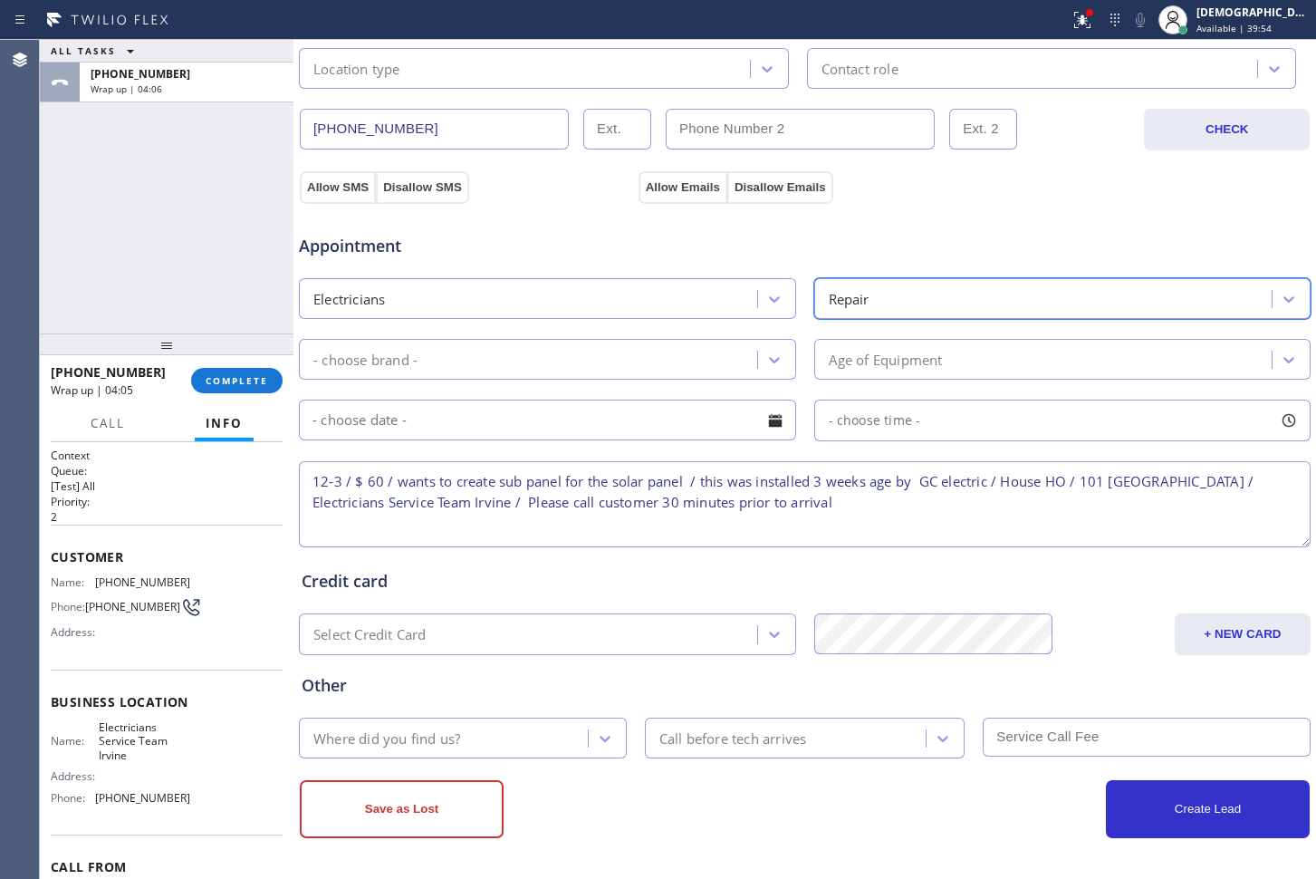
click at [505, 352] on div "- choose brand -" at bounding box center [530, 359] width 453 height 32
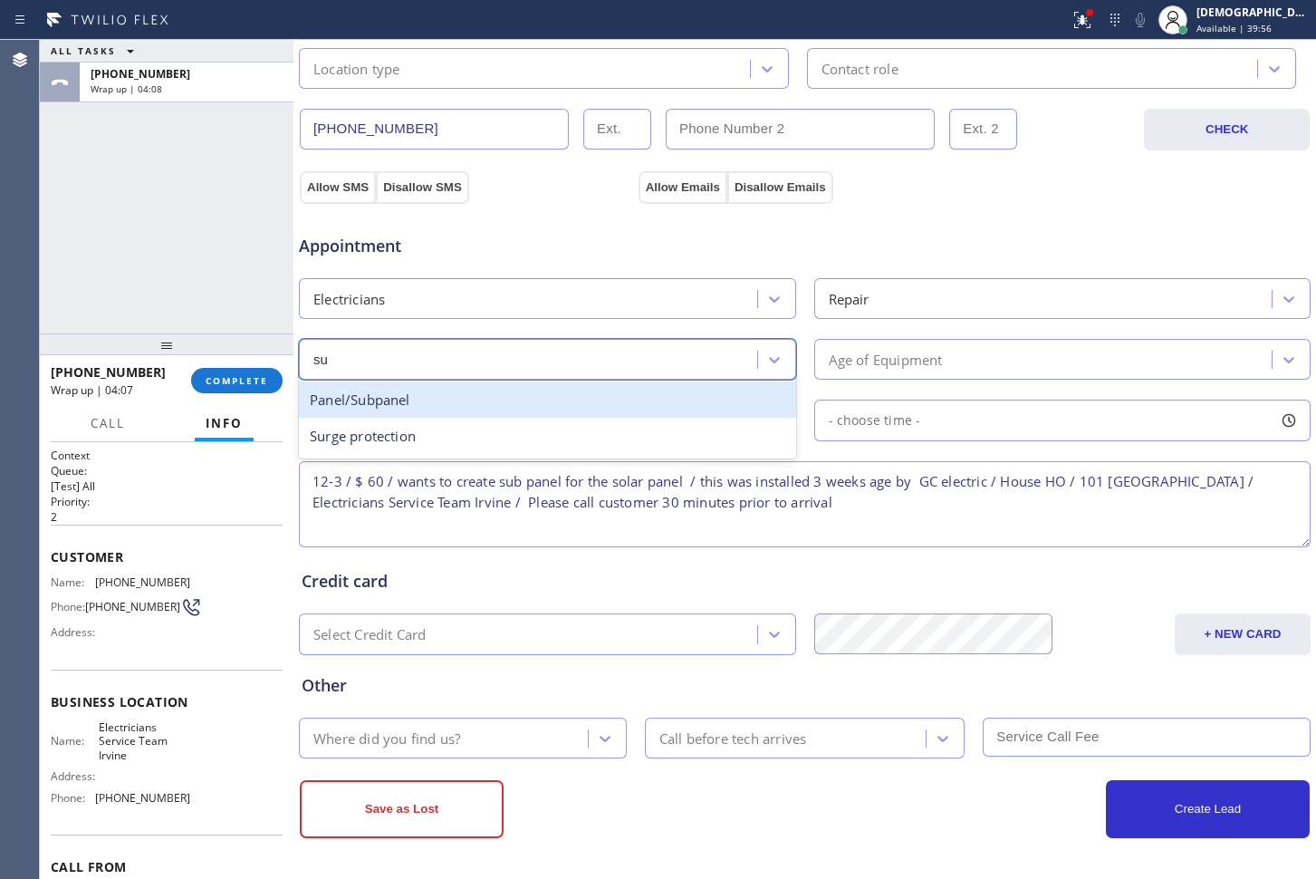
type input "sub"
click at [464, 401] on div "Panel/Subpanel" at bounding box center [547, 399] width 497 height 37
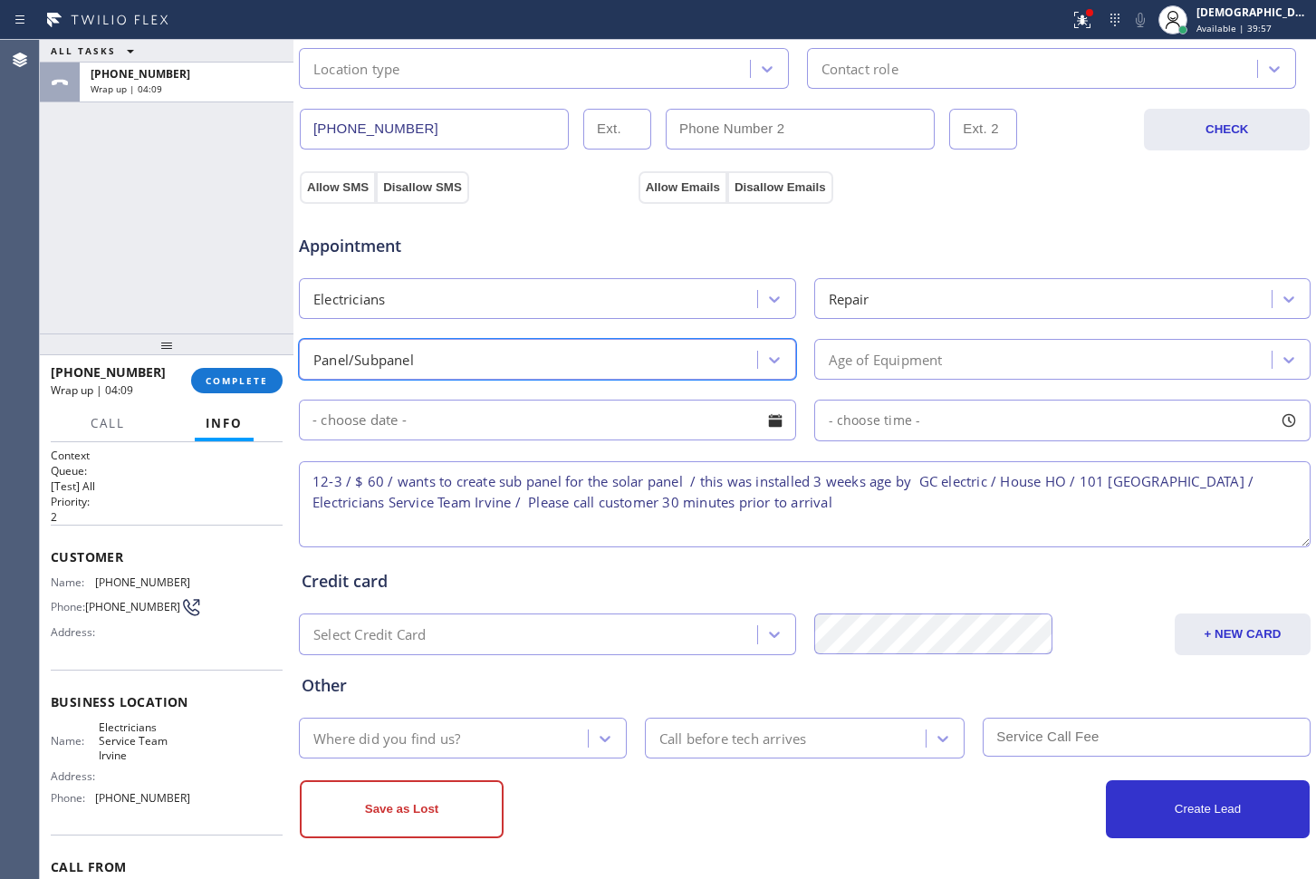
click at [845, 353] on div "Age of Equipment" at bounding box center [886, 359] width 114 height 21
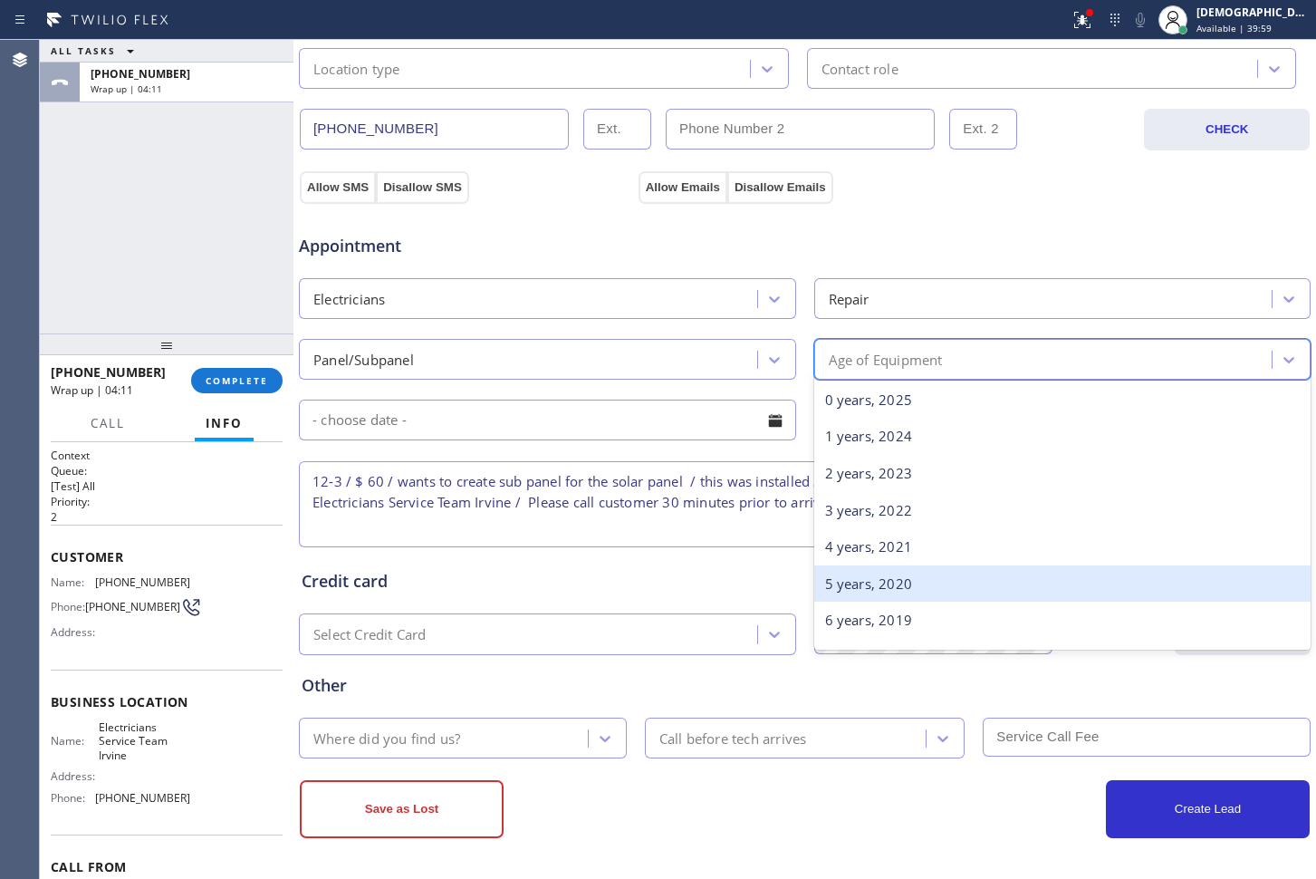
click at [893, 588] on div "5 years, 2020" at bounding box center [1062, 583] width 497 height 37
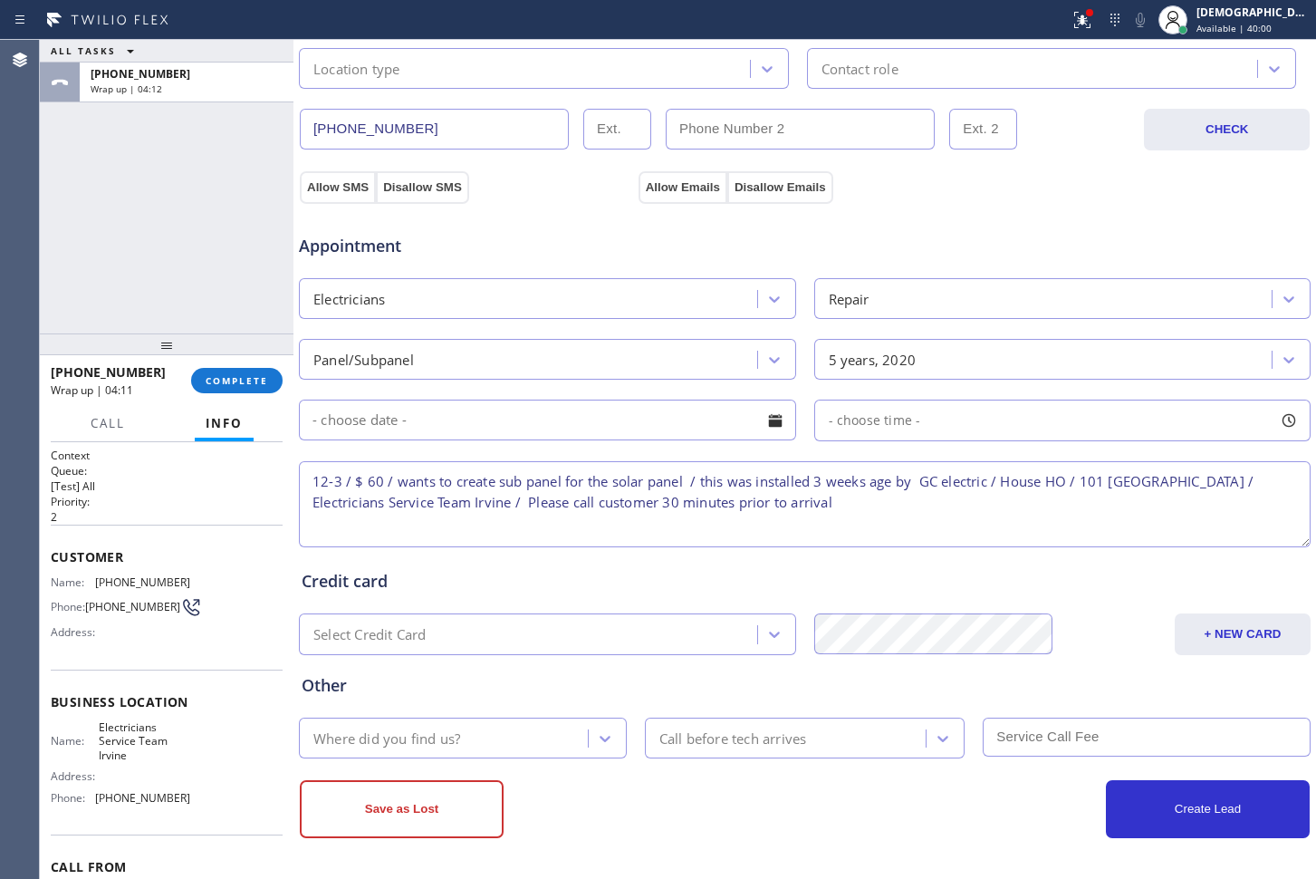
click at [436, 417] on input "text" at bounding box center [547, 420] width 497 height 41
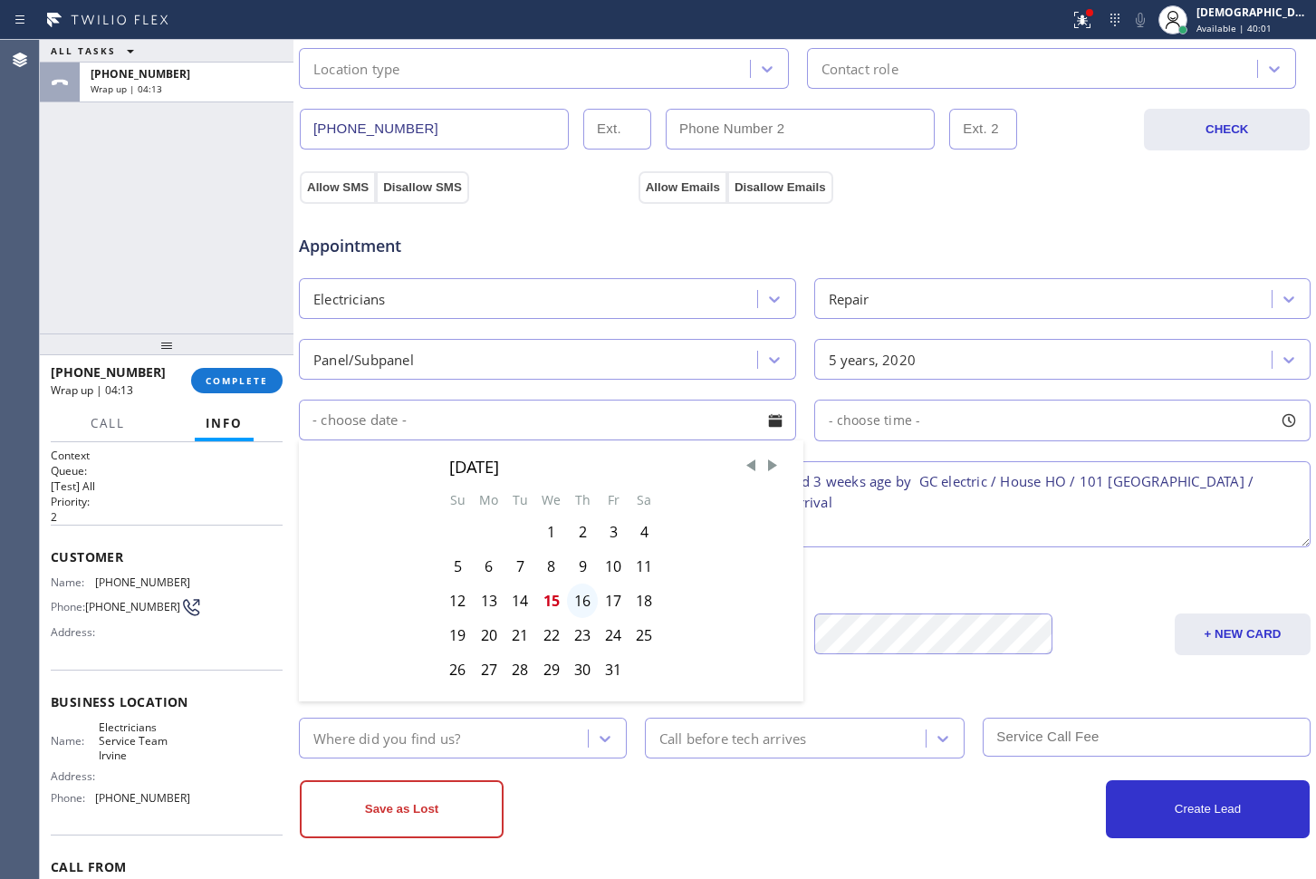
click at [577, 605] on div "16" at bounding box center [582, 600] width 31 height 34
type input "10/16/2025"
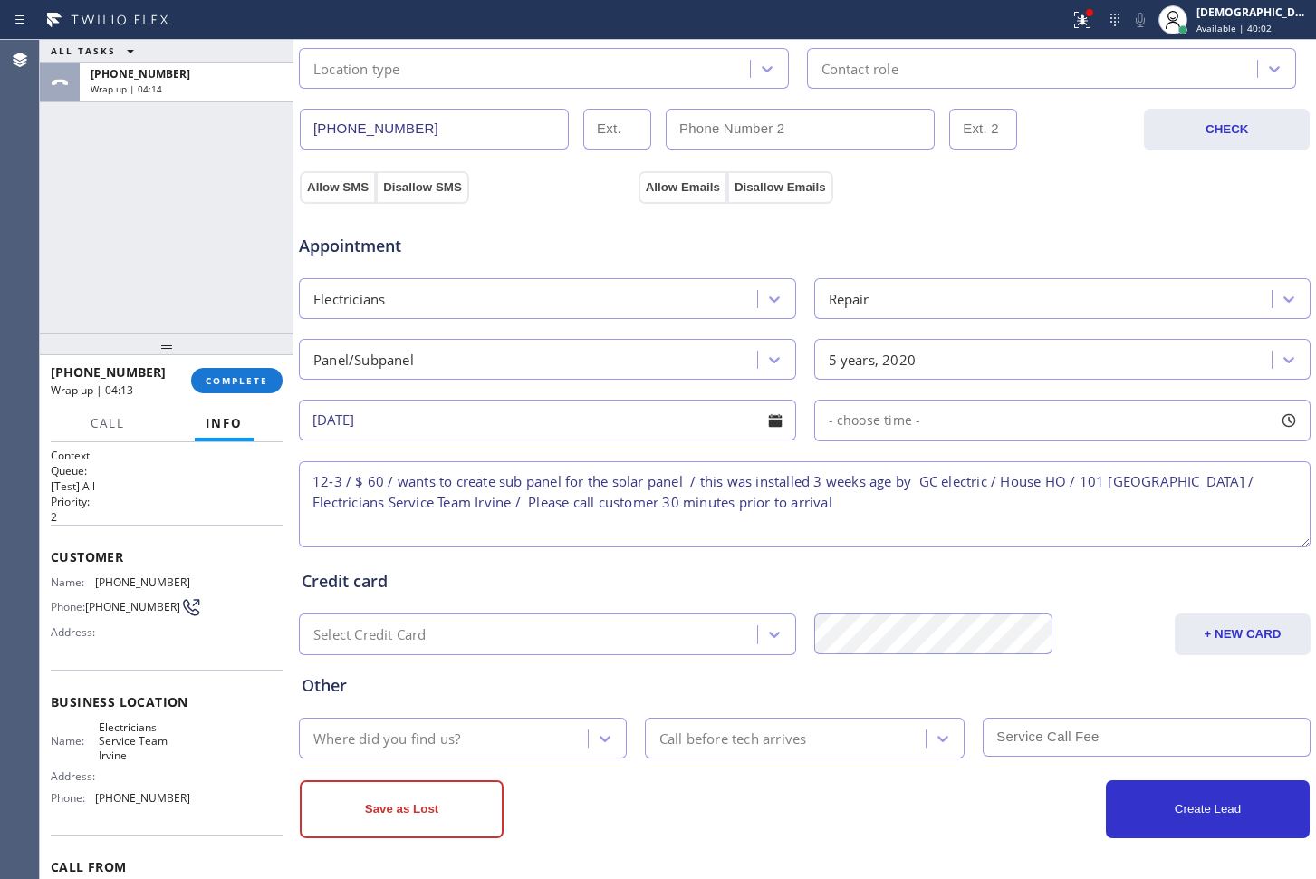
click at [857, 409] on div "- choose time -" at bounding box center [1062, 421] width 497 height 42
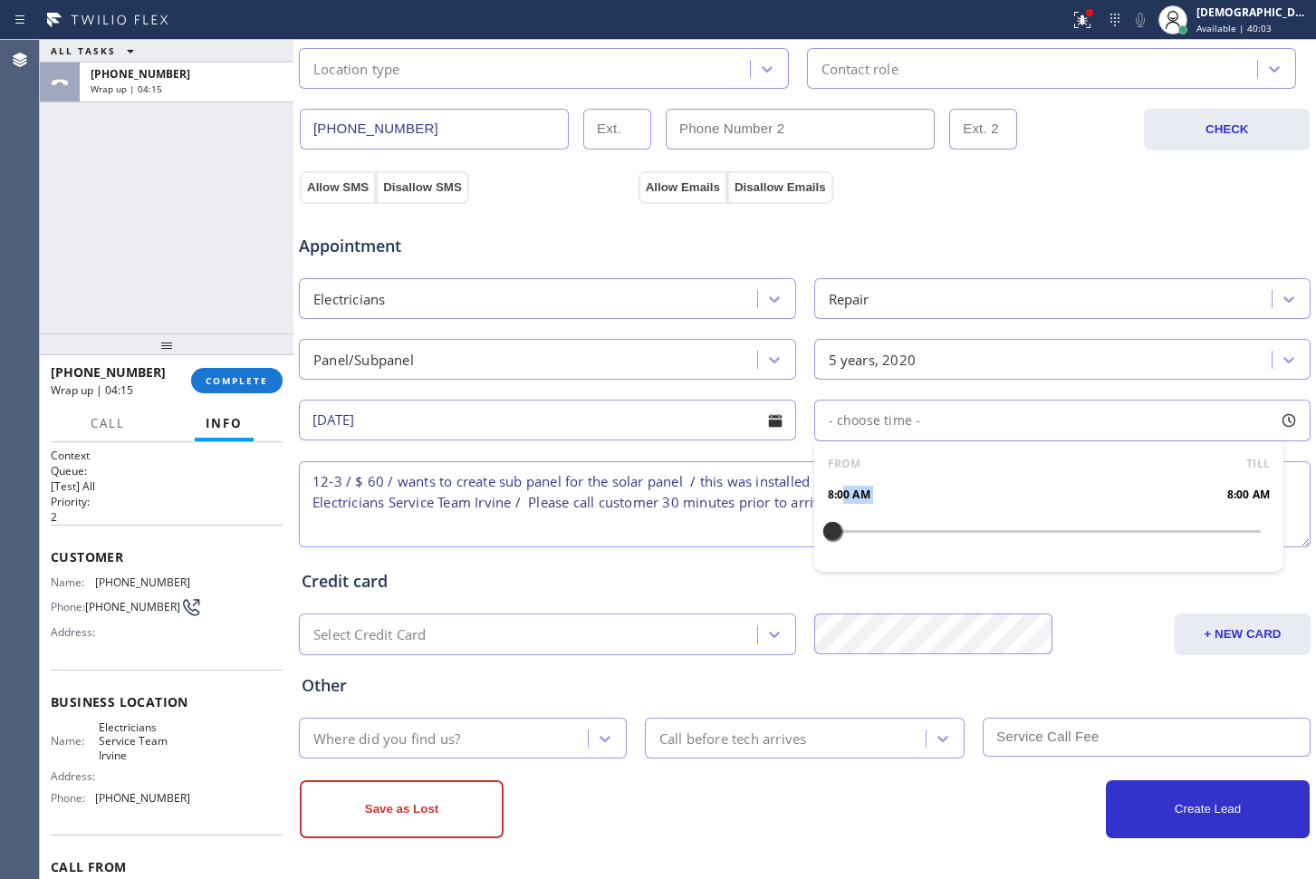
drag, startPoint x: 836, startPoint y: 527, endPoint x: 1046, endPoint y: 566, distance: 213.8
click at [1046, 566] on div "FROM TILL 8:00 AM 8:00 AM" at bounding box center [1049, 506] width 470 height 130
drag, startPoint x: 825, startPoint y: 533, endPoint x: 924, endPoint y: 526, distance: 99.0
click at [929, 526] on div at bounding box center [940, 531] width 22 height 38
drag, startPoint x: 924, startPoint y: 521, endPoint x: 1070, endPoint y: 524, distance: 145.9
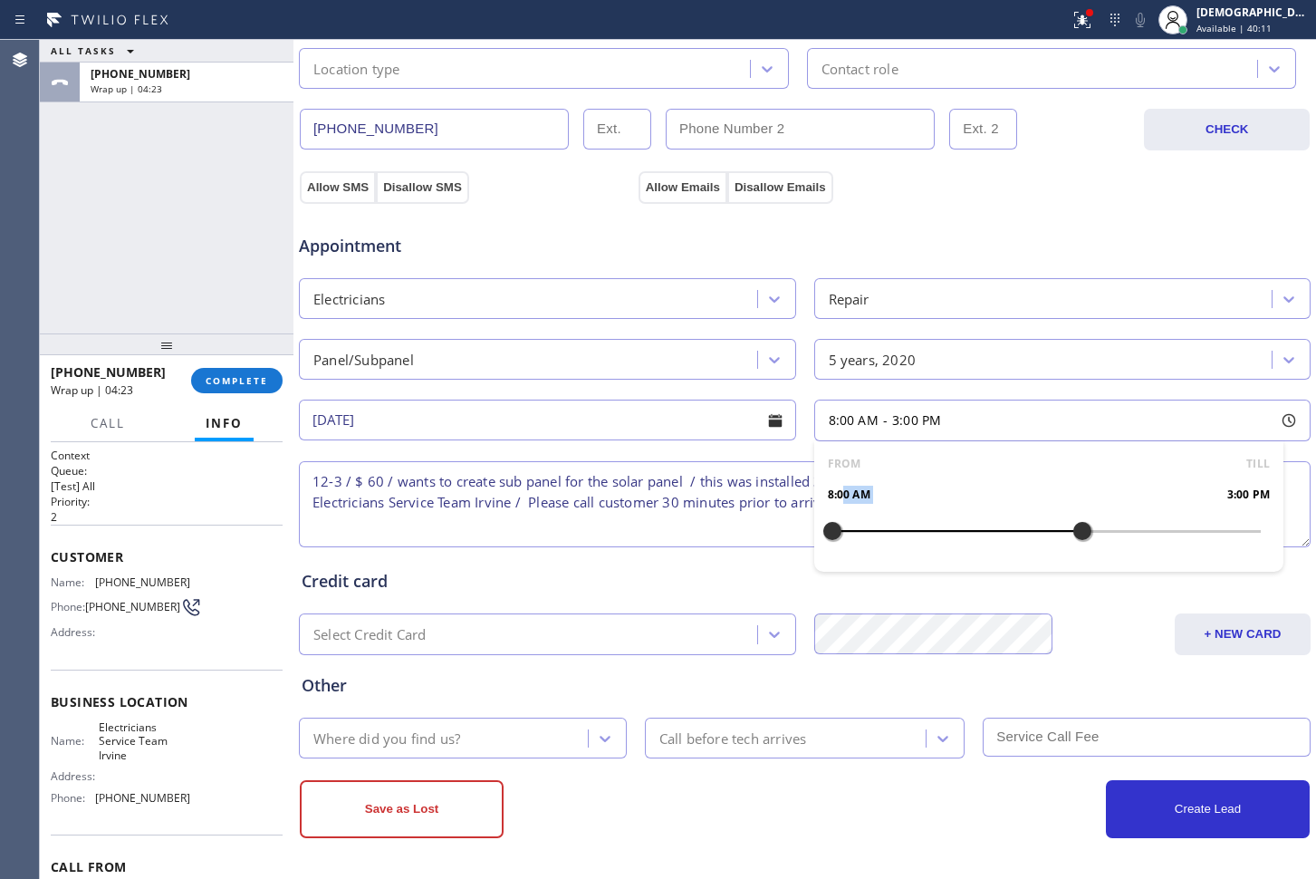
click at [1072, 524] on div at bounding box center [1083, 531] width 22 height 38
drag, startPoint x: 831, startPoint y: 535, endPoint x: 962, endPoint y: 537, distance: 131.4
click at [964, 537] on div at bounding box center [975, 531] width 22 height 38
click at [849, 228] on div "Appointment" at bounding box center [805, 235] width 1016 height 46
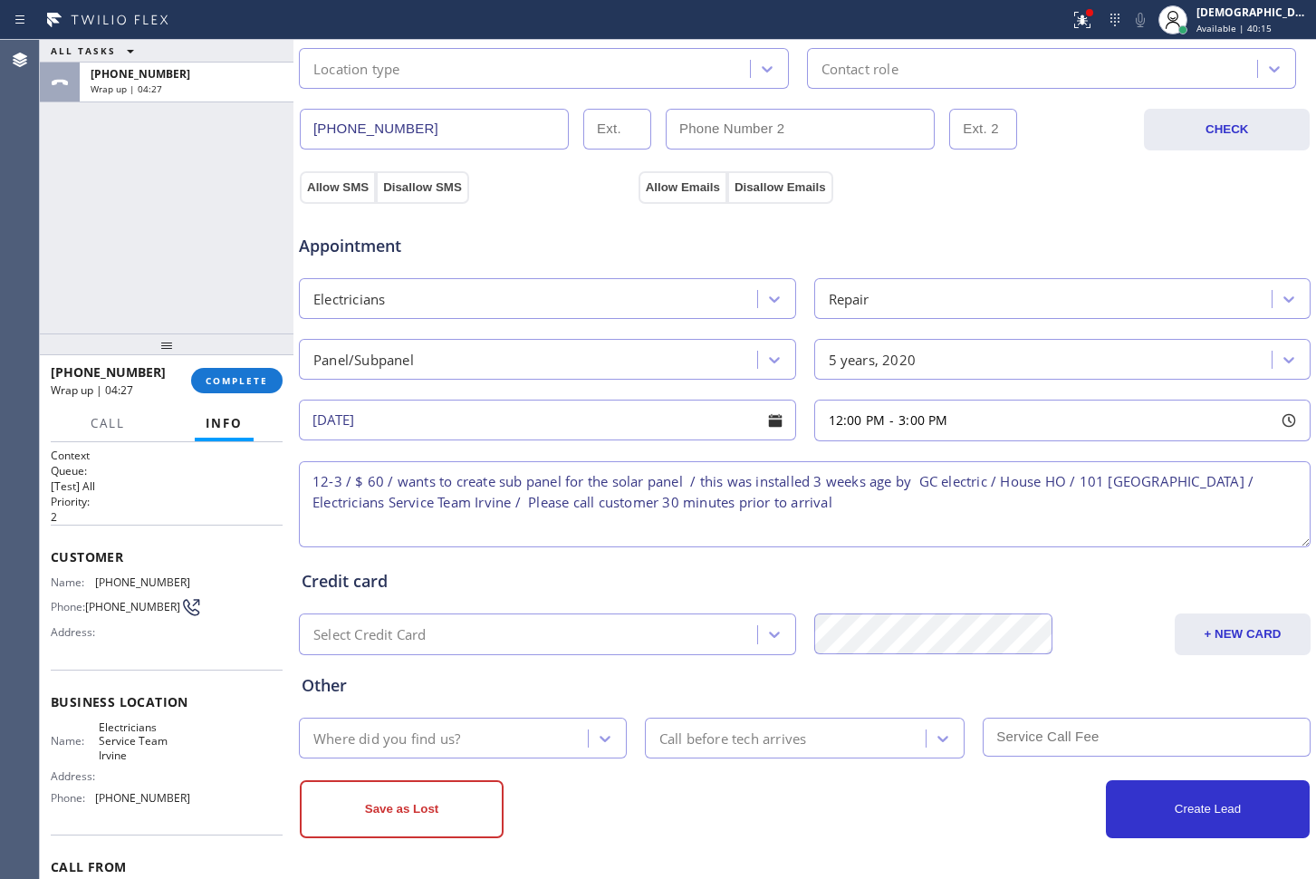
click at [468, 738] on div "Where did you find us?" at bounding box center [446, 738] width 284 height 32
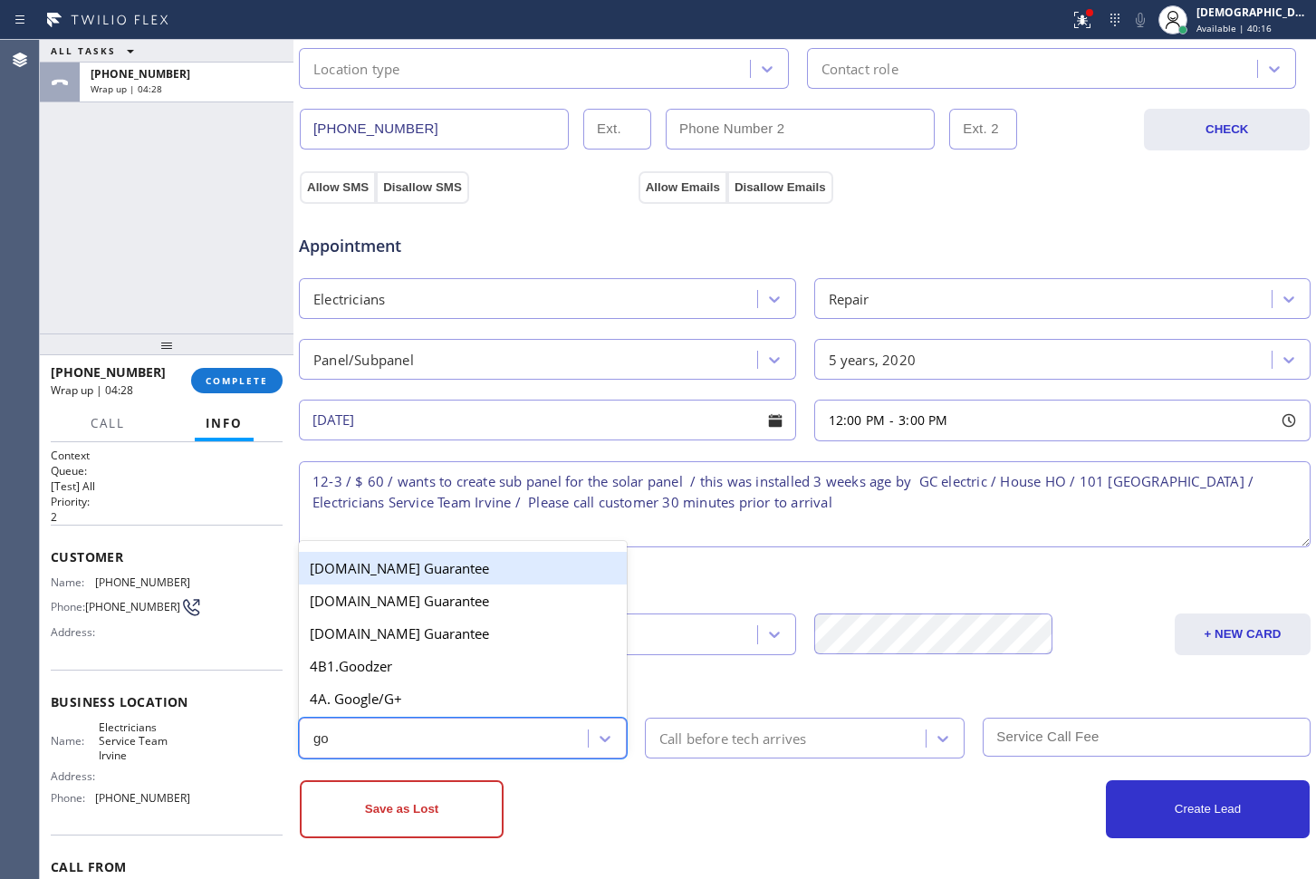
type input "goo"
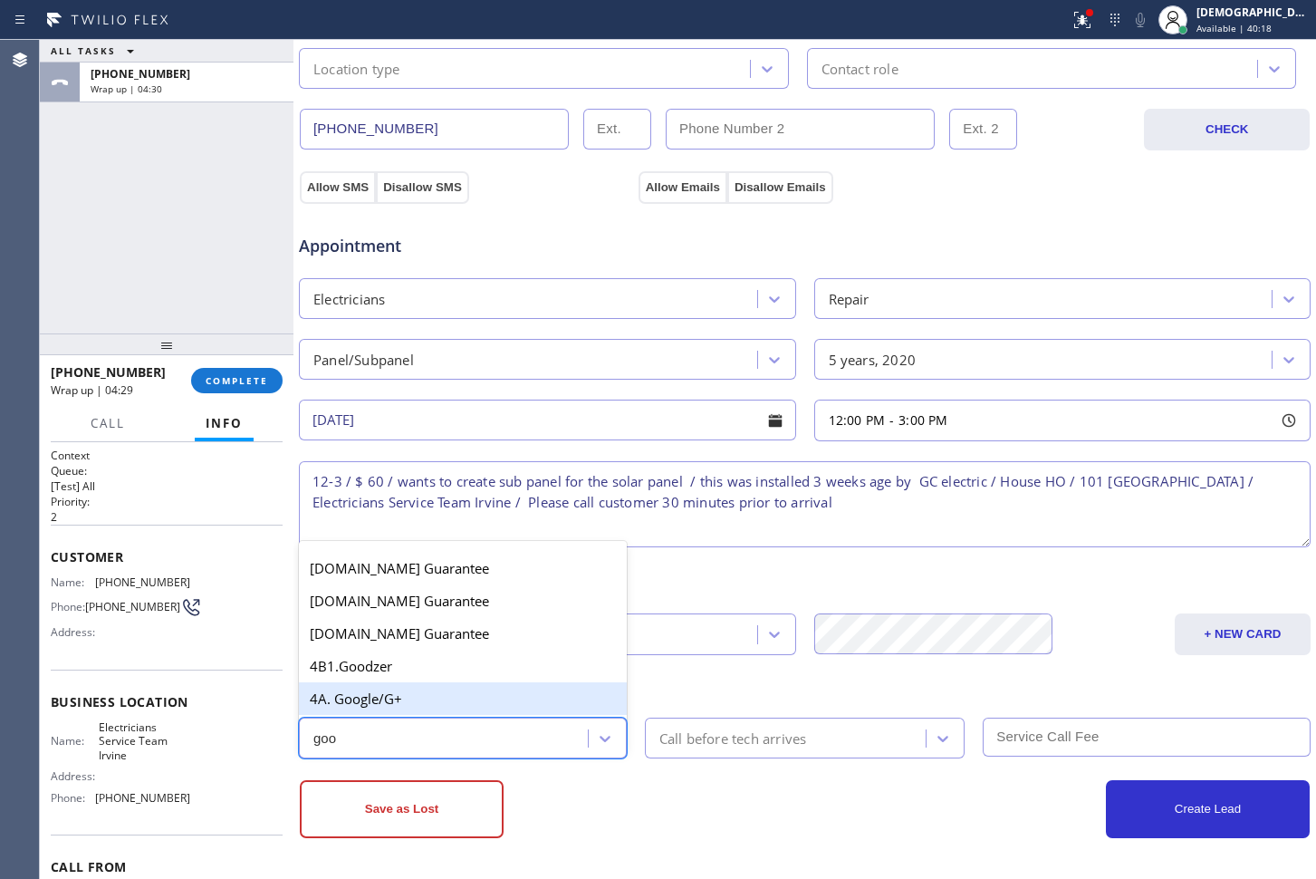
click at [378, 697] on div "4A. Google/G+" at bounding box center [463, 698] width 328 height 33
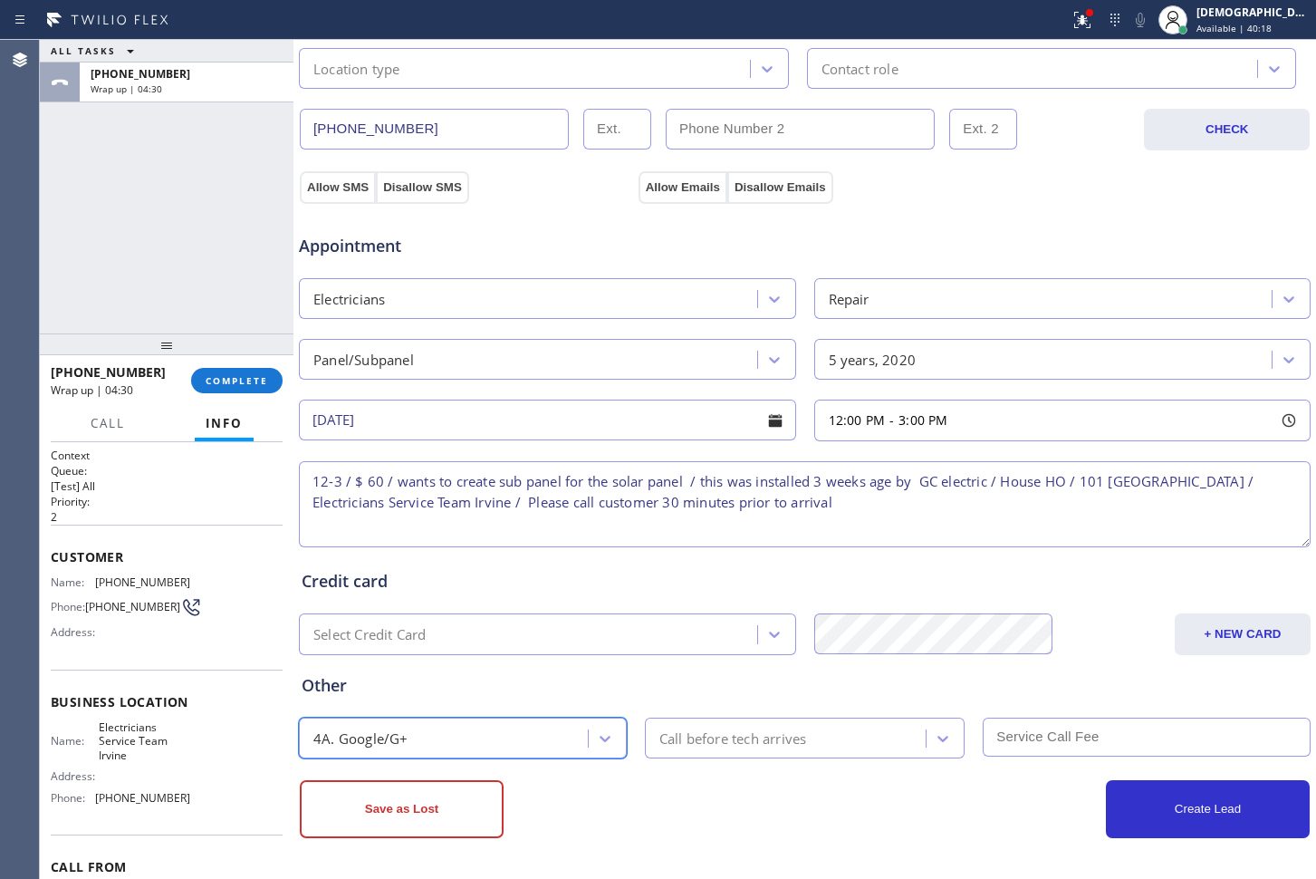
click at [677, 736] on div "Call before tech arrives" at bounding box center [734, 737] width 148 height 21
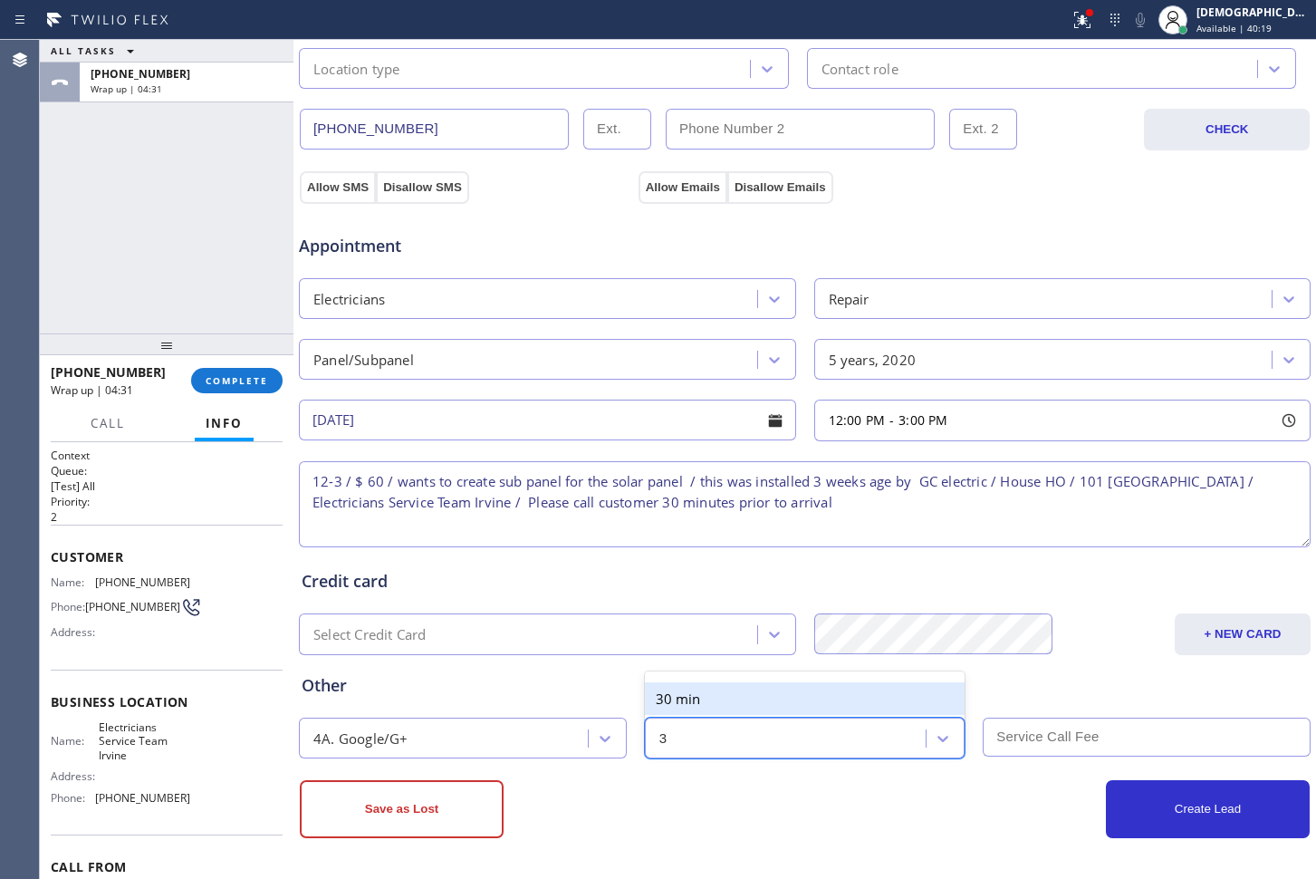
type input "30"
click at [687, 709] on div "30 min" at bounding box center [805, 698] width 321 height 33
click at [1027, 743] on input "text" at bounding box center [1147, 736] width 328 height 39
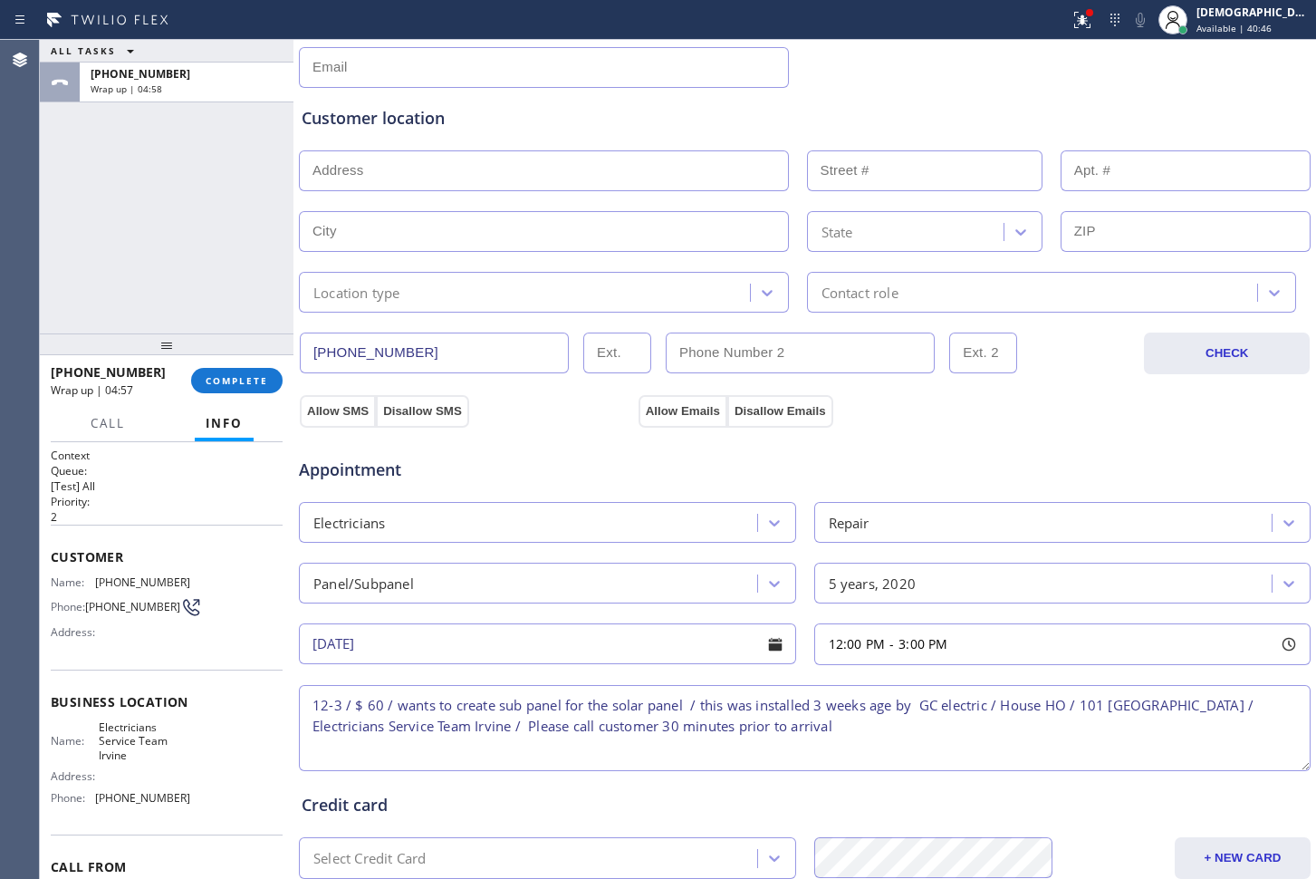
scroll to position [299, 0]
type input "60"
click at [342, 404] on button "Allow SMS" at bounding box center [338, 414] width 76 height 33
click at [683, 409] on button "Allow Emails" at bounding box center [683, 414] width 89 height 33
click at [453, 166] on input "text" at bounding box center [544, 173] width 490 height 41
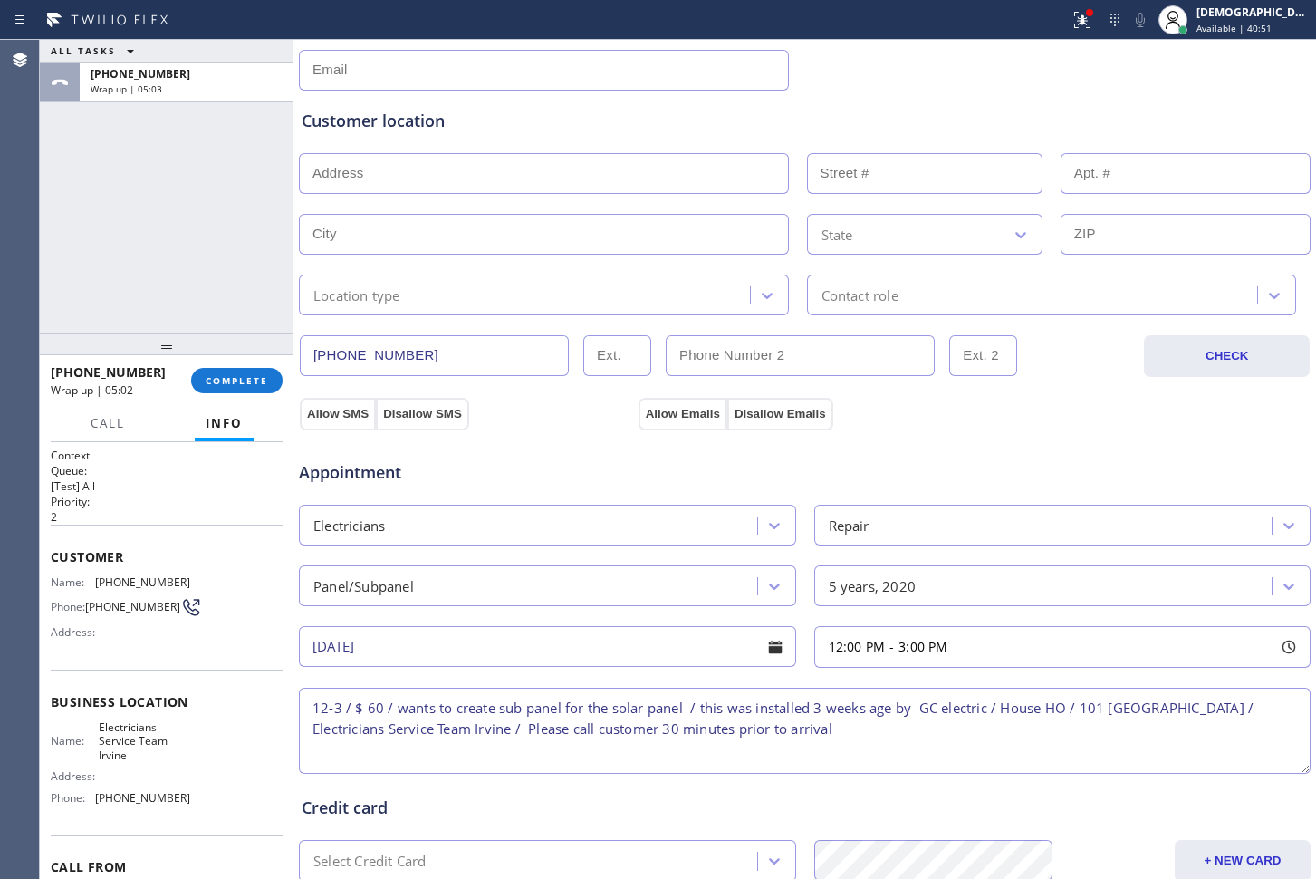
paste input "101 ThatchIrvine, CA 92618"
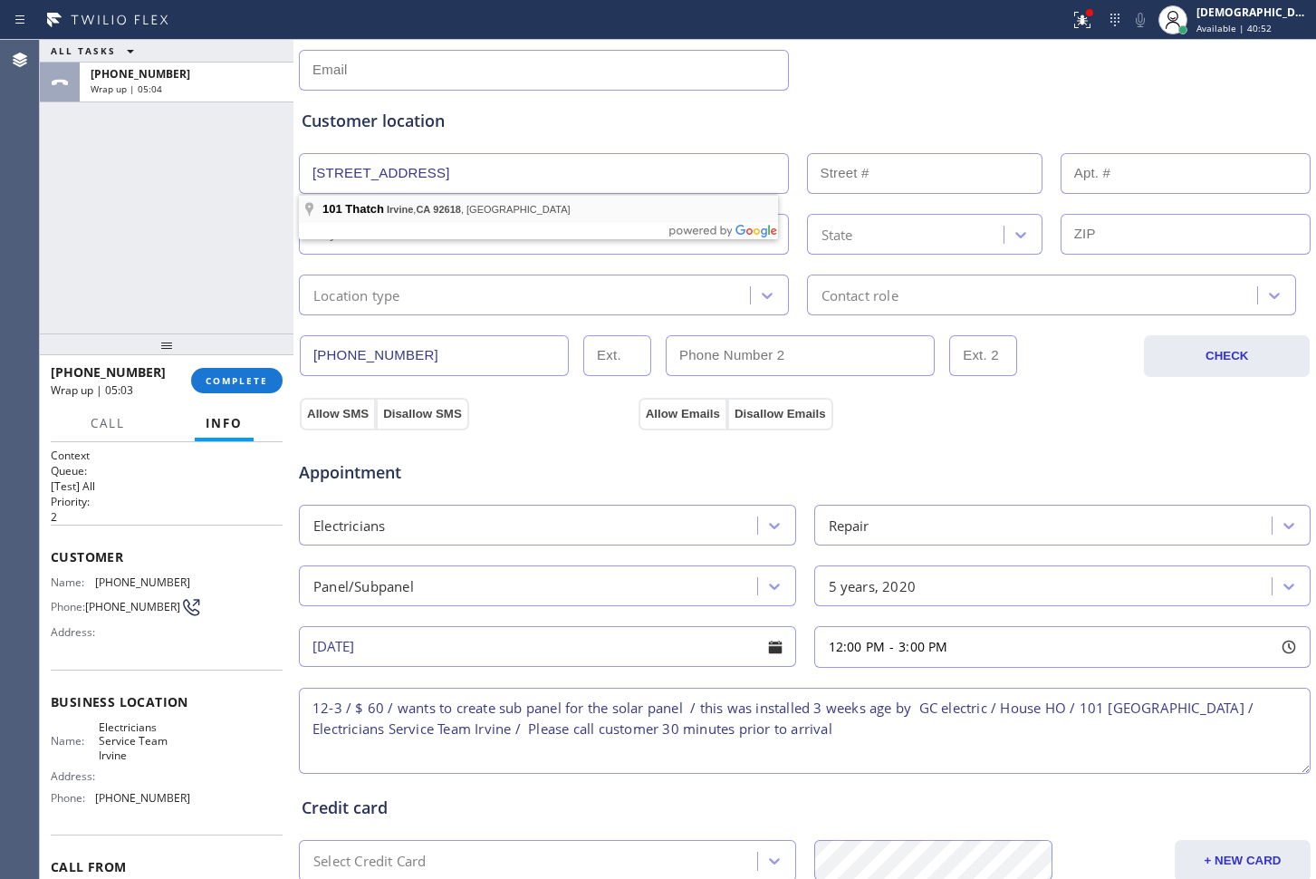
type input "101 Thatch"
type input "101"
type input "Irvine"
type input "92618"
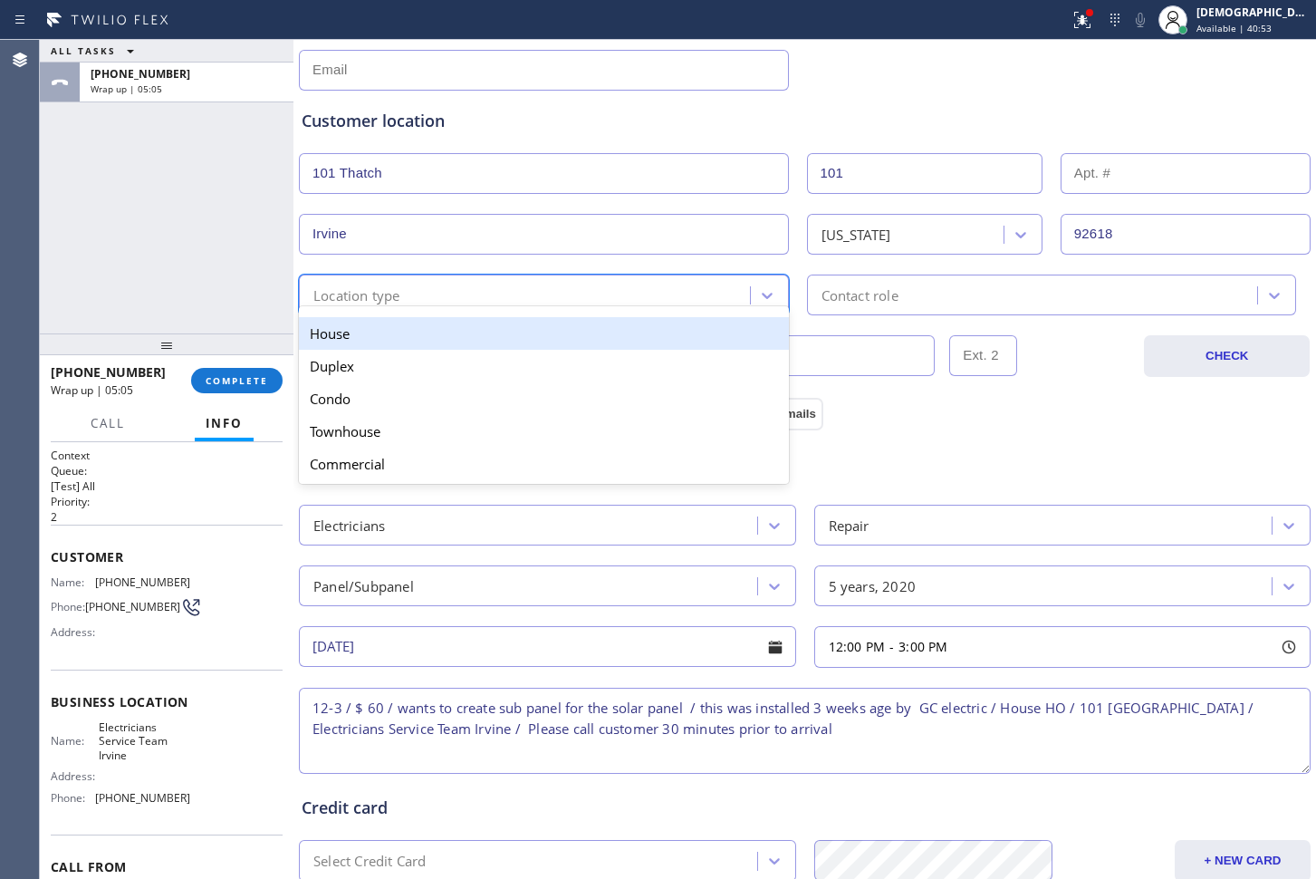
click at [437, 286] on div "Location type" at bounding box center [527, 295] width 446 height 32
click at [431, 324] on div "House" at bounding box center [544, 333] width 490 height 33
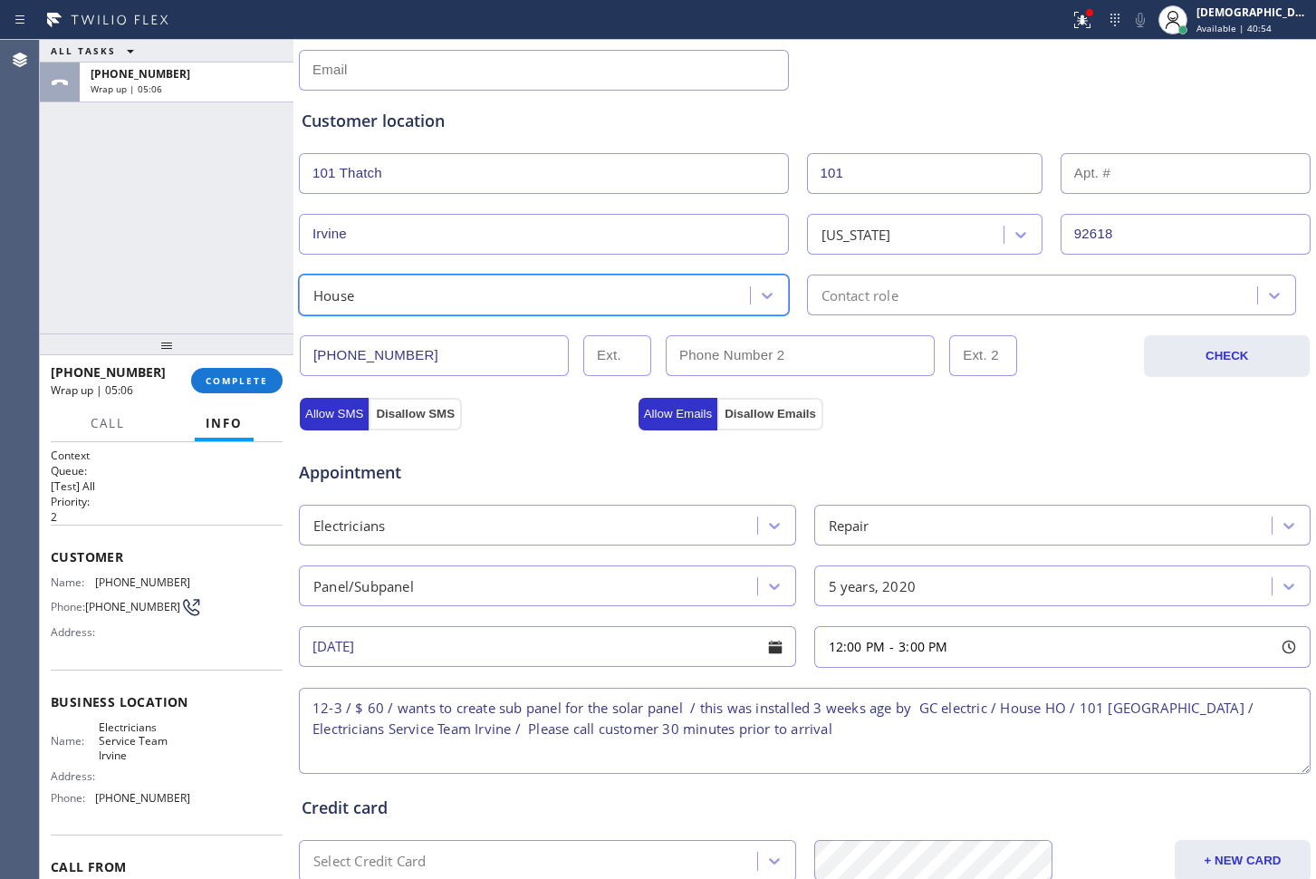
click at [873, 285] on div "Contact role" at bounding box center [860, 294] width 77 height 21
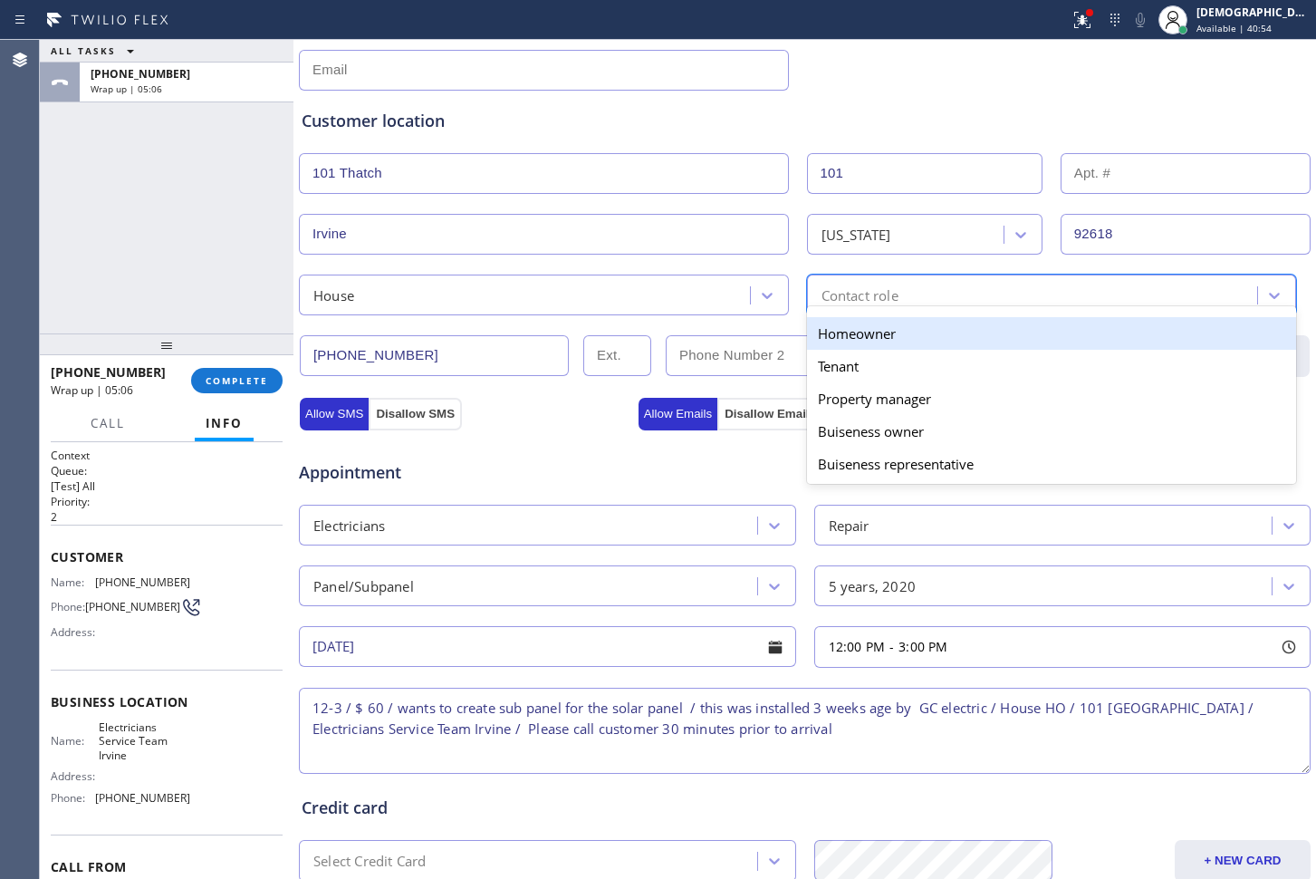
click at [852, 325] on div "Homeowner" at bounding box center [1052, 333] width 490 height 33
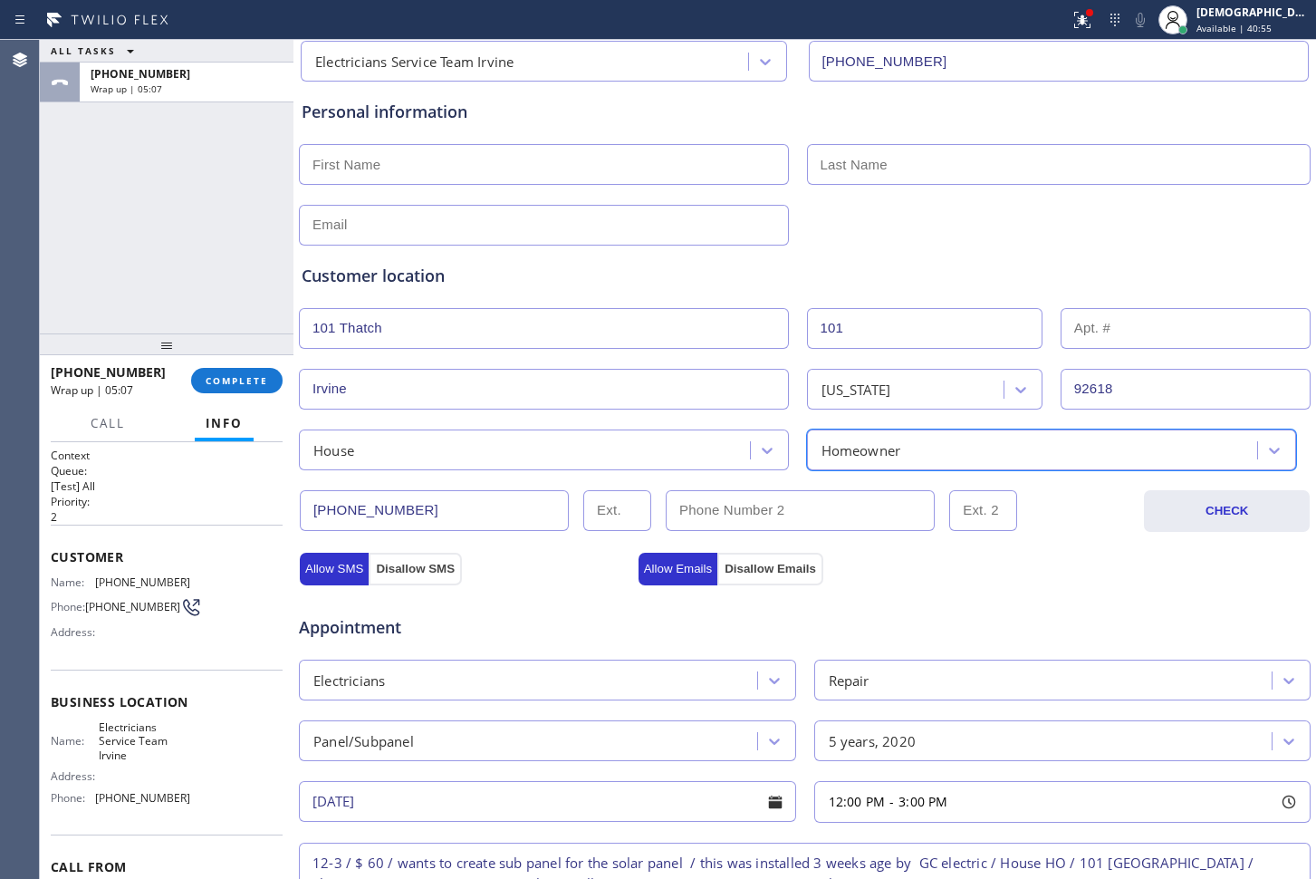
scroll to position [0, 0]
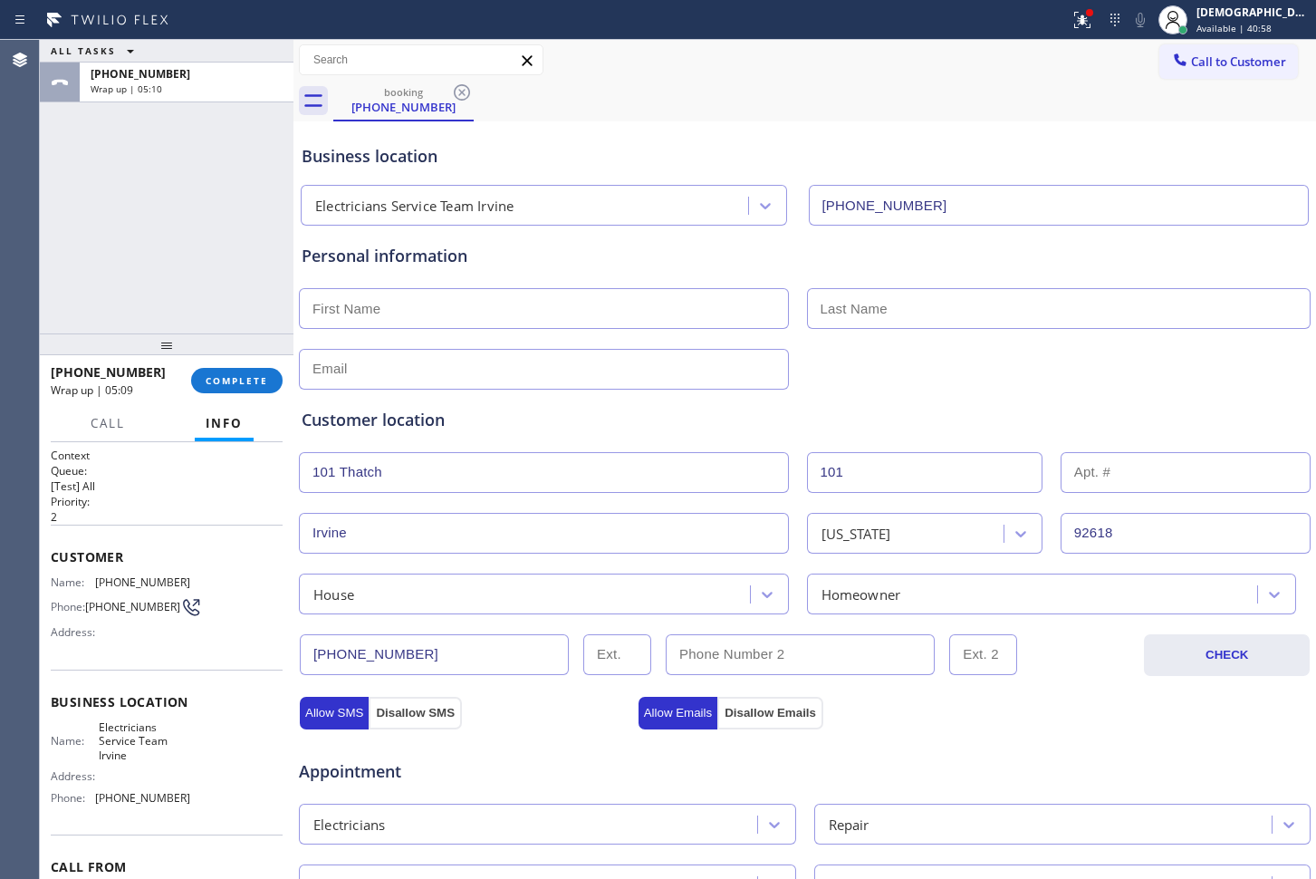
click at [552, 308] on input "text" at bounding box center [544, 308] width 490 height 41
paste input "Kai"
type input "Kai"
click at [968, 298] on input "text" at bounding box center [1059, 308] width 505 height 41
paste input "tian"
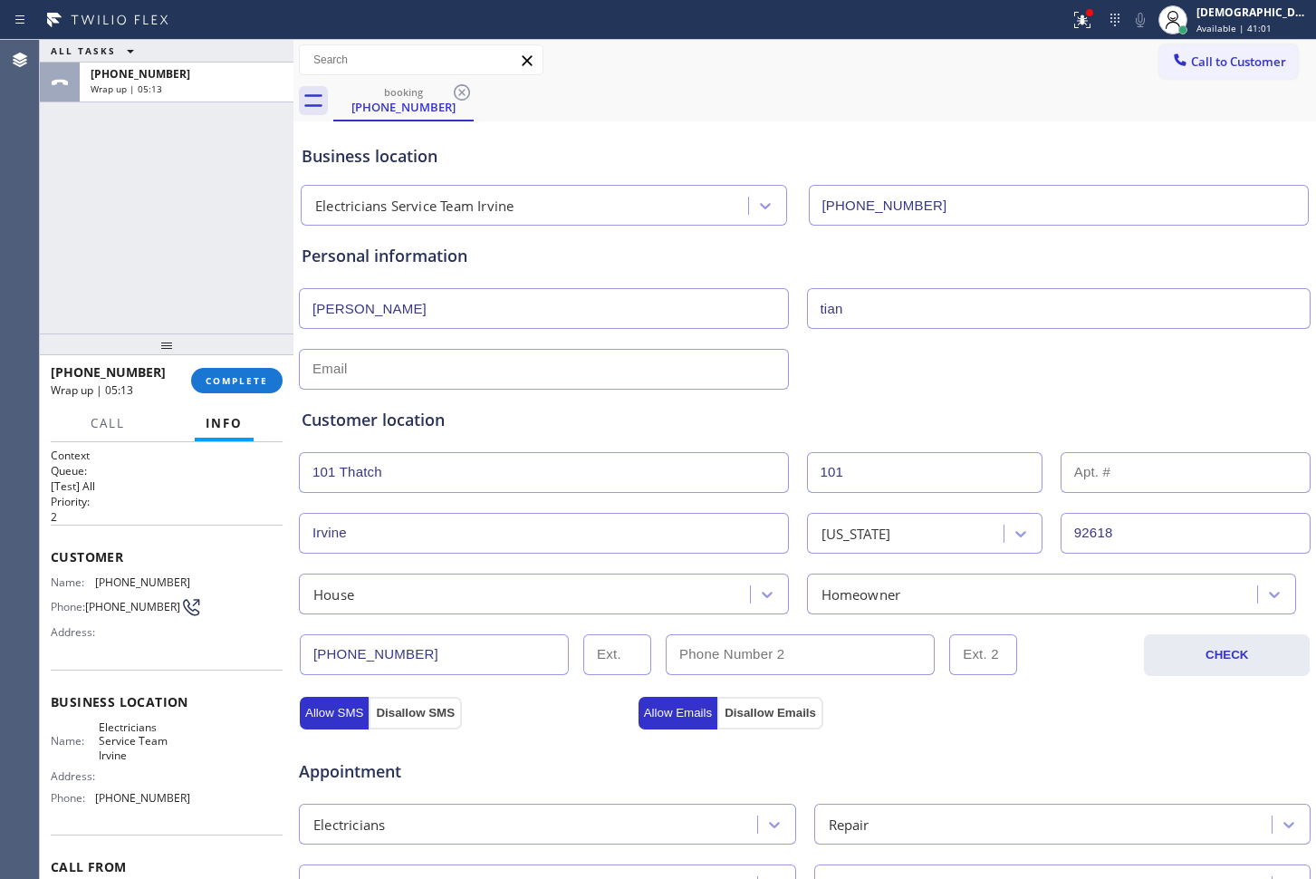
type input "tian"
click at [398, 376] on input "text" at bounding box center [544, 369] width 490 height 41
paste input "kaitian1023@gmail.com"
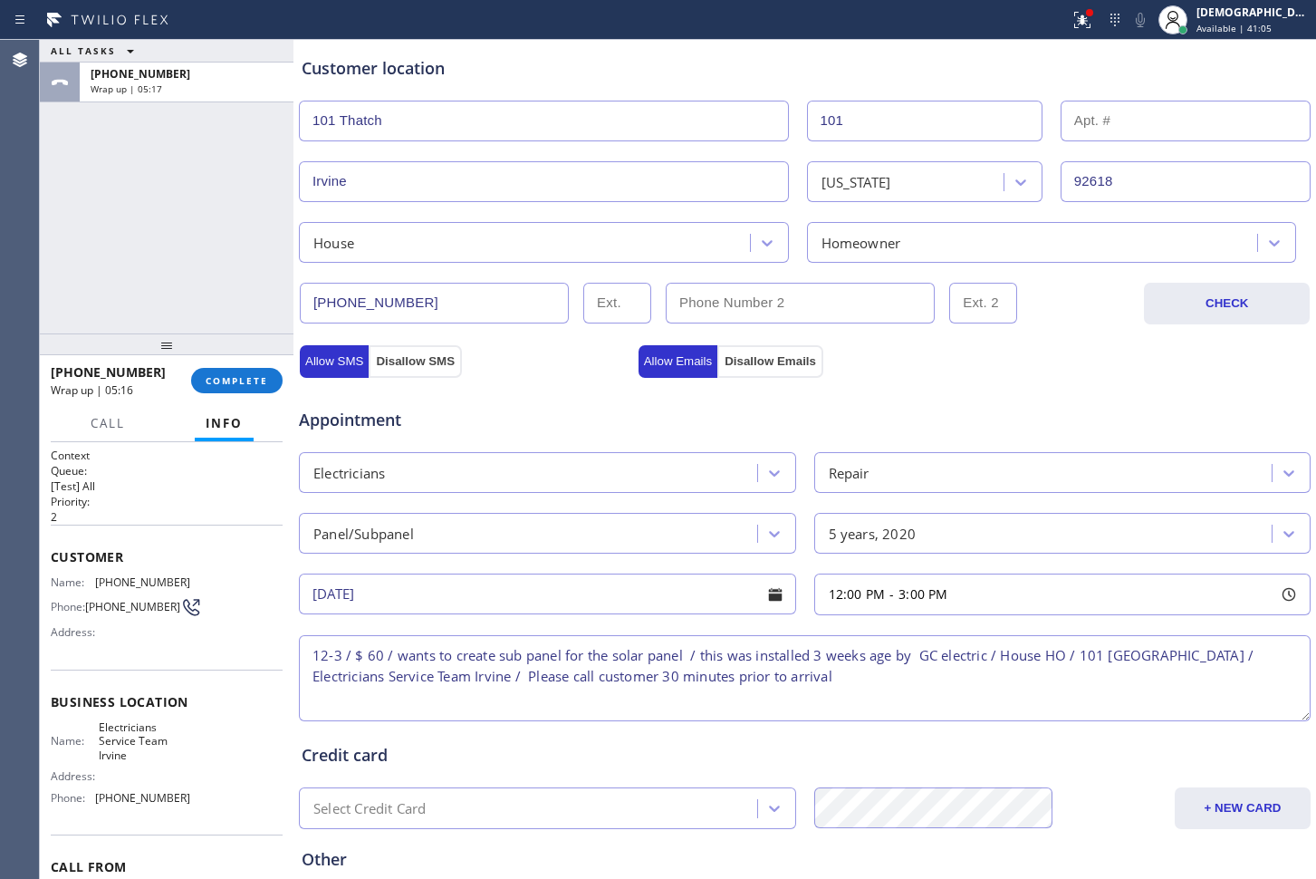
scroll to position [525, 0]
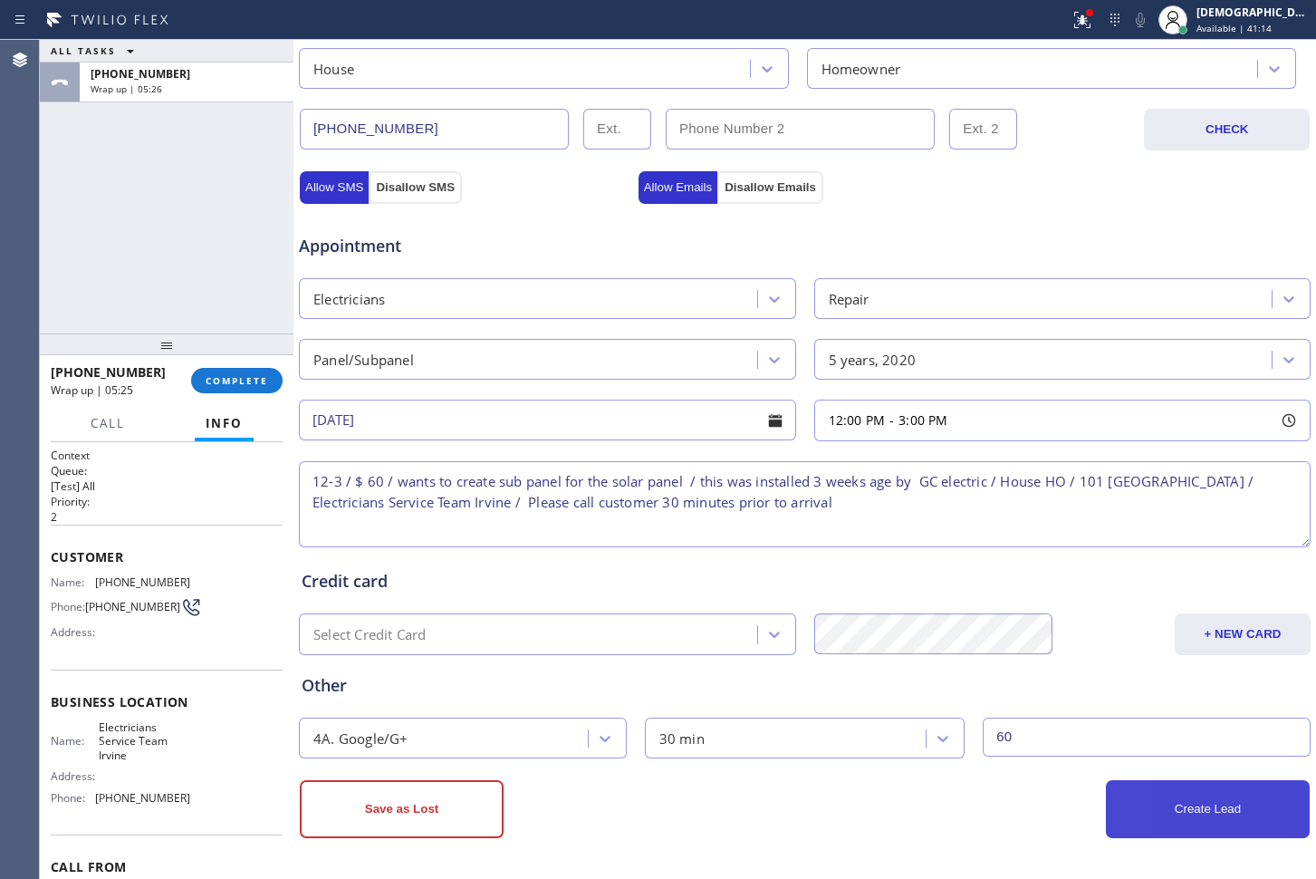
type input "kaitian1023@gmail.com"
click at [1174, 823] on button "Create Lead" at bounding box center [1208, 809] width 204 height 58
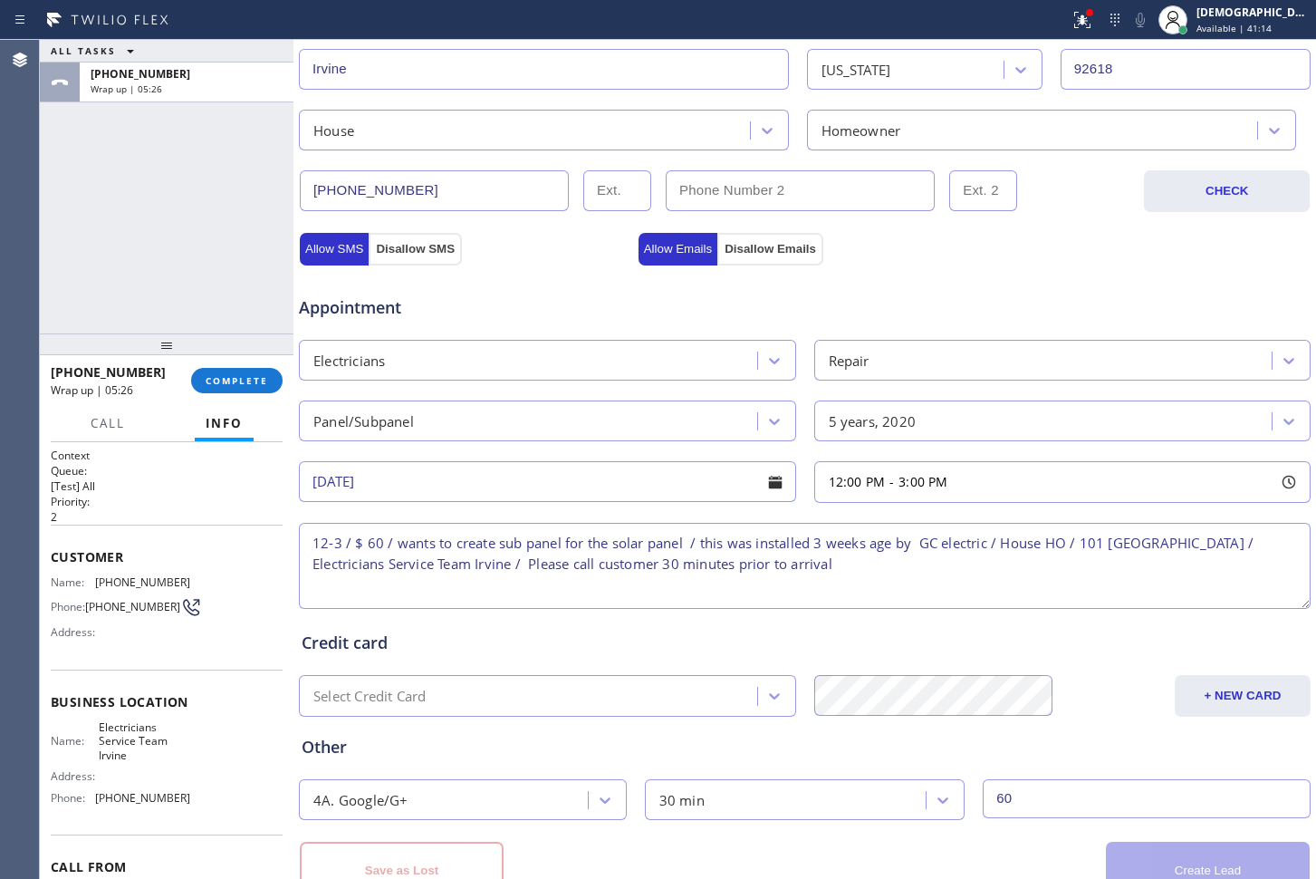
scroll to position [587, 0]
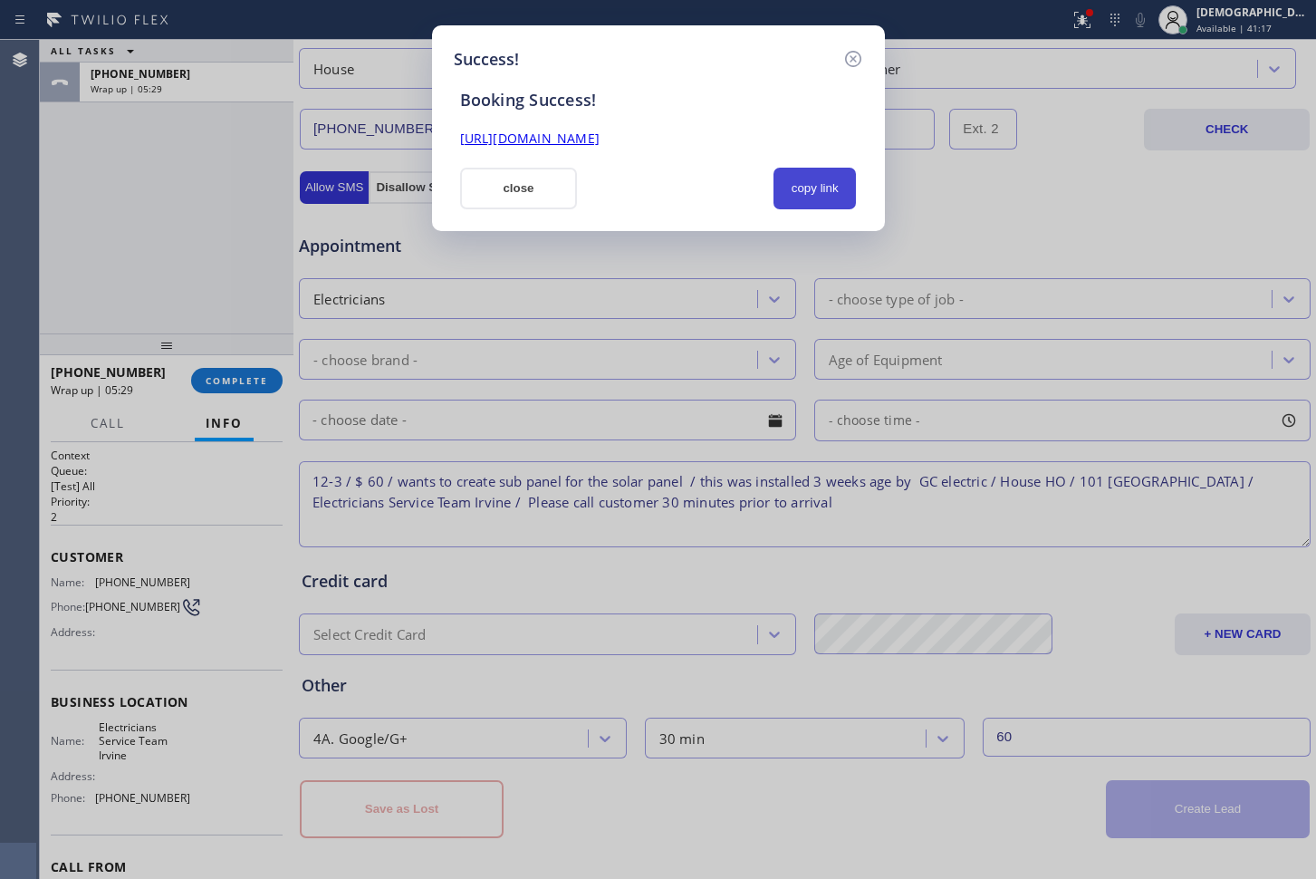
drag, startPoint x: 786, startPoint y: 183, endPoint x: 776, endPoint y: 177, distance: 11.8
click at [786, 183] on button "copy link" at bounding box center [815, 189] width 83 height 42
click at [600, 141] on link "https://erp.apollosoft.co/customer/767269#portlet_lead" at bounding box center [530, 138] width 140 height 17
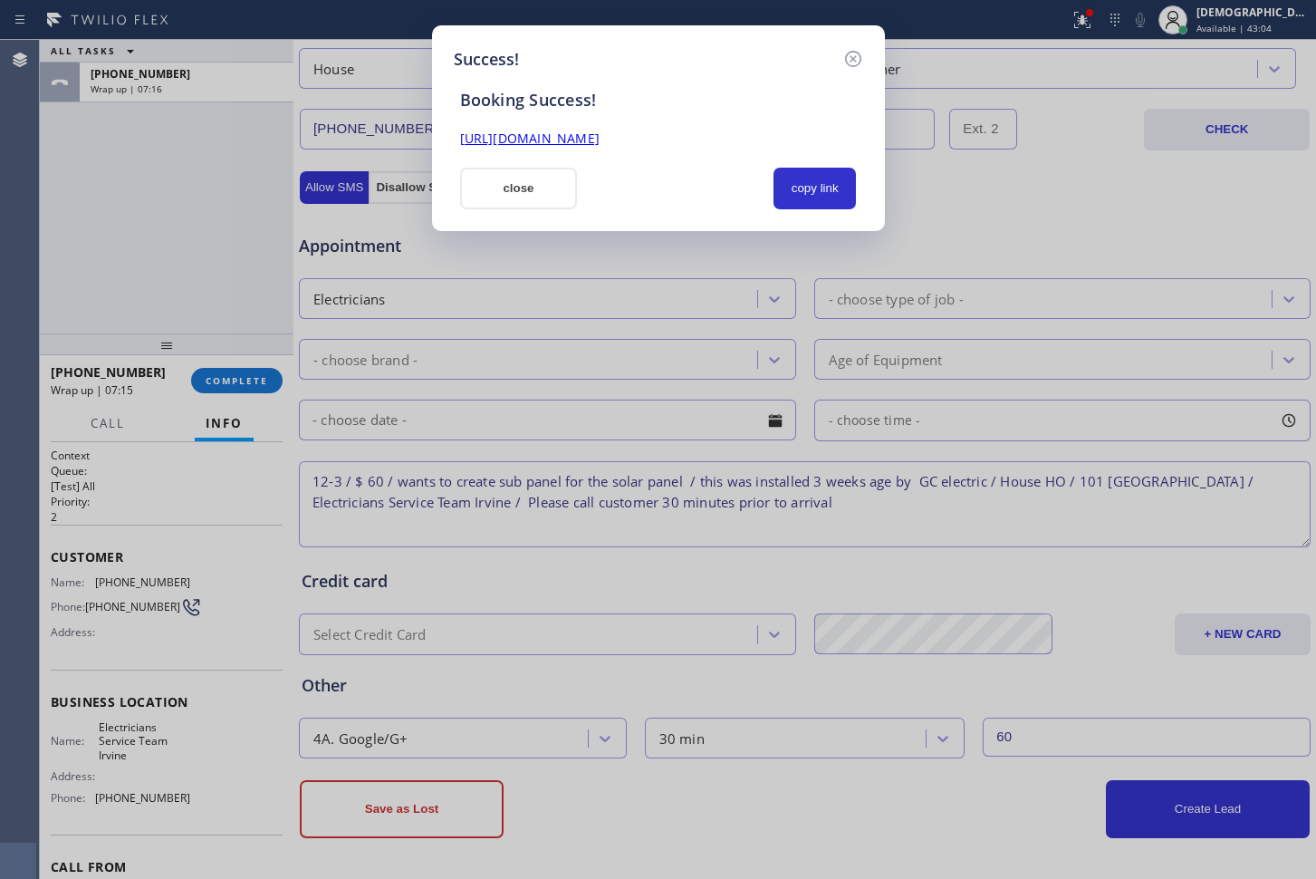
click at [591, 141] on link "https://erp.apollosoft.co/customer/767269#portlet_lead" at bounding box center [530, 138] width 140 height 17
click at [514, 198] on button "close" at bounding box center [519, 189] width 118 height 42
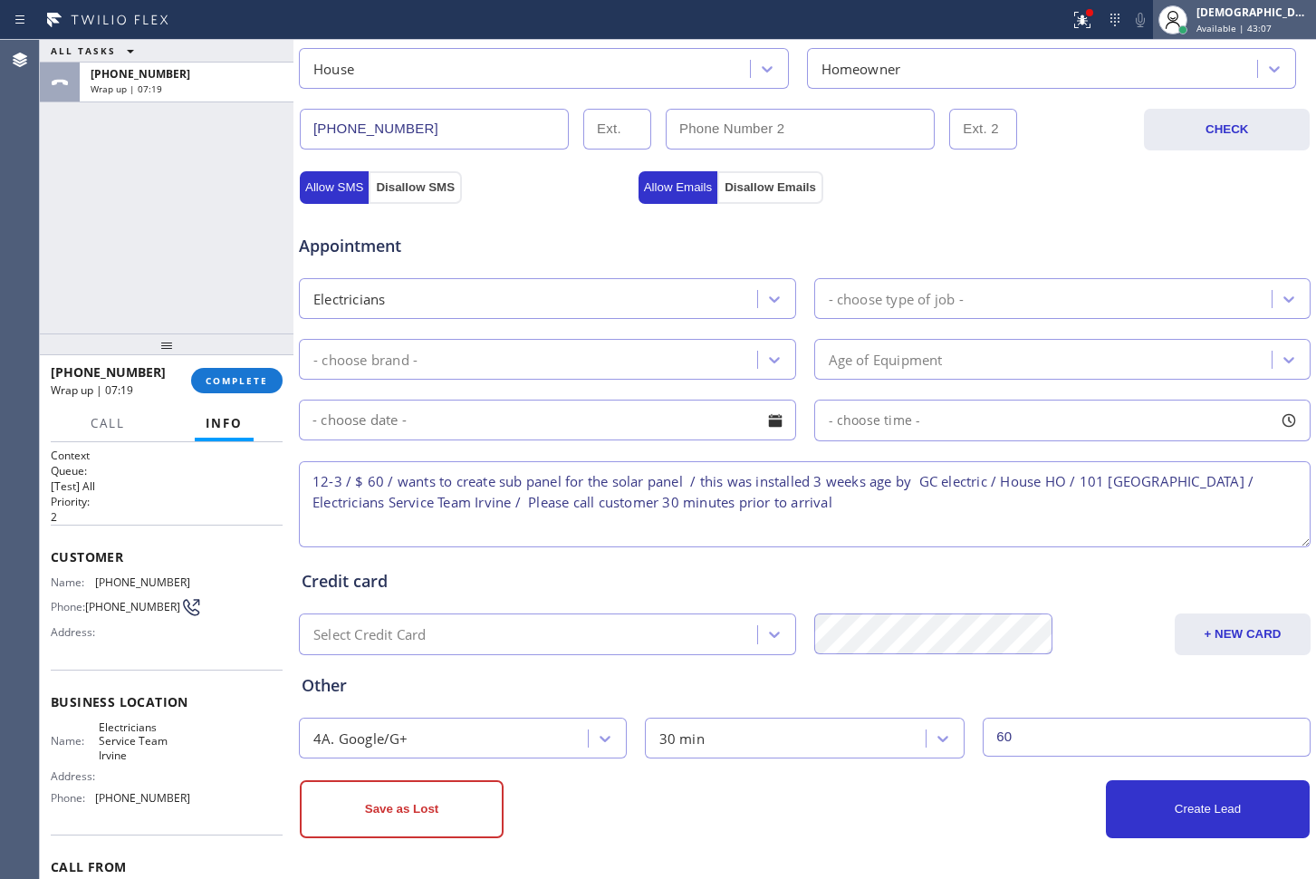
click at [1241, 19] on div "[DEMOGRAPHIC_DATA][PERSON_NAME]" at bounding box center [1254, 12] width 114 height 15
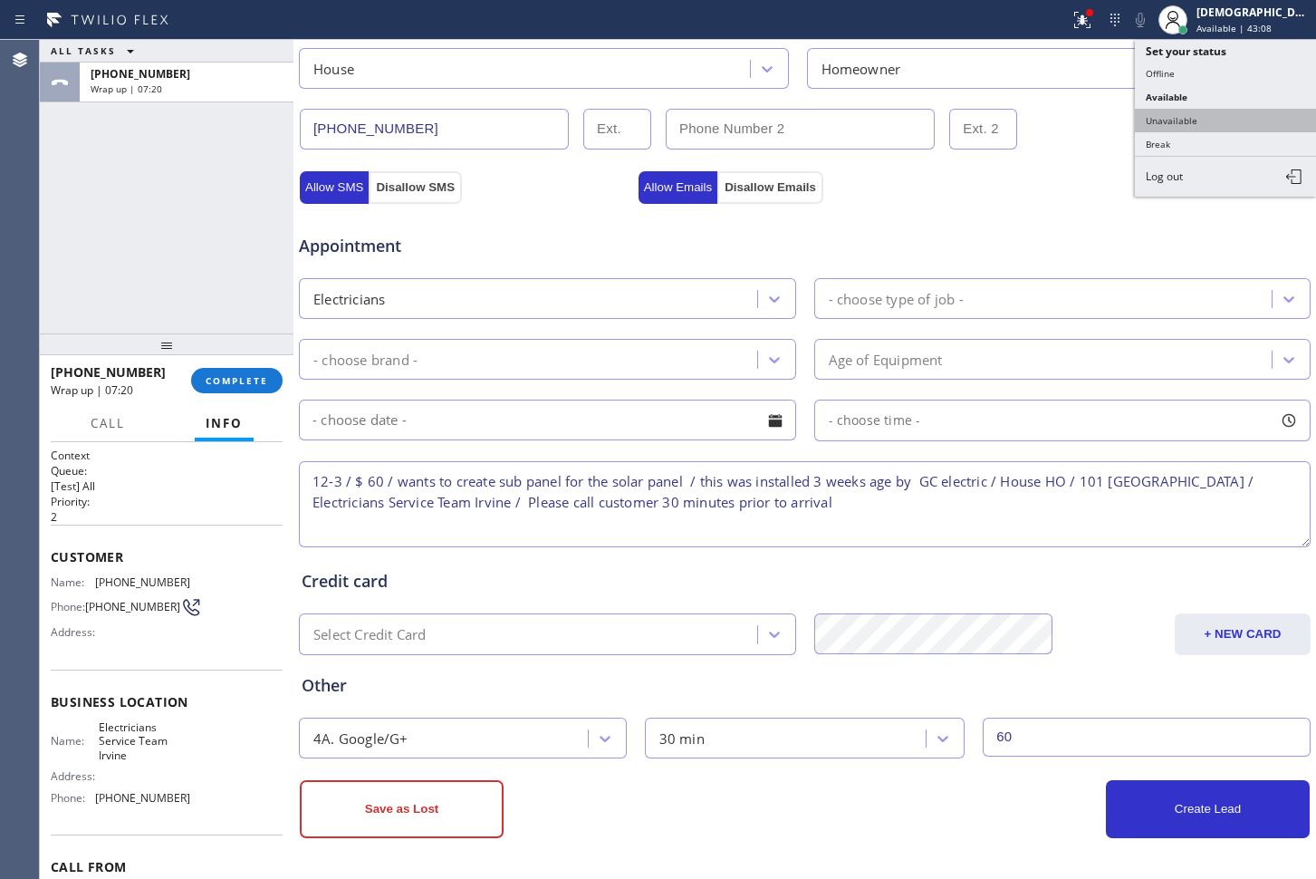
click at [1213, 111] on button "Unavailable" at bounding box center [1225, 121] width 181 height 24
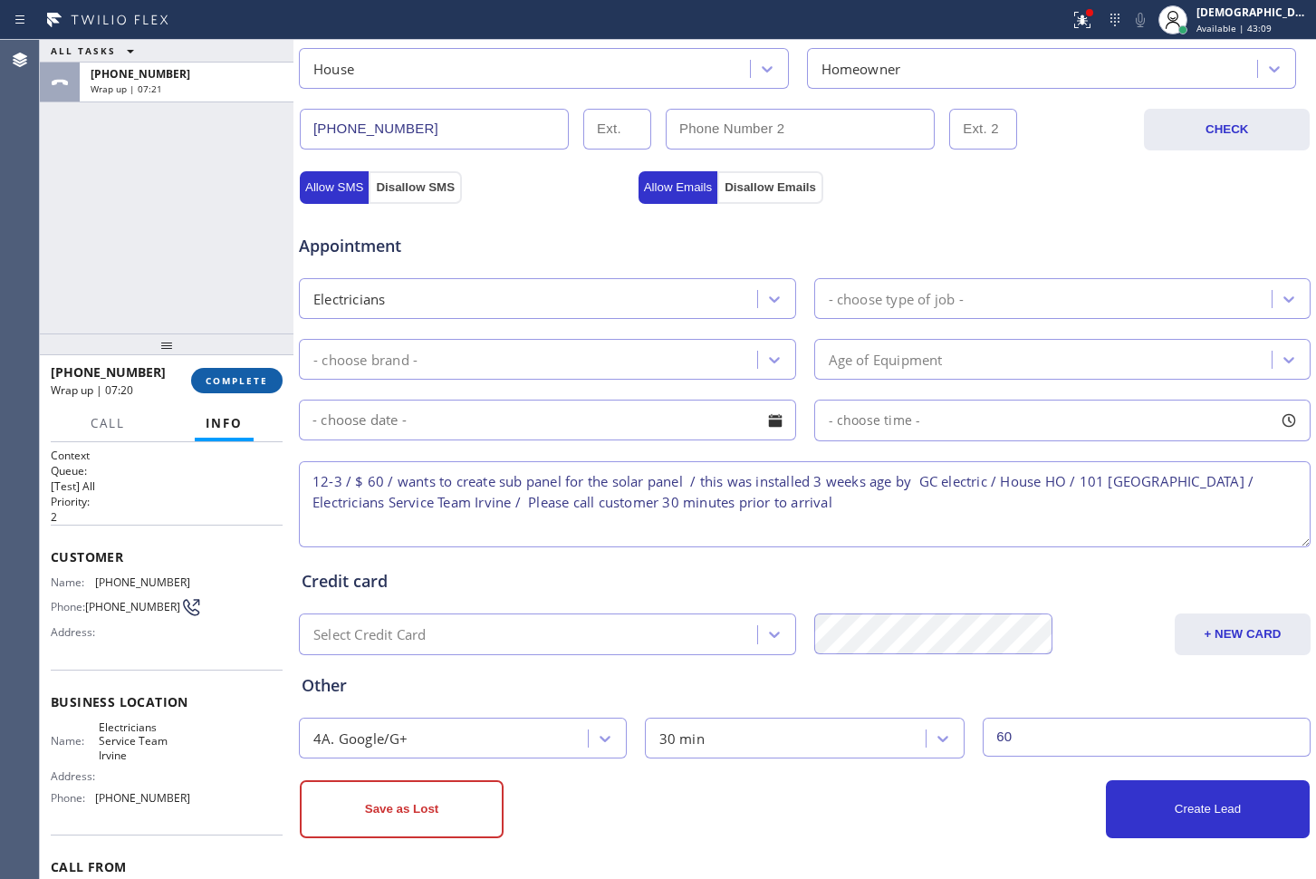
click at [225, 377] on span "COMPLETE" at bounding box center [237, 380] width 63 height 13
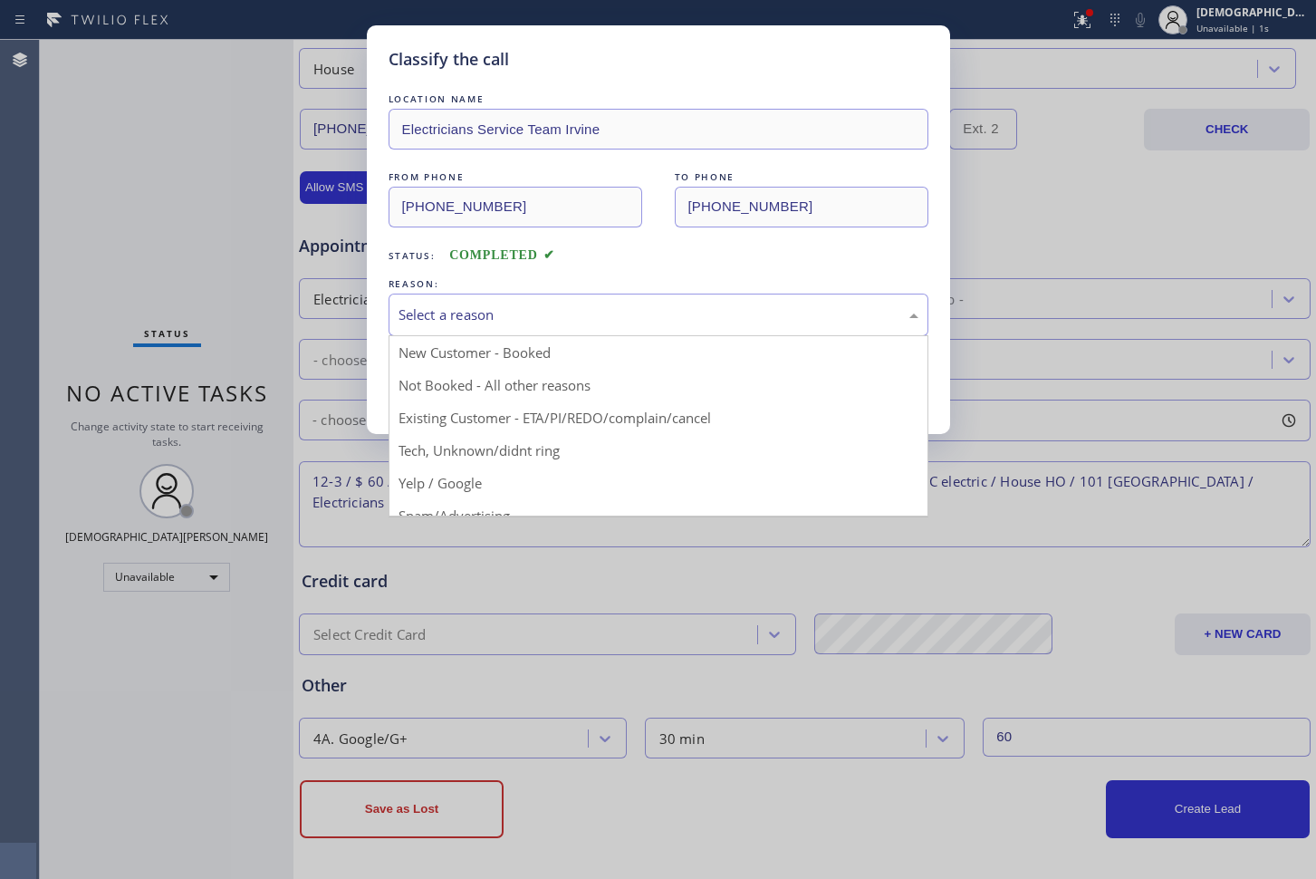
click at [431, 322] on div "Select a reason" at bounding box center [659, 314] width 520 height 21
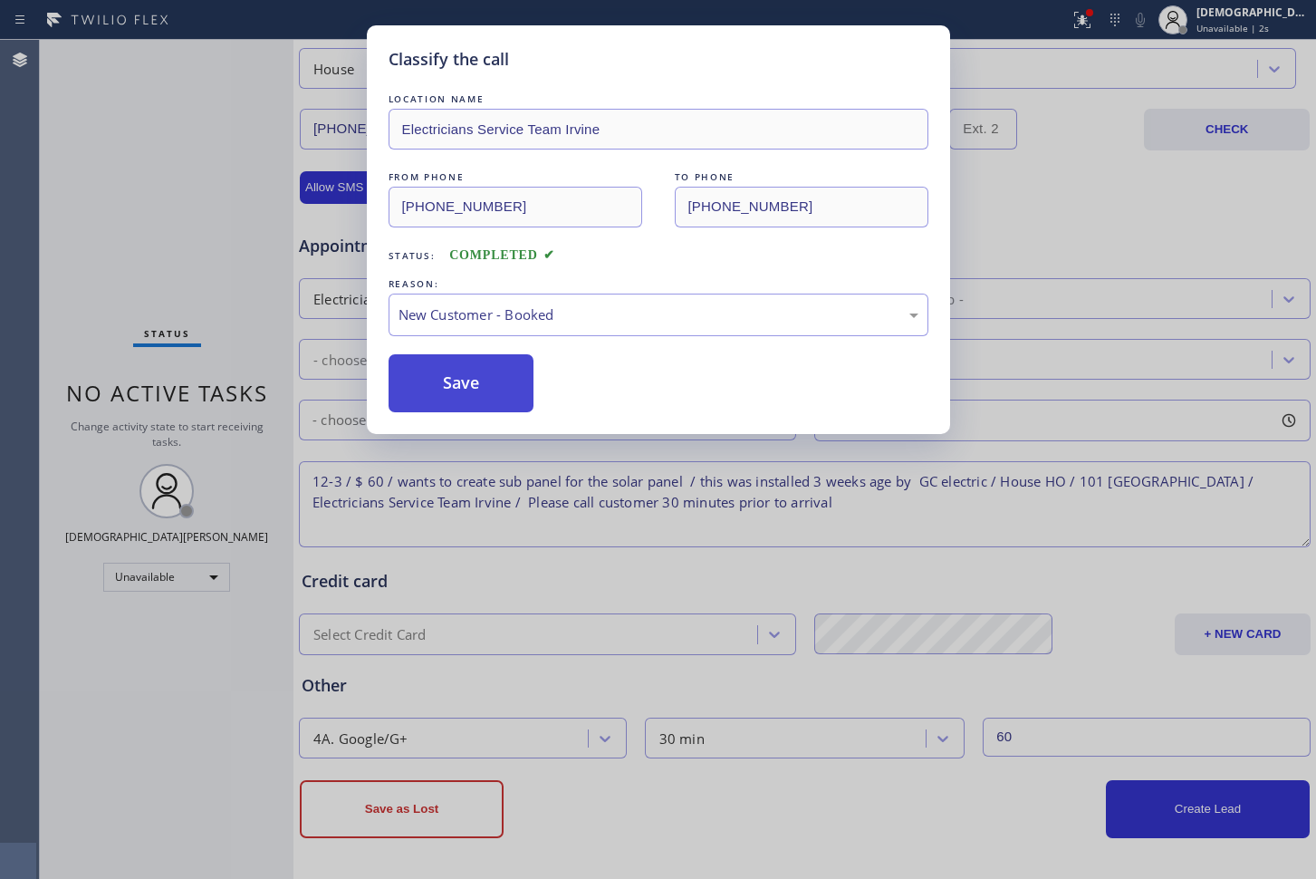
click at [418, 376] on button "Save" at bounding box center [462, 383] width 146 height 58
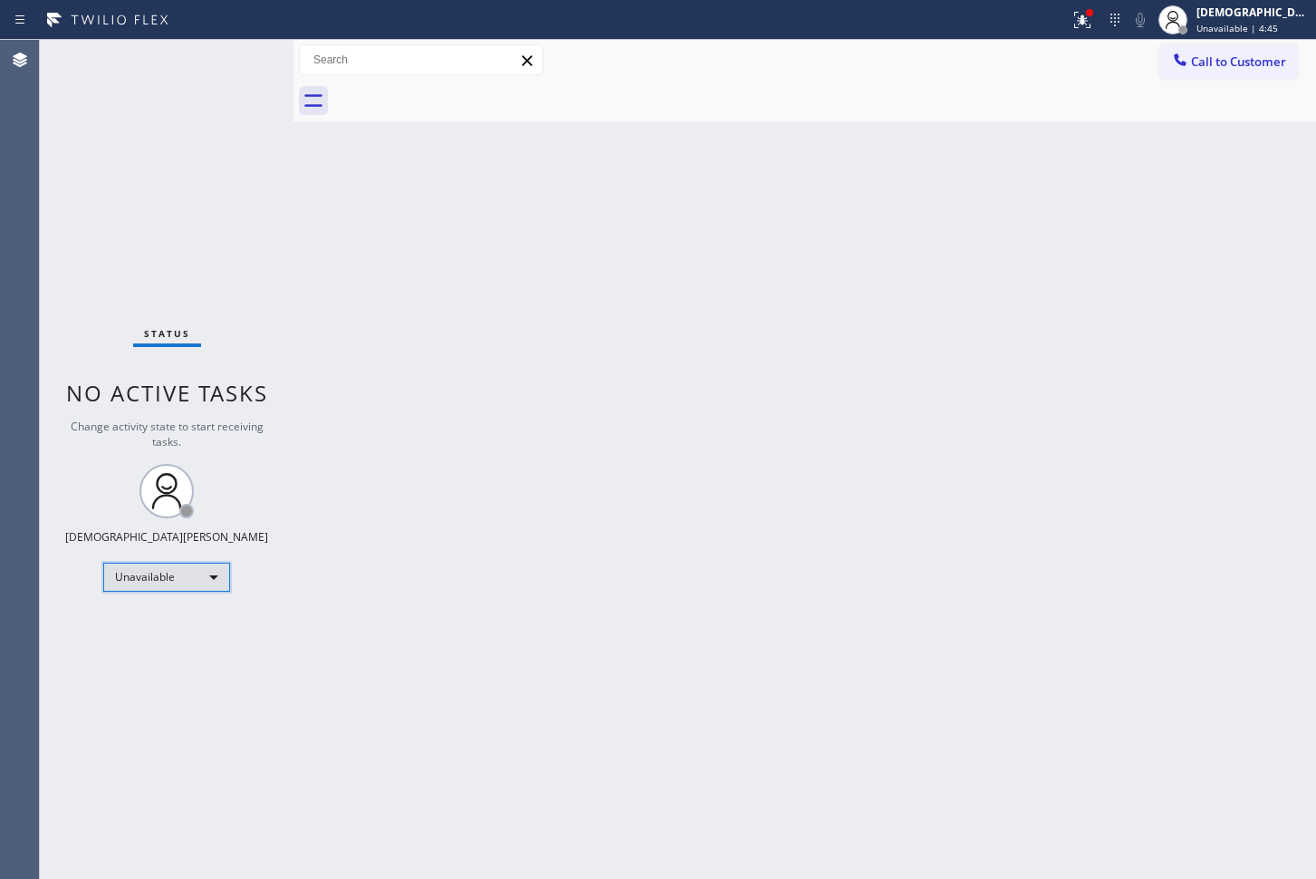
click at [186, 577] on div "Unavailable" at bounding box center [166, 577] width 127 height 29
click at [181, 618] on li "Available" at bounding box center [165, 625] width 123 height 22
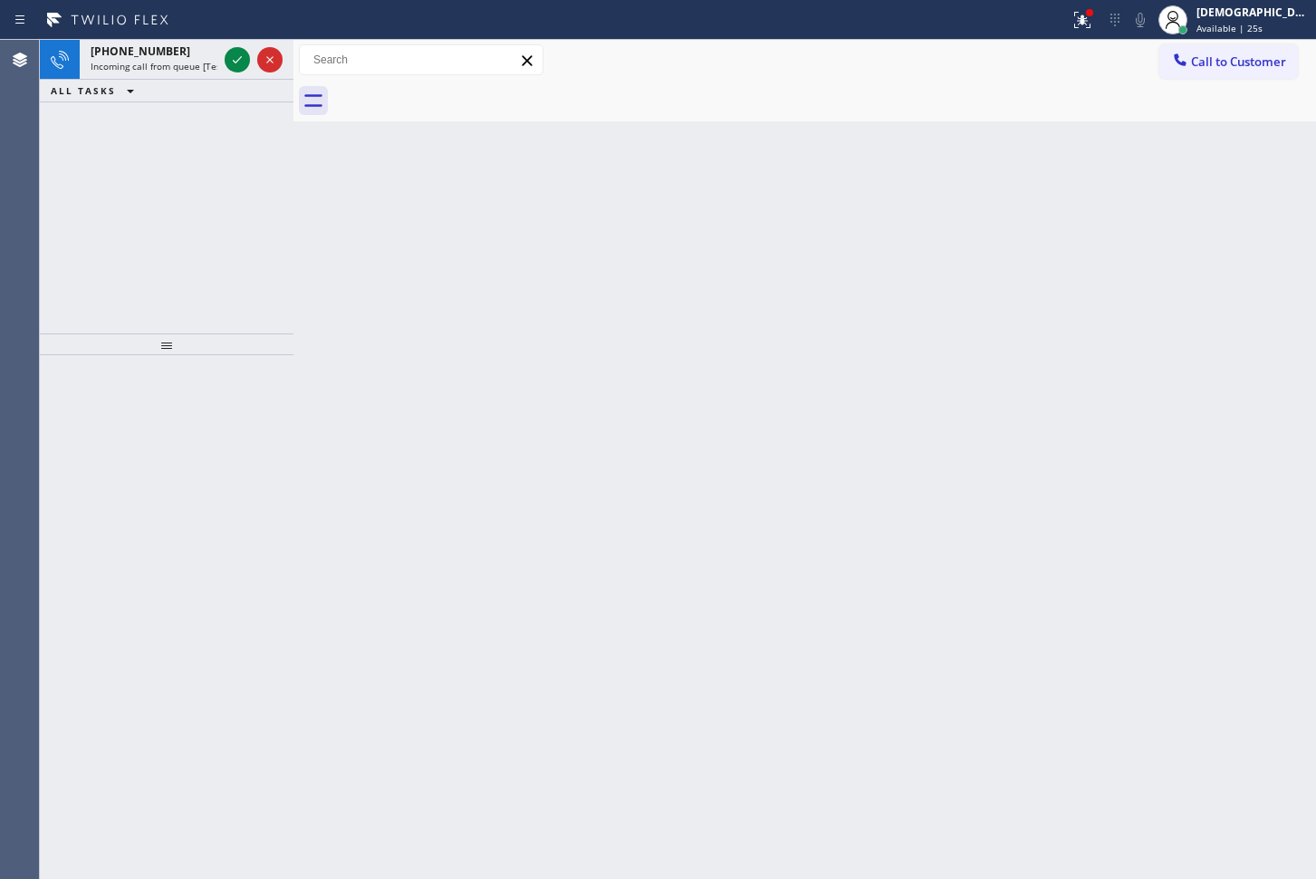
click at [118, 147] on div "+13864358479 Incoming call from queue [Test] All ALL TASKS ALL TASKS ACTIVE TAS…" at bounding box center [167, 187] width 254 height 294
click at [240, 65] on icon at bounding box center [237, 60] width 22 height 22
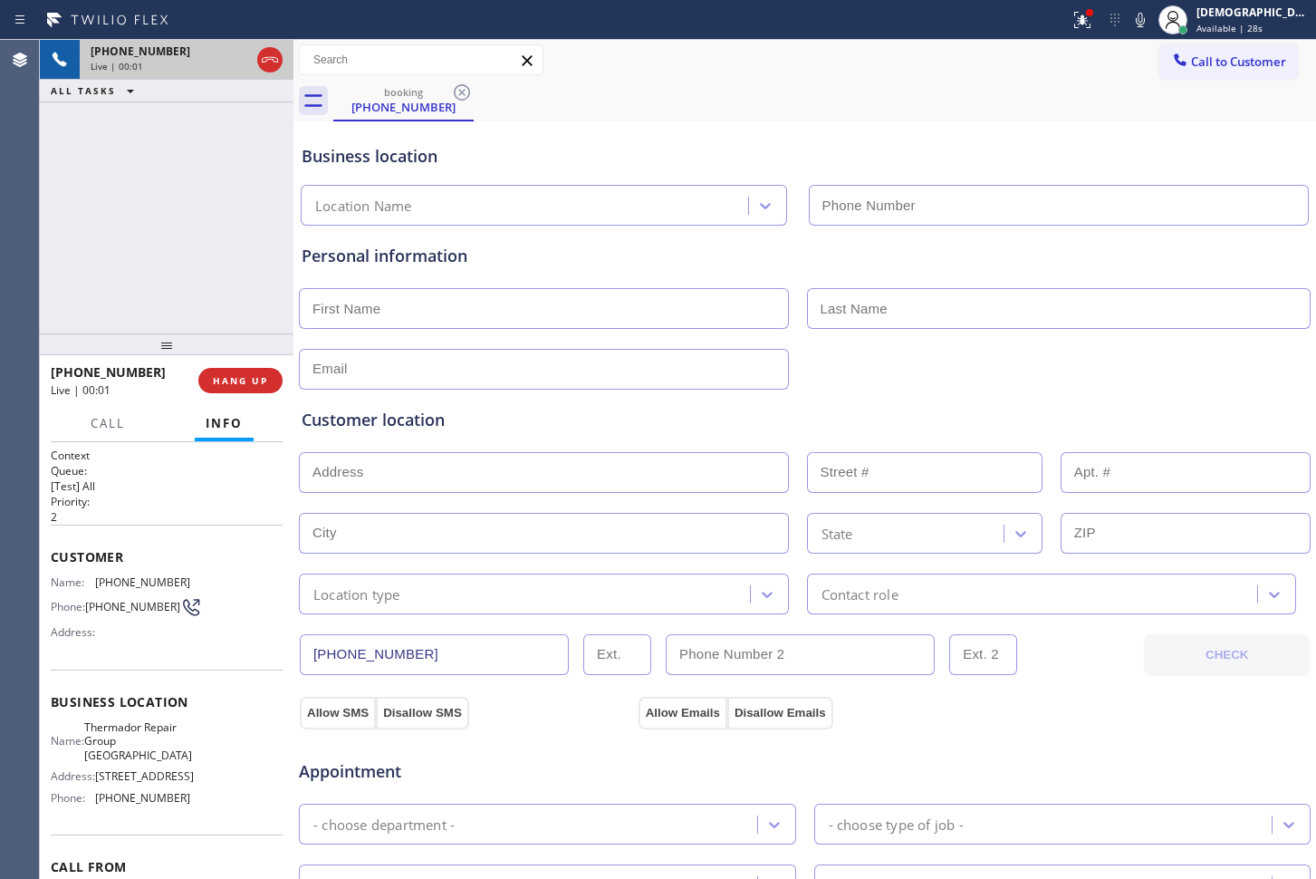
type input "(561) 781-7896"
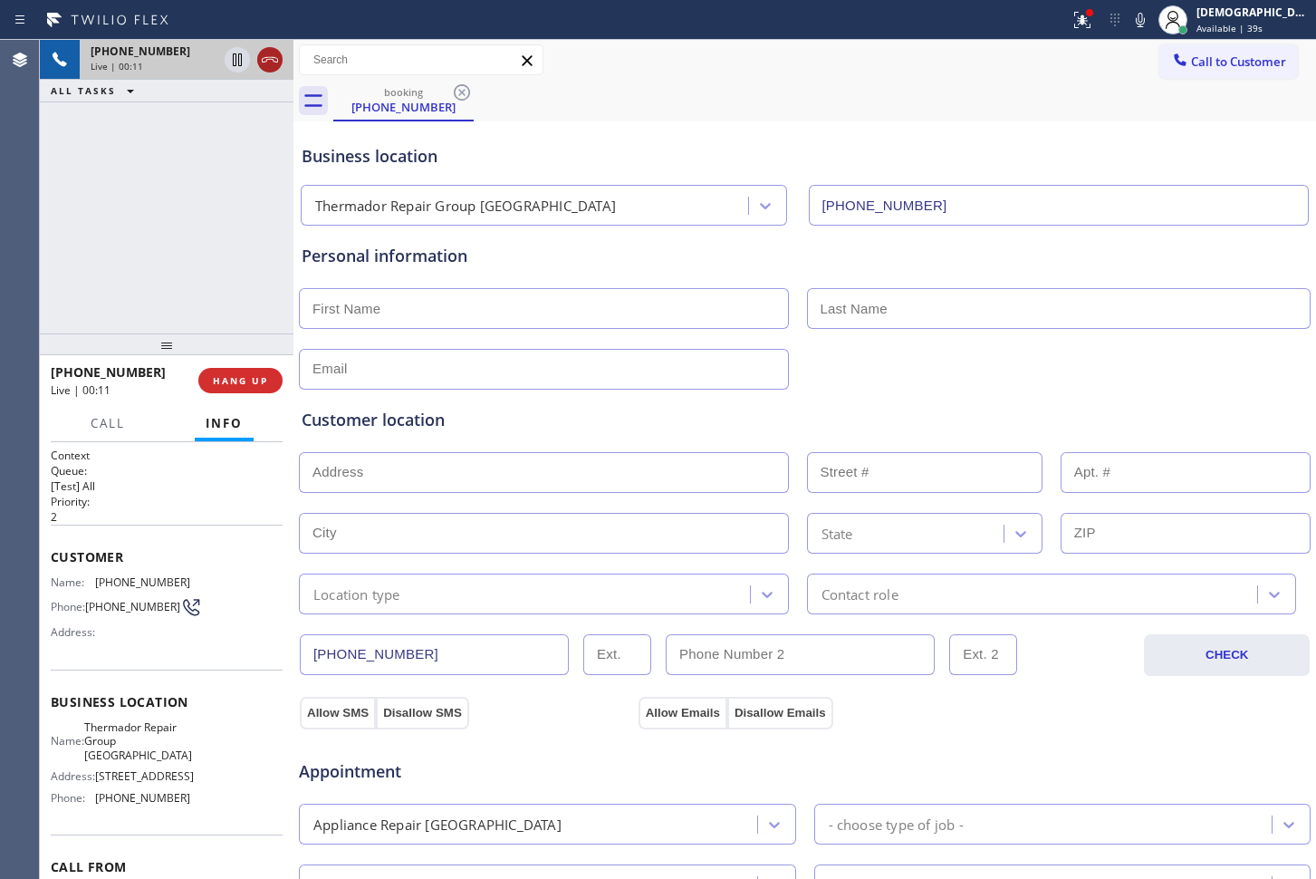
click at [277, 58] on icon at bounding box center [270, 59] width 16 height 5
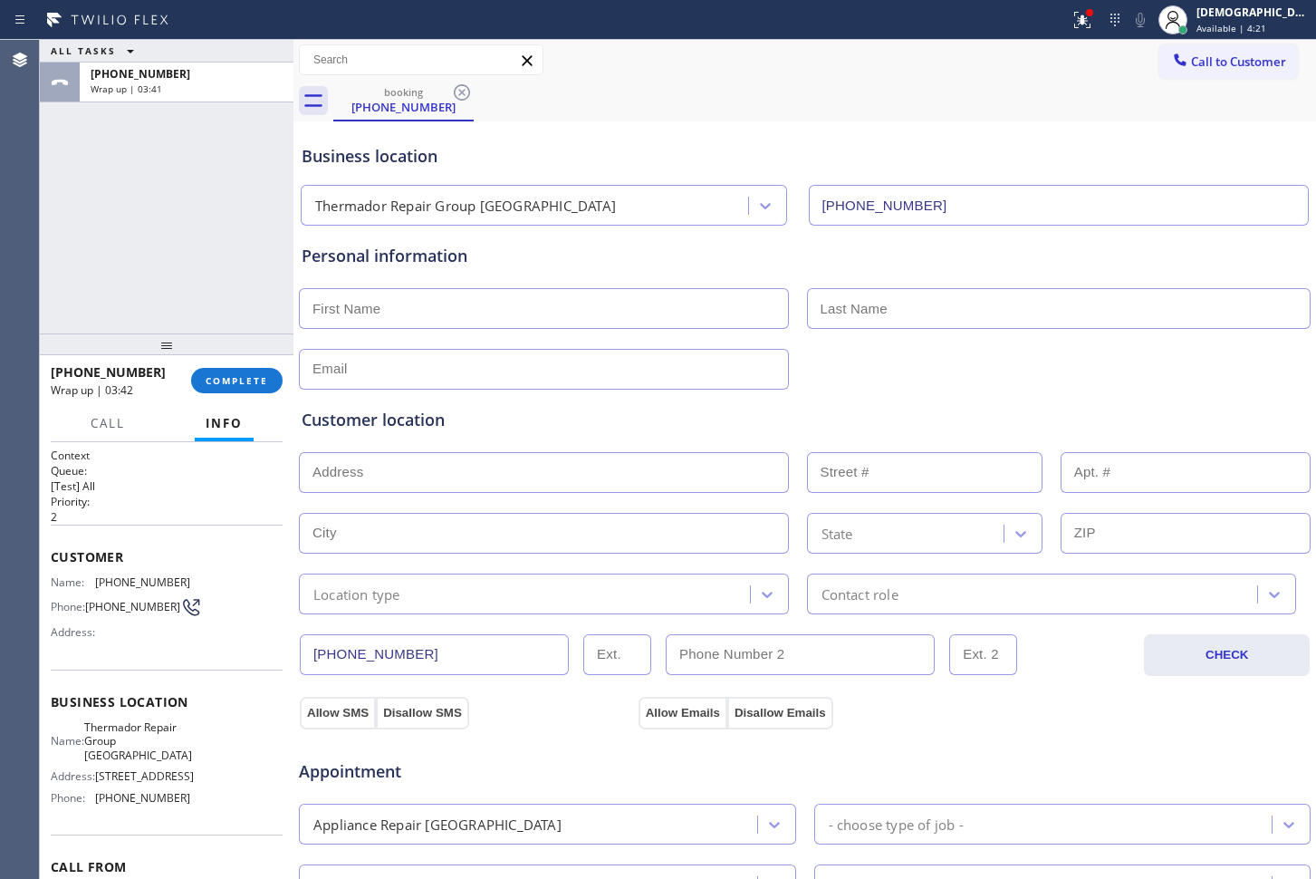
click at [132, 222] on div "ALL TASKS ALL TASKS ACTIVE TASKS TASKS IN WRAP UP +13864358479 Wrap up | 03:41" at bounding box center [167, 187] width 254 height 294
click at [224, 372] on button "COMPLETE" at bounding box center [236, 380] width 91 height 25
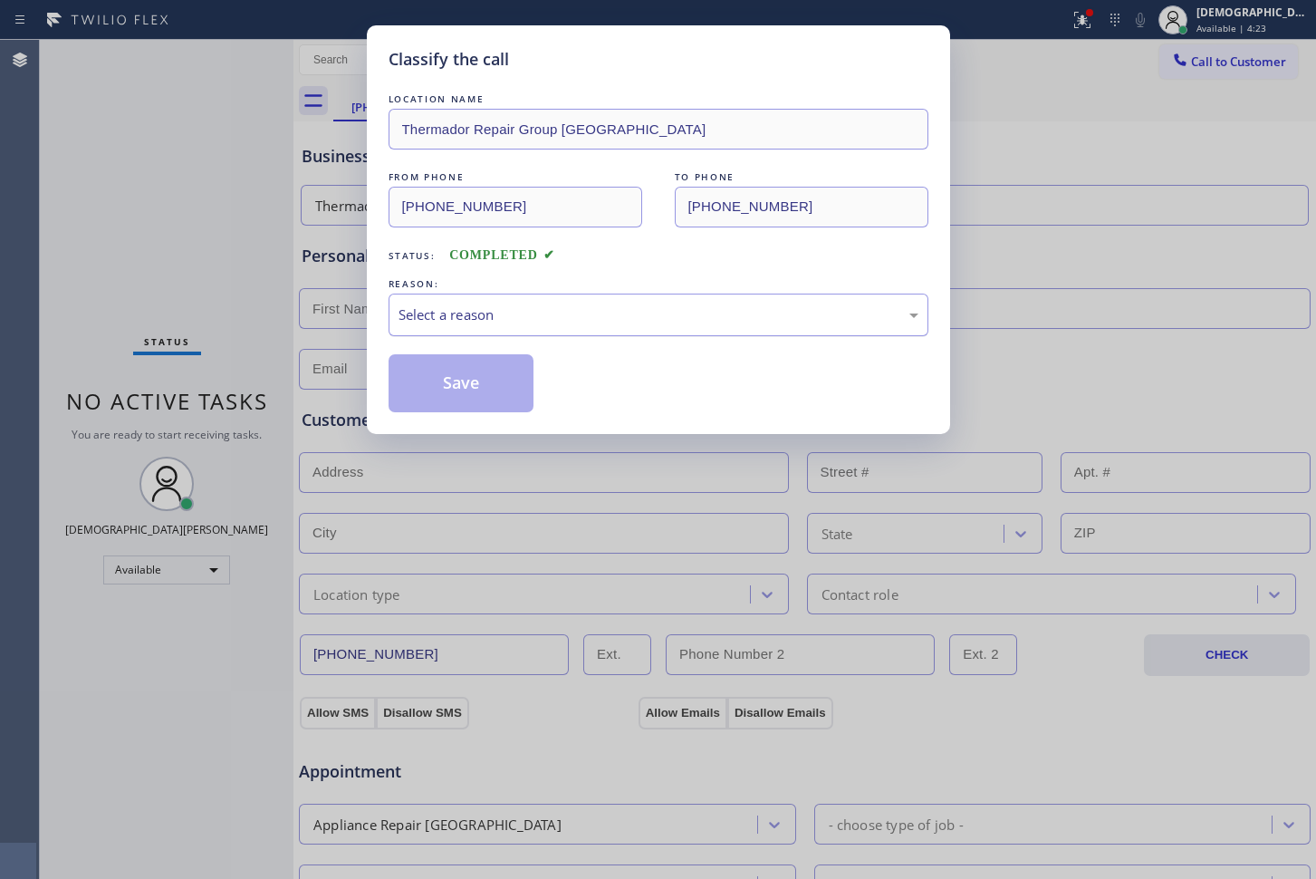
click at [409, 316] on div "Select a reason" at bounding box center [659, 314] width 520 height 21
click at [422, 386] on button "Save" at bounding box center [462, 383] width 146 height 58
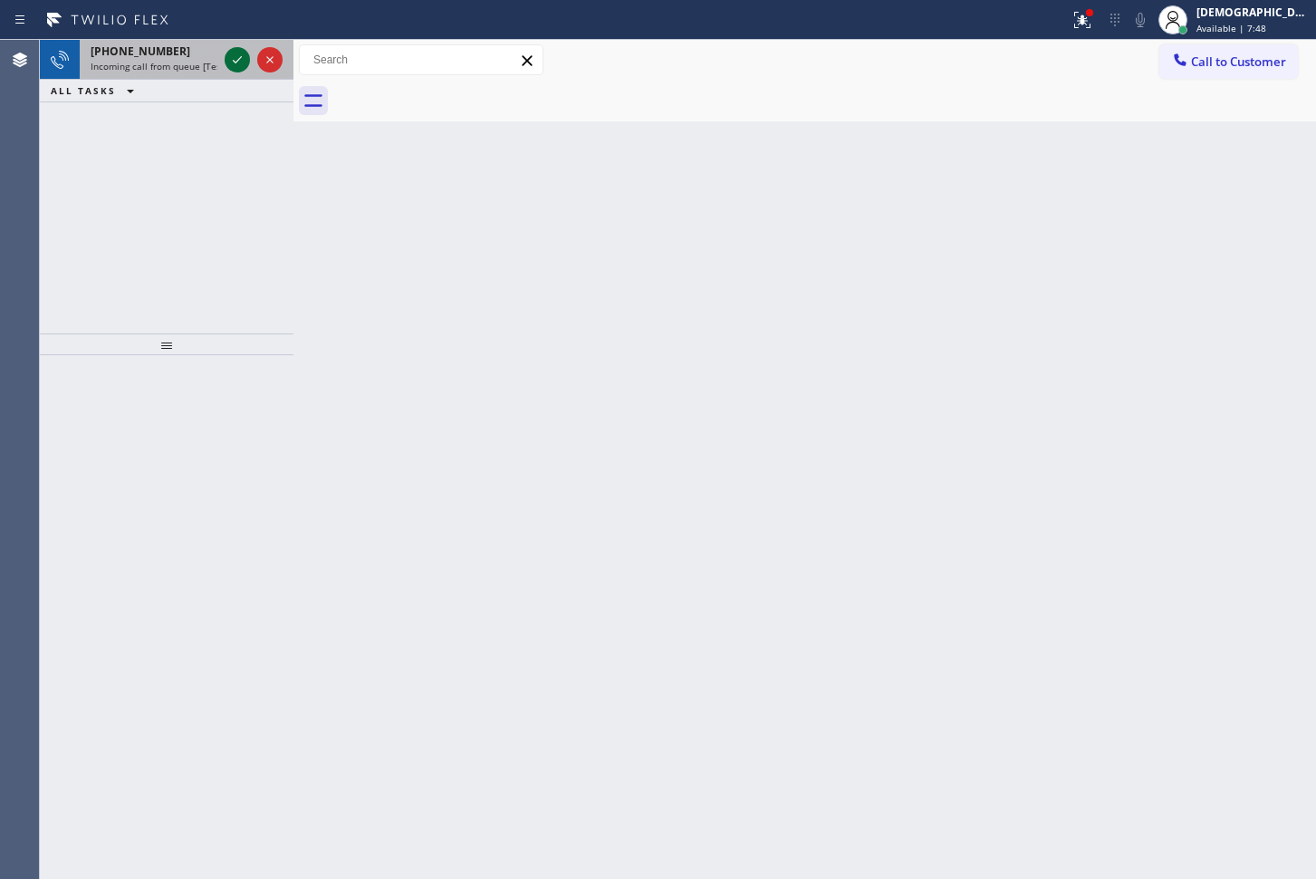
click at [239, 50] on icon at bounding box center [237, 60] width 22 height 22
click at [231, 55] on icon at bounding box center [237, 60] width 22 height 22
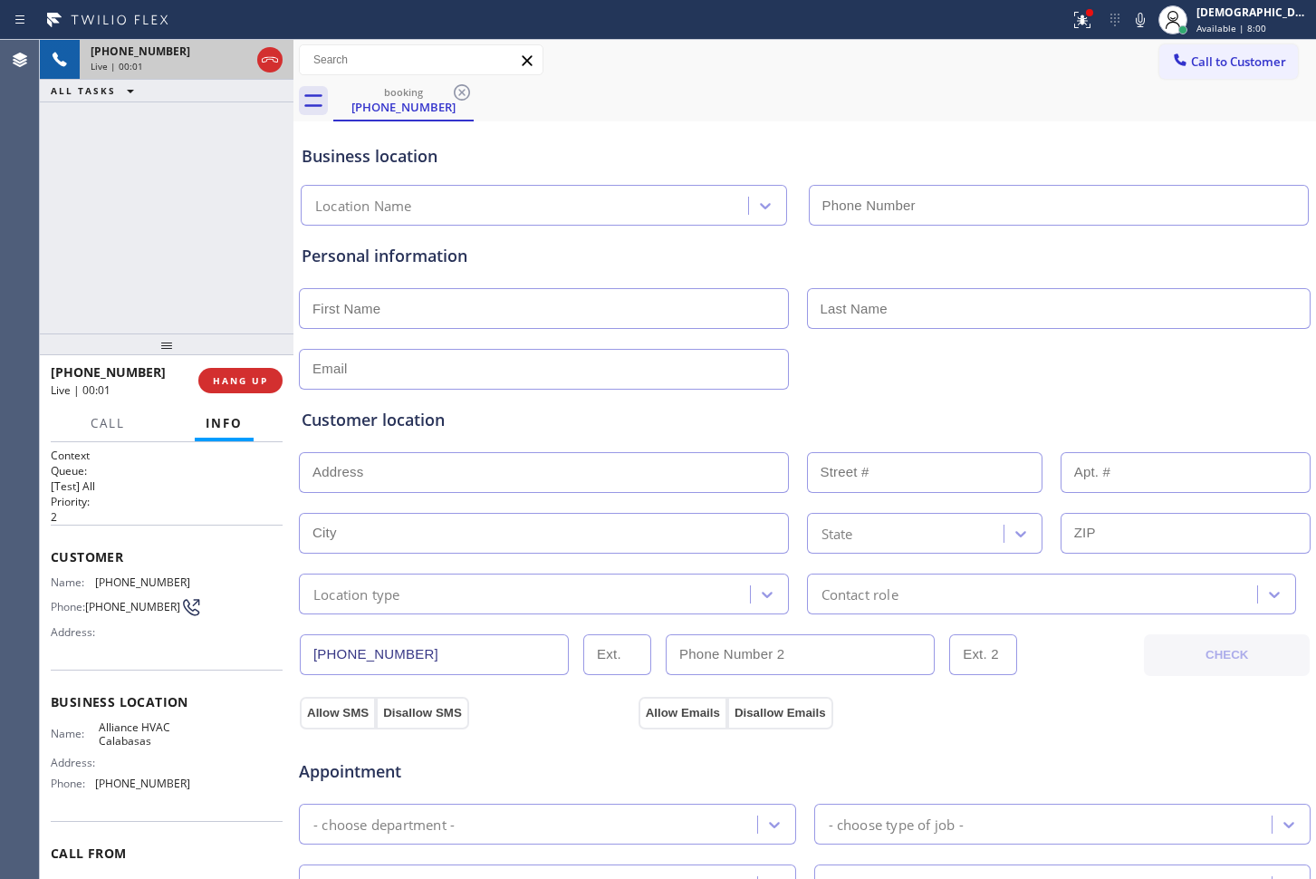
type input "(310) 868-0866"
click at [274, 63] on icon at bounding box center [270, 60] width 22 height 22
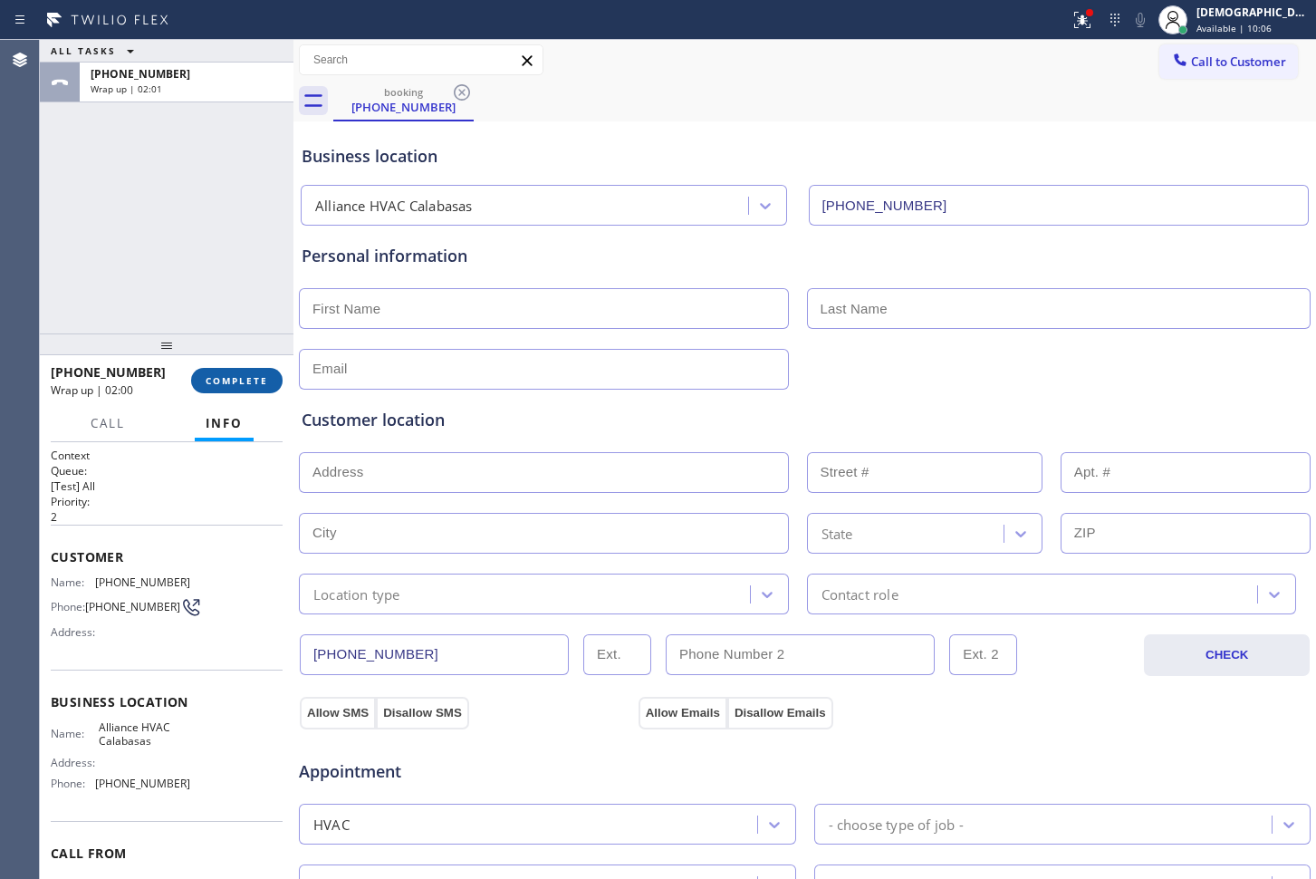
click at [220, 382] on span "COMPLETE" at bounding box center [237, 380] width 63 height 13
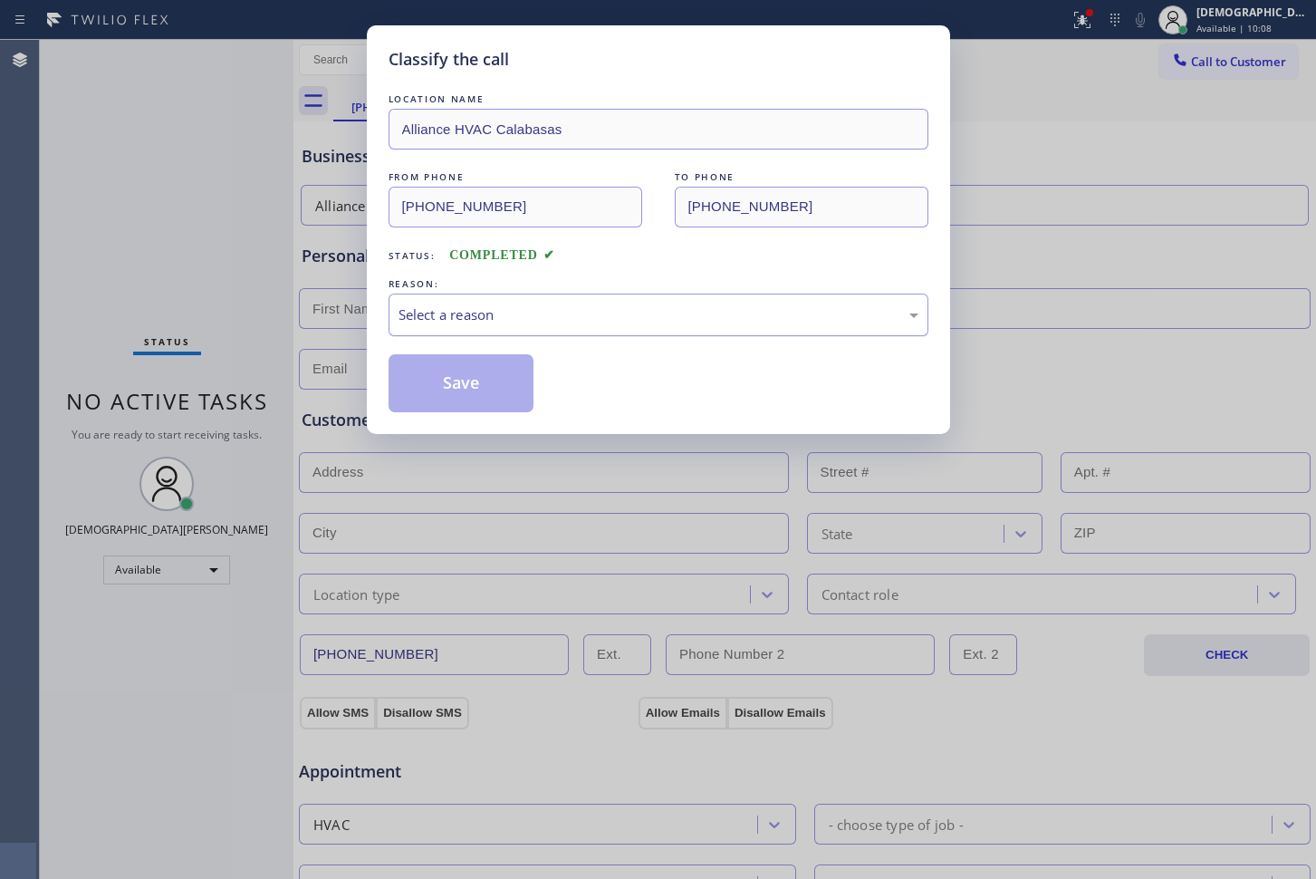
click at [438, 325] on div "Select a reason" at bounding box center [659, 315] width 540 height 43
click at [426, 374] on button "Save" at bounding box center [462, 383] width 146 height 58
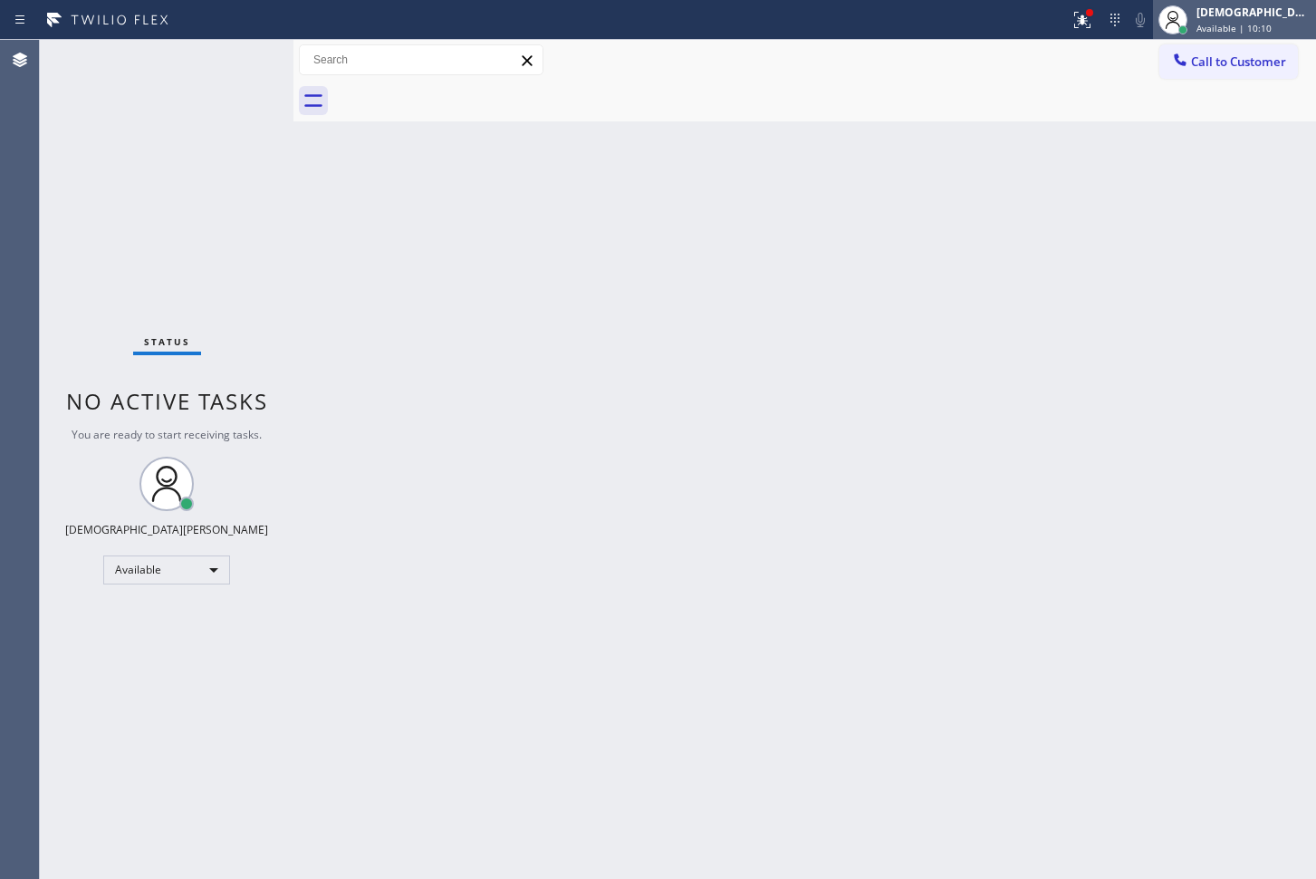
click at [1251, 22] on span "Available | 10:10" at bounding box center [1234, 28] width 75 height 13
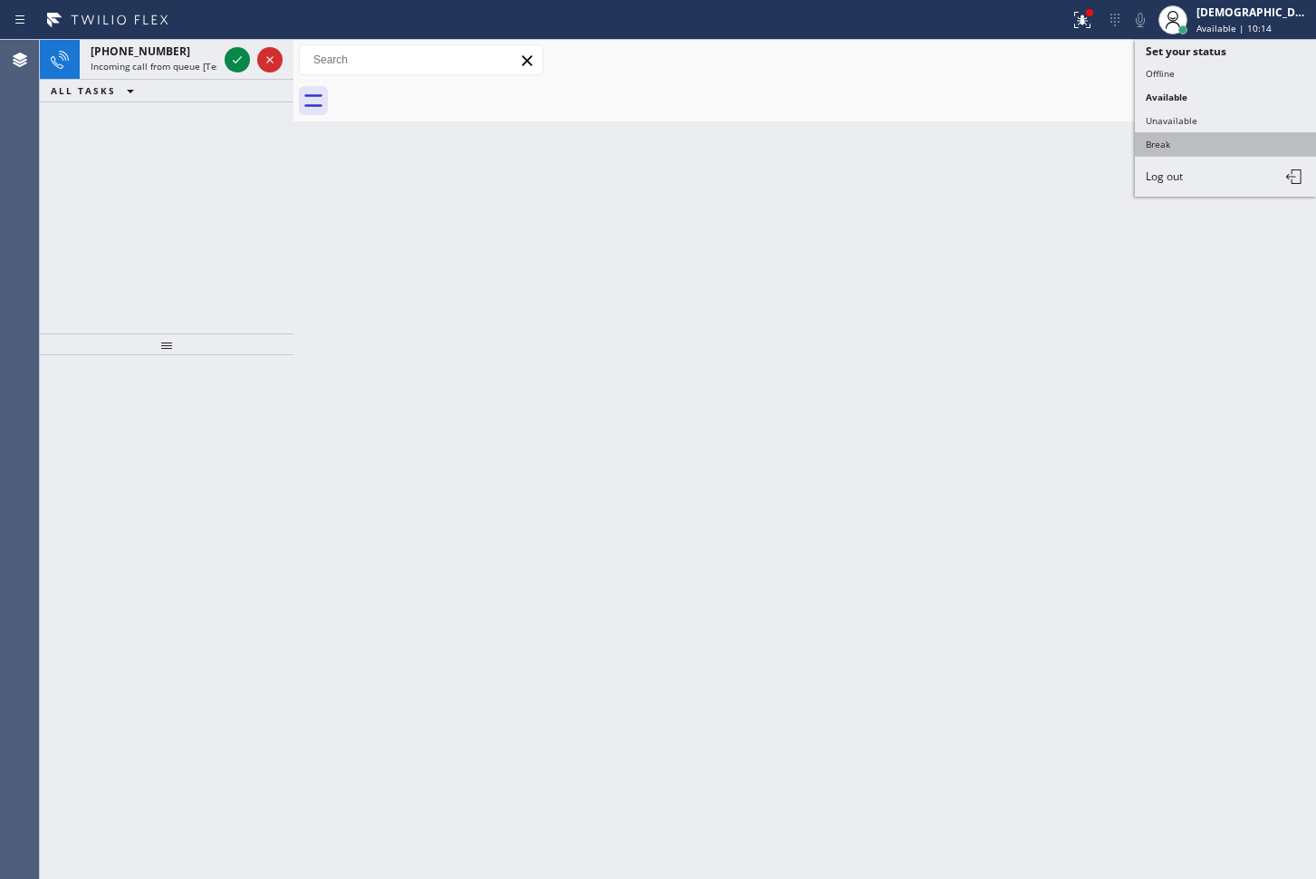
click at [1196, 145] on button "Break" at bounding box center [1225, 144] width 181 height 24
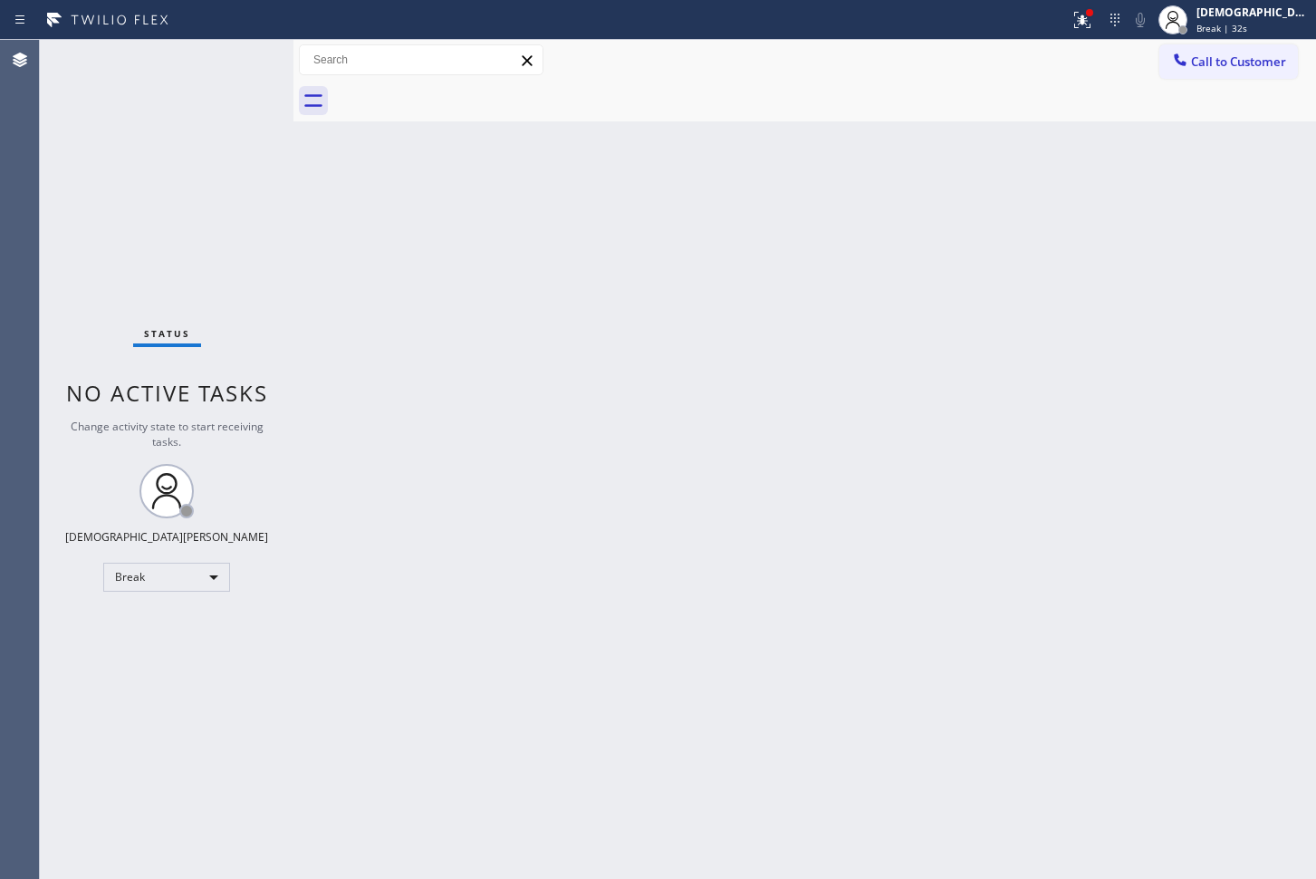
click at [124, 263] on div "Status No active tasks Change activity state to start receiving tasks. Christia…" at bounding box center [167, 459] width 254 height 839
click at [128, 245] on div "Status No active tasks Change activity state to start receiving tasks. Christia…" at bounding box center [167, 459] width 254 height 839
click at [84, 151] on div "Status No active tasks Change activity state to start receiving tasks. Christia…" at bounding box center [167, 459] width 254 height 839
